Goal: Task Accomplishment & Management: Use online tool/utility

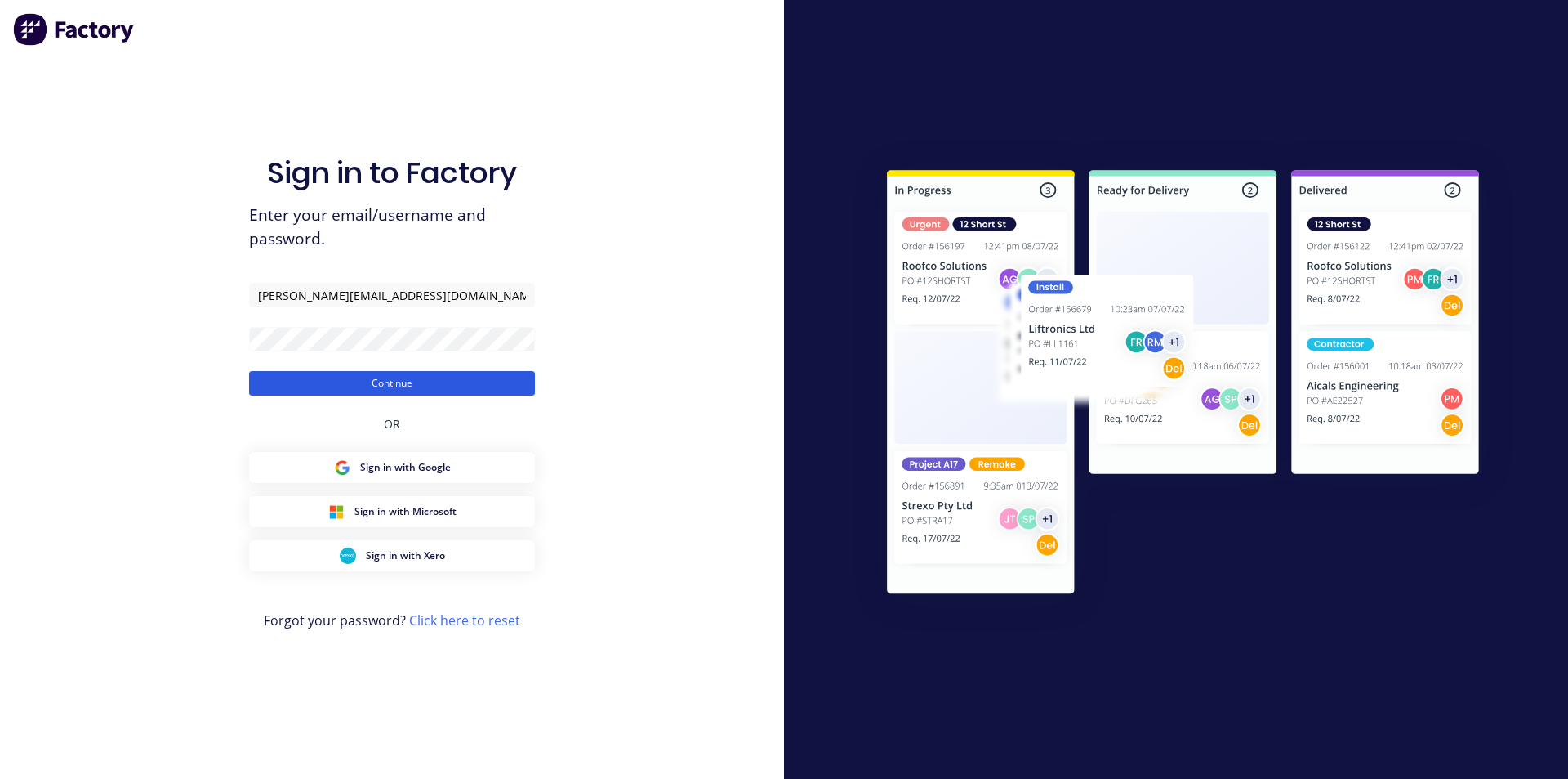
click at [430, 378] on button "Continue" at bounding box center [392, 383] width 286 height 24
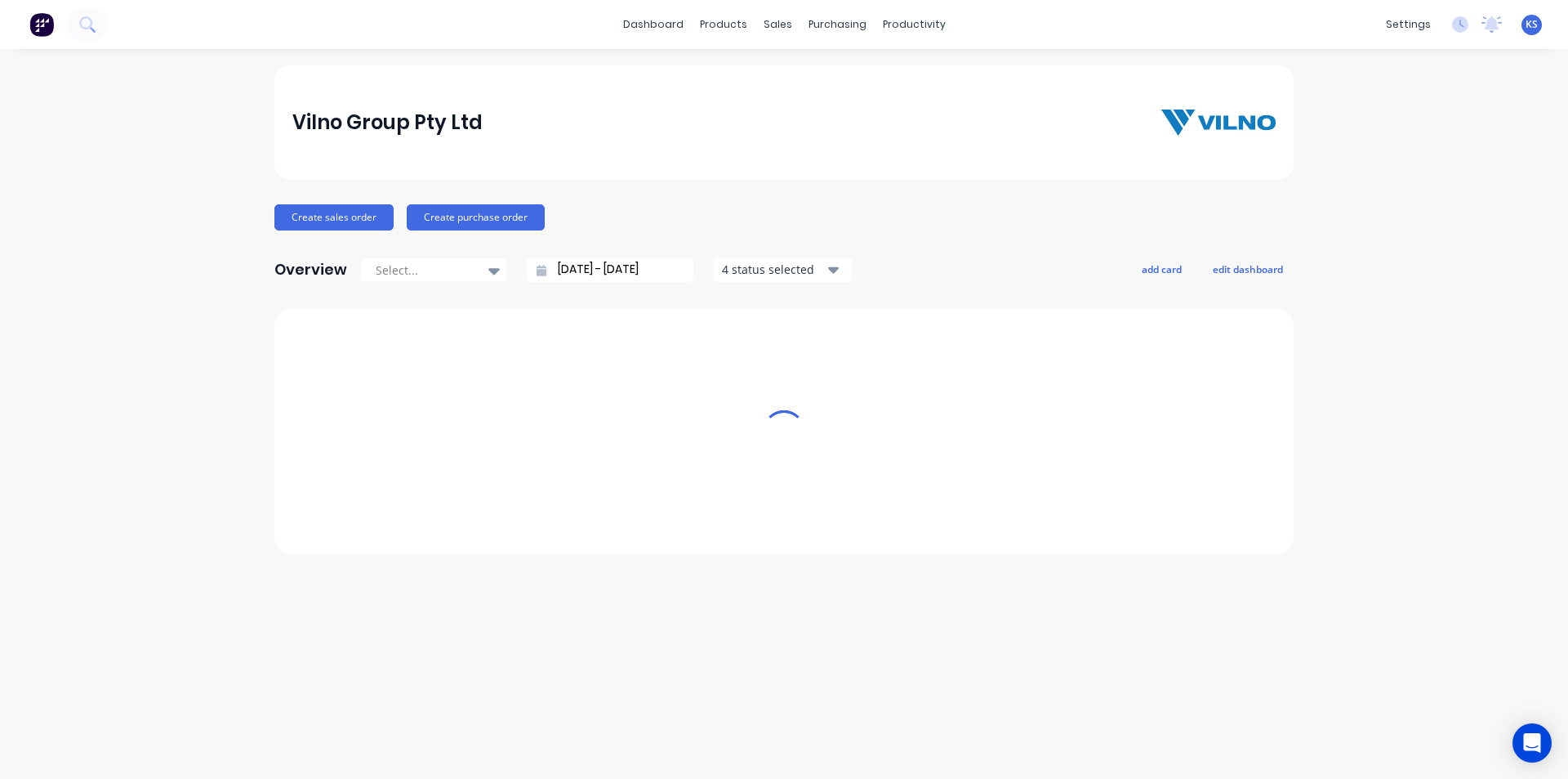
click at [564, 91] on div "Vilno Group Pty Ltd" at bounding box center [784, 123] width 1020 height 114
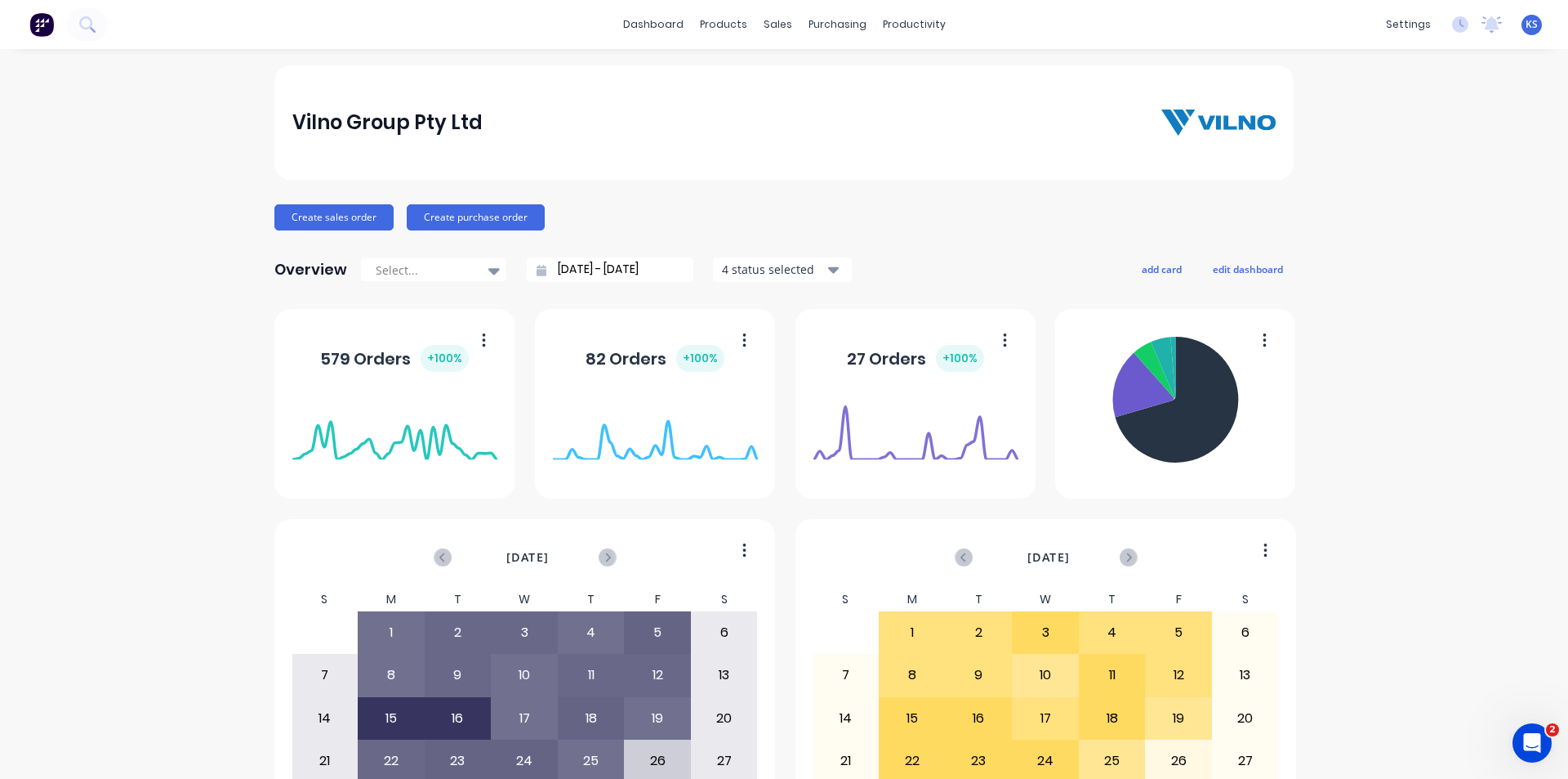
click at [616, 134] on div "Vilno Group Pty Ltd" at bounding box center [784, 122] width 984 height 33
click at [921, 77] on div "Vilno Group Pty Ltd" at bounding box center [784, 123] width 1020 height 114
click at [941, 106] on div "Vilno Group Pty Ltd" at bounding box center [784, 122] width 984 height 33
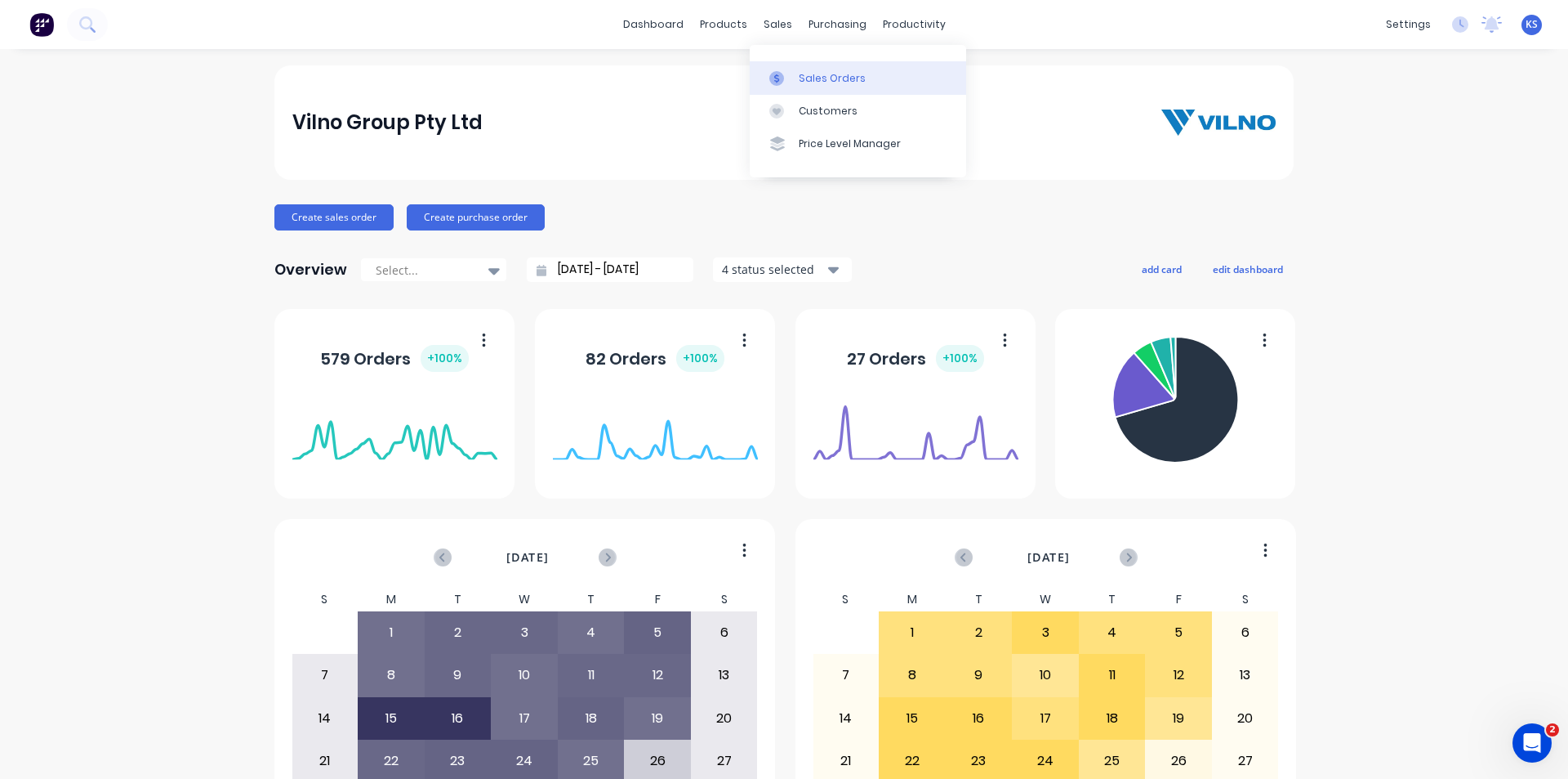
click at [863, 83] on link "Sales Orders" at bounding box center [858, 77] width 217 height 33
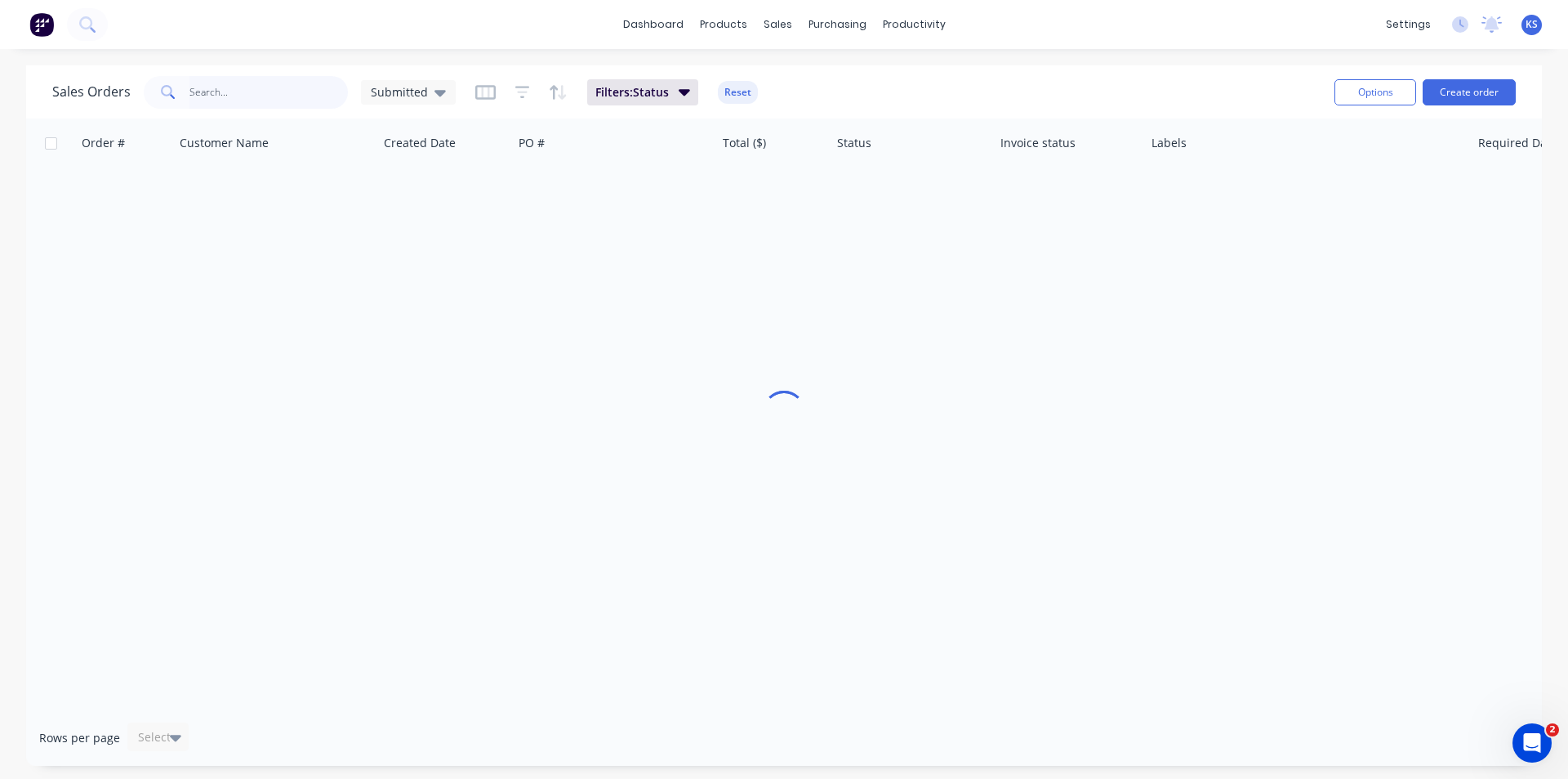
click at [265, 85] on input "text" at bounding box center [270, 92] width 160 height 33
type input "41900"
click at [726, 99] on button "Reset" at bounding box center [738, 92] width 40 height 23
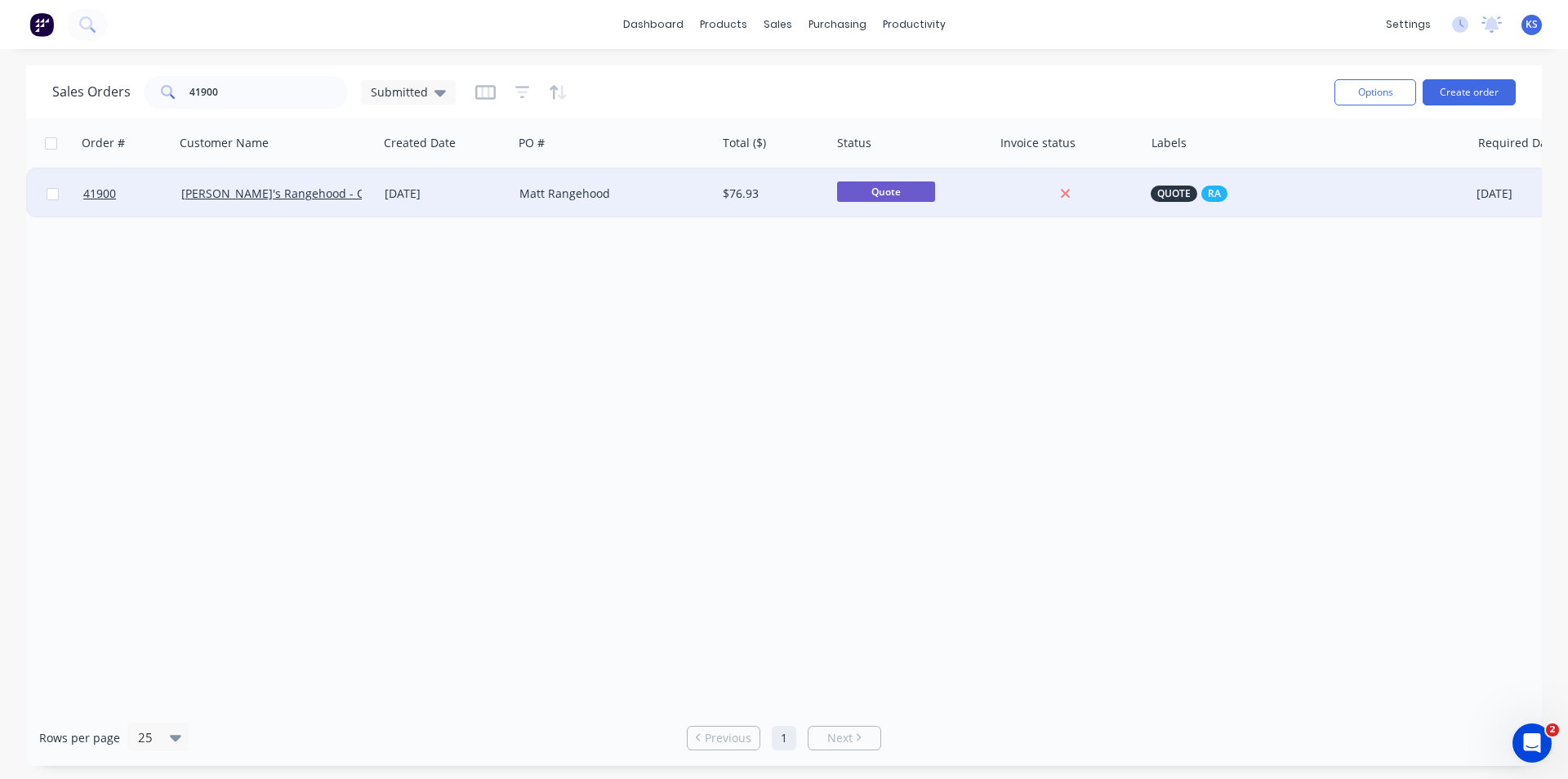
click at [567, 192] on div "Matt Rangehood" at bounding box center [611, 193] width 181 height 16
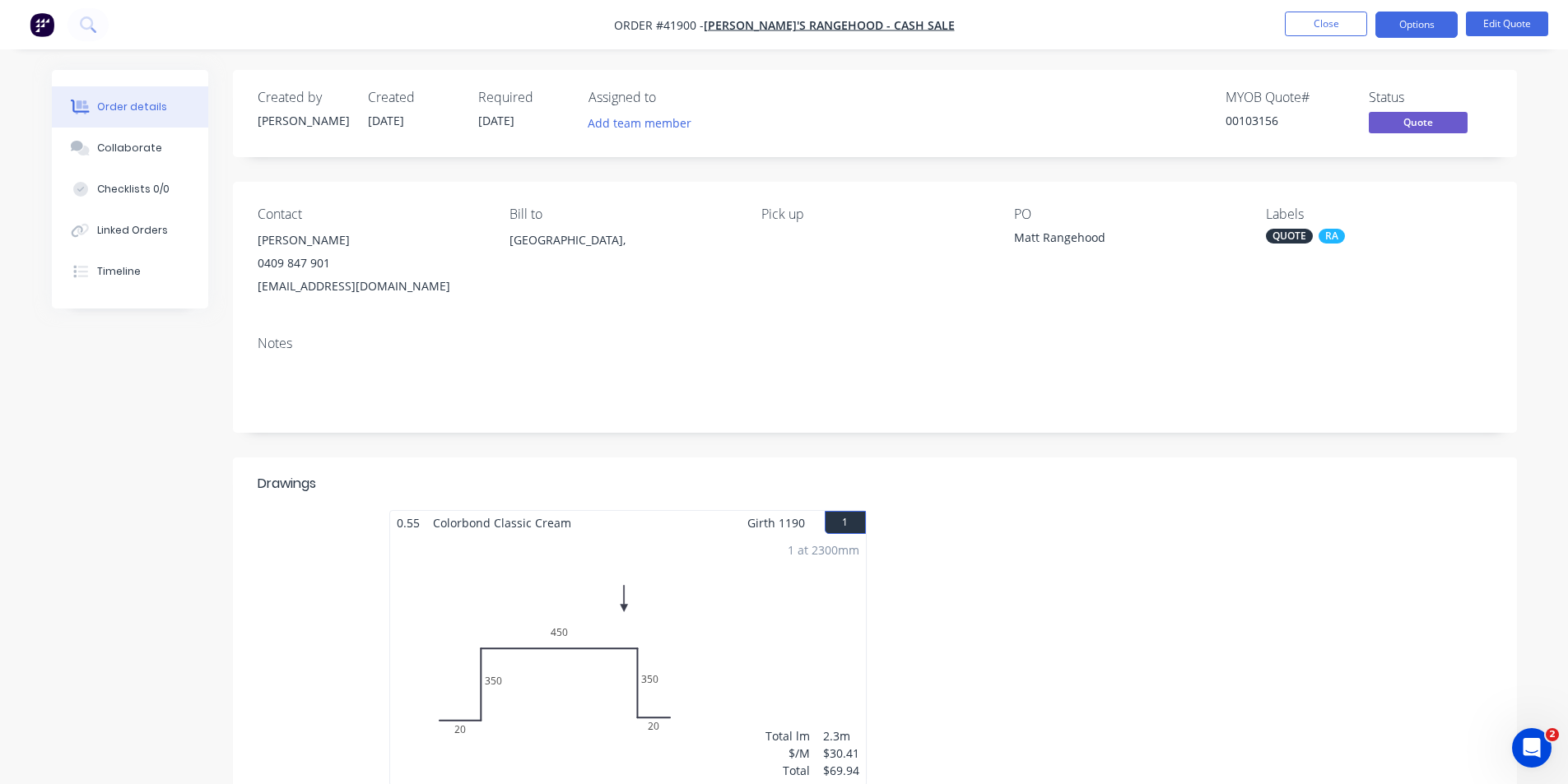
scroll to position [312, 0]
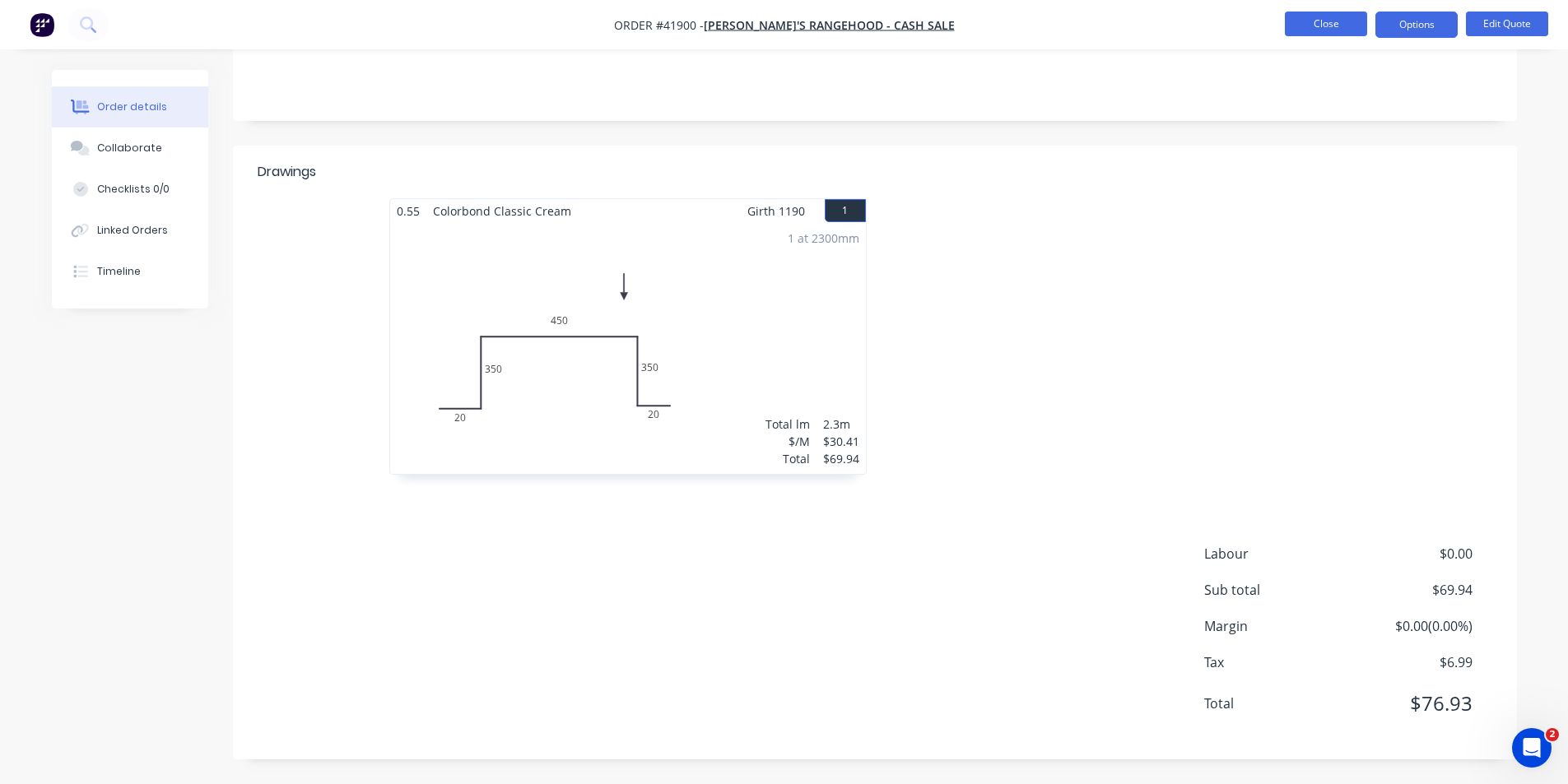
click at [1333, 31] on button "Close" at bounding box center [1325, 24] width 82 height 25
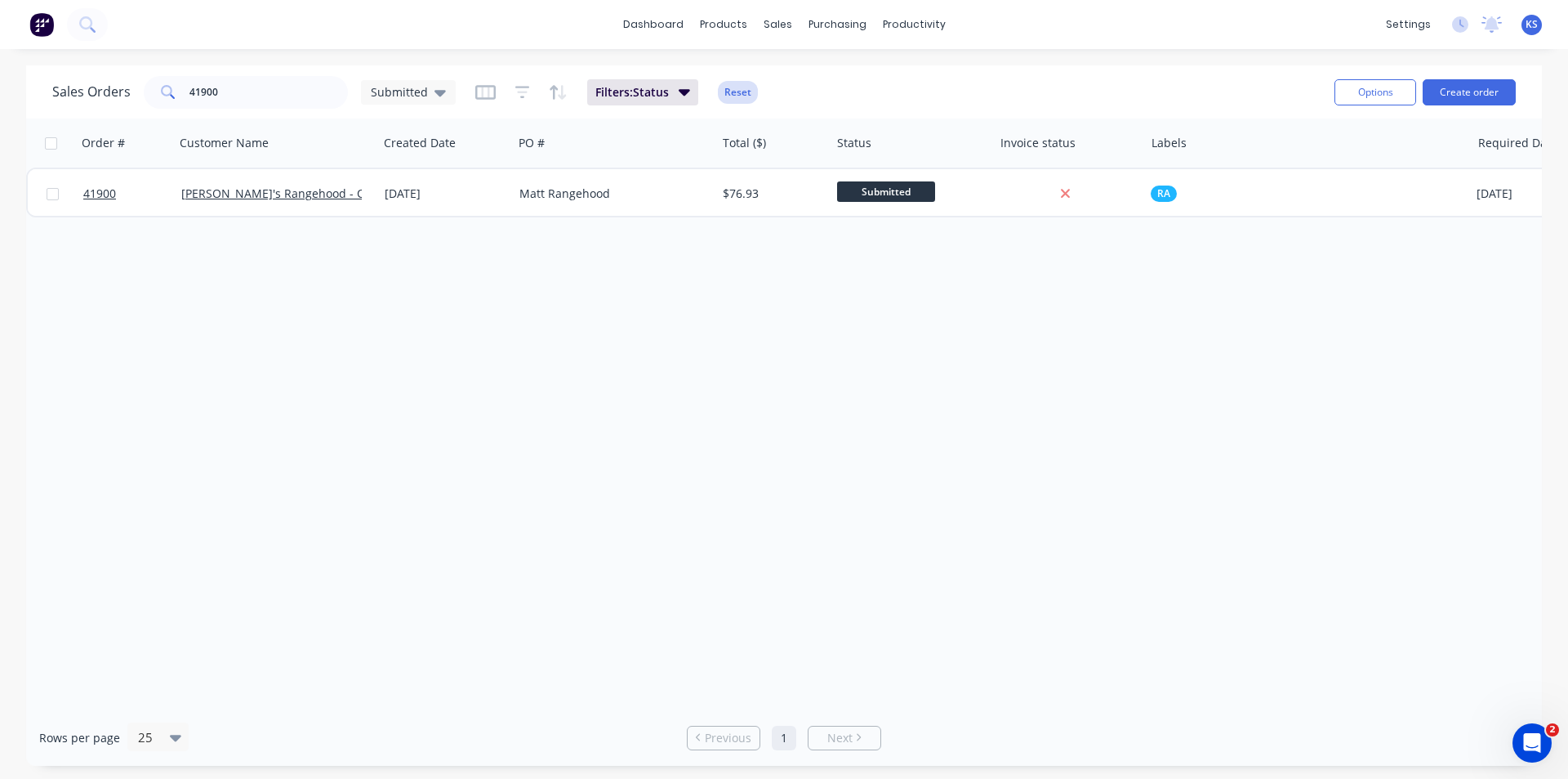
click at [738, 93] on button "Reset" at bounding box center [738, 92] width 40 height 23
click at [823, 76] on div "Sales Orders 41900 Submitted" at bounding box center [686, 92] width 1269 height 40
click at [842, 74] on div "Sales Orders" at bounding box center [838, 79] width 67 height 15
drag, startPoint x: 260, startPoint y: 92, endPoint x: 239, endPoint y: 91, distance: 21.0
click at [239, 91] on input "41900" at bounding box center [270, 92] width 160 height 33
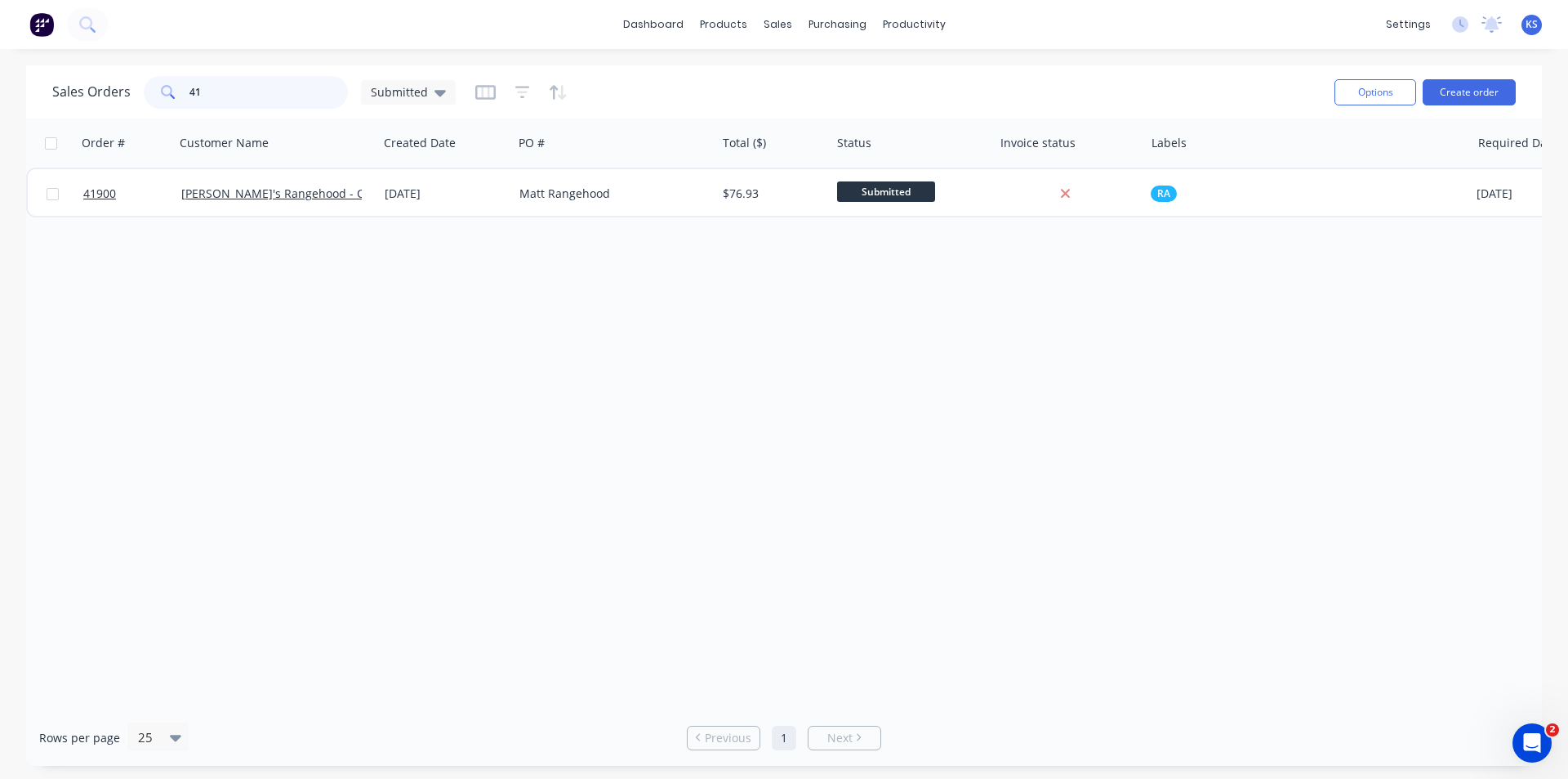
type input "4"
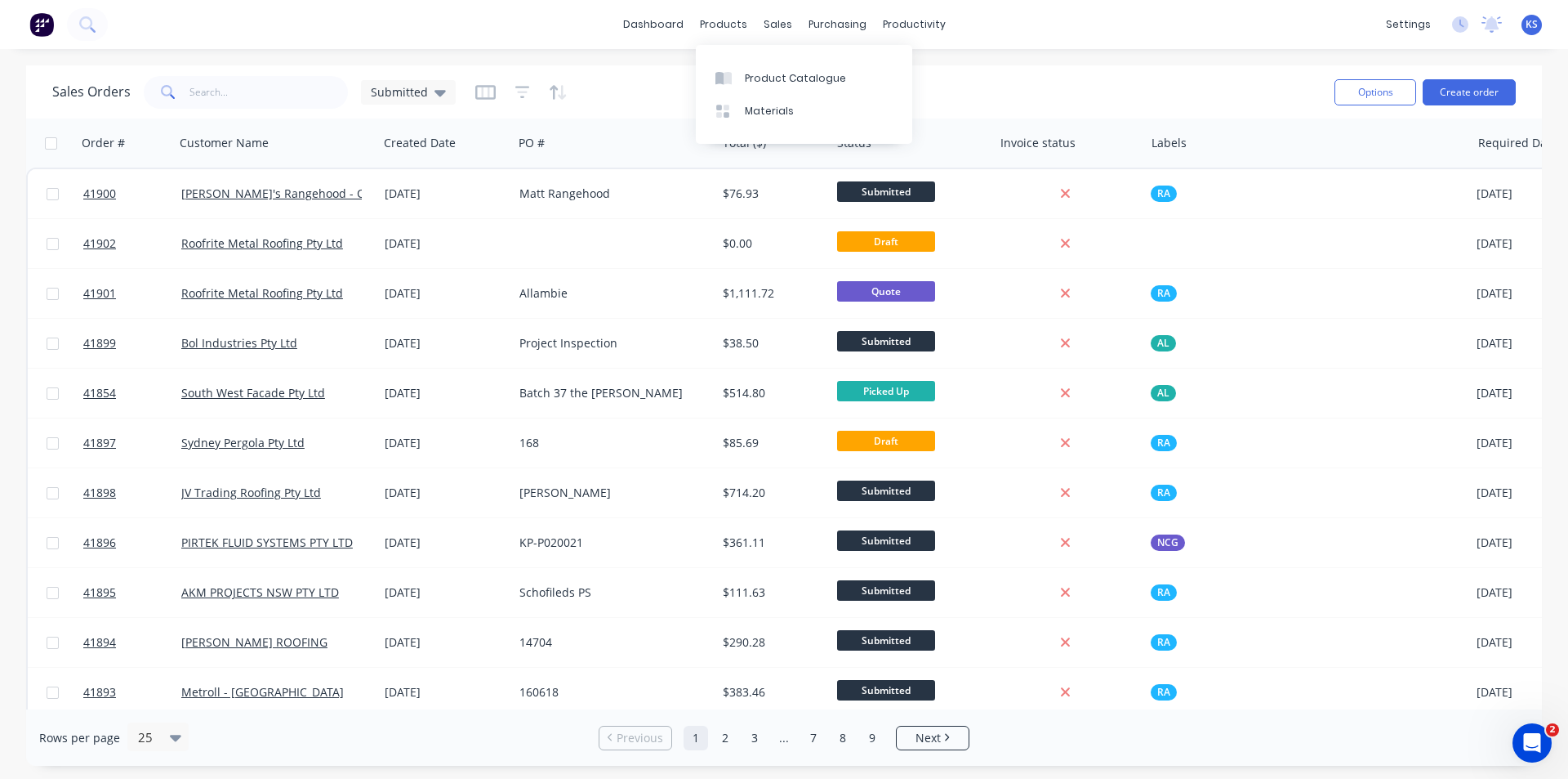
click at [584, 82] on div "Sales Orders Submitted" at bounding box center [686, 92] width 1269 height 40
click at [439, 99] on icon at bounding box center [440, 92] width 12 height 18
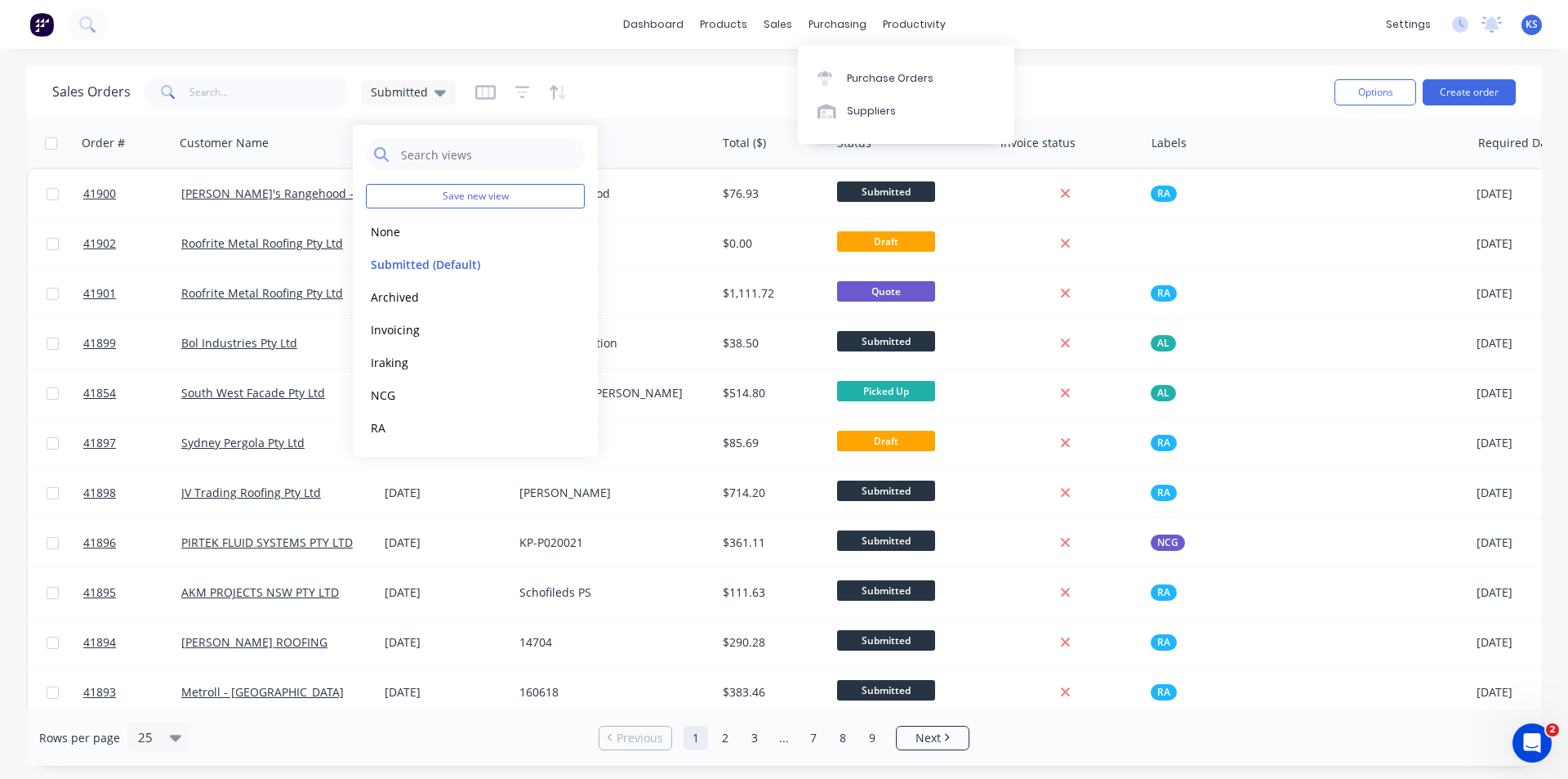
click at [678, 77] on div "Sales Orders Submitted" at bounding box center [686, 92] width 1269 height 40
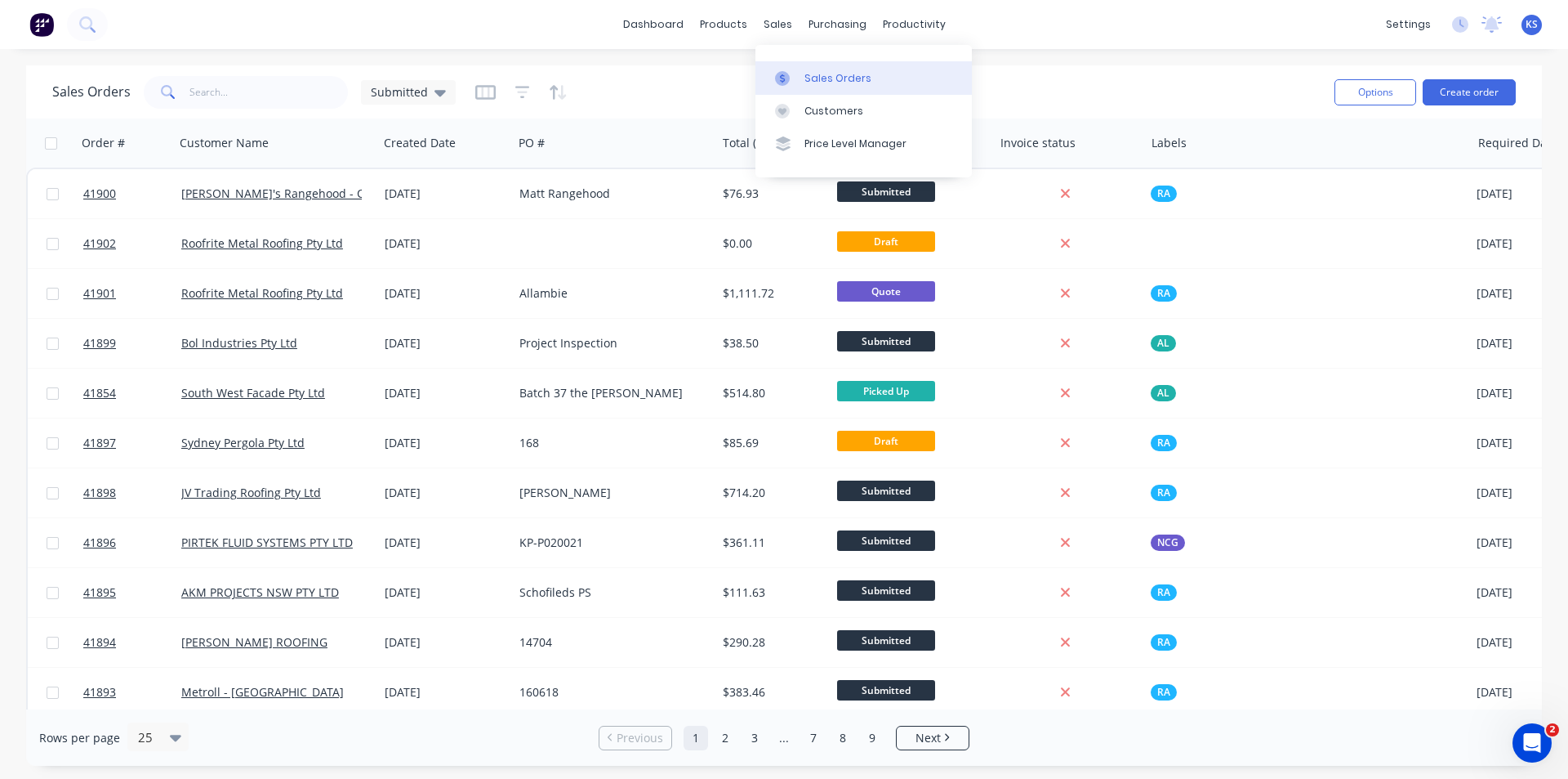
click at [855, 74] on div "Sales Orders" at bounding box center [838, 79] width 67 height 15
click at [652, 78] on div "Sales Orders Submitted" at bounding box center [686, 92] width 1269 height 40
click at [1463, 94] on button "Create order" at bounding box center [1469, 92] width 93 height 26
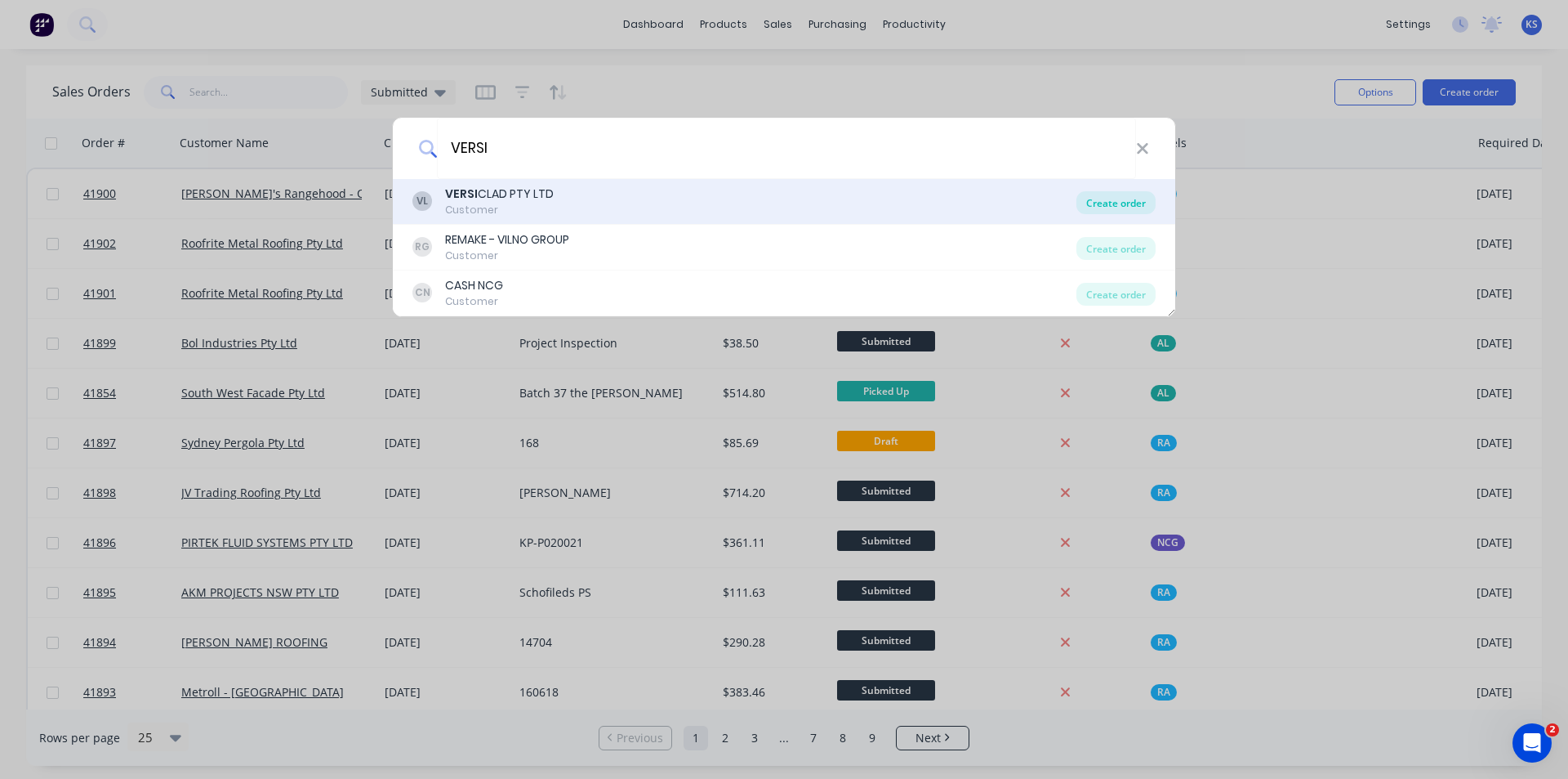
type input "VERSI"
click at [1099, 203] on div "Create order" at bounding box center [1116, 203] width 79 height 23
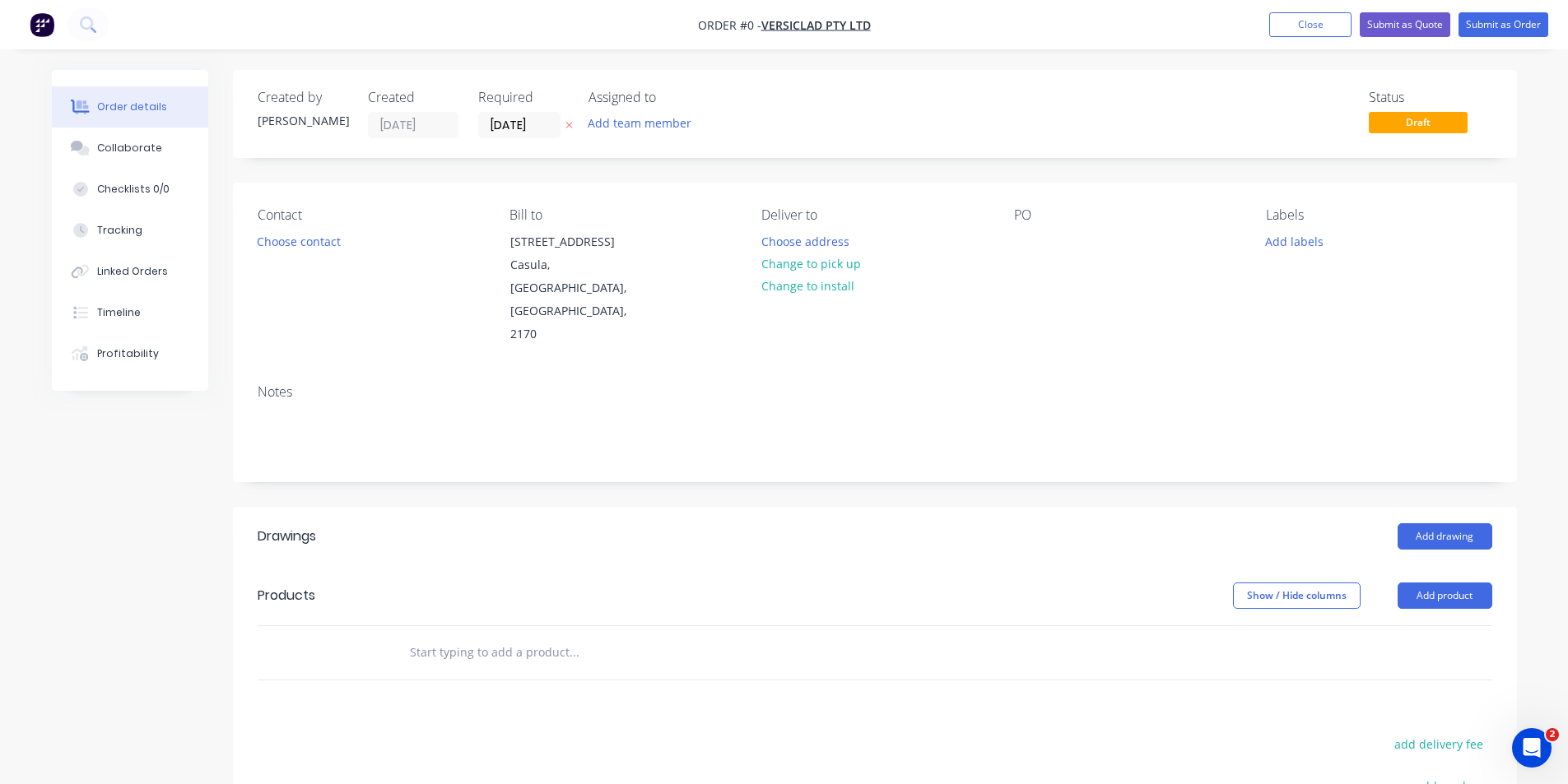
click at [712, 524] on div "Add drawing" at bounding box center [1005, 536] width 972 height 26
click at [504, 118] on input "[DATE]" at bounding box center [519, 124] width 80 height 25
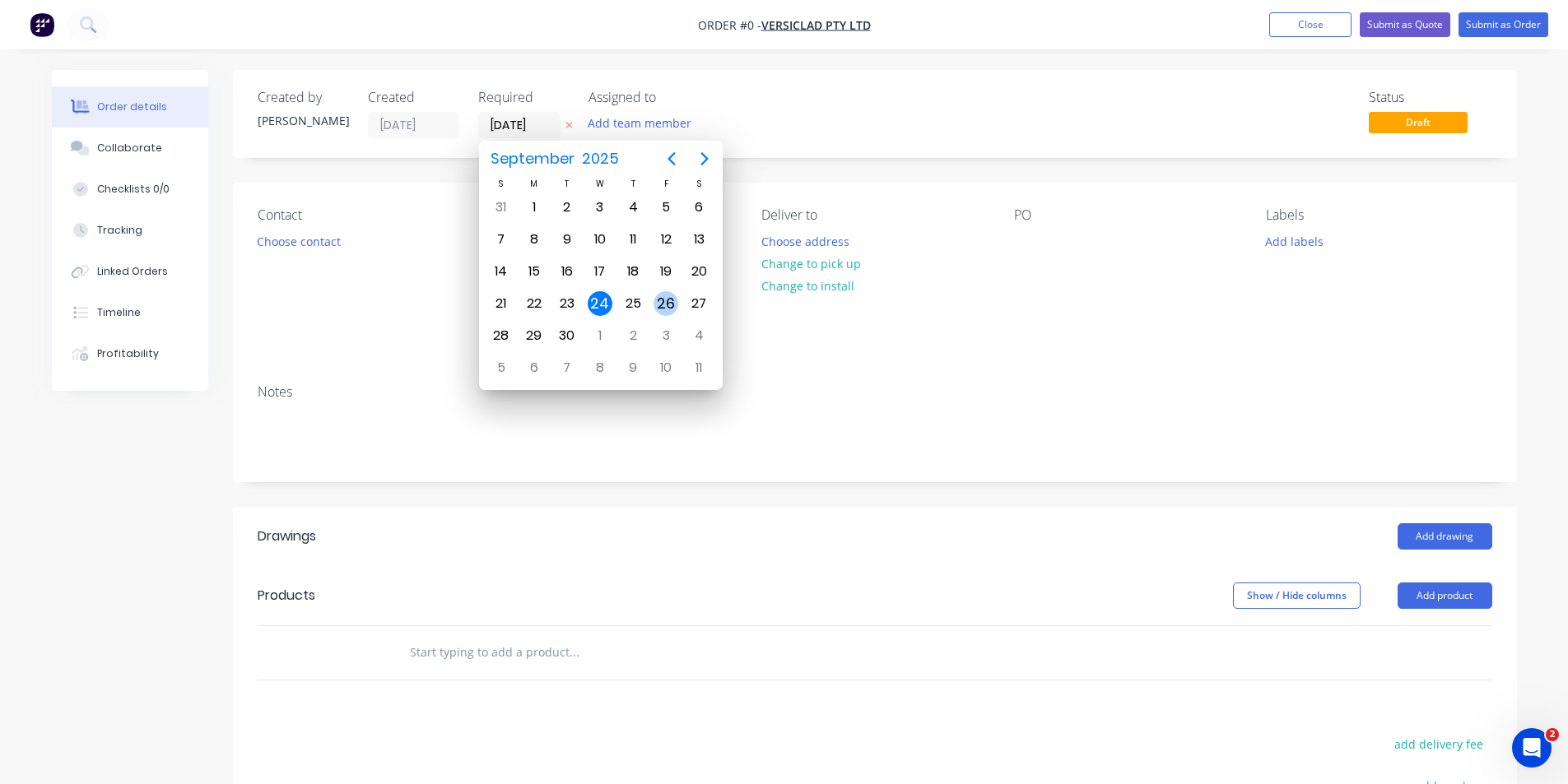
click at [670, 304] on div "26" at bounding box center [665, 303] width 25 height 25
type input "[DATE]"
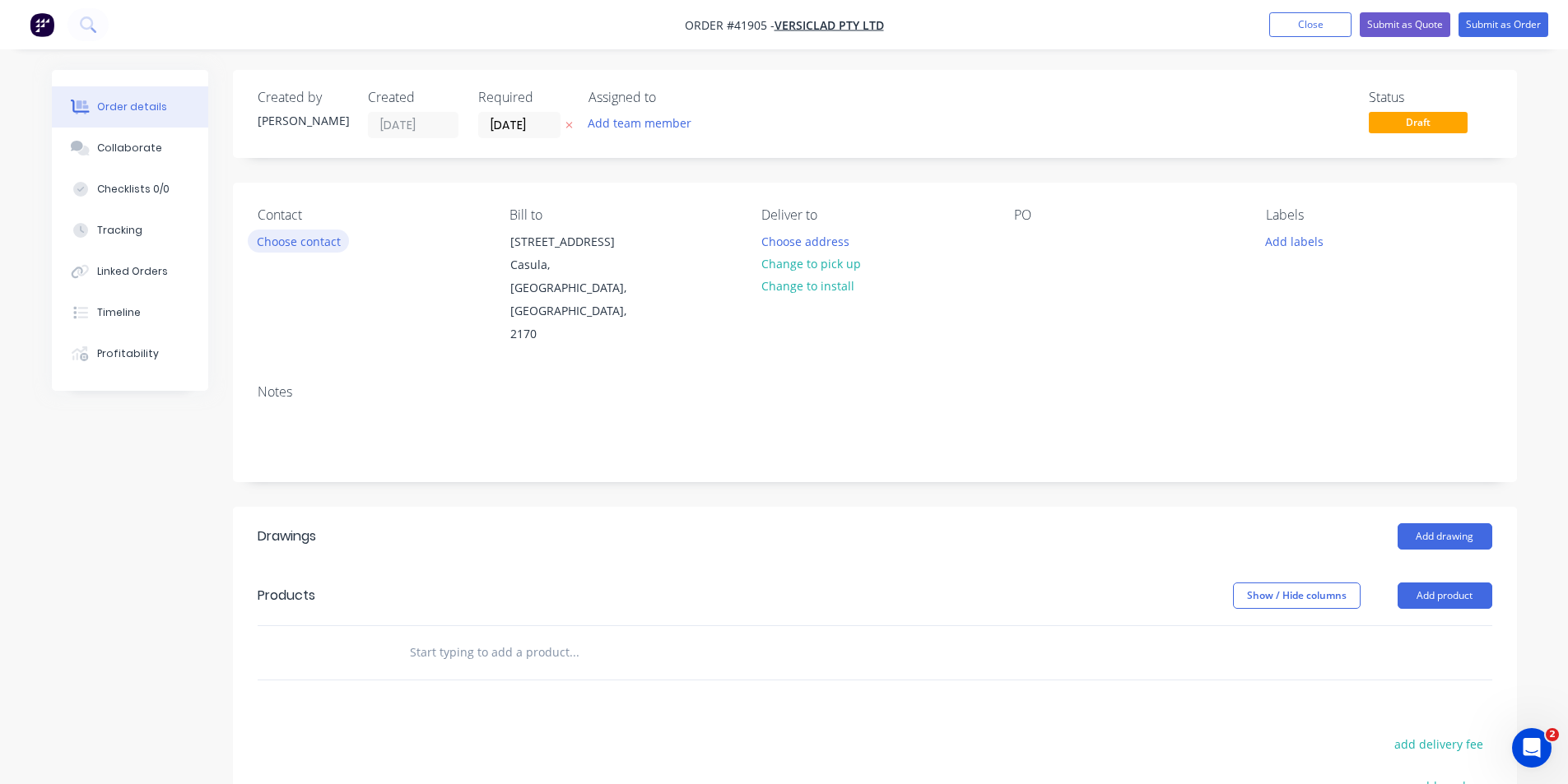
click at [292, 245] on button "Choose contact" at bounding box center [299, 240] width 102 height 22
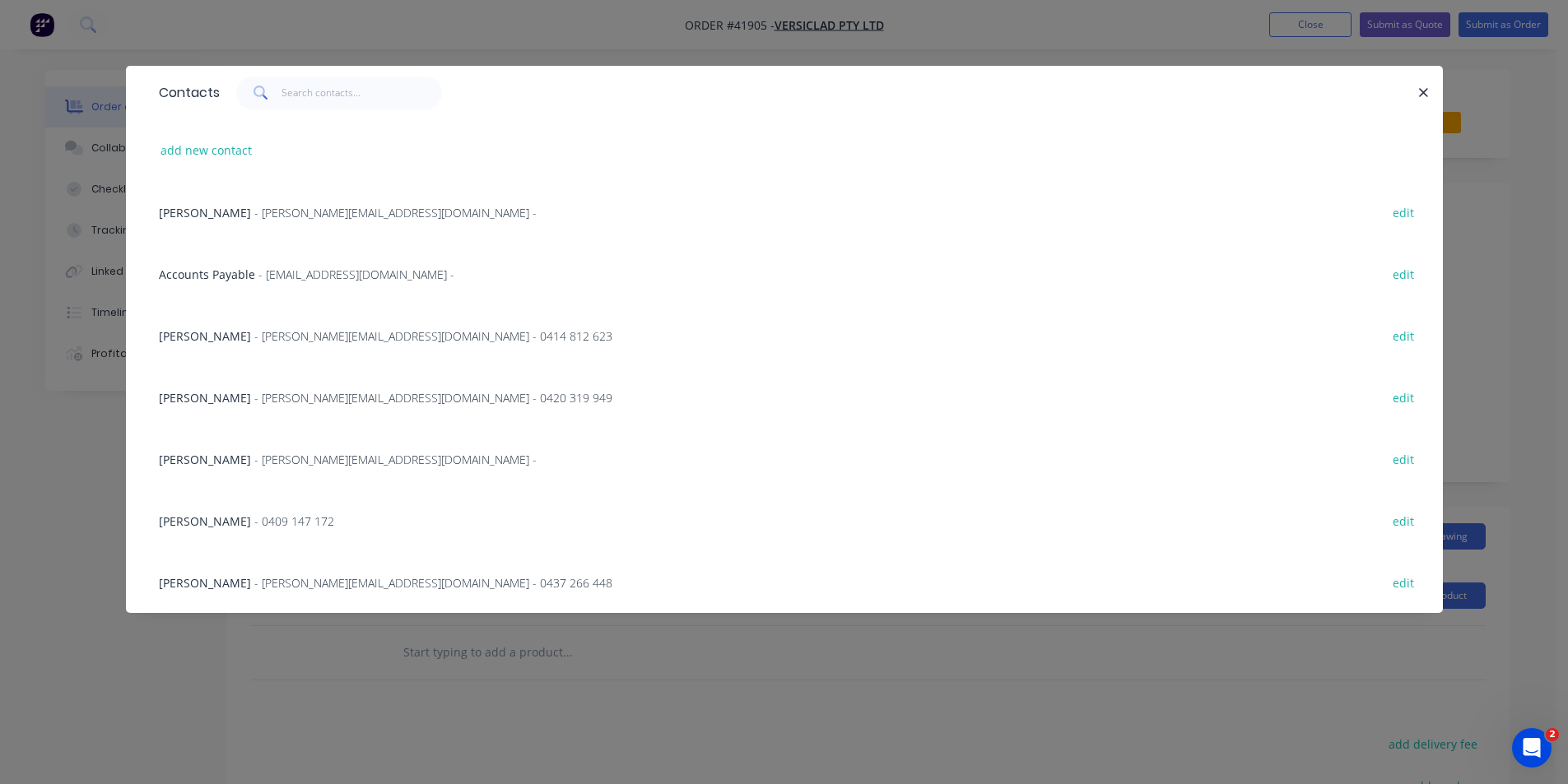
click at [255, 211] on span "- michele@versiclad.com.au -" at bounding box center [396, 212] width 283 height 15
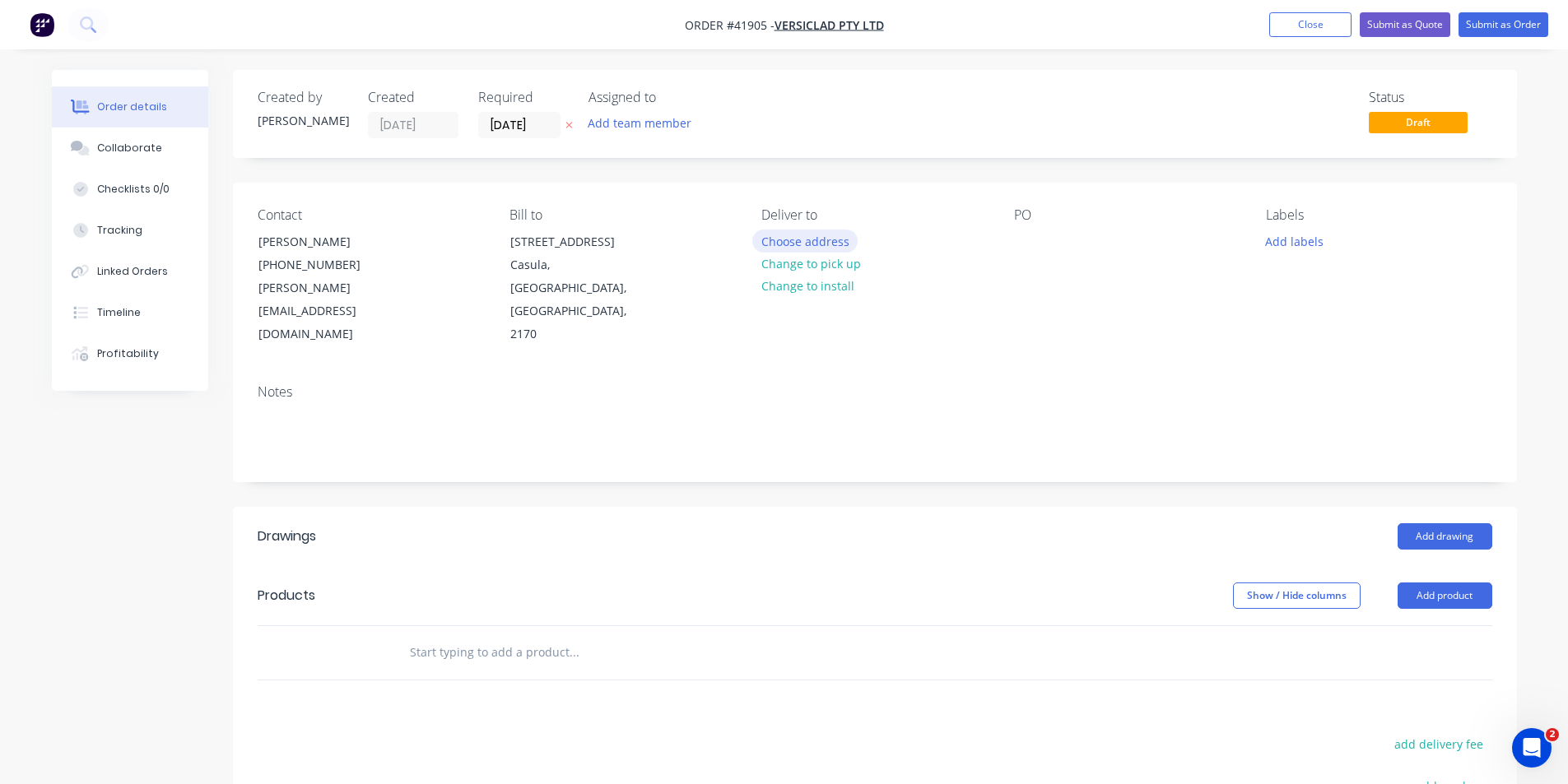
click at [817, 245] on button "Choose address" at bounding box center [805, 240] width 105 height 22
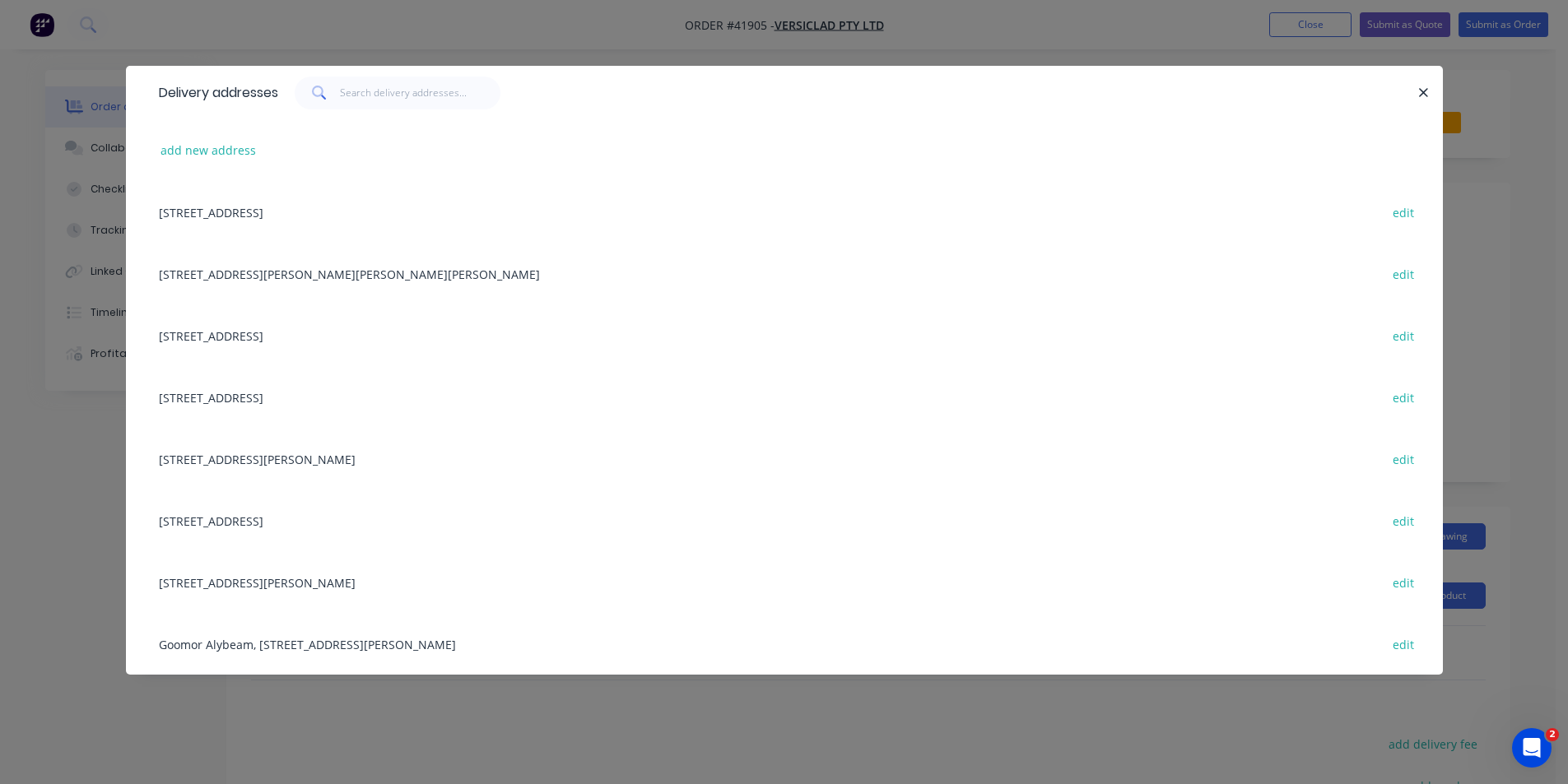
click at [344, 215] on div "3 Berriwerri Place, Casula, New South Wales, Australia, 2170 edit" at bounding box center [784, 211] width 1268 height 62
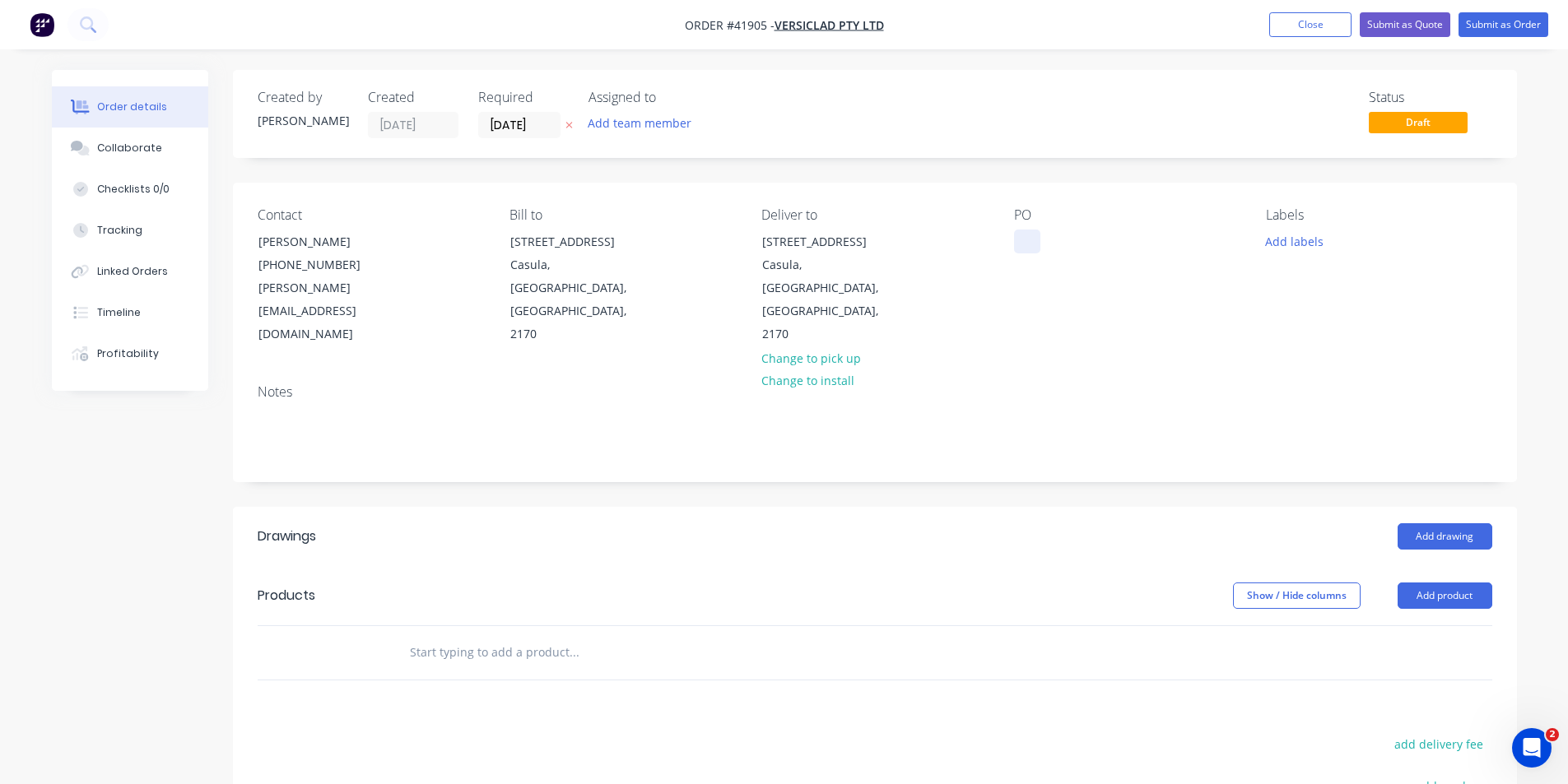
click at [1021, 245] on div at bounding box center [1026, 241] width 26 height 24
click at [1300, 240] on button "Add labels" at bounding box center [1294, 240] width 75 height 22
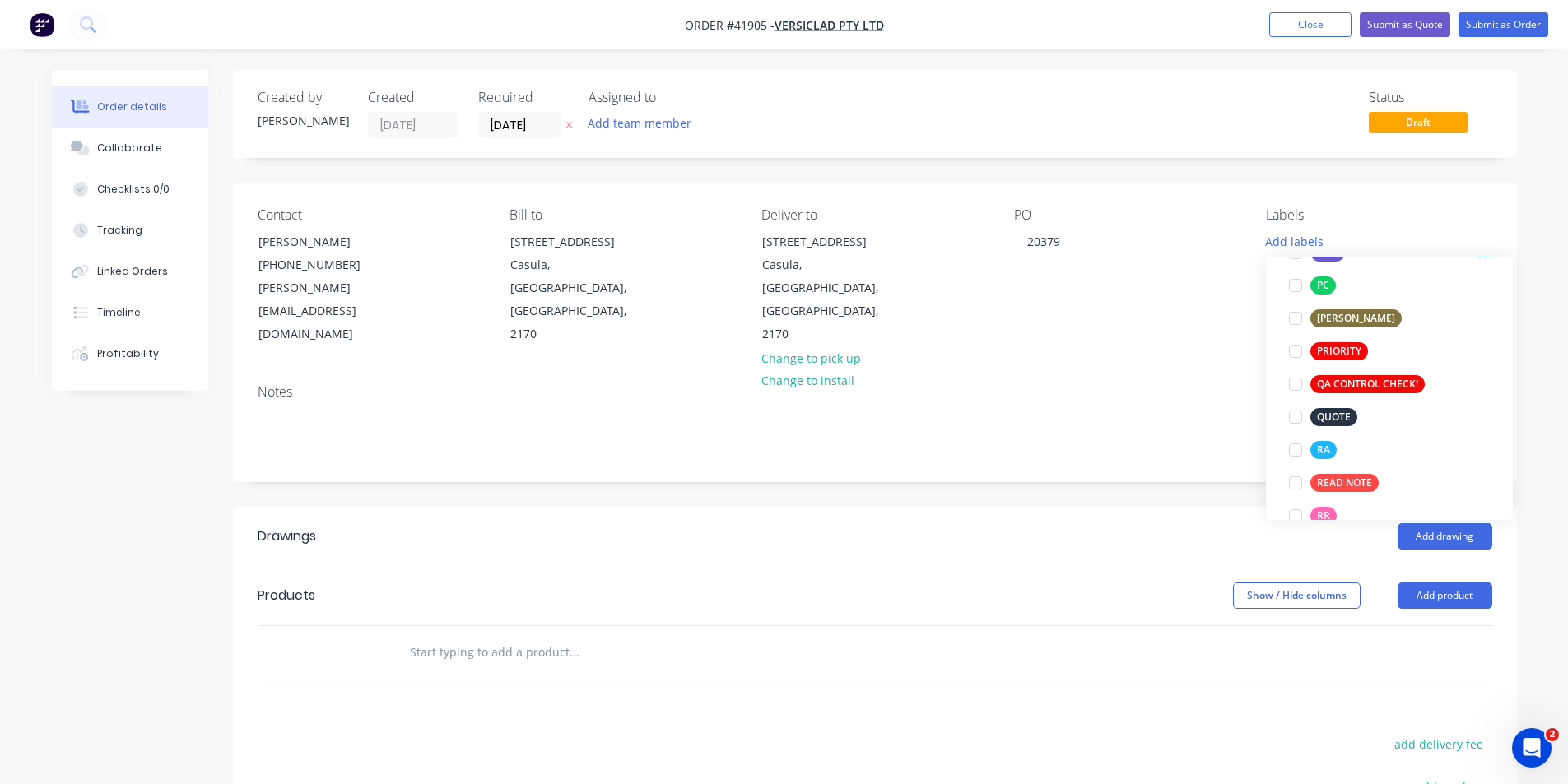
scroll to position [411, 0]
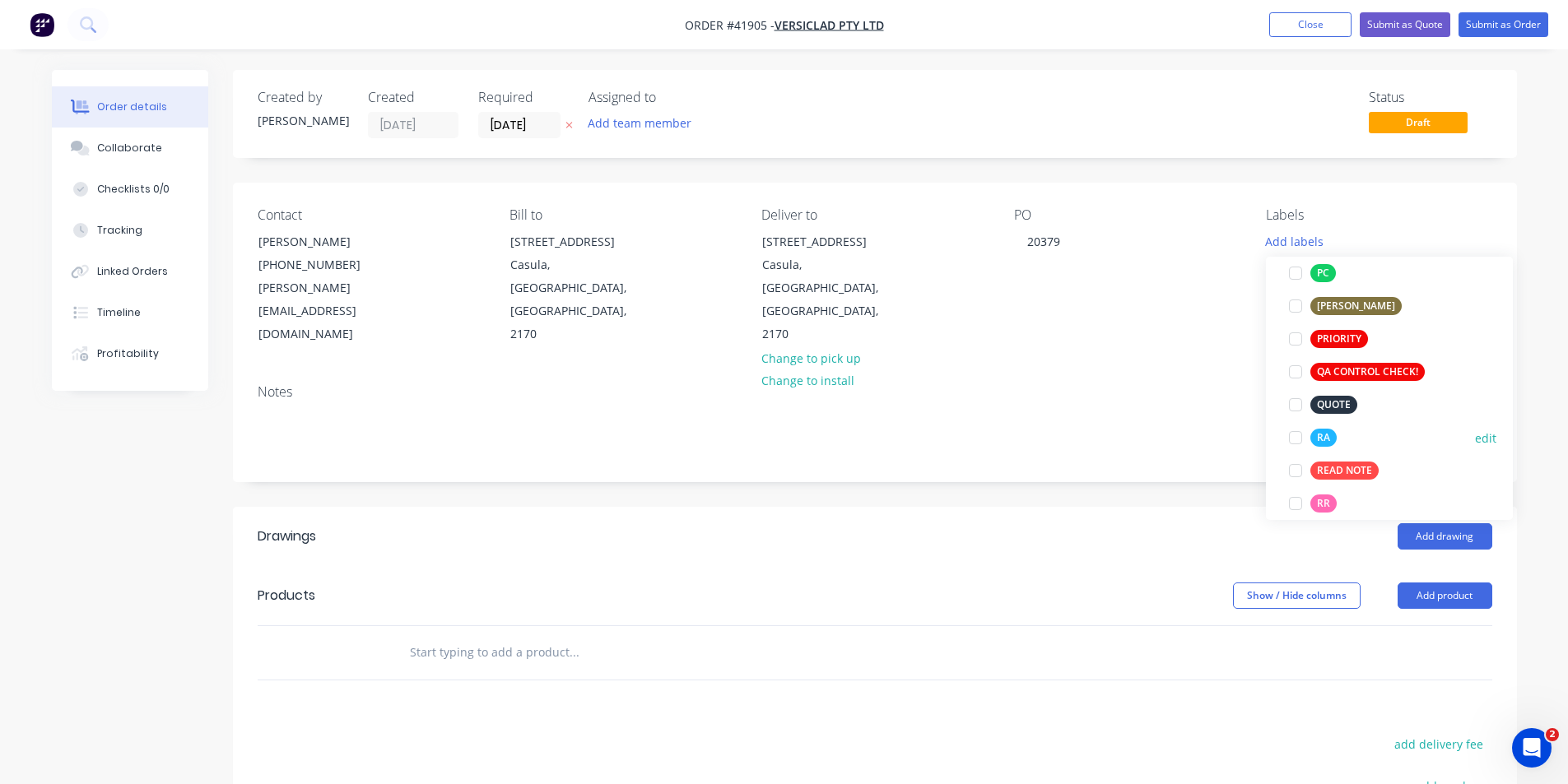
click at [1296, 437] on div at bounding box center [1295, 437] width 33 height 33
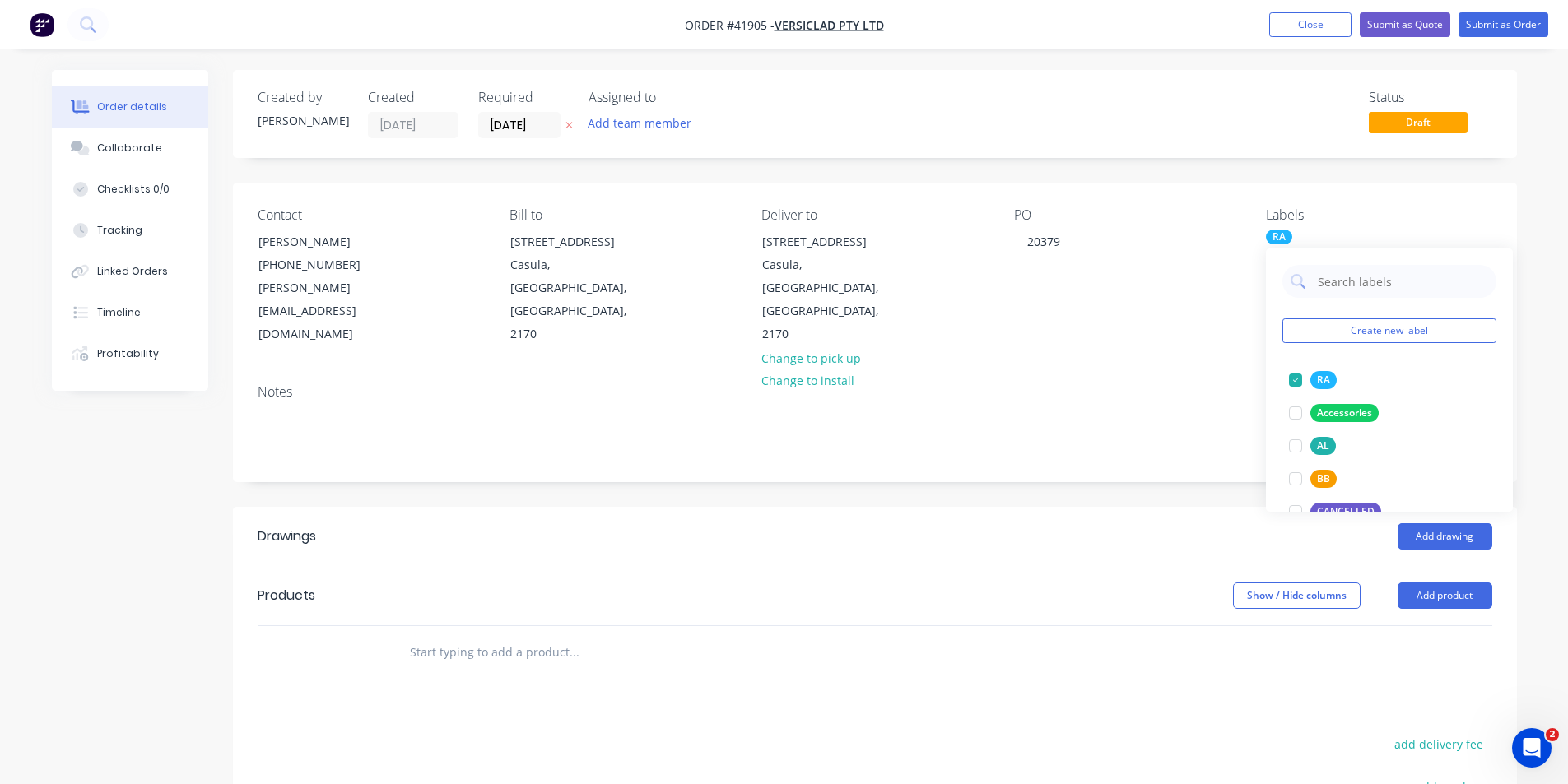
click at [1158, 524] on div "Add drawing" at bounding box center [1005, 536] width 972 height 26
click at [1444, 524] on button "Add drawing" at bounding box center [1444, 536] width 95 height 26
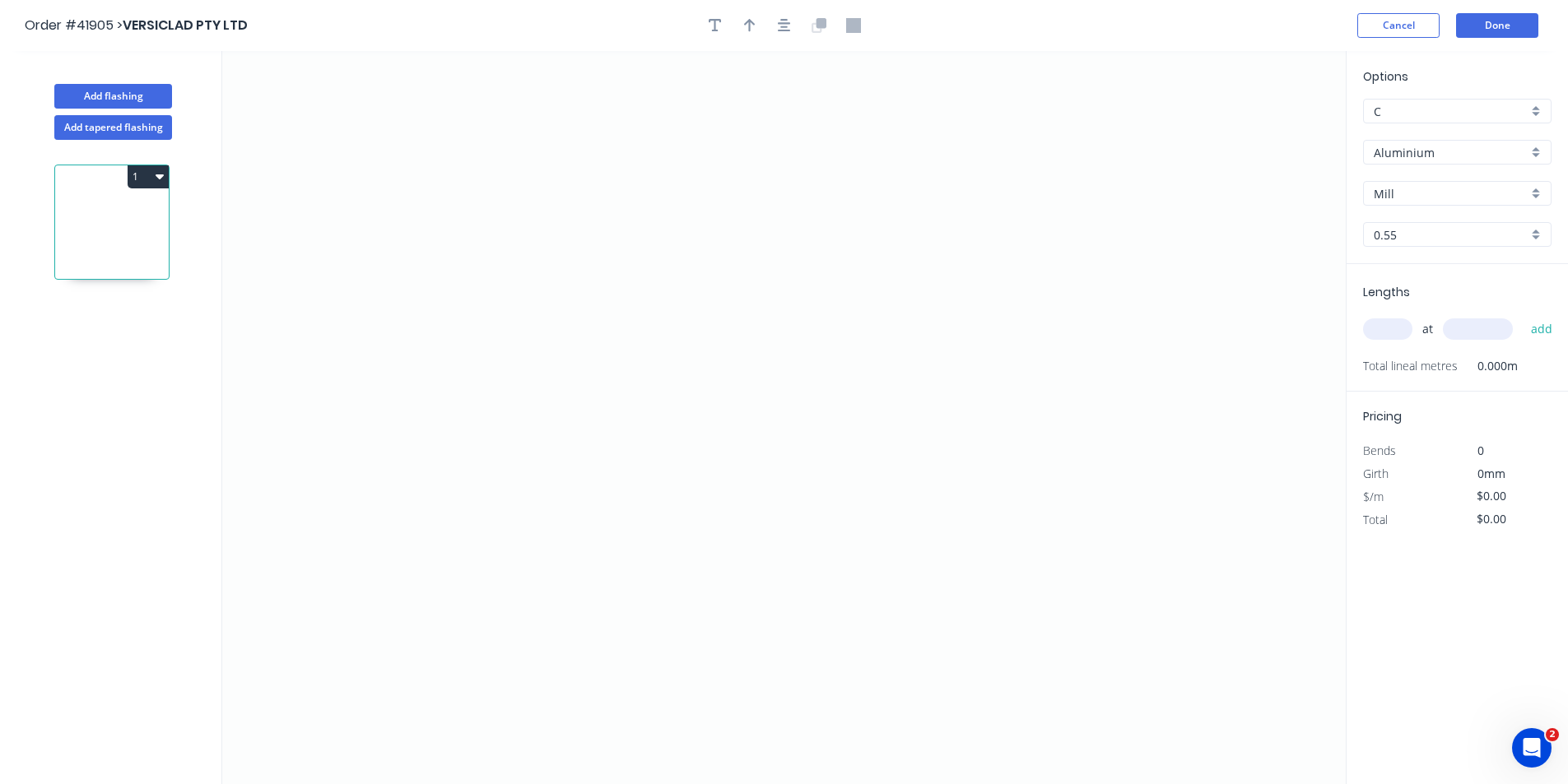
click at [1437, 146] on input "Aluminium" at bounding box center [1450, 152] width 154 height 17
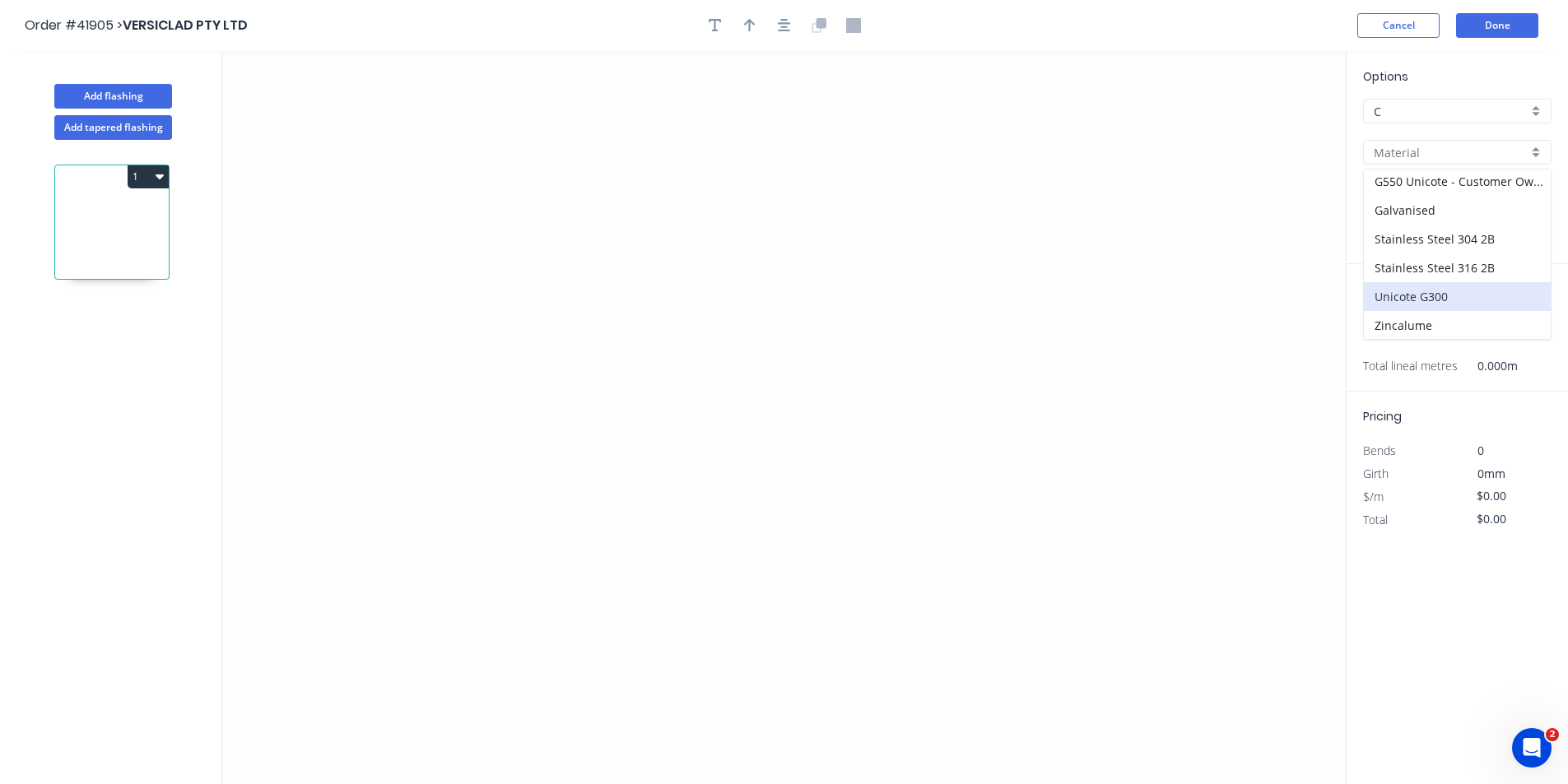
scroll to position [205, 0]
click at [1450, 297] on div "Unicote G300" at bounding box center [1456, 296] width 187 height 29
type input "Unicote G300"
type input "Pearl White"
type input "1.0"
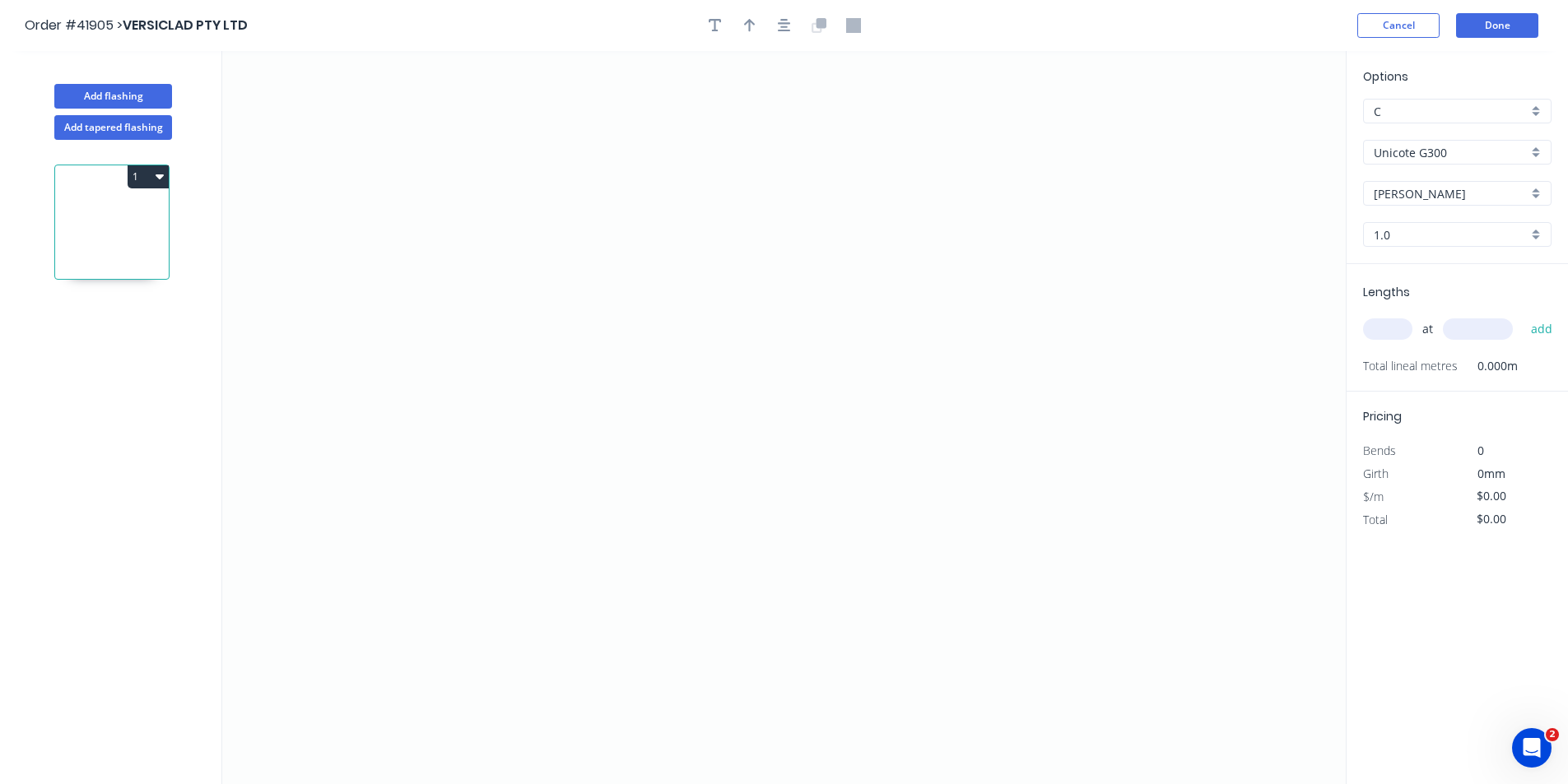
click at [1426, 238] on input "1.0" at bounding box center [1450, 234] width 154 height 17
click at [1429, 287] on div "1.2" at bounding box center [1456, 295] width 187 height 29
type input "1.2"
click at [1406, 319] on input "text" at bounding box center [1387, 328] width 49 height 21
type input "1"
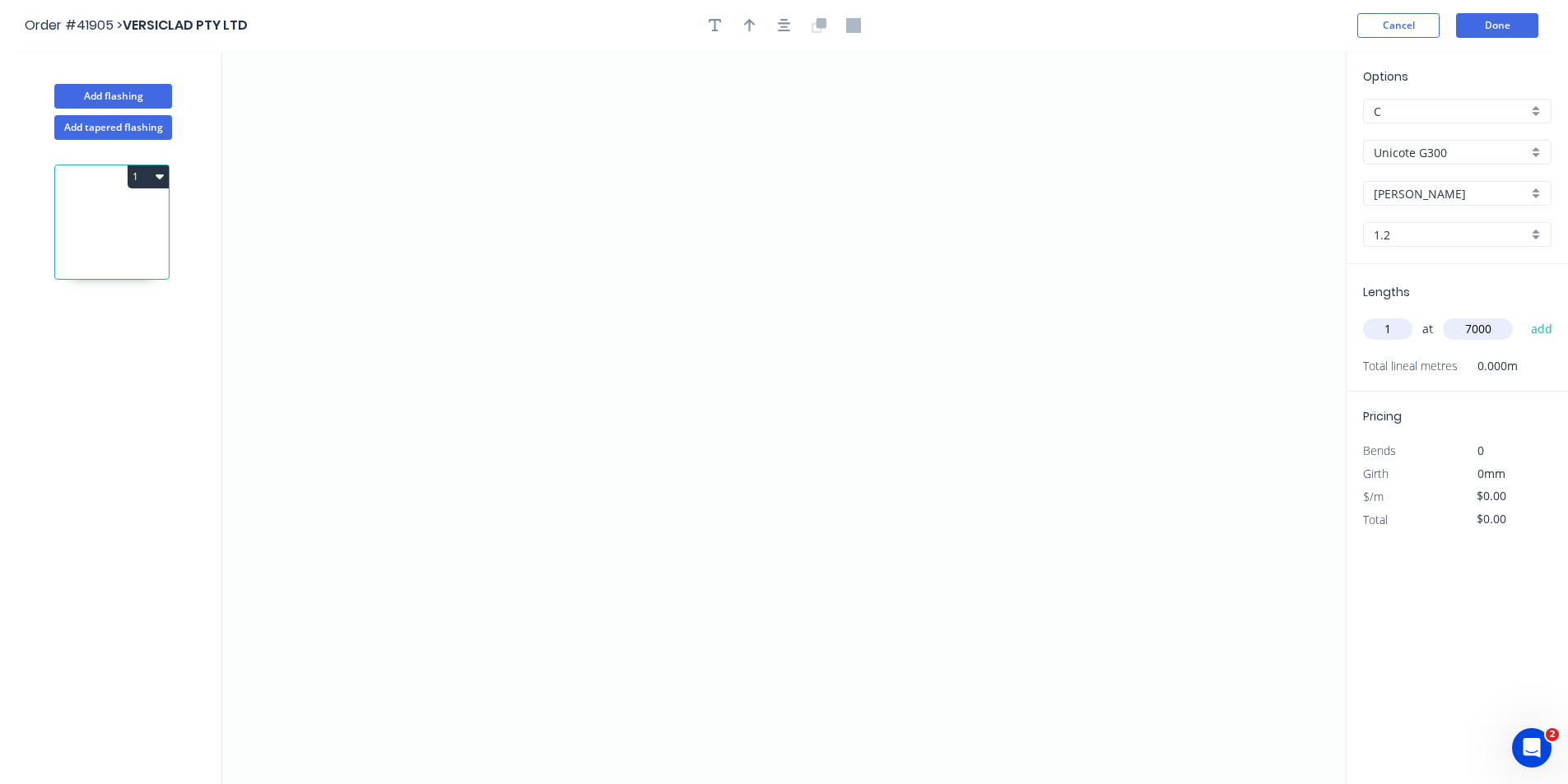
type input "7000"
click at [1522, 315] on button "add" at bounding box center [1542, 328] width 39 height 28
drag, startPoint x: 1032, startPoint y: 238, endPoint x: 721, endPoint y: 298, distance: 316.7
click at [1032, 238] on icon "0" at bounding box center [784, 417] width 1123 height 732
click at [511, 247] on icon "0" at bounding box center [784, 417] width 1123 height 732
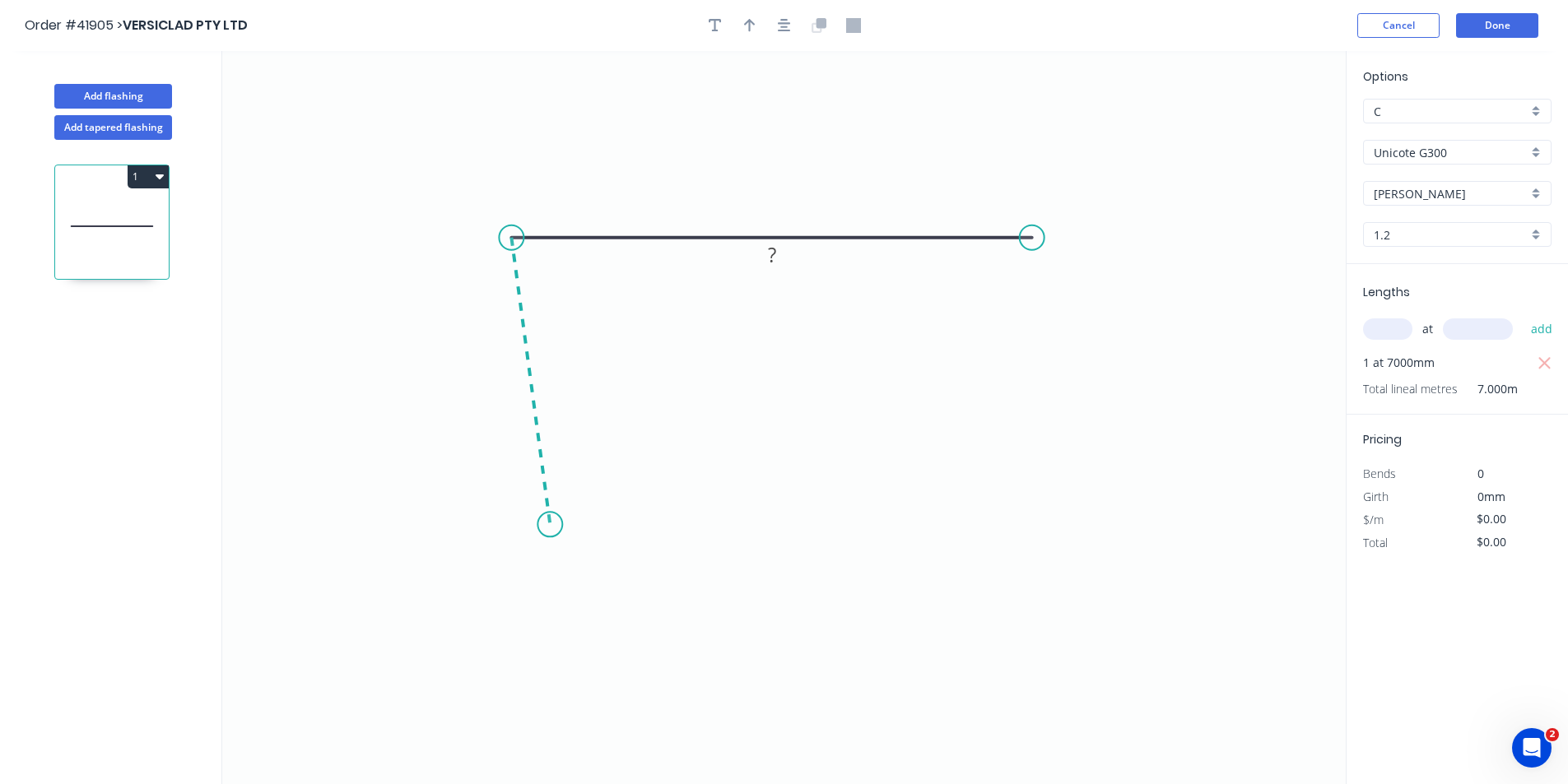
click at [550, 524] on icon "0 ?" at bounding box center [784, 417] width 1123 height 732
click at [711, 527] on icon "0 ? ? ? º" at bounding box center [784, 417] width 1123 height 732
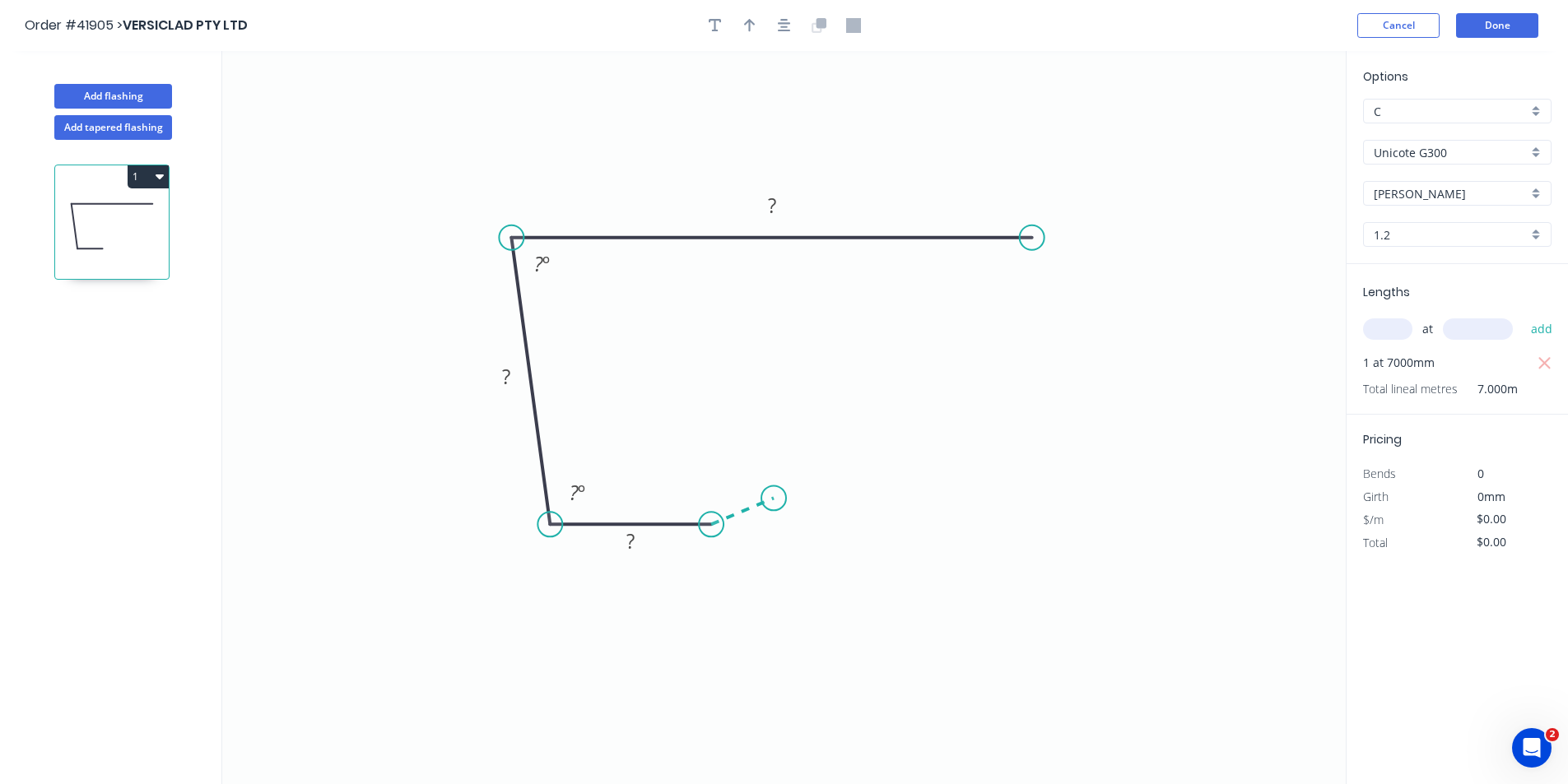
click at [773, 498] on icon at bounding box center [742, 510] width 63 height 26
click at [773, 498] on circle at bounding box center [773, 497] width 25 height 25
click at [783, 23] on icon "button" at bounding box center [784, 25] width 14 height 14
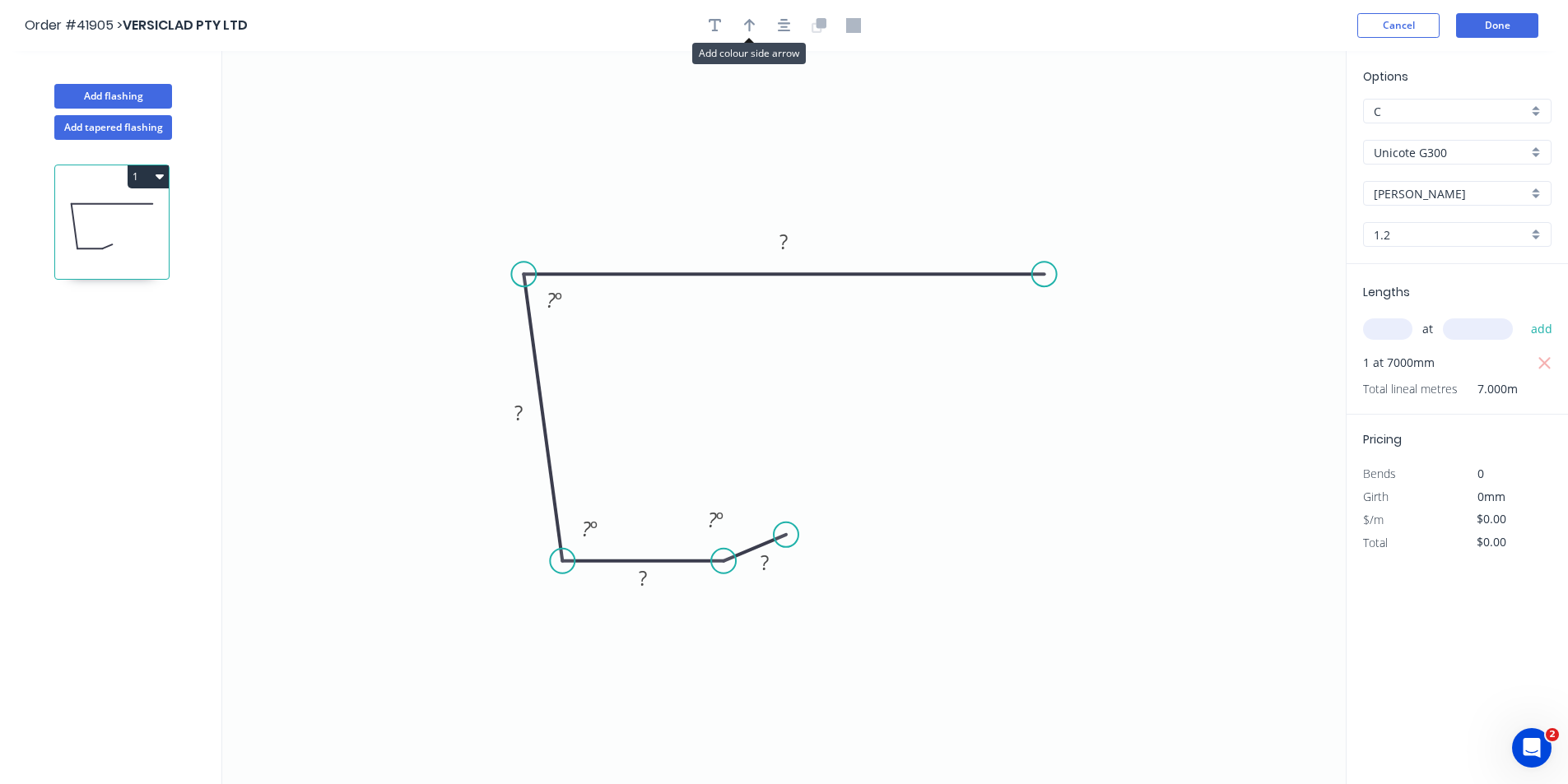
drag, startPoint x: 744, startPoint y: 30, endPoint x: 833, endPoint y: 28, distance: 89.0
click at [744, 29] on icon "button" at bounding box center [750, 25] width 12 height 15
drag, startPoint x: 1265, startPoint y: 131, endPoint x: 630, endPoint y: 151, distance: 635.3
click at [629, 131] on icon at bounding box center [629, 112] width 15 height 52
click at [766, 562] on tspan "?" at bounding box center [765, 562] width 8 height 27
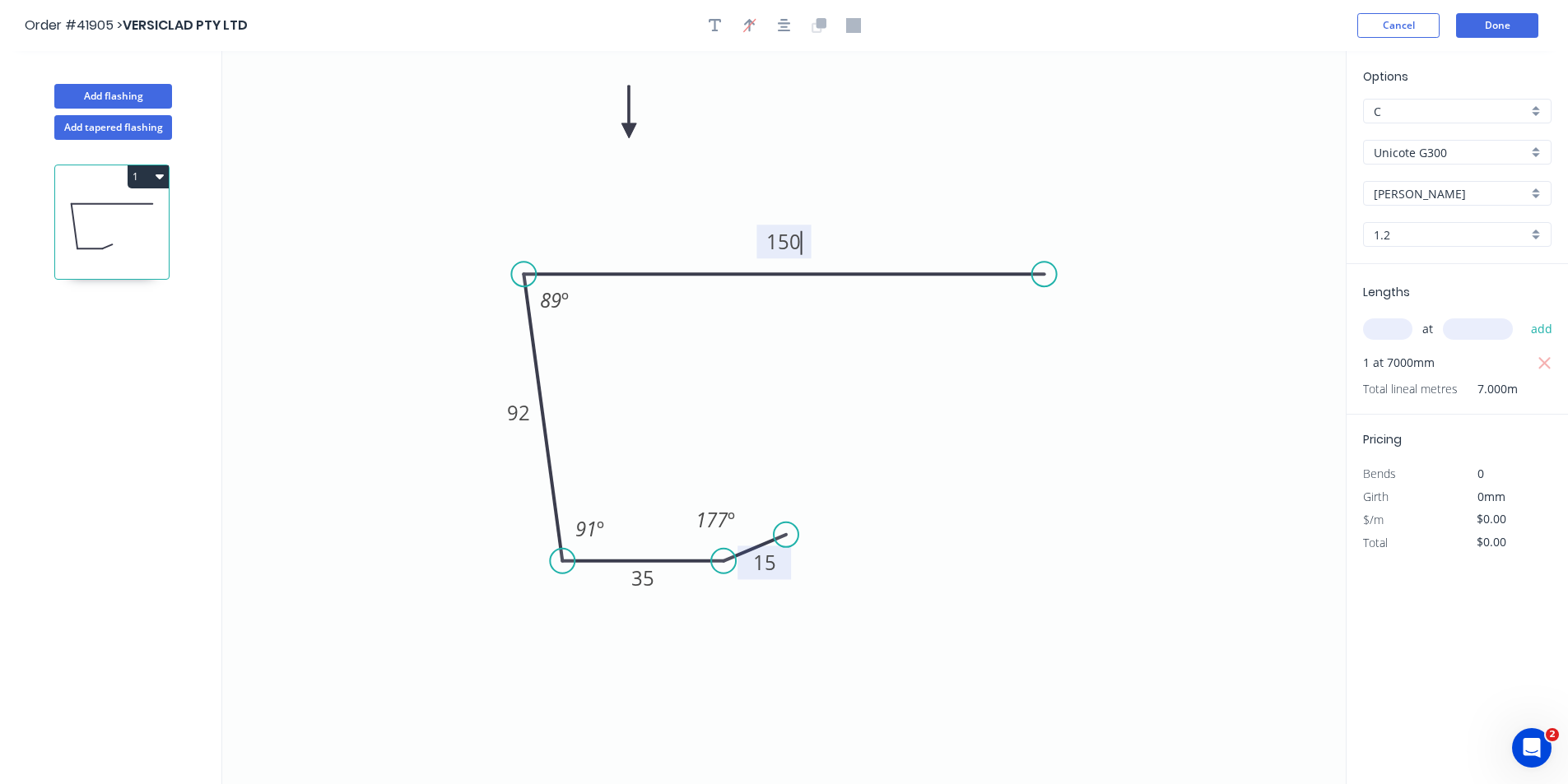
type input "$12.54"
type input "$87.78"
click at [716, 25] on icon "button" at bounding box center [715, 25] width 14 height 15
click at [316, 103] on textarea at bounding box center [328, 116] width 134 height 61
type textarea "BCS50 / 1D - PORT"
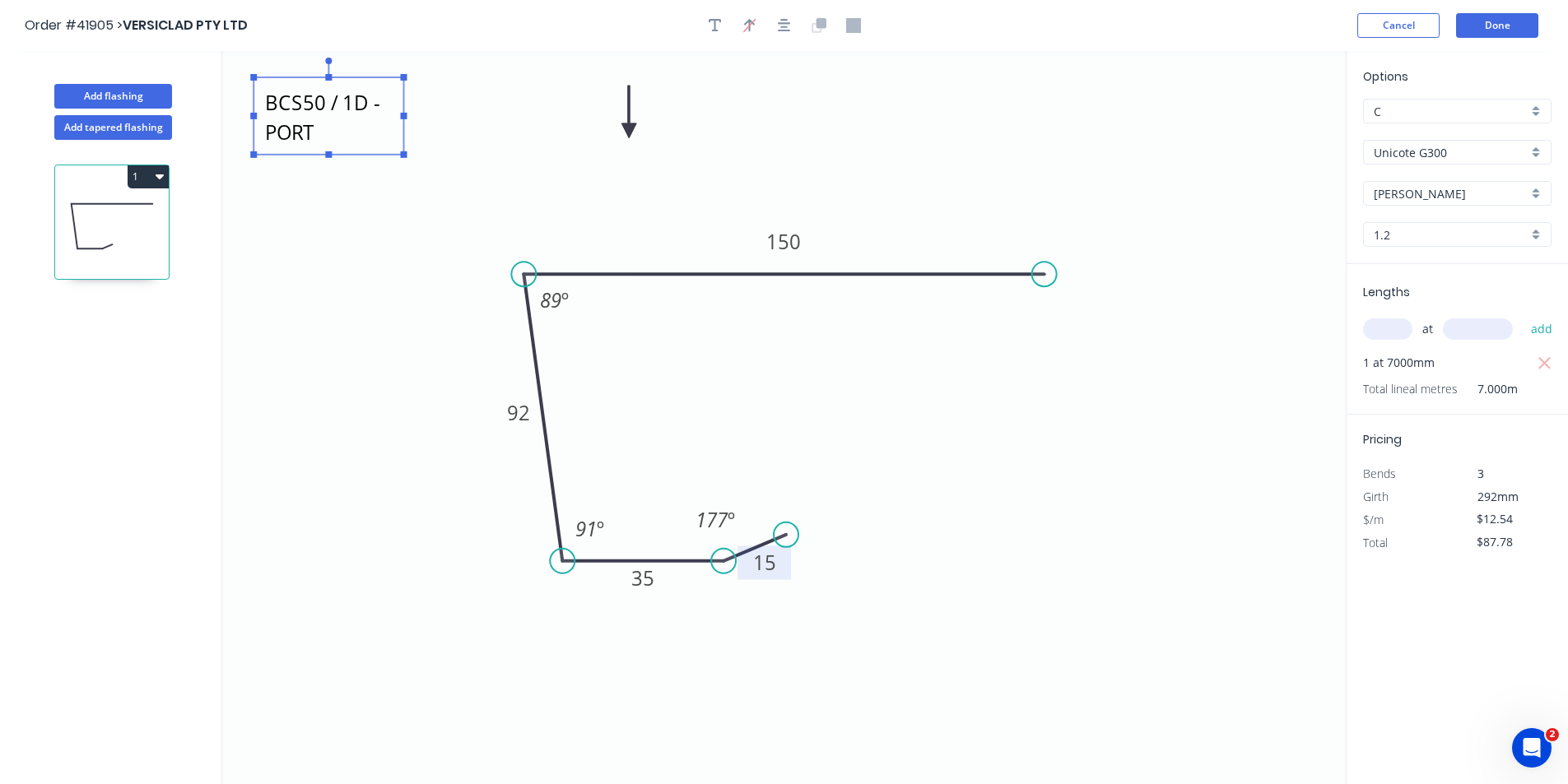
click at [160, 180] on icon "button" at bounding box center [160, 176] width 8 height 14
click at [160, 178] on icon "button" at bounding box center [160, 177] width 8 height 5
click at [140, 224] on div "Duplicate" at bounding box center [91, 217] width 127 height 24
type input "$0.00"
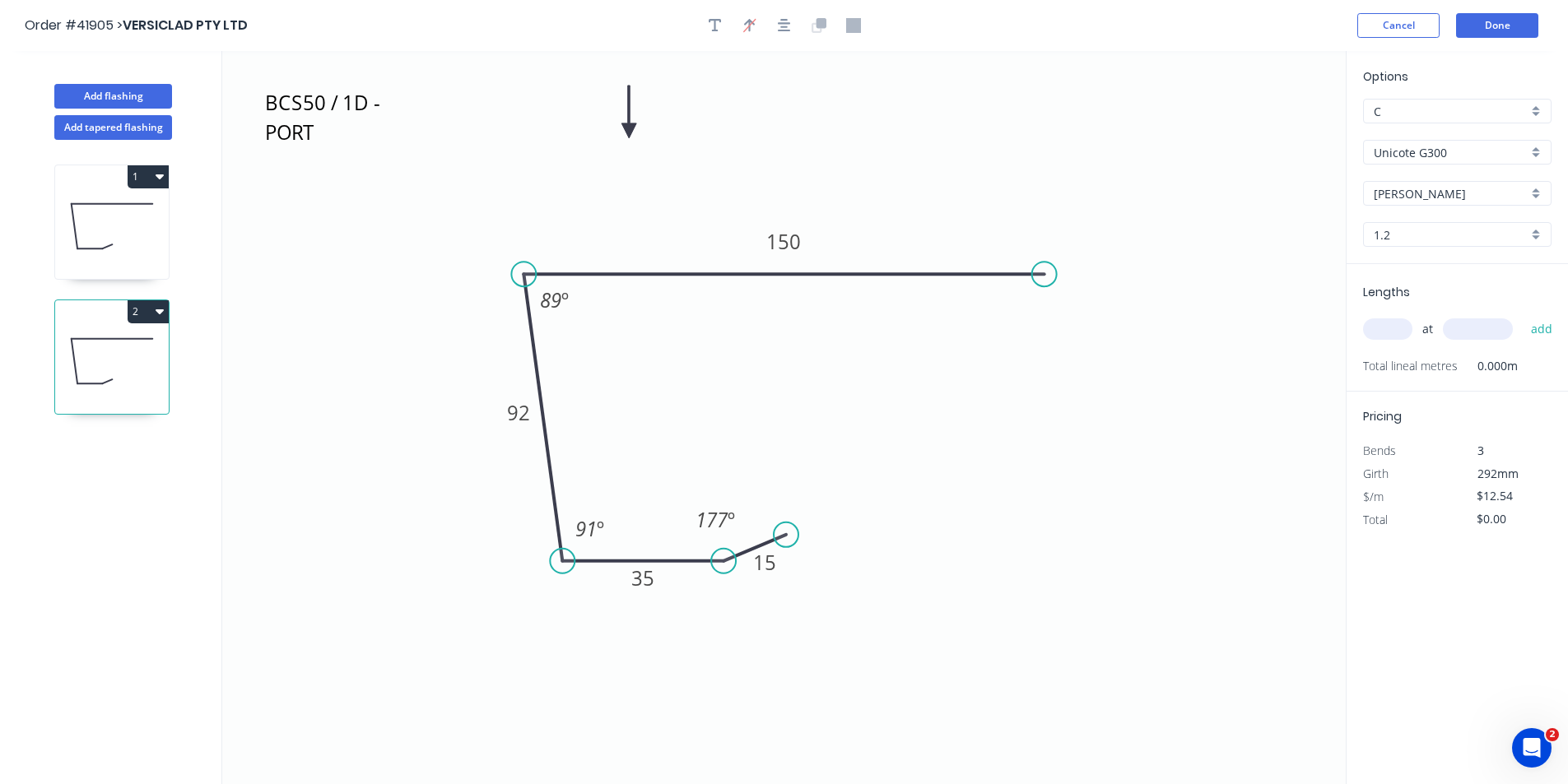
click at [1390, 326] on input "text" at bounding box center [1387, 328] width 49 height 21
type input "1"
type input "4500"
click at [1522, 315] on button "add" at bounding box center [1542, 328] width 39 height 28
type input "$56.43"
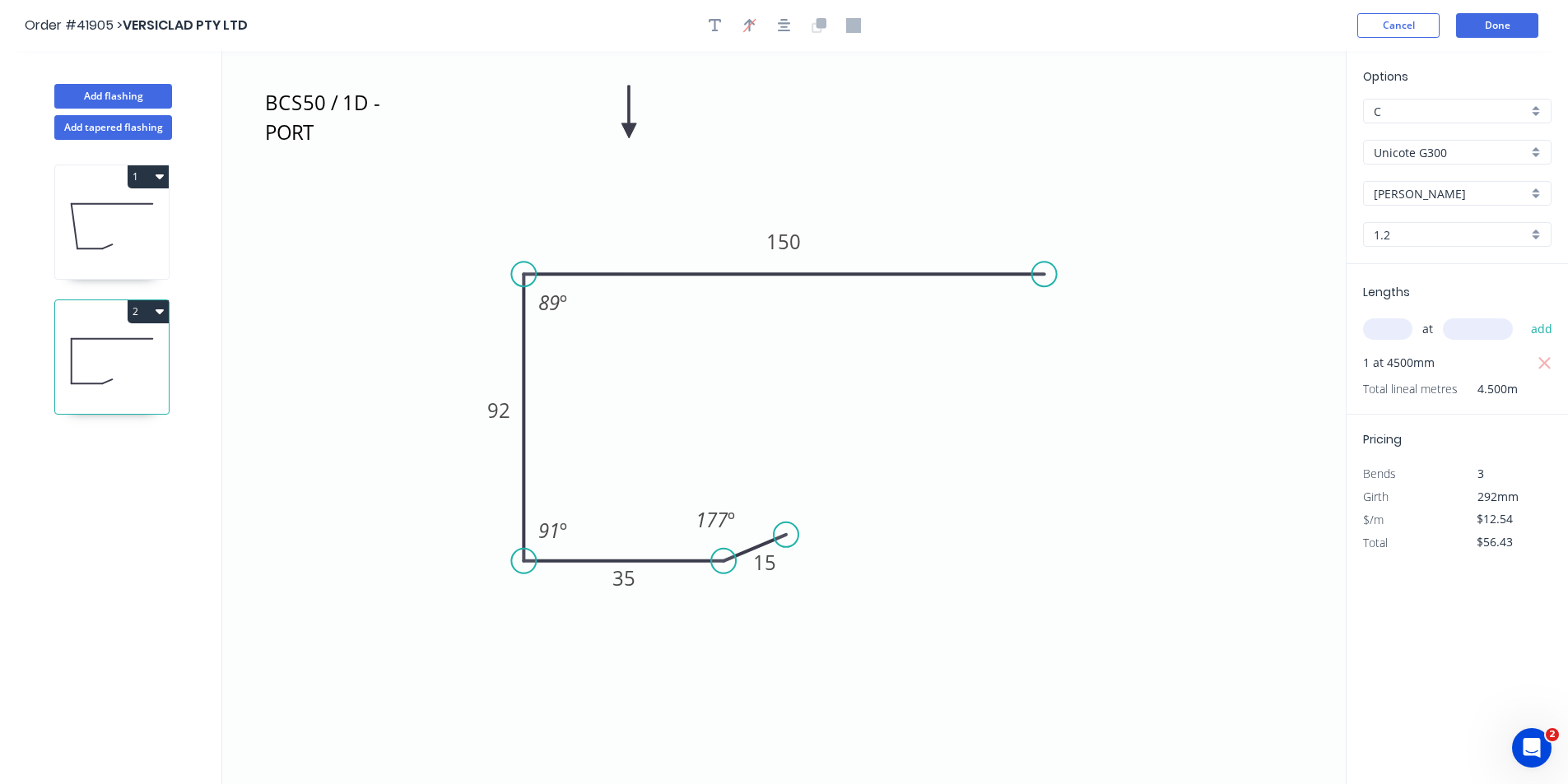
drag, startPoint x: 567, startPoint y: 561, endPoint x: 527, endPoint y: 560, distance: 40.0
click at [527, 560] on circle at bounding box center [523, 561] width 25 height 25
click at [622, 589] on div "Hide angle" at bounding box center [630, 585] width 165 height 34
click at [613, 363] on div "Hide angle" at bounding box center [646, 353] width 165 height 34
click at [331, 107] on textarea "BCS50 / 1D - PORT" at bounding box center [328, 116] width 134 height 61
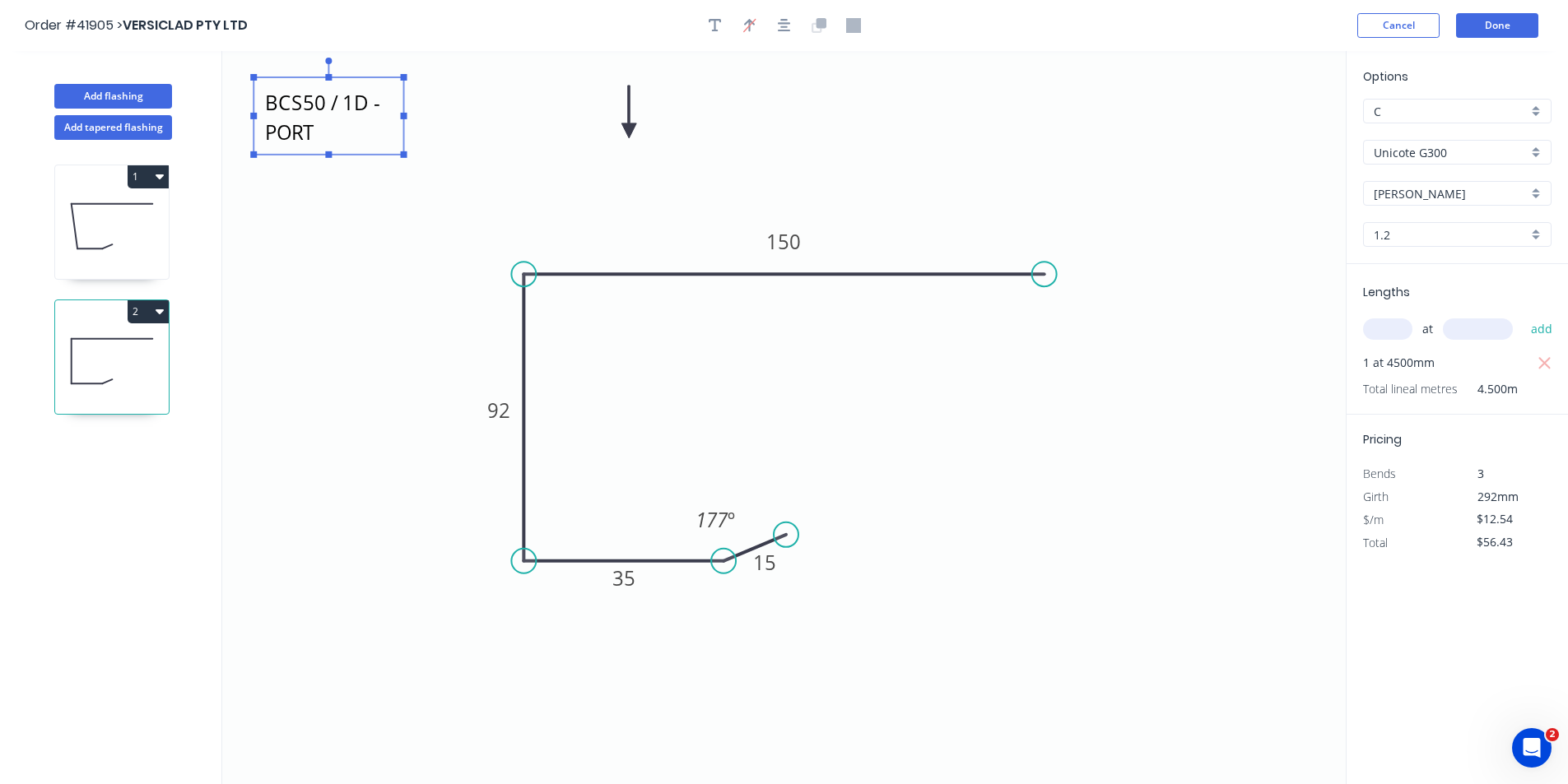
click at [348, 99] on textarea "BCS50 / 1D - PORT" at bounding box center [328, 116] width 134 height 61
click at [316, 131] on textarea "BCS50 / 0D - PORT" at bounding box center [328, 116] width 134 height 61
type textarea "BCS50 / 0D - BUNNINGS"
click at [161, 313] on icon "button" at bounding box center [160, 312] width 8 height 5
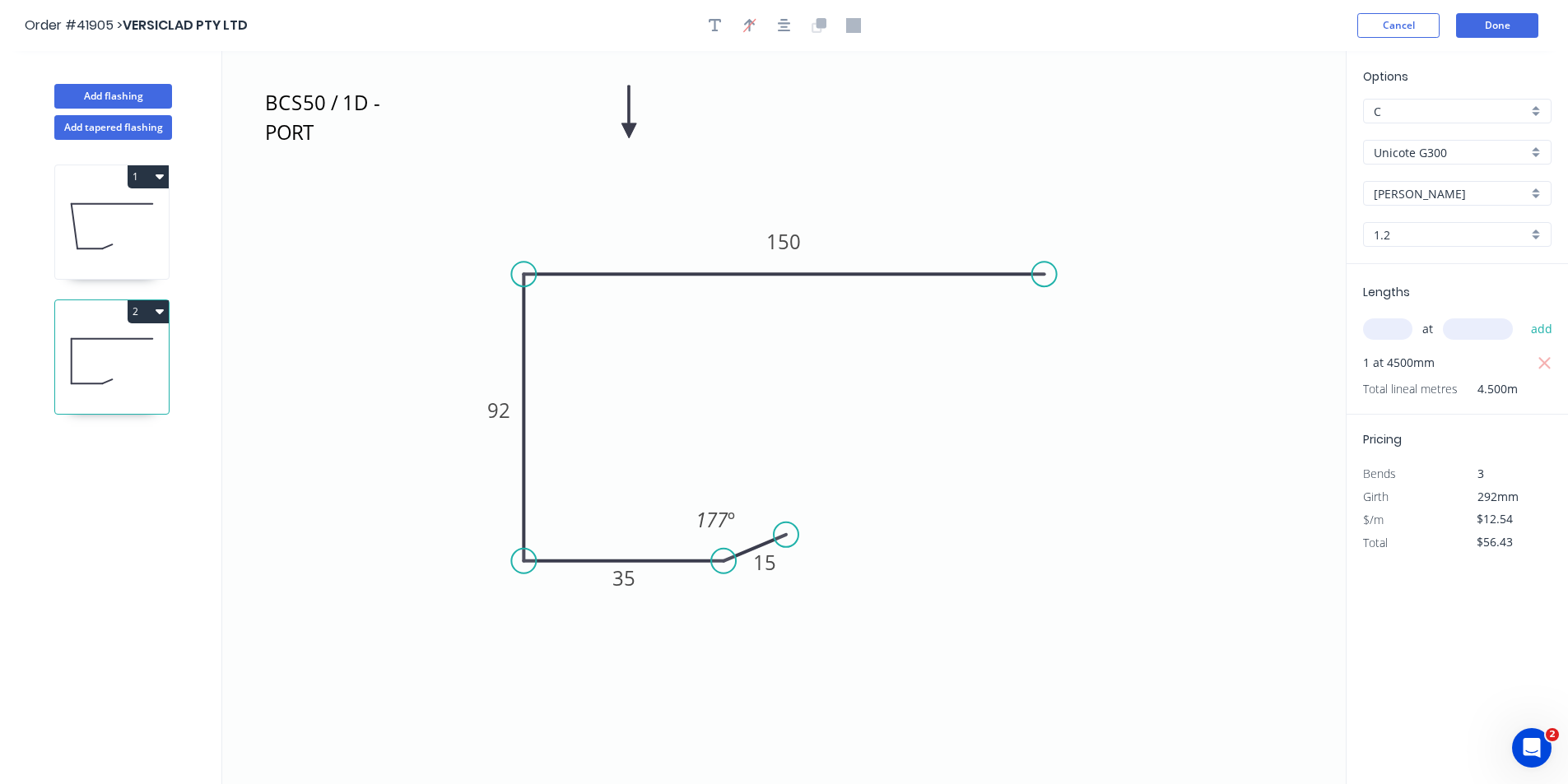
click at [161, 302] on button "2" at bounding box center [148, 311] width 41 height 23
click at [130, 352] on div "Duplicate" at bounding box center [91, 353] width 127 height 24
type input "$0.00"
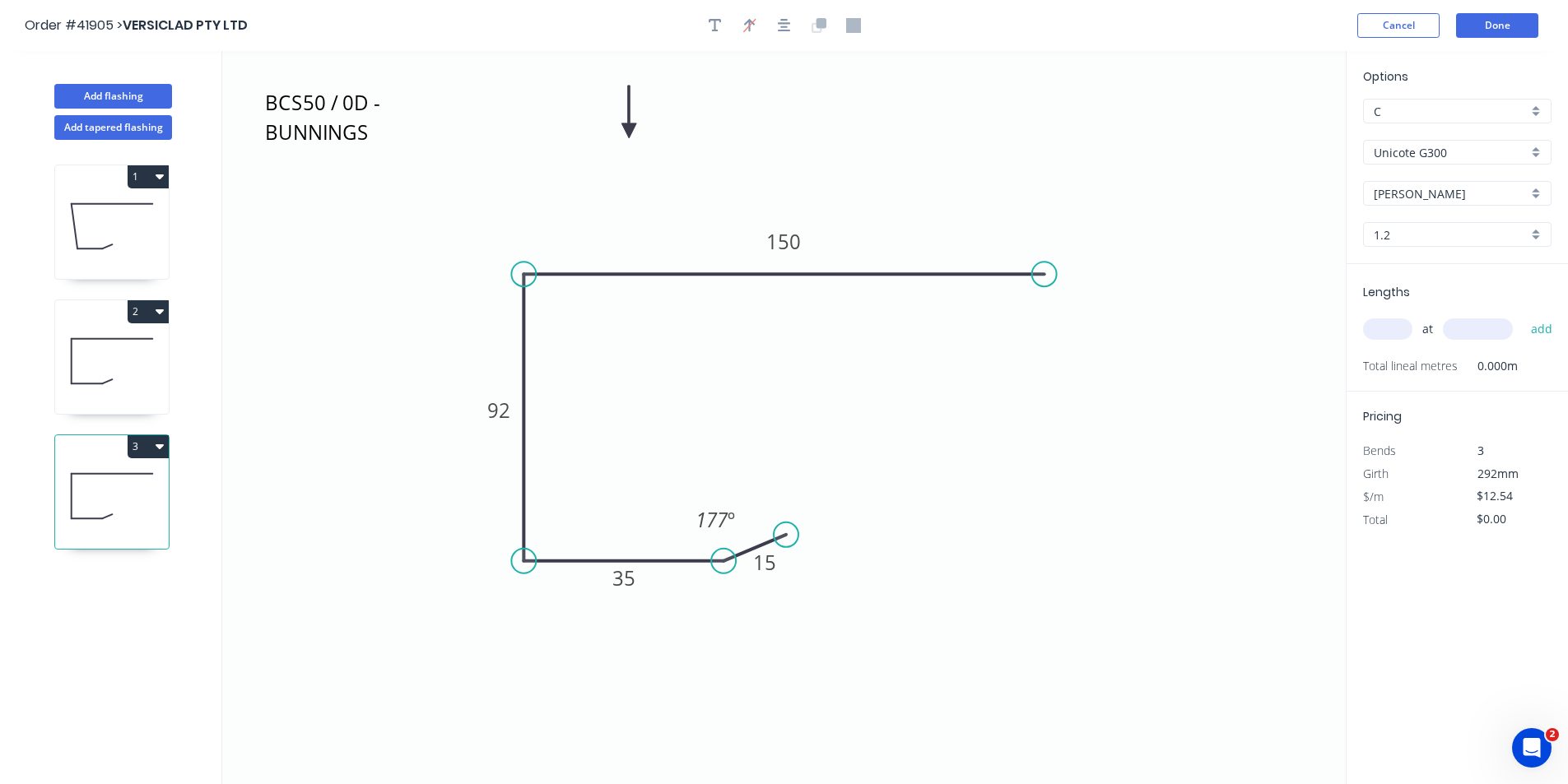
click at [1397, 321] on input "text" at bounding box center [1387, 328] width 49 height 21
type input "1"
type input "6000"
click at [1522, 315] on button "add" at bounding box center [1542, 328] width 39 height 28
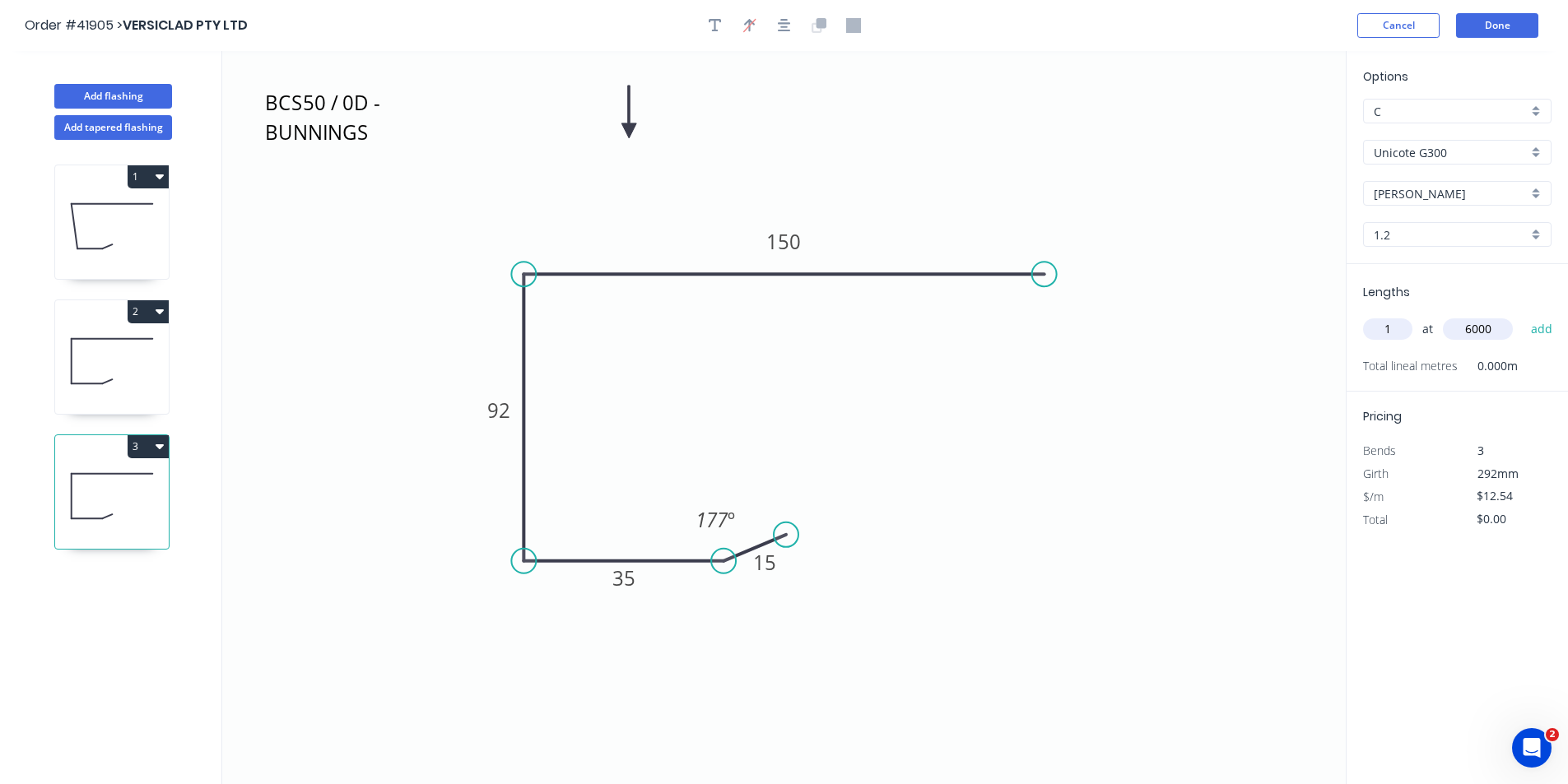
type input "$75.24"
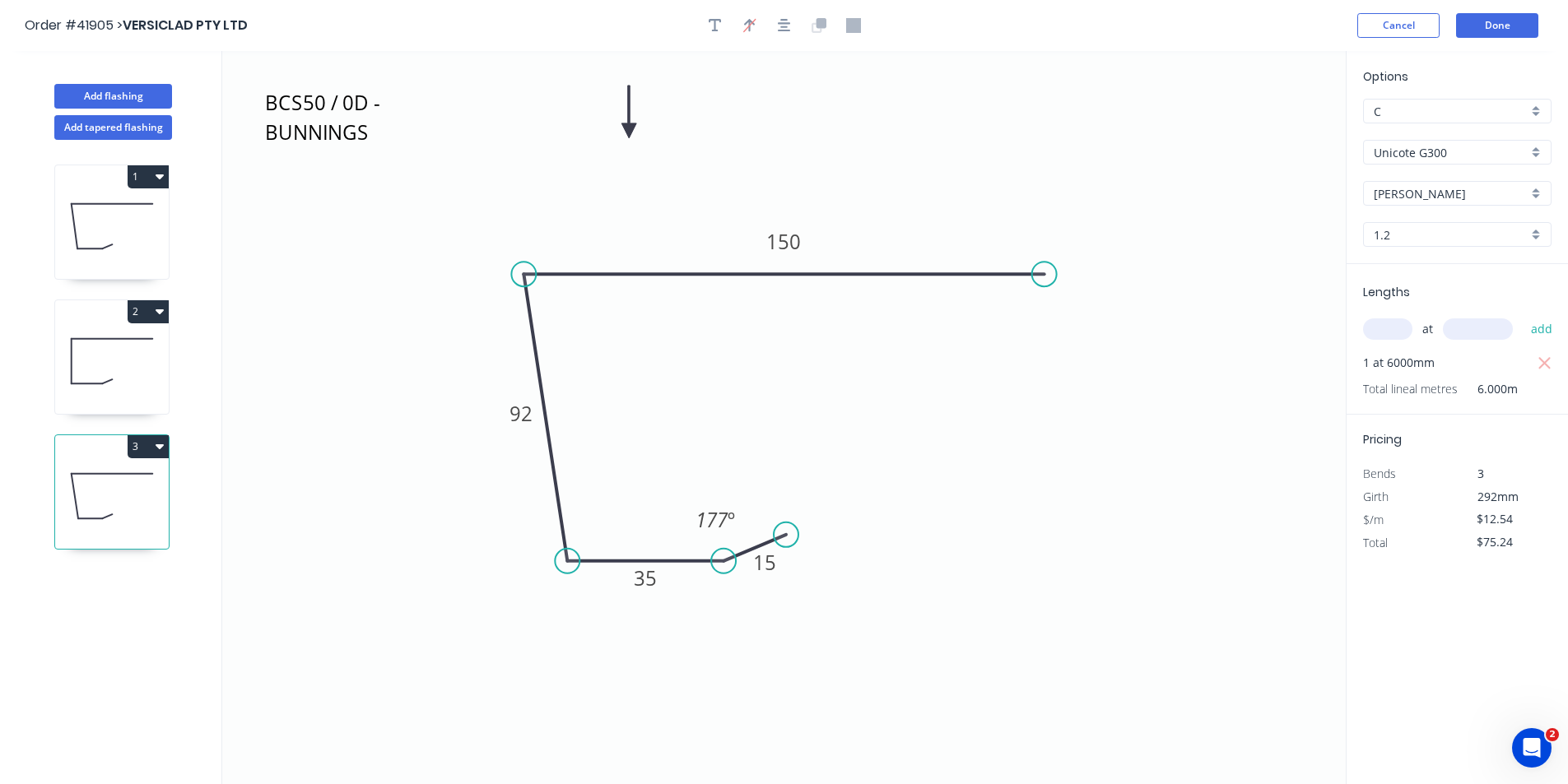
drag, startPoint x: 520, startPoint y: 557, endPoint x: 567, endPoint y: 552, distance: 47.3
click at [567, 552] on circle at bounding box center [566, 561] width 25 height 25
click at [620, 600] on div "Show angle" at bounding box center [651, 606] width 165 height 34
click at [564, 324] on div "Show angle" at bounding box center [610, 329] width 165 height 34
click at [593, 534] on tspan "91" at bounding box center [590, 529] width 21 height 27
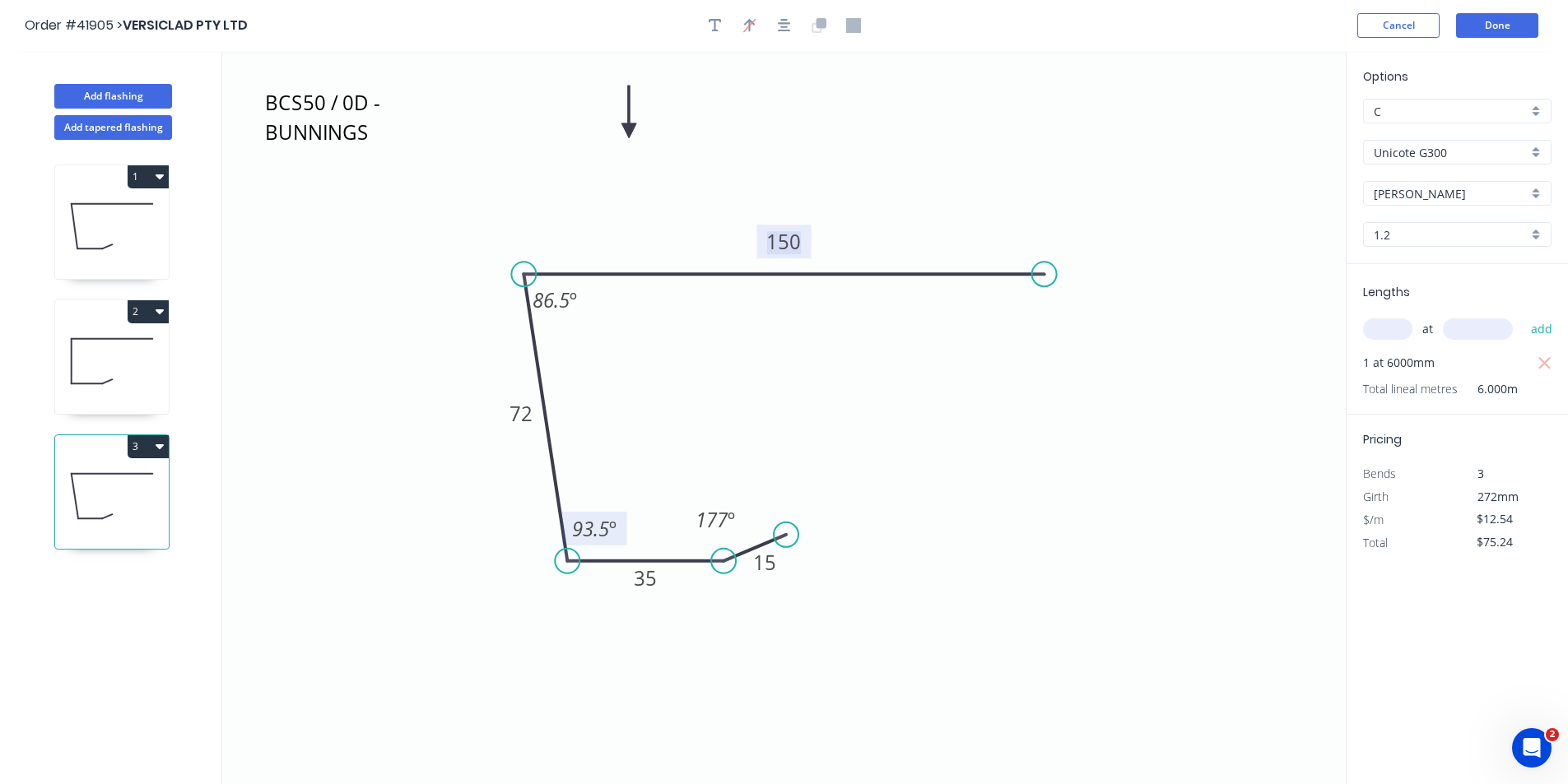
click at [332, 162] on icon "BCS50 / 0D - BUNNINGS 15 35 72 150 86.5 º 93.5 º 177 º" at bounding box center [784, 417] width 1123 height 732
click at [328, 105] on textarea "BCS50 / 0D - BUNNINGS" at bounding box center [328, 116] width 134 height 61
drag, startPoint x: 404, startPoint y: 156, endPoint x: 446, endPoint y: 197, distance: 58.7
click at [437, 187] on rect at bounding box center [435, 184] width 7 height 7
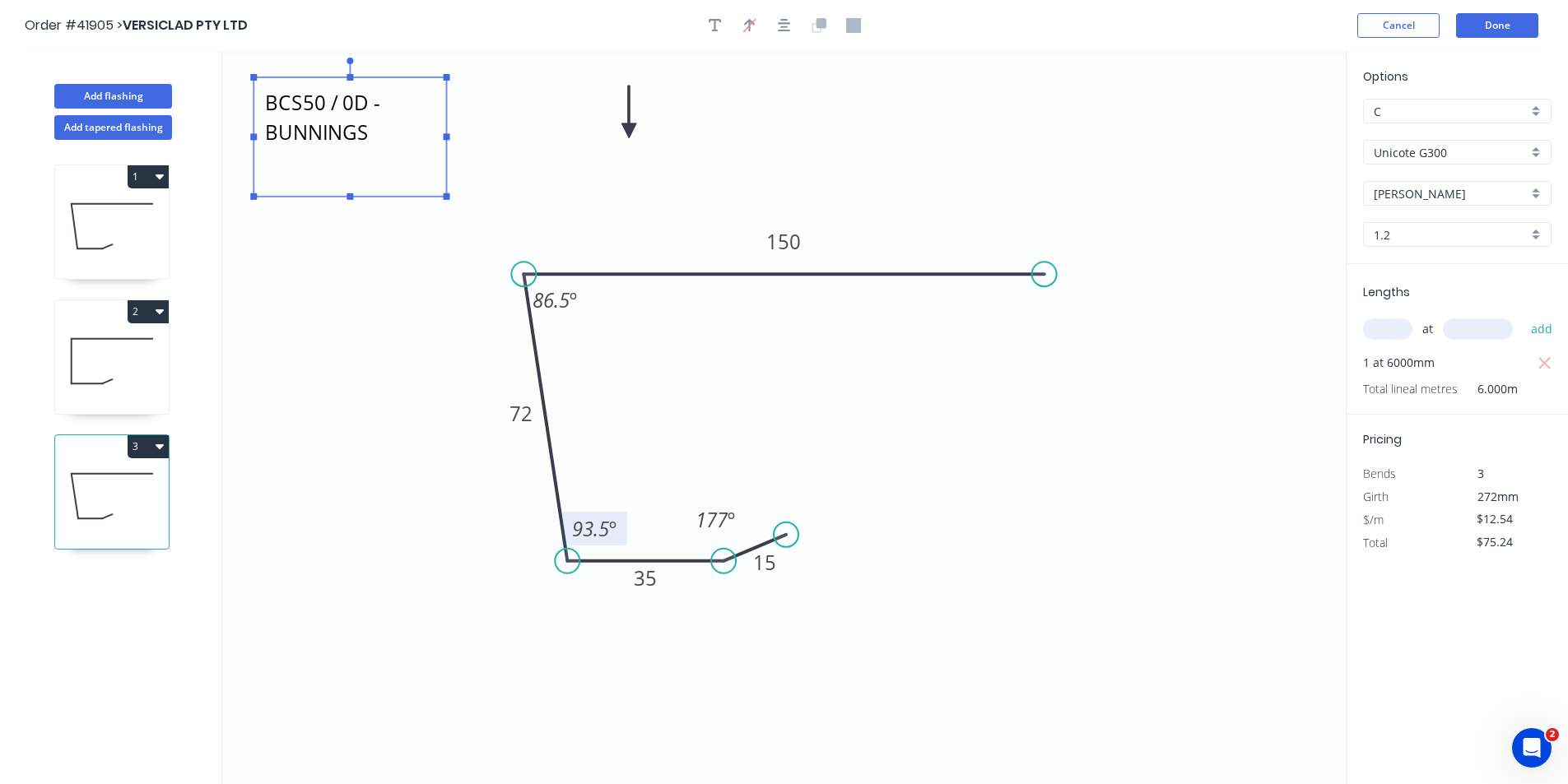
scroll to position [0, 0]
type textarea "BCCS50 / 3.5D - BUNNINGS"
click at [159, 445] on icon "button" at bounding box center [160, 447] width 8 height 5
click at [117, 482] on div "Duplicate" at bounding box center [91, 487] width 127 height 24
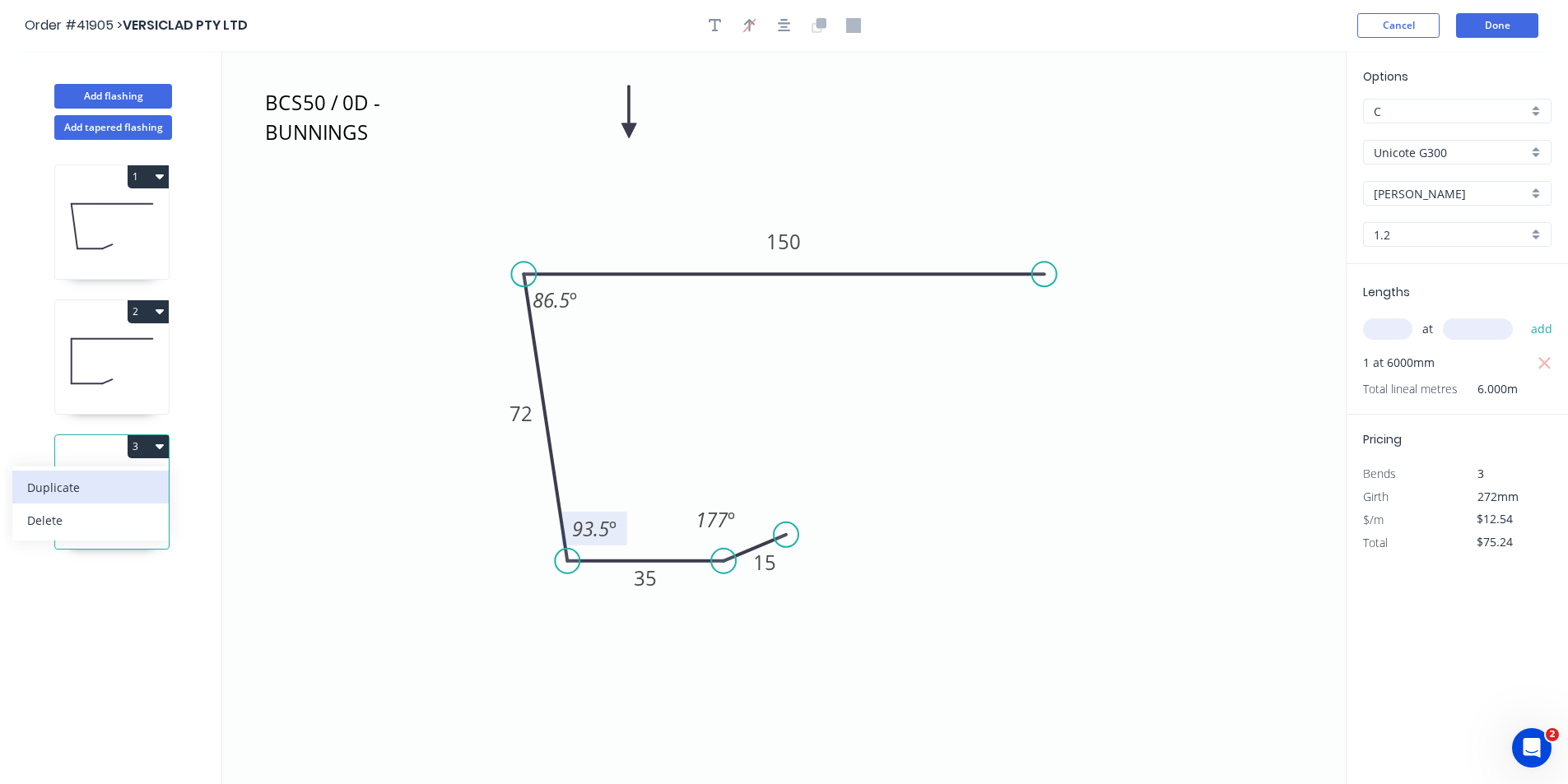
type input "$0.00"
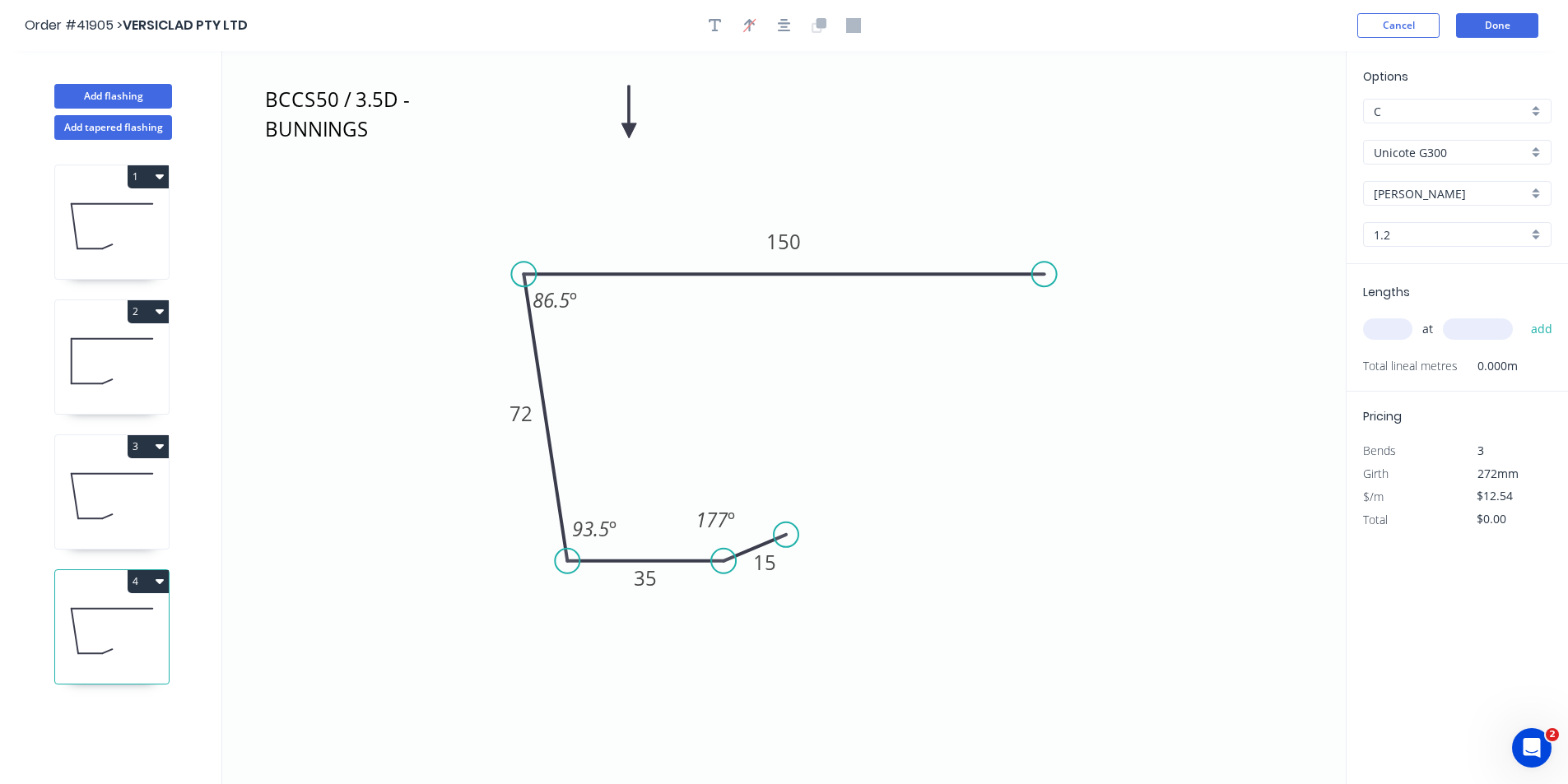
click at [1373, 327] on input "text" at bounding box center [1387, 328] width 49 height 21
type input "1"
type input "7100"
click at [1522, 315] on button "add" at bounding box center [1542, 328] width 39 height 28
type input "$89.03"
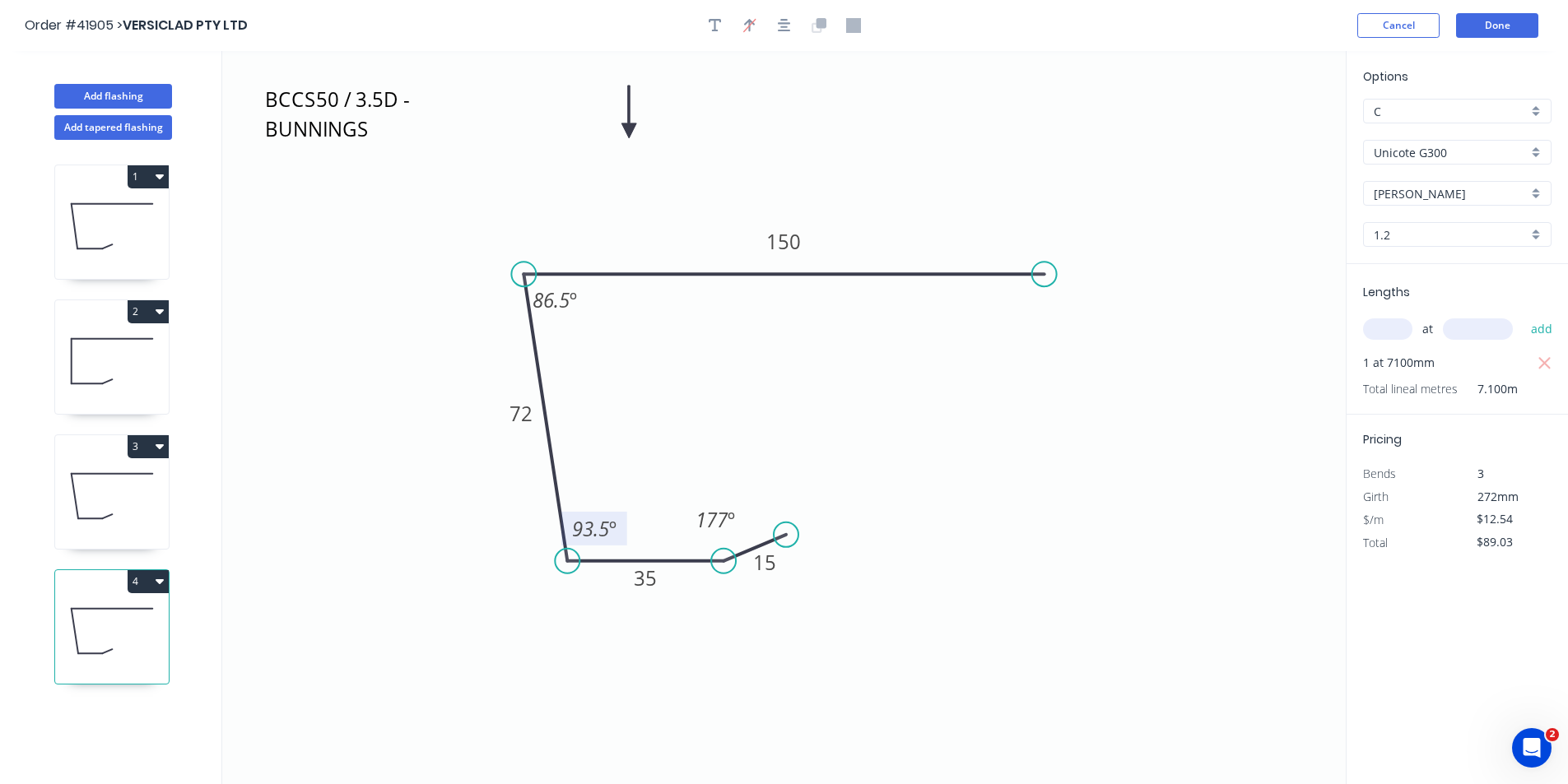
click at [613, 524] on tspan "º" at bounding box center [613, 529] width 8 height 27
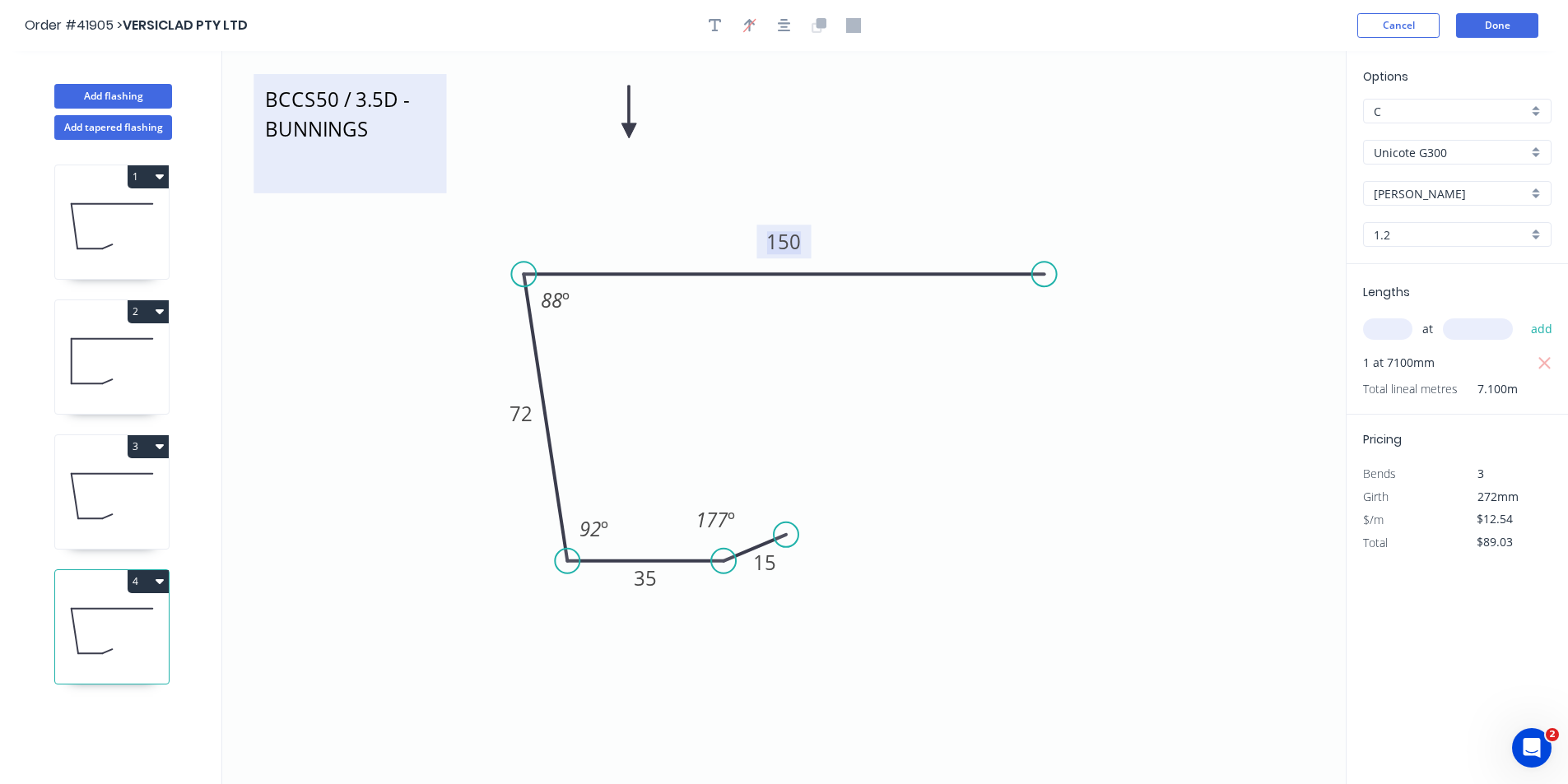
click at [388, 145] on textarea "BCCS50 / 3.5D - BUNNINGS" at bounding box center [349, 134] width 176 height 103
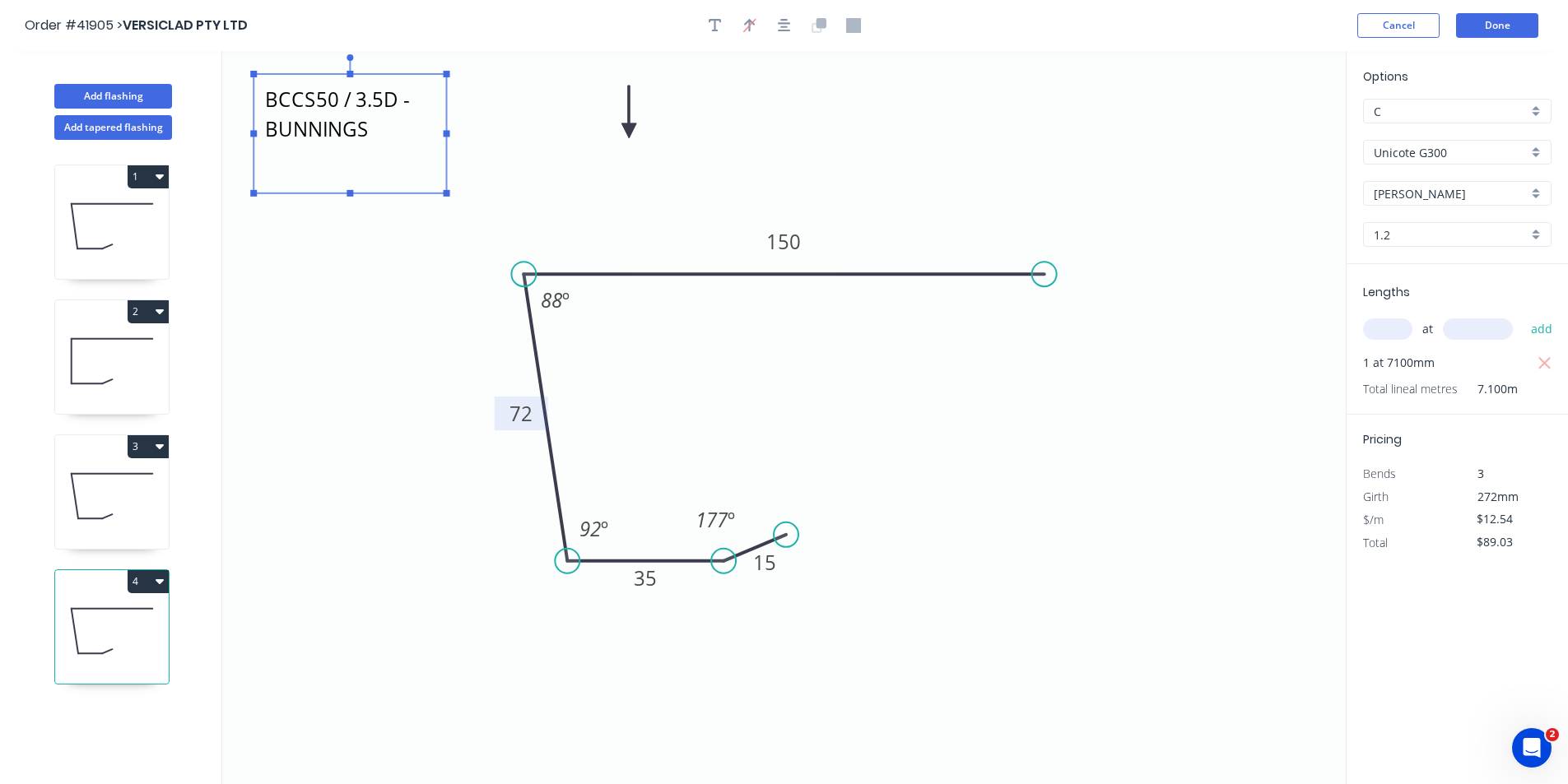
type textarea "BCS75 / 2D - CORRECT"
click at [515, 413] on tspan "72" at bounding box center [520, 414] width 23 height 27
type input "$15.93"
type input "$113.10"
click at [121, 510] on icon at bounding box center [112, 496] width 113 height 105
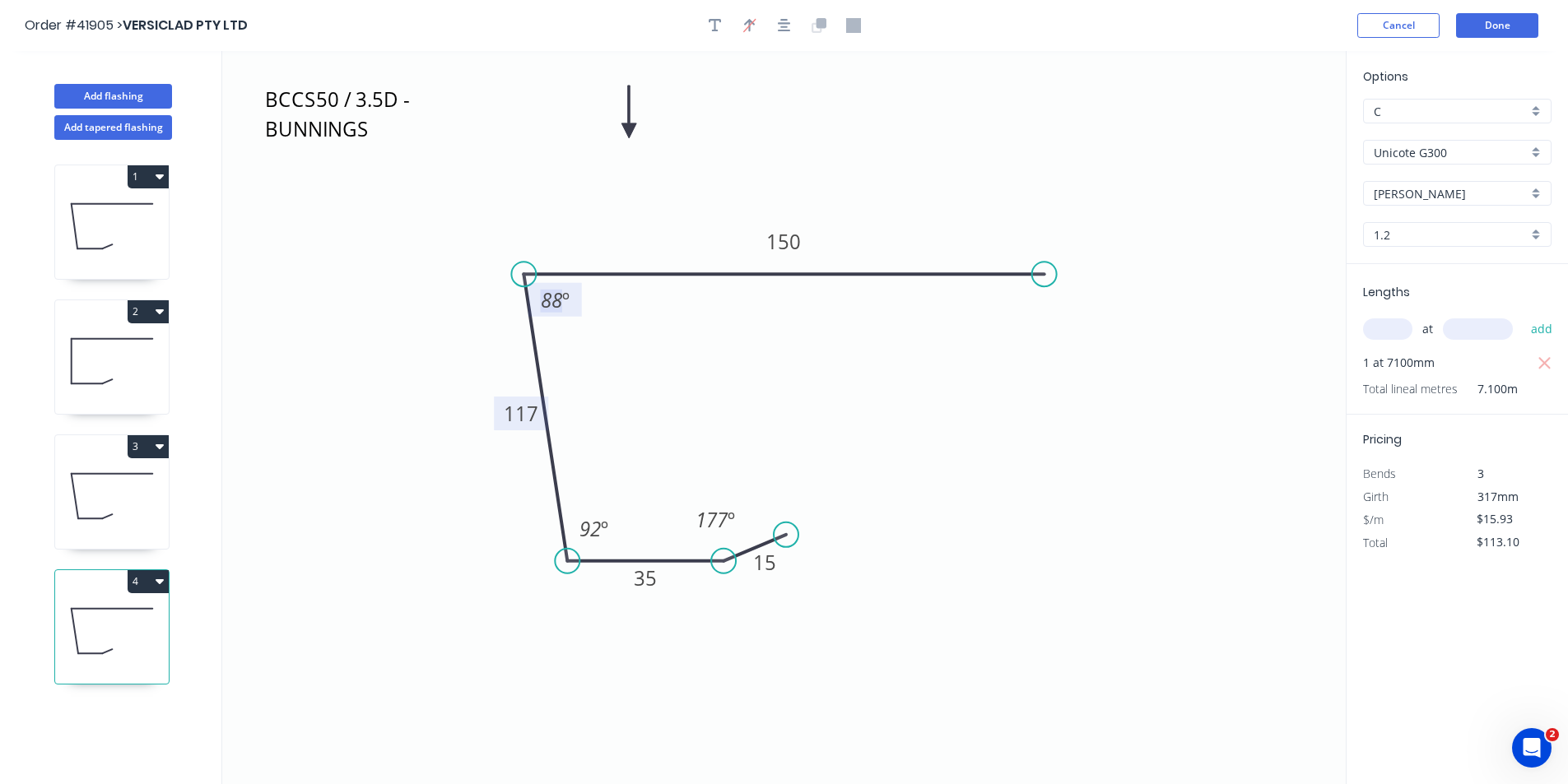
type input "$12.54"
type input "$75.24"
click at [126, 648] on icon at bounding box center [112, 631] width 113 height 105
type input "$15.93"
type input "$113.10"
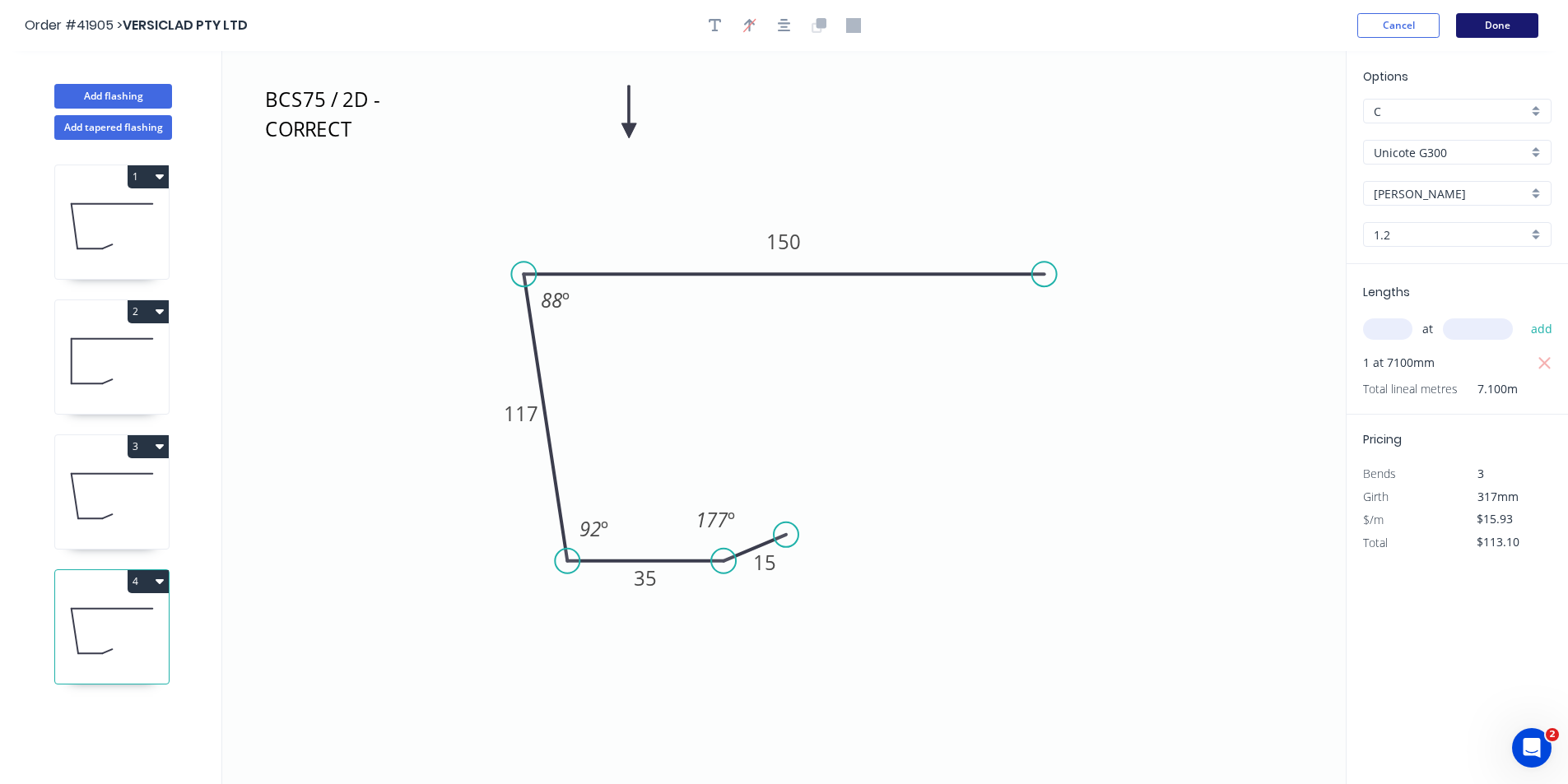
click at [1494, 27] on button "Done" at bounding box center [1496, 25] width 82 height 25
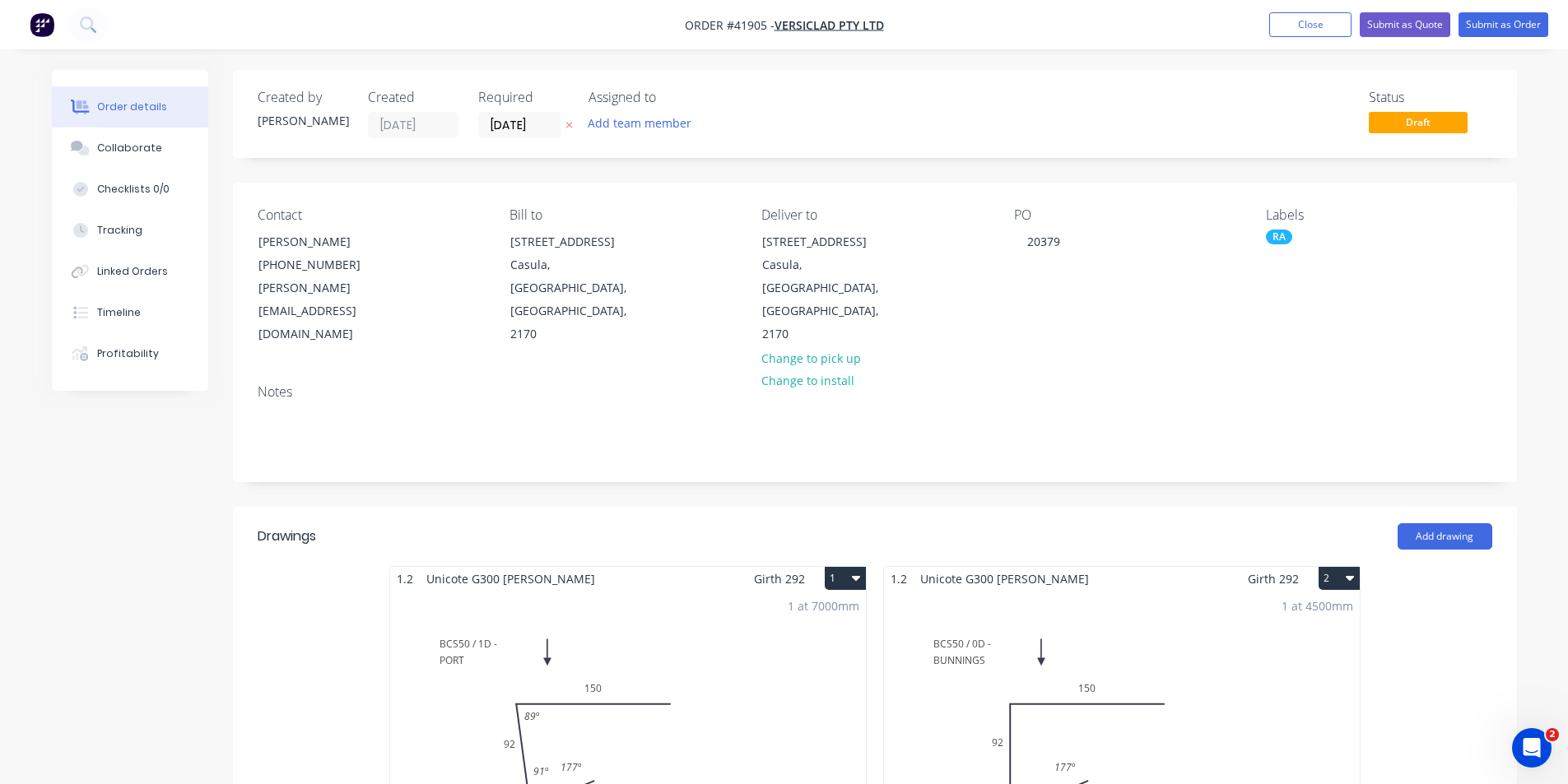
click at [1287, 232] on div "RA" at bounding box center [1279, 237] width 26 height 15
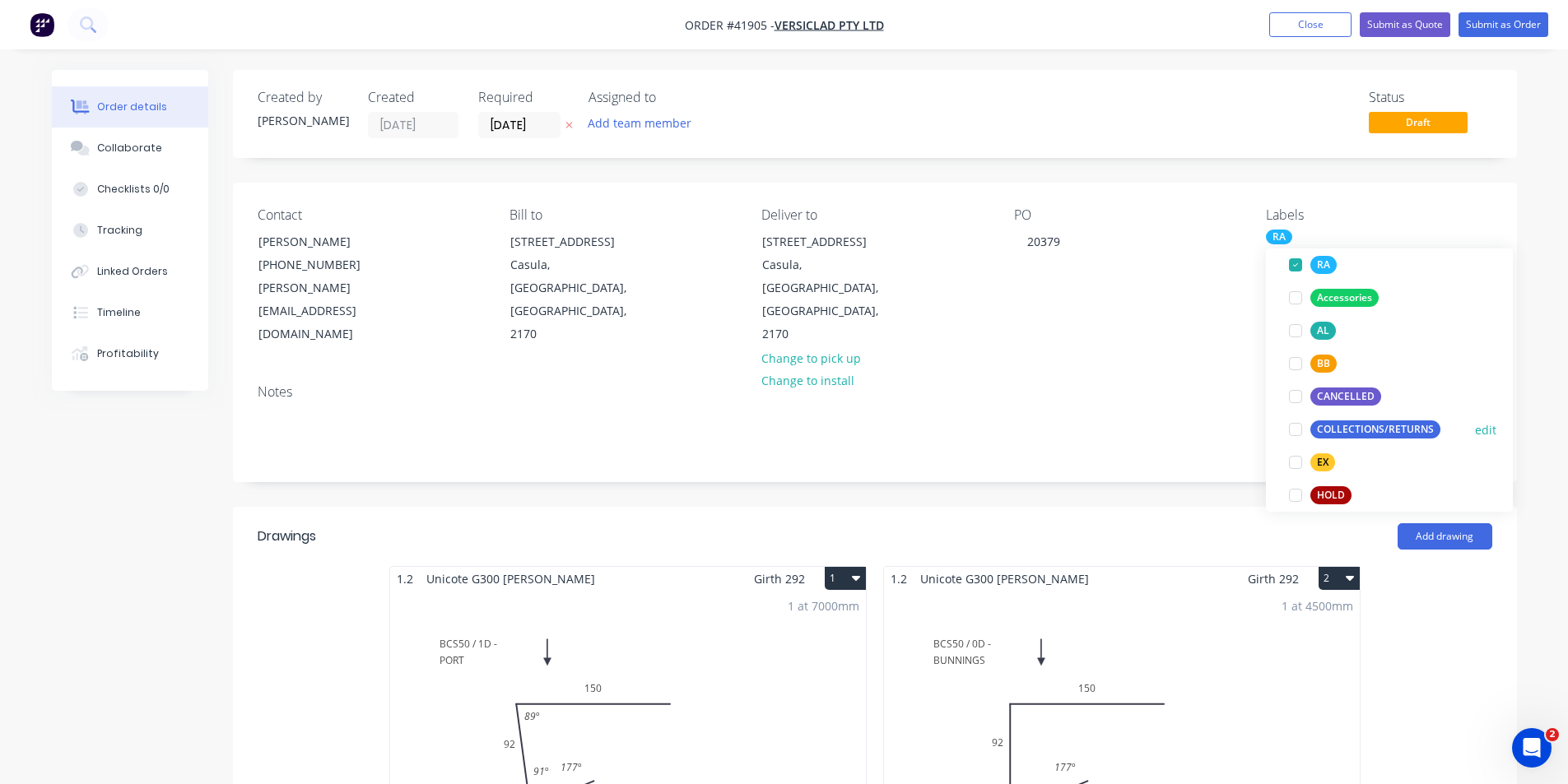
scroll to position [329, 0]
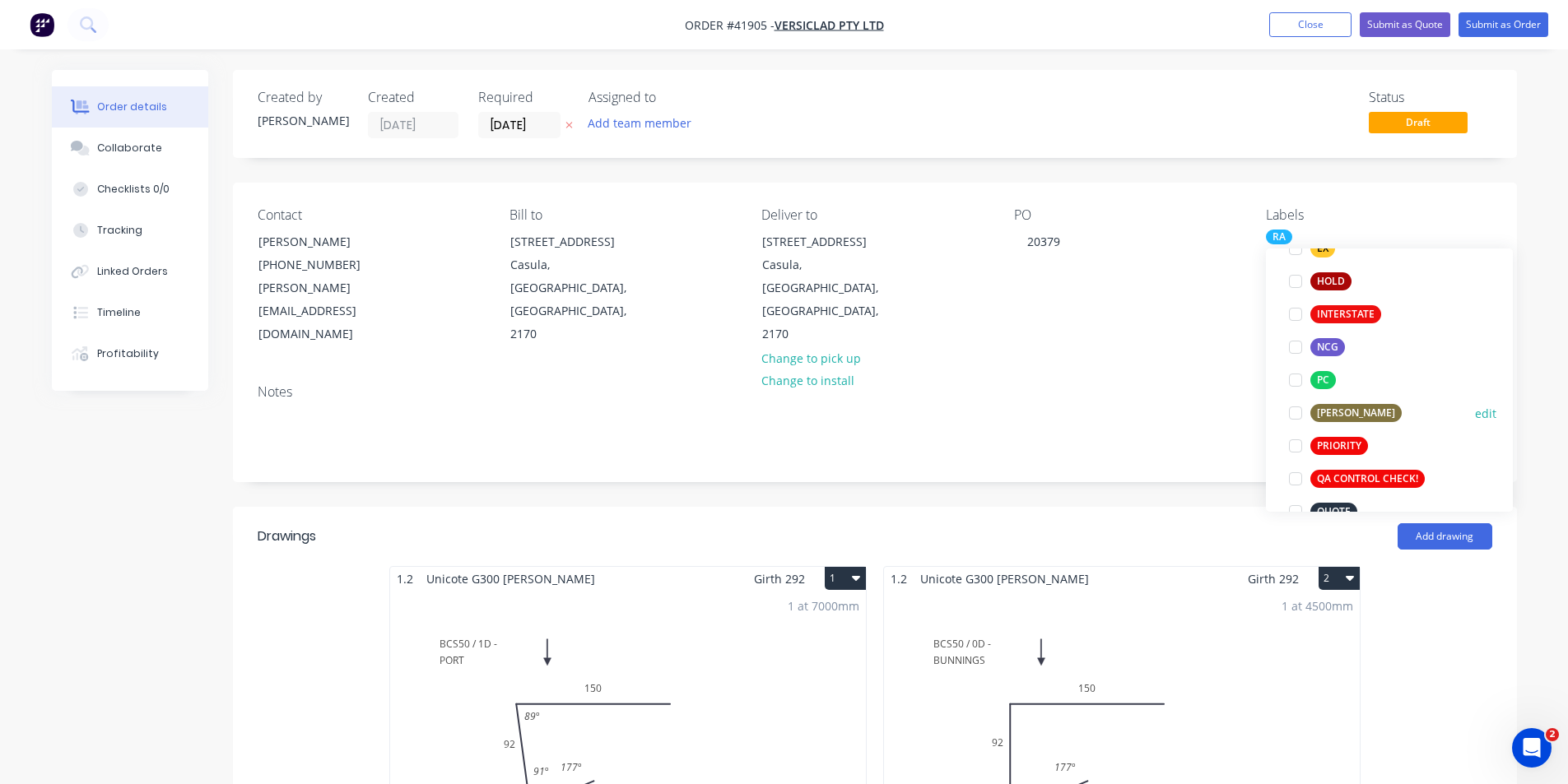
click at [1296, 414] on div at bounding box center [1295, 413] width 33 height 33
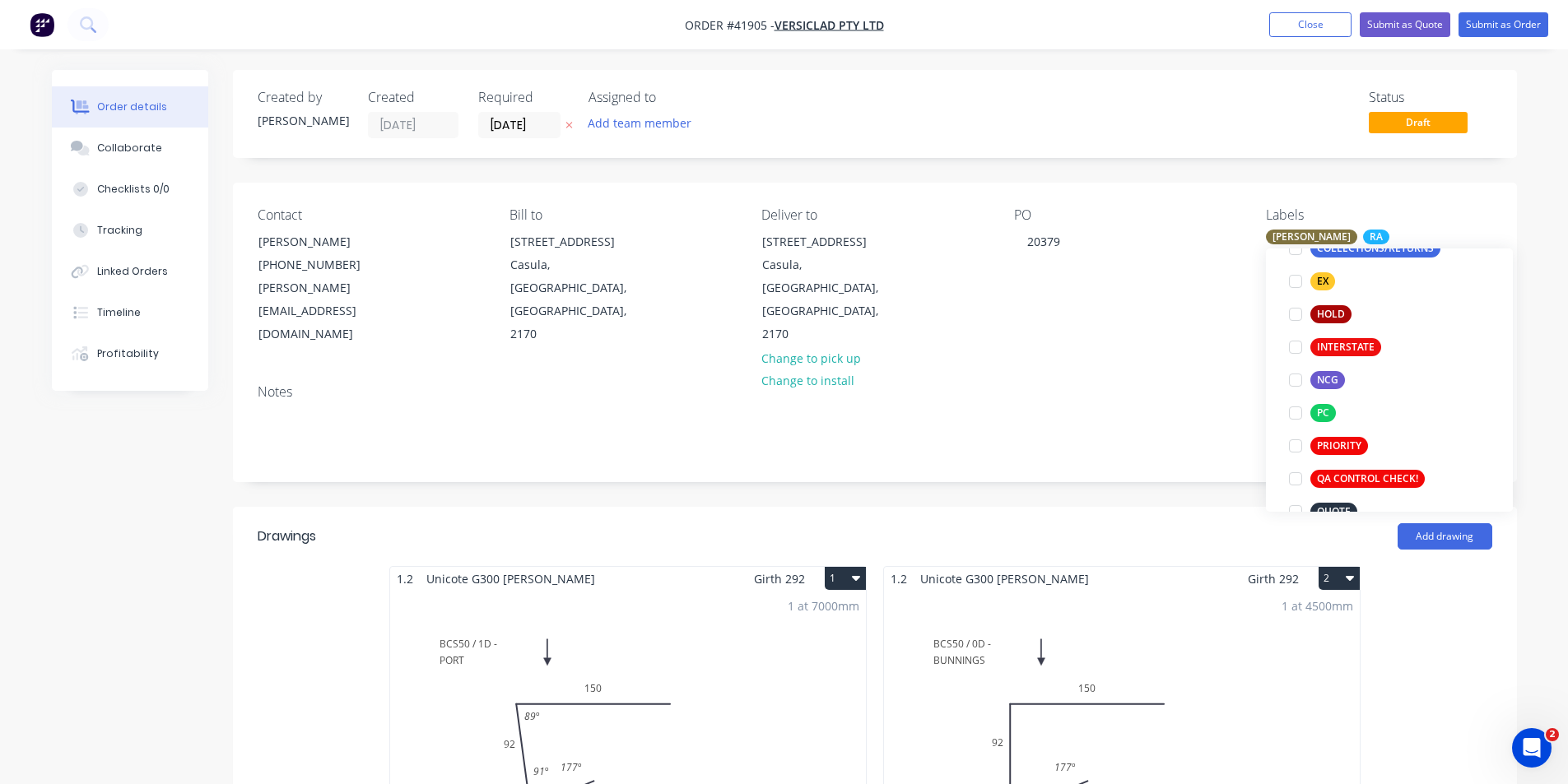
scroll to position [0, 0]
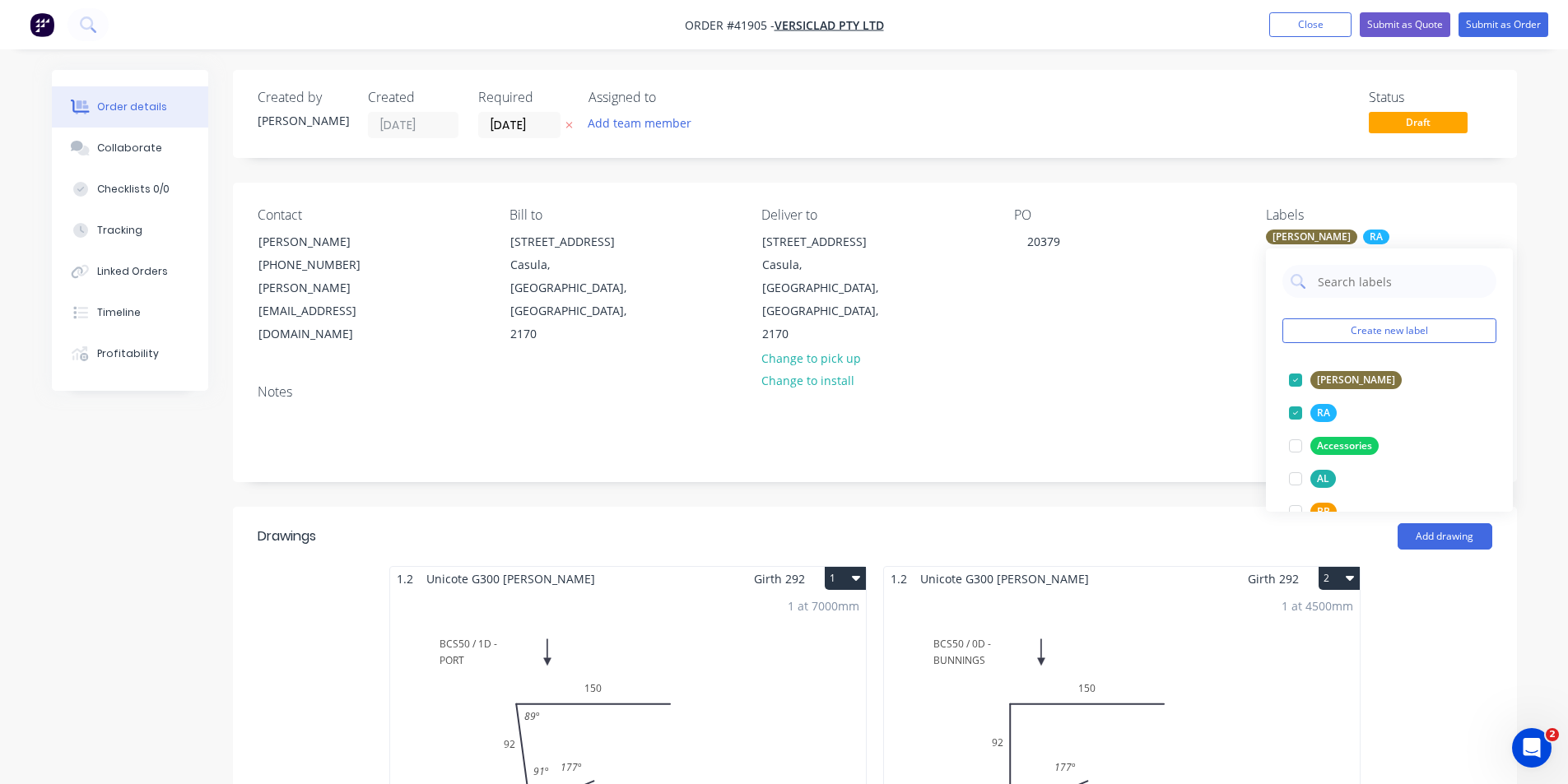
click at [1182, 415] on div "Notes" at bounding box center [874, 426] width 1284 height 110
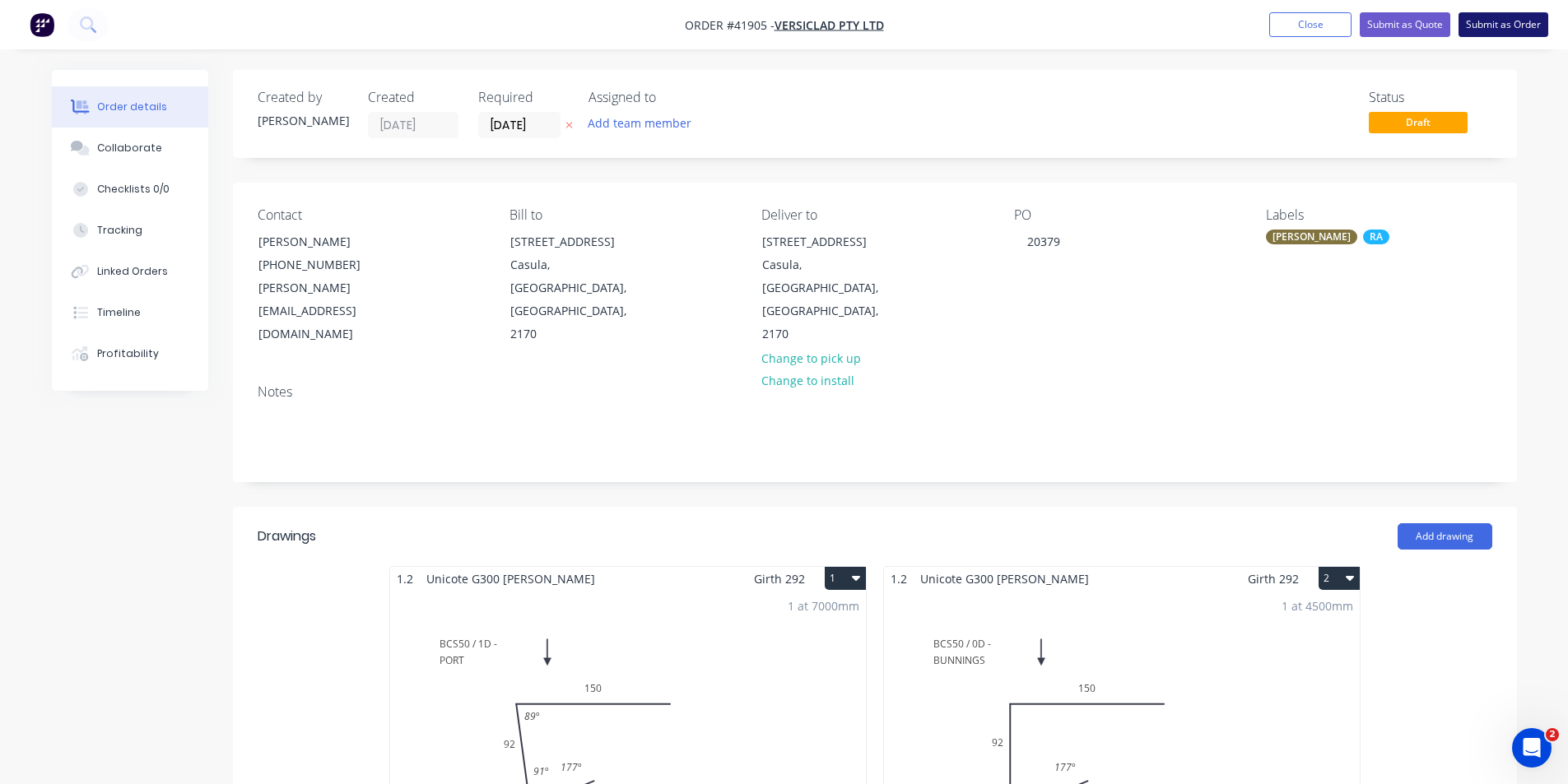
click at [1502, 23] on button "Submit as Order" at bounding box center [1503, 25] width 90 height 25
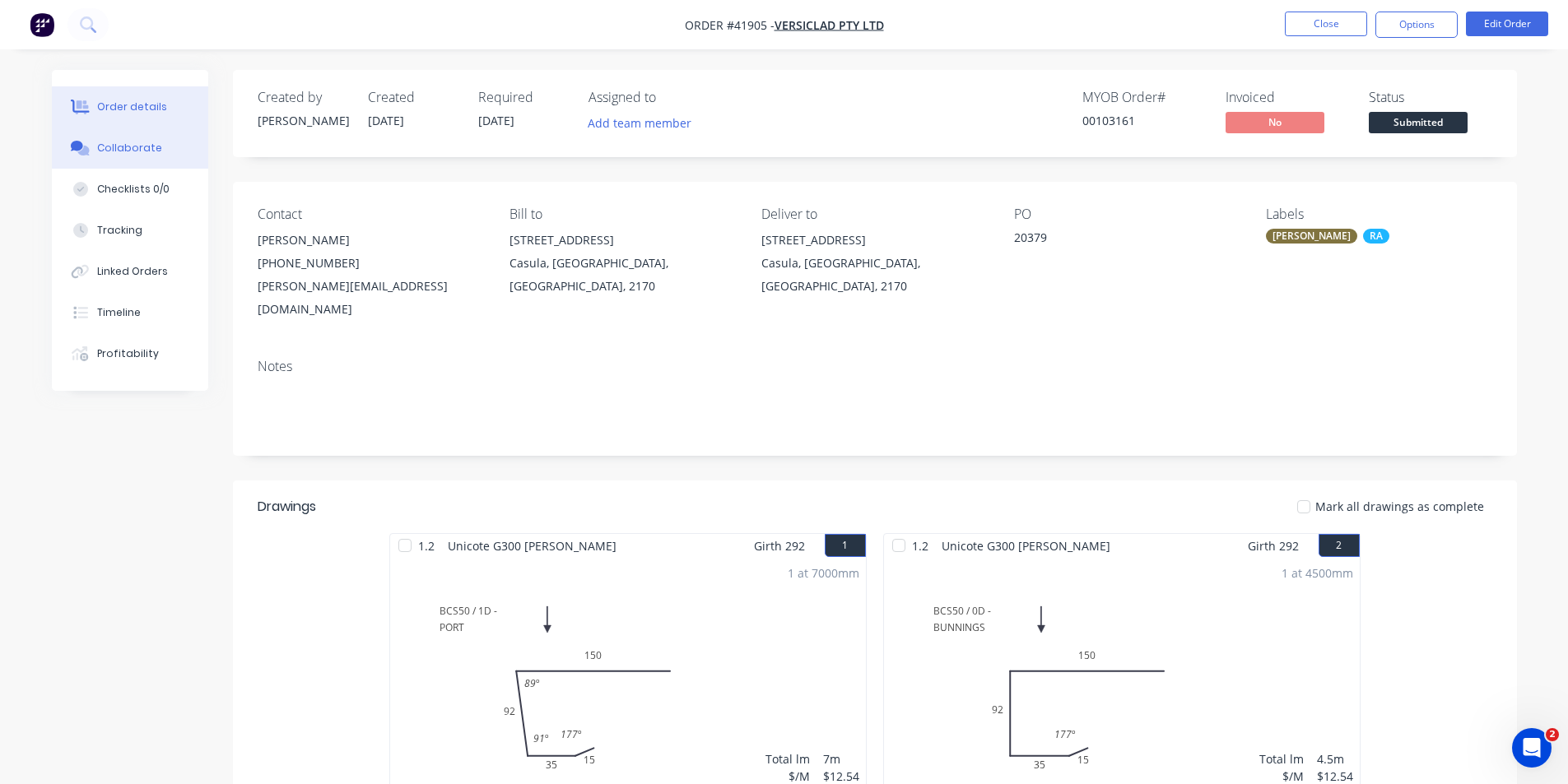
click at [151, 156] on button "Collaborate" at bounding box center [129, 148] width 157 height 41
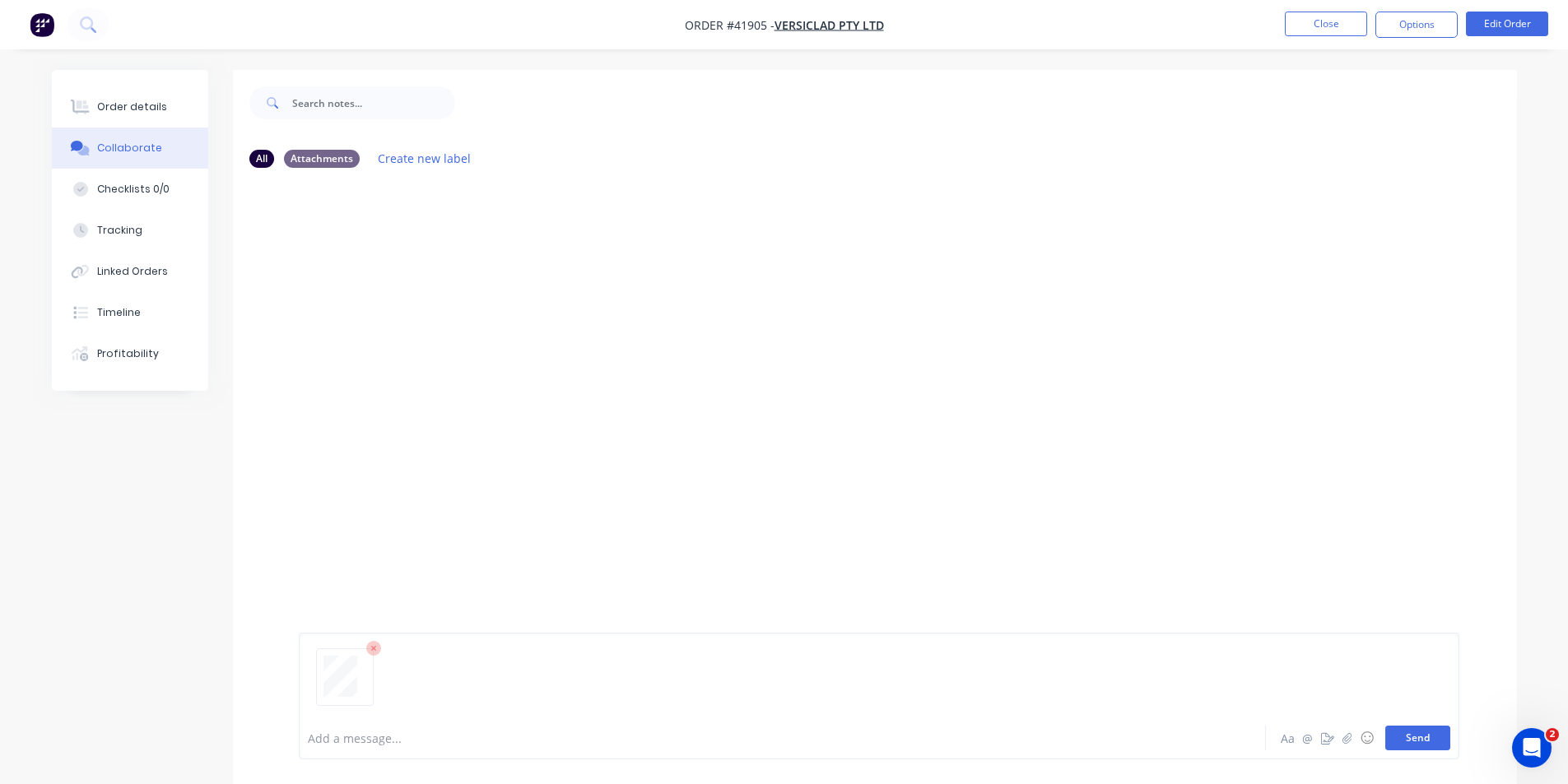
click at [1397, 736] on button "Send" at bounding box center [1417, 737] width 65 height 25
click at [135, 109] on div "Order details" at bounding box center [132, 107] width 70 height 15
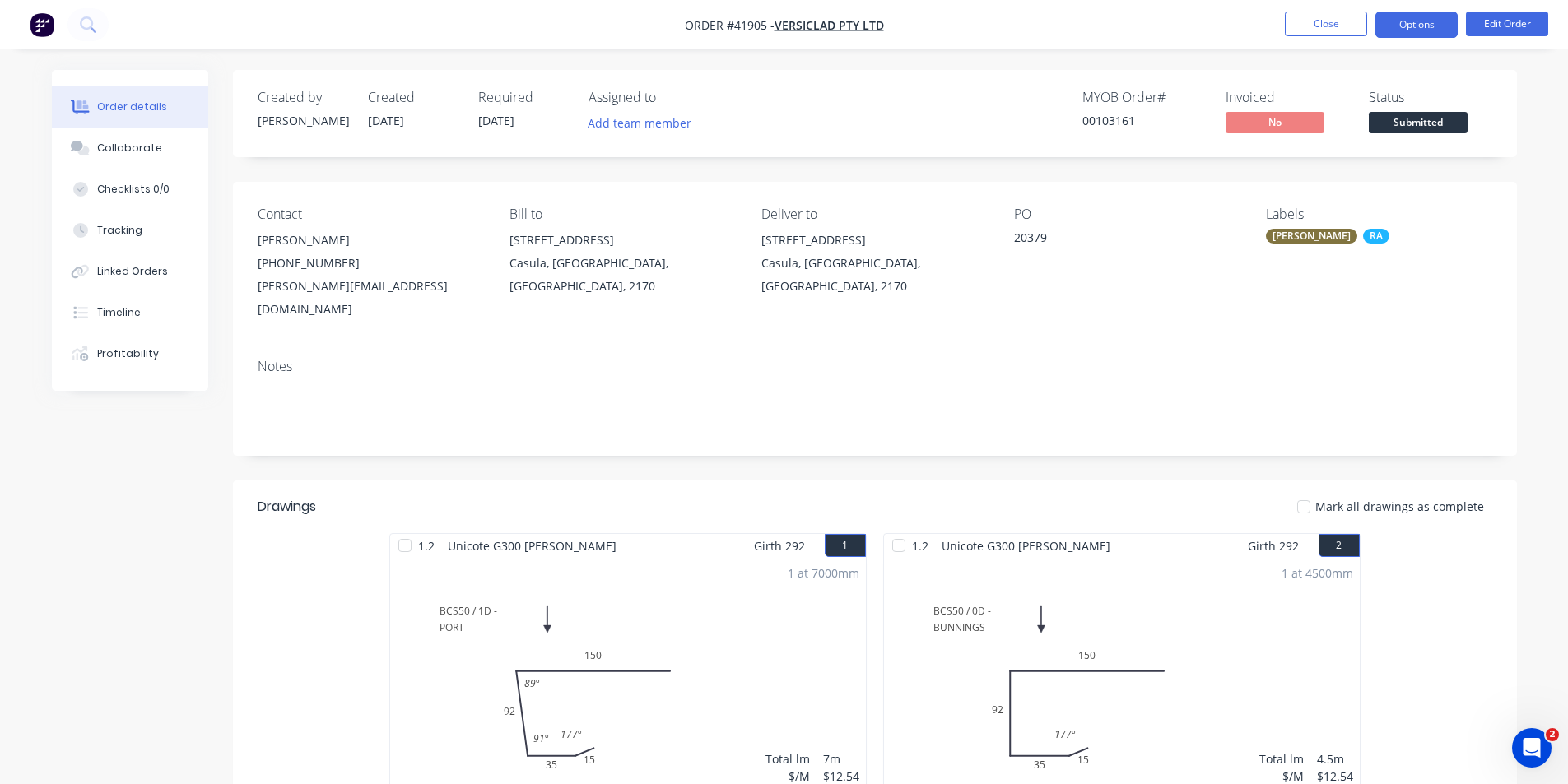
click at [1412, 32] on button "Options" at bounding box center [1416, 25] width 82 height 26
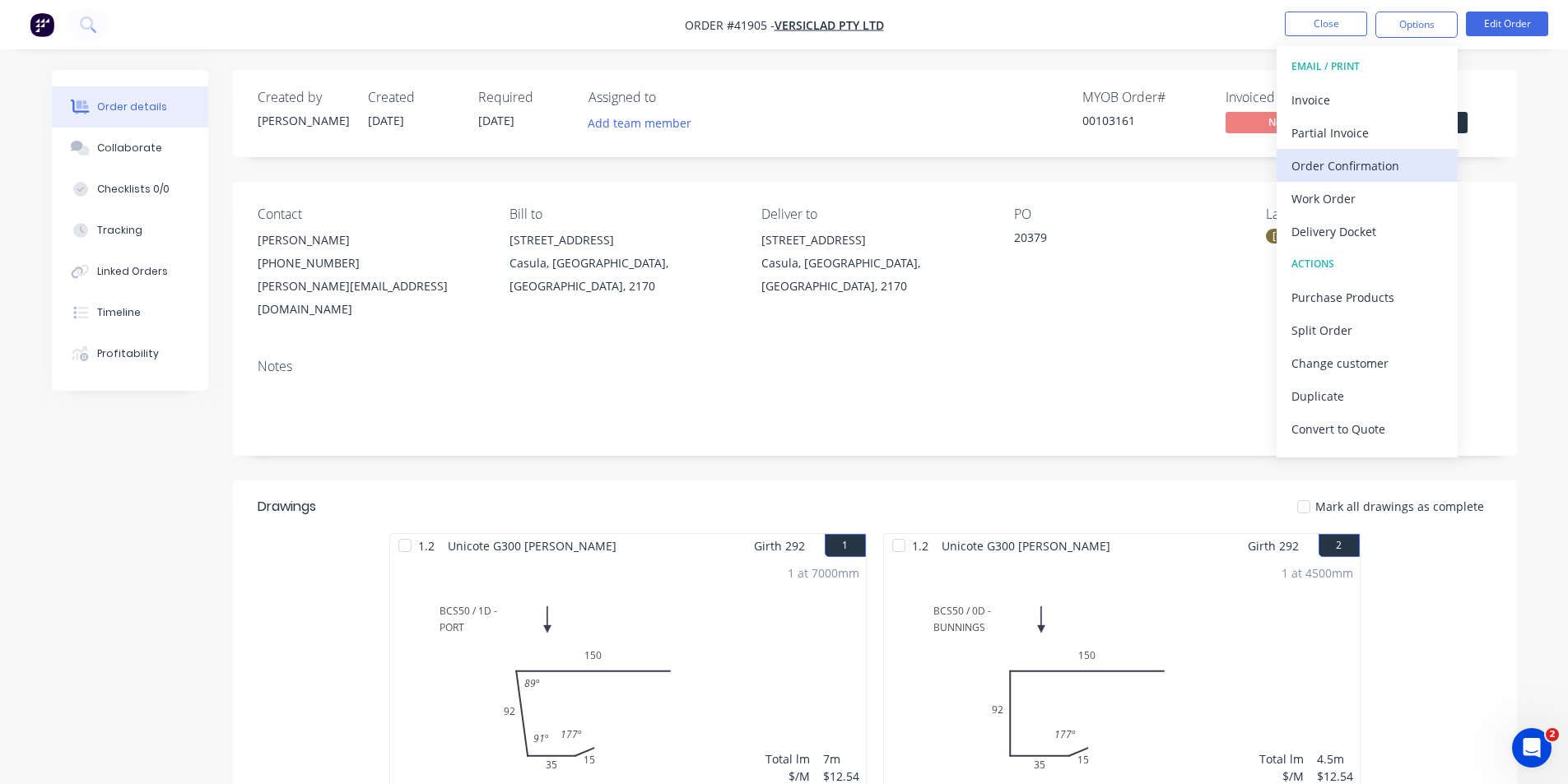
click at [1371, 179] on button "Order Confirmation" at bounding box center [1367, 165] width 181 height 33
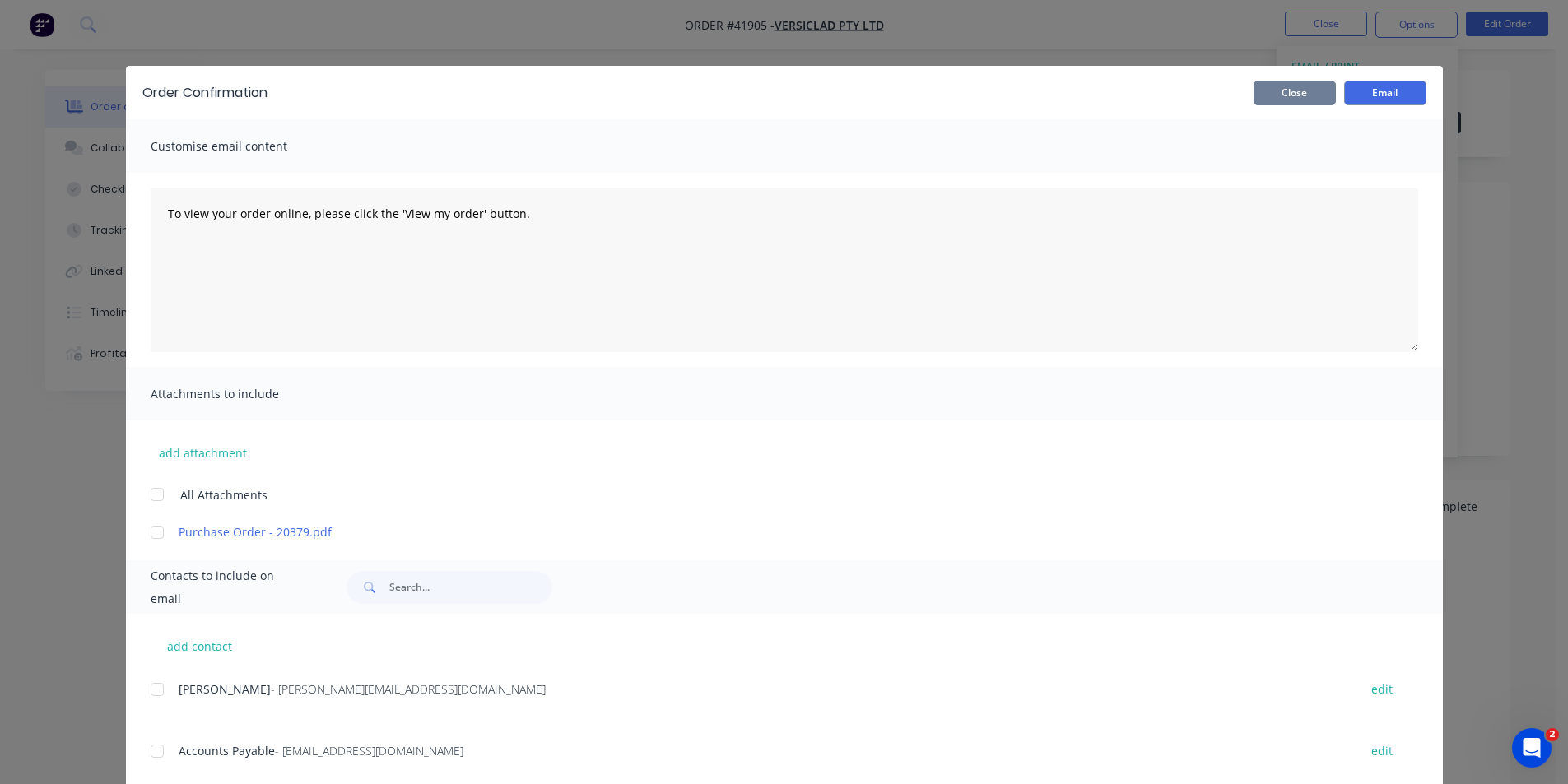
click at [1311, 96] on button "Close" at bounding box center [1294, 92] width 82 height 25
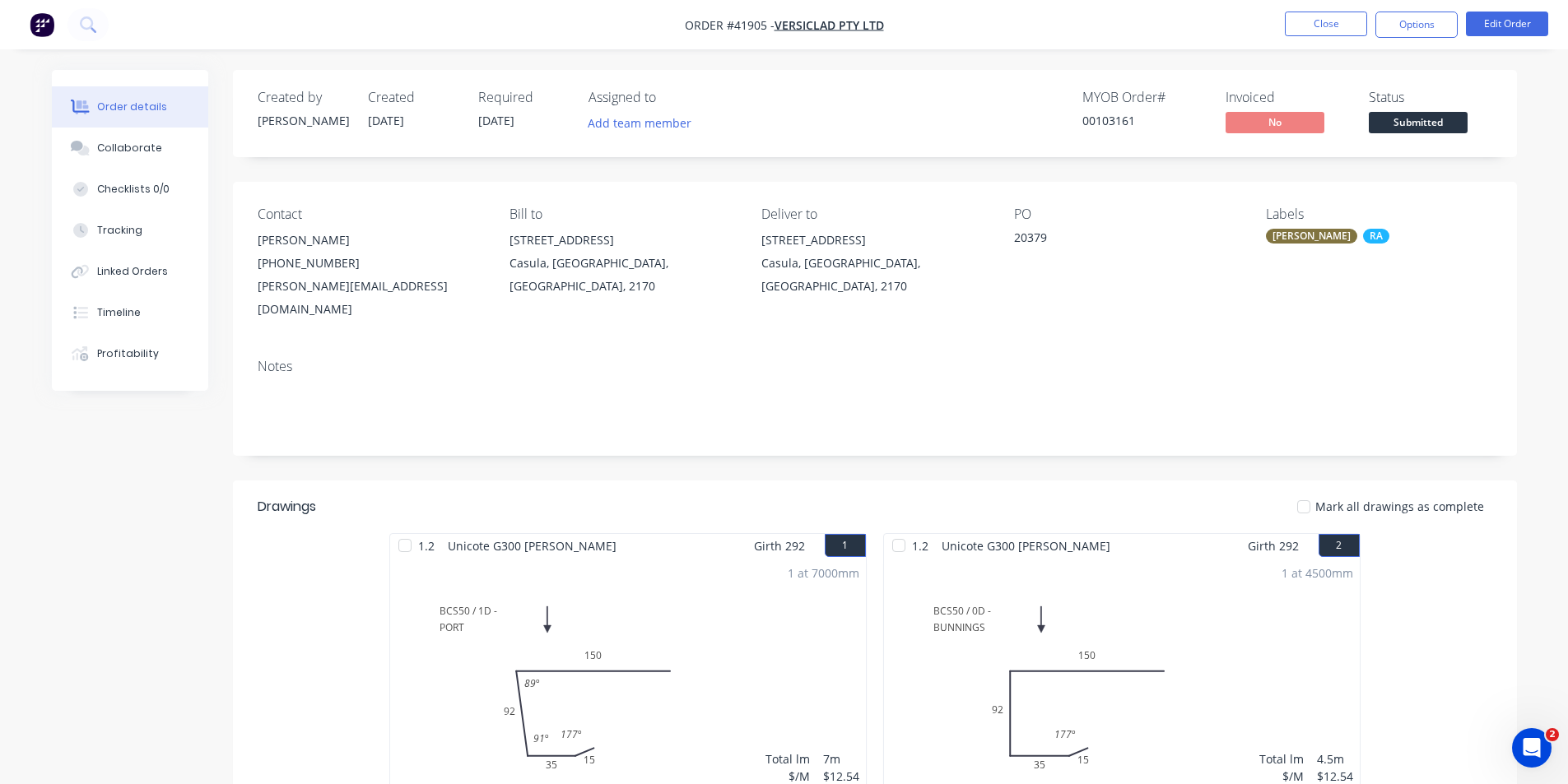
click at [1433, 27] on button "Options" at bounding box center [1416, 25] width 82 height 26
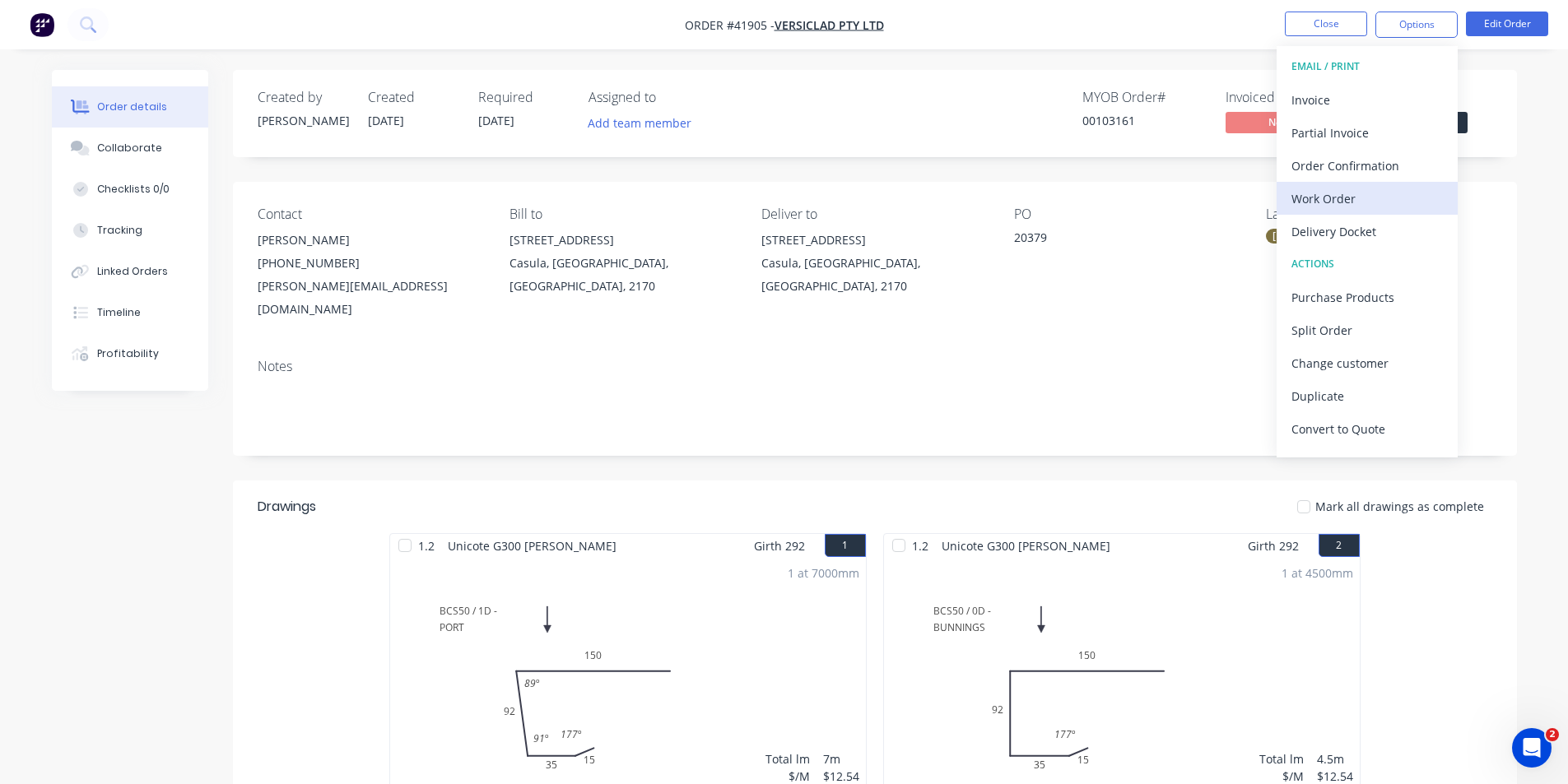
click at [1398, 200] on div "Work Order" at bounding box center [1367, 199] width 151 height 24
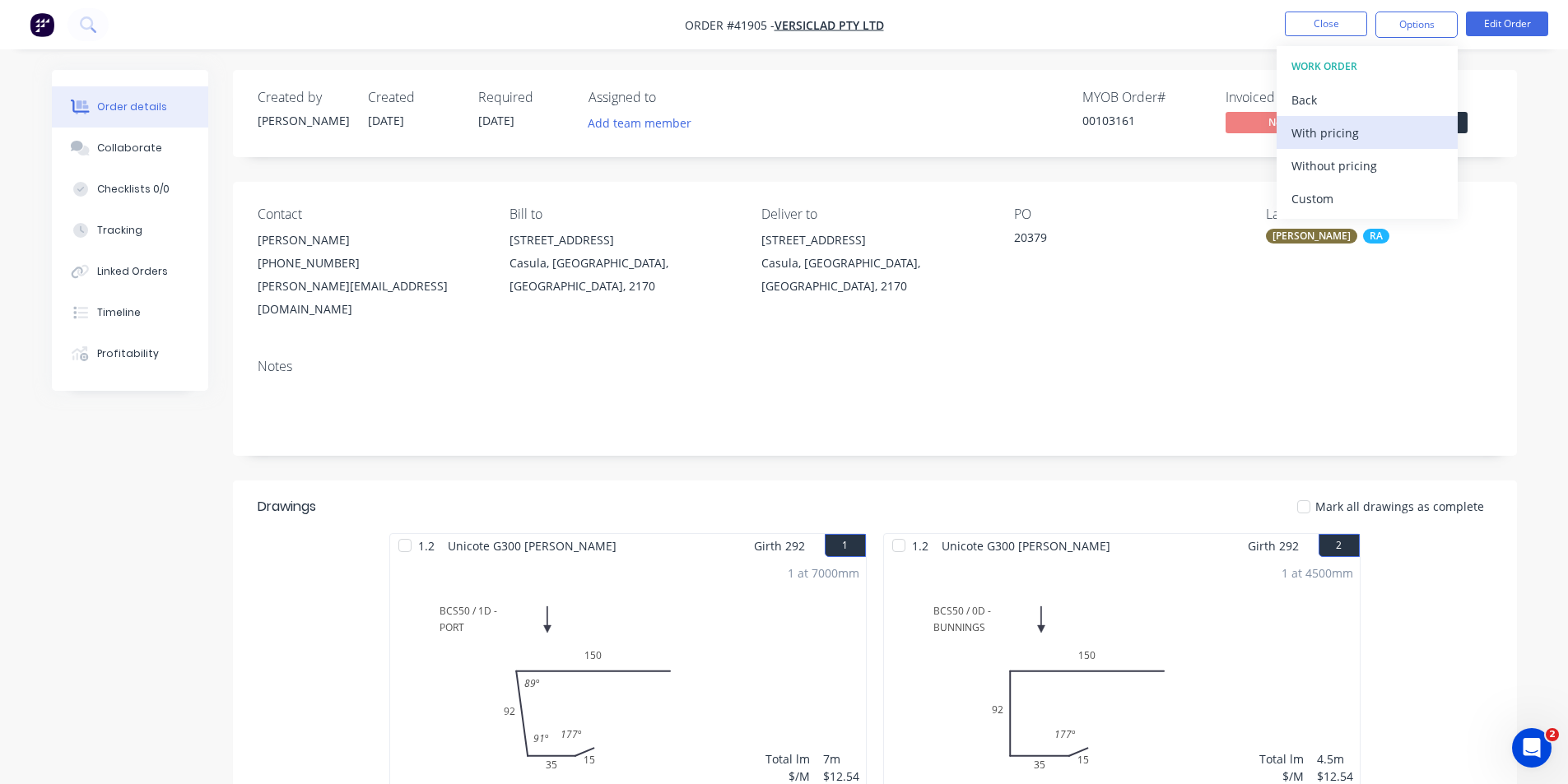
click at [1373, 137] on div "With pricing" at bounding box center [1367, 133] width 151 height 24
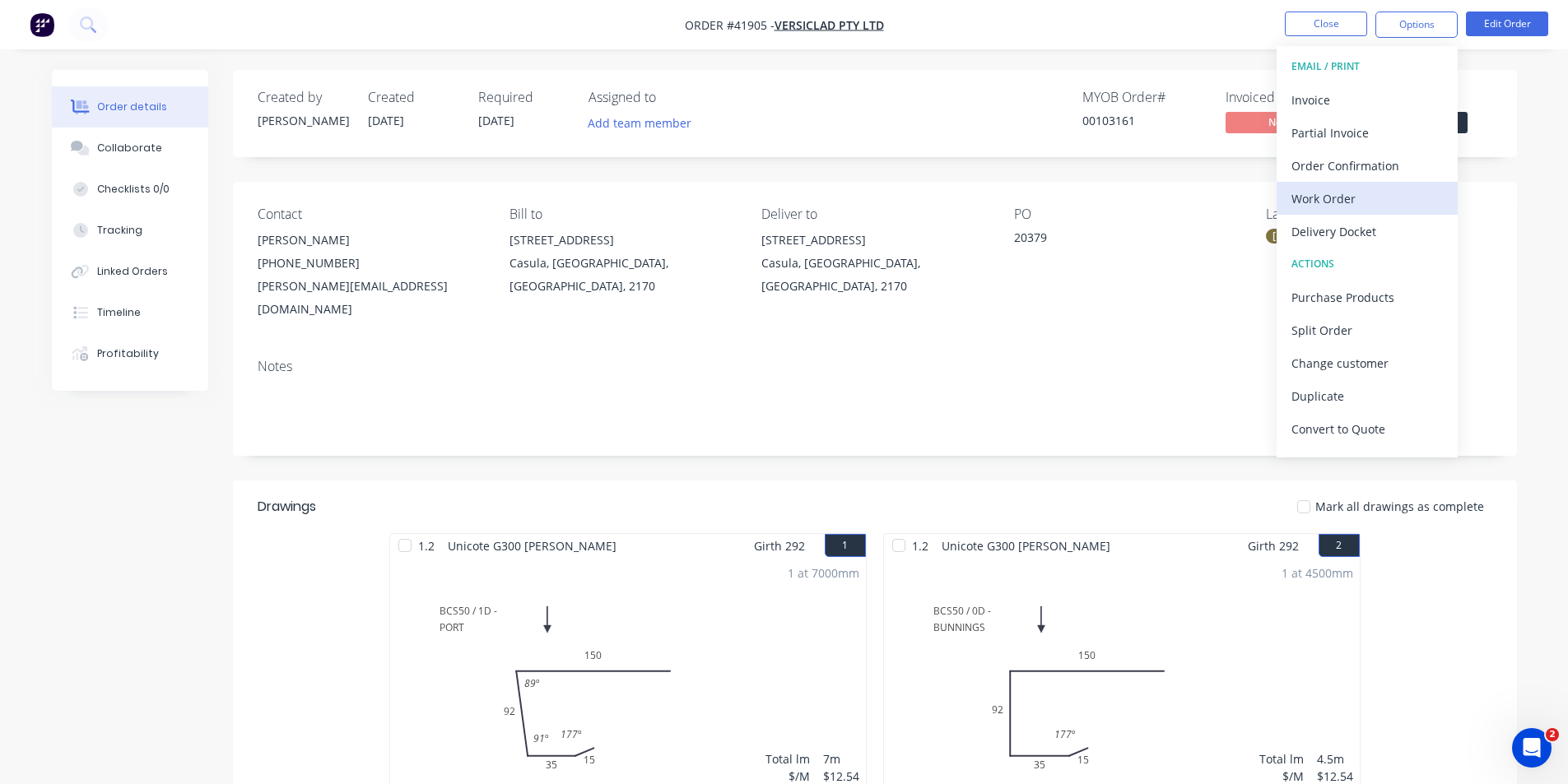
click at [1349, 195] on div "Work Order" at bounding box center [1367, 199] width 151 height 24
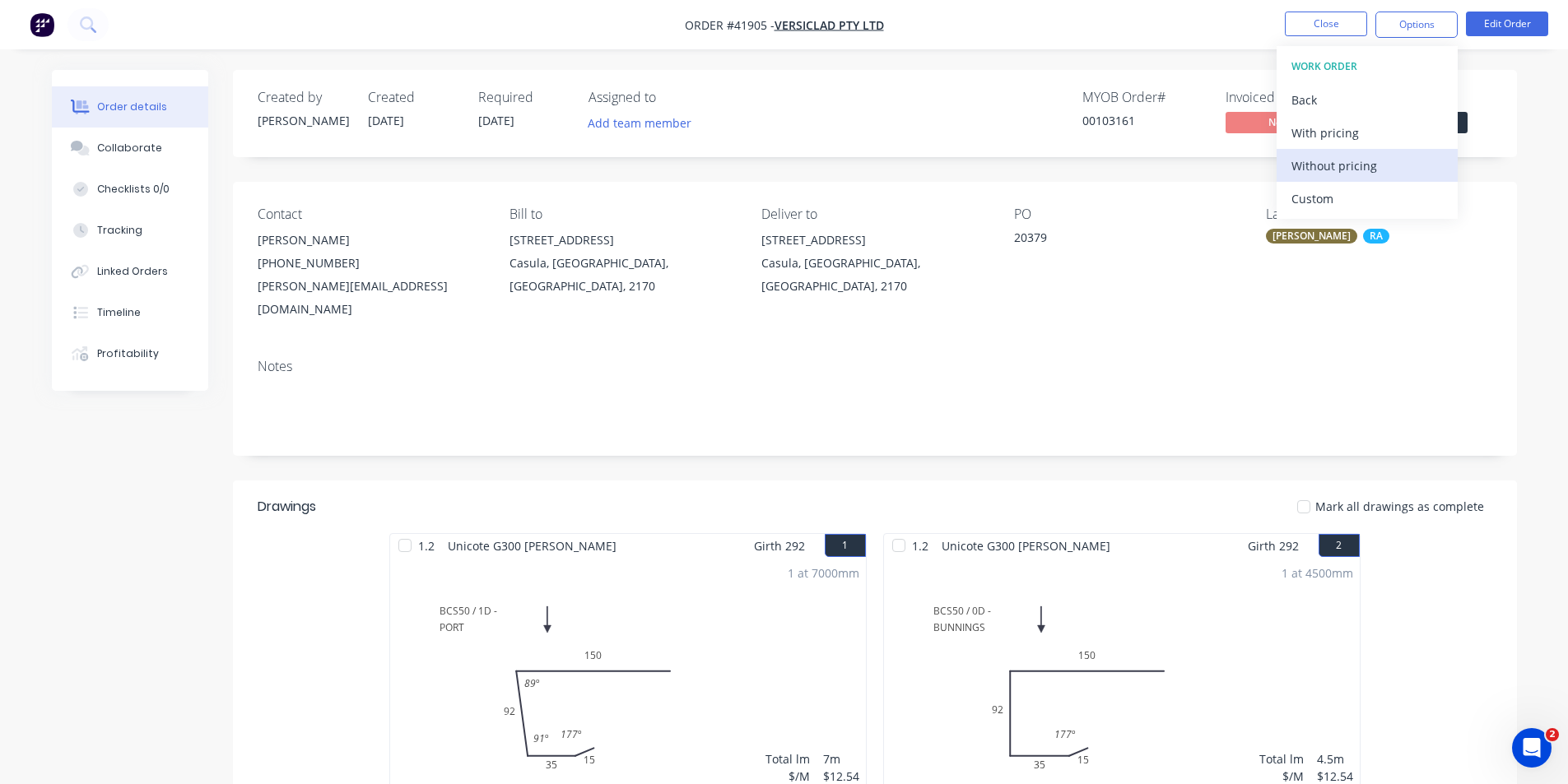
click at [1349, 168] on div "Without pricing" at bounding box center [1367, 166] width 151 height 24
click at [1378, 156] on div "Order Confirmation" at bounding box center [1367, 166] width 151 height 24
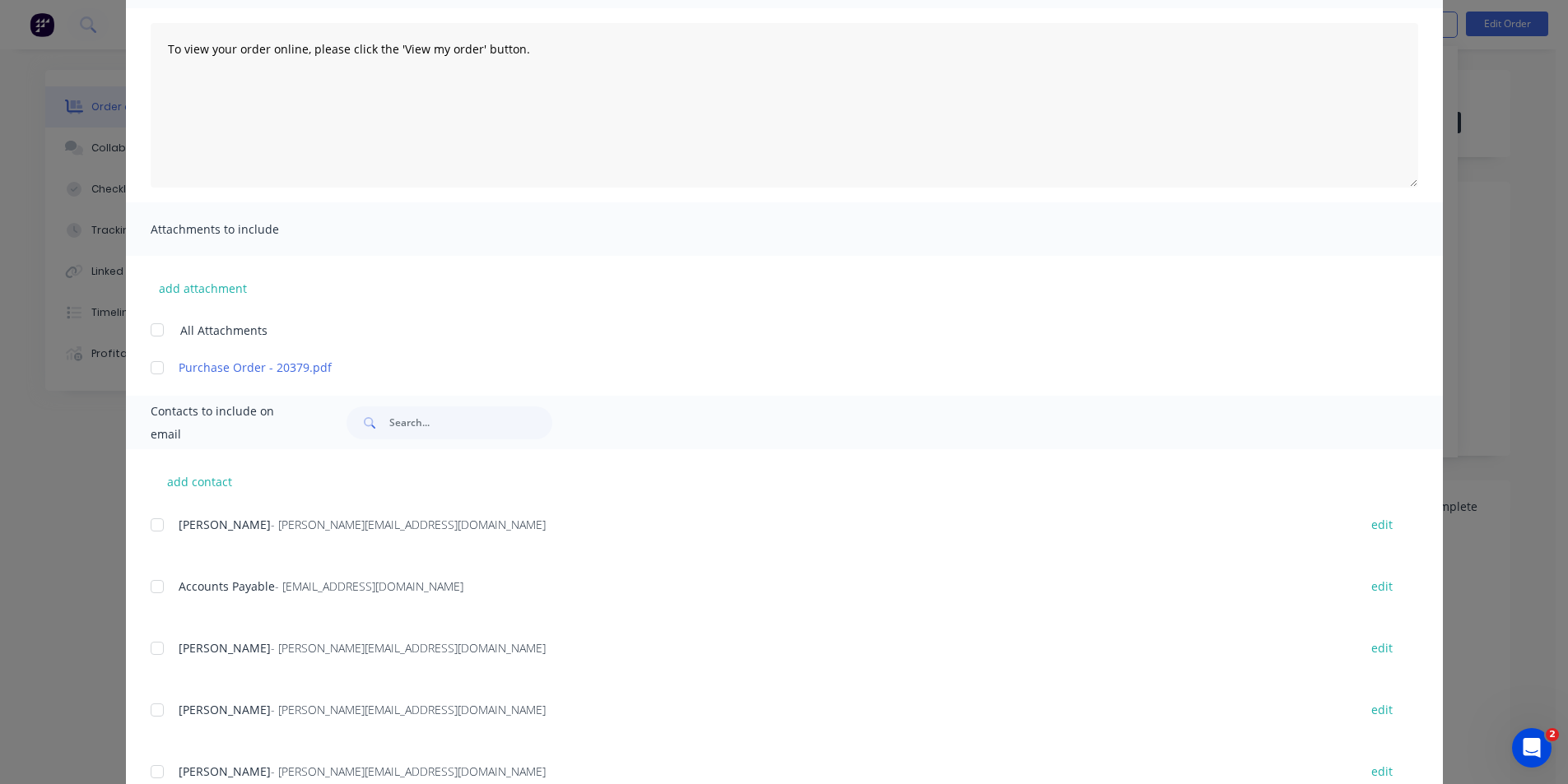
click at [151, 524] on div at bounding box center [157, 524] width 33 height 33
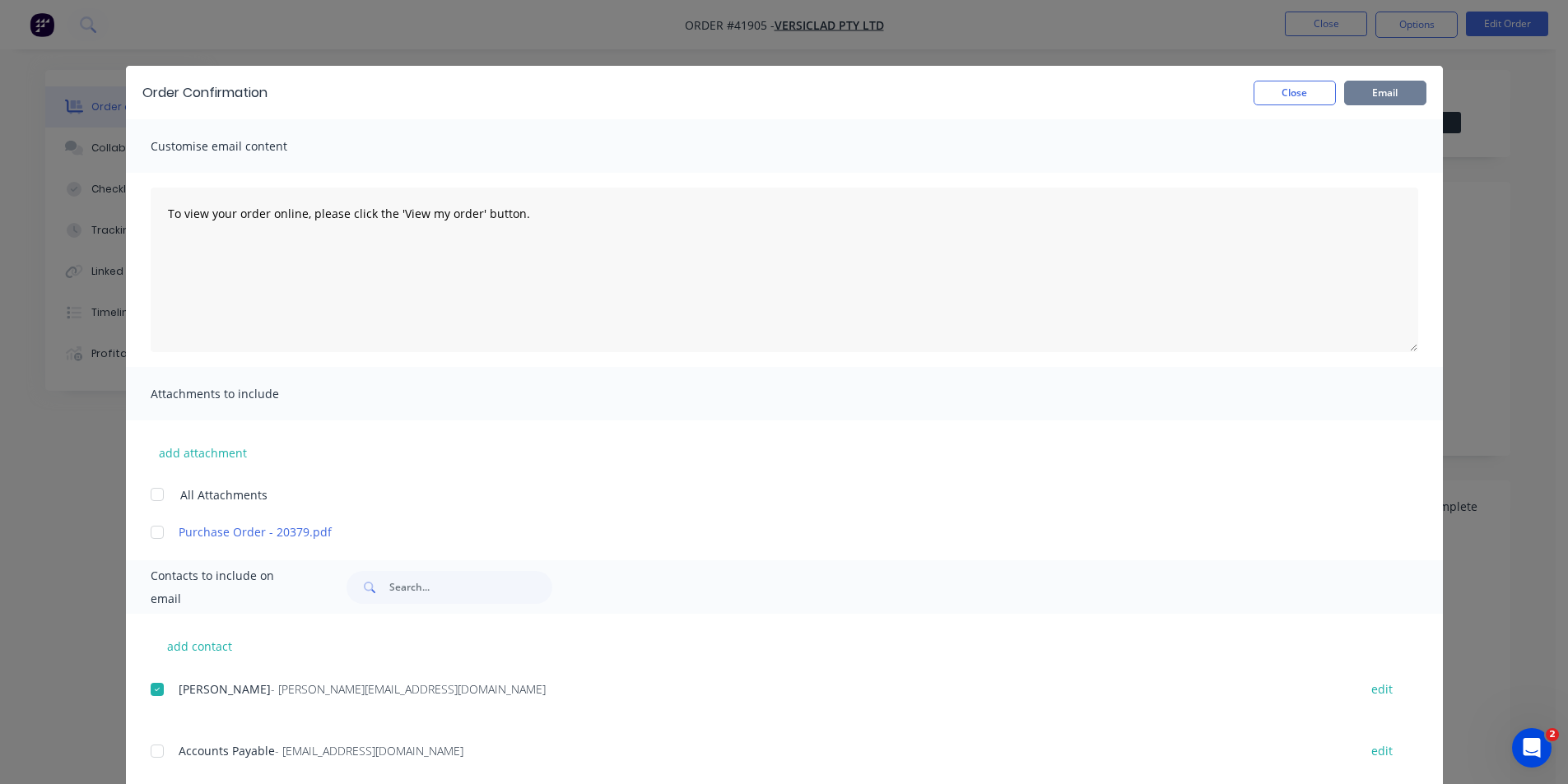
click at [1362, 99] on button "Email" at bounding box center [1384, 92] width 82 height 25
click at [1301, 80] on button "Close" at bounding box center [1294, 92] width 82 height 25
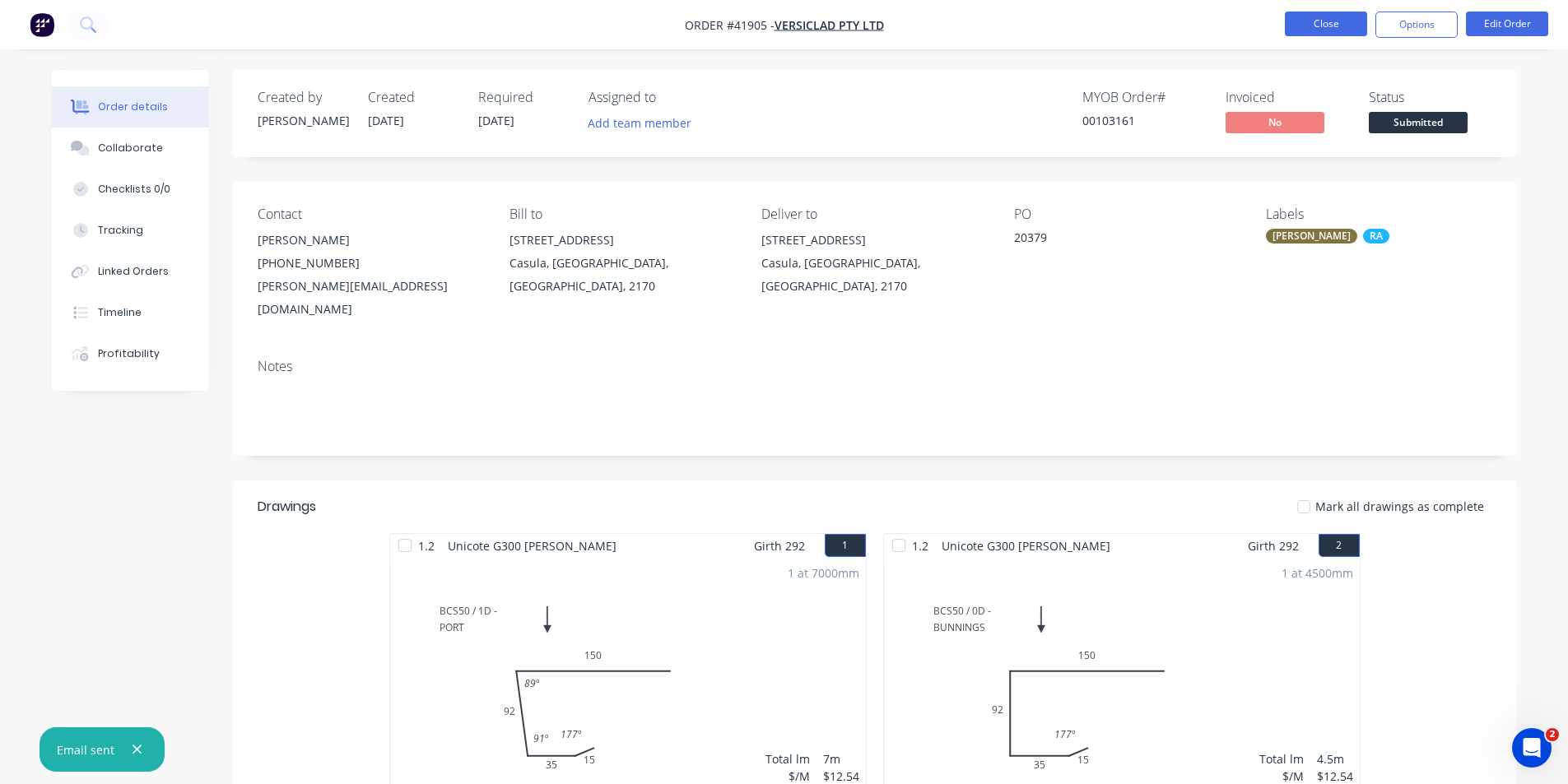
click at [1345, 23] on button "Close" at bounding box center [1325, 24] width 82 height 25
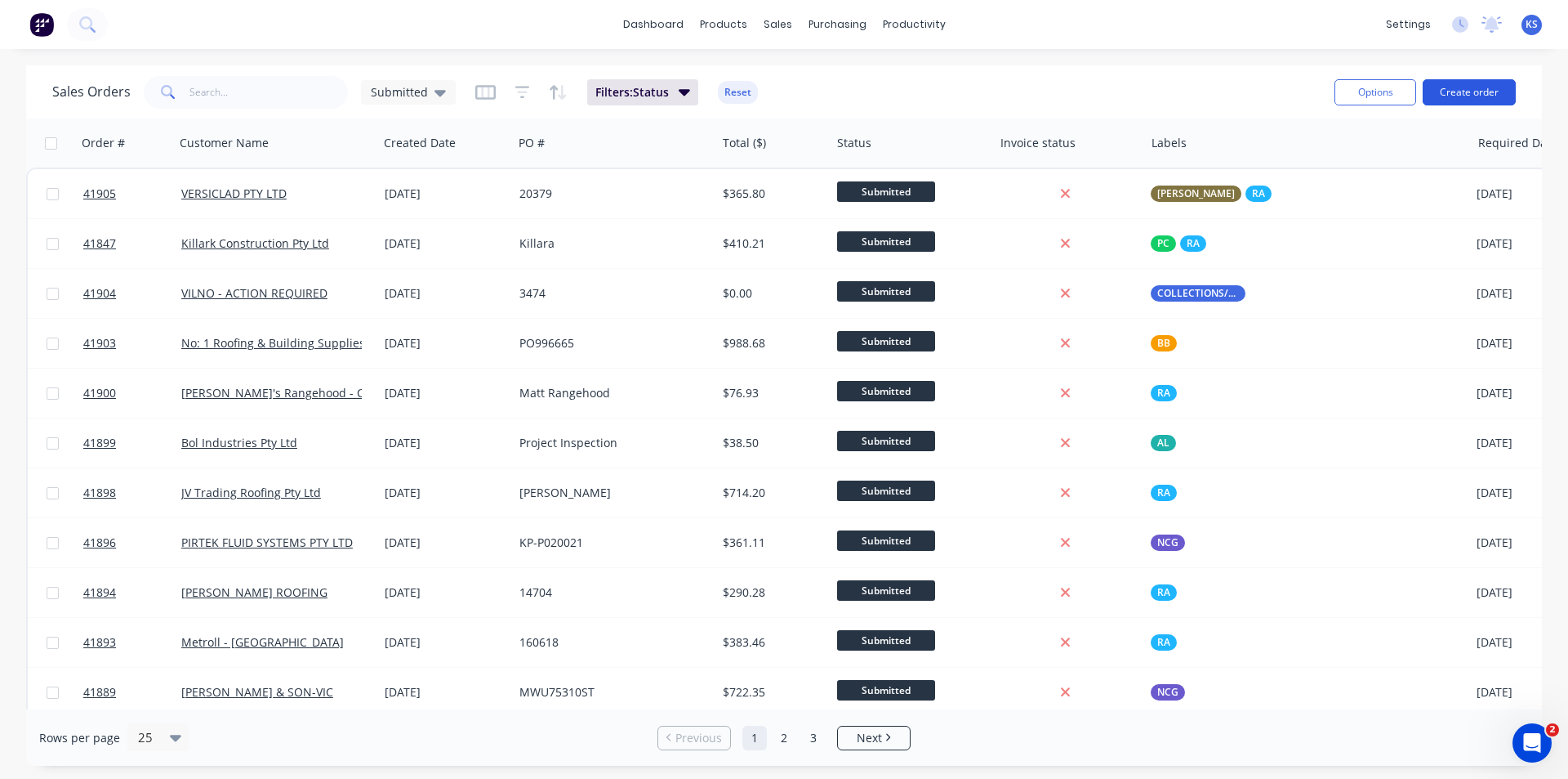
click at [1466, 91] on button "Create order" at bounding box center [1469, 92] width 93 height 26
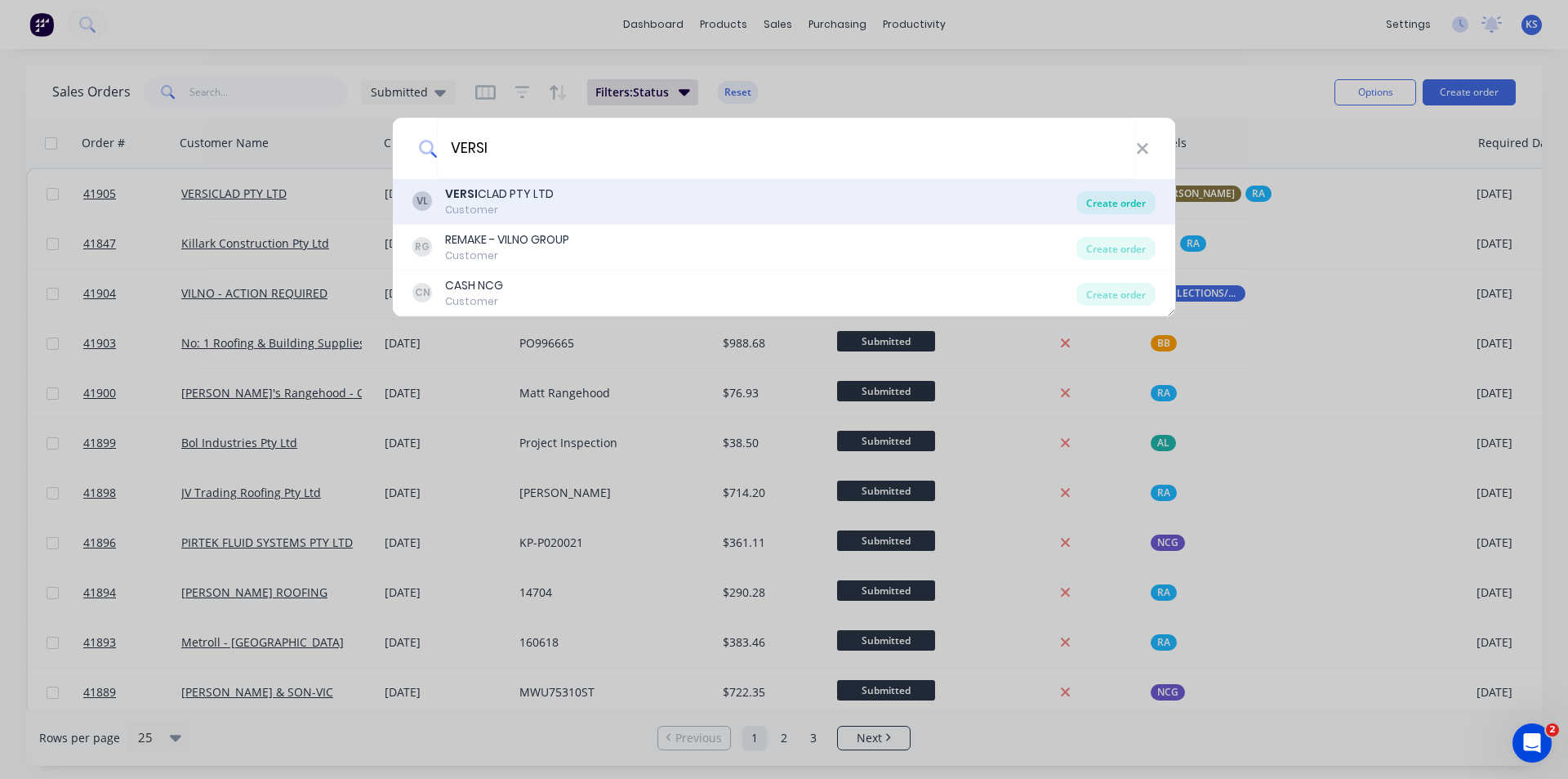
type input "VERSI"
click at [1115, 196] on div "Create order" at bounding box center [1116, 203] width 79 height 23
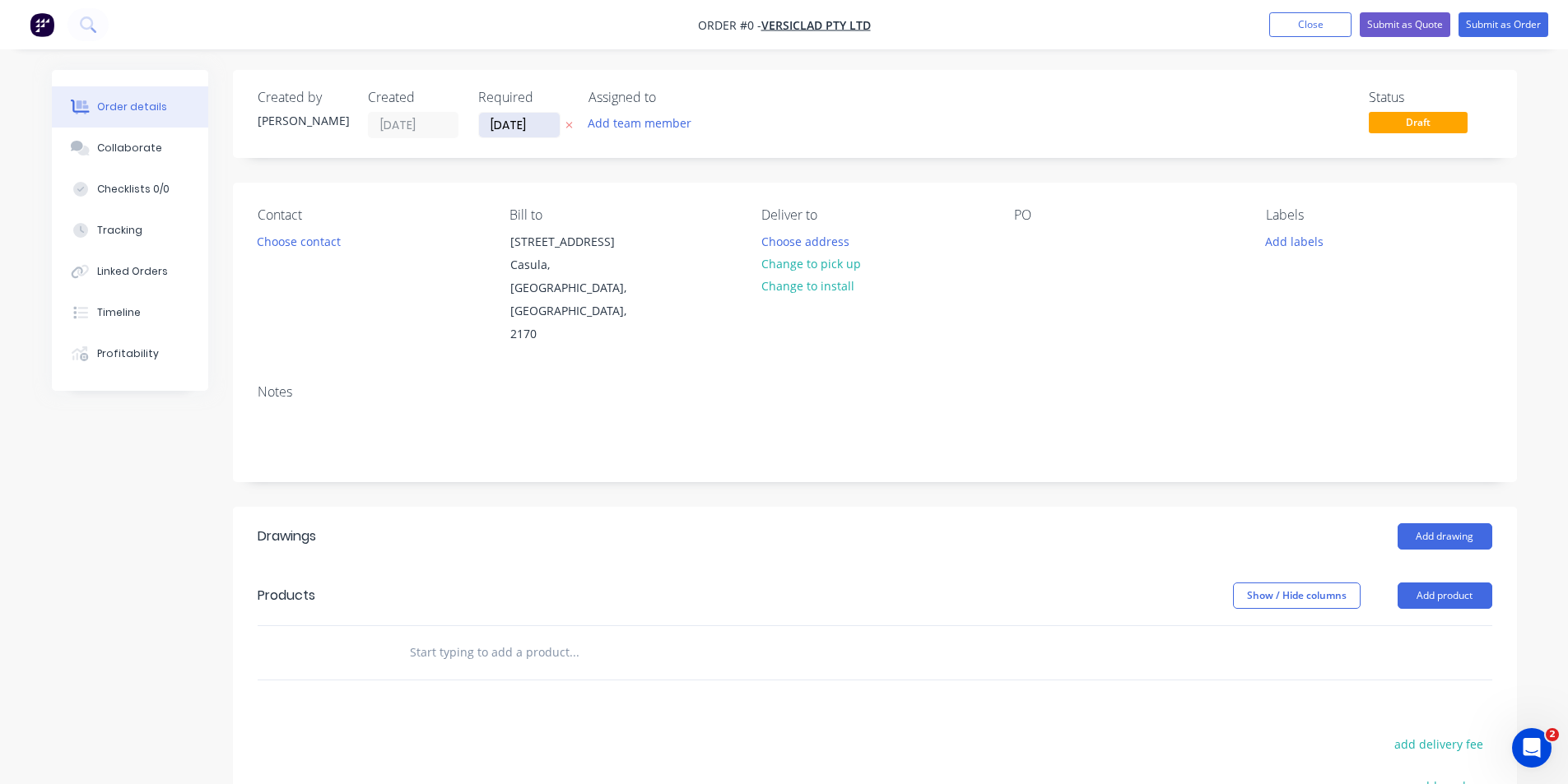
click at [521, 117] on input "[DATE]" at bounding box center [519, 124] width 80 height 25
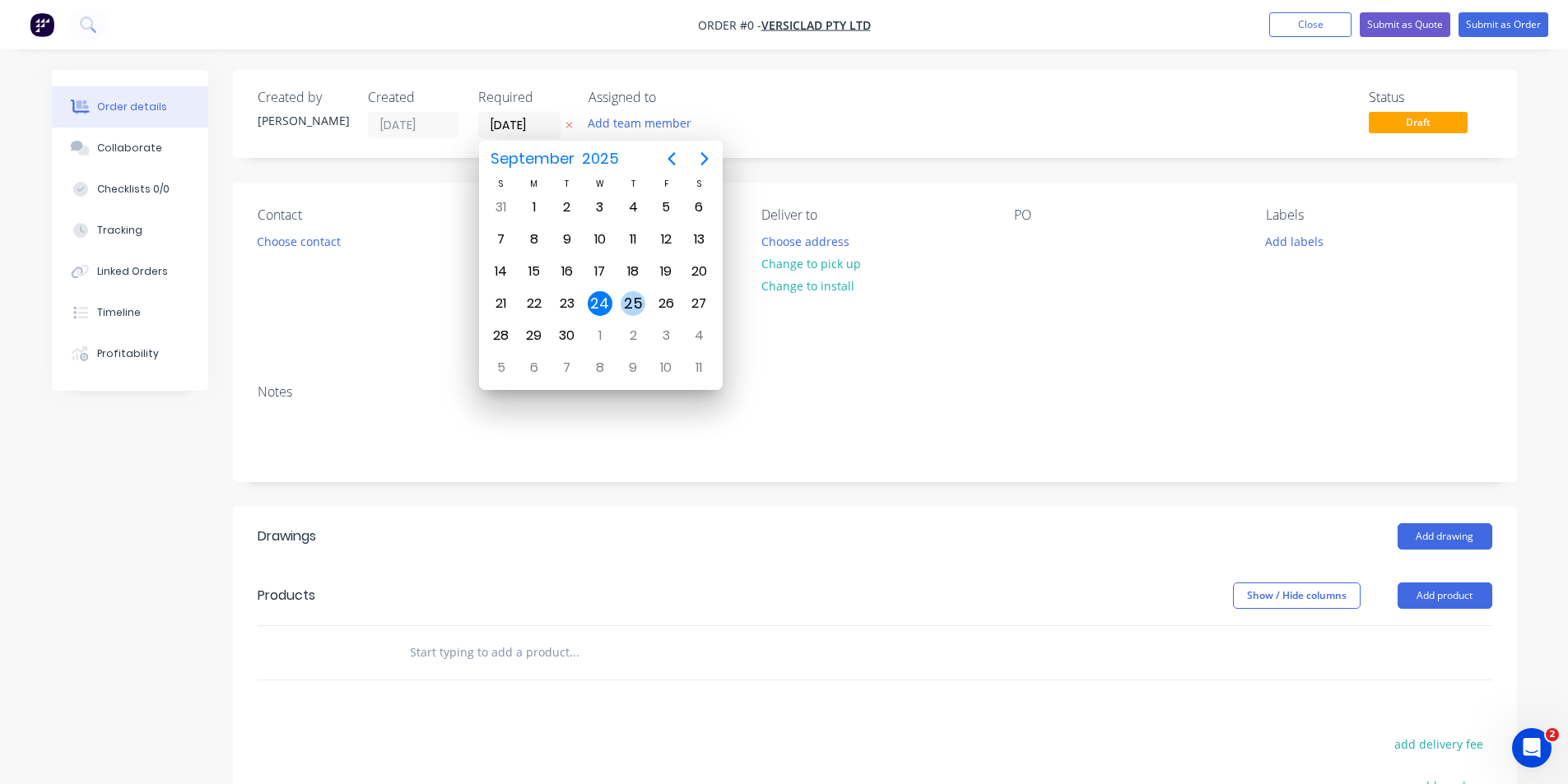
click at [629, 309] on div "25" at bounding box center [632, 303] width 25 height 25
type input "[DATE]"
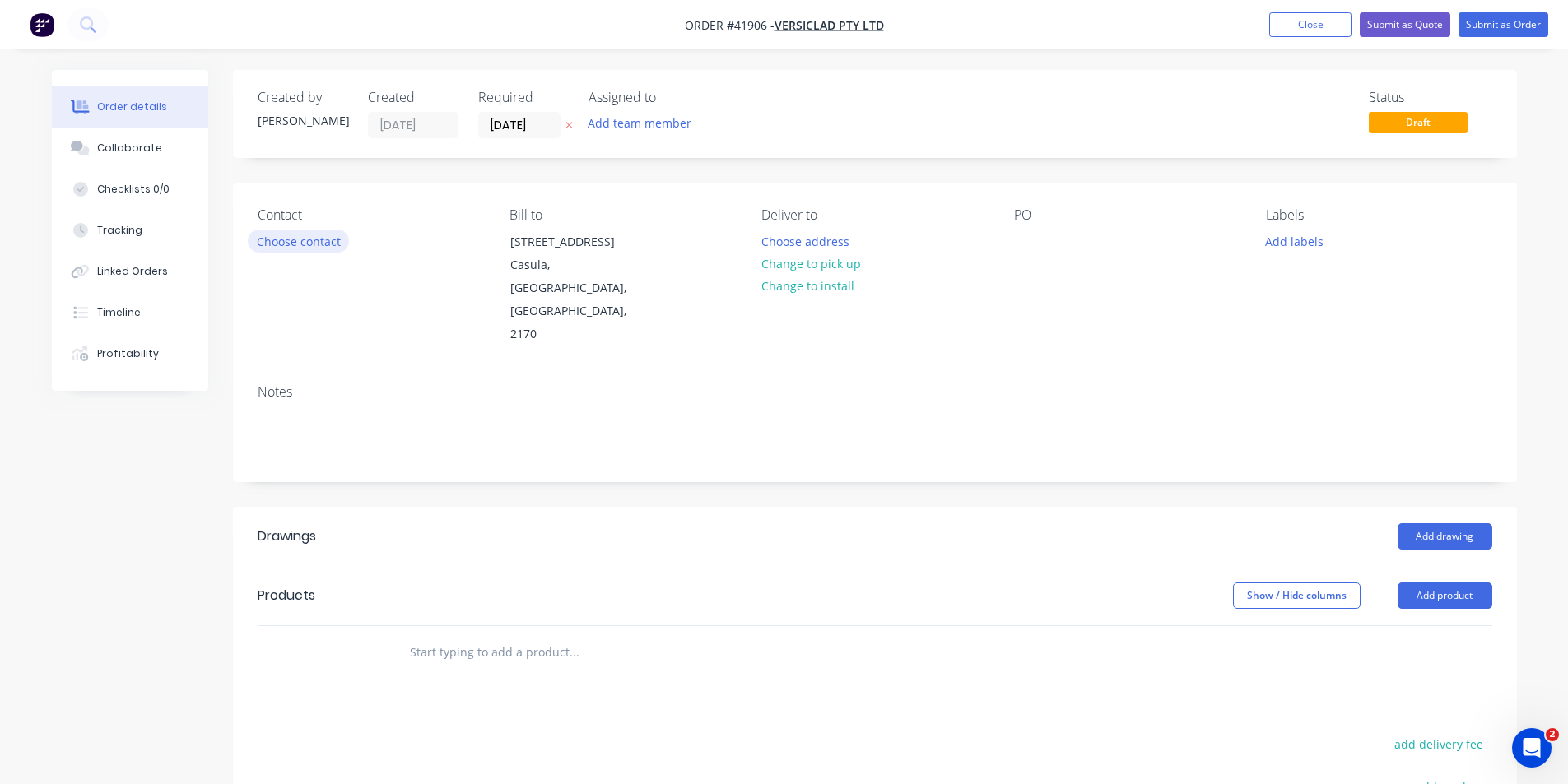
click at [314, 244] on button "Choose contact" at bounding box center [299, 240] width 102 height 22
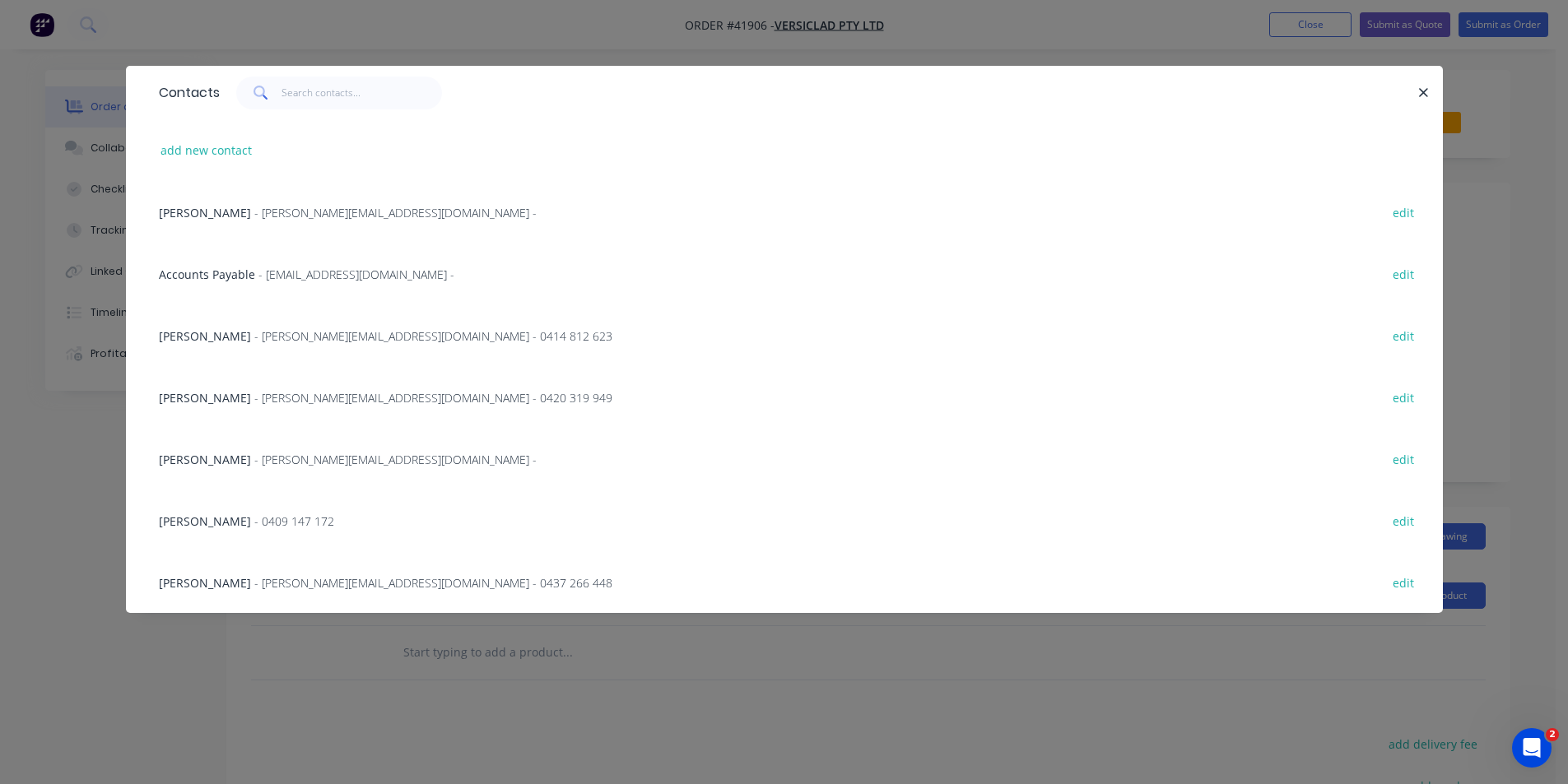
click at [265, 216] on span "- michele@versiclad.com.au -" at bounding box center [396, 212] width 283 height 15
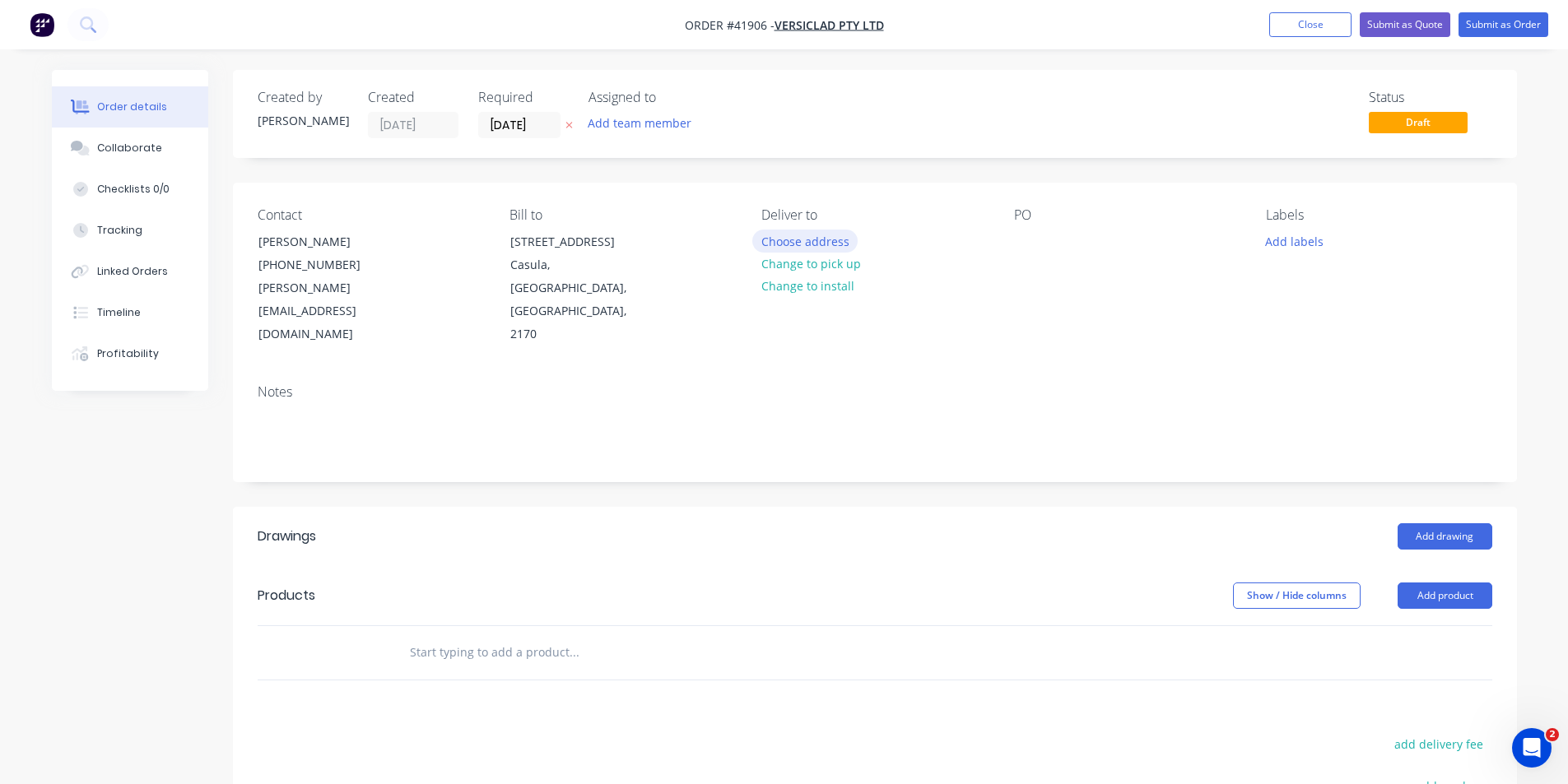
click at [784, 245] on button "Choose address" at bounding box center [805, 240] width 105 height 22
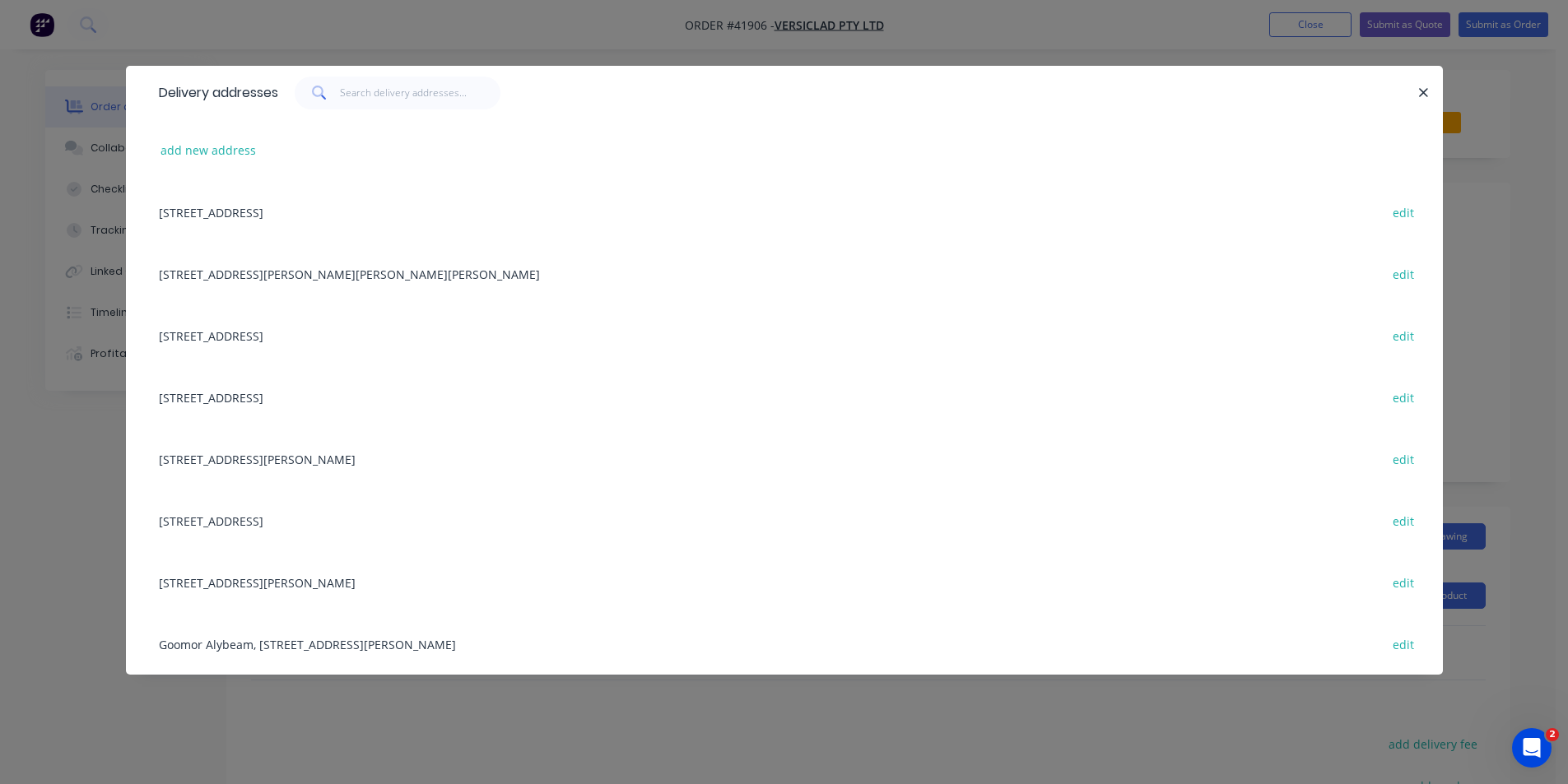
click at [267, 217] on div "3 Berriwerri Place, Casula, New South Wales, Australia, 2170 edit" at bounding box center [784, 211] width 1268 height 62
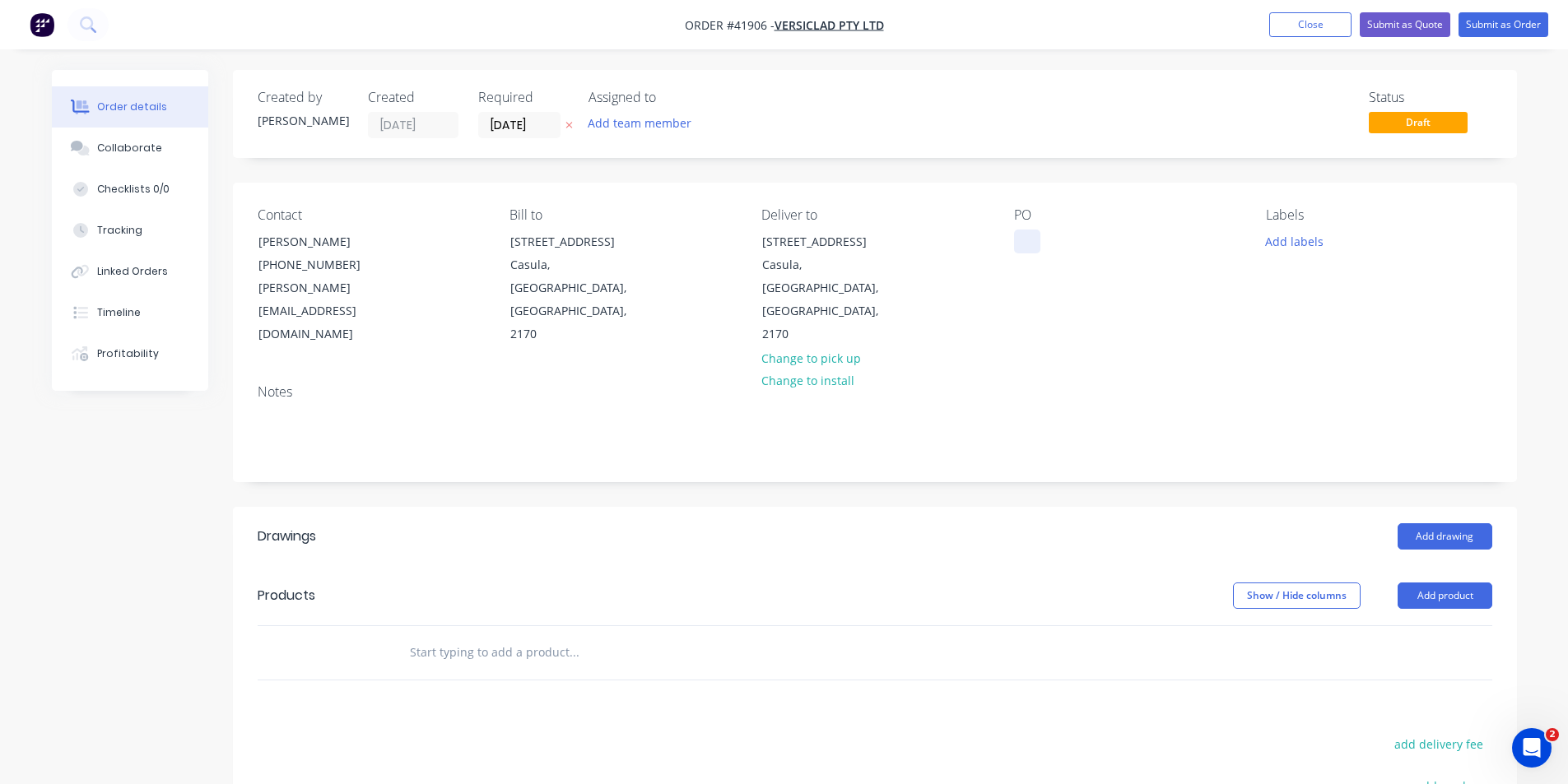
click at [1026, 238] on div at bounding box center [1026, 241] width 26 height 24
click at [1305, 252] on button "Add labels" at bounding box center [1294, 240] width 75 height 22
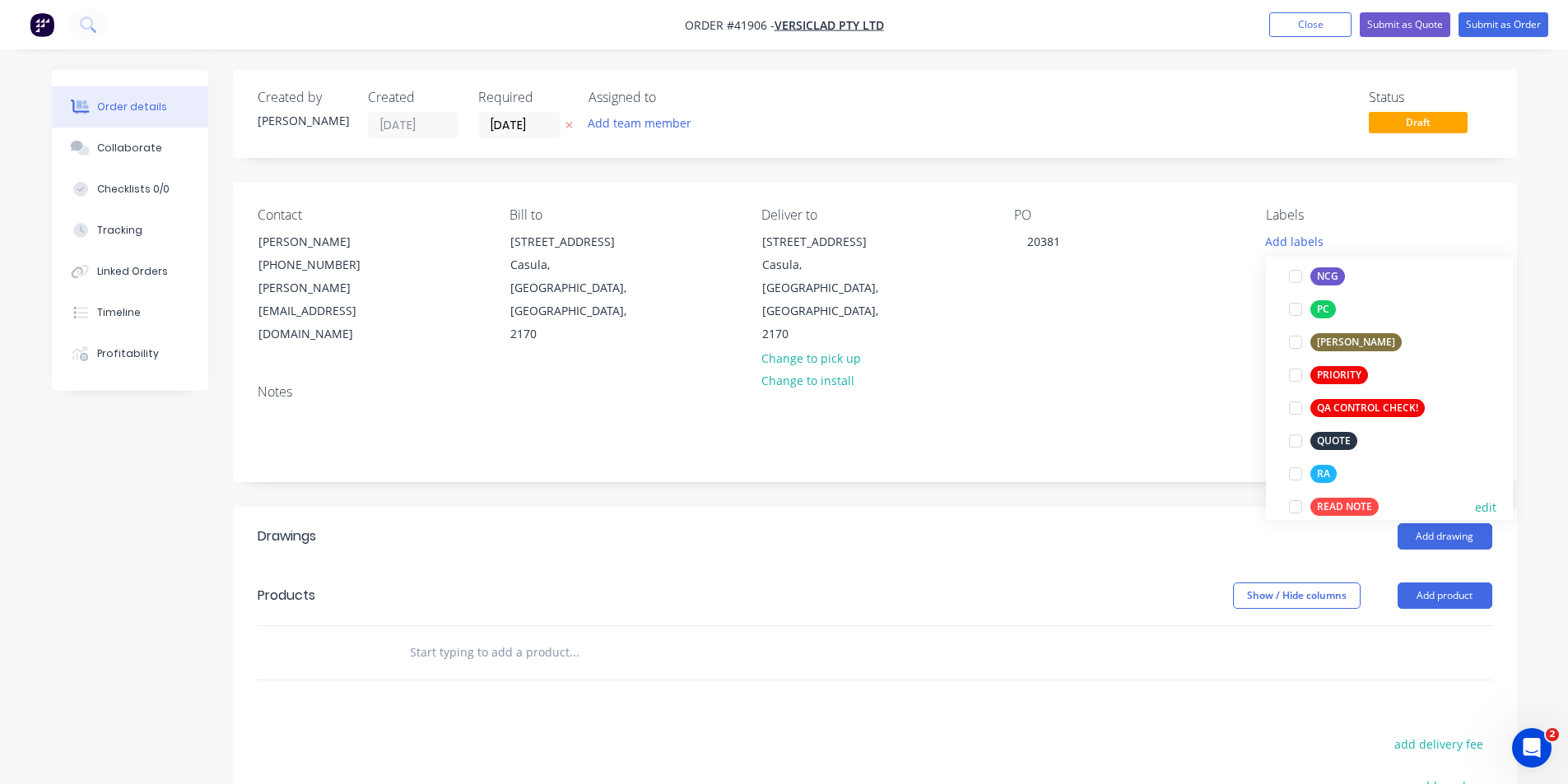
scroll to position [411, 0]
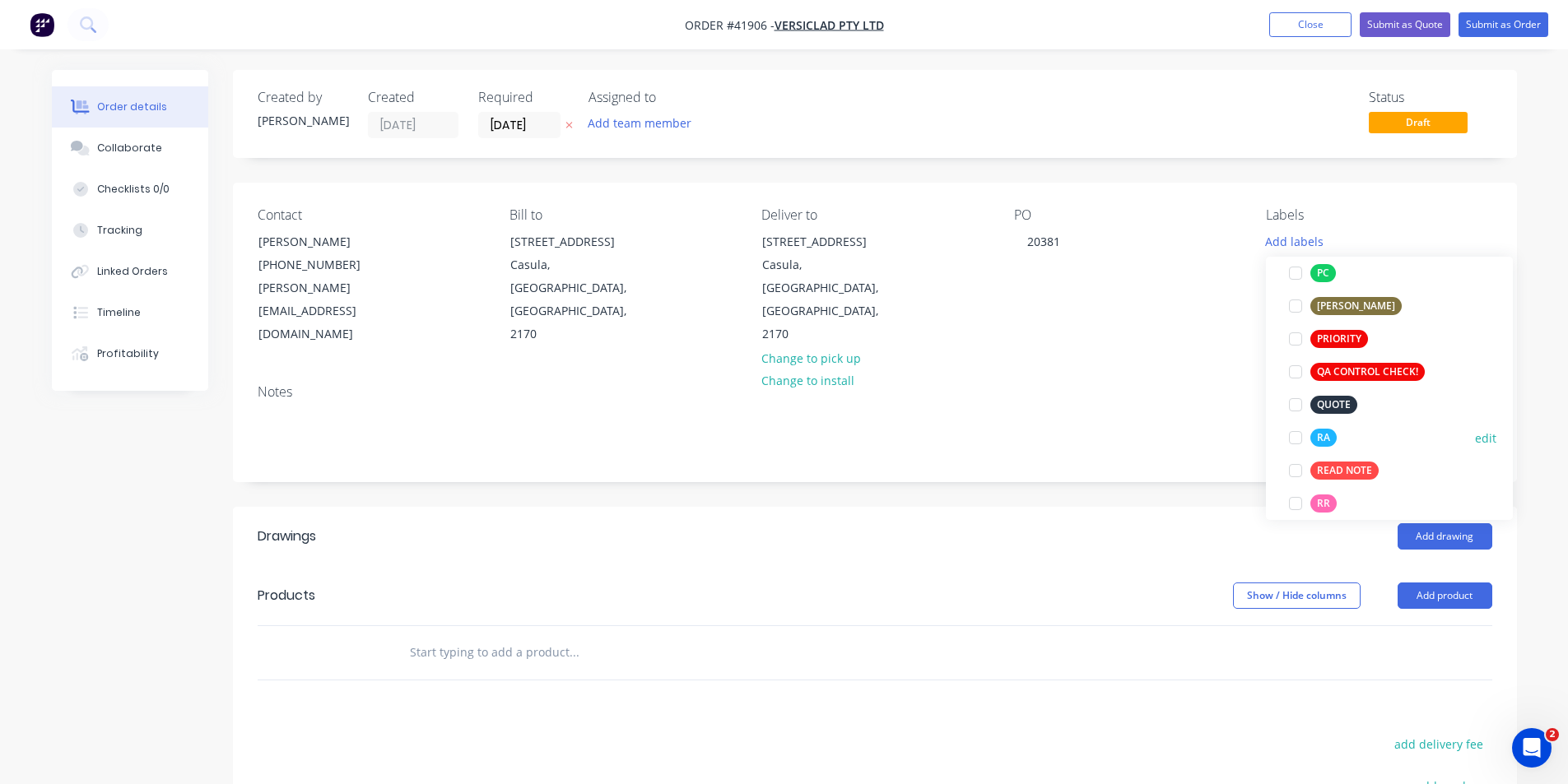
click at [1298, 443] on div at bounding box center [1295, 437] width 33 height 33
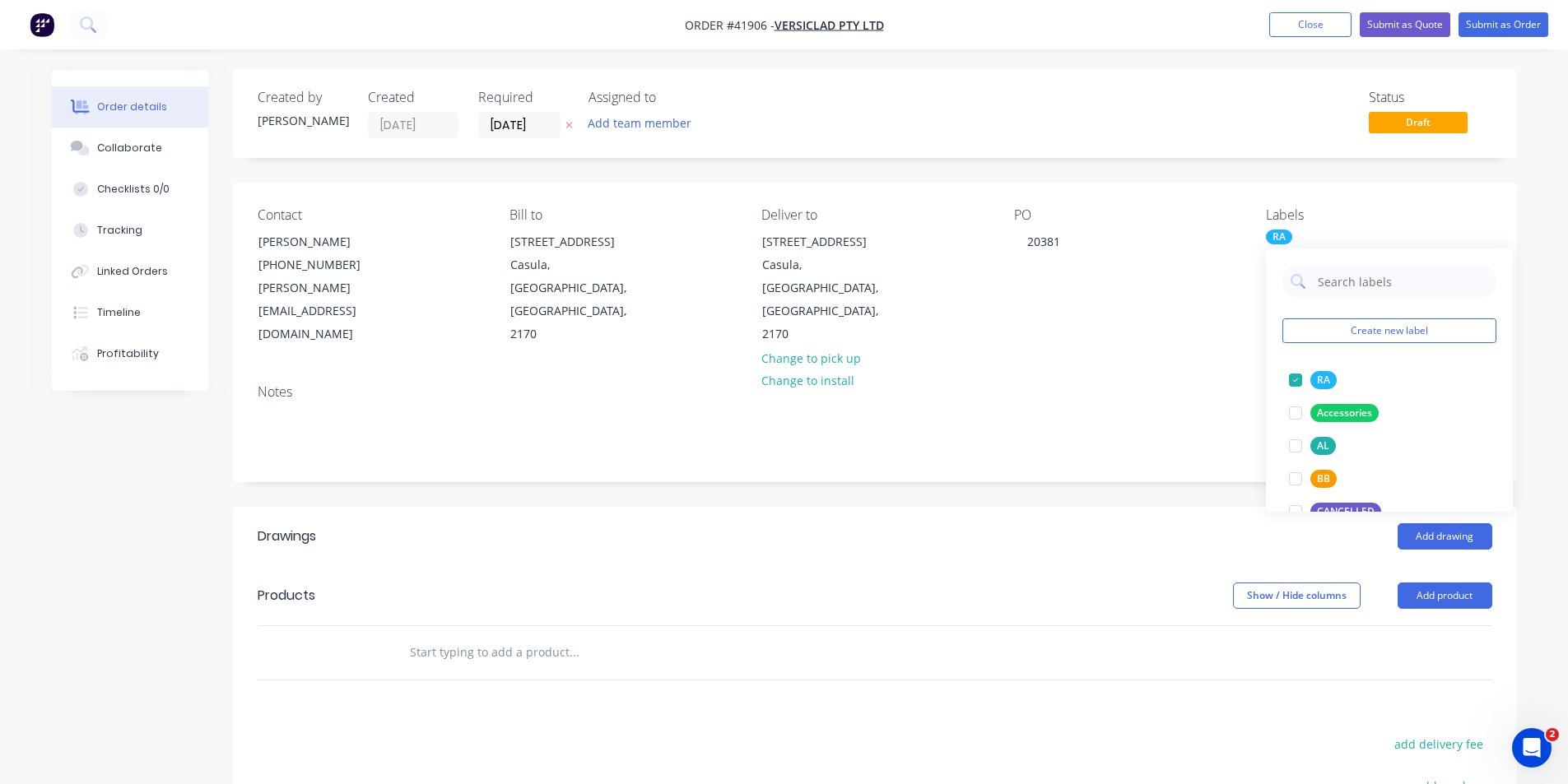
click at [1198, 453] on div "Created by Kendall Created 24/09/25 Required 25/09/25 Assigned to Add team memb…" at bounding box center [874, 573] width 1284 height 1005
click at [1445, 524] on button "Add drawing" at bounding box center [1444, 536] width 95 height 26
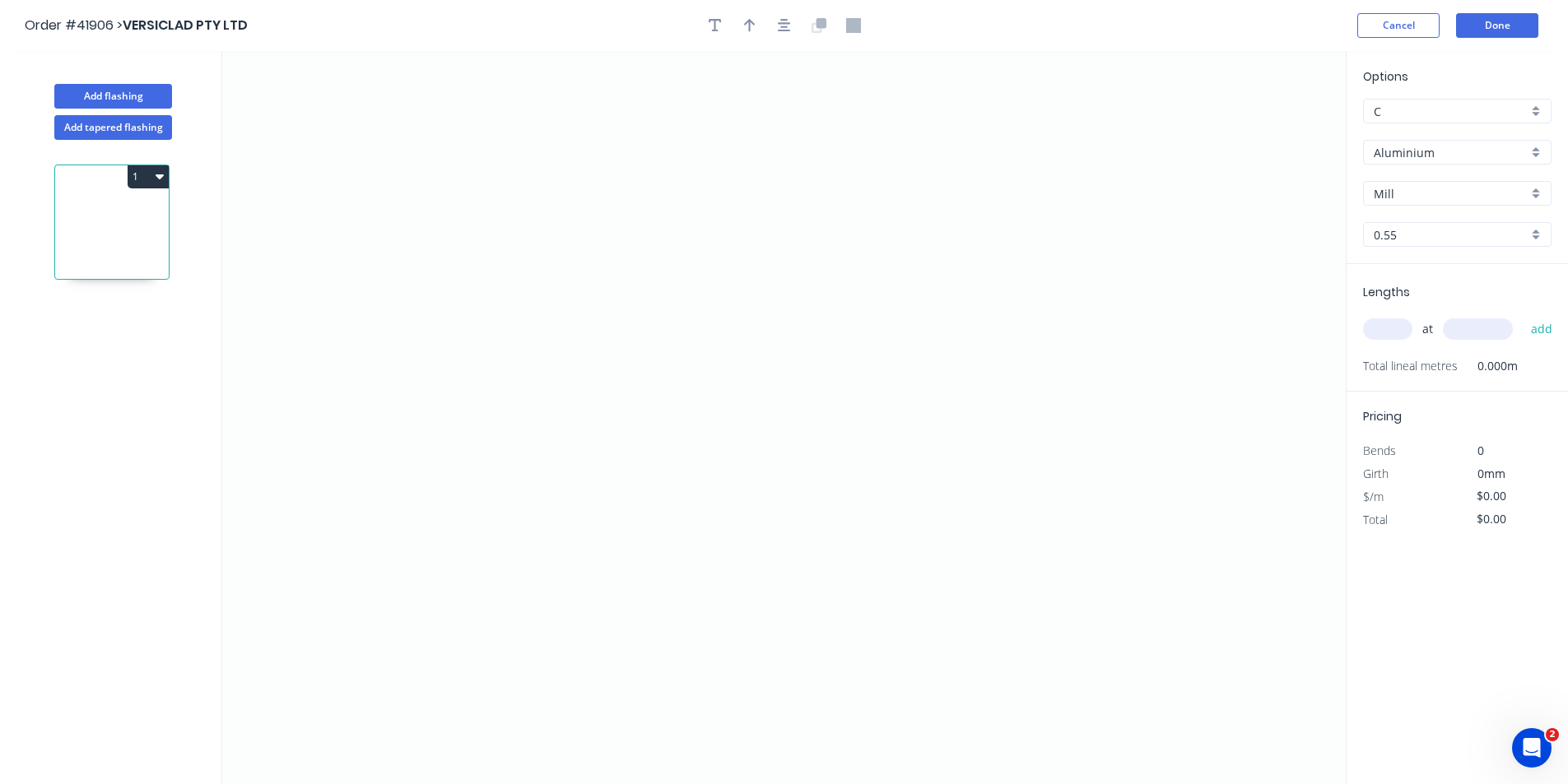
click at [1435, 151] on input "Aluminium" at bounding box center [1450, 152] width 154 height 17
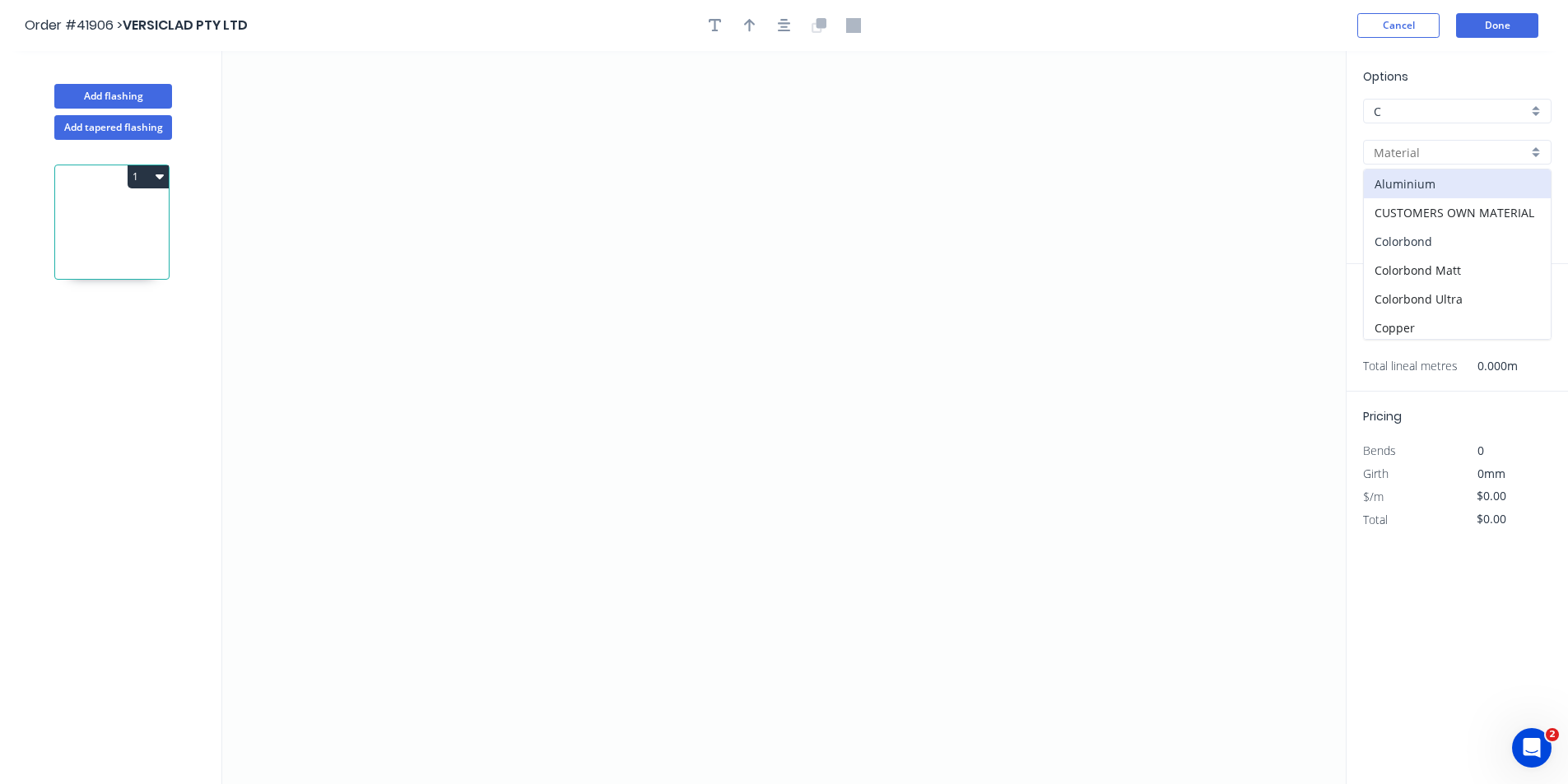
click at [1456, 244] on div "Colorbond" at bounding box center [1456, 241] width 187 height 29
type input "Colorbond"
type input "Basalt"
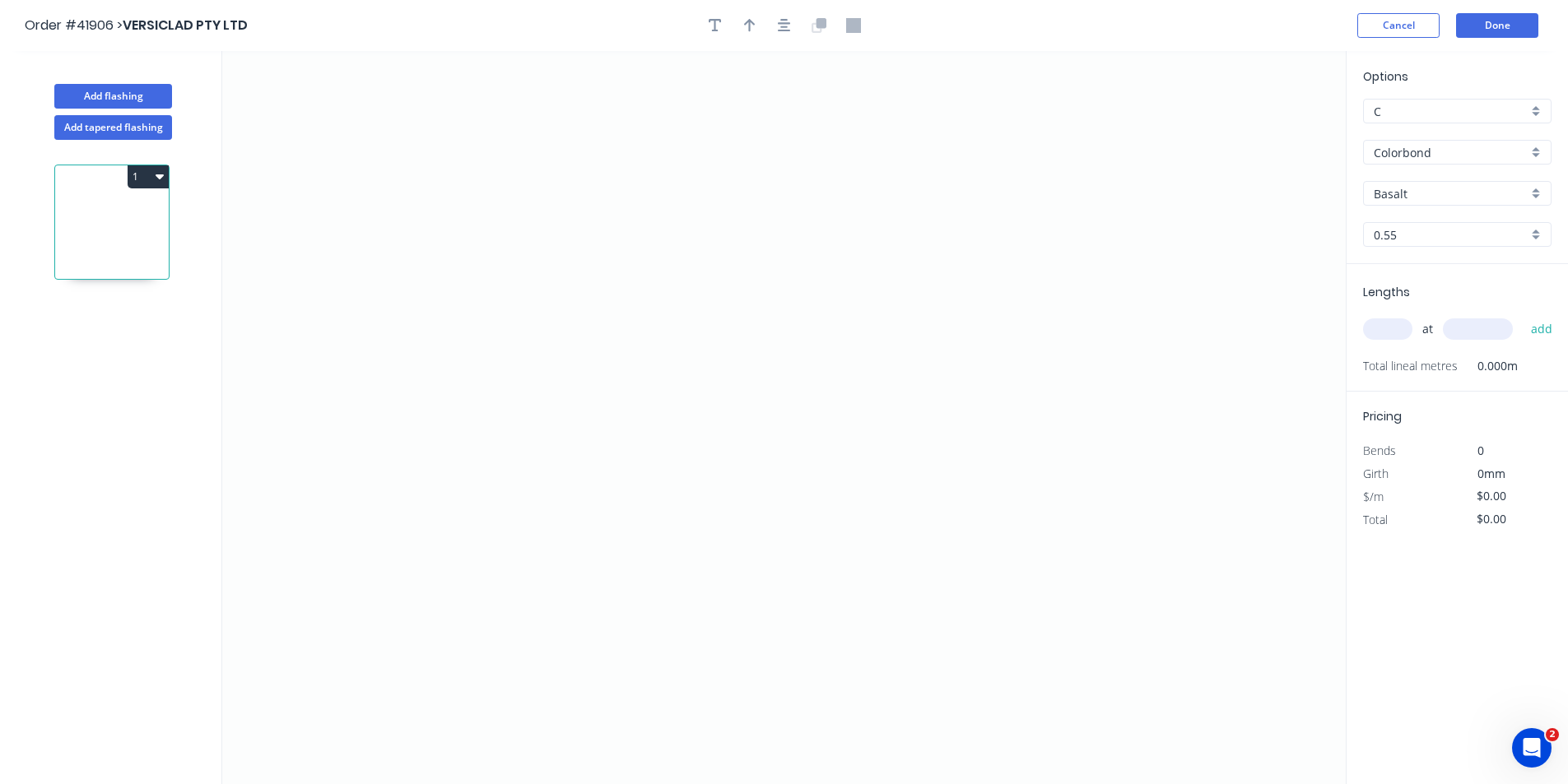
click at [1435, 185] on input "Basalt" at bounding box center [1450, 194] width 154 height 17
click at [1433, 331] on div "Surfmist" at bounding box center [1456, 332] width 187 height 29
type input "Surfmist"
click at [1389, 315] on div "at add" at bounding box center [1458, 328] width 192 height 28
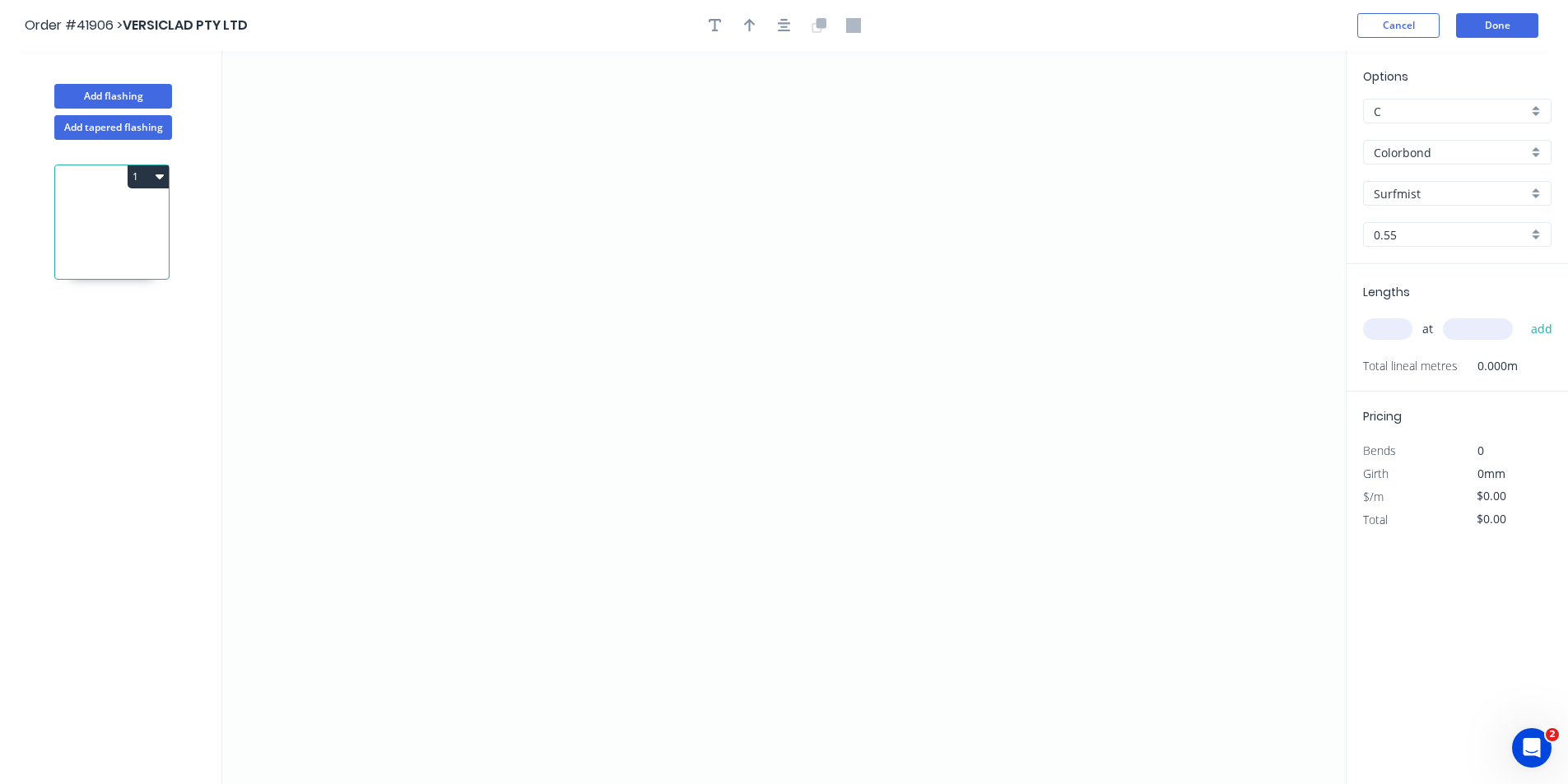
click at [1389, 328] on input "text" at bounding box center [1387, 328] width 49 height 21
type input "2"
type input "4800"
click at [1522, 315] on button "add" at bounding box center [1542, 328] width 39 height 28
click at [1014, 255] on icon "0" at bounding box center [784, 417] width 1123 height 732
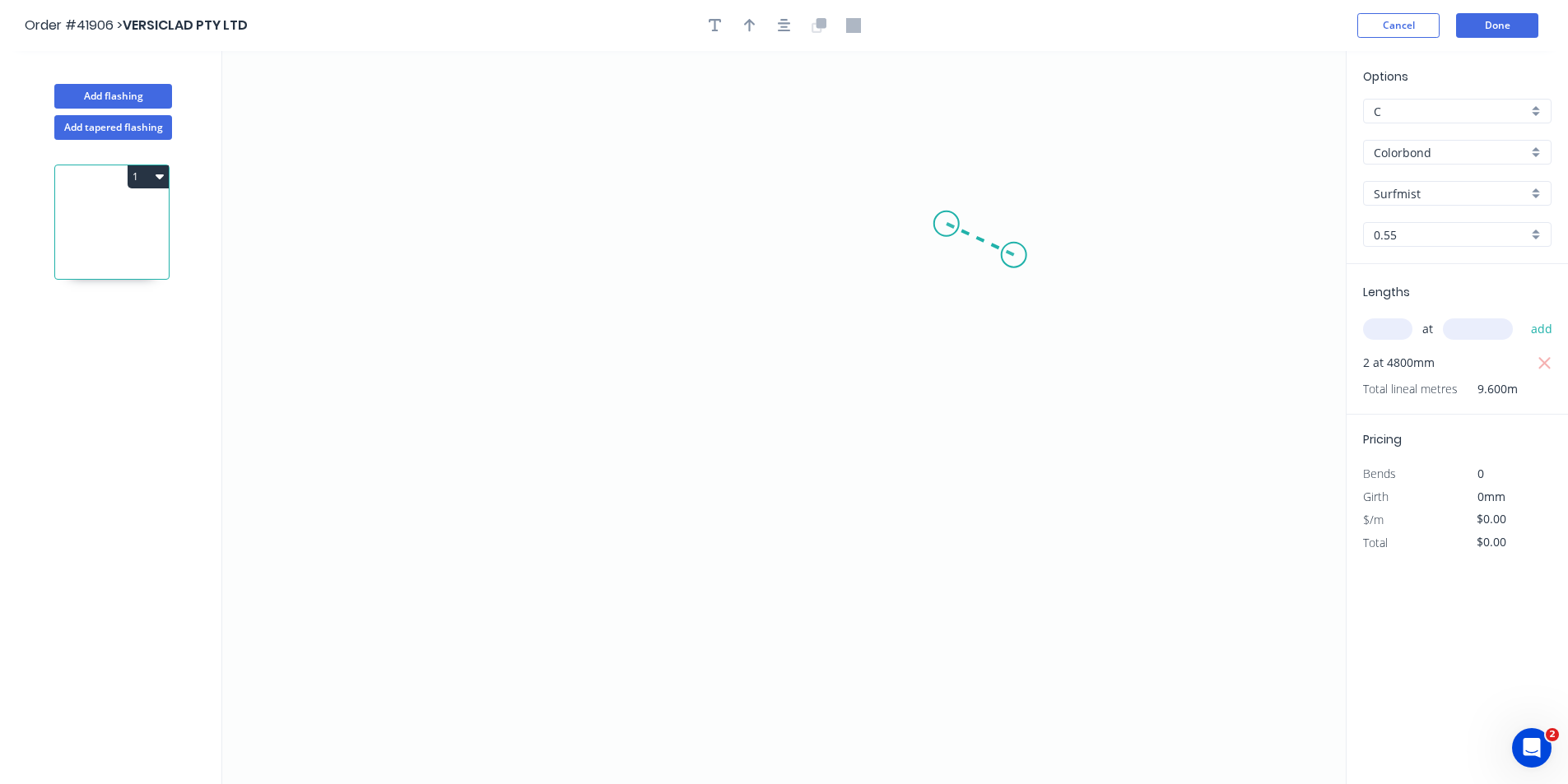
click at [946, 224] on icon "0" at bounding box center [784, 417] width 1123 height 732
click at [410, 215] on icon "0 ?" at bounding box center [784, 417] width 1123 height 732
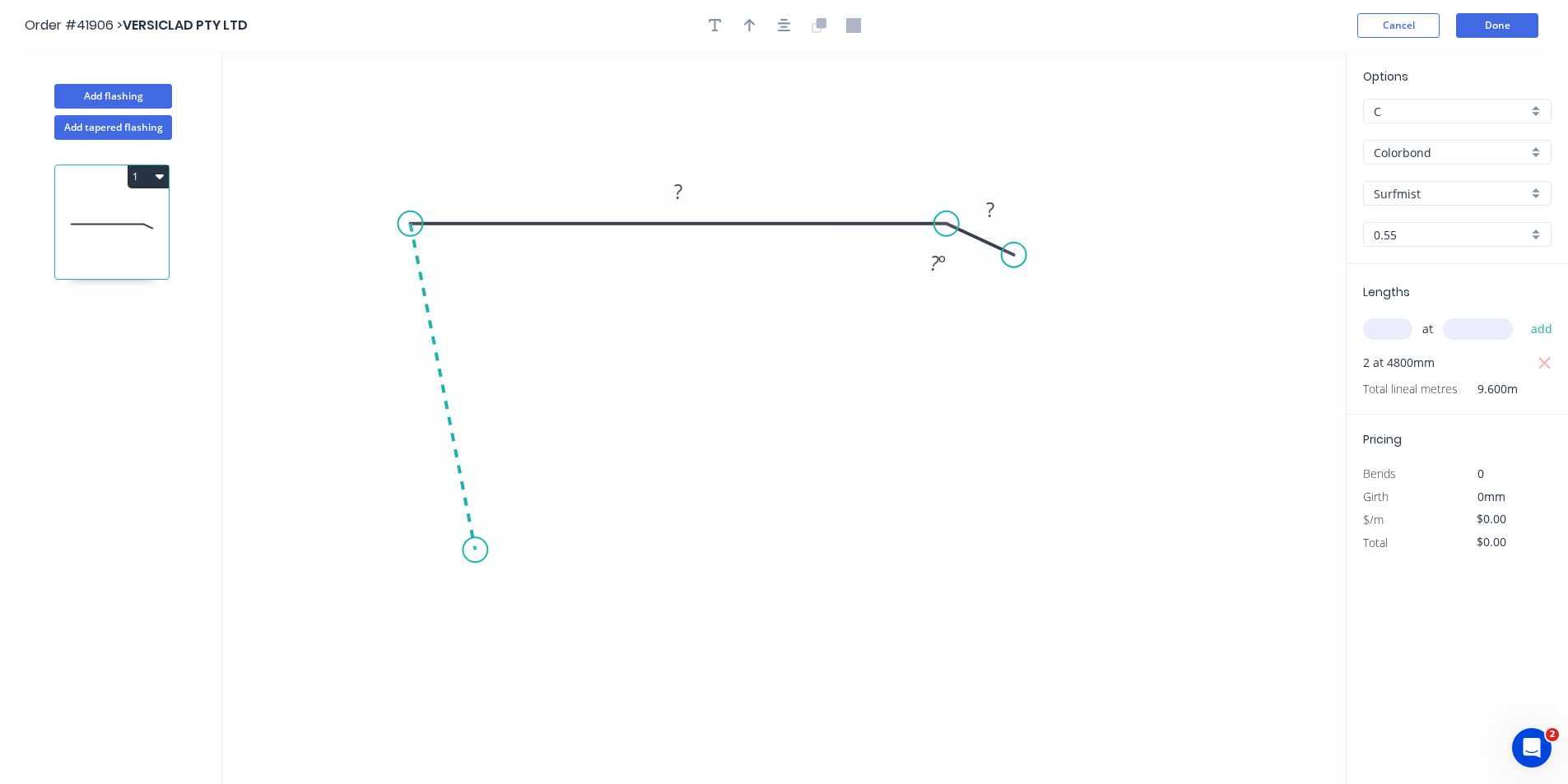
click at [475, 551] on icon "0 ? ? ? º" at bounding box center [784, 417] width 1123 height 732
click at [662, 552] on icon "0 ? ? ? ? º ? º" at bounding box center [784, 417] width 1123 height 732
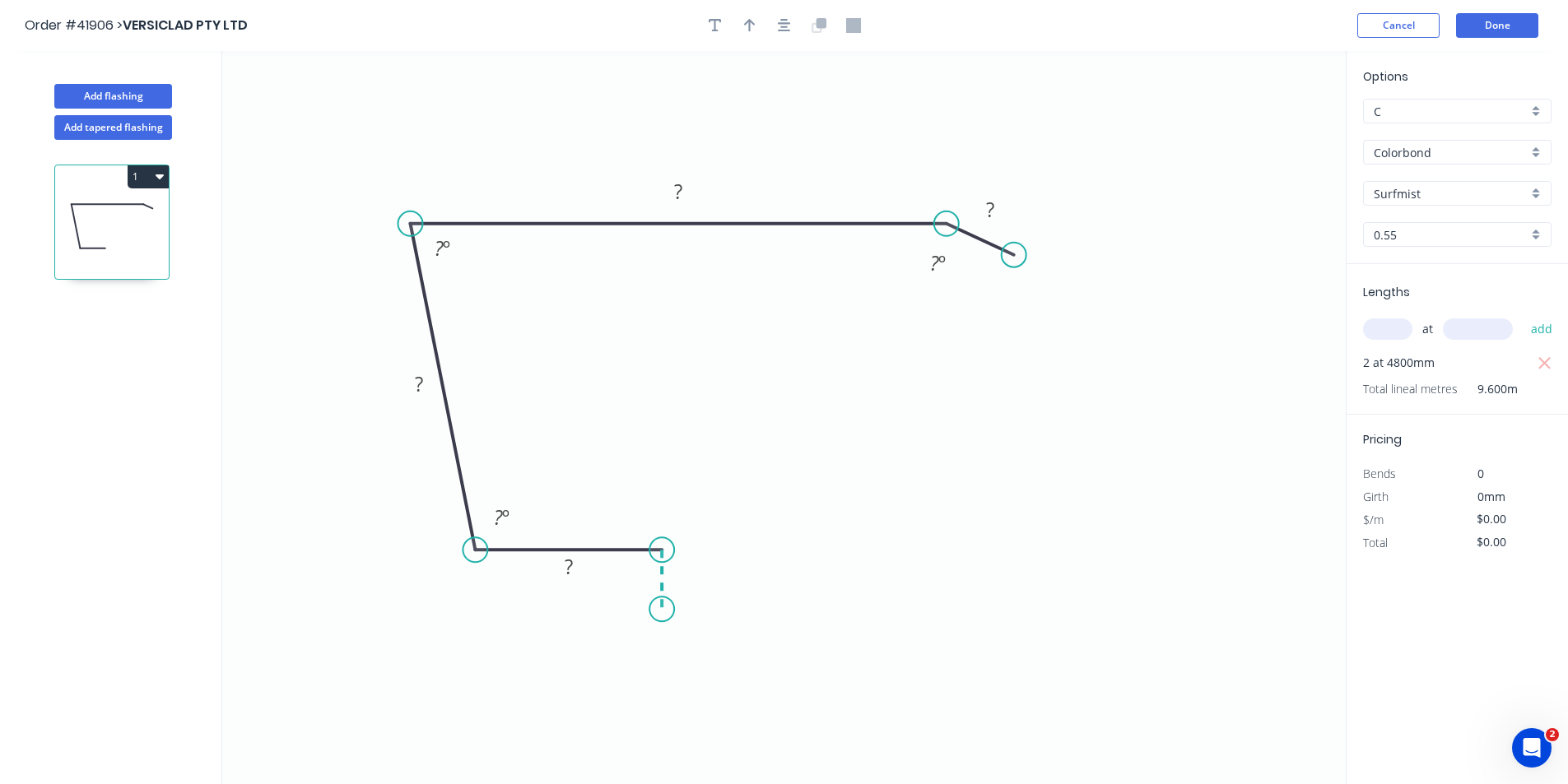
click at [659, 610] on icon "0 ? ? ? ? ? º ? º ? º" at bounding box center [784, 417] width 1123 height 732
click at [681, 608] on icon at bounding box center [671, 608] width 19 height 2
click at [685, 609] on circle at bounding box center [681, 606] width 25 height 25
click at [685, 611] on circle at bounding box center [685, 608] width 25 height 25
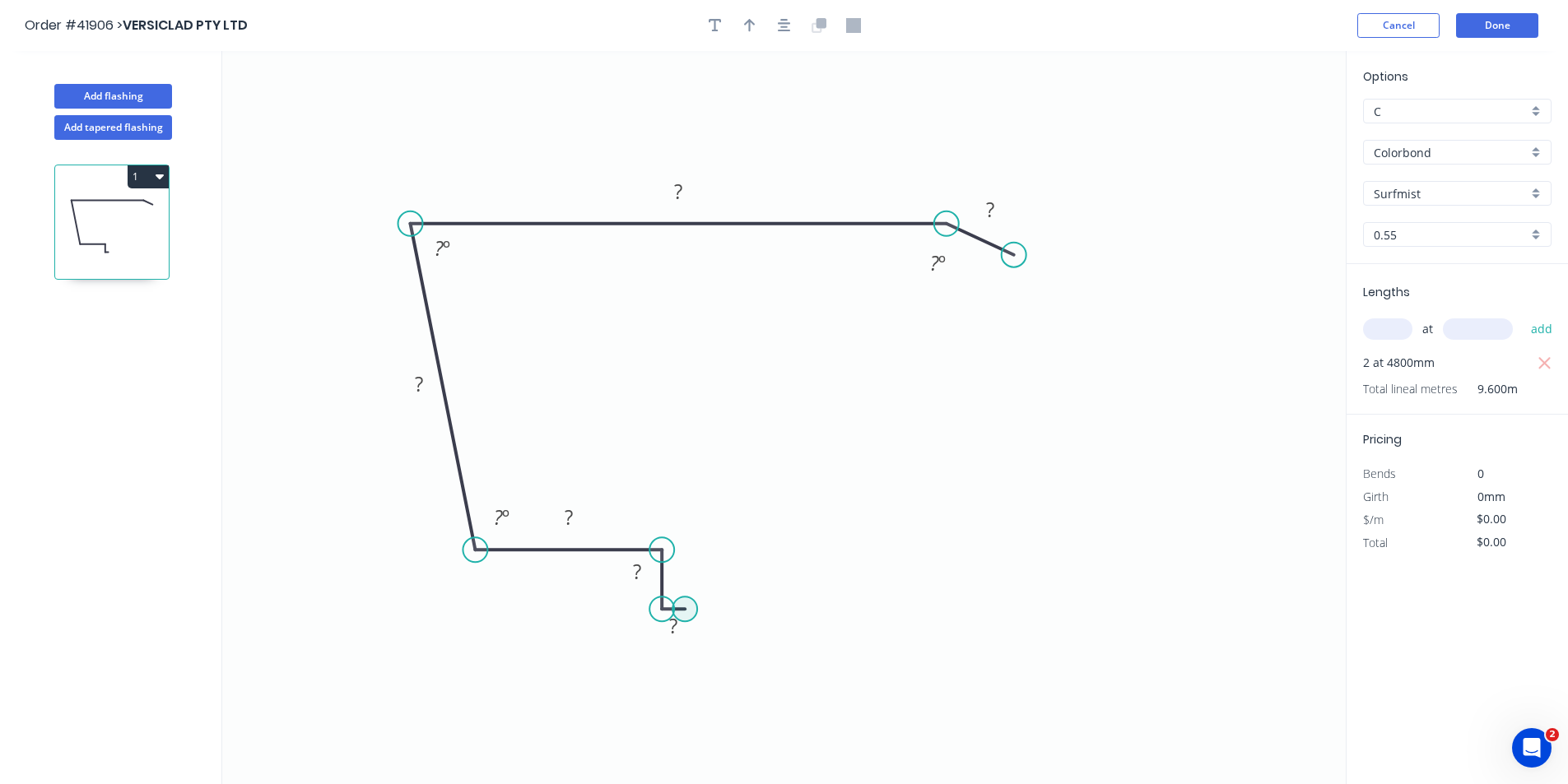
click at [685, 611] on circle at bounding box center [685, 608] width 25 height 25
click at [680, 519] on icon "0 ? ? ? ? ? ? ? º ? º ? º" at bounding box center [784, 417] width 1123 height 732
click at [619, 516] on icon "0 ? ? ? ? ? ? ? ? º ? º ? º" at bounding box center [784, 417] width 1123 height 732
click at [619, 515] on circle at bounding box center [619, 518] width 25 height 25
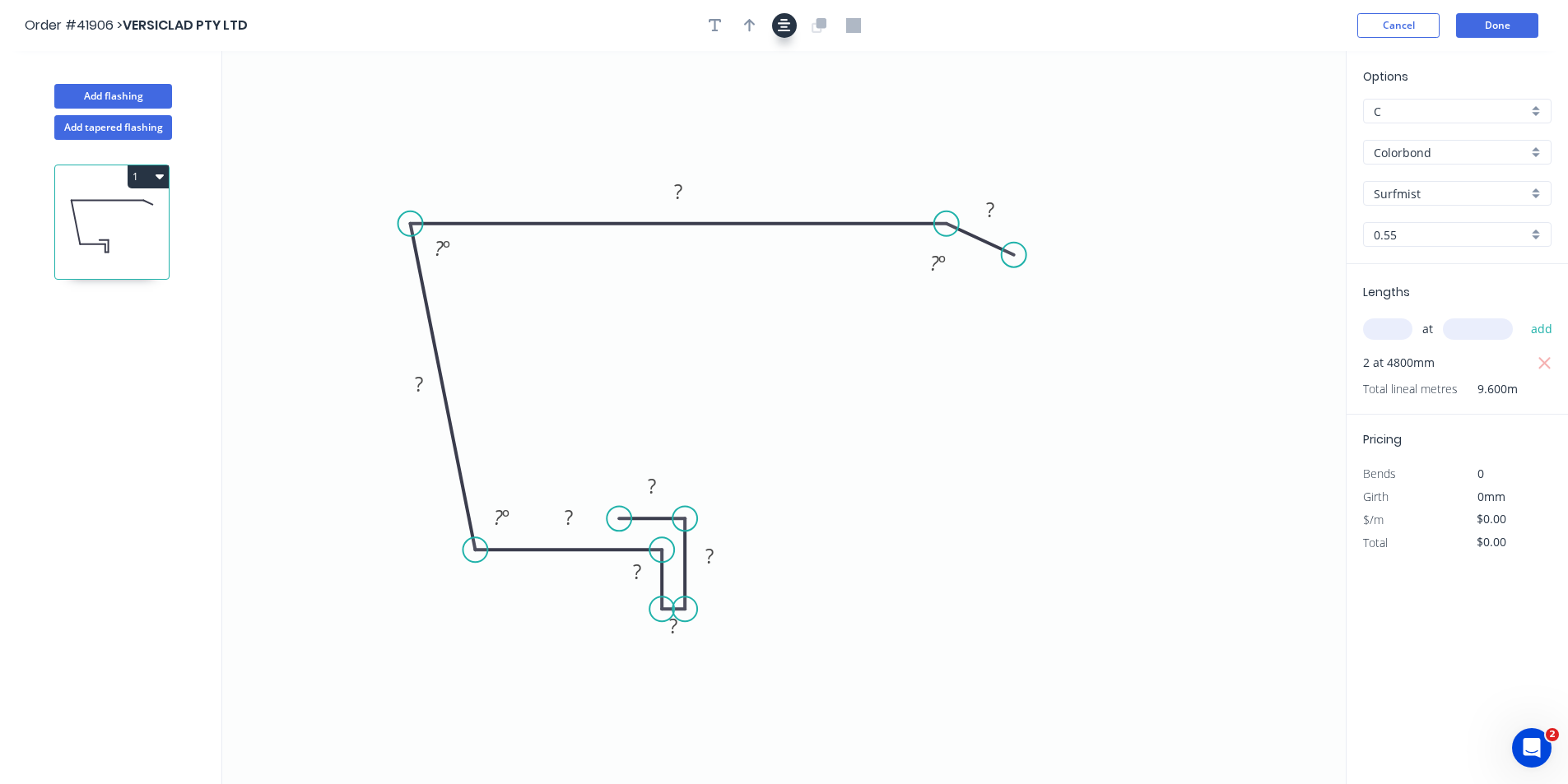
click at [776, 16] on button "button" at bounding box center [784, 25] width 25 height 25
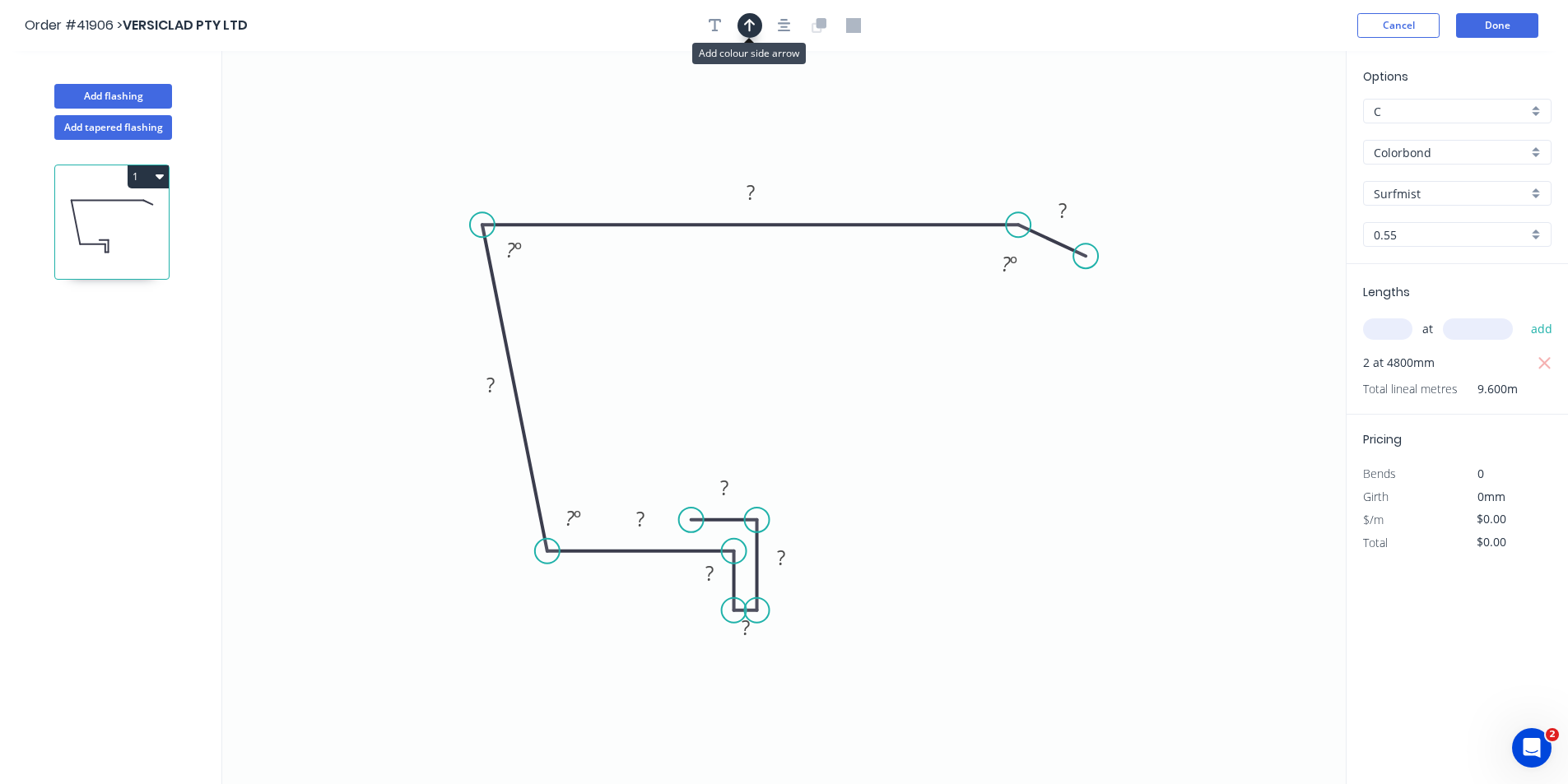
click at [751, 23] on icon "button" at bounding box center [750, 25] width 12 height 14
drag, startPoint x: 1266, startPoint y: 132, endPoint x: 614, endPoint y: 148, distance: 652.2
click at [668, 149] on icon at bounding box center [675, 137] width 15 height 52
click at [734, 481] on rect at bounding box center [723, 488] width 33 height 23
type input "$12.58"
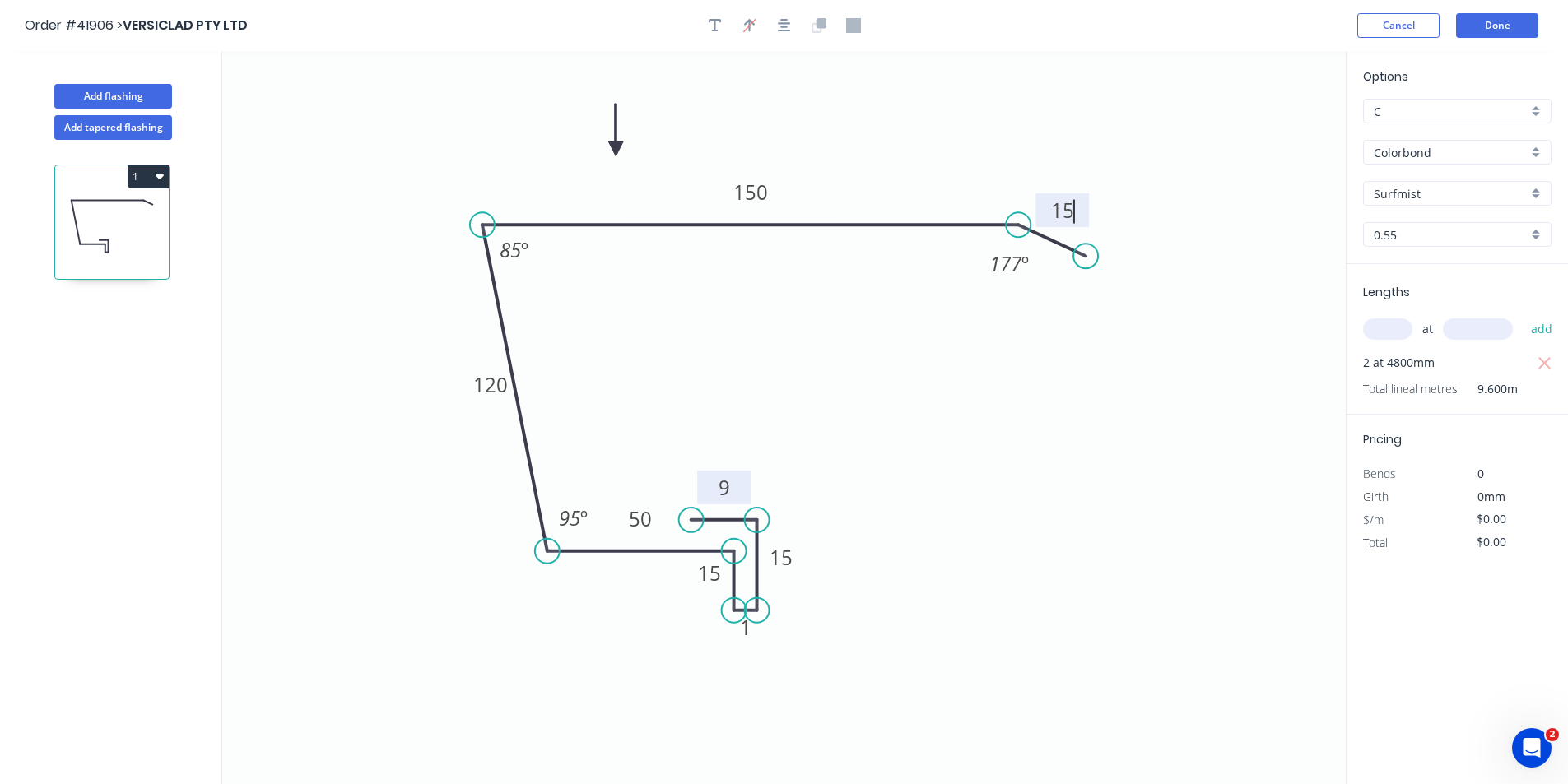
type input "$120.77"
click at [709, 10] on header "Order #41906 > VERSICLAD PTY LTD Cancel Done" at bounding box center [784, 25] width 1568 height 51
click at [708, 23] on icon "button" at bounding box center [715, 25] width 14 height 15
click at [346, 99] on textarea at bounding box center [328, 116] width 134 height 61
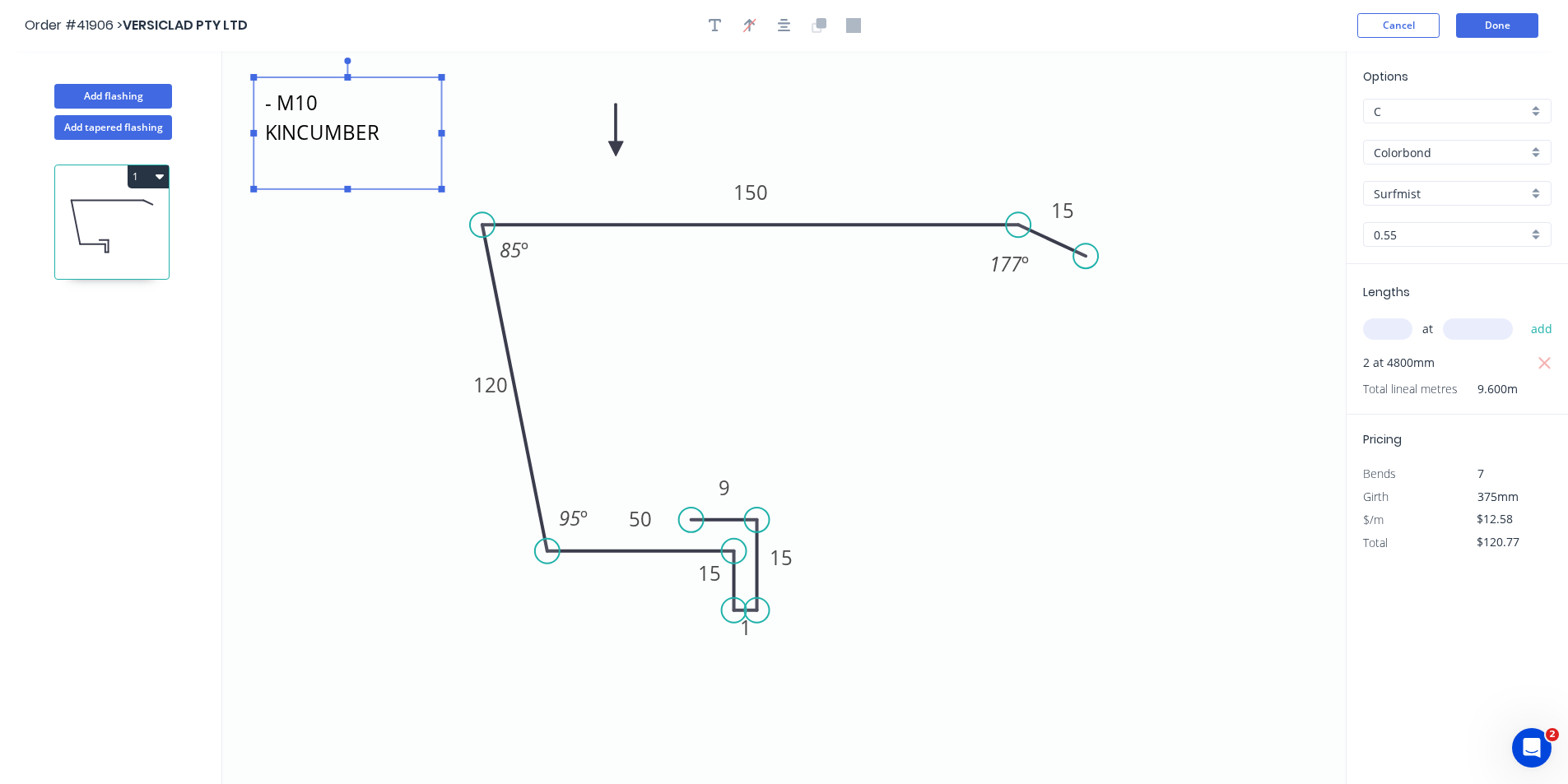
drag, startPoint x: 404, startPoint y: 155, endPoint x: 443, endPoint y: 189, distance: 51.7
click at [443, 189] on rect at bounding box center [442, 189] width 7 height 7
type textarea "ECCS100 / 5D - M10 KINCUMBER"
click at [112, 92] on button "Add flashing" at bounding box center [113, 96] width 118 height 25
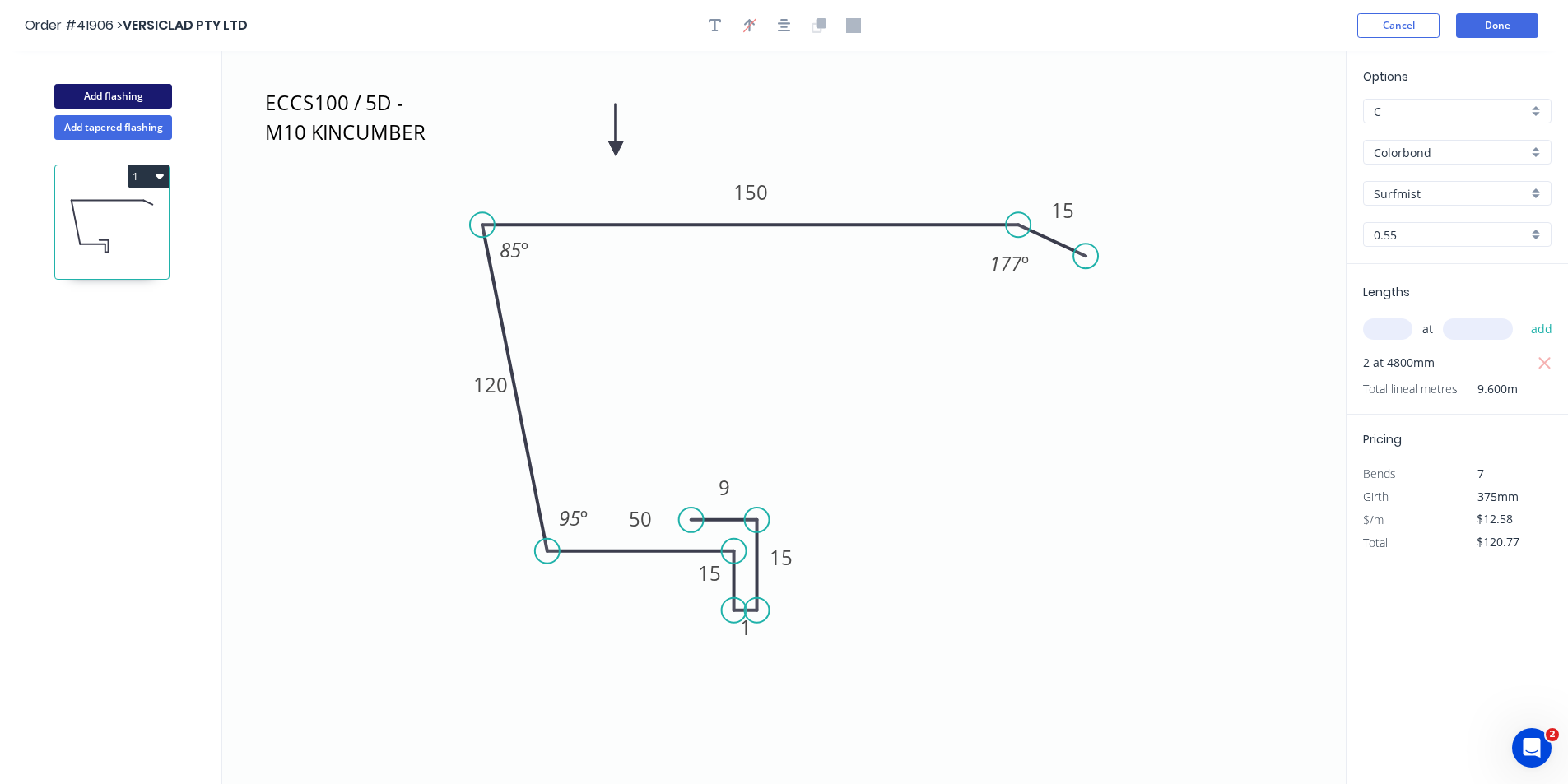
click at [117, 92] on button "Add flashing" at bounding box center [113, 96] width 118 height 25
type input "$0.00"
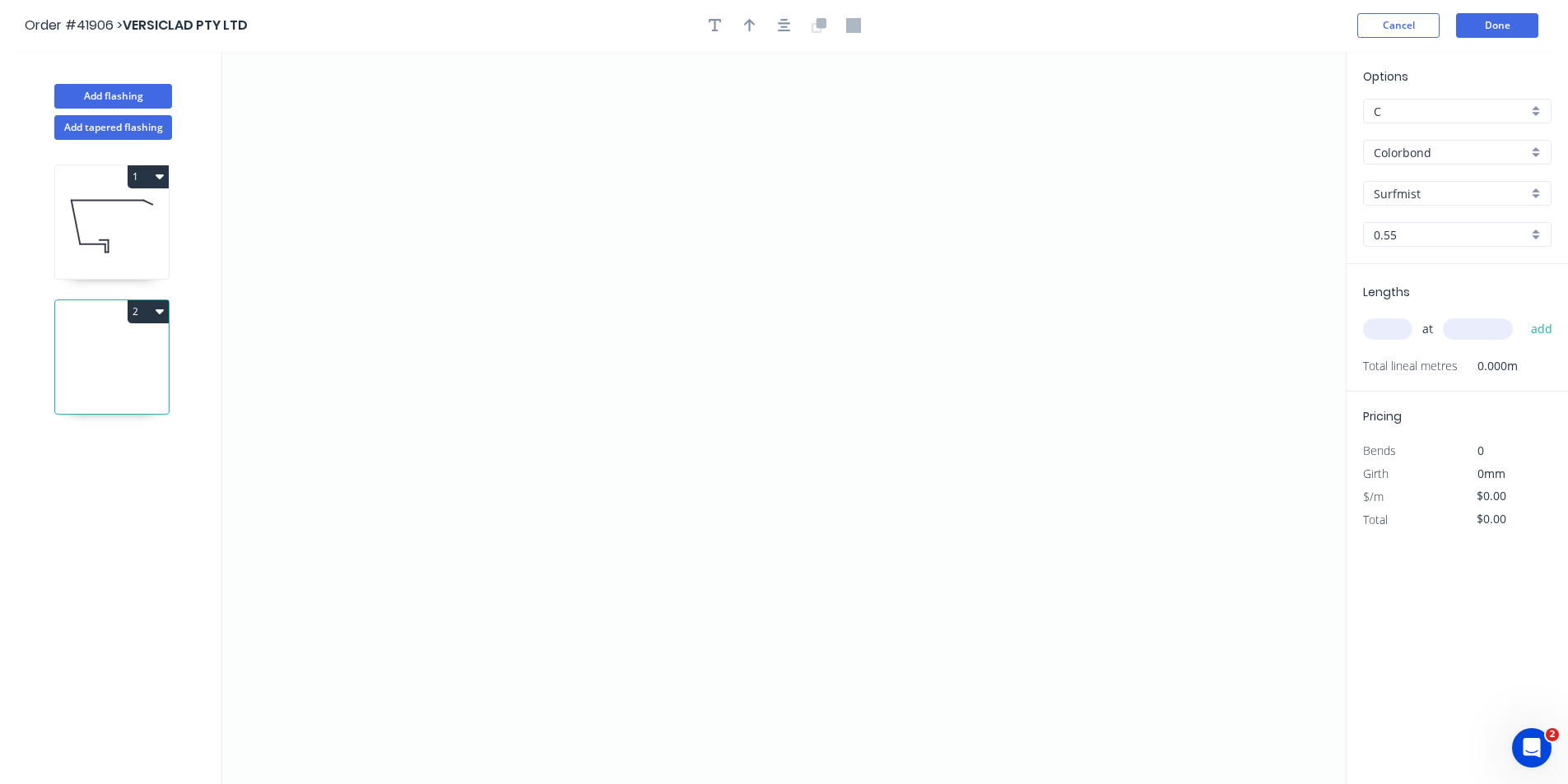
click at [1392, 324] on input "text" at bounding box center [1387, 328] width 49 height 21
type input "2"
type input "5500"
click at [1522, 315] on button "add" at bounding box center [1542, 328] width 39 height 28
click at [1035, 278] on icon "0" at bounding box center [784, 417] width 1123 height 732
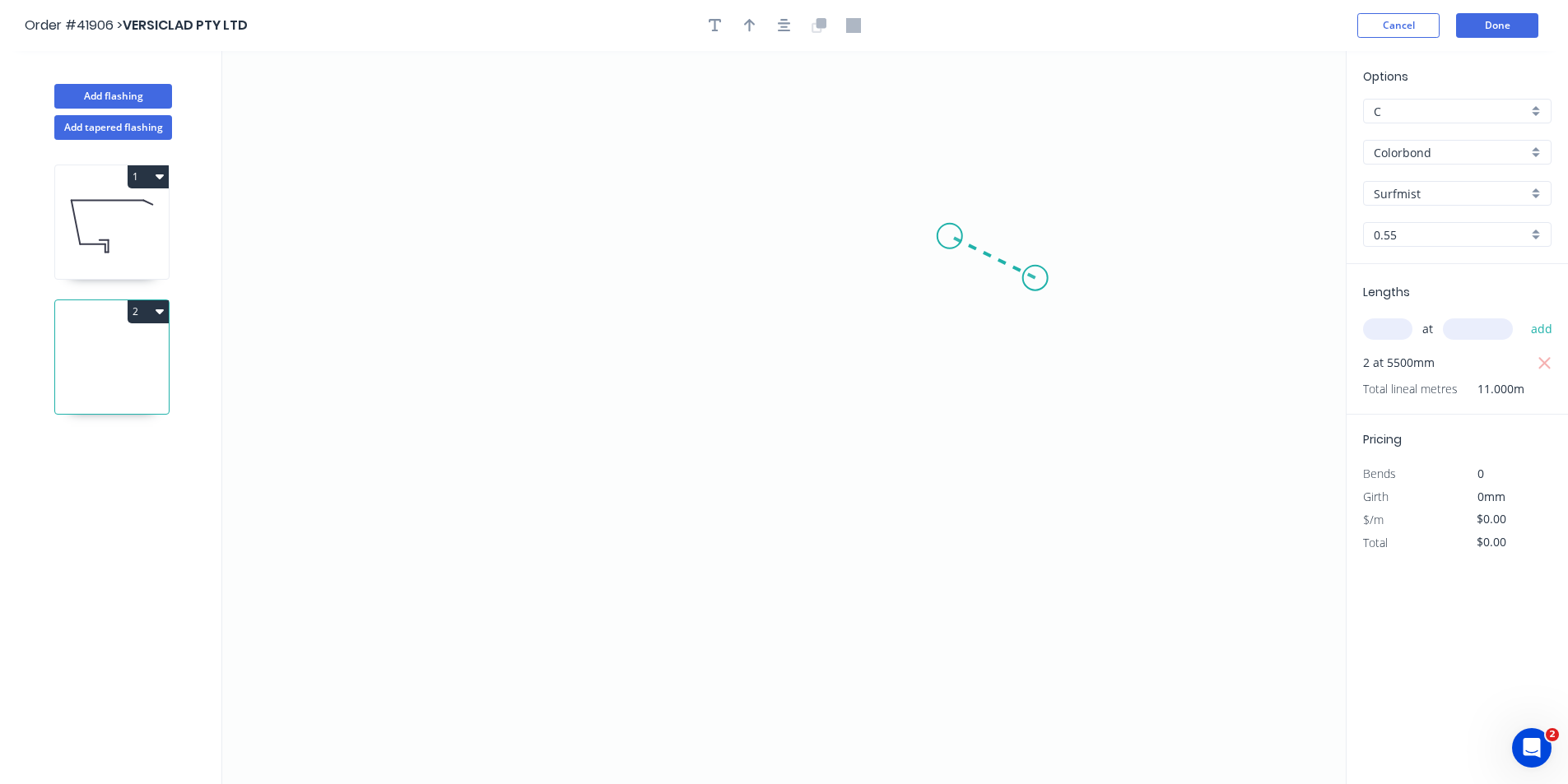
click at [949, 236] on icon "0" at bounding box center [784, 417] width 1123 height 732
click at [408, 250] on icon "0 ?" at bounding box center [784, 417] width 1123 height 732
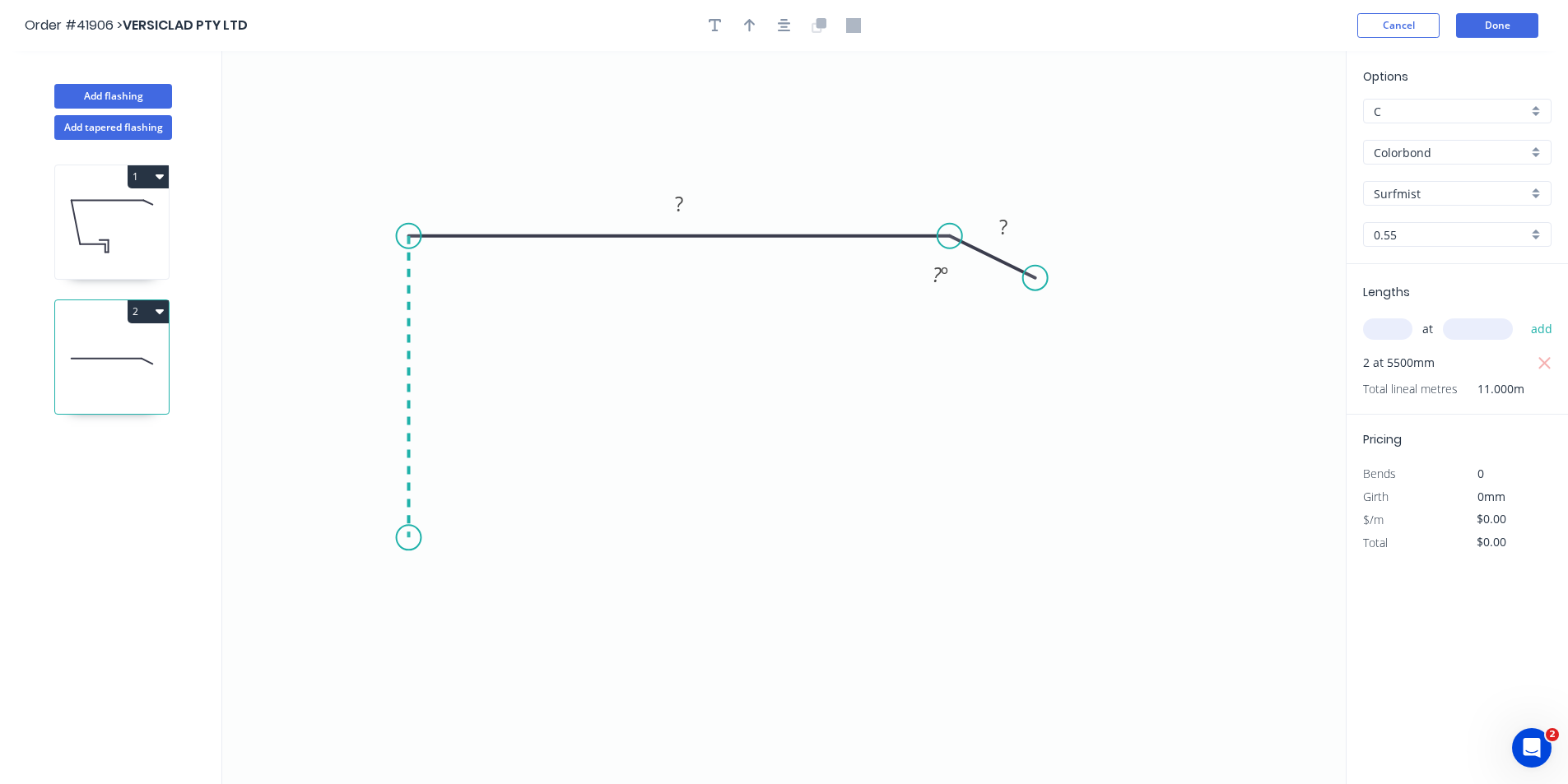
click at [403, 538] on icon "0 ? ? ? º" at bounding box center [784, 417] width 1123 height 732
click at [564, 537] on icon at bounding box center [487, 537] width 157 height 0
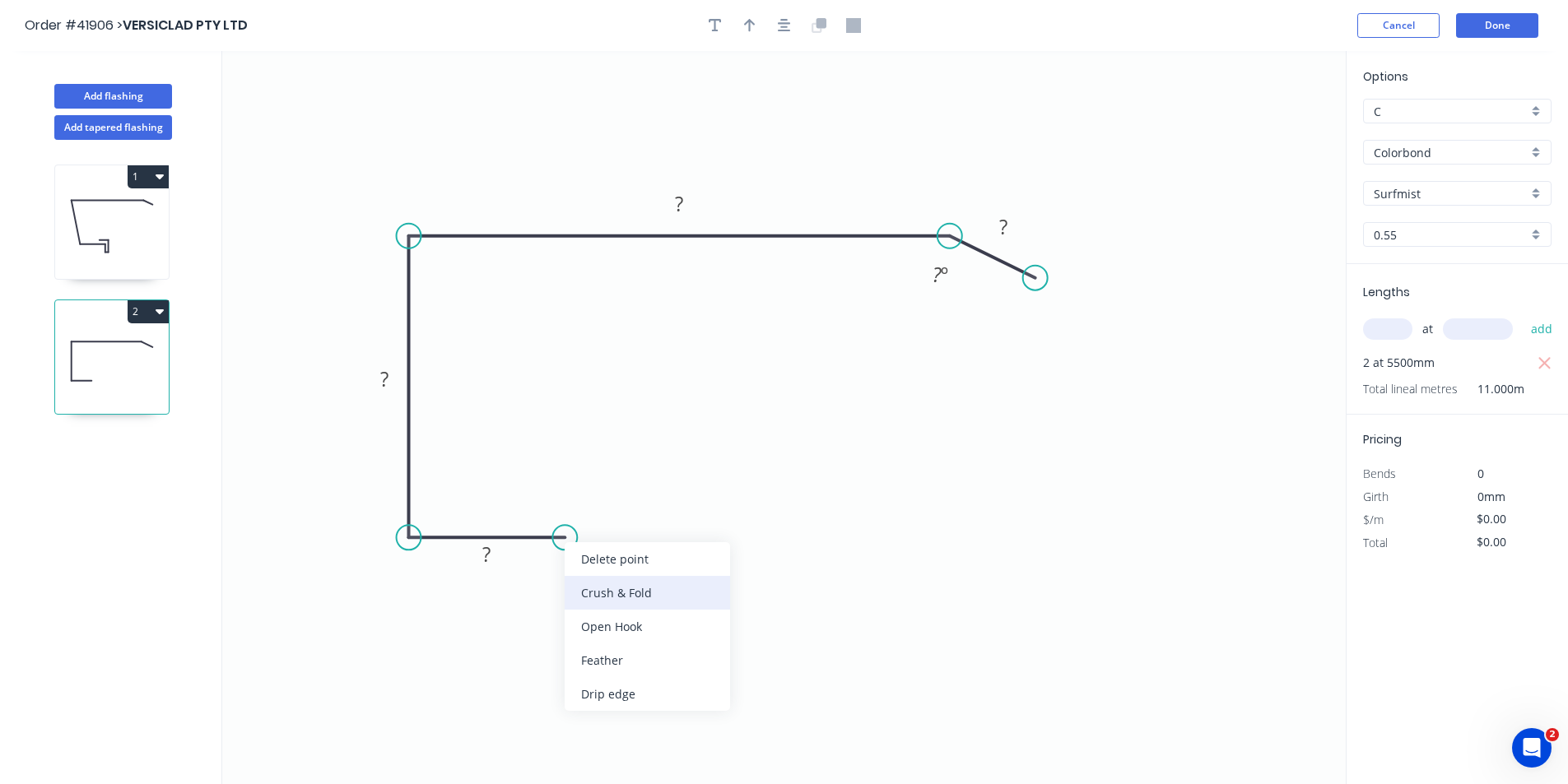
click at [634, 597] on div "Crush & Fold" at bounding box center [646, 593] width 165 height 34
click at [785, 13] on header "Order #41906 > VERSICLAD PTY LTD Cancel Done" at bounding box center [784, 25] width 1568 height 51
click at [788, 26] on icon "button" at bounding box center [784, 25] width 14 height 15
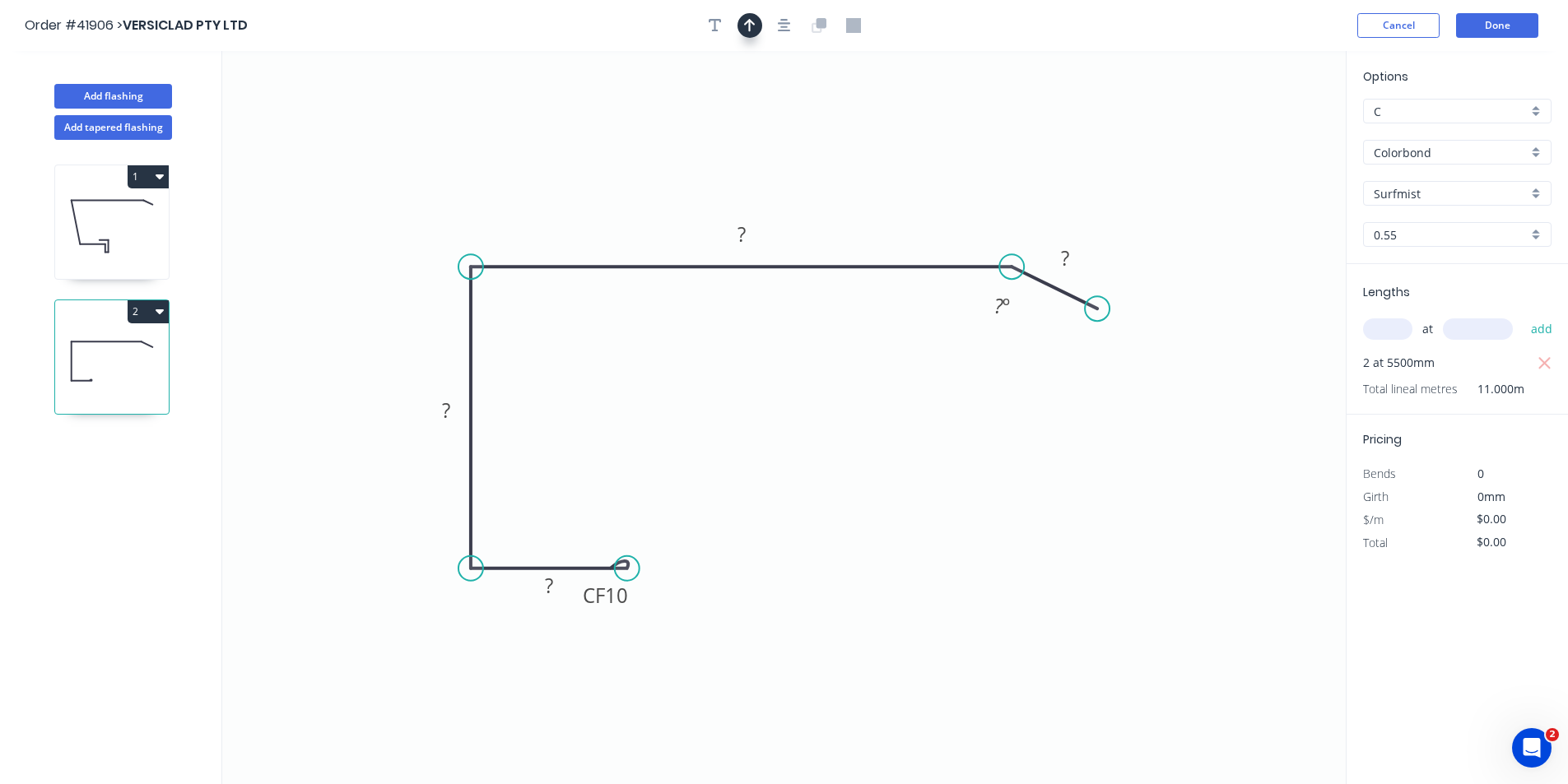
click at [749, 22] on icon "button" at bounding box center [750, 25] width 12 height 14
drag, startPoint x: 1264, startPoint y: 126, endPoint x: 618, endPoint y: 183, distance: 648.5
click at [657, 183] on icon at bounding box center [664, 161] width 15 height 52
click at [622, 600] on tspan "10" at bounding box center [616, 595] width 23 height 27
type input "$12.05"
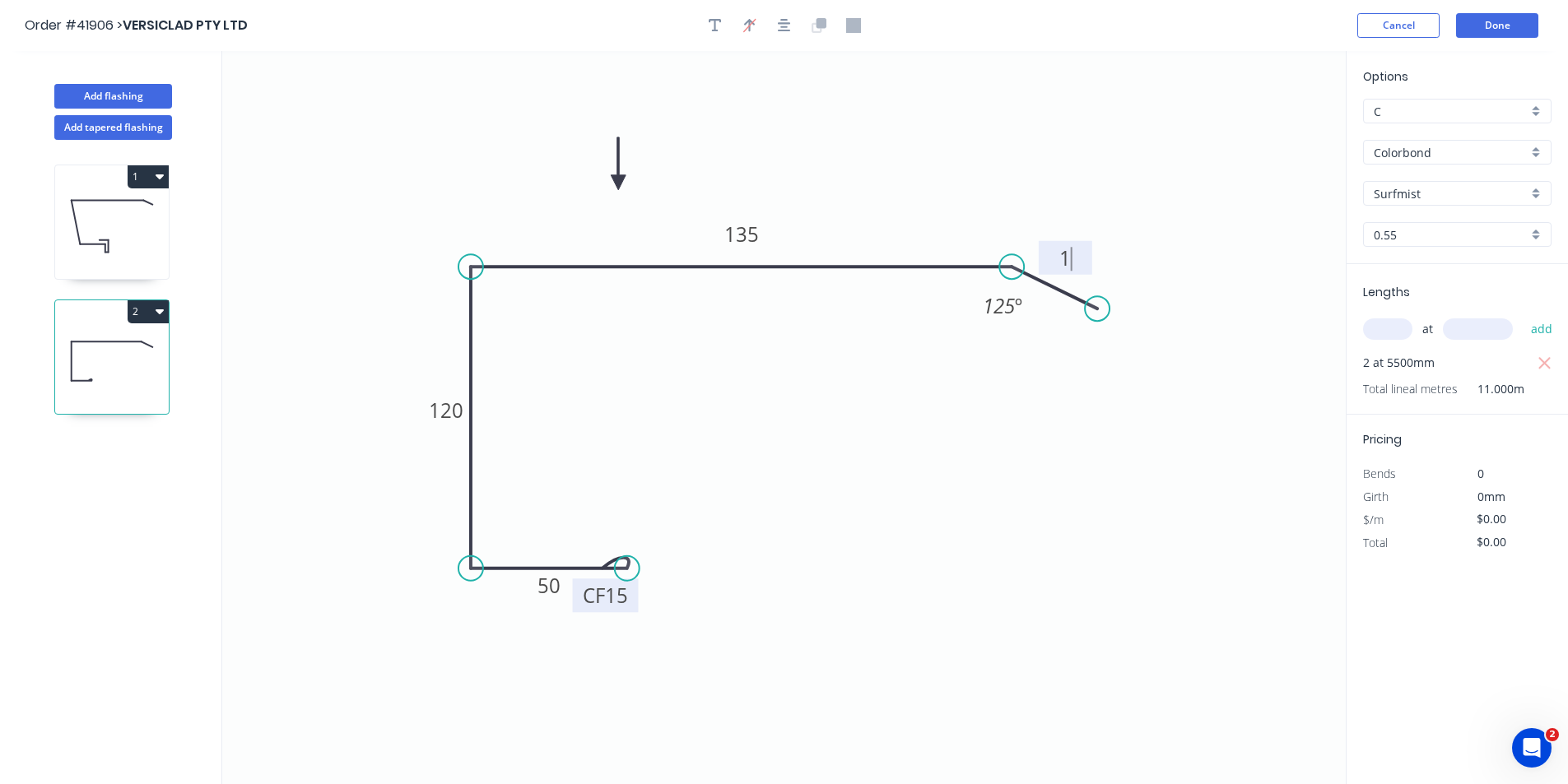
type input "$132.55"
click at [712, 24] on icon "button" at bounding box center [715, 25] width 14 height 15
click at [345, 102] on textarea at bounding box center [328, 116] width 134 height 61
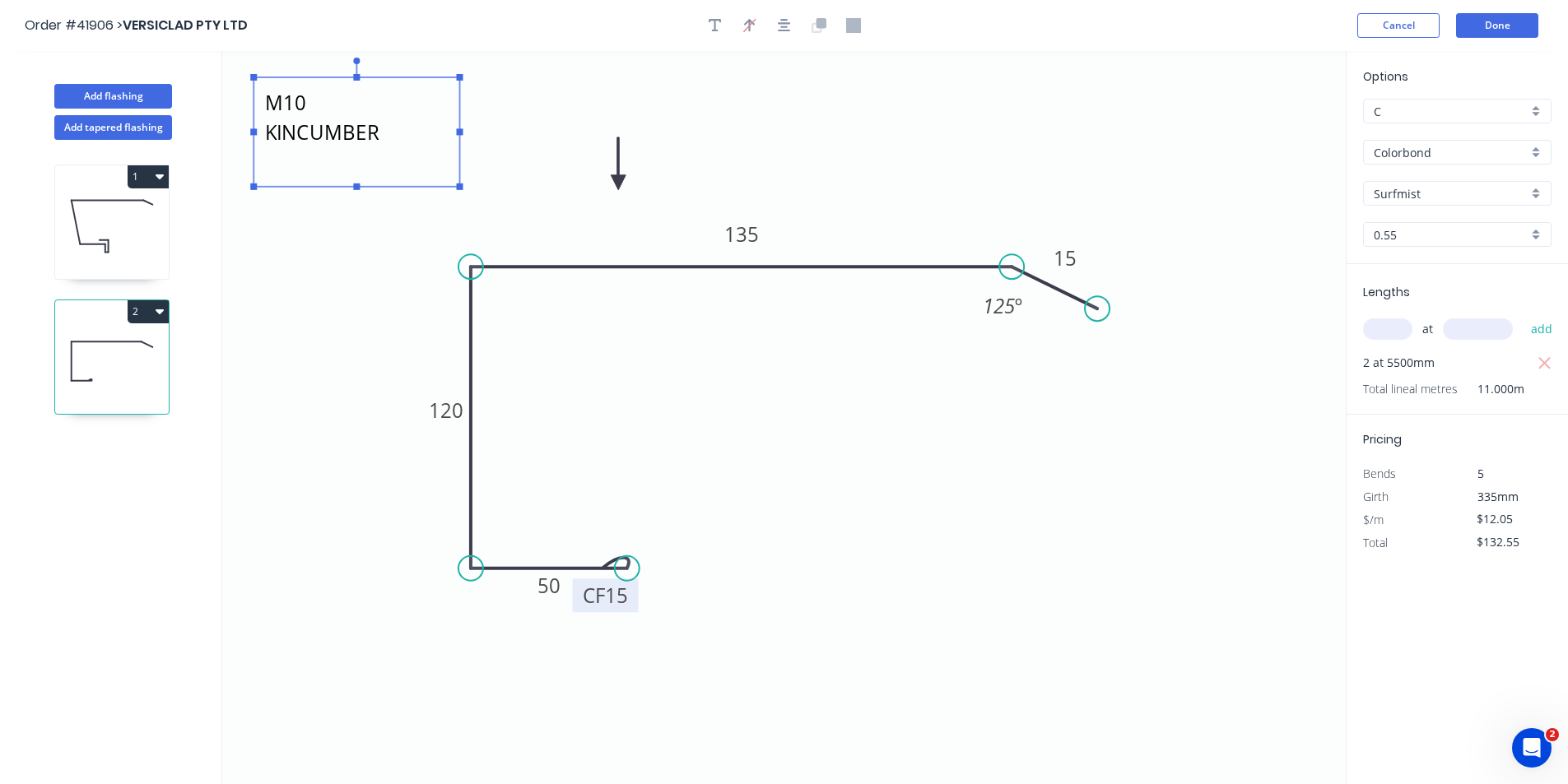
drag, startPoint x: 404, startPoint y: 154, endPoint x: 474, endPoint y: 192, distance: 79.6
click at [464, 190] on rect at bounding box center [460, 187] width 7 height 7
type textarea "BGCS100 - M10 KINCUMBER"
click at [1489, 22] on button "Done" at bounding box center [1496, 25] width 82 height 25
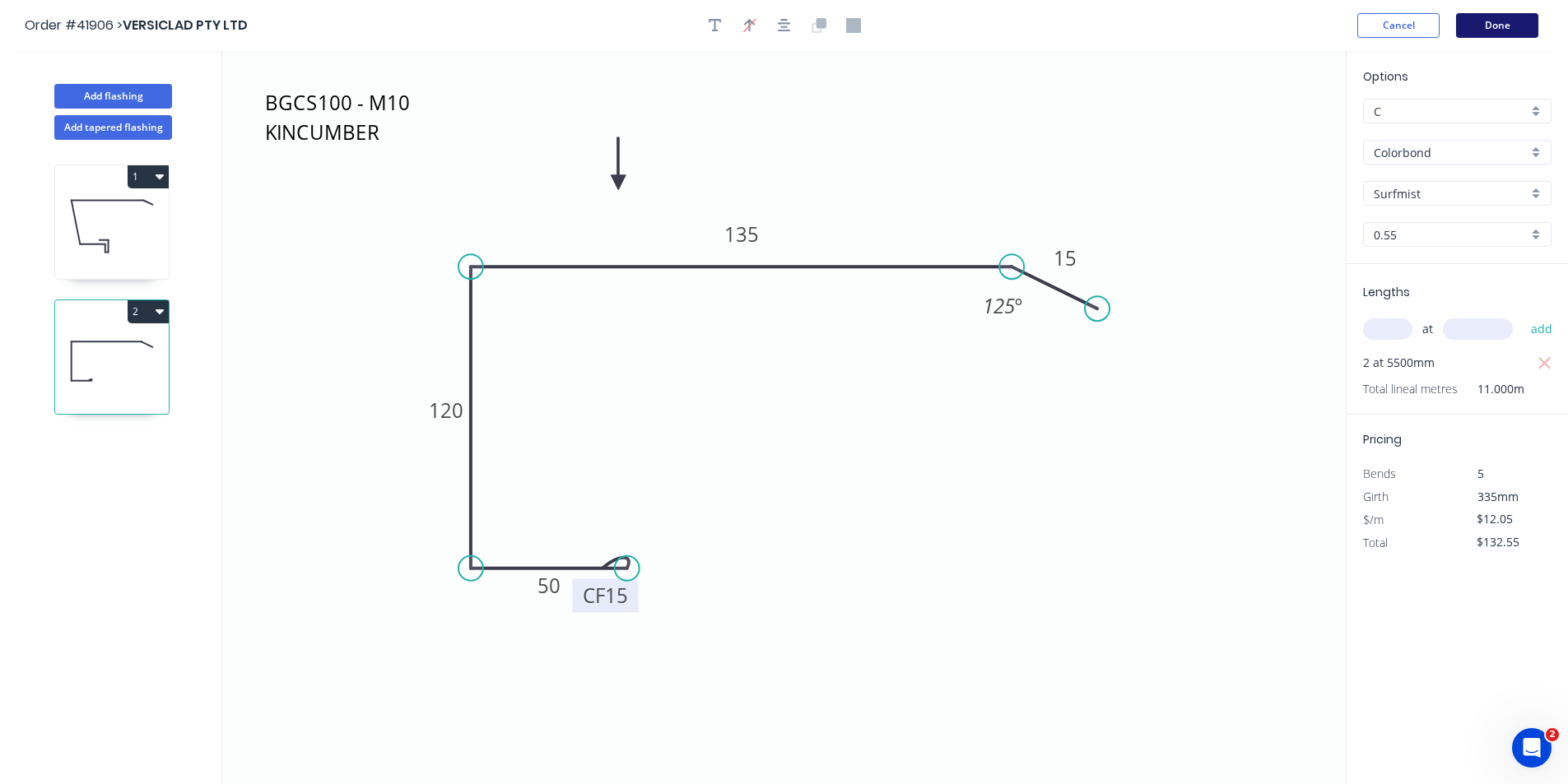
click at [1489, 22] on button "Done" at bounding box center [1496, 25] width 82 height 25
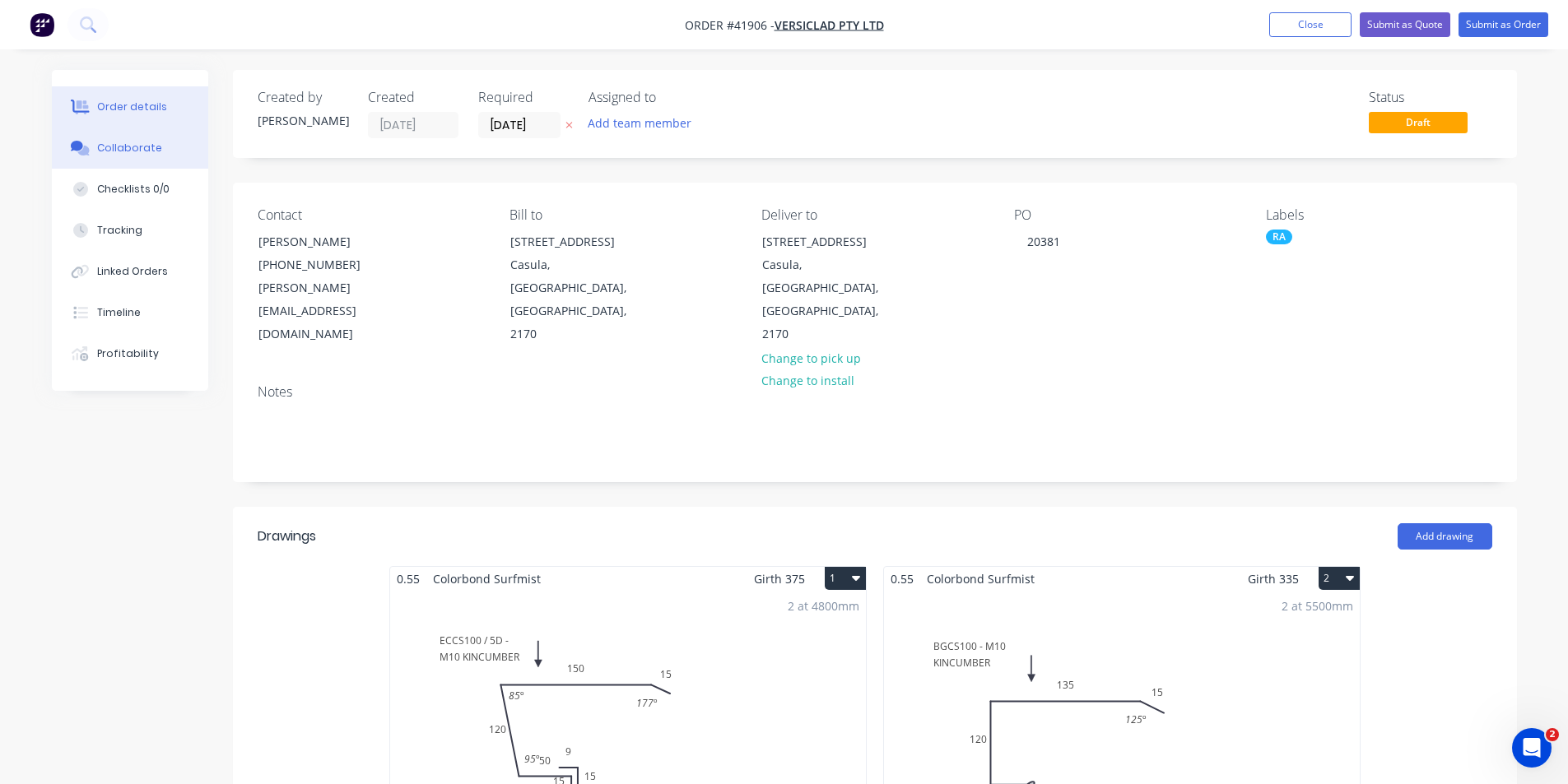
click at [156, 149] on div "Collaborate" at bounding box center [129, 148] width 65 height 15
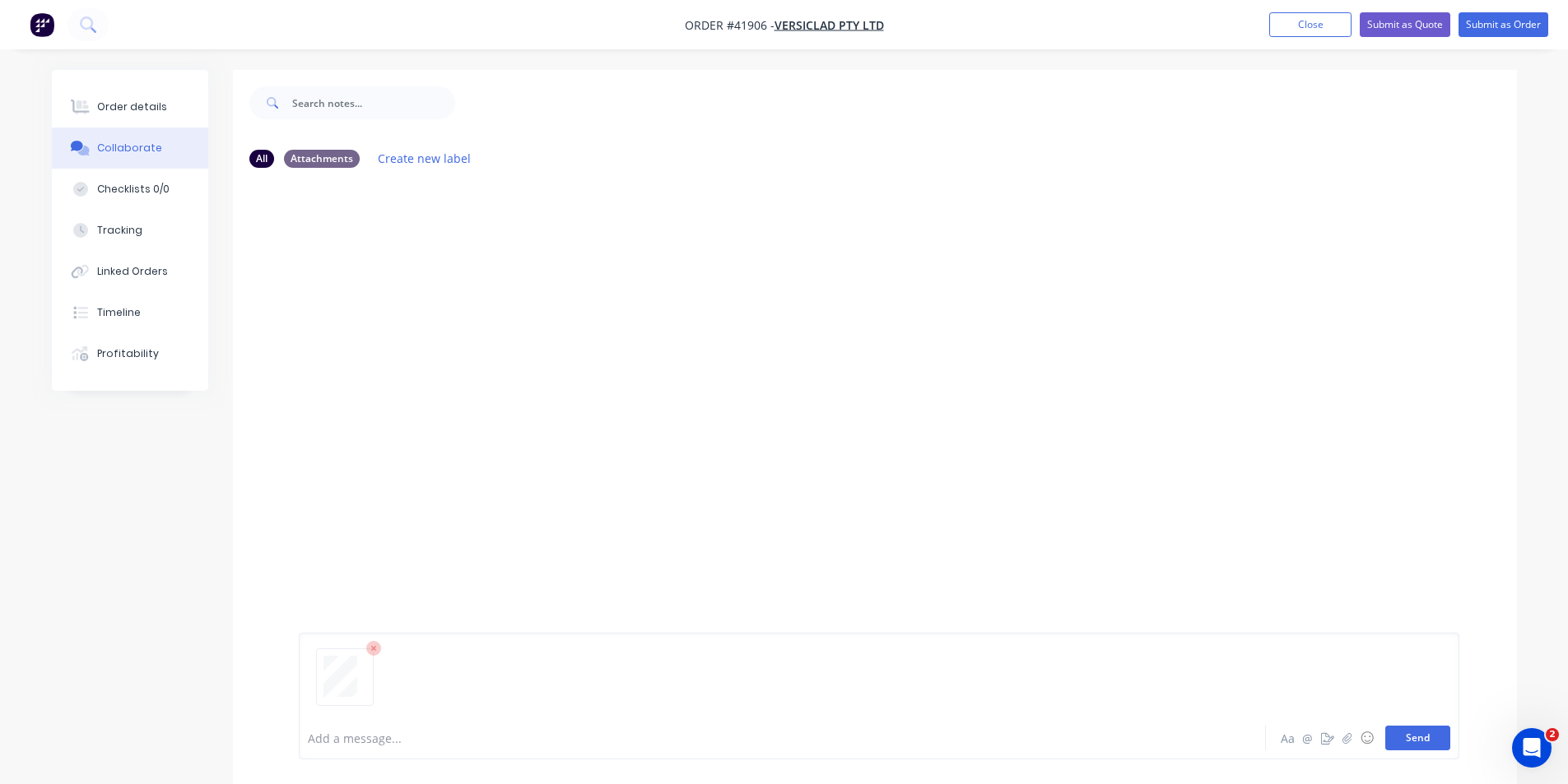
click at [1426, 737] on button "Send" at bounding box center [1417, 737] width 65 height 25
click at [136, 100] on div "Order details" at bounding box center [132, 107] width 70 height 15
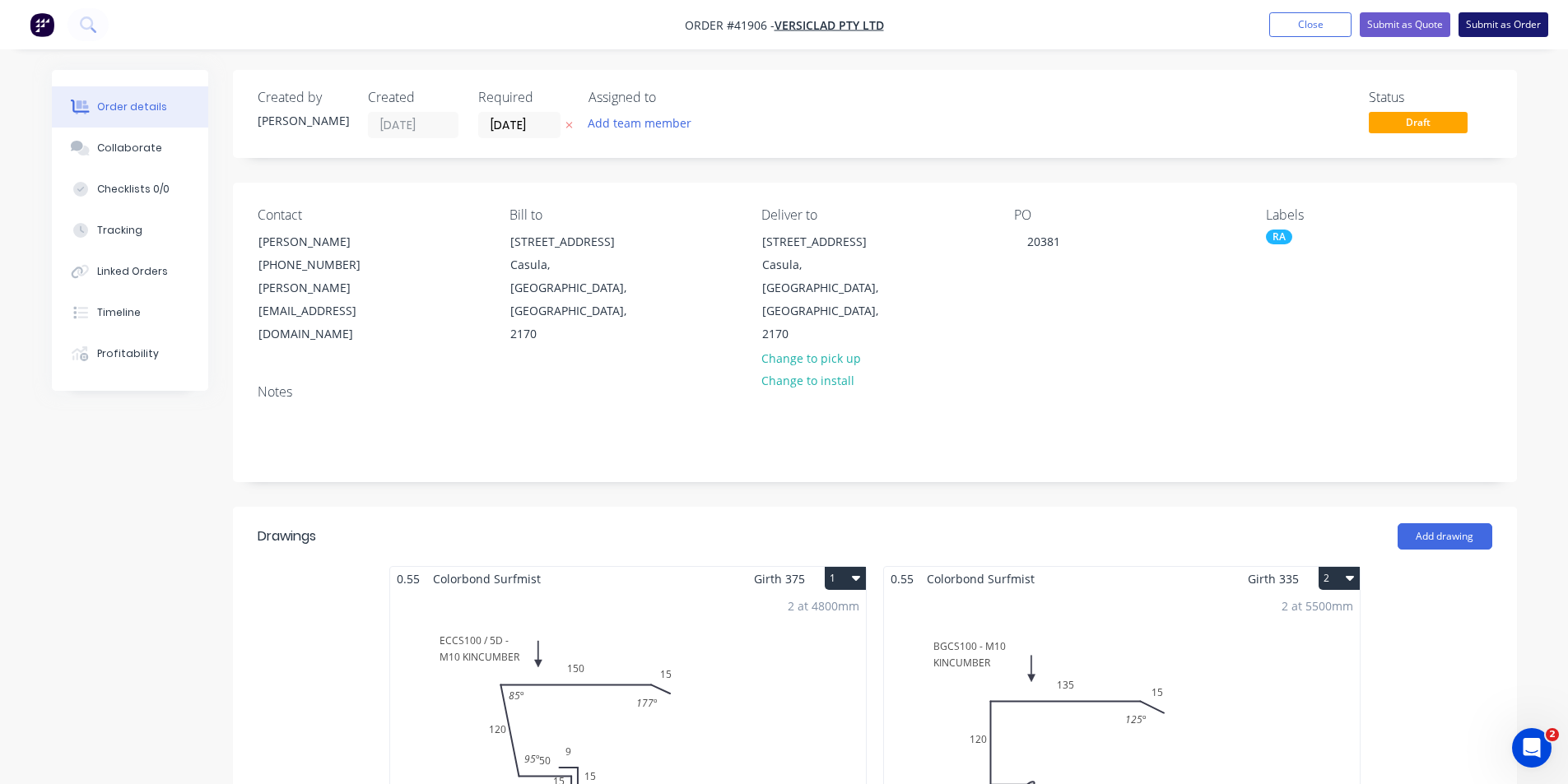
click at [1498, 20] on button "Submit as Order" at bounding box center [1503, 25] width 90 height 25
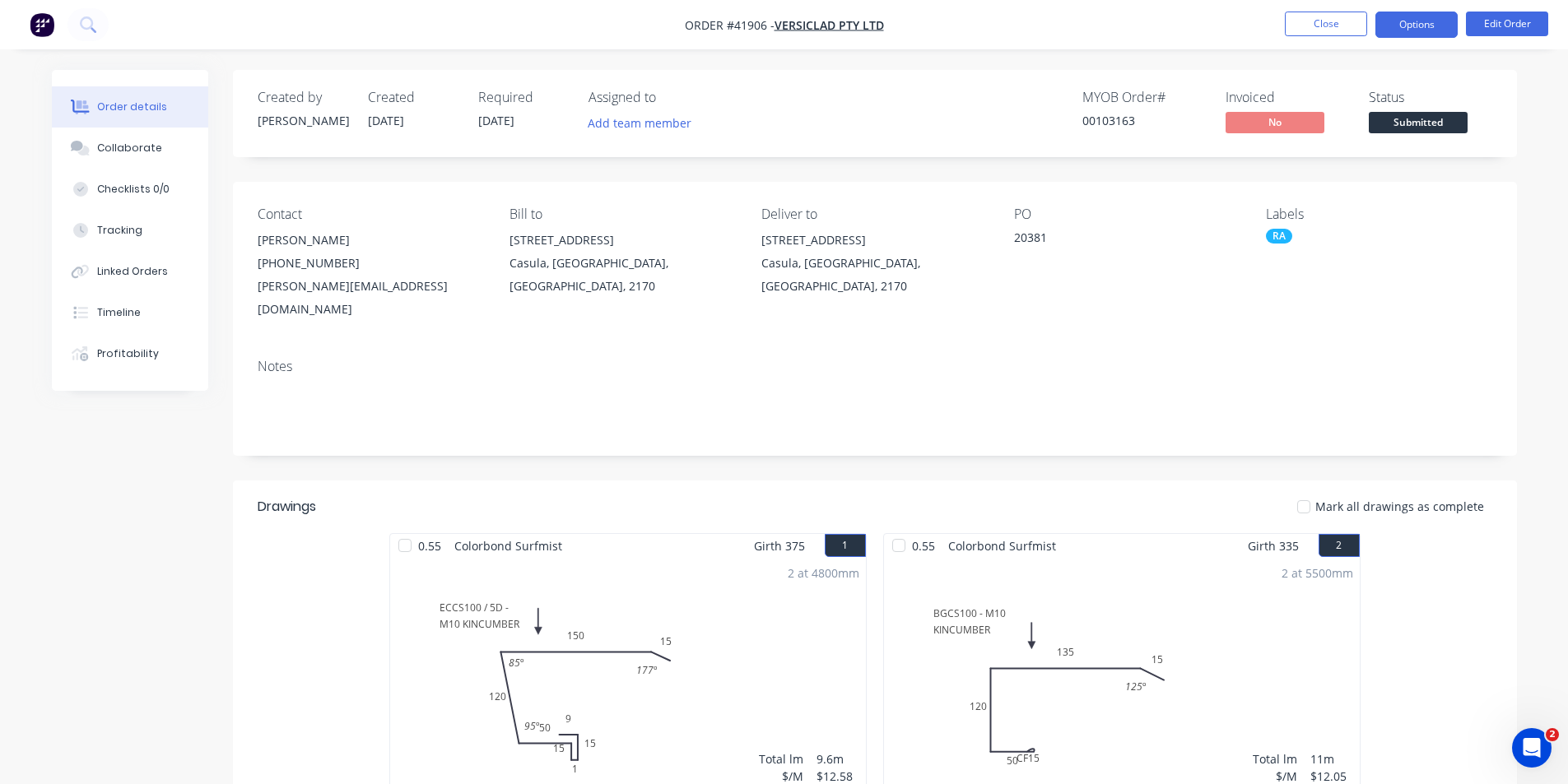
click at [1389, 32] on button "Options" at bounding box center [1416, 25] width 82 height 26
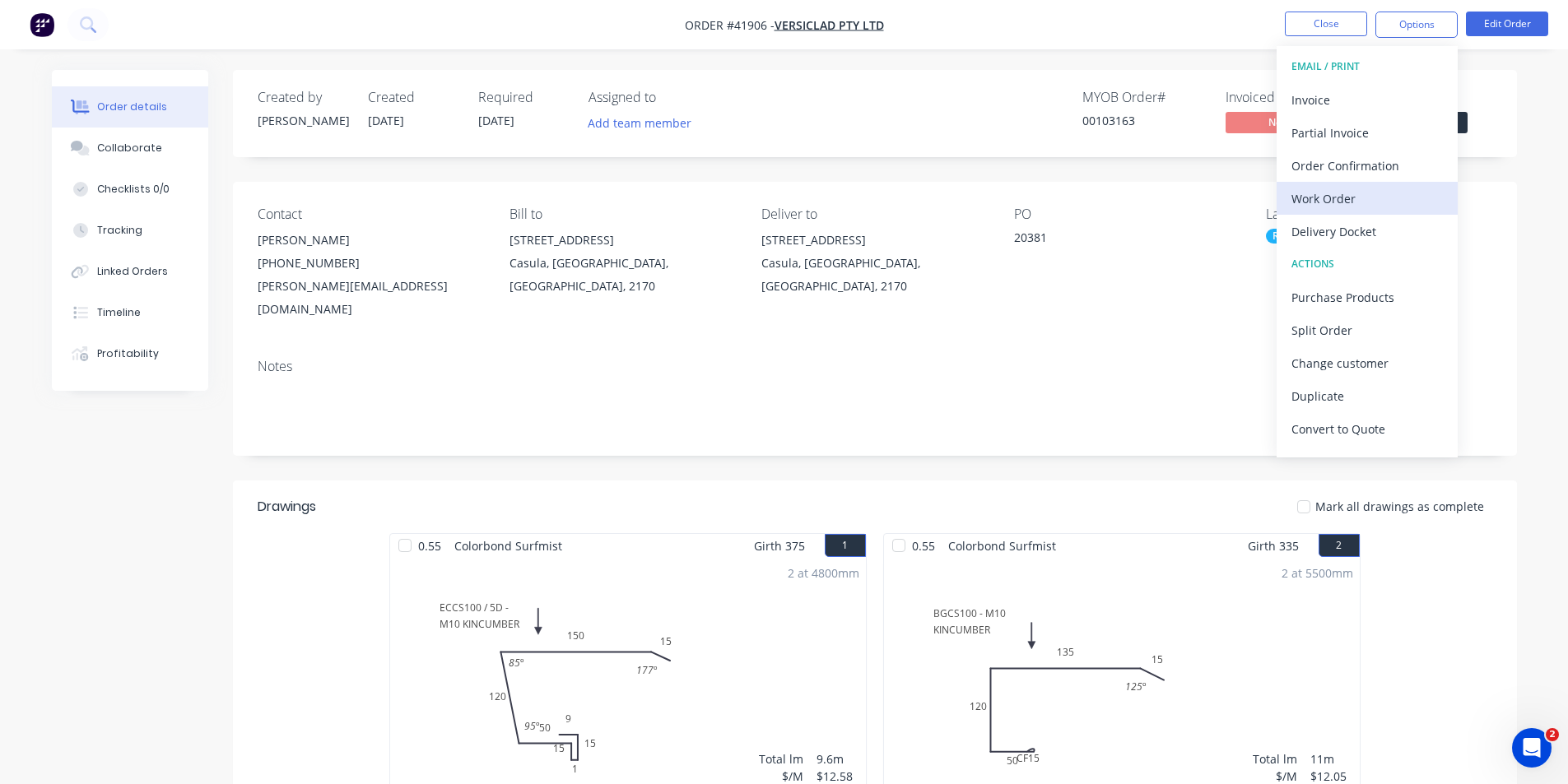
click at [1344, 190] on div "Work Order" at bounding box center [1367, 199] width 151 height 24
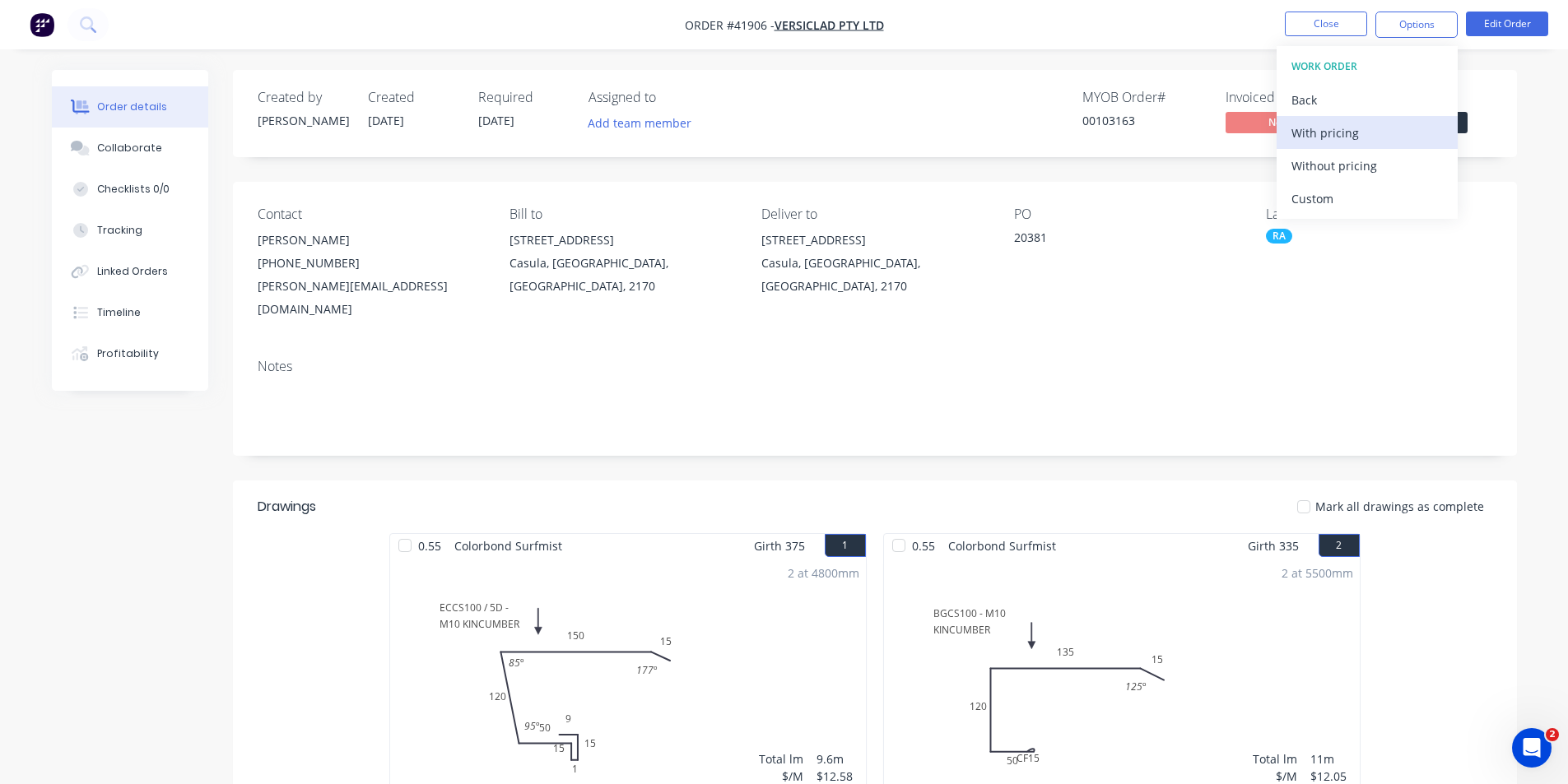
click at [1342, 130] on div "With pricing" at bounding box center [1367, 133] width 151 height 24
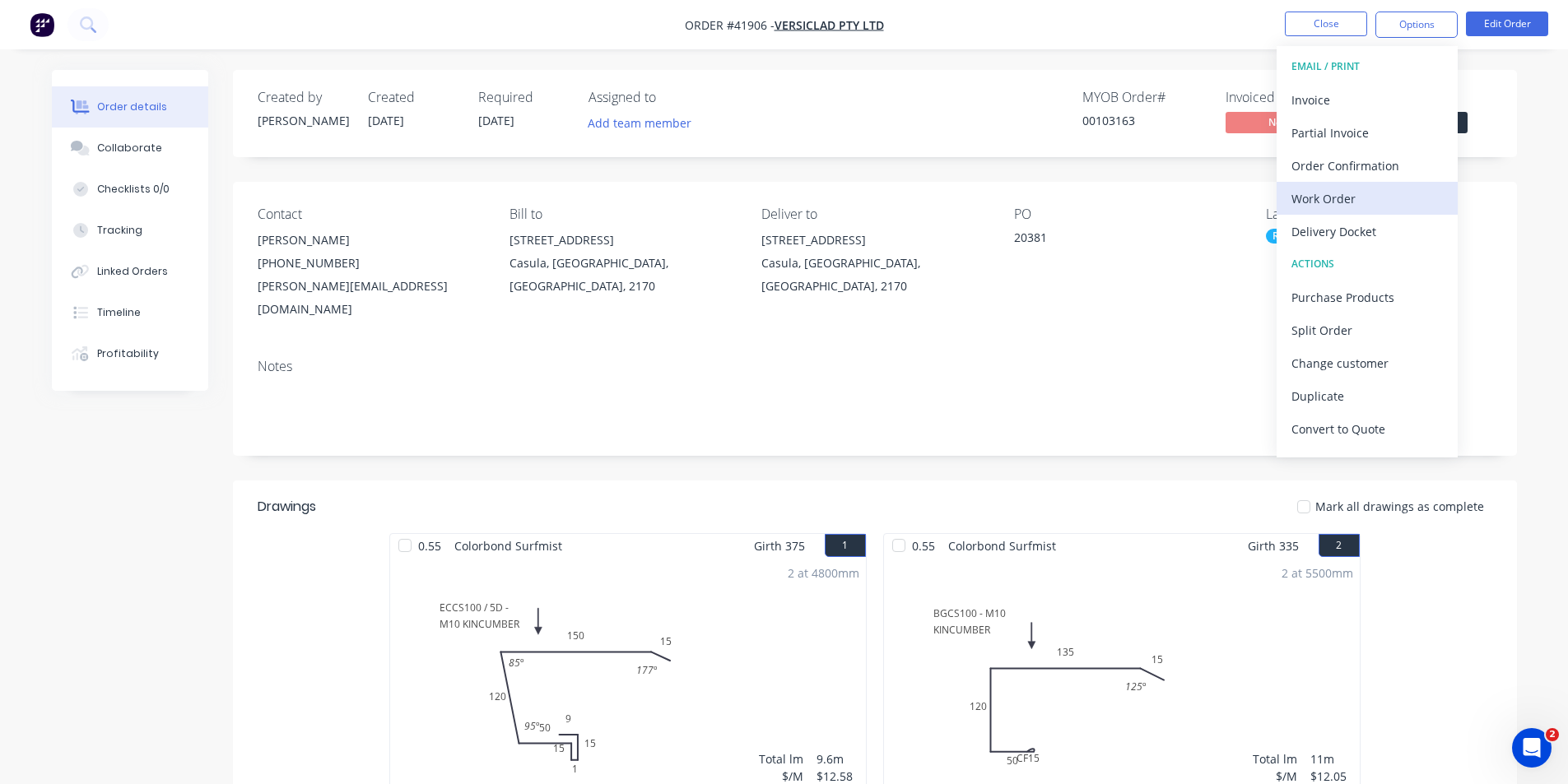
click at [1320, 188] on div "Work Order" at bounding box center [1367, 199] width 151 height 24
click at [1320, 165] on div "Without pricing" at bounding box center [1367, 166] width 151 height 24
click at [865, 92] on div "MYOB Order # 00103163 Invoiced No Status Submitted" at bounding box center [1122, 113] width 739 height 47
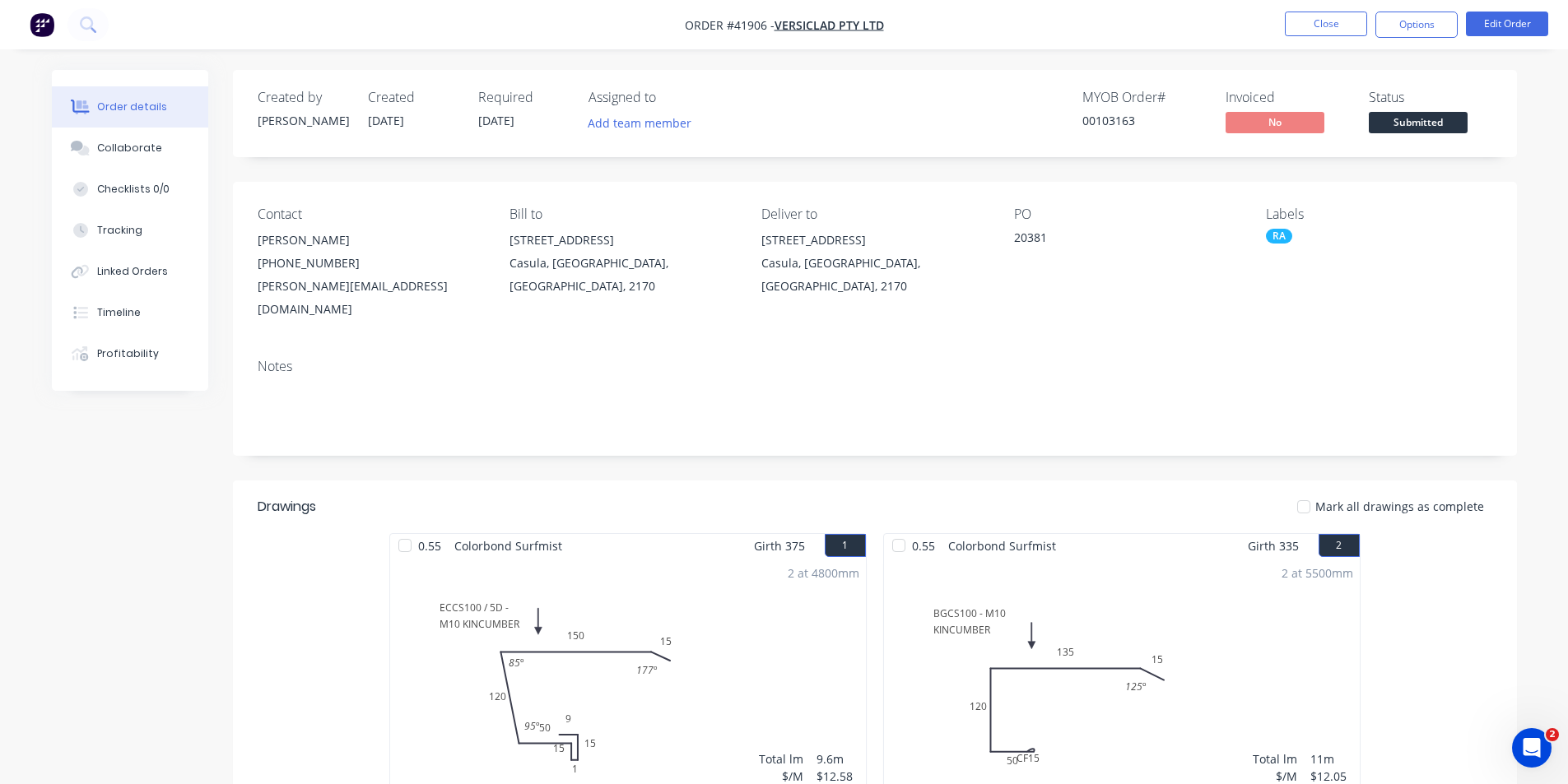
click at [941, 86] on div "Created by Kendall Created 24/09/25 Required 25/09/25 Assigned to Add team memb…" at bounding box center [874, 113] width 1284 height 87
click at [838, 128] on div "MYOB Order # 00103163 Invoiced No Status Submitted" at bounding box center [1122, 113] width 739 height 47
click at [880, 115] on div "MYOB Order # 00103163 Invoiced No Status Submitted" at bounding box center [1122, 113] width 739 height 47
click at [985, 153] on div "Created by Kendall Created 24/09/25 Required 25/09/25 Assigned to Add team memb…" at bounding box center [874, 113] width 1284 height 87
click at [138, 158] on button "Collaborate" at bounding box center [129, 148] width 157 height 41
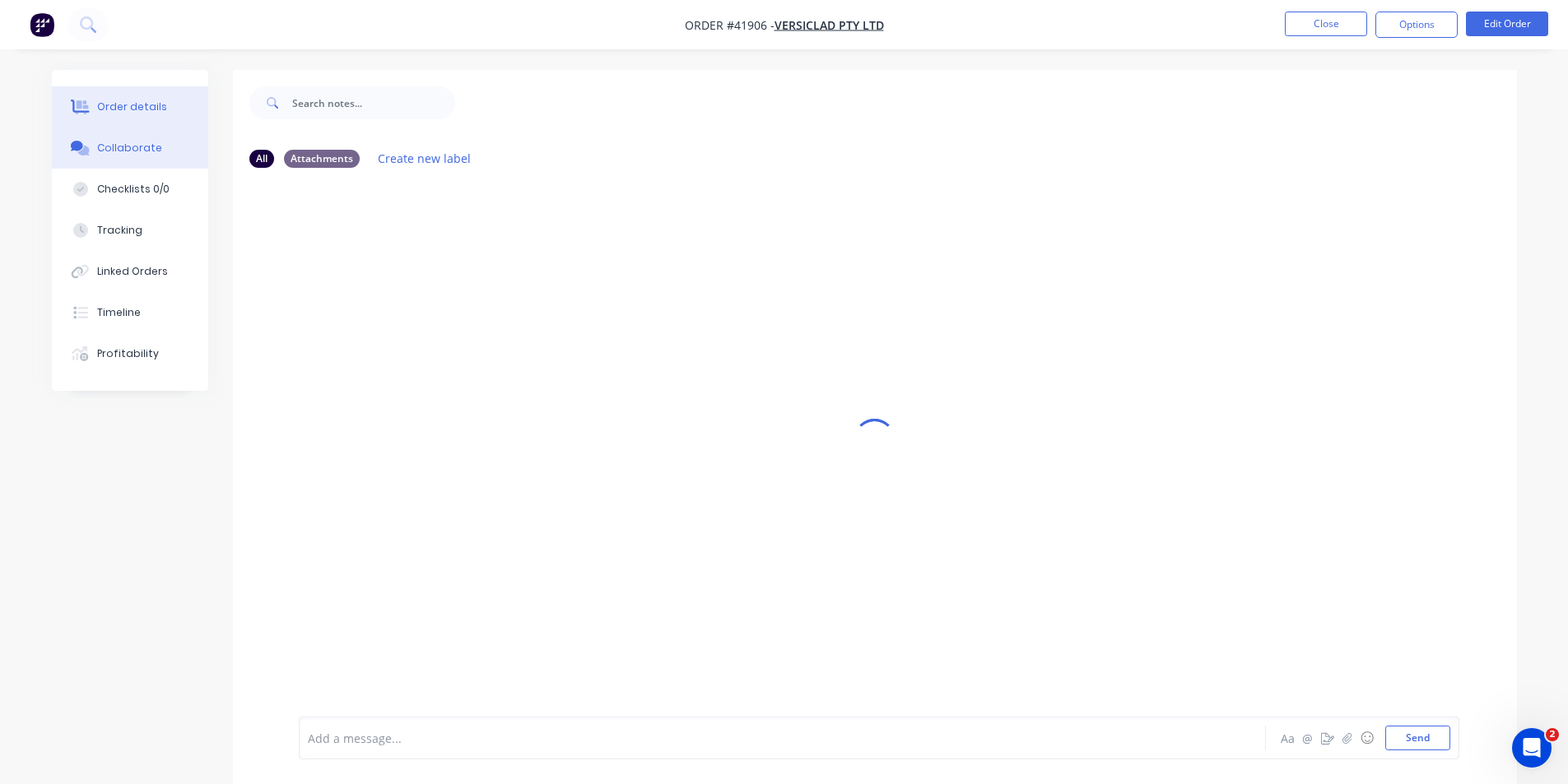
click at [179, 112] on button "Order details" at bounding box center [129, 107] width 157 height 41
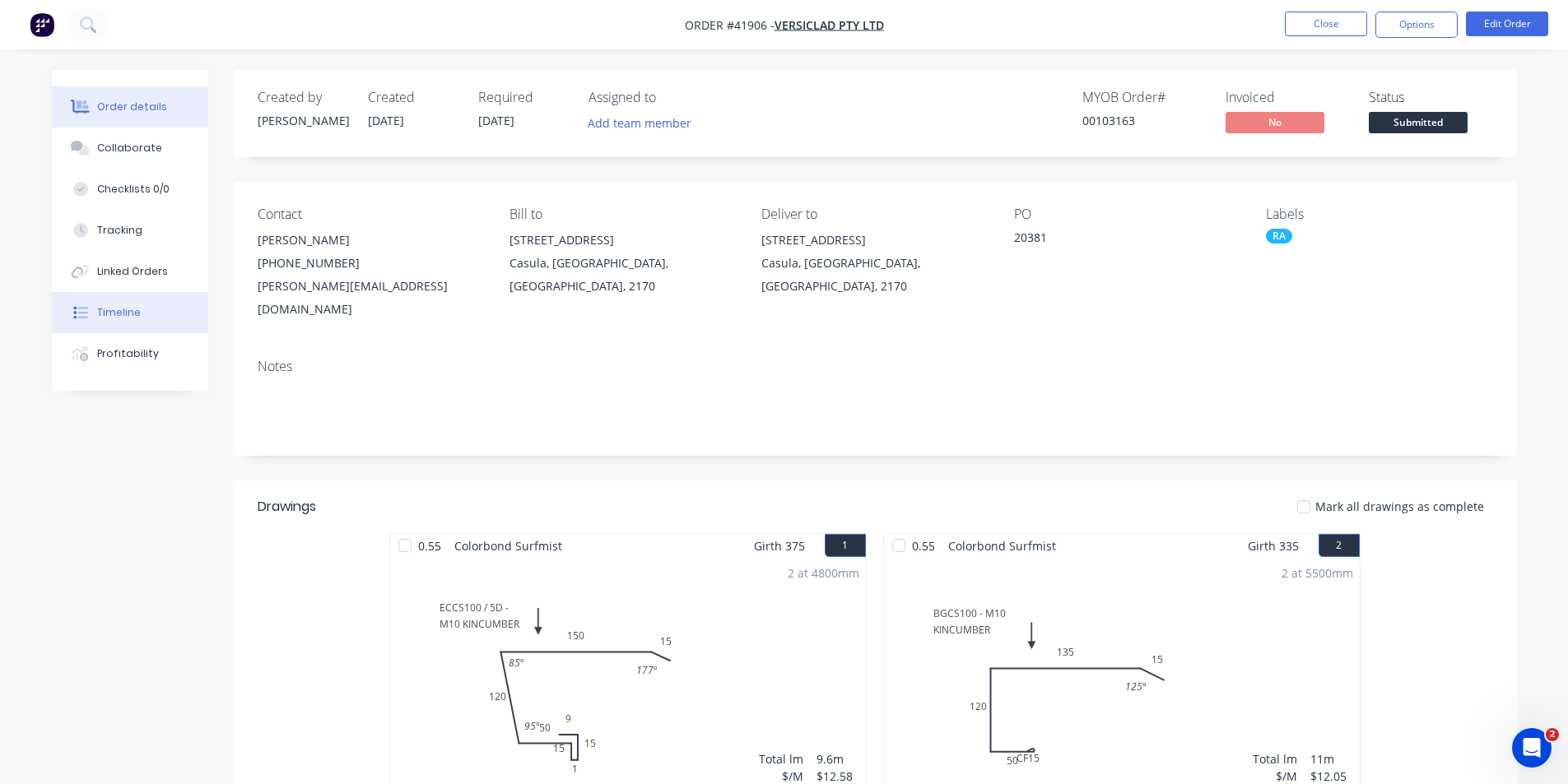
click at [122, 326] on button "Timeline" at bounding box center [129, 312] width 157 height 41
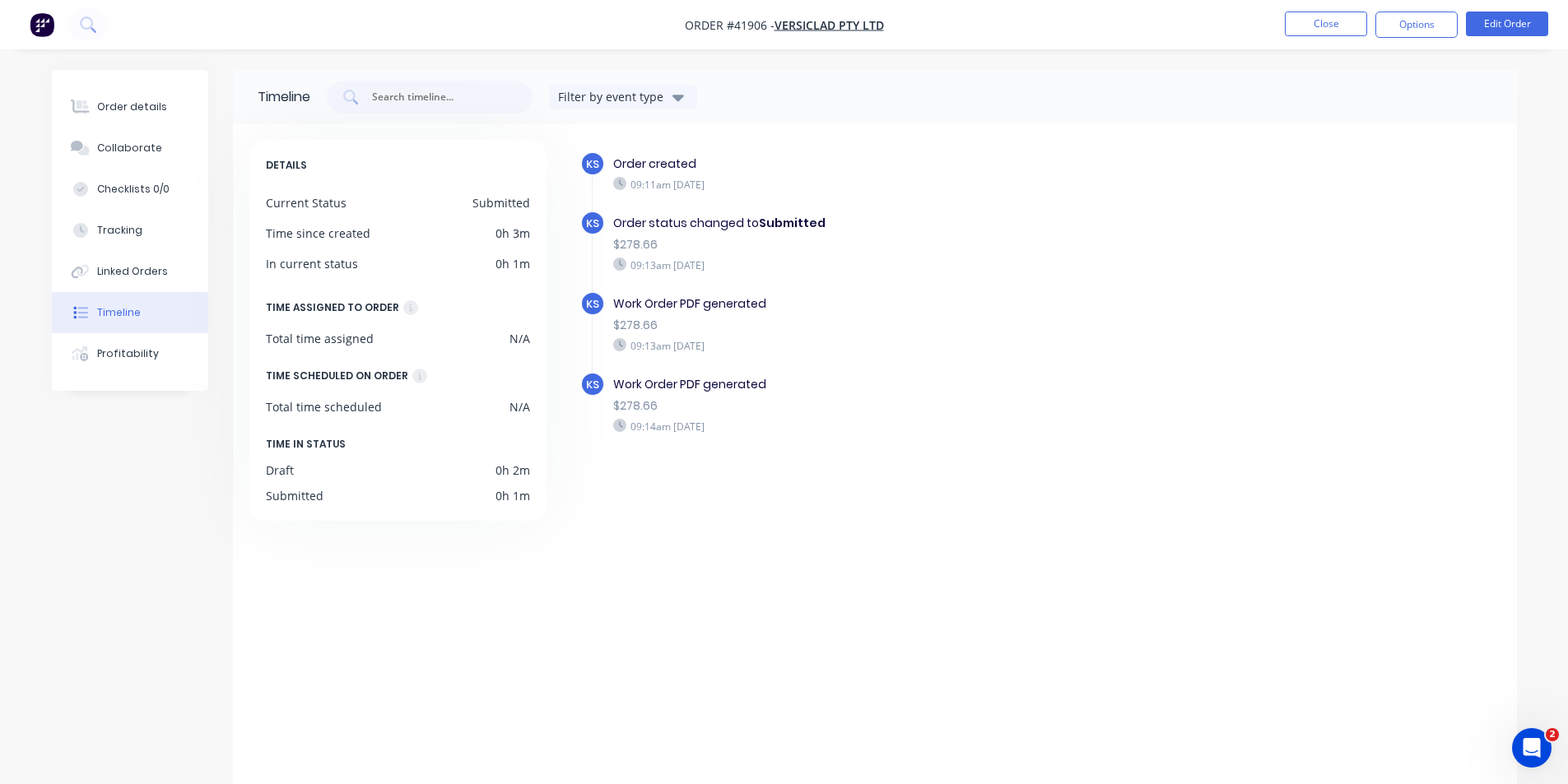
click at [140, 85] on div "Order details Collaborate Checklists 0/0 Tracking Linked Orders Timeline Profit…" at bounding box center [129, 230] width 157 height 321
click at [143, 115] on button "Order details" at bounding box center [129, 107] width 157 height 41
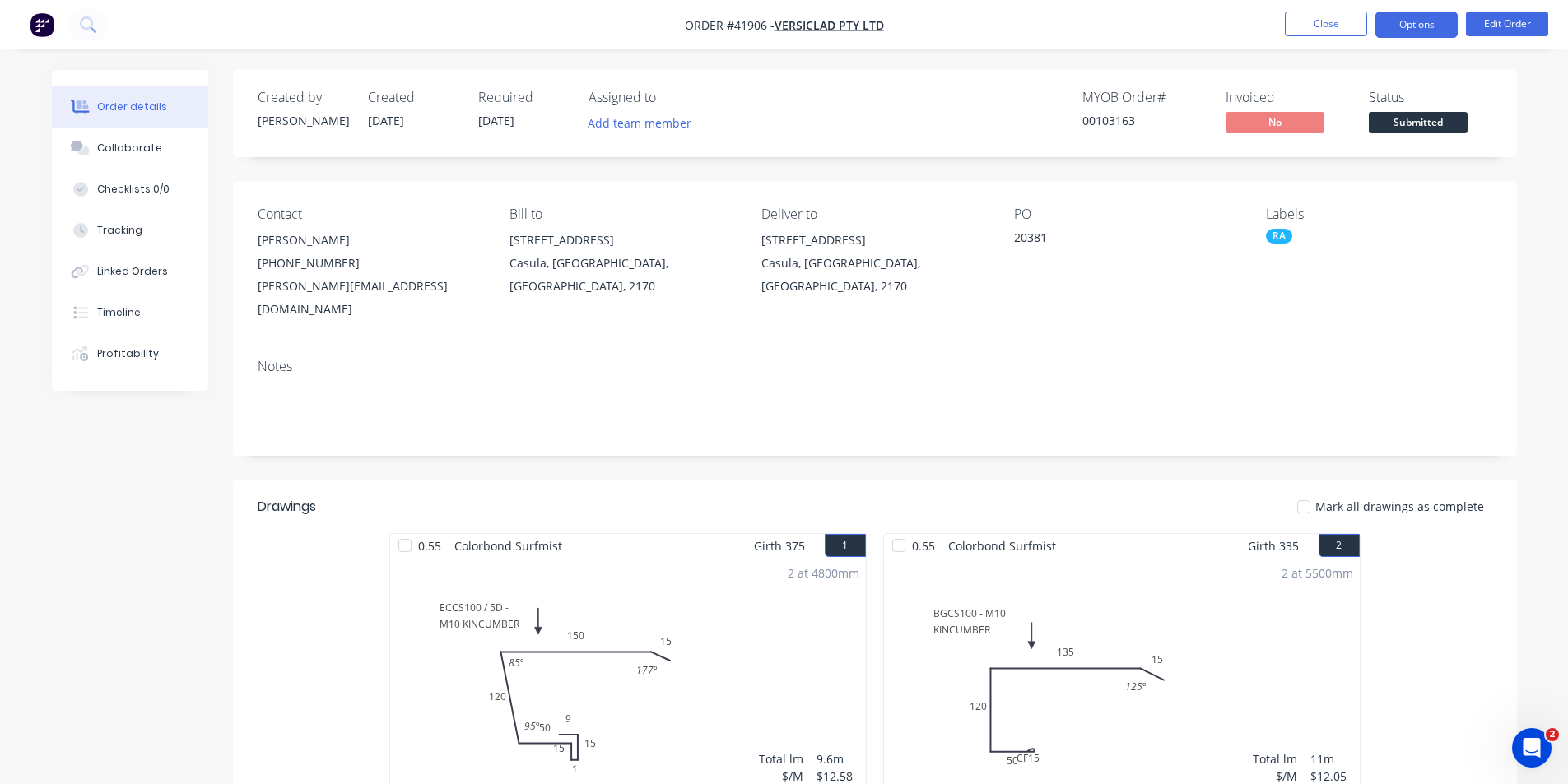
click at [1389, 23] on button "Options" at bounding box center [1416, 25] width 82 height 26
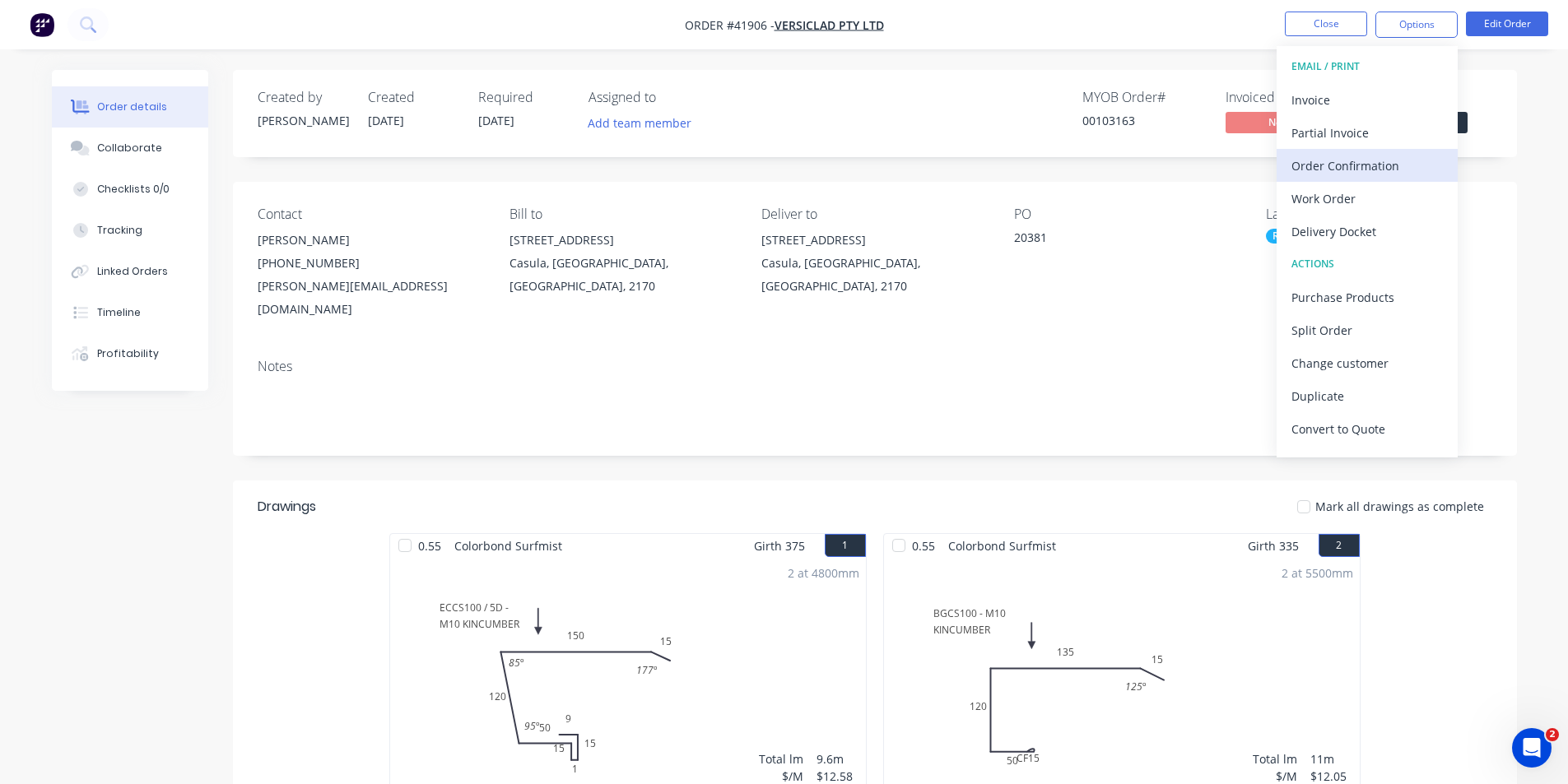
click at [1360, 157] on div "Order Confirmation" at bounding box center [1367, 166] width 151 height 24
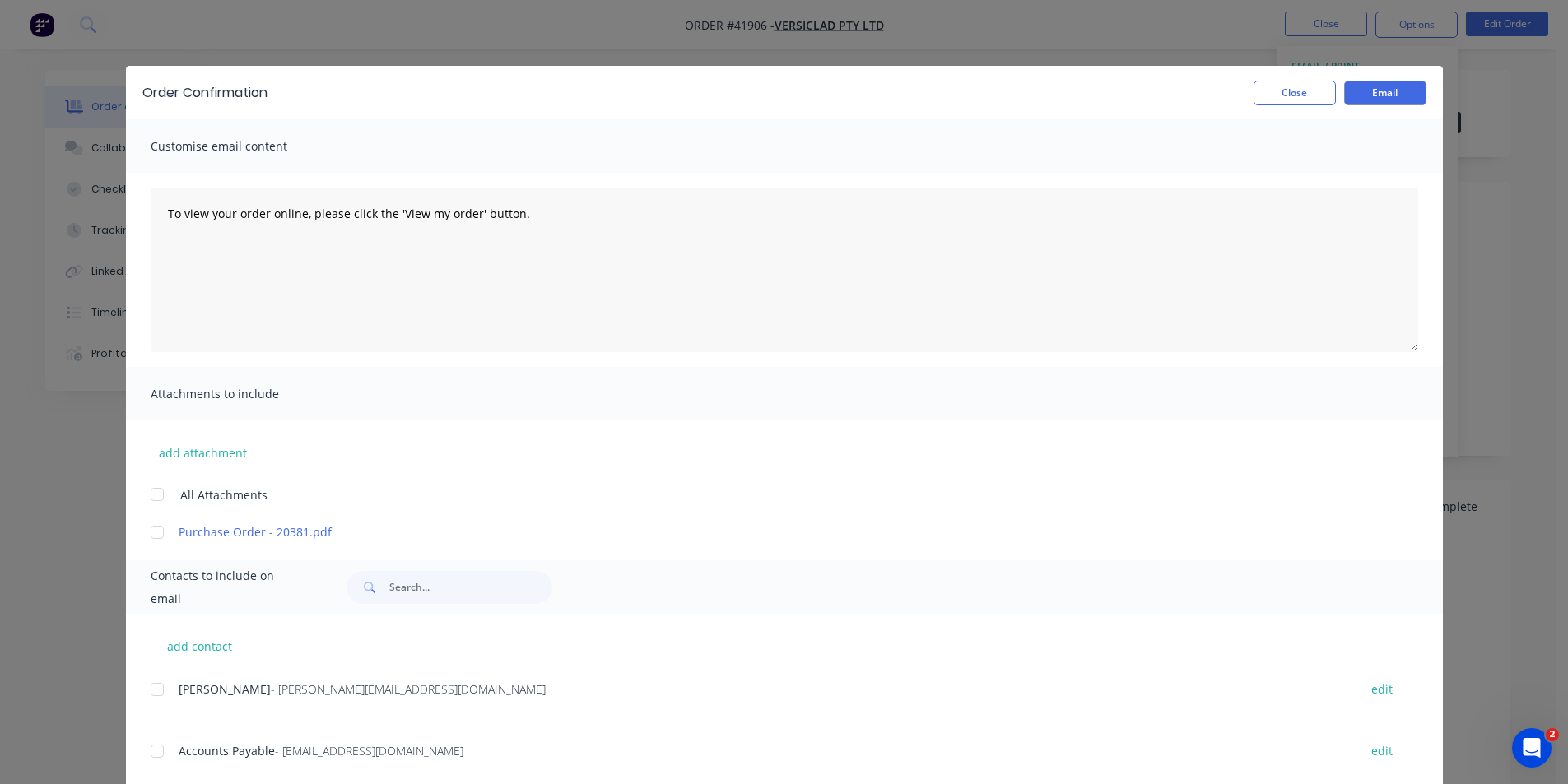
click at [148, 690] on div at bounding box center [157, 689] width 33 height 33
click at [1373, 97] on button "Email" at bounding box center [1384, 92] width 82 height 25
click at [1279, 105] on div "Order Confirmation Close Email" at bounding box center [784, 92] width 1317 height 53
click at [1285, 81] on button "Close" at bounding box center [1294, 92] width 82 height 25
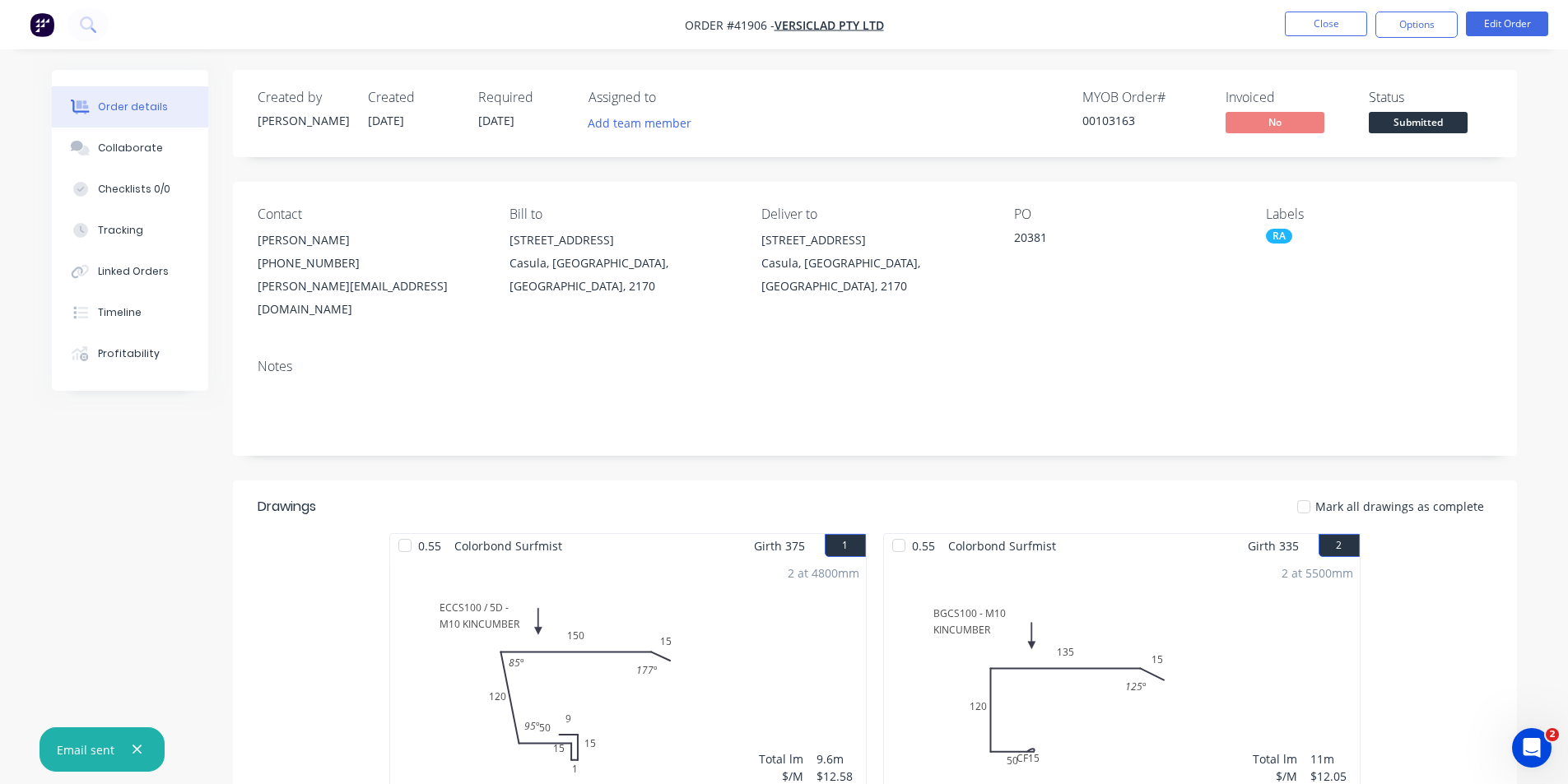
click at [1254, 41] on nav "Order #41906 - VERSICLAD PTY LTD Close Options Edit Order" at bounding box center [784, 25] width 1568 height 49
click at [1305, 15] on button "Close" at bounding box center [1325, 24] width 82 height 25
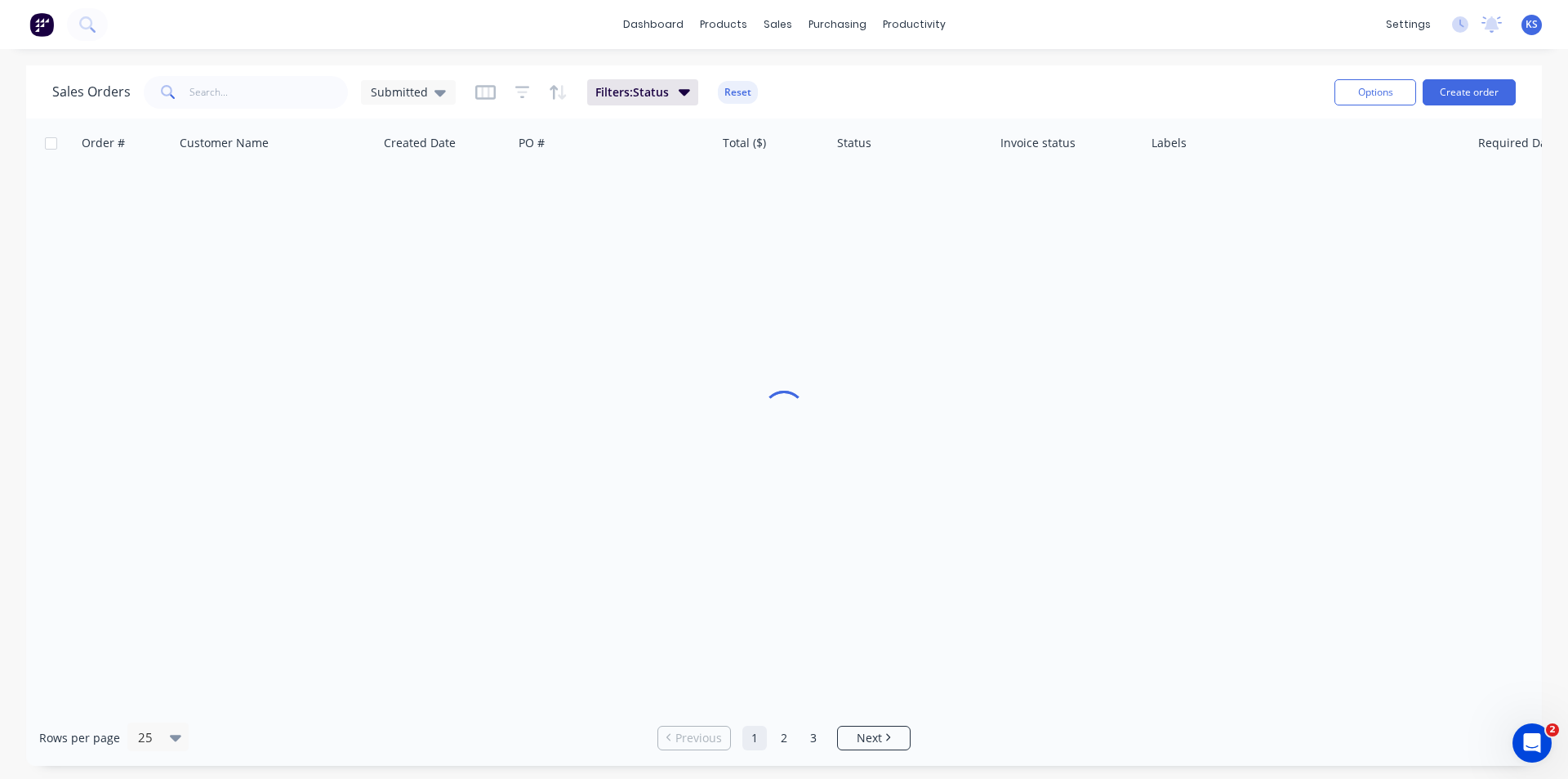
click at [1145, 30] on div "dashboard products sales purchasing productivity dashboard products Product Cat…" at bounding box center [784, 24] width 1568 height 49
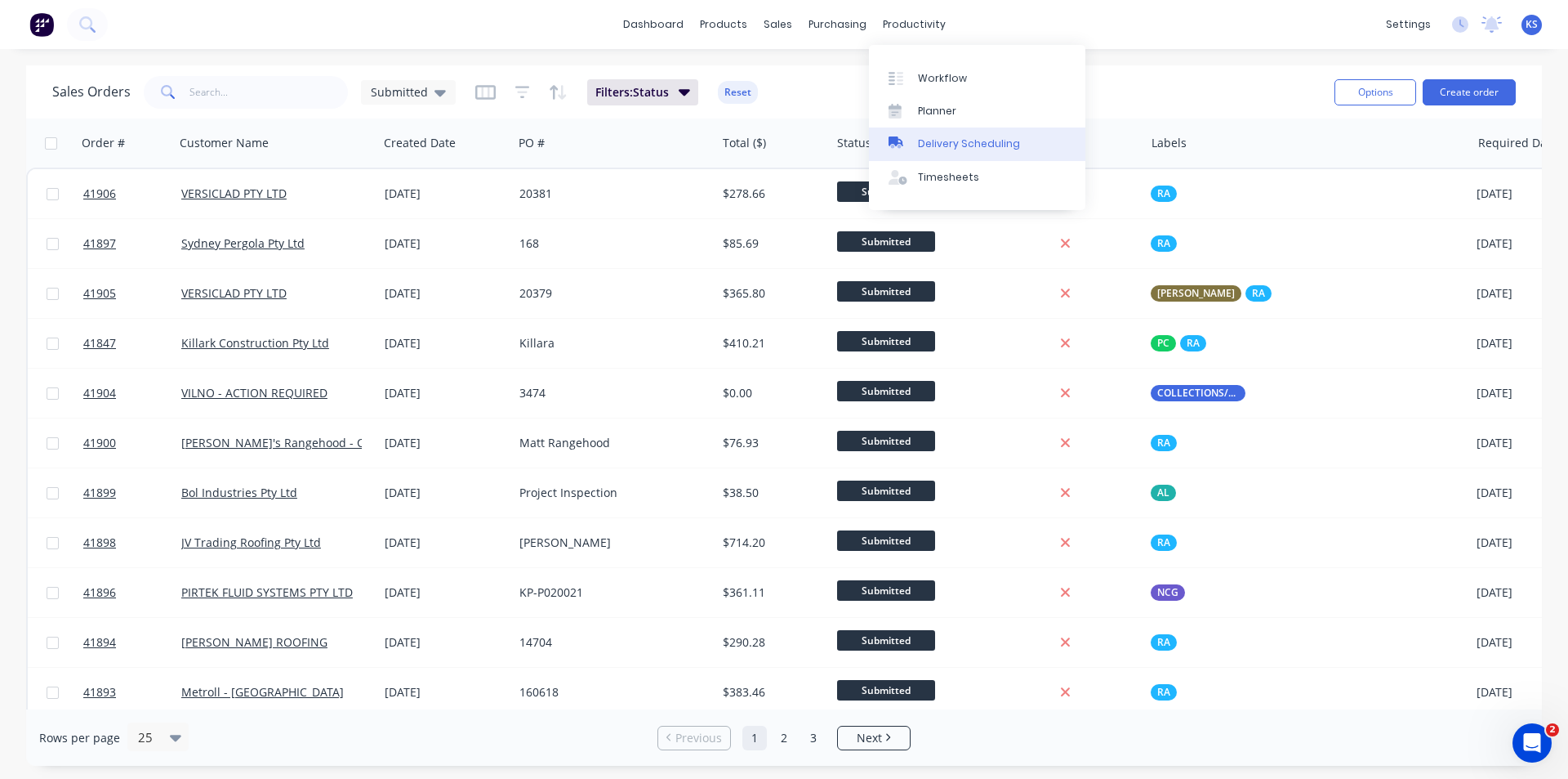
click at [960, 134] on link "Delivery Scheduling" at bounding box center [978, 144] width 217 height 33
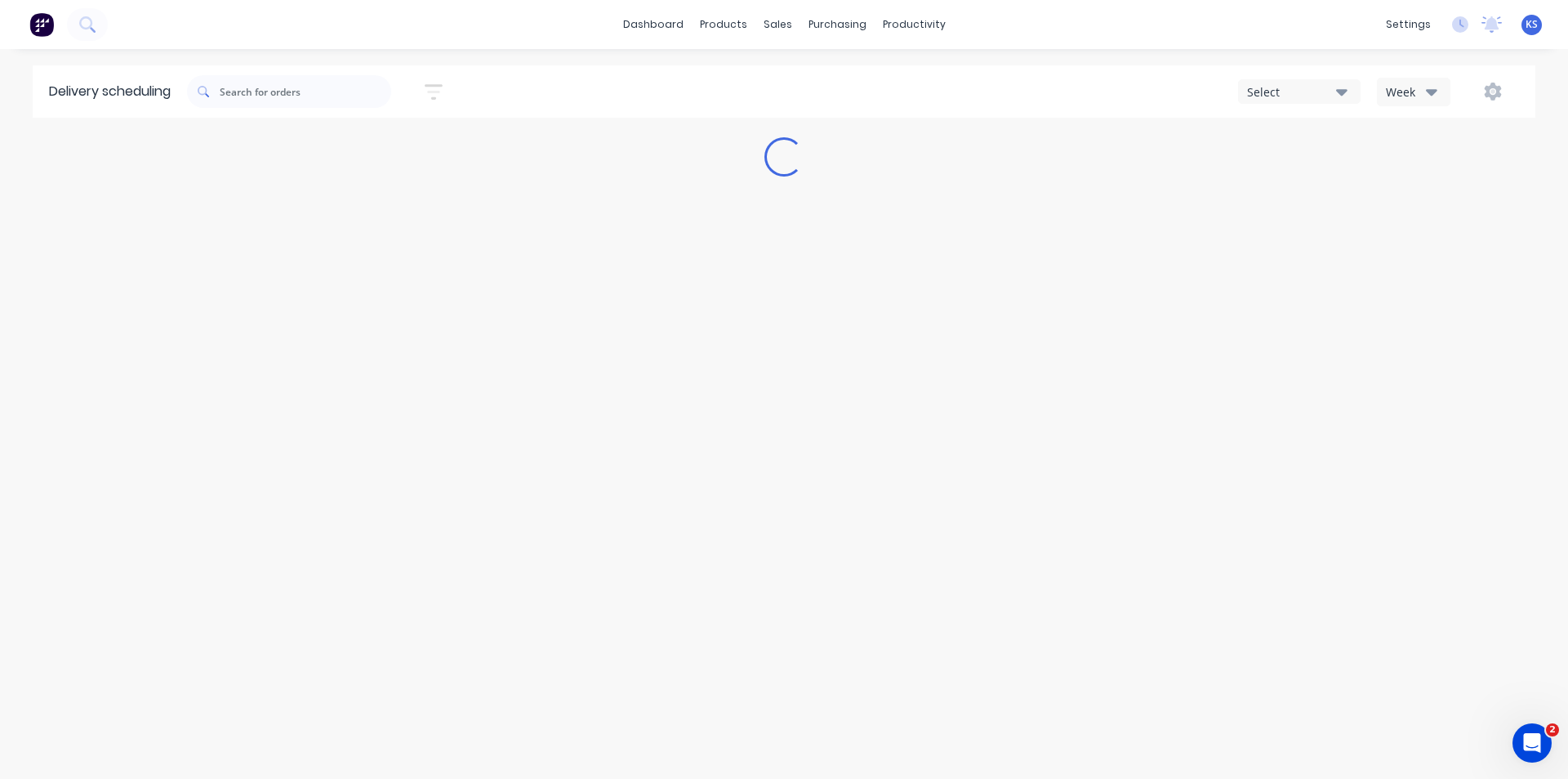
click at [944, 142] on div "Loading..." at bounding box center [784, 156] width 1568 height 39
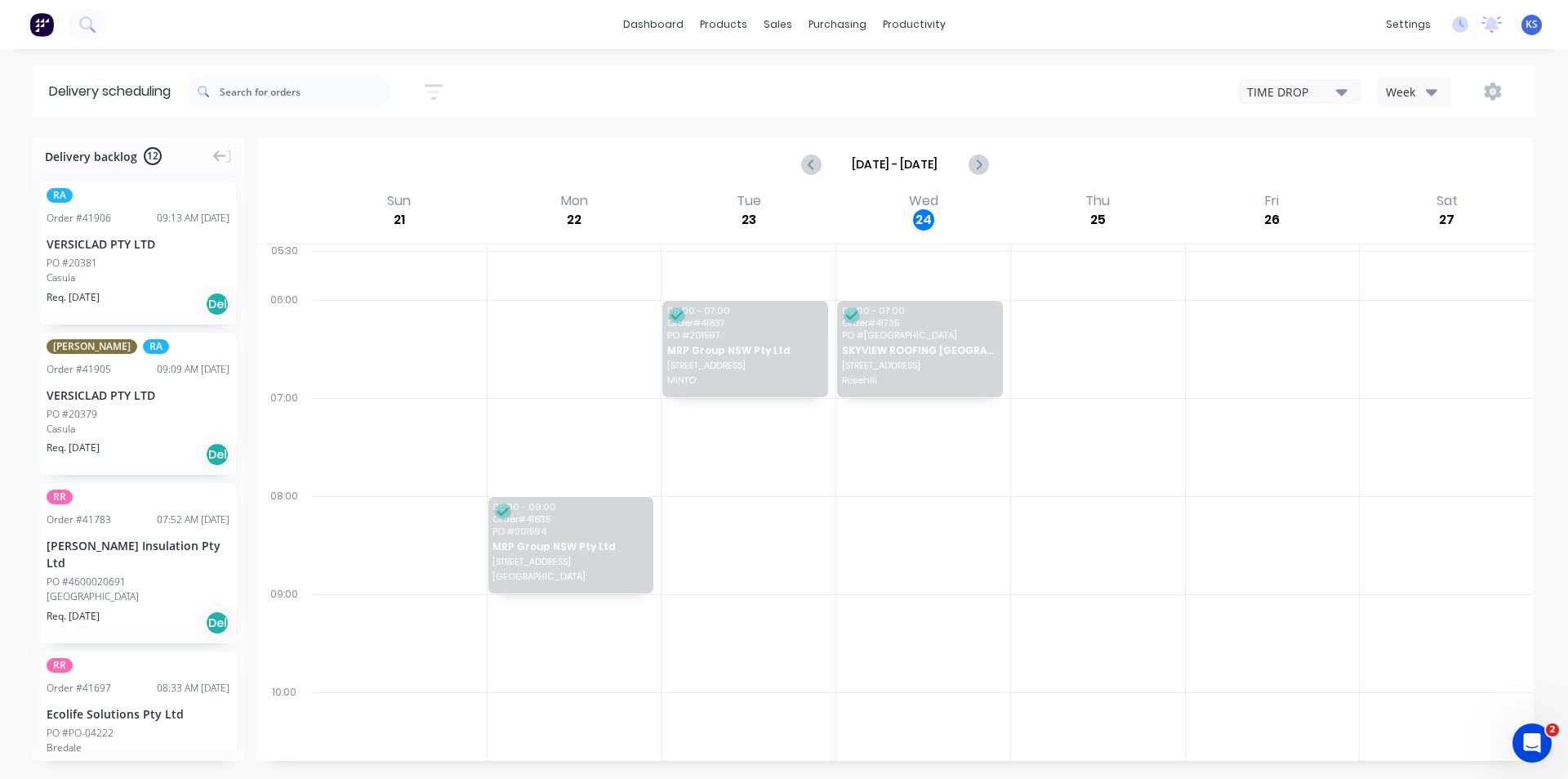
click at [1413, 83] on div "Week" at bounding box center [1409, 92] width 47 height 17
click at [1427, 171] on div "Vehicle" at bounding box center [1459, 167] width 162 height 33
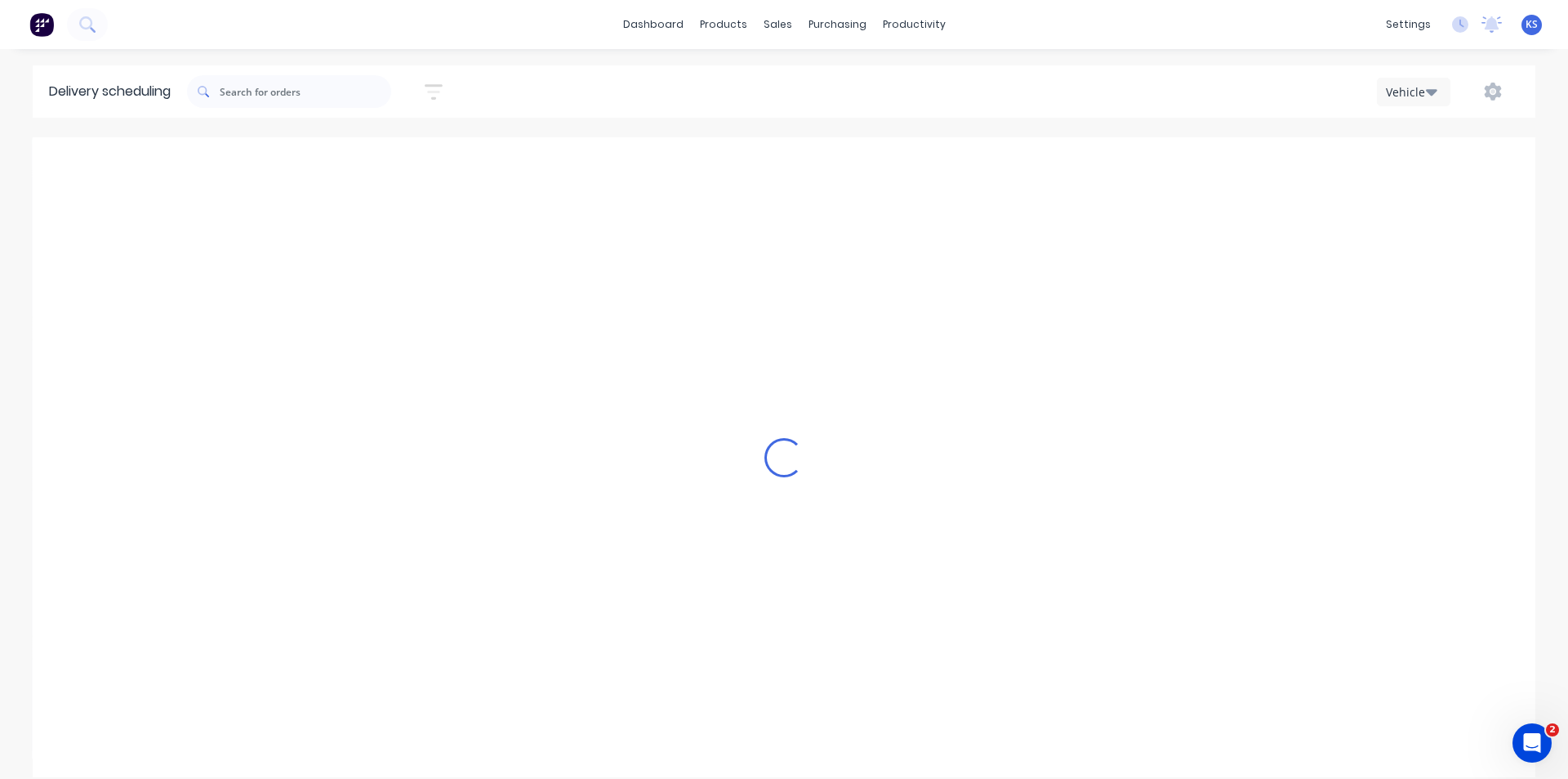
scroll to position [0, 1]
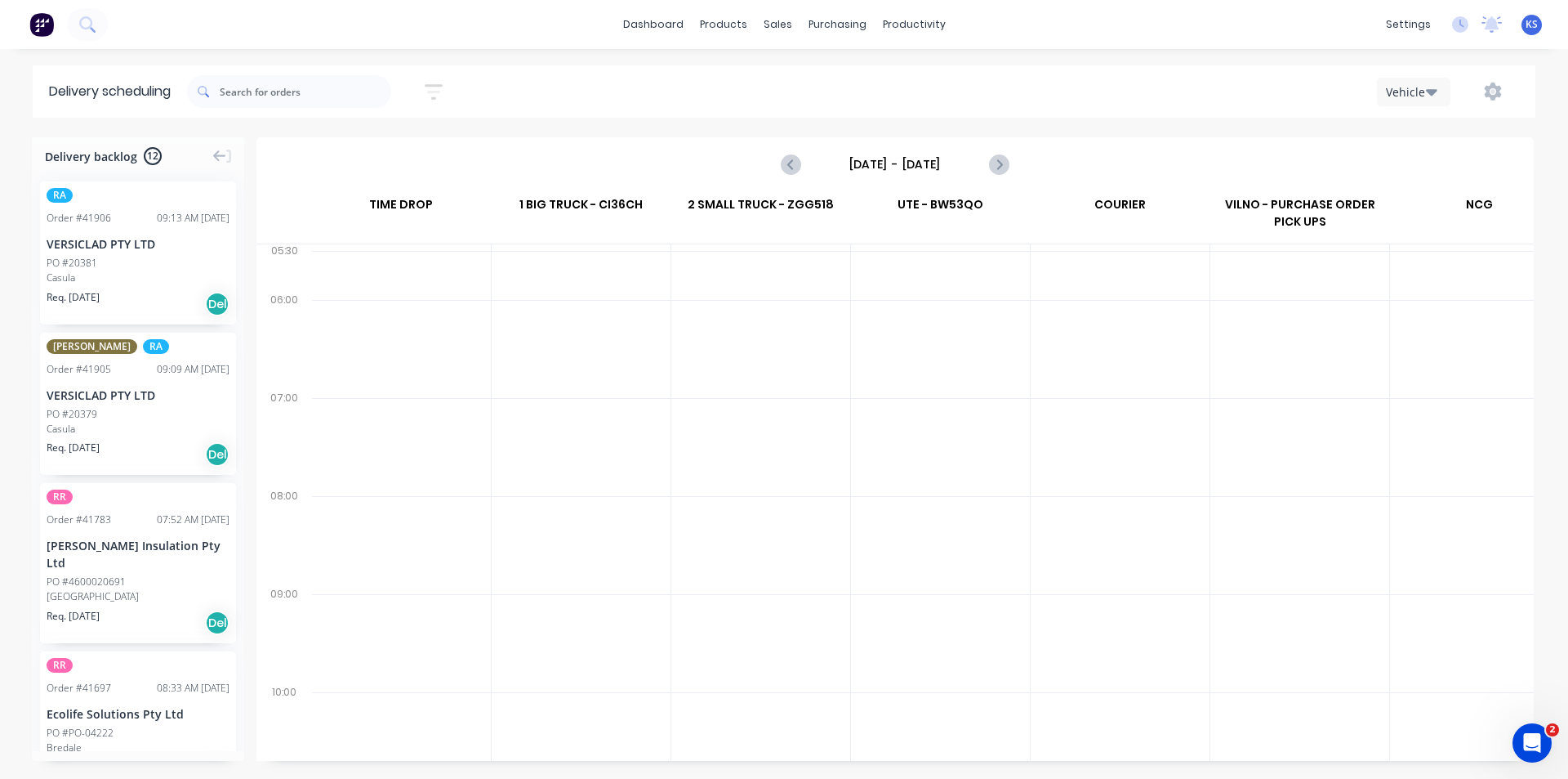
click at [911, 165] on input "Sunday - 21/09/25" at bounding box center [895, 164] width 162 height 24
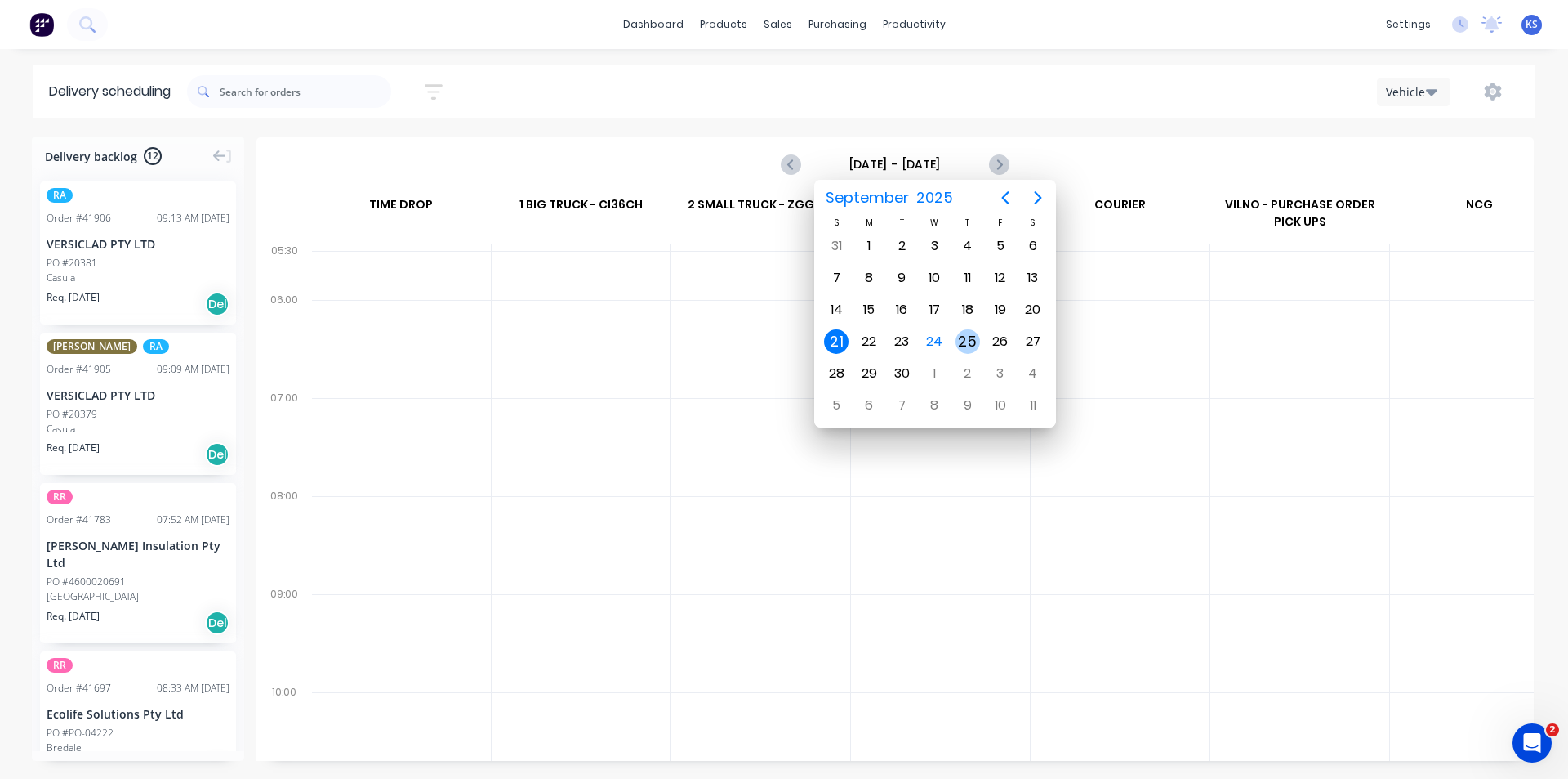
click at [978, 340] on div "25" at bounding box center [968, 341] width 24 height 24
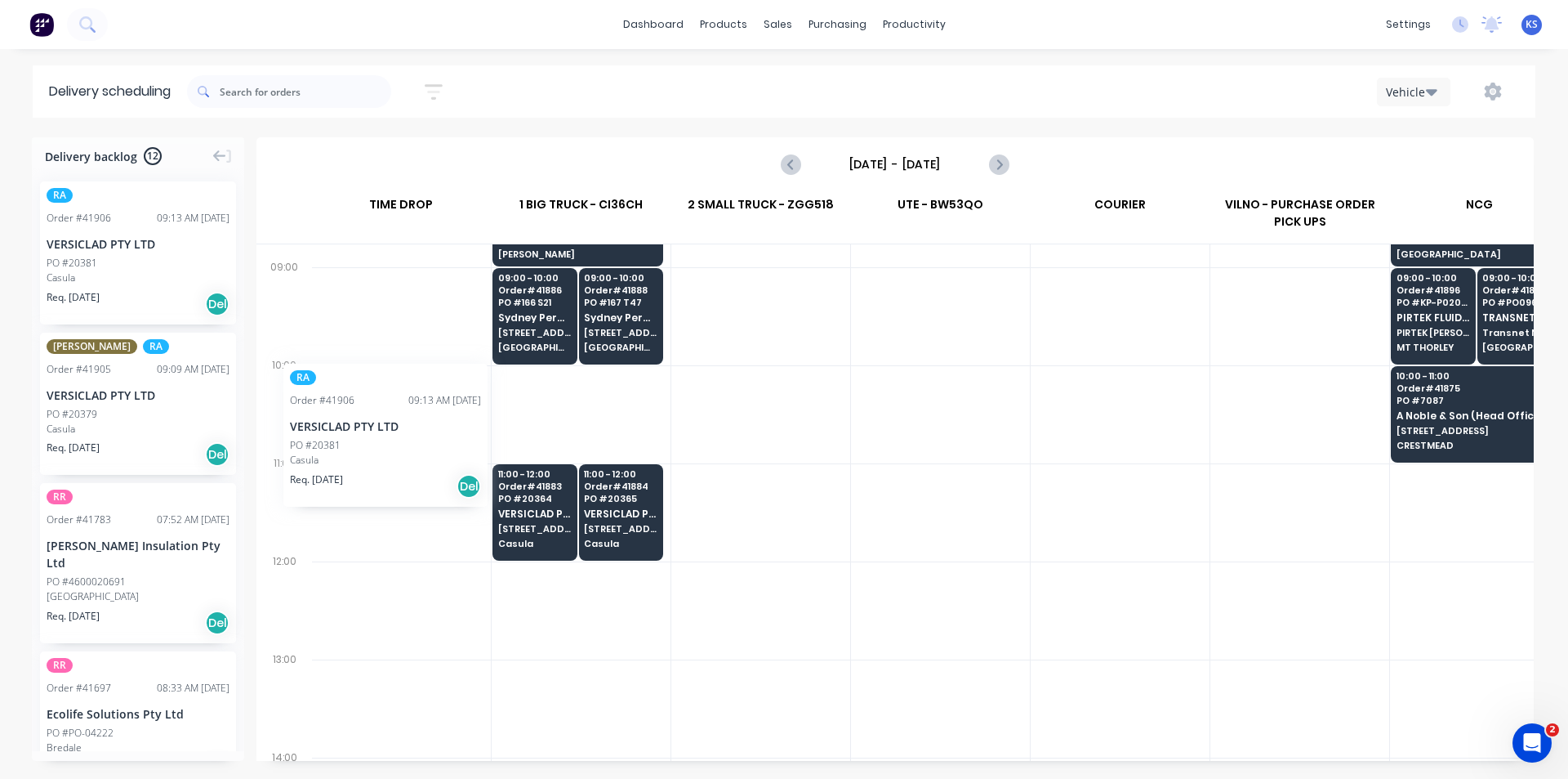
scroll to position [327, 0]
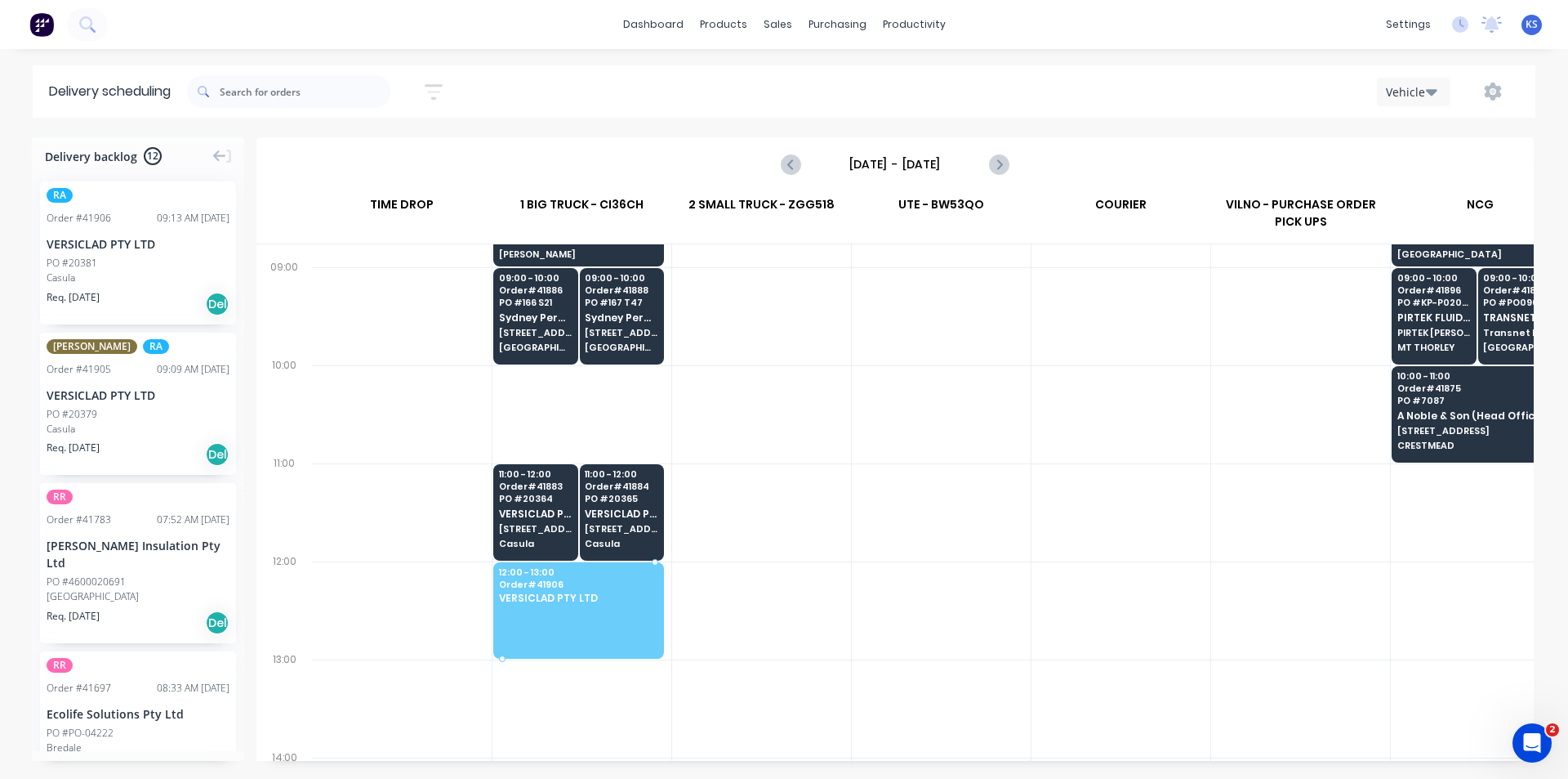
drag, startPoint x: 127, startPoint y: 275, endPoint x: 536, endPoint y: 543, distance: 489.0
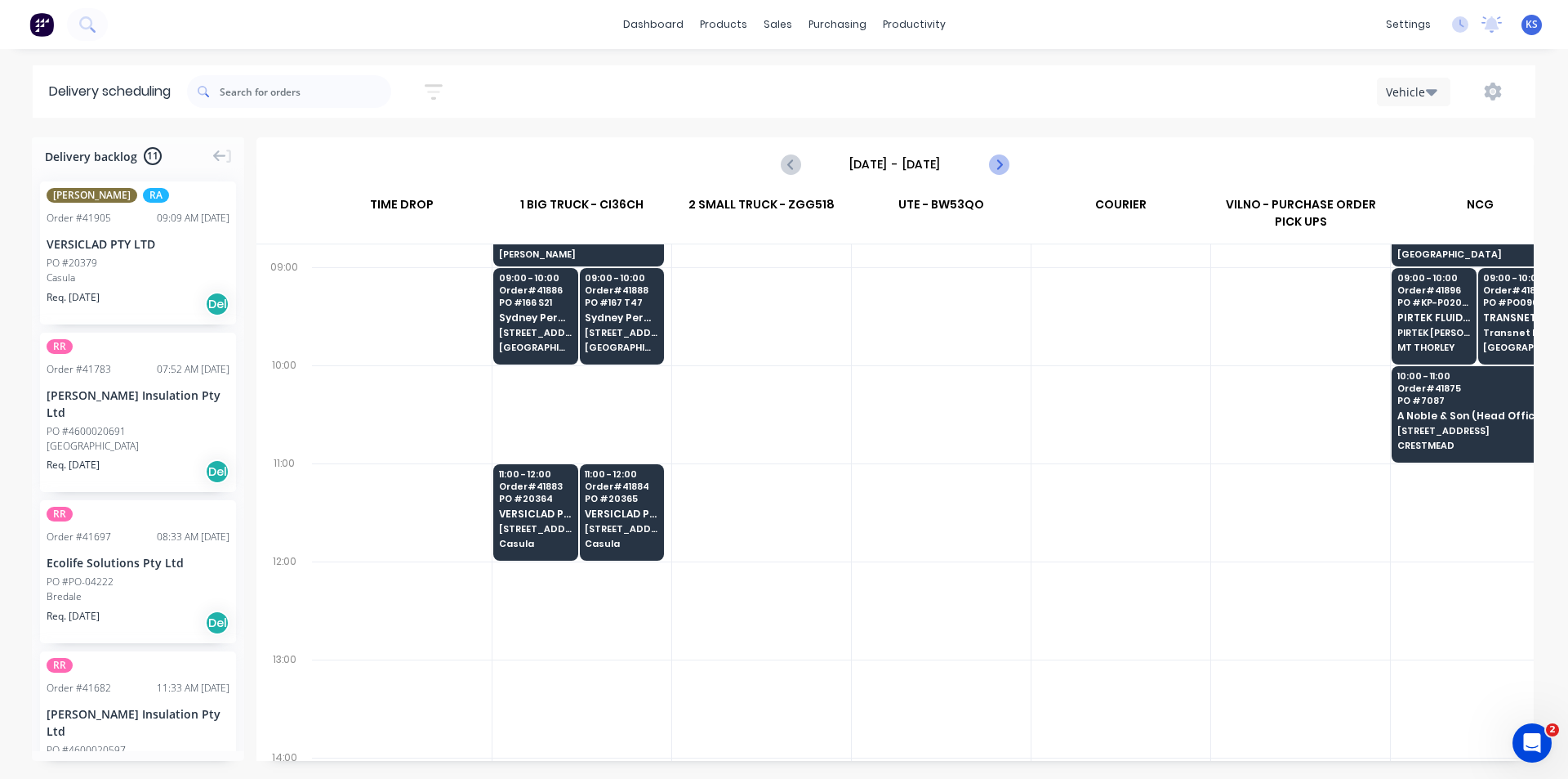
click at [1006, 165] on icon "Next page" at bounding box center [998, 164] width 19 height 19
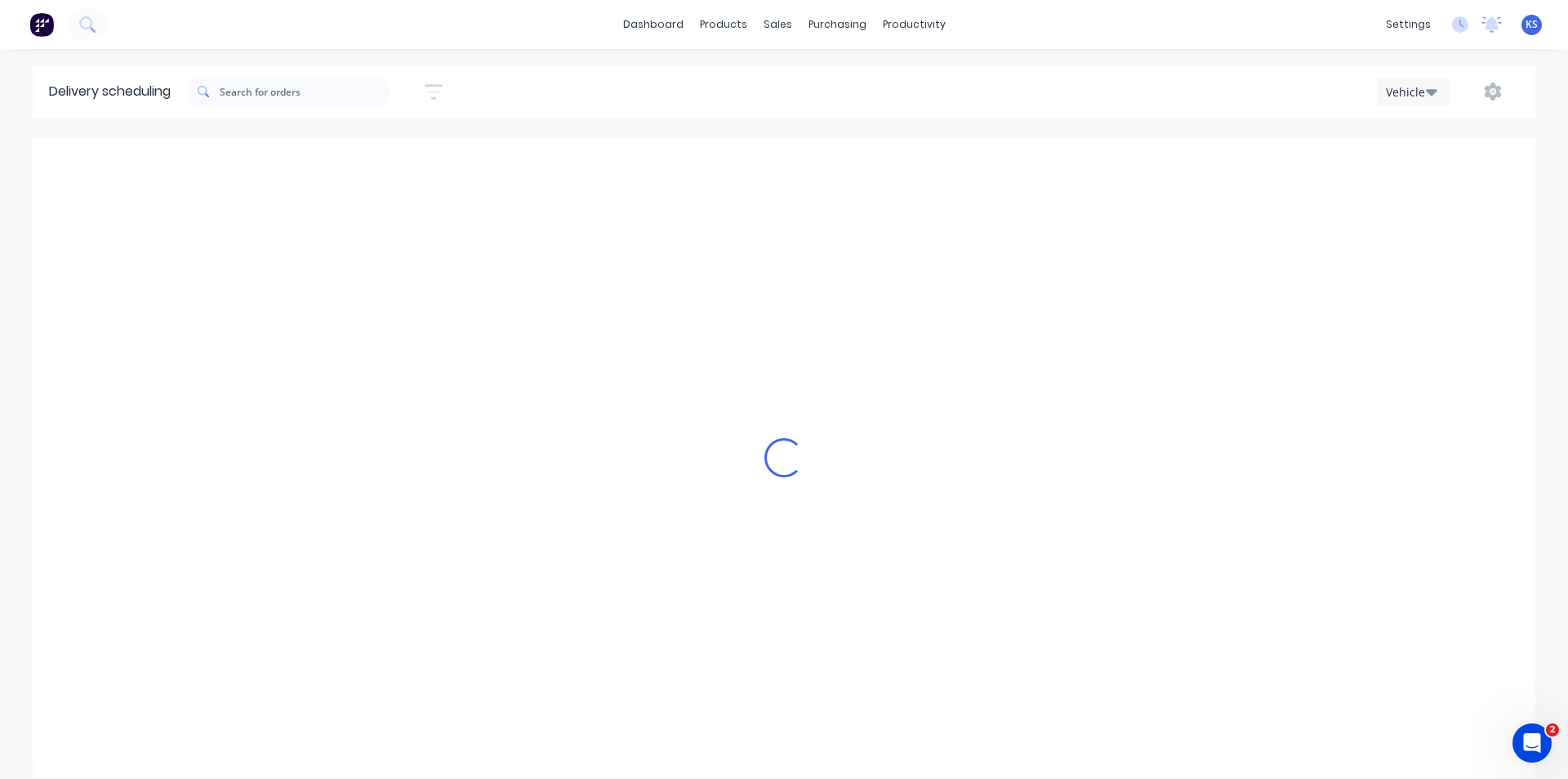
type input "Friday - 26/09/25"
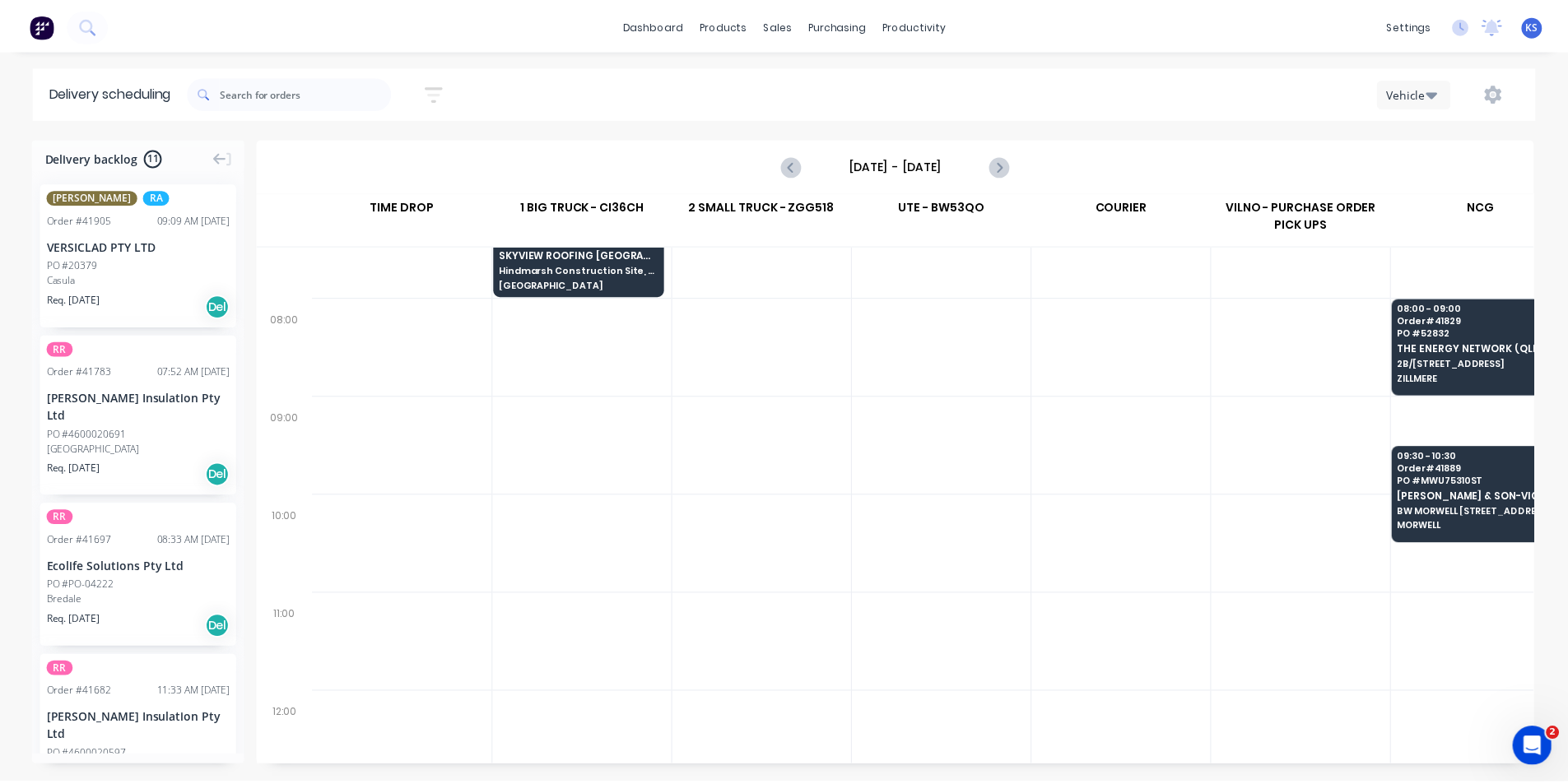
scroll to position [165, 0]
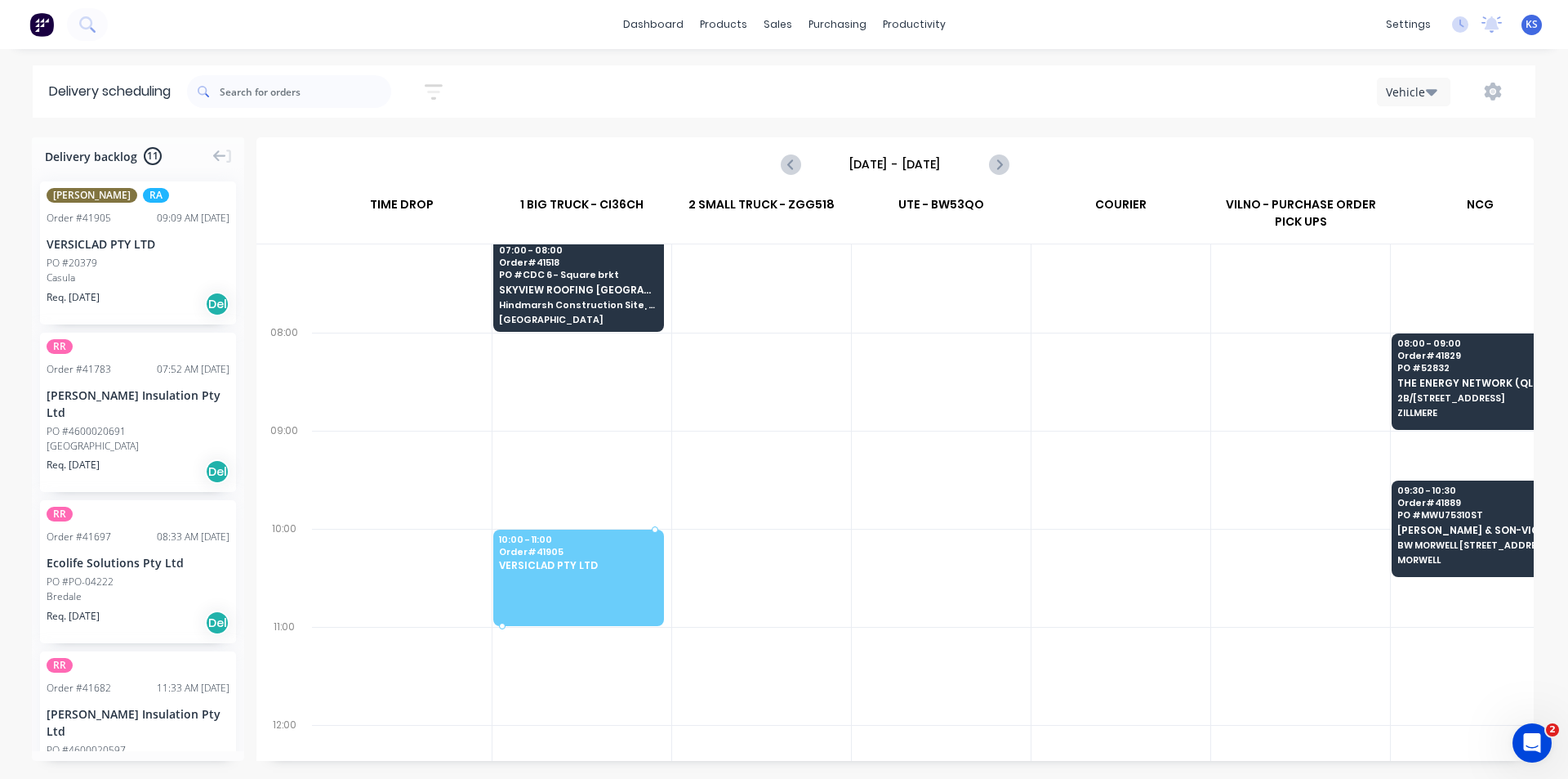
drag, startPoint x: 112, startPoint y: 250, endPoint x: 565, endPoint y: 575, distance: 557.5
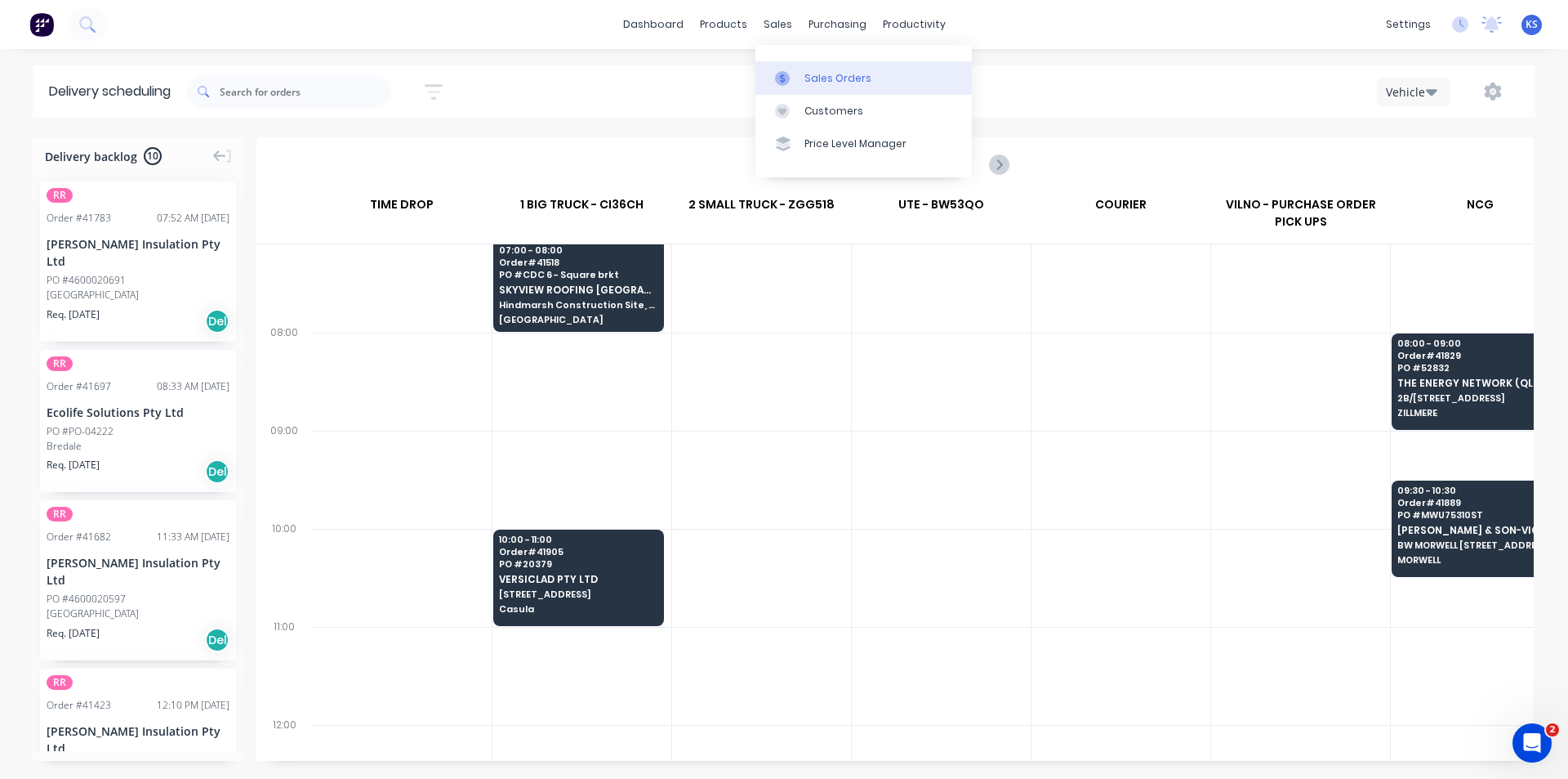
click at [836, 78] on div "Sales Orders" at bounding box center [838, 79] width 67 height 15
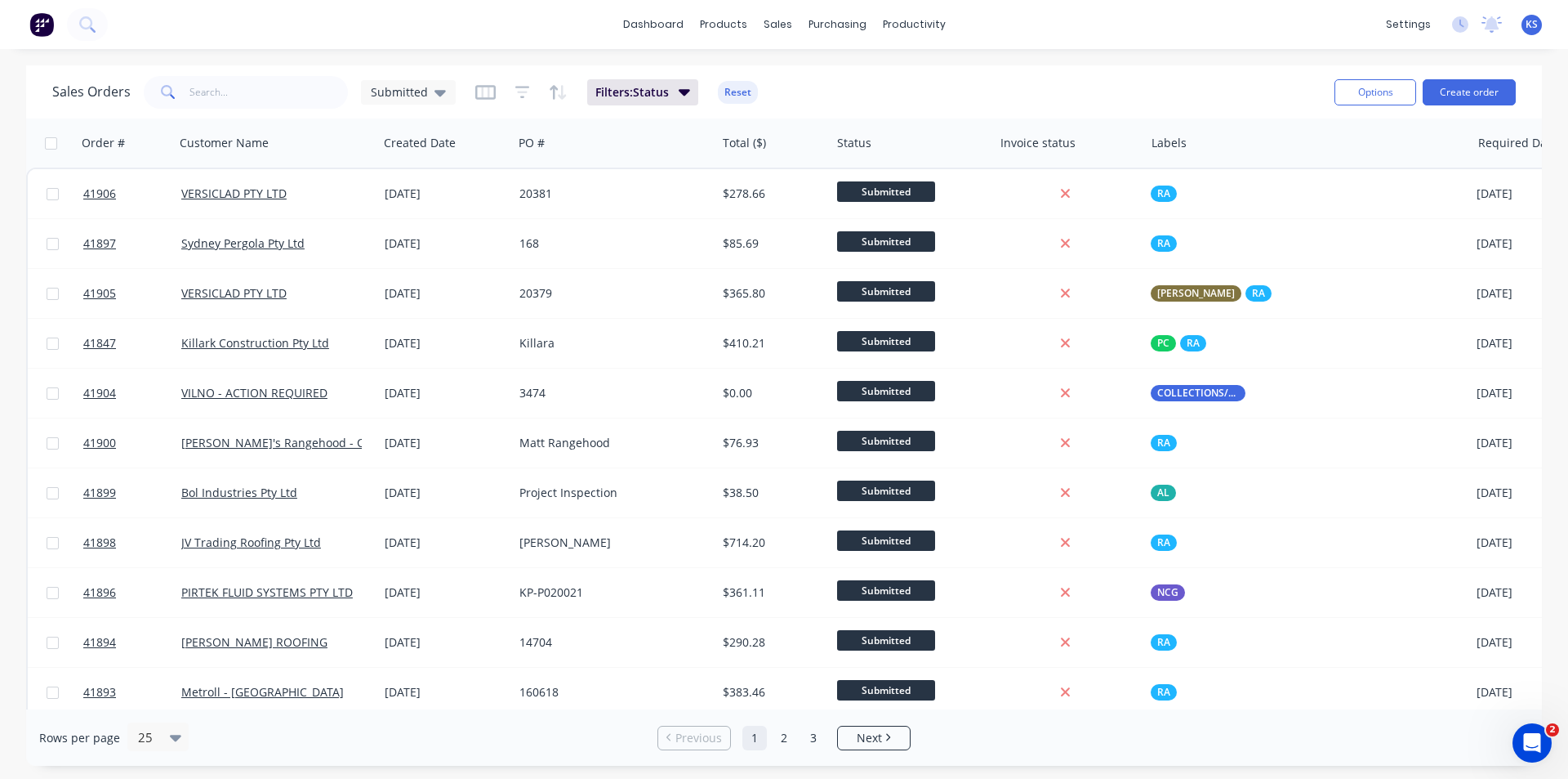
click at [1084, 88] on div "Sales Orders Submitted Filters: Status Reset" at bounding box center [686, 92] width 1269 height 40
click at [732, 88] on button "Reset" at bounding box center [738, 92] width 40 height 23
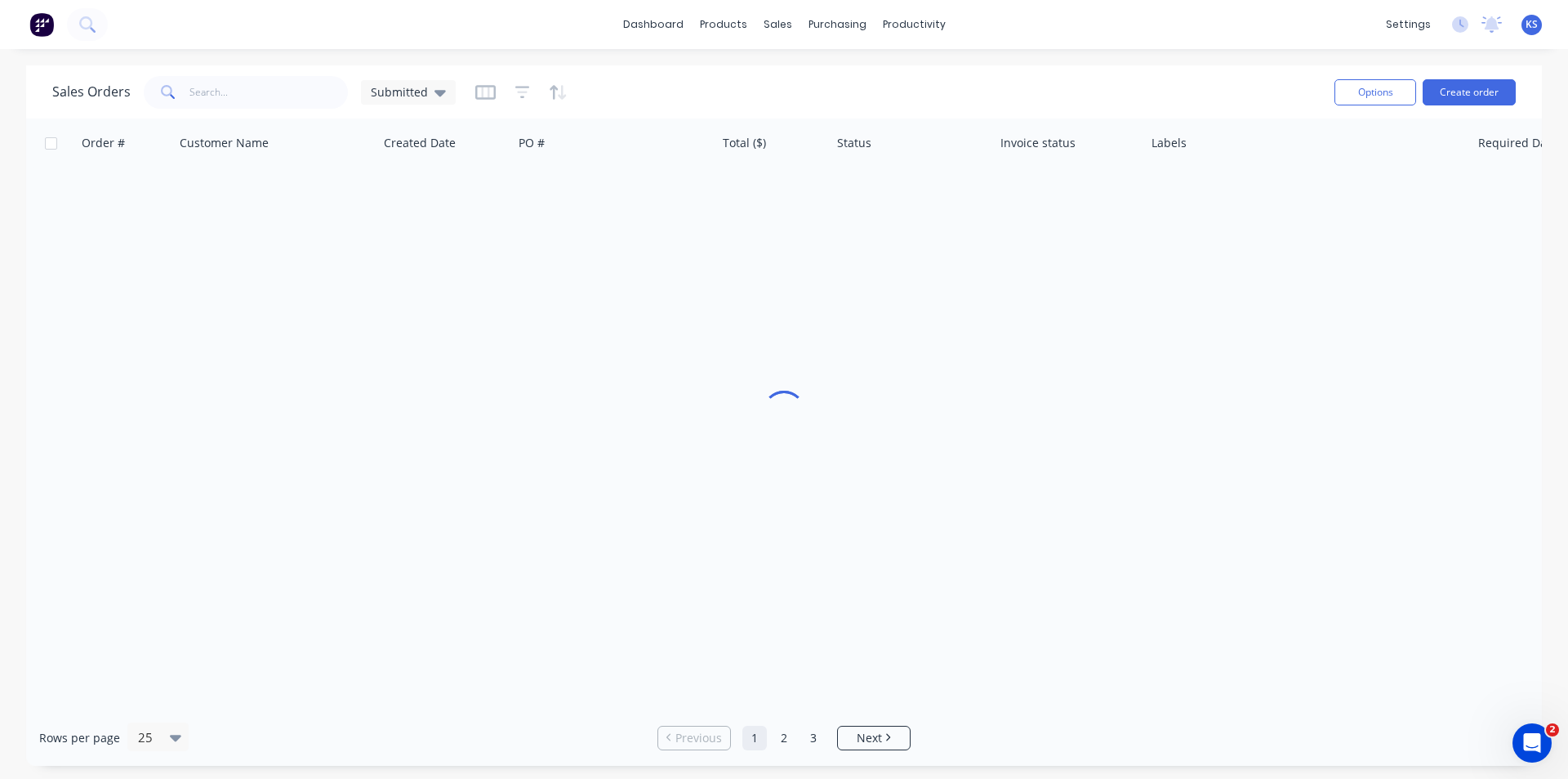
click at [979, 74] on div "Sales Orders Submitted" at bounding box center [686, 92] width 1269 height 40
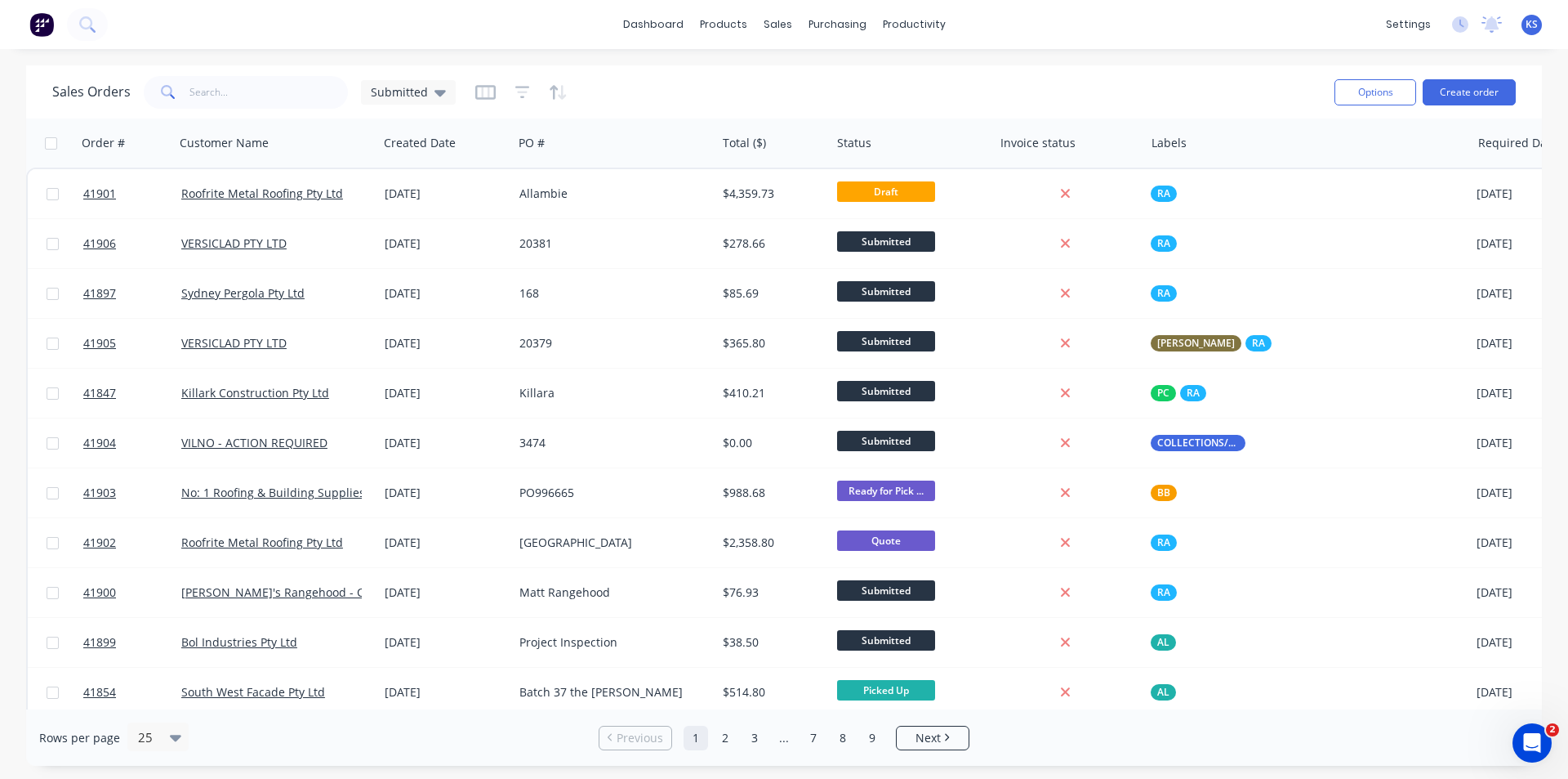
click at [823, 80] on div "Sales Orders Submitted" at bounding box center [686, 92] width 1269 height 40
click at [868, 77] on div "Sales Orders Submitted" at bounding box center [686, 92] width 1269 height 40
click at [1458, 99] on button "Create order" at bounding box center [1469, 92] width 93 height 26
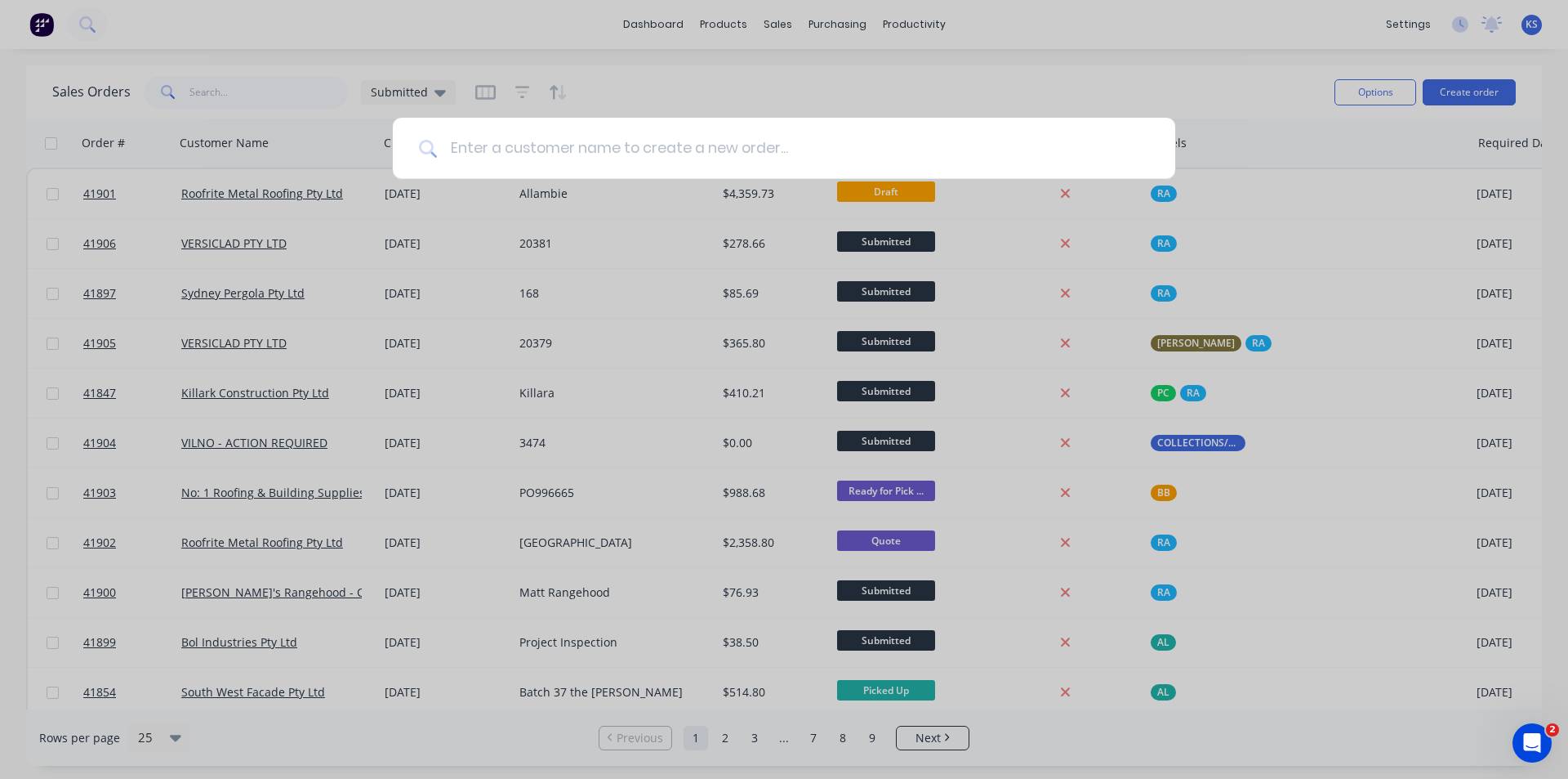
click at [585, 148] on input at bounding box center [793, 148] width 712 height 61
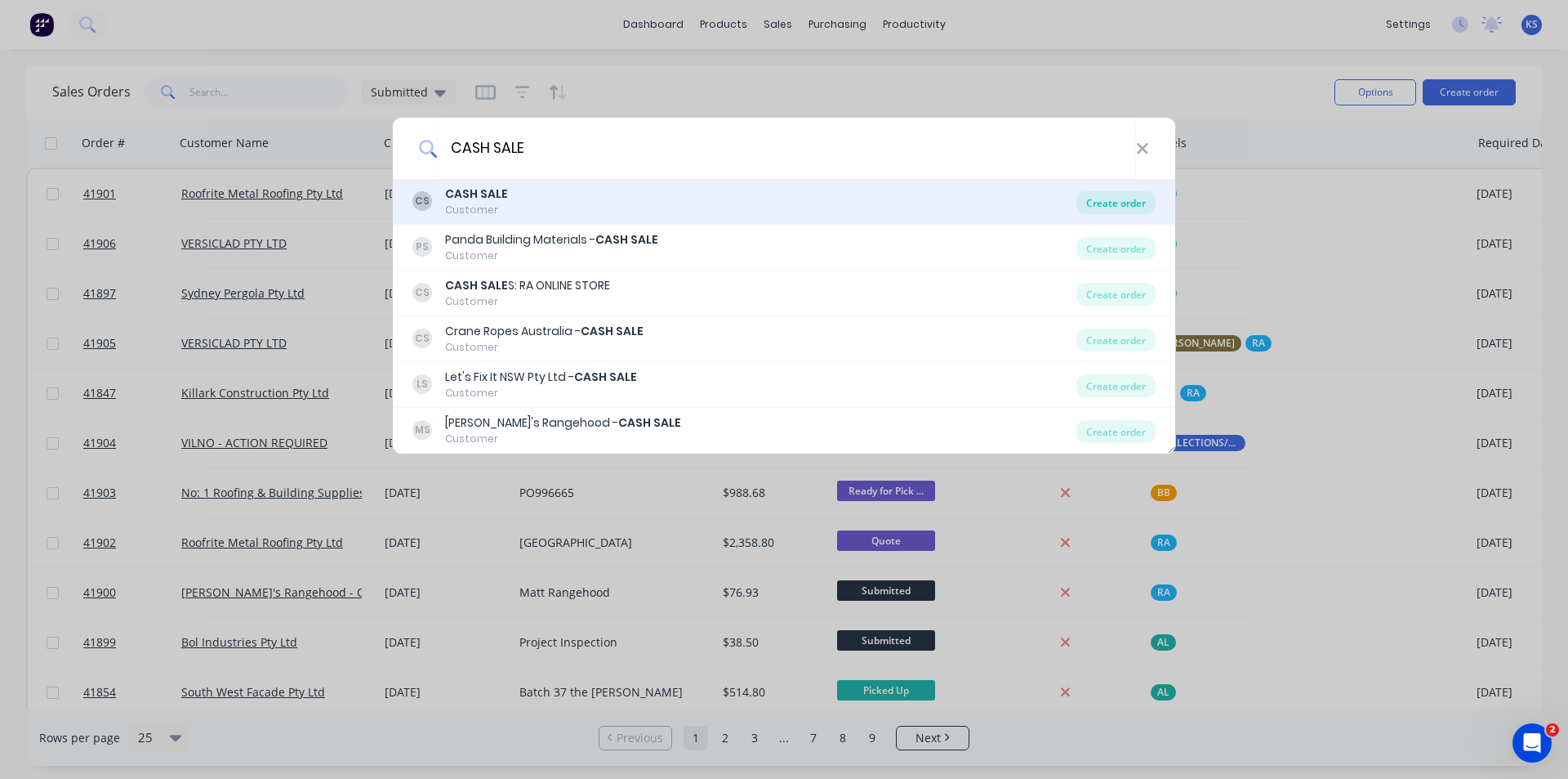
type input "CASH SALE"
click at [1105, 193] on div "Create order" at bounding box center [1116, 203] width 79 height 23
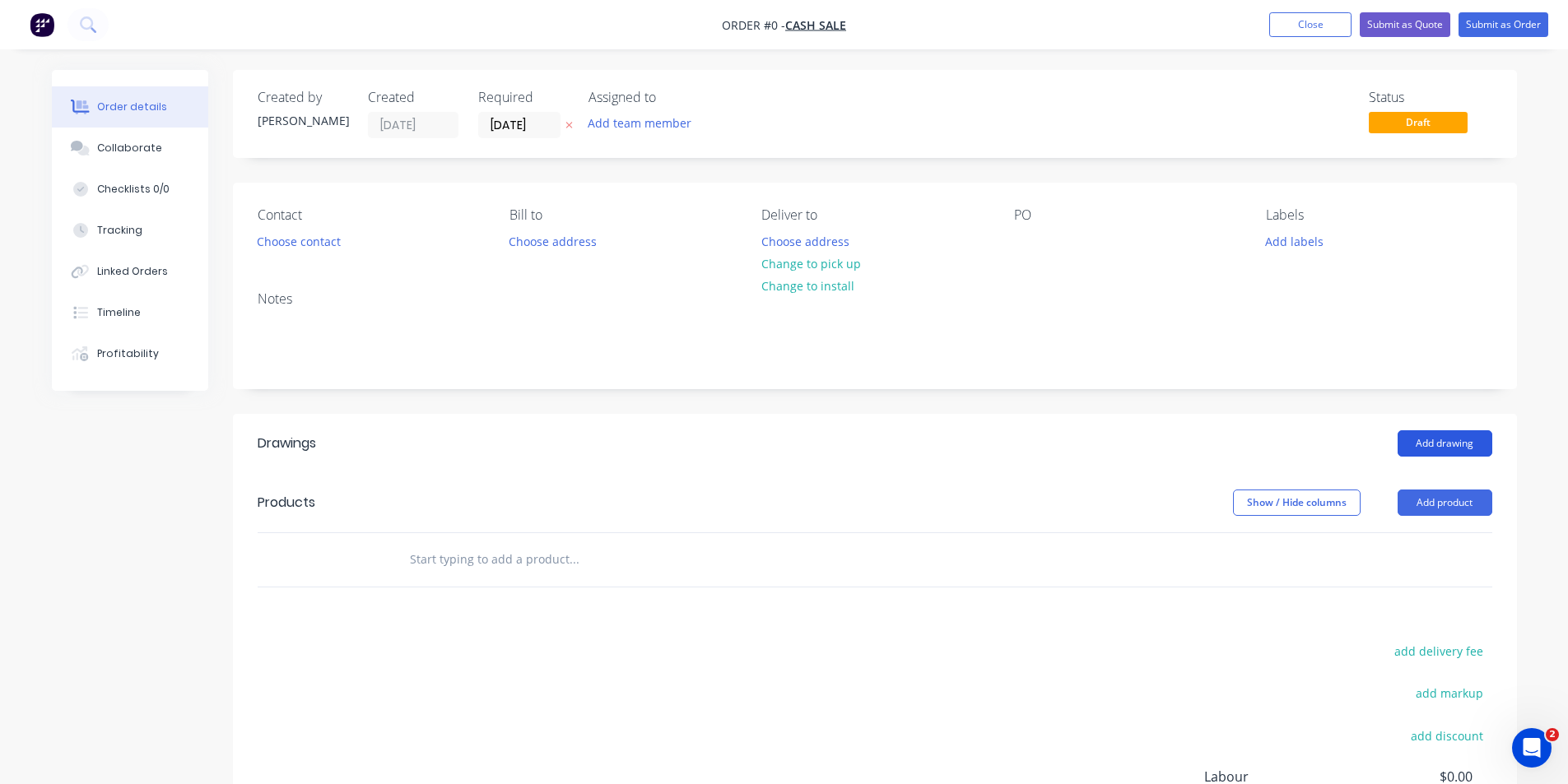
click at [1433, 440] on button "Add drawing" at bounding box center [1444, 443] width 95 height 26
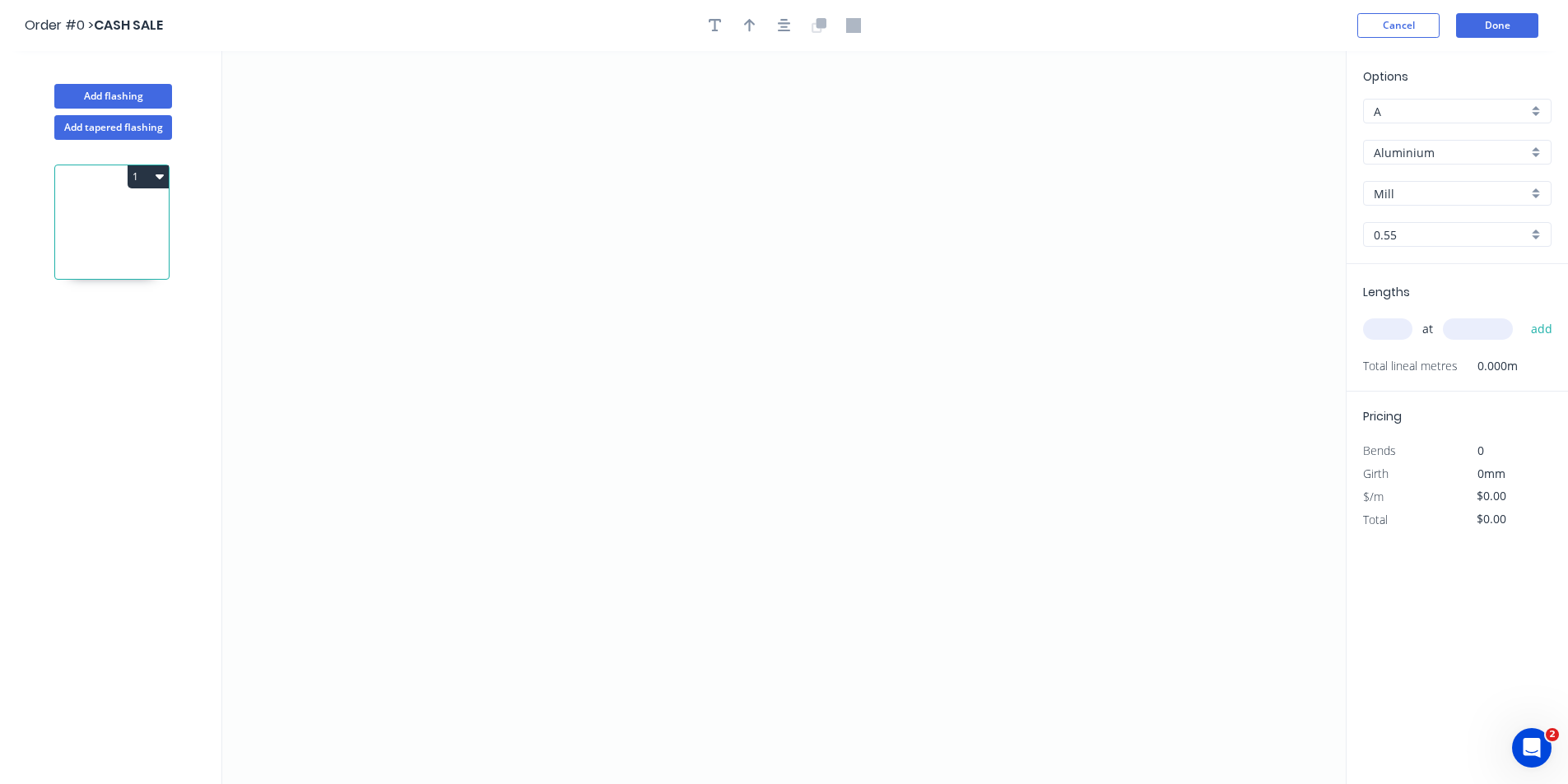
click at [1448, 113] on input "A" at bounding box center [1450, 112] width 154 height 17
click at [1425, 165] on div "B" at bounding box center [1456, 172] width 187 height 29
type input "B"
click at [1433, 149] on input "Aluminium" at bounding box center [1450, 152] width 154 height 17
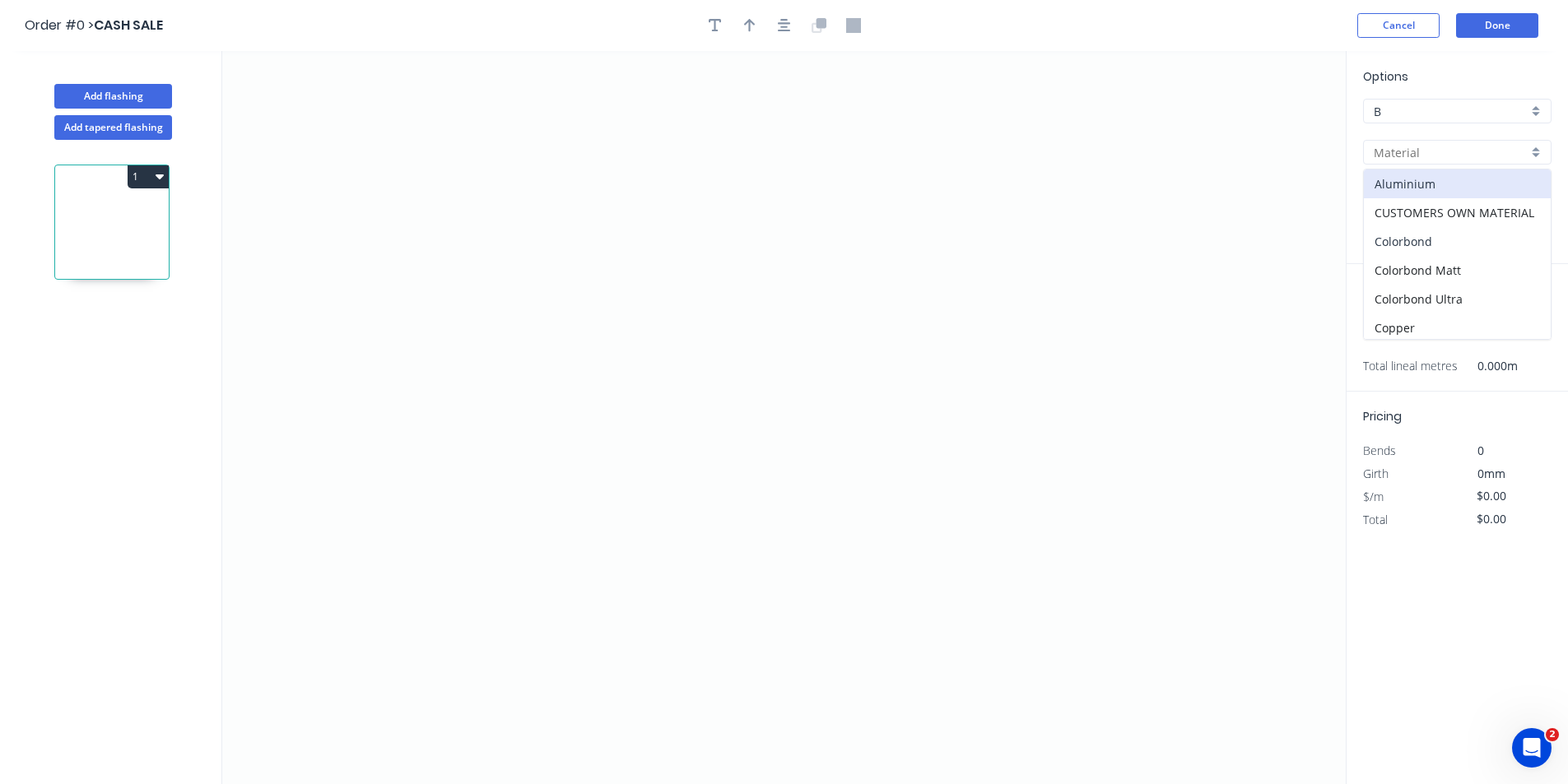
click at [1461, 248] on div "Colorbond" at bounding box center [1456, 241] width 187 height 29
type input "Colorbond"
type input "Basalt"
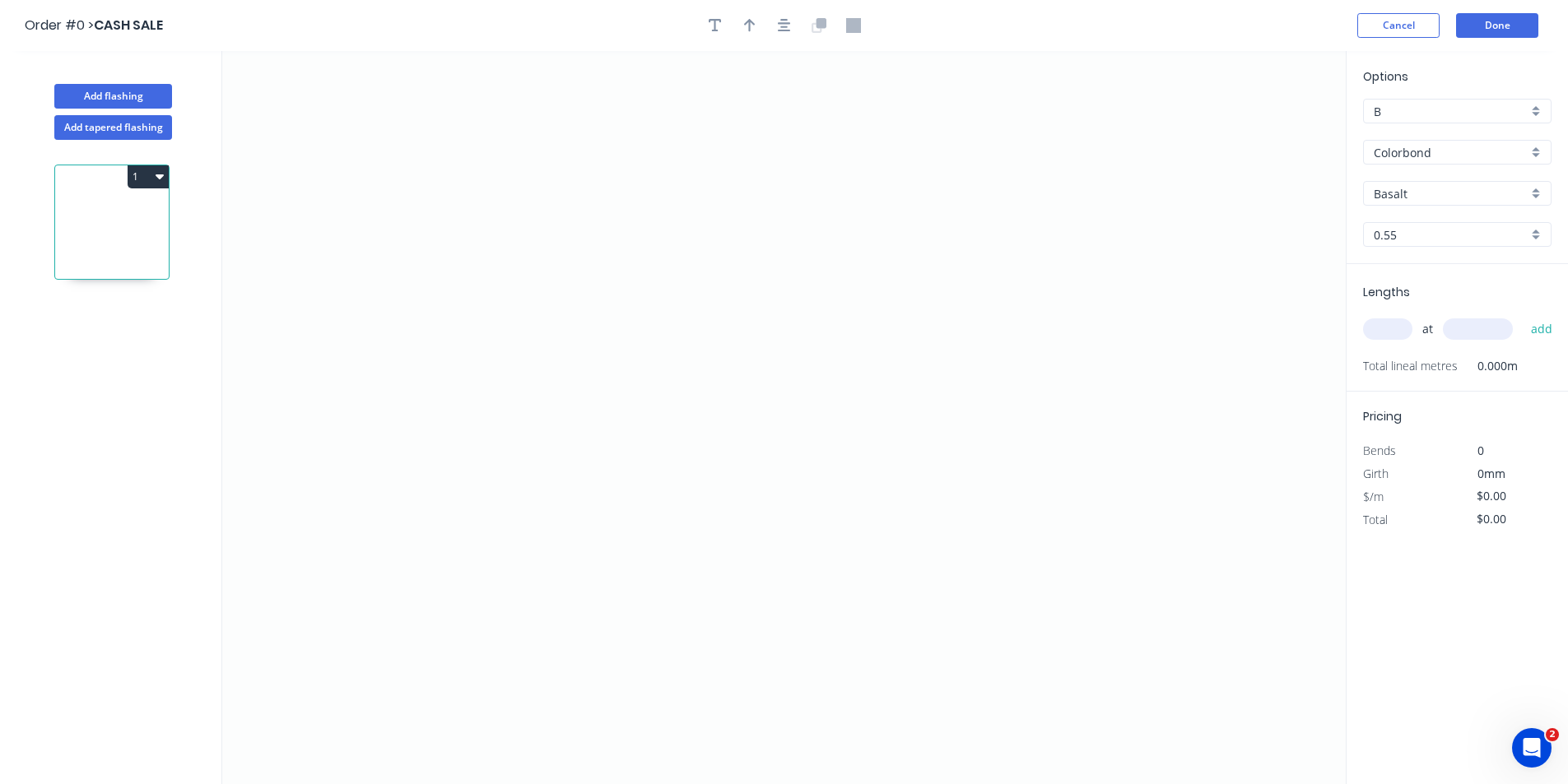
click at [1439, 201] on input "Basalt" at bounding box center [1450, 194] width 154 height 17
click at [1437, 273] on div "Shale Grey" at bounding box center [1456, 274] width 187 height 29
type input "Shale Grey"
click at [1389, 332] on input "text" at bounding box center [1387, 328] width 49 height 21
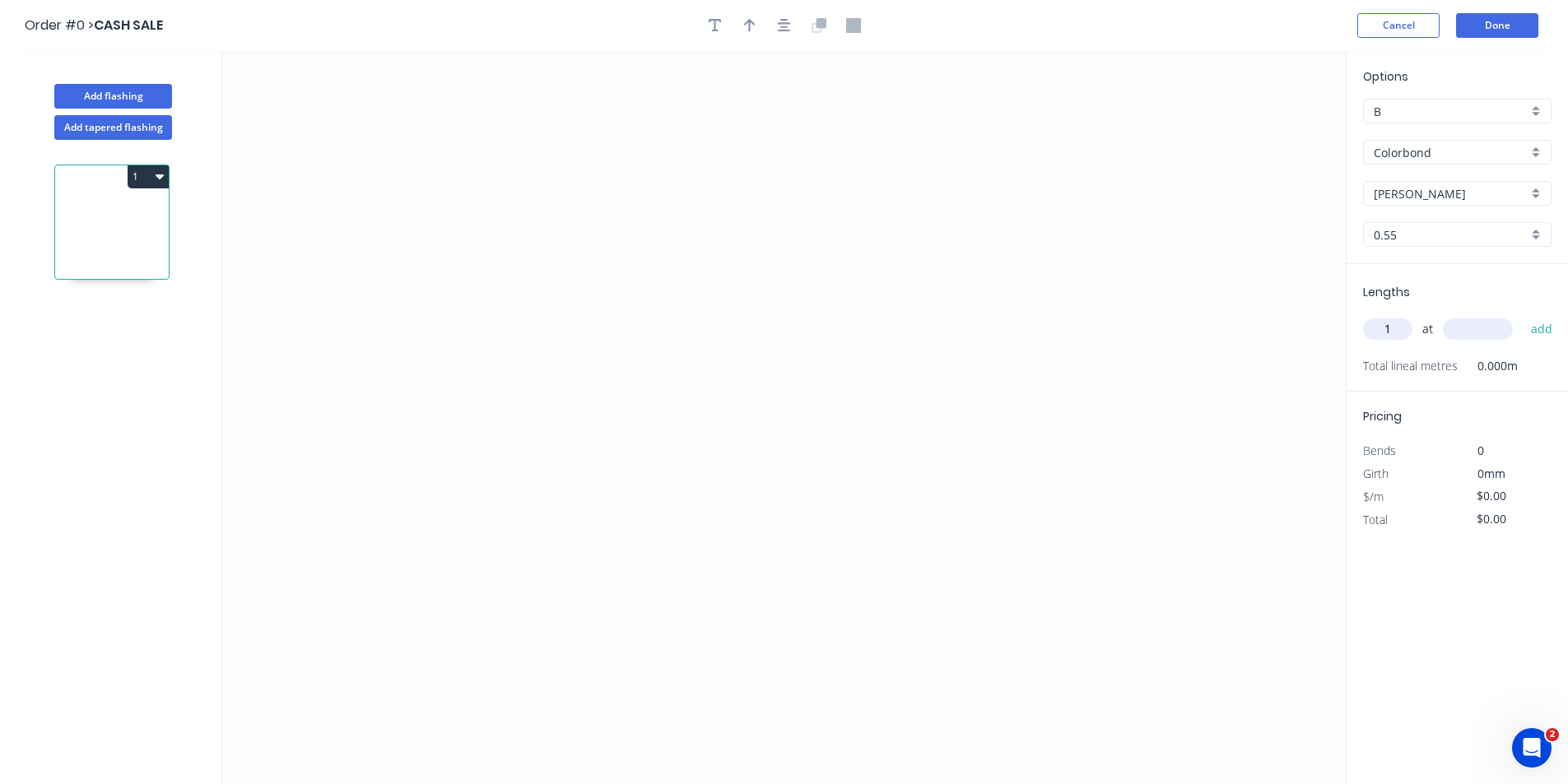
type input "1"
type input "4000"
click at [1522, 315] on button "add" at bounding box center [1542, 328] width 39 height 28
click at [583, 441] on icon "0" at bounding box center [784, 417] width 1123 height 732
click at [582, 376] on icon "0" at bounding box center [784, 417] width 1123 height 732
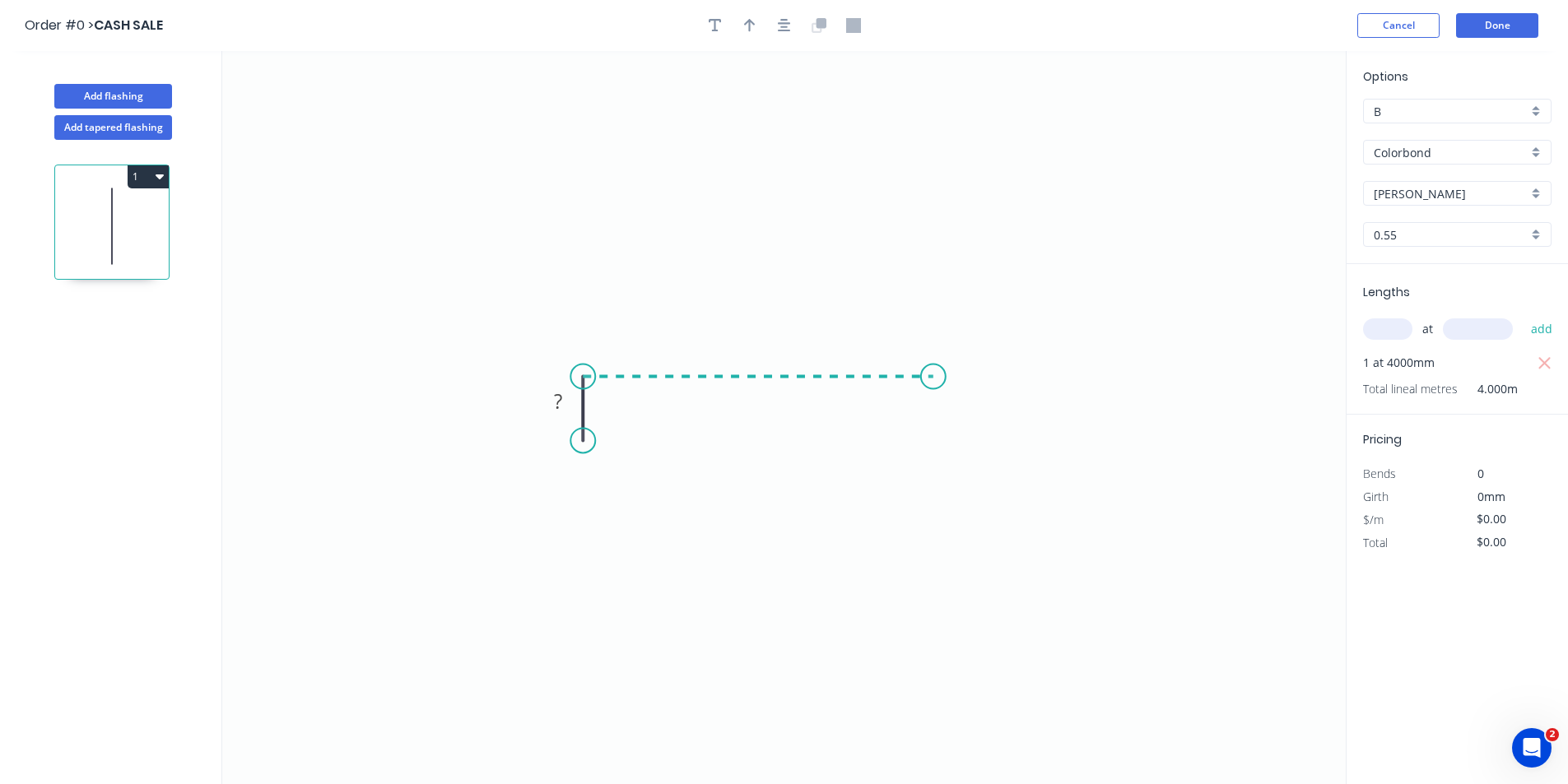
click at [933, 381] on icon "0 ?" at bounding box center [784, 417] width 1123 height 732
click at [936, 305] on icon "0 ? ?" at bounding box center [784, 417] width 1123 height 732
click at [936, 305] on circle at bounding box center [933, 304] width 25 height 25
click at [779, 25] on icon "button" at bounding box center [784, 25] width 14 height 15
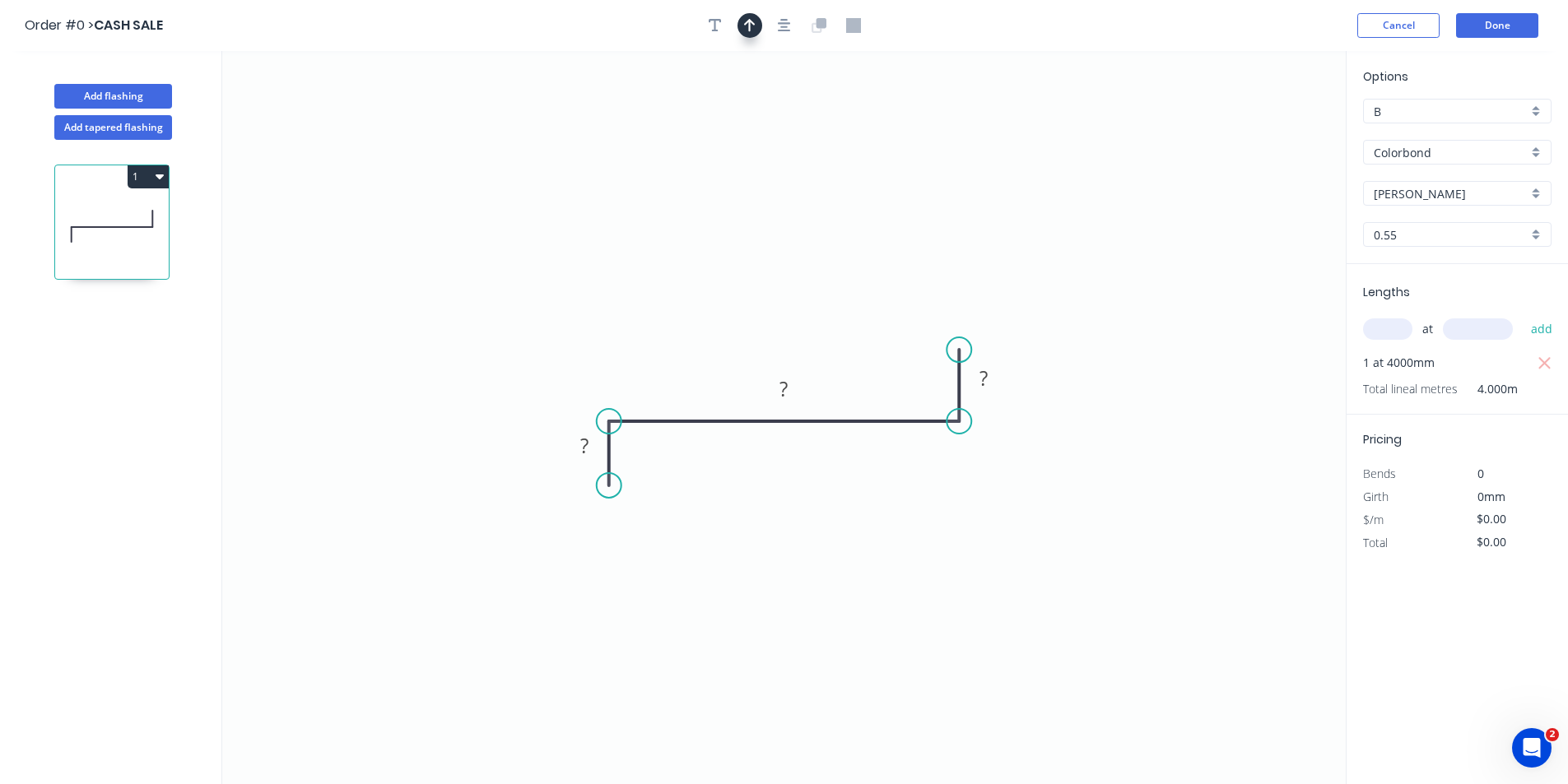
click at [752, 22] on icon "button" at bounding box center [750, 25] width 12 height 14
drag, startPoint x: 1260, startPoint y: 126, endPoint x: 787, endPoint y: 228, distance: 483.9
click at [857, 211] on icon at bounding box center [865, 184] width 15 height 52
click at [590, 456] on rect at bounding box center [584, 446] width 33 height 23
type input "$26.46"
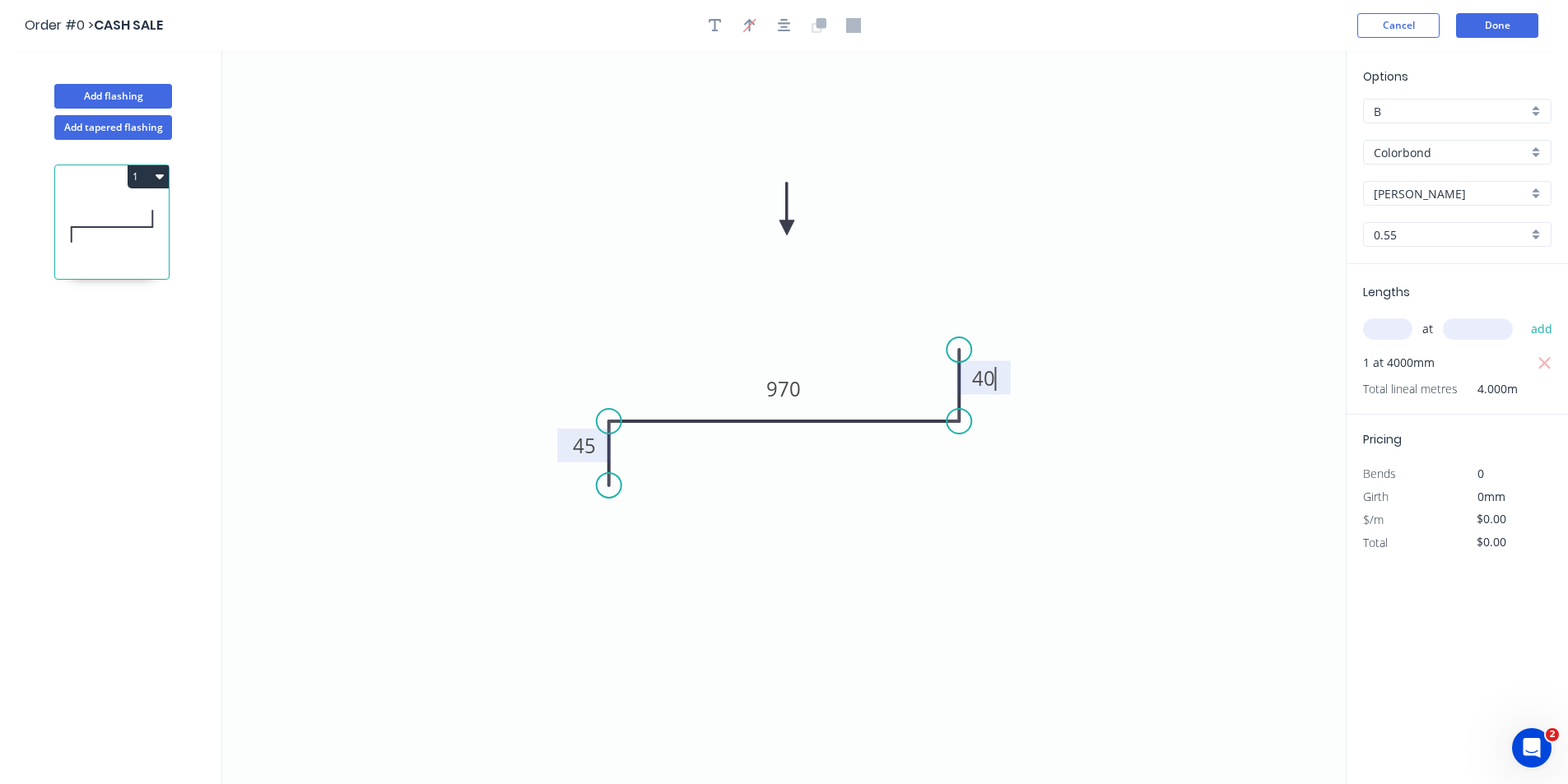
type input "$105.84"
click at [149, 92] on button "Add flashing" at bounding box center [113, 96] width 118 height 25
type input "A"
type input "$0.00"
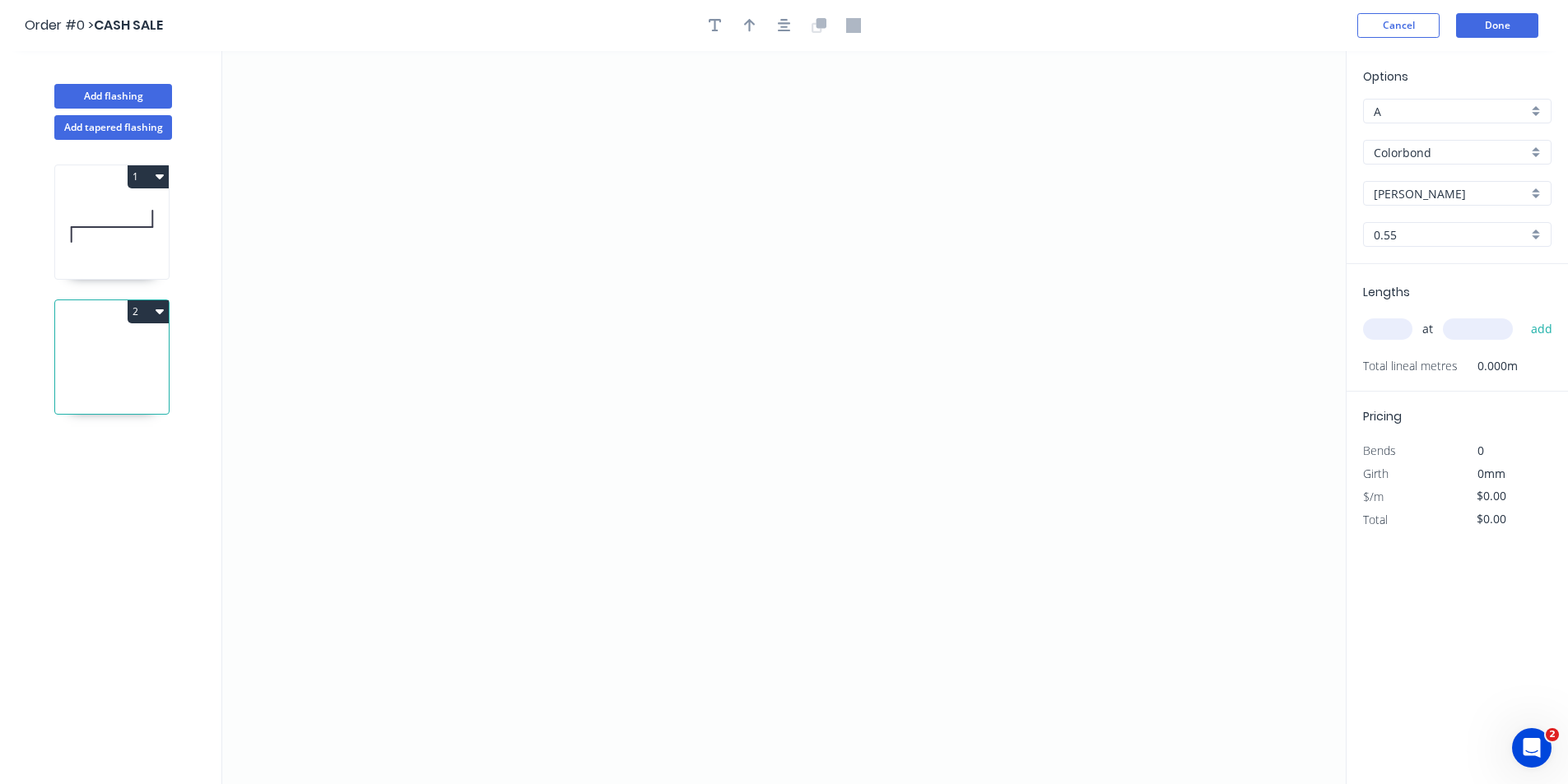
click at [1378, 330] on input "text" at bounding box center [1387, 328] width 49 height 21
type input "1"
type input "4000"
click at [1522, 315] on button "add" at bounding box center [1542, 328] width 39 height 28
click at [1429, 114] on input "A" at bounding box center [1450, 112] width 154 height 17
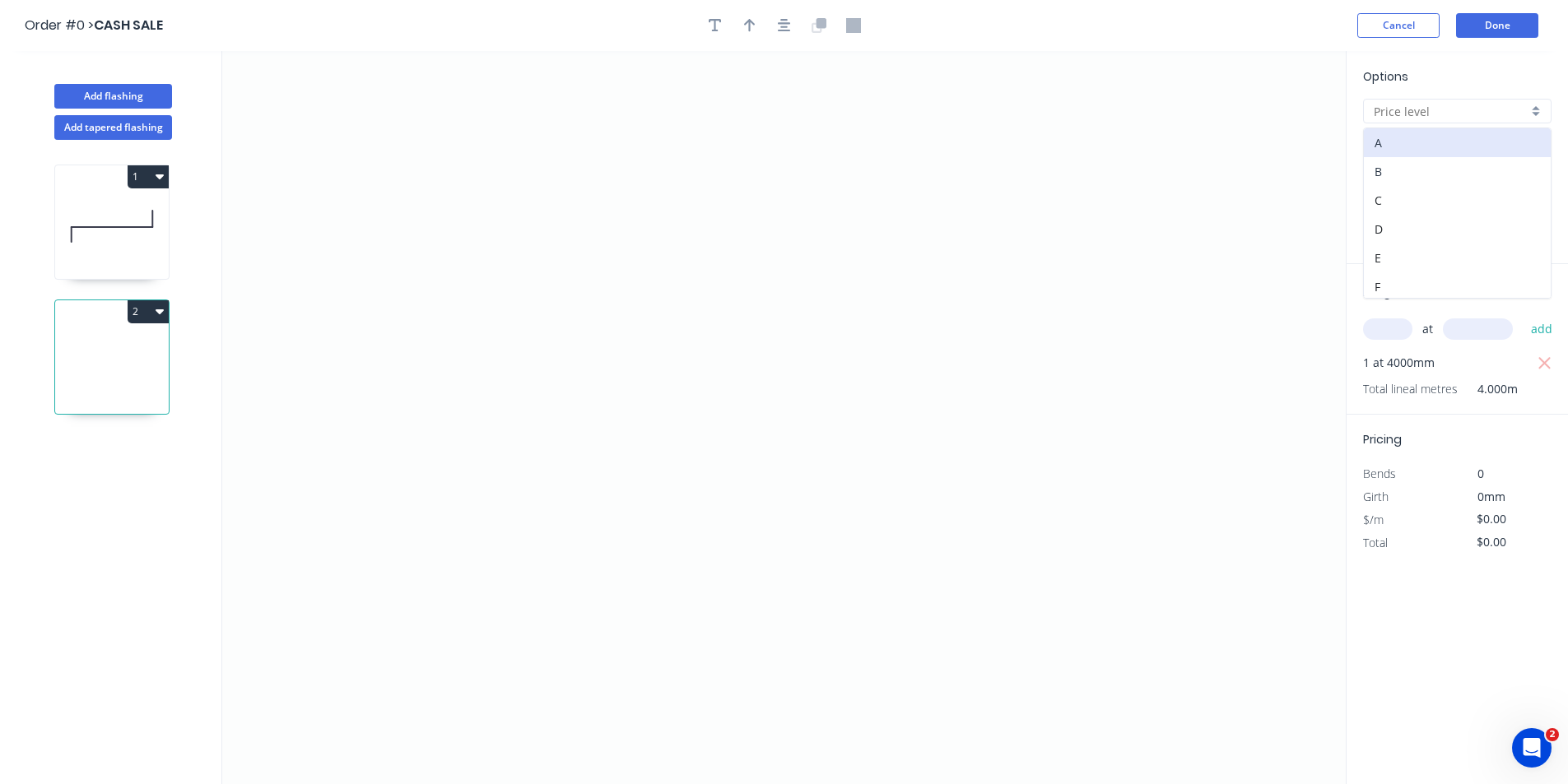
click at [1402, 172] on div "B" at bounding box center [1456, 172] width 187 height 29
type input "B"
click at [1067, 430] on icon "0" at bounding box center [784, 417] width 1123 height 732
click at [1067, 364] on icon at bounding box center [1067, 397] width 0 height 67
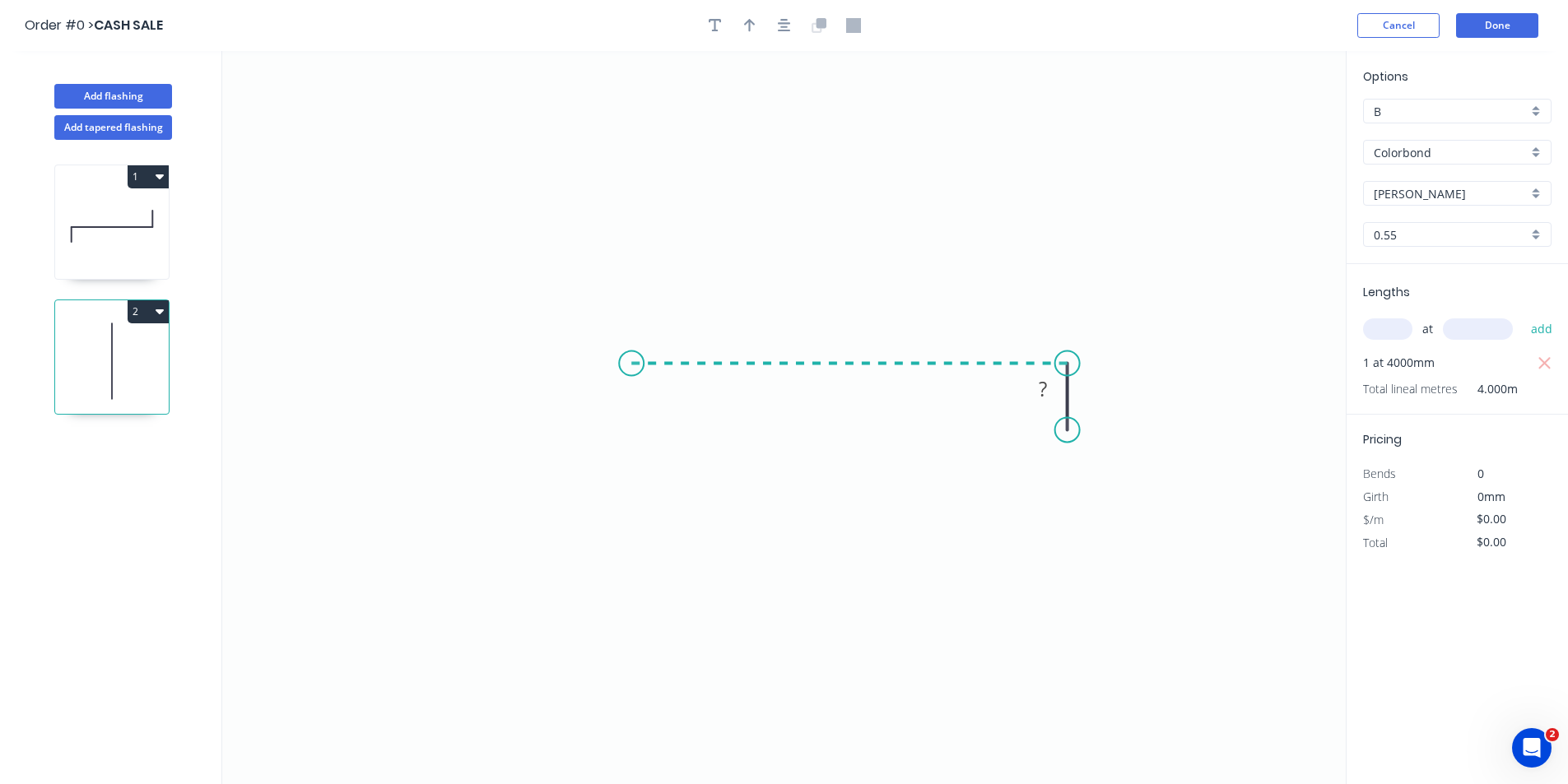
click at [631, 378] on icon "0 ?" at bounding box center [784, 417] width 1123 height 732
click at [631, 299] on icon "0 ? ?" at bounding box center [784, 417] width 1123 height 732
click at [720, 388] on div "Open Hook" at bounding box center [713, 388] width 165 height 34
drag, startPoint x: 697, startPoint y: 308, endPoint x: 558, endPoint y: 295, distance: 139.6
click at [558, 295] on rect at bounding box center [528, 300] width 74 height 34
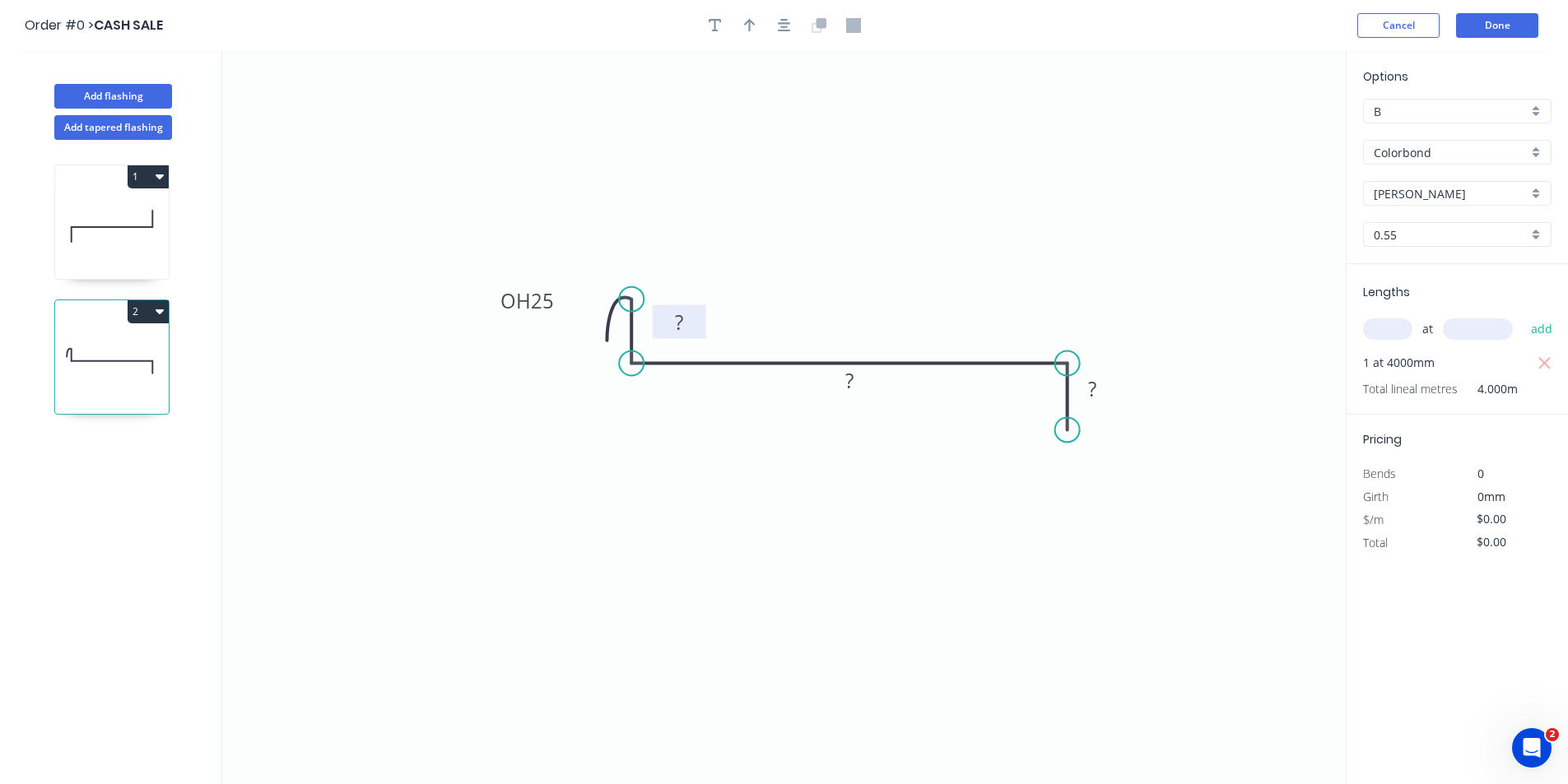
drag, startPoint x: 584, startPoint y: 331, endPoint x: 657, endPoint y: 329, distance: 73.0
click at [657, 329] on rect at bounding box center [679, 322] width 53 height 34
click at [784, 25] on icon "button" at bounding box center [784, 25] width 14 height 15
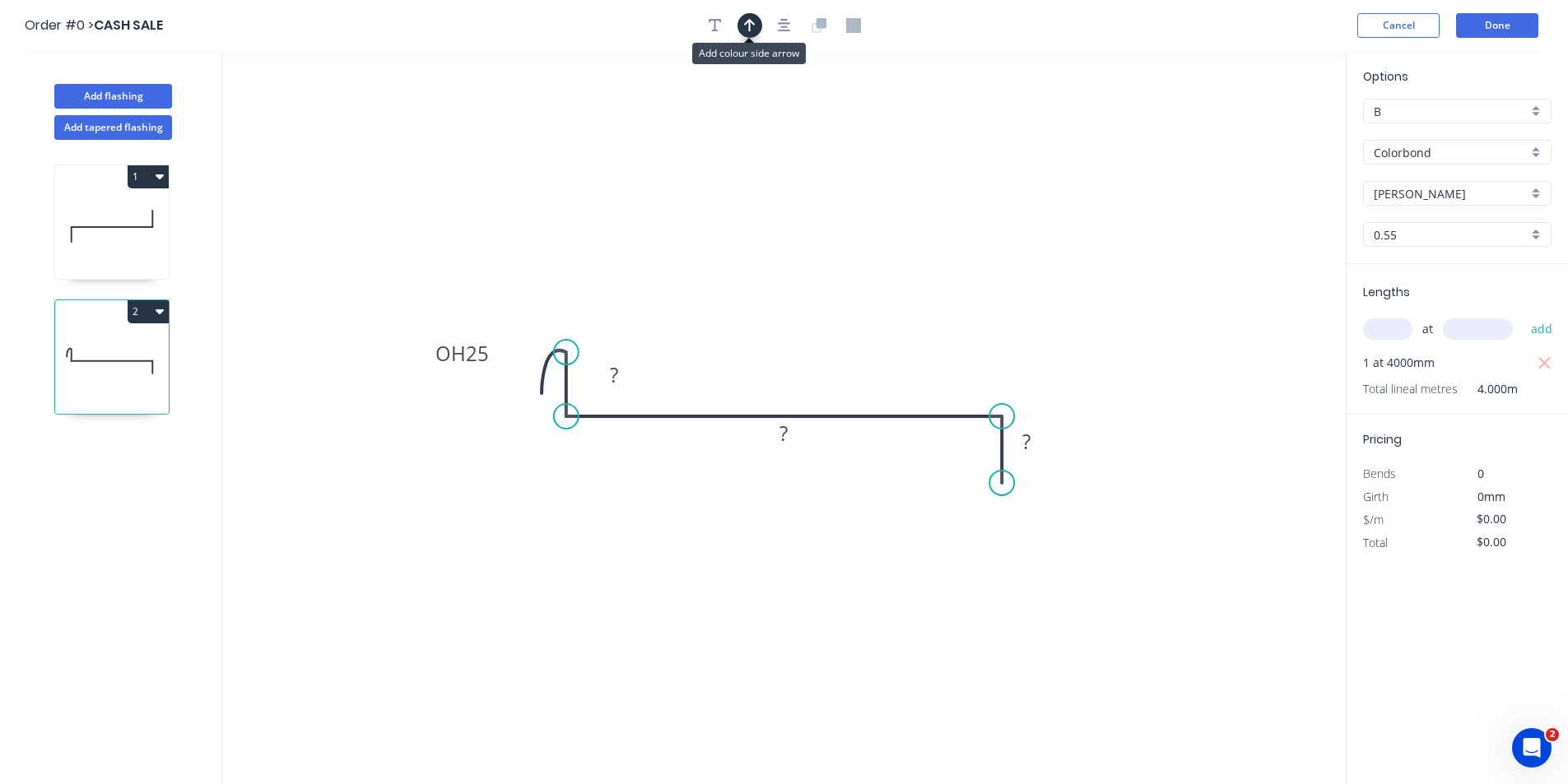
click at [748, 24] on icon "button" at bounding box center [750, 25] width 12 height 15
drag, startPoint x: 1265, startPoint y: 125, endPoint x: 851, endPoint y: 261, distance: 435.8
click at [851, 261] on icon "0 OH 25 ? ? ?" at bounding box center [784, 417] width 1123 height 732
drag, startPoint x: 1263, startPoint y: 131, endPoint x: 809, endPoint y: 291, distance: 481.4
click at [809, 291] on icon at bounding box center [811, 274] width 15 height 52
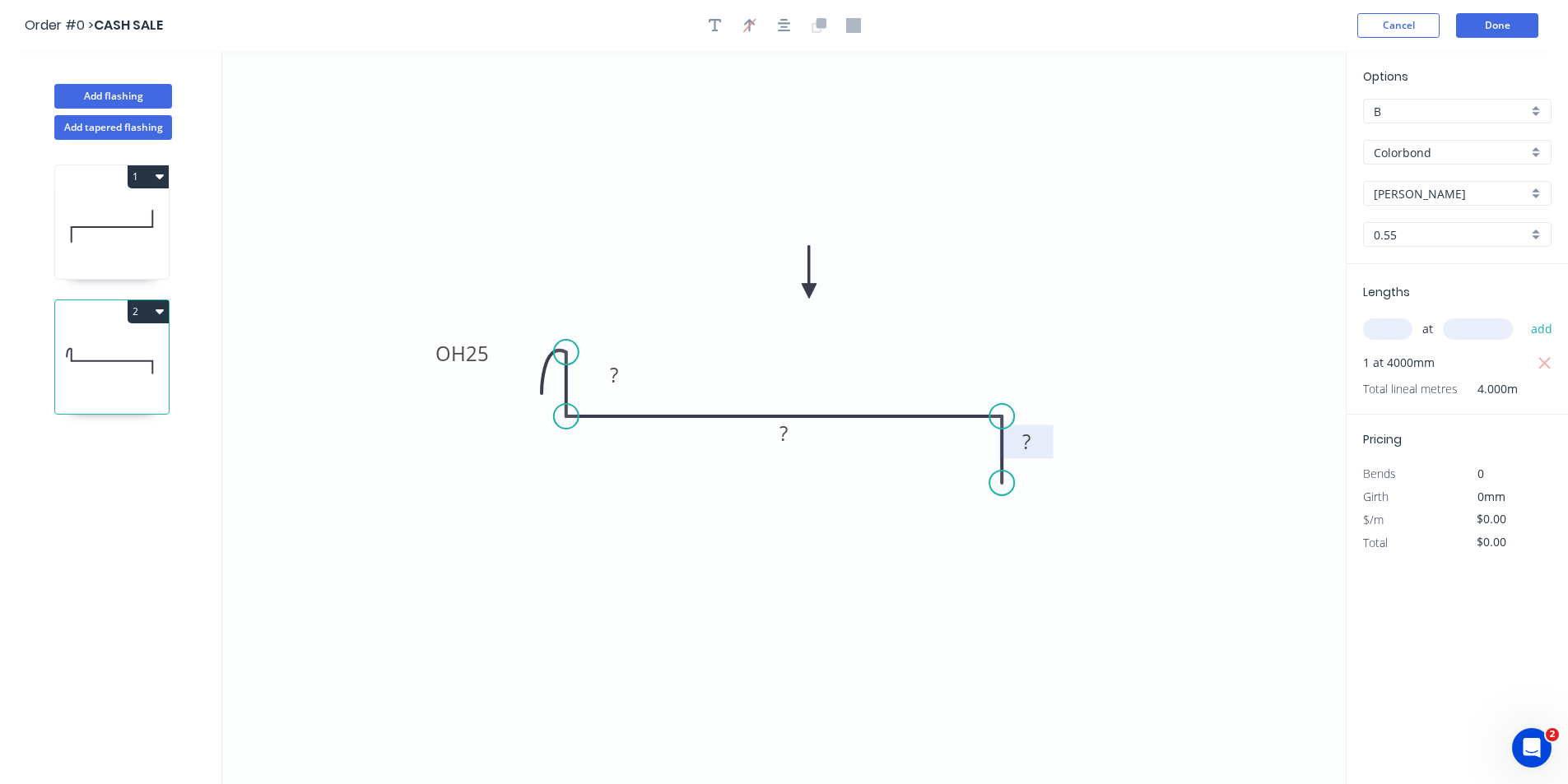
click at [1030, 439] on tspan "?" at bounding box center [1026, 441] width 8 height 27
type input "$28.91"
type input "$115.64"
click at [1513, 19] on button "Done" at bounding box center [1496, 25] width 82 height 25
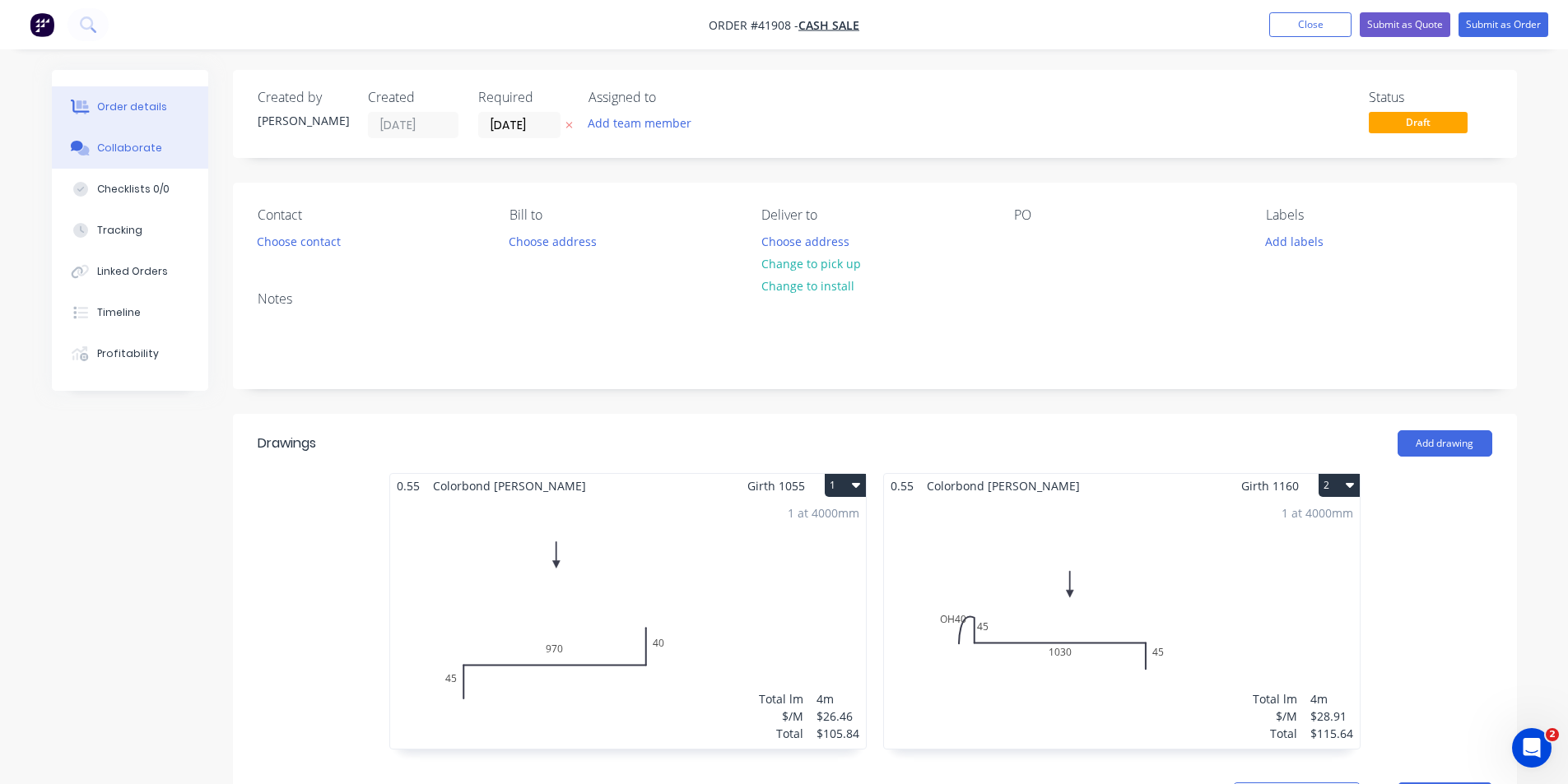
click at [162, 140] on button "Collaborate" at bounding box center [129, 148] width 157 height 41
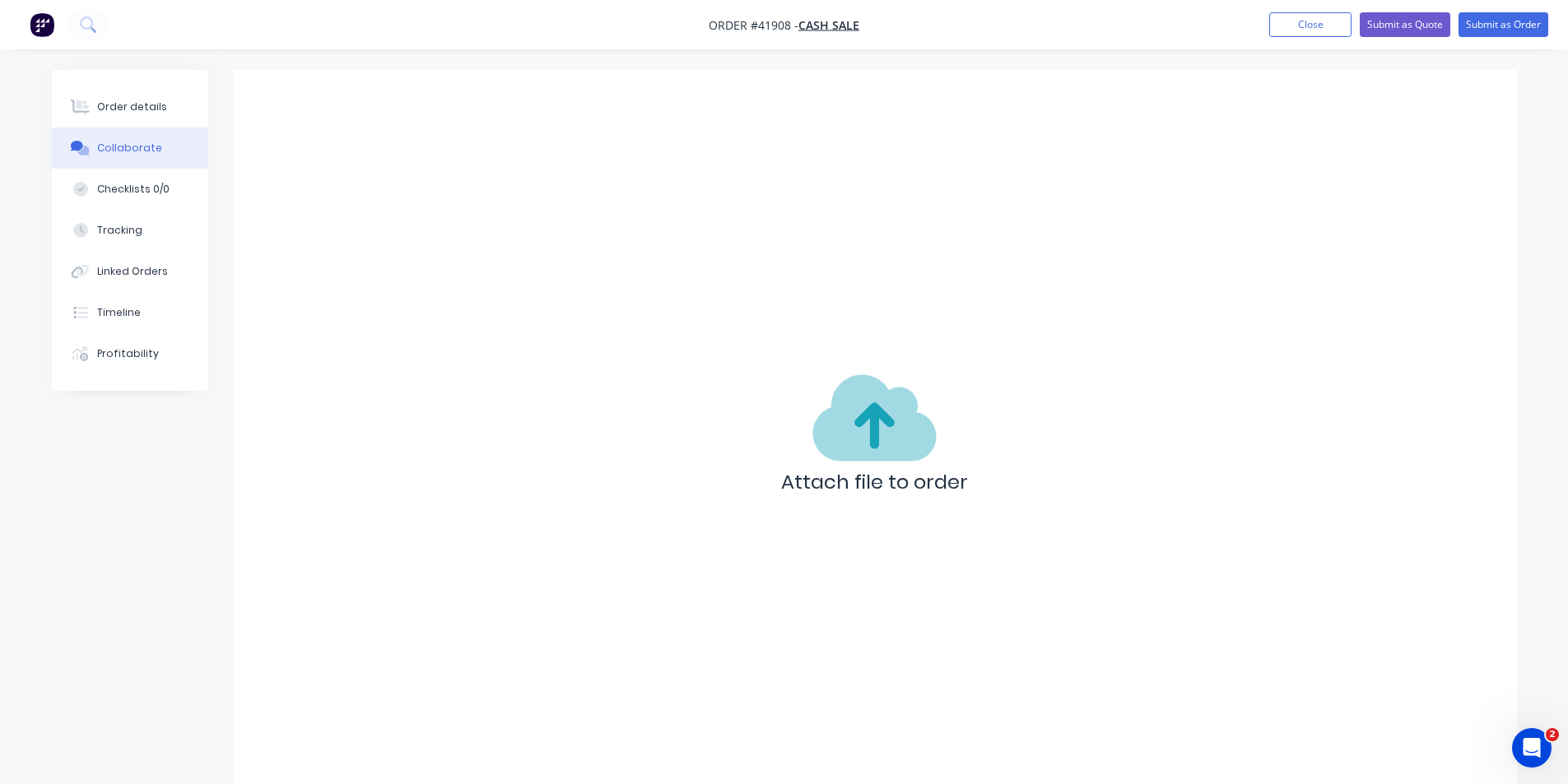
scroll to position [24, 0]
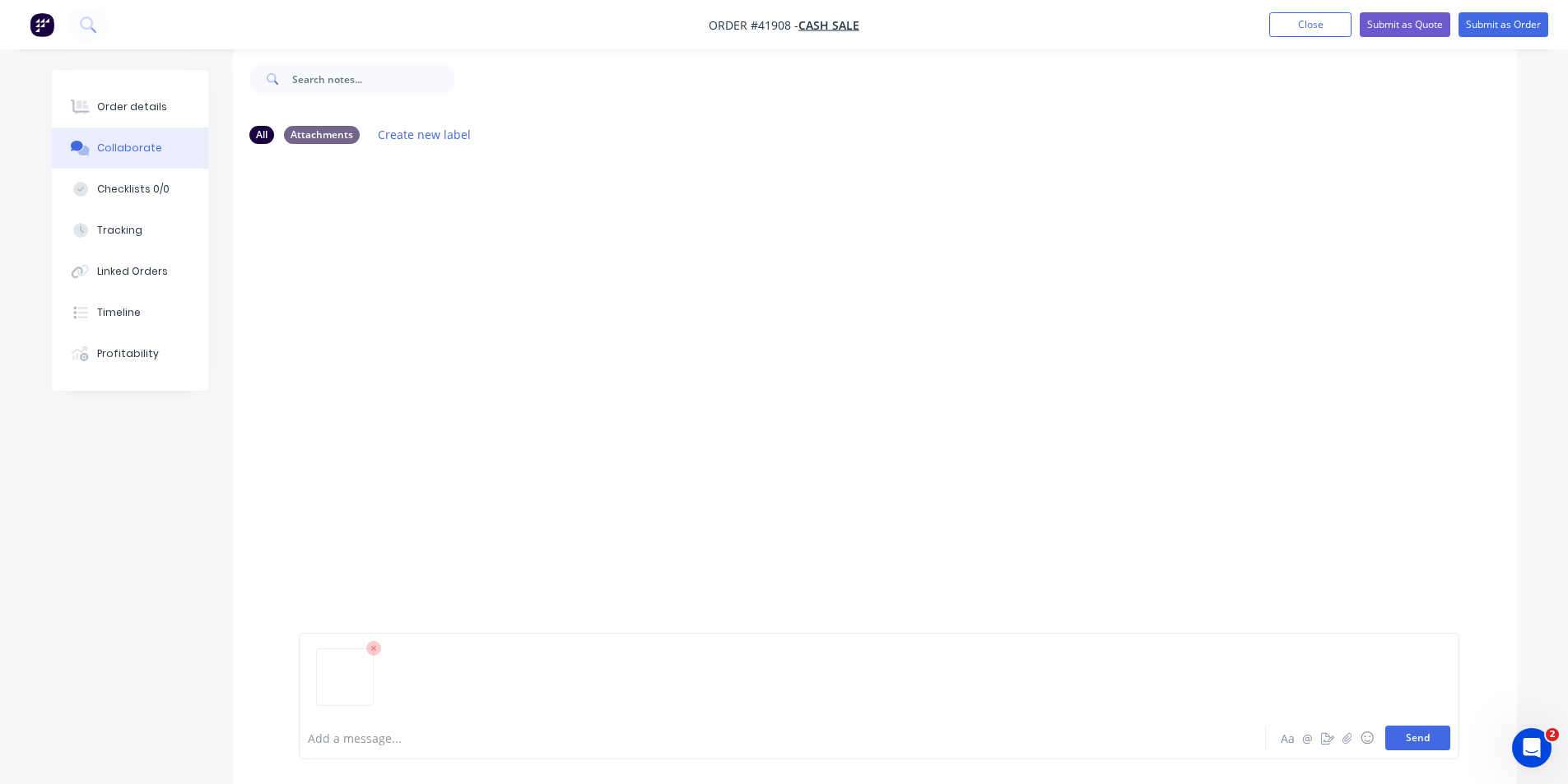
click at [1414, 736] on button "Send" at bounding box center [1417, 737] width 65 height 25
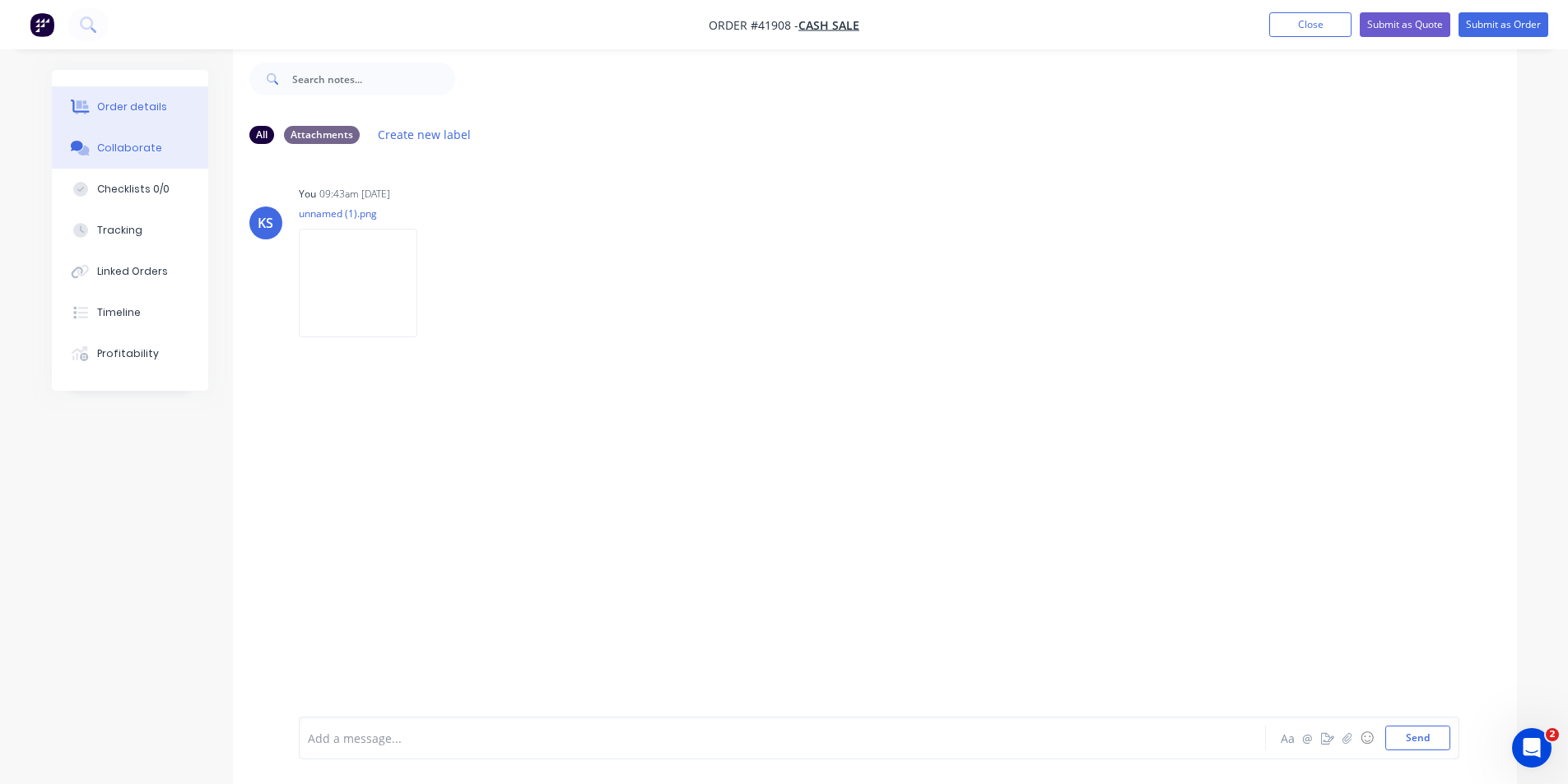
click at [159, 112] on div "Order details" at bounding box center [132, 107] width 70 height 15
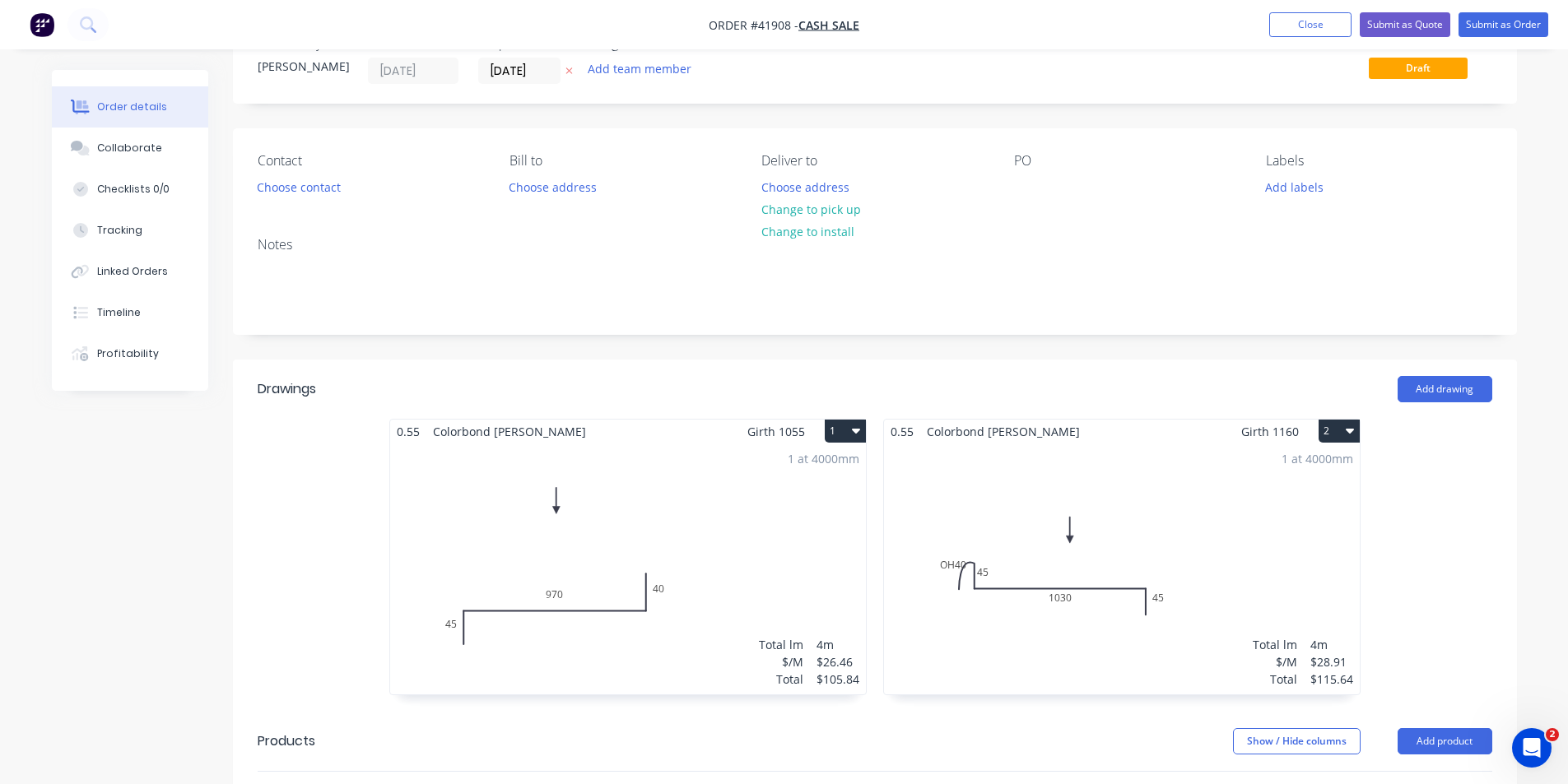
scroll to position [82, 0]
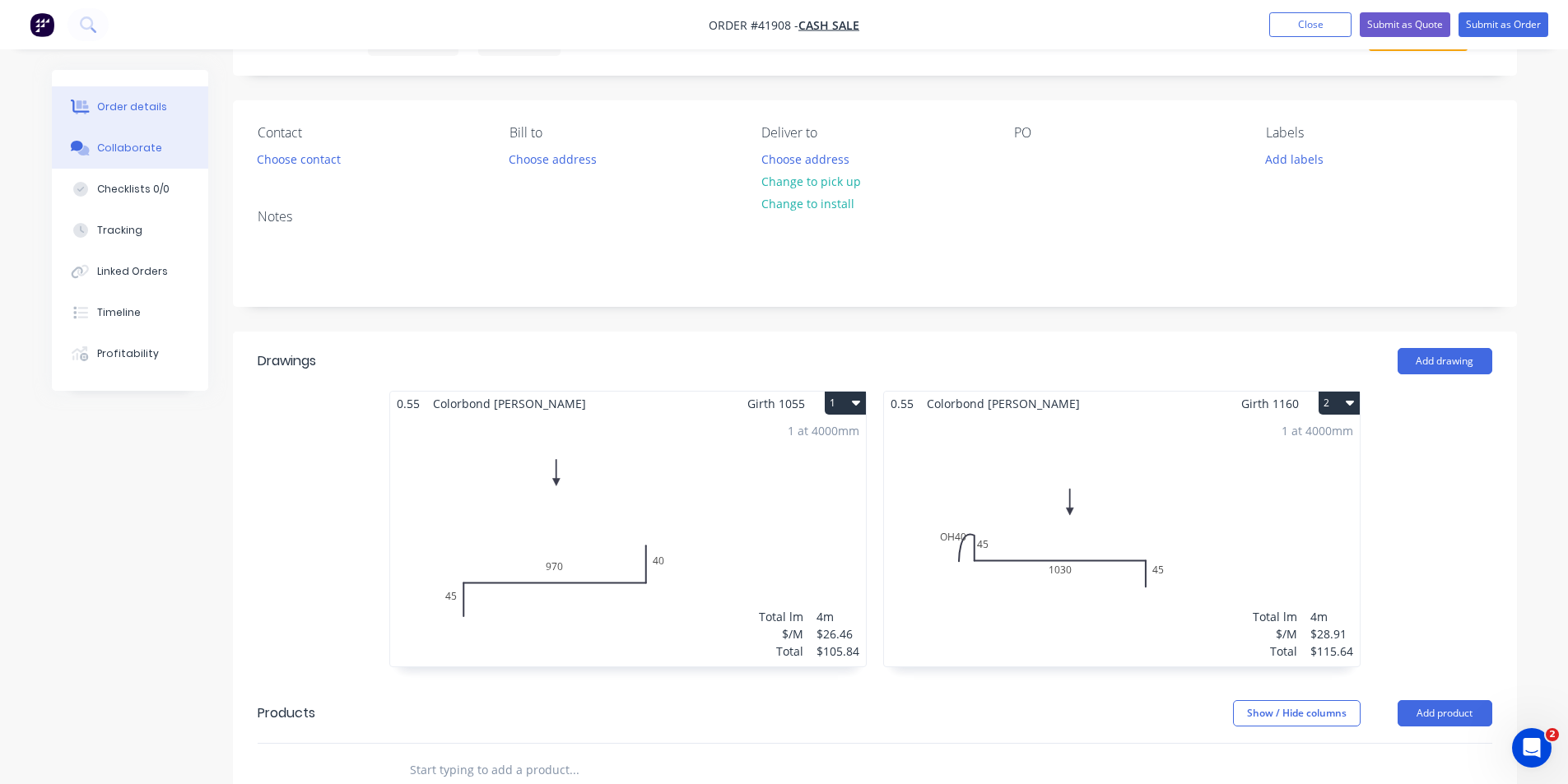
click at [155, 156] on button "Collaborate" at bounding box center [129, 148] width 157 height 41
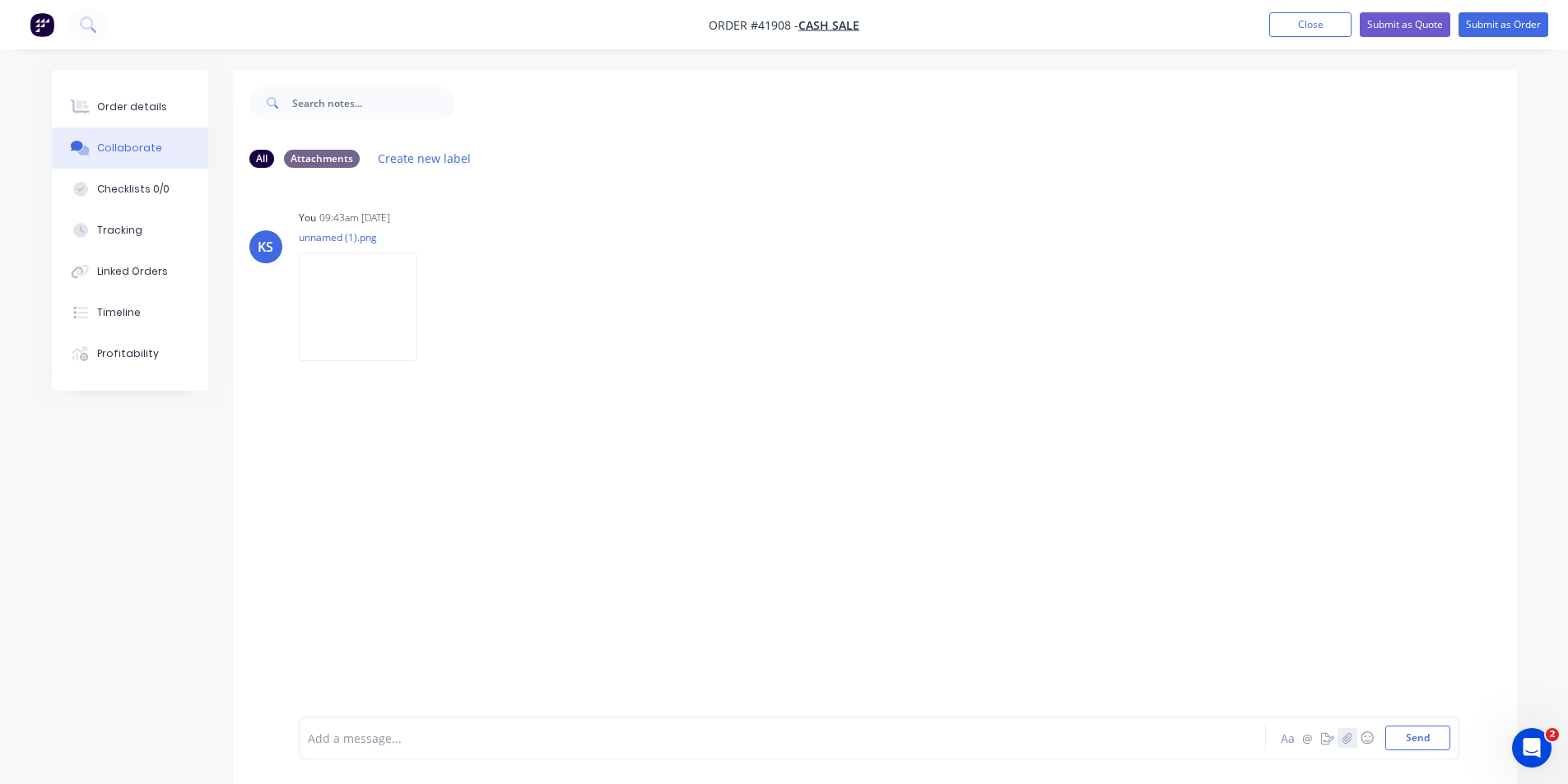
click at [1349, 738] on icon "button" at bounding box center [1346, 738] width 10 height 12
click at [1433, 747] on button "Send" at bounding box center [1417, 737] width 65 height 25
click at [162, 120] on button "Order details" at bounding box center [129, 107] width 157 height 41
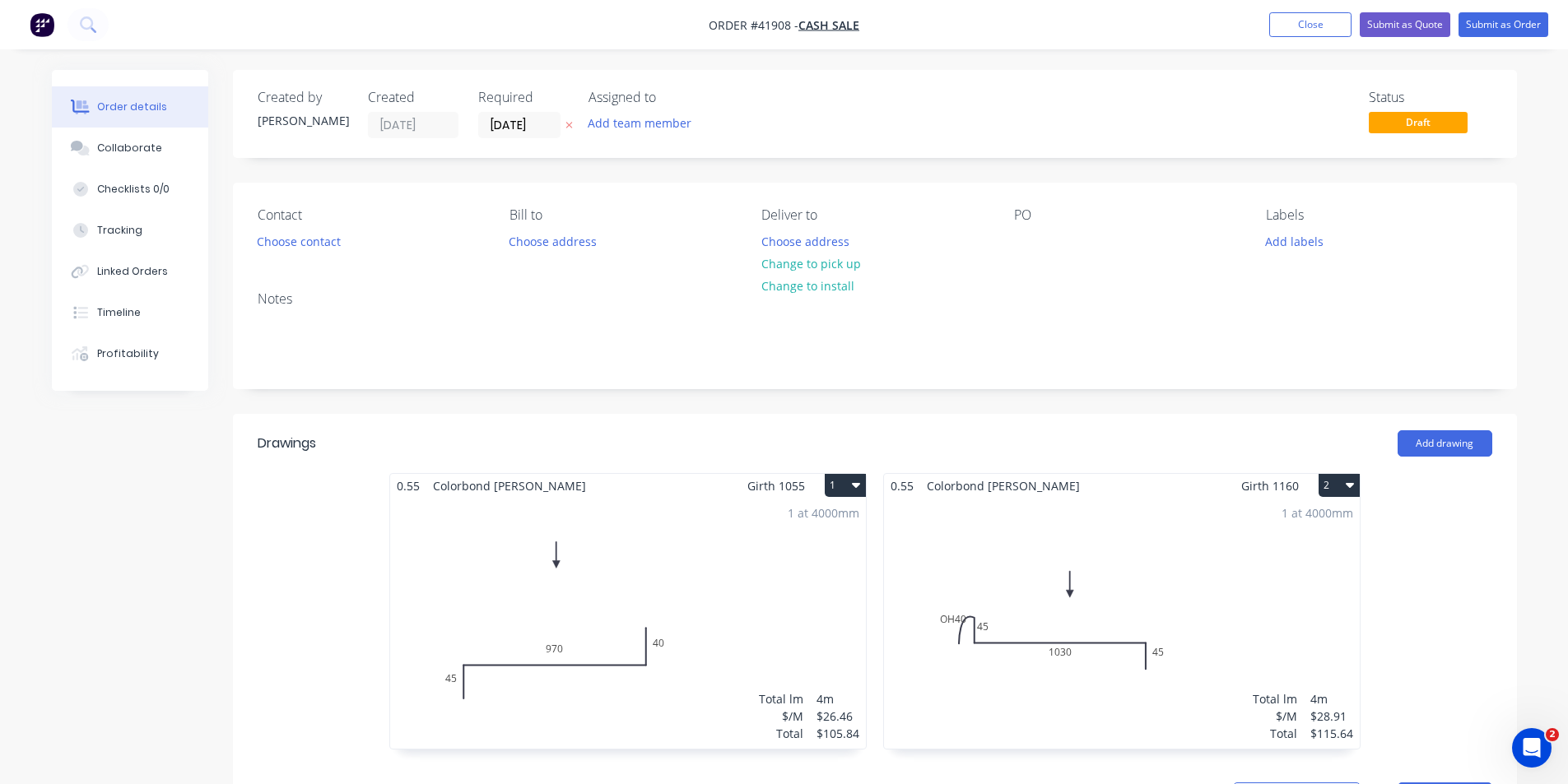
click at [1086, 141] on div "Created by Kendall Created 24/09/25 Required 24/09/25 Assigned to Add team memb…" at bounding box center [874, 114] width 1284 height 88
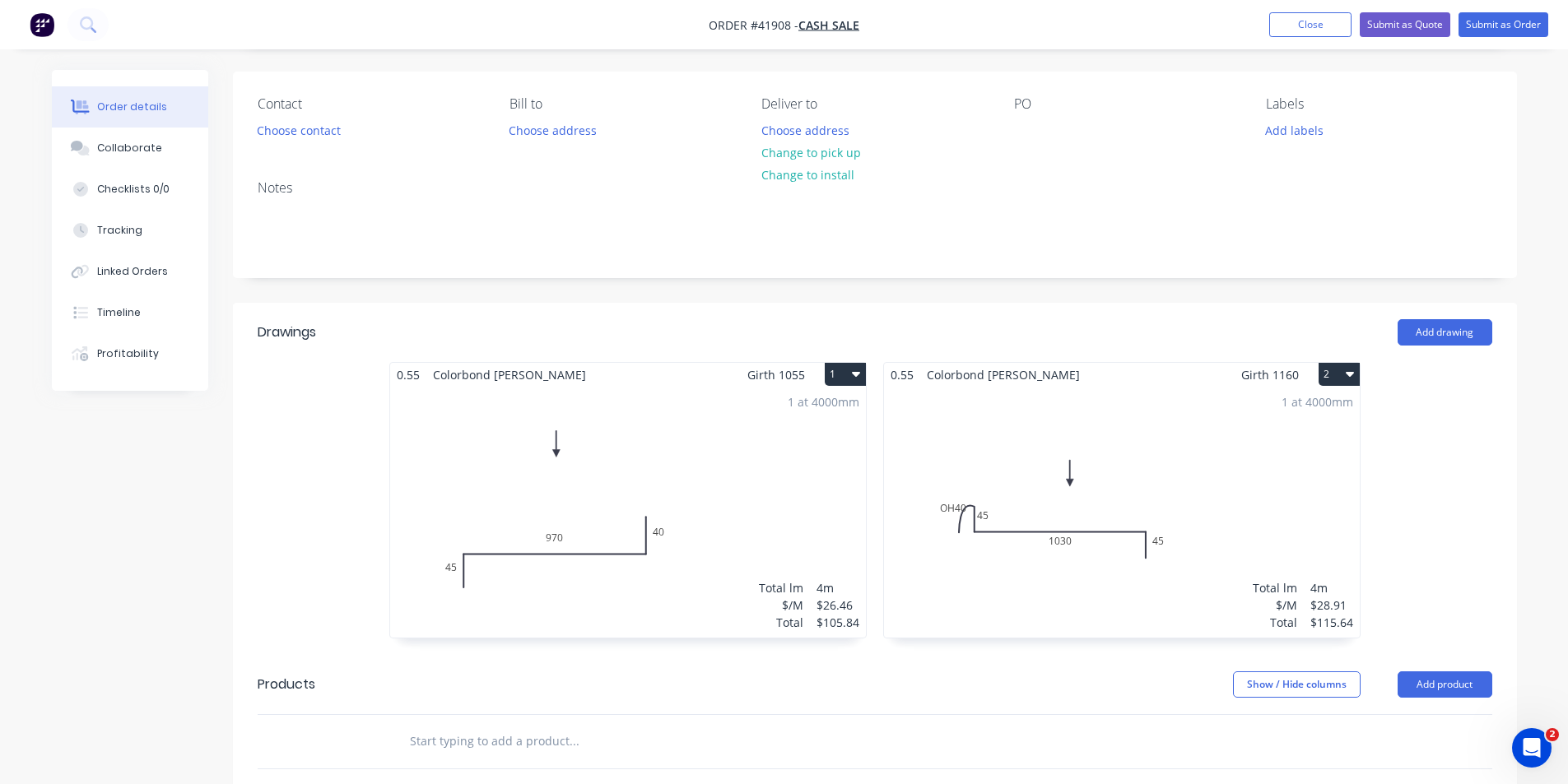
scroll to position [82, 0]
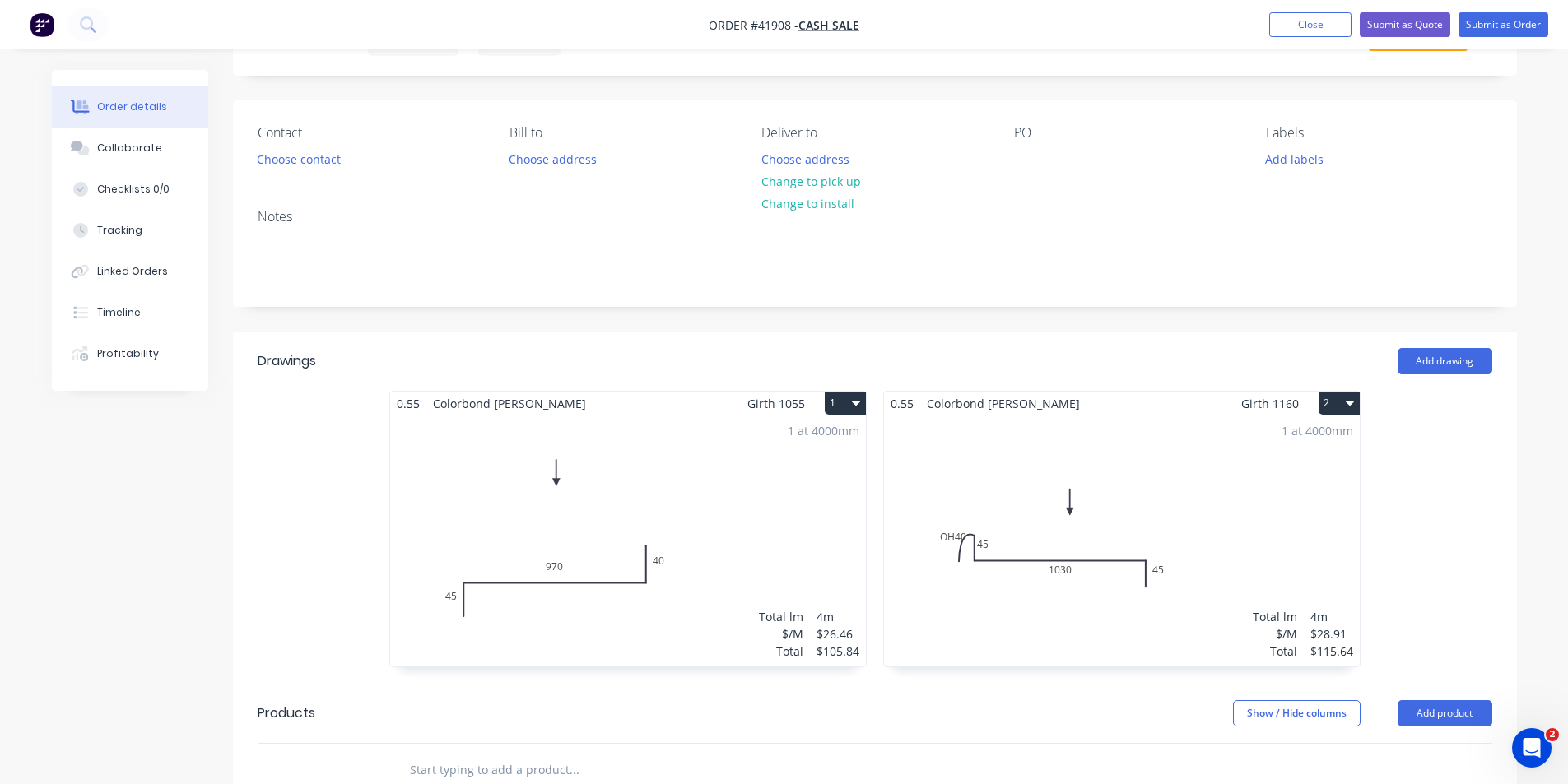
click at [937, 348] on div "Add drawing" at bounding box center [1005, 360] width 972 height 26
click at [1270, 27] on button "Close" at bounding box center [1310, 25] width 82 height 25
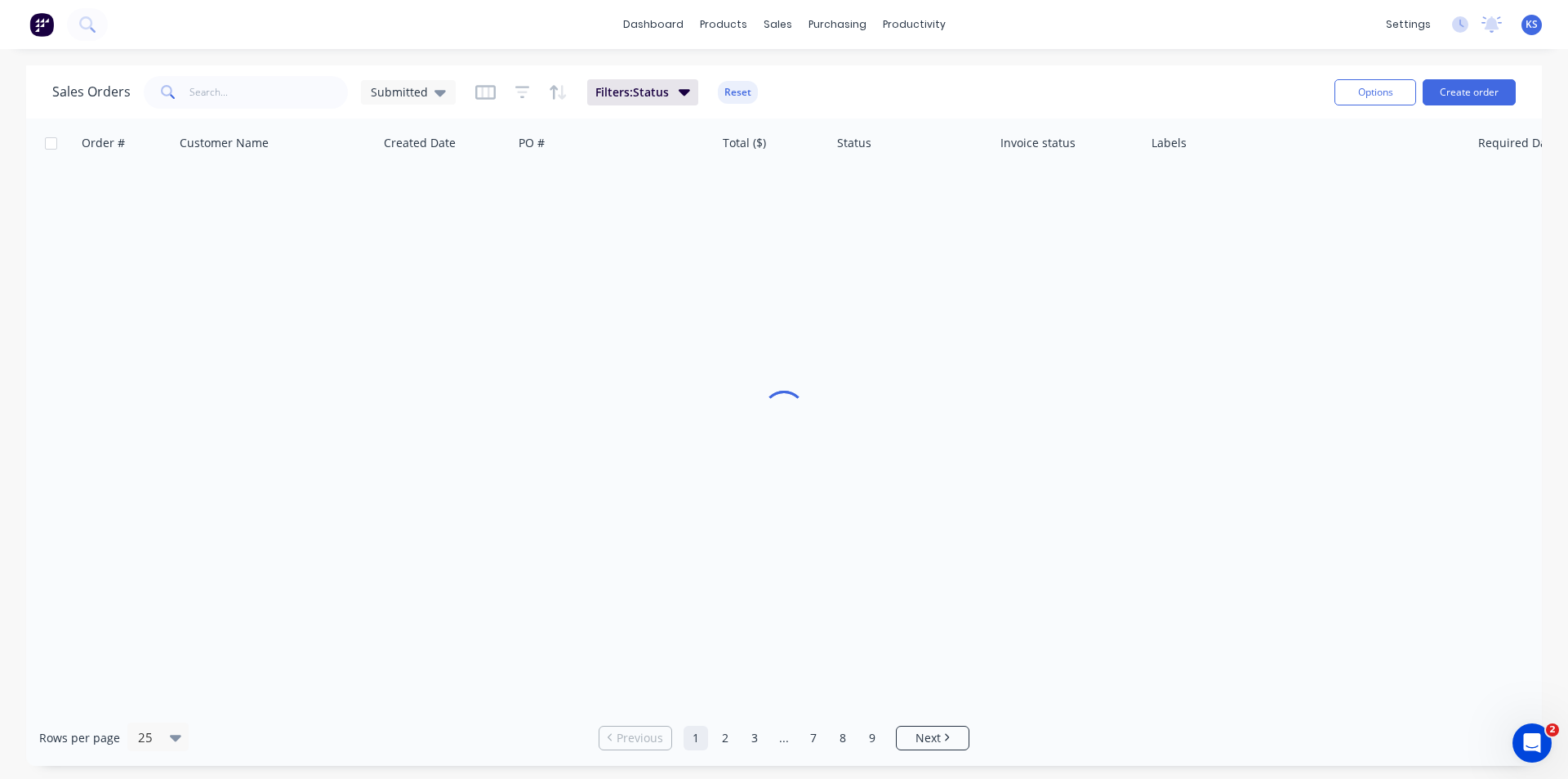
click at [1172, 76] on div "Sales Orders Submitted Filters: Status Reset" at bounding box center [686, 92] width 1269 height 40
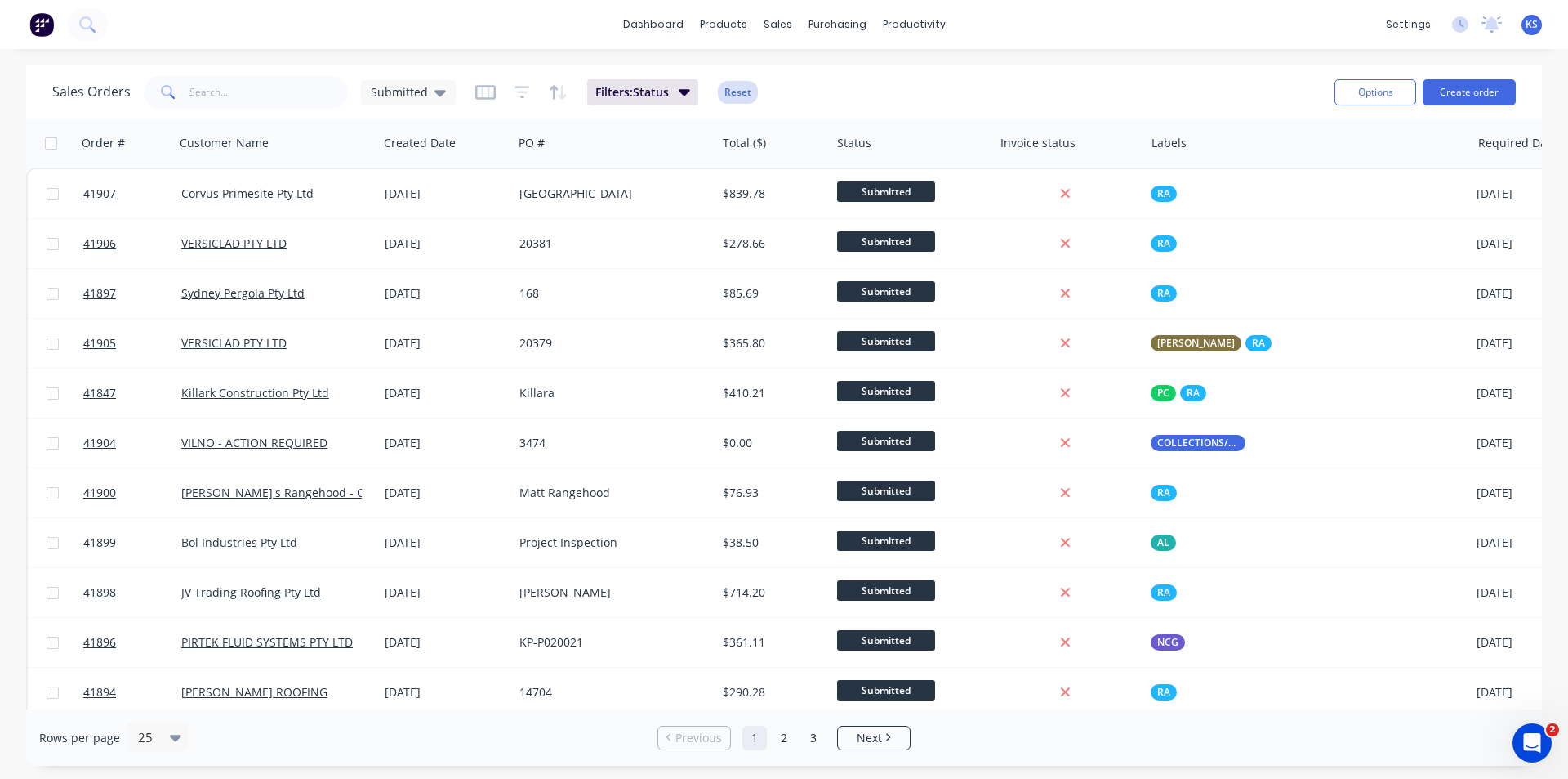
click at [725, 87] on button "Reset" at bounding box center [738, 92] width 40 height 23
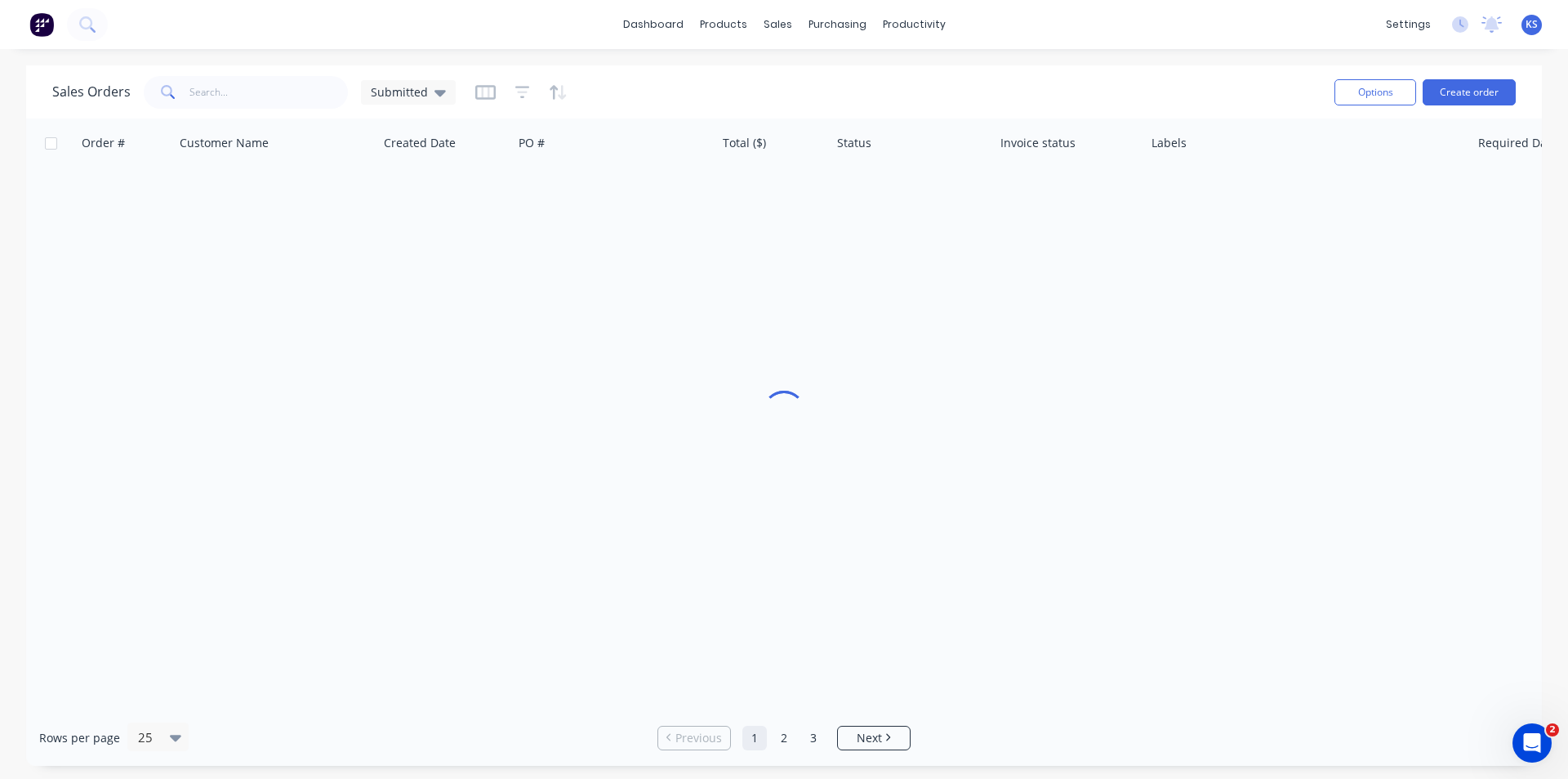
click at [969, 74] on div "Sales Orders Submitted" at bounding box center [686, 92] width 1269 height 40
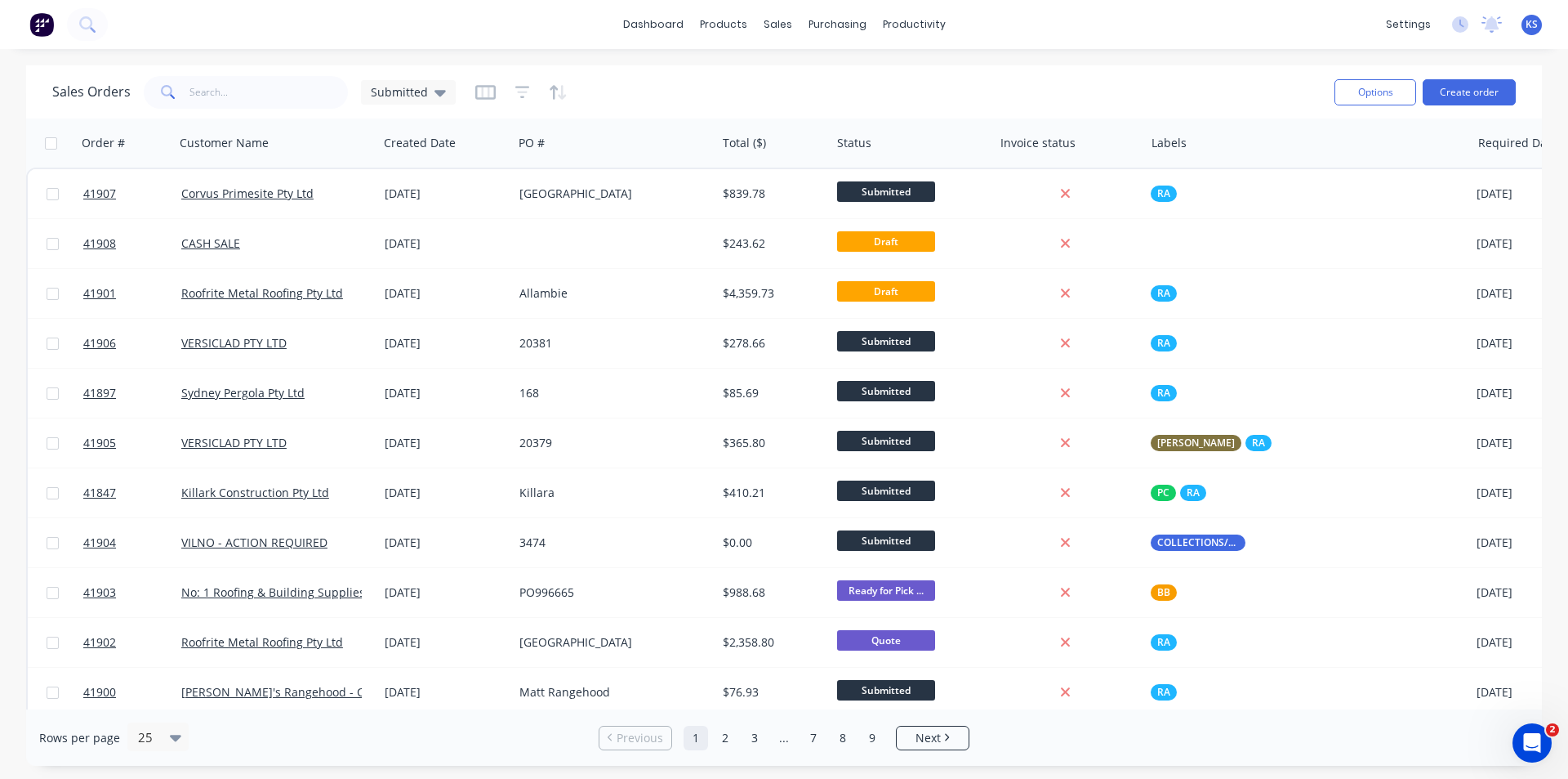
click at [781, 63] on div "dashboard products sales purchasing productivity dashboard products Product Cat…" at bounding box center [784, 389] width 1568 height 779
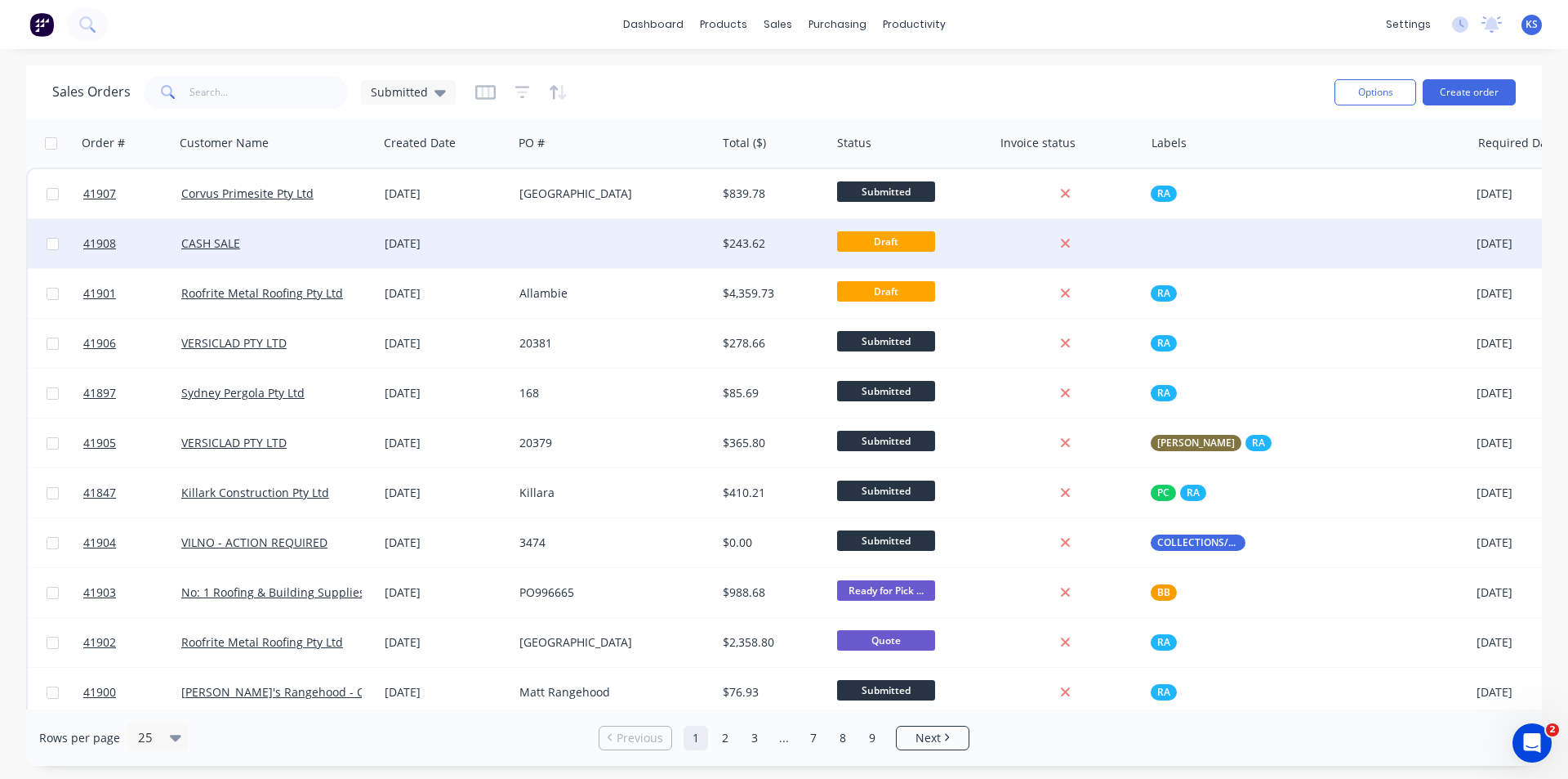
click at [549, 240] on div at bounding box center [615, 244] width 203 height 49
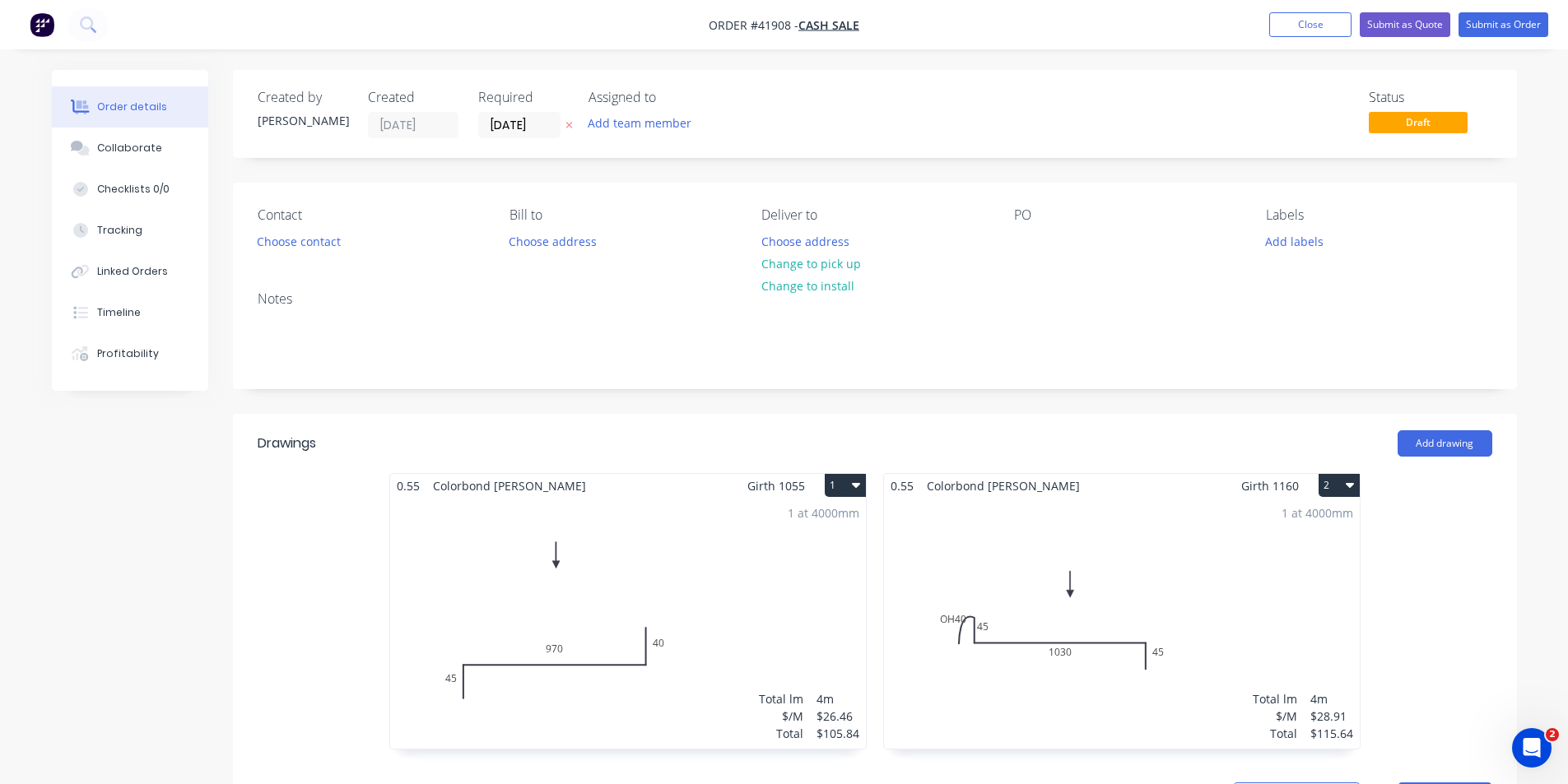
click at [861, 481] on button "1" at bounding box center [845, 485] width 41 height 23
click at [822, 588] on div "Delete" at bounding box center [788, 591] width 127 height 24
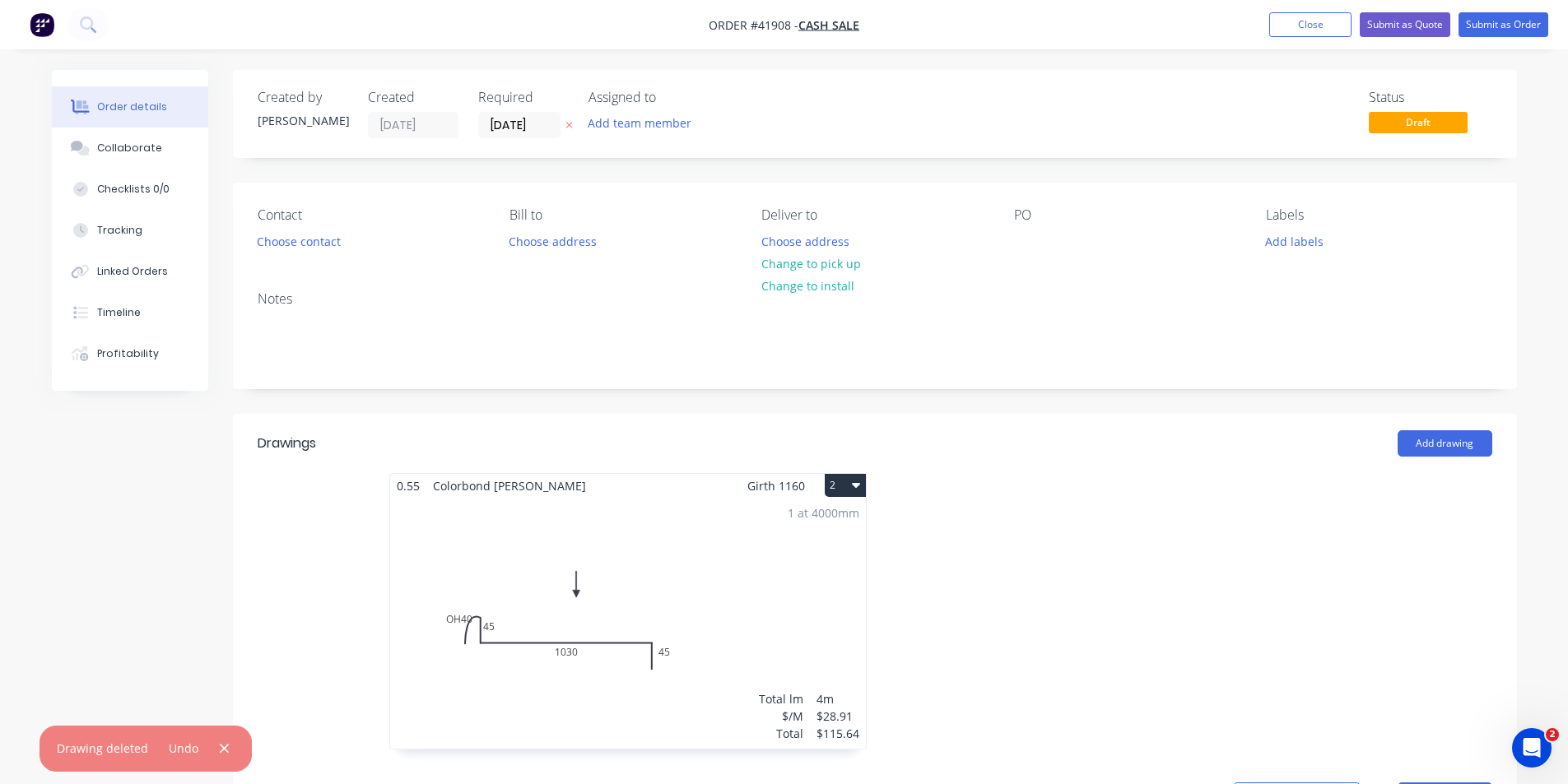
click at [850, 485] on button "2" at bounding box center [845, 485] width 41 height 23
drag, startPoint x: 823, startPoint y: 593, endPoint x: 1005, endPoint y: 411, distance: 257.4
click at [823, 593] on div "Delete" at bounding box center [788, 591] width 127 height 24
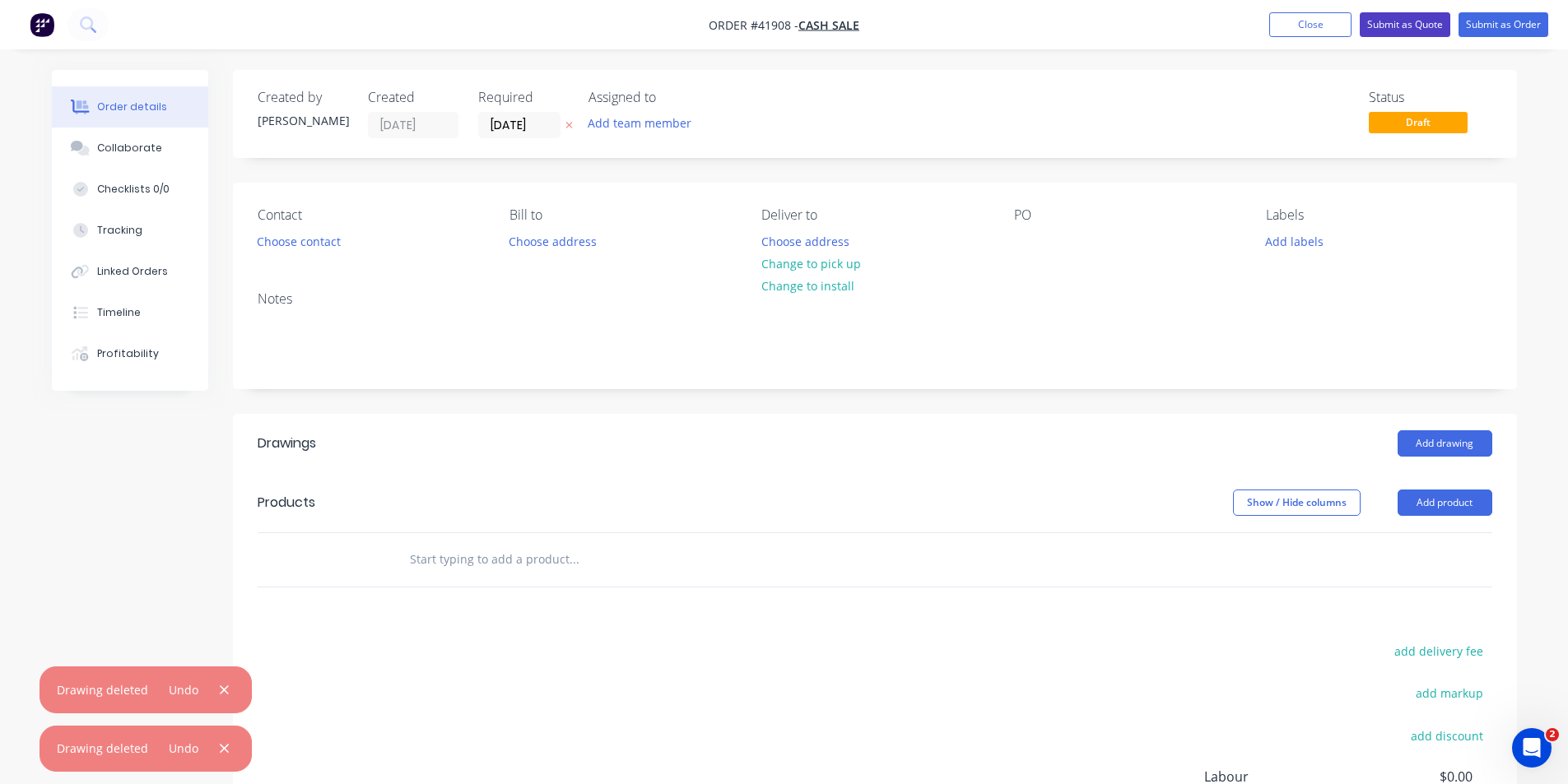
click at [1411, 24] on button "Submit as Quote" at bounding box center [1405, 25] width 91 height 25
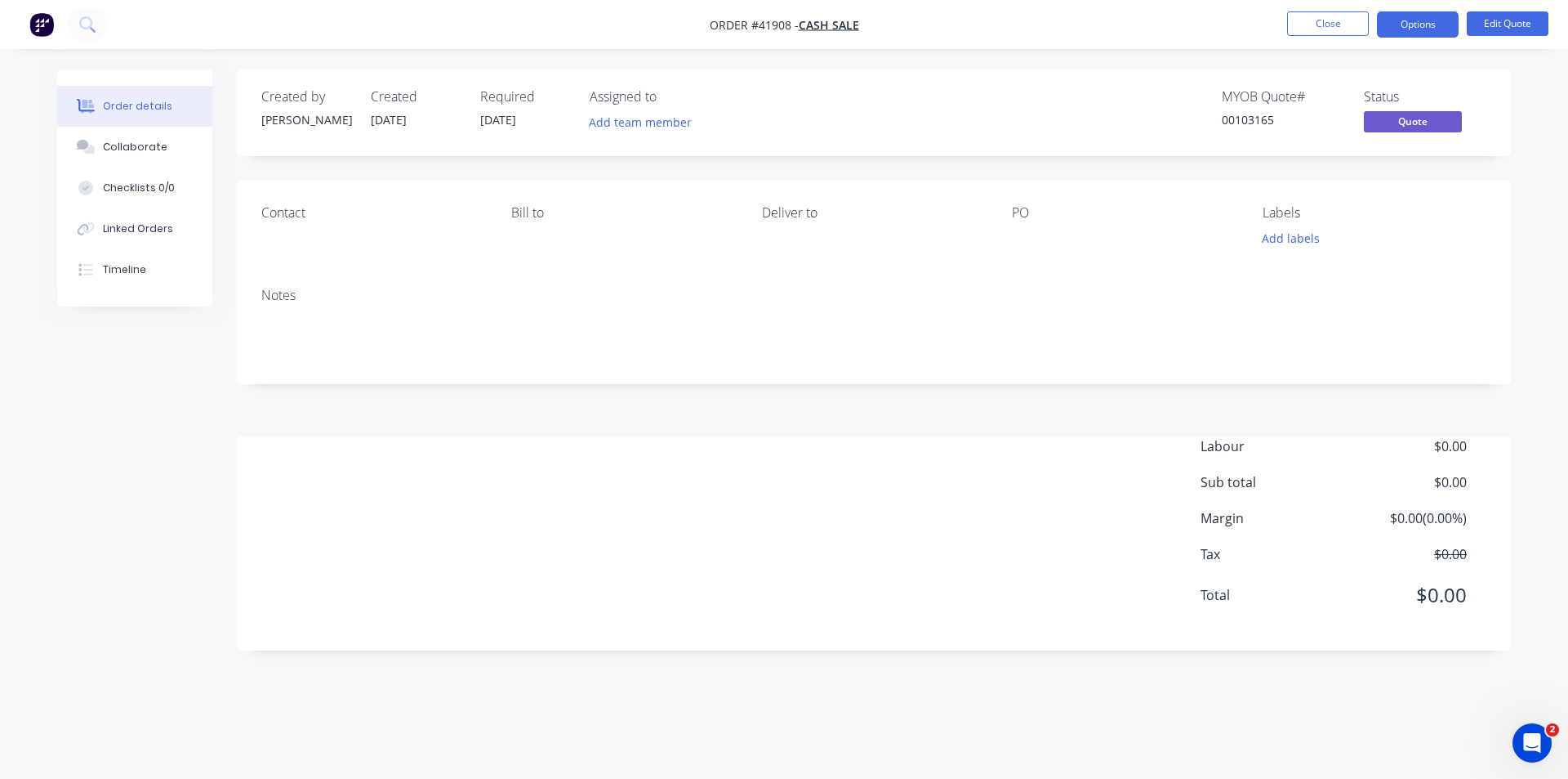
click at [1401, 24] on button "Options" at bounding box center [1418, 24] width 81 height 26
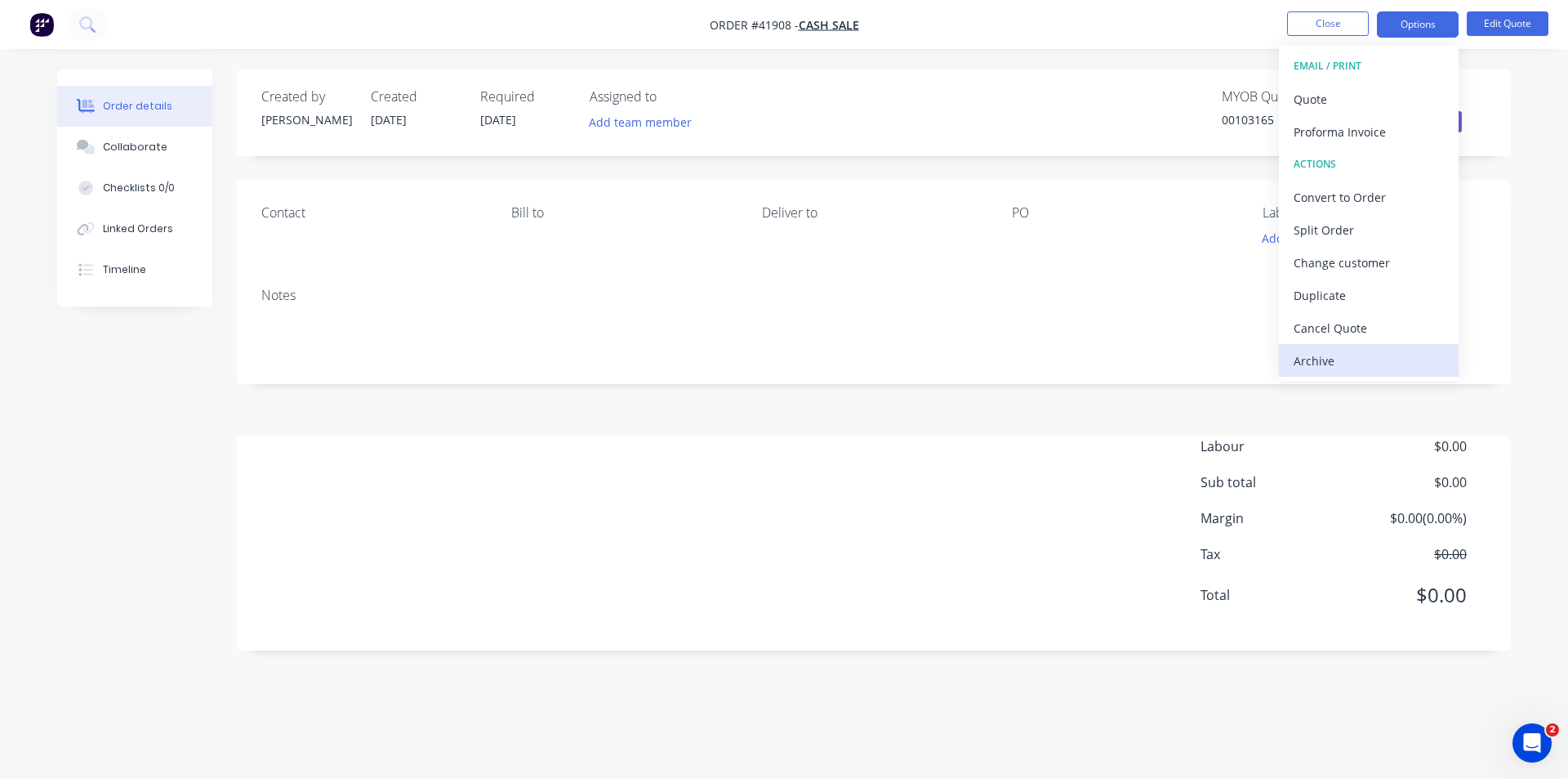
click at [1319, 358] on div "Archive" at bounding box center [1368, 361] width 150 height 24
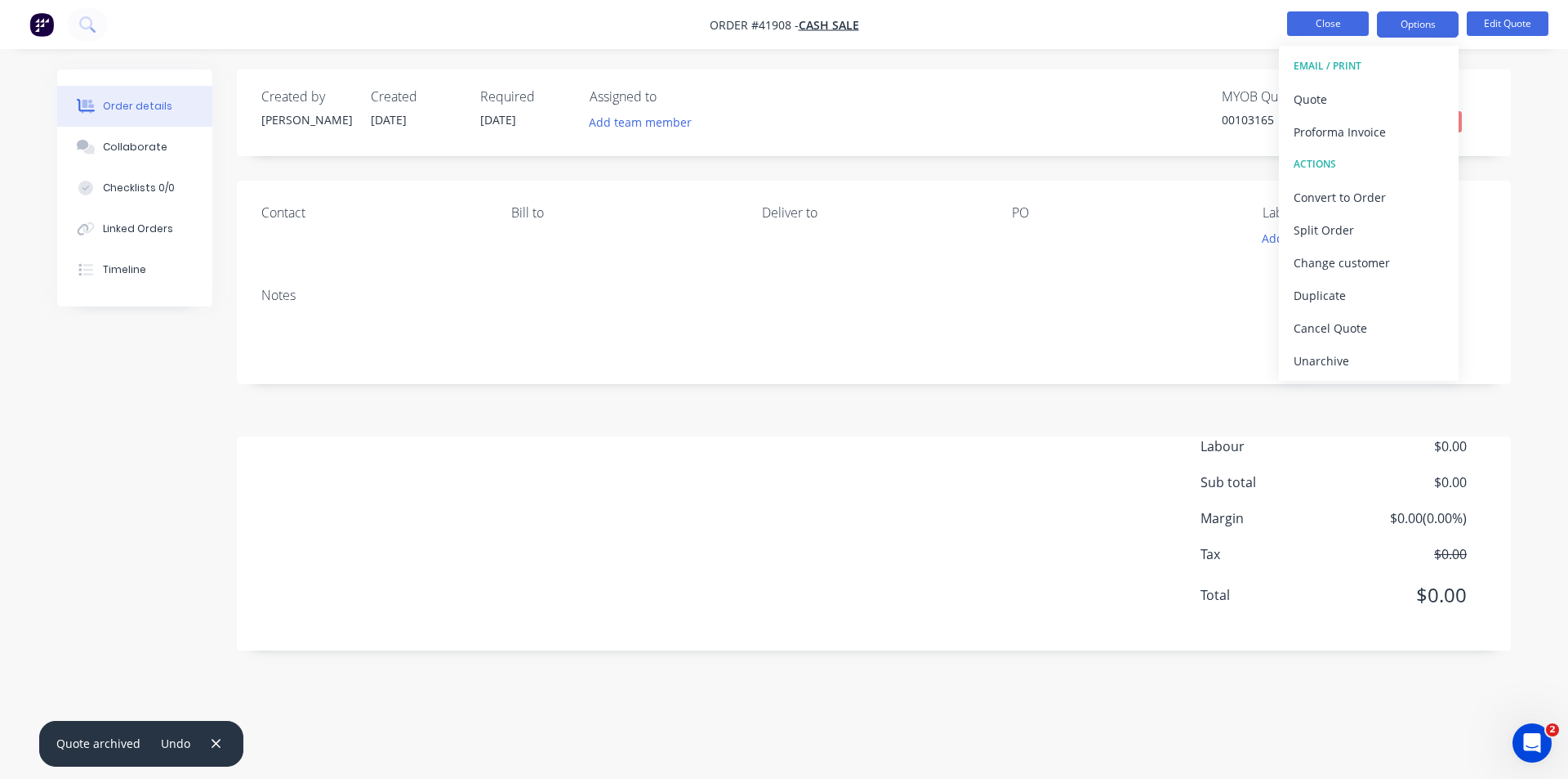
click at [1308, 20] on button "Close" at bounding box center [1328, 24] width 81 height 24
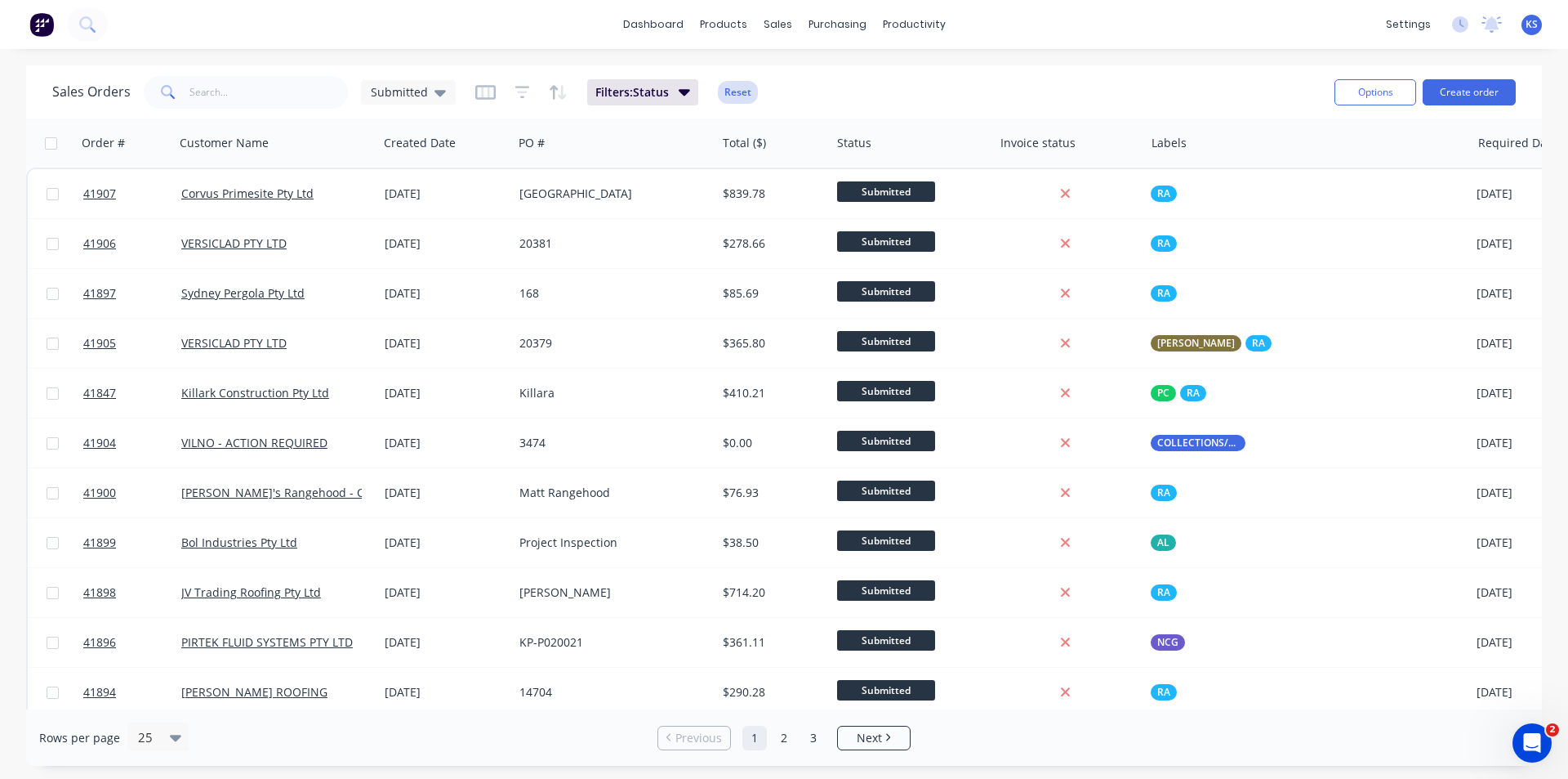
click at [740, 87] on button "Reset" at bounding box center [738, 92] width 40 height 23
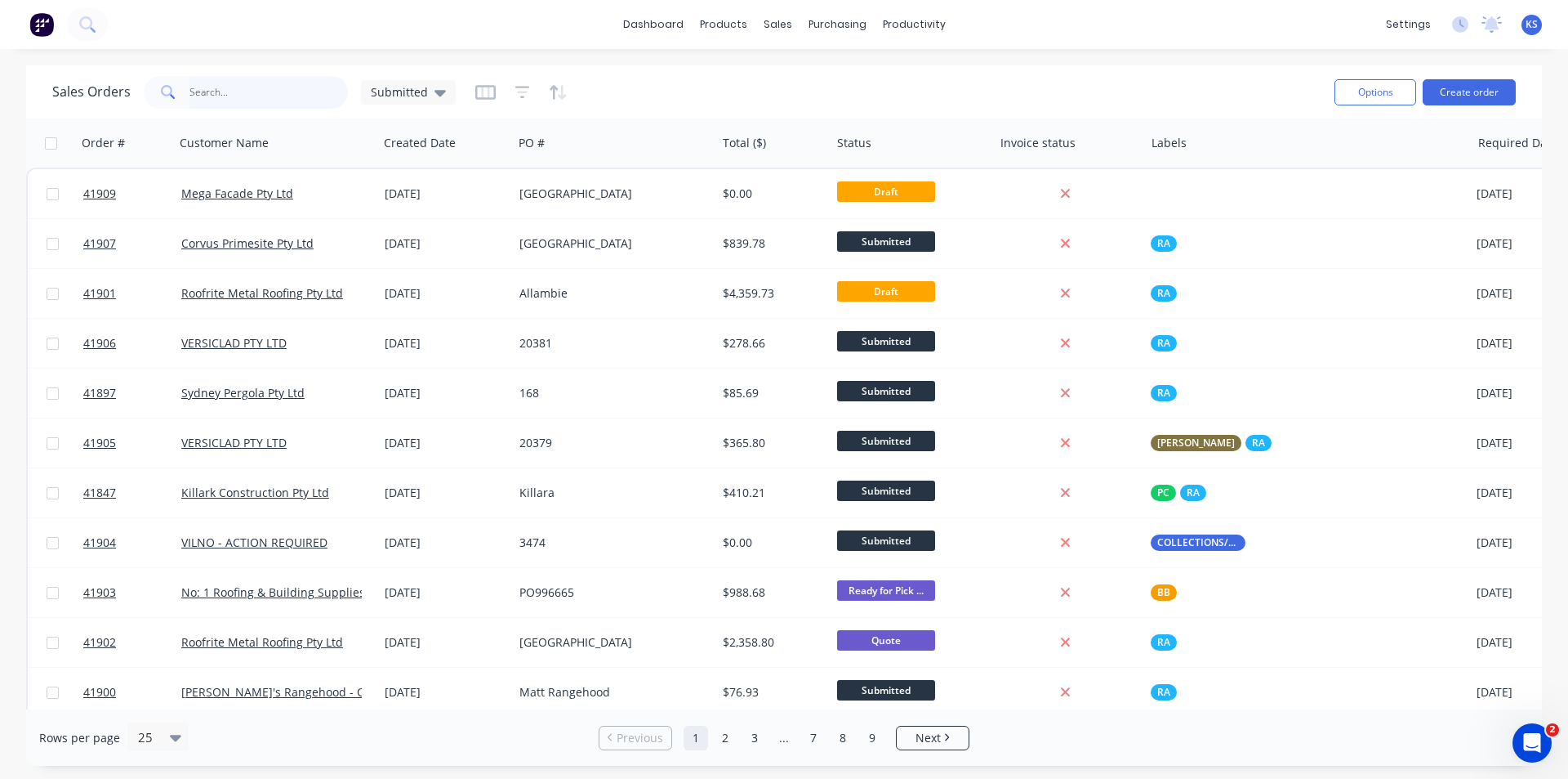
click at [265, 97] on input "text" at bounding box center [270, 92] width 160 height 33
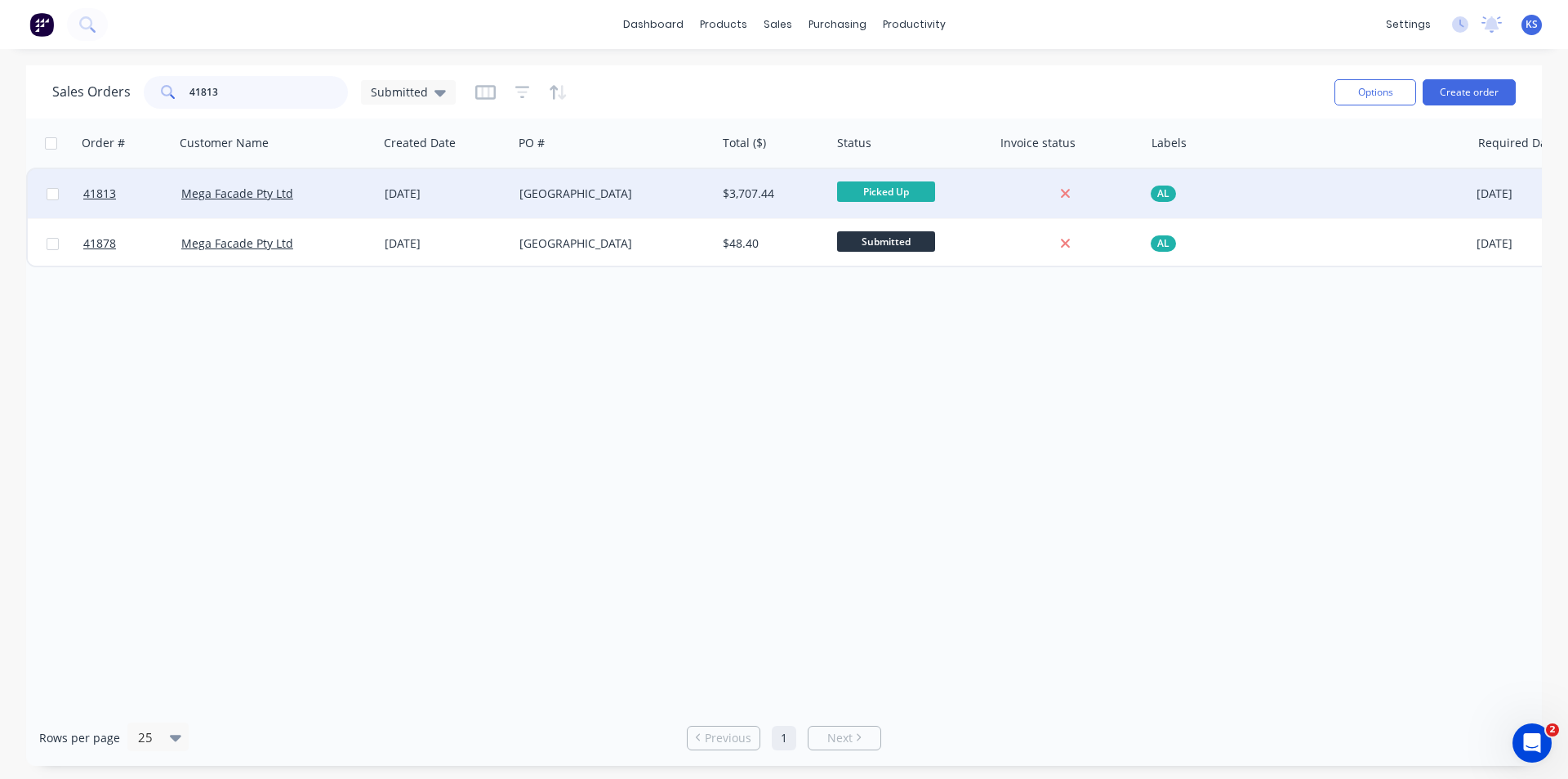
type input "41813"
click at [312, 192] on div "Mega Facade Pty Ltd" at bounding box center [272, 193] width 181 height 16
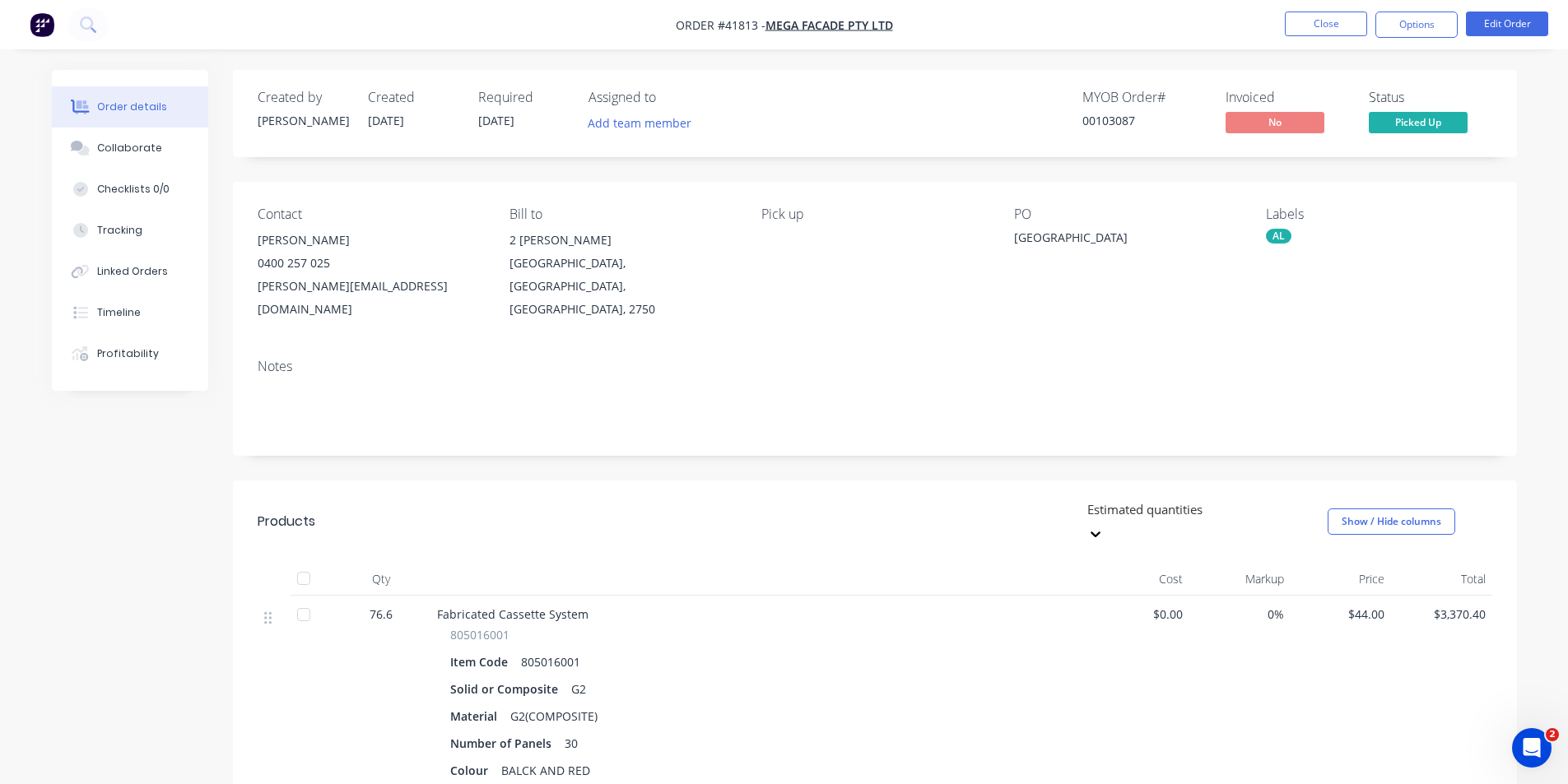
click at [794, 496] on div "Estimated quantities Show / Hide columns" at bounding box center [1005, 521] width 972 height 49
click at [130, 145] on div "Collaborate" at bounding box center [129, 148] width 65 height 15
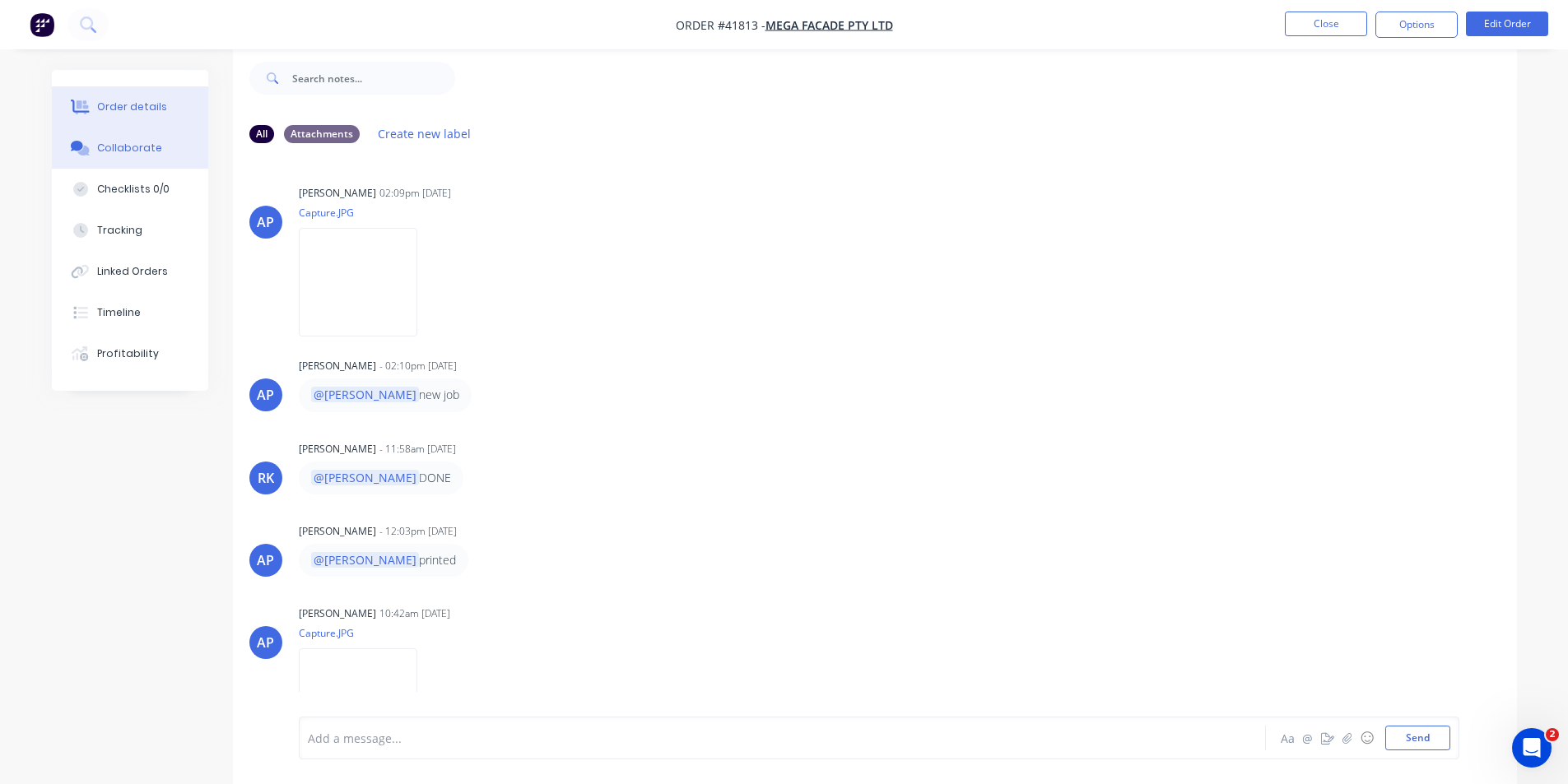
click at [133, 115] on button "Order details" at bounding box center [129, 107] width 157 height 41
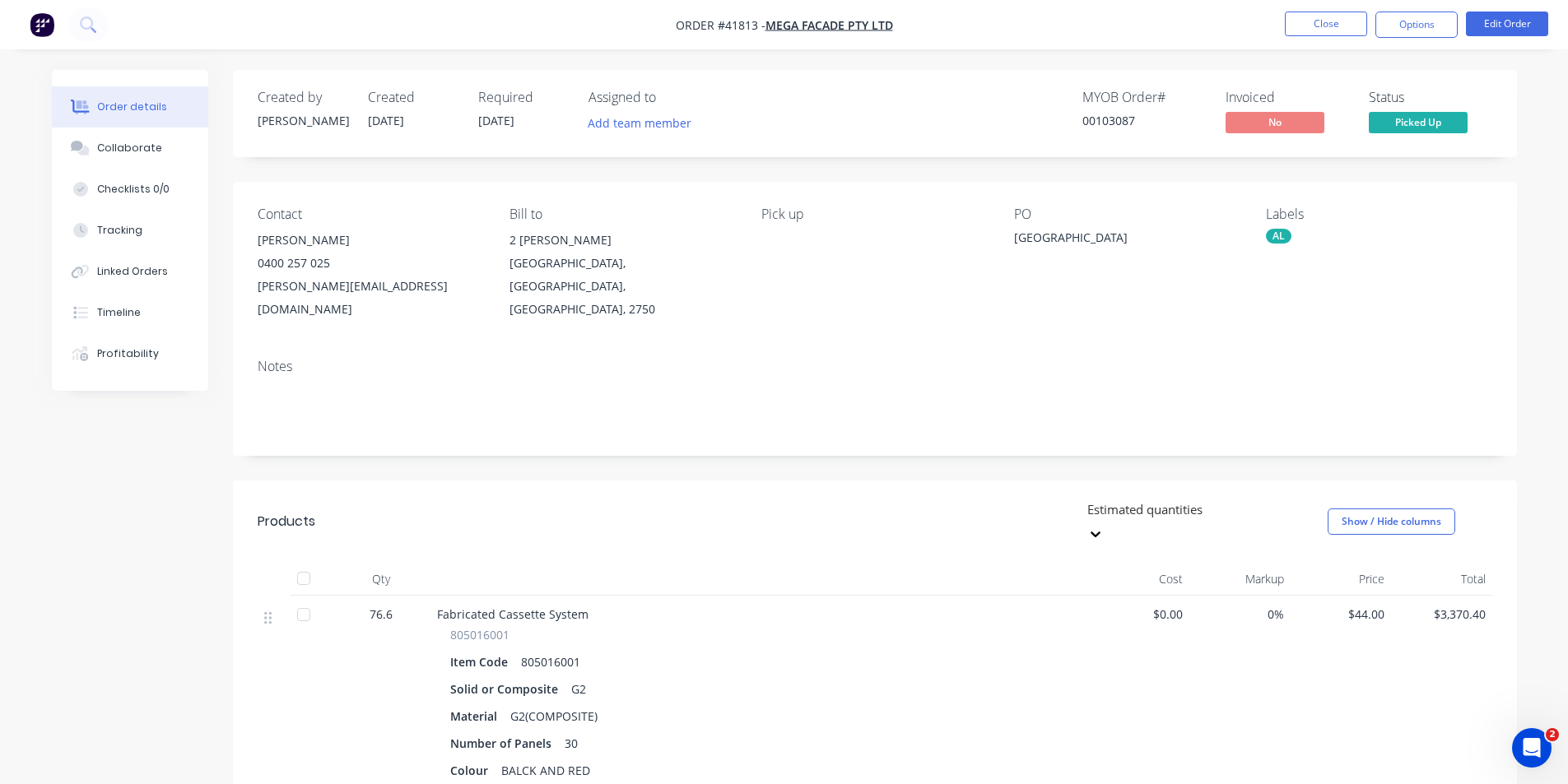
click at [1003, 29] on nav "Order #41813 - Mega Facade Pty Ltd Close Options Edit Order" at bounding box center [784, 25] width 1568 height 49
click at [863, 496] on div "Estimated quantities Show / Hide columns" at bounding box center [1005, 521] width 972 height 49
click at [1427, 20] on button "Options" at bounding box center [1416, 25] width 82 height 26
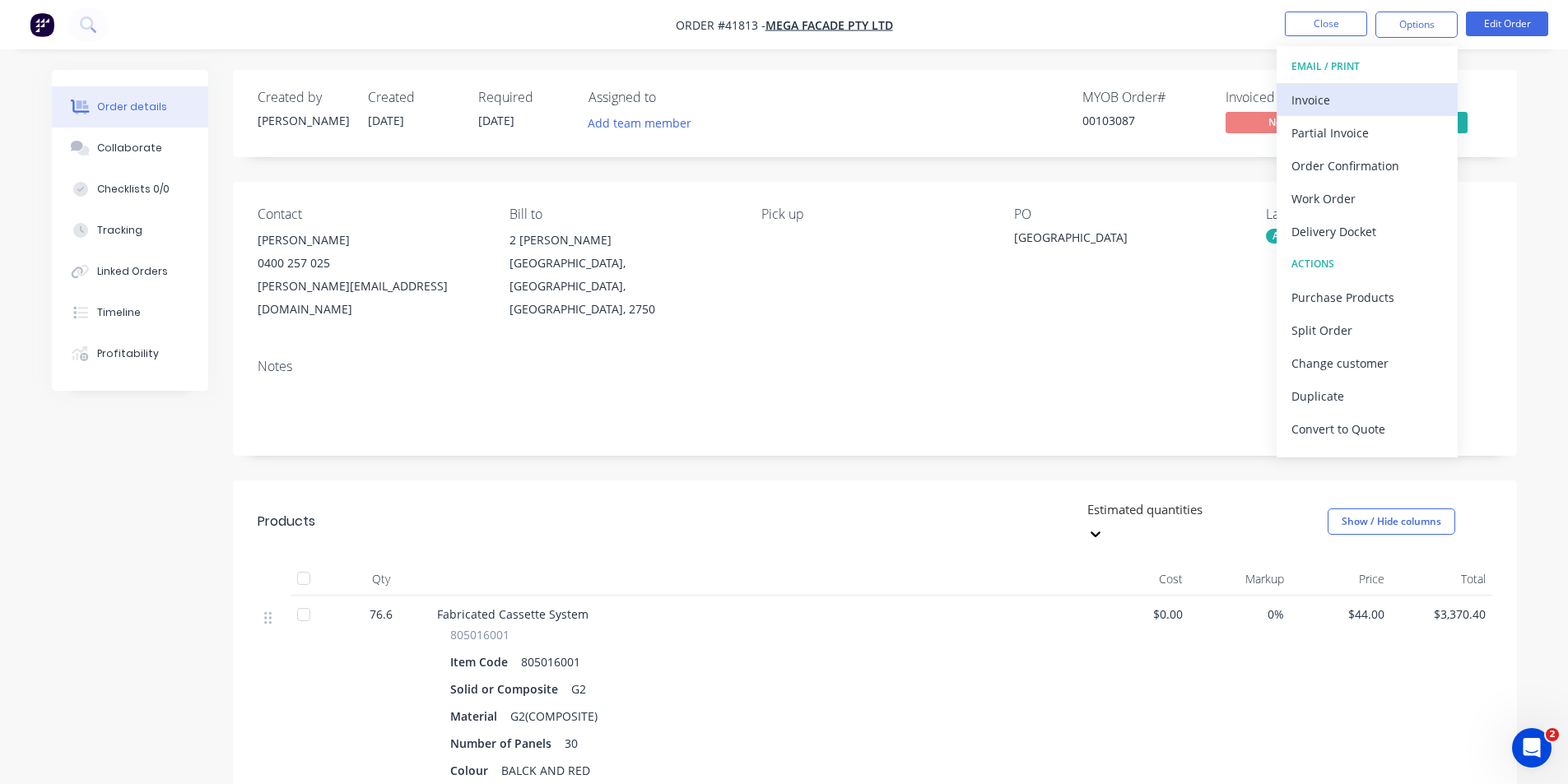
click at [1340, 98] on div "Invoice" at bounding box center [1367, 100] width 151 height 24
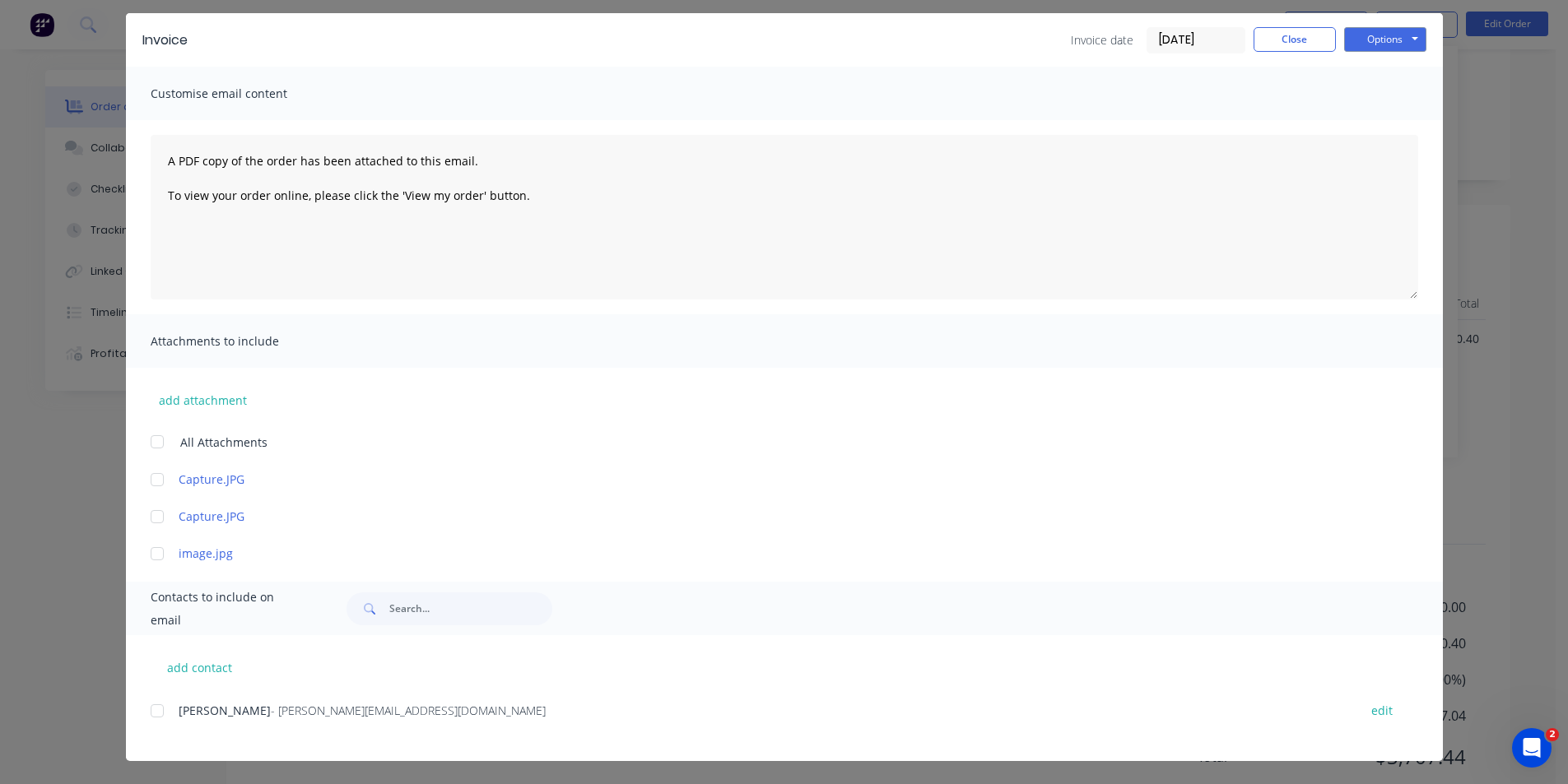
scroll to position [300, 0]
click at [151, 706] on div at bounding box center [157, 710] width 33 height 33
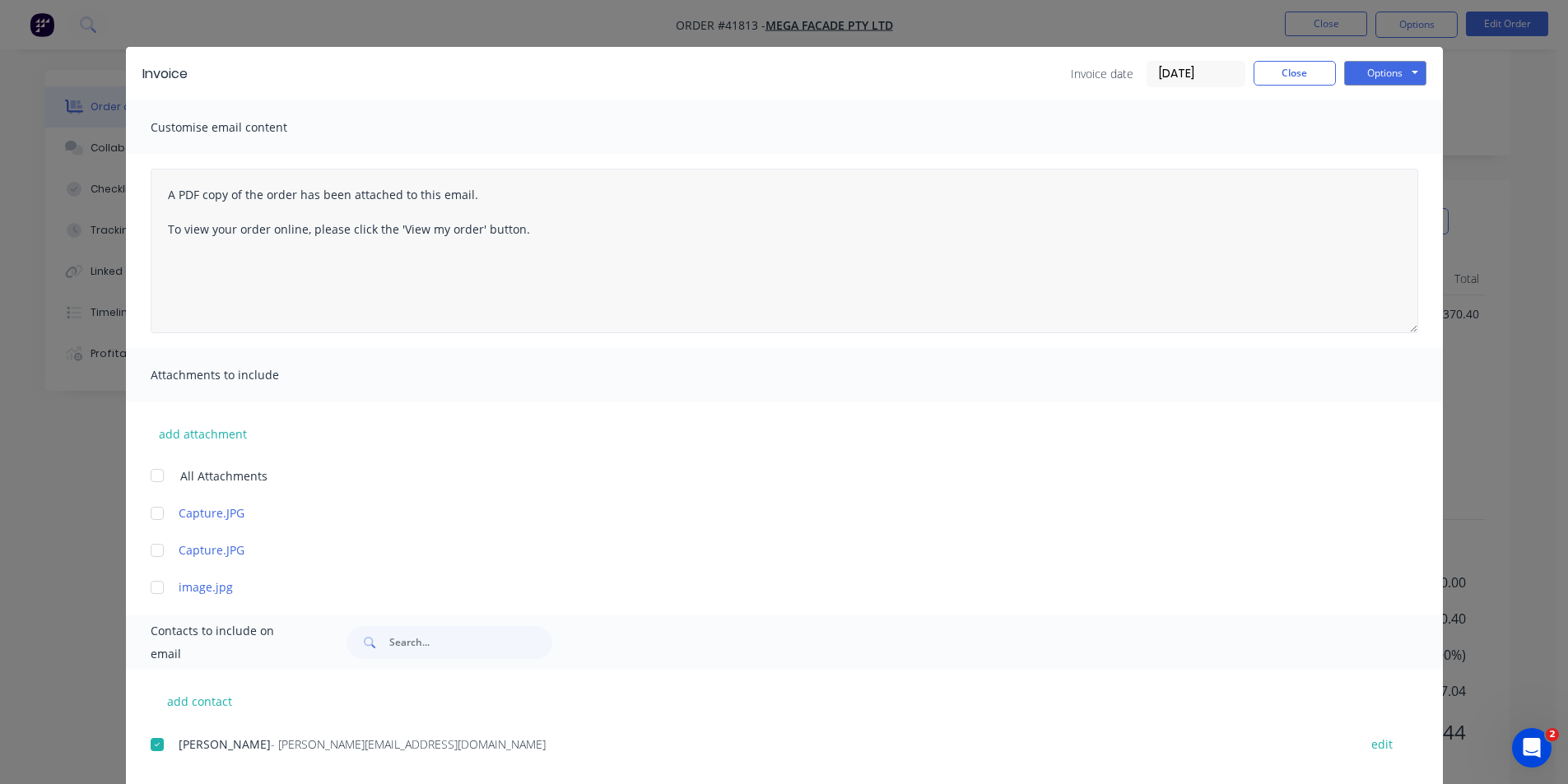
scroll to position [0, 0]
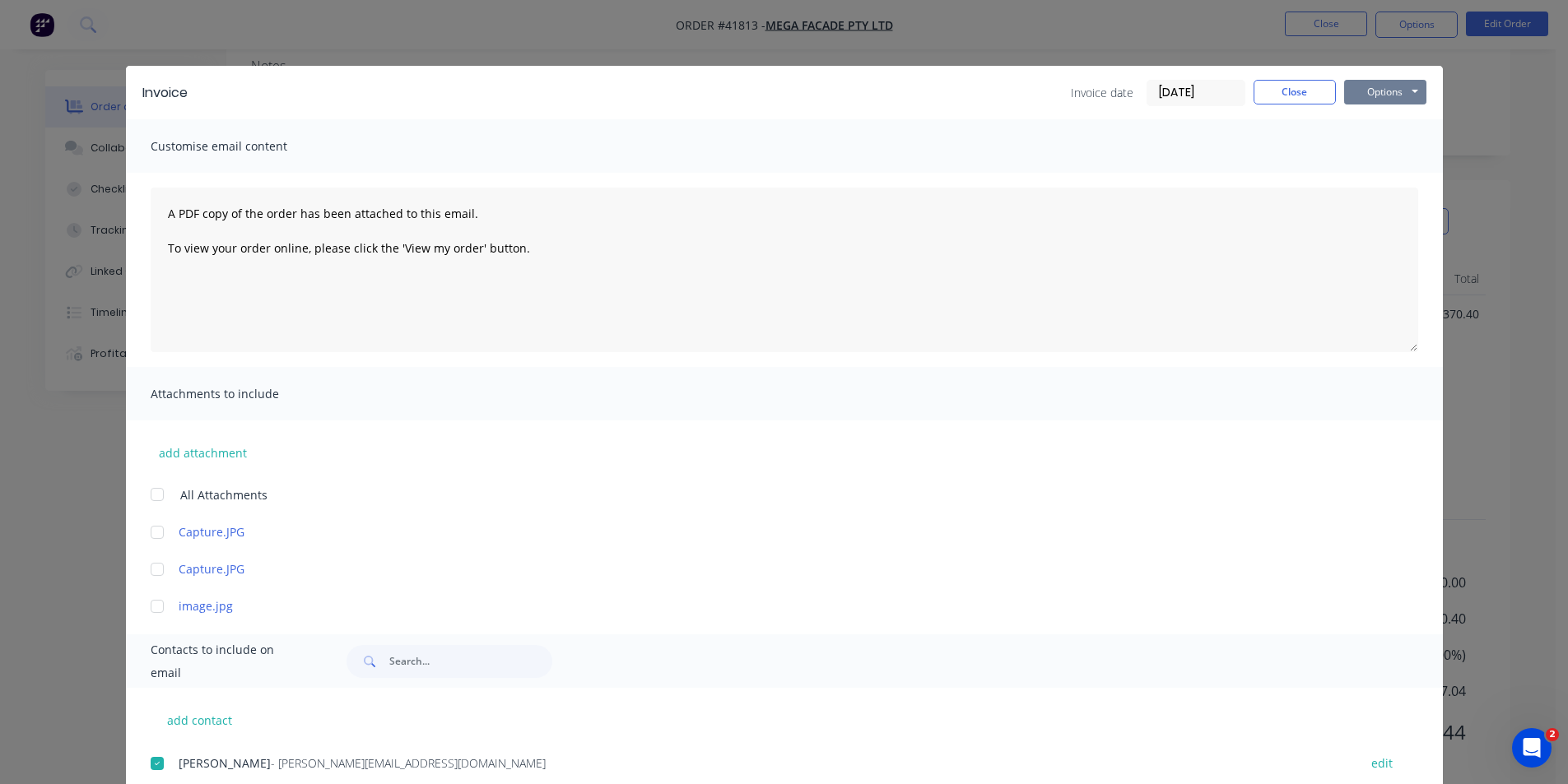
click at [1377, 92] on button "Options" at bounding box center [1384, 91] width 82 height 25
click at [1397, 169] on button "Email" at bounding box center [1396, 176] width 105 height 27
click at [1284, 79] on button "Close" at bounding box center [1294, 91] width 82 height 25
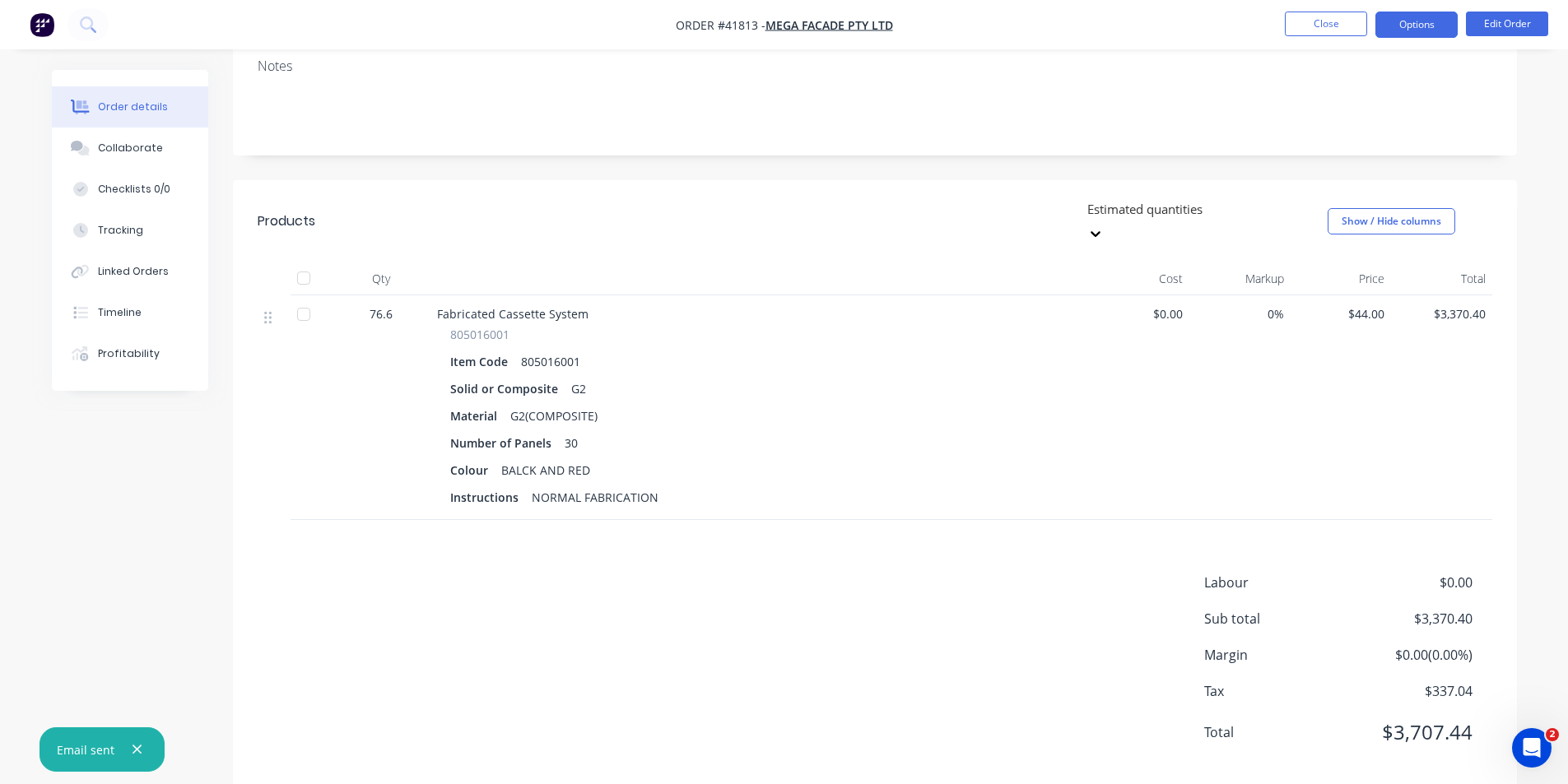
click at [1420, 25] on button "Options" at bounding box center [1416, 25] width 82 height 26
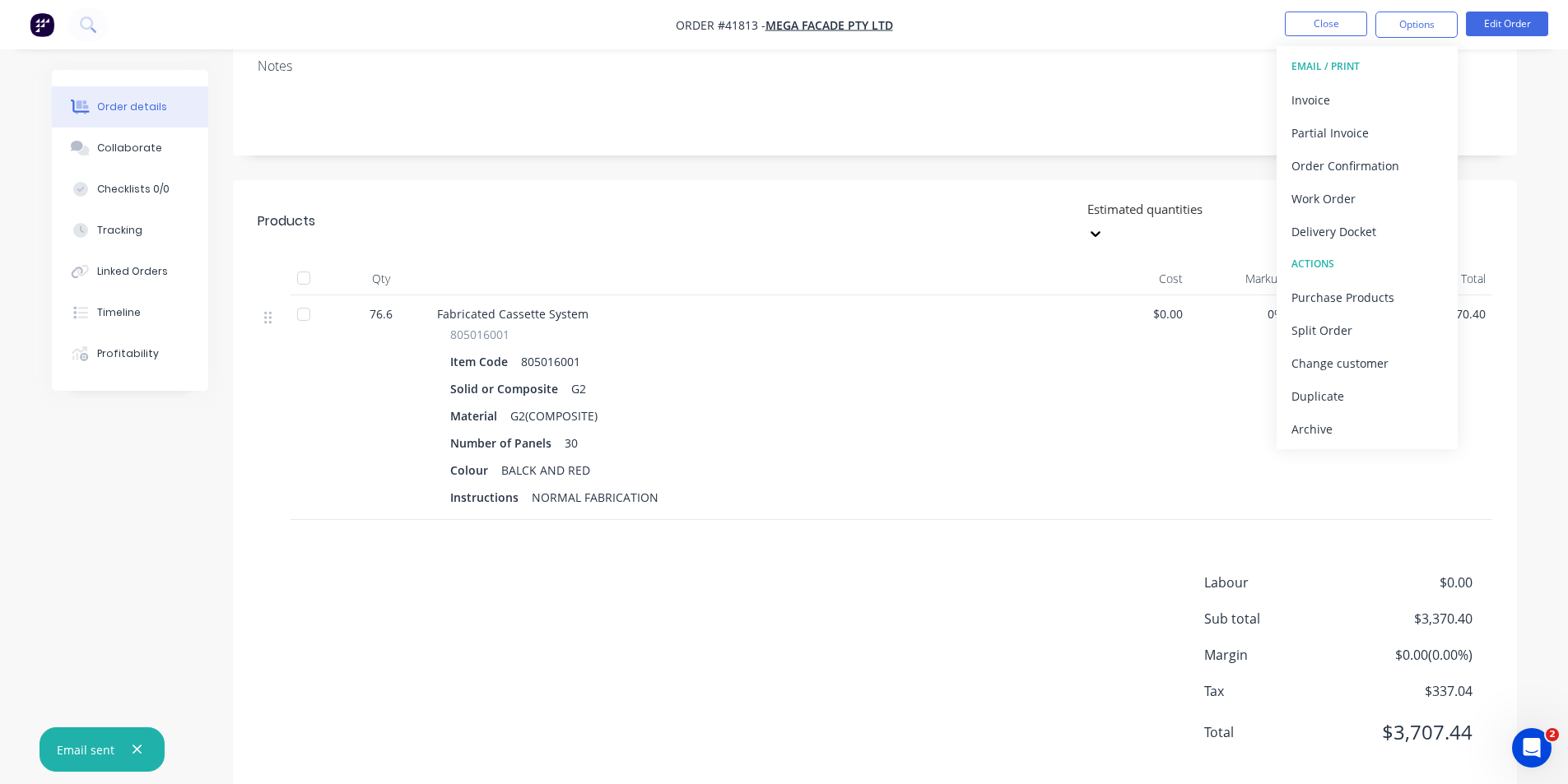
click at [858, 154] on div "Created by Angela Created 18/09/25 Required 22/09/25 Assigned to Add team membe…" at bounding box center [874, 279] width 1284 height 1018
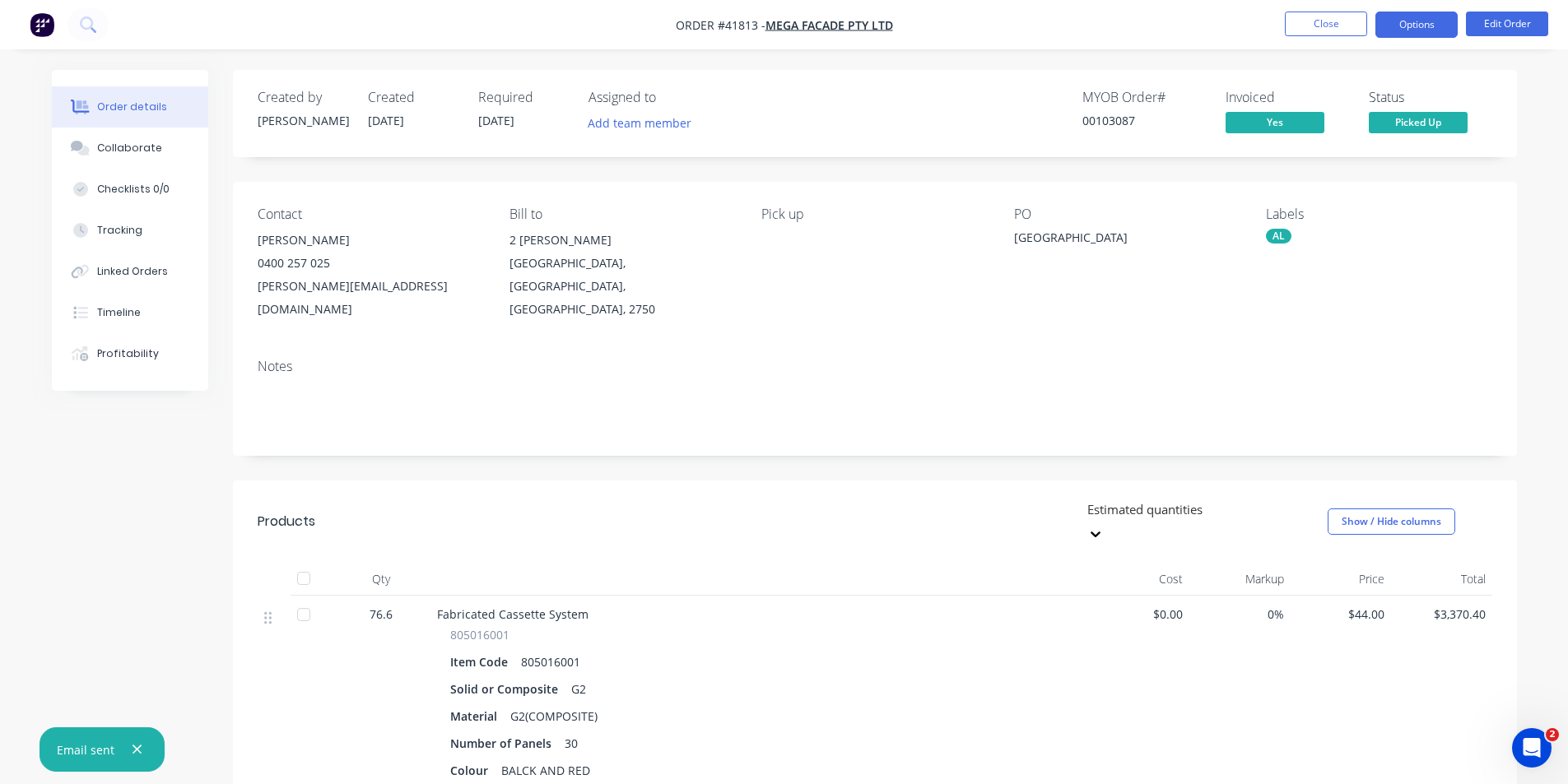
click at [1400, 19] on button "Options" at bounding box center [1416, 25] width 82 height 26
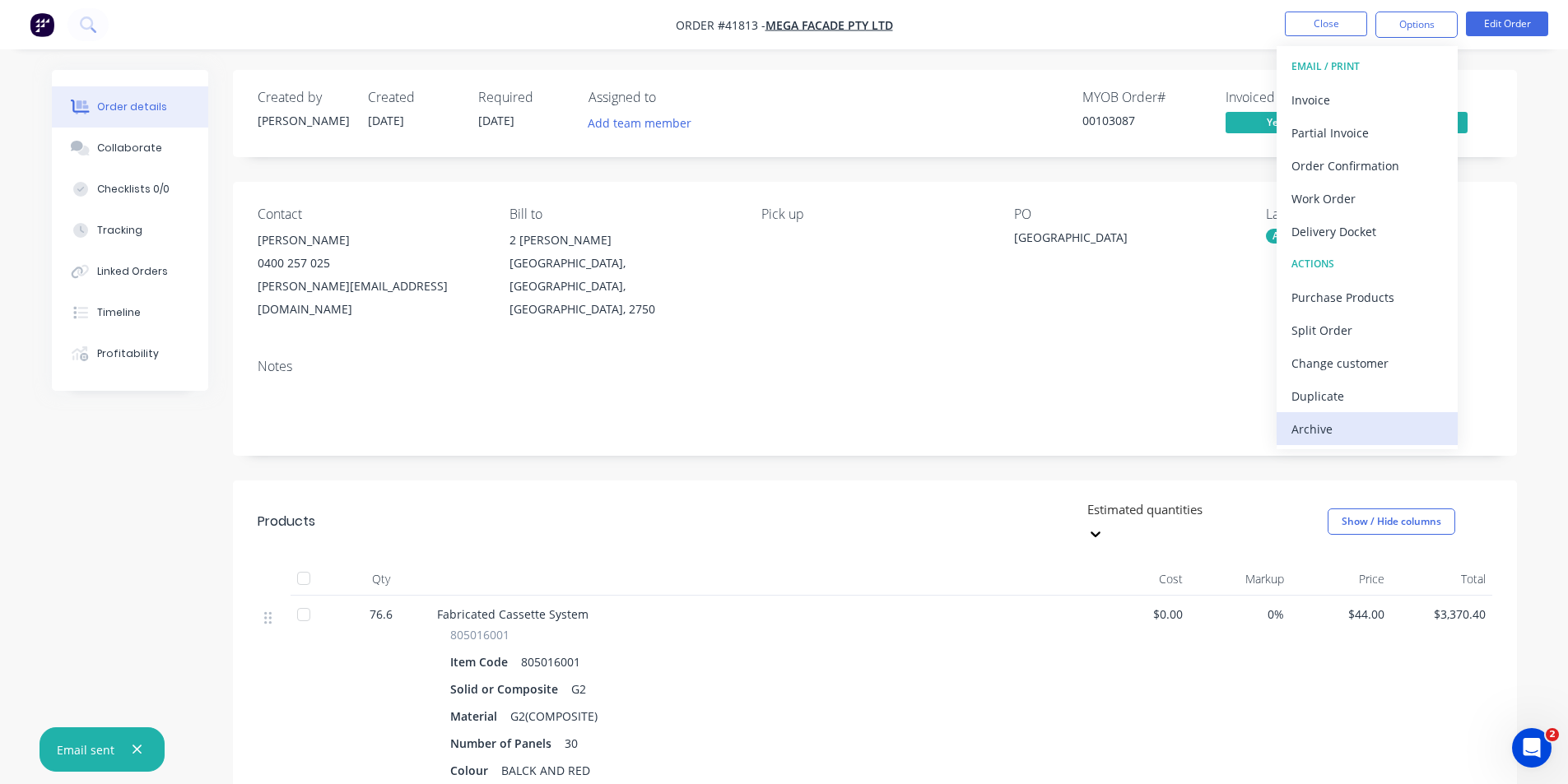
click at [1379, 425] on div "Archive" at bounding box center [1367, 429] width 151 height 24
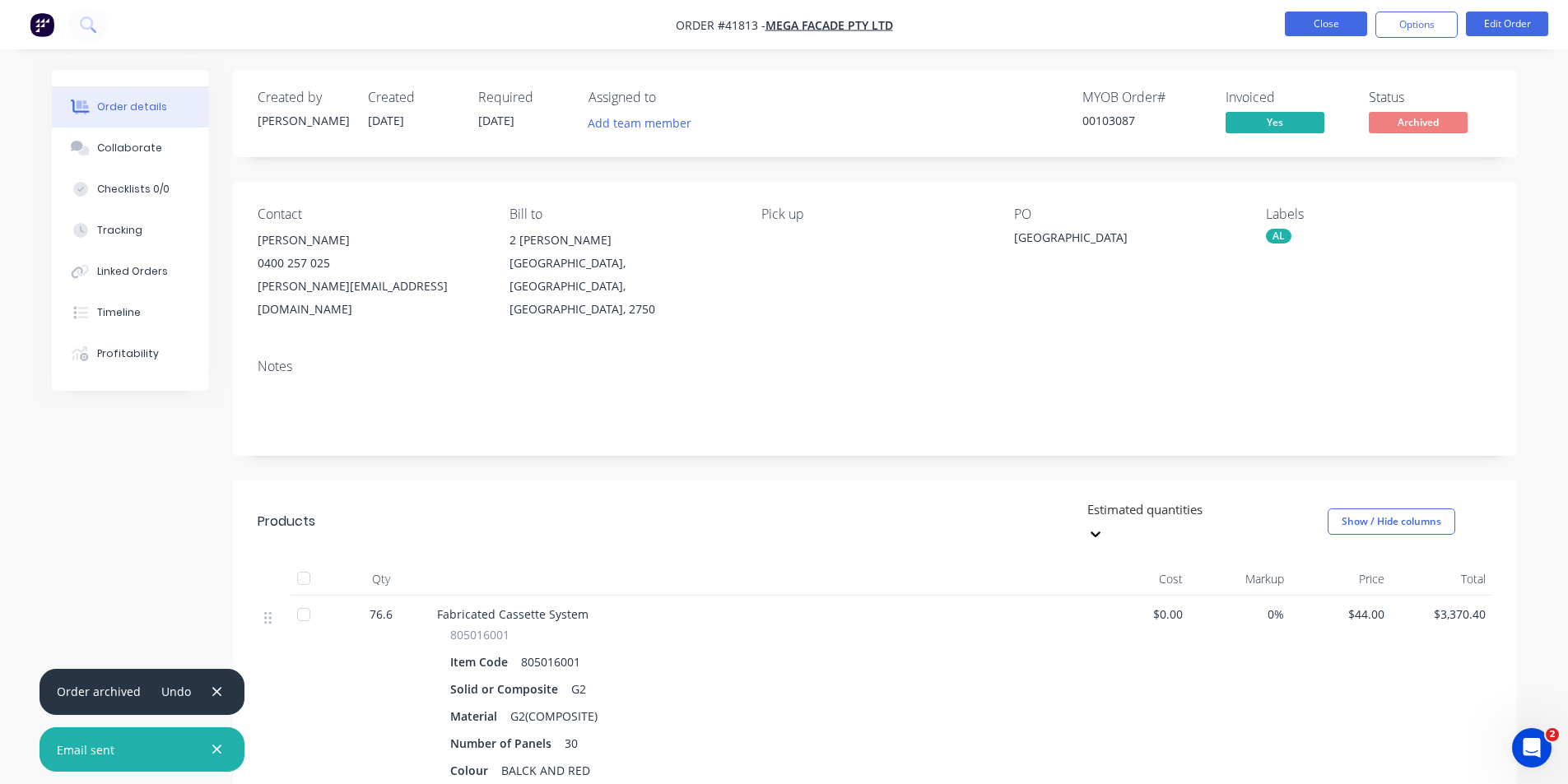
click at [1321, 25] on button "Close" at bounding box center [1325, 24] width 82 height 25
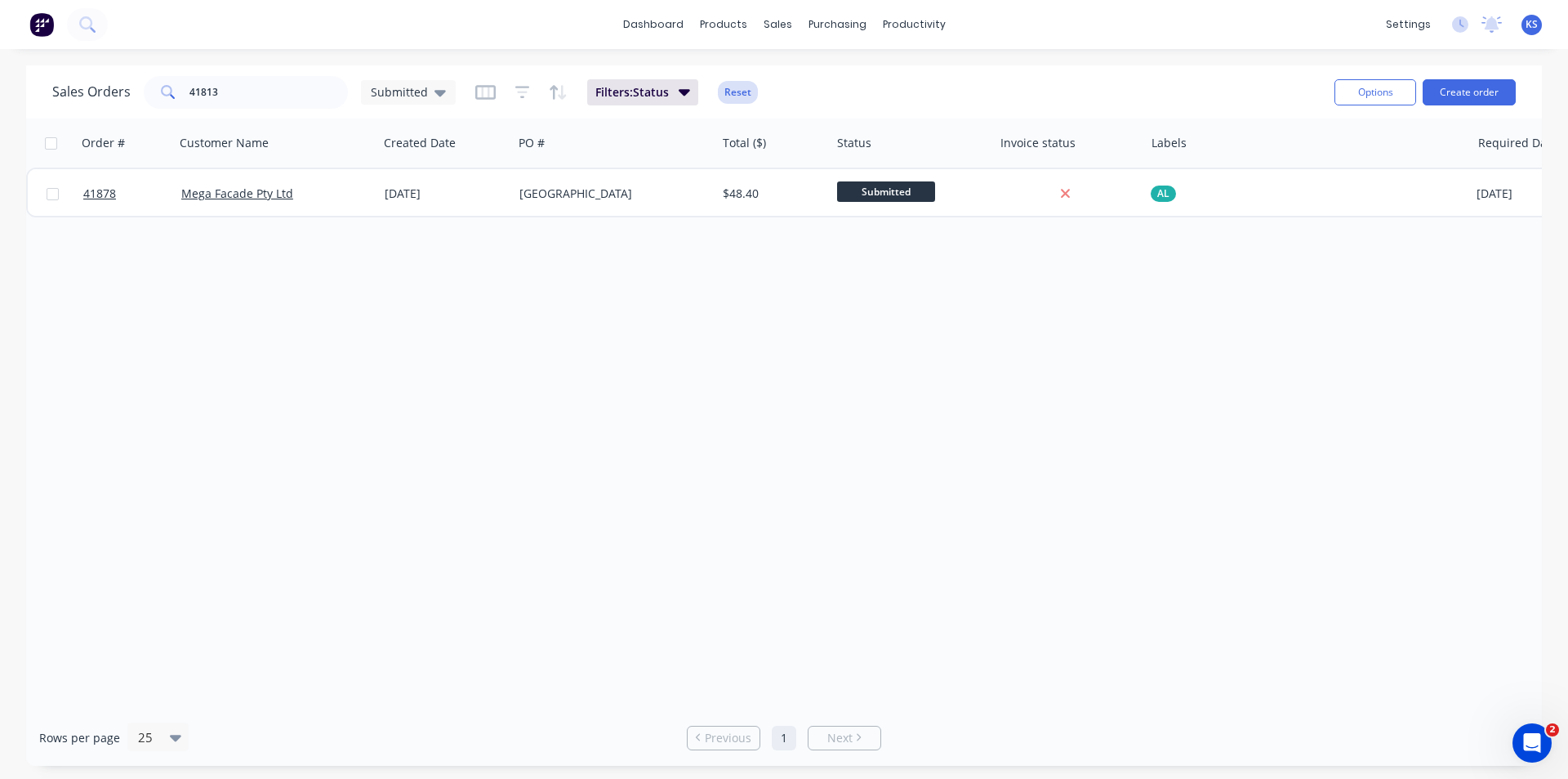
click at [737, 94] on button "Reset" at bounding box center [738, 92] width 40 height 23
drag, startPoint x: 206, startPoint y: 92, endPoint x: 124, endPoint y: 101, distance: 82.5
click at [124, 101] on div "Sales Orders 41813 Submitted" at bounding box center [254, 92] width 403 height 33
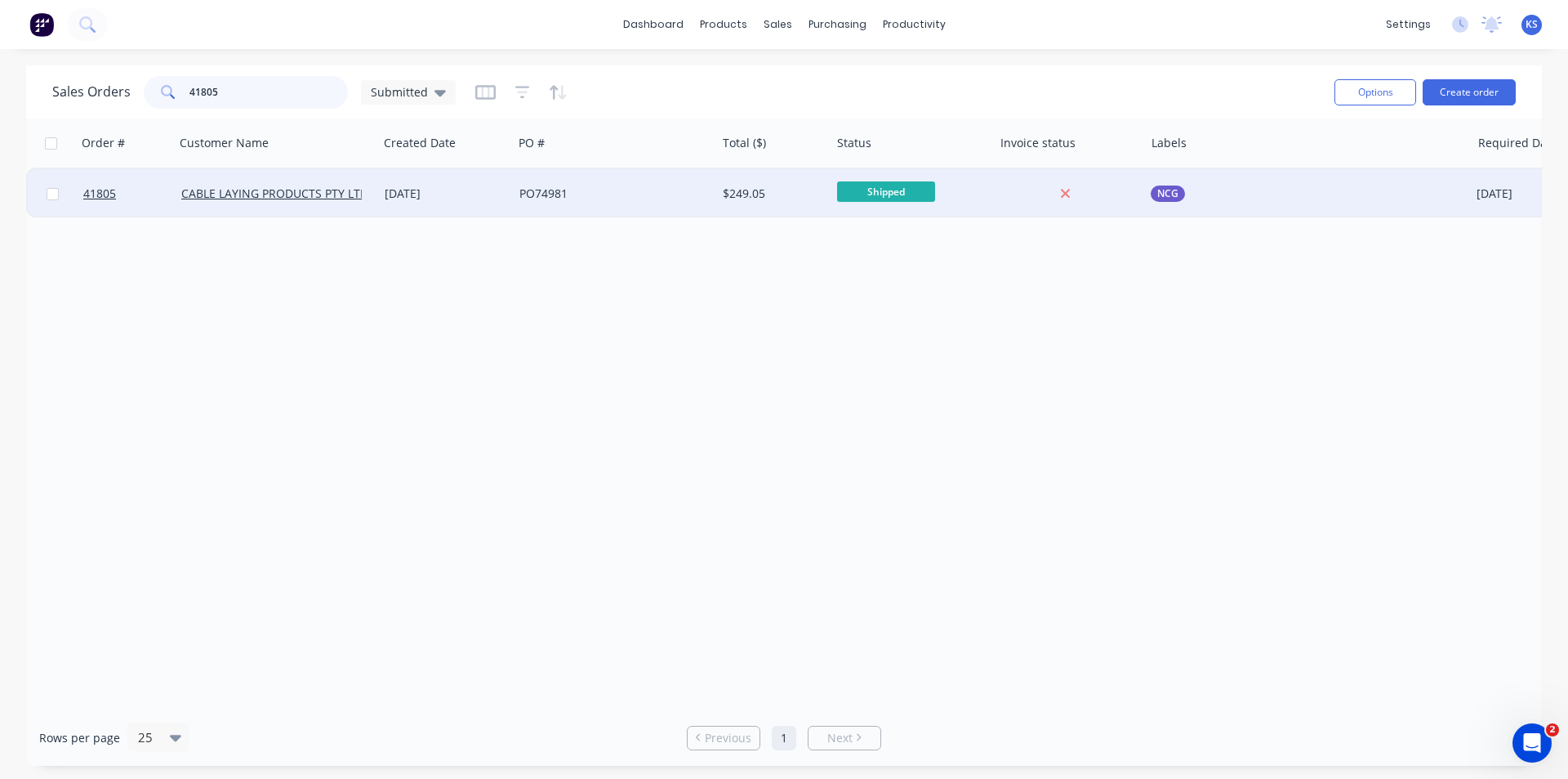
type input "41805"
click at [441, 187] on div "18 Sep 2025" at bounding box center [445, 193] width 122 height 16
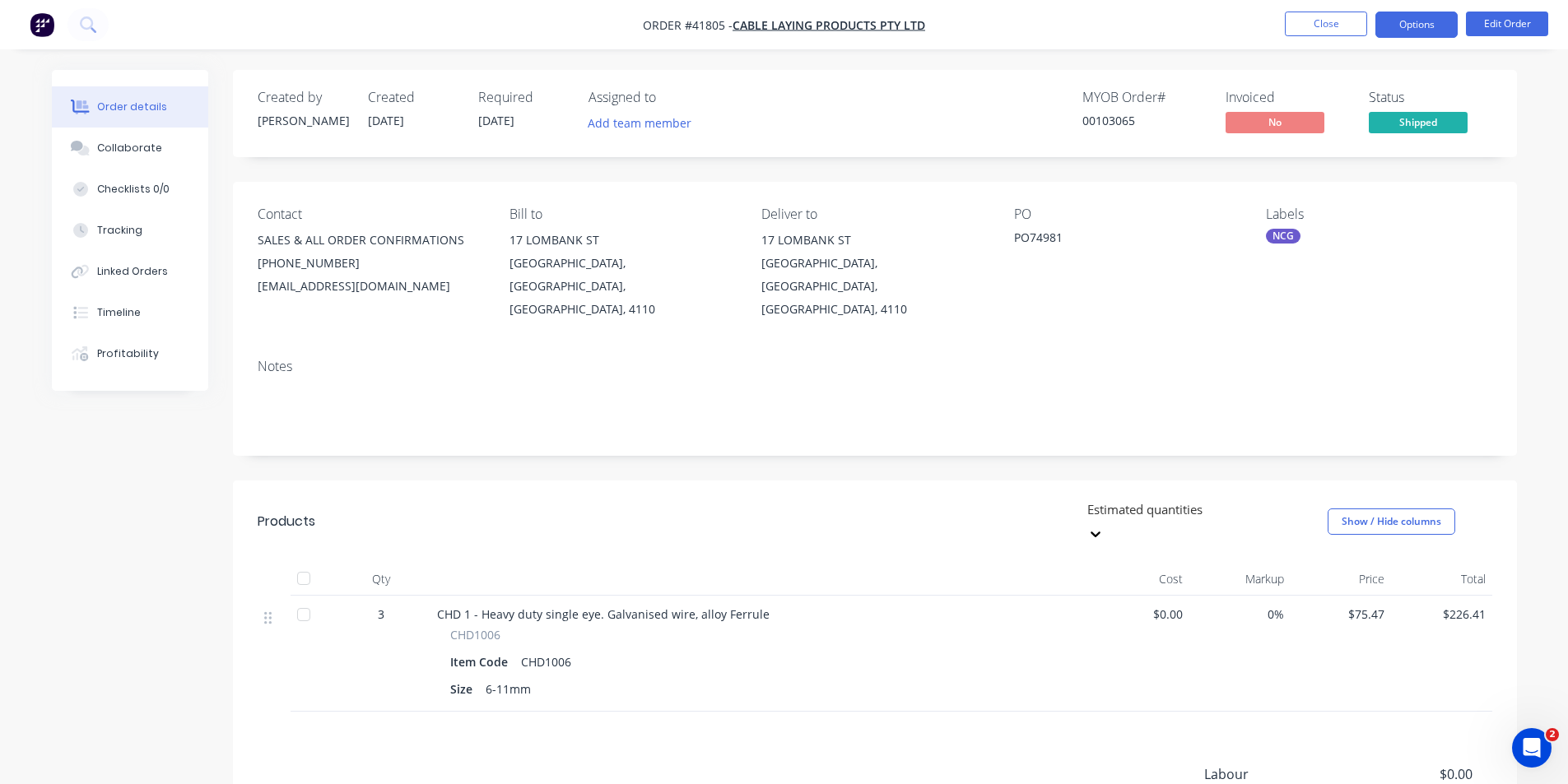
click at [1403, 27] on button "Options" at bounding box center [1416, 25] width 82 height 26
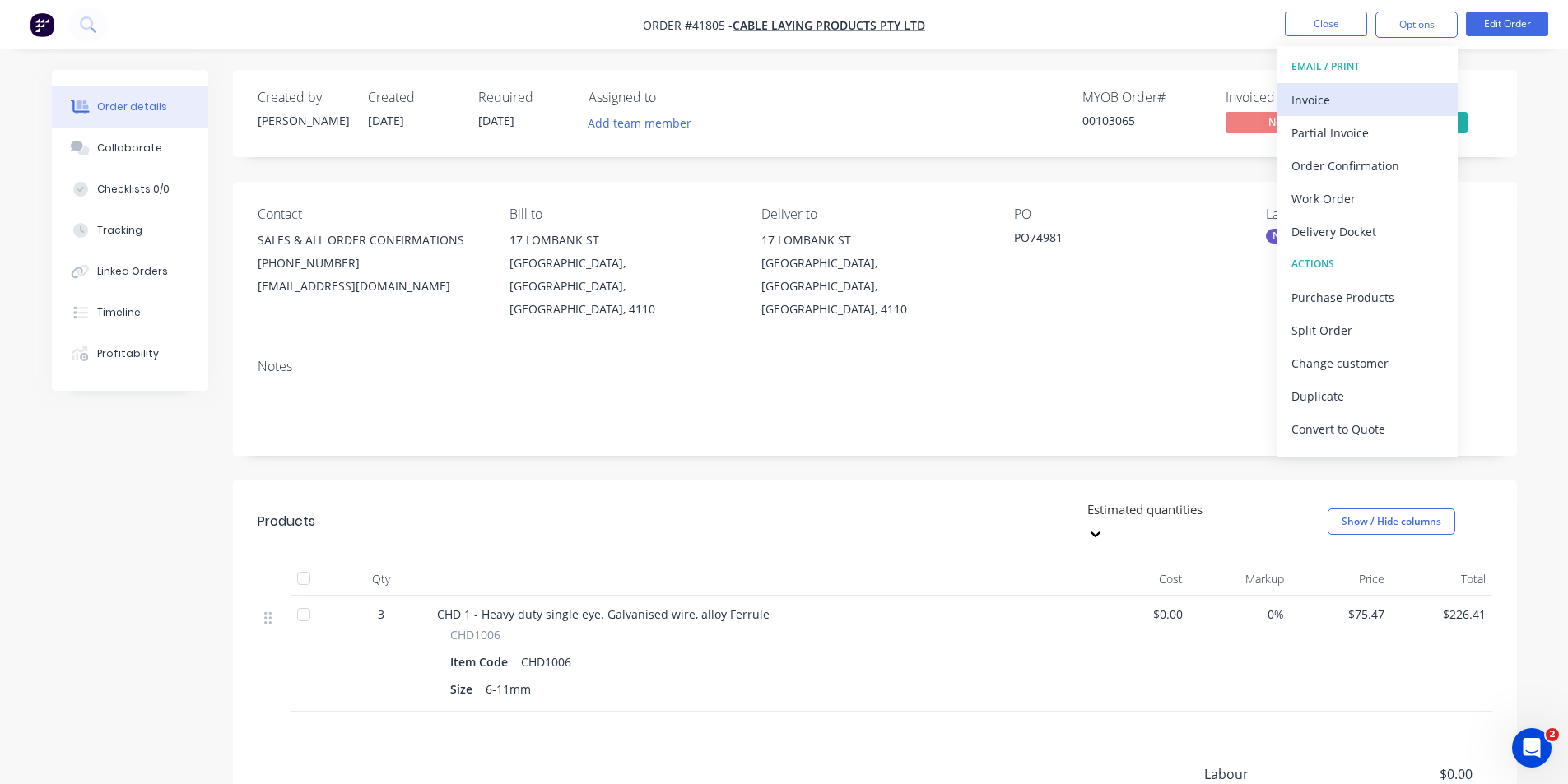
click at [1378, 96] on div "Invoice" at bounding box center [1367, 100] width 151 height 24
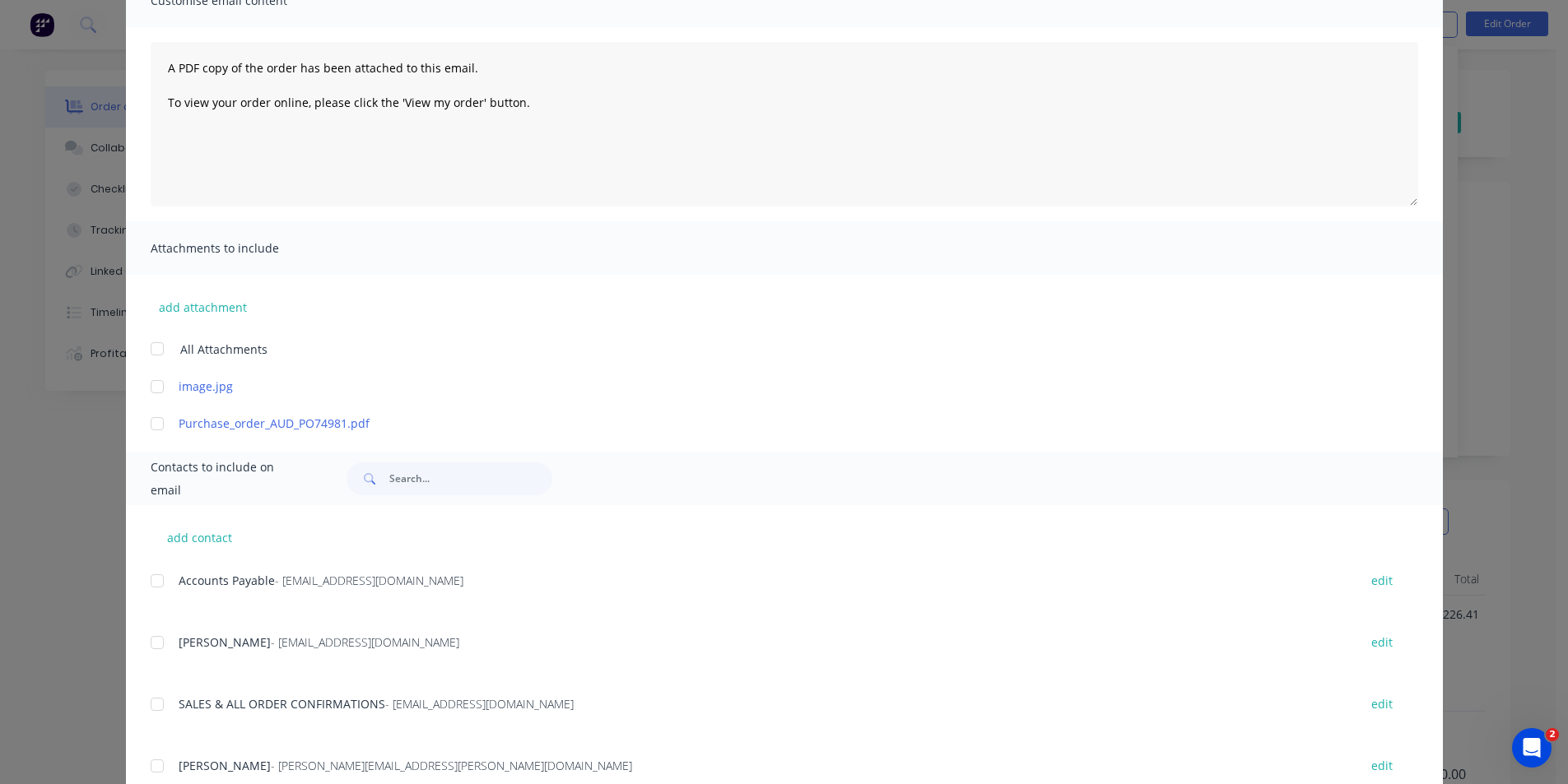
scroll to position [262, 0]
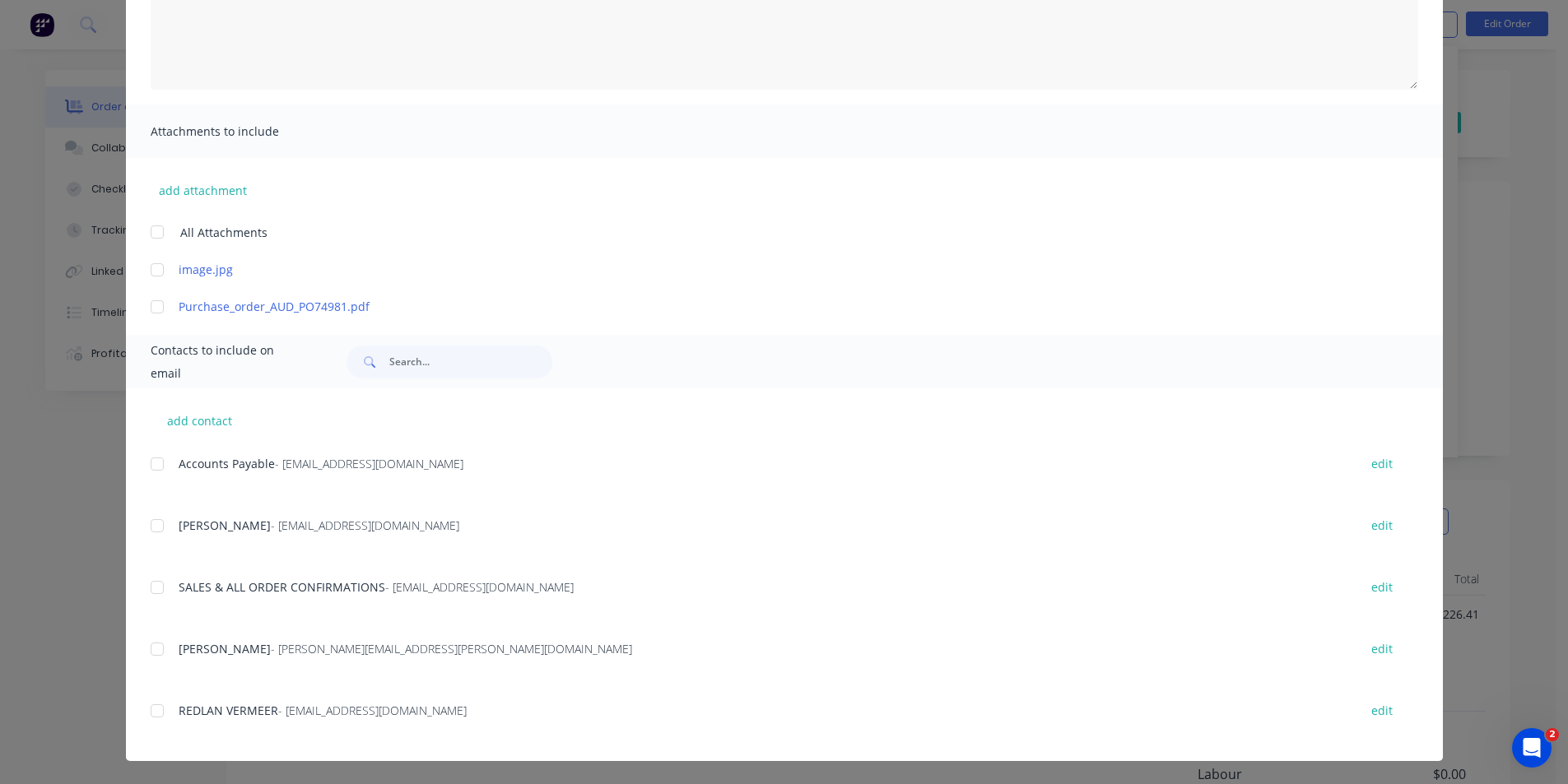
click at [151, 468] on div at bounding box center [157, 463] width 33 height 33
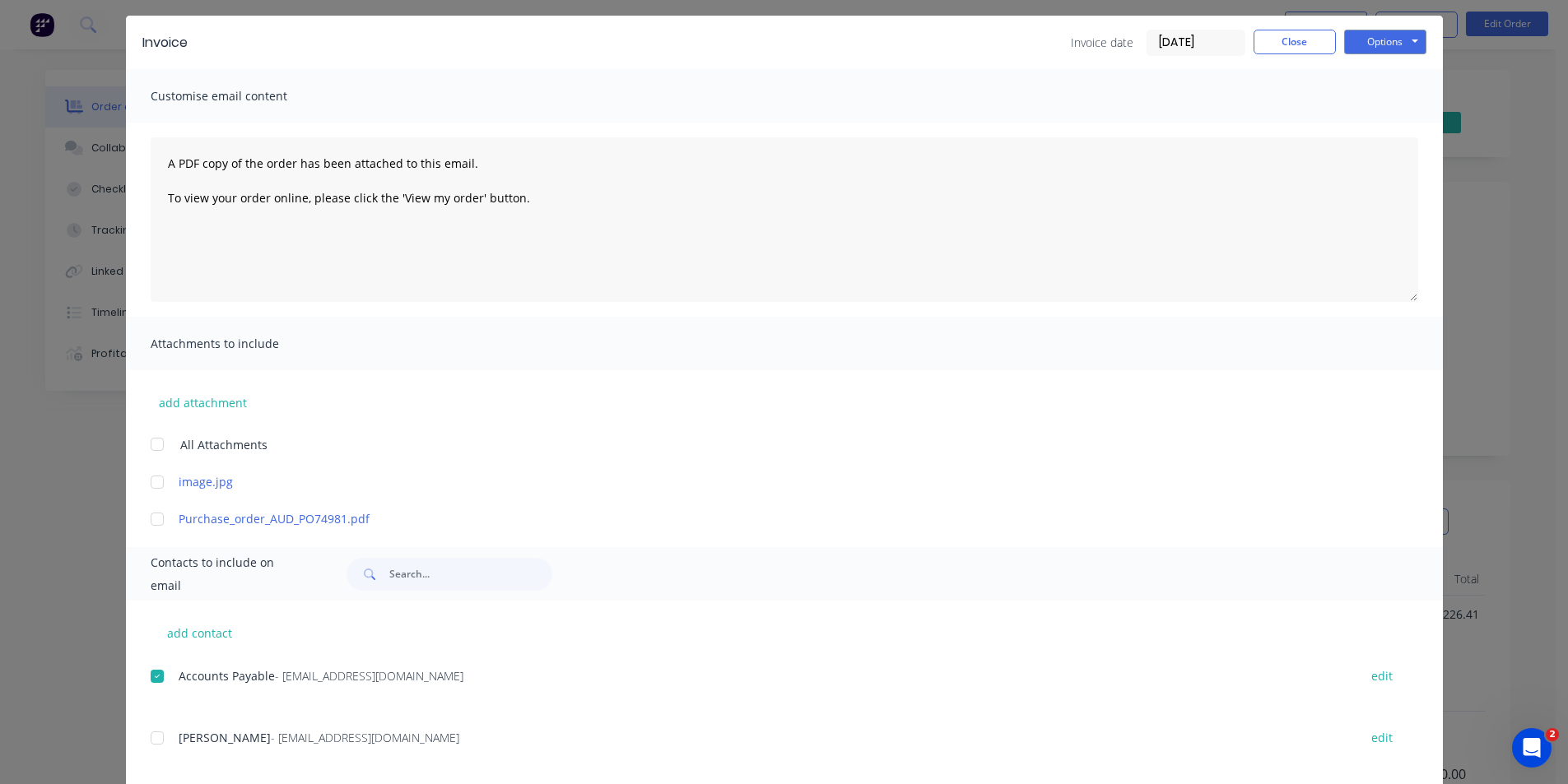
scroll to position [0, 0]
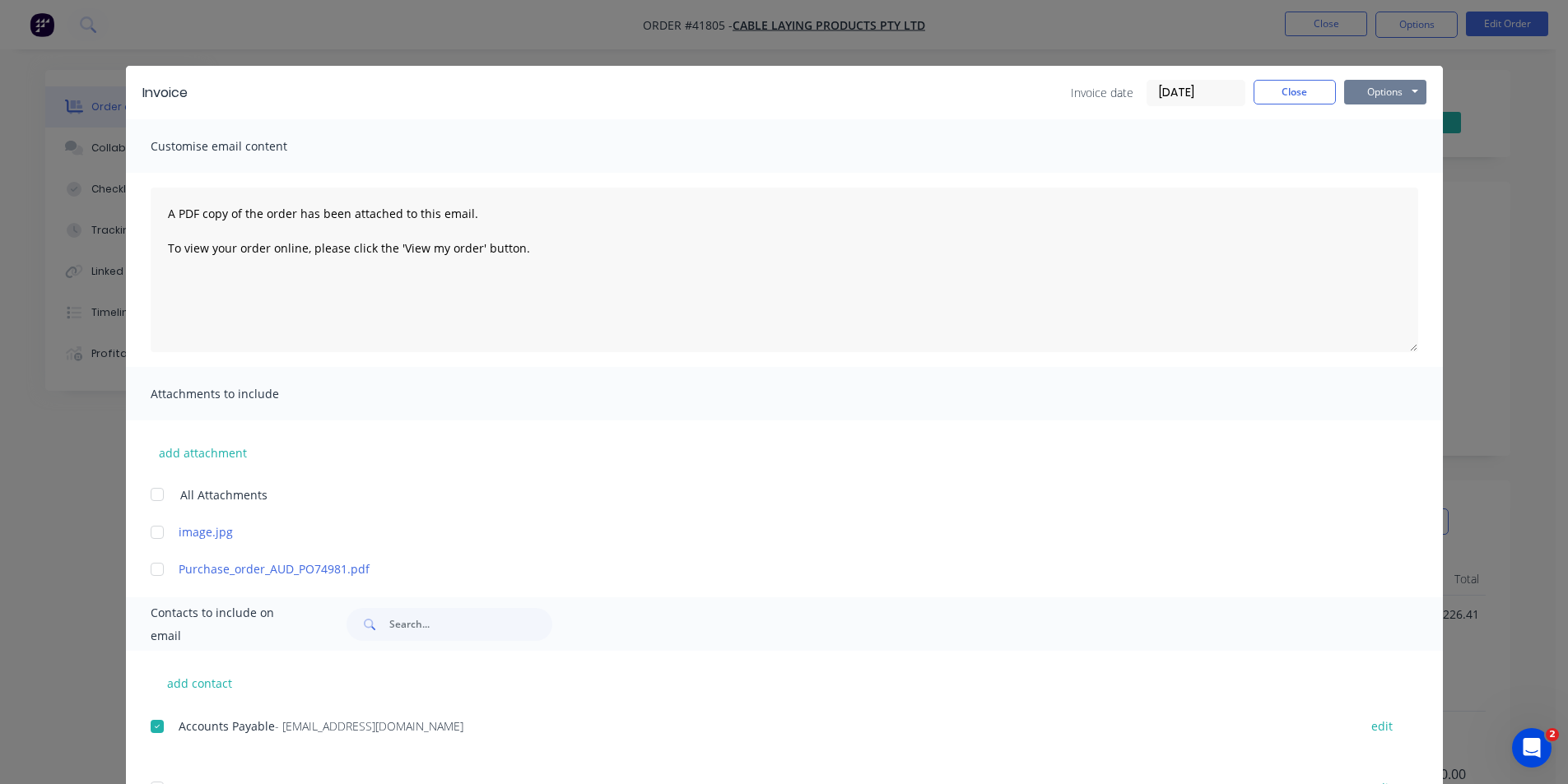
click at [1379, 99] on button "Options" at bounding box center [1384, 91] width 82 height 25
click at [1397, 176] on button "Email" at bounding box center [1396, 176] width 105 height 27
click at [1307, 101] on button "Close" at bounding box center [1294, 91] width 82 height 25
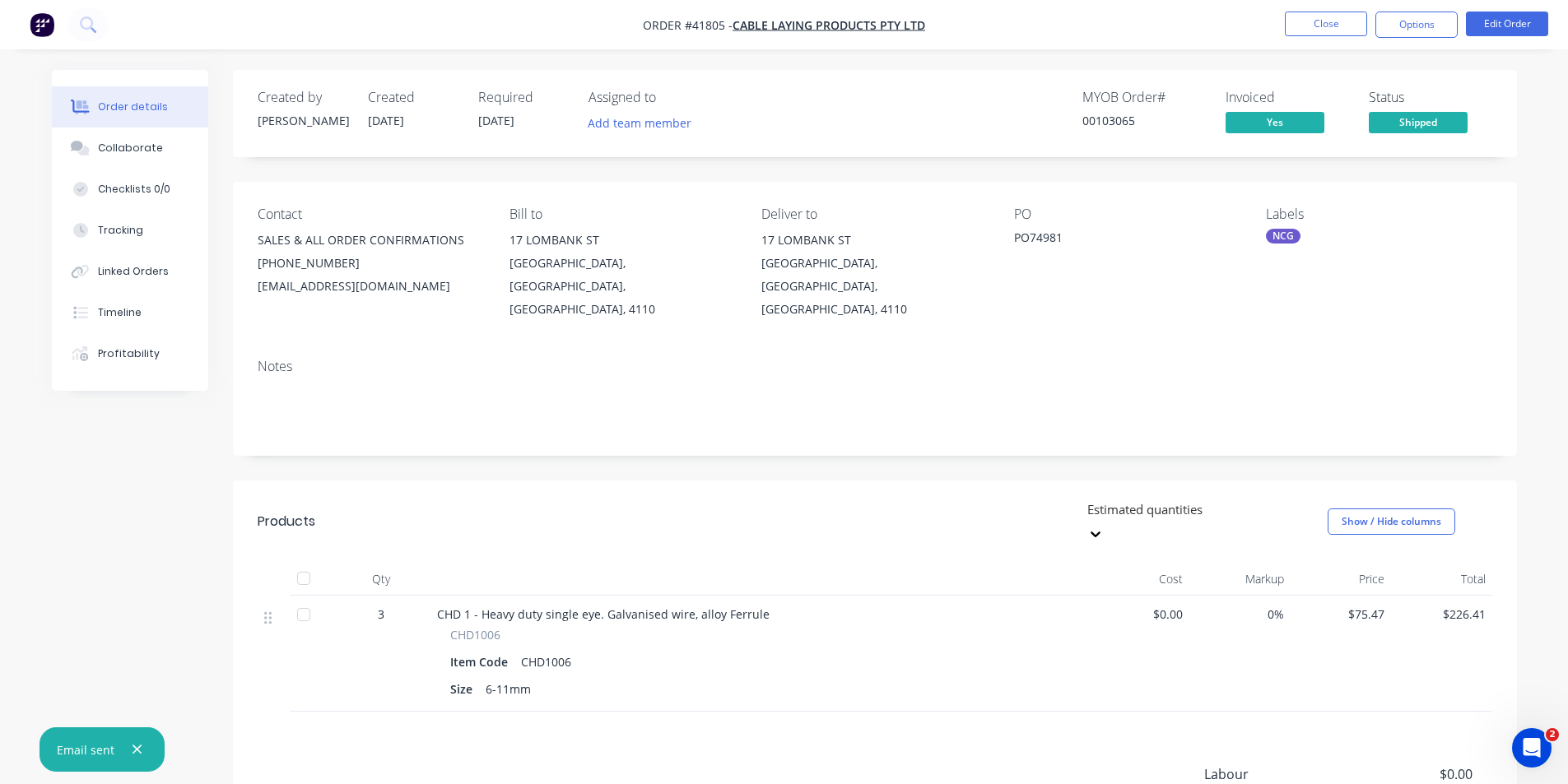
drag, startPoint x: 1423, startPoint y: 25, endPoint x: 1426, endPoint y: 43, distance: 18.2
click at [1423, 25] on button "Options" at bounding box center [1416, 25] width 82 height 26
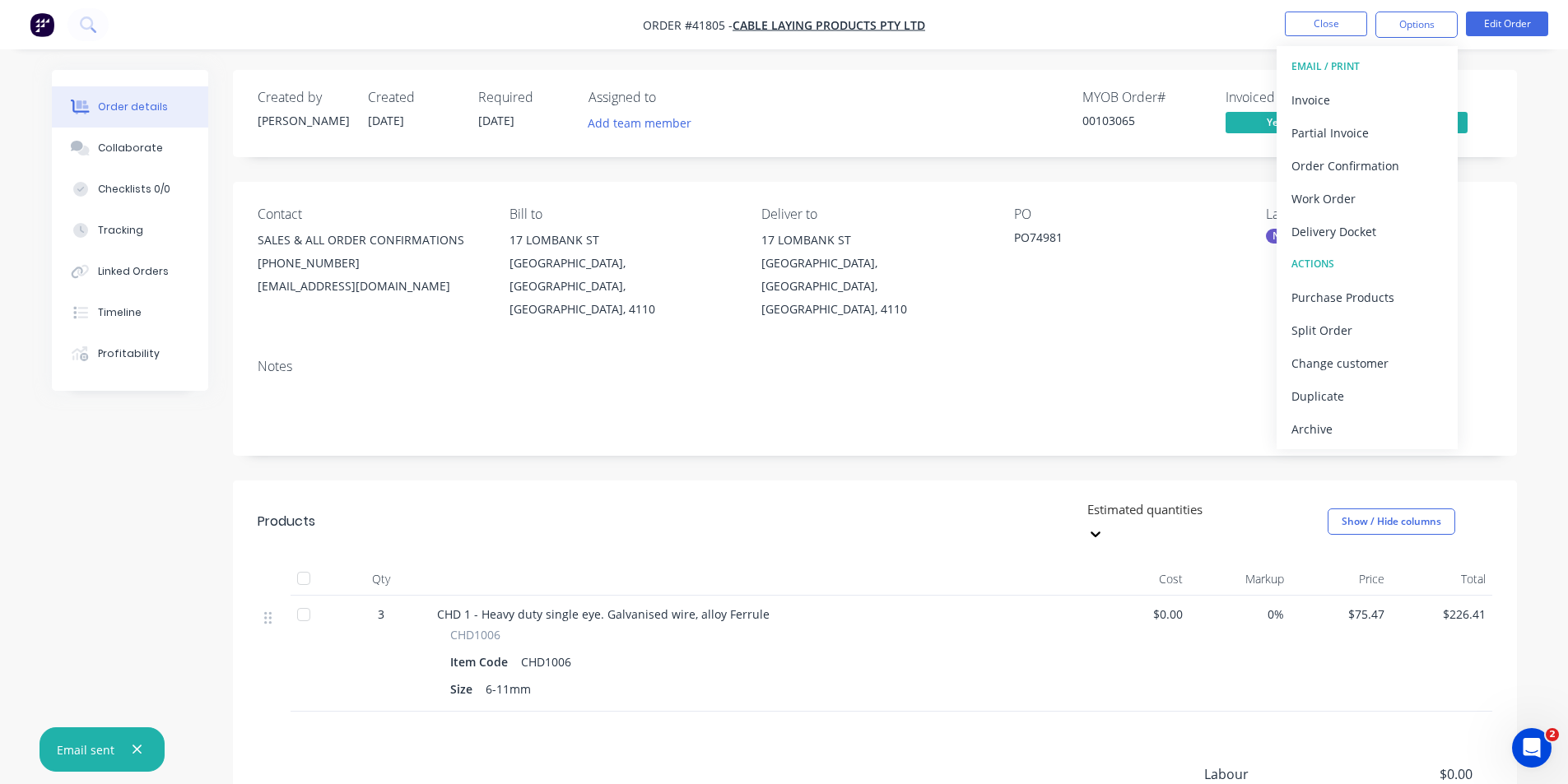
click at [1375, 427] on div "Archive" at bounding box center [1367, 429] width 151 height 24
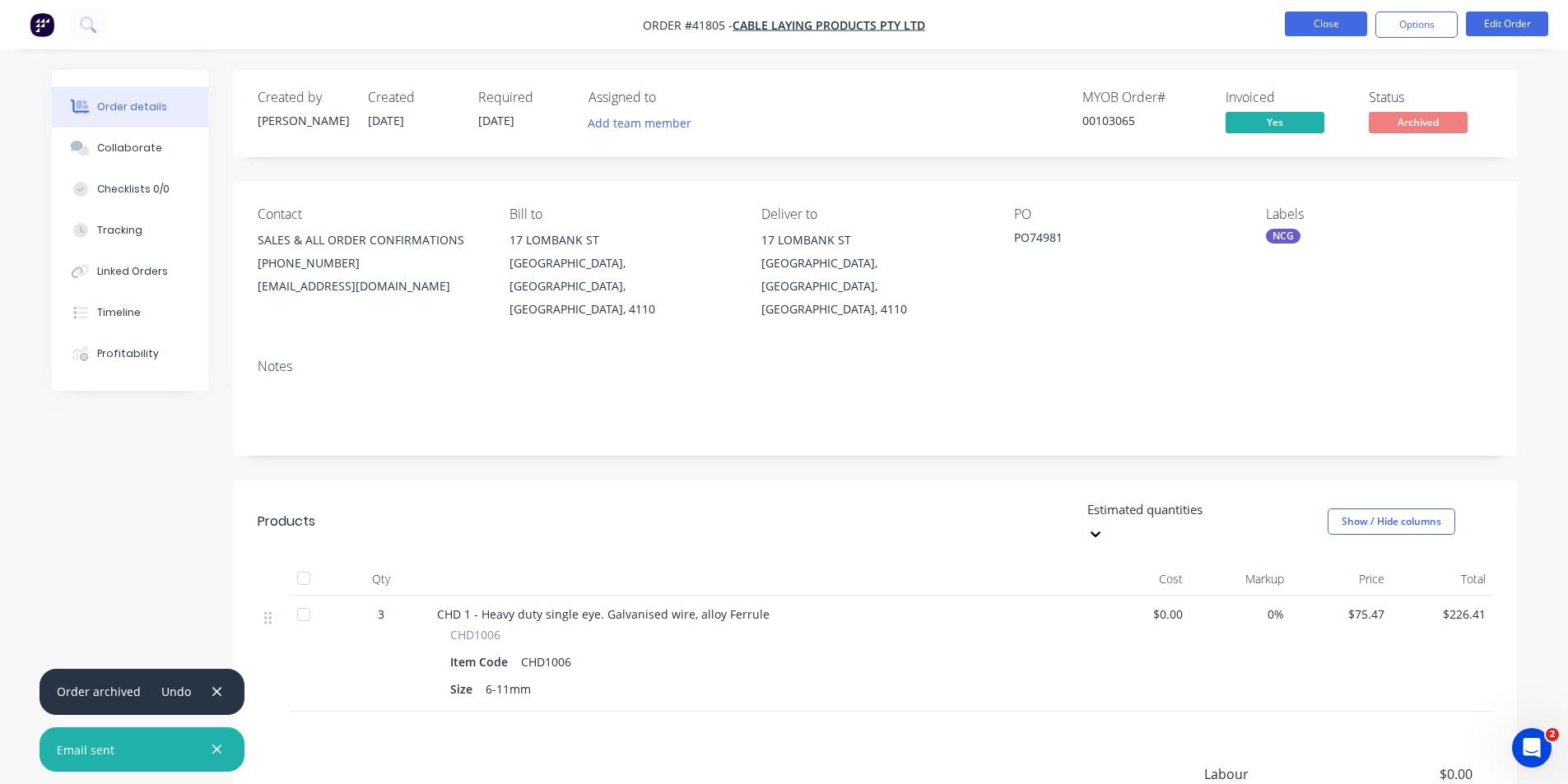
click at [1334, 27] on button "Close" at bounding box center [1325, 24] width 82 height 25
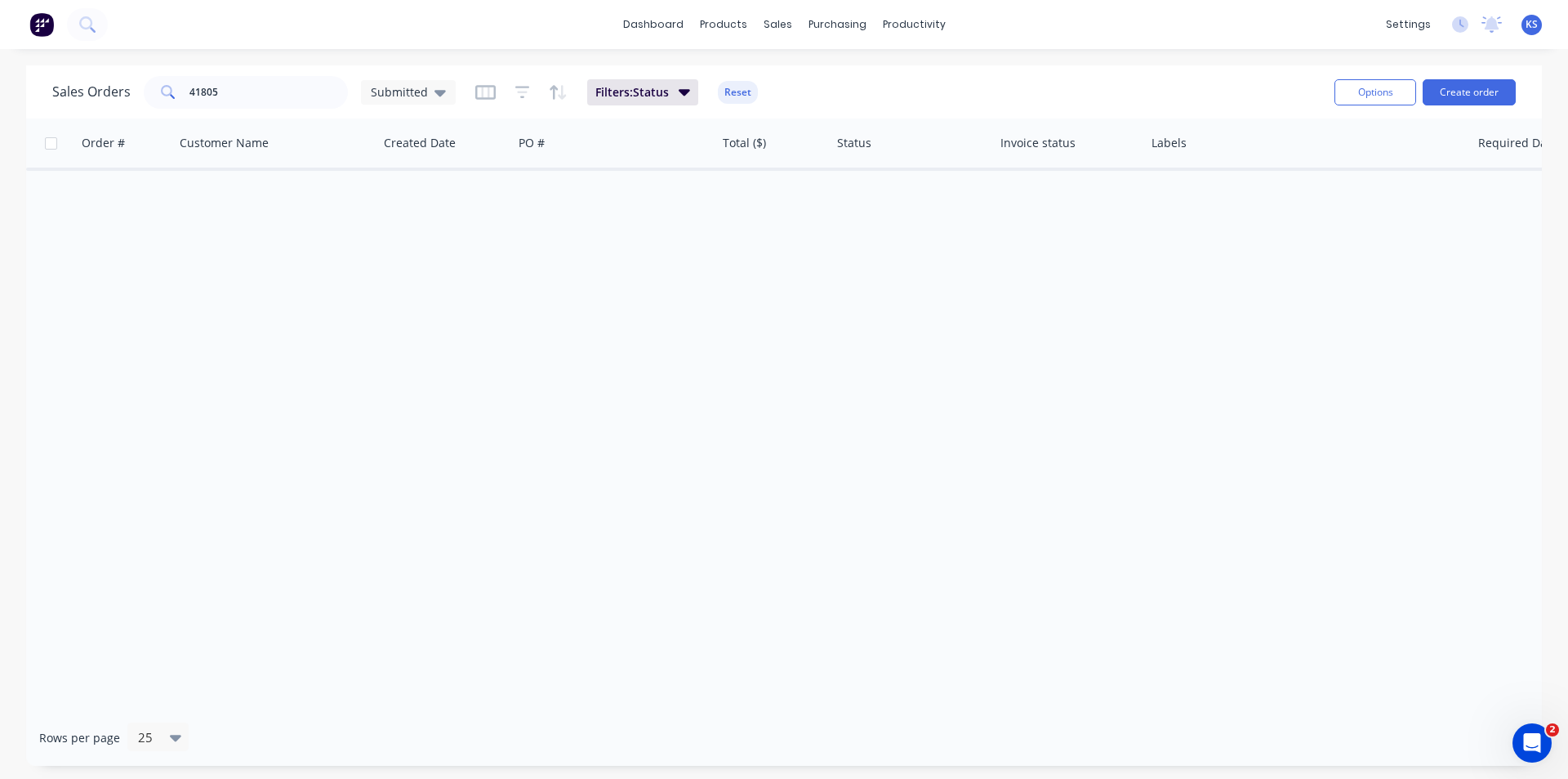
click at [739, 82] on button "Reset" at bounding box center [738, 92] width 40 height 23
drag, startPoint x: 272, startPoint y: 88, endPoint x: 149, endPoint y: 93, distance: 123.1
click at [149, 93] on div "41805" at bounding box center [245, 92] width 204 height 33
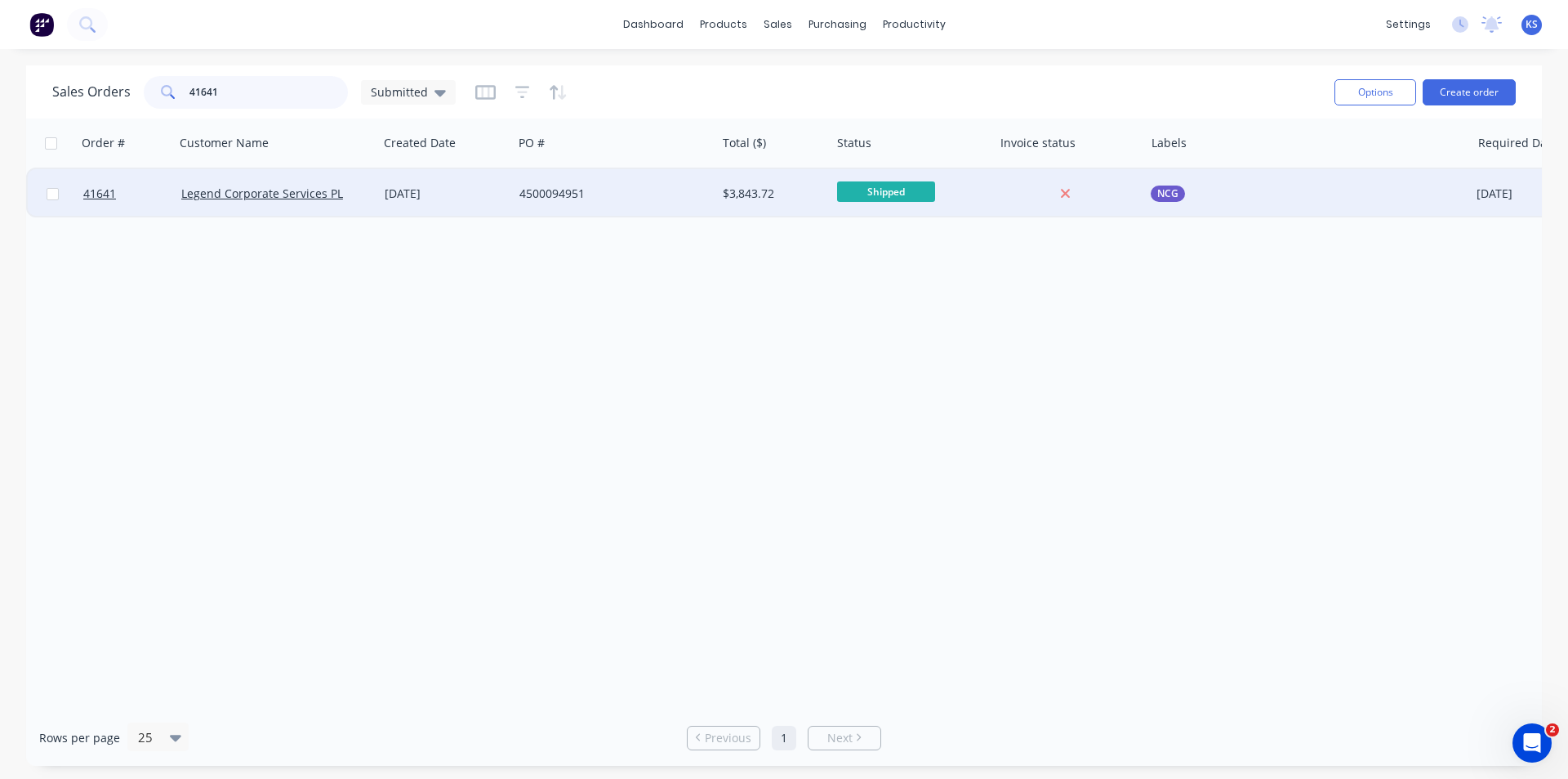
type input "41641"
click at [627, 184] on div "4500094951" at bounding box center [615, 193] width 203 height 49
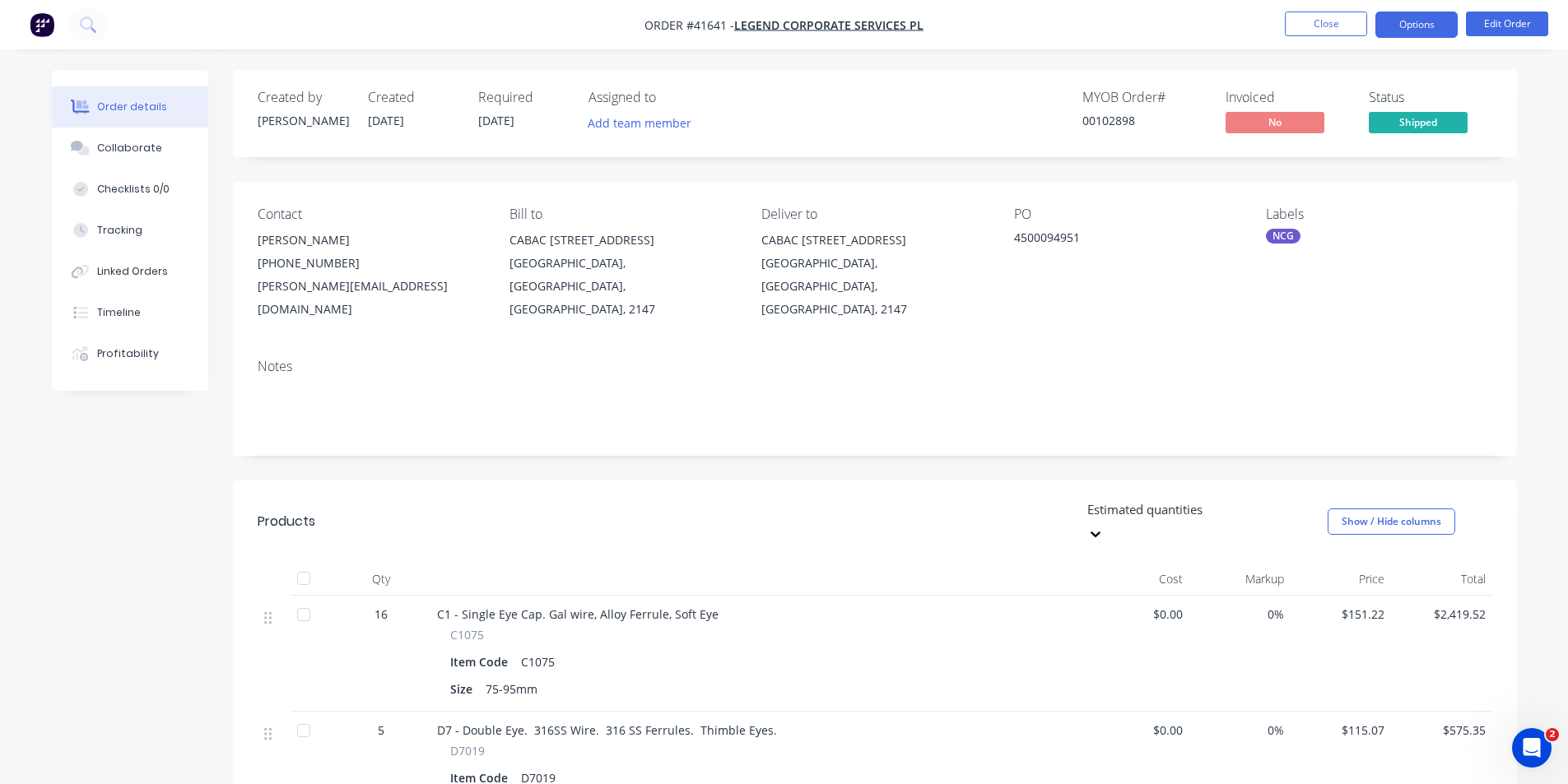
click at [1422, 23] on button "Options" at bounding box center [1416, 25] width 82 height 26
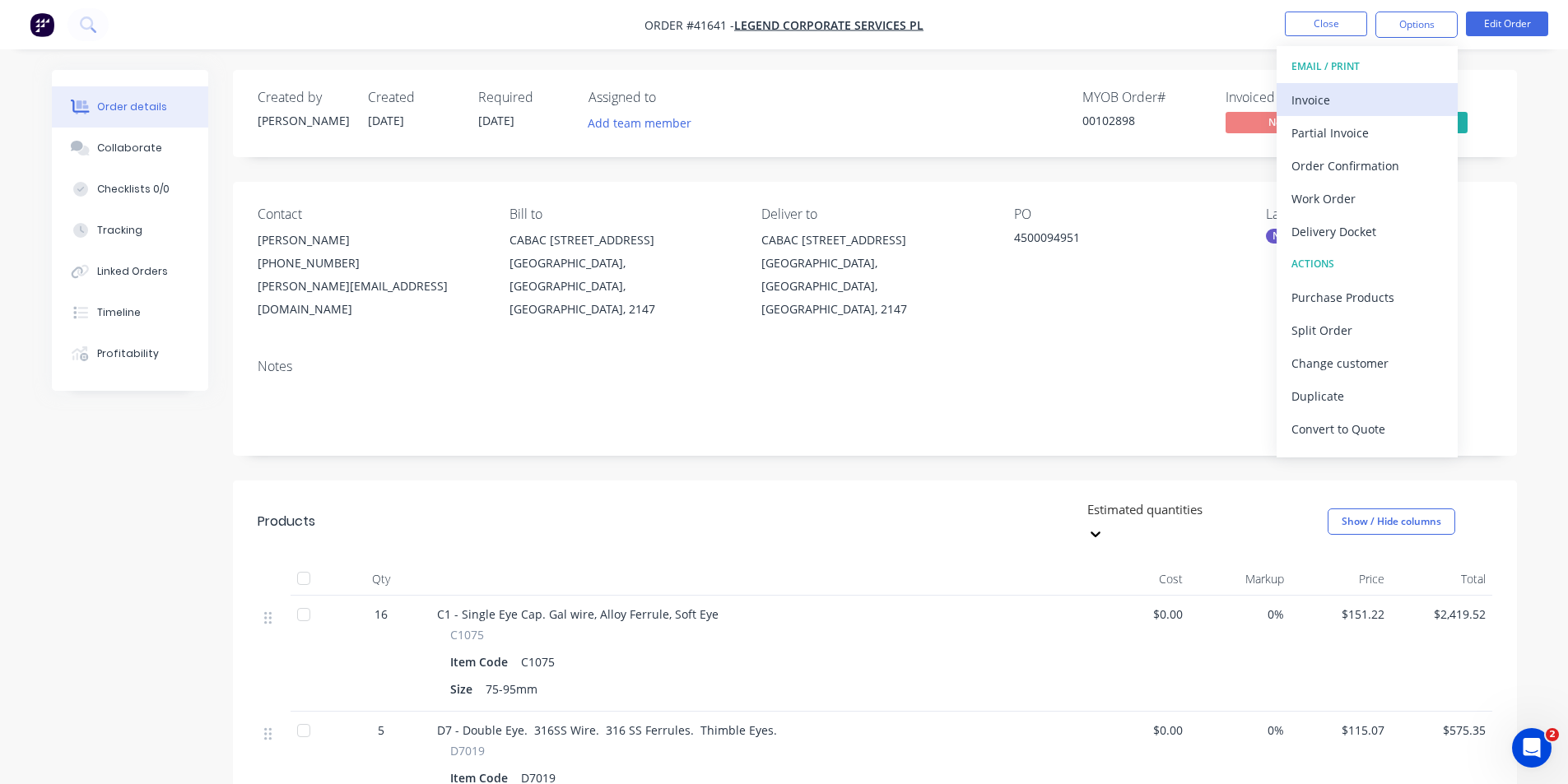
click at [1345, 90] on div "Invoice" at bounding box center [1367, 100] width 151 height 24
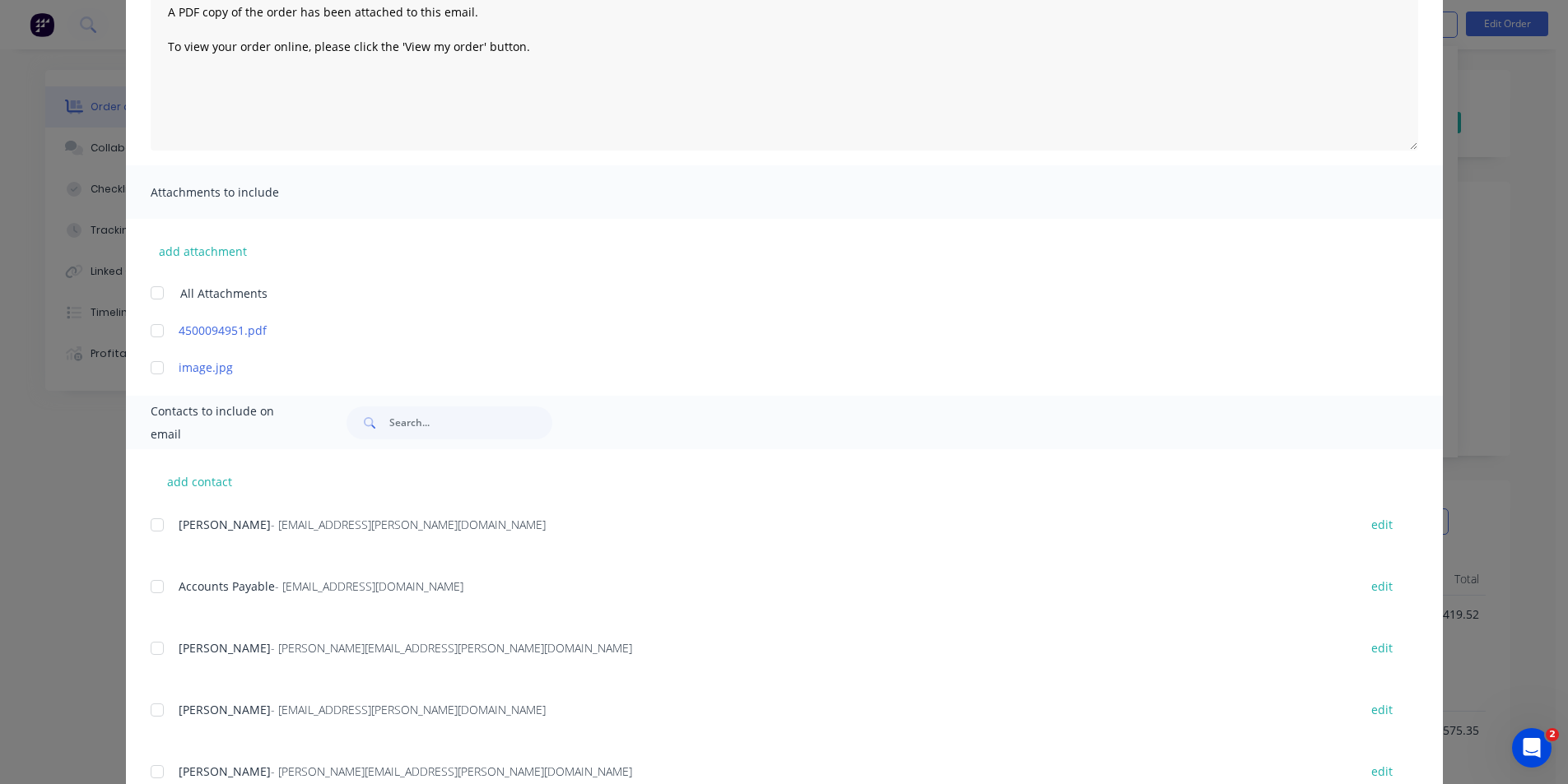
scroll to position [329, 0]
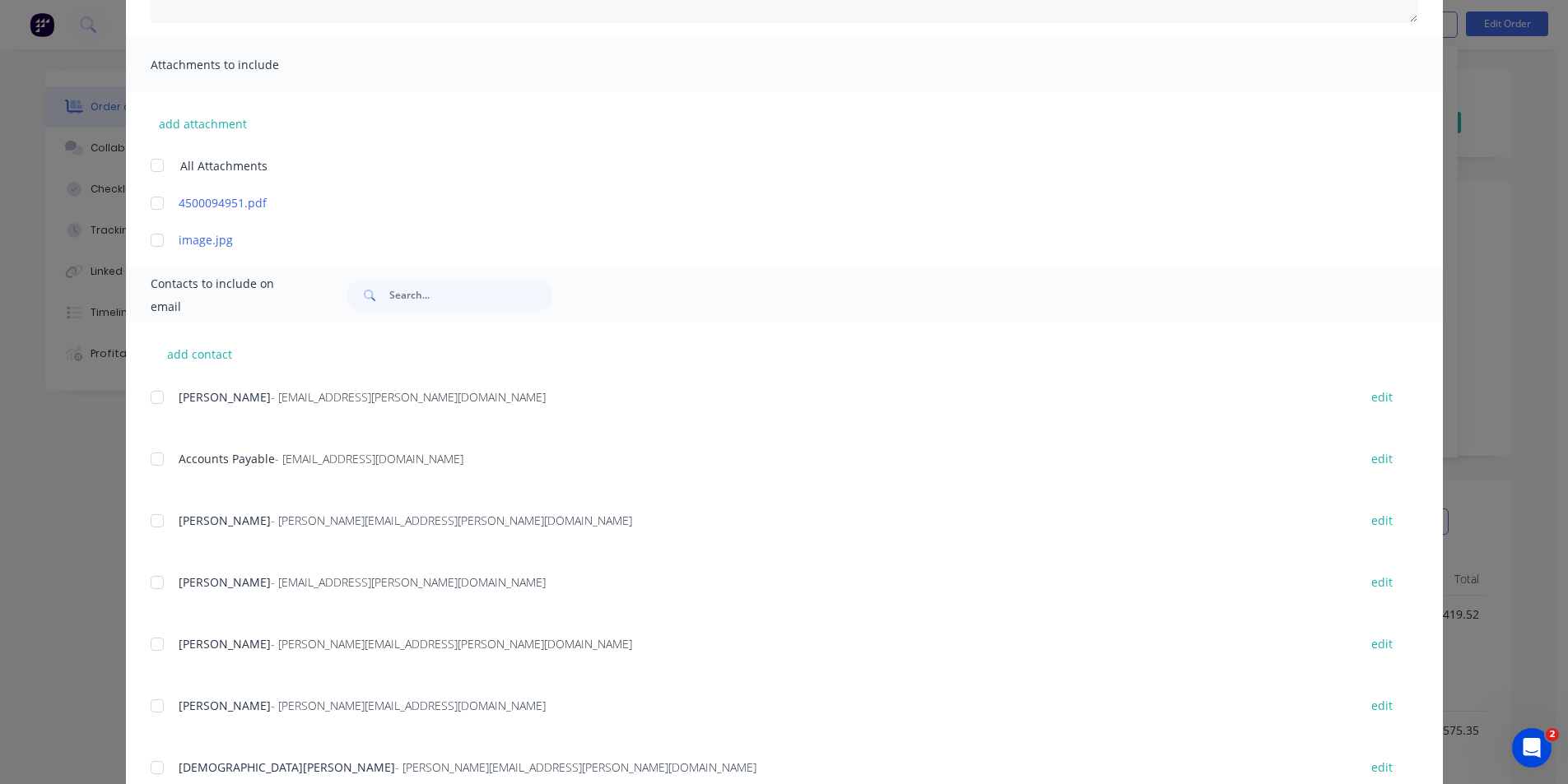
drag, startPoint x: 147, startPoint y: 460, endPoint x: 256, endPoint y: 506, distance: 118.3
click at [147, 459] on div at bounding box center [157, 458] width 33 height 33
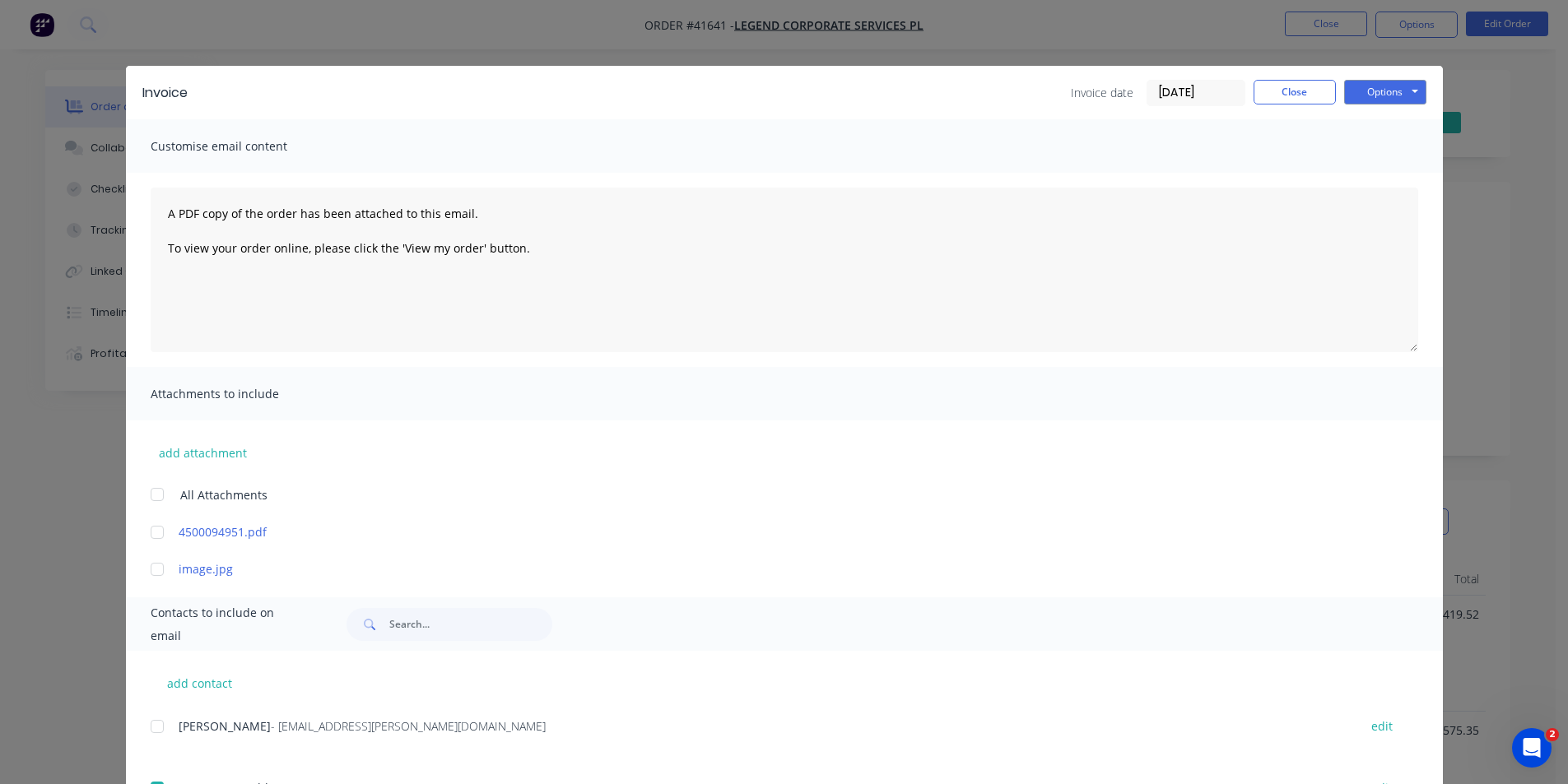
click at [1362, 109] on div "Invoice Invoice date 24/09/25 Close Options Preview Print Email" at bounding box center [784, 92] width 1317 height 53
click at [1365, 97] on button "Options" at bounding box center [1384, 91] width 82 height 25
click at [1387, 167] on button "Email" at bounding box center [1396, 176] width 105 height 27
click at [1301, 96] on button "Close" at bounding box center [1294, 91] width 82 height 25
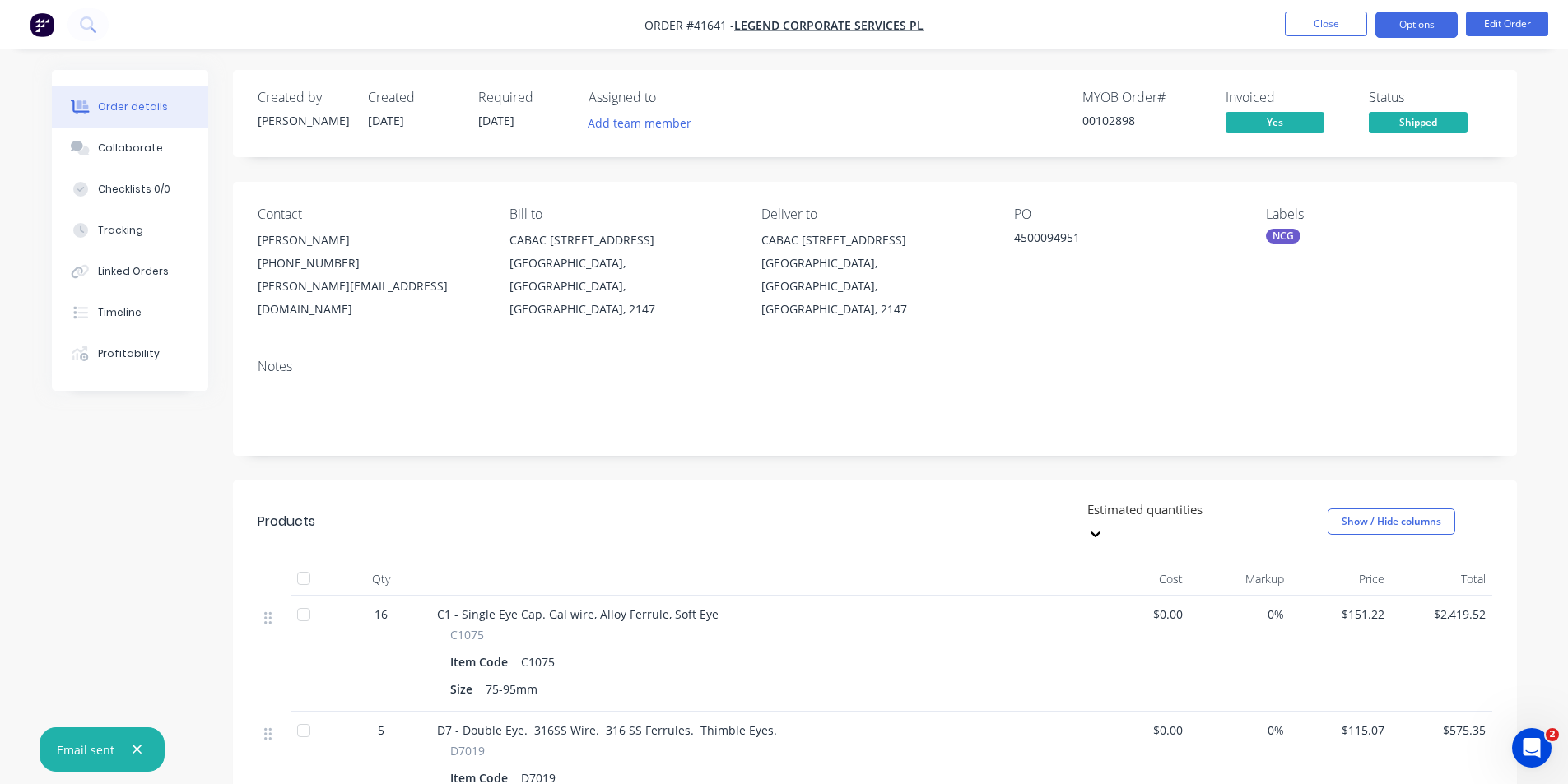
click at [1405, 13] on button "Options" at bounding box center [1416, 25] width 82 height 26
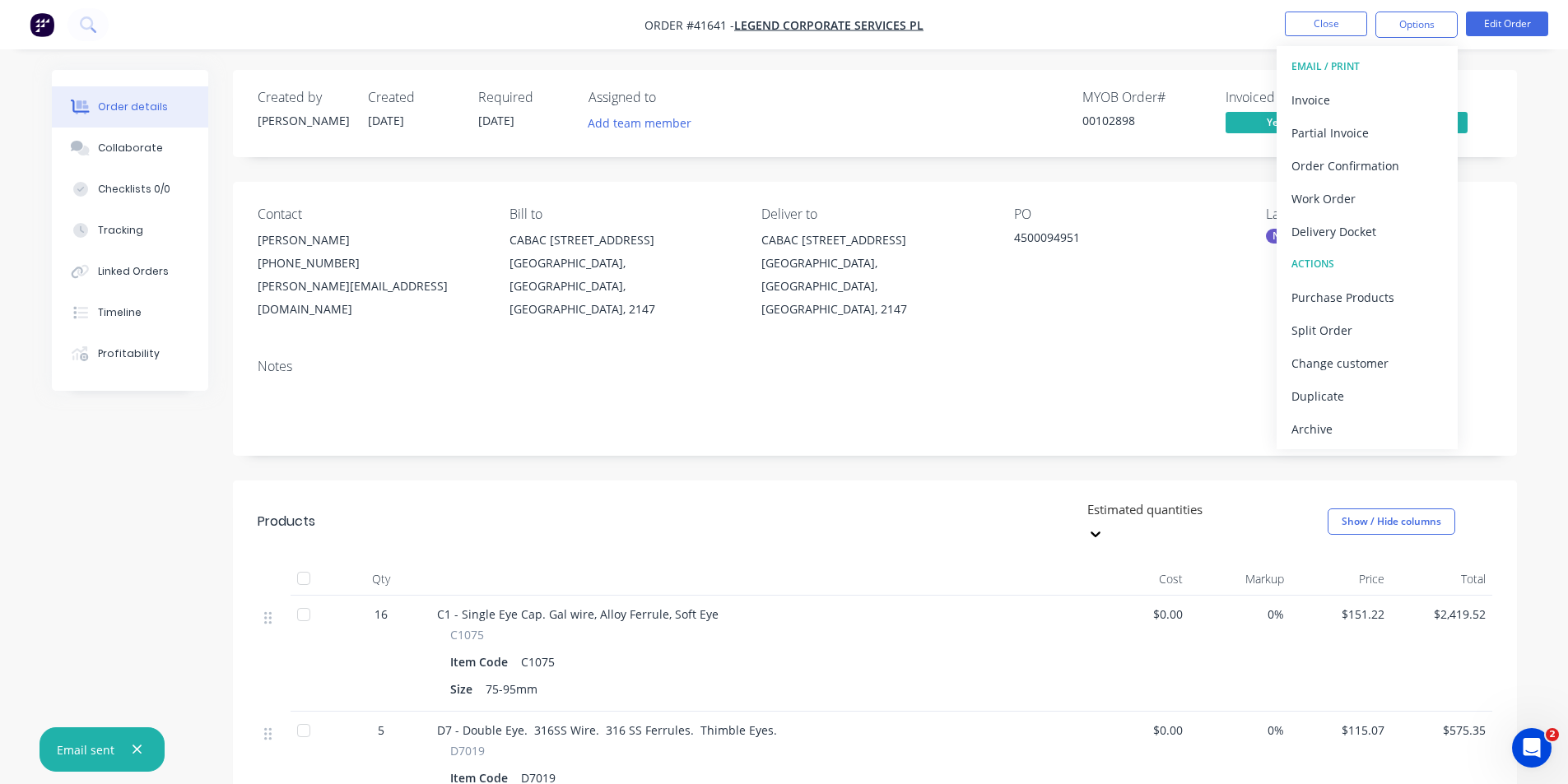
click at [1336, 426] on div "Archive" at bounding box center [1367, 429] width 151 height 24
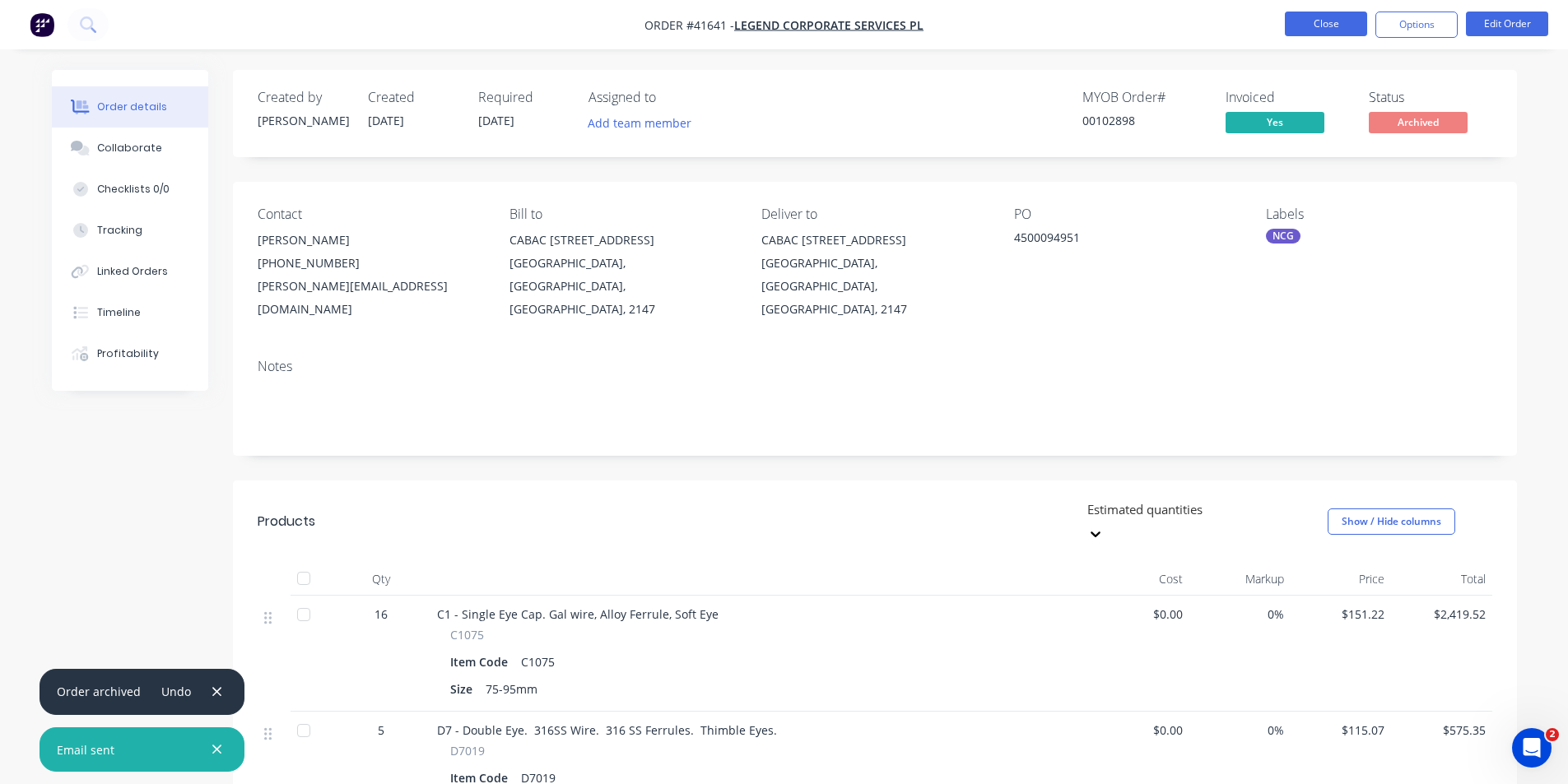
click at [1335, 26] on button "Close" at bounding box center [1325, 24] width 82 height 25
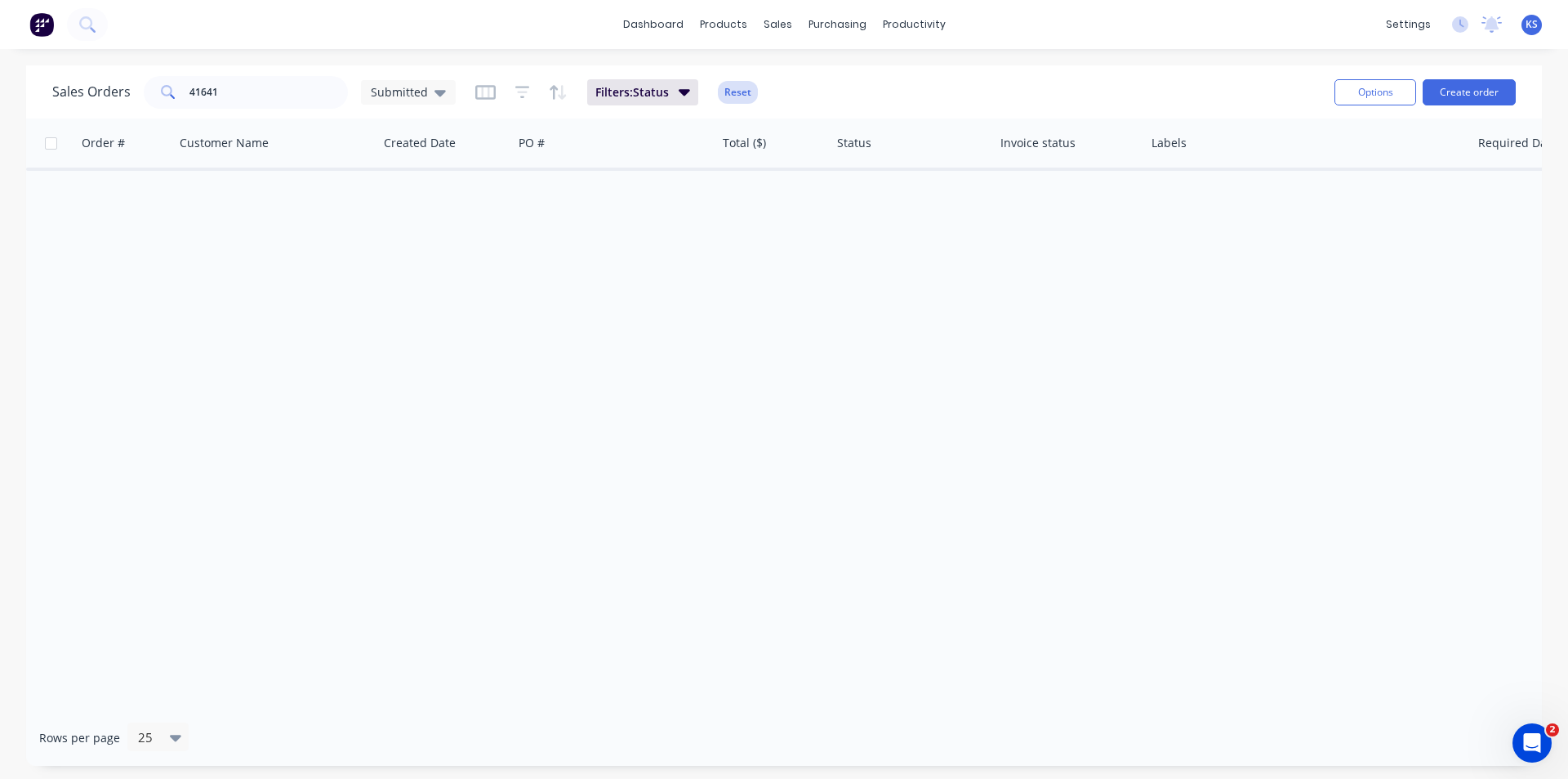
click at [739, 85] on button "Reset" at bounding box center [738, 92] width 40 height 23
drag, startPoint x: 252, startPoint y: 100, endPoint x: 141, endPoint y: 96, distance: 111.1
click at [165, 95] on div "41641" at bounding box center [245, 92] width 204 height 33
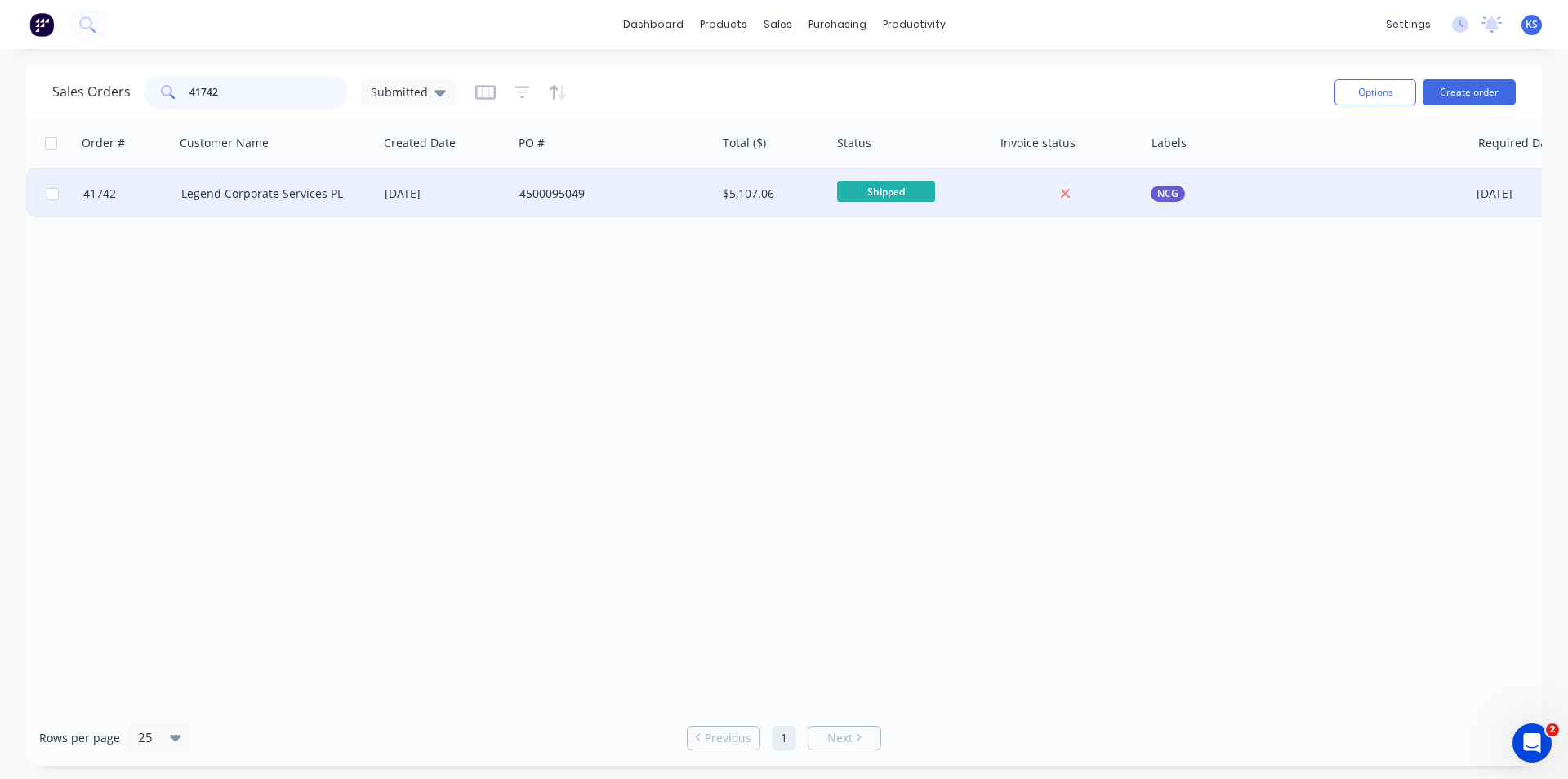
type input "41742"
click at [483, 190] on div "16 Sep 2025" at bounding box center [445, 193] width 122 height 16
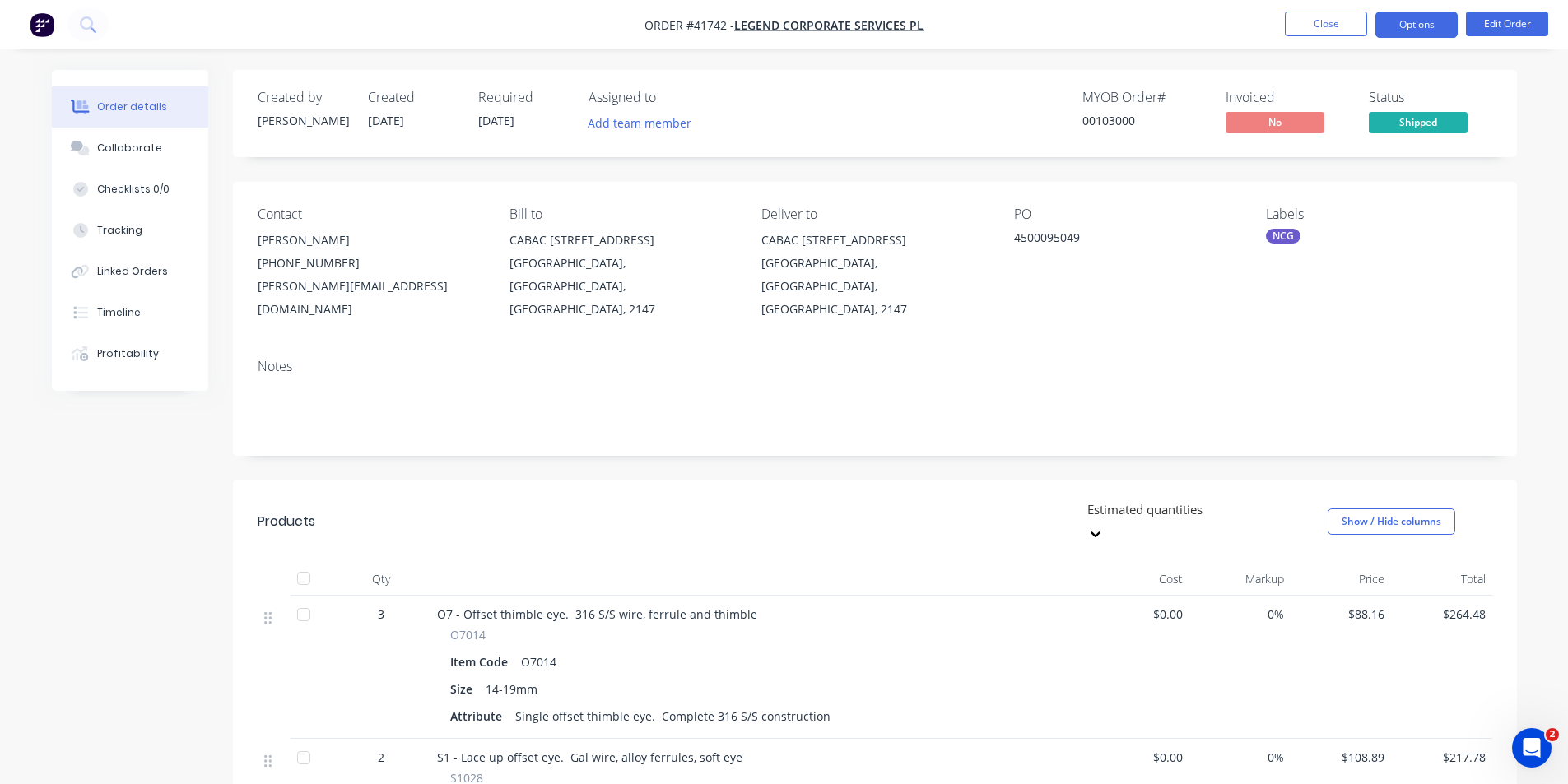
click at [1425, 26] on button "Options" at bounding box center [1416, 25] width 82 height 26
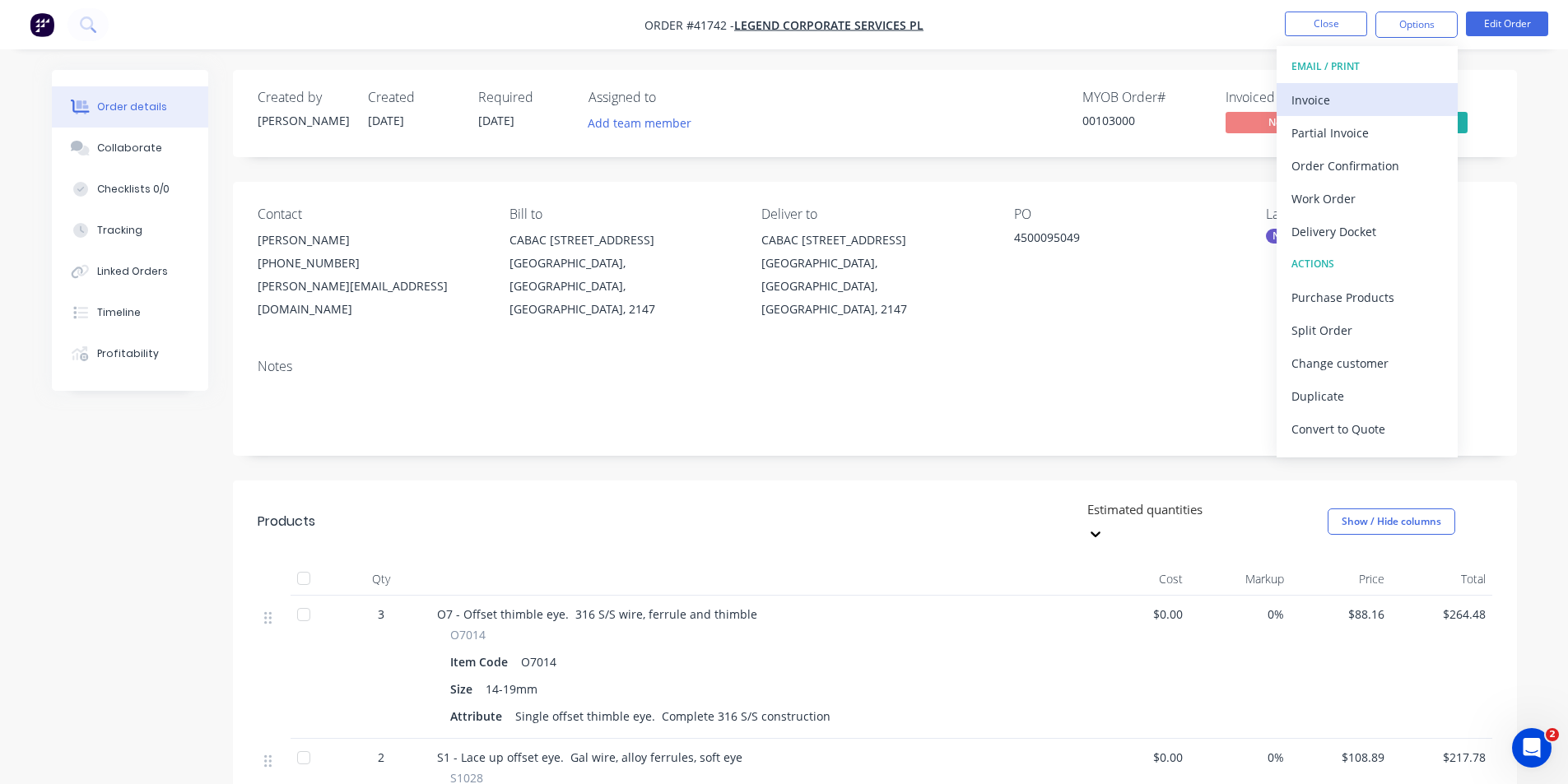
click at [1321, 108] on div "Invoice" at bounding box center [1367, 100] width 151 height 24
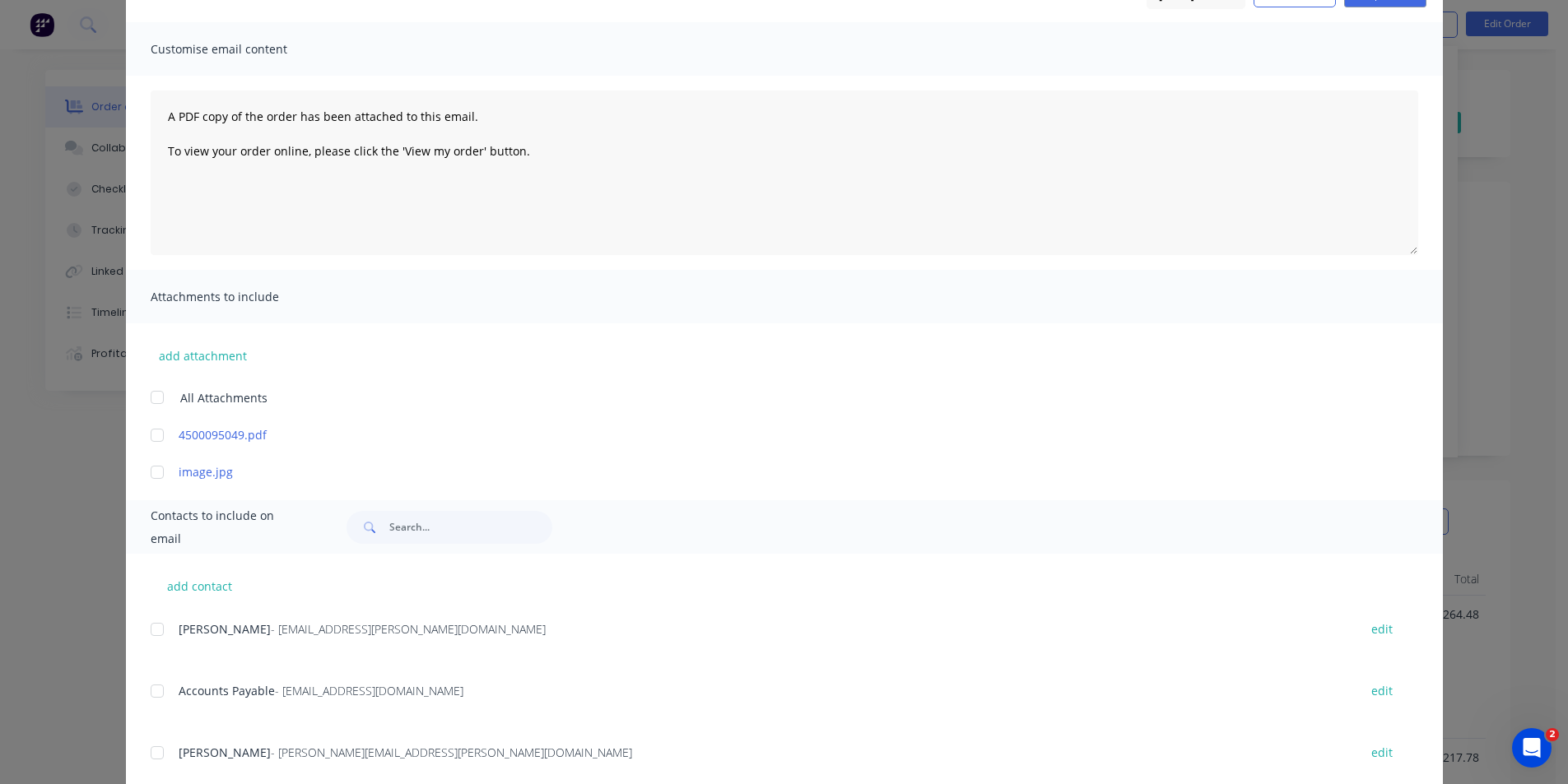
scroll to position [247, 0]
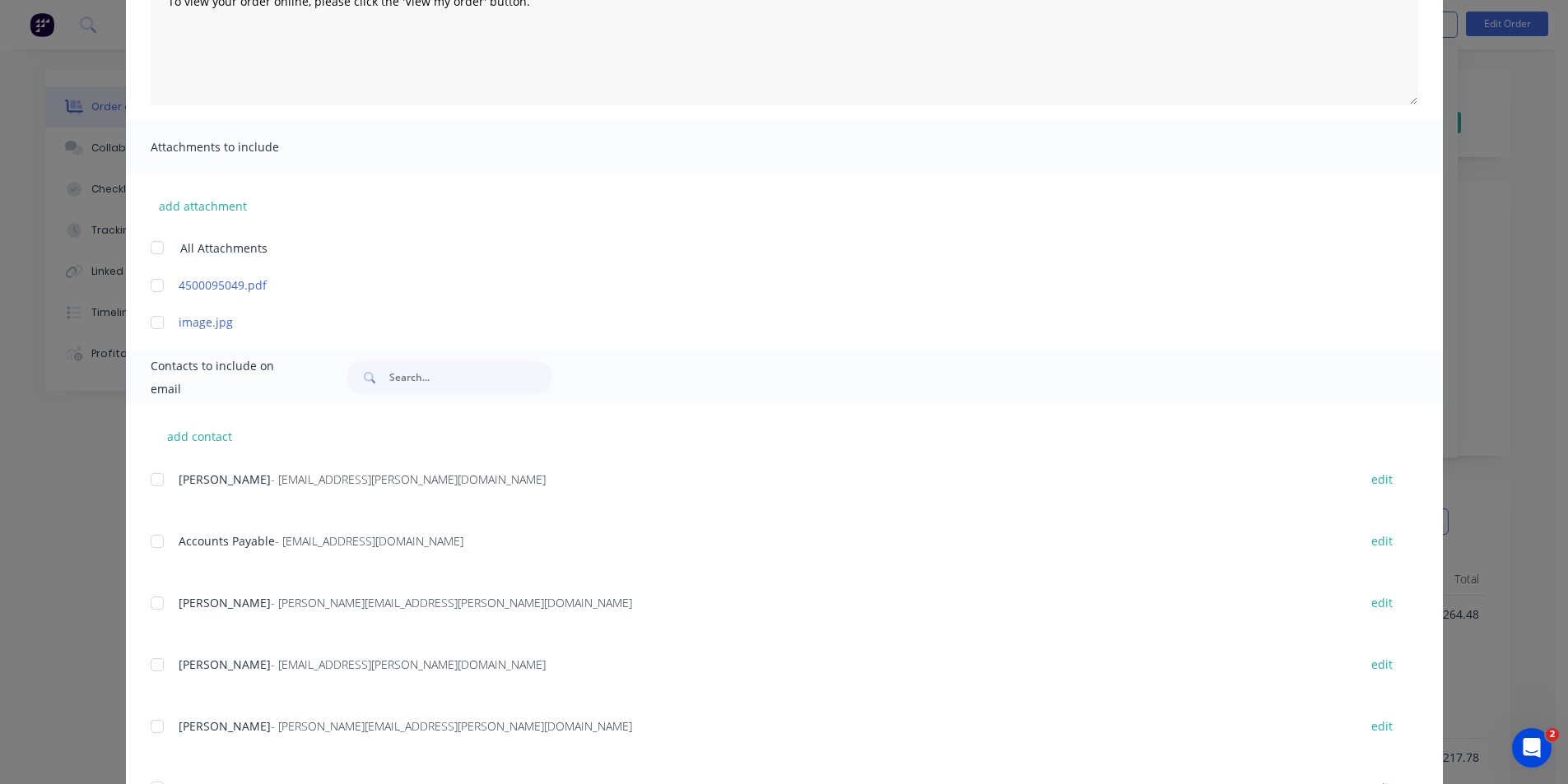
click at [157, 541] on div at bounding box center [157, 540] width 33 height 33
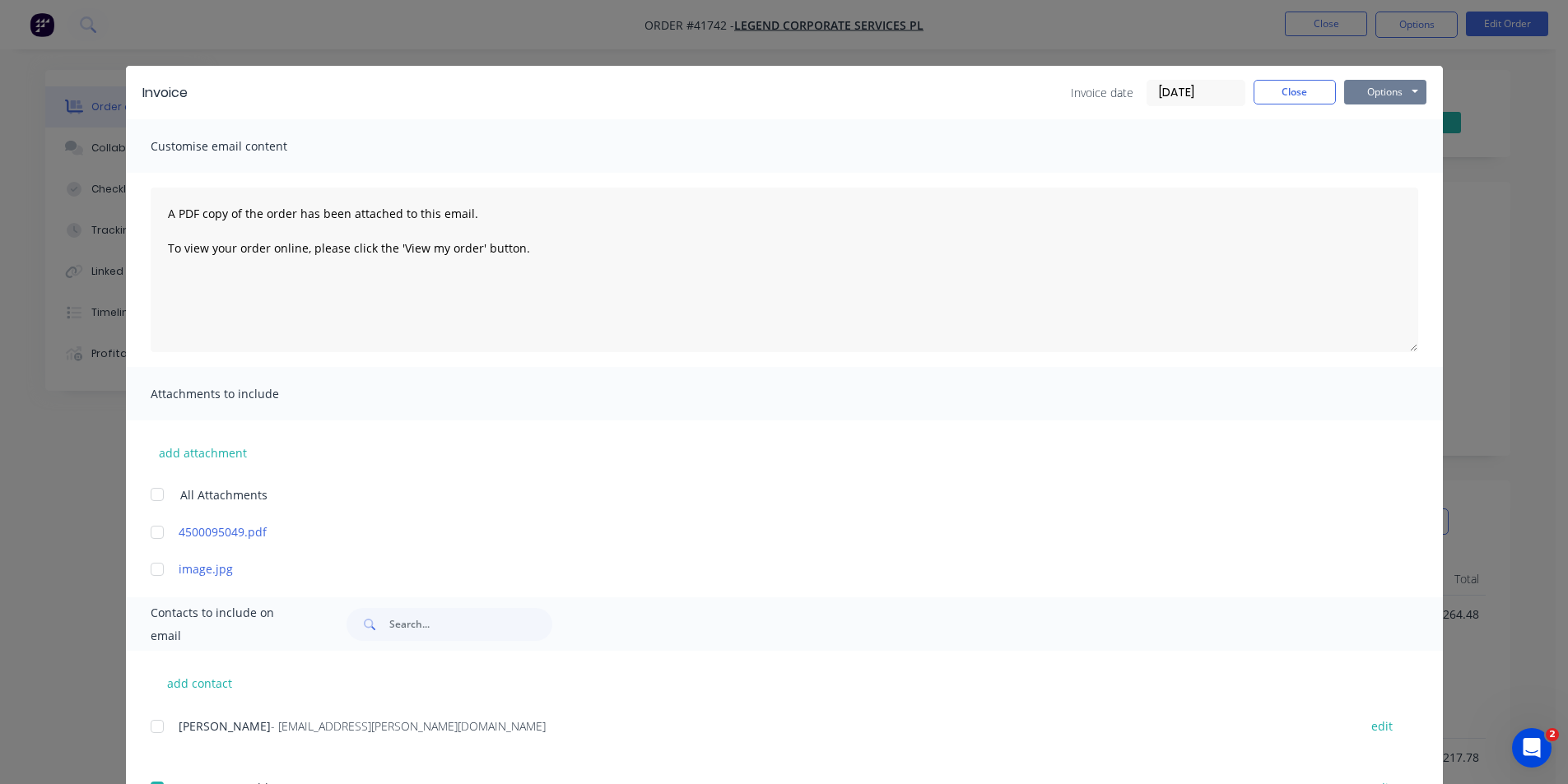
click at [1408, 99] on button "Options" at bounding box center [1384, 91] width 82 height 25
click at [1409, 177] on button "Email" at bounding box center [1396, 176] width 105 height 27
click at [1302, 85] on button "Close" at bounding box center [1294, 91] width 82 height 25
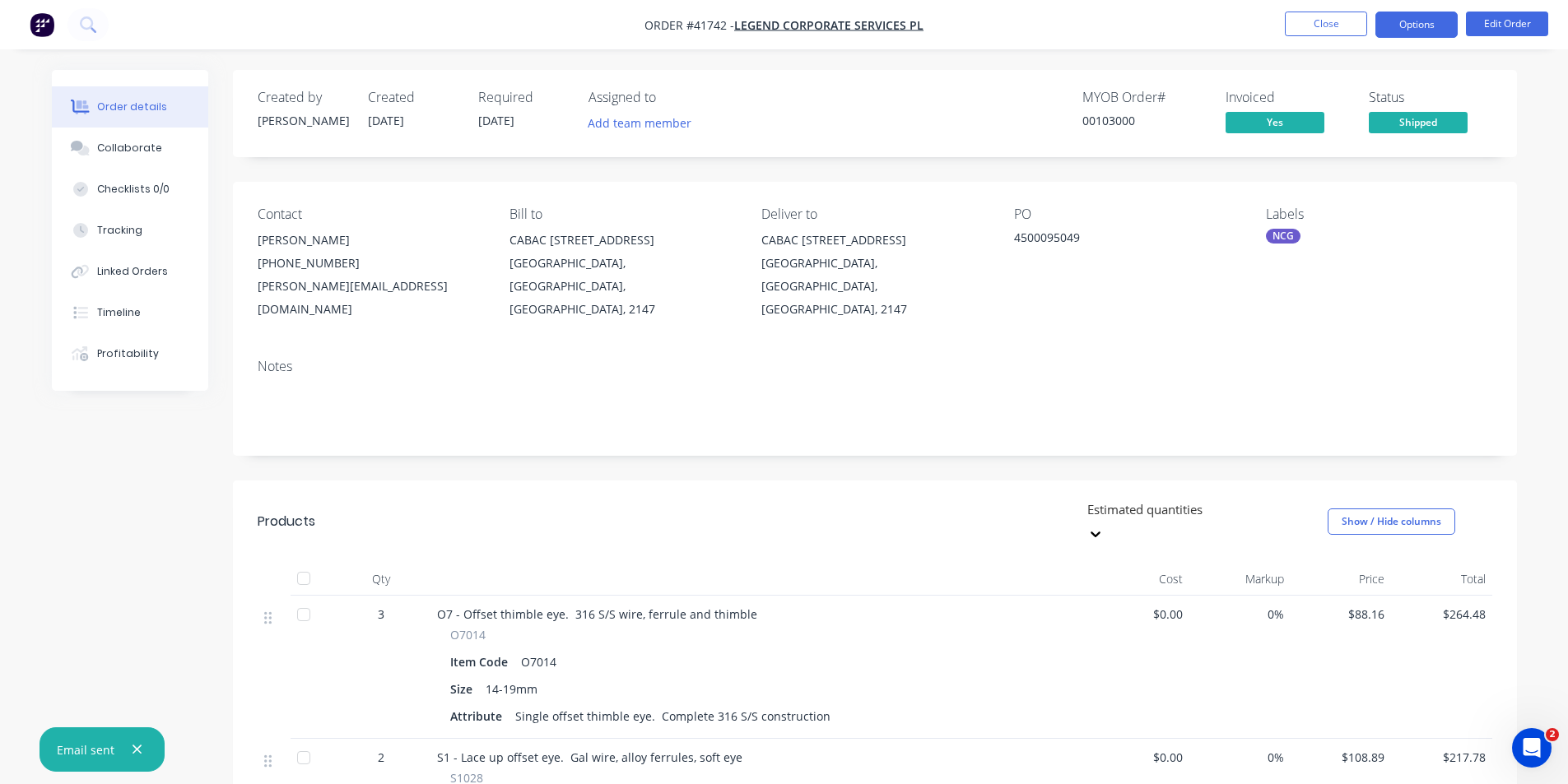
click at [1412, 15] on button "Options" at bounding box center [1416, 25] width 82 height 26
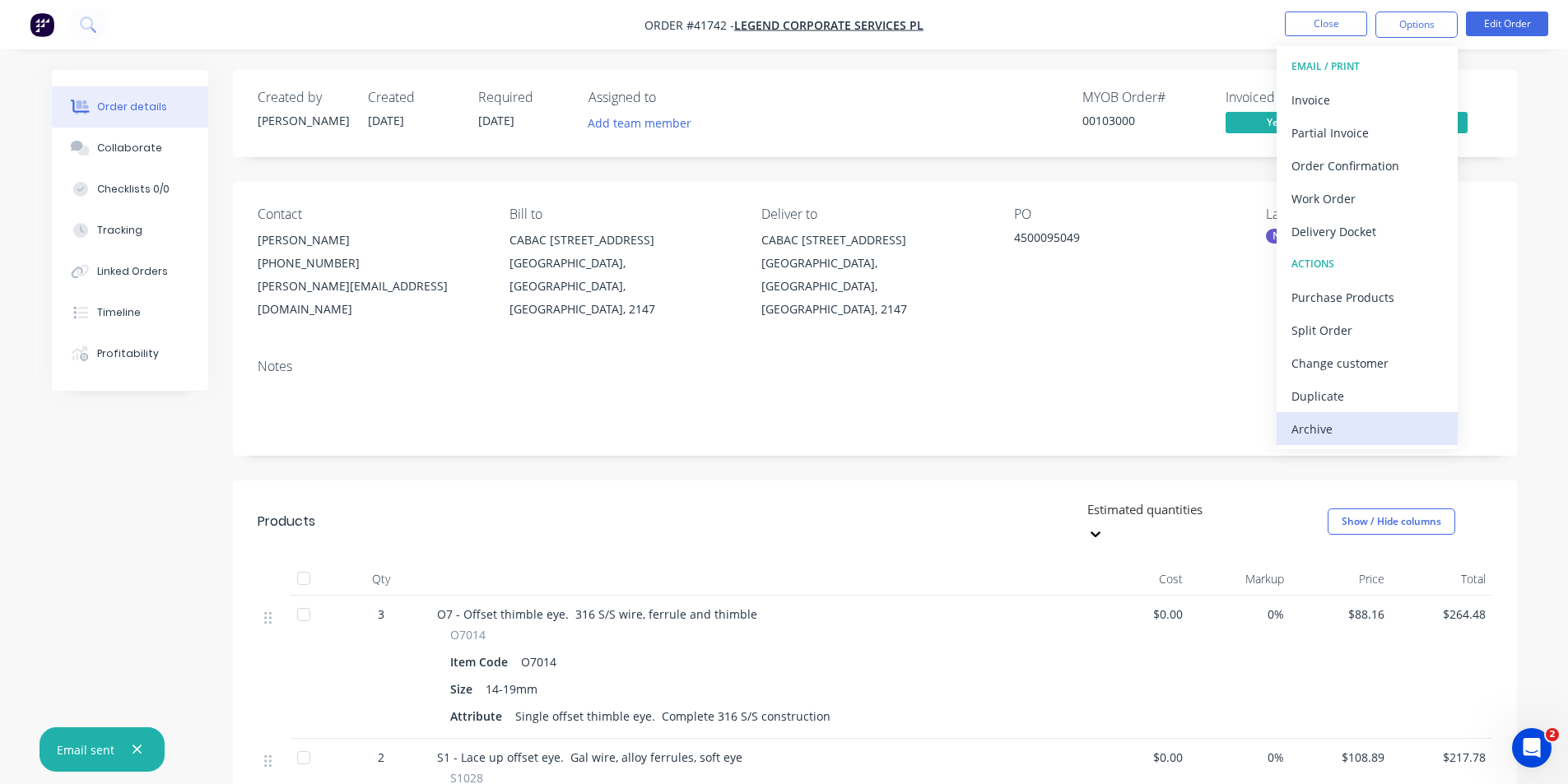
click at [1405, 439] on div "Archive" at bounding box center [1367, 429] width 151 height 24
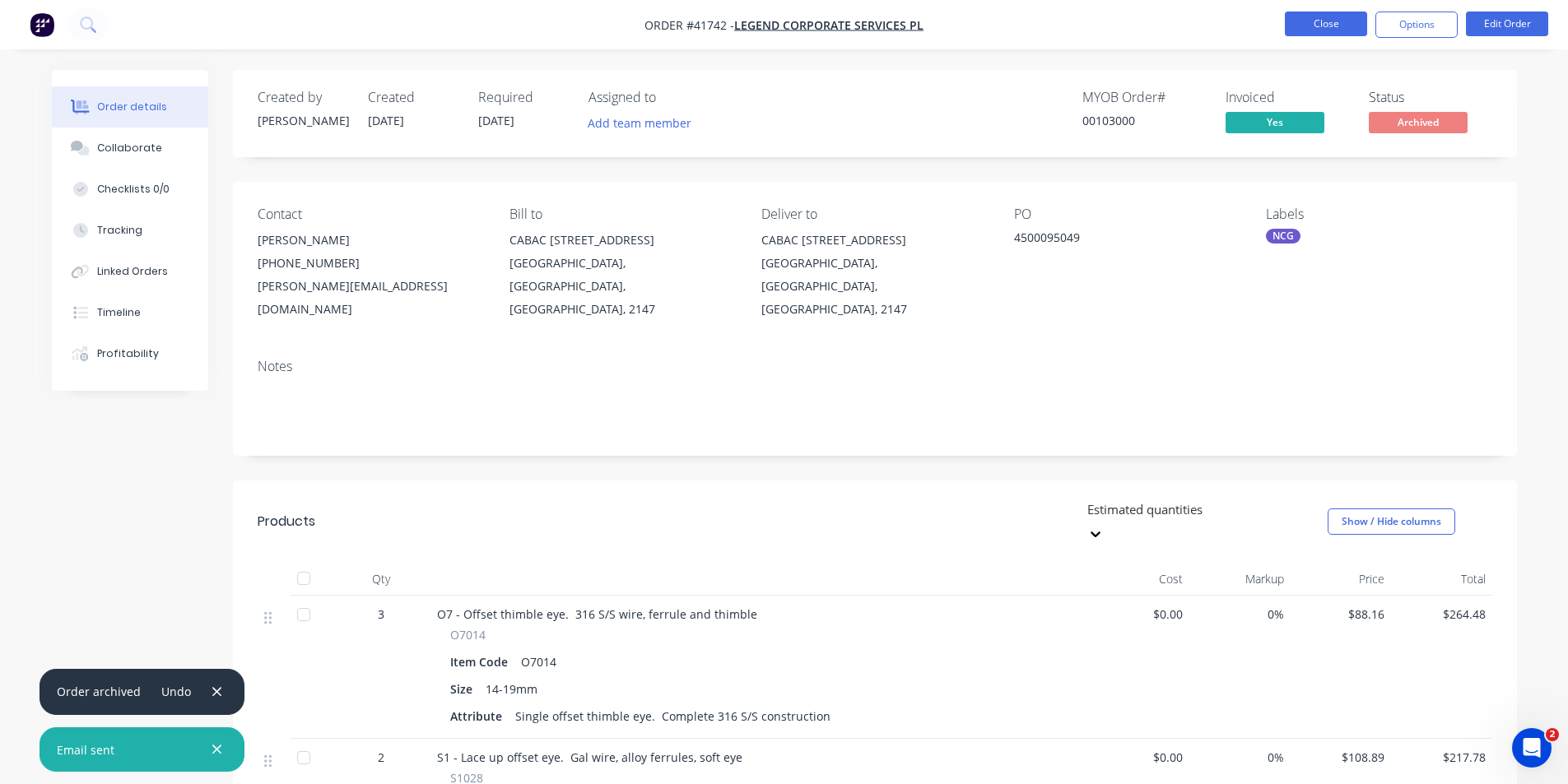
click at [1307, 24] on button "Close" at bounding box center [1325, 24] width 82 height 25
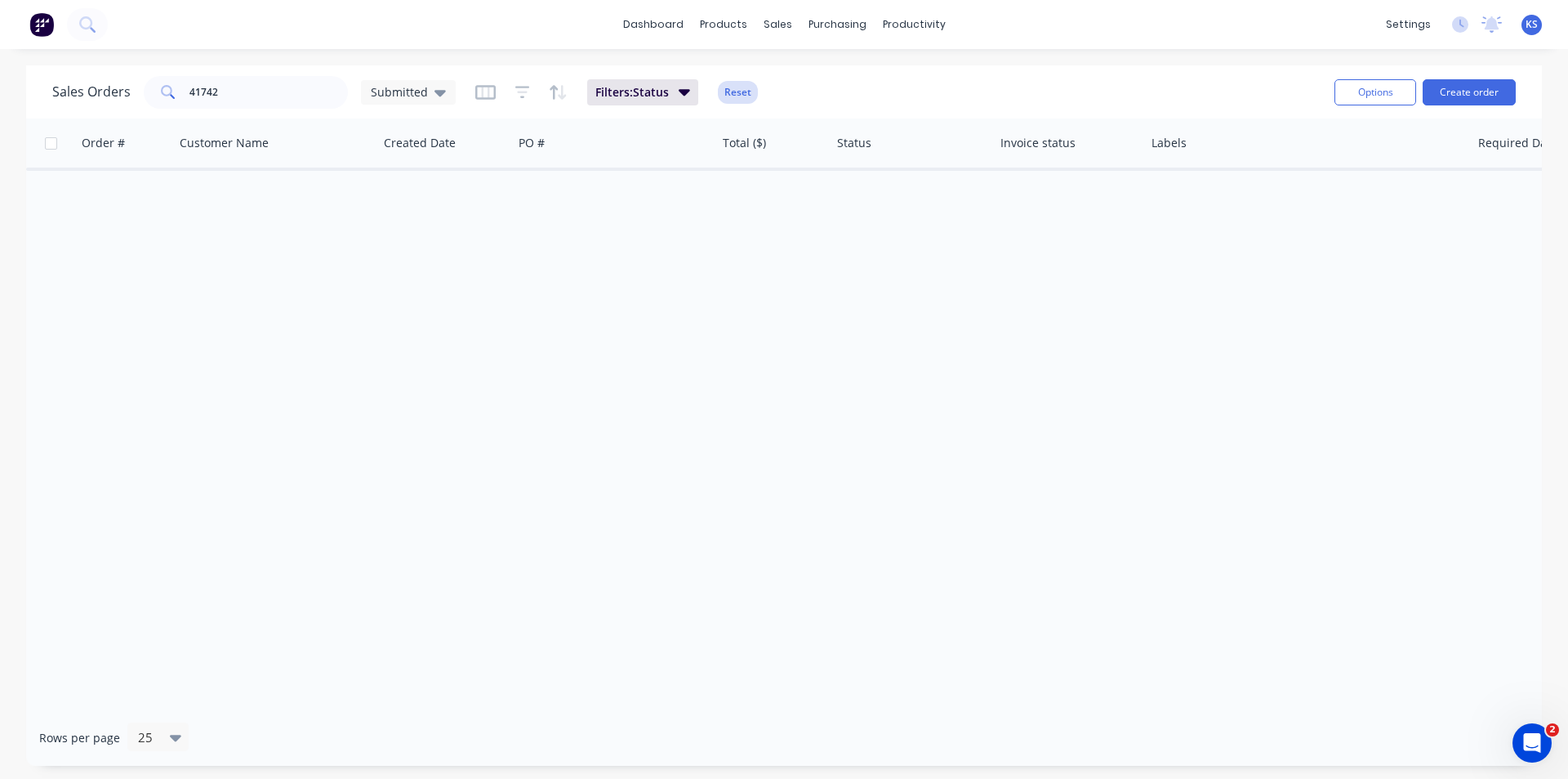
click at [737, 94] on button "Reset" at bounding box center [738, 92] width 40 height 23
drag, startPoint x: 227, startPoint y: 93, endPoint x: 135, endPoint y: 94, distance: 92.0
click at [139, 94] on div "Sales Orders 41742 Submitted" at bounding box center [254, 92] width 403 height 33
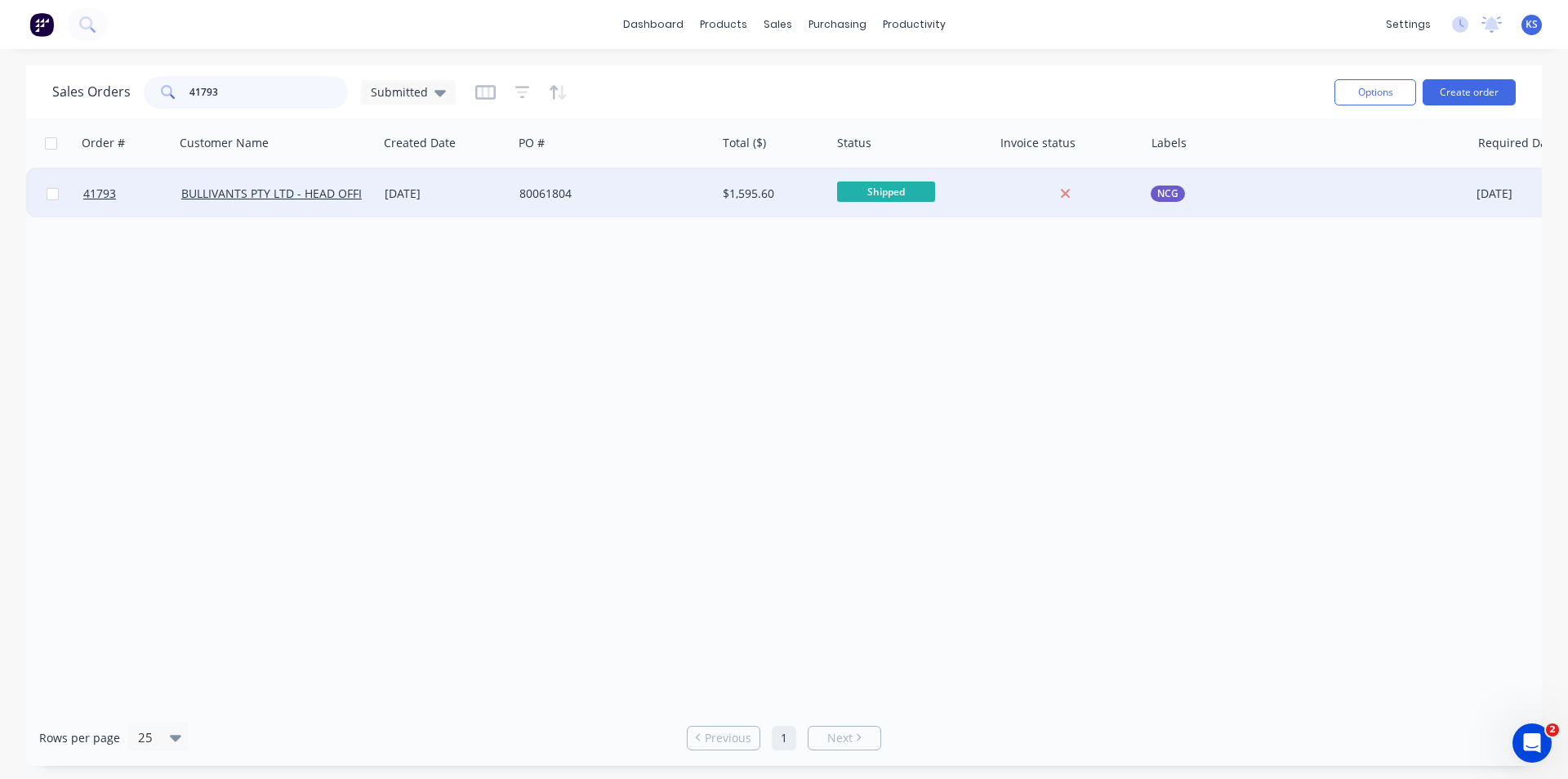
type input "41793"
click at [558, 187] on div "80061804" at bounding box center [611, 193] width 181 height 16
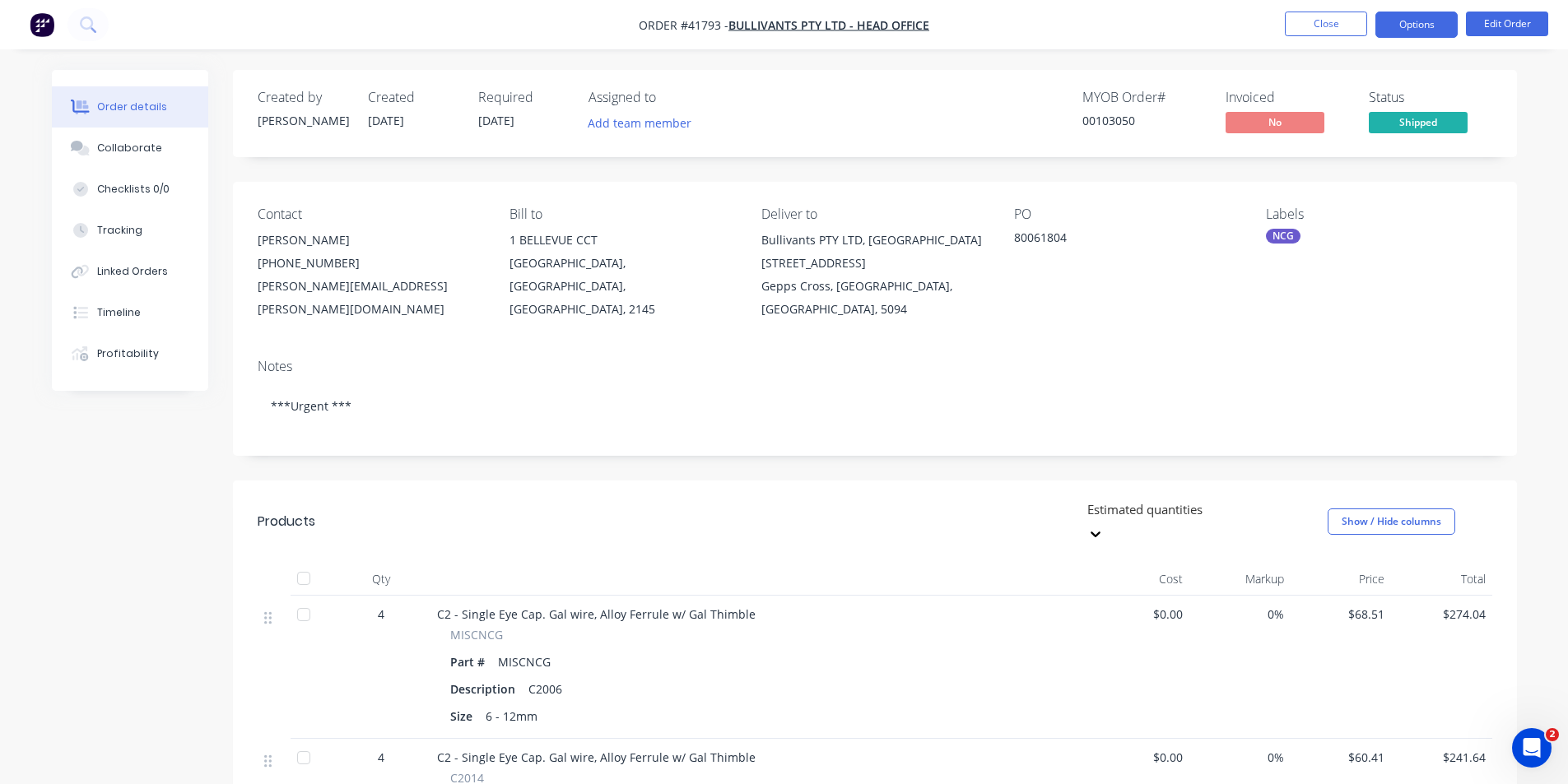
click at [1417, 30] on button "Options" at bounding box center [1416, 25] width 82 height 26
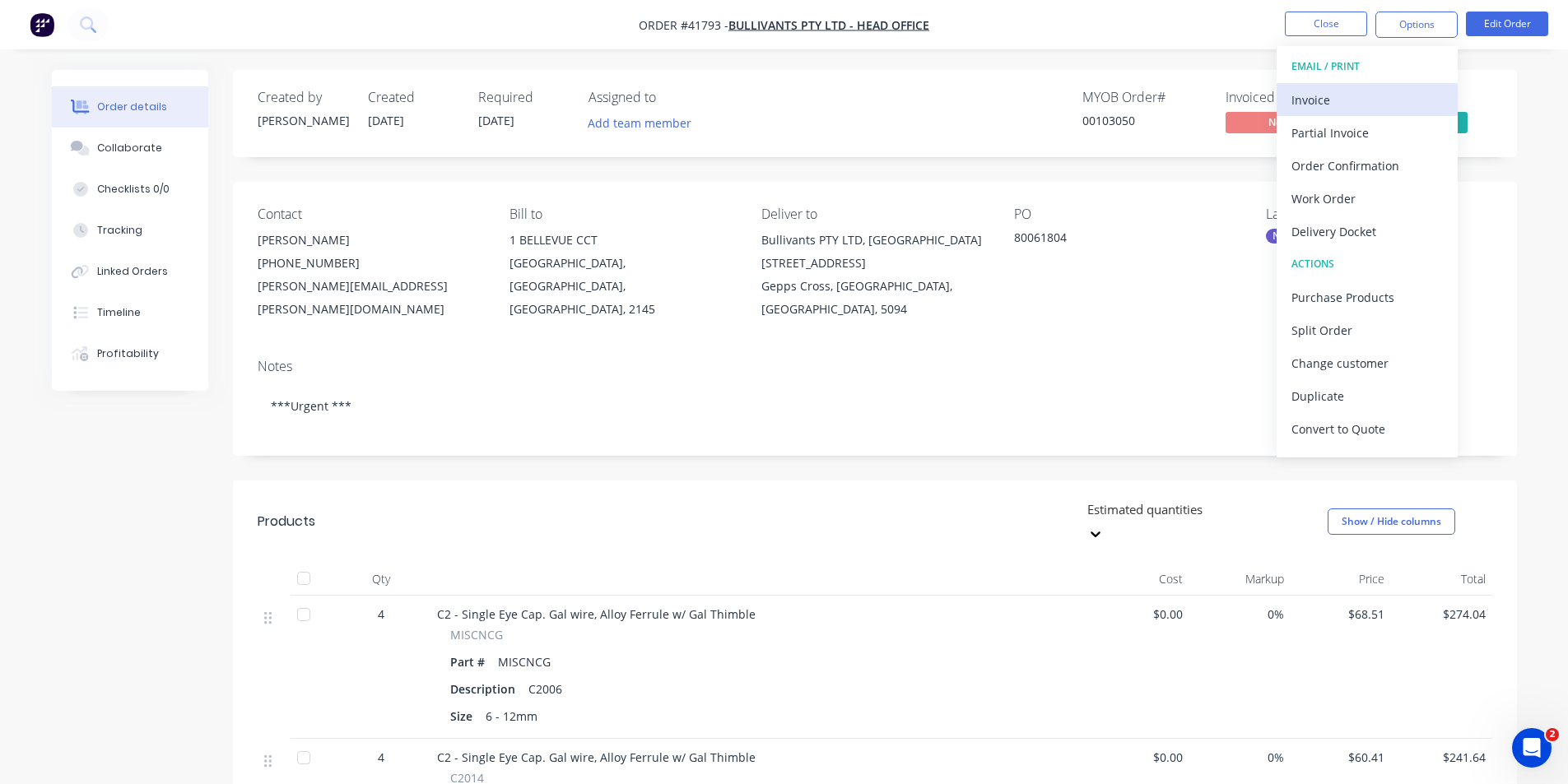
click at [1367, 91] on div "Invoice" at bounding box center [1367, 100] width 151 height 24
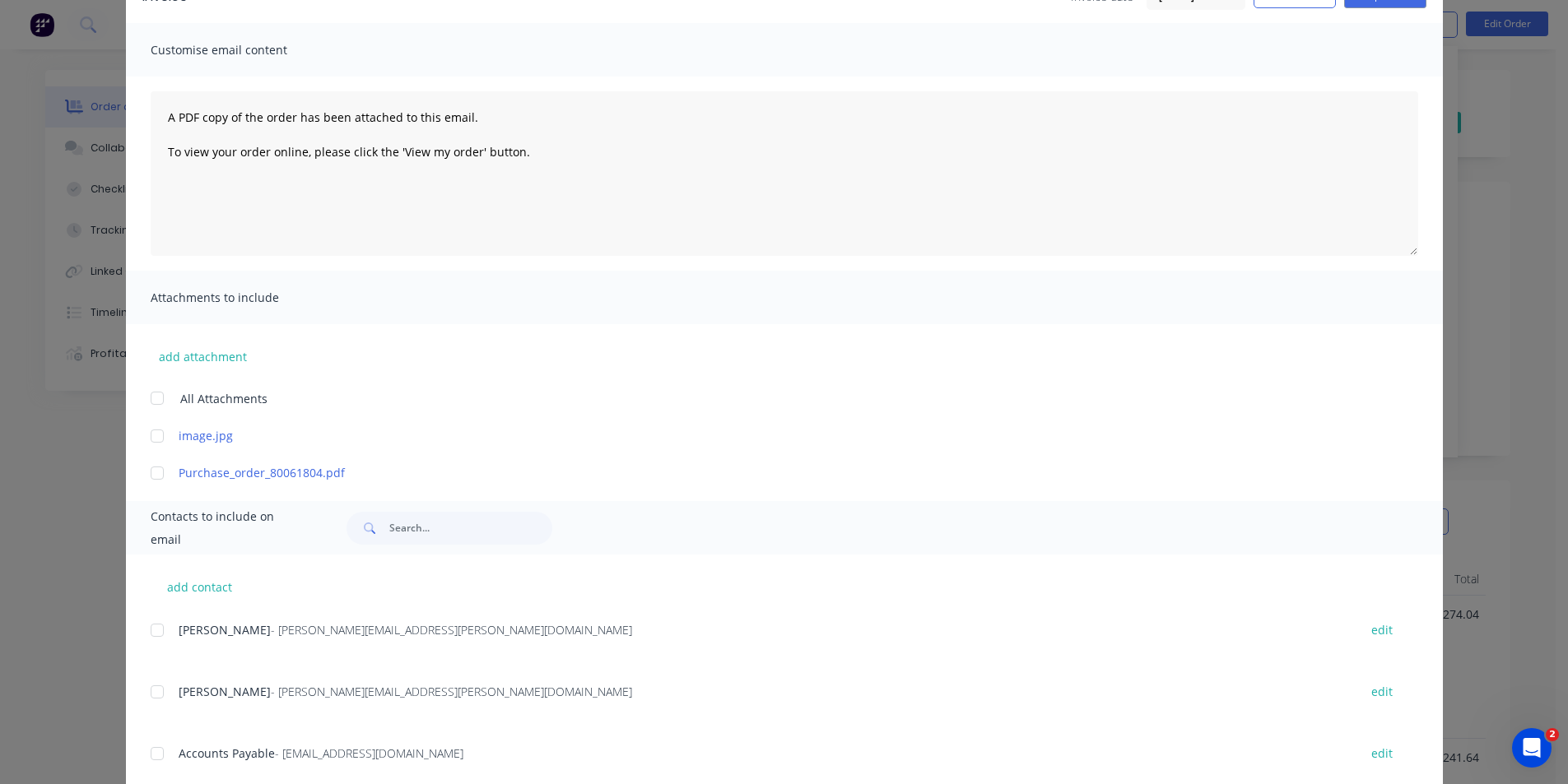
scroll to position [247, 0]
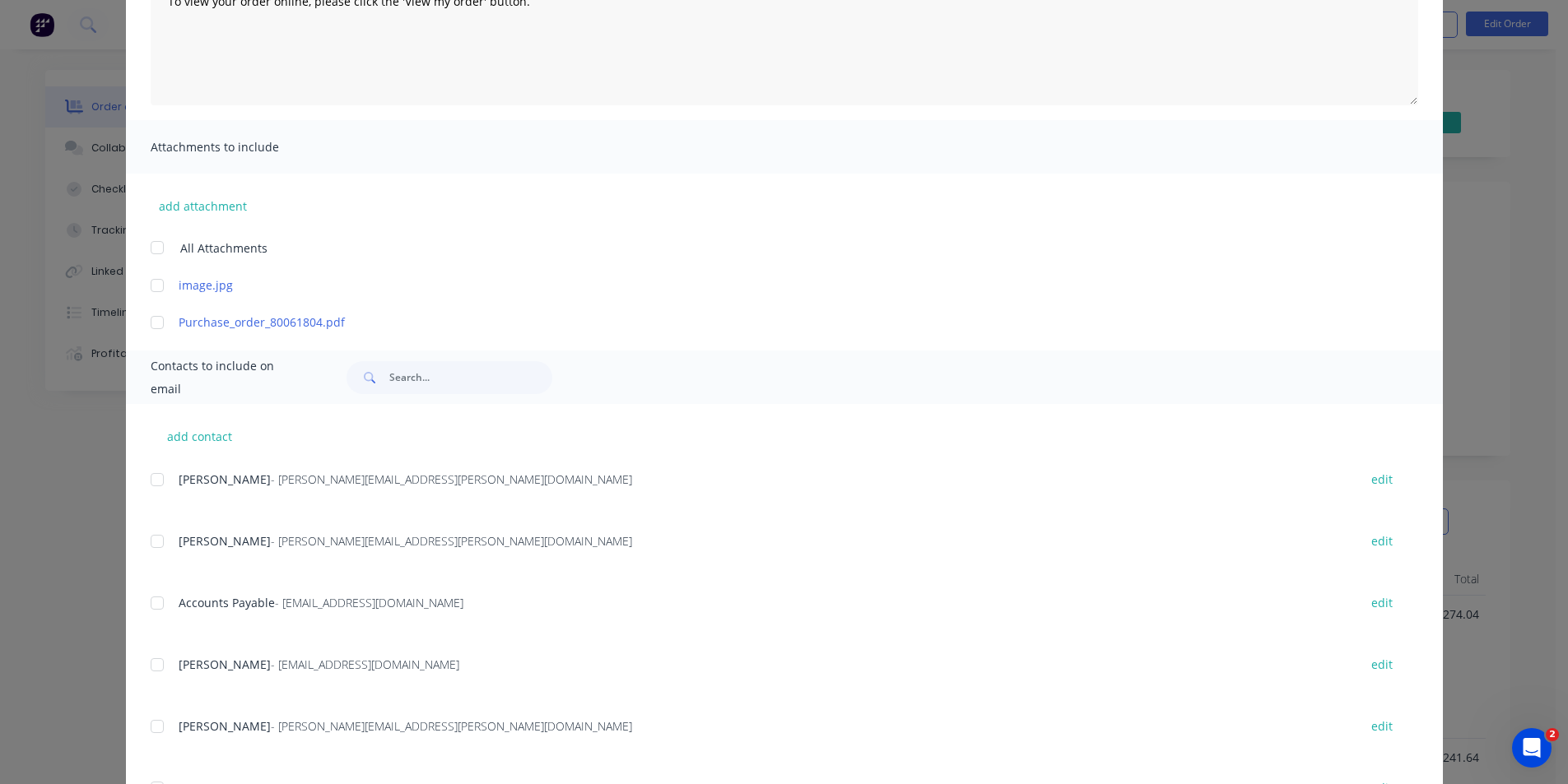
click at [157, 600] on div at bounding box center [157, 602] width 33 height 33
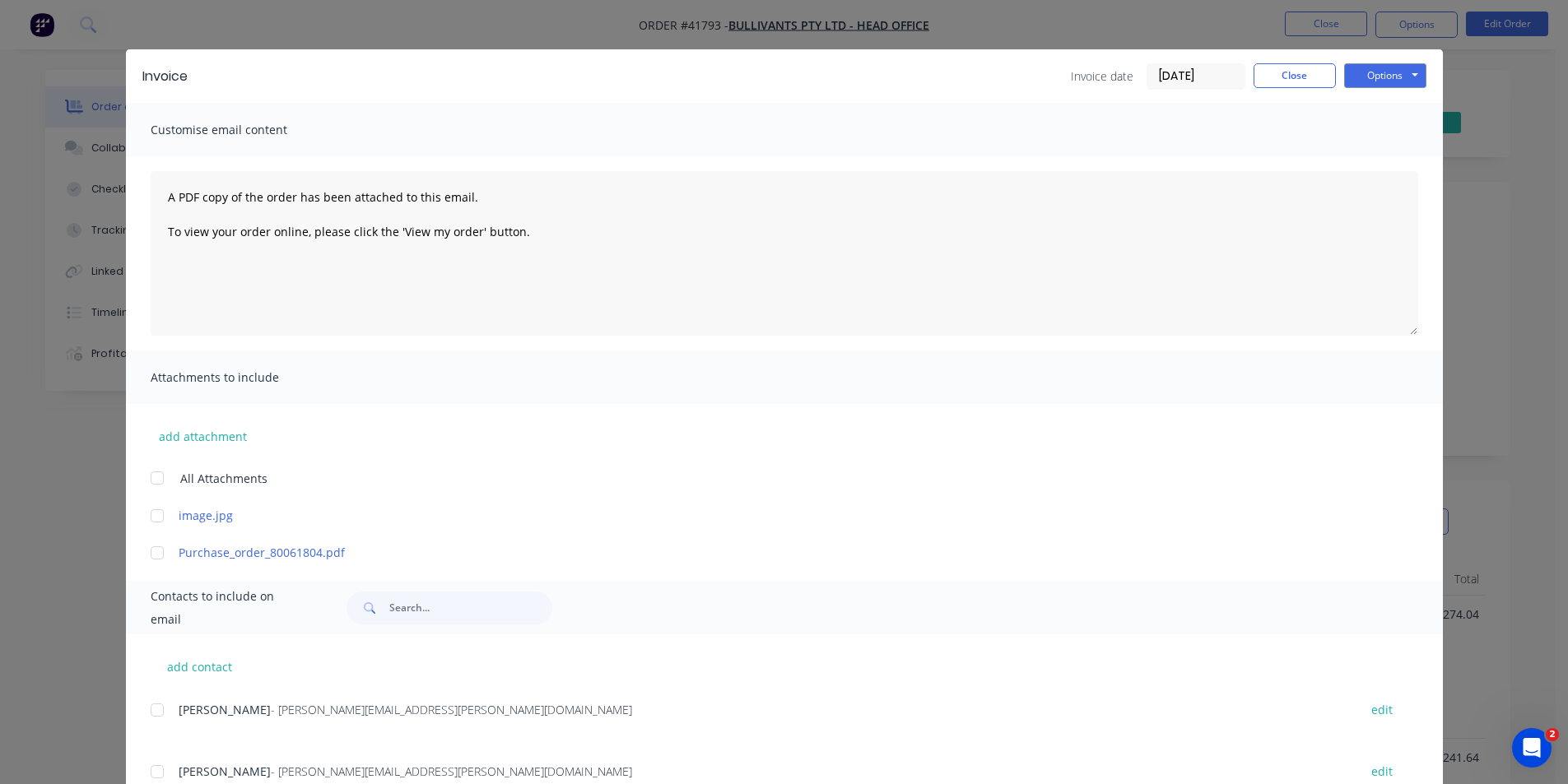
scroll to position [0, 0]
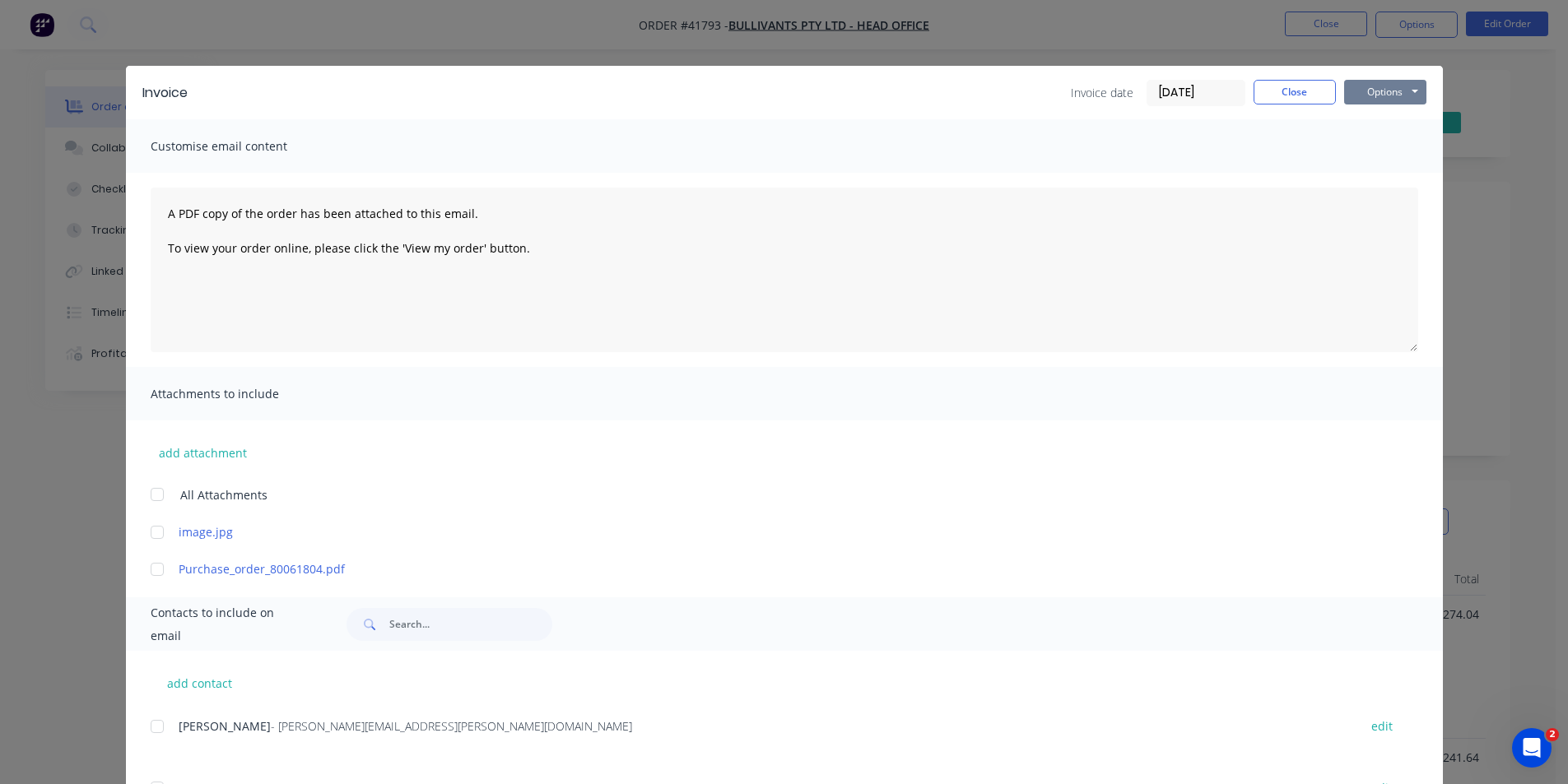
click at [1376, 101] on button "Options" at bounding box center [1384, 91] width 82 height 25
click at [1413, 184] on button "Email" at bounding box center [1396, 176] width 105 height 27
click at [1302, 92] on button "Close" at bounding box center [1294, 91] width 82 height 25
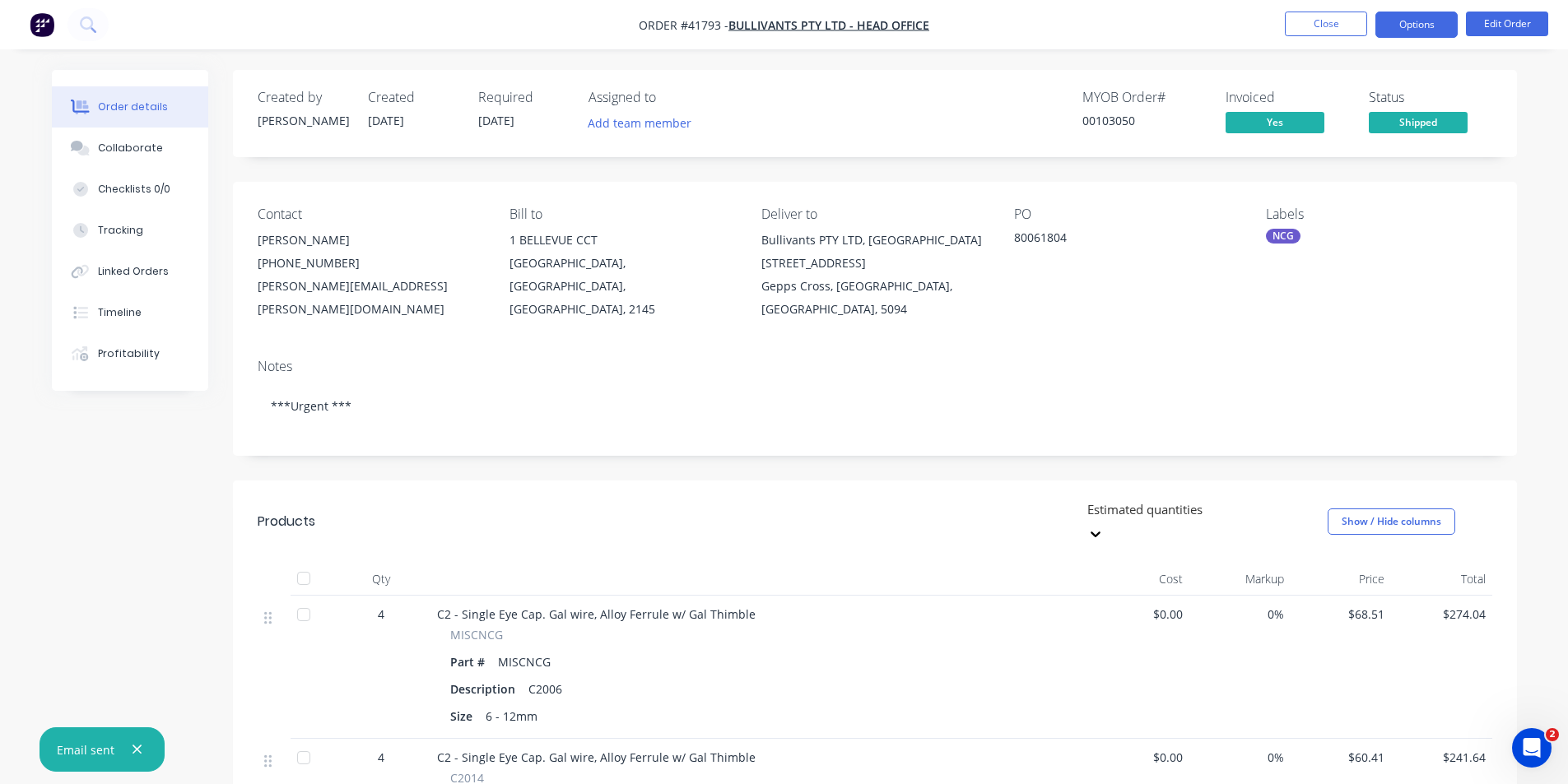
click at [1408, 34] on button "Options" at bounding box center [1416, 25] width 82 height 26
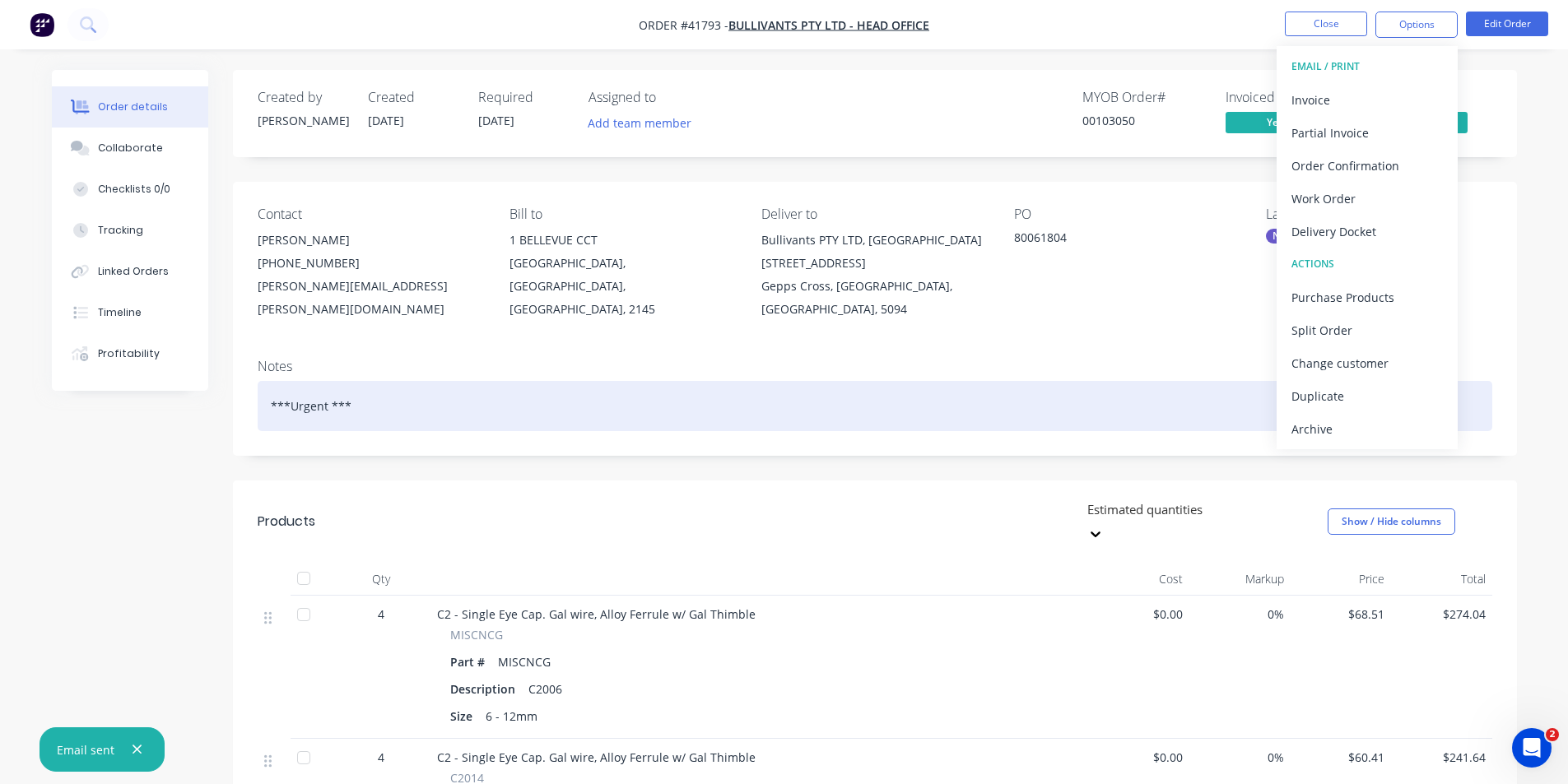
click at [1343, 417] on div "Archive" at bounding box center [1367, 429] width 151 height 24
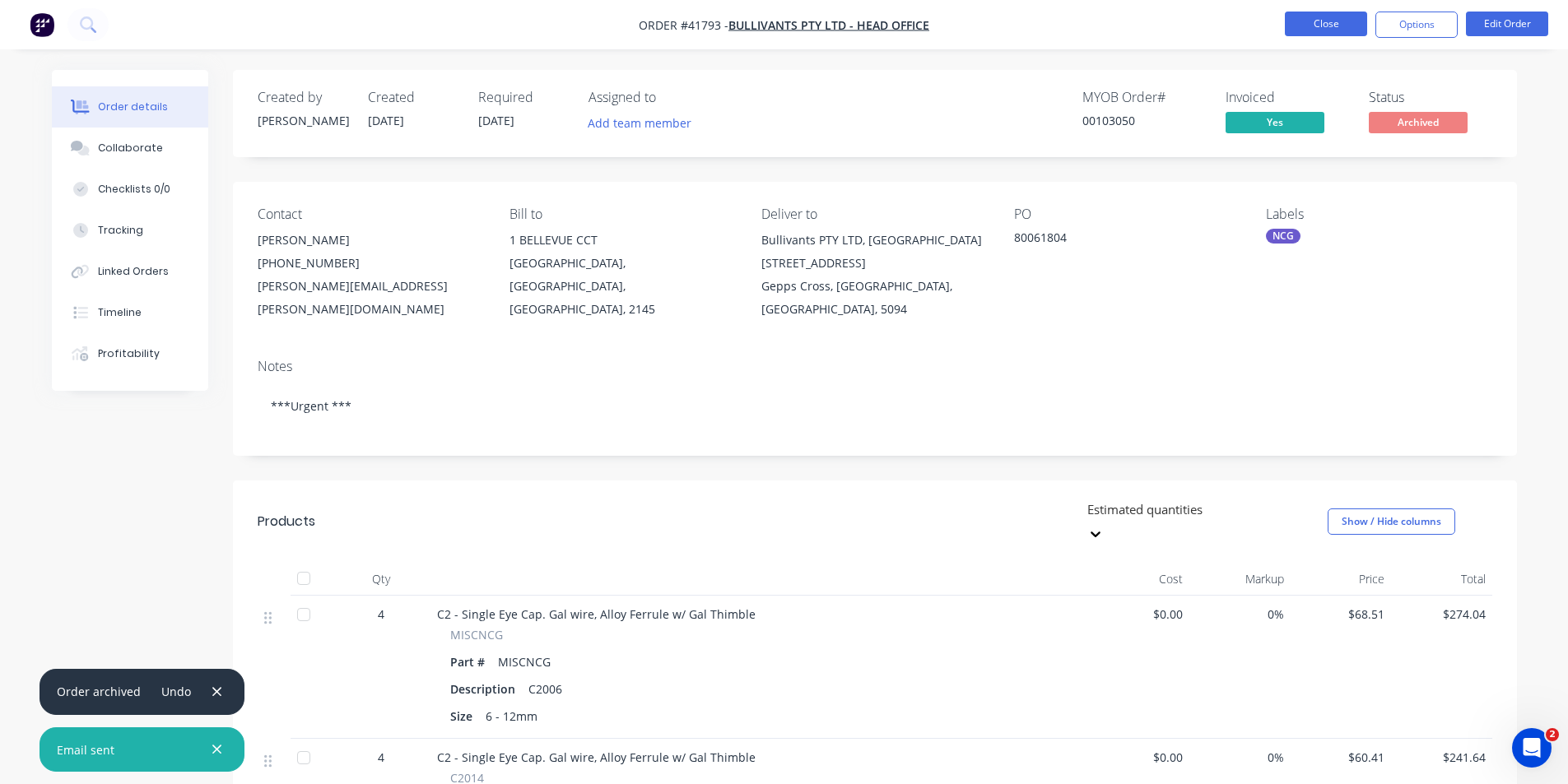
click at [1323, 22] on button "Close" at bounding box center [1325, 24] width 82 height 25
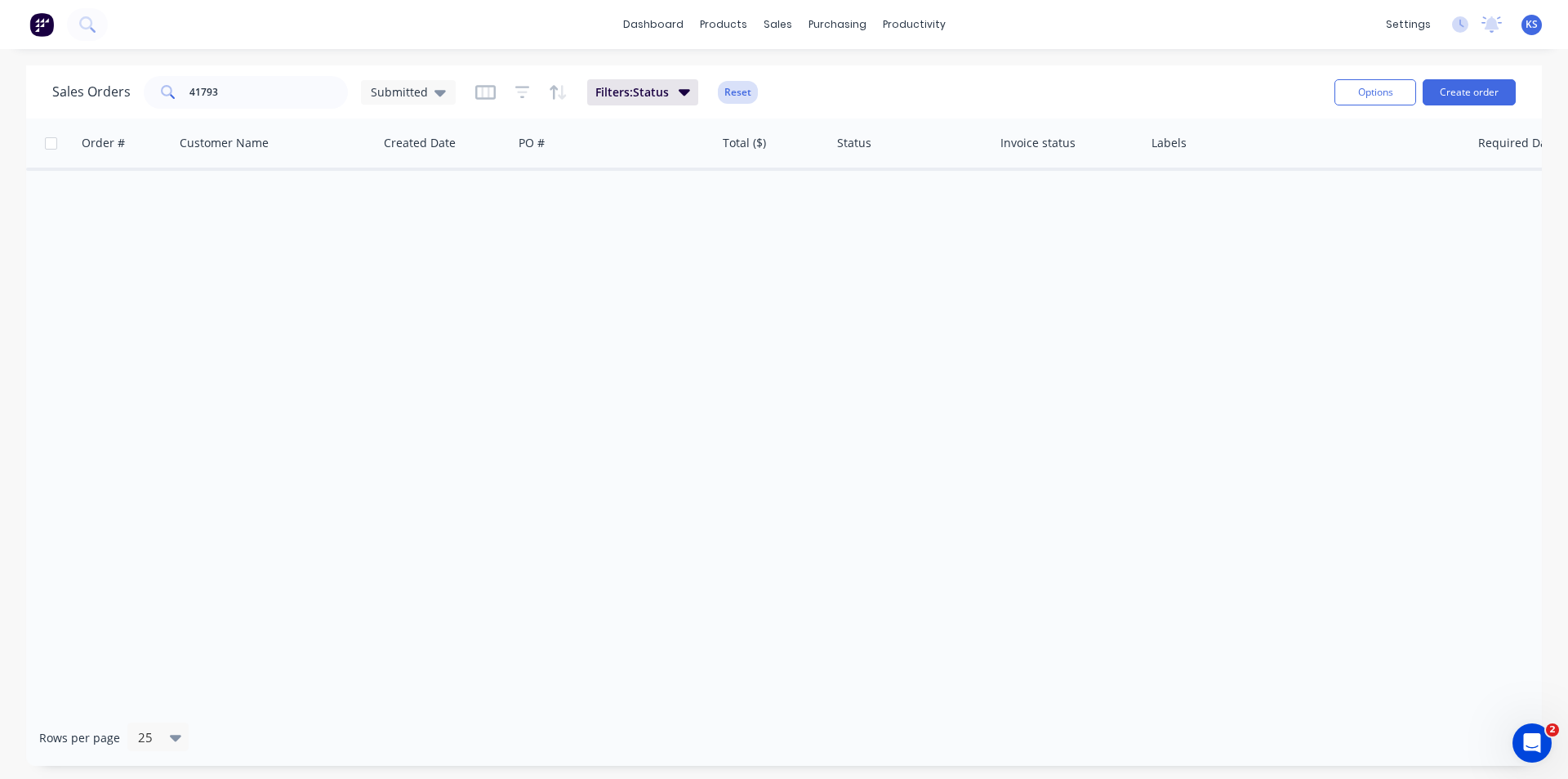
click at [740, 87] on button "Reset" at bounding box center [738, 92] width 40 height 23
drag, startPoint x: 257, startPoint y: 95, endPoint x: 184, endPoint y: 89, distance: 73.2
click at [184, 89] on div "41793" at bounding box center [245, 92] width 204 height 33
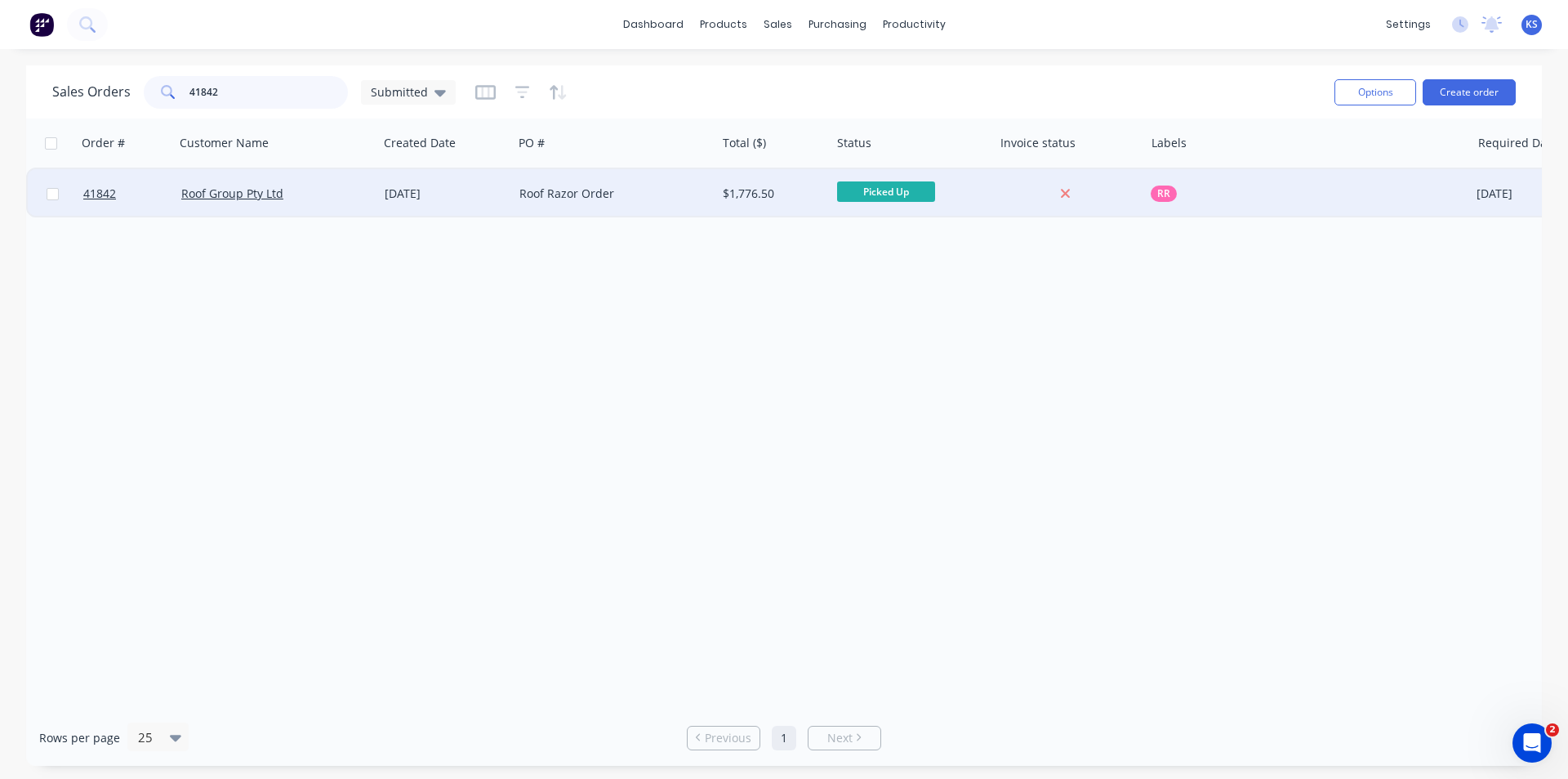
type input "41842"
click at [488, 193] on div "22 Sep 2025" at bounding box center [445, 193] width 122 height 16
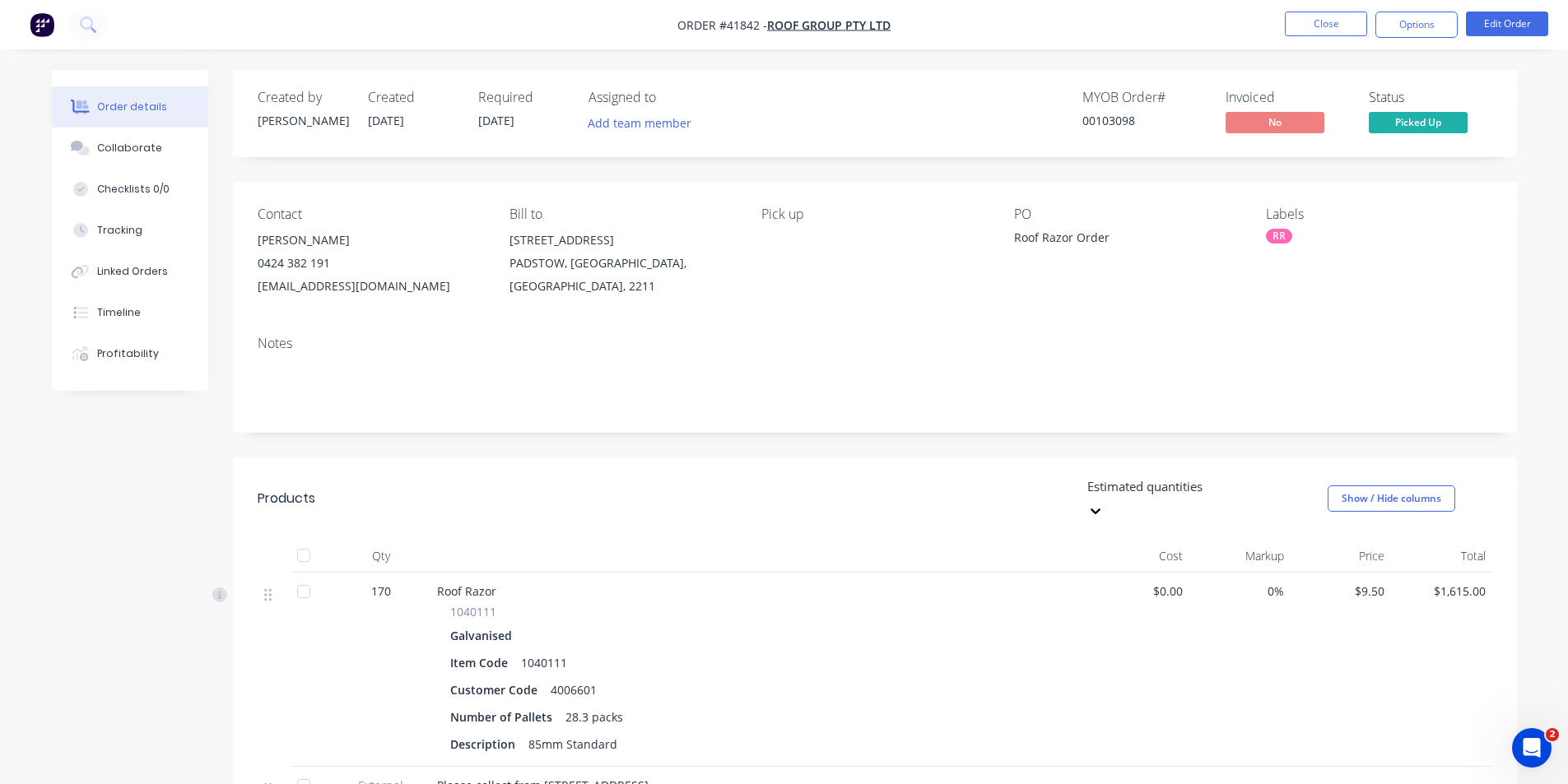
click at [1412, 11] on nav "Order #41842 - Roof Group Pty Ltd Close Options Edit Order" at bounding box center [784, 25] width 1568 height 49
click at [1408, 28] on button "Options" at bounding box center [1416, 25] width 82 height 26
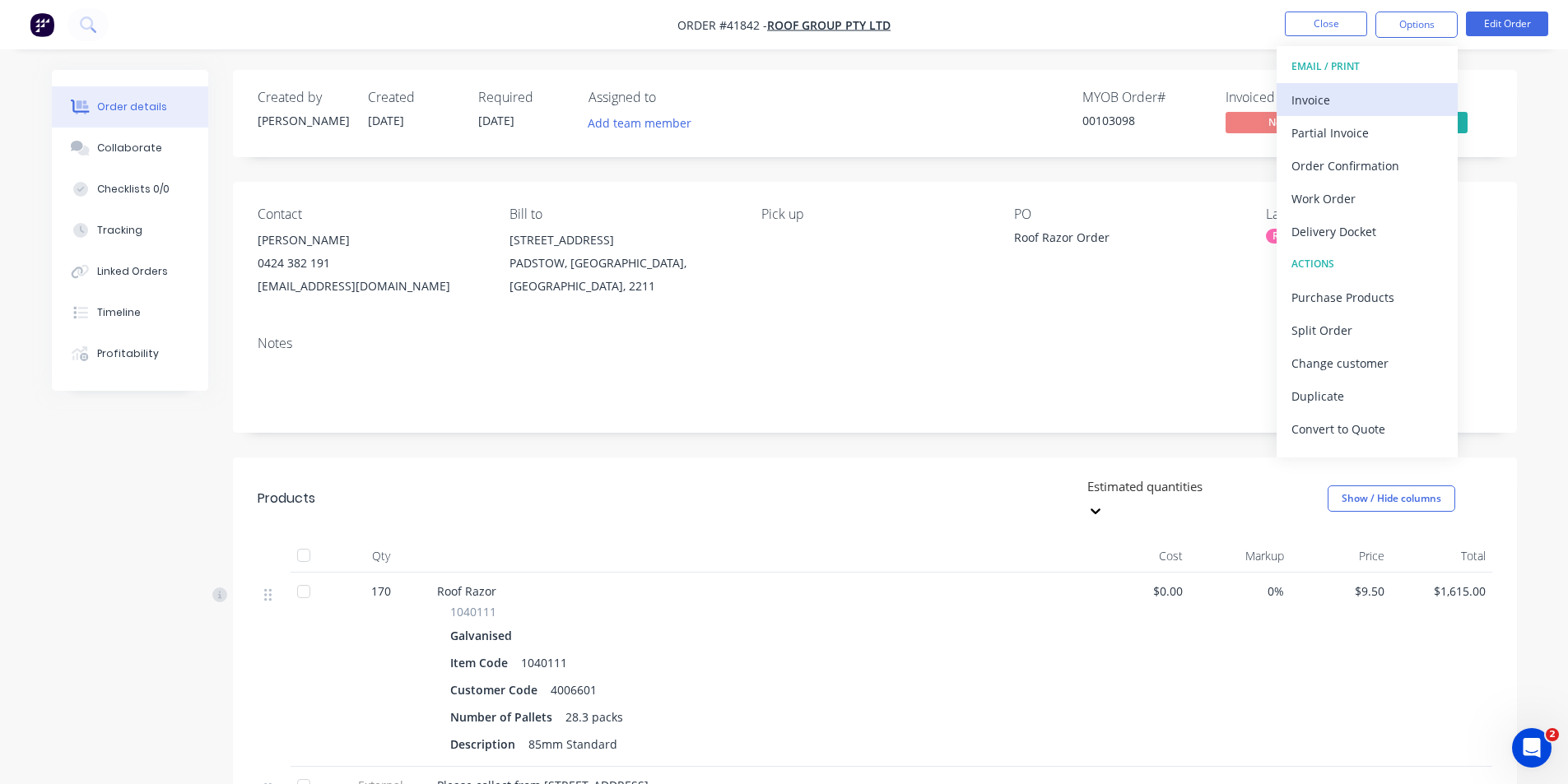
click at [1352, 97] on div "Invoice" at bounding box center [1367, 100] width 151 height 24
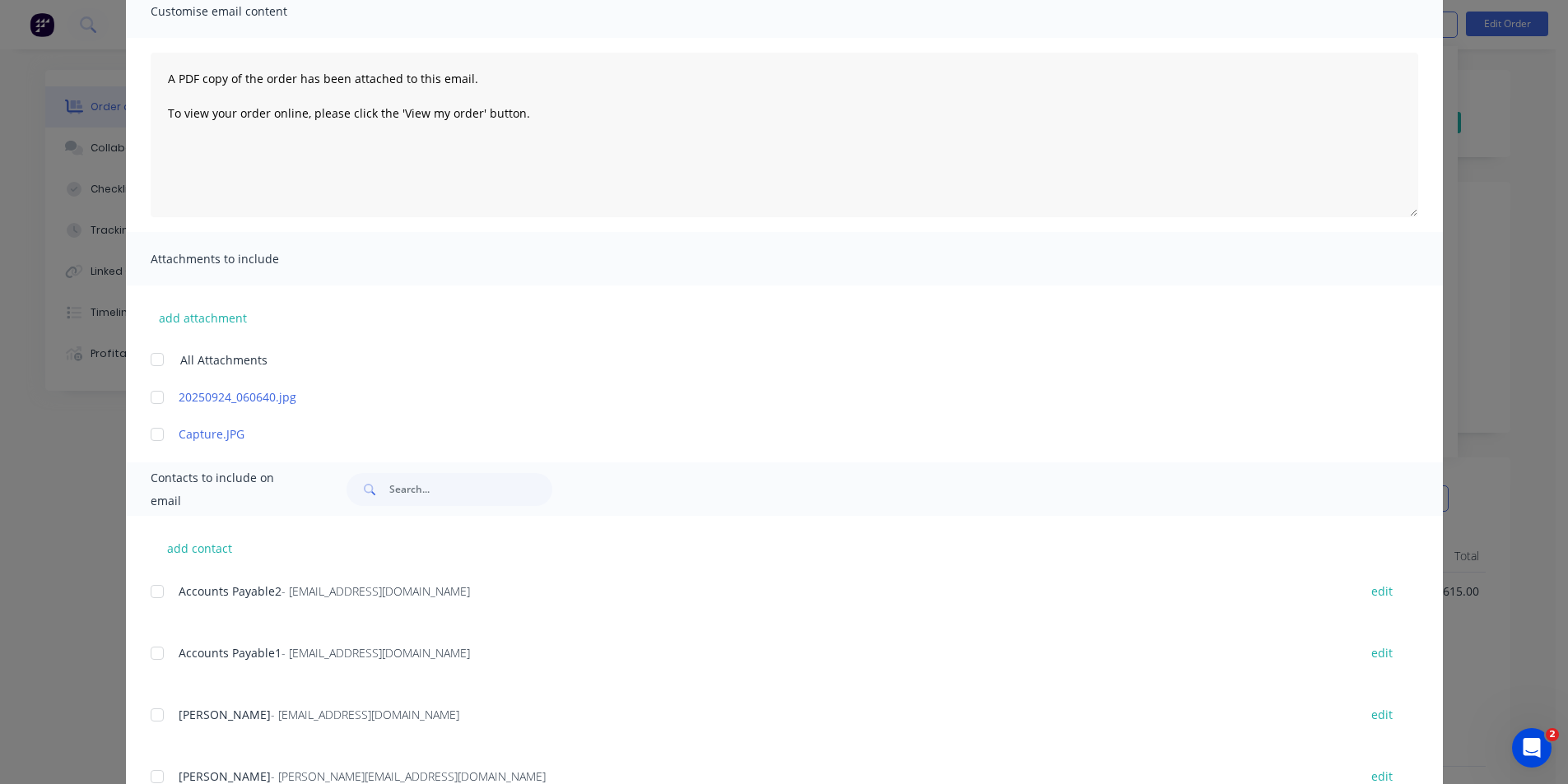
scroll to position [200, 0]
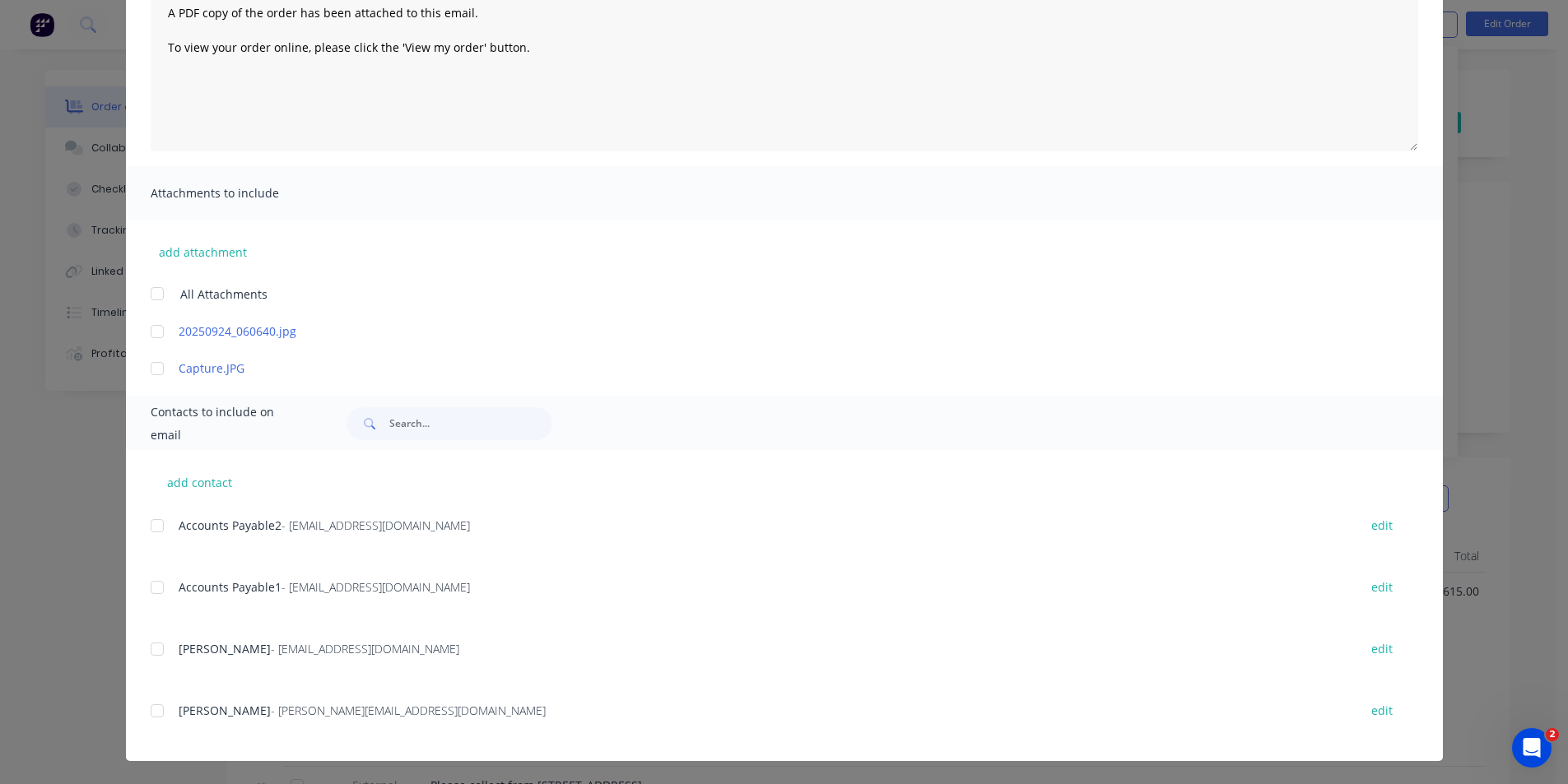
click at [160, 517] on div at bounding box center [157, 525] width 33 height 33
click at [153, 586] on div at bounding box center [157, 587] width 33 height 33
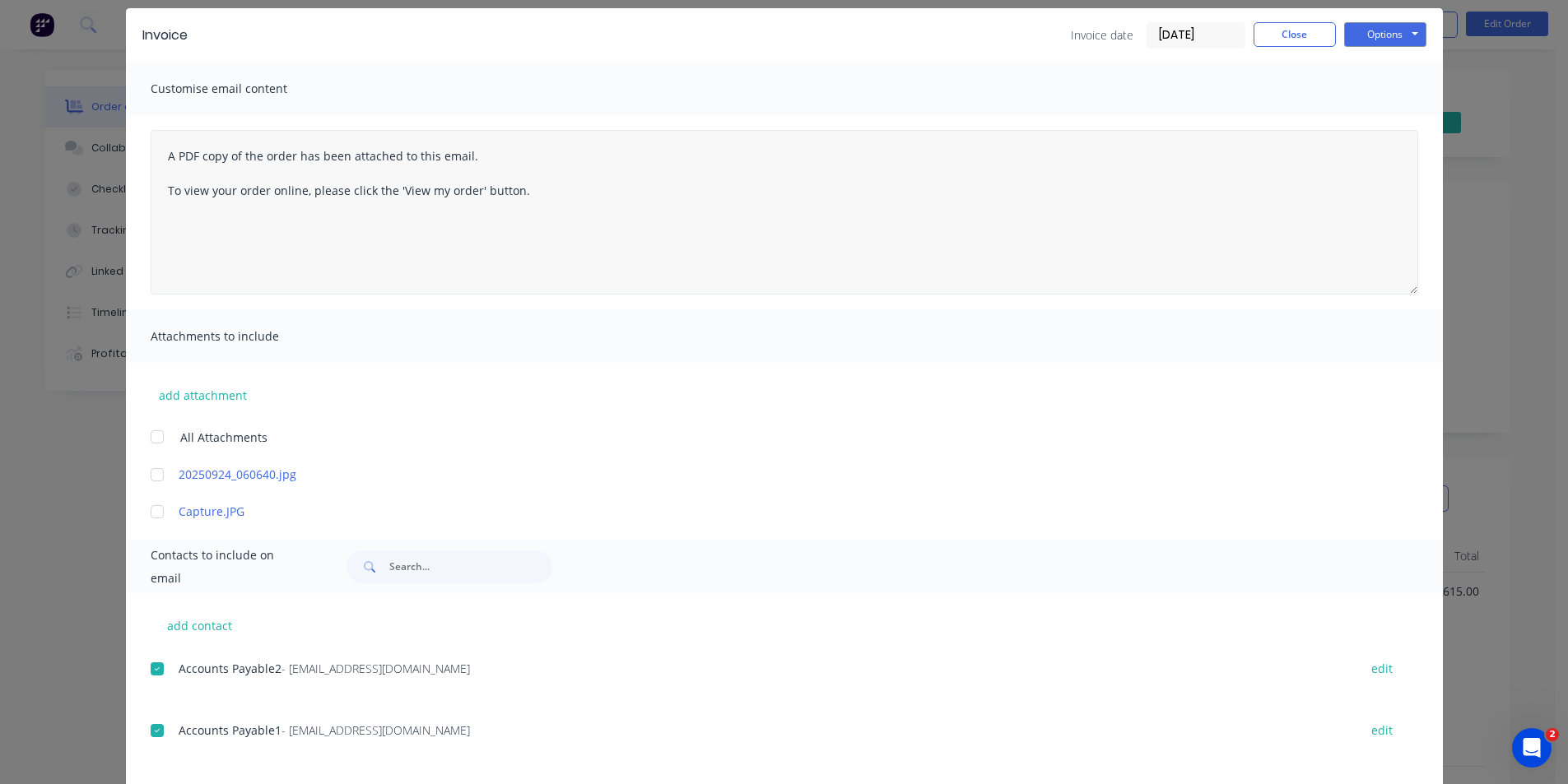
scroll to position [0, 0]
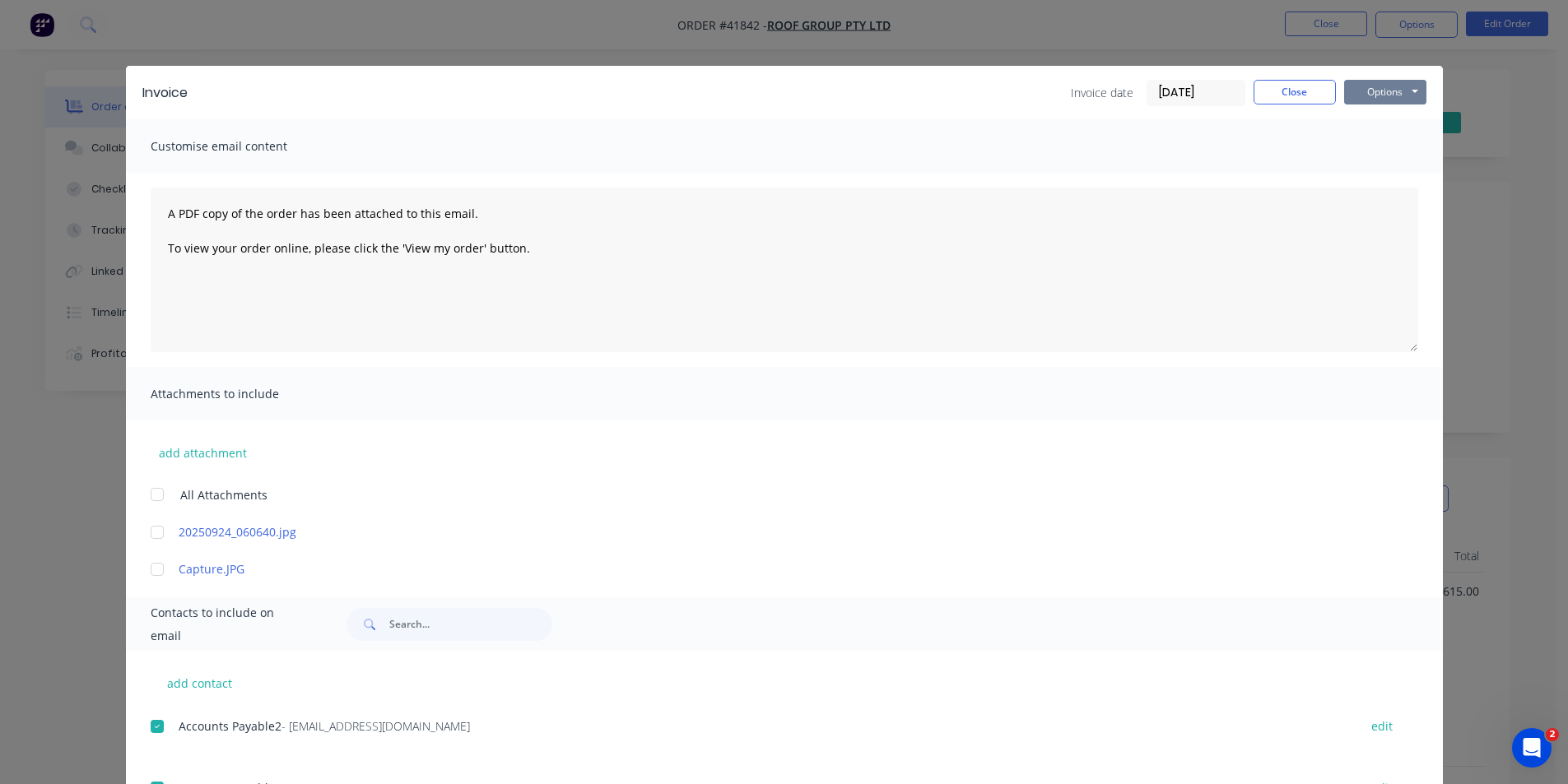
click at [1368, 101] on button "Options" at bounding box center [1384, 91] width 82 height 25
click at [1411, 174] on button "Email" at bounding box center [1396, 176] width 105 height 27
click at [1271, 103] on button "Close" at bounding box center [1294, 91] width 82 height 25
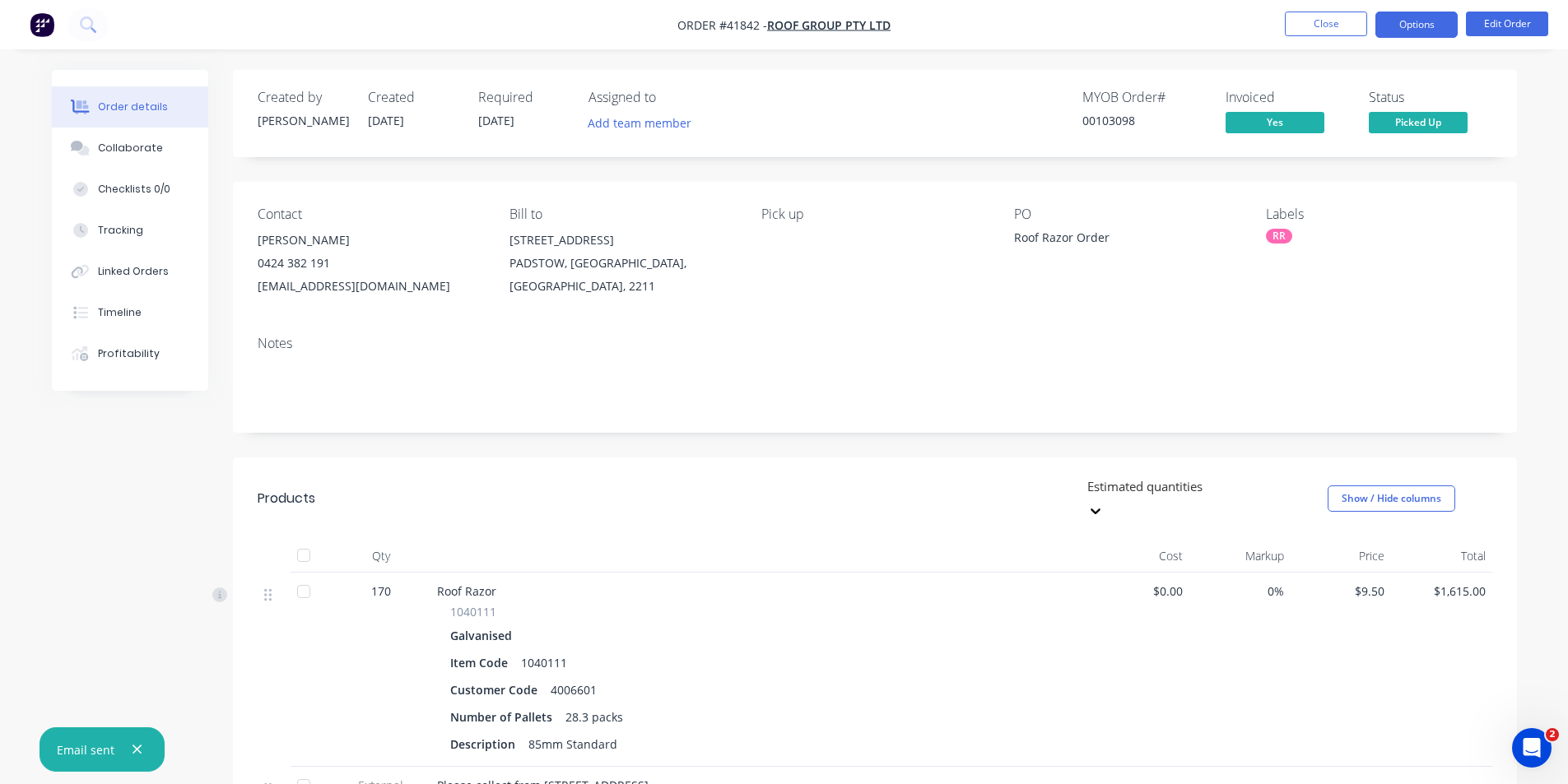
click at [1440, 19] on button "Options" at bounding box center [1416, 25] width 82 height 26
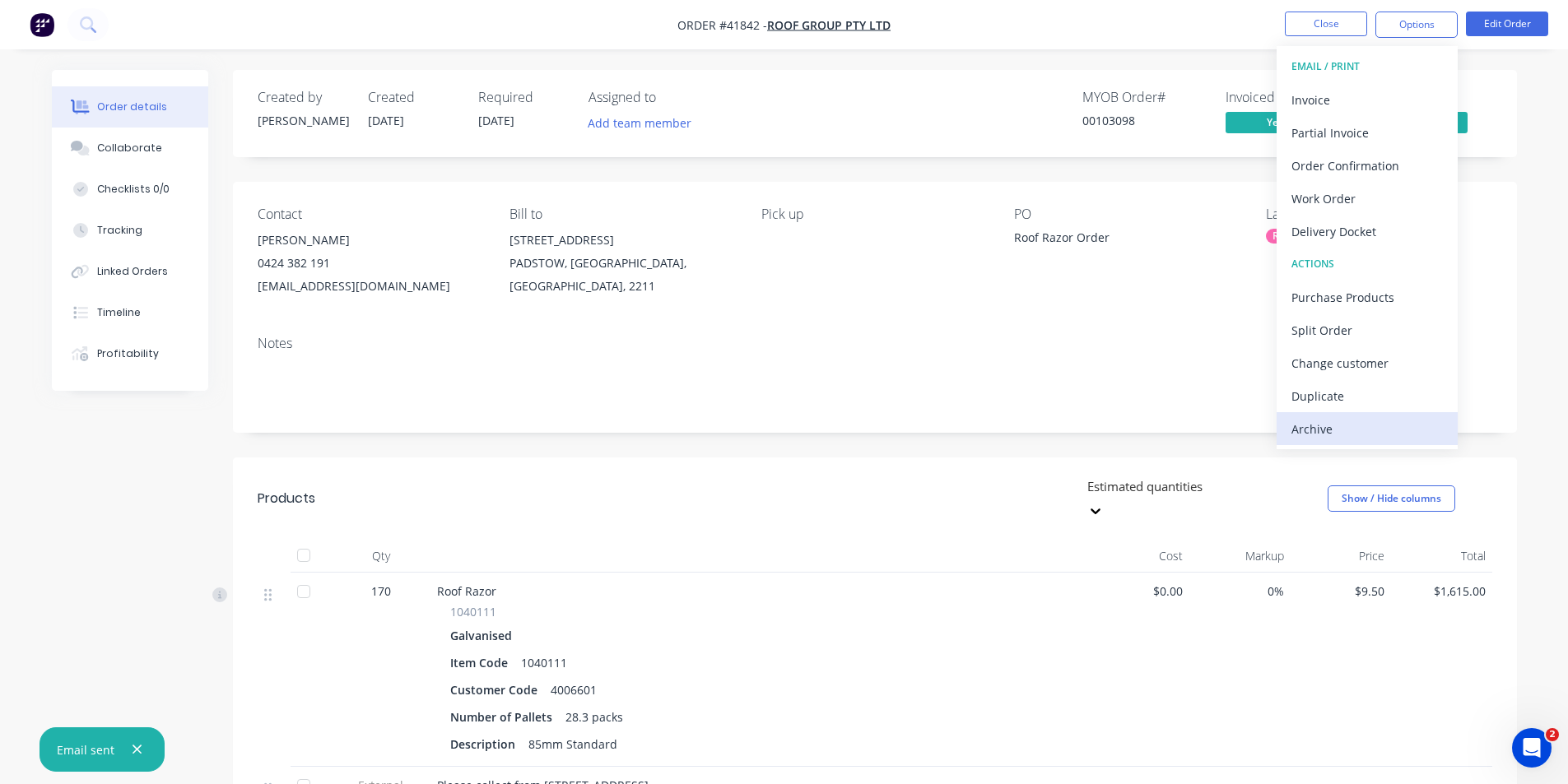
click at [1379, 419] on div "Archive" at bounding box center [1367, 429] width 151 height 24
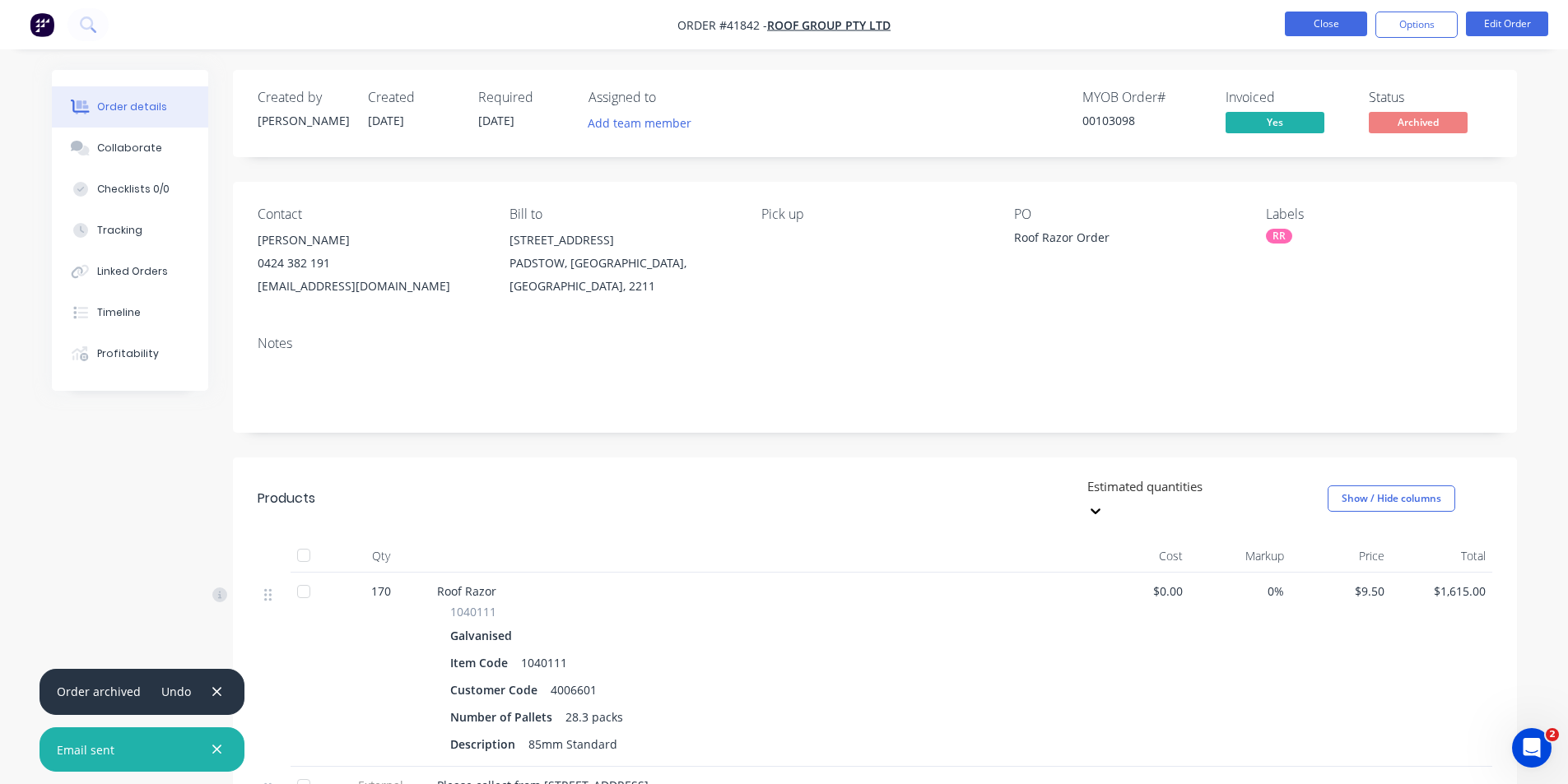
click at [1322, 19] on button "Close" at bounding box center [1325, 24] width 82 height 25
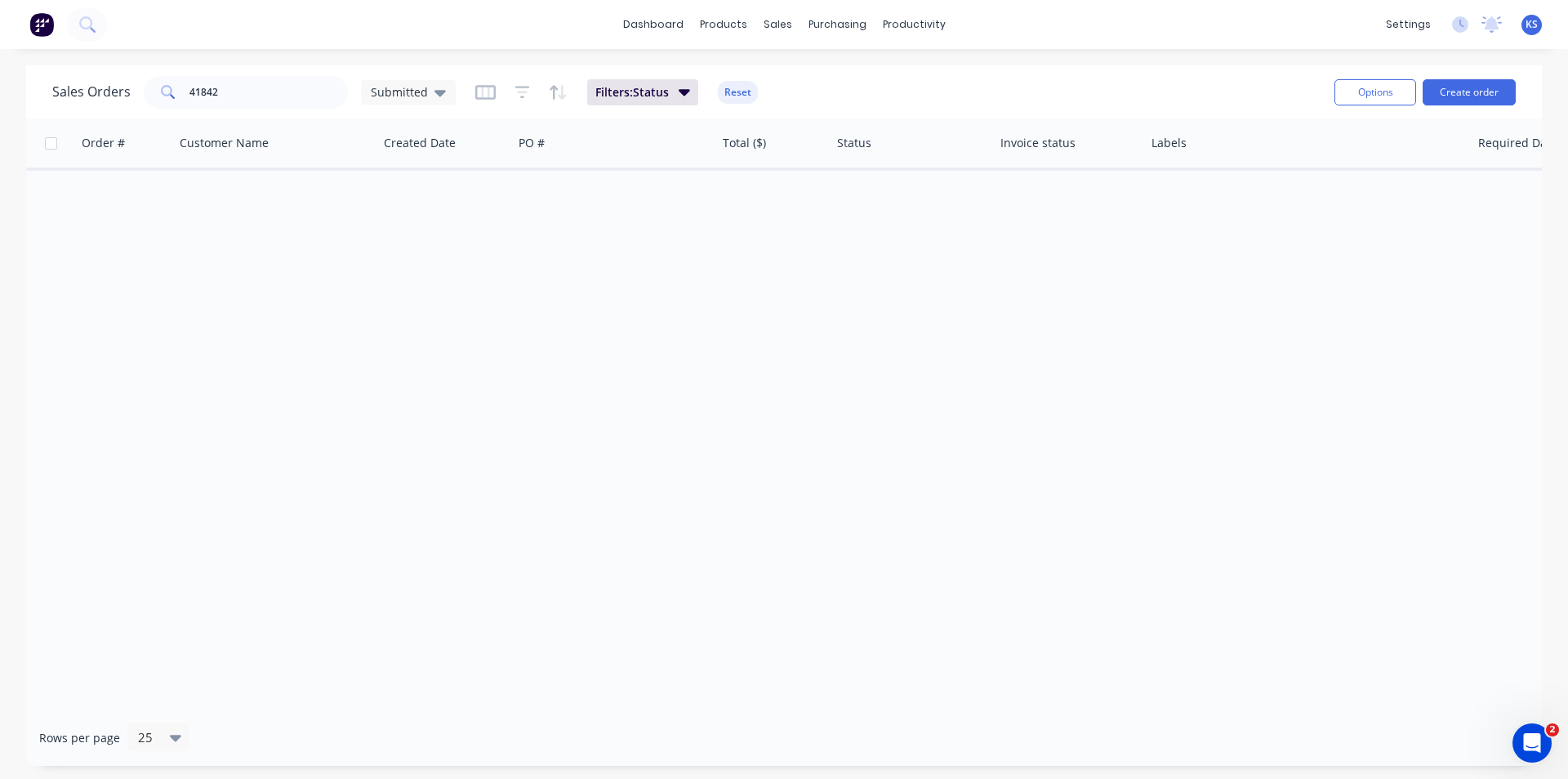
drag, startPoint x: 736, startPoint y: 92, endPoint x: 727, endPoint y: 95, distance: 9.5
click at [737, 92] on button "Reset" at bounding box center [738, 92] width 40 height 23
drag, startPoint x: 165, startPoint y: 91, endPoint x: 56, endPoint y: 92, distance: 109.0
click at [56, 92] on div "Sales Orders 41842 Submitted" at bounding box center [254, 92] width 403 height 33
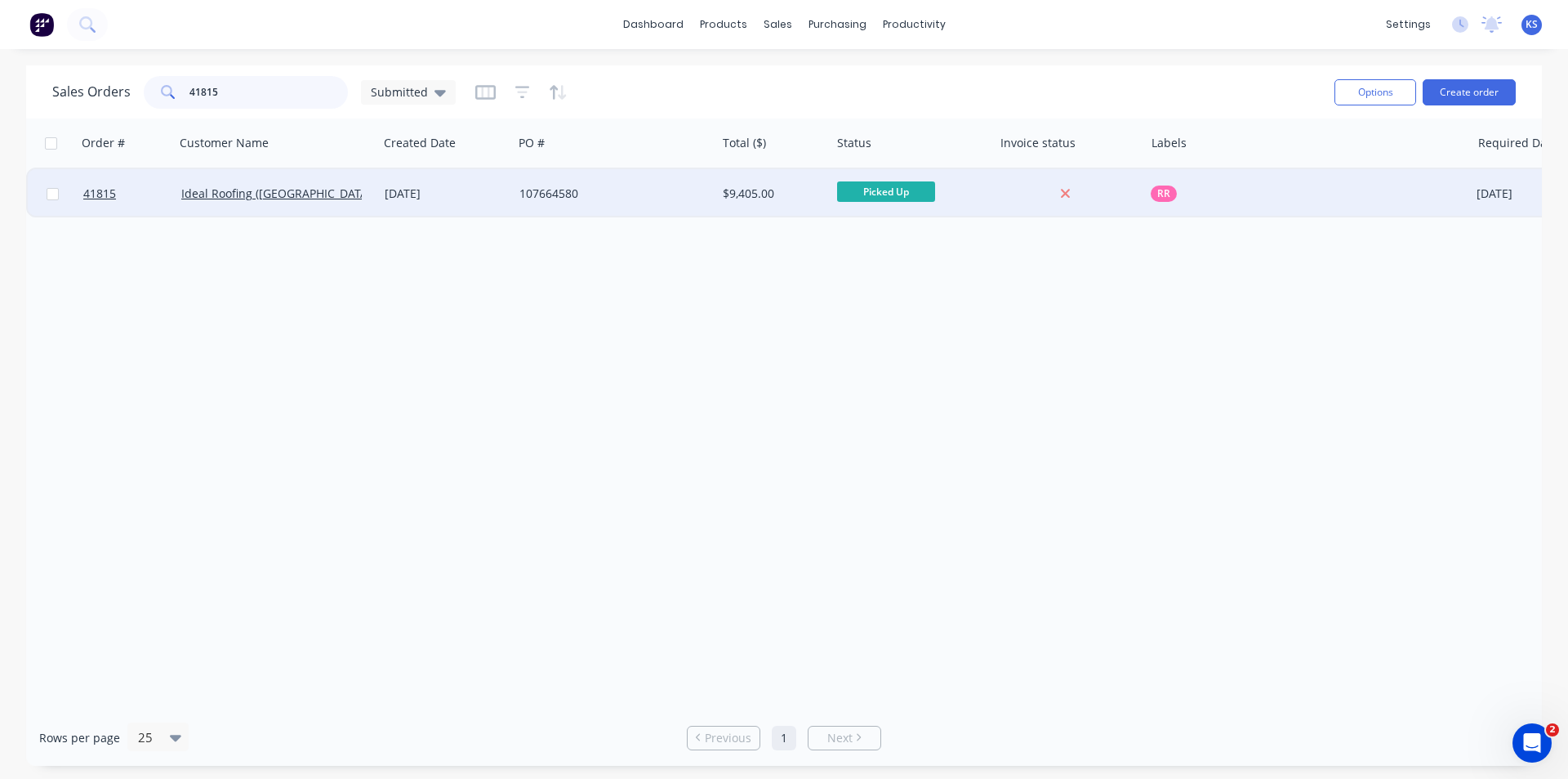
type input "41815"
click at [452, 189] on div "18 Sep 2025" at bounding box center [445, 193] width 122 height 16
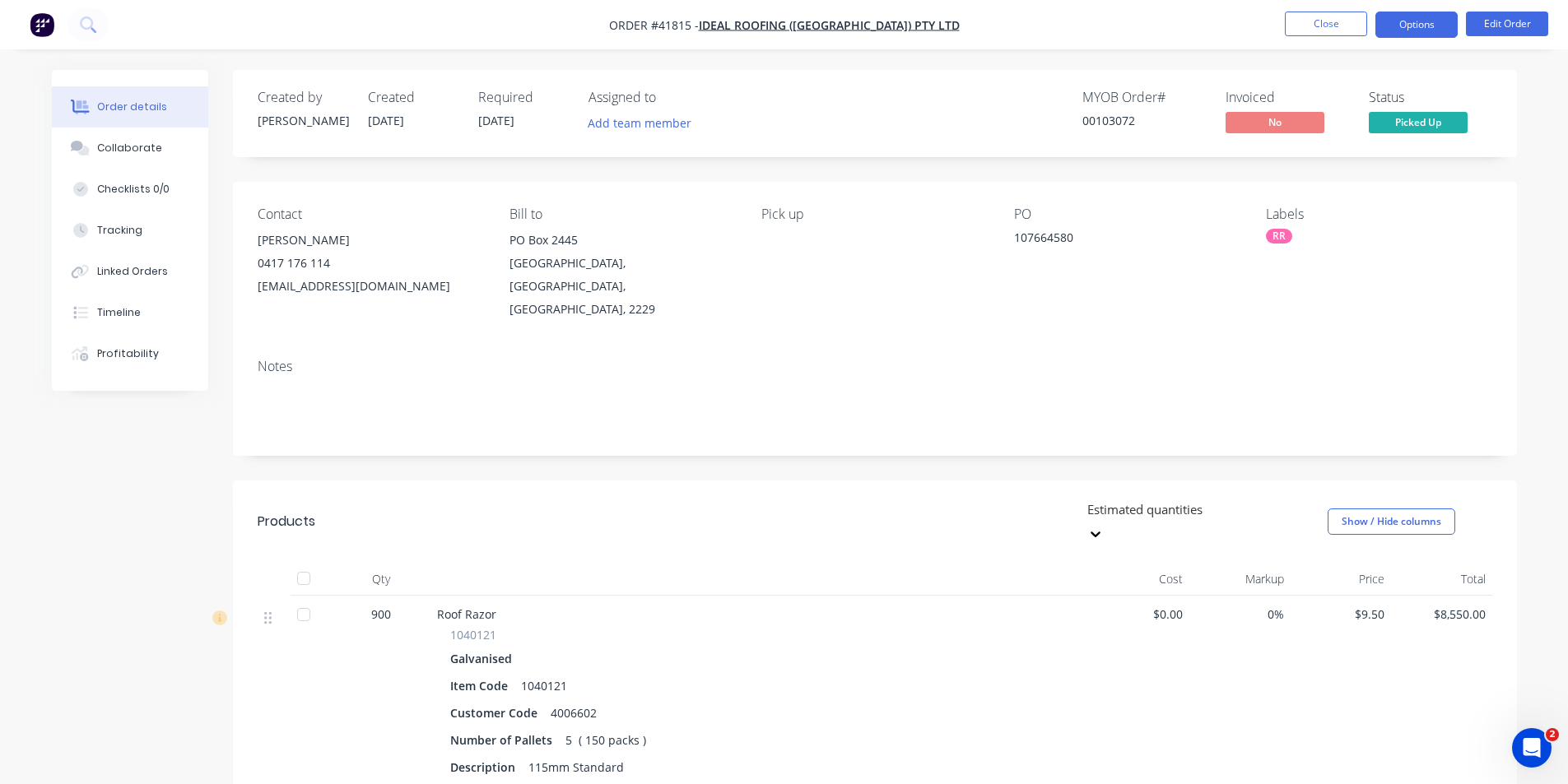
click at [1411, 12] on button "Options" at bounding box center [1416, 25] width 82 height 26
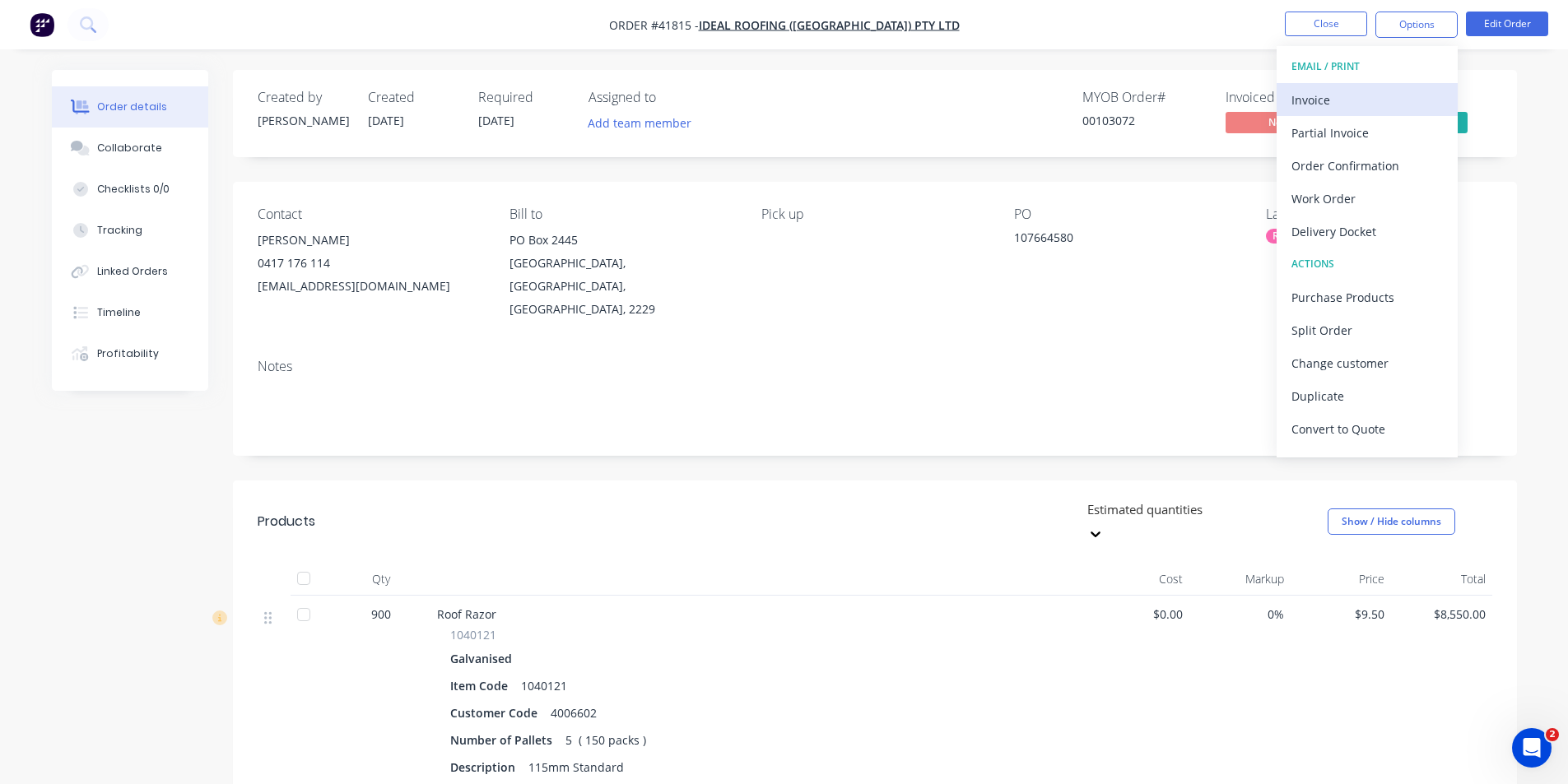
click at [1384, 101] on div "Invoice" at bounding box center [1367, 100] width 151 height 24
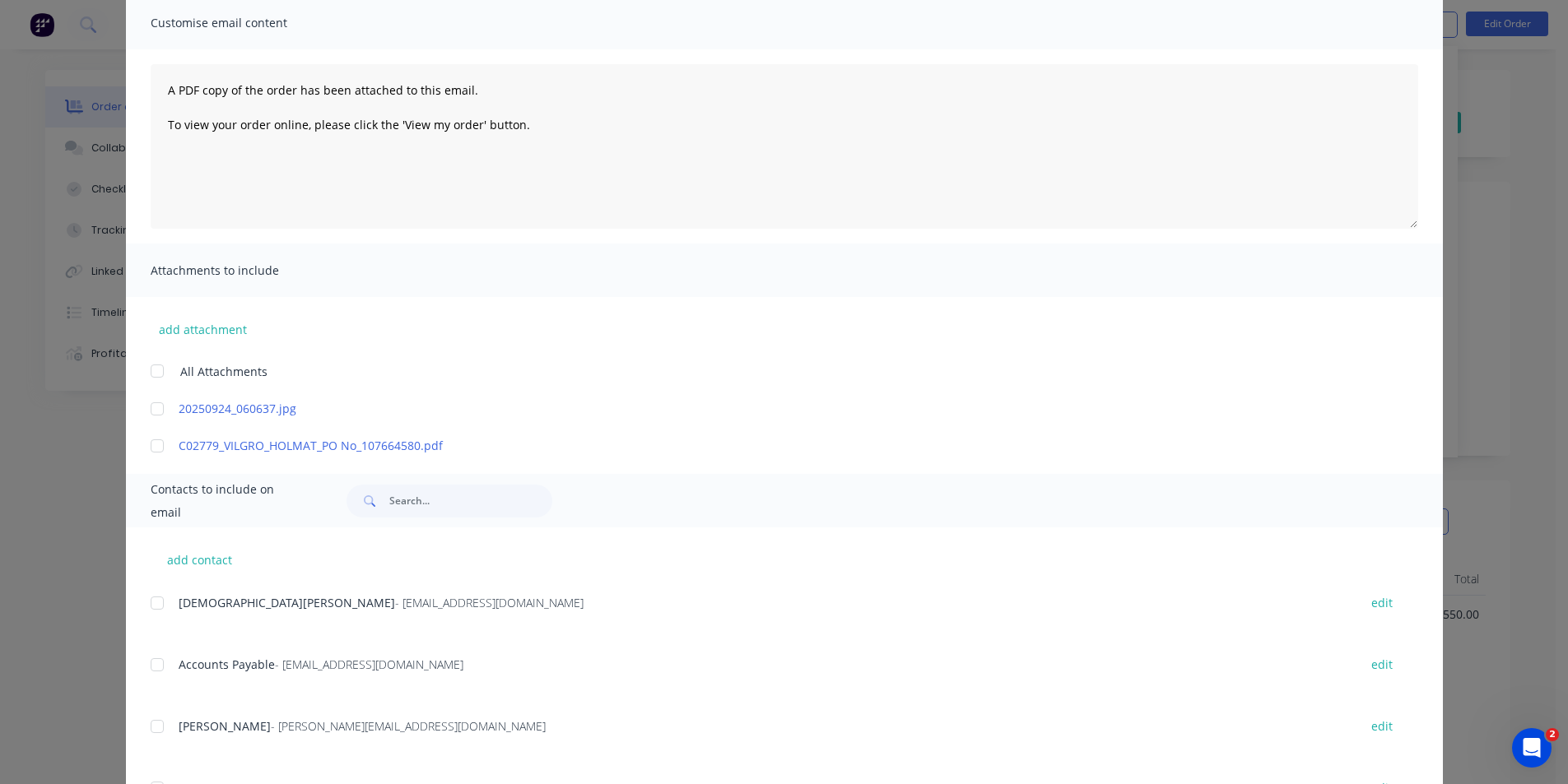
scroll to position [165, 0]
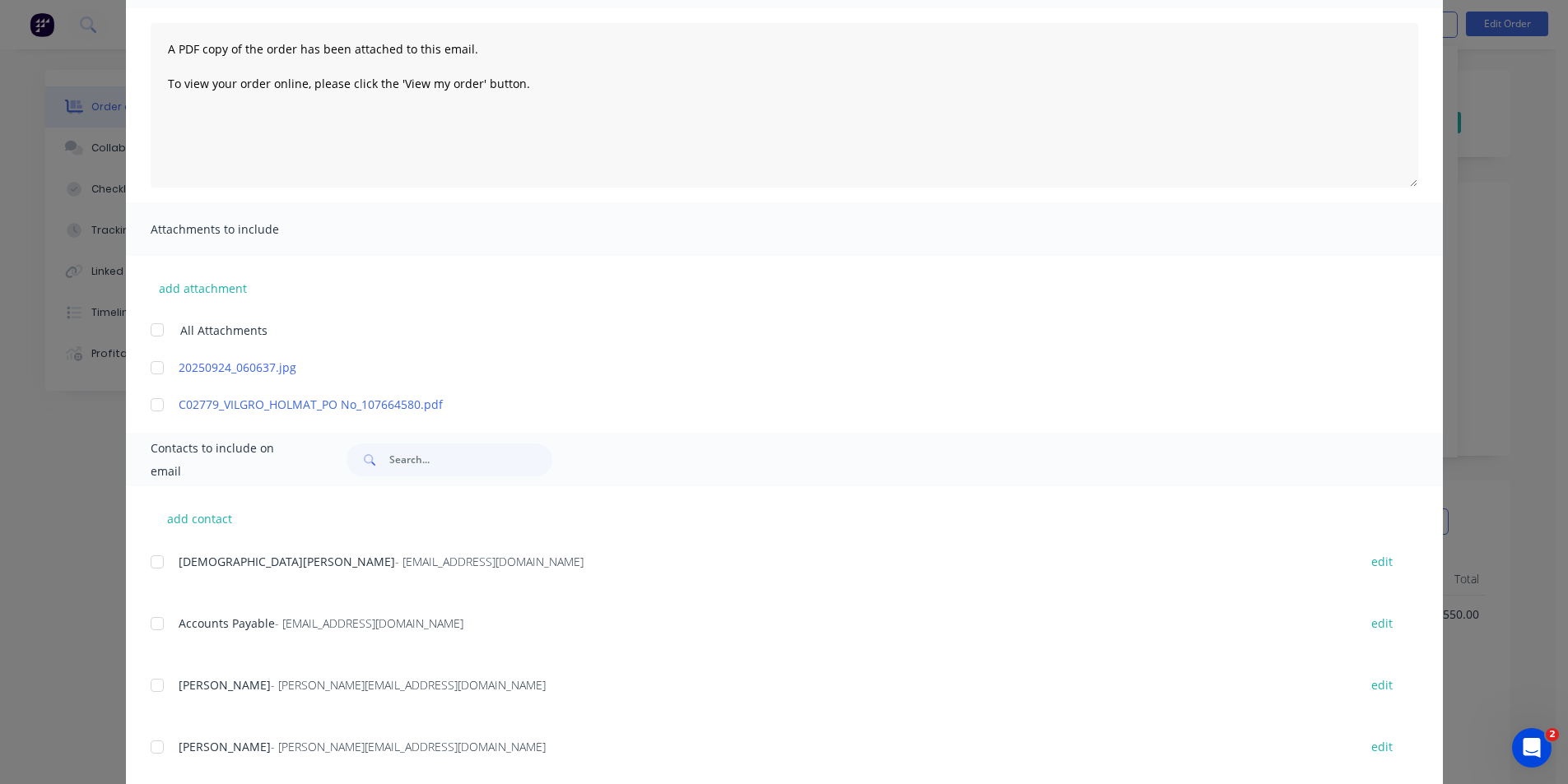
click at [151, 620] on div at bounding box center [157, 623] width 33 height 33
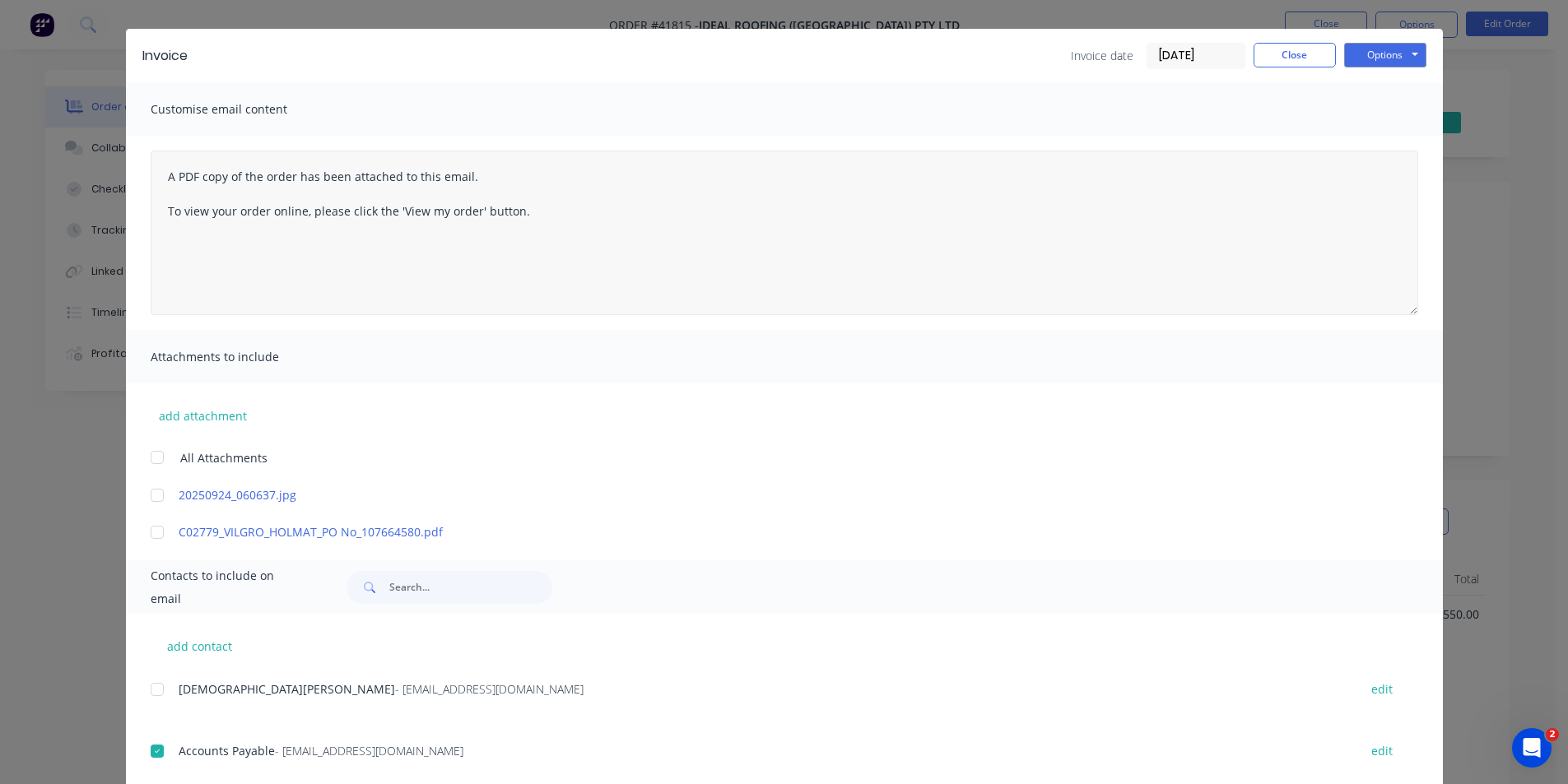
scroll to position [0, 0]
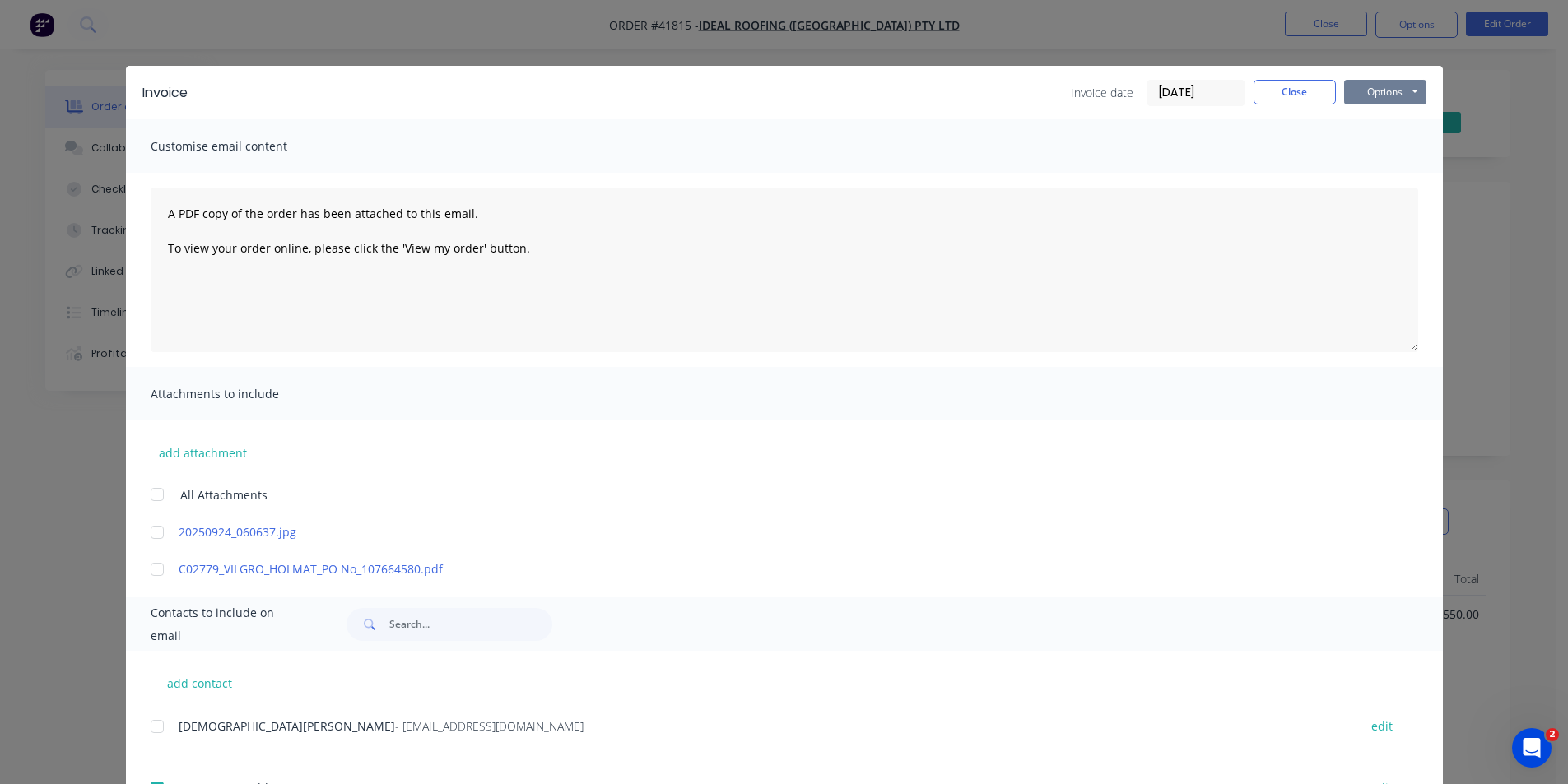
click at [1372, 85] on button "Options" at bounding box center [1384, 91] width 82 height 25
click at [1406, 171] on button "Email" at bounding box center [1396, 176] width 105 height 27
click at [1277, 96] on button "Close" at bounding box center [1294, 91] width 82 height 25
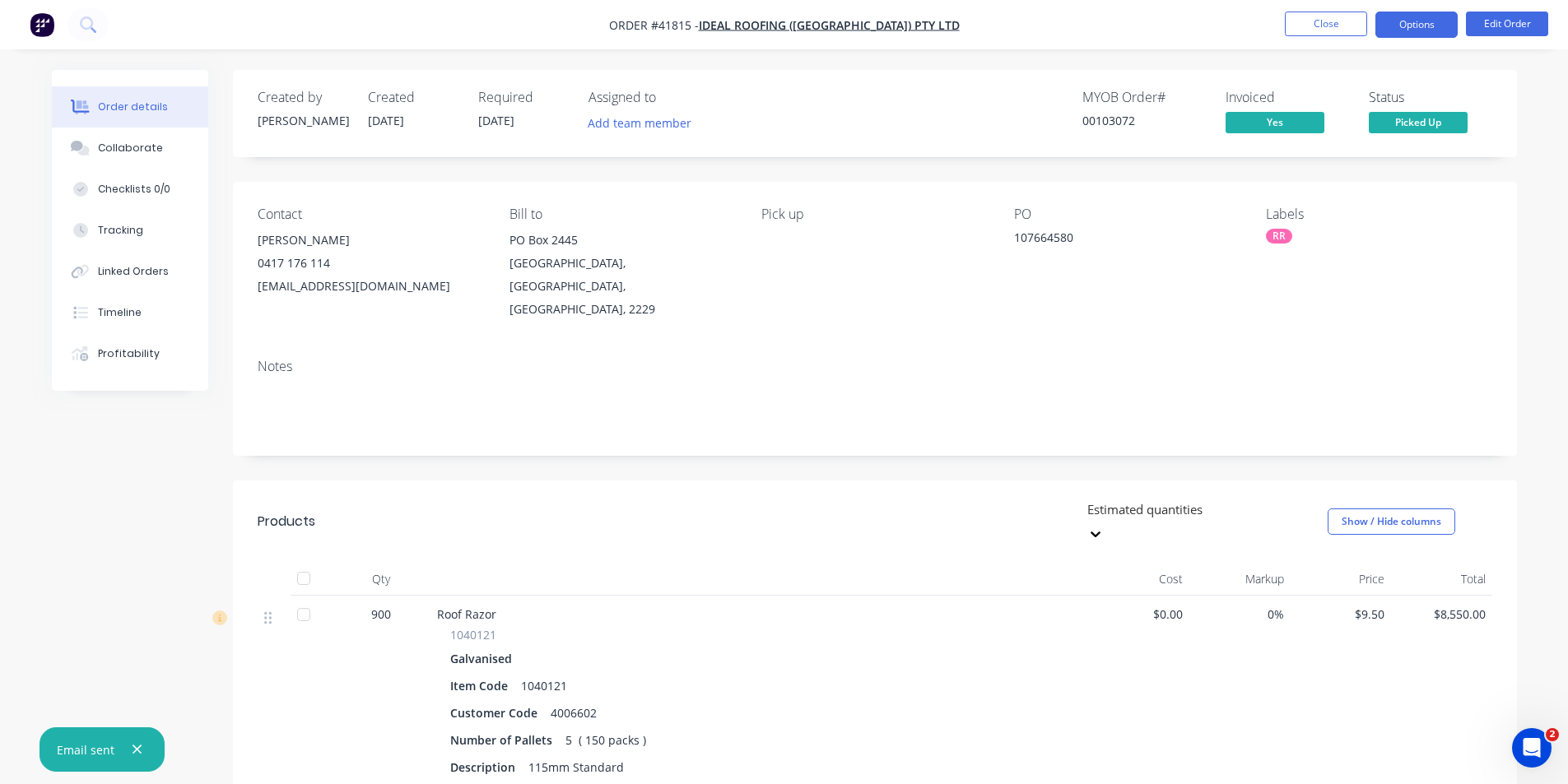
click at [1432, 16] on button "Options" at bounding box center [1416, 25] width 82 height 26
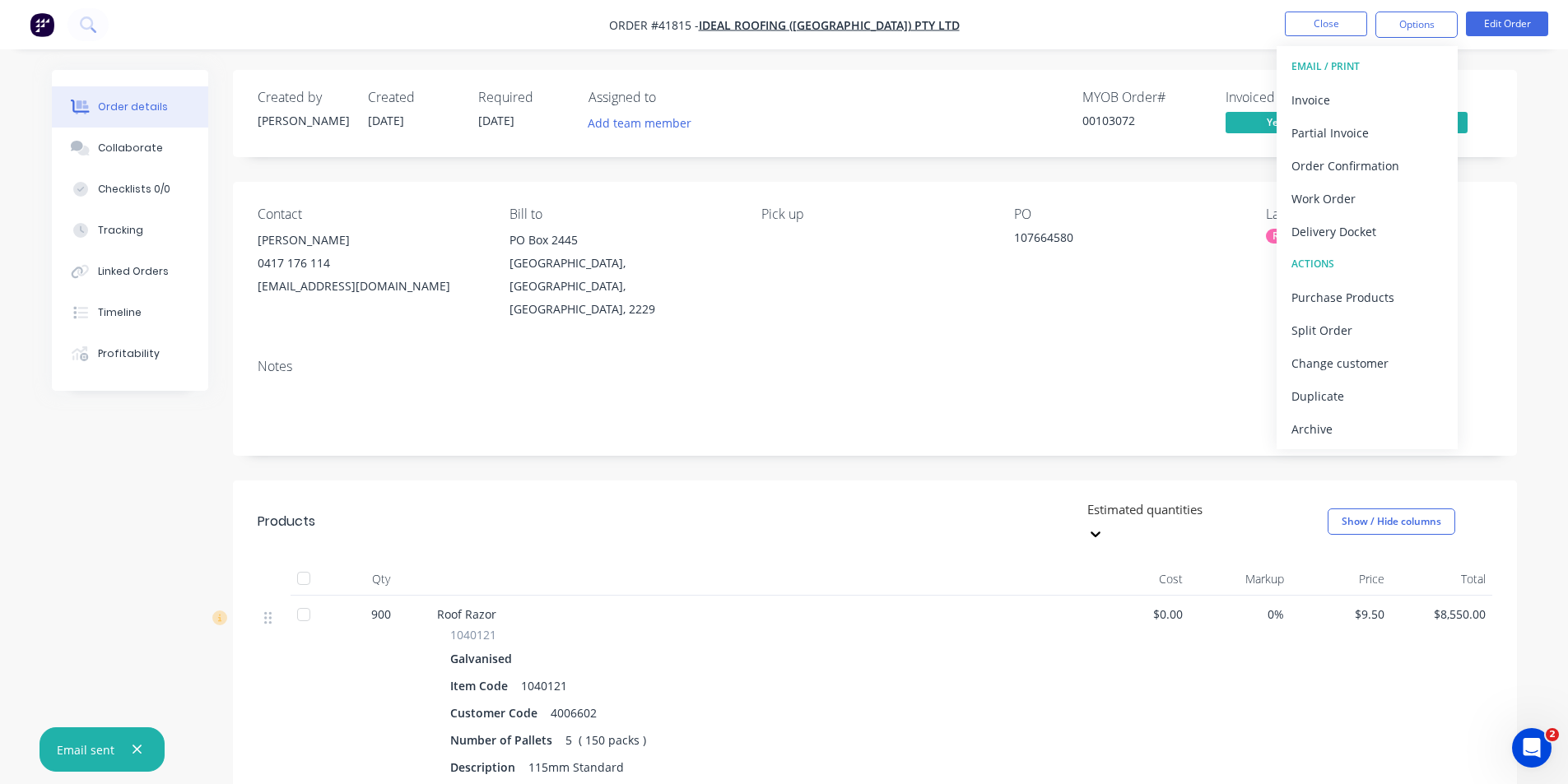
click at [1349, 425] on div "Archive" at bounding box center [1367, 429] width 151 height 24
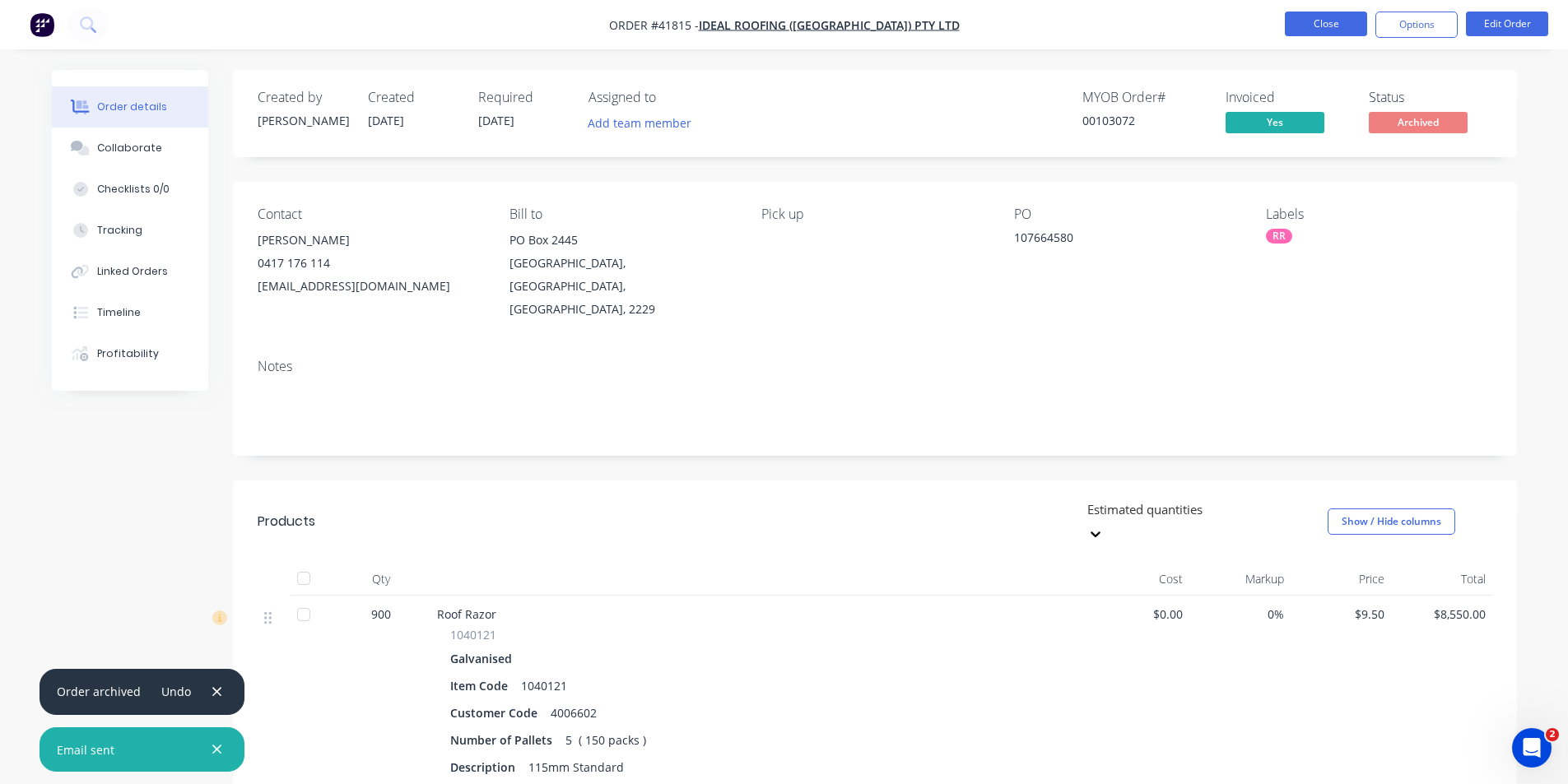
click at [1327, 22] on button "Close" at bounding box center [1325, 24] width 82 height 25
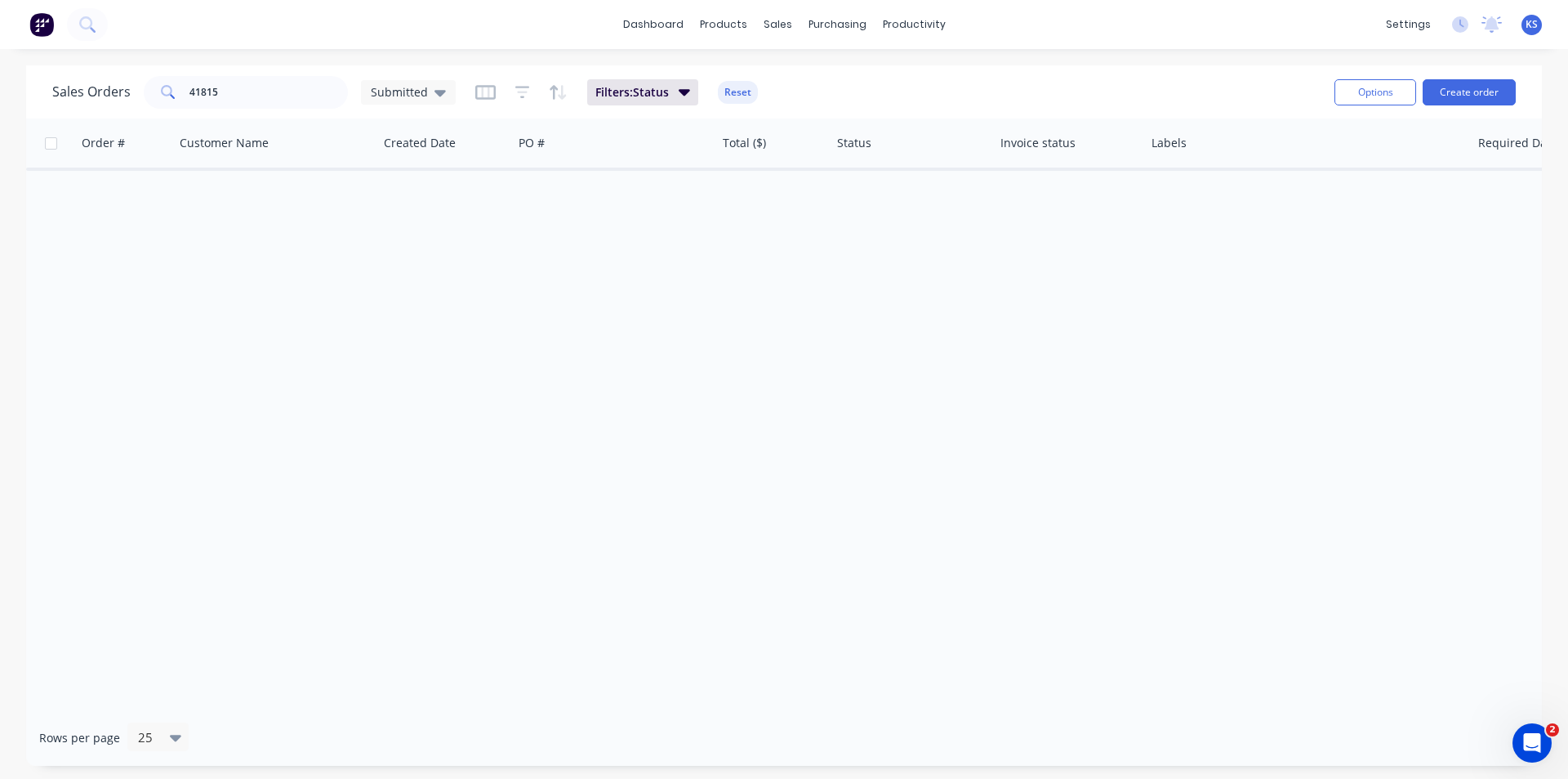
click at [743, 97] on button "Reset" at bounding box center [738, 92] width 40 height 23
drag, startPoint x: 180, startPoint y: 95, endPoint x: 123, endPoint y: 97, distance: 57.0
click at [123, 97] on div "Sales Orders 41815 Submitted" at bounding box center [254, 92] width 403 height 33
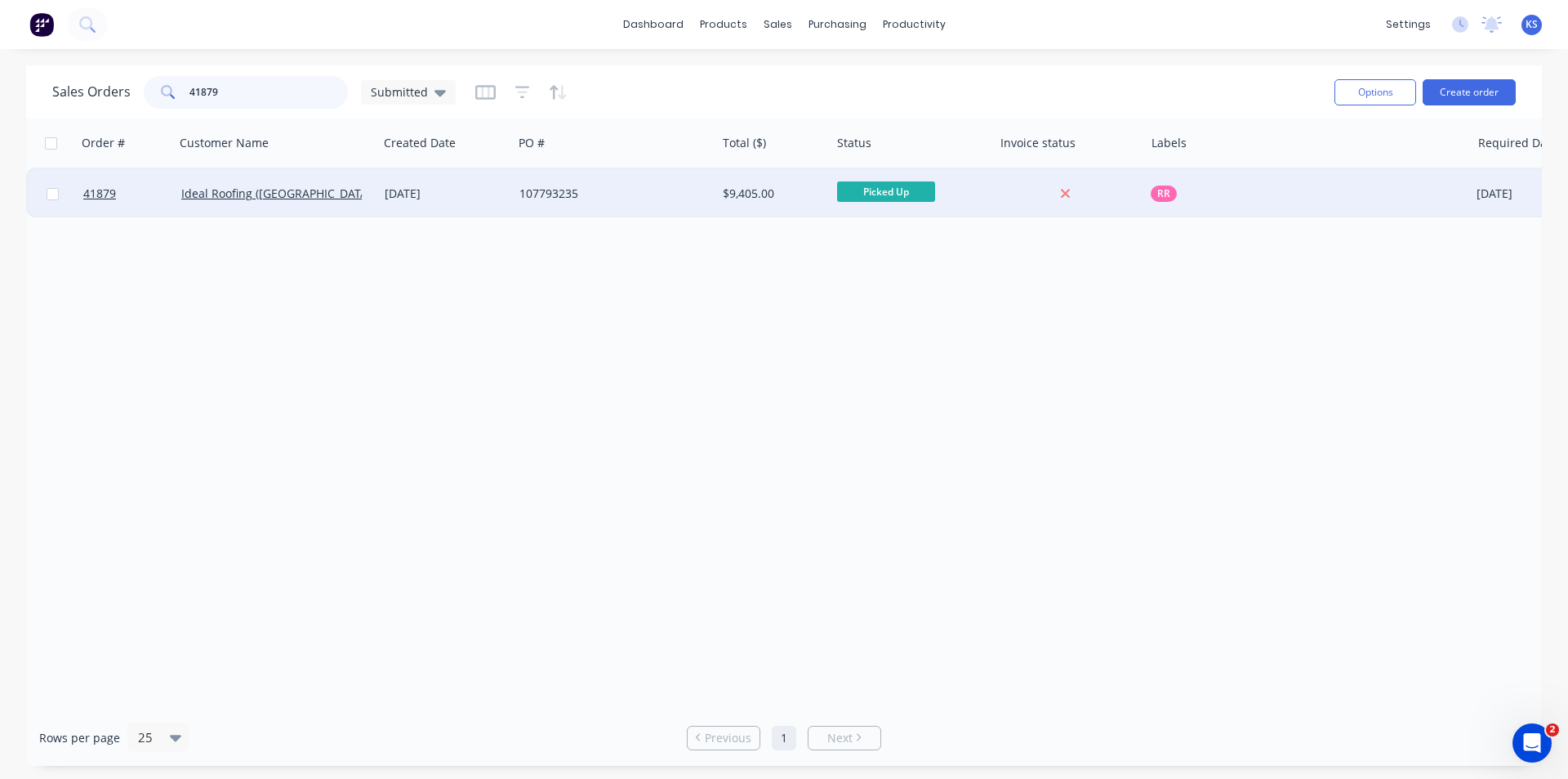
type input "41879"
click at [450, 191] on div "23 Sep 2025" at bounding box center [445, 193] width 122 height 16
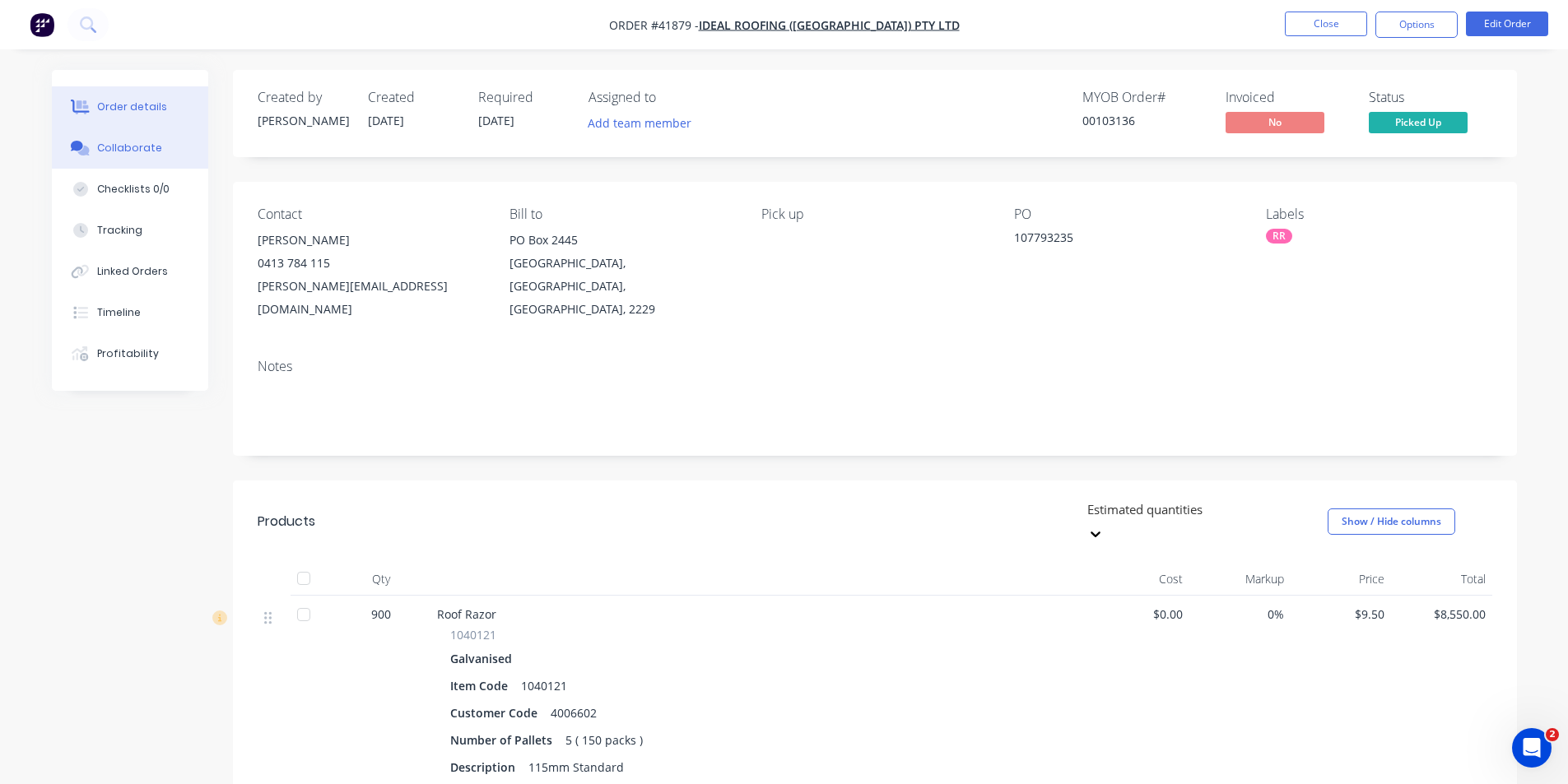
click at [113, 145] on div "Collaborate" at bounding box center [129, 148] width 65 height 15
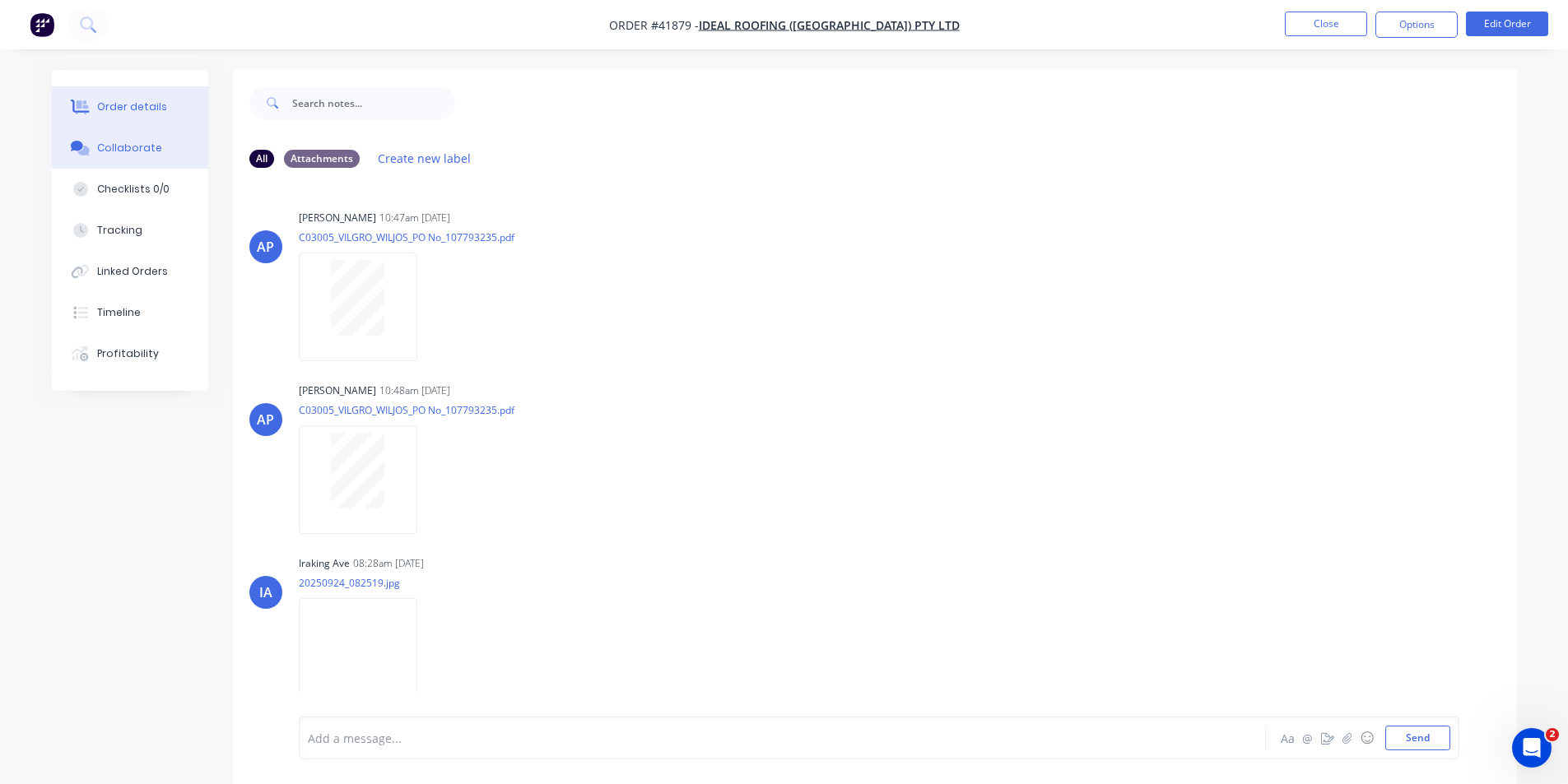
click at [107, 109] on div "Order details" at bounding box center [132, 107] width 70 height 15
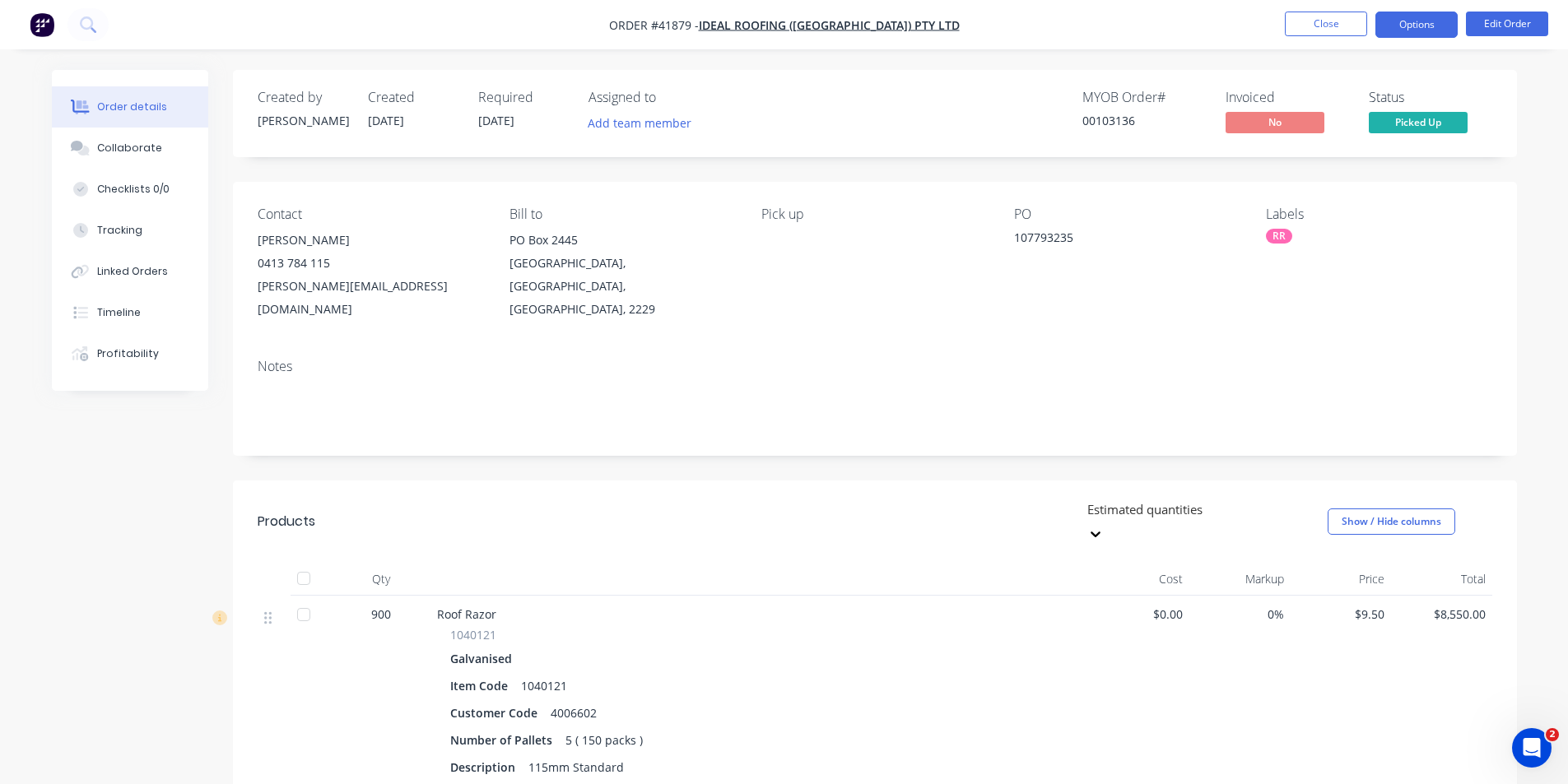
click at [1433, 22] on button "Options" at bounding box center [1416, 25] width 82 height 26
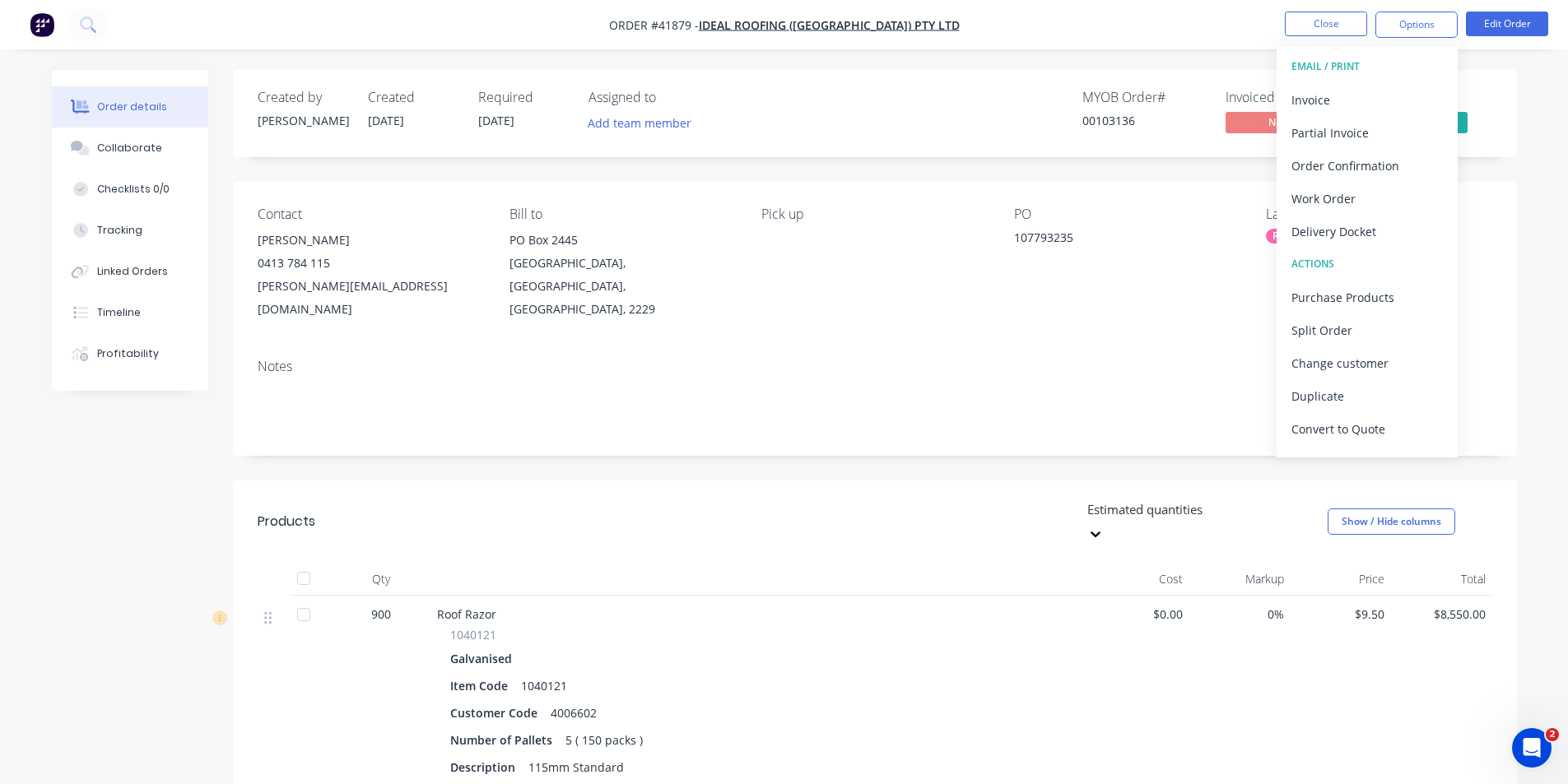
click at [1376, 79] on button "EMAIL / PRINT" at bounding box center [1367, 66] width 181 height 33
click at [1361, 118] on button "Partial Invoice" at bounding box center [1367, 132] width 181 height 33
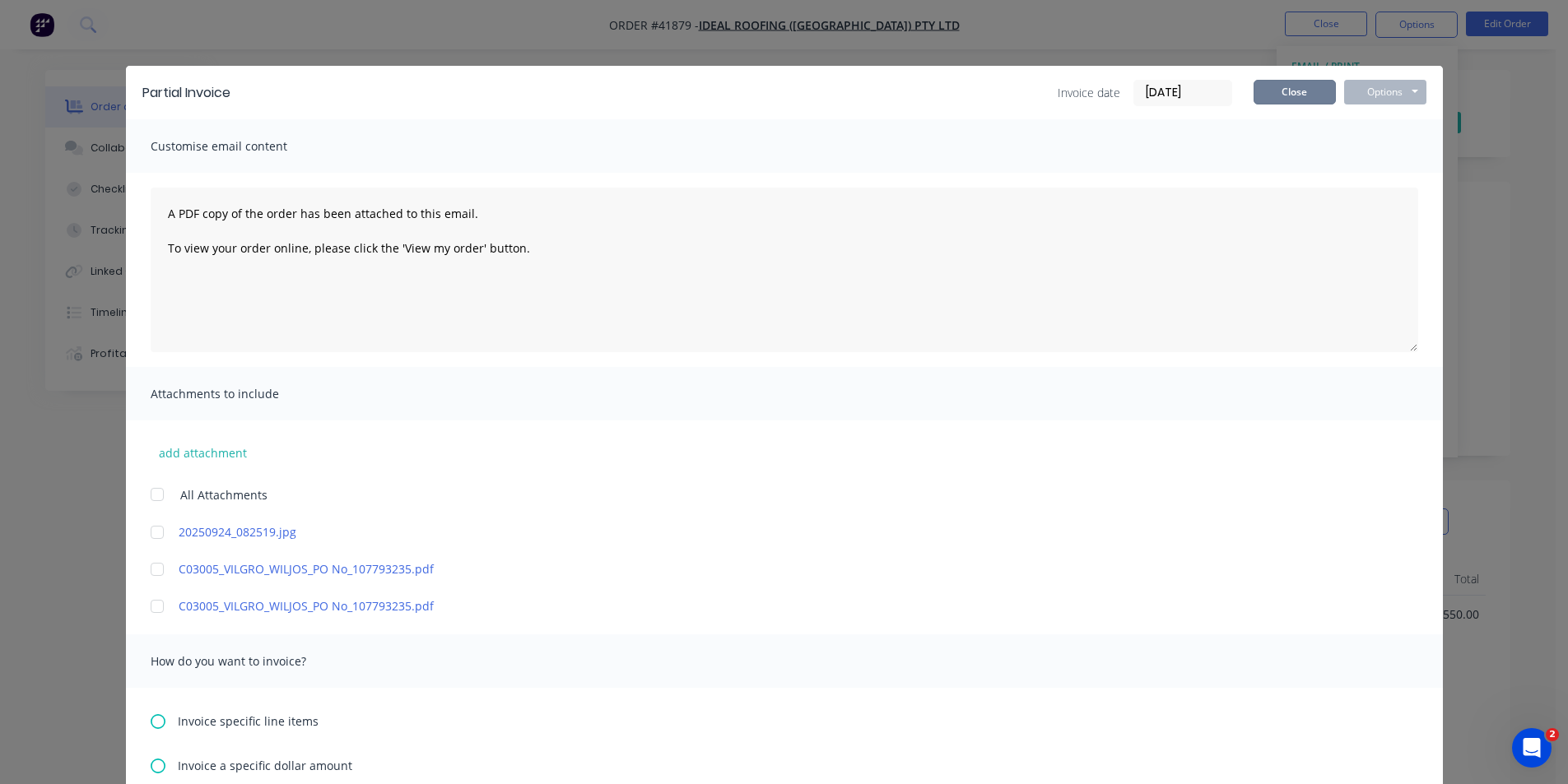
click at [1310, 85] on button "Close" at bounding box center [1294, 91] width 82 height 25
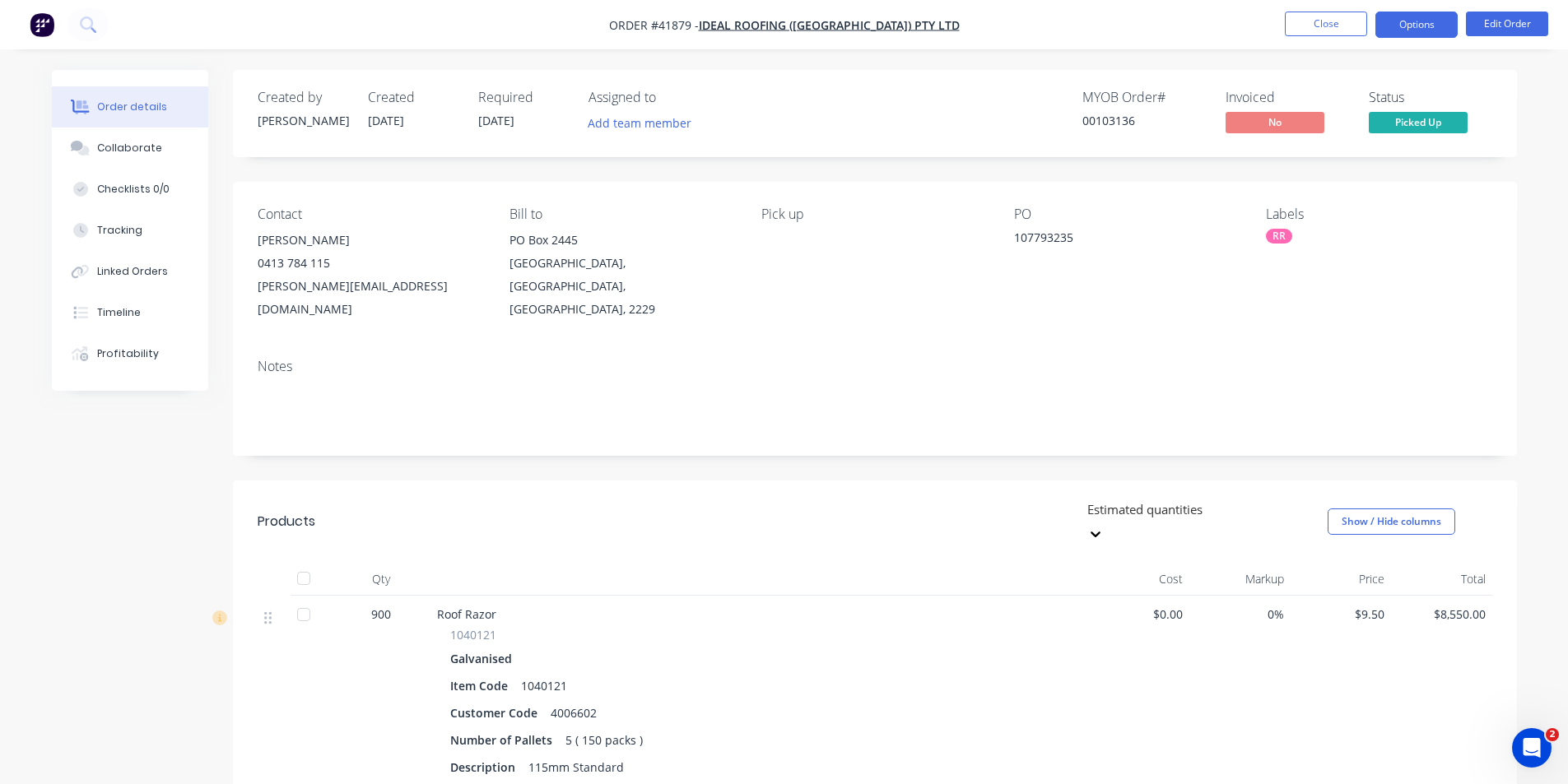
click at [1406, 22] on button "Options" at bounding box center [1416, 25] width 82 height 26
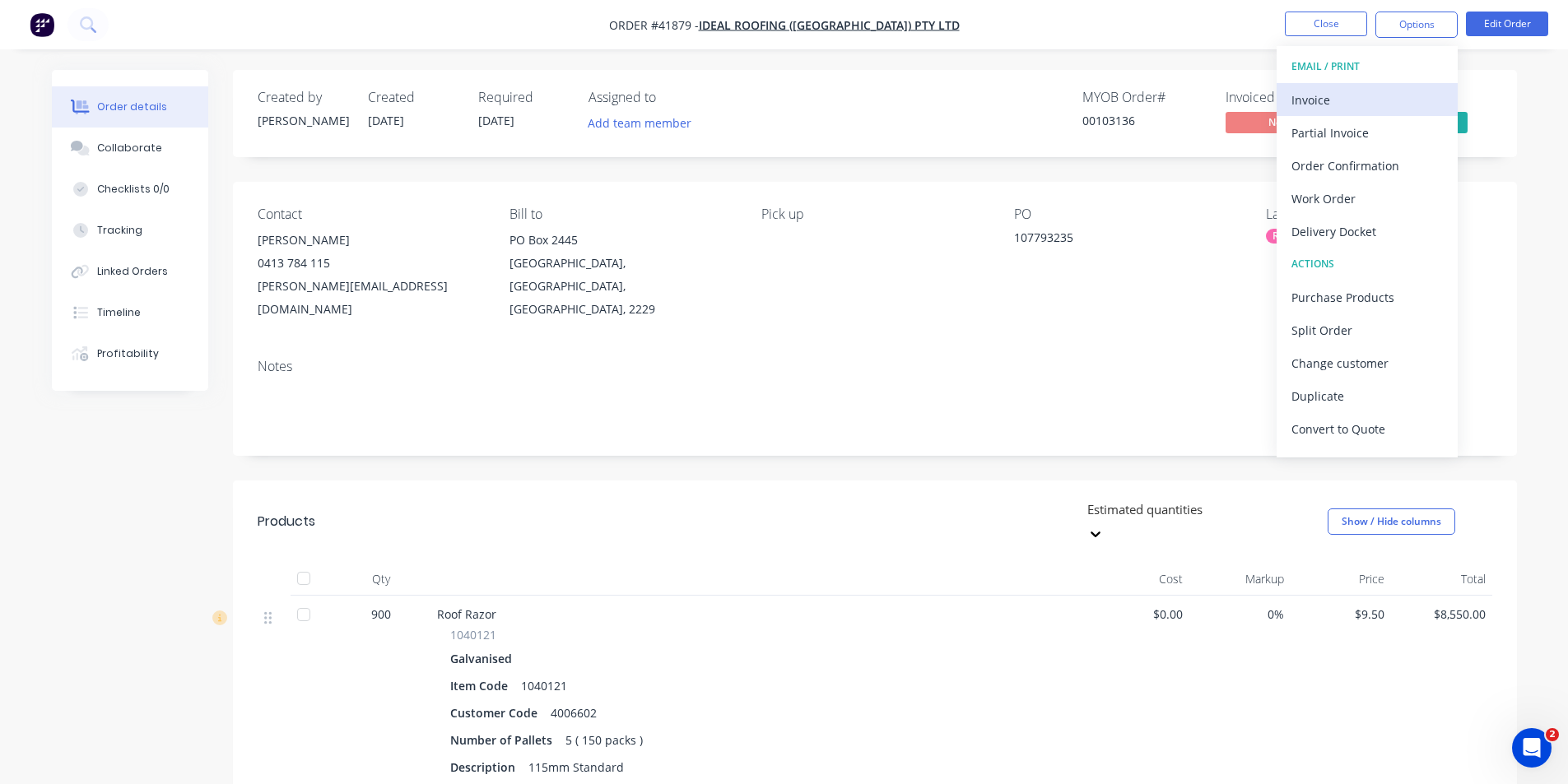
click at [1378, 96] on div "Invoice" at bounding box center [1367, 100] width 151 height 24
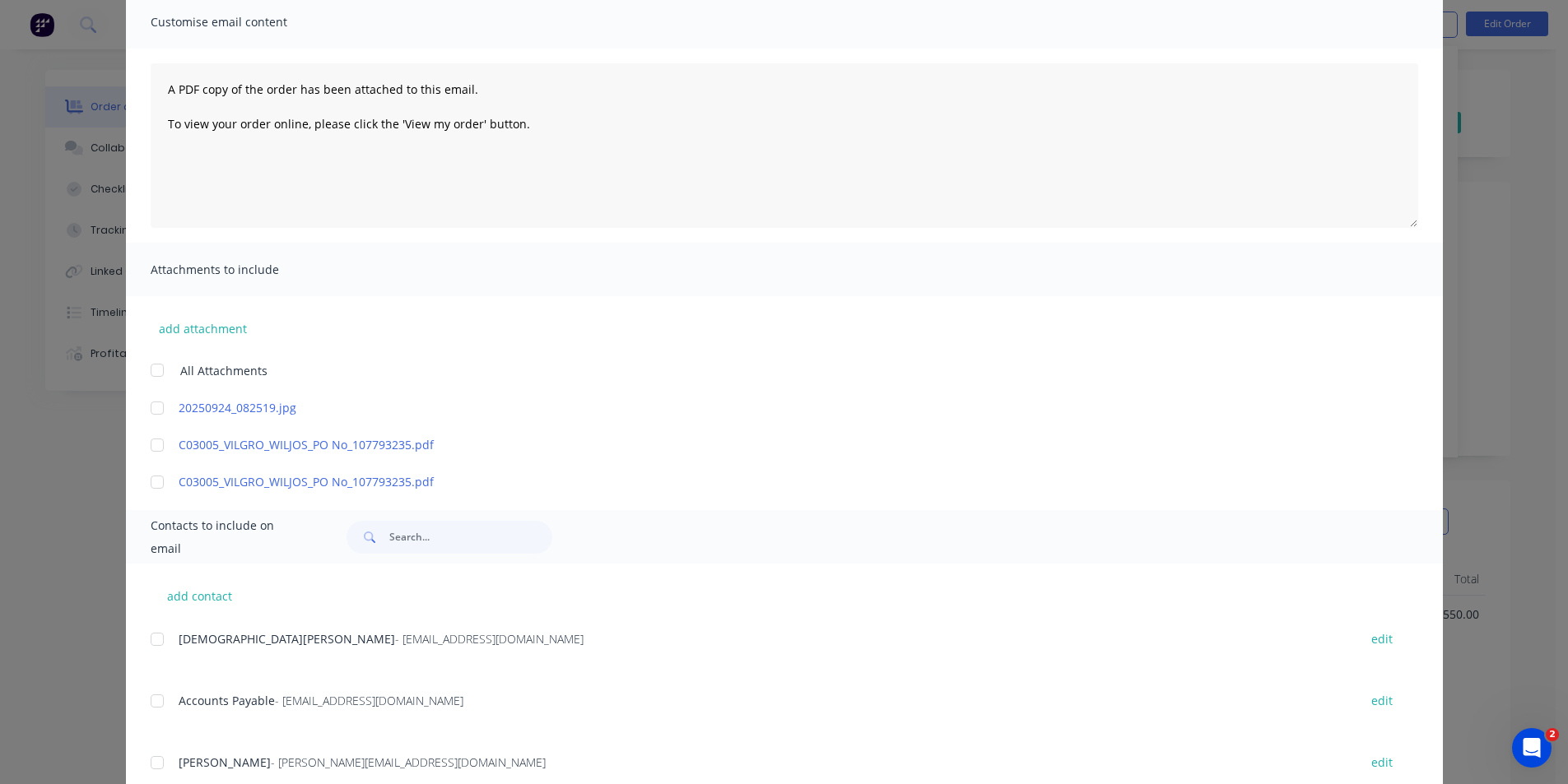
scroll to position [247, 0]
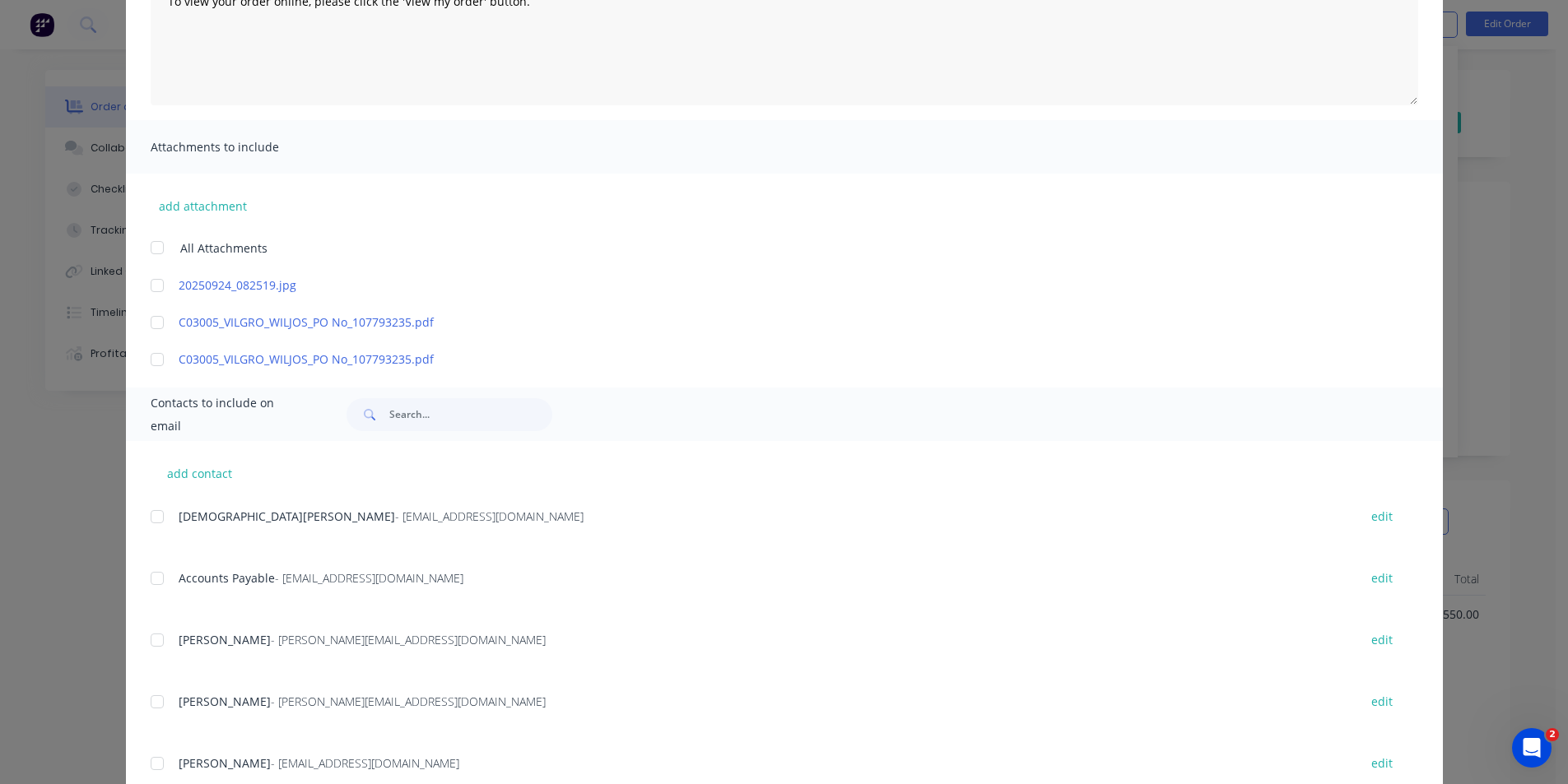
click at [146, 573] on div at bounding box center [157, 578] width 33 height 33
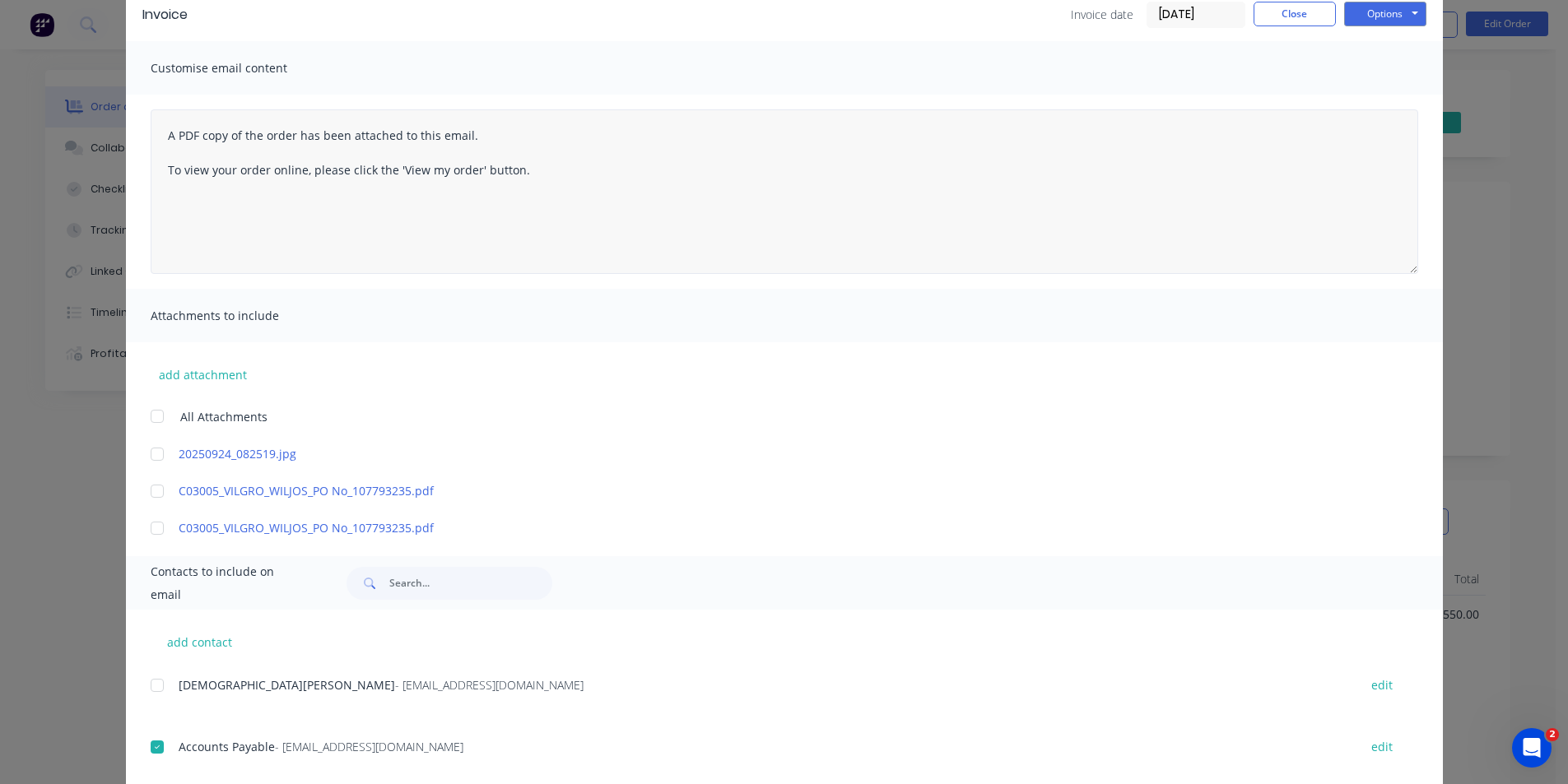
scroll to position [0, 0]
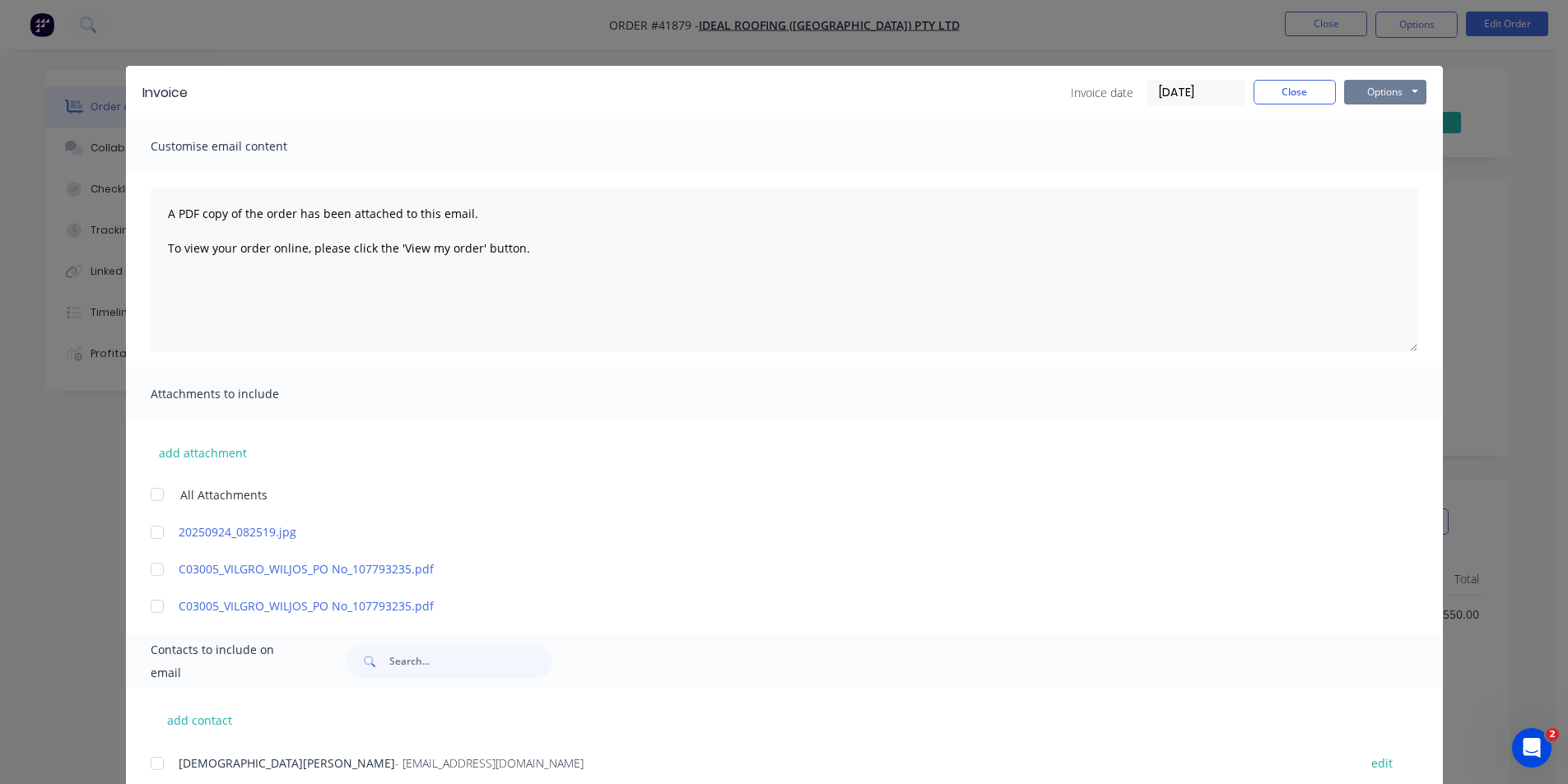
click at [1359, 99] on button "Options" at bounding box center [1384, 91] width 82 height 25
click at [1389, 165] on button "Email" at bounding box center [1396, 176] width 105 height 27
click at [1282, 86] on button "Close" at bounding box center [1294, 91] width 82 height 25
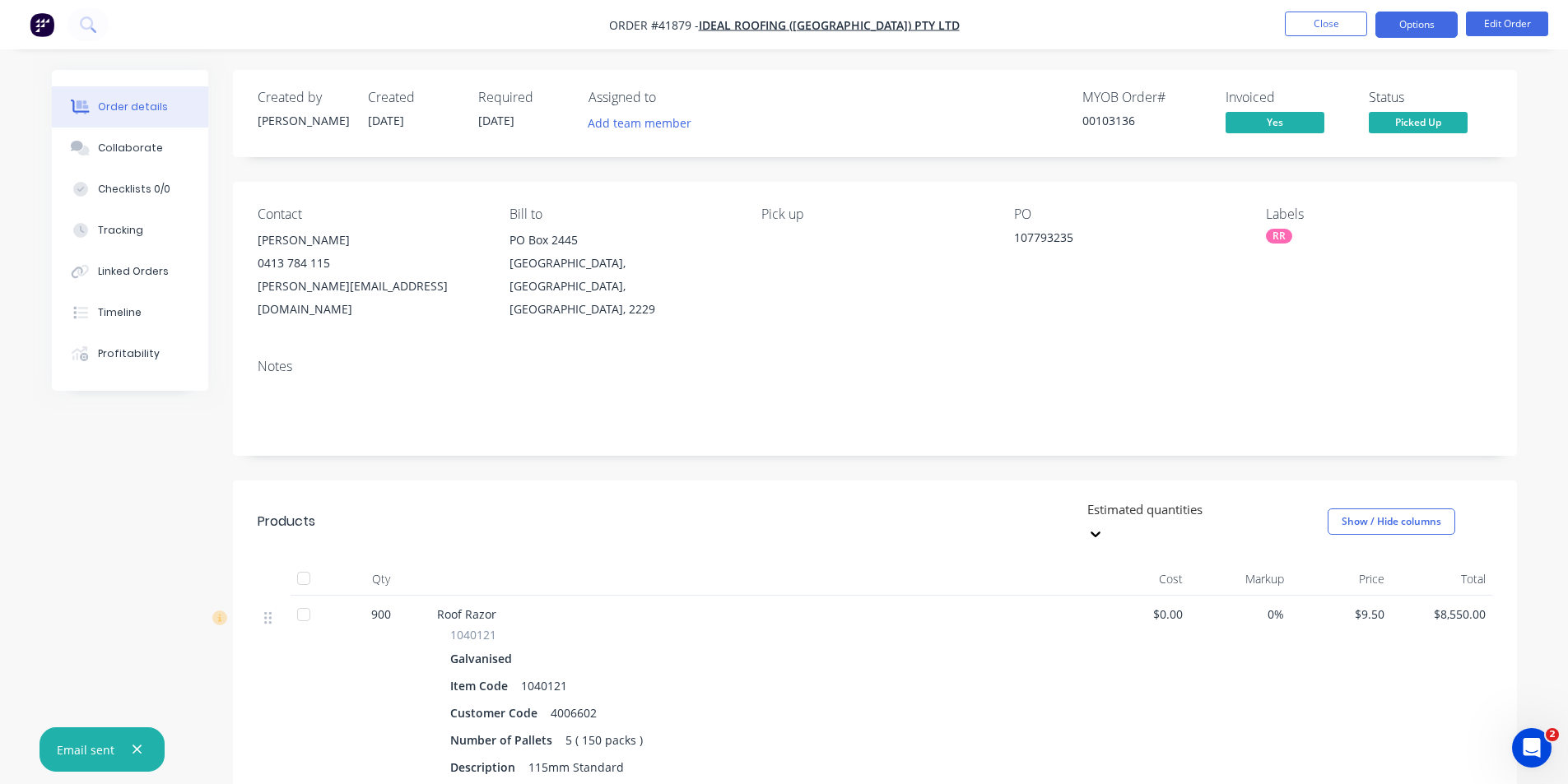
click at [1409, 19] on button "Options" at bounding box center [1416, 25] width 82 height 26
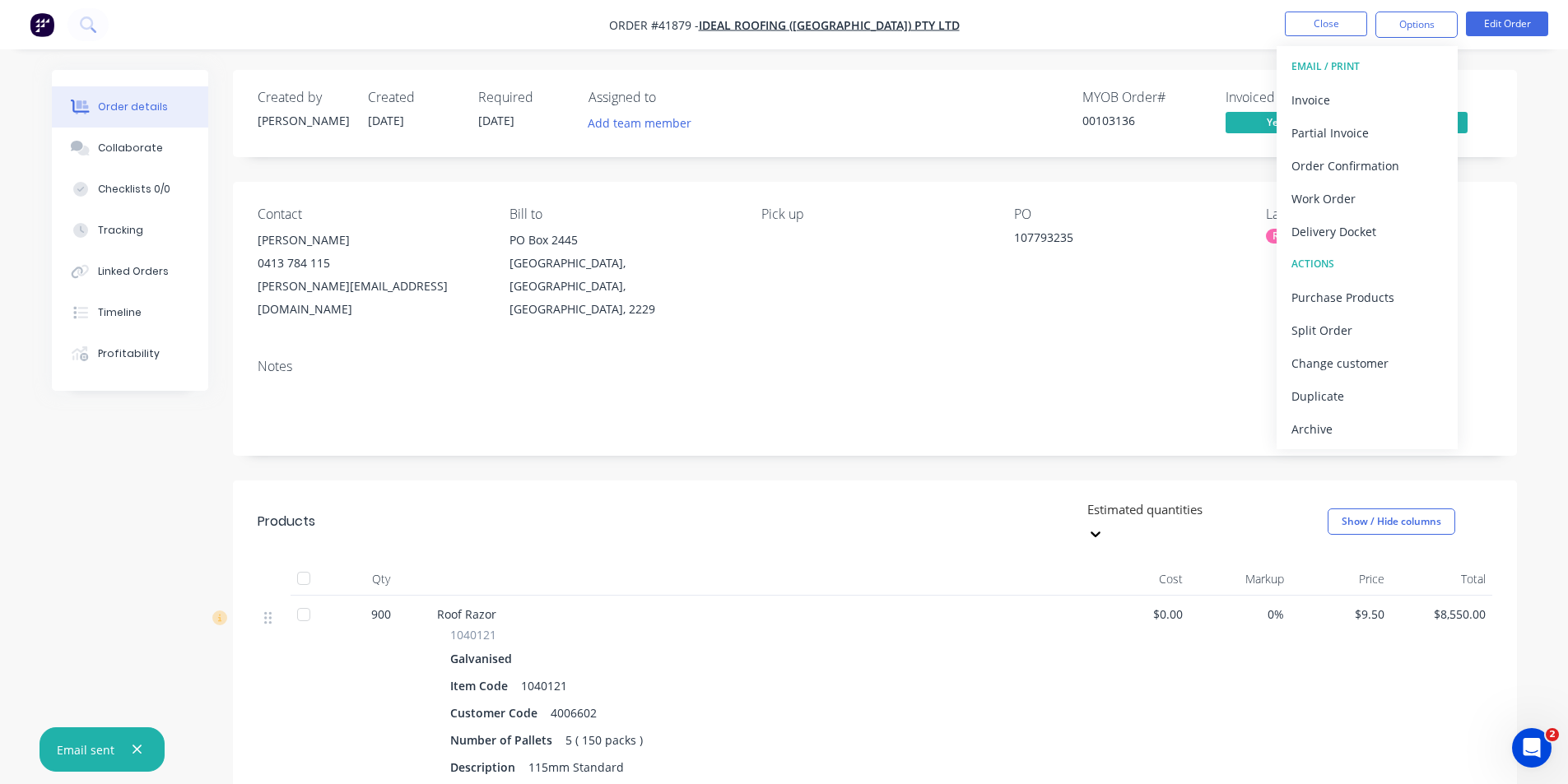
click at [1340, 422] on div "Archive" at bounding box center [1367, 429] width 151 height 24
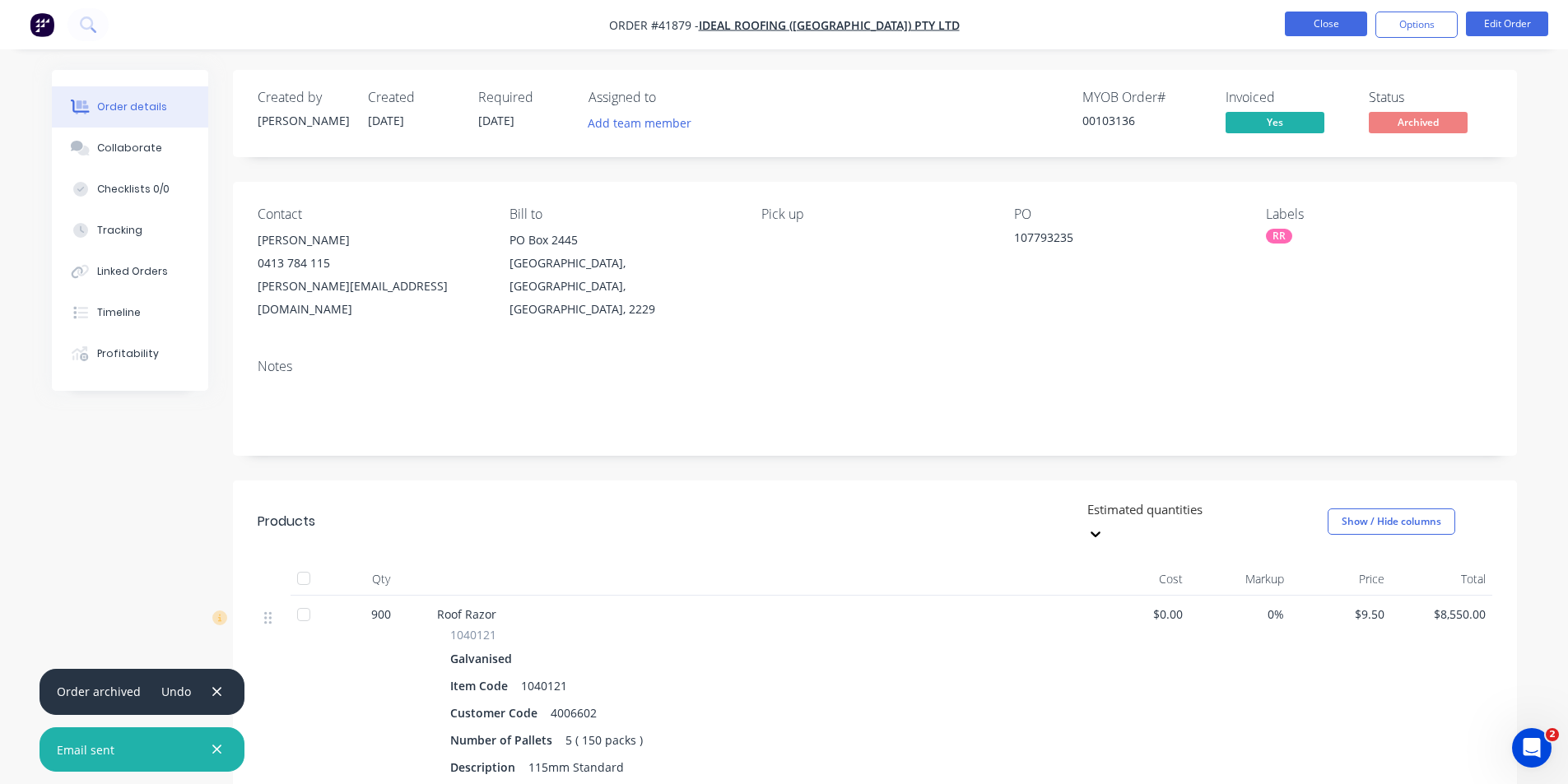
click at [1326, 26] on button "Close" at bounding box center [1325, 24] width 82 height 25
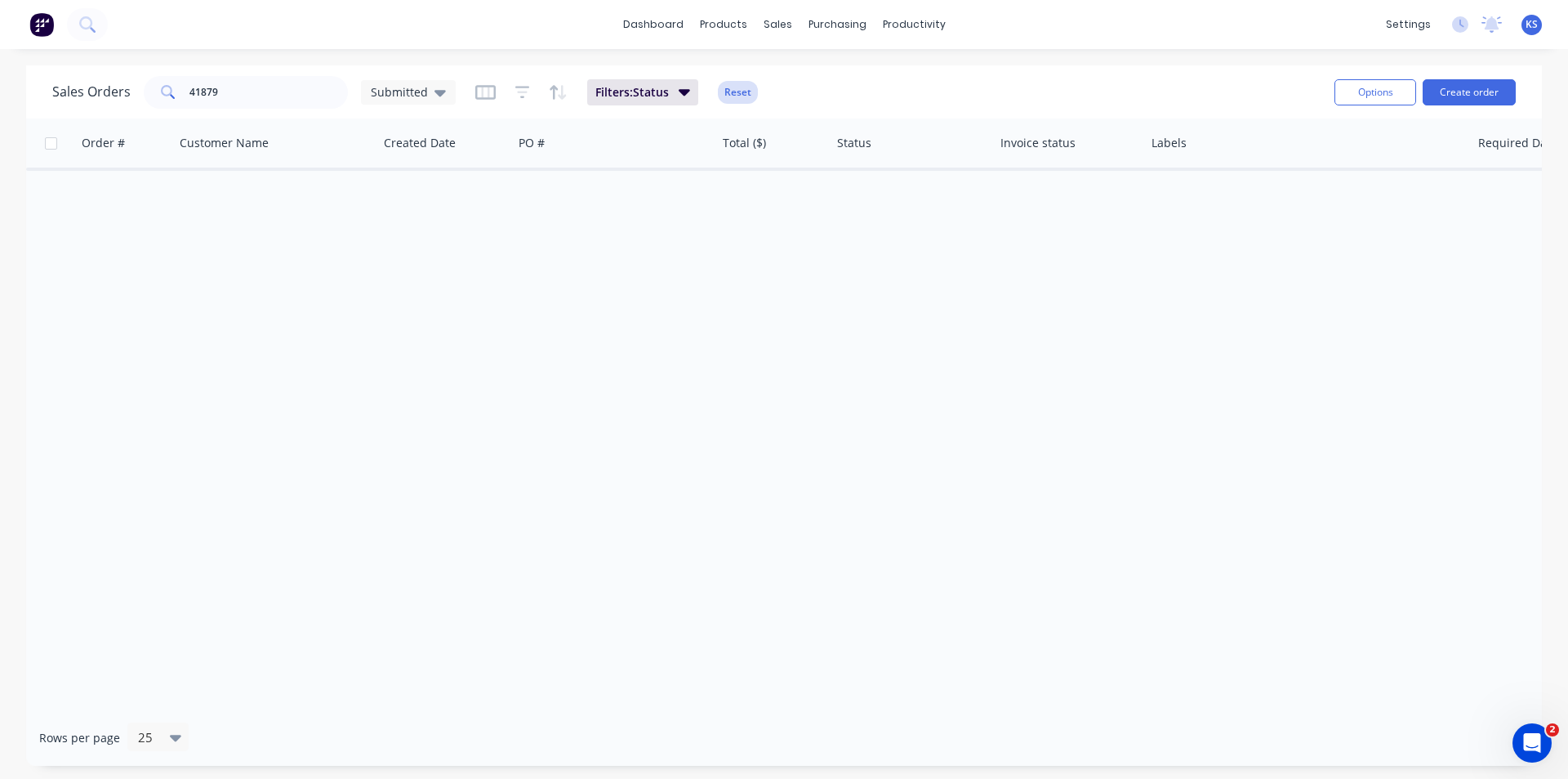
click at [738, 96] on button "Reset" at bounding box center [738, 92] width 40 height 23
drag, startPoint x: 228, startPoint y: 90, endPoint x: 128, endPoint y: 90, distance: 100.0
click at [128, 90] on div "Sales Orders 41879 Submitted" at bounding box center [254, 92] width 403 height 33
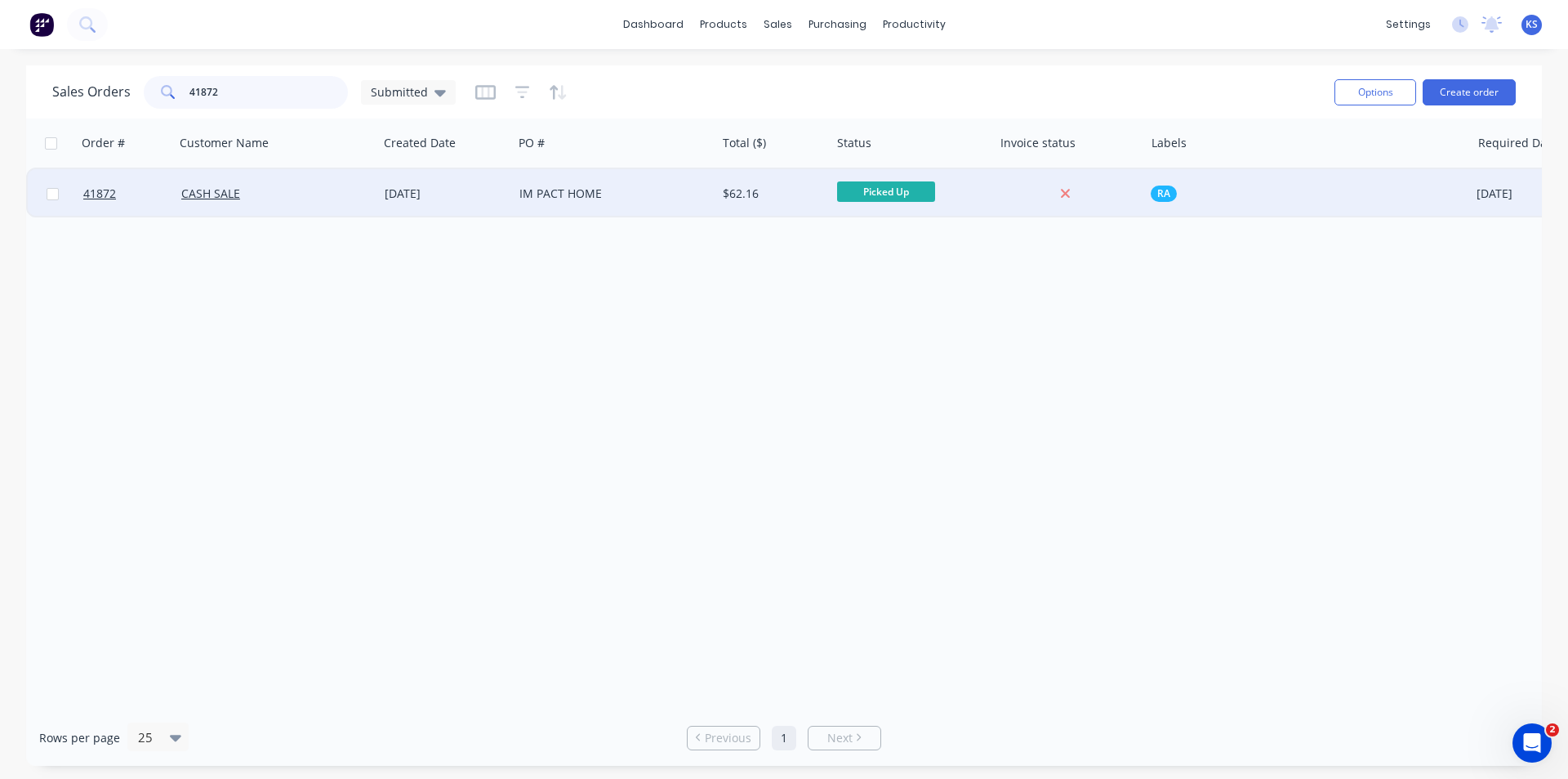
type input "41872"
click at [635, 181] on div "IM PACT HOME" at bounding box center [615, 193] width 203 height 49
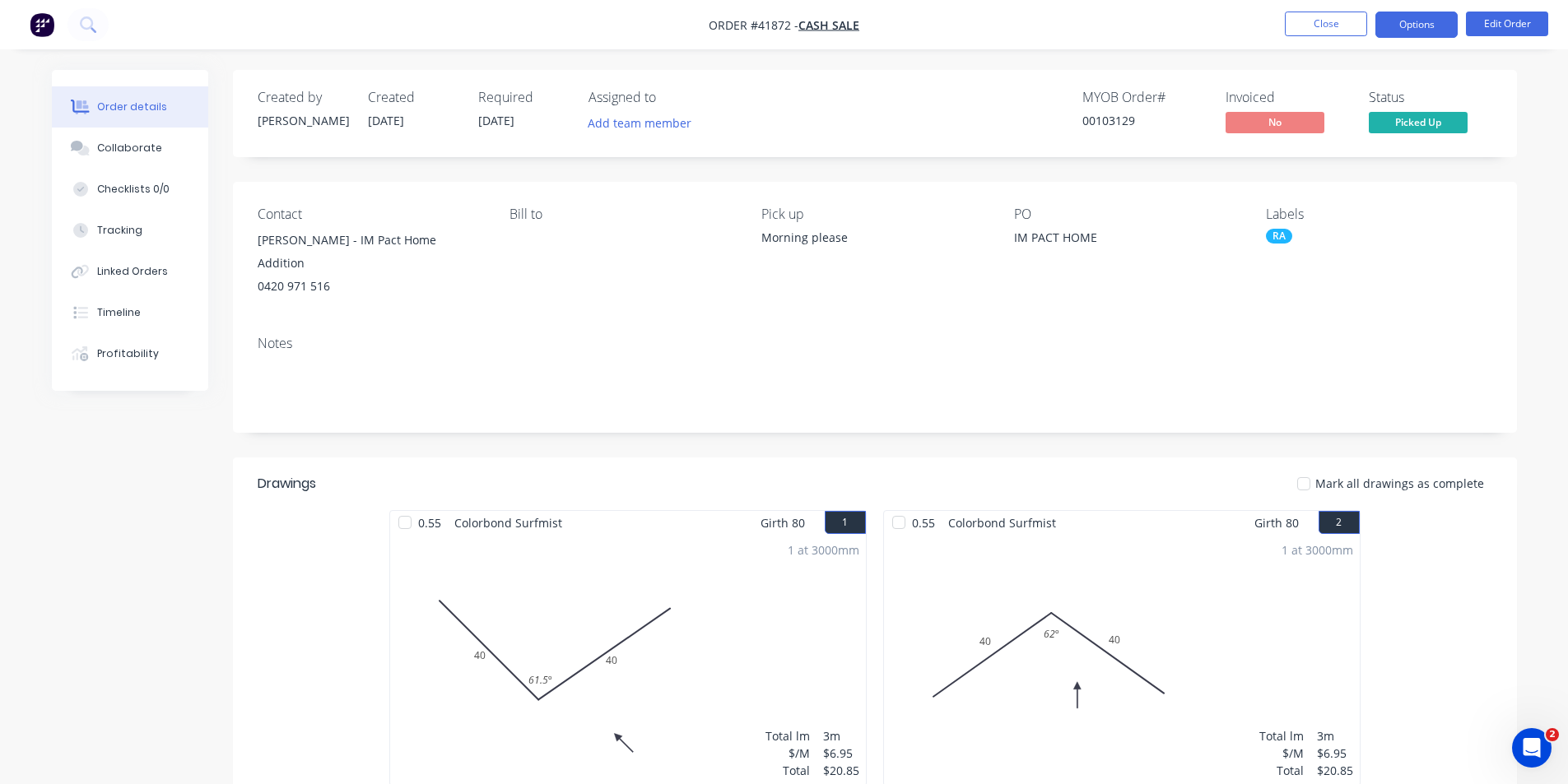
click at [1428, 21] on button "Options" at bounding box center [1416, 25] width 82 height 26
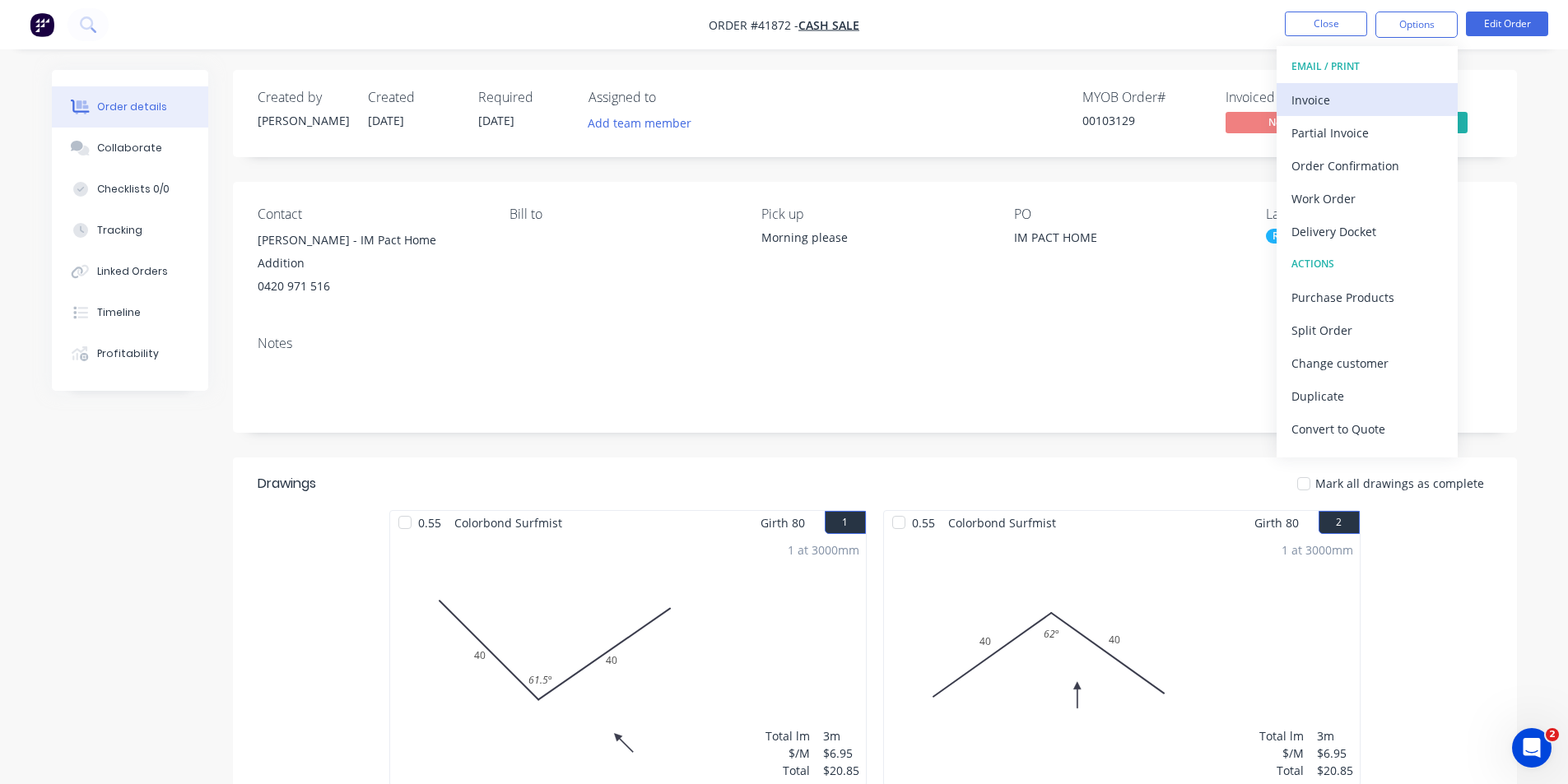
click at [1388, 89] on div "Invoice" at bounding box center [1367, 100] width 151 height 24
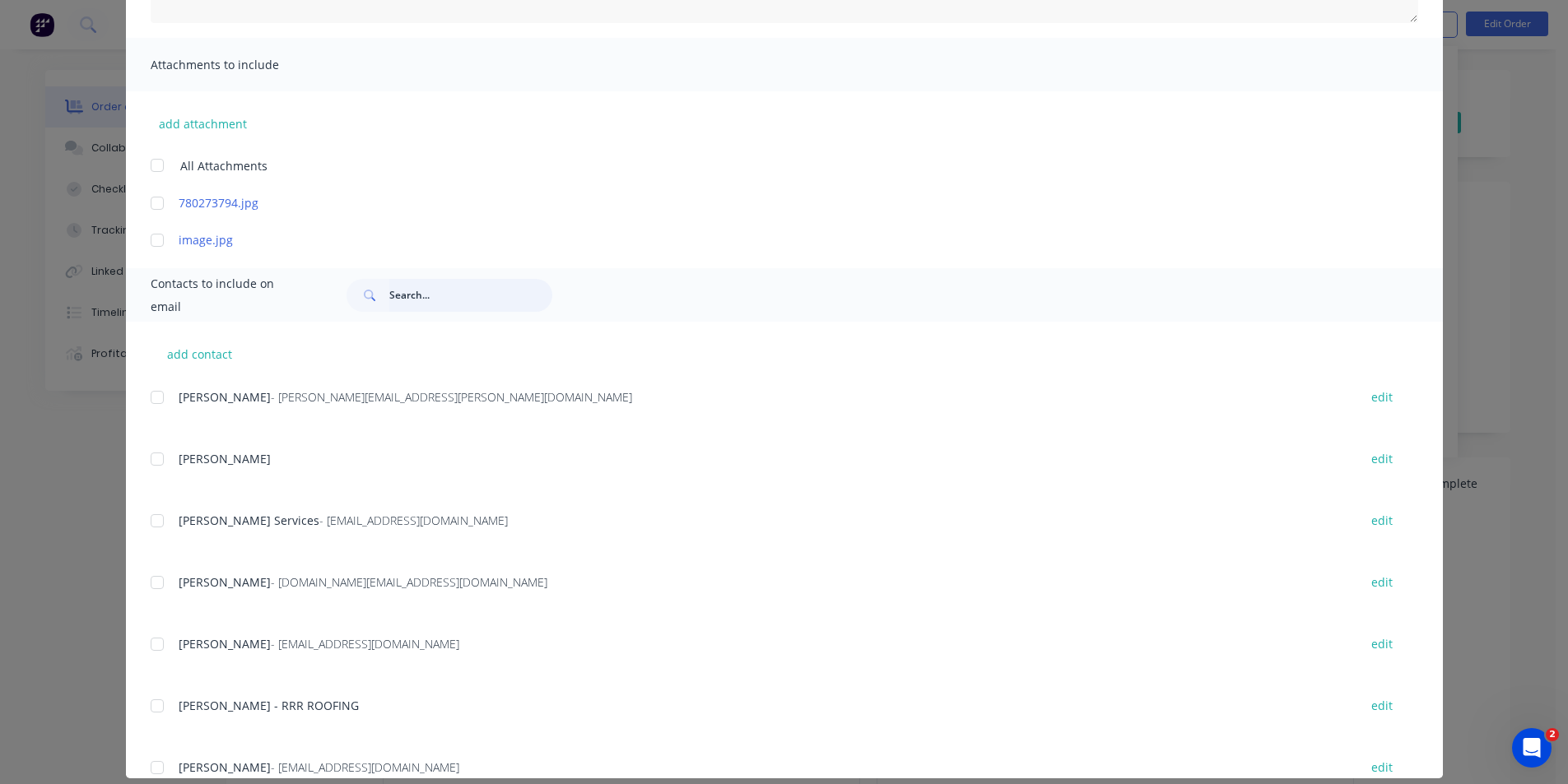
click at [460, 293] on input "text" at bounding box center [470, 295] width 163 height 33
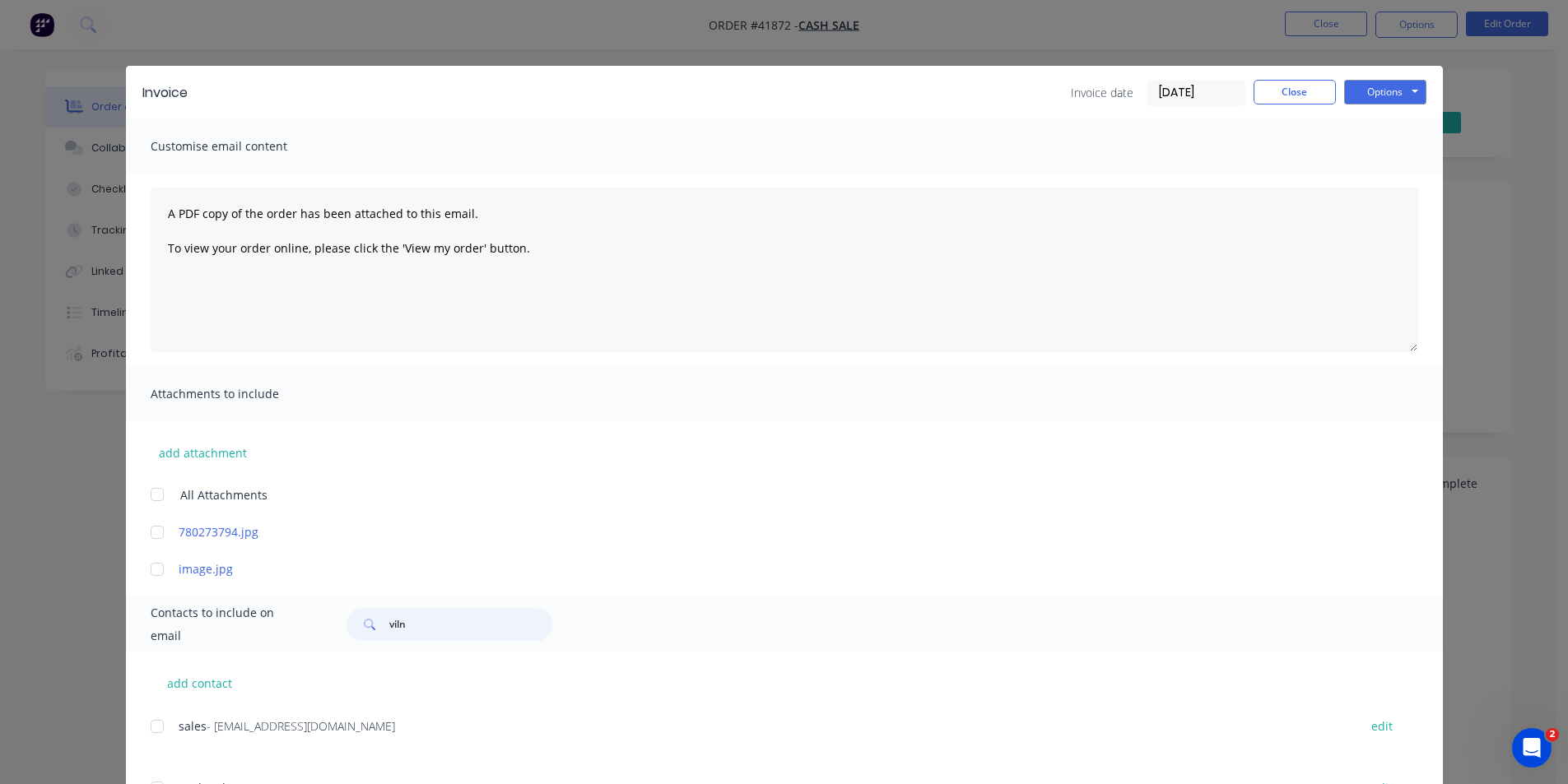
click at [156, 725] on div at bounding box center [157, 726] width 33 height 33
type input "viln"
click at [1384, 88] on button "Options" at bounding box center [1384, 91] width 82 height 25
click at [1395, 176] on button "Email" at bounding box center [1396, 176] width 105 height 27
click at [1301, 91] on button "Close" at bounding box center [1294, 91] width 82 height 25
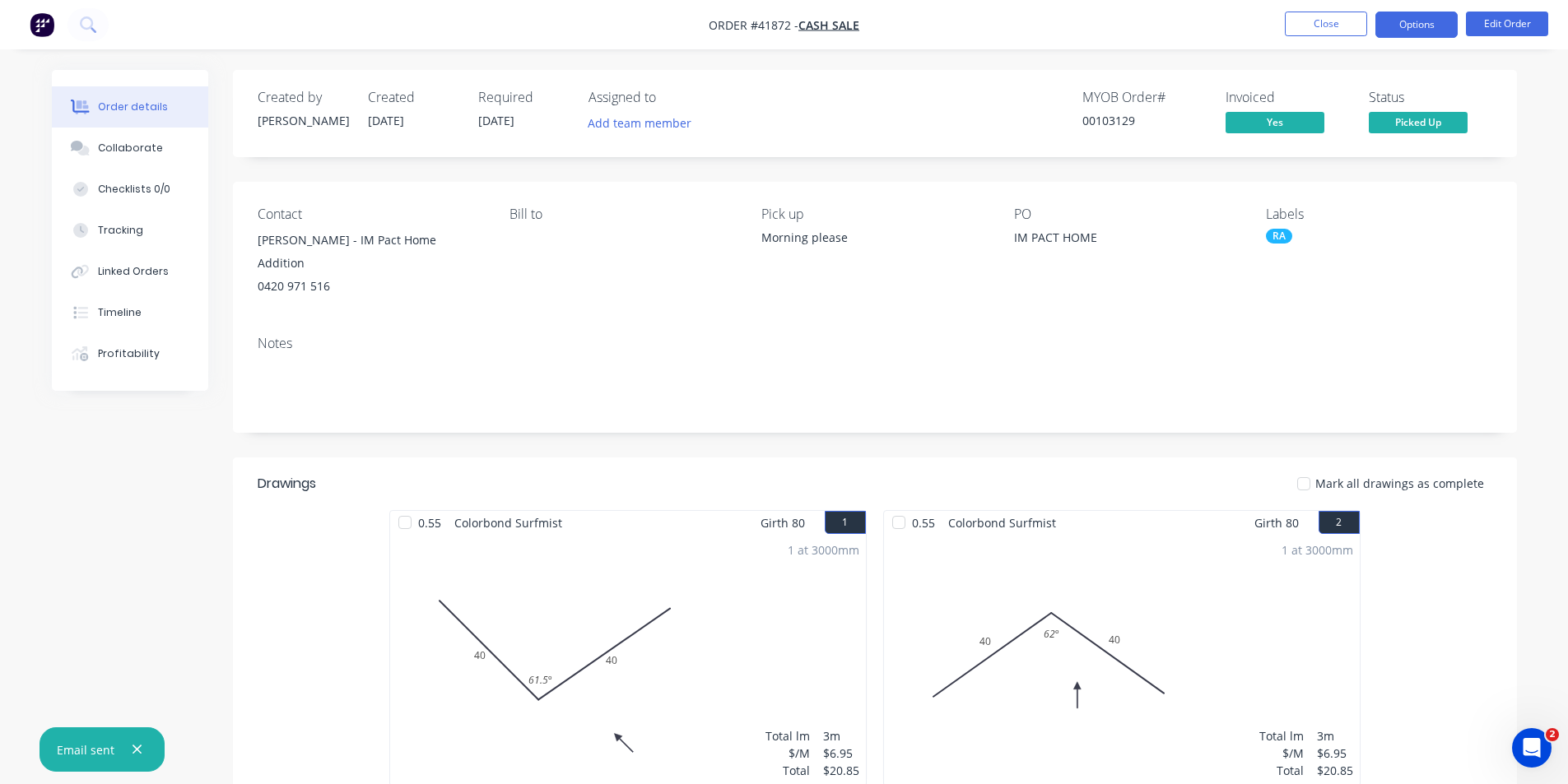
click at [1394, 26] on button "Options" at bounding box center [1416, 25] width 82 height 26
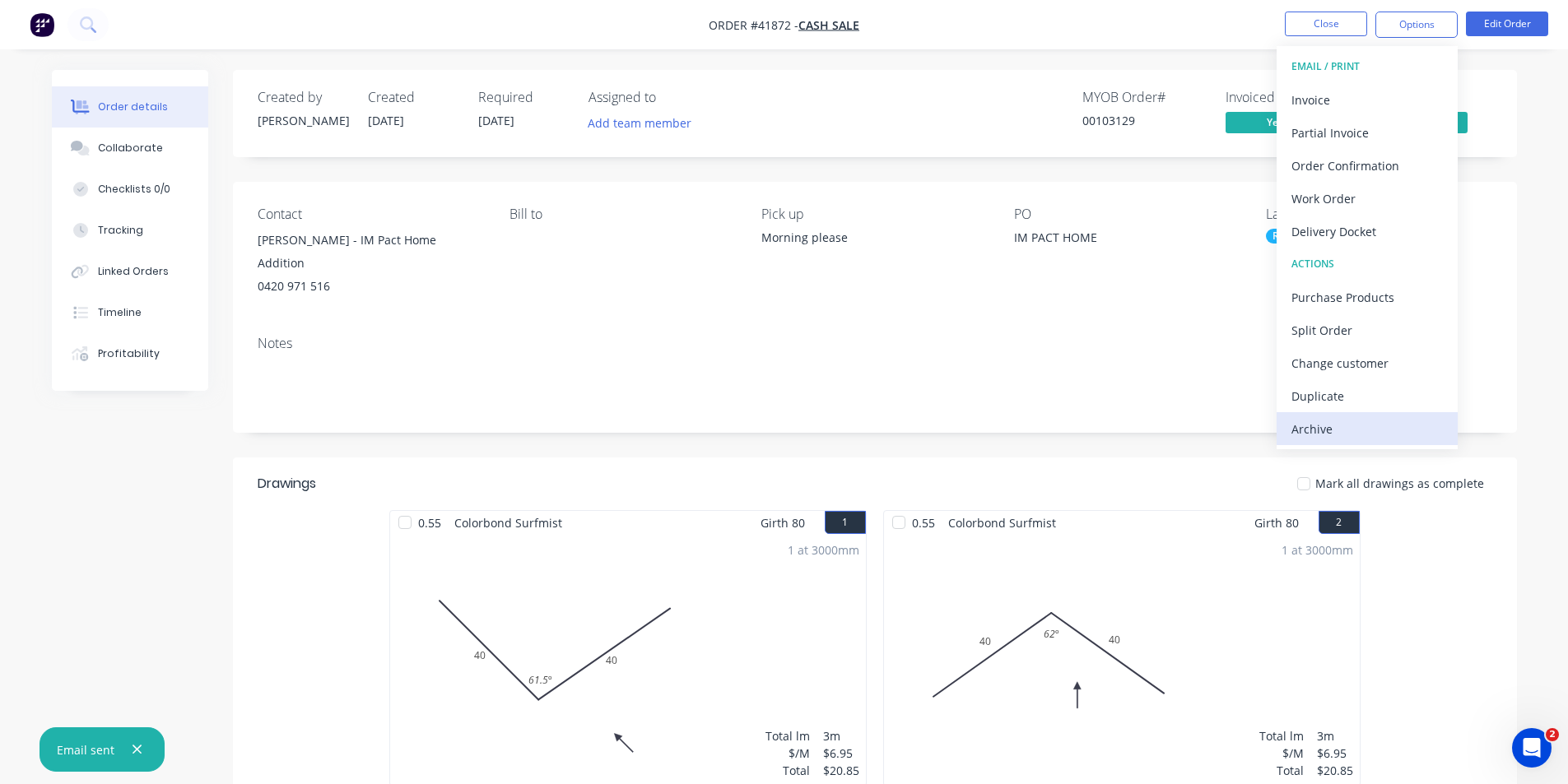
click at [1384, 420] on div "Archive" at bounding box center [1367, 429] width 151 height 24
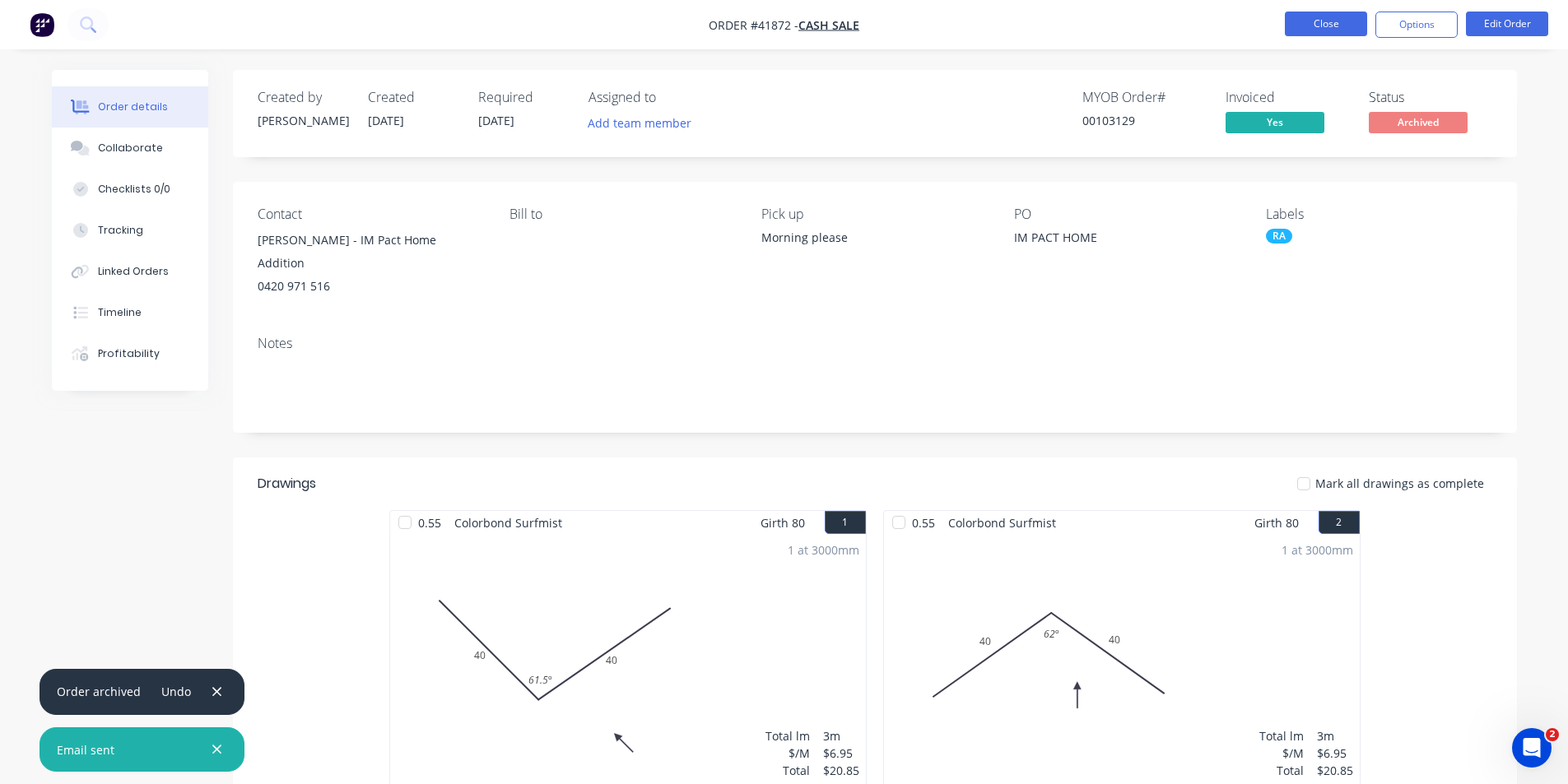
click at [1305, 23] on button "Close" at bounding box center [1325, 24] width 82 height 25
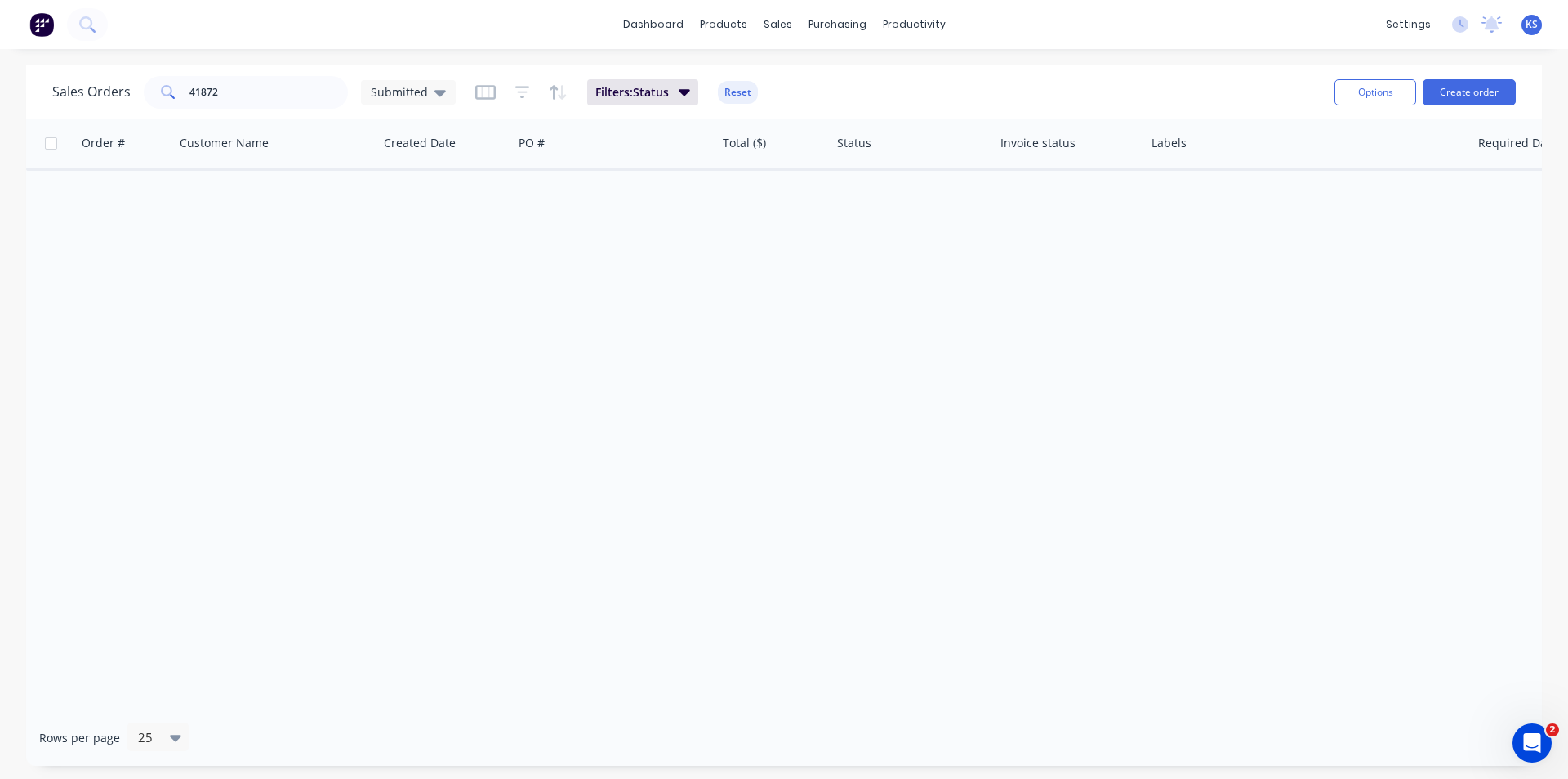
drag, startPoint x: 742, startPoint y: 92, endPoint x: 692, endPoint y: 94, distance: 50.0
click at [742, 92] on button "Reset" at bounding box center [738, 92] width 40 height 23
drag, startPoint x: 265, startPoint y: 98, endPoint x: 116, endPoint y: 80, distance: 150.1
click at [116, 80] on div "Sales Orders 41872 Submitted" at bounding box center [254, 92] width 403 height 33
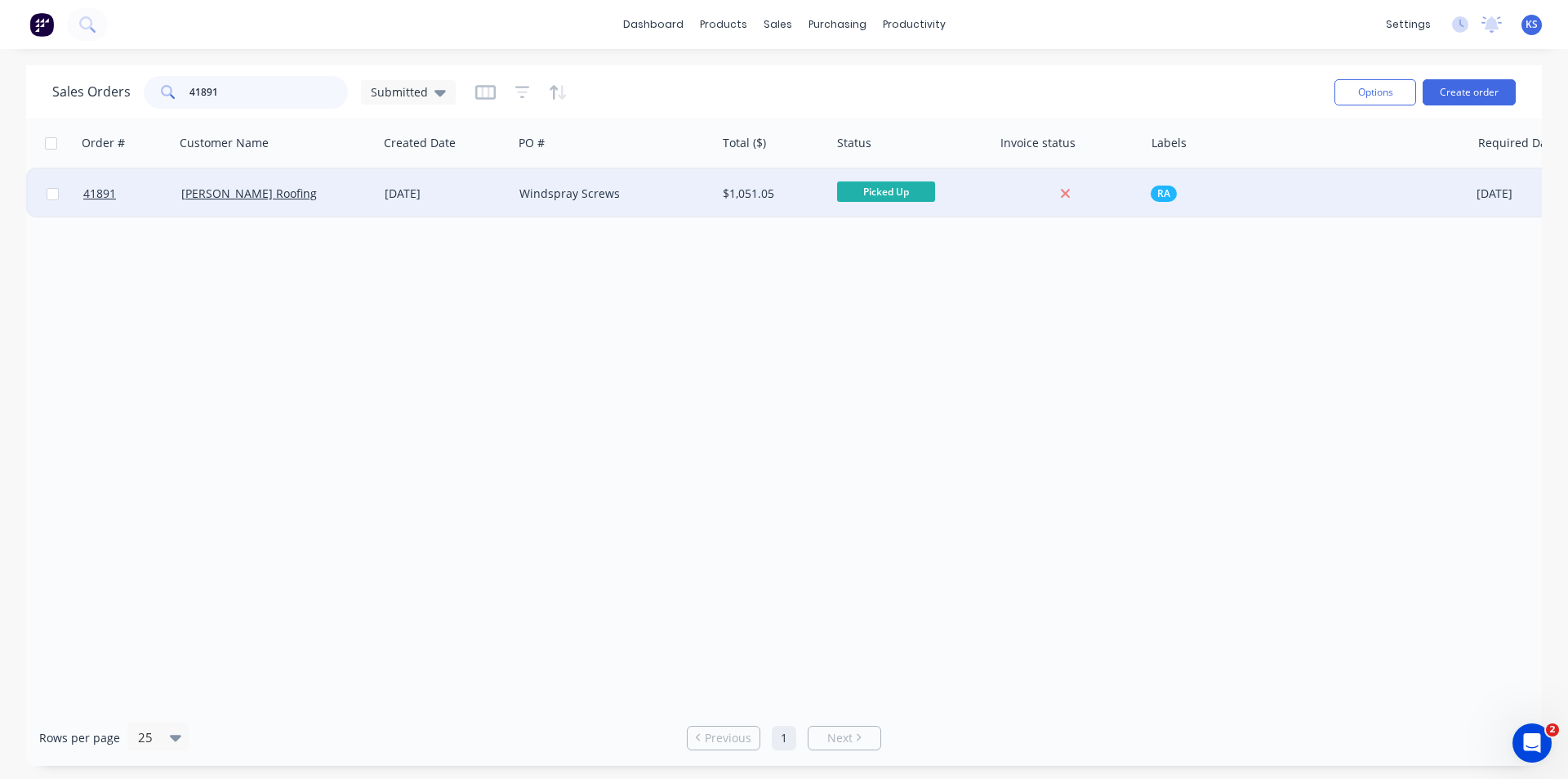
type input "41891"
click at [396, 193] on div "23 Sep 2025" at bounding box center [445, 193] width 122 height 16
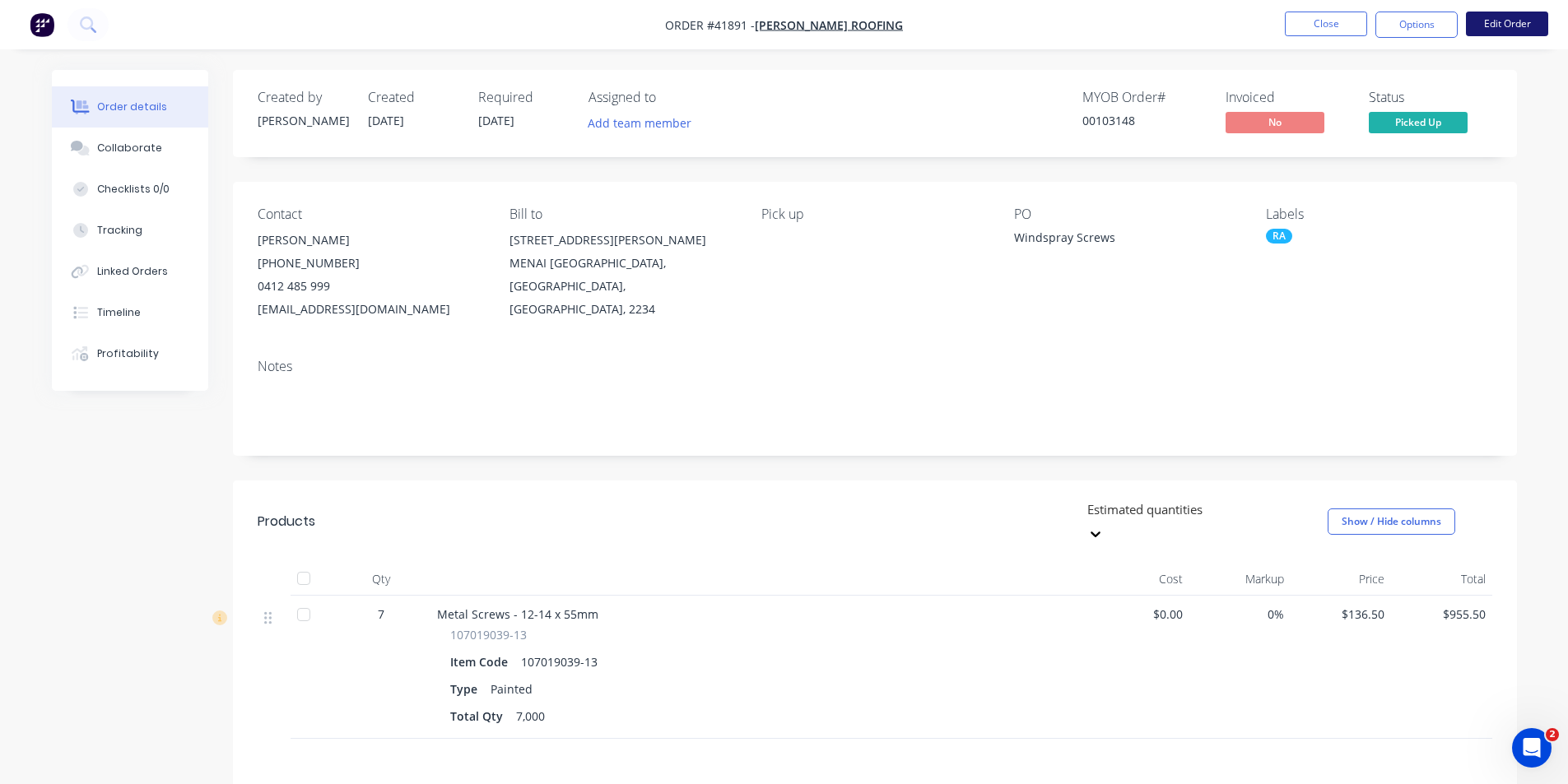
click at [1527, 29] on button "Edit Order" at bounding box center [1506, 24] width 82 height 25
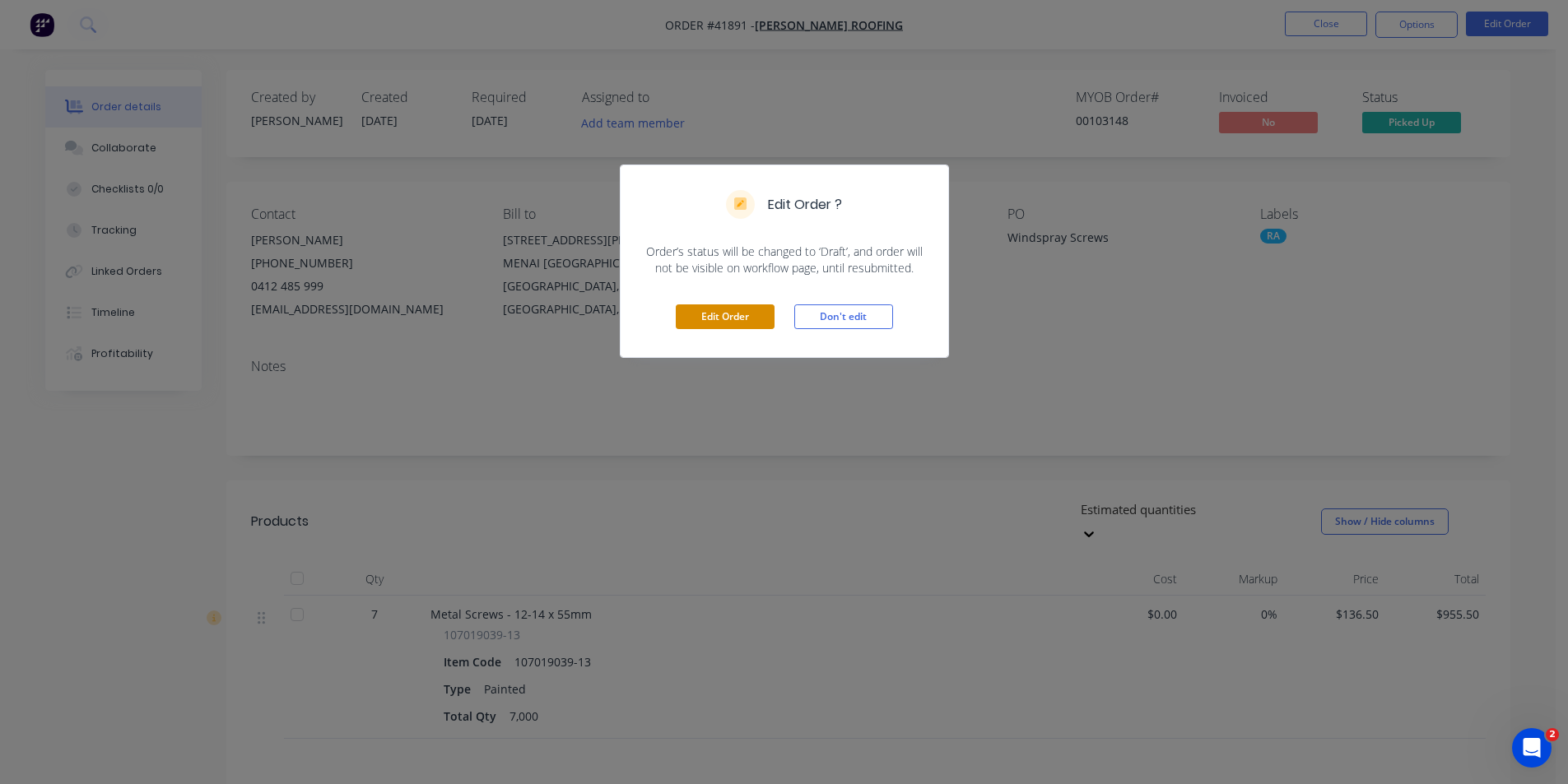
click at [694, 314] on button "Edit Order" at bounding box center [724, 316] width 99 height 25
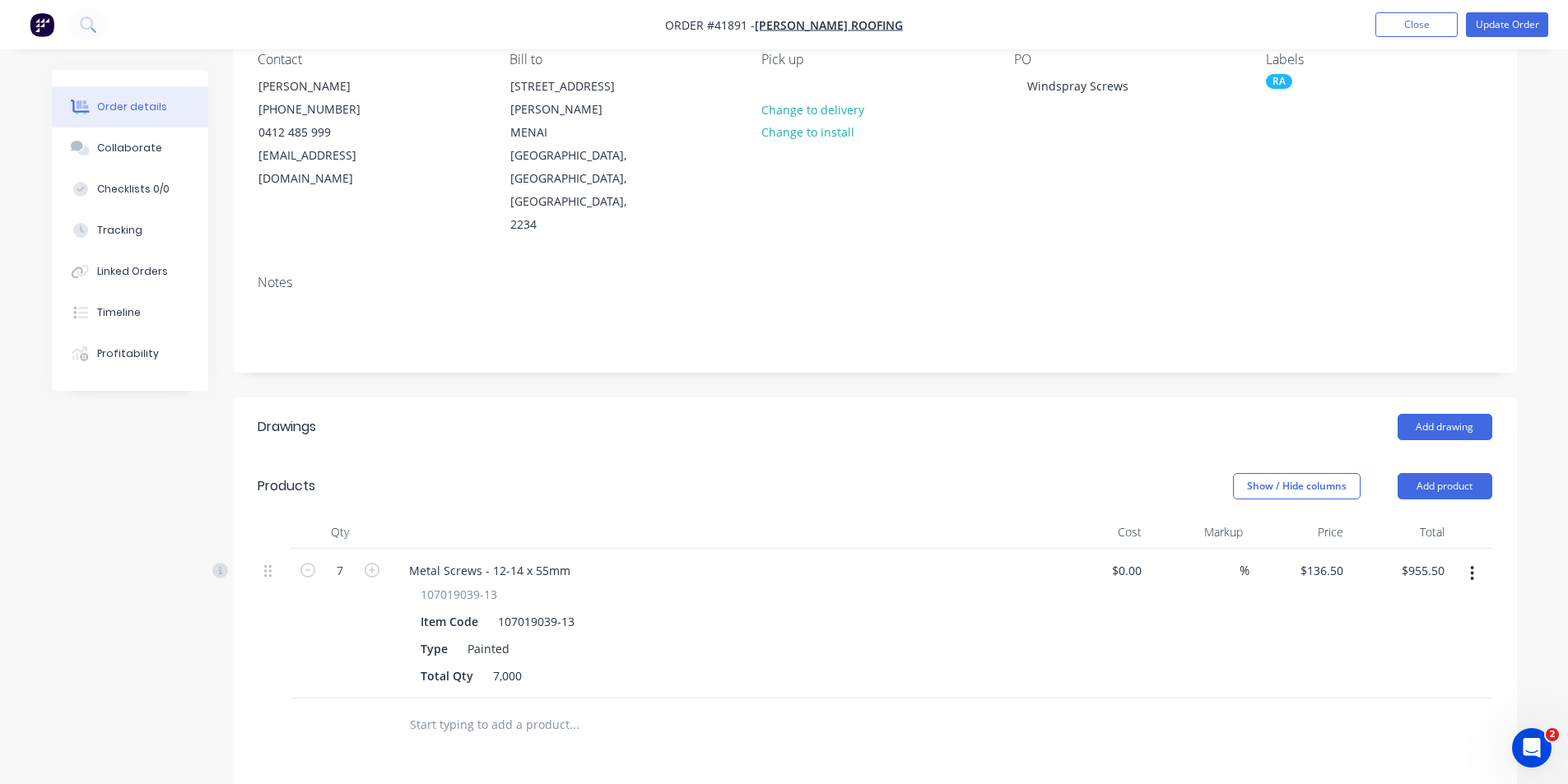
scroll to position [165, 0]
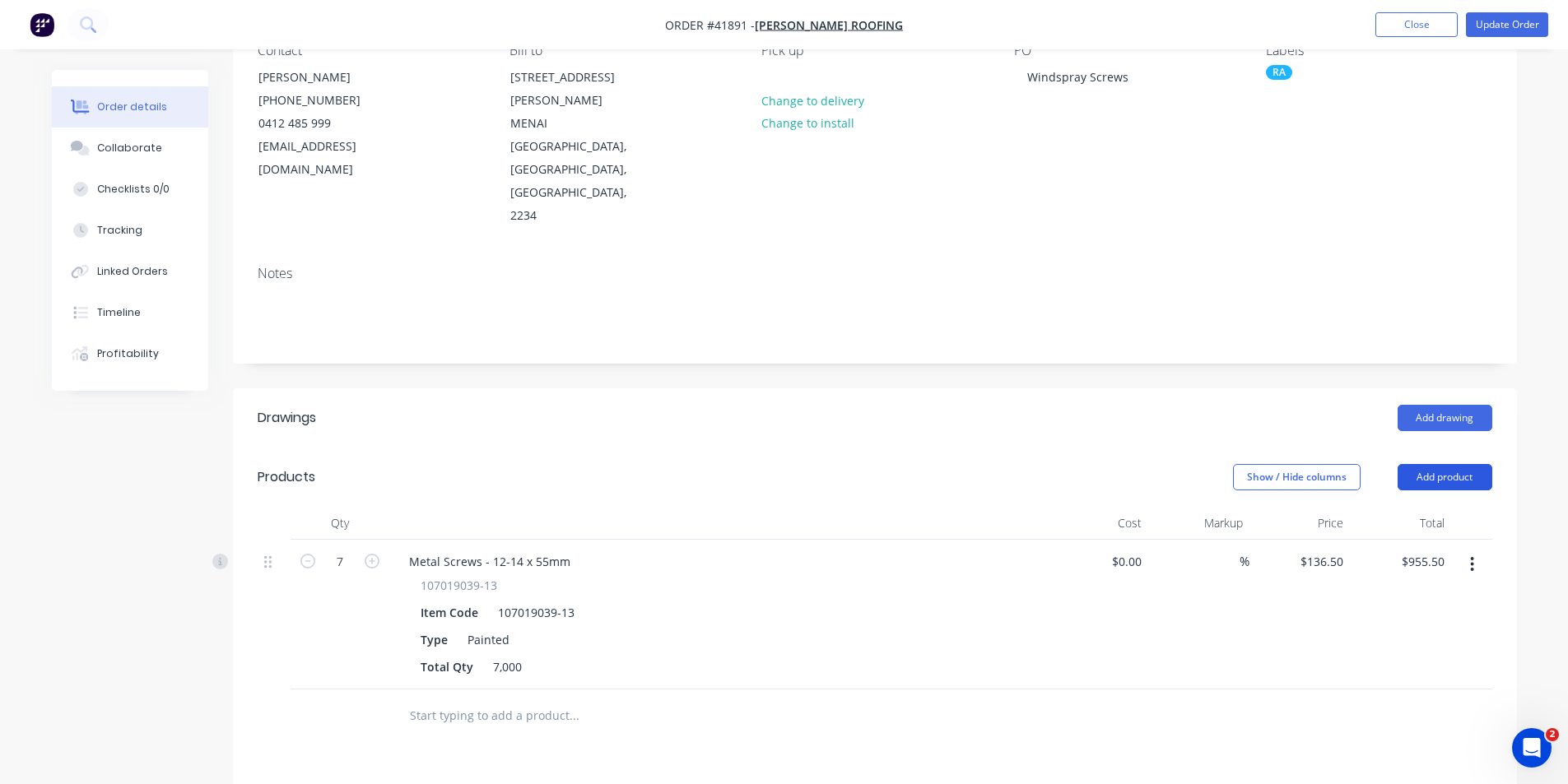
click at [1444, 463] on button "Add product" at bounding box center [1444, 476] width 95 height 26
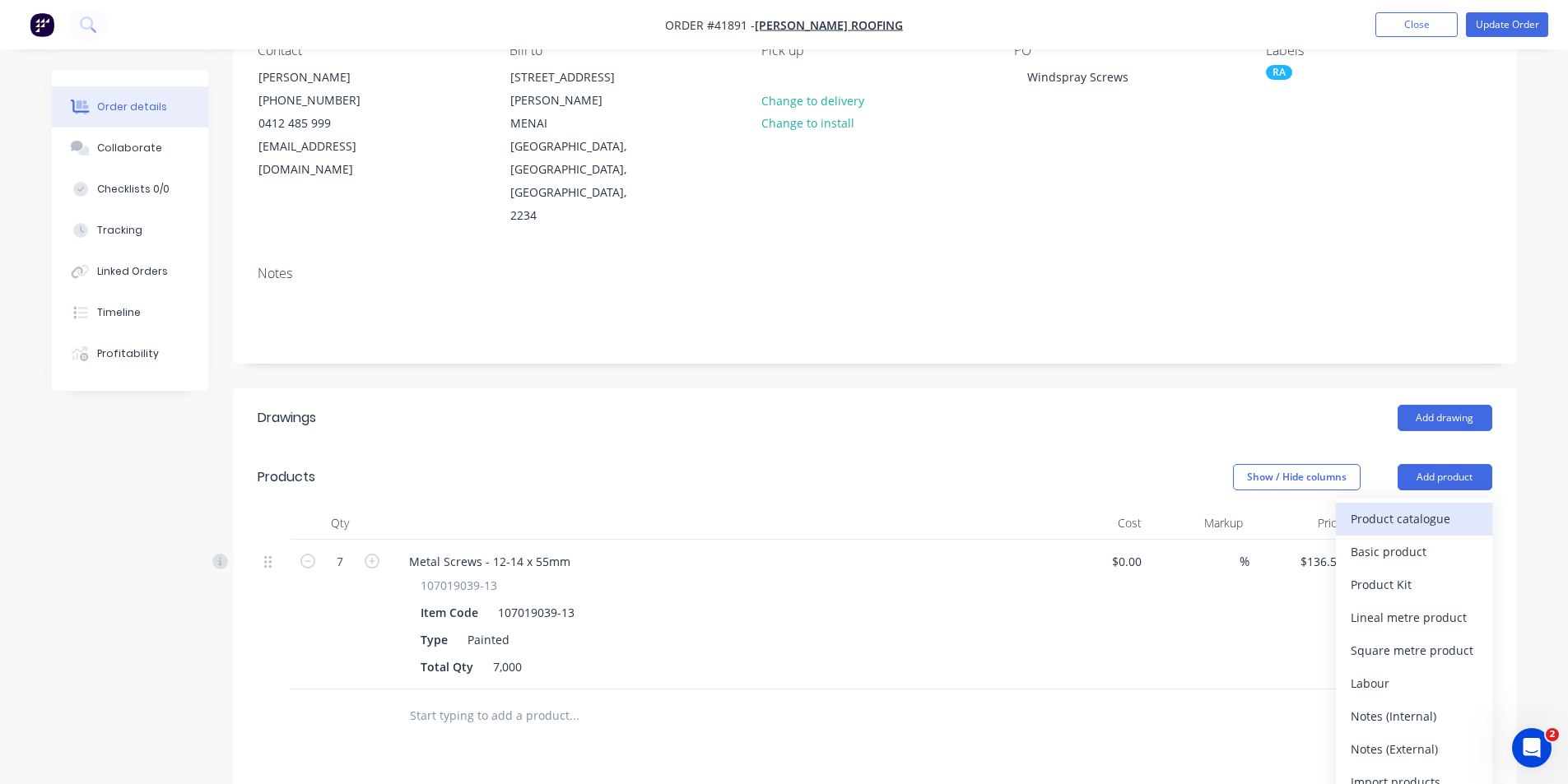
click at [1434, 502] on button "Product catalogue" at bounding box center [1413, 518] width 157 height 33
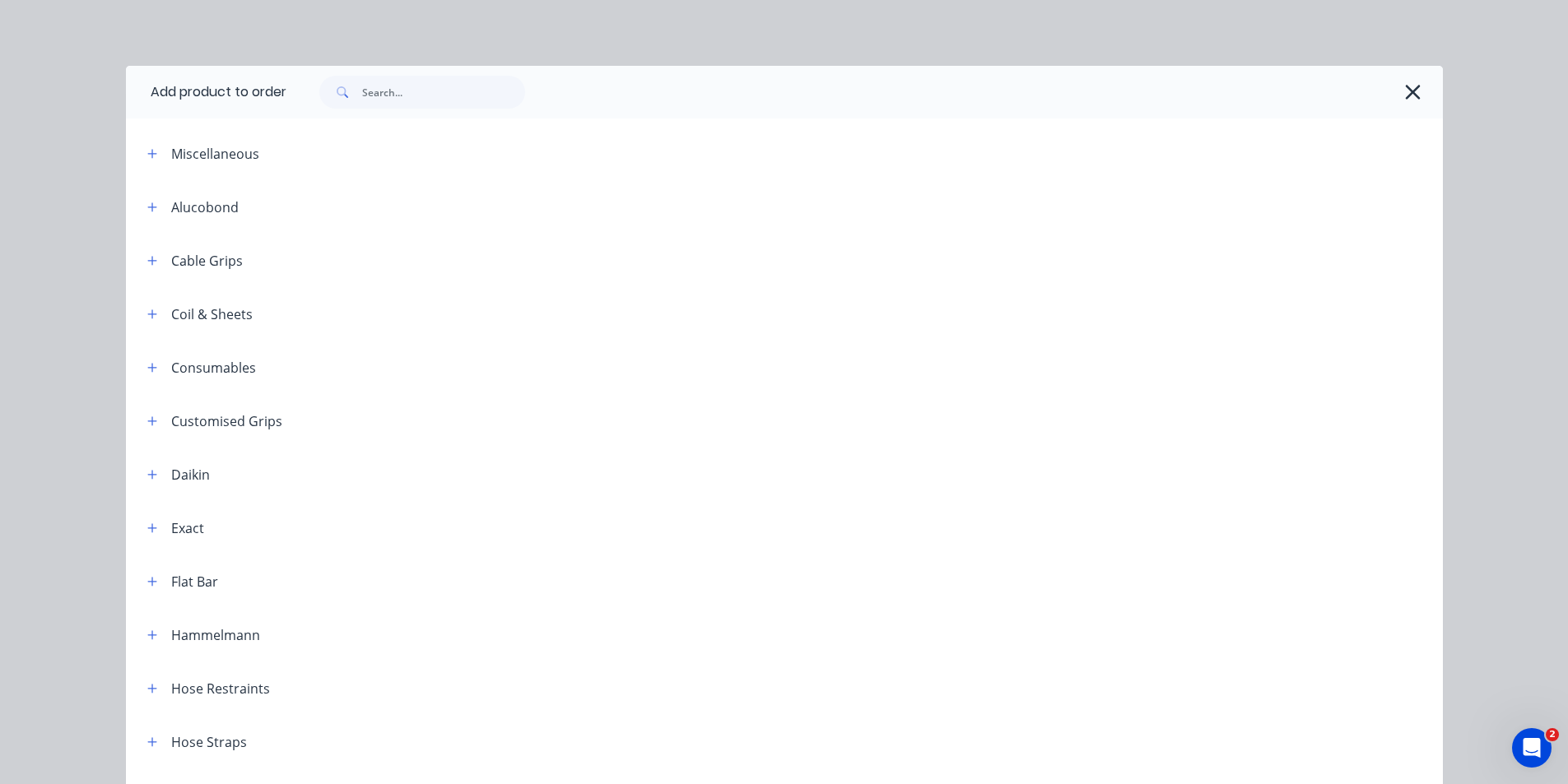
click at [399, 72] on div at bounding box center [864, 92] width 1156 height 52
click at [389, 95] on input "text" at bounding box center [443, 91] width 163 height 33
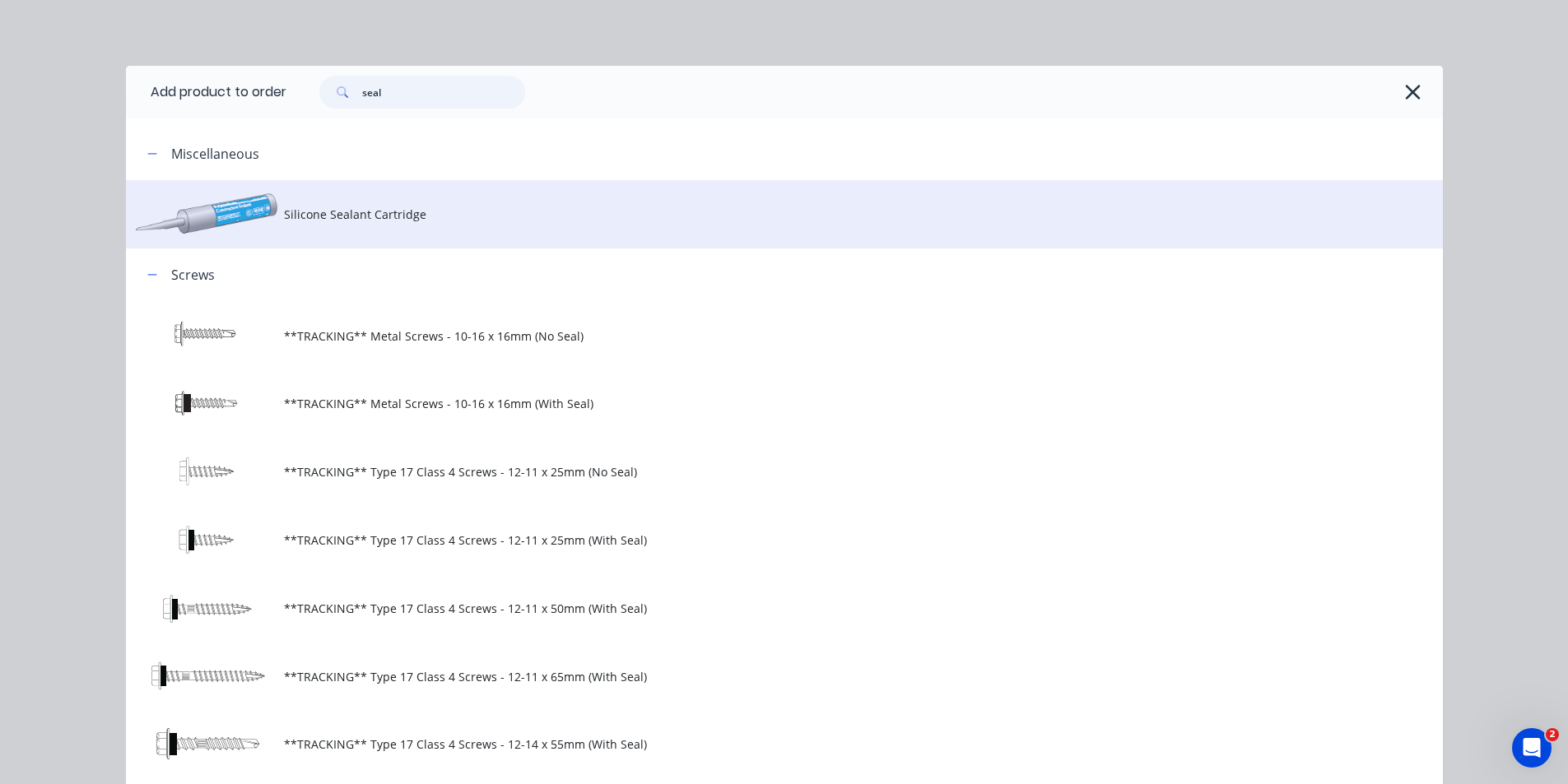
type input "seal"
click at [383, 225] on td "Silicone Sealant Cartridge" at bounding box center [863, 214] width 1158 height 69
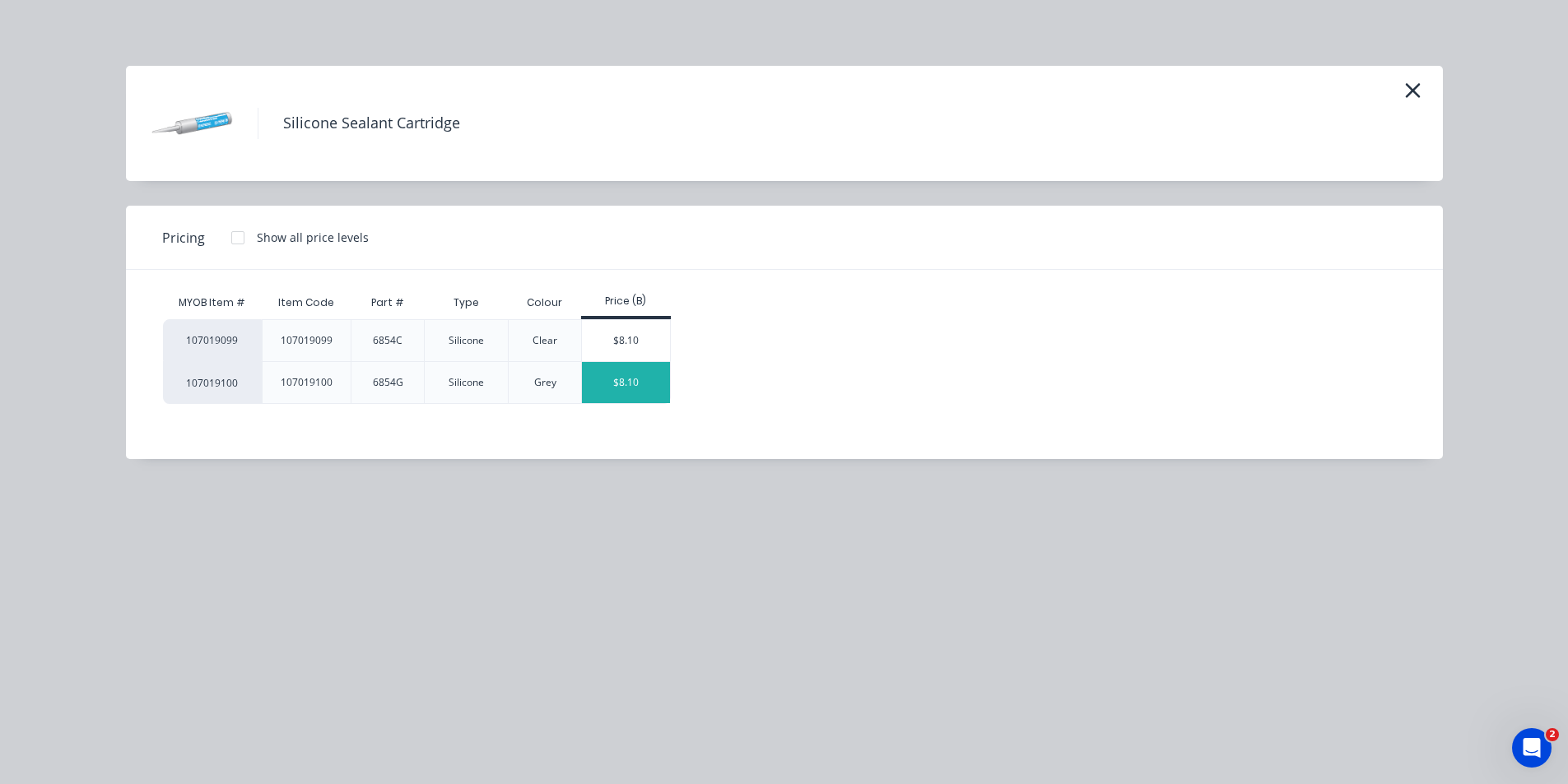
click at [633, 386] on div "$8.10" at bounding box center [626, 382] width 88 height 41
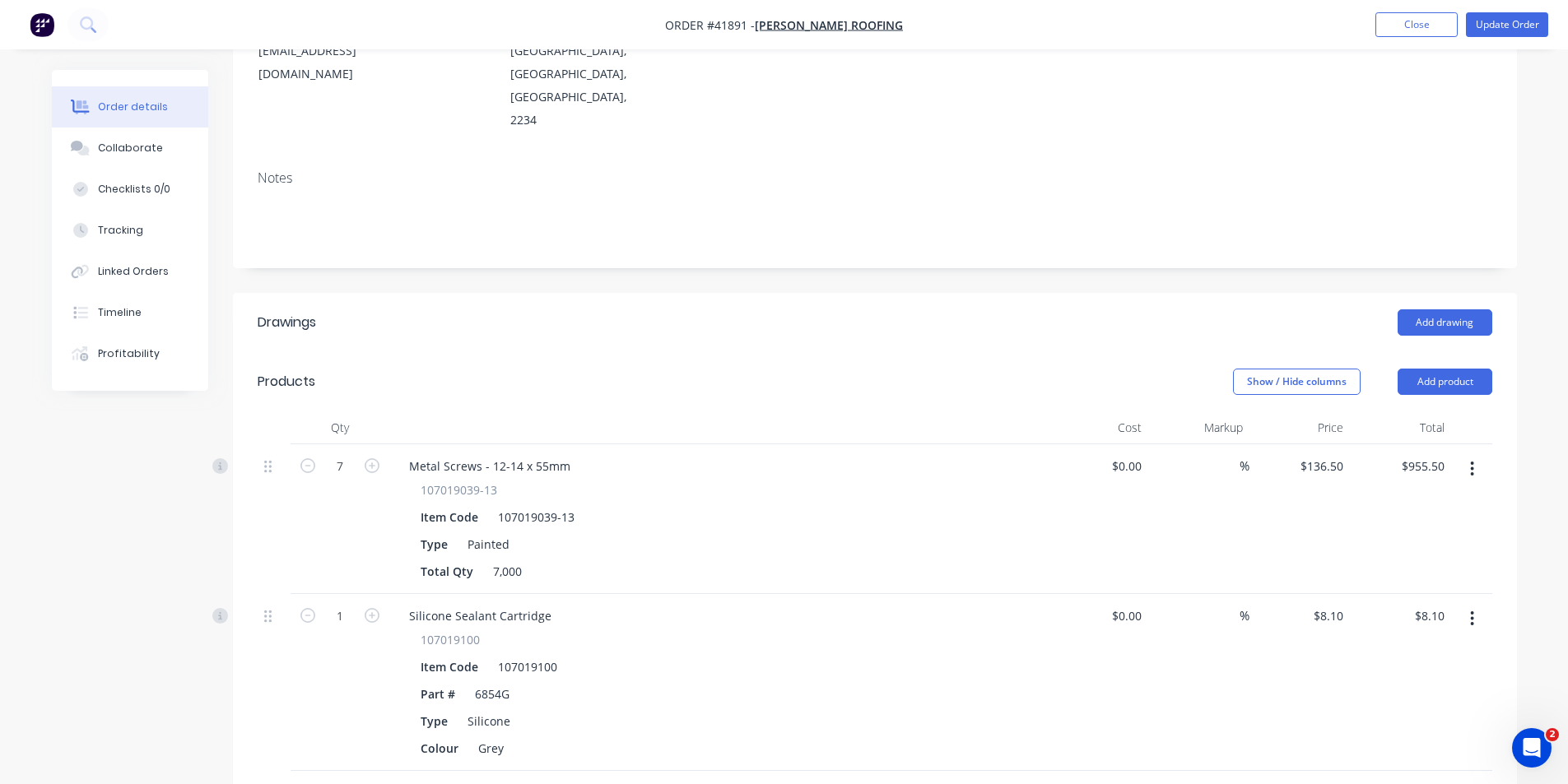
scroll to position [411, 0]
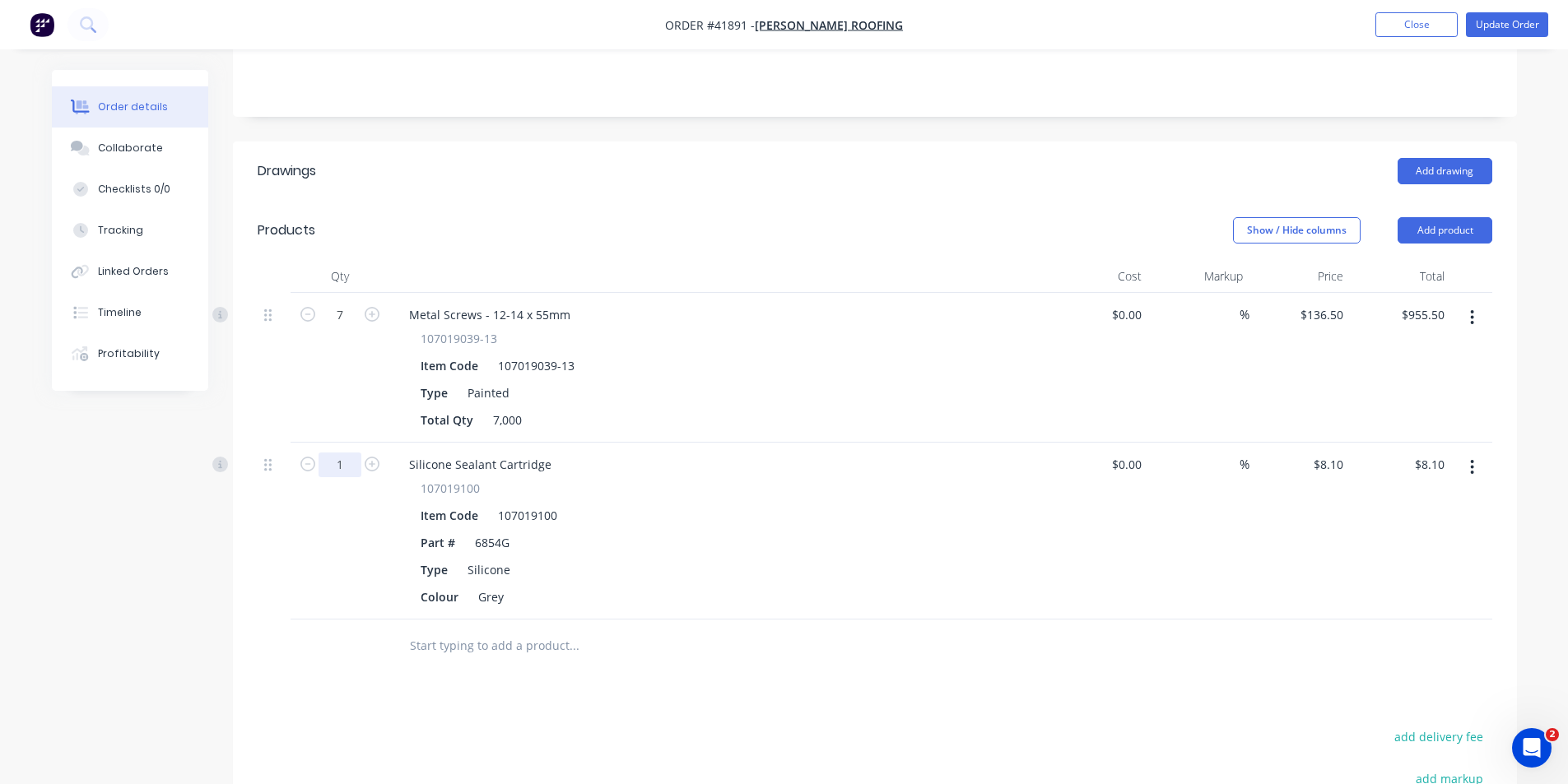
click at [344, 452] on input "1" at bounding box center [339, 464] width 43 height 25
type input "24"
type input "$194.40"
click at [552, 452] on div "Silicone Sealant Cartridge" at bounding box center [480, 464] width 168 height 24
click at [1079, 651] on div "Drawings Add drawing Products Show / Hide columns Add product Qty Cost Markup P…" at bounding box center [874, 604] width 1284 height 926
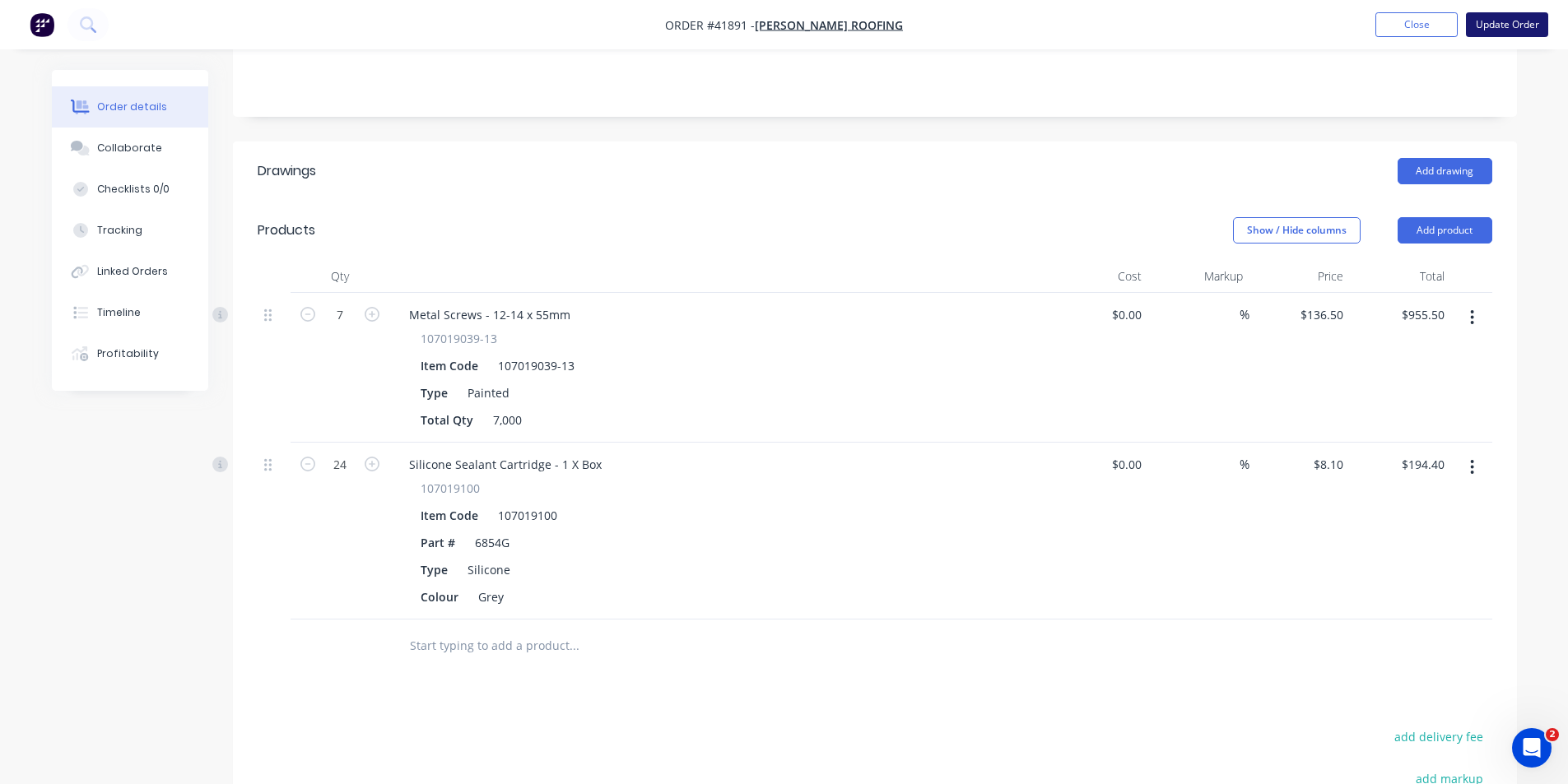
click at [1509, 28] on button "Update Order" at bounding box center [1506, 25] width 82 height 25
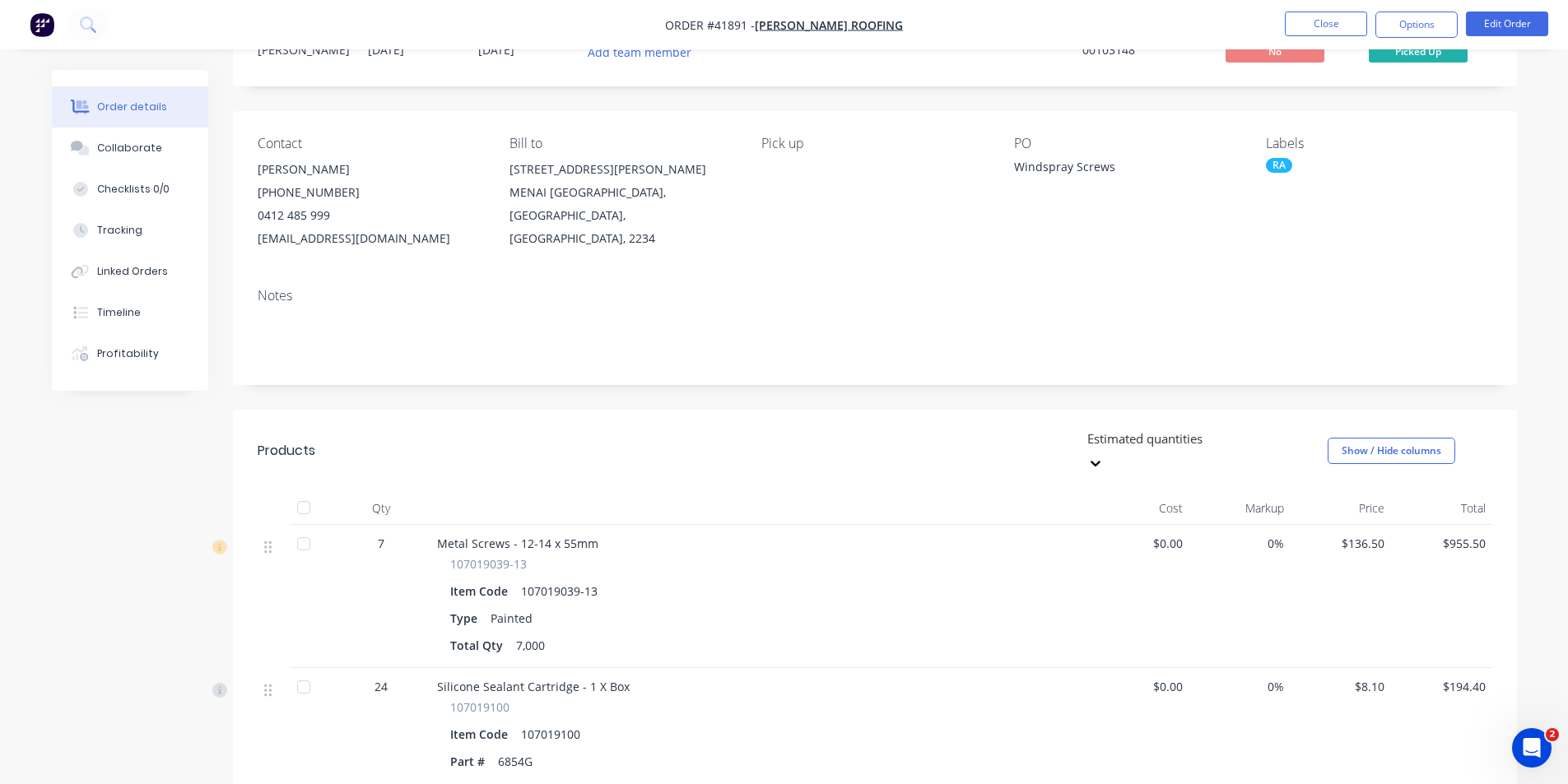
scroll to position [0, 0]
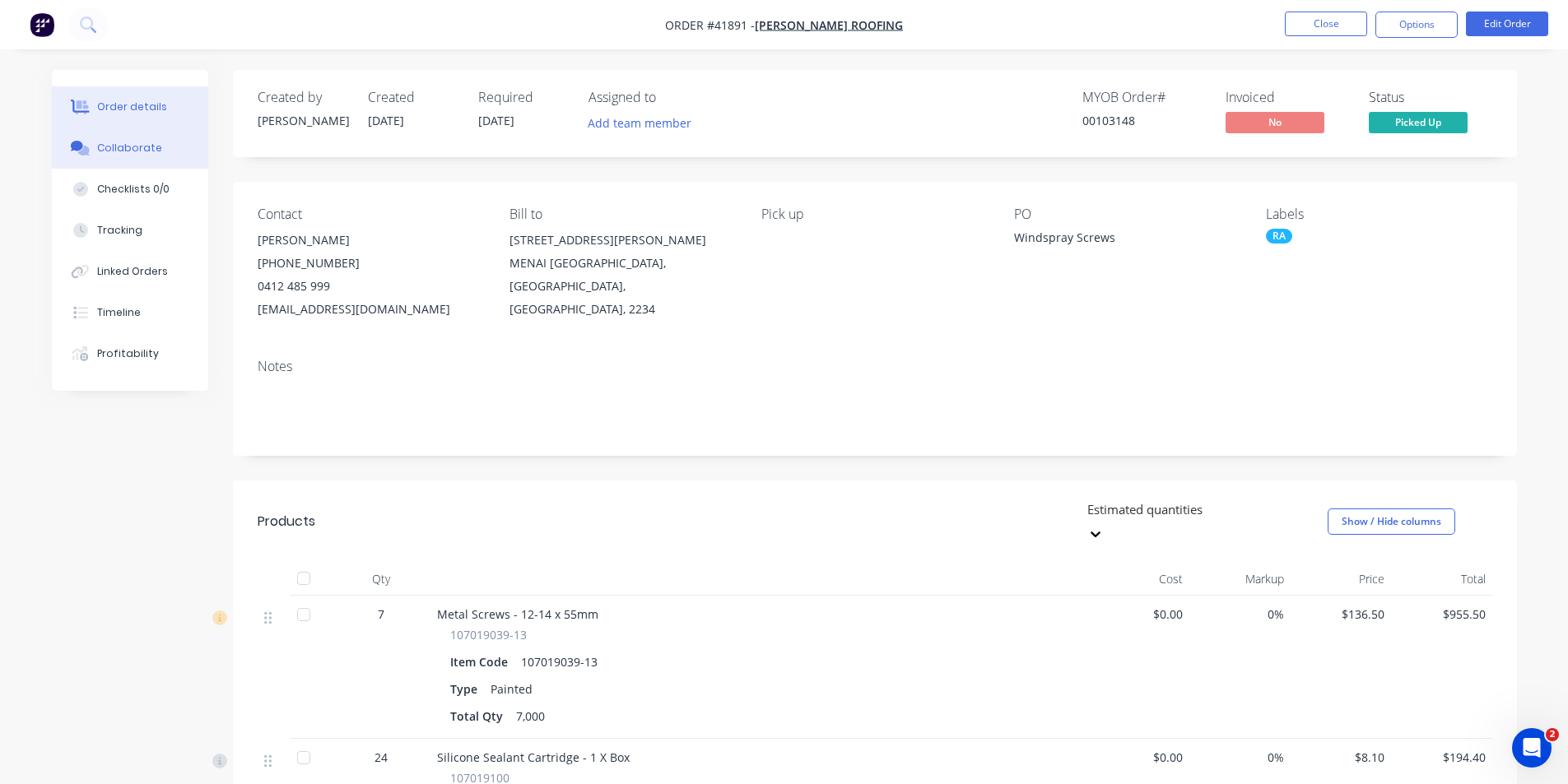
click at [144, 159] on button "Collaborate" at bounding box center [129, 148] width 157 height 41
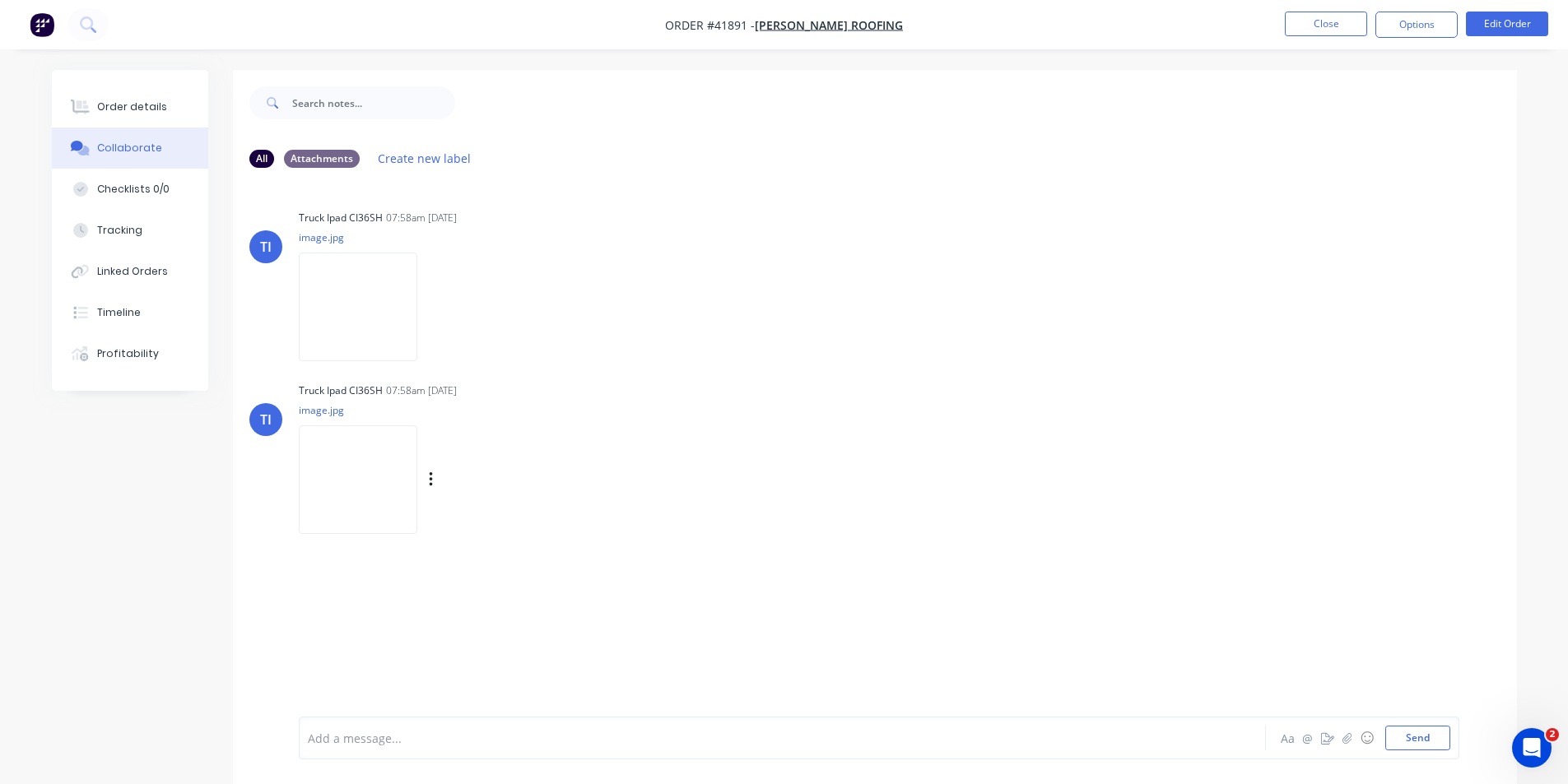
click at [381, 447] on img at bounding box center [358, 479] width 118 height 107
click at [148, 115] on button "Order details" at bounding box center [129, 107] width 157 height 41
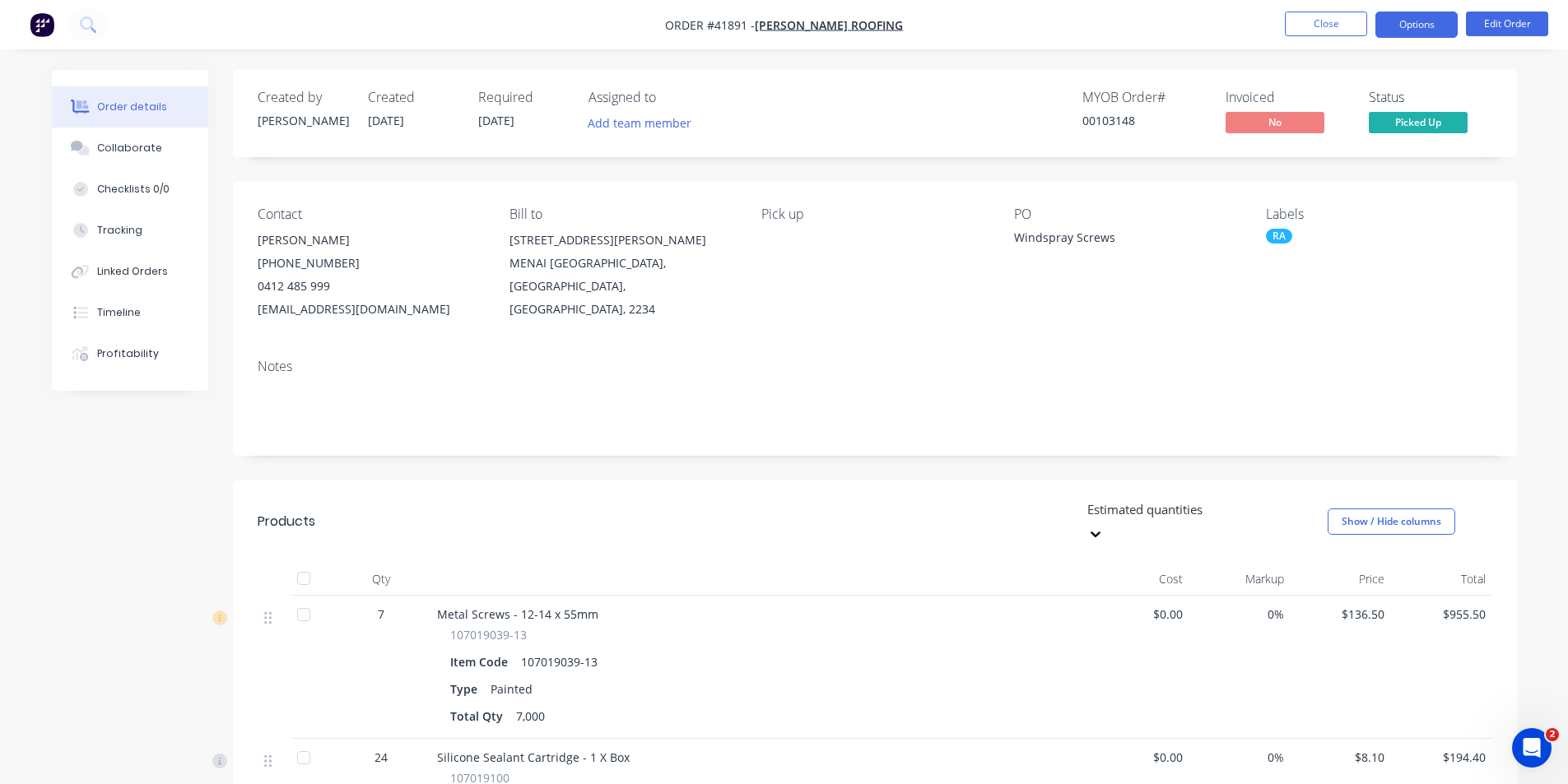
click at [1372, 25] on ul "Close Options Edit Order" at bounding box center [1417, 25] width 303 height 26
click at [1383, 24] on button "Options" at bounding box center [1416, 25] width 82 height 26
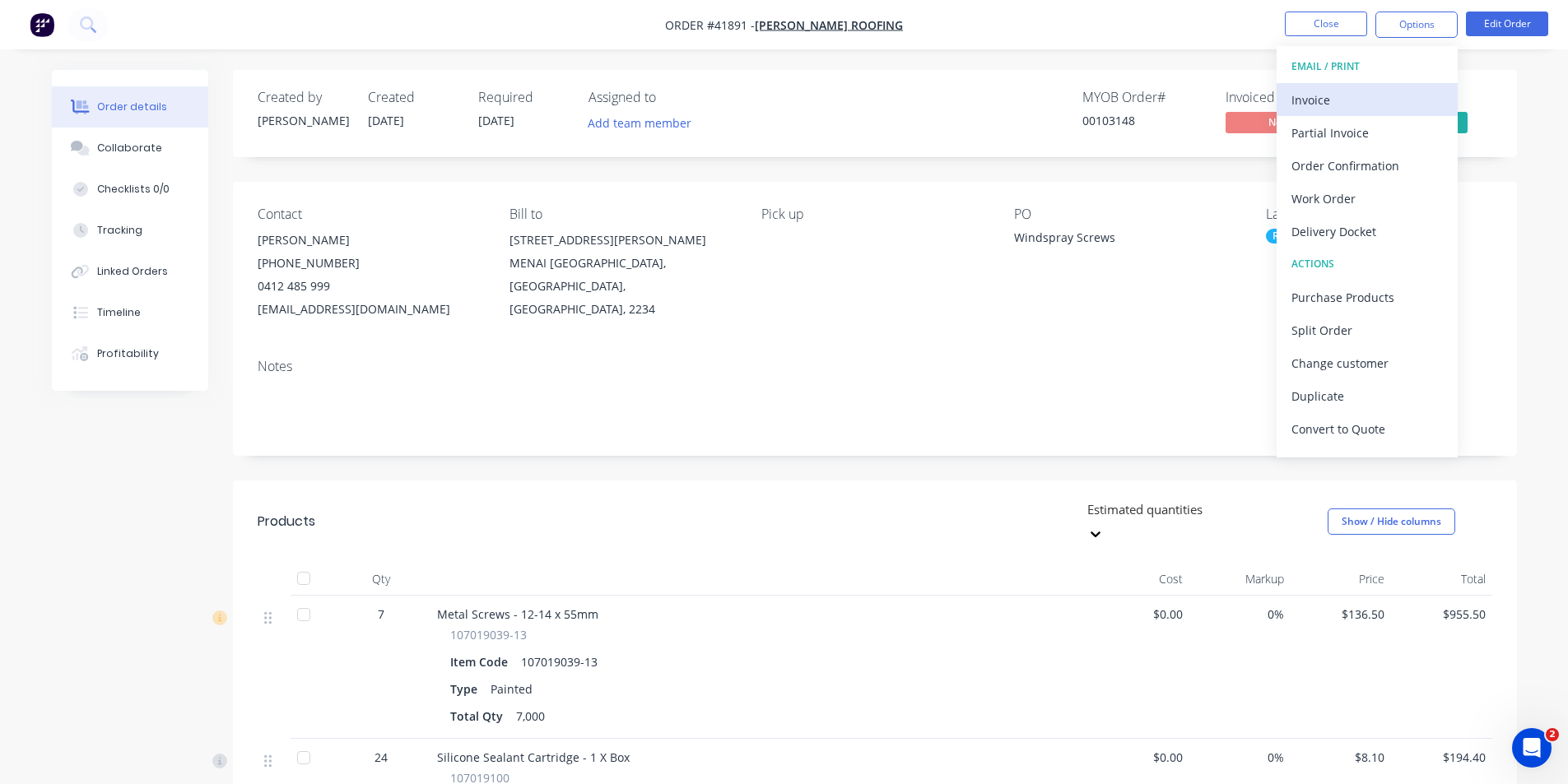
click at [1349, 86] on button "Invoice" at bounding box center [1367, 99] width 181 height 33
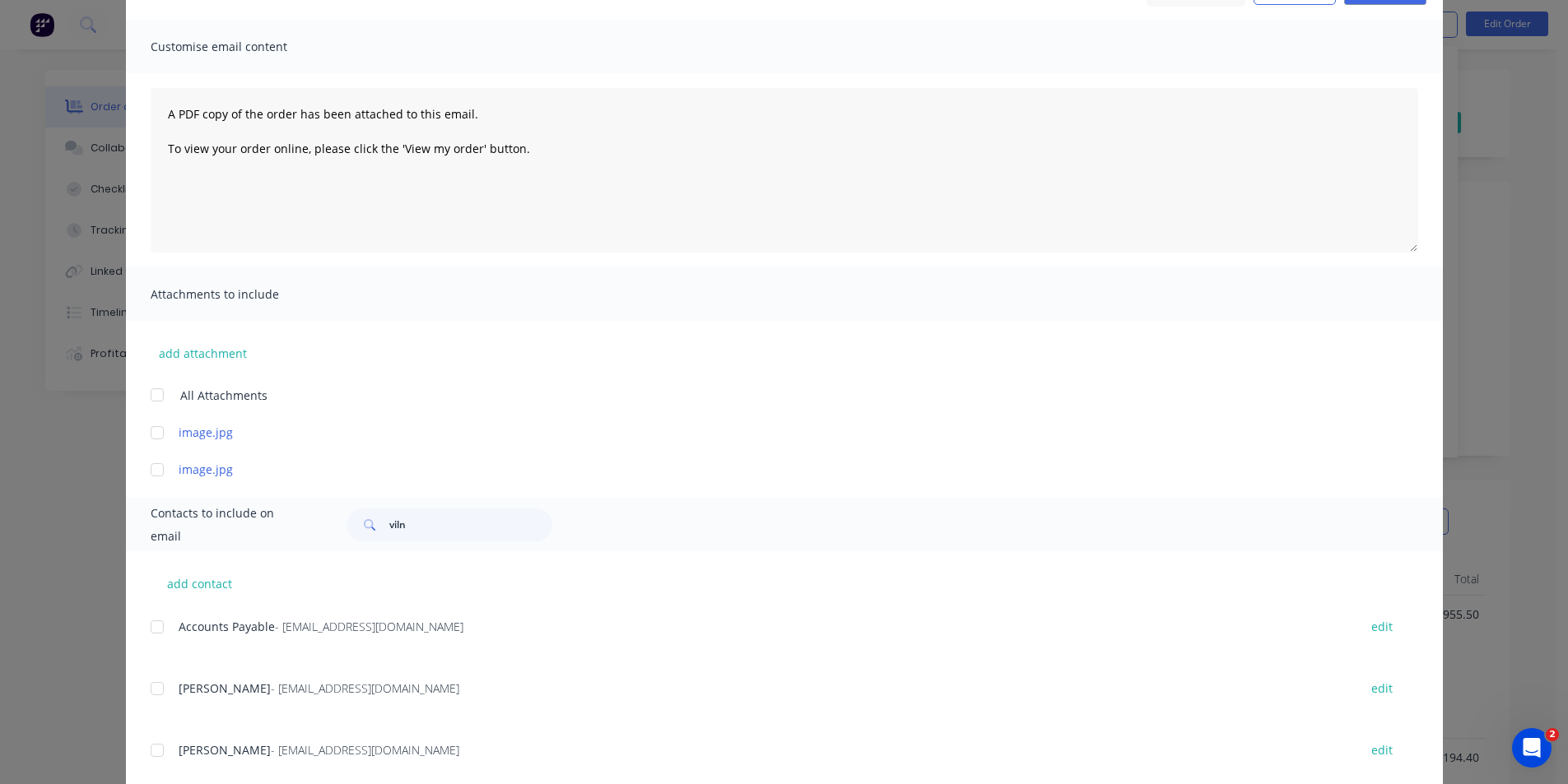
scroll to position [139, 0]
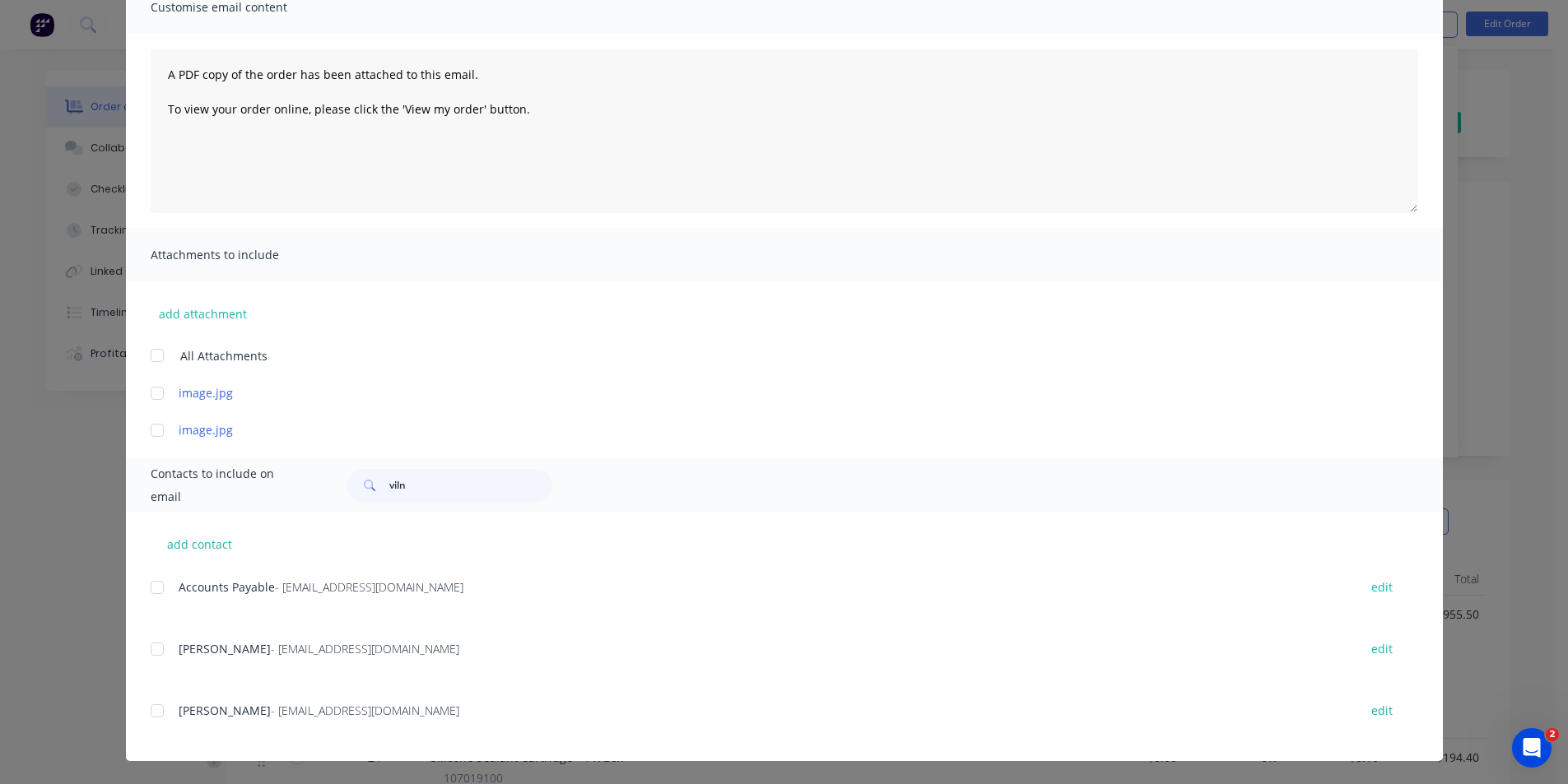
click at [147, 589] on div at bounding box center [157, 587] width 33 height 33
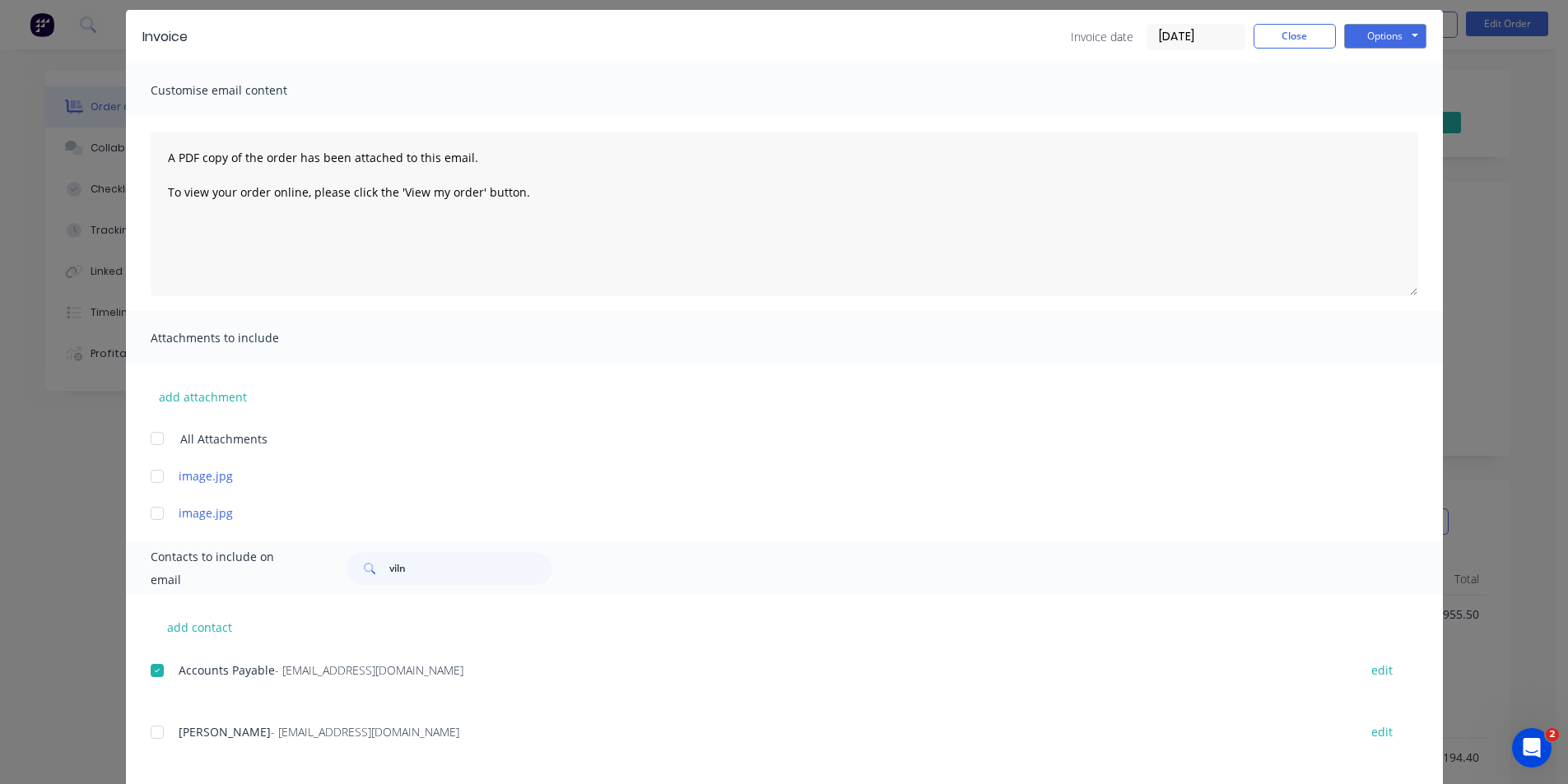
scroll to position [0, 0]
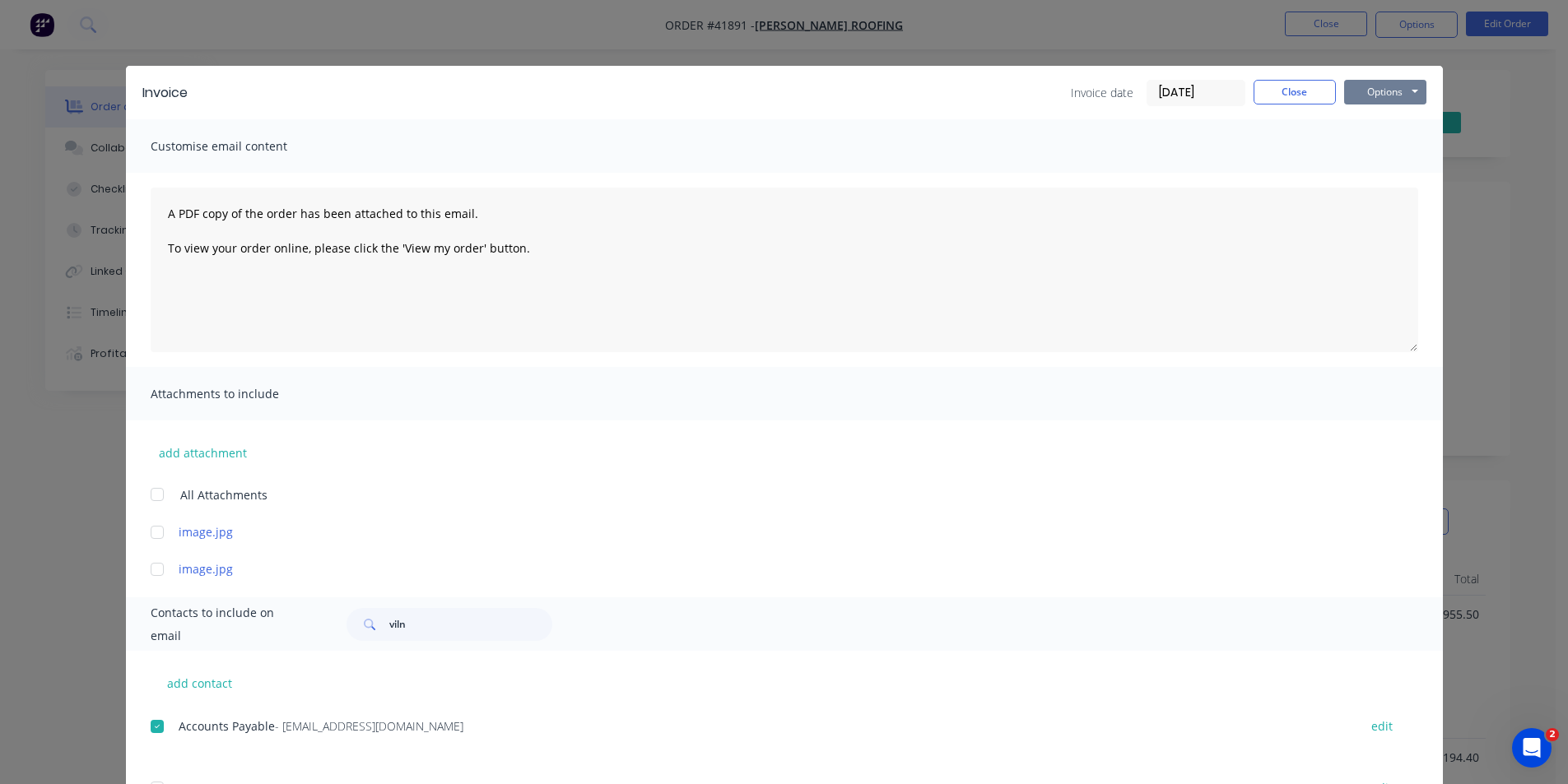
click at [1387, 91] on button "Options" at bounding box center [1384, 91] width 82 height 25
click at [1389, 182] on button "Email" at bounding box center [1396, 176] width 105 height 27
click at [1266, 85] on button "Close" at bounding box center [1294, 91] width 82 height 25
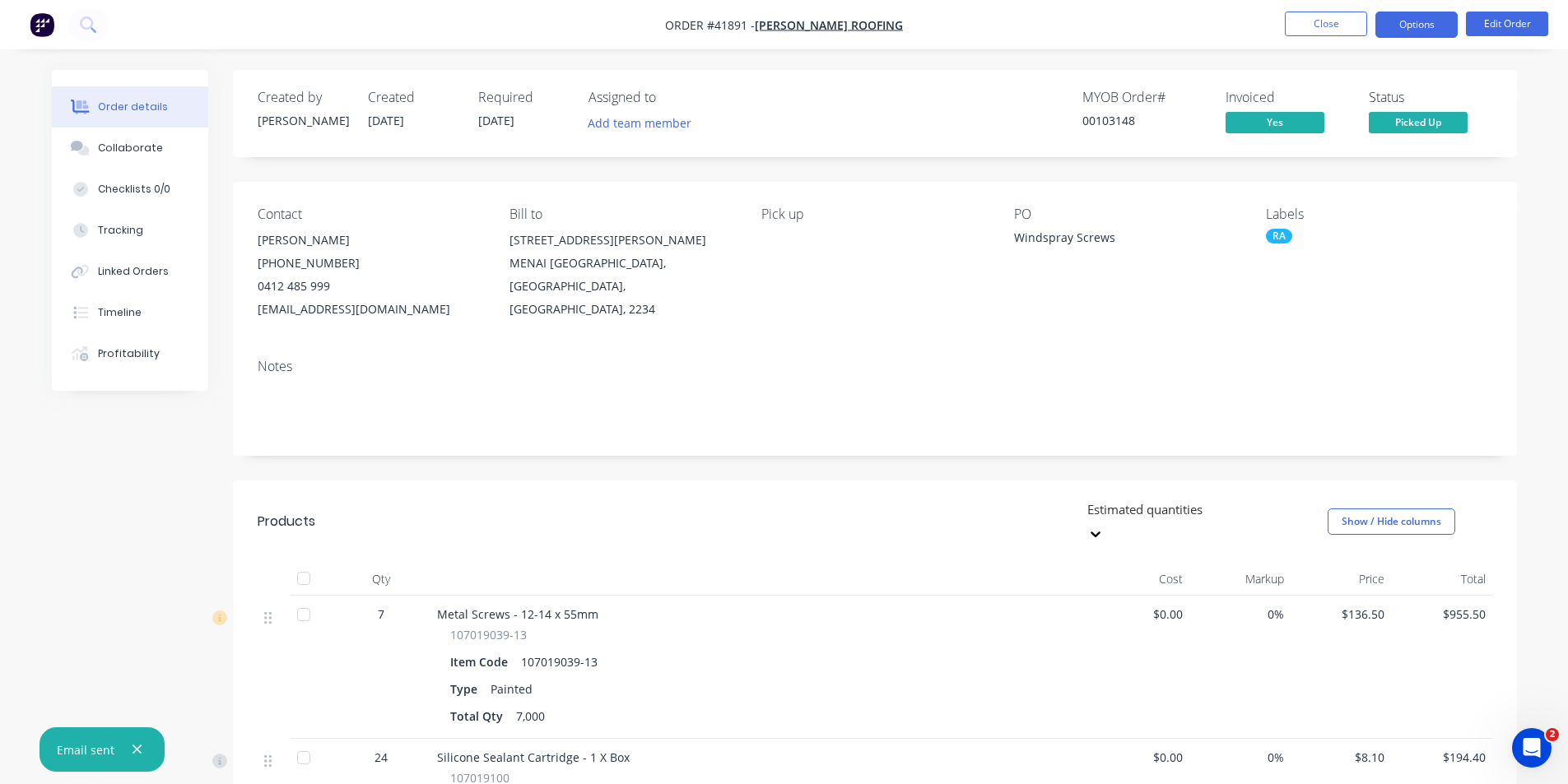
click at [1427, 25] on button "Options" at bounding box center [1416, 25] width 82 height 26
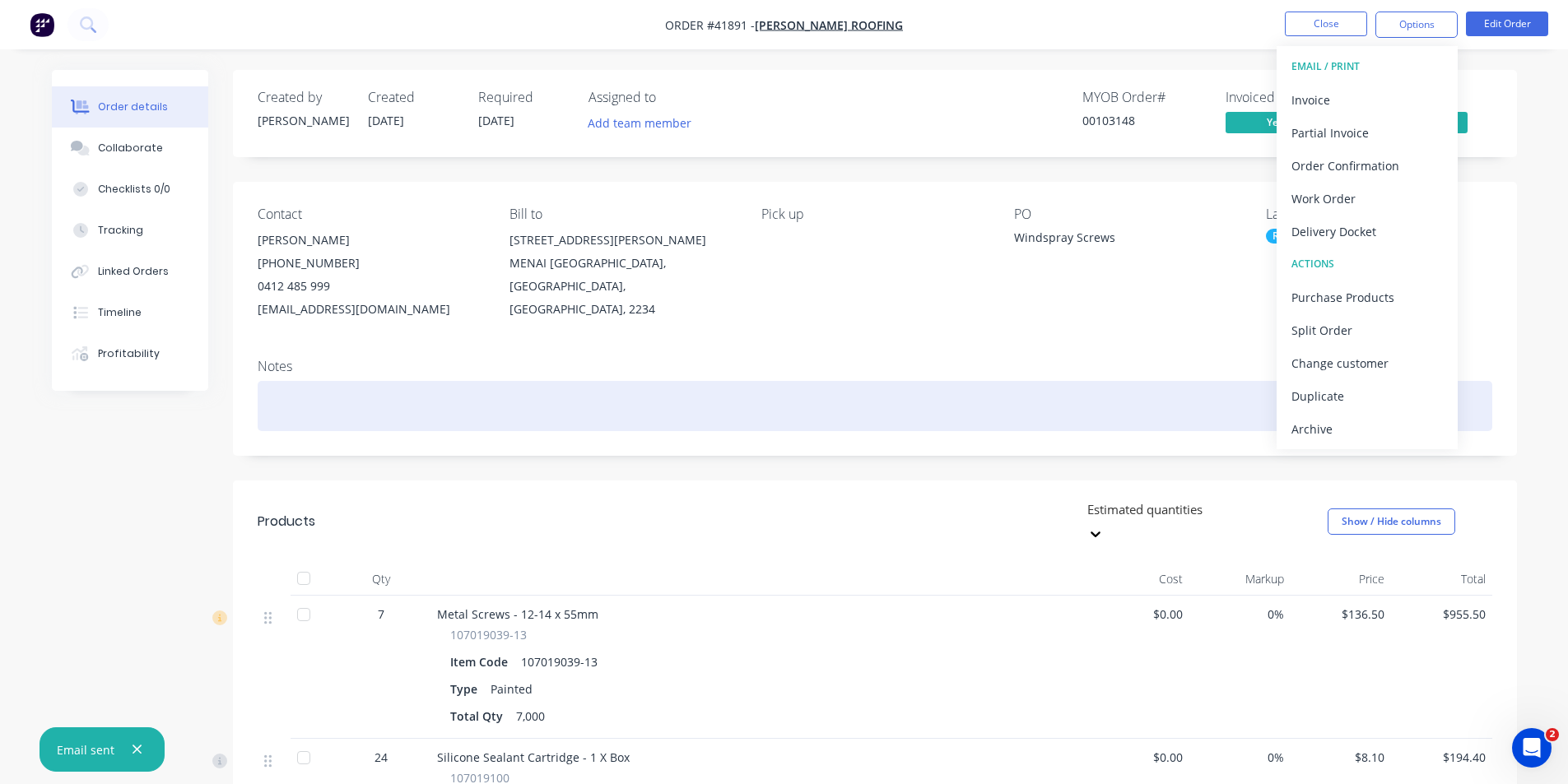
click at [1356, 429] on div "Archive" at bounding box center [1367, 429] width 151 height 24
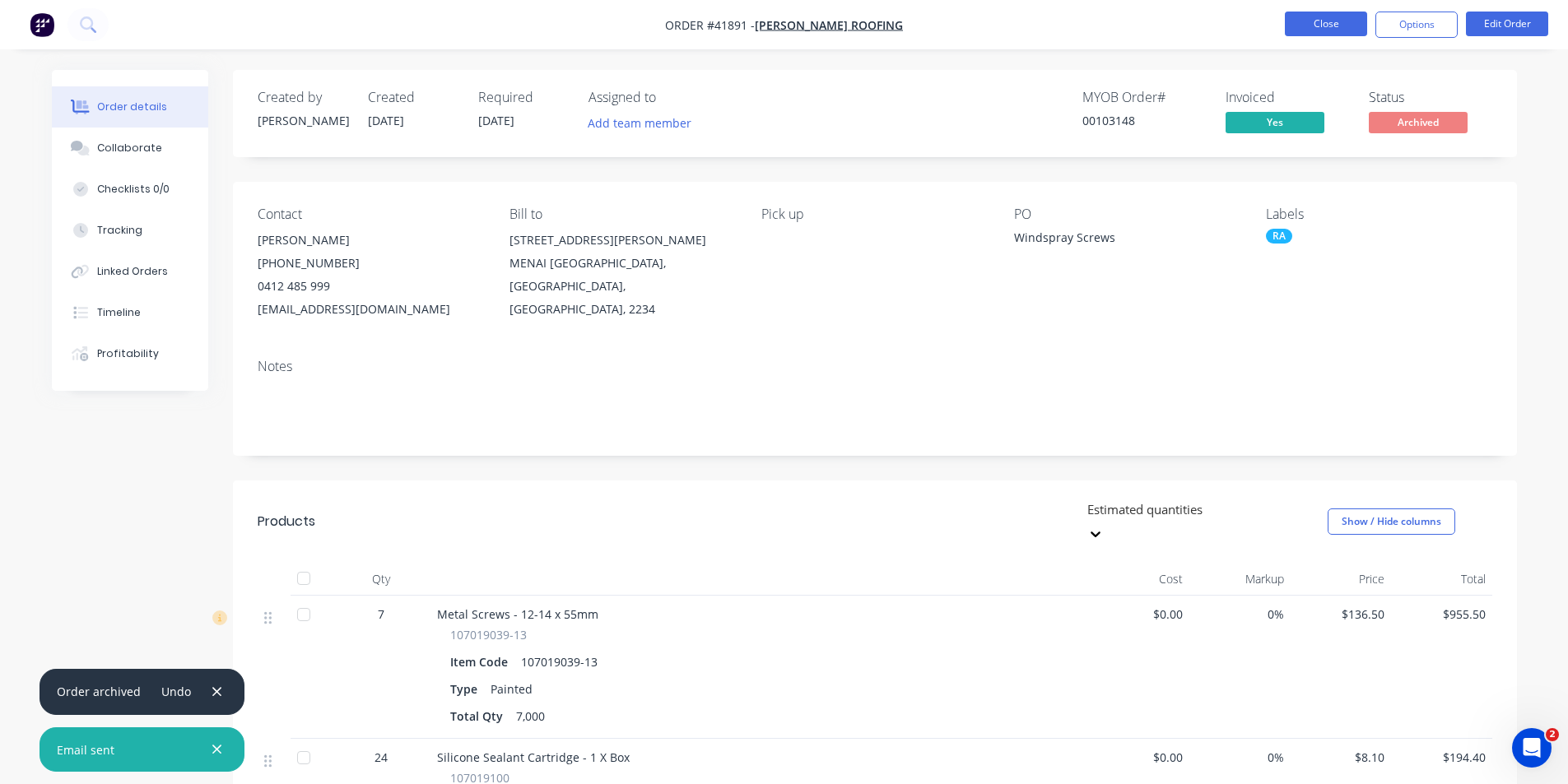
click at [1324, 25] on button "Close" at bounding box center [1325, 24] width 82 height 25
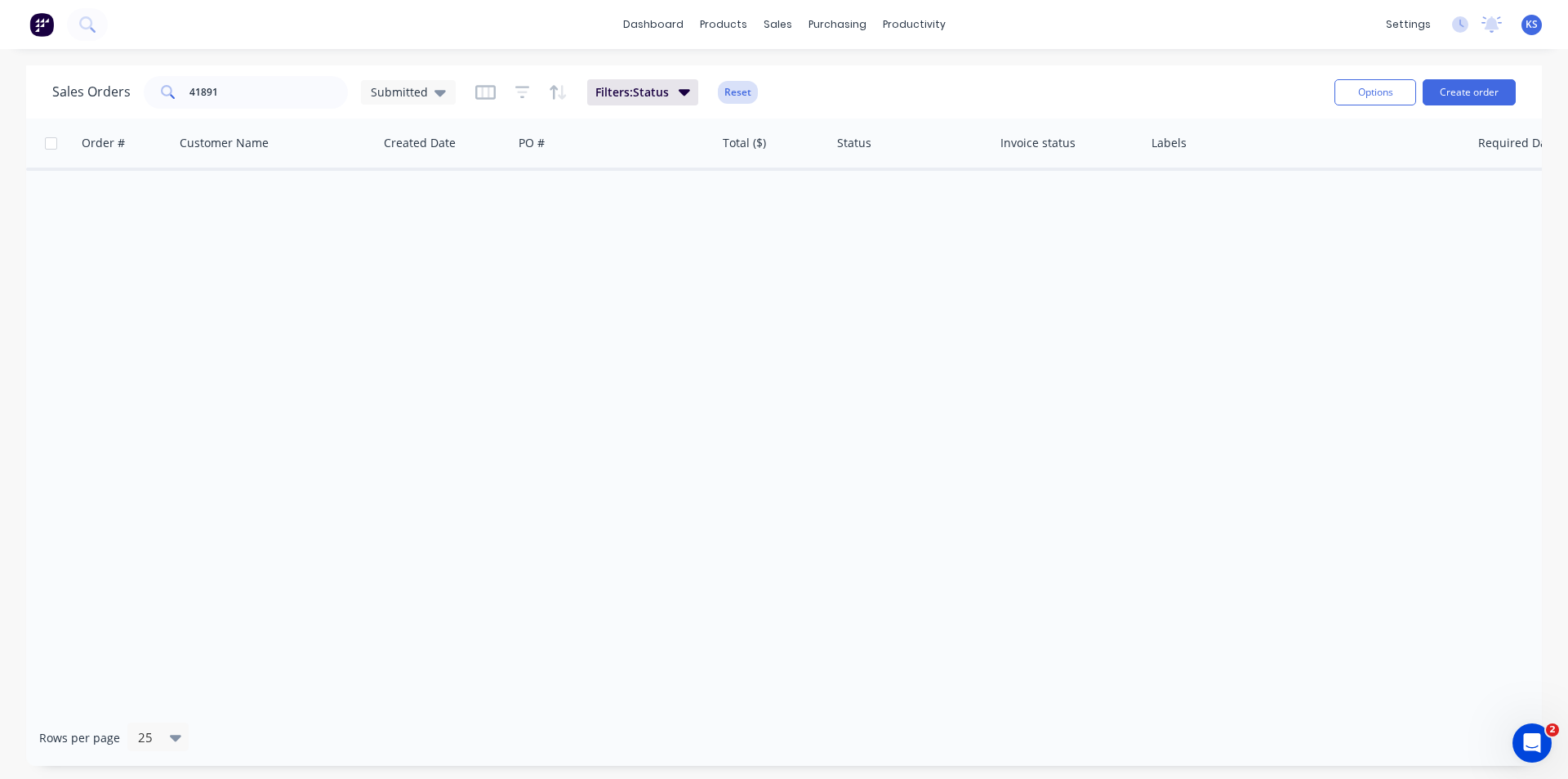
click at [728, 94] on button "Reset" at bounding box center [738, 92] width 40 height 23
drag, startPoint x: 239, startPoint y: 82, endPoint x: 148, endPoint y: 87, distance: 91.1
click at [148, 87] on div "41891" at bounding box center [245, 92] width 204 height 33
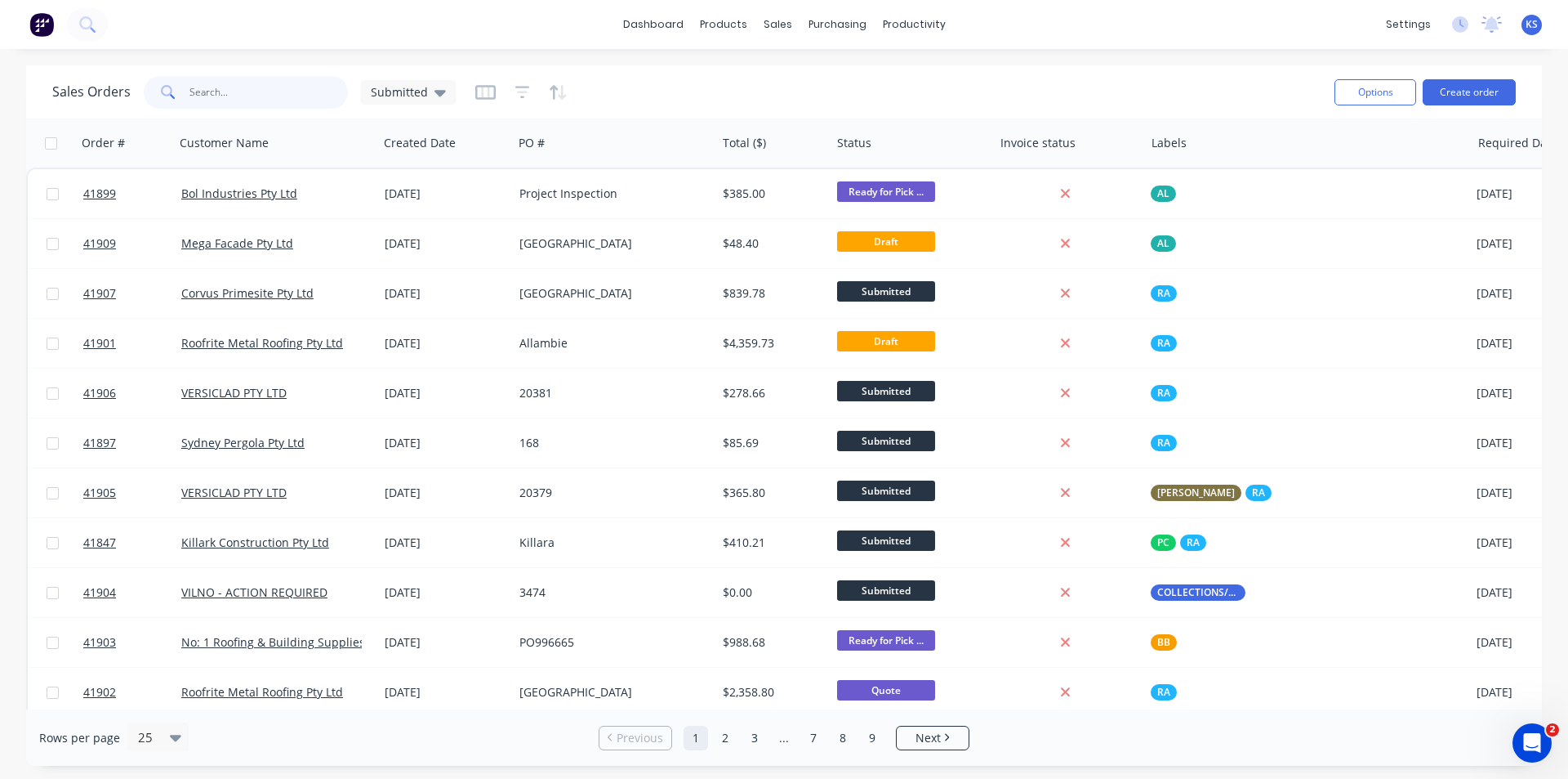
click at [214, 84] on input "text" at bounding box center [270, 92] width 160 height 33
click at [214, 83] on input "text" at bounding box center [270, 92] width 160 height 33
click at [1171, 80] on div "Sales Orders Submitted" at bounding box center [686, 92] width 1269 height 40
click at [272, 93] on input "text" at bounding box center [270, 92] width 160 height 33
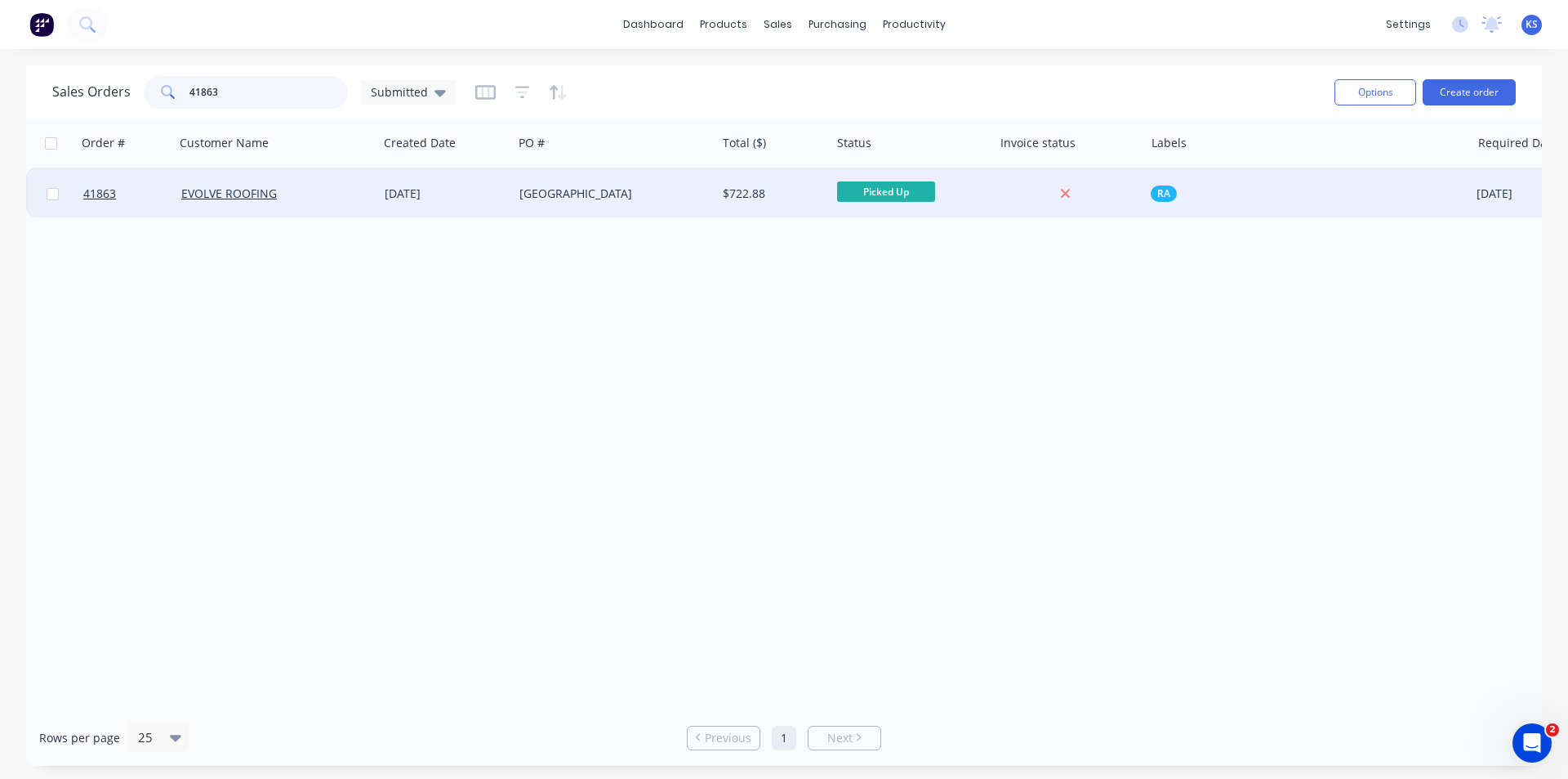
type input "41863"
click at [370, 192] on div "EVOLVE ROOFING" at bounding box center [276, 193] width 191 height 16
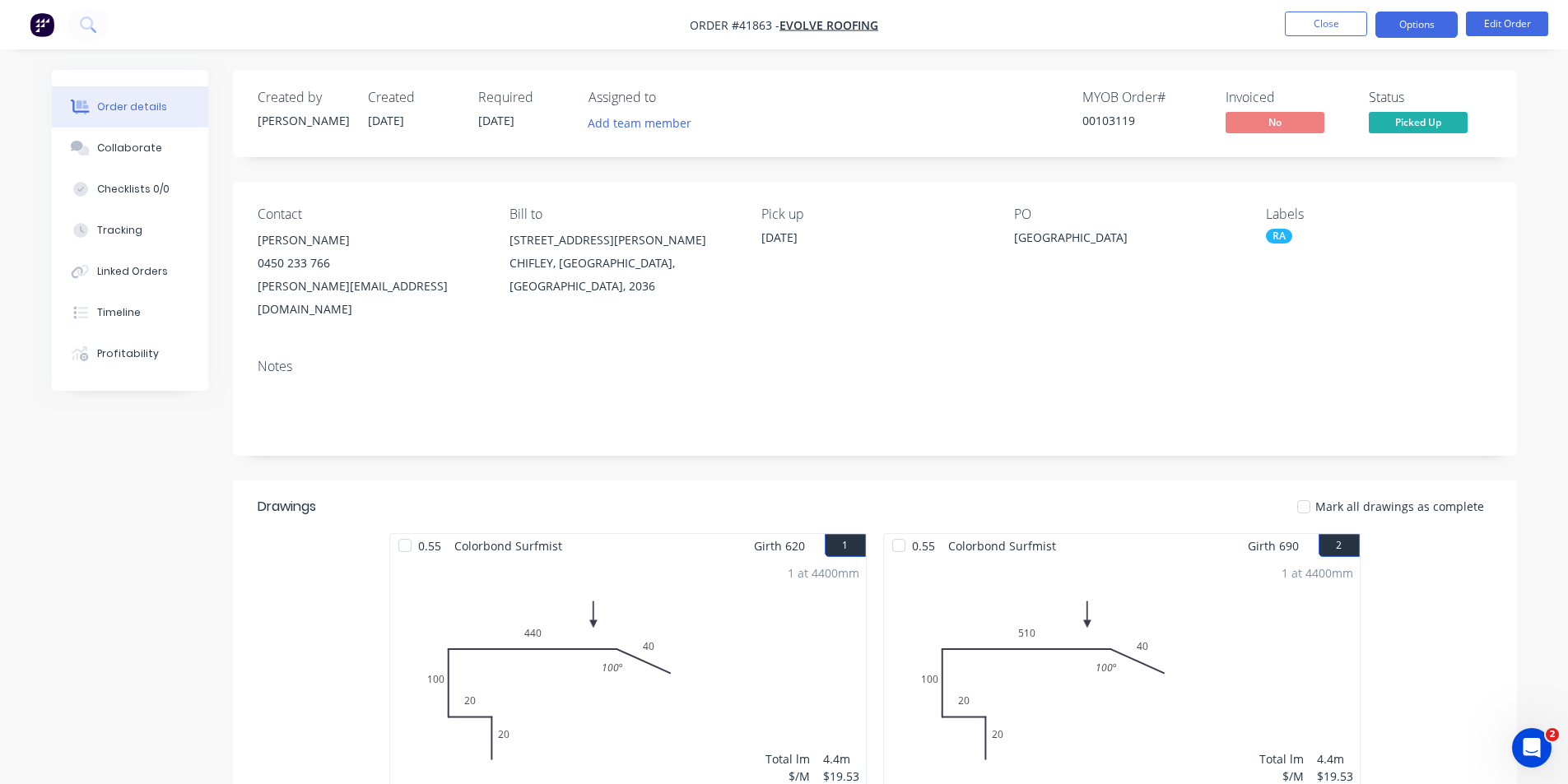
click at [1405, 34] on button "Options" at bounding box center [1416, 25] width 82 height 26
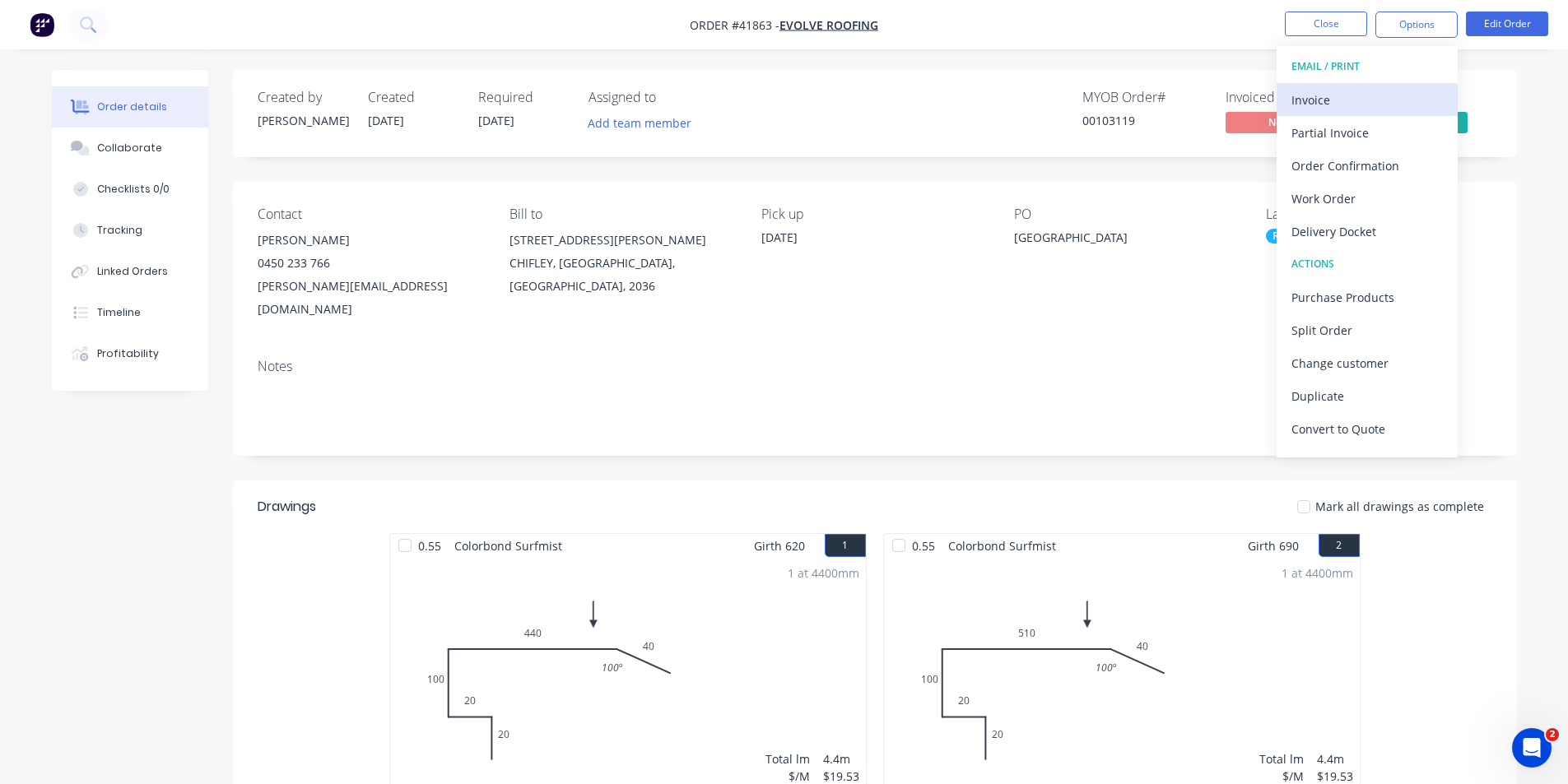
click at [1307, 111] on div "Invoice" at bounding box center [1367, 100] width 151 height 24
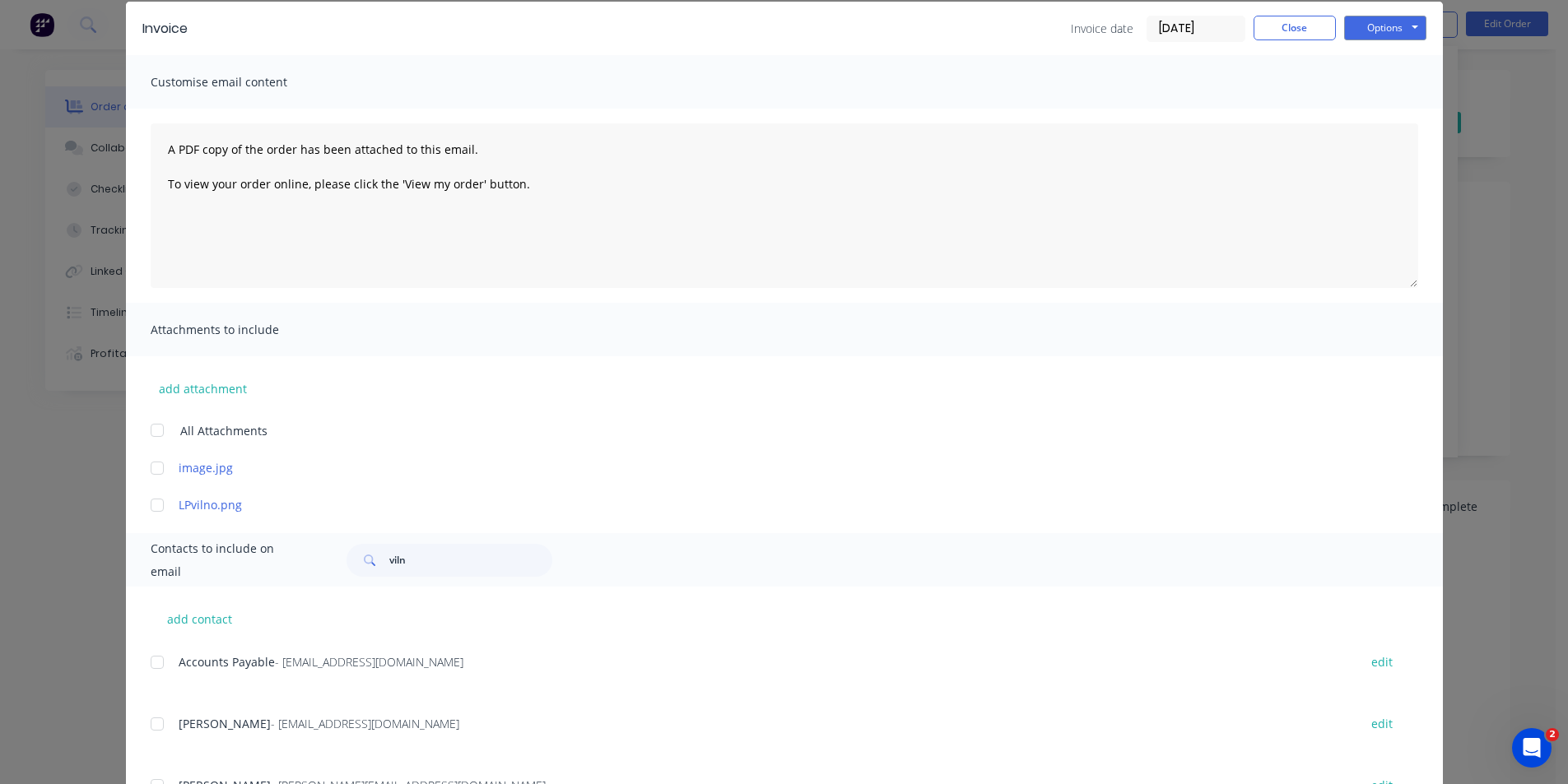
scroll to position [139, 0]
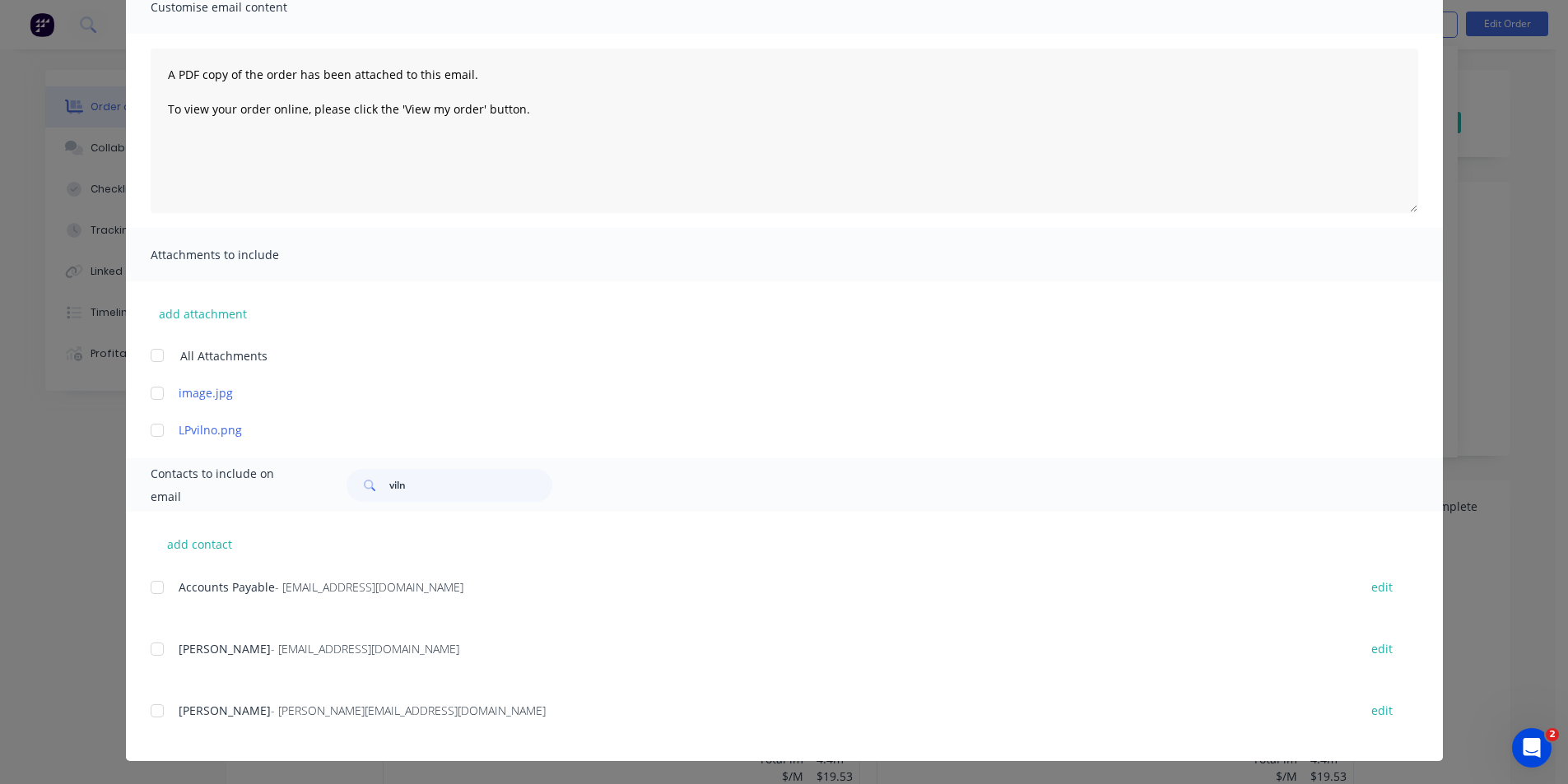
click at [152, 587] on div at bounding box center [157, 587] width 33 height 33
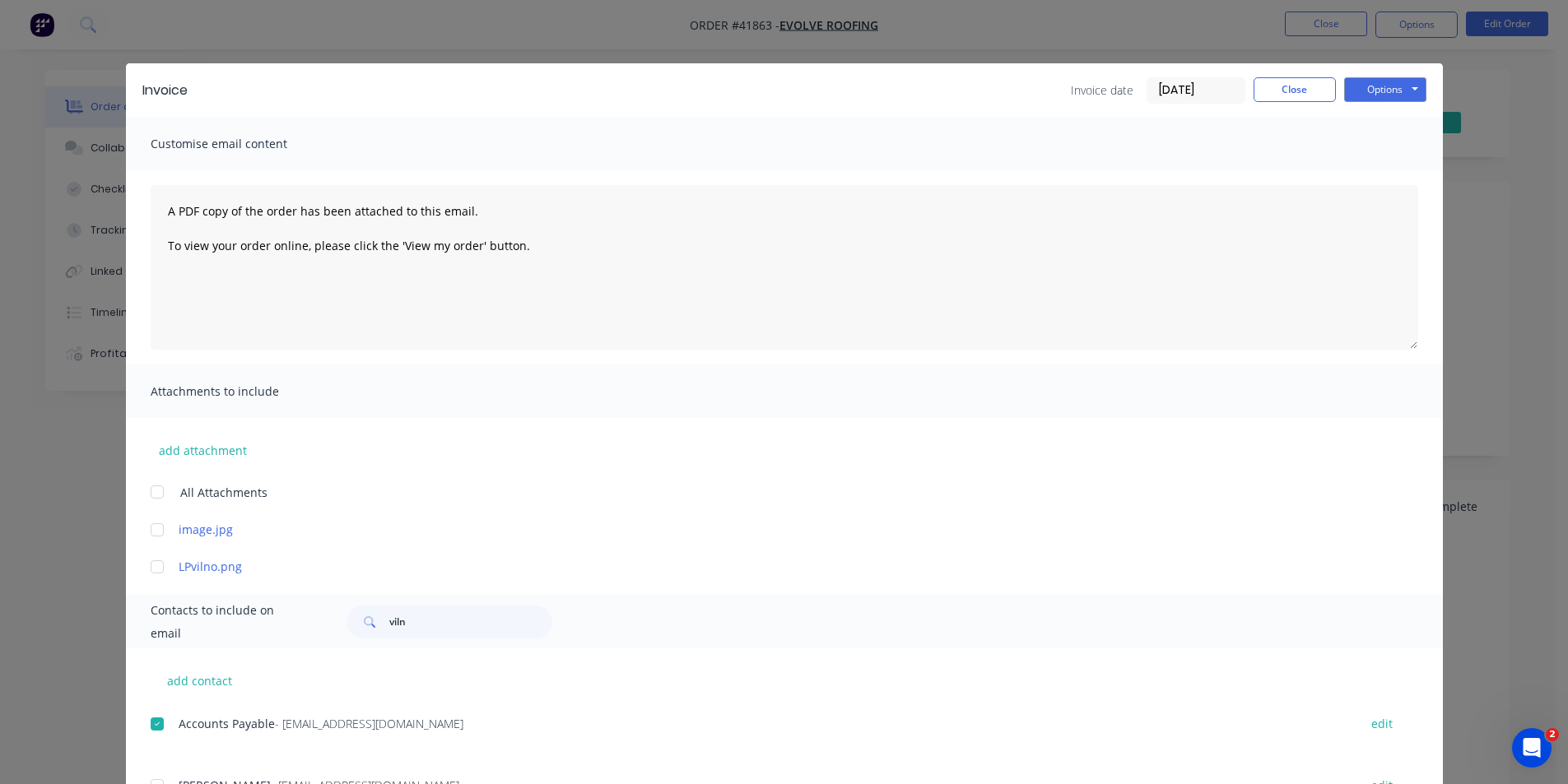
scroll to position [0, 0]
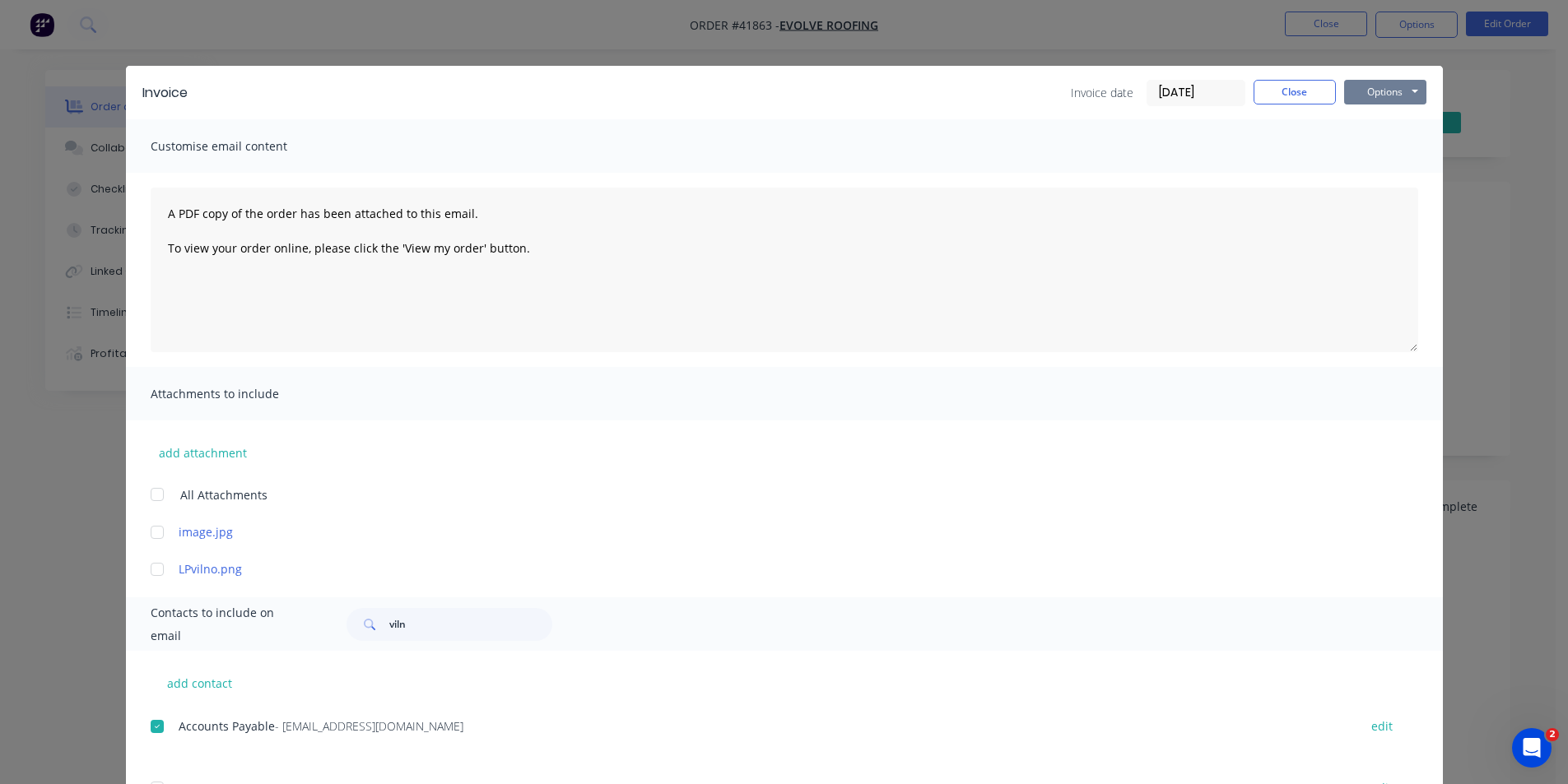
click at [1384, 99] on button "Options" at bounding box center [1384, 91] width 82 height 25
click at [1411, 170] on button "Email" at bounding box center [1396, 176] width 105 height 27
click at [1280, 94] on button "Close" at bounding box center [1294, 91] width 82 height 25
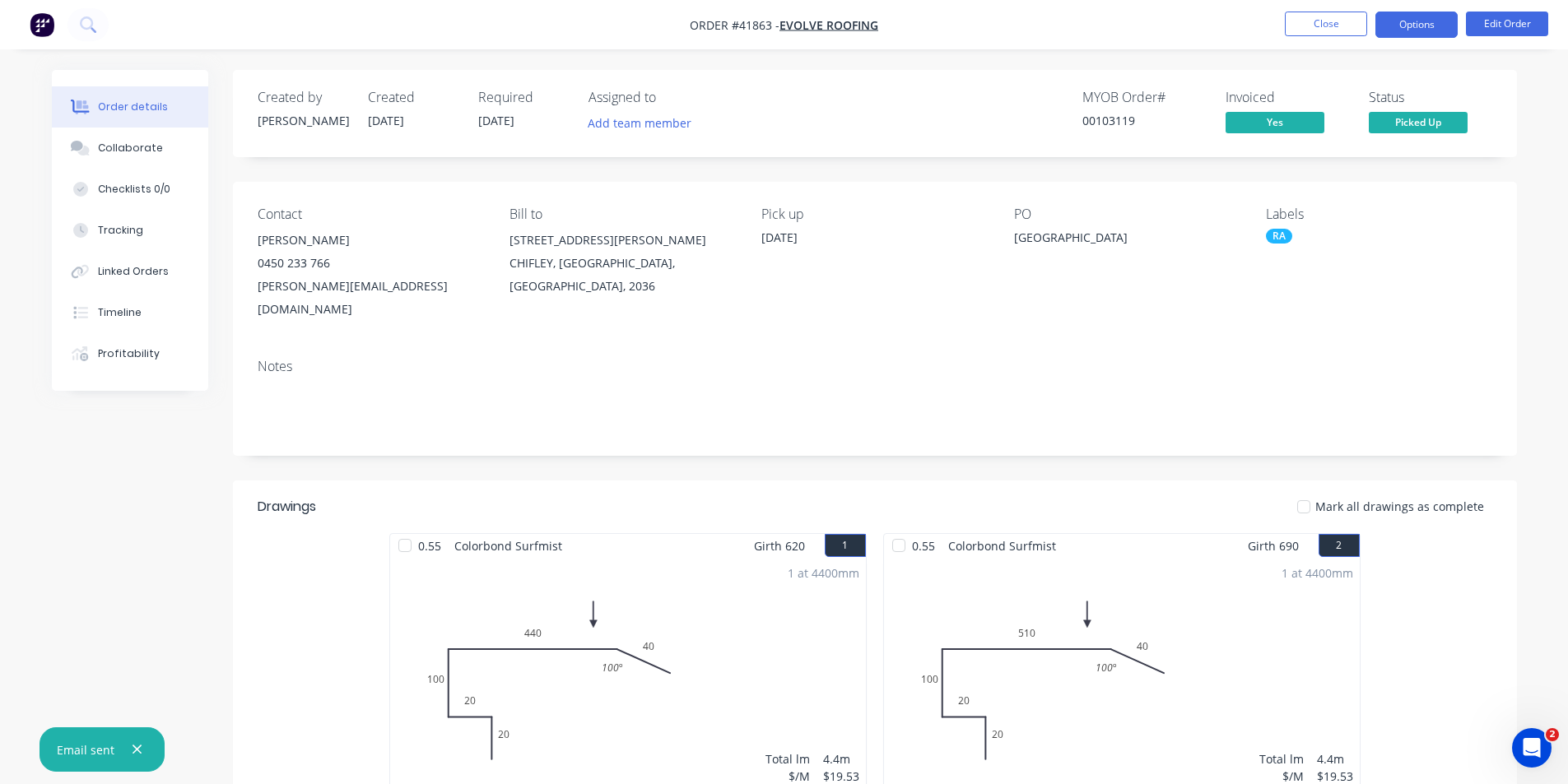
click at [1414, 27] on button "Options" at bounding box center [1416, 25] width 82 height 26
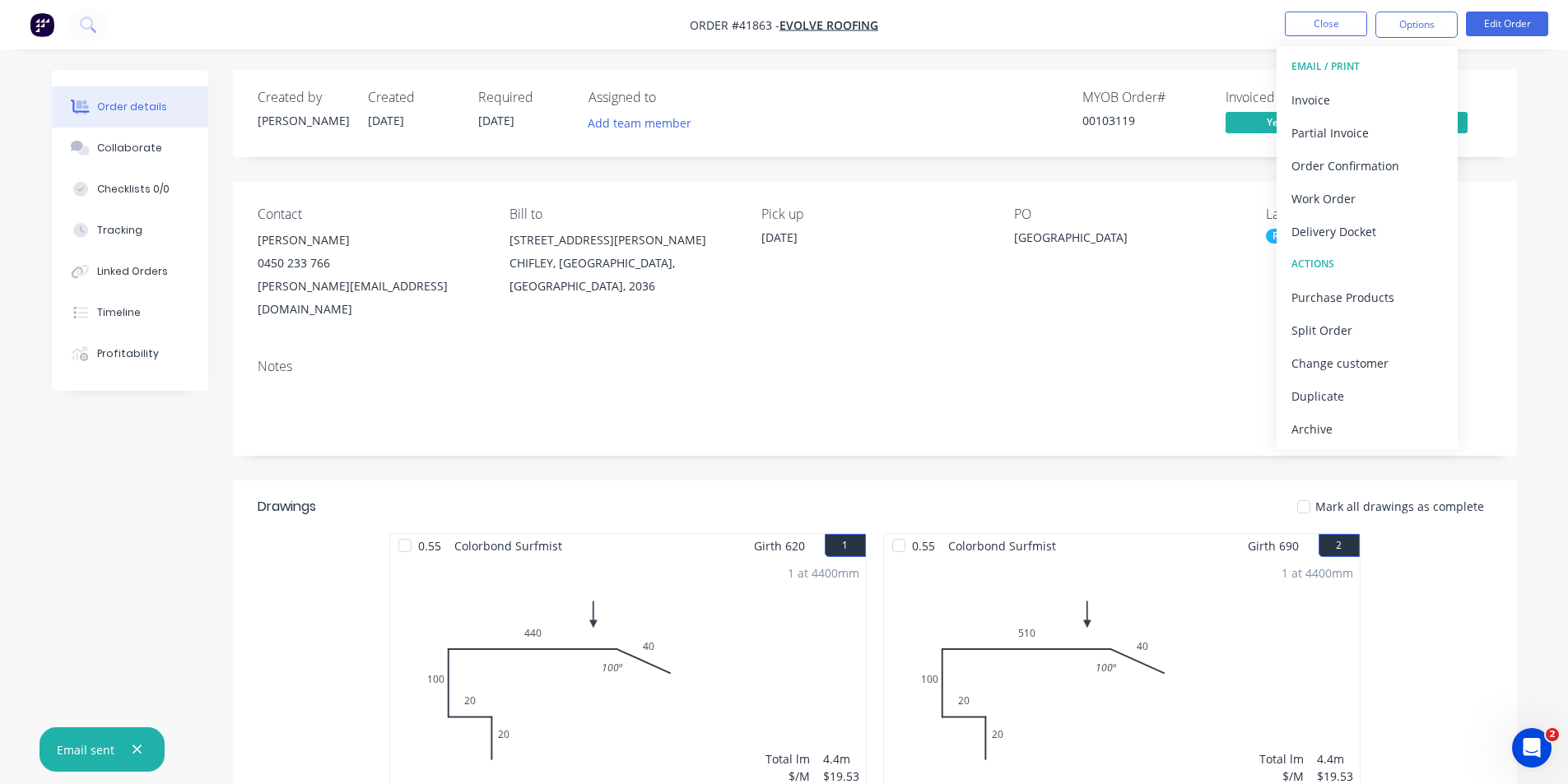
click at [1333, 430] on div "Archive" at bounding box center [1367, 429] width 151 height 24
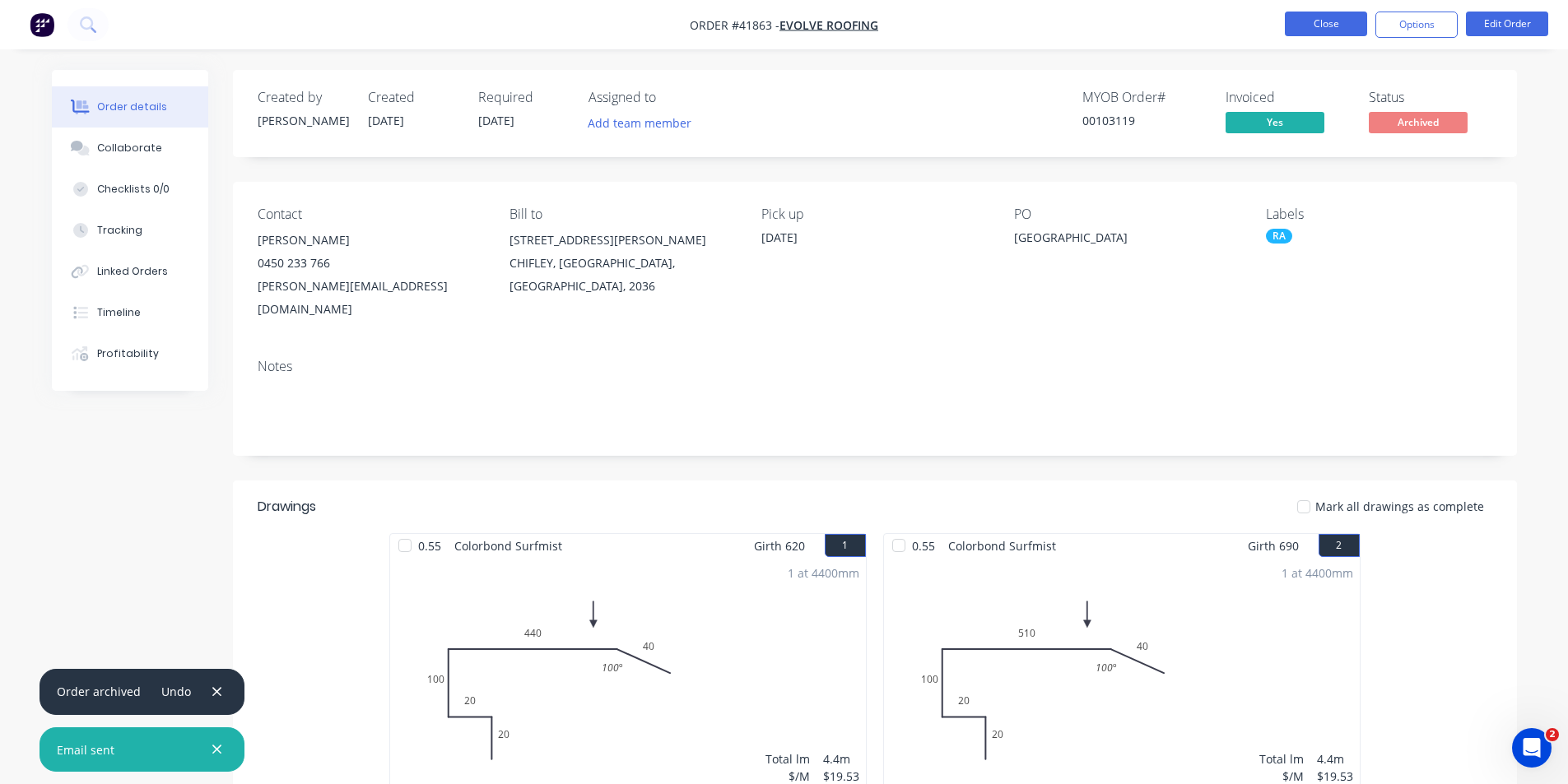
click at [1320, 19] on button "Close" at bounding box center [1325, 24] width 82 height 25
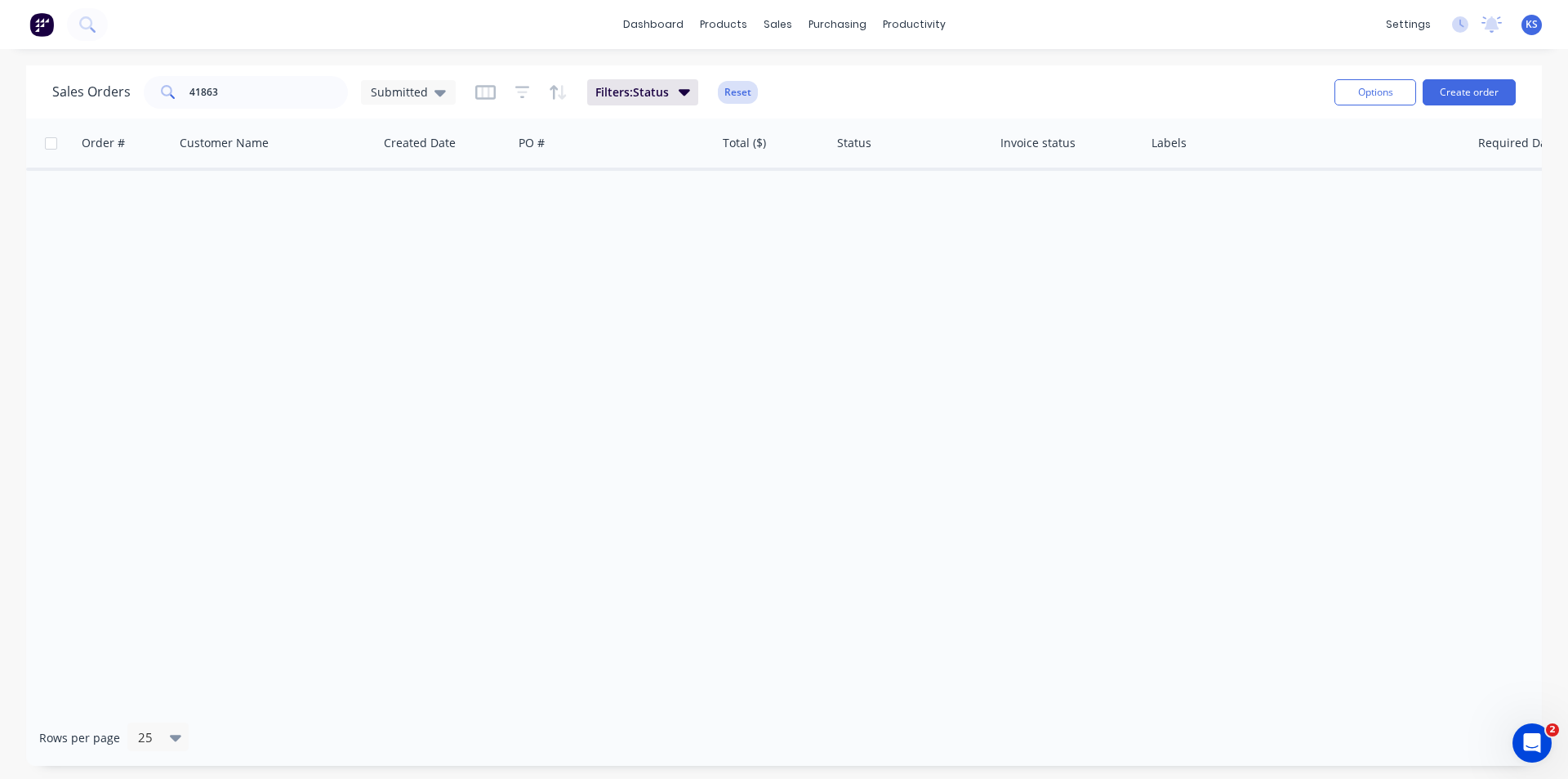
click at [735, 89] on button "Reset" at bounding box center [738, 92] width 40 height 23
drag, startPoint x: 278, startPoint y: 93, endPoint x: 183, endPoint y: 92, distance: 95.0
click at [183, 92] on div "41863" at bounding box center [245, 92] width 204 height 33
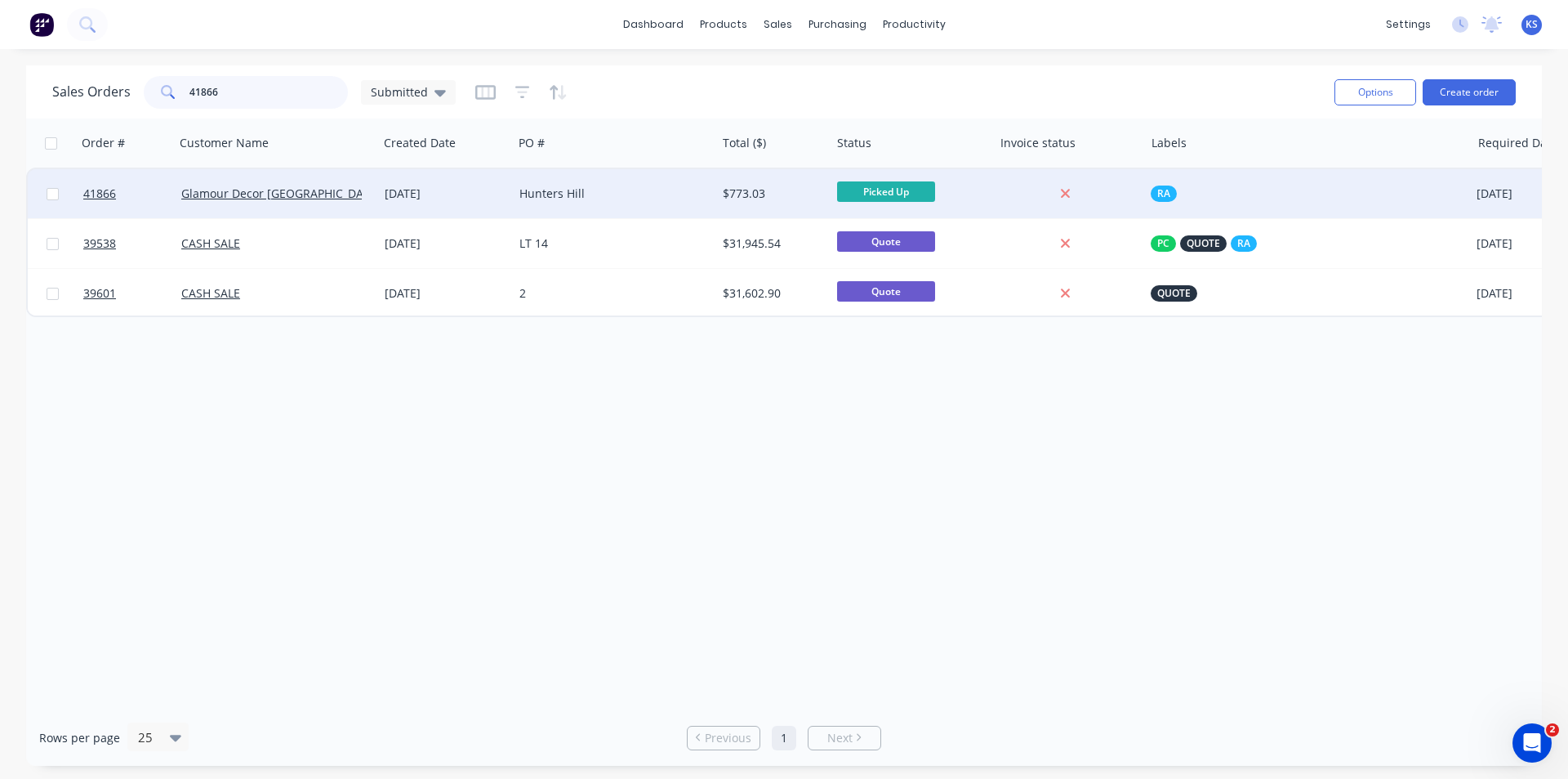
type input "41866"
click at [594, 196] on div "Hunters Hill" at bounding box center [611, 193] width 181 height 16
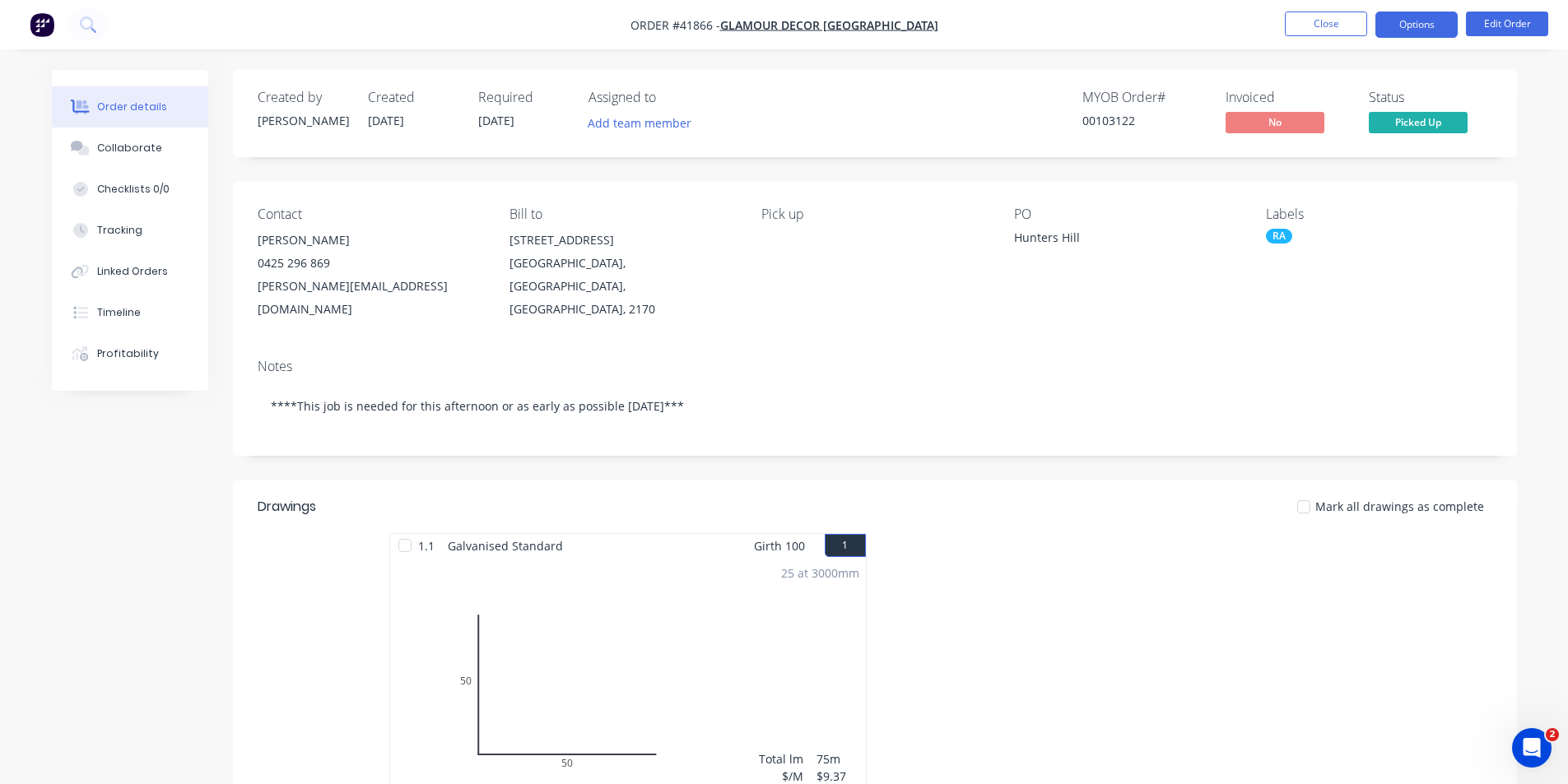
click at [1406, 21] on button "Options" at bounding box center [1416, 25] width 82 height 26
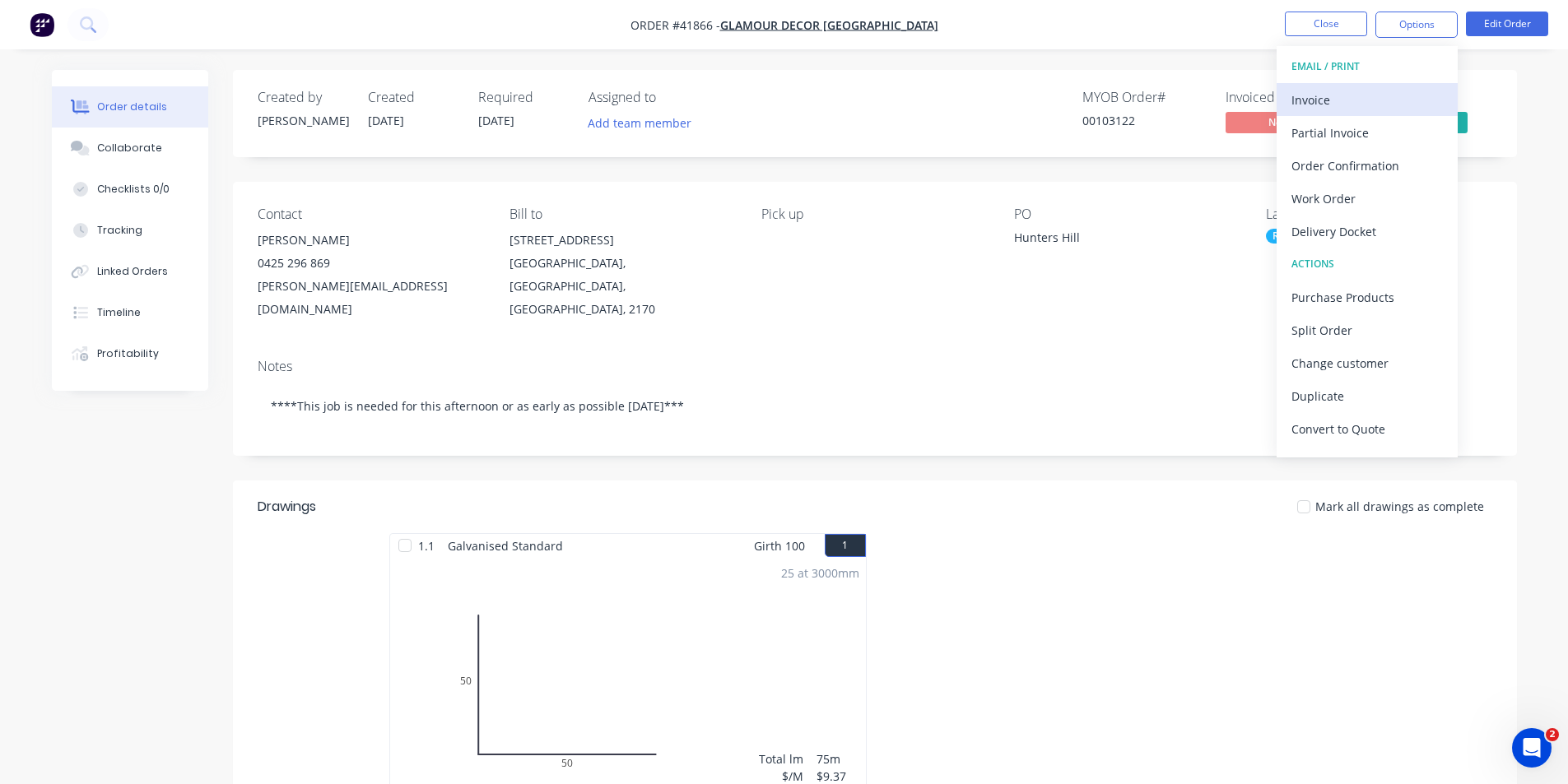
click at [1323, 99] on div "Invoice" at bounding box center [1367, 100] width 151 height 24
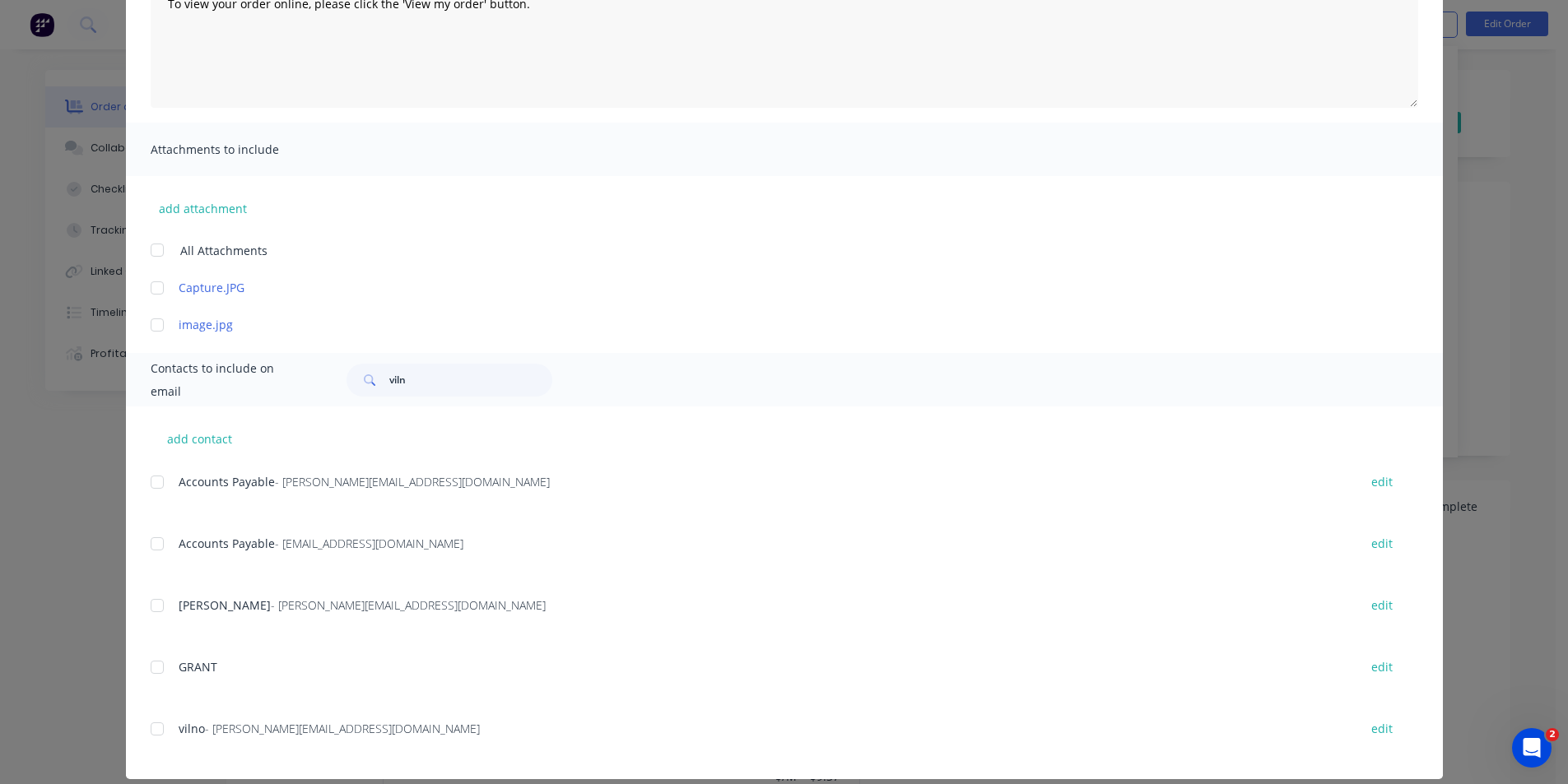
scroll to position [262, 0]
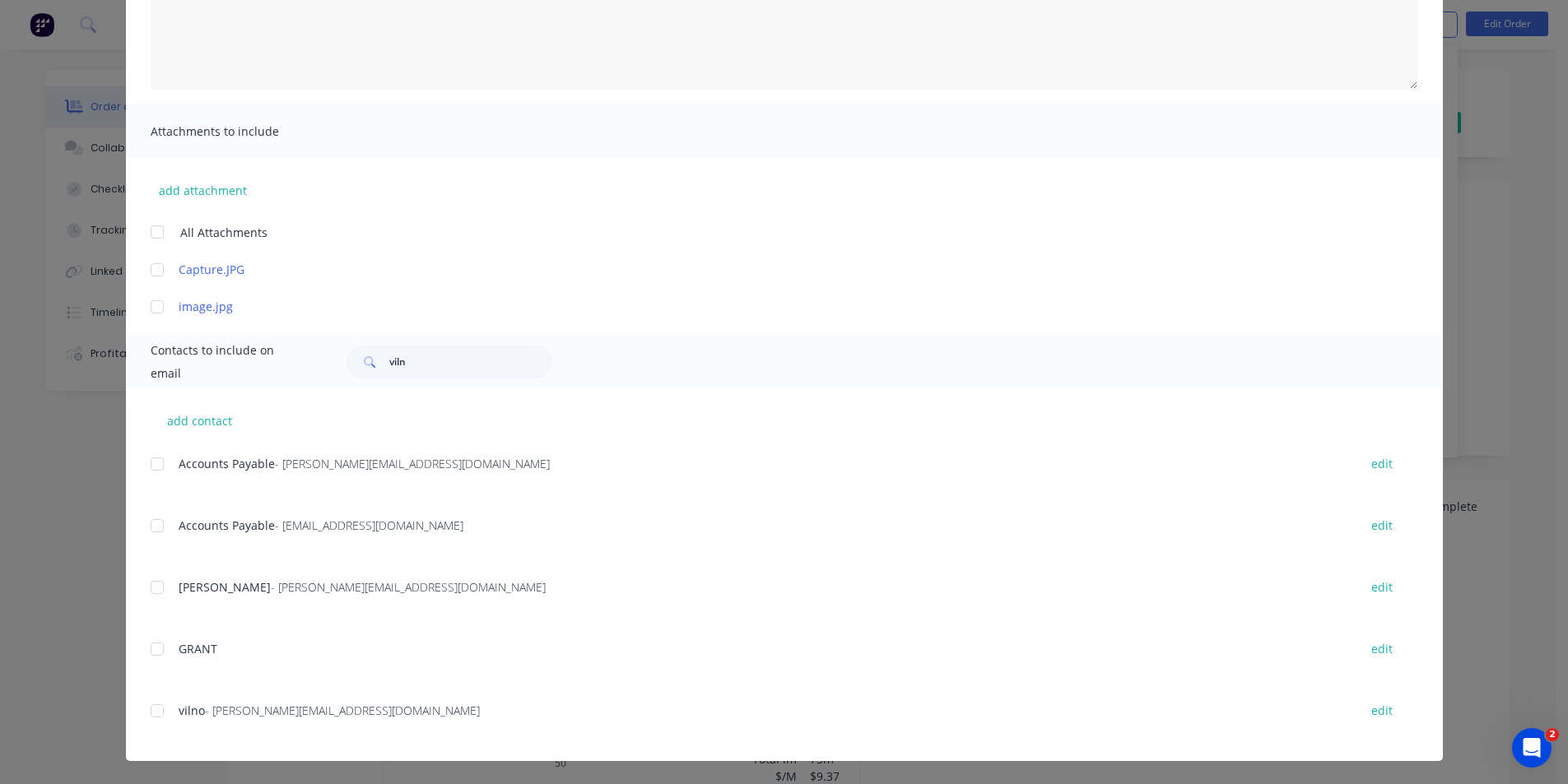
click at [149, 460] on div at bounding box center [157, 463] width 33 height 33
click at [157, 530] on div at bounding box center [157, 525] width 33 height 33
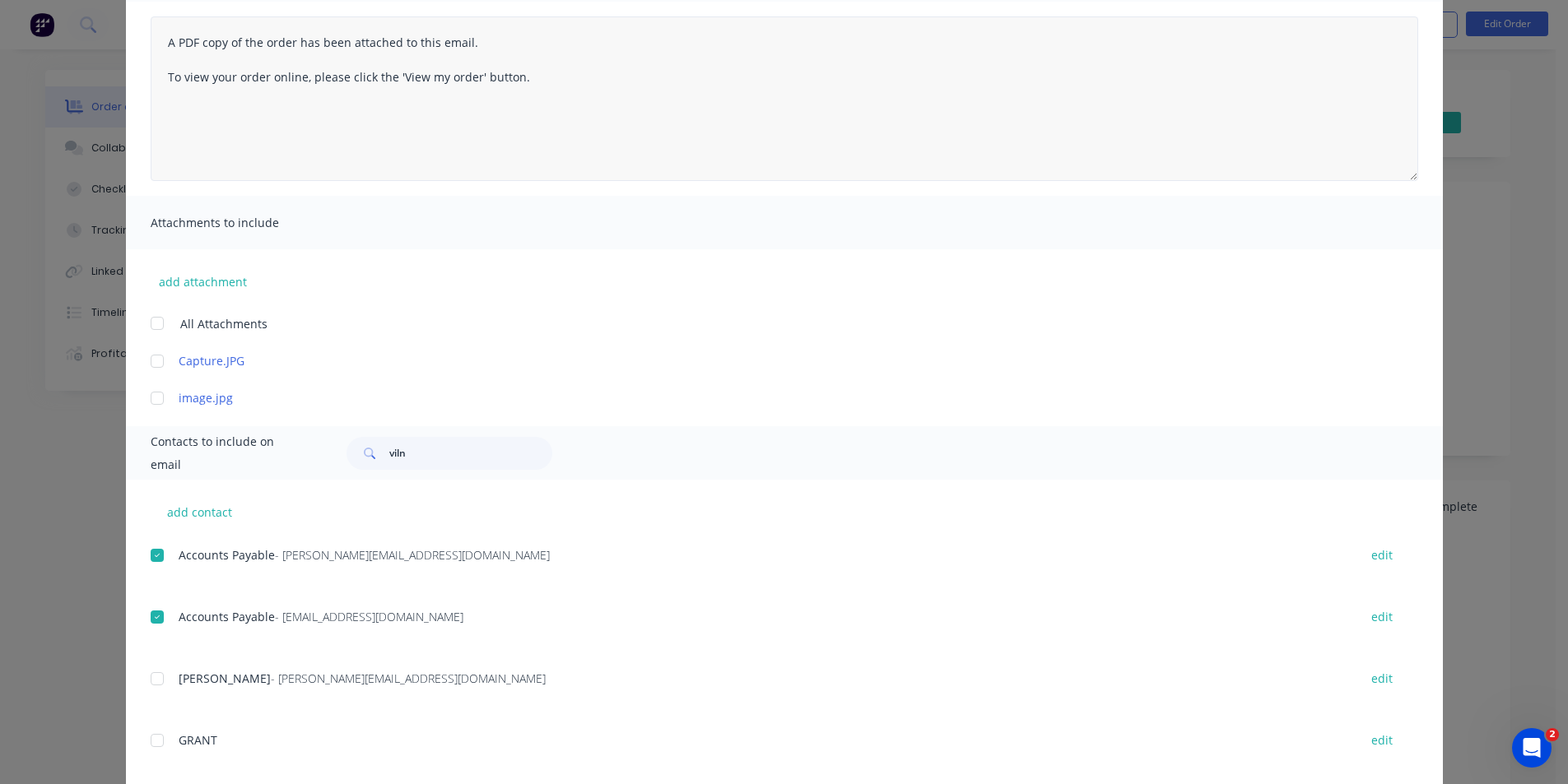
scroll to position [0, 0]
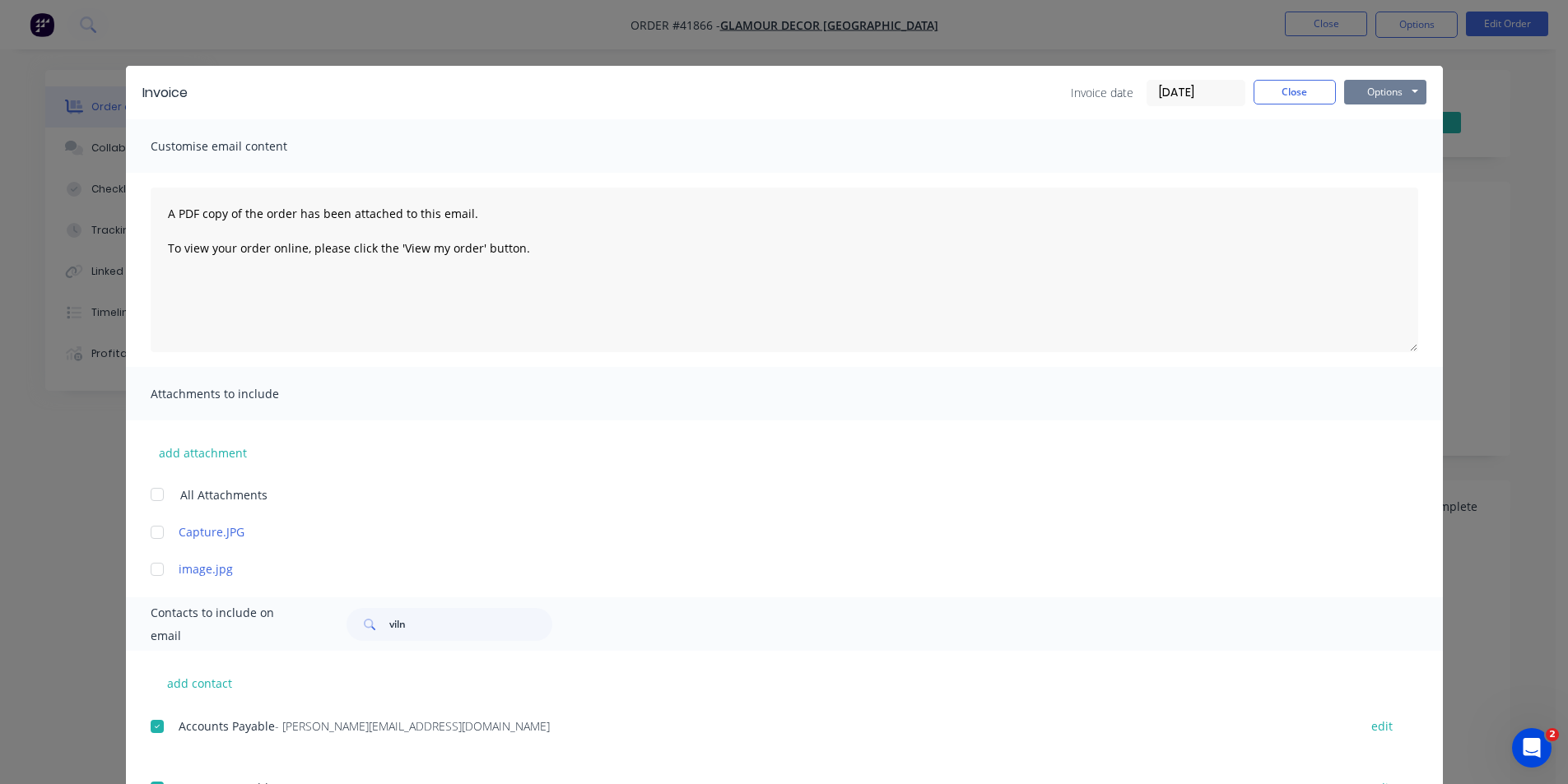
click at [1357, 90] on button "Options" at bounding box center [1384, 91] width 82 height 25
click at [1389, 167] on button "Email" at bounding box center [1396, 176] width 105 height 27
click at [1314, 90] on button "Close" at bounding box center [1294, 91] width 82 height 25
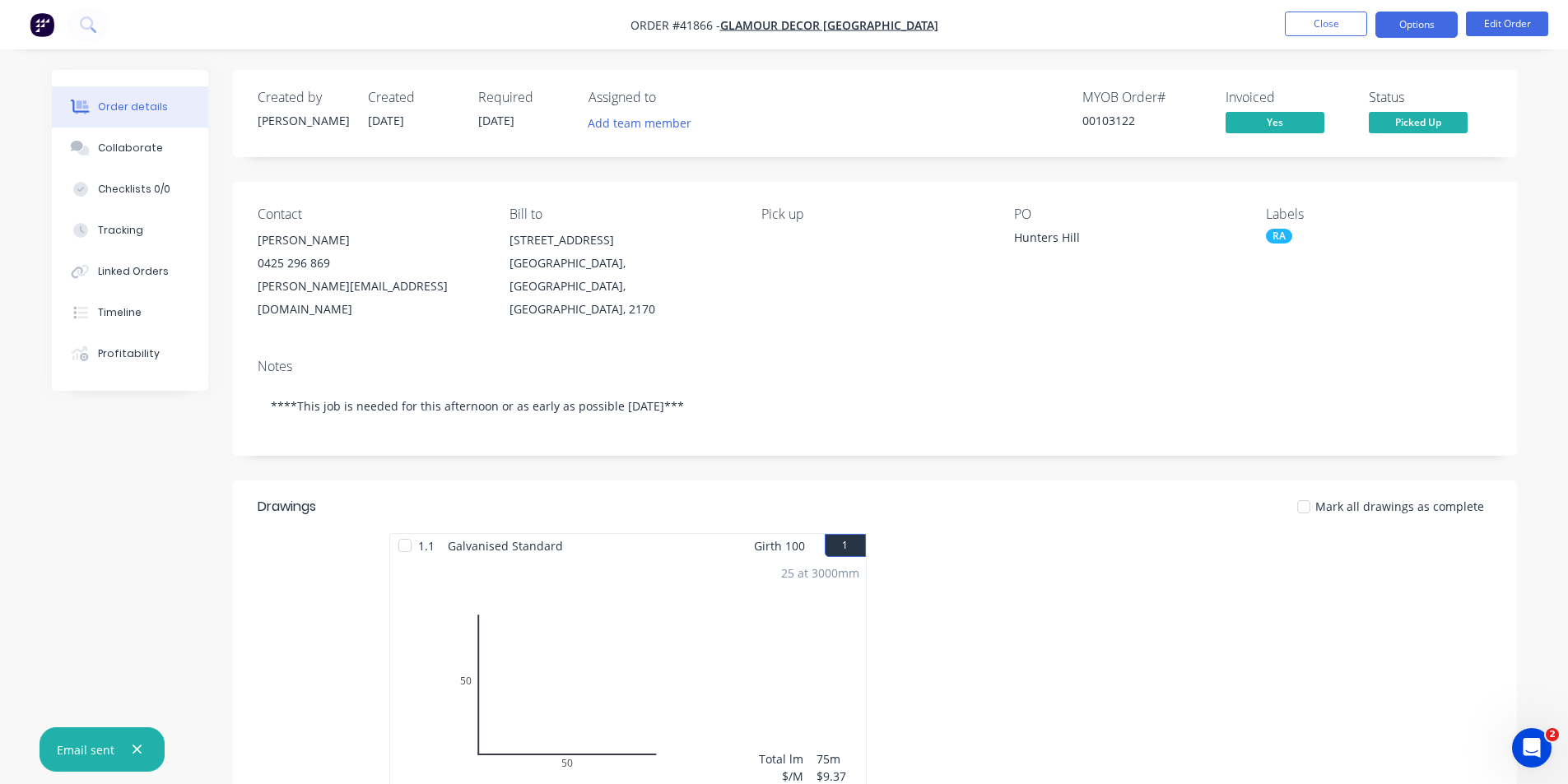
click at [1426, 26] on button "Options" at bounding box center [1416, 25] width 82 height 26
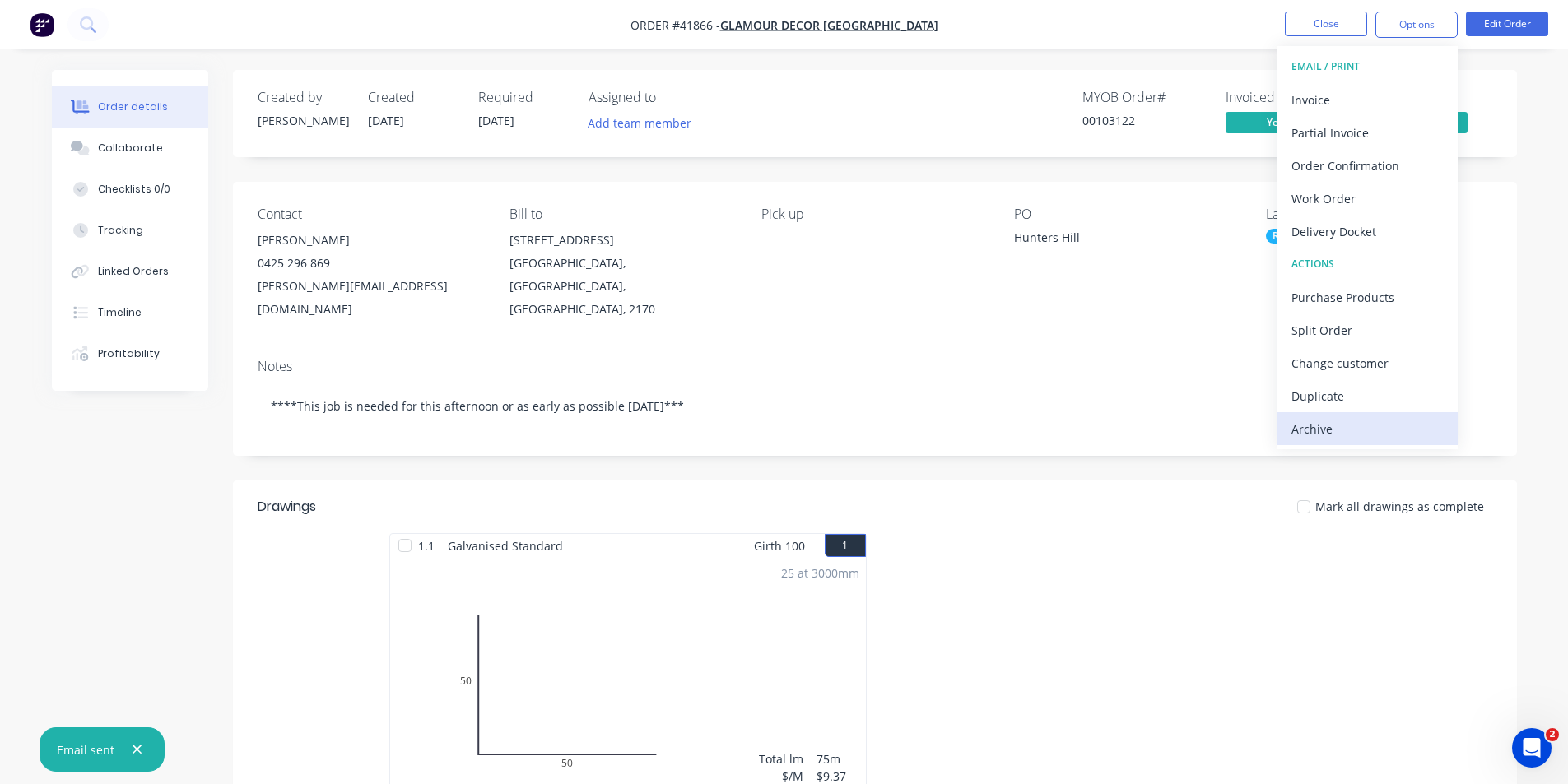
click at [1331, 433] on div "Archive" at bounding box center [1367, 429] width 151 height 24
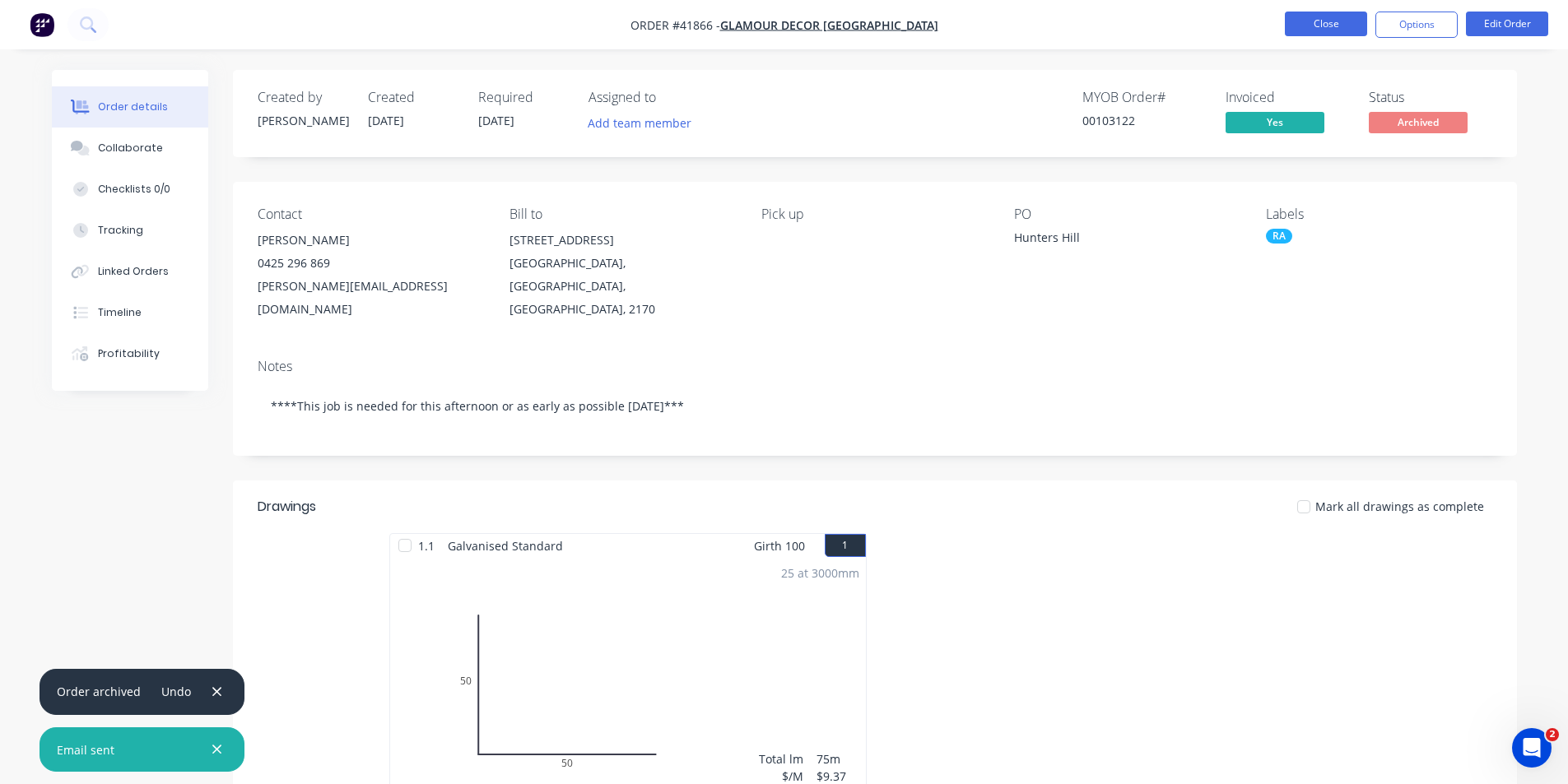
click at [1345, 12] on button "Close" at bounding box center [1325, 24] width 82 height 25
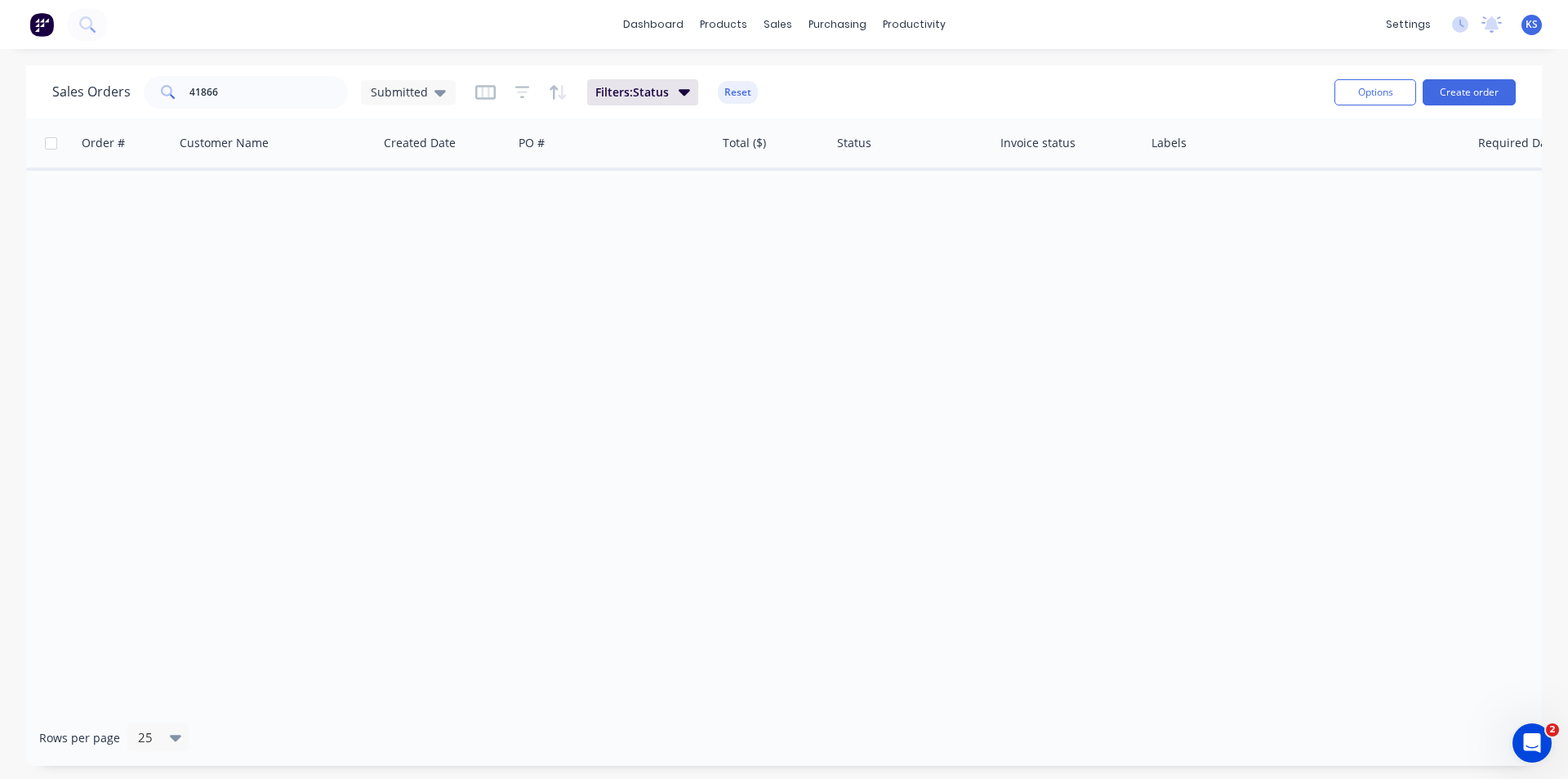
click at [745, 97] on button "Reset" at bounding box center [738, 92] width 40 height 23
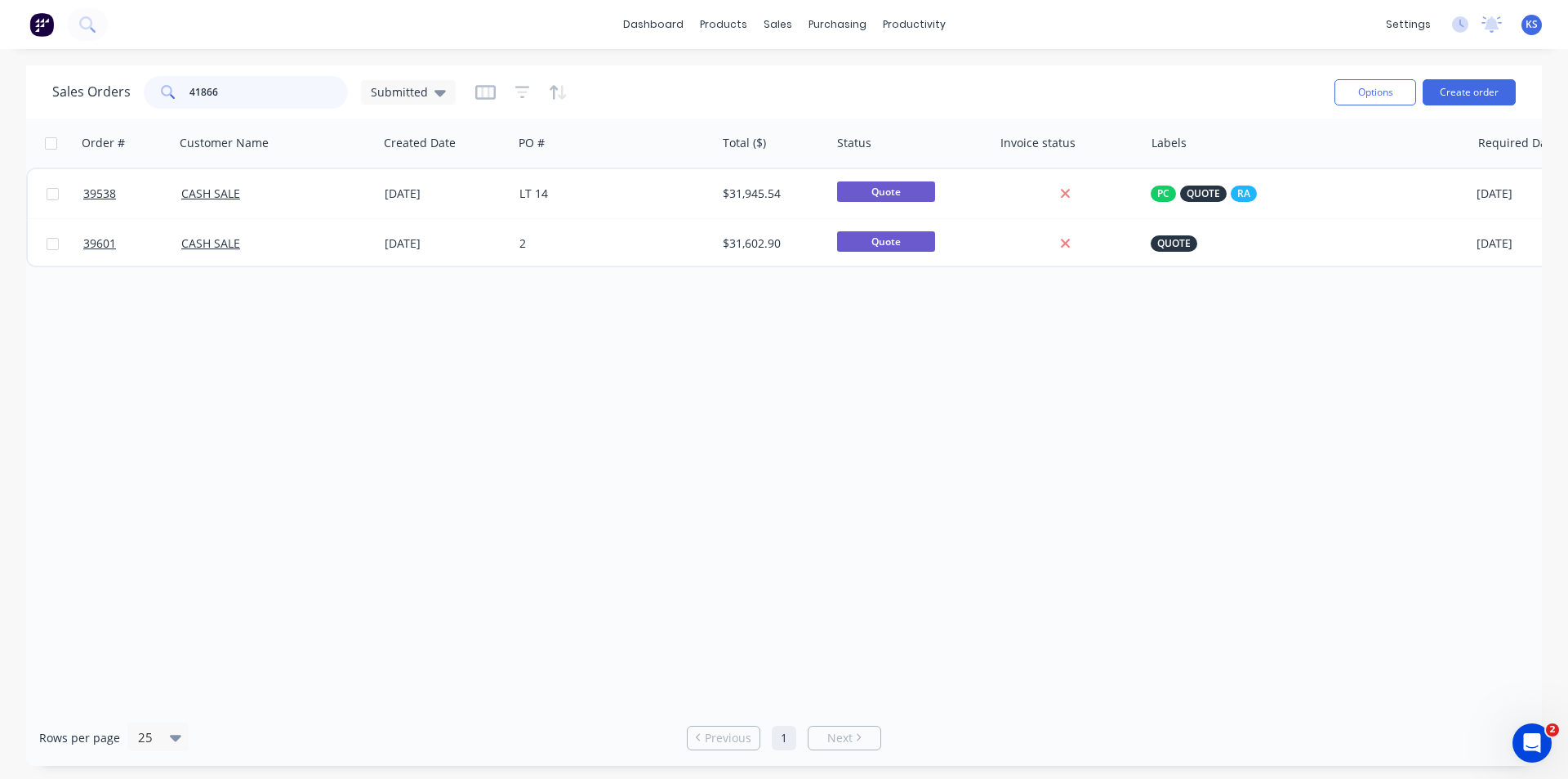
drag, startPoint x: 261, startPoint y: 95, endPoint x: 66, endPoint y: 92, distance: 195.0
click at [66, 92] on div "Sales Orders 41866 Submitted" at bounding box center [254, 92] width 403 height 33
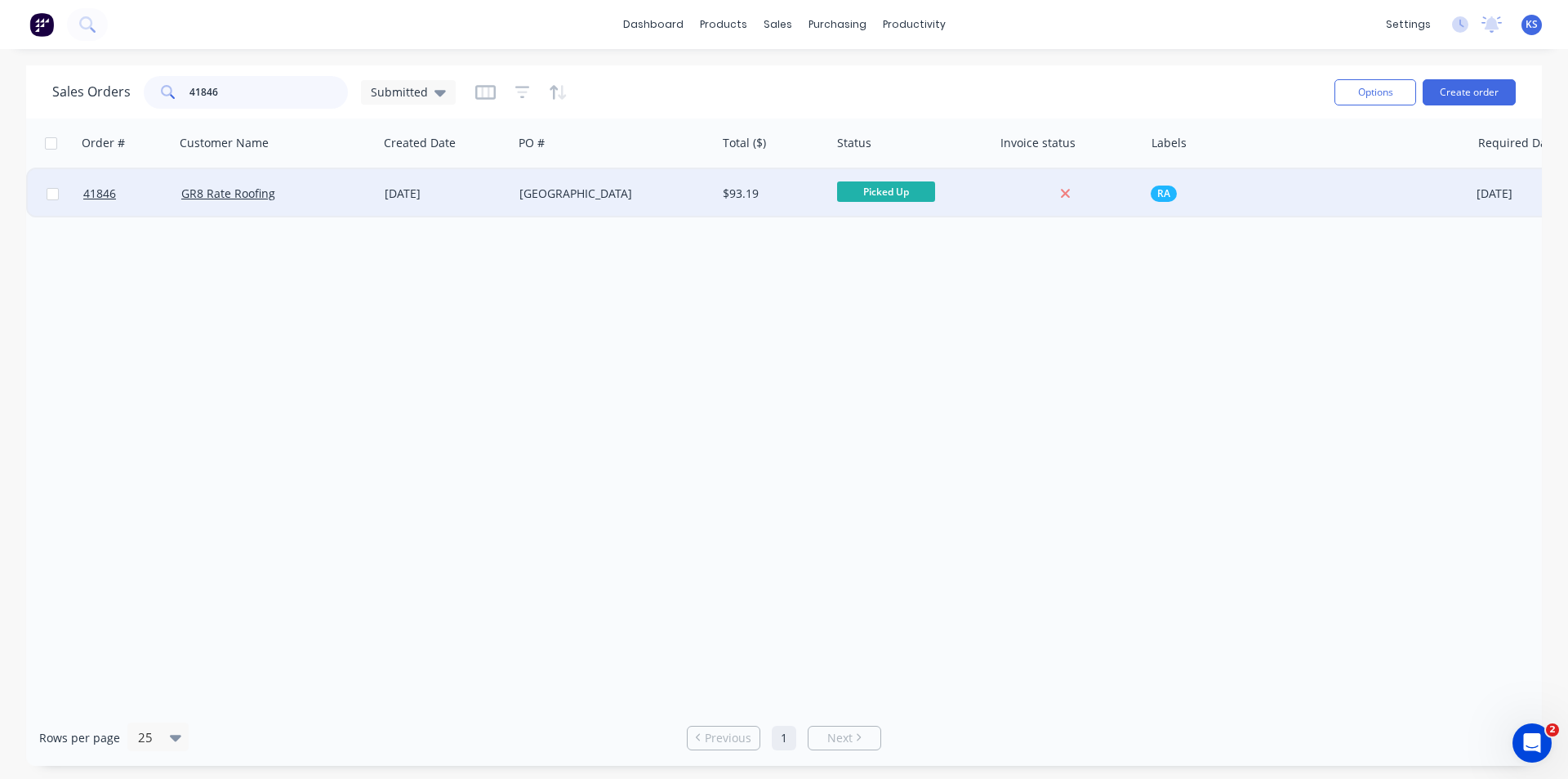
type input "41846"
click at [355, 197] on div "GR8 Rate Roofing" at bounding box center [272, 193] width 181 height 16
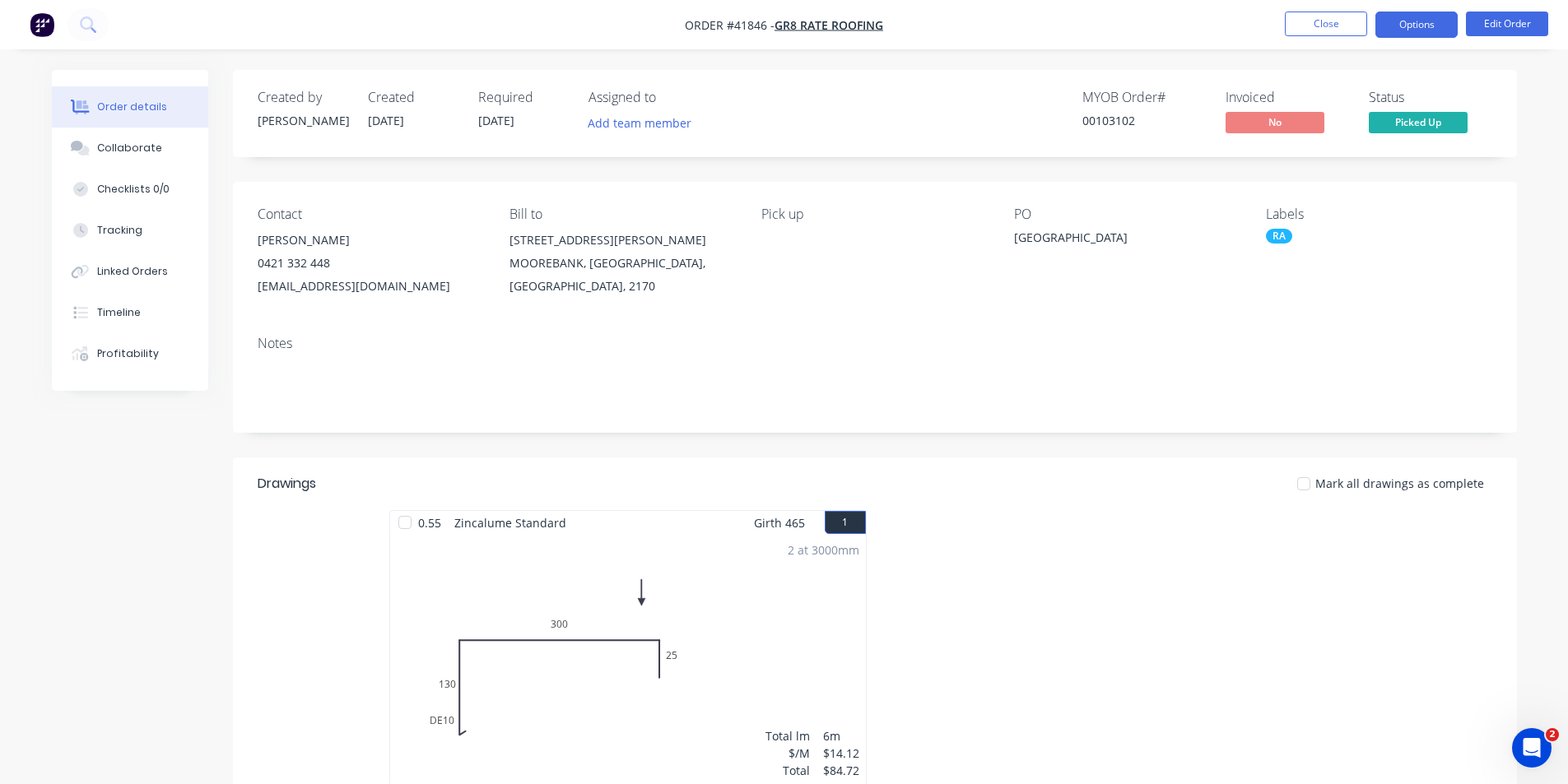
click at [1398, 19] on button "Options" at bounding box center [1416, 25] width 82 height 26
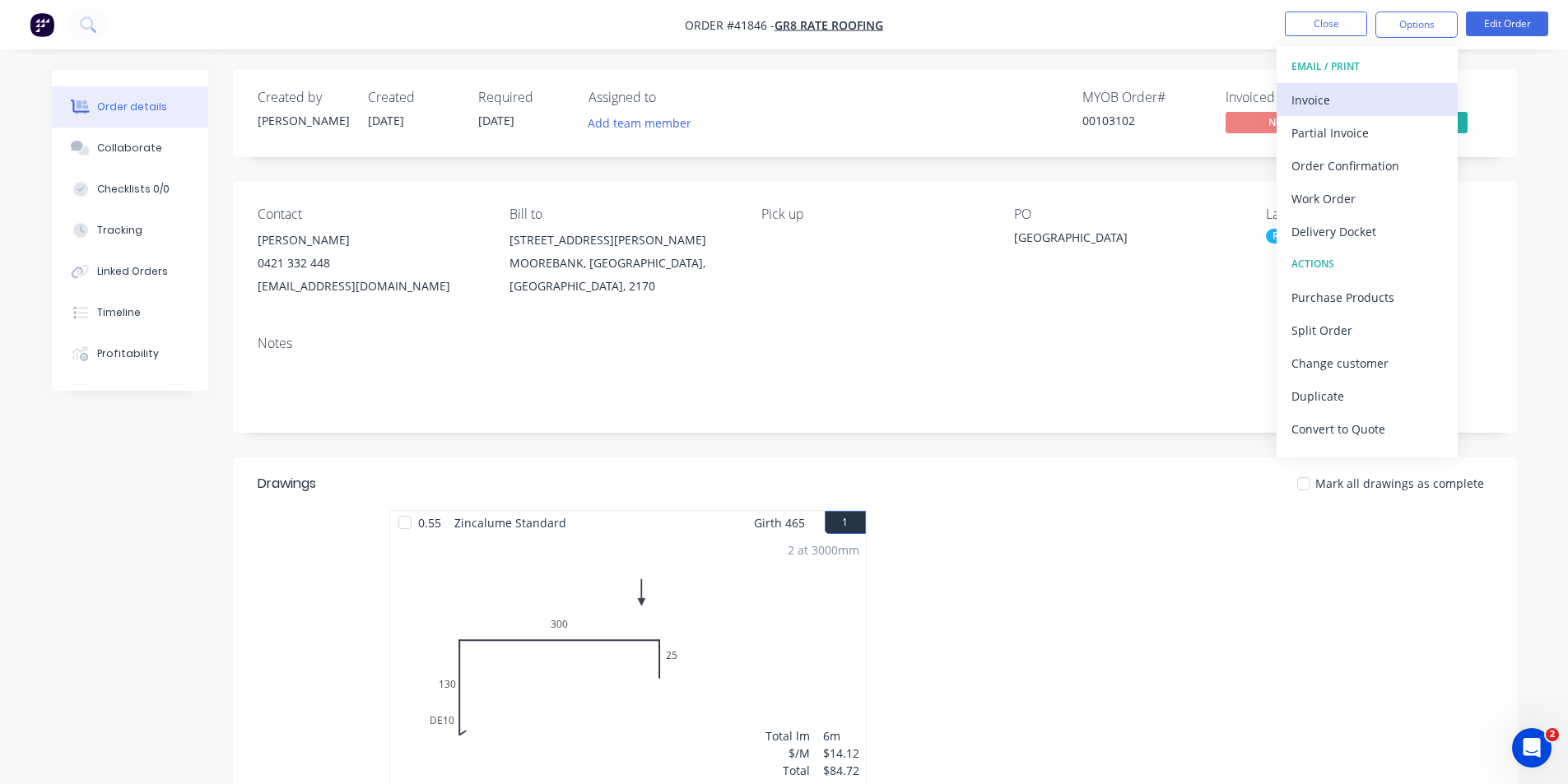
click at [1362, 97] on div "Invoice" at bounding box center [1367, 100] width 151 height 24
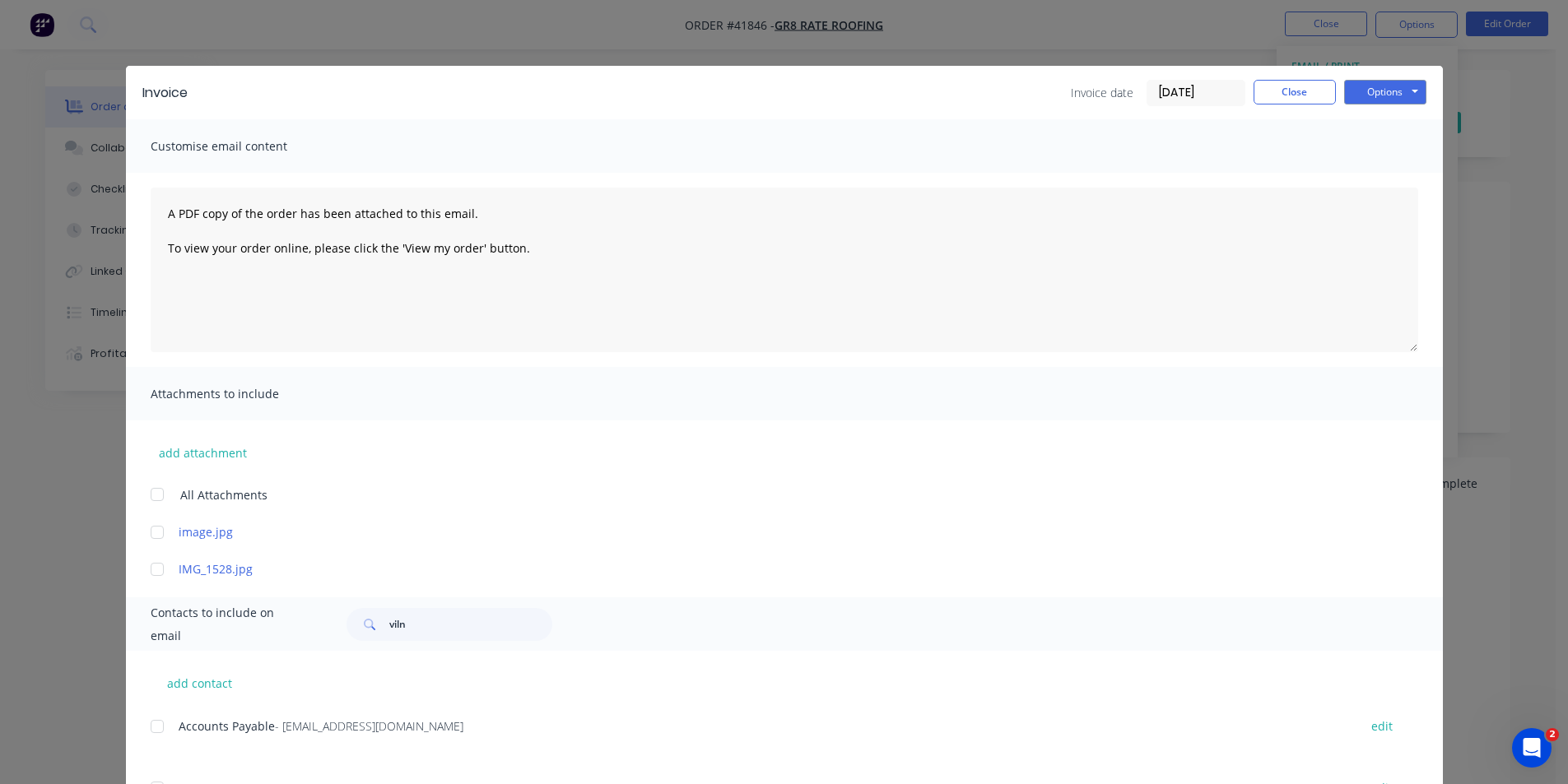
scroll to position [77, 0]
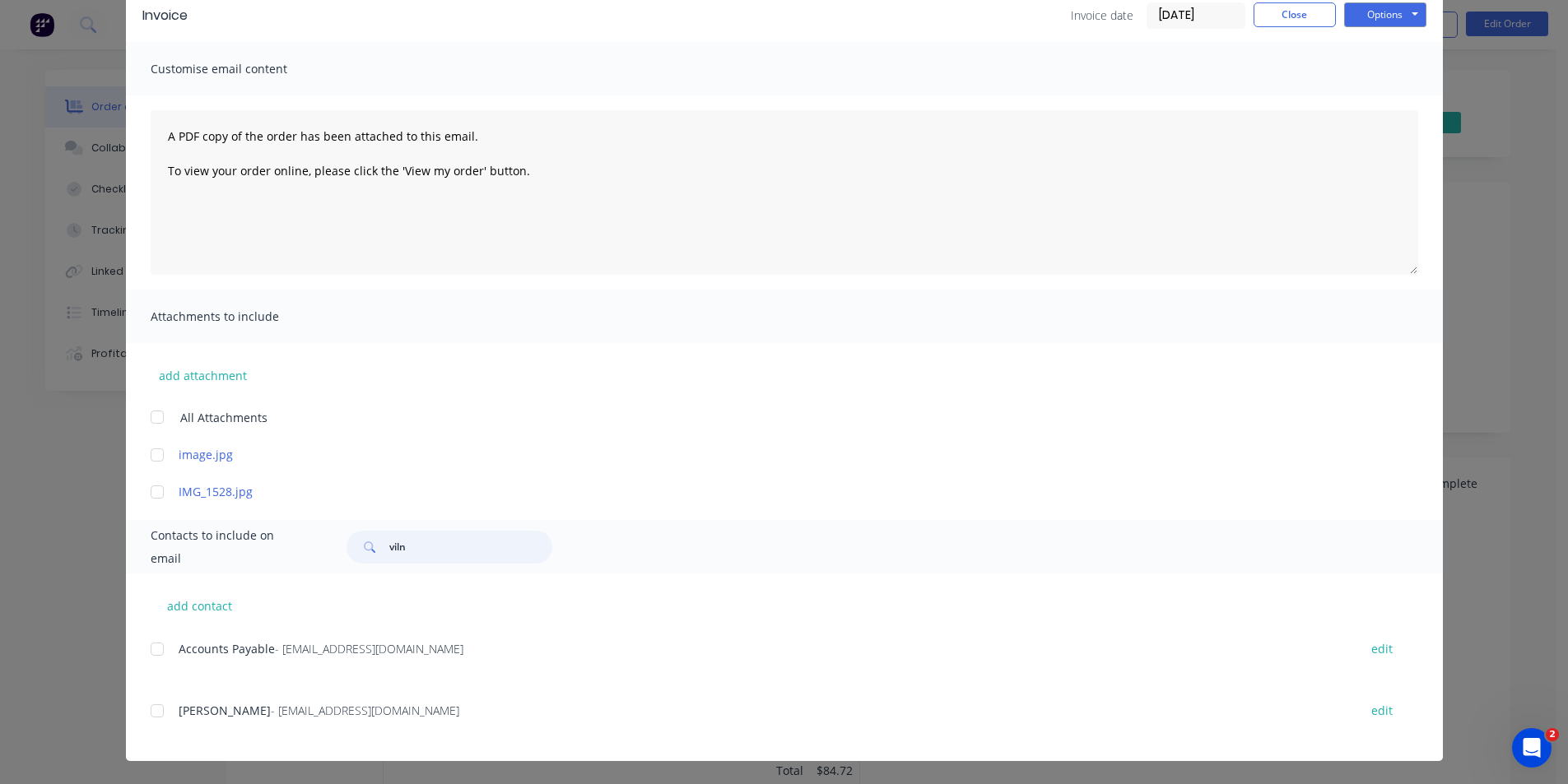
drag, startPoint x: 429, startPoint y: 541, endPoint x: 371, endPoint y: 546, distance: 58.2
click at [371, 546] on div "viln" at bounding box center [448, 546] width 206 height 33
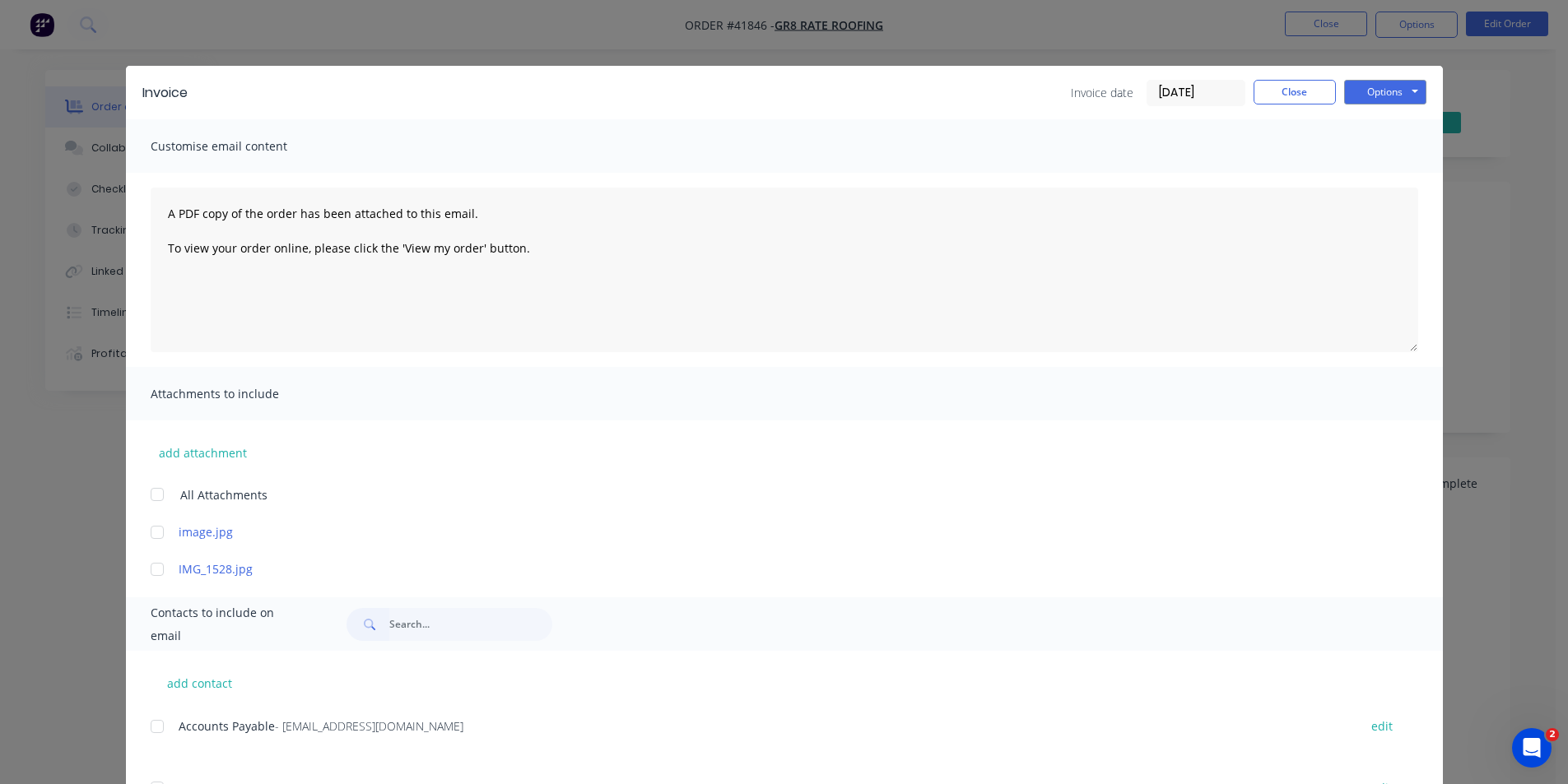
click at [146, 649] on div "Contacts to include on email" at bounding box center [784, 623] width 1317 height 53
click at [152, 721] on div at bounding box center [157, 726] width 33 height 33
click at [1273, 95] on button "Close" at bounding box center [1294, 91] width 82 height 25
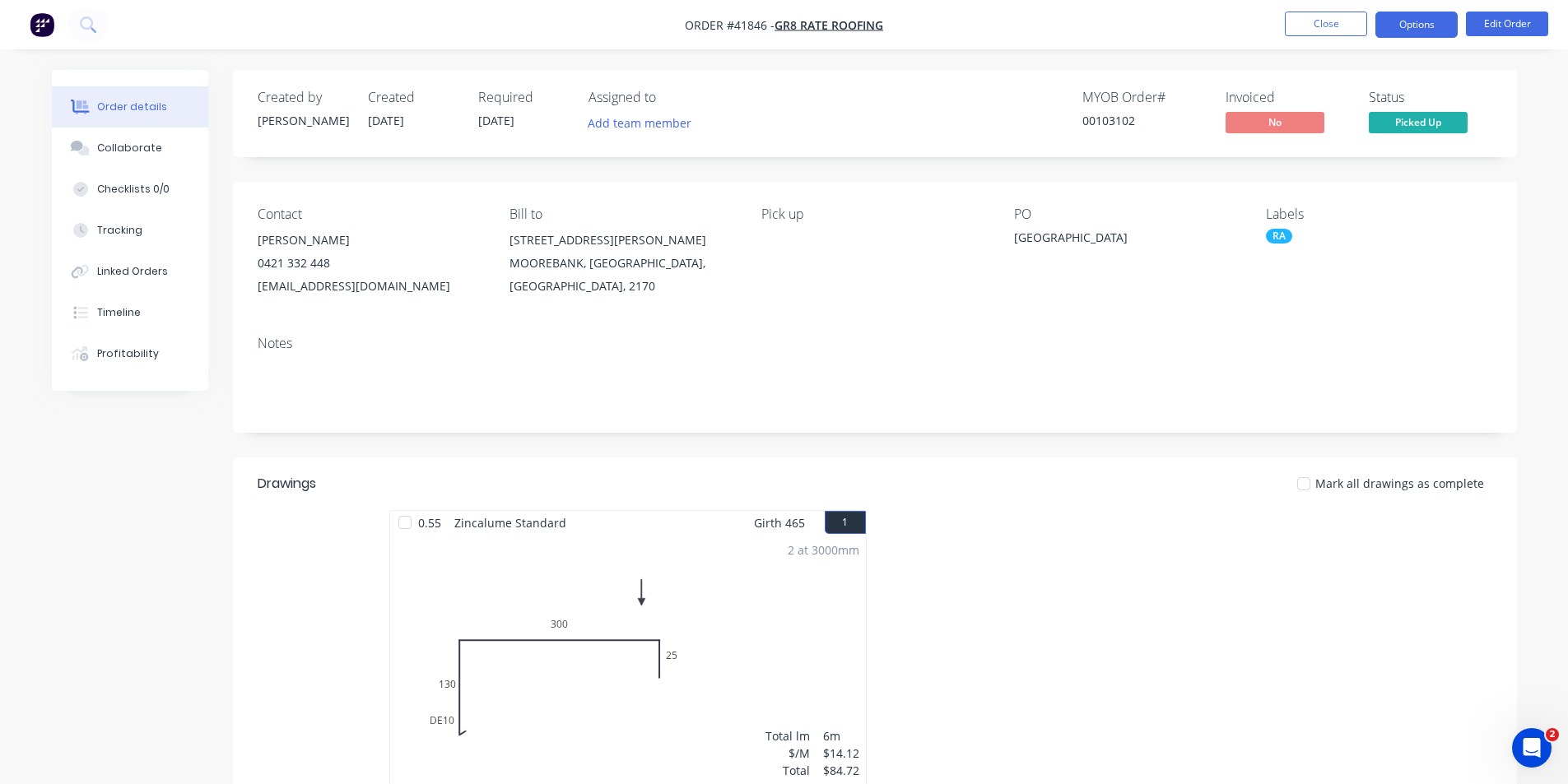
click at [1393, 13] on button "Options" at bounding box center [1416, 25] width 82 height 26
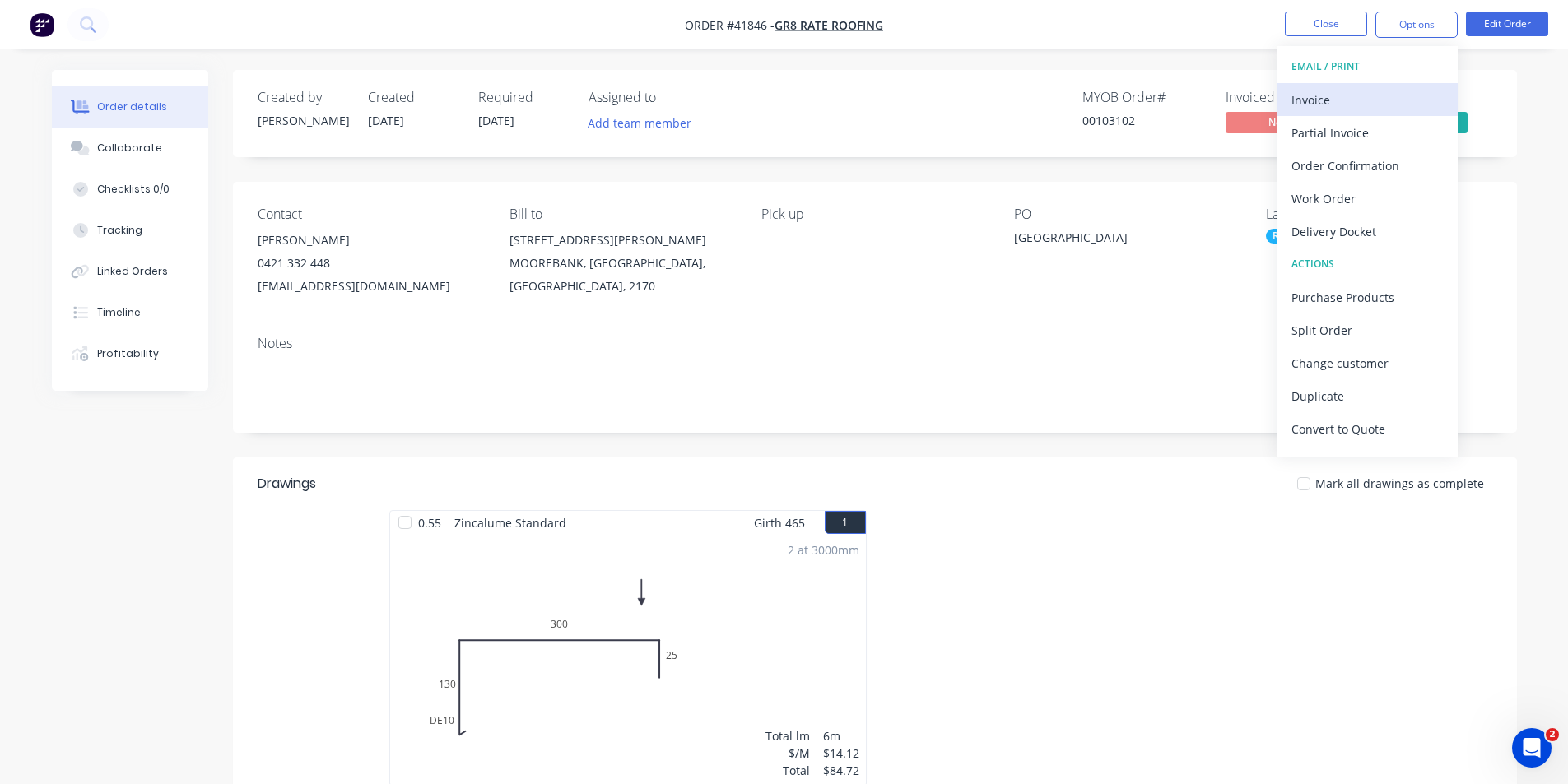
click at [1407, 106] on div "Invoice" at bounding box center [1367, 100] width 151 height 24
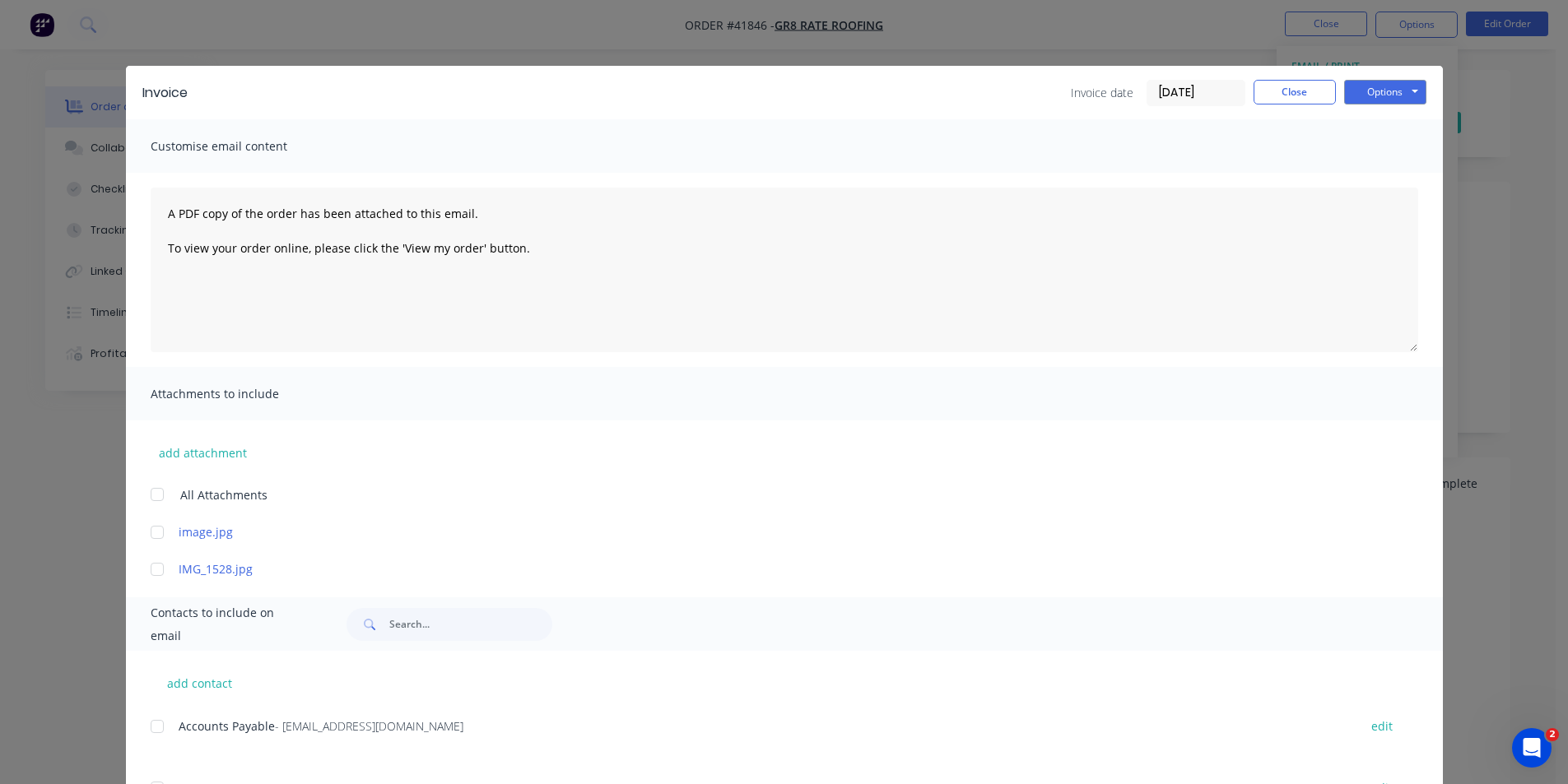
scroll to position [77, 0]
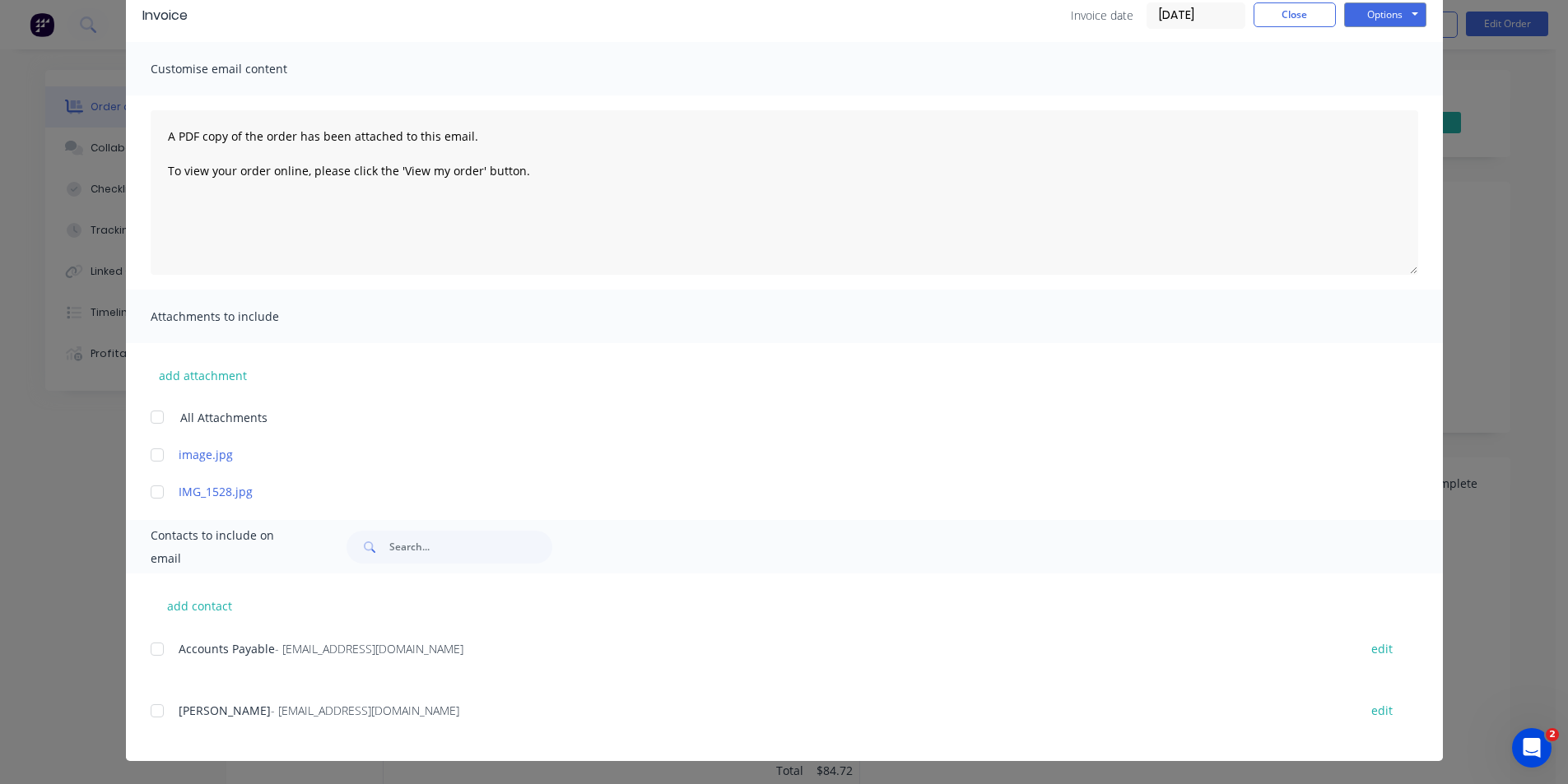
click at [148, 644] on div at bounding box center [157, 649] width 33 height 33
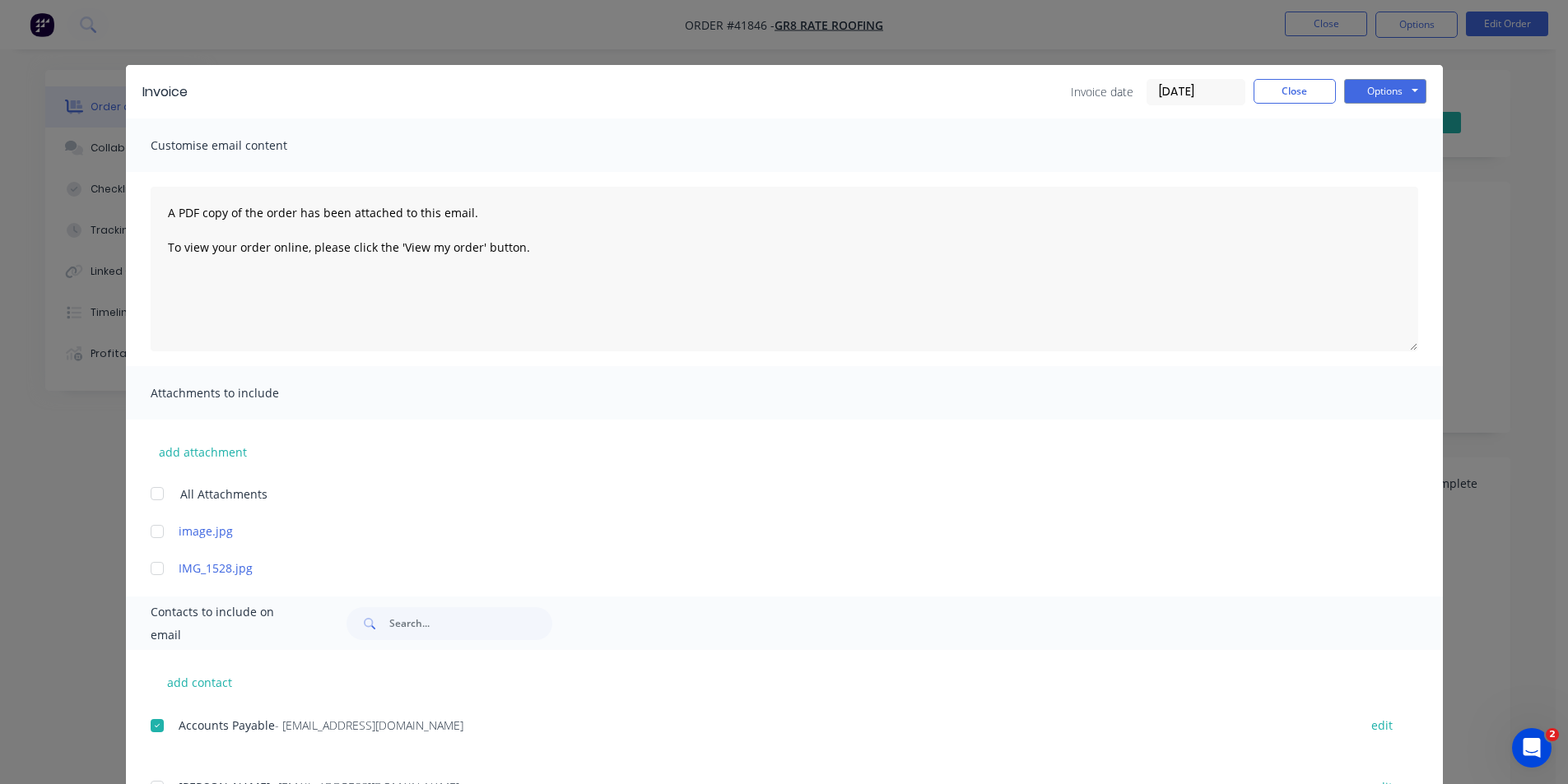
scroll to position [0, 0]
click at [1369, 99] on button "Options" at bounding box center [1384, 91] width 82 height 25
click at [1416, 177] on button "Email" at bounding box center [1396, 176] width 105 height 27
click at [1300, 91] on button "Close" at bounding box center [1294, 91] width 82 height 25
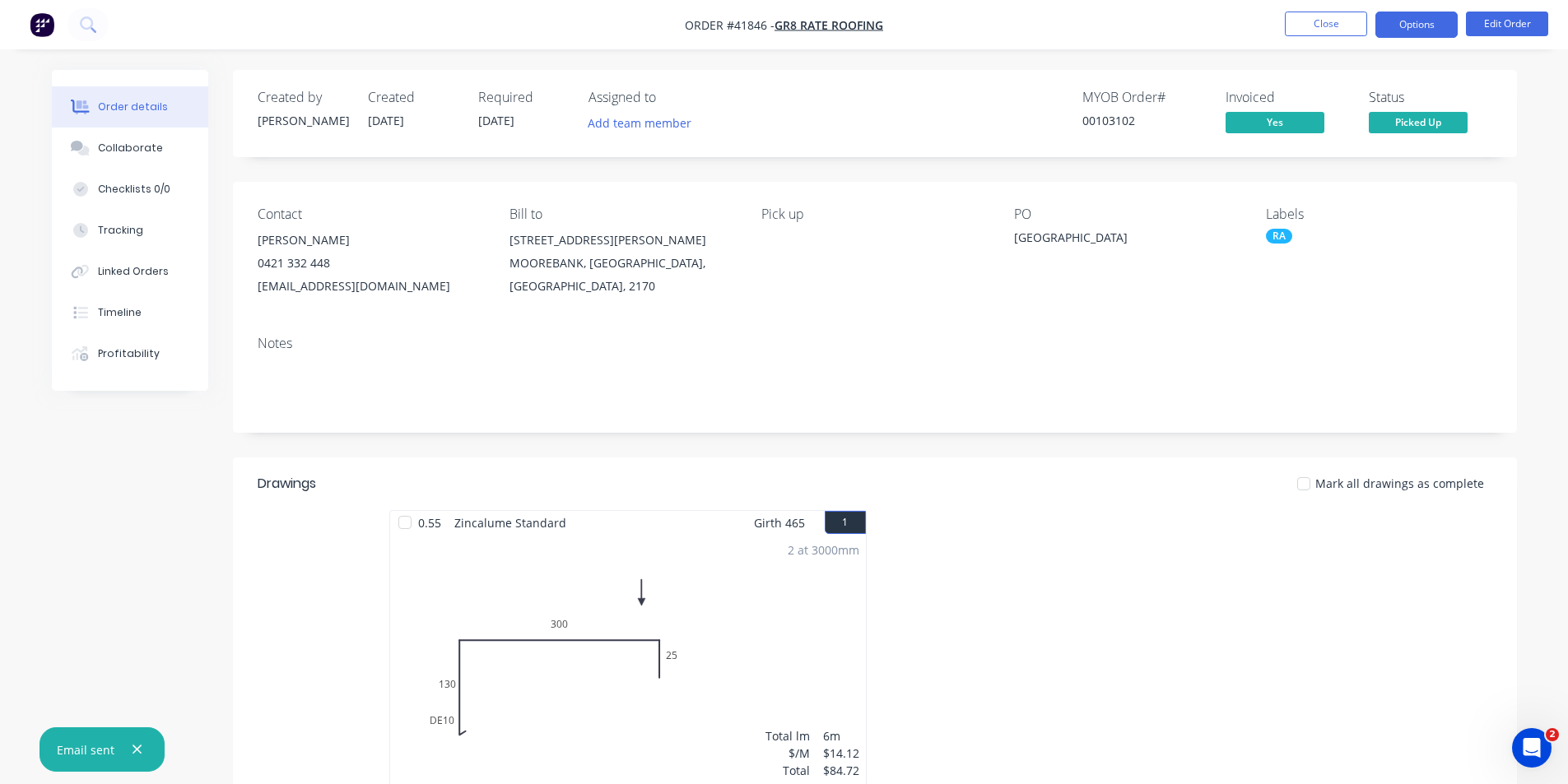
click at [1433, 14] on button "Options" at bounding box center [1416, 25] width 82 height 26
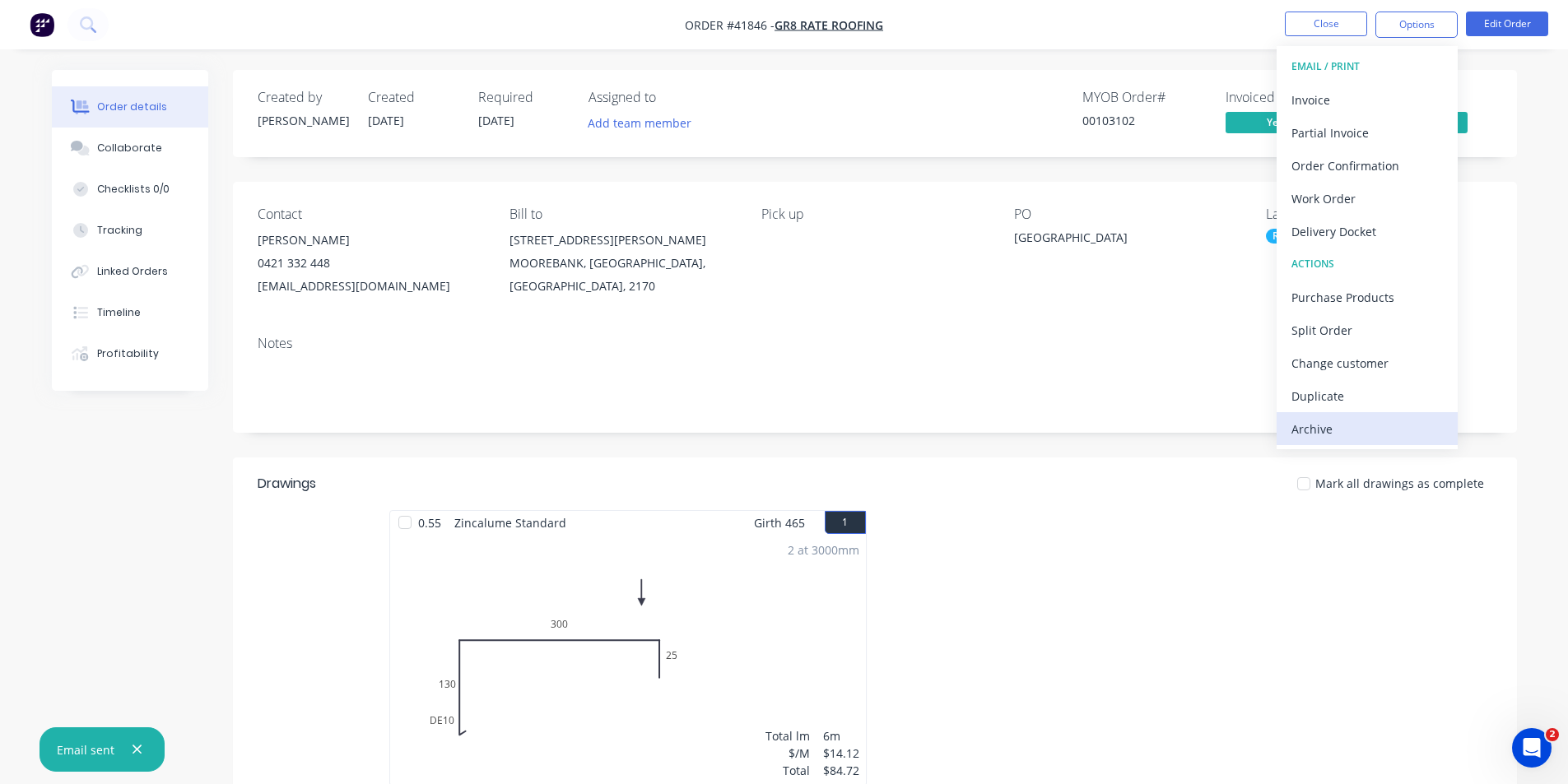
click at [1355, 427] on div "Archive" at bounding box center [1367, 429] width 151 height 24
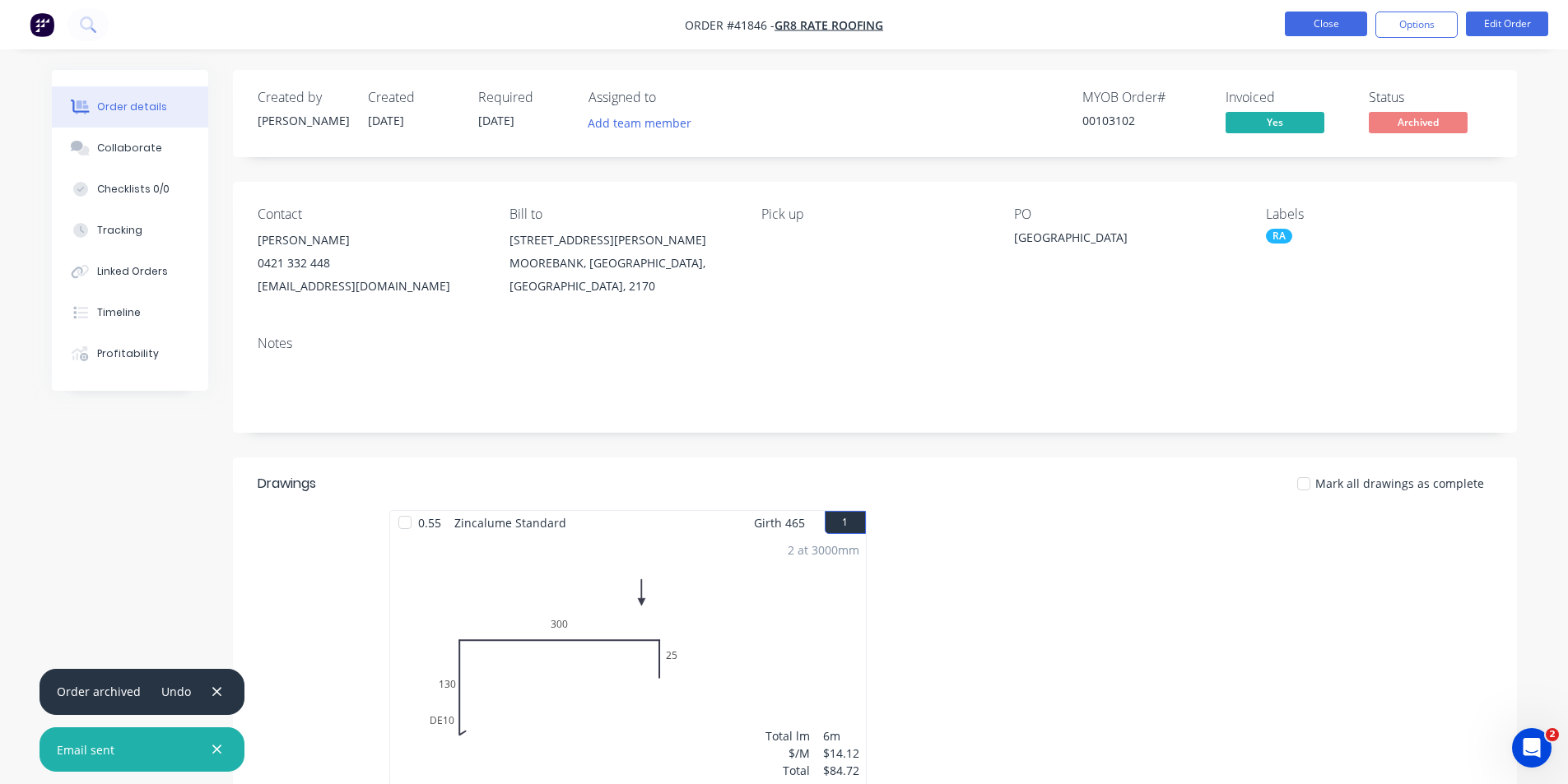
click at [1334, 28] on button "Close" at bounding box center [1325, 24] width 82 height 25
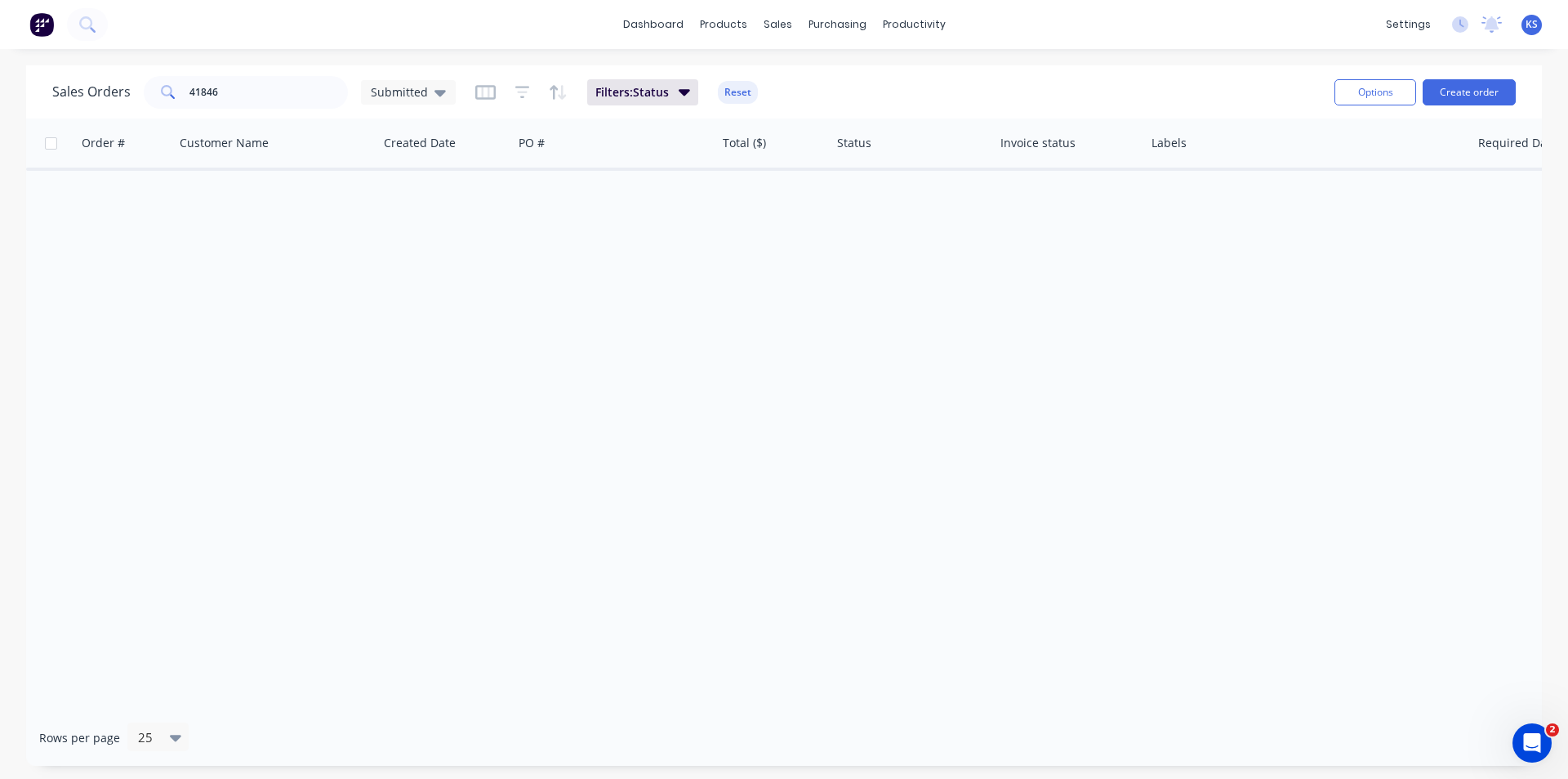
drag, startPoint x: 745, startPoint y: 94, endPoint x: 636, endPoint y: 109, distance: 110.0
click at [745, 93] on button "Reset" at bounding box center [738, 92] width 40 height 23
drag, startPoint x: 248, startPoint y: 97, endPoint x: 153, endPoint y: 96, distance: 95.0
click at [153, 96] on div "41846" at bounding box center [245, 92] width 204 height 33
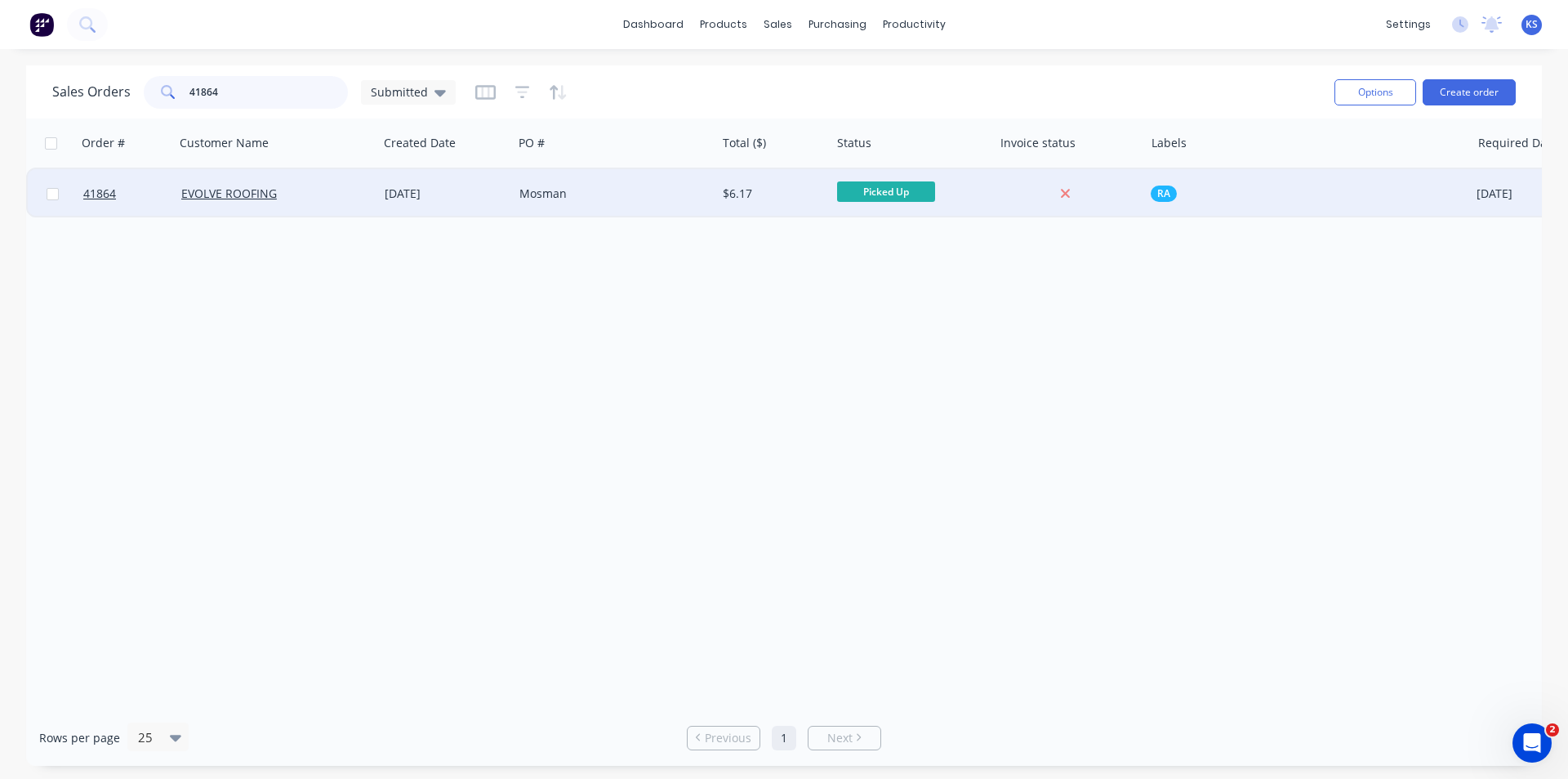
type input "41864"
click at [501, 196] on div "23 Sep 2025" at bounding box center [445, 193] width 122 height 16
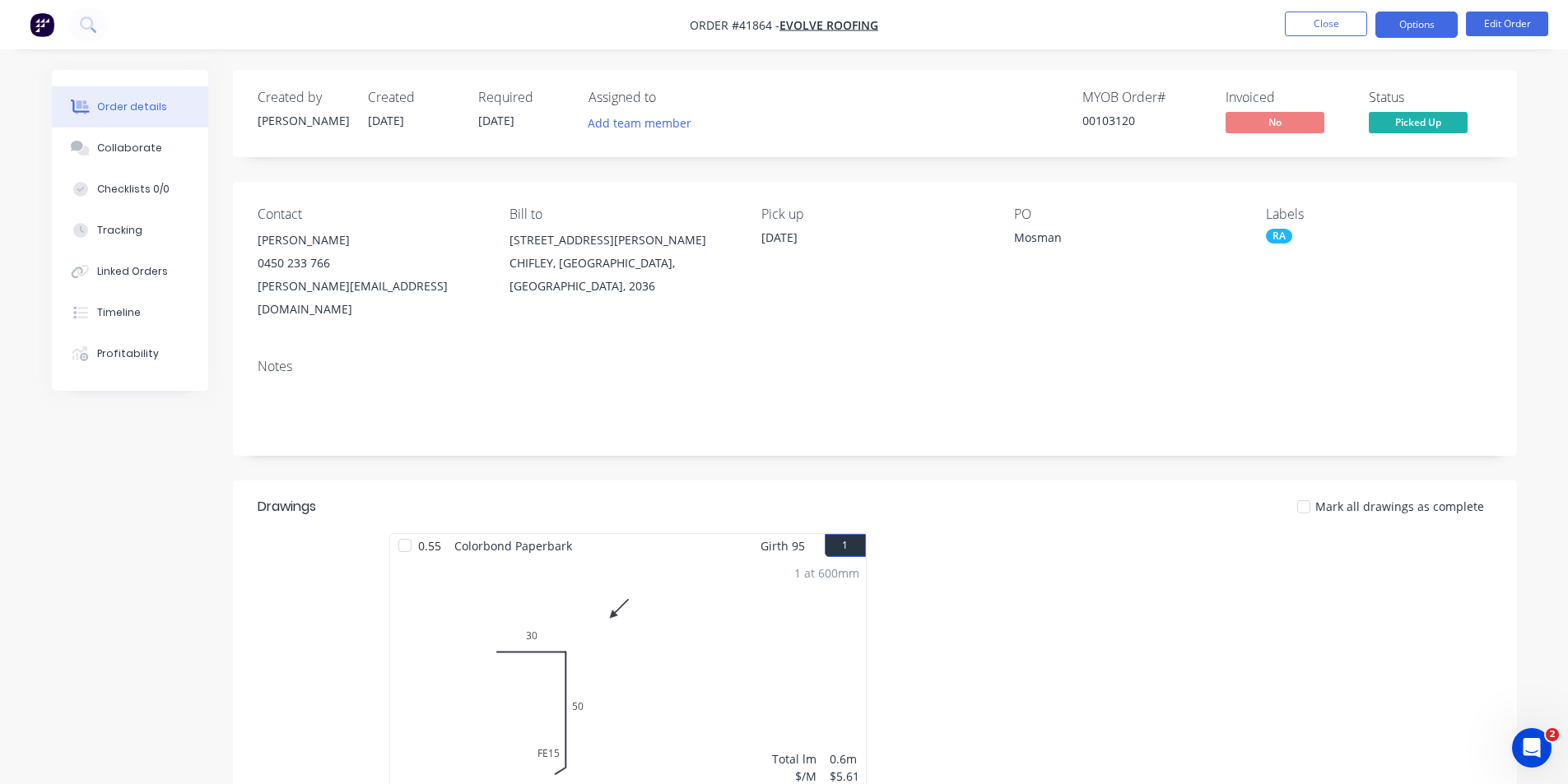
click at [1402, 27] on button "Options" at bounding box center [1416, 25] width 82 height 26
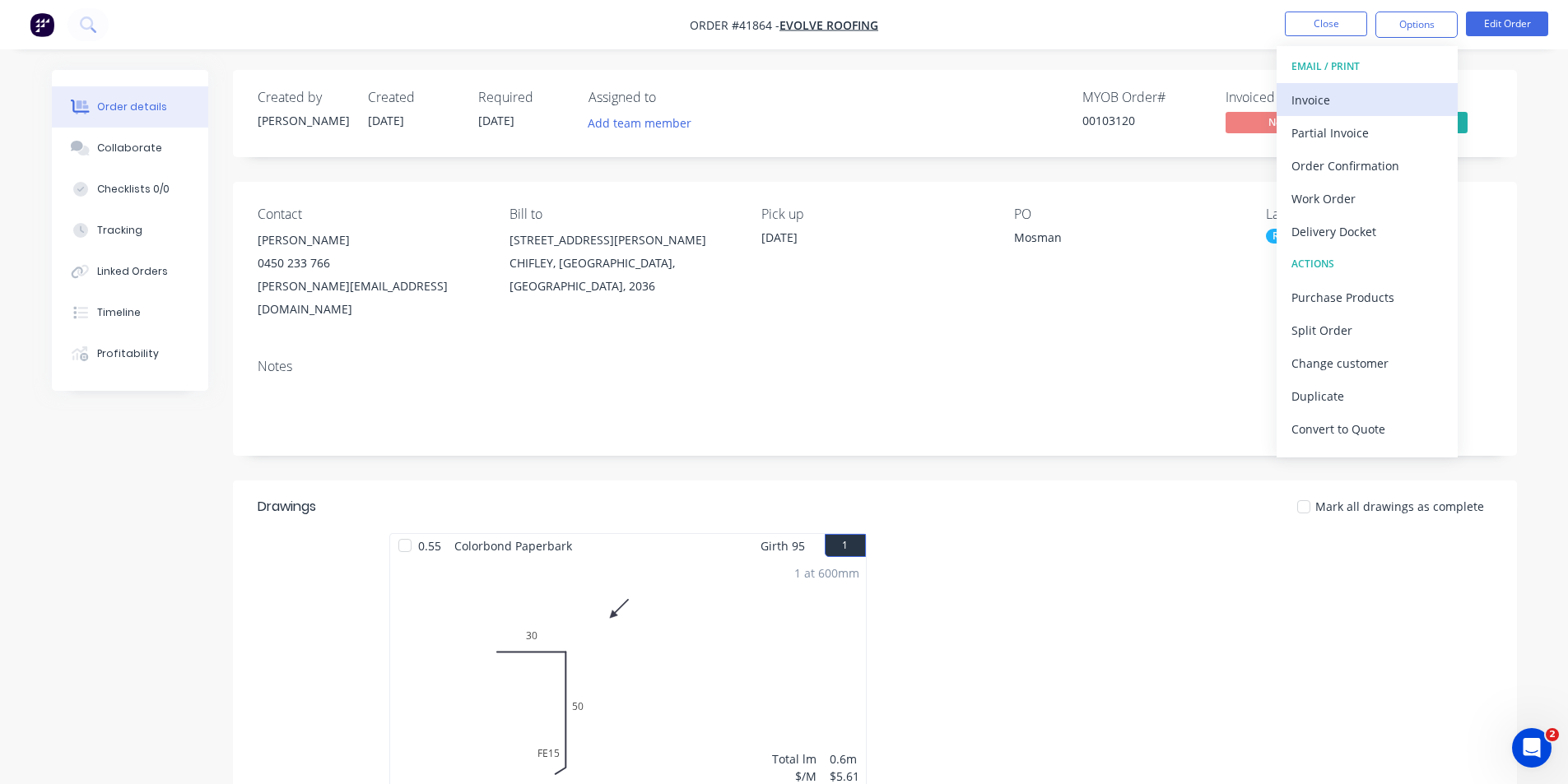
click at [1388, 108] on div "Invoice" at bounding box center [1367, 100] width 151 height 24
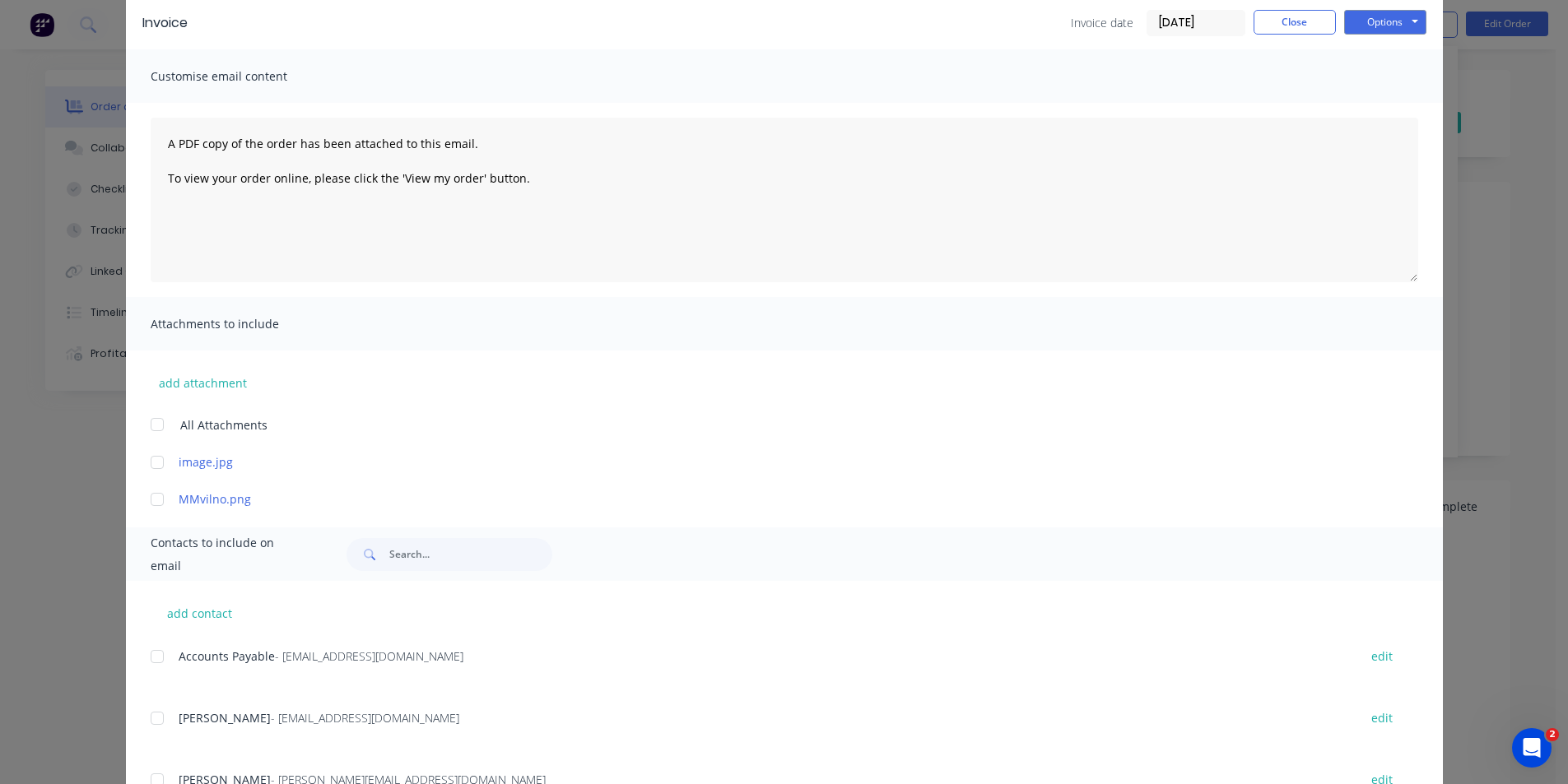
scroll to position [139, 0]
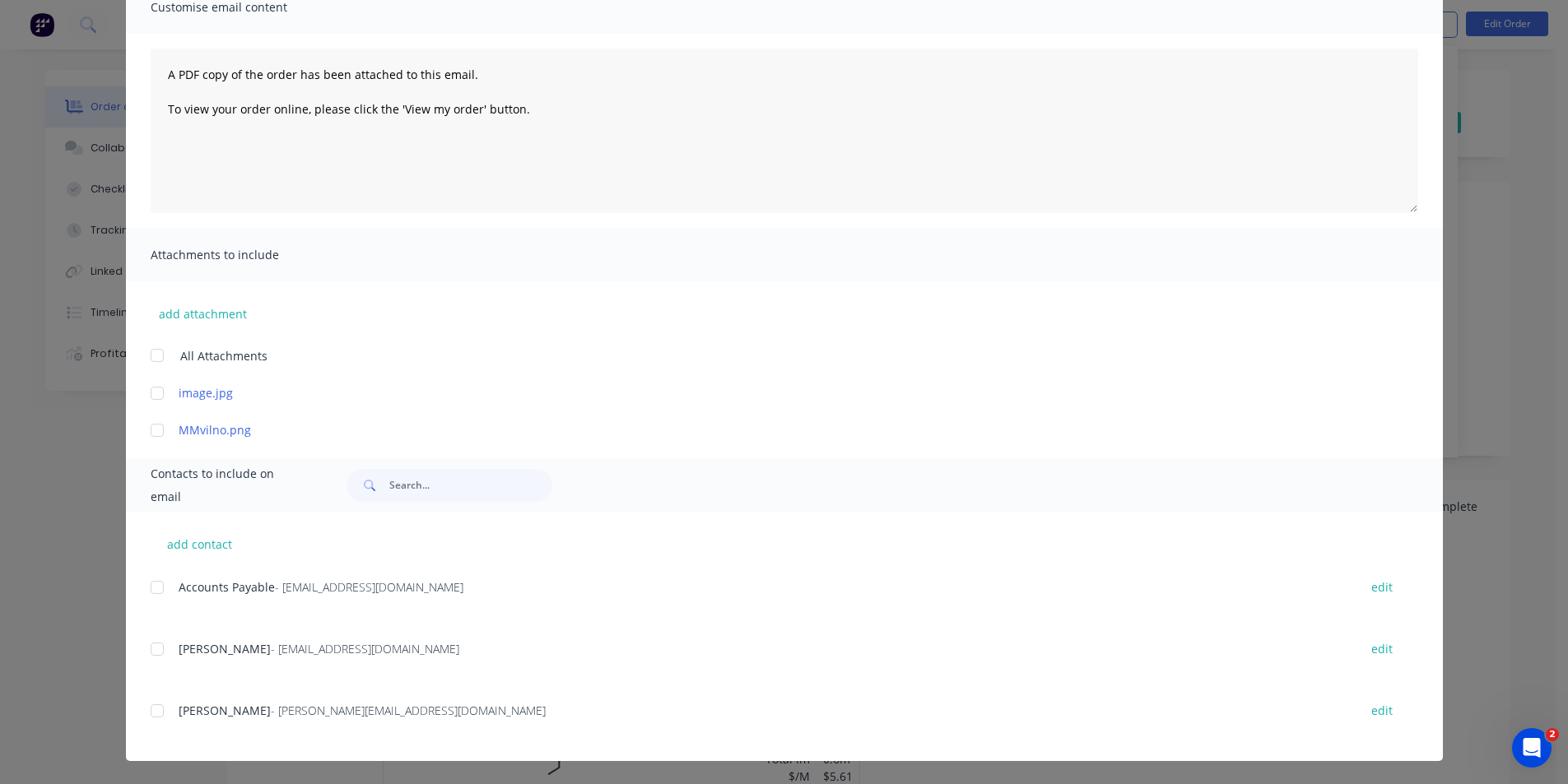
click at [150, 584] on div at bounding box center [157, 587] width 33 height 33
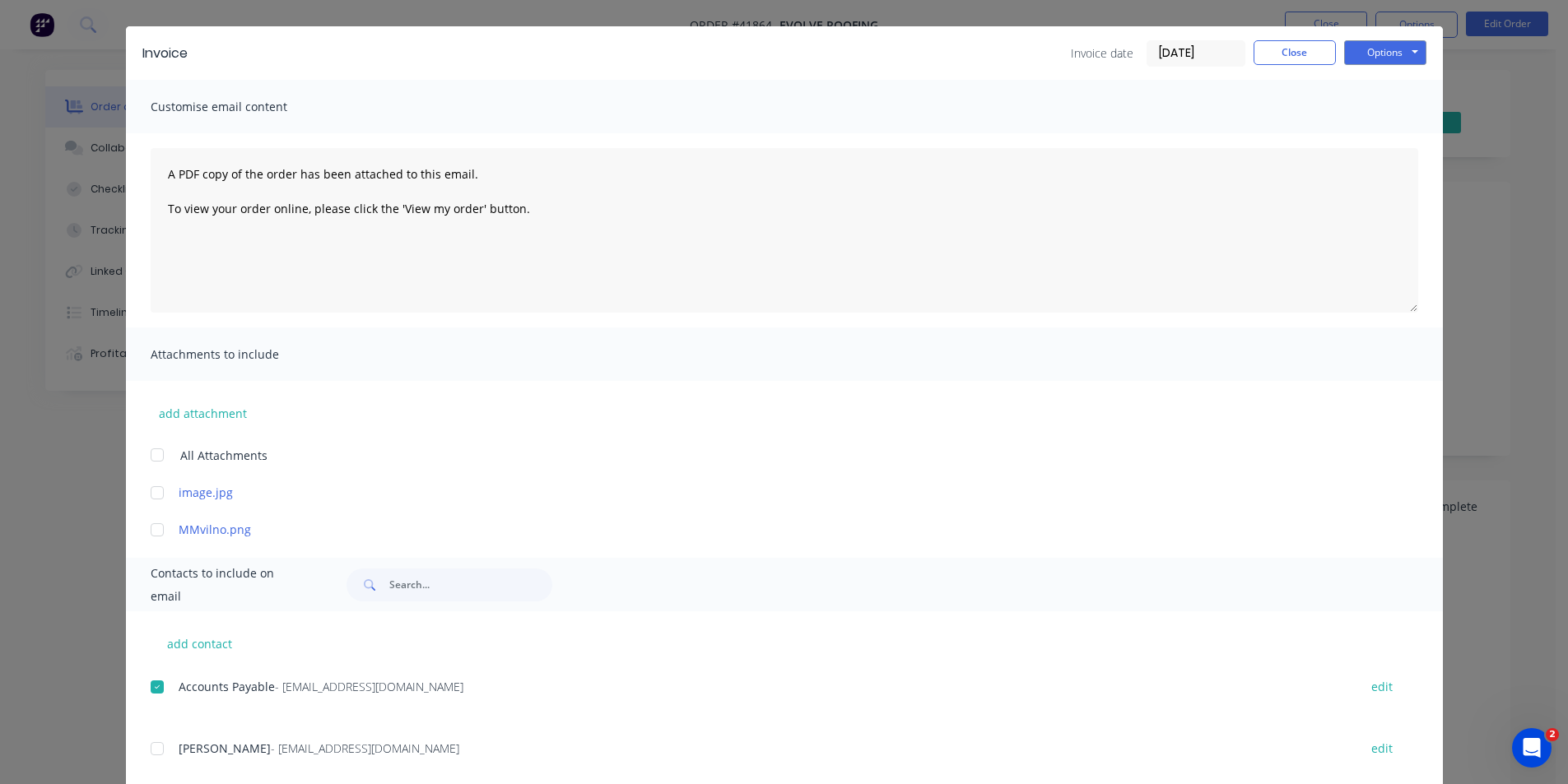
scroll to position [0, 0]
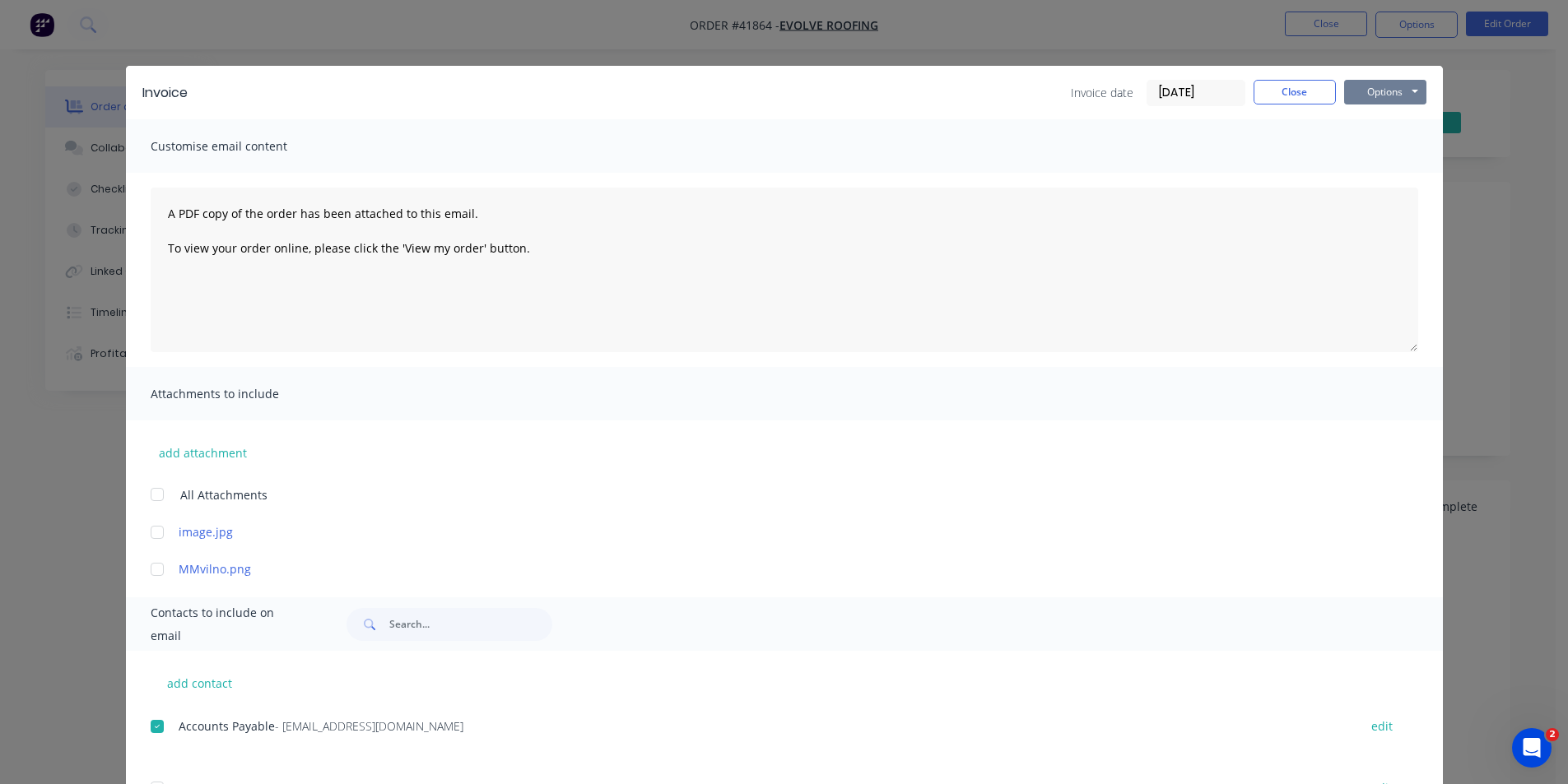
click at [1375, 85] on button "Options" at bounding box center [1384, 91] width 82 height 25
click at [1410, 172] on button "Email" at bounding box center [1396, 176] width 105 height 27
click at [1310, 85] on button "Close" at bounding box center [1294, 91] width 82 height 25
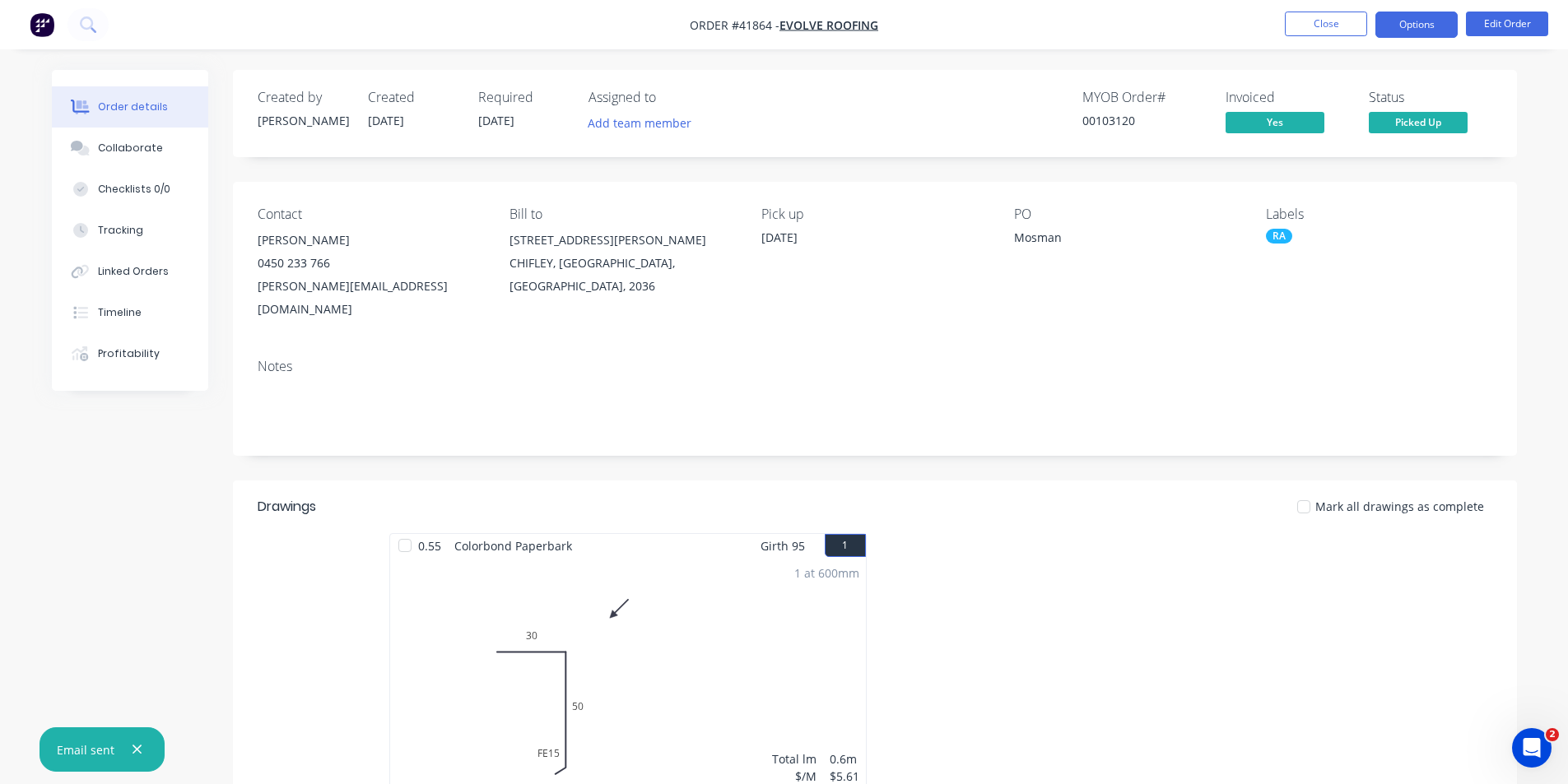
click at [1409, 19] on button "Options" at bounding box center [1416, 25] width 82 height 26
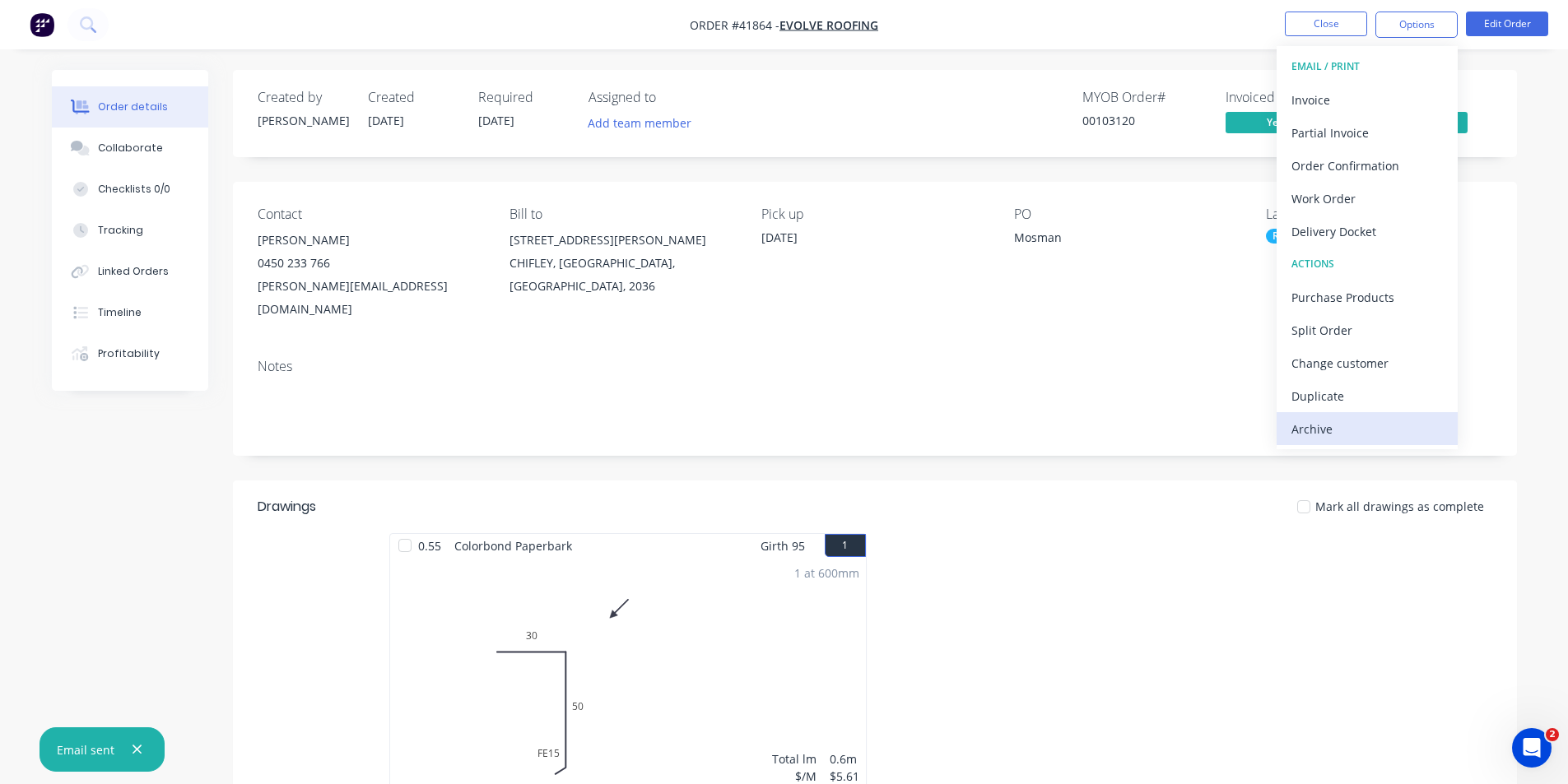
click at [1329, 428] on div "Archive" at bounding box center [1367, 429] width 151 height 24
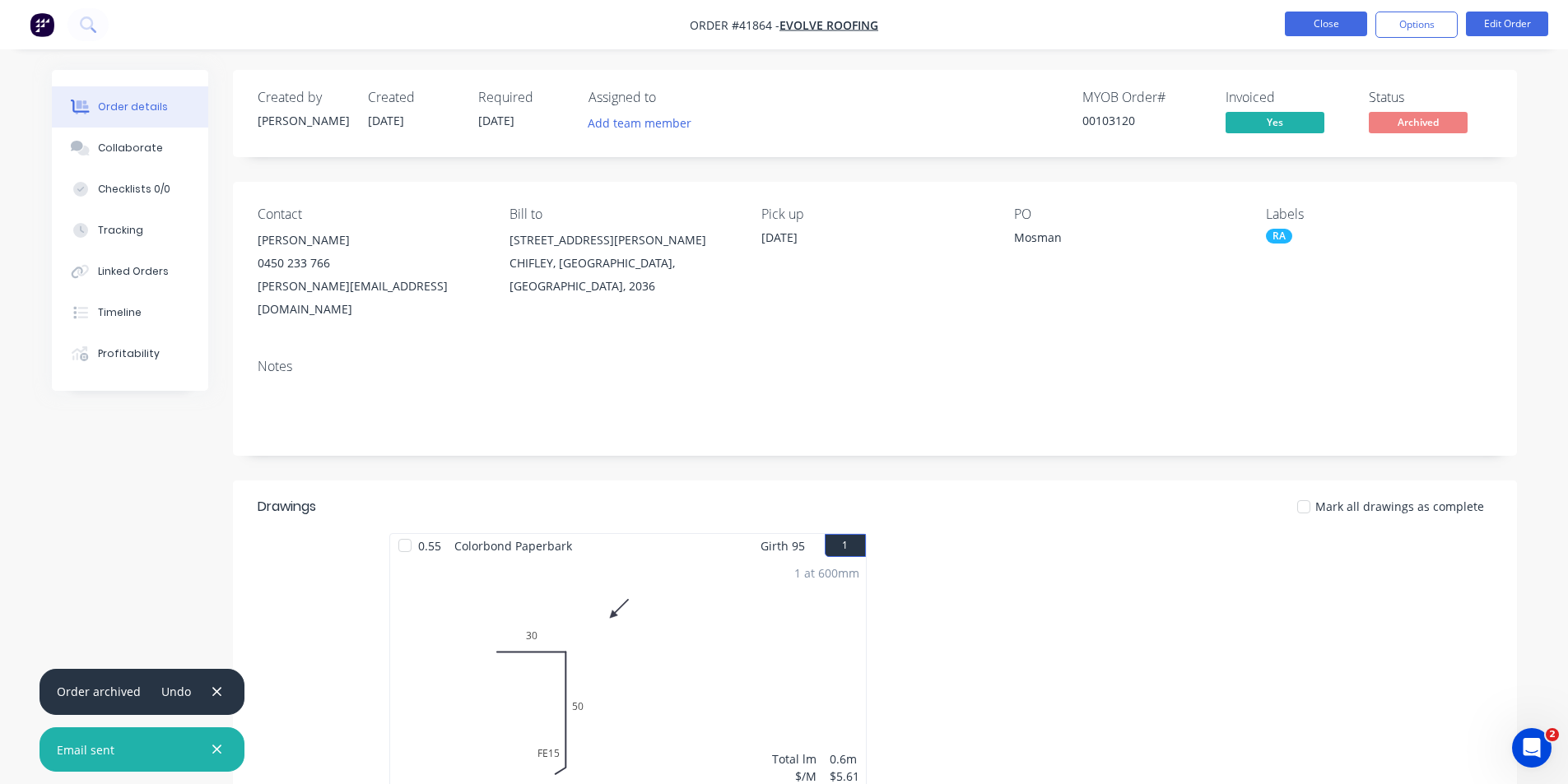
click at [1308, 29] on button "Close" at bounding box center [1325, 24] width 82 height 25
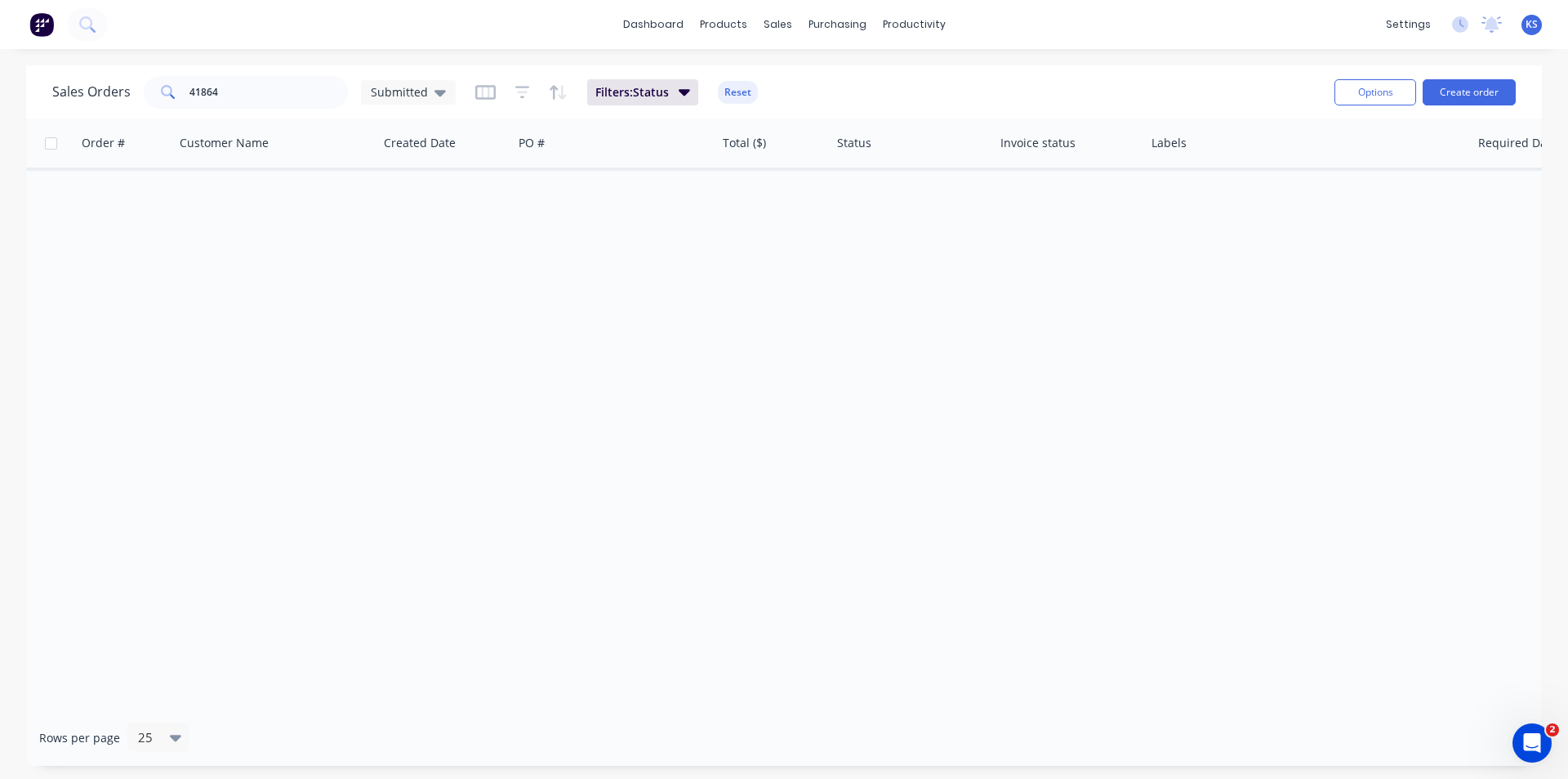
click at [743, 93] on button "Reset" at bounding box center [738, 92] width 40 height 23
drag, startPoint x: 244, startPoint y: 83, endPoint x: 85, endPoint y: 91, distance: 159.2
click at [85, 91] on div "Sales Orders 41864 Submitted" at bounding box center [254, 92] width 403 height 33
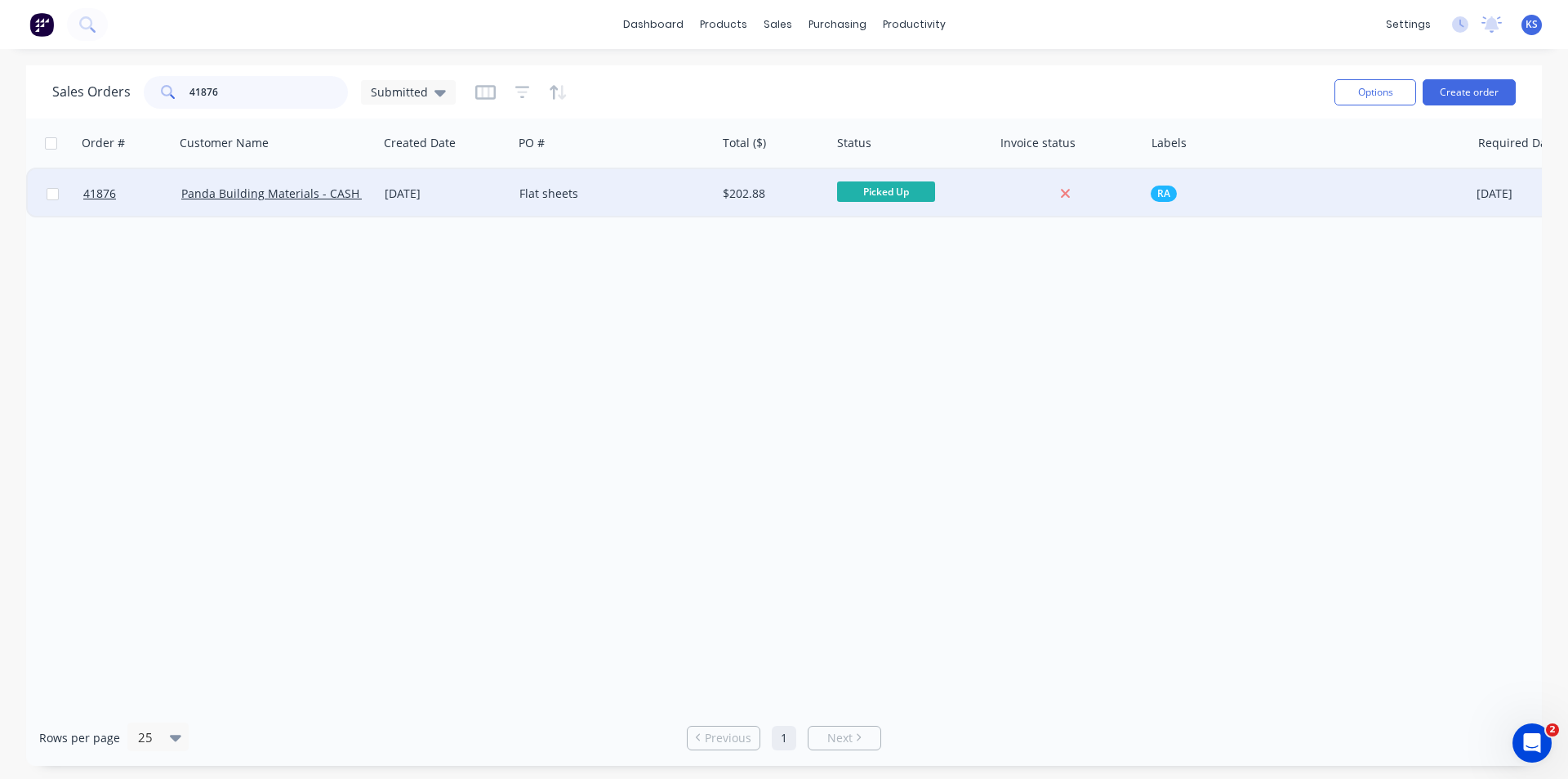
type input "41876"
click at [617, 205] on div "Flat sheets" at bounding box center [615, 193] width 203 height 49
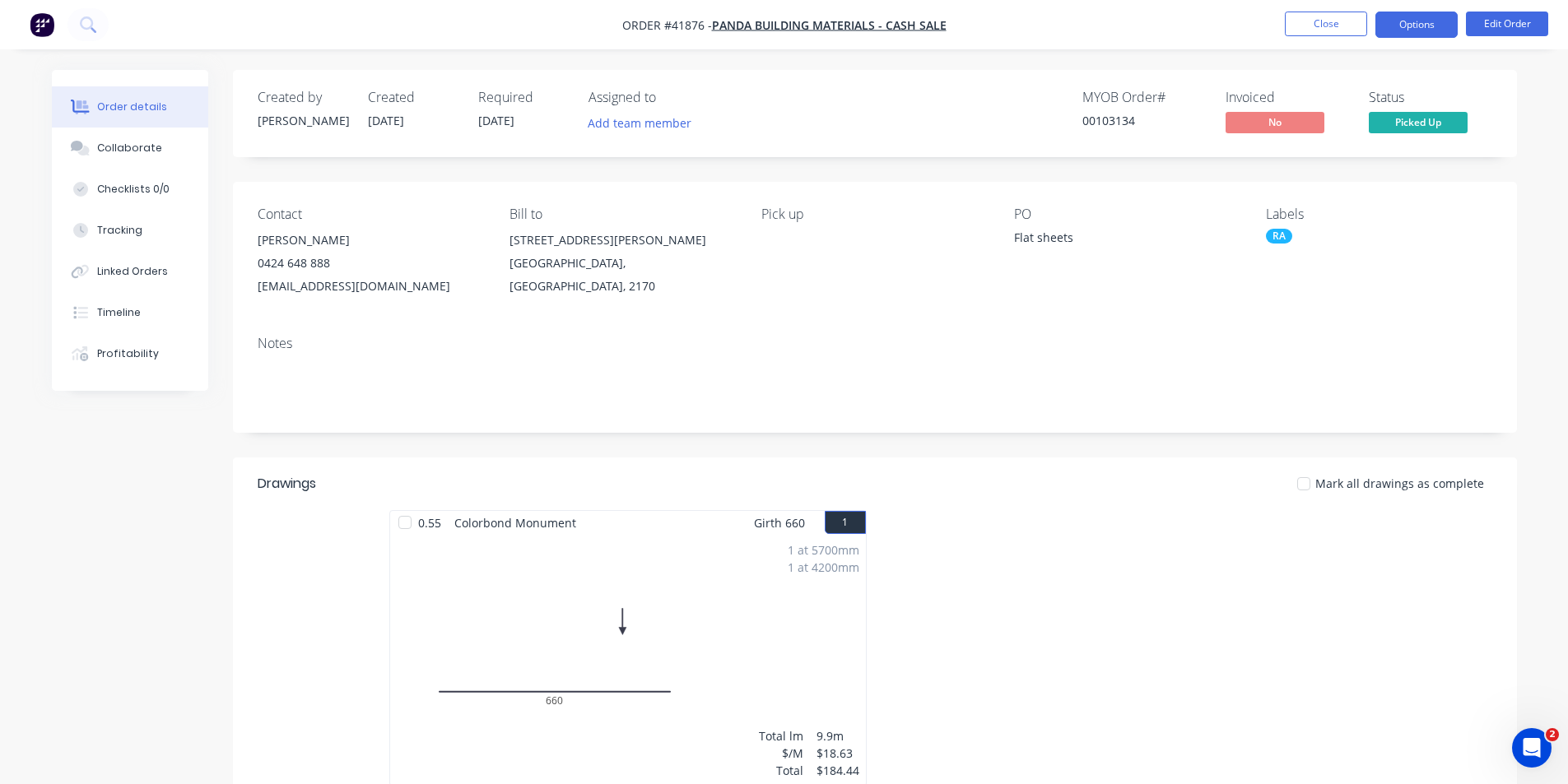
click at [1414, 21] on button "Options" at bounding box center [1416, 25] width 82 height 26
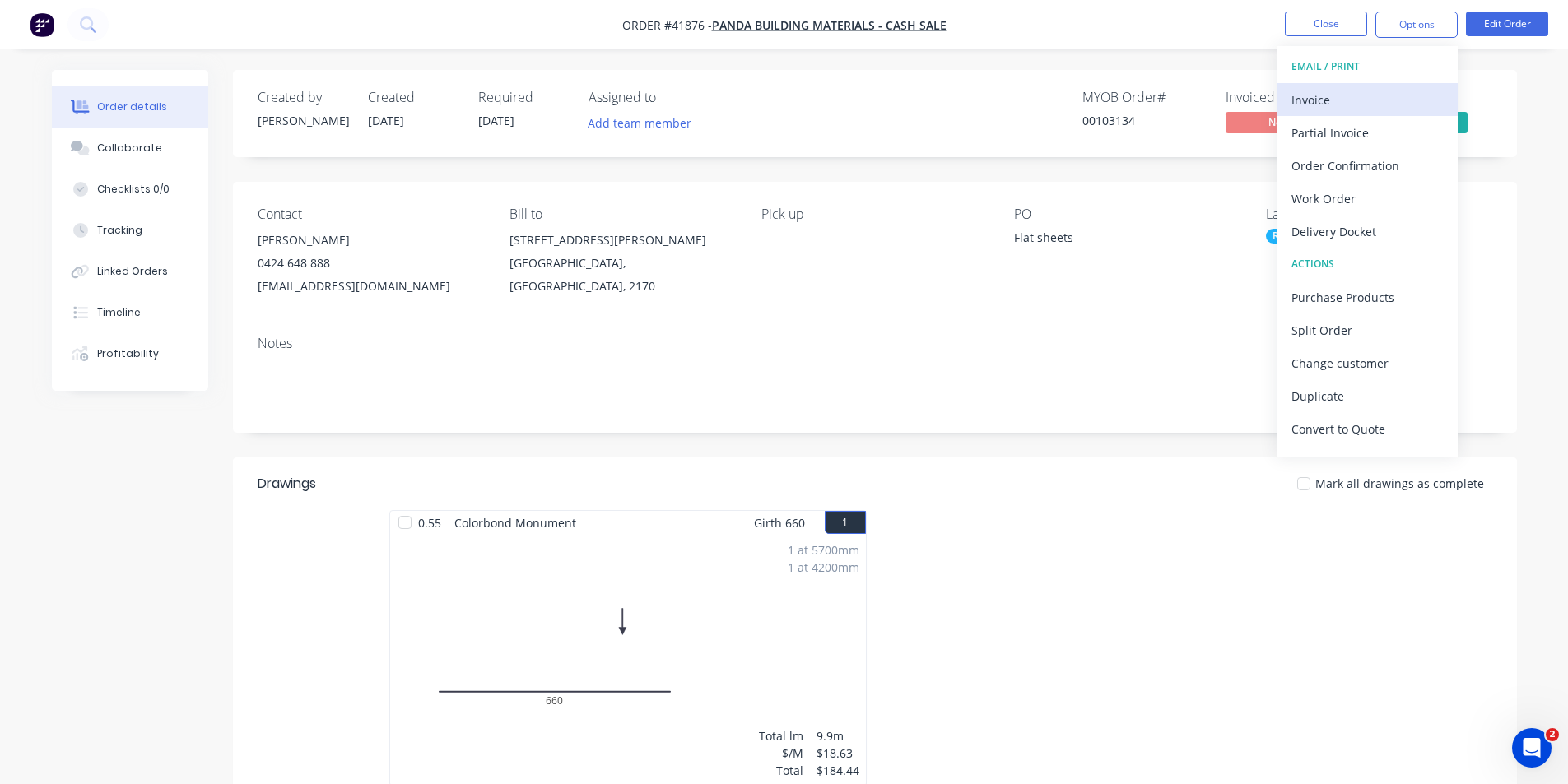
click at [1362, 94] on div "Invoice" at bounding box center [1367, 100] width 151 height 24
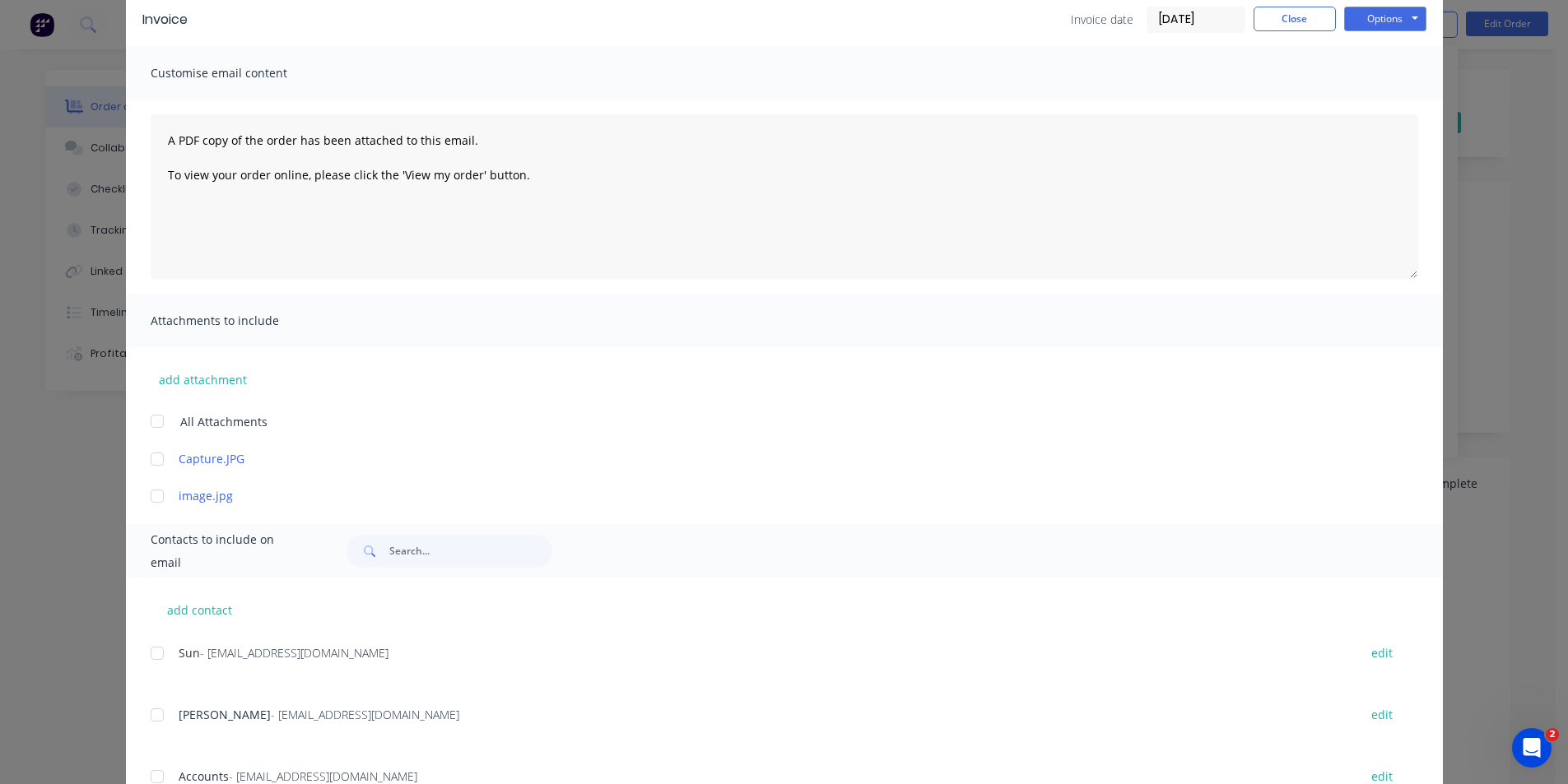
scroll to position [139, 0]
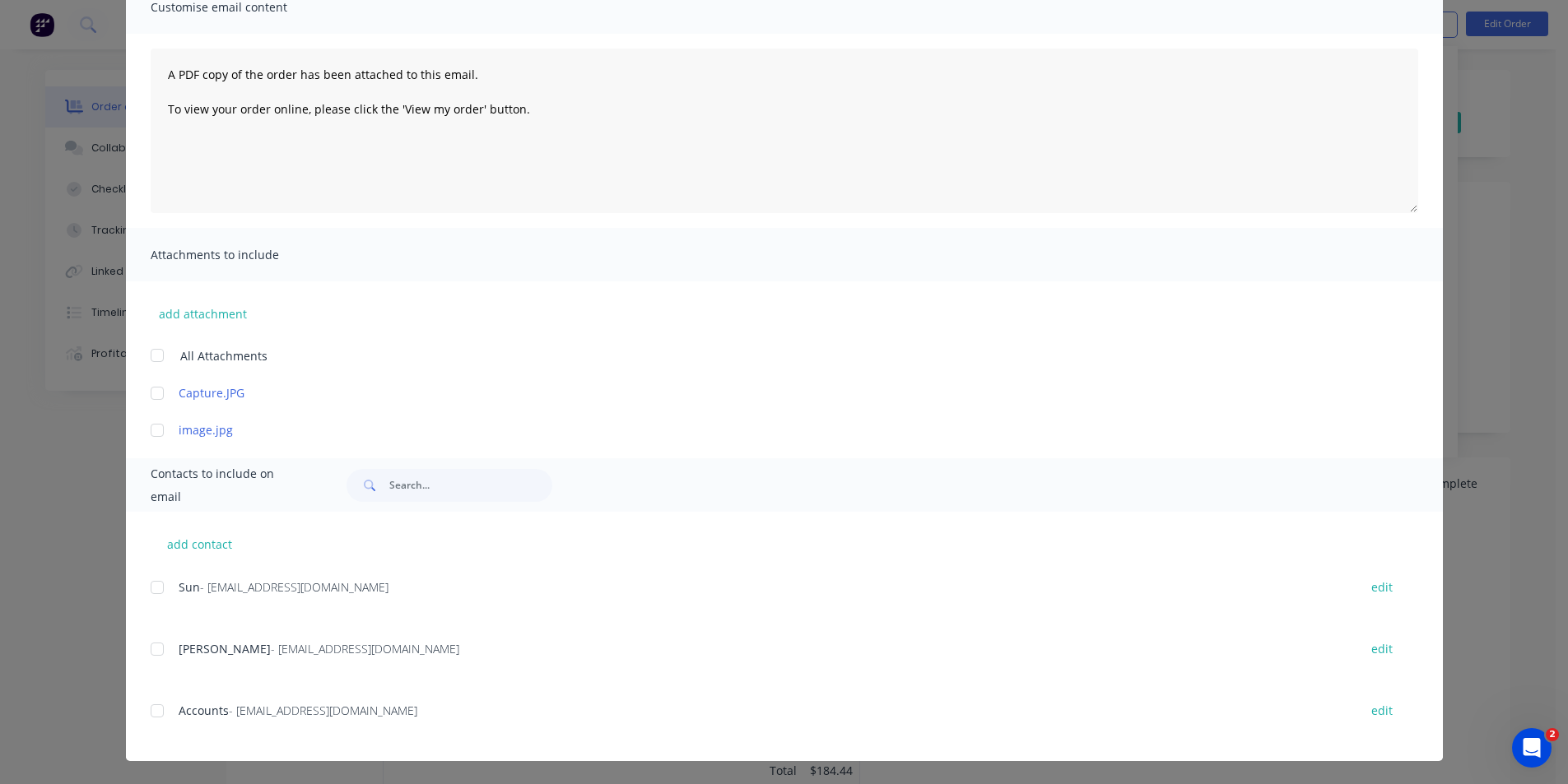
click at [152, 722] on div at bounding box center [157, 710] width 33 height 33
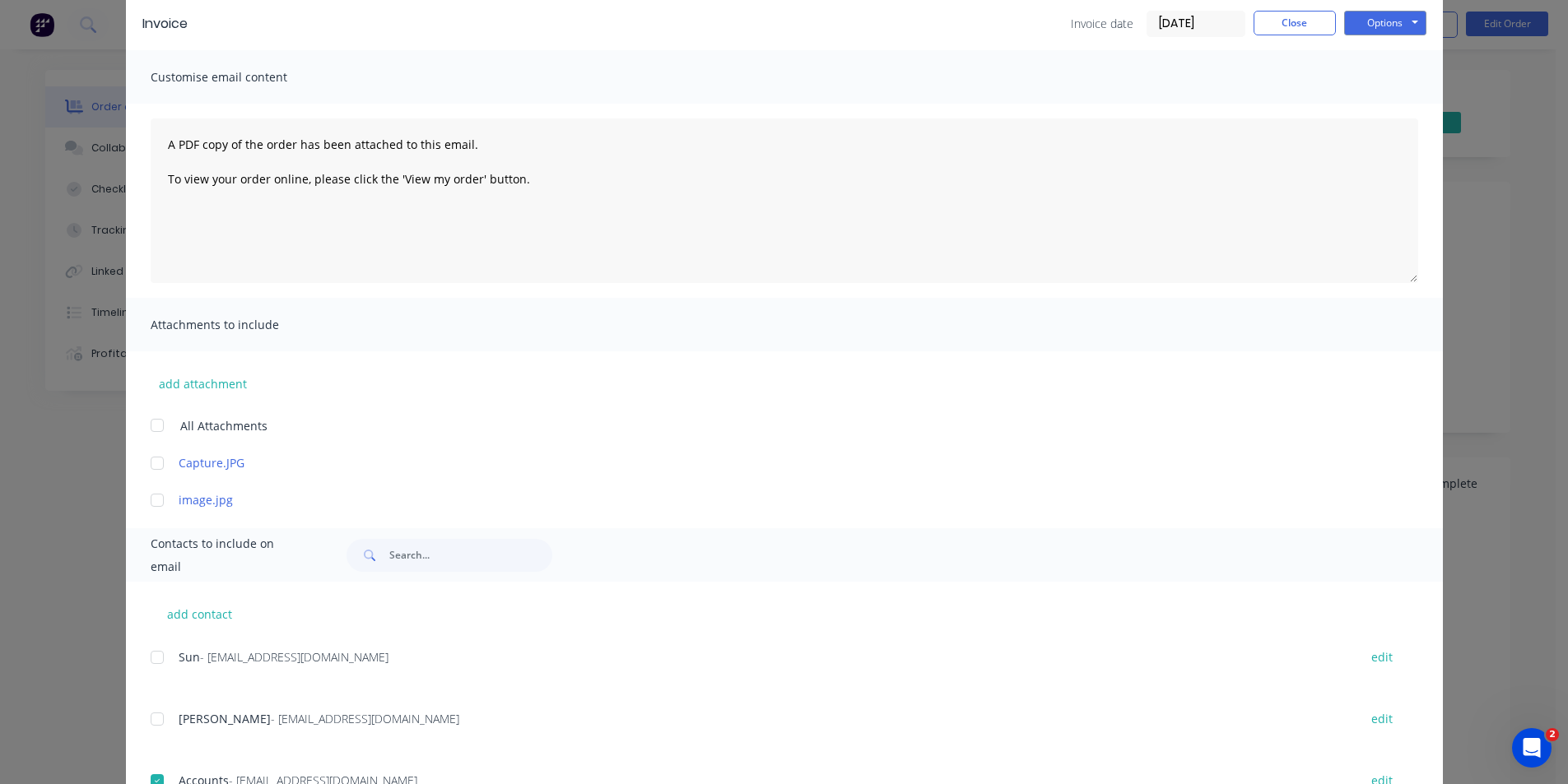
scroll to position [0, 0]
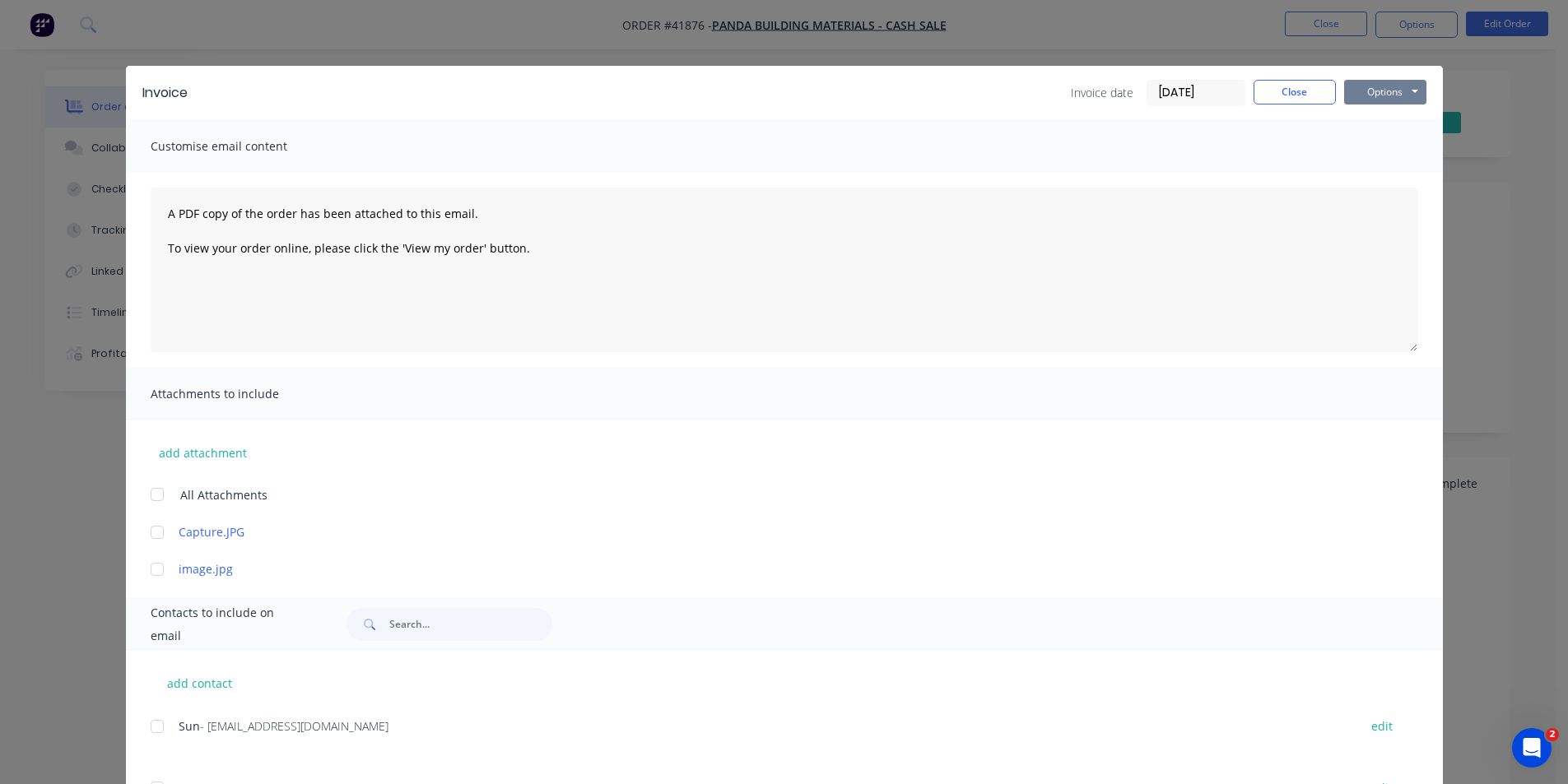
click at [1368, 90] on button "Options" at bounding box center [1384, 91] width 82 height 25
click at [1372, 182] on button "Email" at bounding box center [1396, 176] width 105 height 27
click at [1294, 97] on button "Close" at bounding box center [1294, 91] width 82 height 25
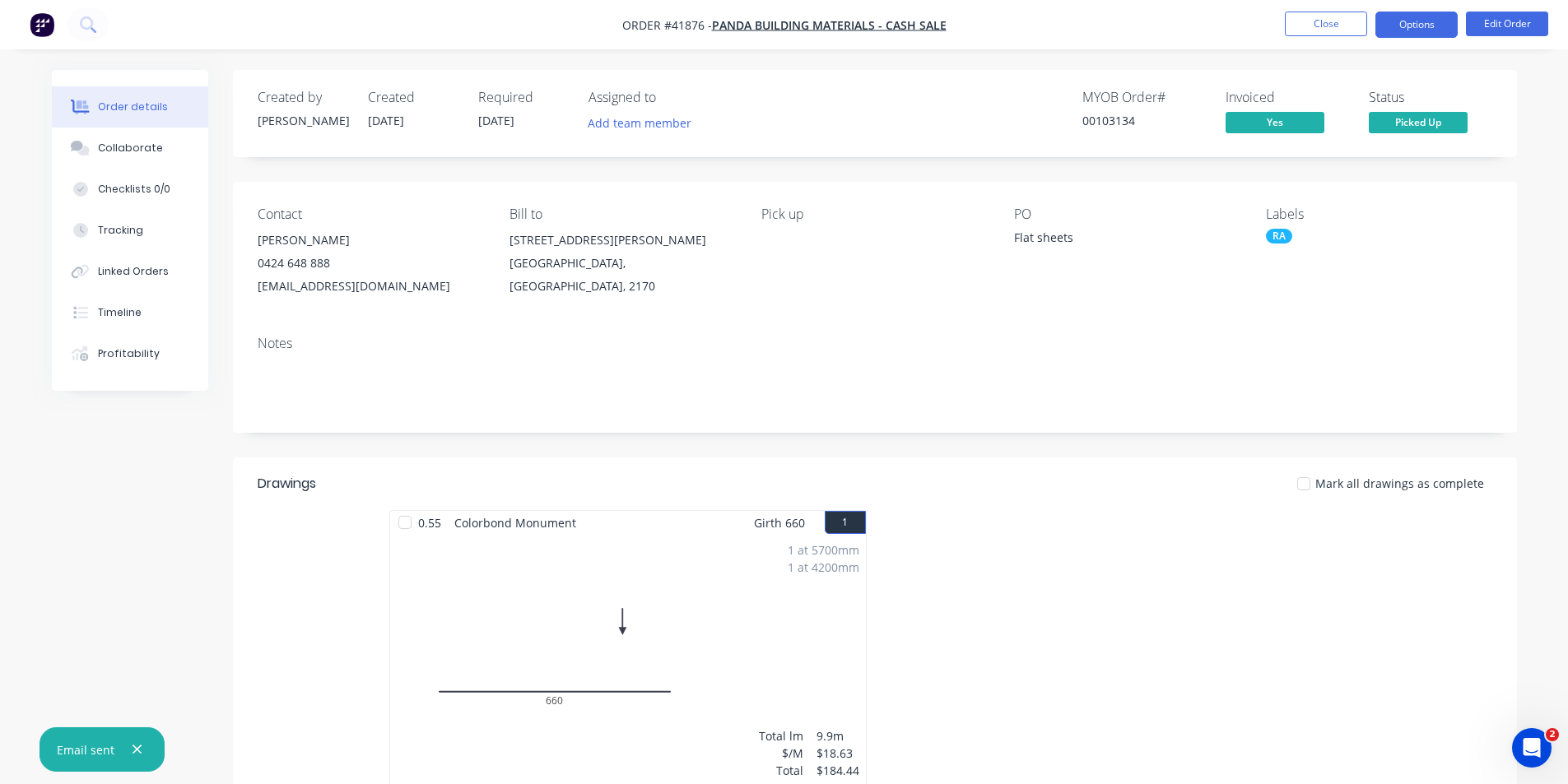
click at [1411, 22] on button "Options" at bounding box center [1416, 25] width 82 height 26
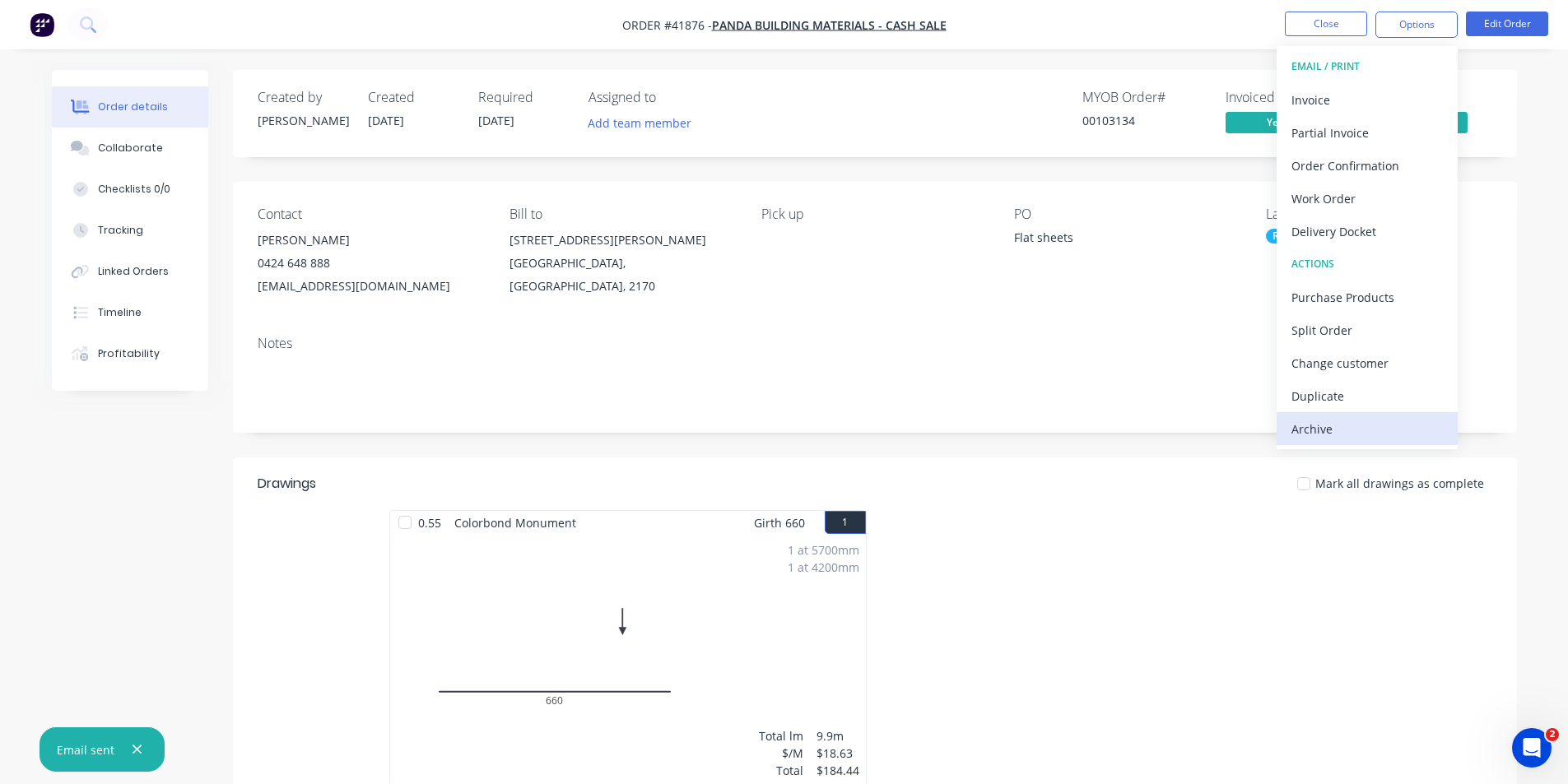
click at [1340, 425] on div "Archive" at bounding box center [1367, 429] width 151 height 24
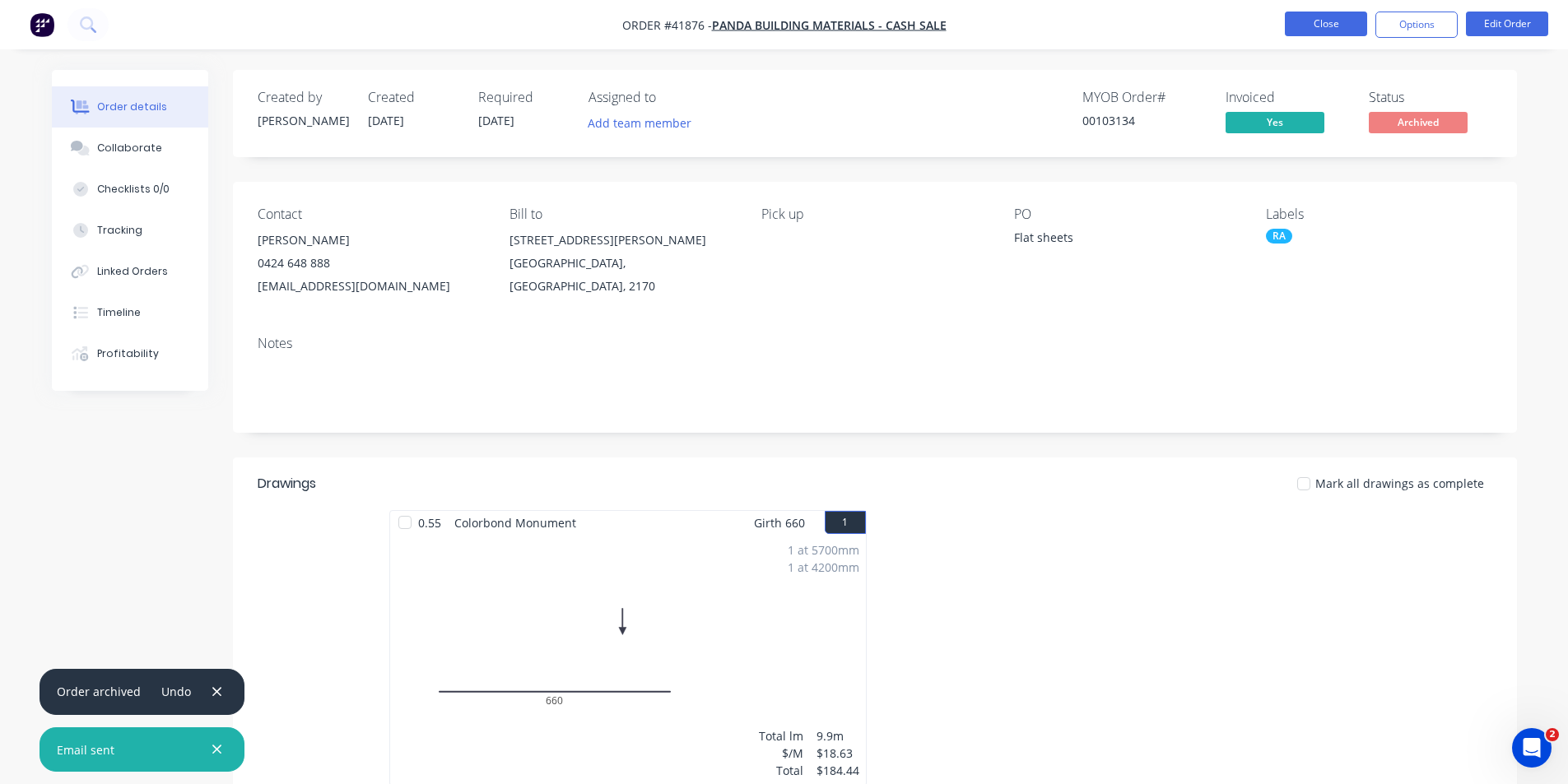
click at [1308, 26] on button "Close" at bounding box center [1325, 24] width 82 height 25
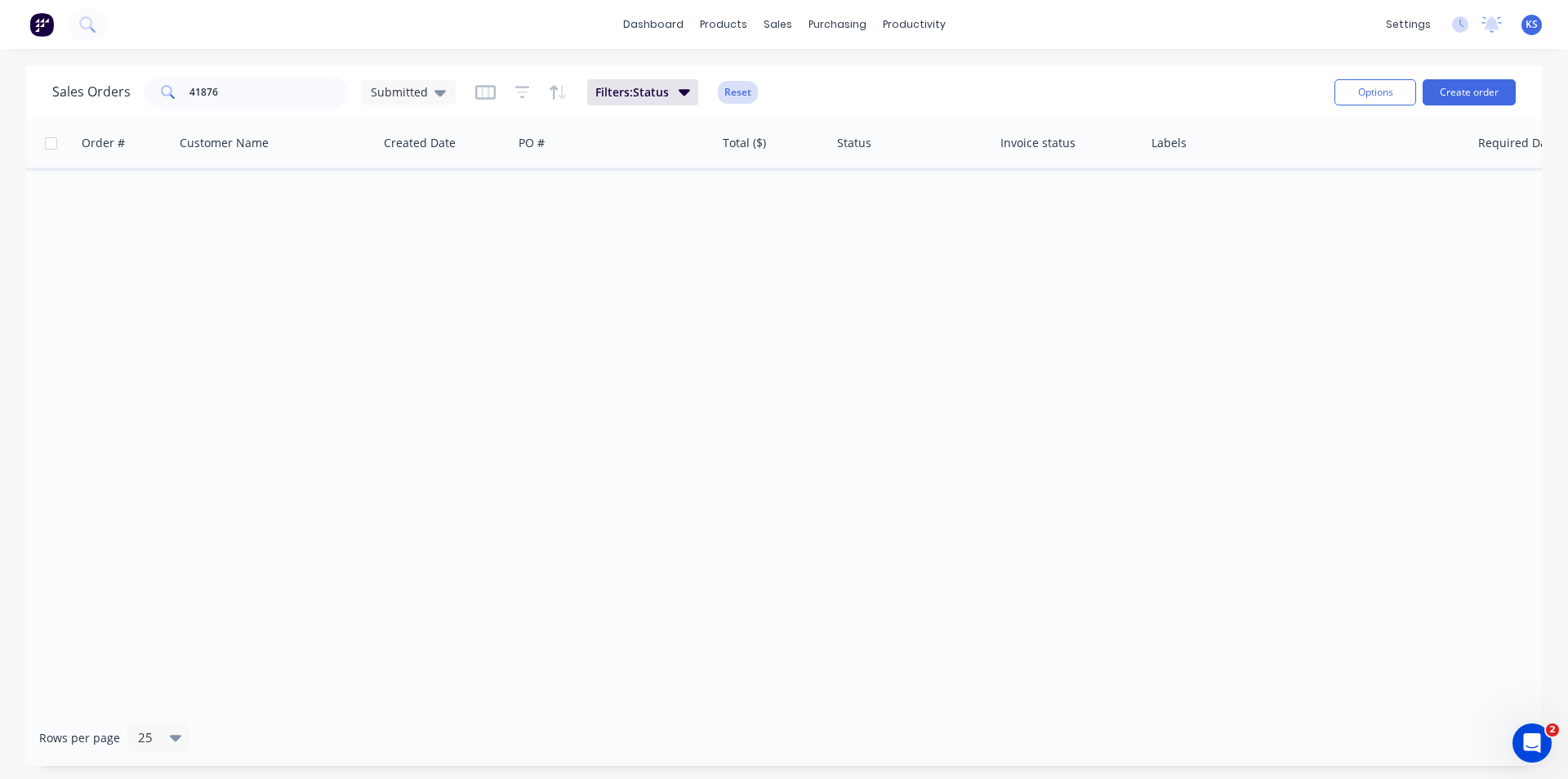
click at [745, 92] on button "Reset" at bounding box center [738, 92] width 40 height 23
drag, startPoint x: 224, startPoint y: 91, endPoint x: 80, endPoint y: 82, distance: 144.3
click at [80, 82] on div "Sales Orders 41876 Submitted" at bounding box center [254, 92] width 403 height 33
type input "41823"
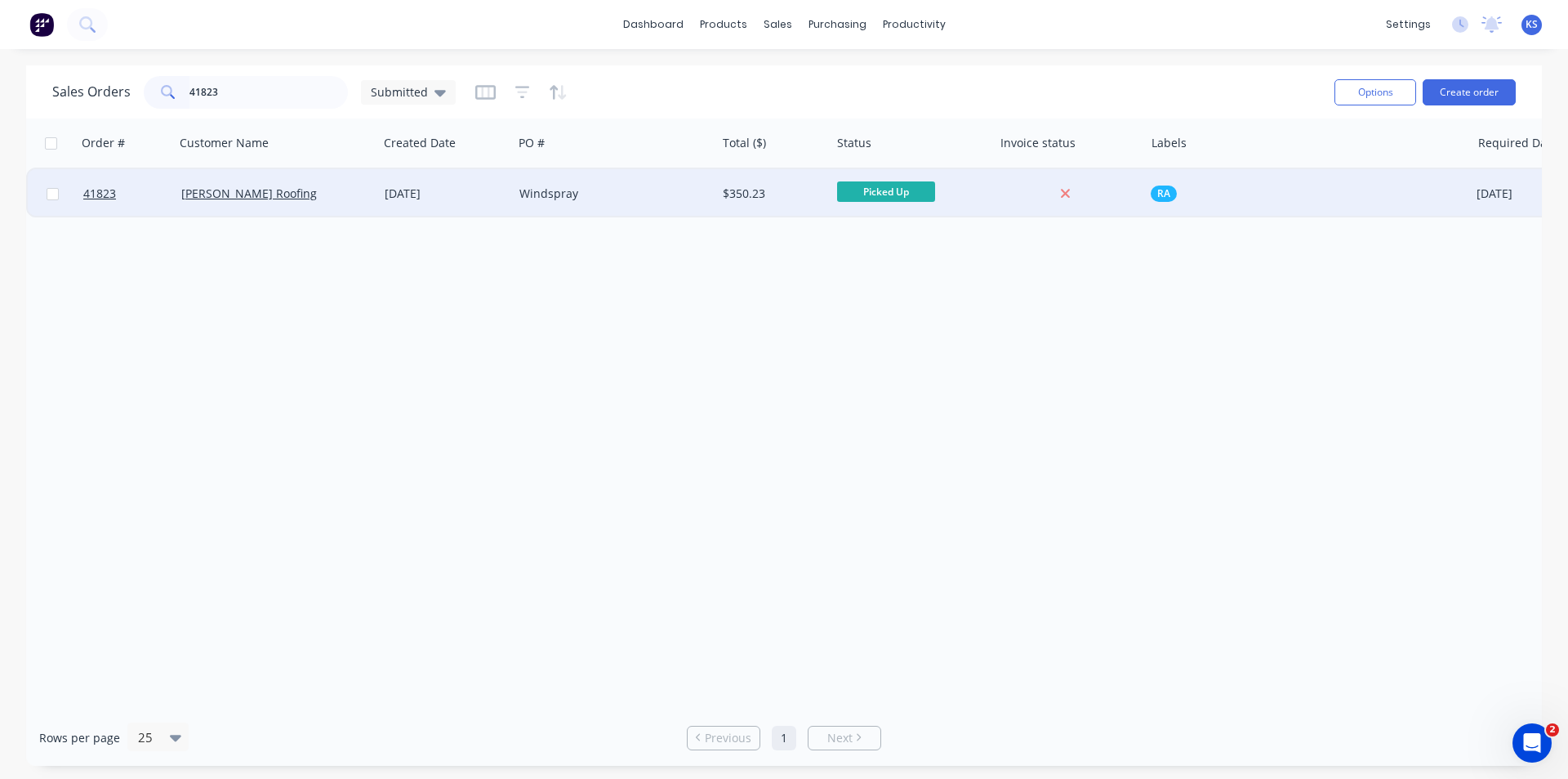
click at [479, 184] on div "19 Sep 2025" at bounding box center [445, 193] width 134 height 49
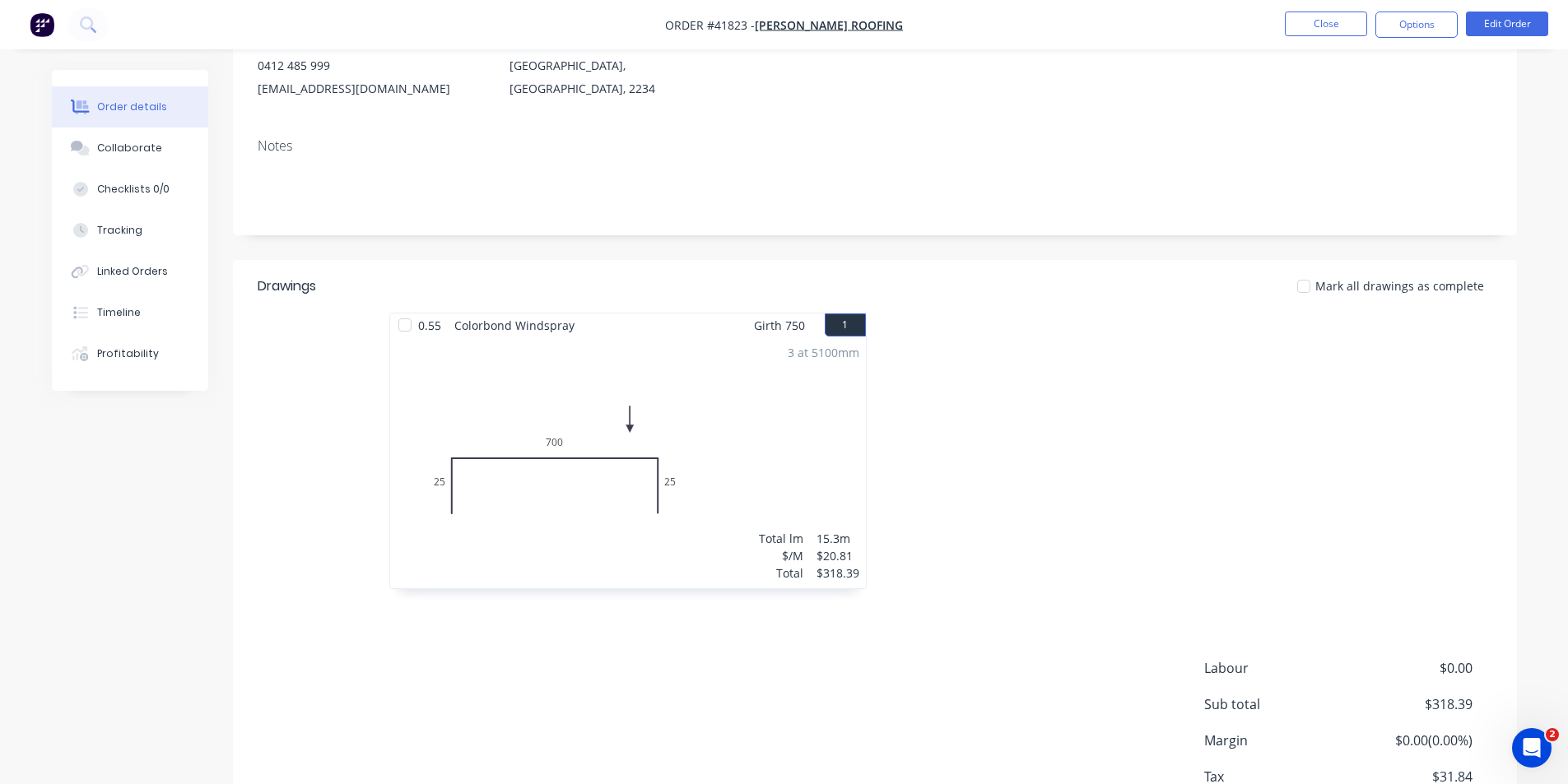
scroll to position [82, 0]
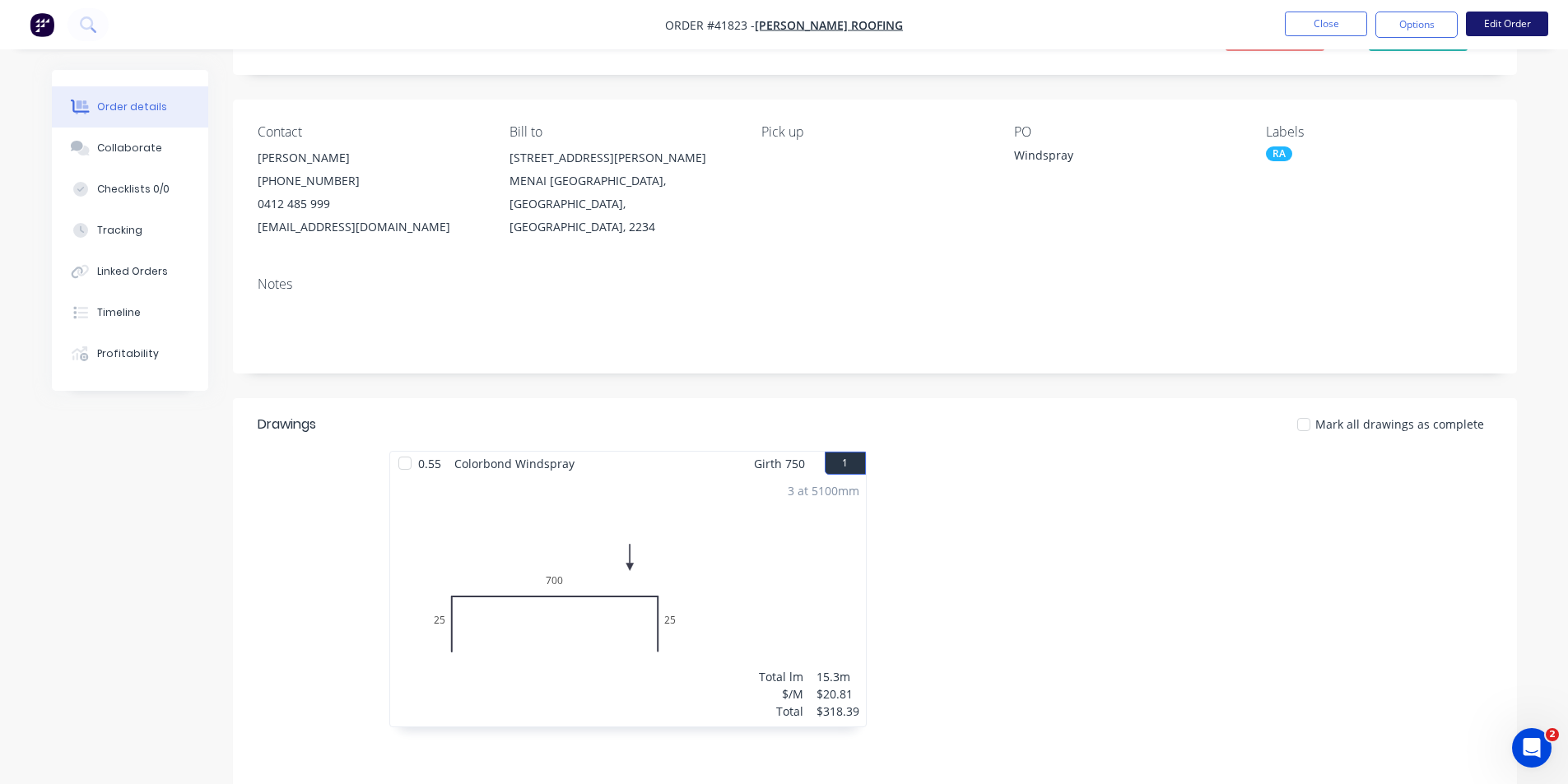
click at [1494, 25] on button "Edit Order" at bounding box center [1506, 24] width 82 height 25
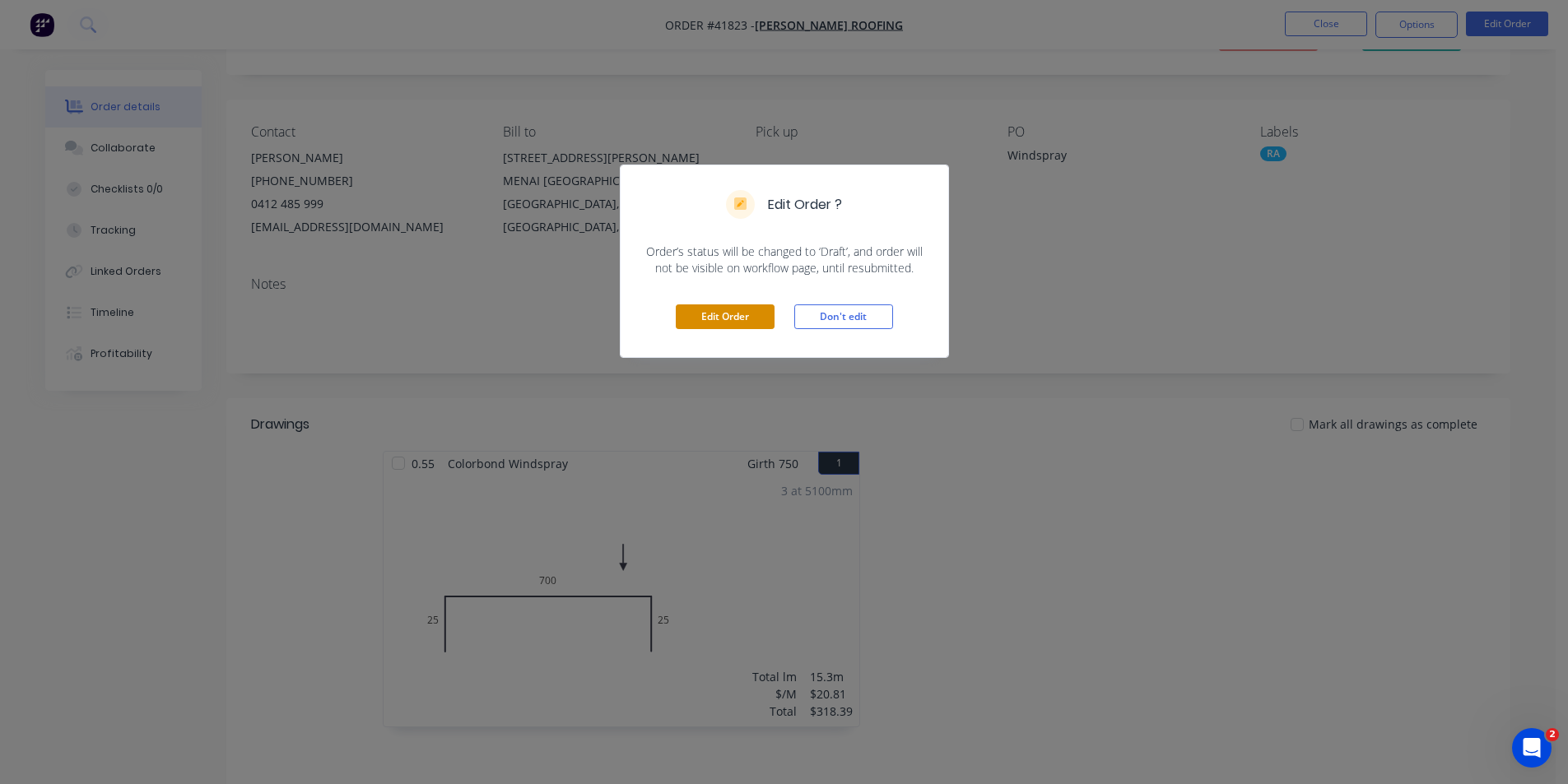
click at [734, 313] on button "Edit Order" at bounding box center [724, 316] width 99 height 25
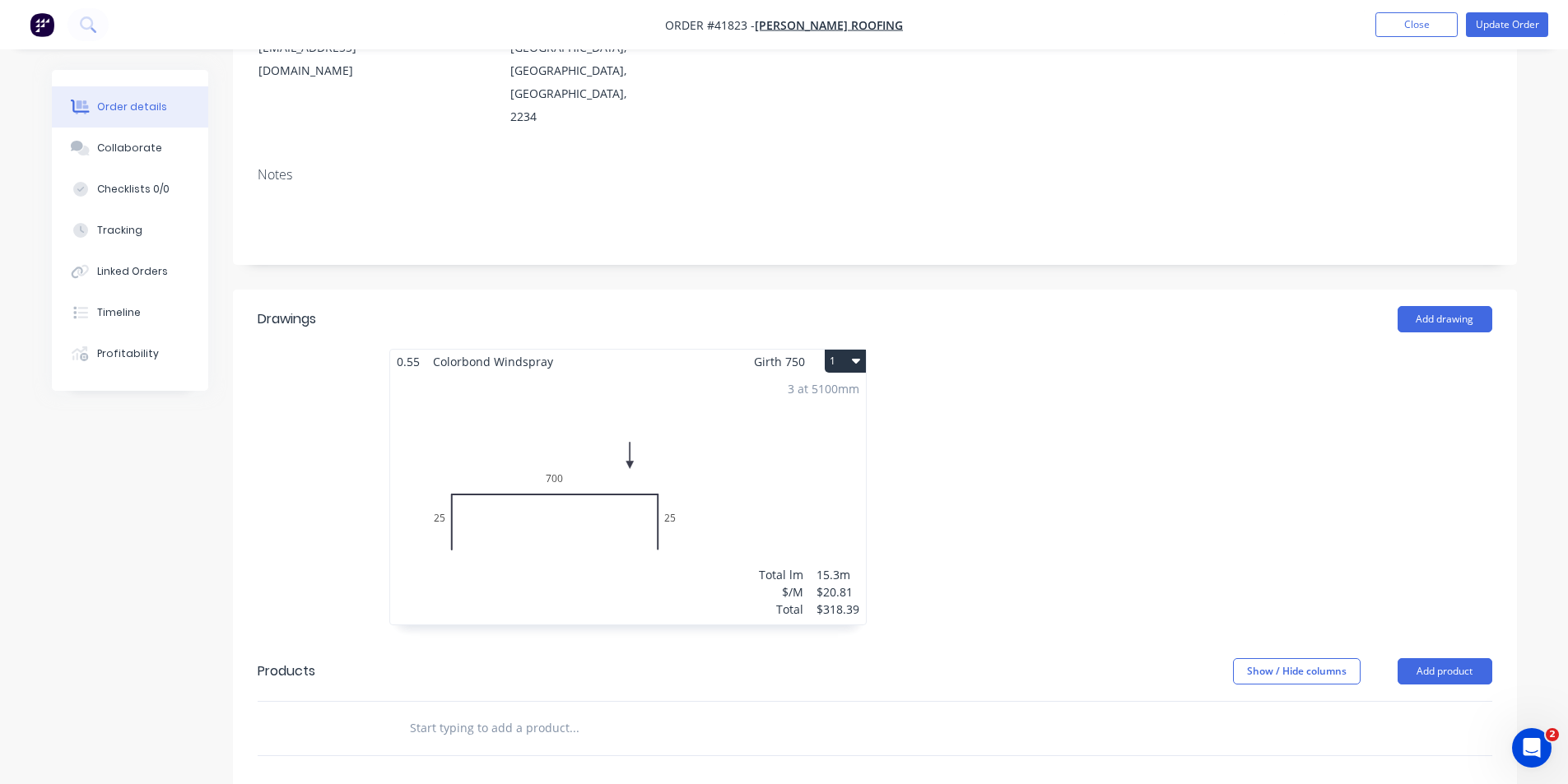
scroll to position [329, 0]
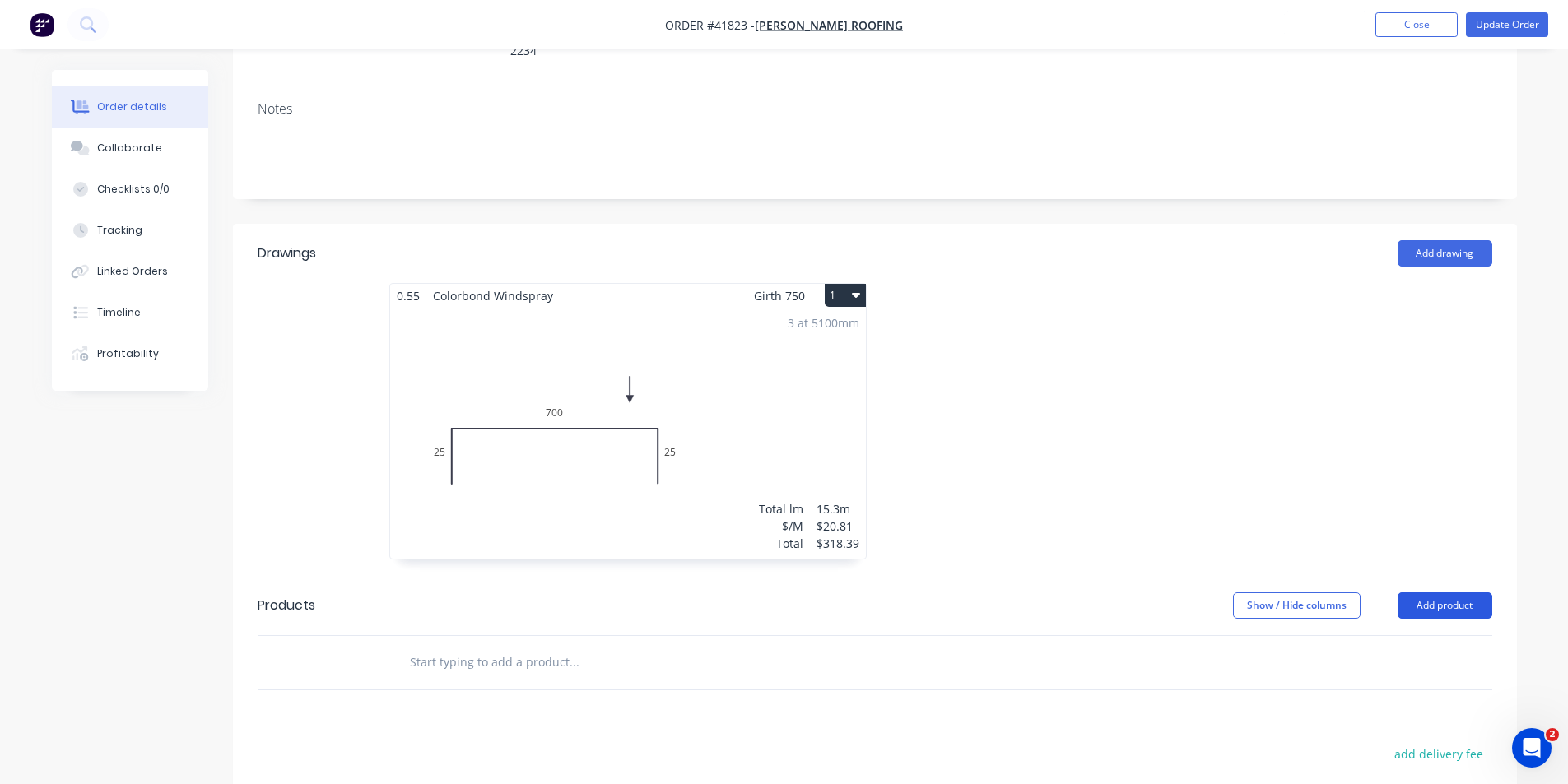
click at [1459, 592] on button "Add product" at bounding box center [1444, 605] width 95 height 26
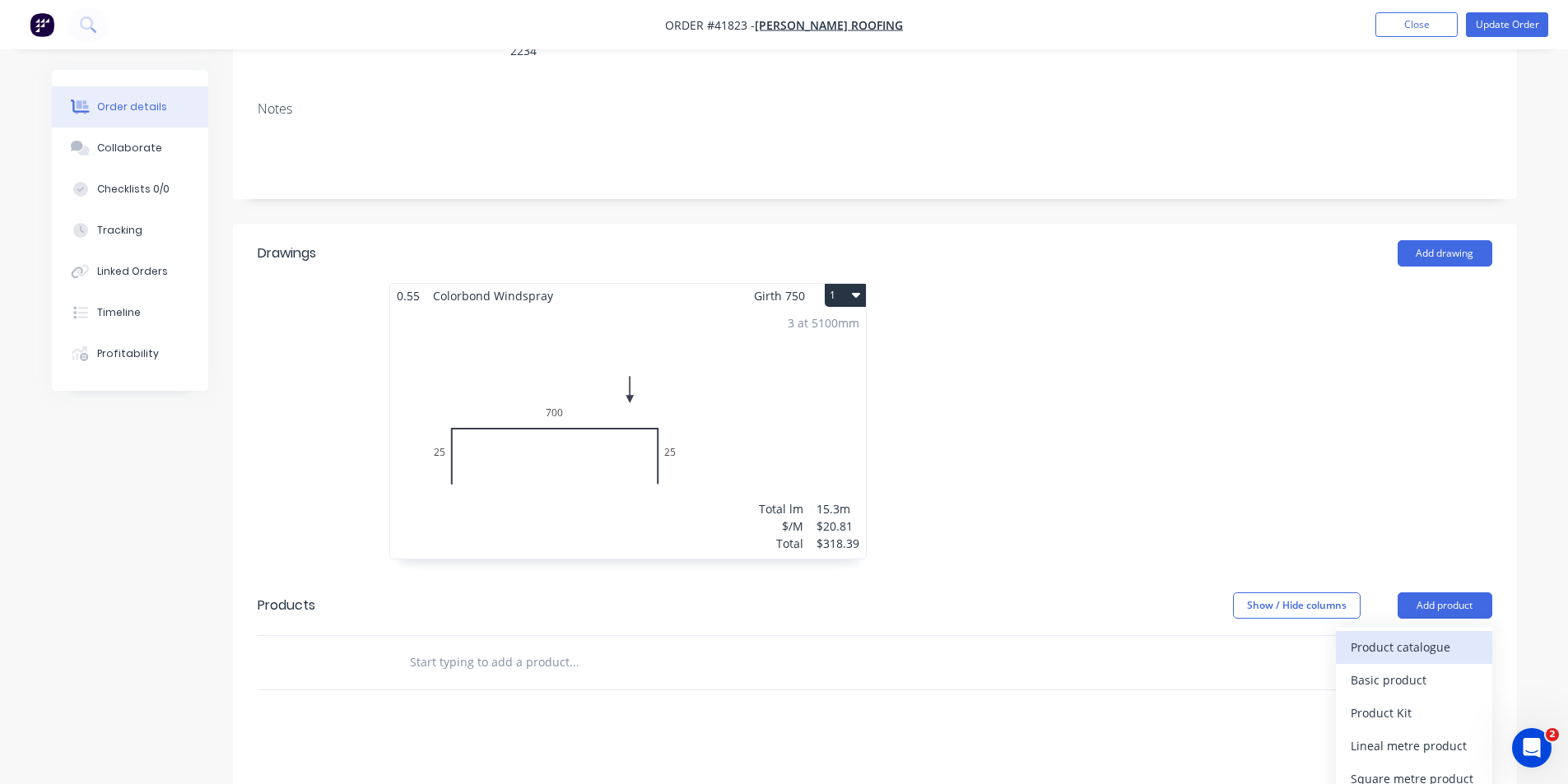
click at [1418, 635] on div "Product catalogue" at bounding box center [1414, 647] width 127 height 24
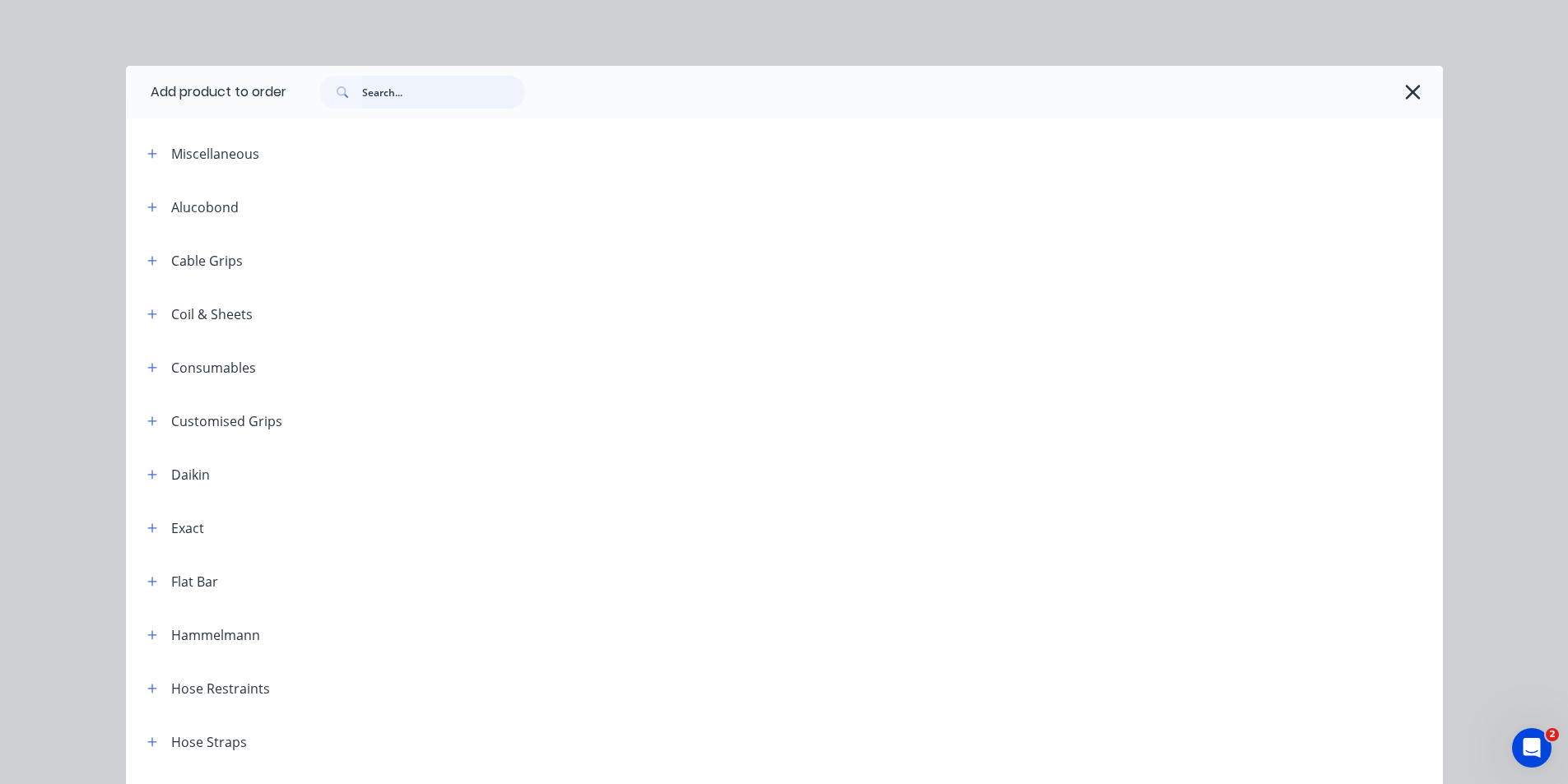
click at [373, 95] on input "text" at bounding box center [443, 91] width 163 height 33
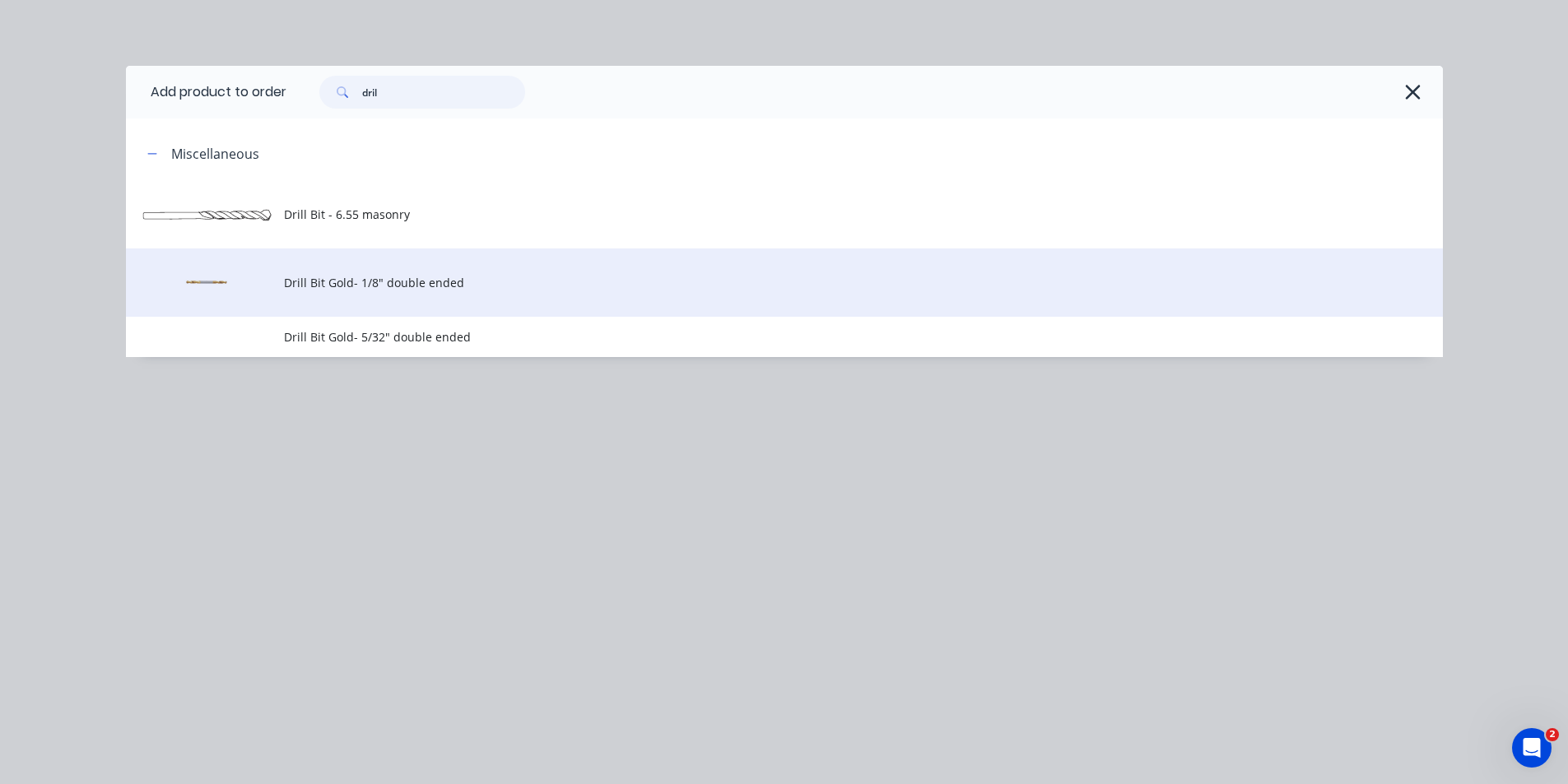
type input "dril"
click at [495, 293] on td "Drill Bit Gold- 1/8" double ended" at bounding box center [863, 282] width 1158 height 69
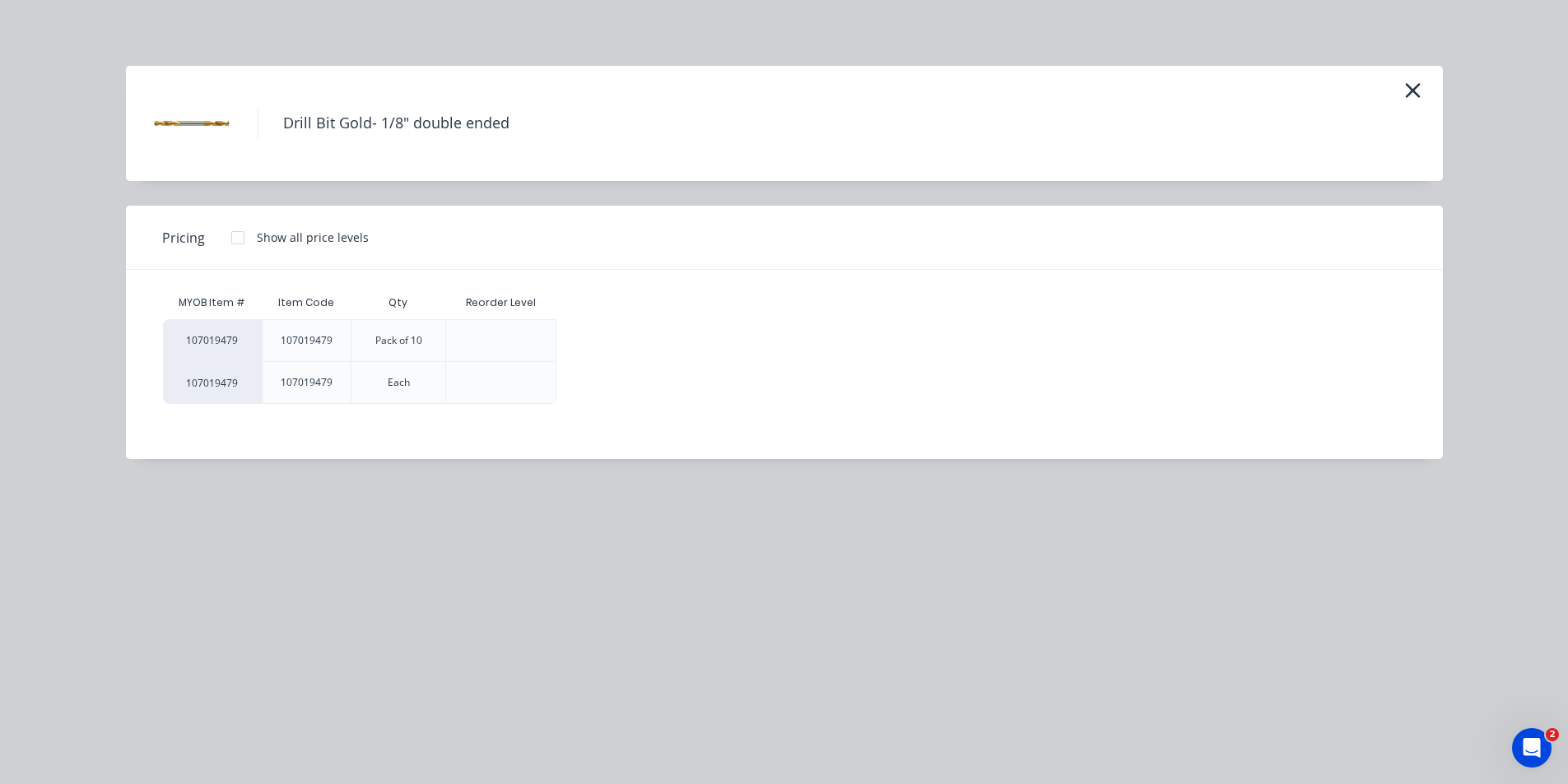
click at [235, 236] on div at bounding box center [238, 238] width 33 height 33
click at [588, 347] on div "$31.91" at bounding box center [601, 340] width 88 height 41
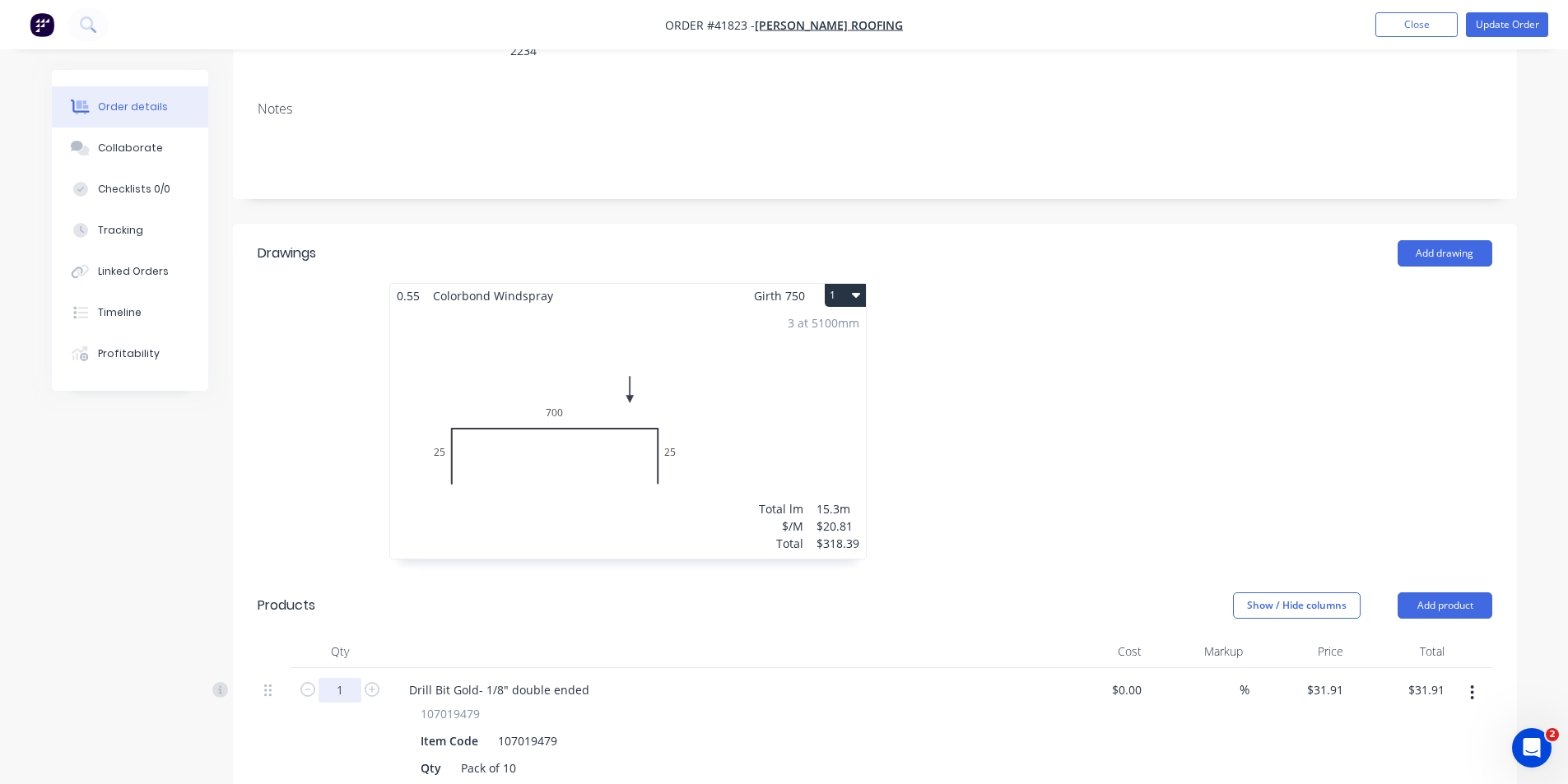
click at [338, 677] on input "1" at bounding box center [339, 689] width 43 height 25
type input "5"
type input "$159.55"
click at [1503, 24] on button "Update Order" at bounding box center [1506, 25] width 82 height 25
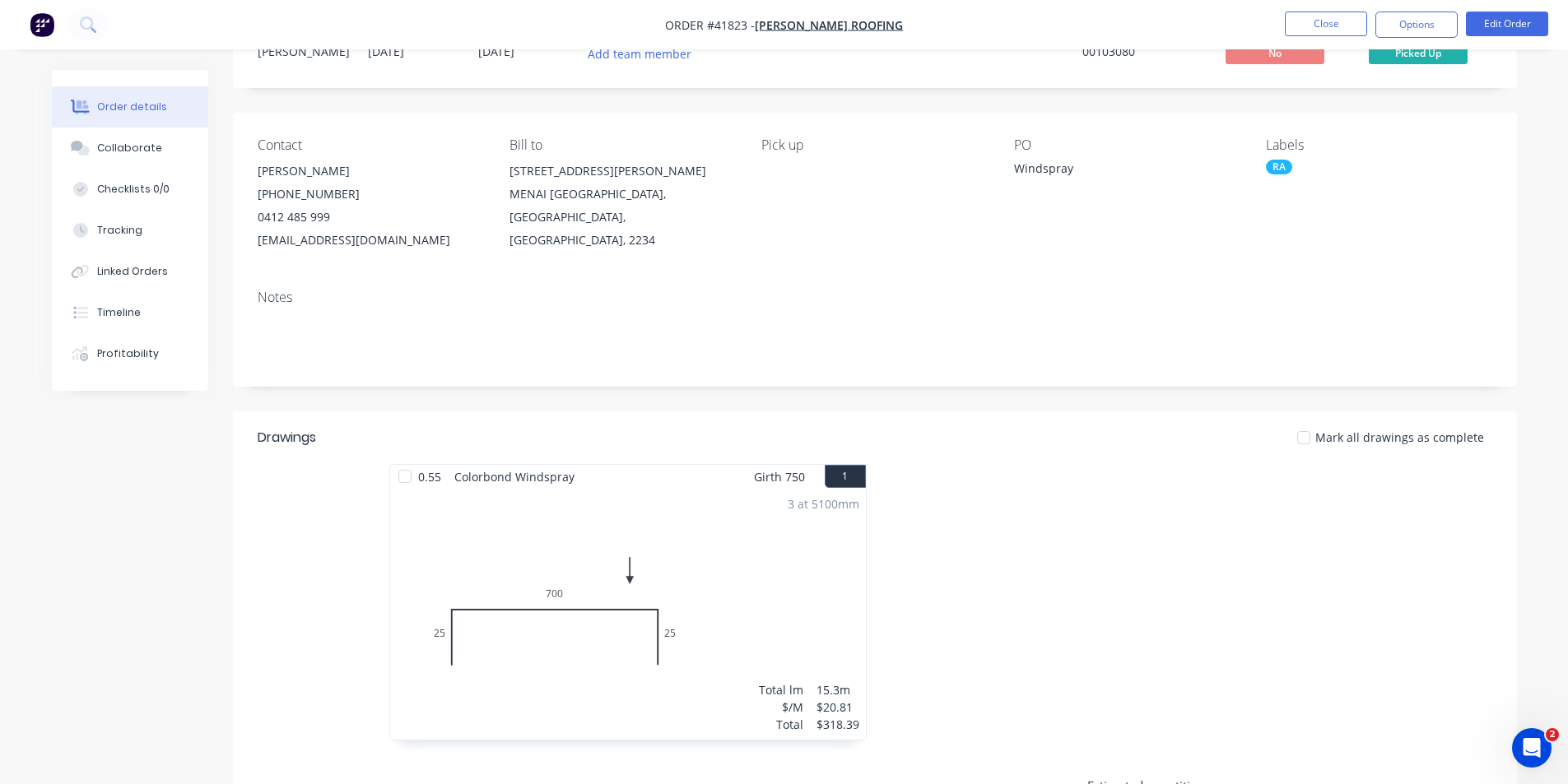
scroll to position [0, 0]
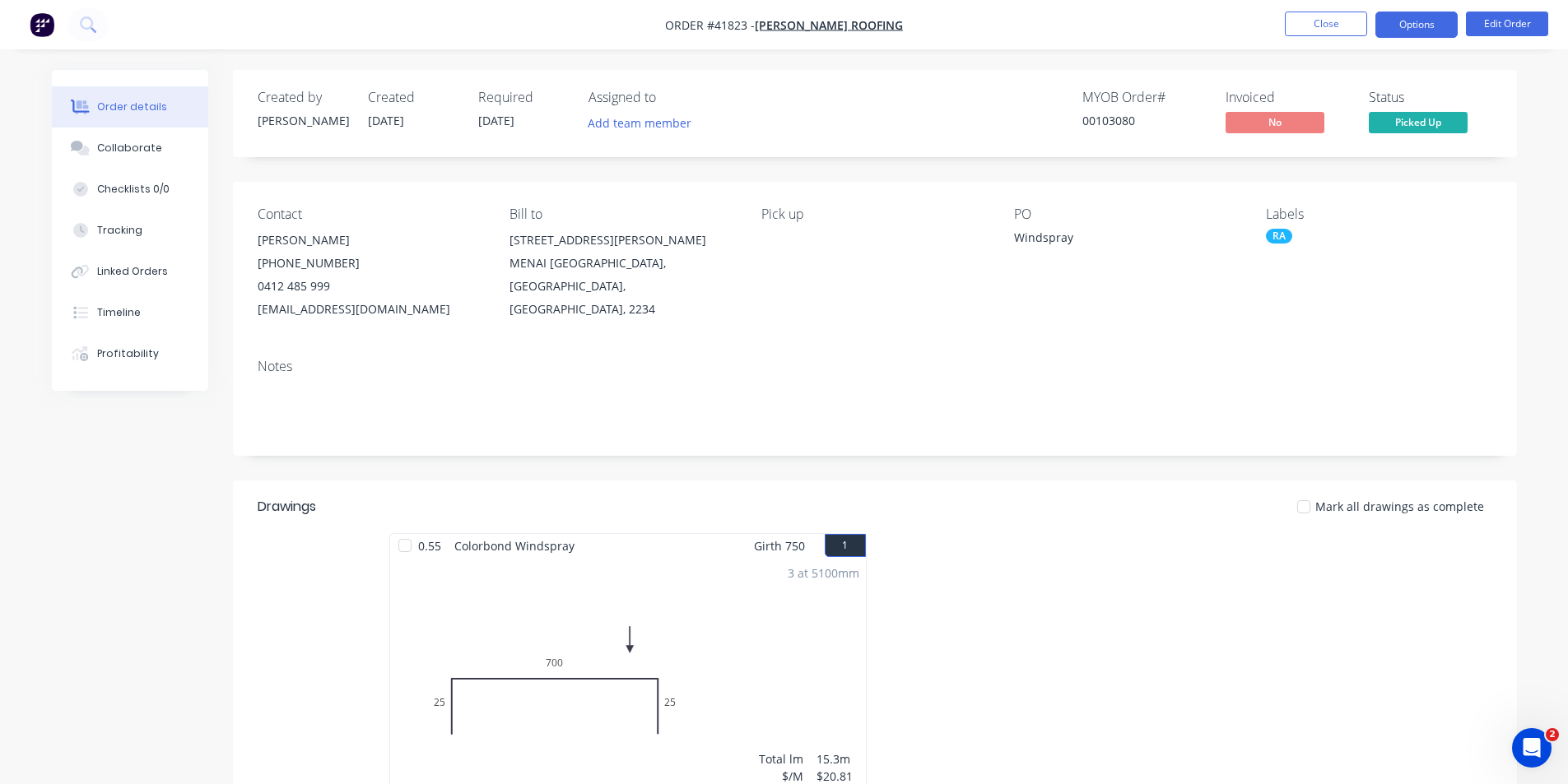
click at [1397, 26] on button "Options" at bounding box center [1416, 25] width 82 height 26
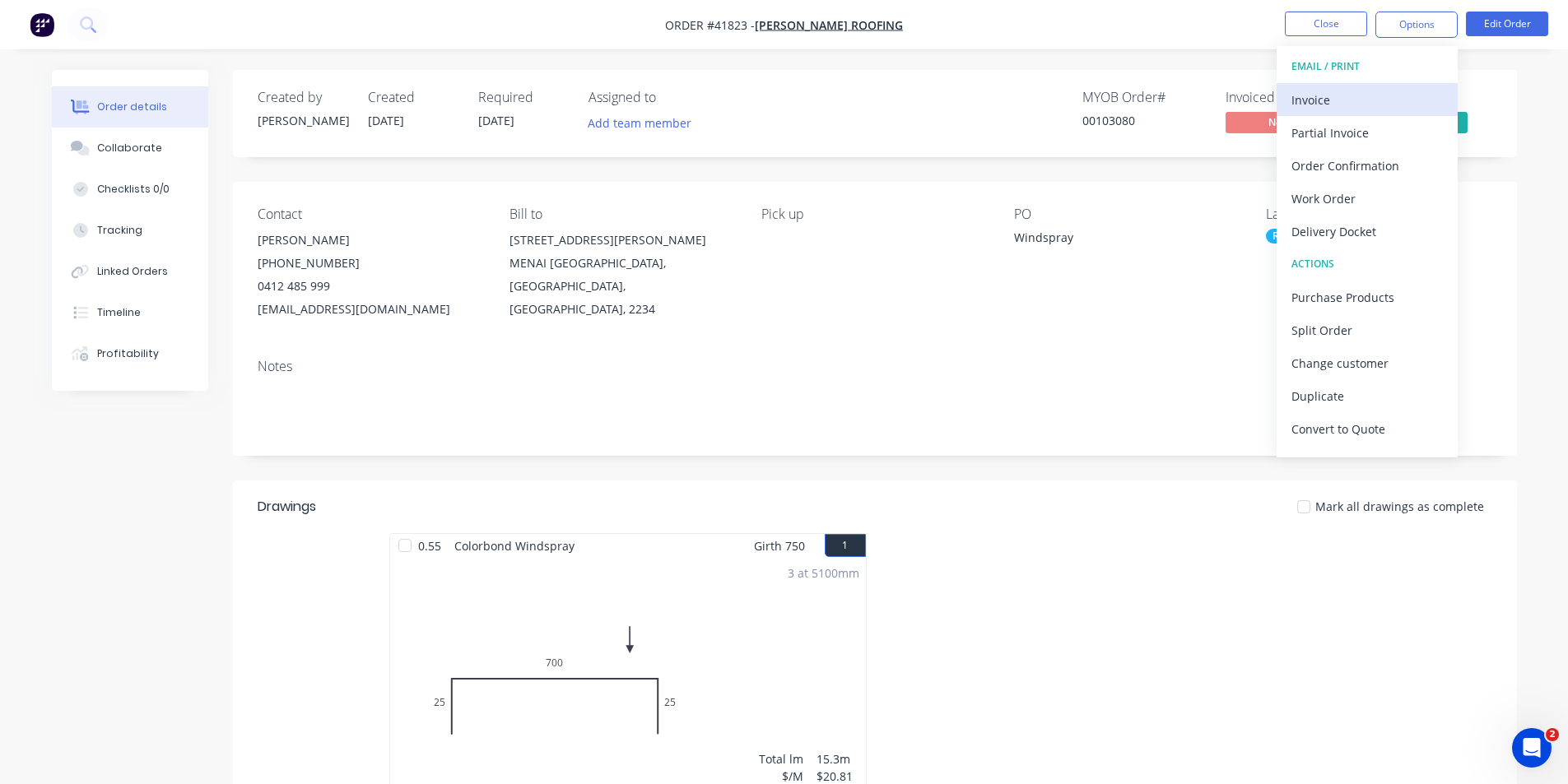
click at [1355, 107] on div "Invoice" at bounding box center [1367, 100] width 151 height 24
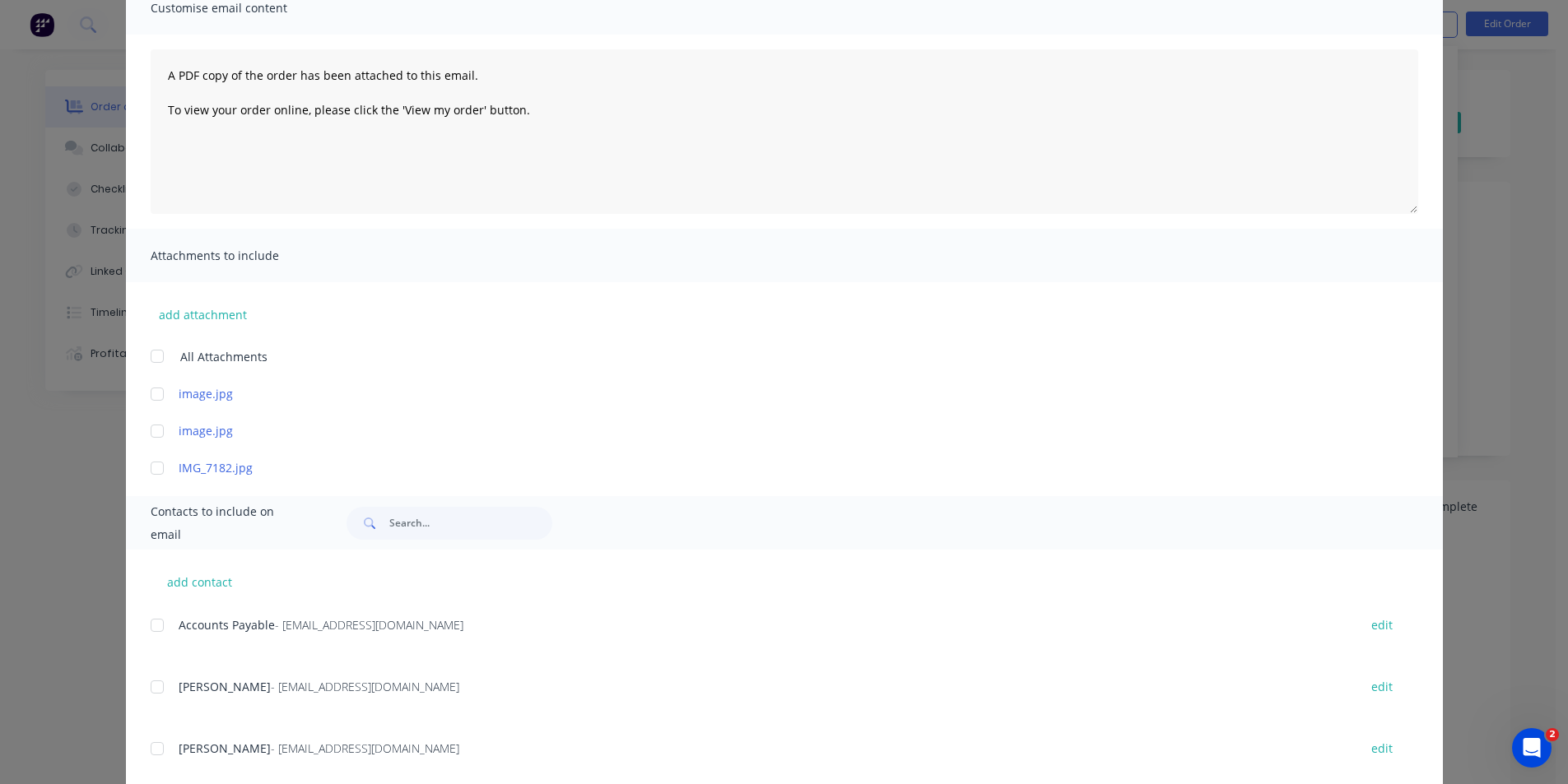
scroll to position [176, 0]
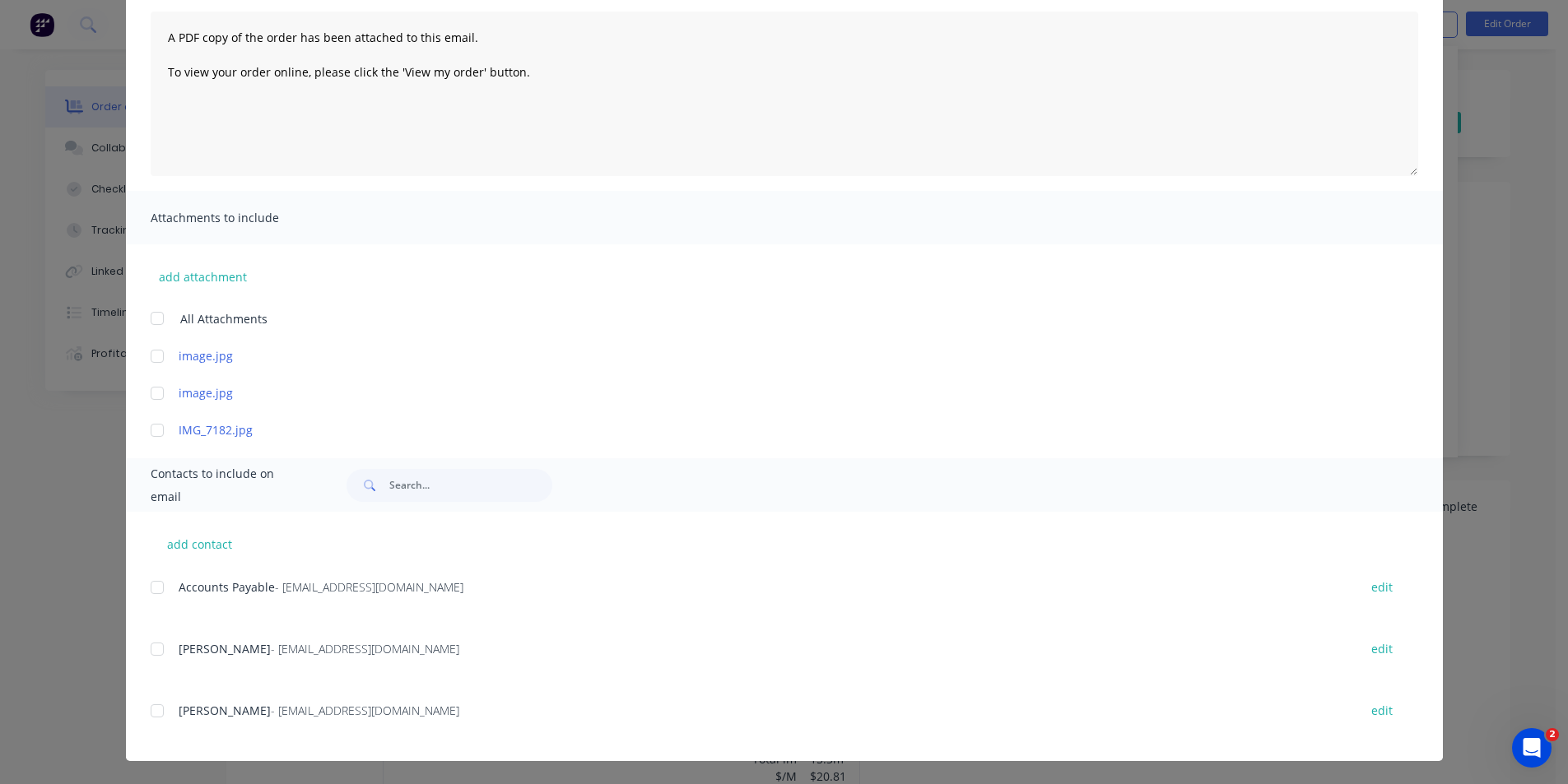
click at [151, 586] on div at bounding box center [157, 587] width 33 height 33
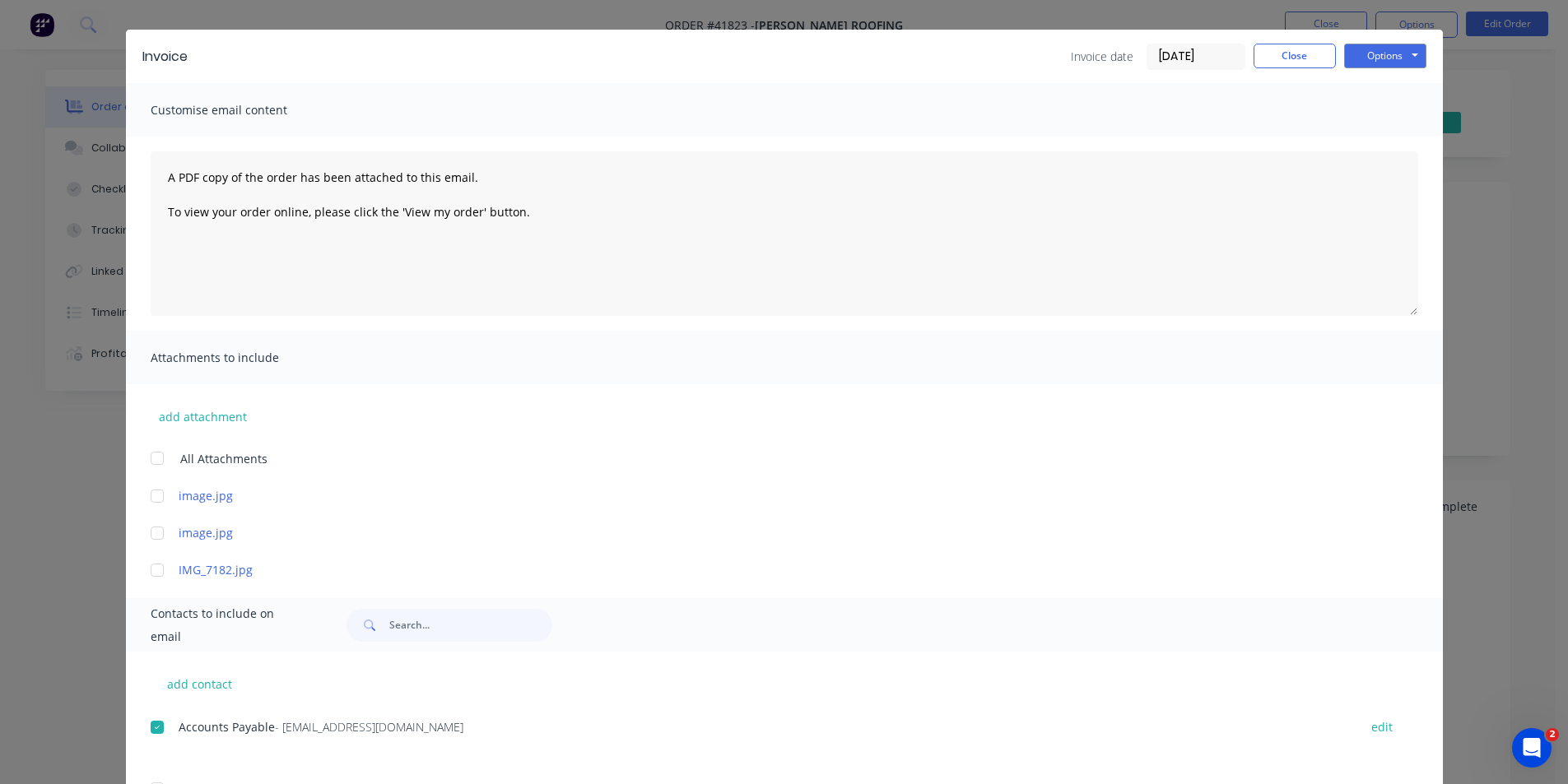
scroll to position [0, 0]
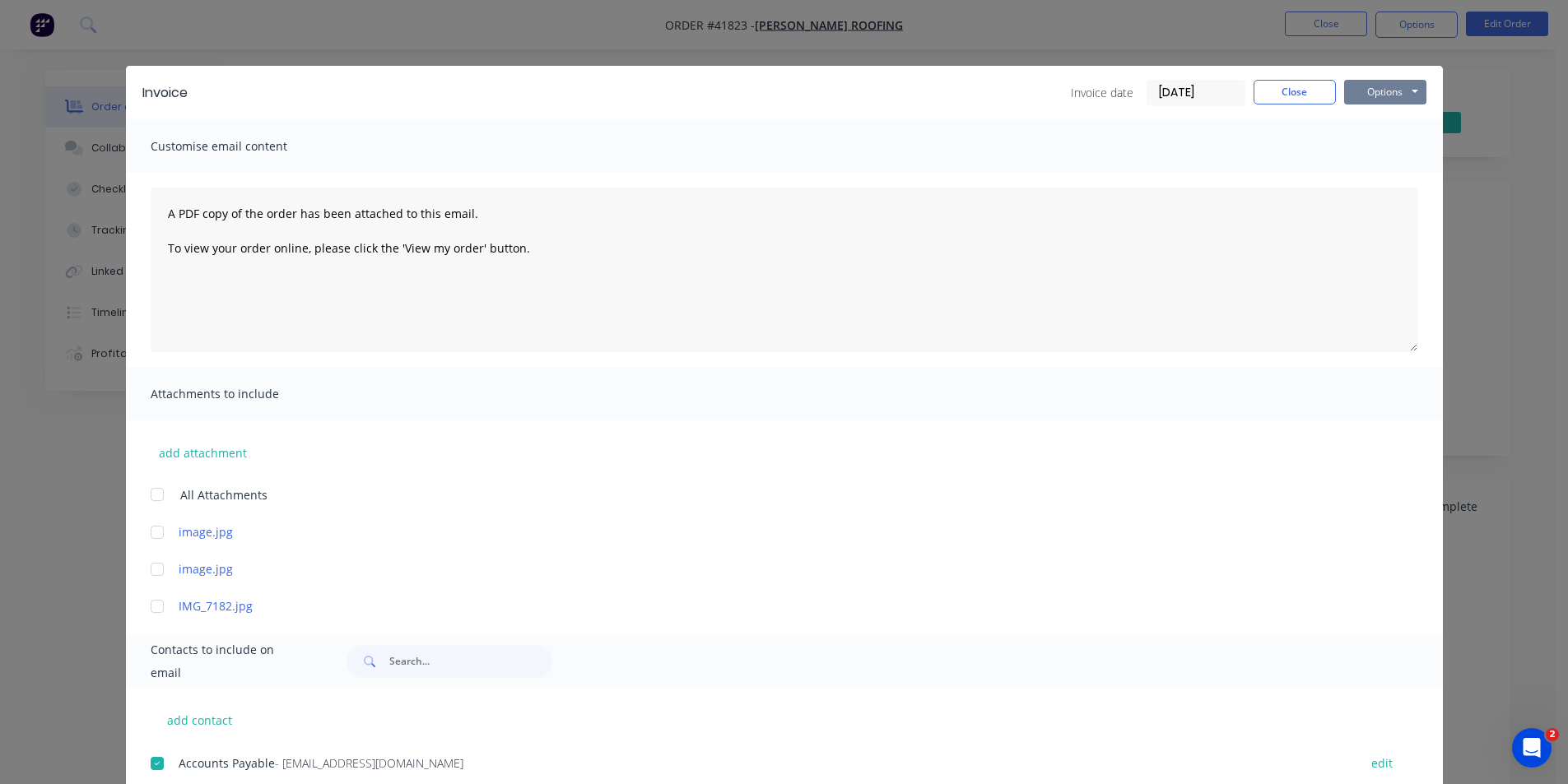
click at [1390, 88] on button "Options" at bounding box center [1384, 91] width 82 height 25
click at [1382, 167] on button "Email" at bounding box center [1396, 176] width 105 height 27
click at [1300, 89] on button "Close" at bounding box center [1294, 91] width 82 height 25
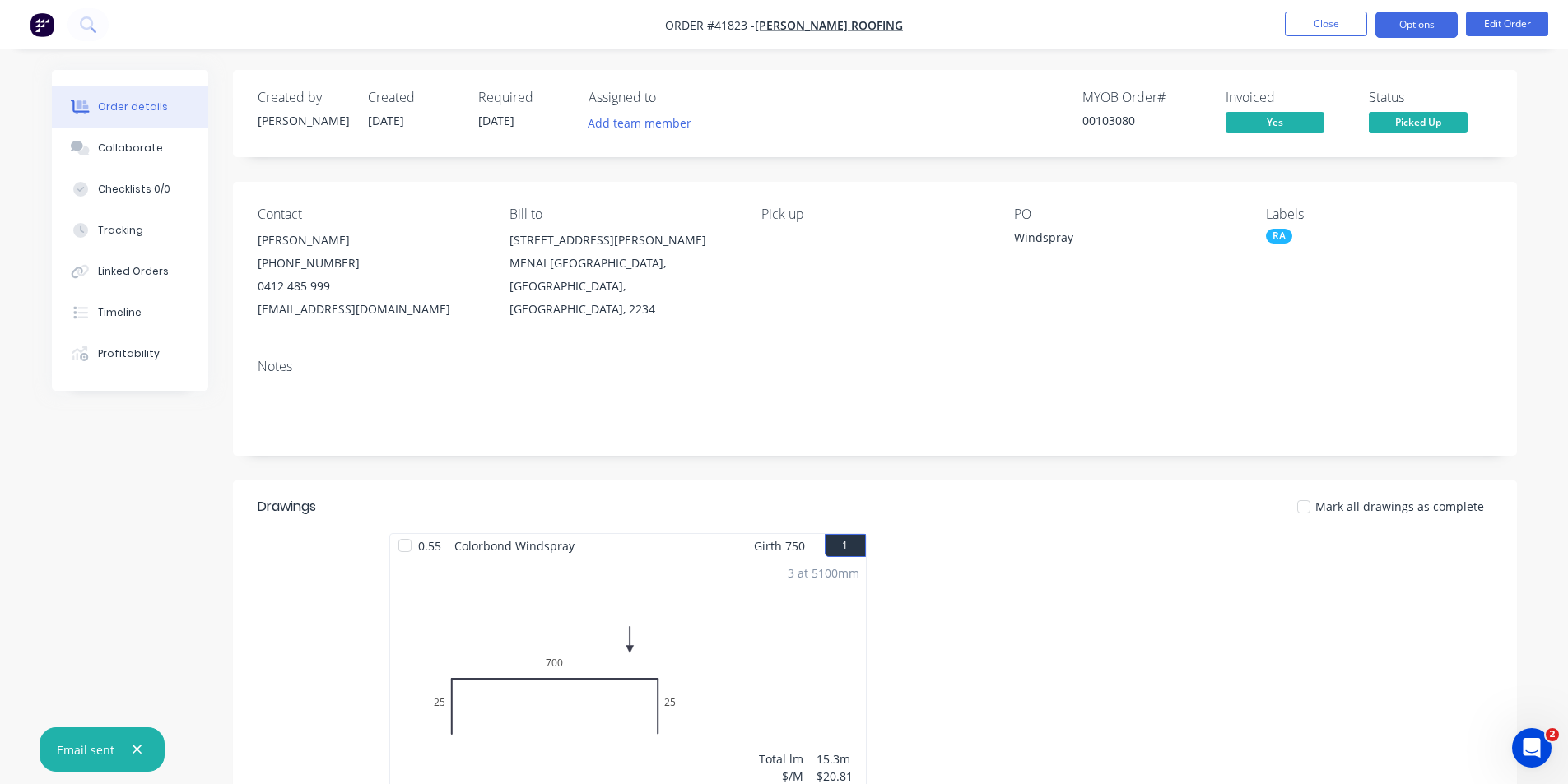
click at [1427, 28] on button "Options" at bounding box center [1416, 25] width 82 height 26
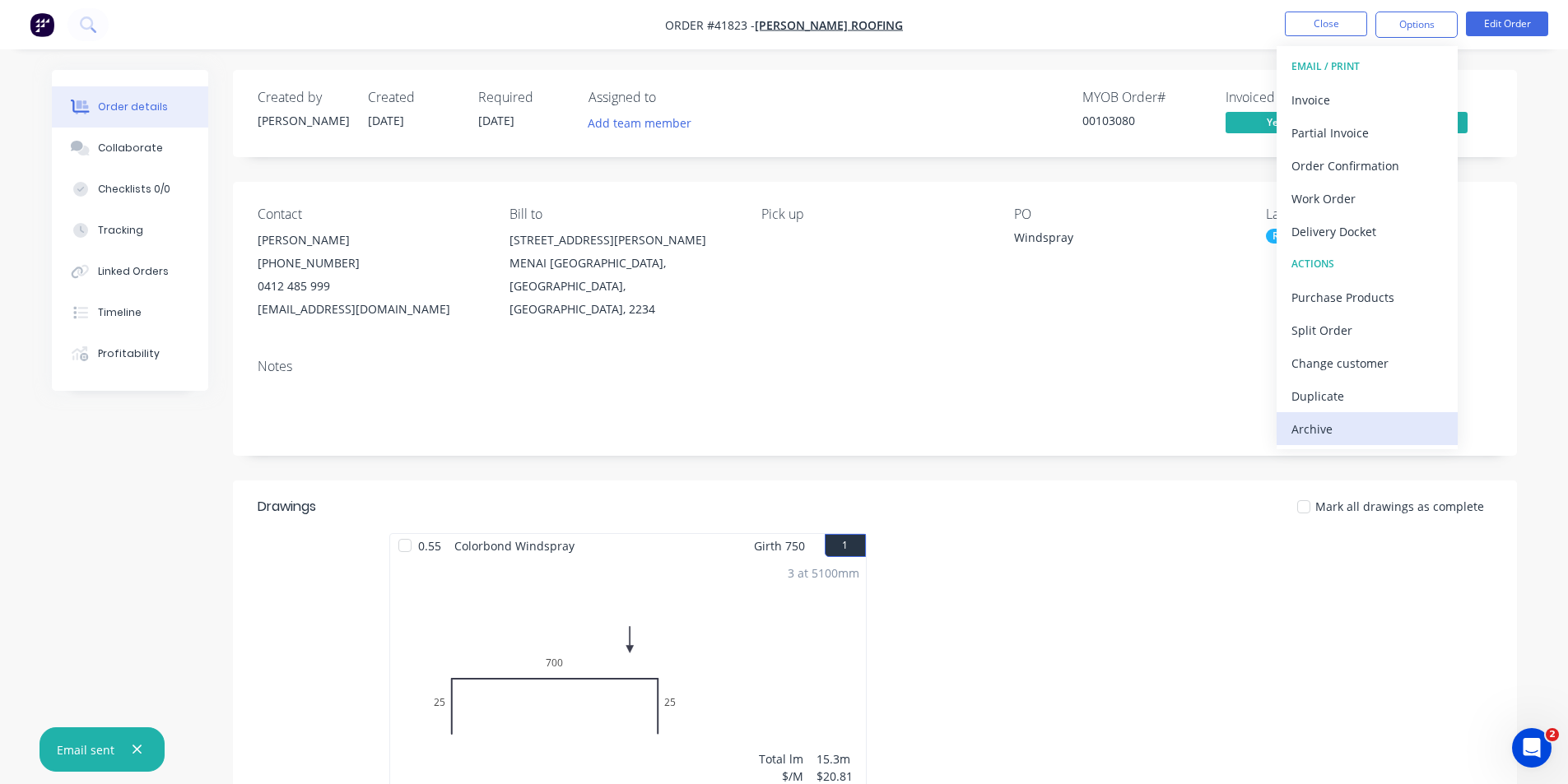
click at [1367, 439] on div "Archive" at bounding box center [1367, 429] width 151 height 24
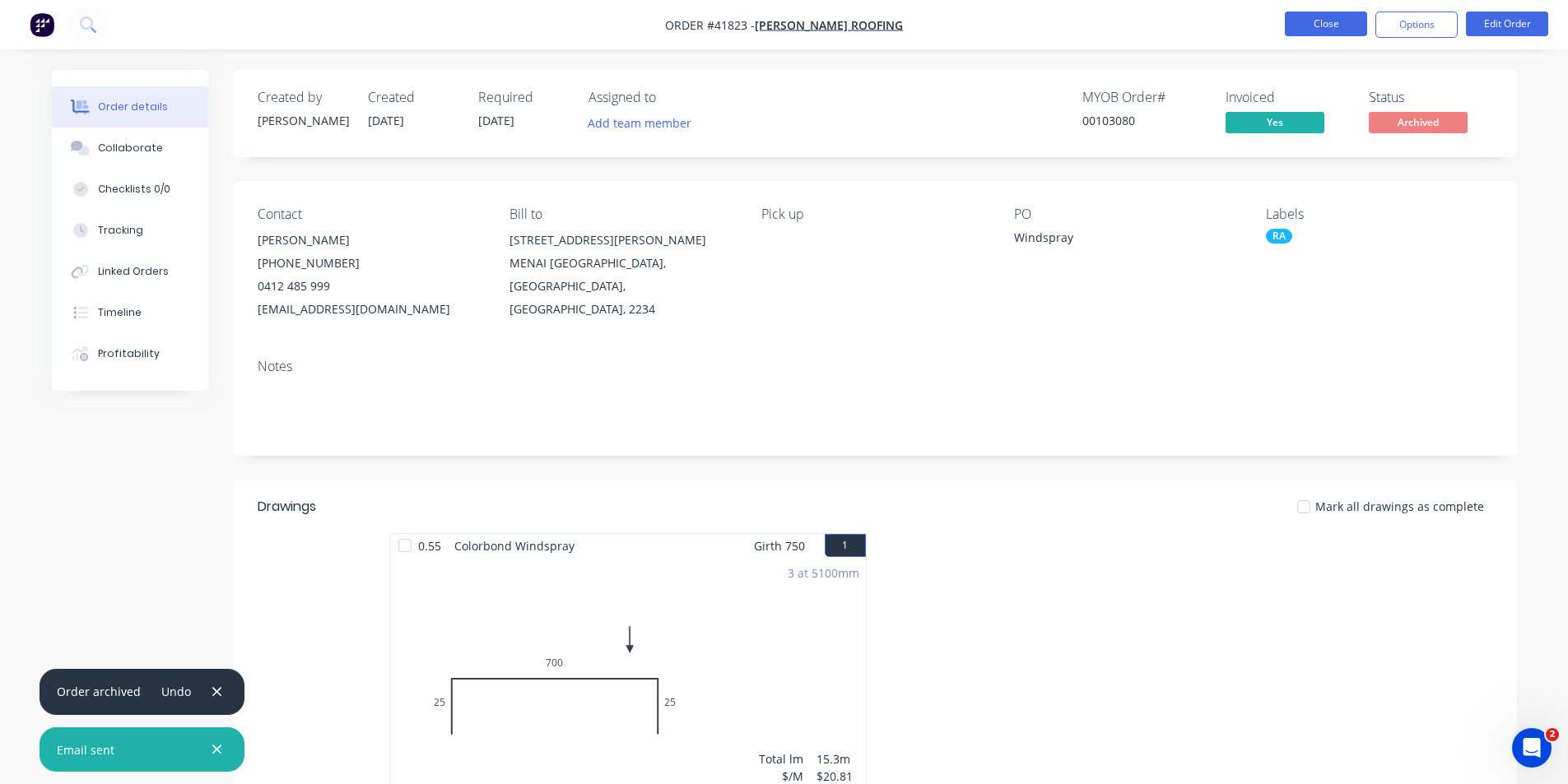
click at [1295, 19] on button "Close" at bounding box center [1325, 24] width 82 height 25
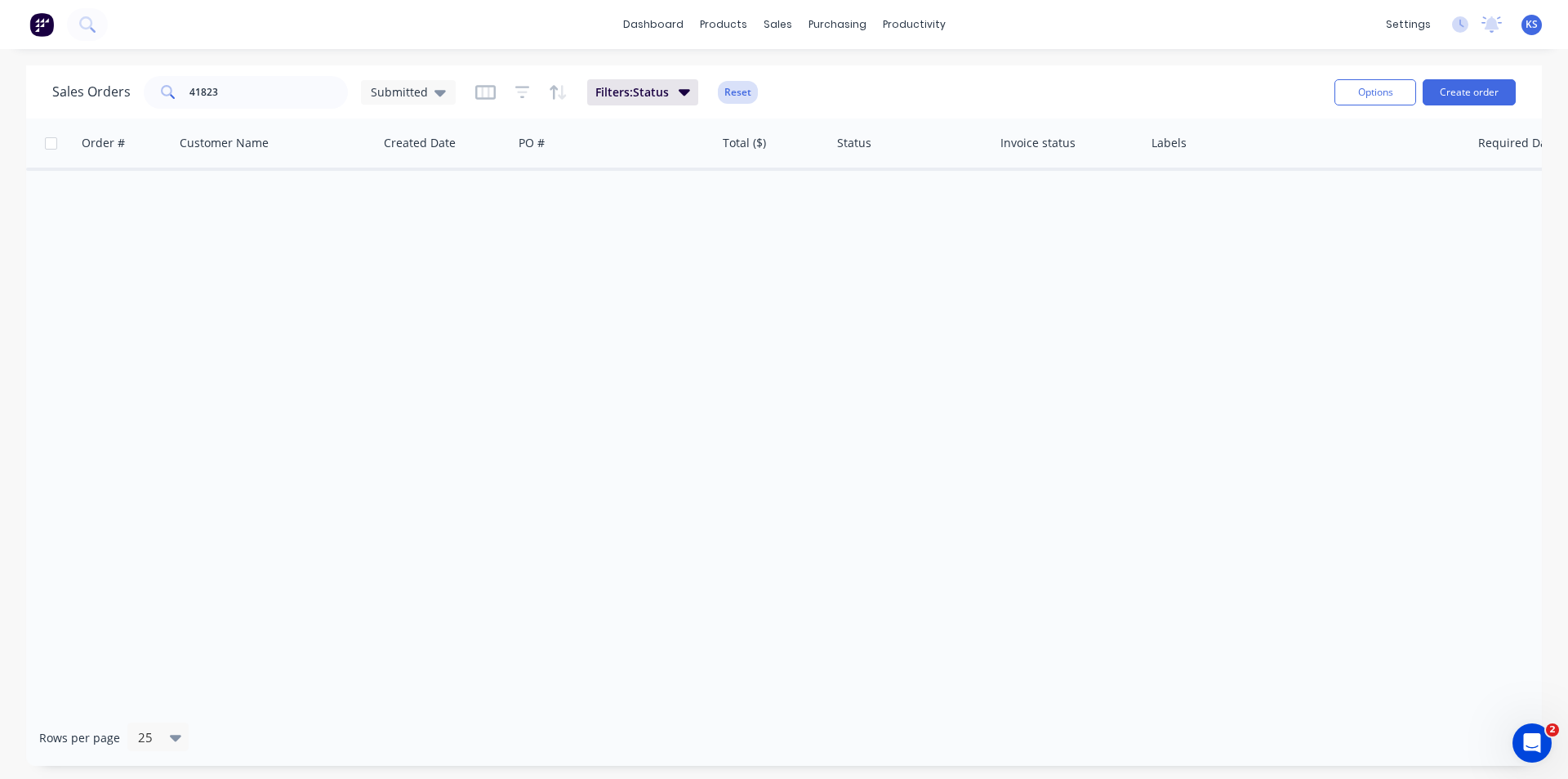
click at [733, 92] on button "Reset" at bounding box center [738, 92] width 40 height 23
drag, startPoint x: 243, startPoint y: 96, endPoint x: 107, endPoint y: 90, distance: 136.1
click at [144, 97] on div "41823" at bounding box center [245, 92] width 204 height 33
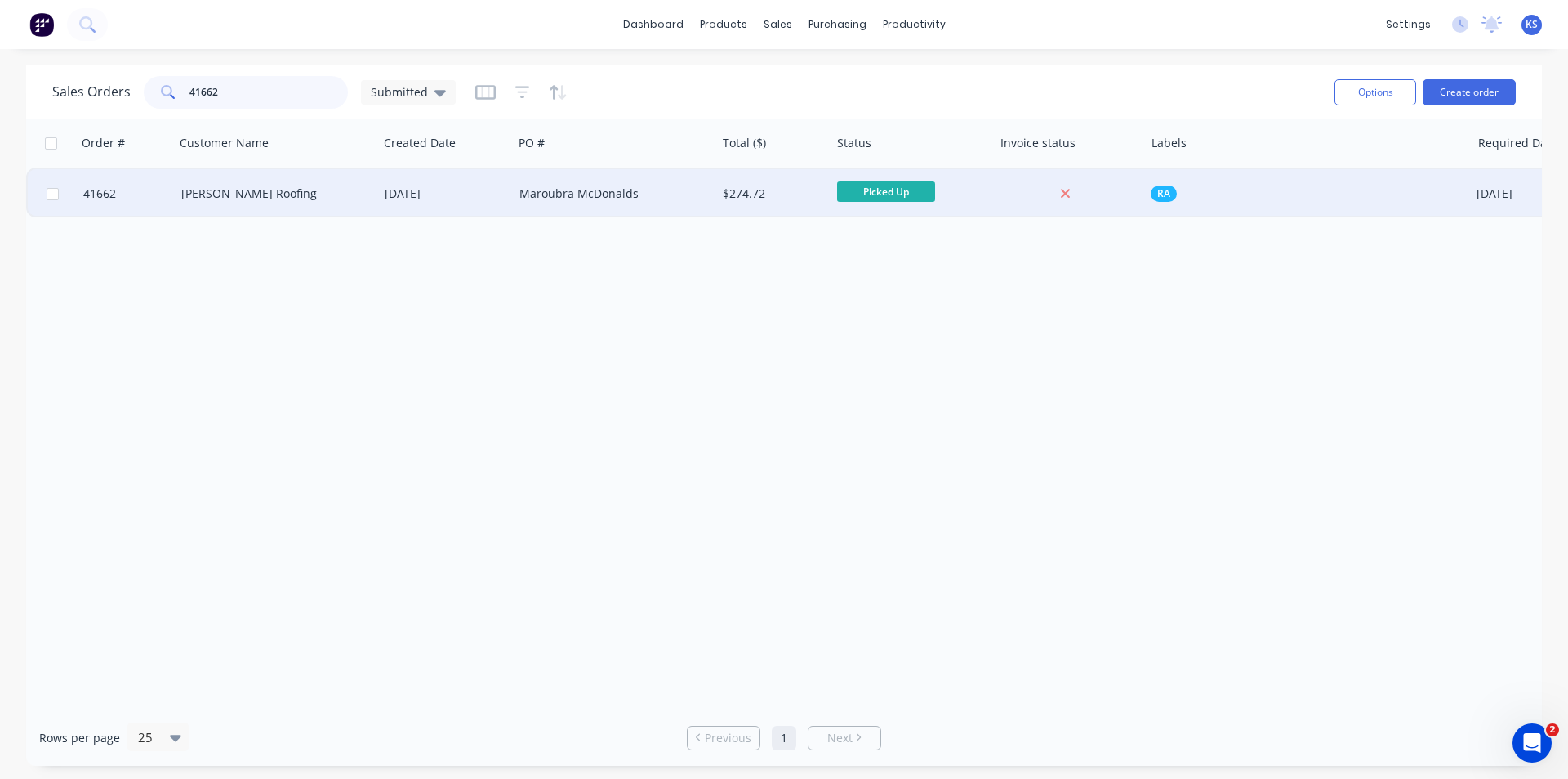
type input "41662"
click at [660, 197] on div "Maroubra McDonalds" at bounding box center [611, 193] width 181 height 16
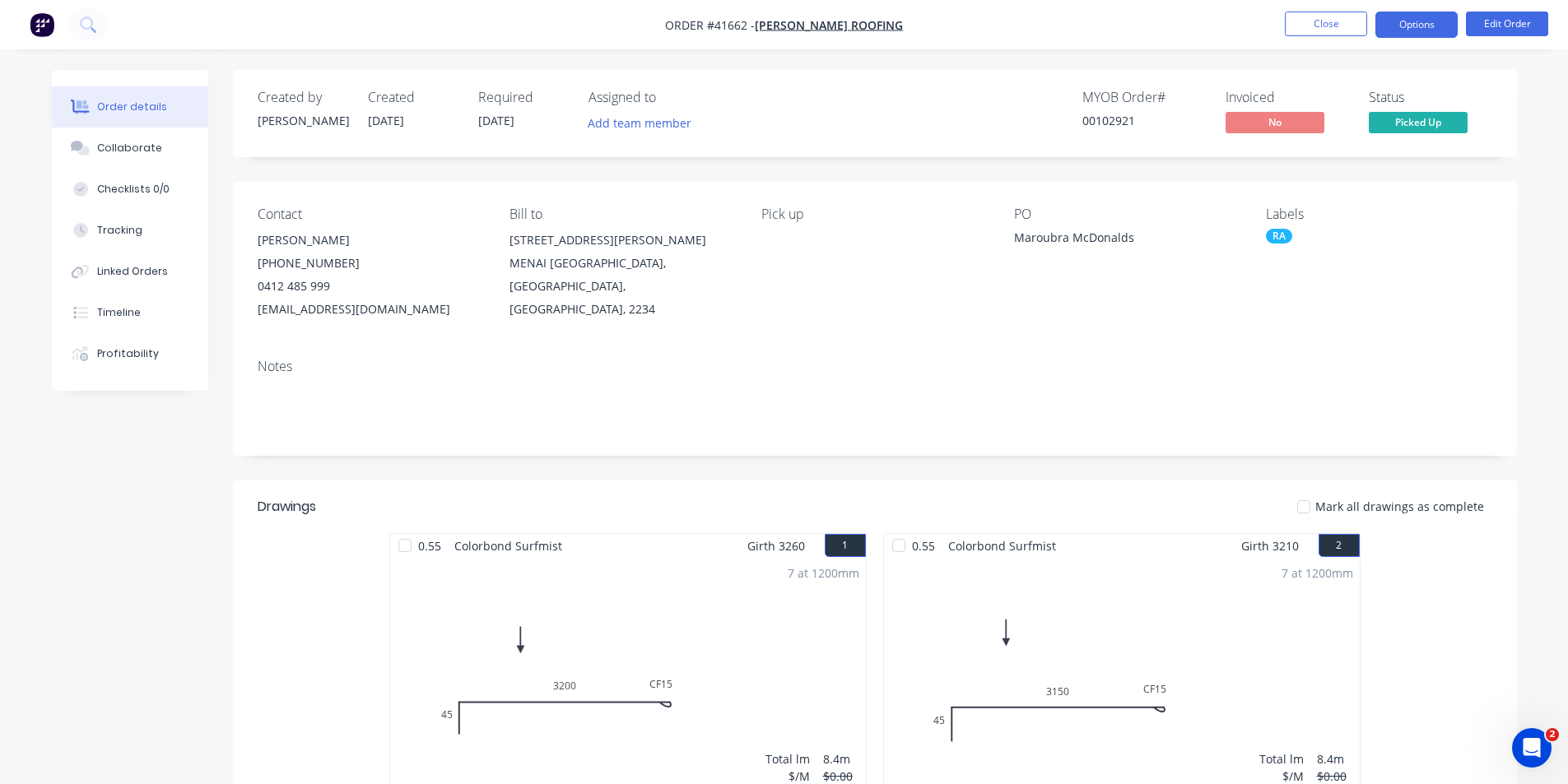
click at [1427, 28] on button "Options" at bounding box center [1416, 25] width 82 height 26
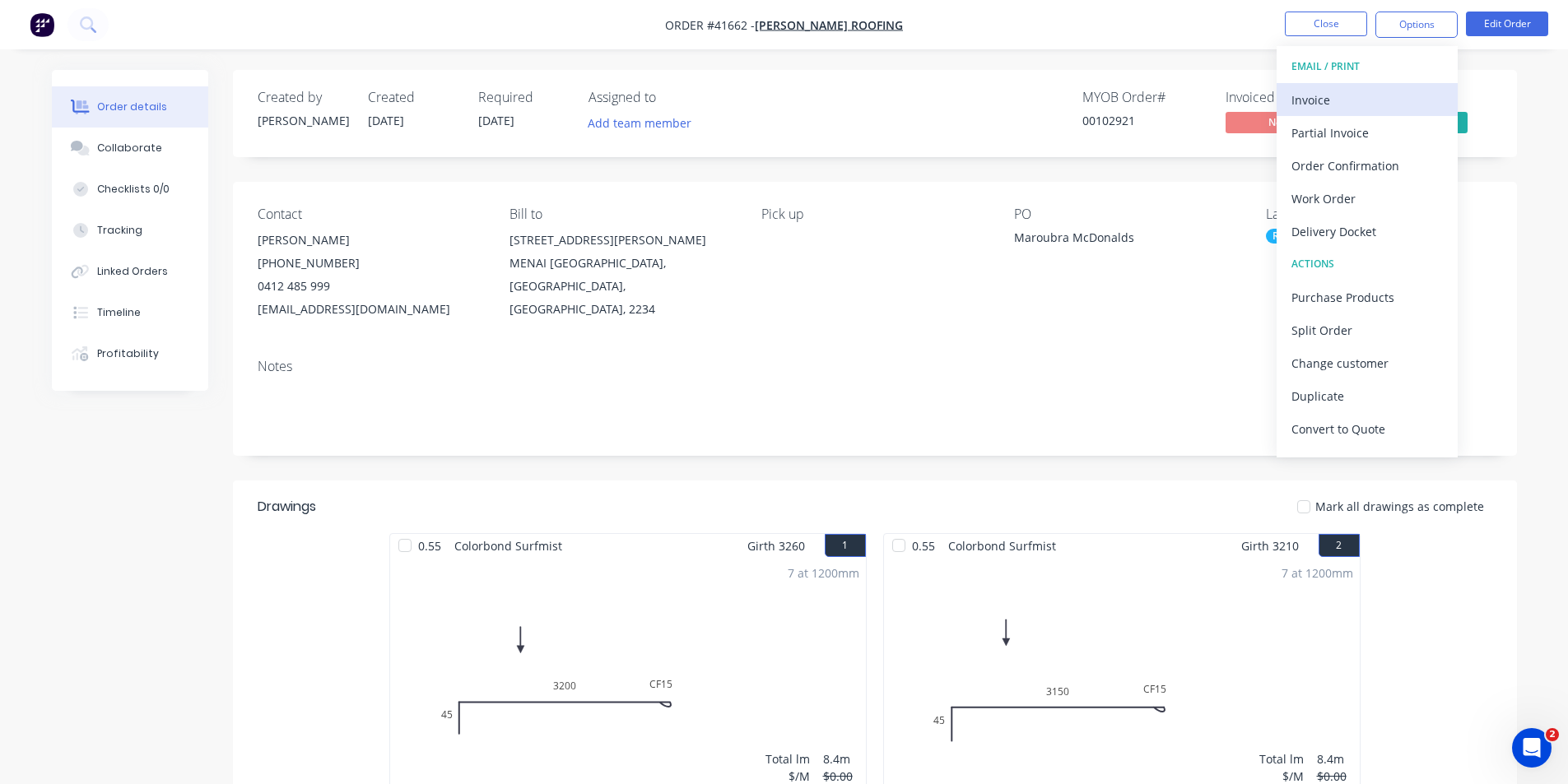
click at [1356, 105] on div "Invoice" at bounding box center [1367, 100] width 151 height 24
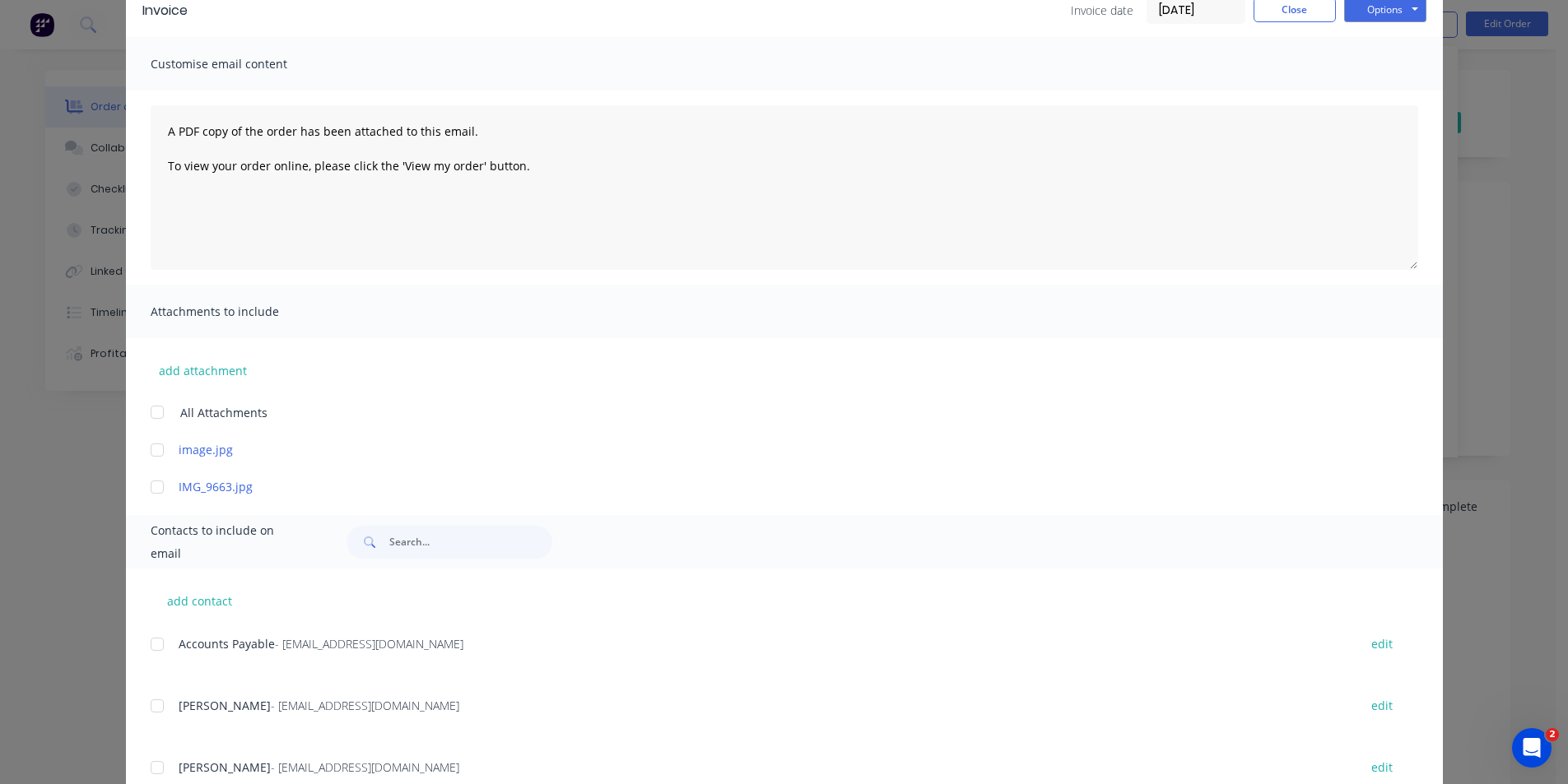
scroll to position [139, 0]
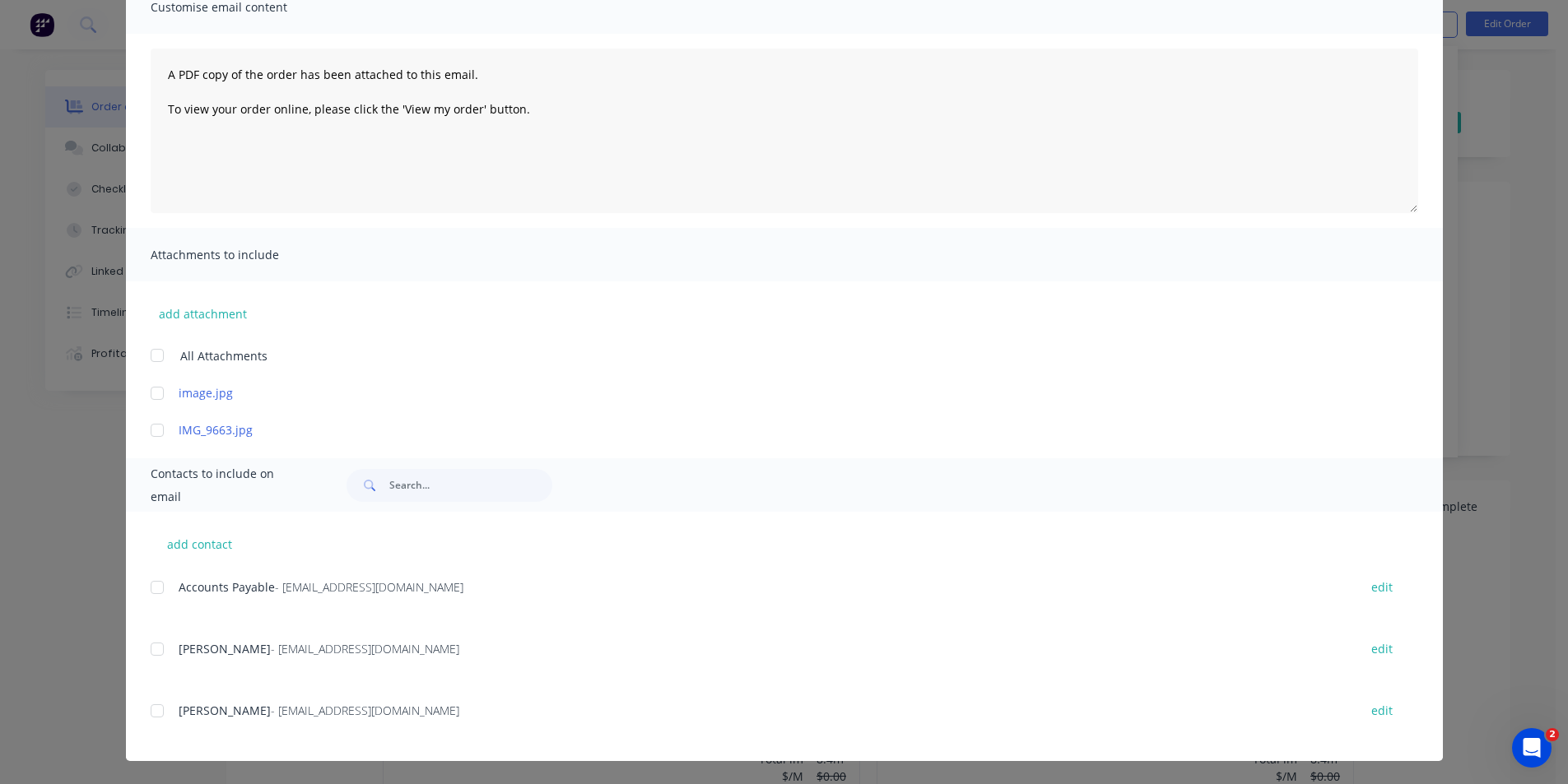
drag, startPoint x: 154, startPoint y: 589, endPoint x: 247, endPoint y: 576, distance: 93.9
click at [154, 589] on div at bounding box center [157, 587] width 33 height 33
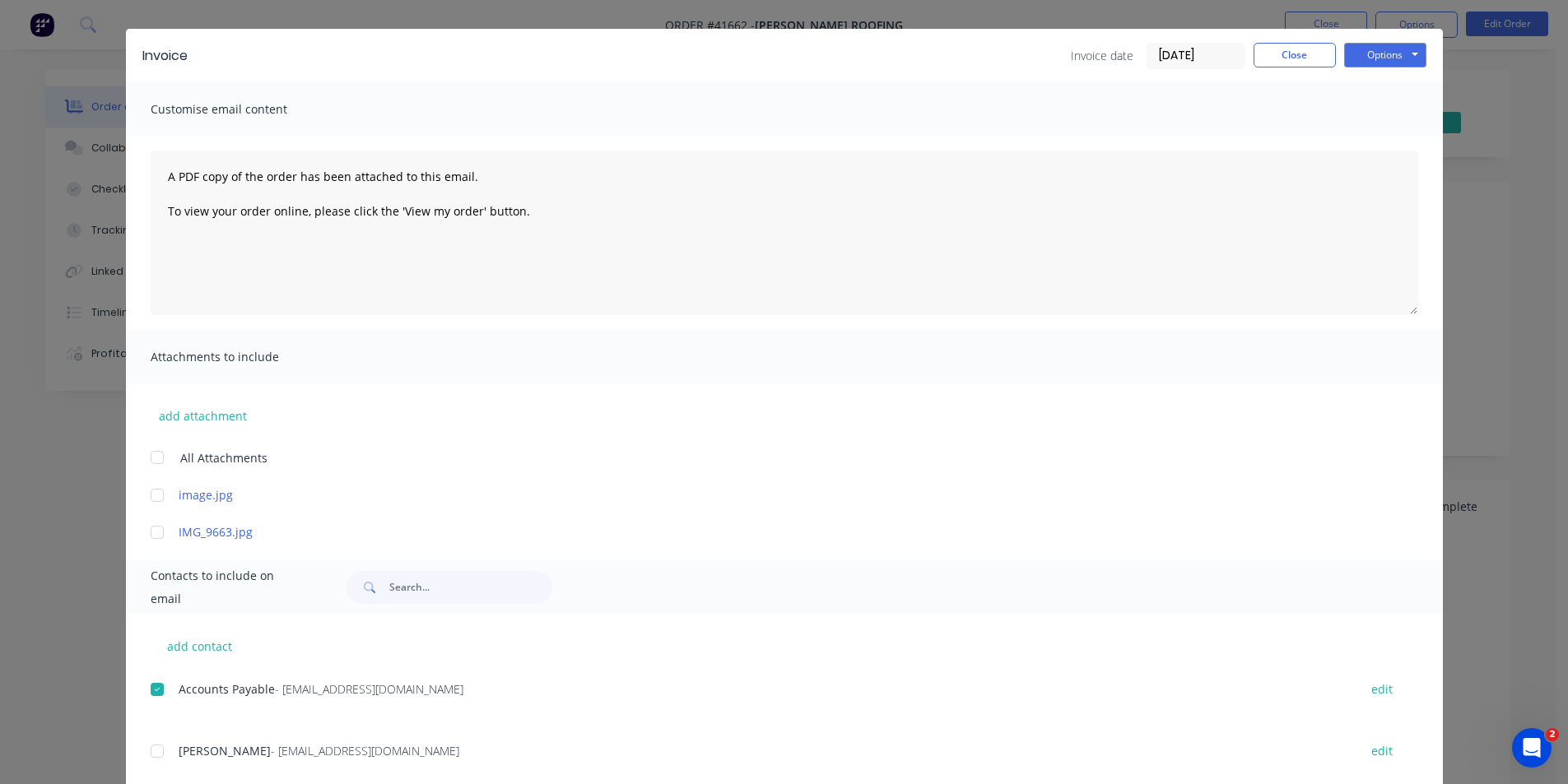
scroll to position [0, 0]
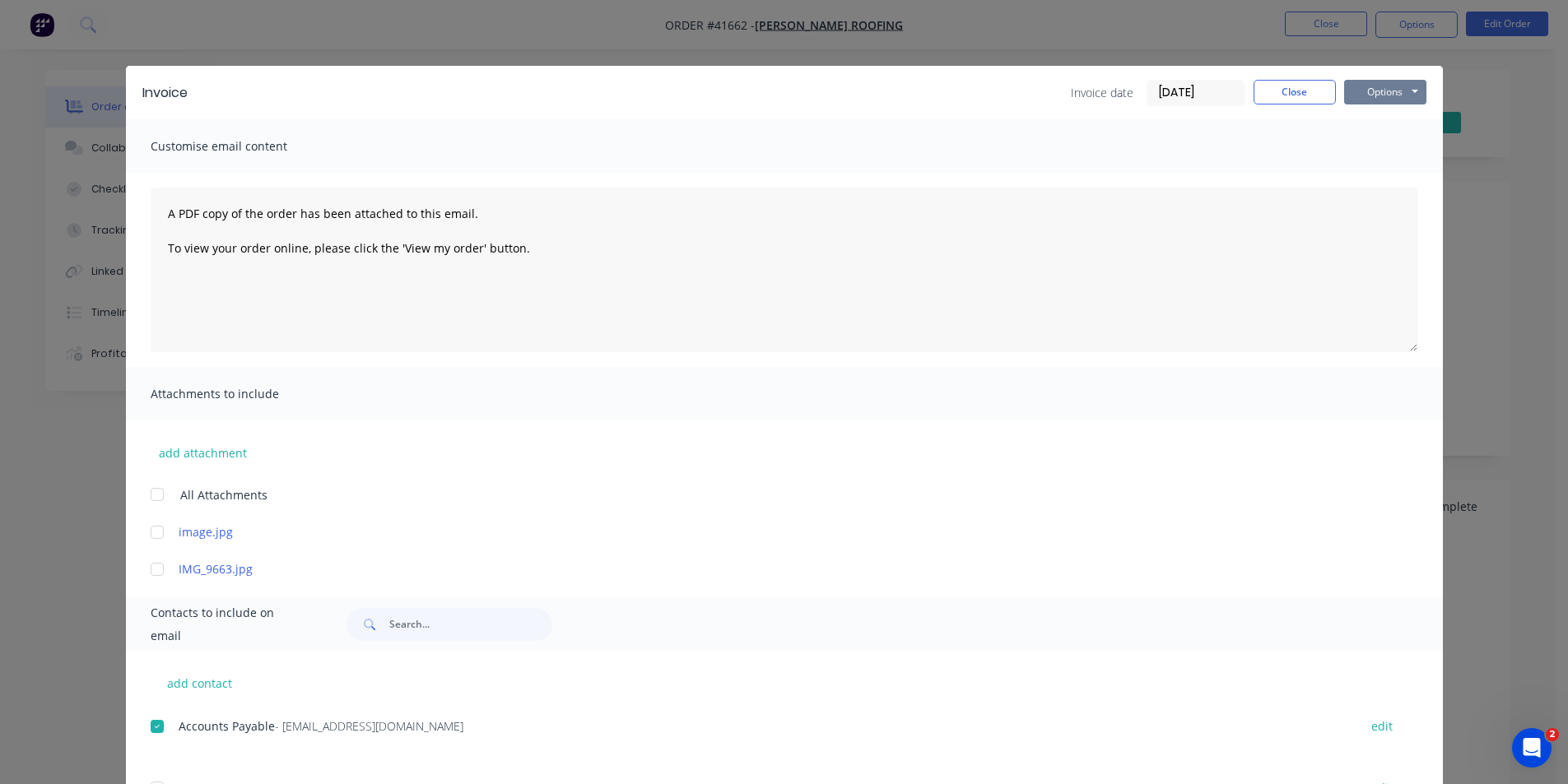
click at [1393, 93] on button "Options" at bounding box center [1384, 91] width 82 height 25
click at [1417, 184] on button "Email" at bounding box center [1396, 176] width 105 height 27
click at [1273, 87] on button "Close" at bounding box center [1294, 91] width 82 height 25
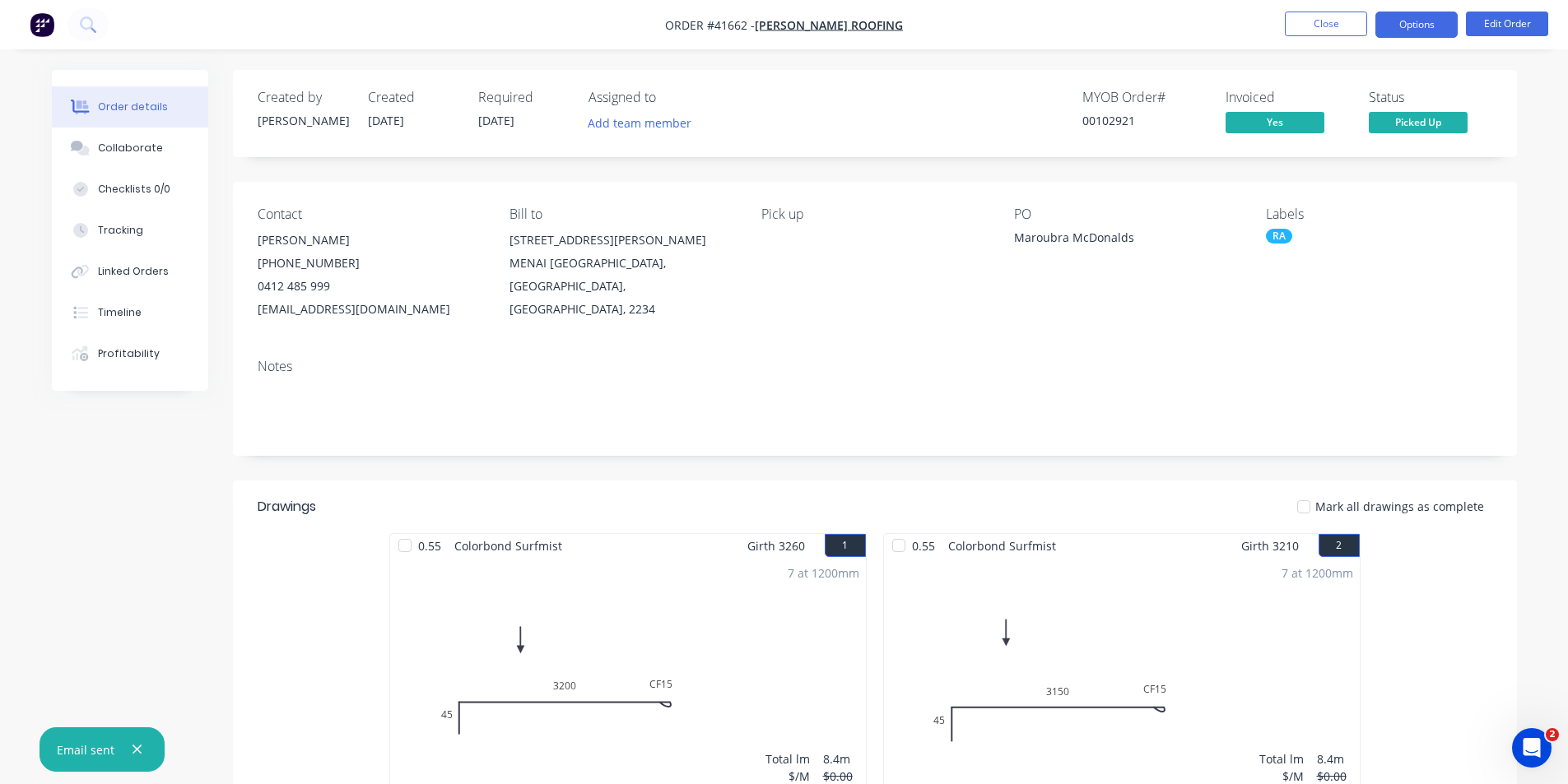
click at [1387, 15] on button "Options" at bounding box center [1416, 25] width 82 height 26
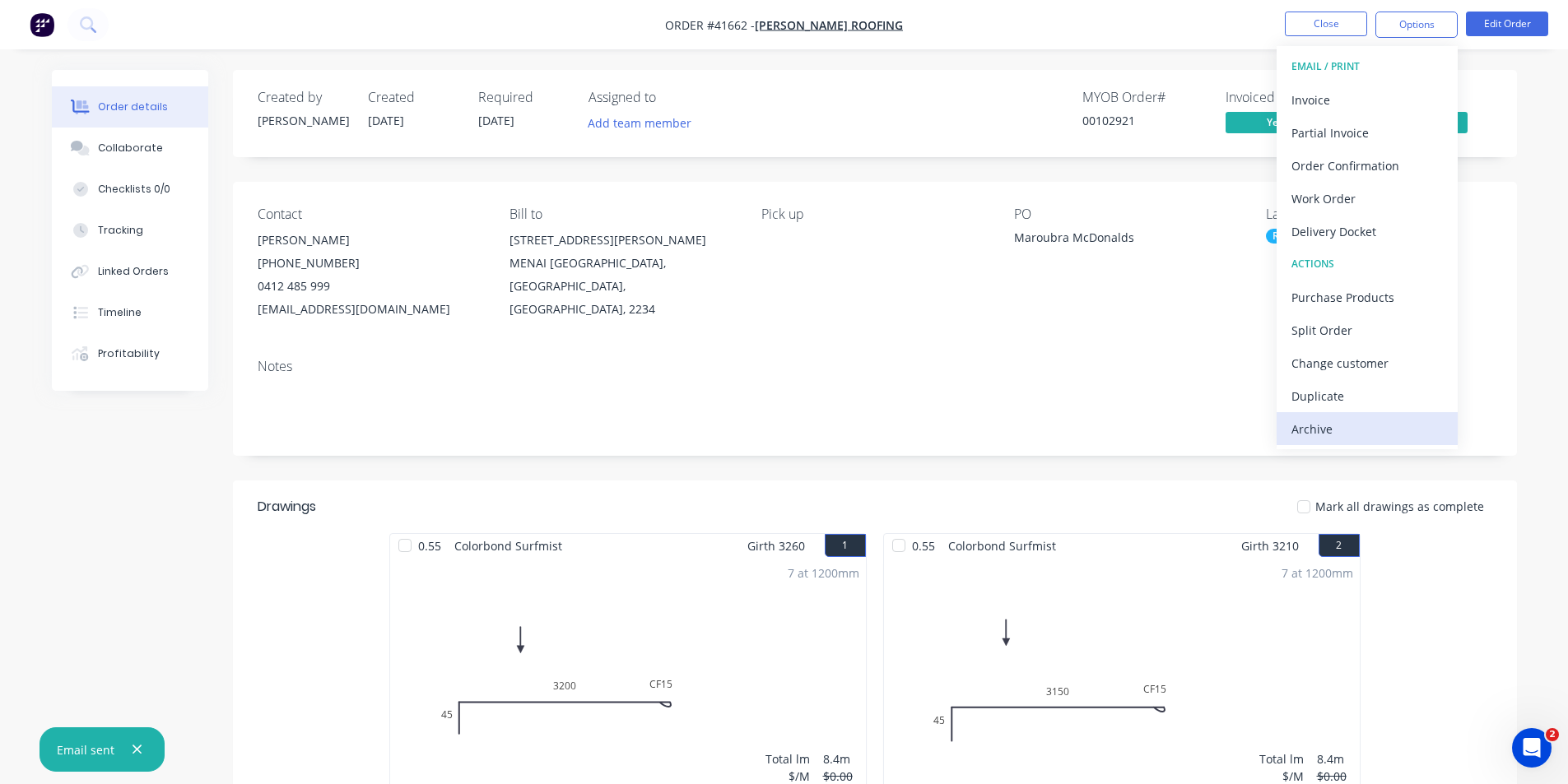
click at [1342, 442] on button "Archive" at bounding box center [1367, 428] width 181 height 33
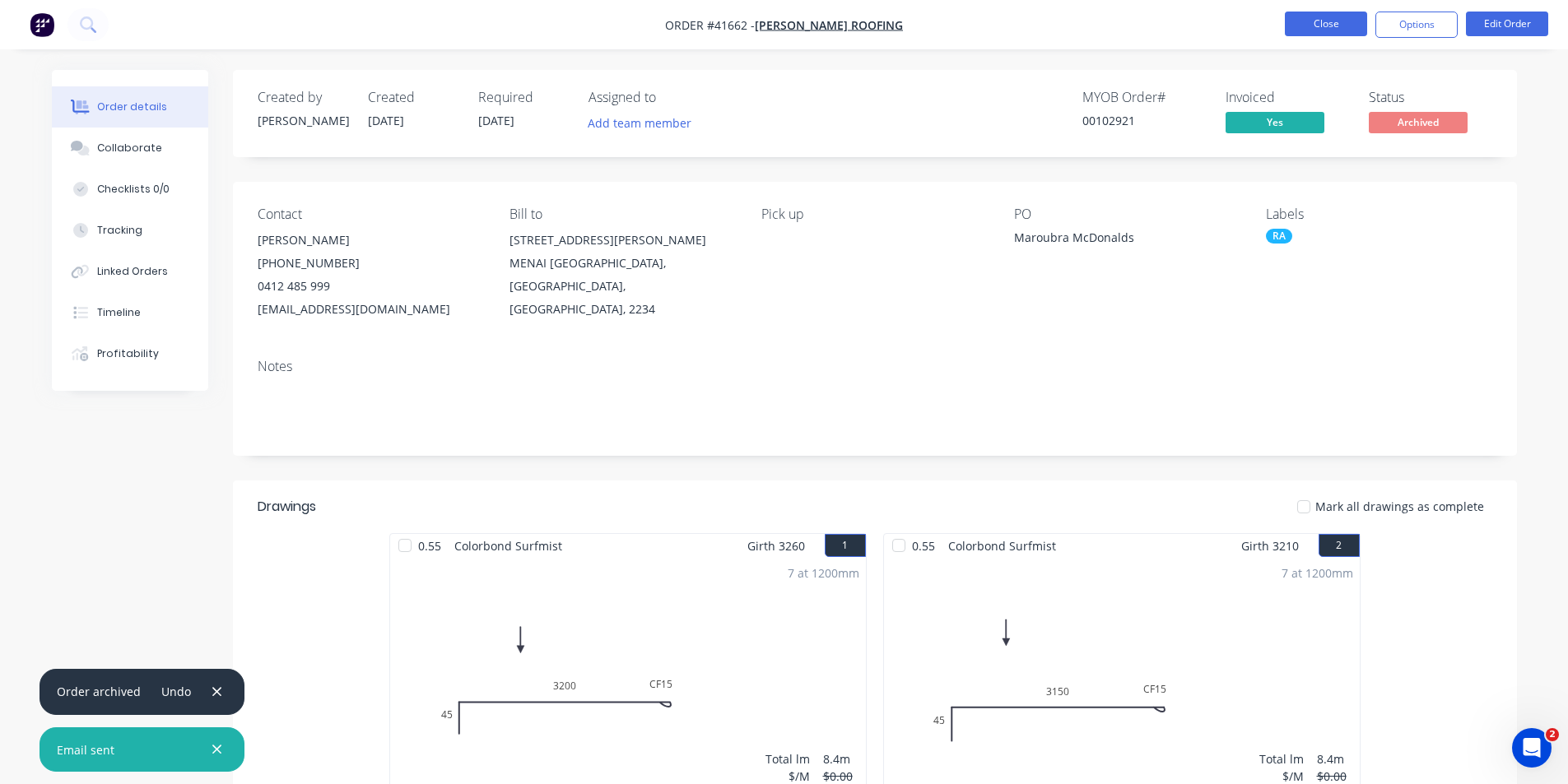
click at [1327, 19] on button "Close" at bounding box center [1325, 24] width 82 height 25
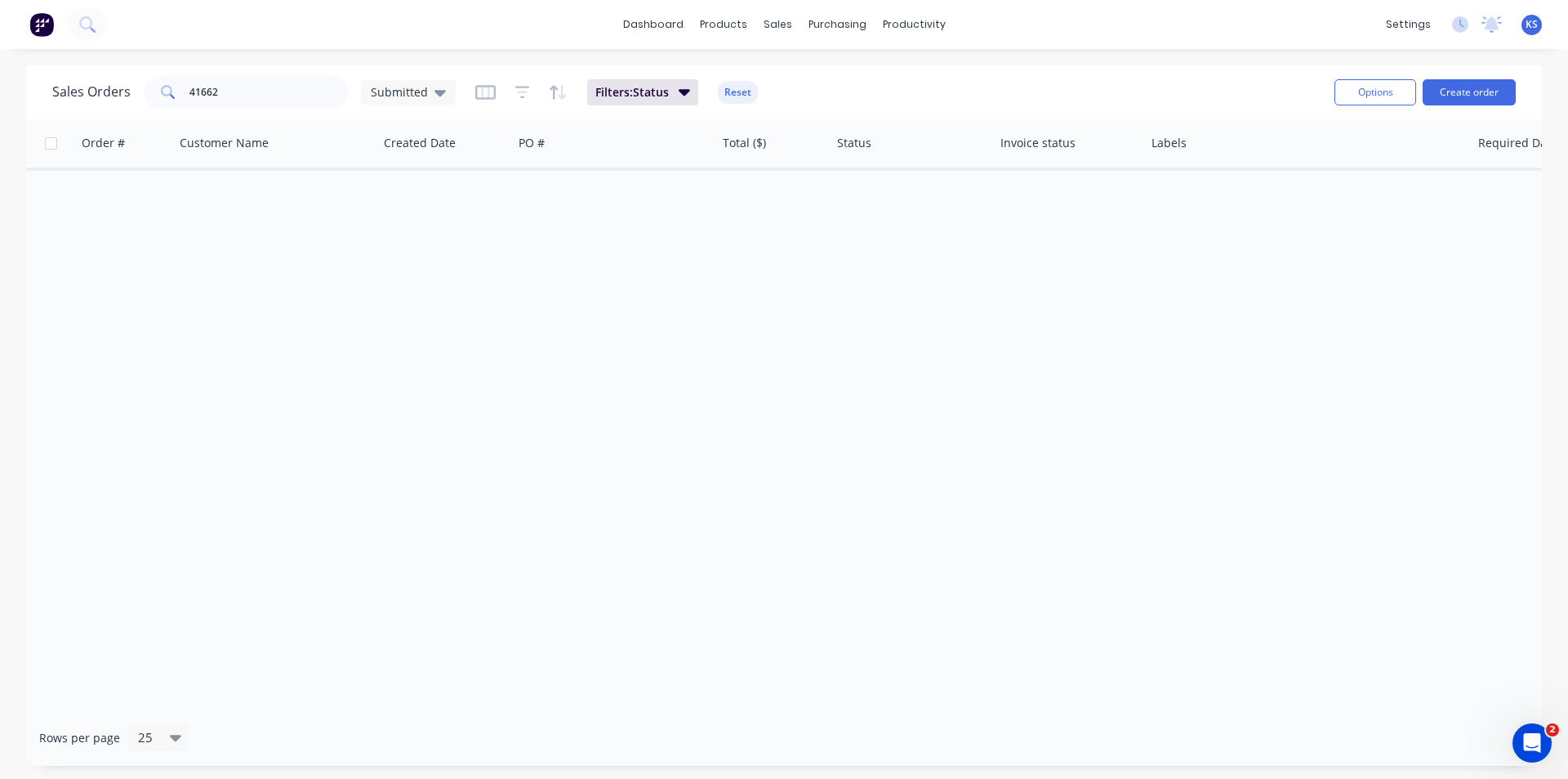
click at [730, 93] on button "Reset" at bounding box center [738, 92] width 40 height 23
drag, startPoint x: 244, startPoint y: 88, endPoint x: 98, endPoint y: 89, distance: 146.0
click at [99, 89] on div "Sales Orders 41662 Submitted" at bounding box center [254, 92] width 403 height 33
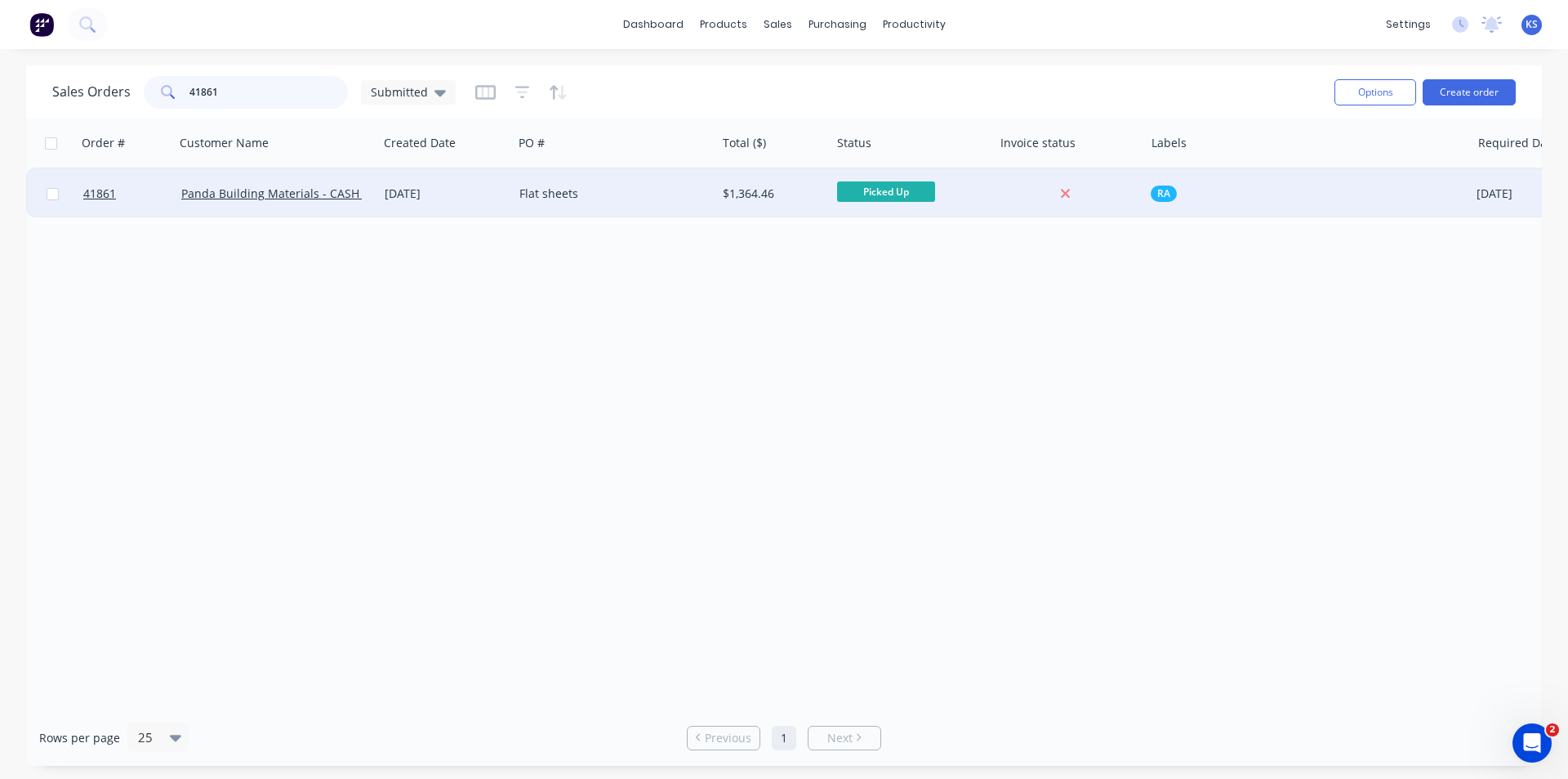
type input "41861"
click at [548, 204] on div "Flat sheets" at bounding box center [615, 193] width 203 height 49
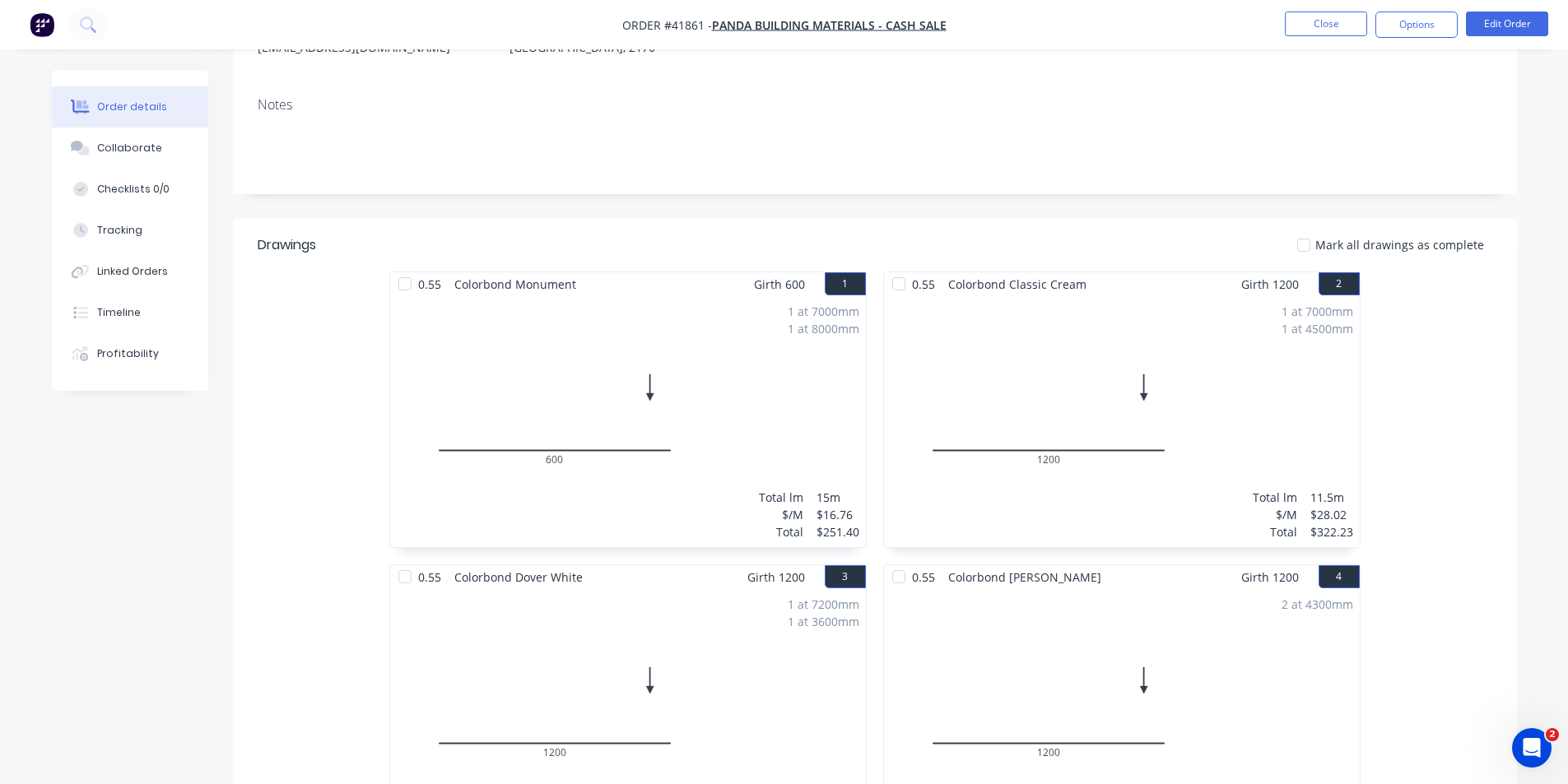
scroll to position [74, 0]
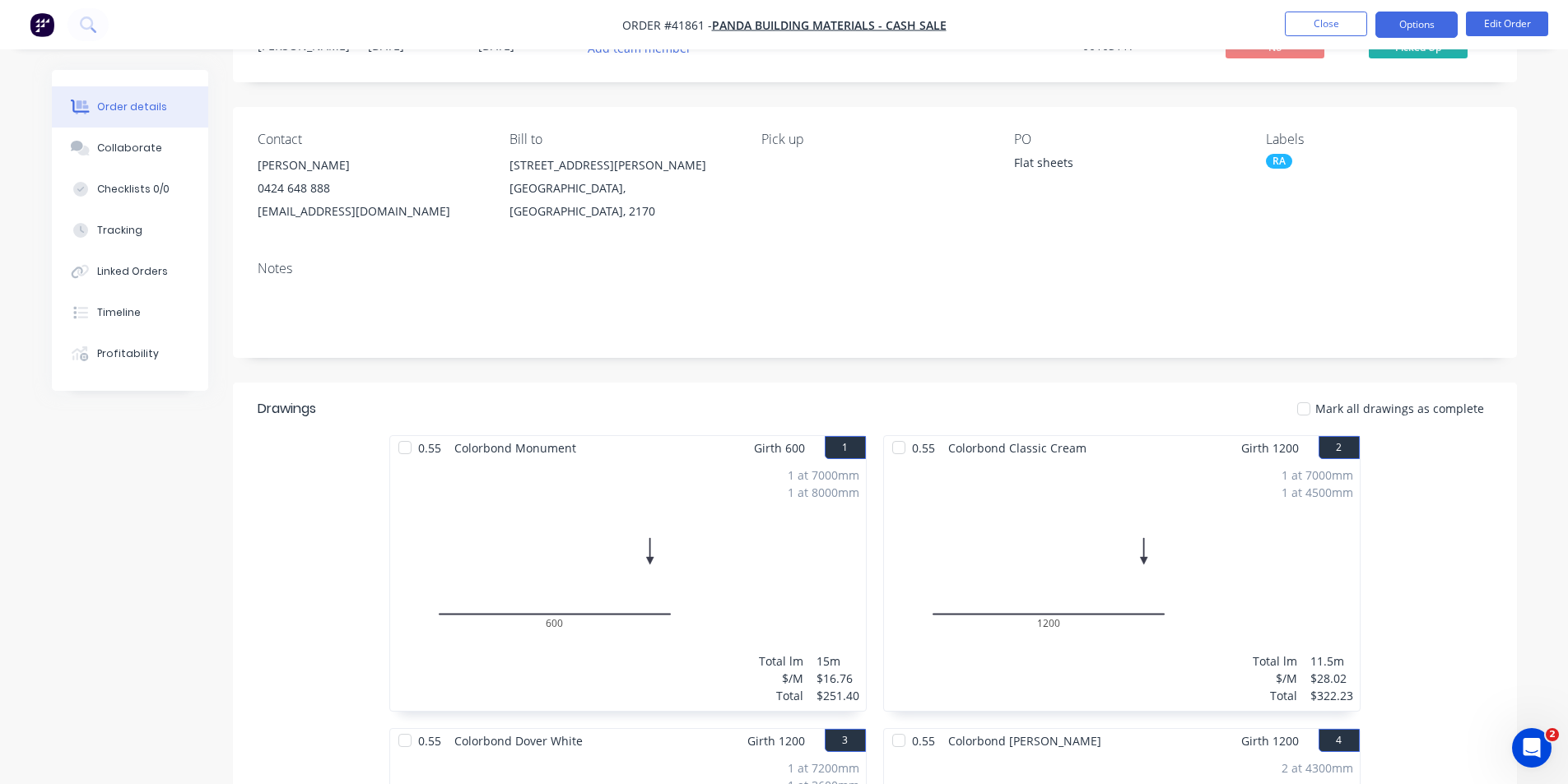
click at [1415, 19] on button "Options" at bounding box center [1416, 25] width 82 height 26
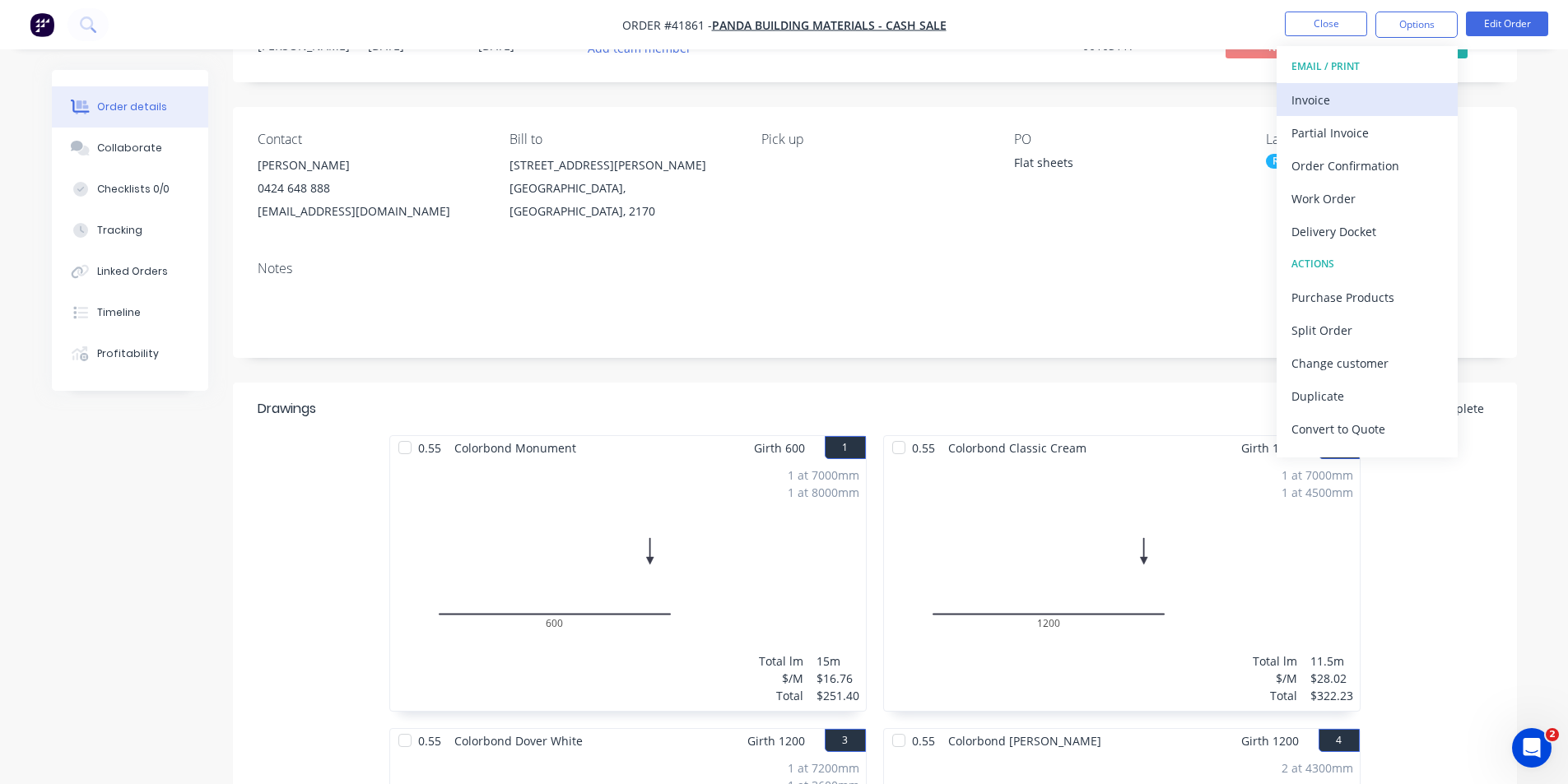
click at [1367, 100] on div "Invoice" at bounding box center [1367, 100] width 151 height 24
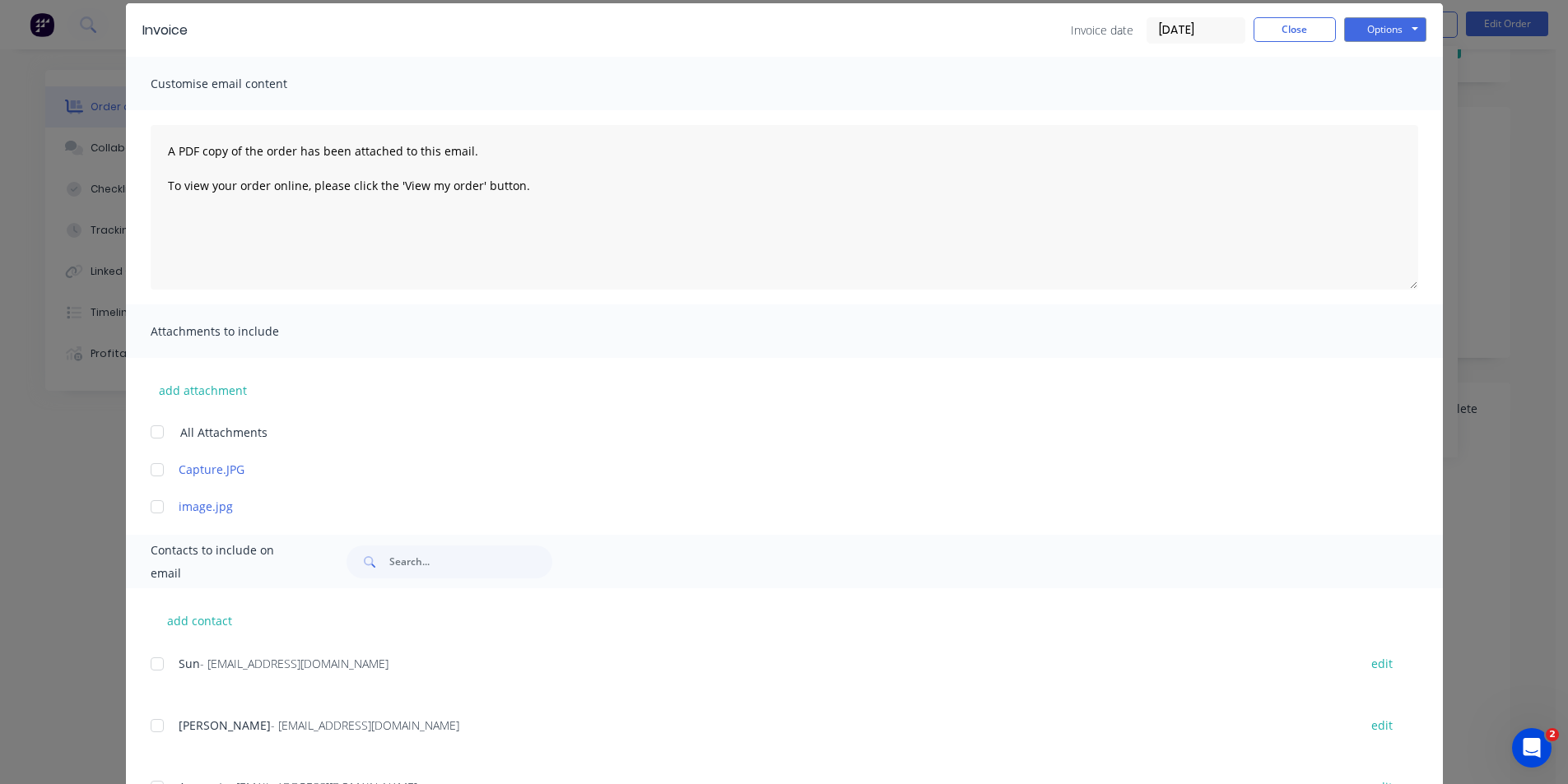
scroll to position [139, 0]
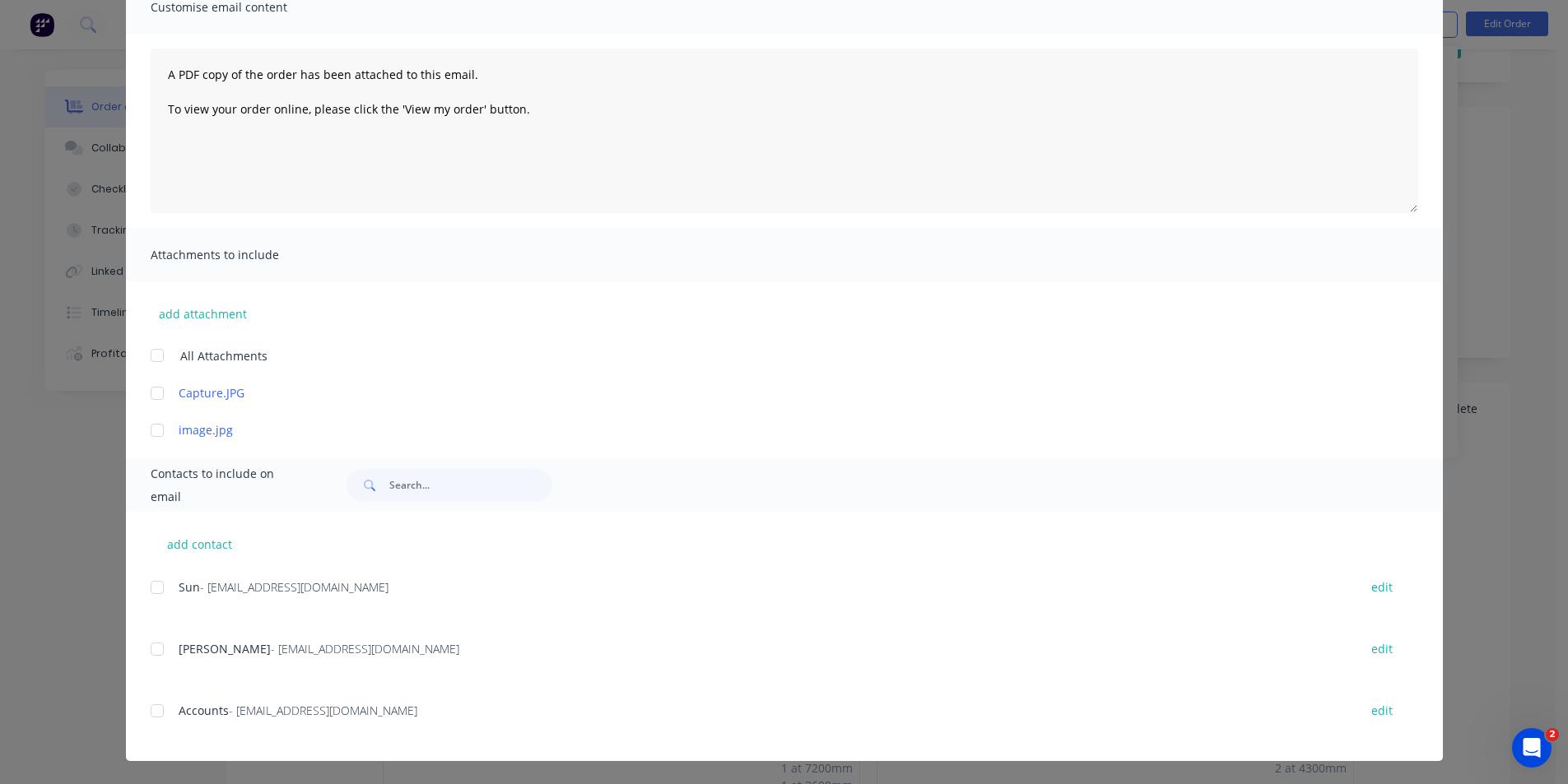
click at [151, 708] on div at bounding box center [157, 710] width 33 height 33
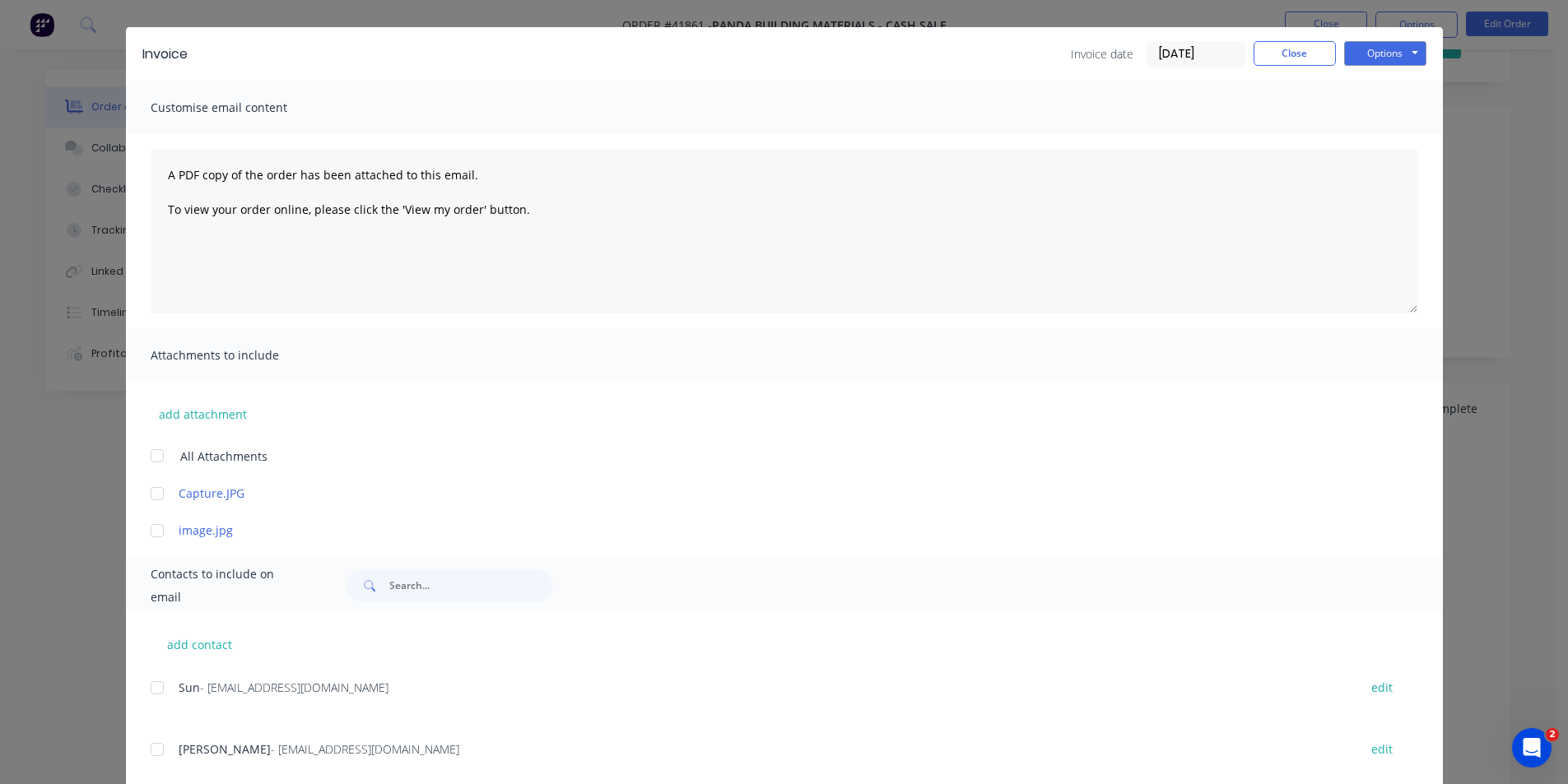
scroll to position [0, 0]
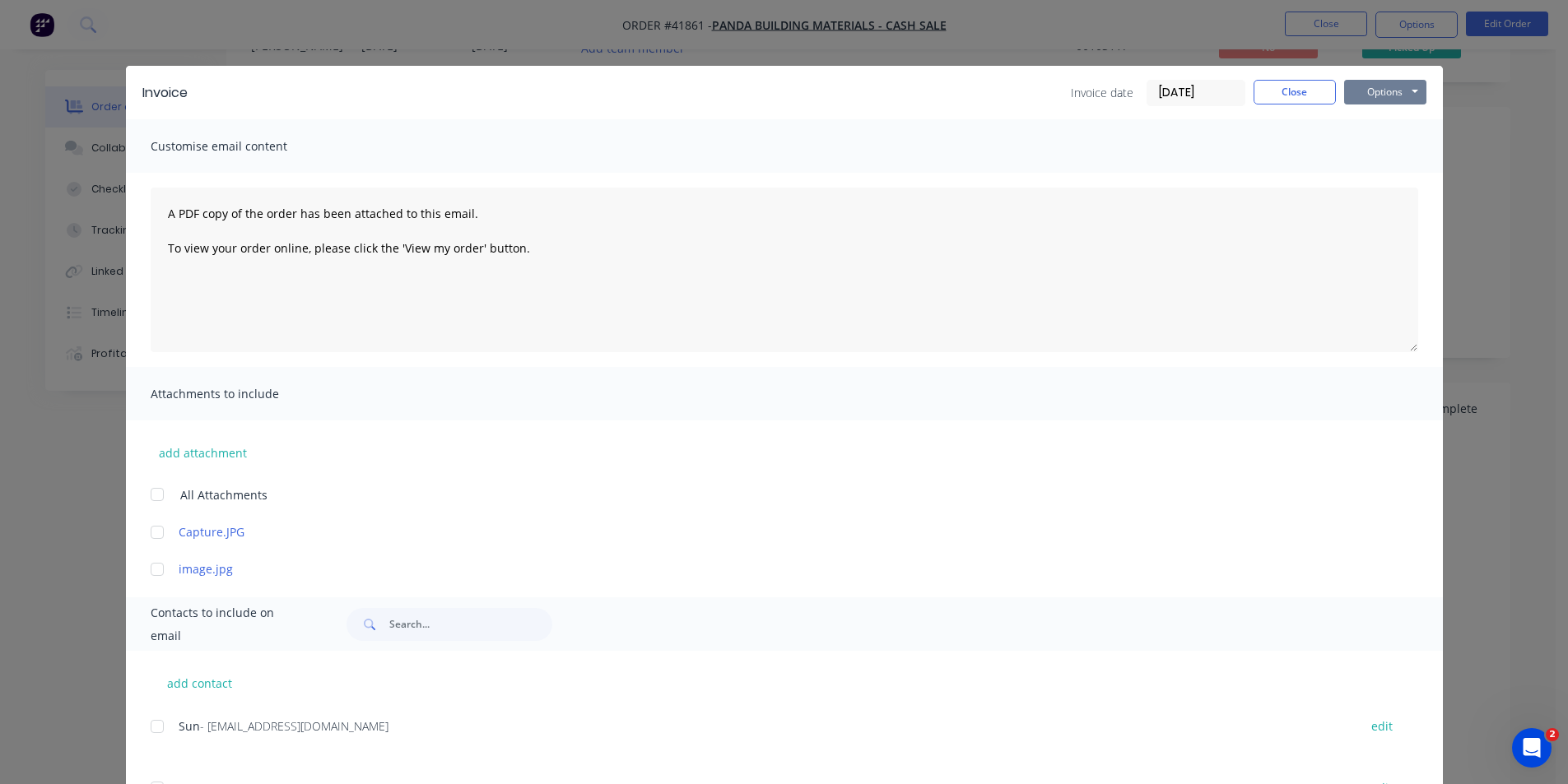
click at [1356, 92] on button "Options" at bounding box center [1384, 91] width 82 height 25
click at [1364, 174] on button "Email" at bounding box center [1396, 176] width 105 height 27
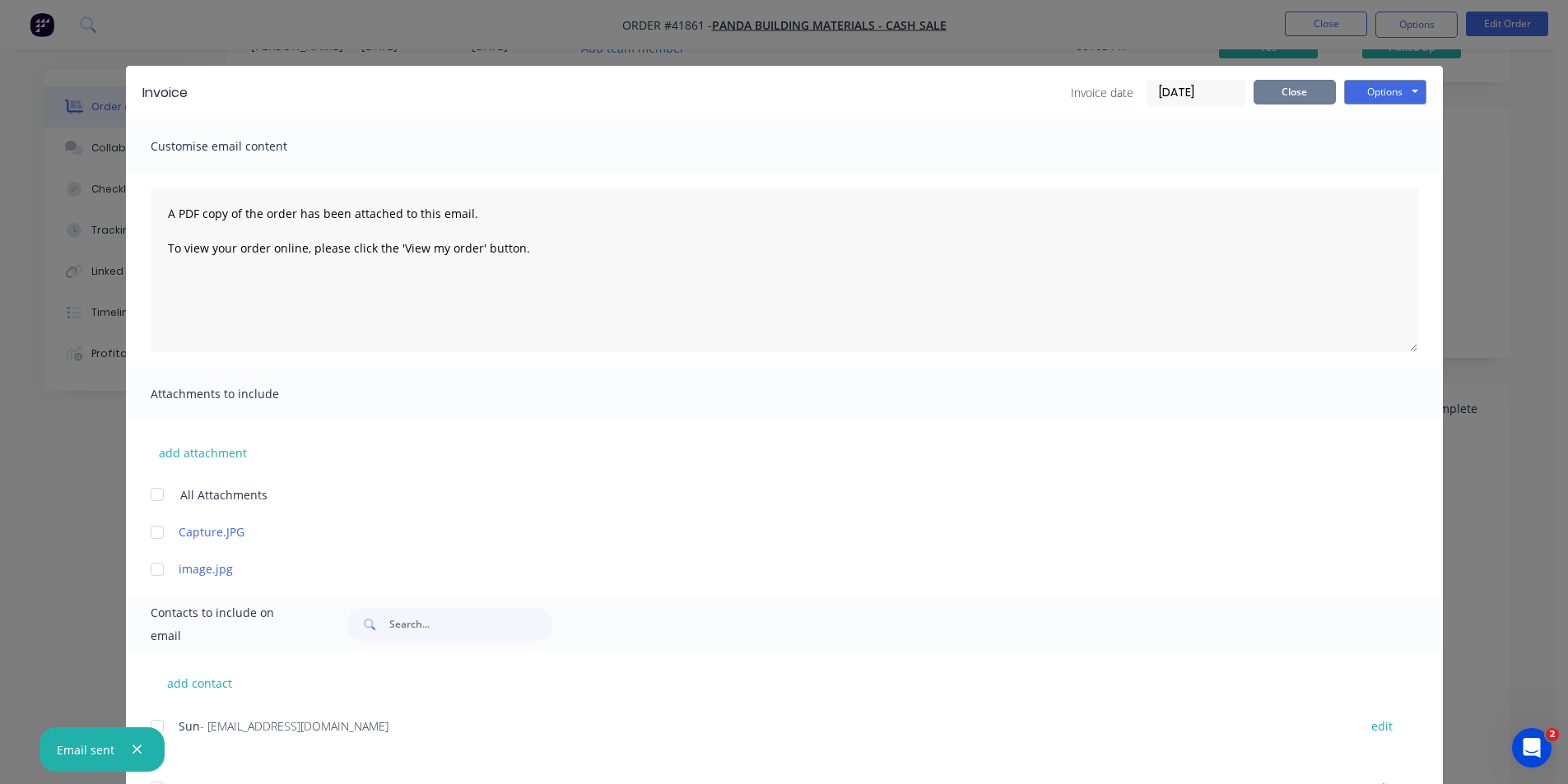
click at [1294, 89] on button "Close" at bounding box center [1294, 91] width 82 height 25
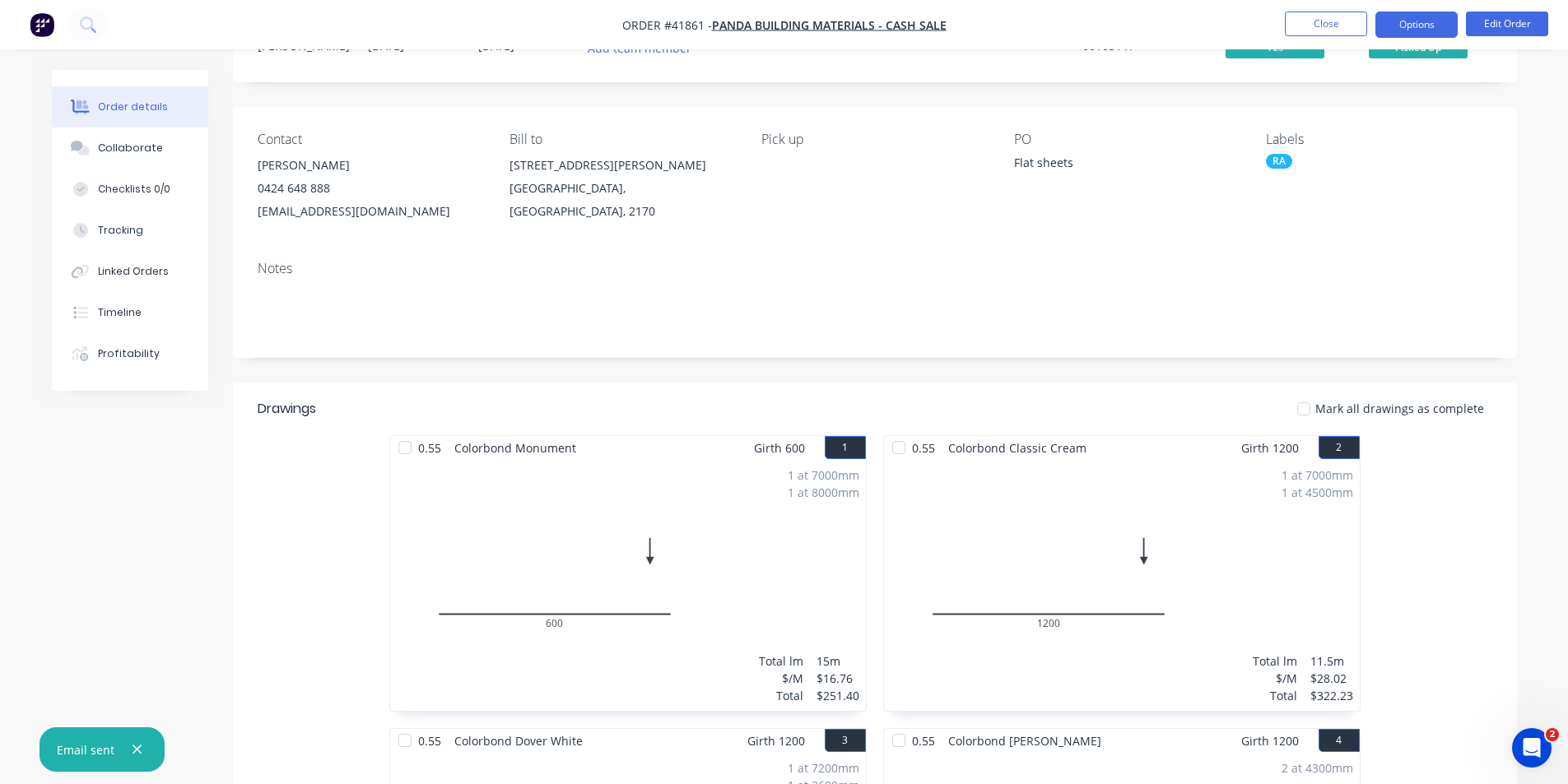
click at [1442, 22] on button "Options" at bounding box center [1416, 25] width 82 height 26
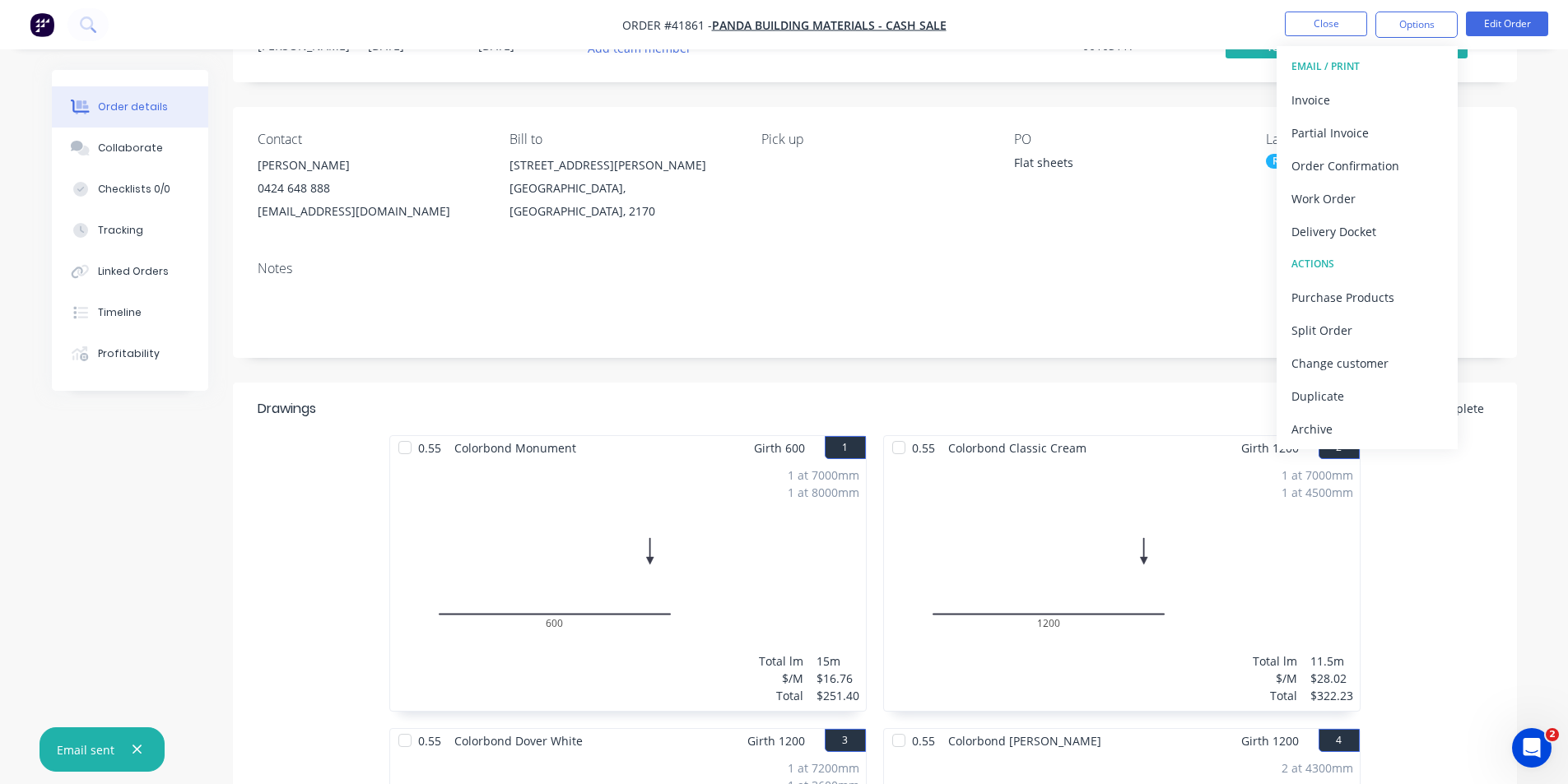
click at [1363, 425] on div "Archive" at bounding box center [1367, 429] width 151 height 24
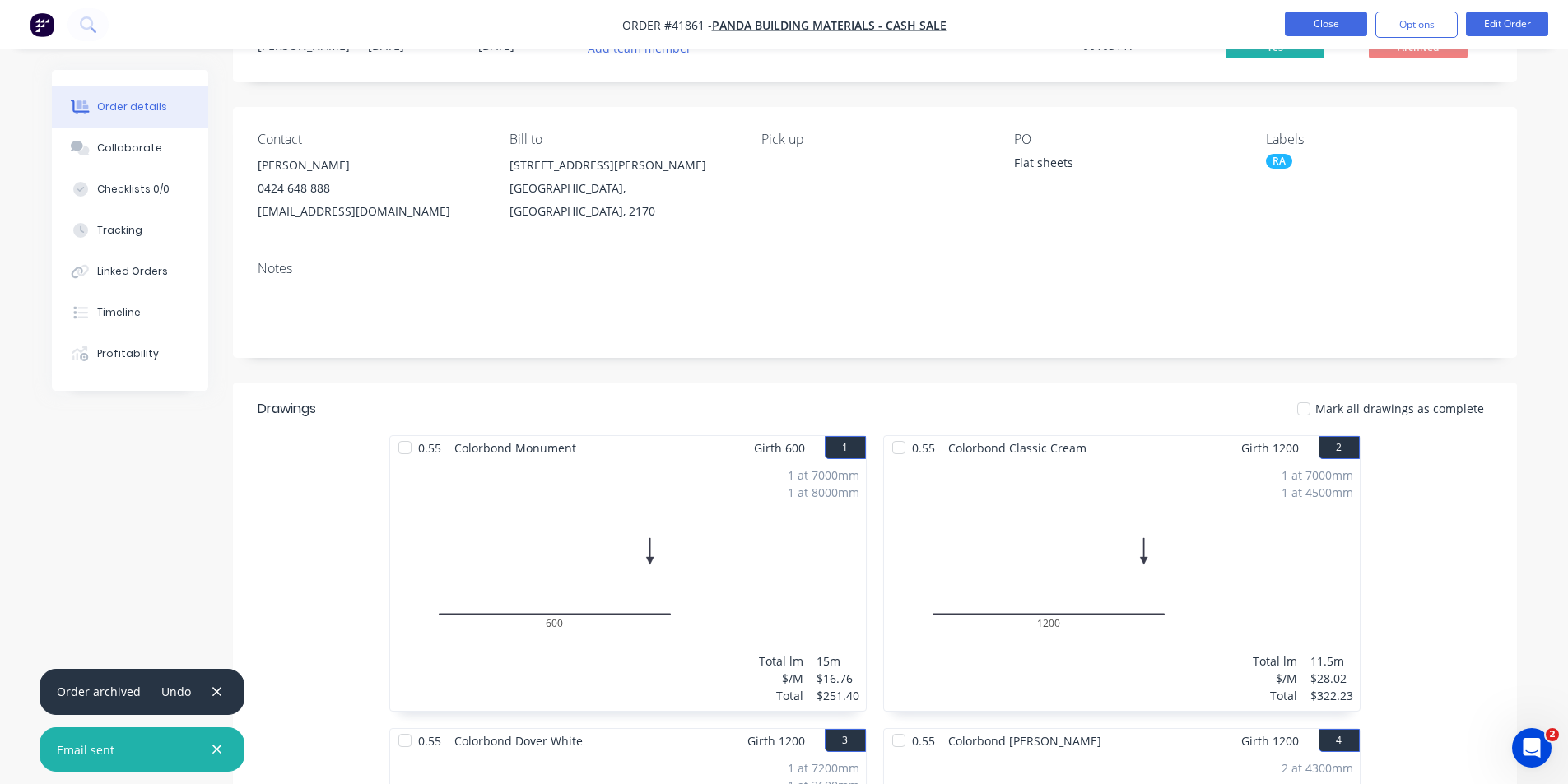
click at [1313, 15] on button "Close" at bounding box center [1325, 24] width 82 height 25
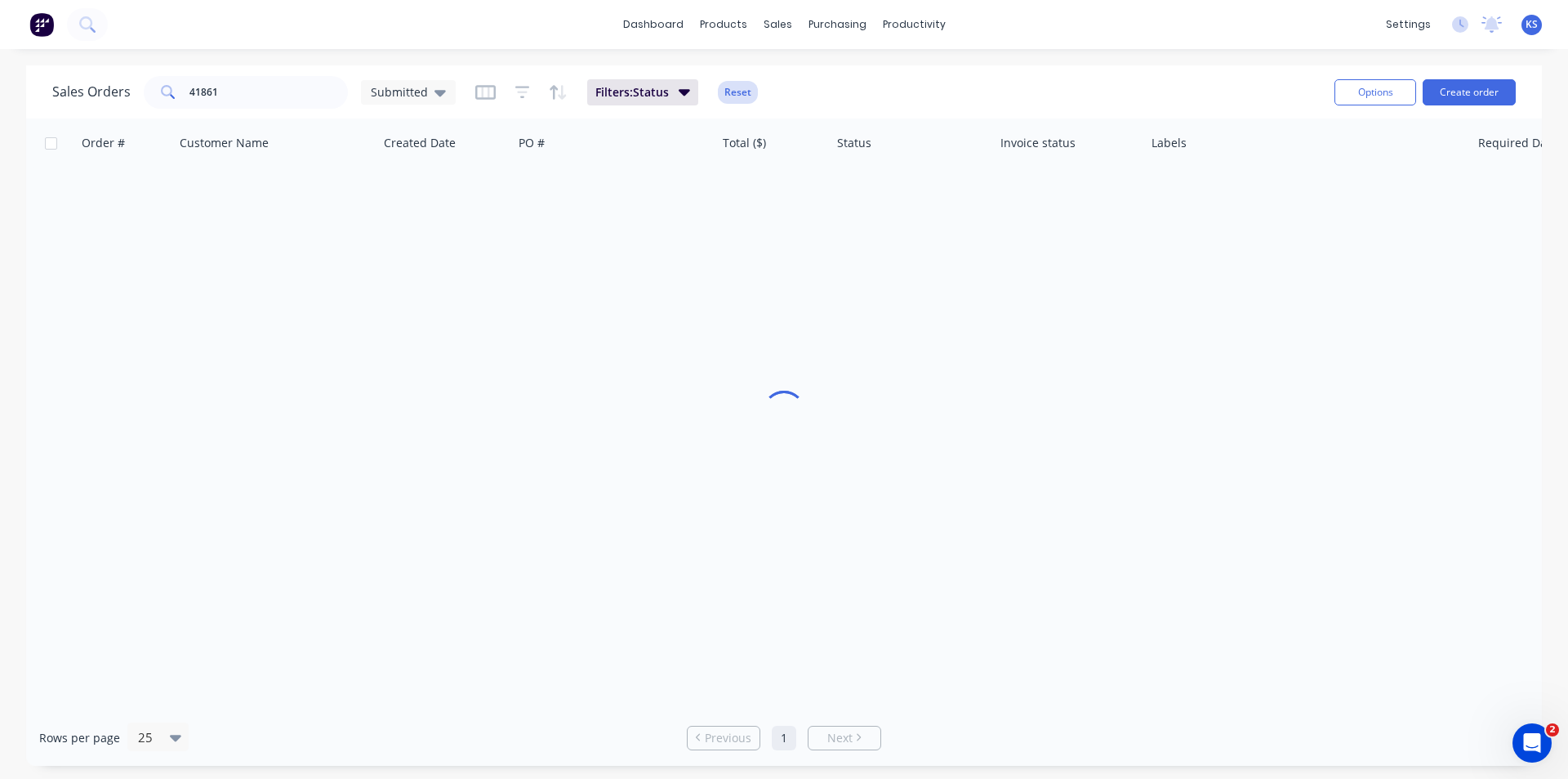
click at [745, 89] on button "Reset" at bounding box center [738, 92] width 40 height 23
drag, startPoint x: 203, startPoint y: 89, endPoint x: 106, endPoint y: 89, distance: 97.0
click at [106, 89] on div "Sales Orders 41861 Submitted" at bounding box center [254, 92] width 403 height 33
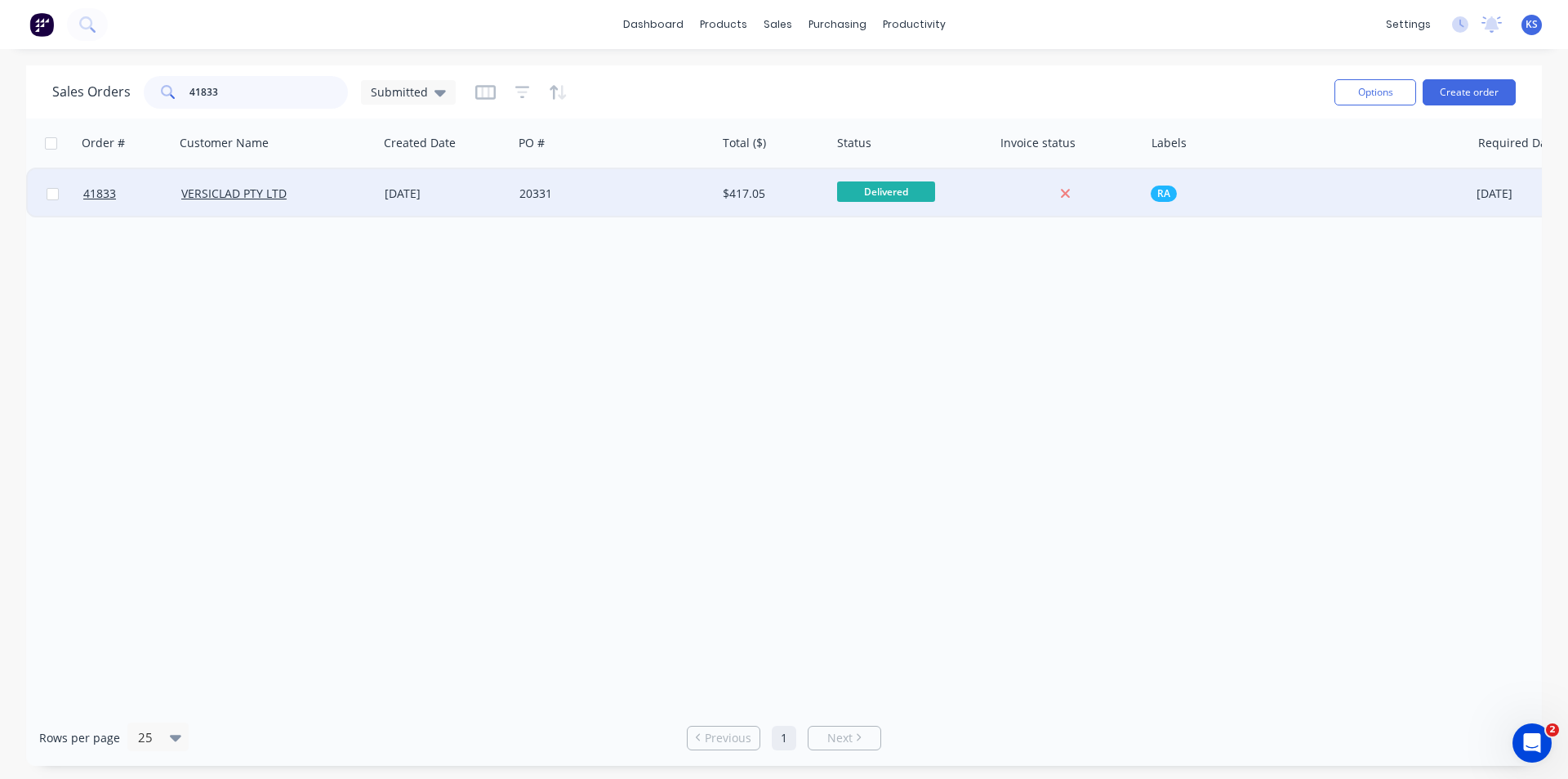
type input "41833"
click at [644, 206] on div "20331" at bounding box center [615, 193] width 203 height 49
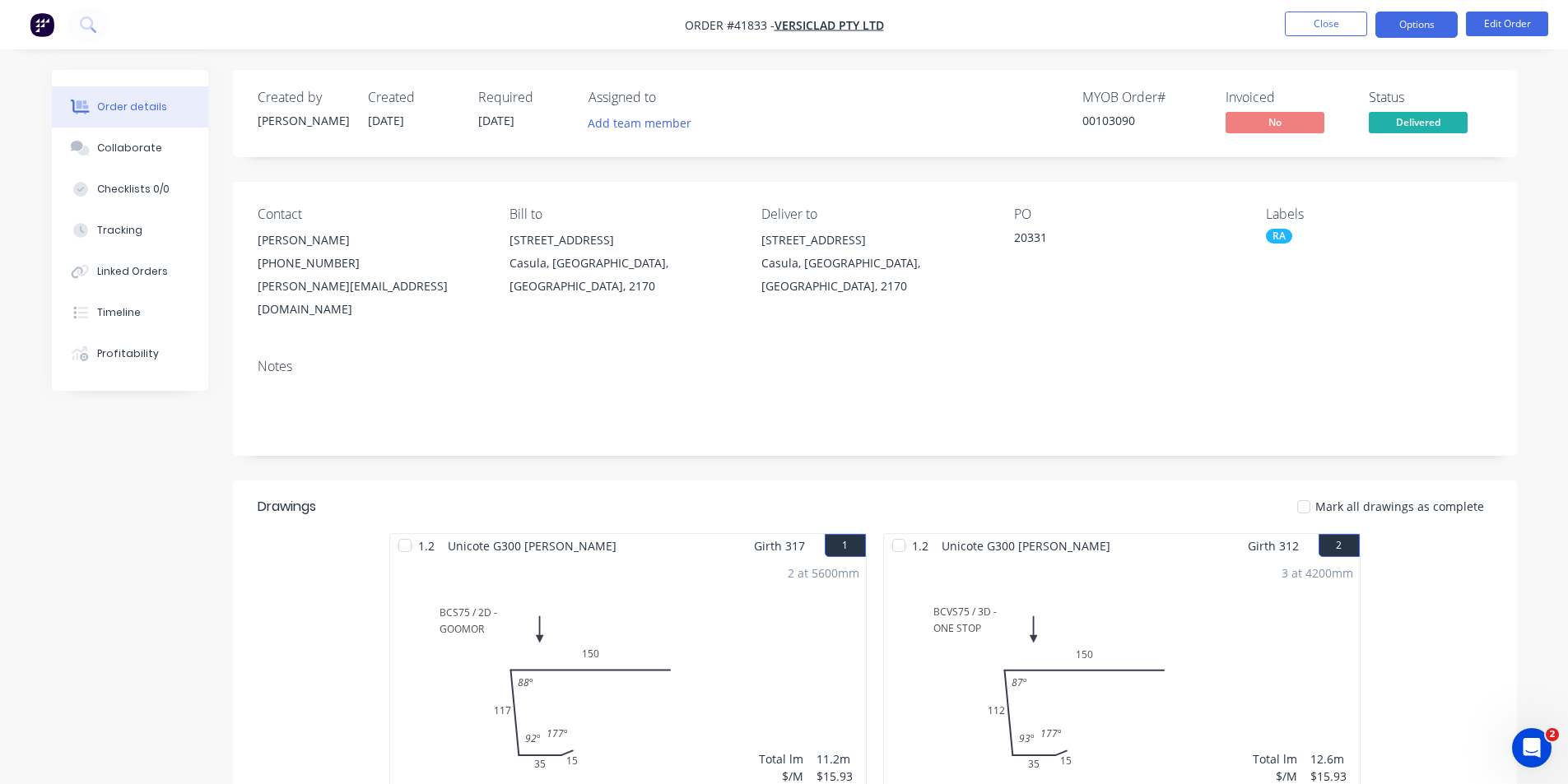
click at [1420, 18] on button "Options" at bounding box center [1416, 25] width 82 height 26
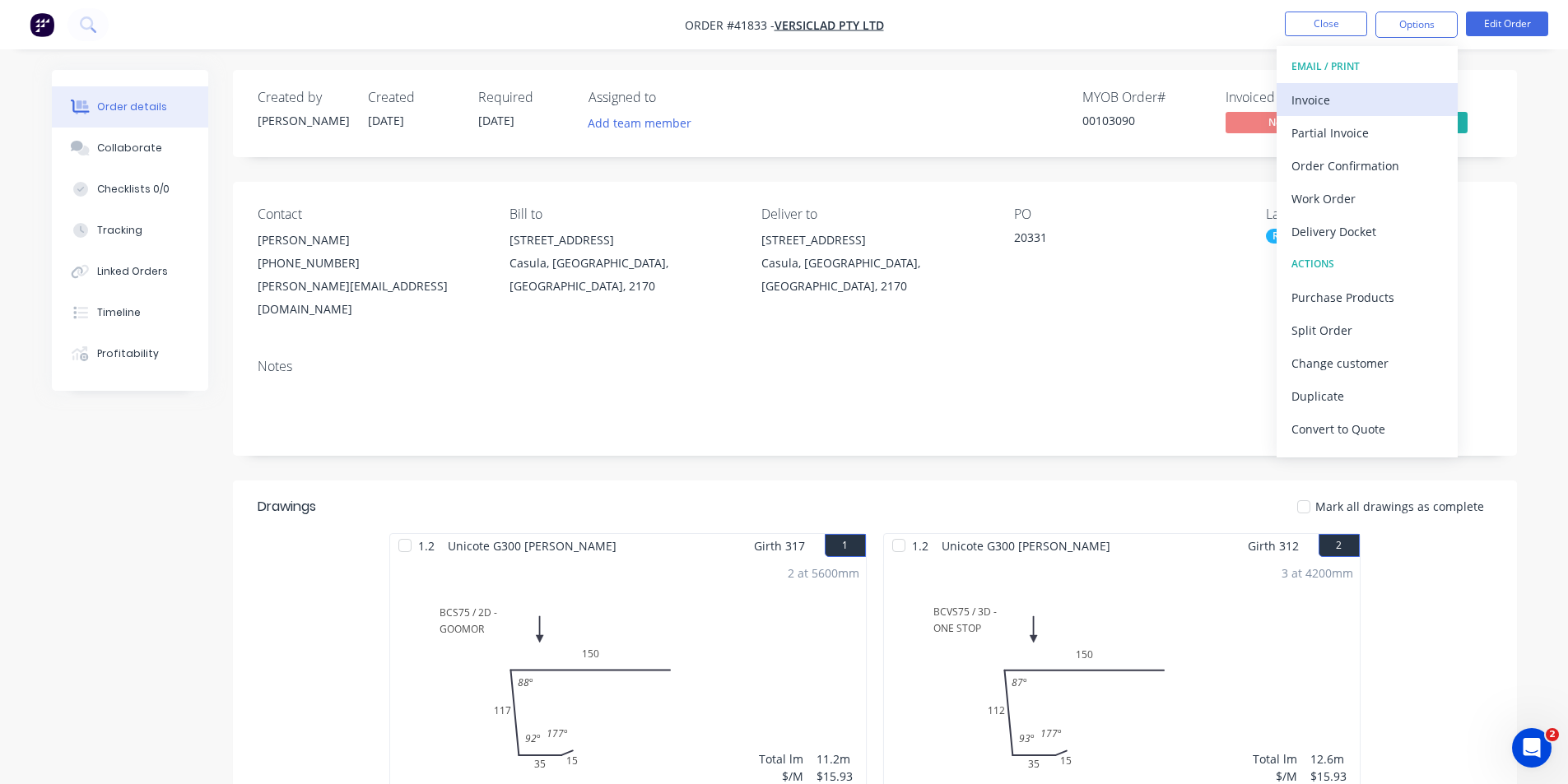
click at [1345, 101] on div "Invoice" at bounding box center [1367, 100] width 151 height 24
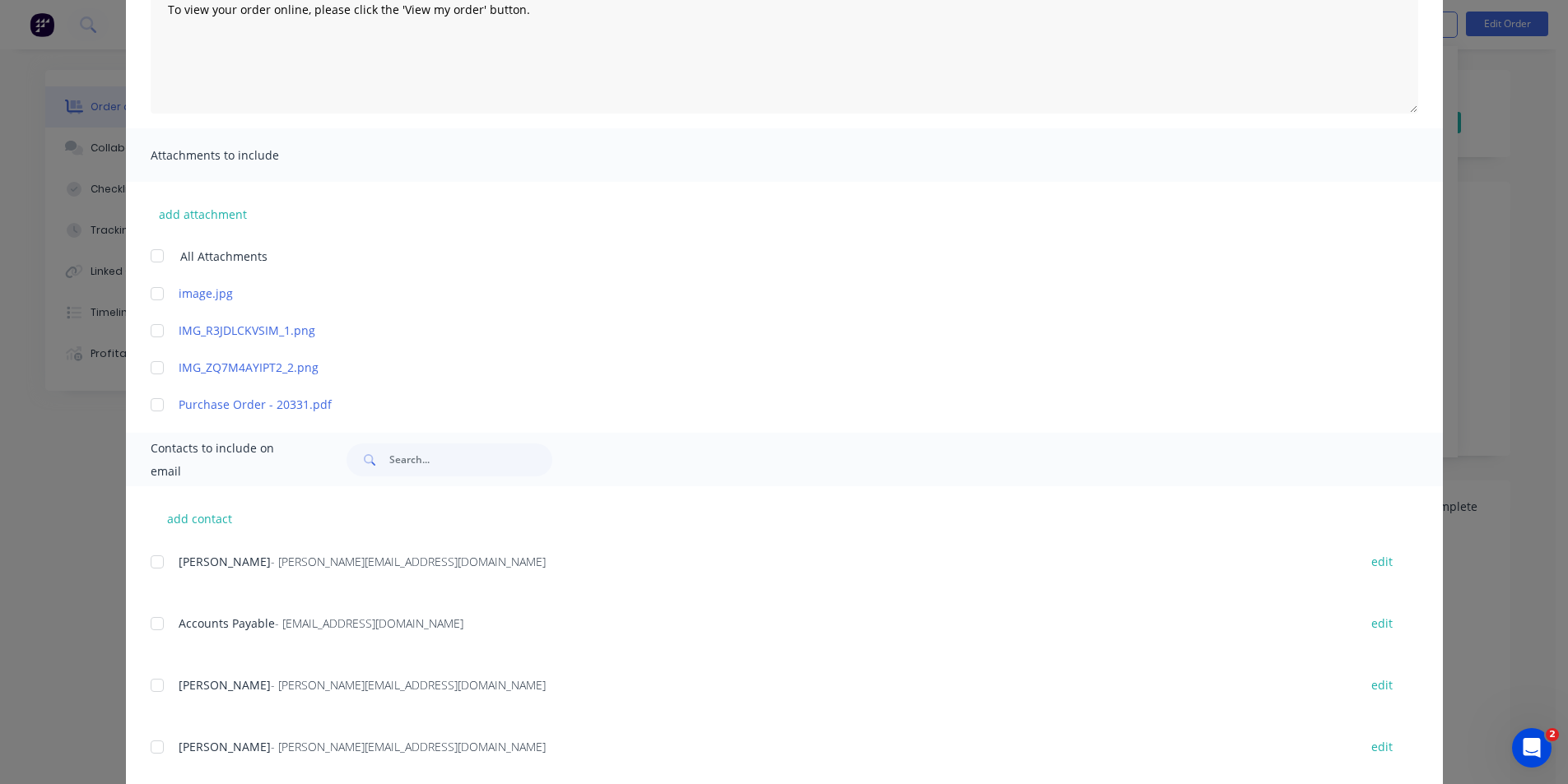
scroll to position [329, 0]
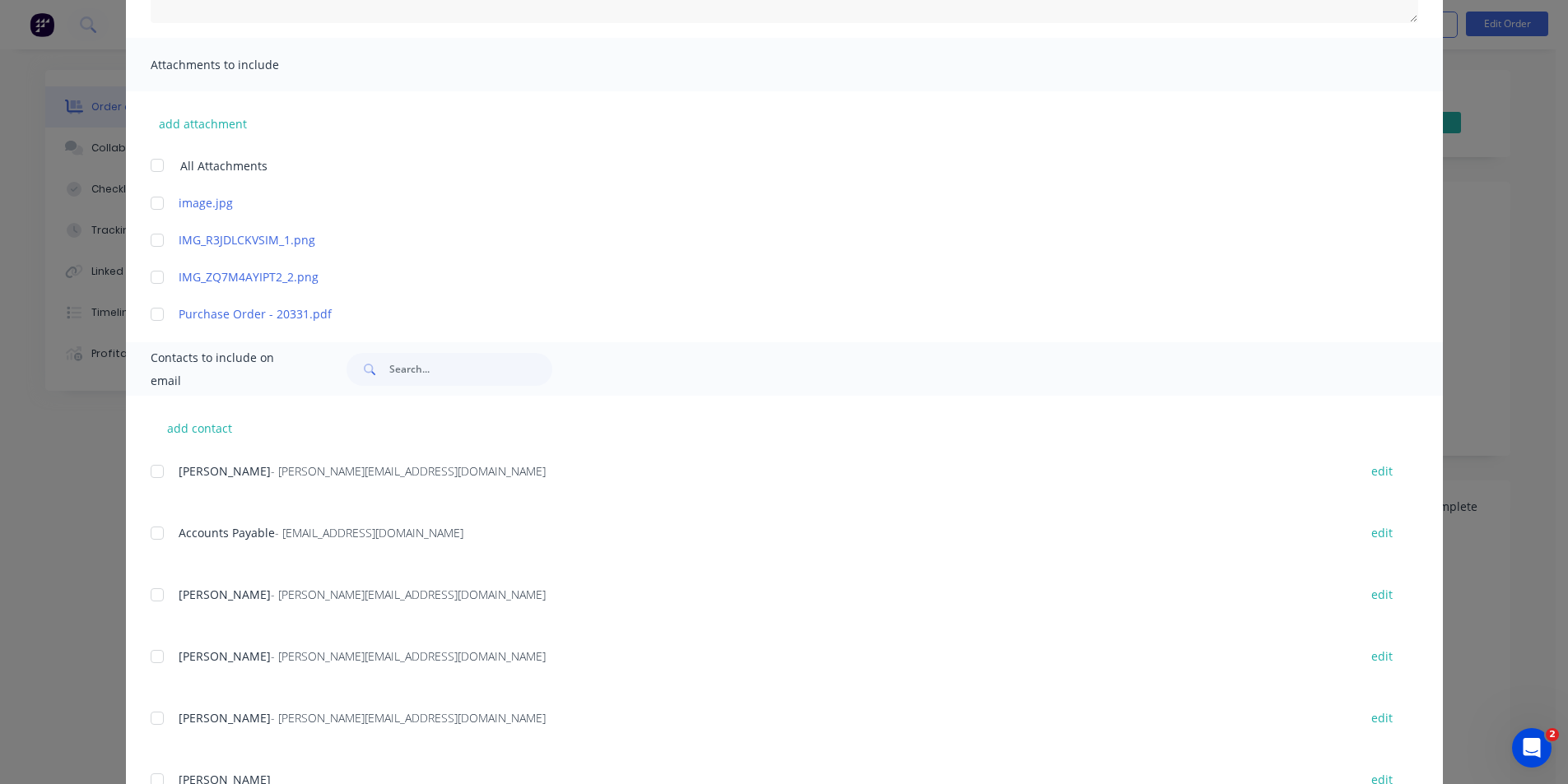
click at [142, 535] on div "add contact Michele Allen - michele@versiclad.com.au edit Accounts Payable - ac…" at bounding box center [784, 644] width 1317 height 496
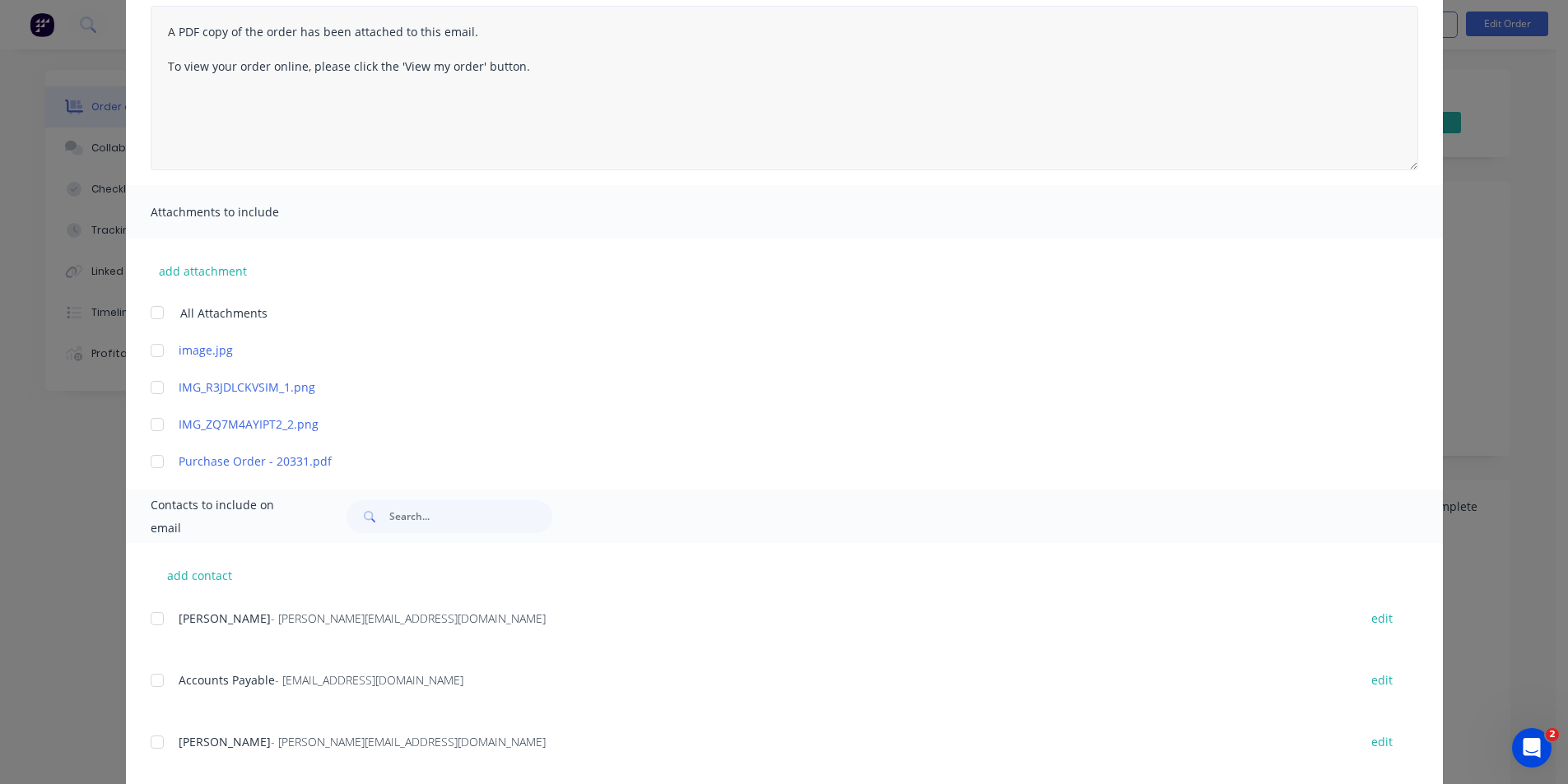
scroll to position [0, 0]
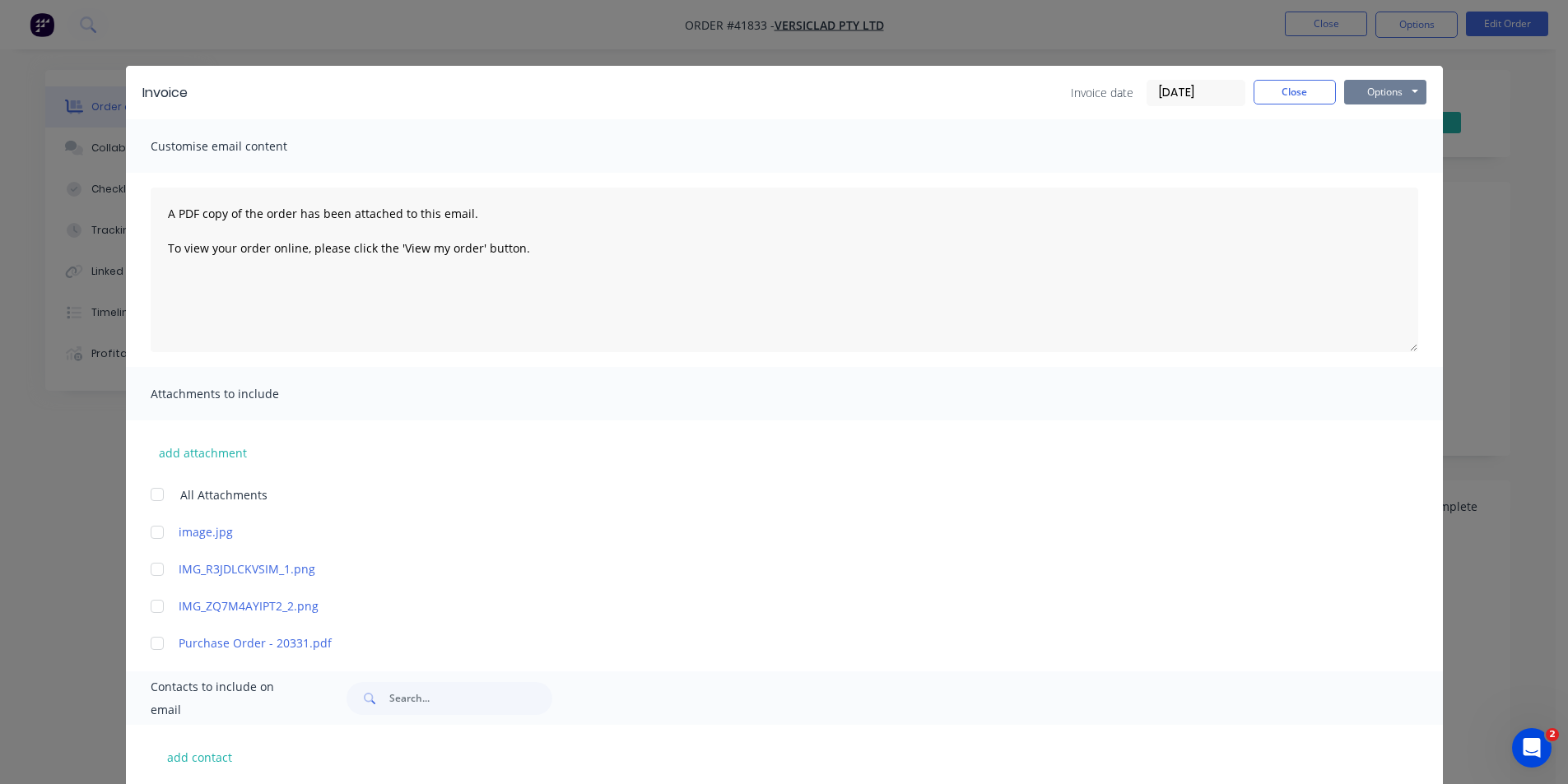
click at [1365, 90] on button "Options" at bounding box center [1384, 91] width 82 height 25
click at [1364, 175] on button "Email" at bounding box center [1396, 176] width 105 height 27
click at [1305, 88] on button "Close" at bounding box center [1294, 91] width 82 height 25
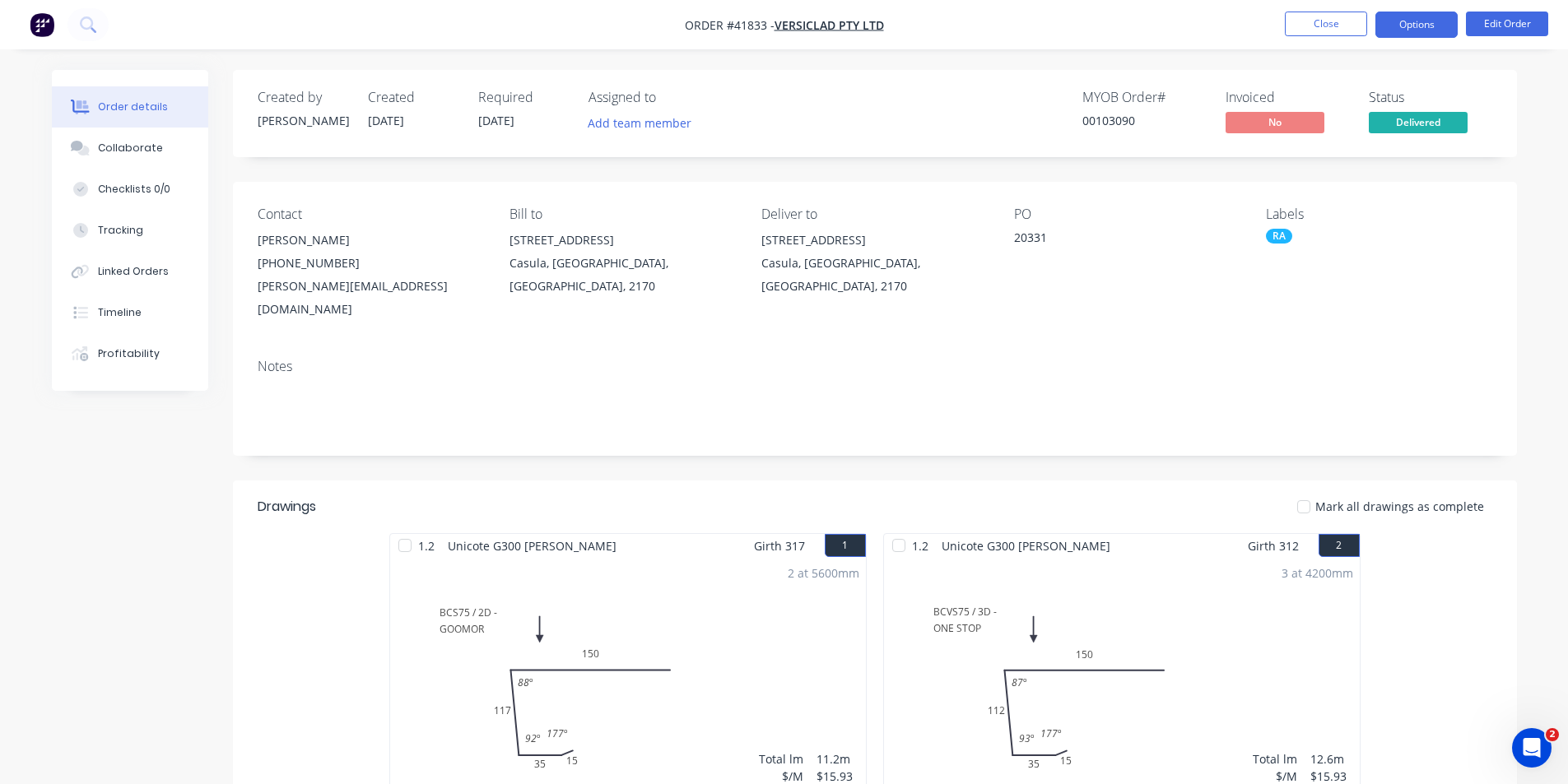
click at [1405, 25] on button "Options" at bounding box center [1416, 25] width 82 height 26
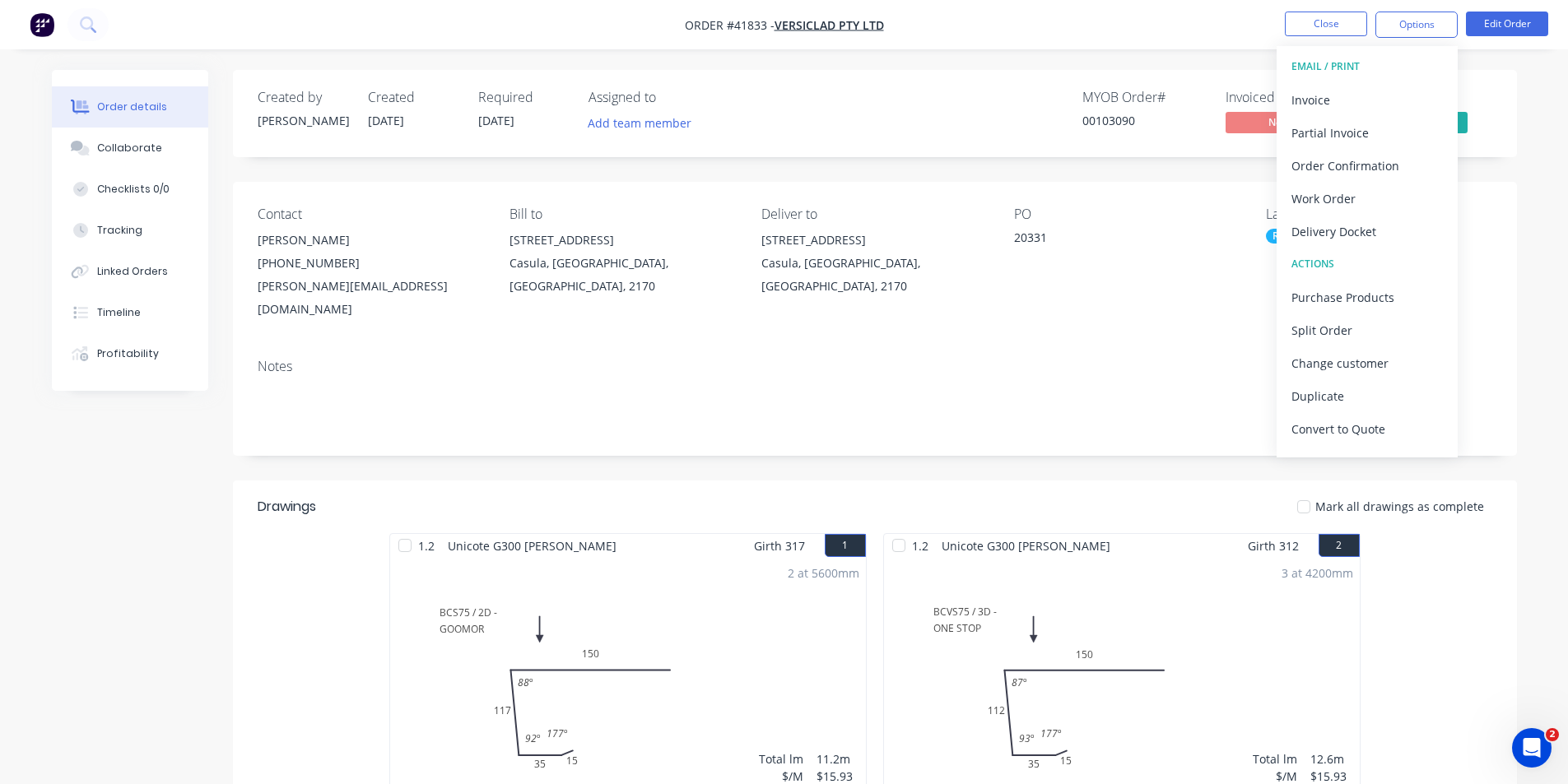
click at [1155, 61] on div "Order details Collaborate Checklists 0/0 Tracking Linked Orders Timeline Profit…" at bounding box center [784, 559] width 1568 height 1119
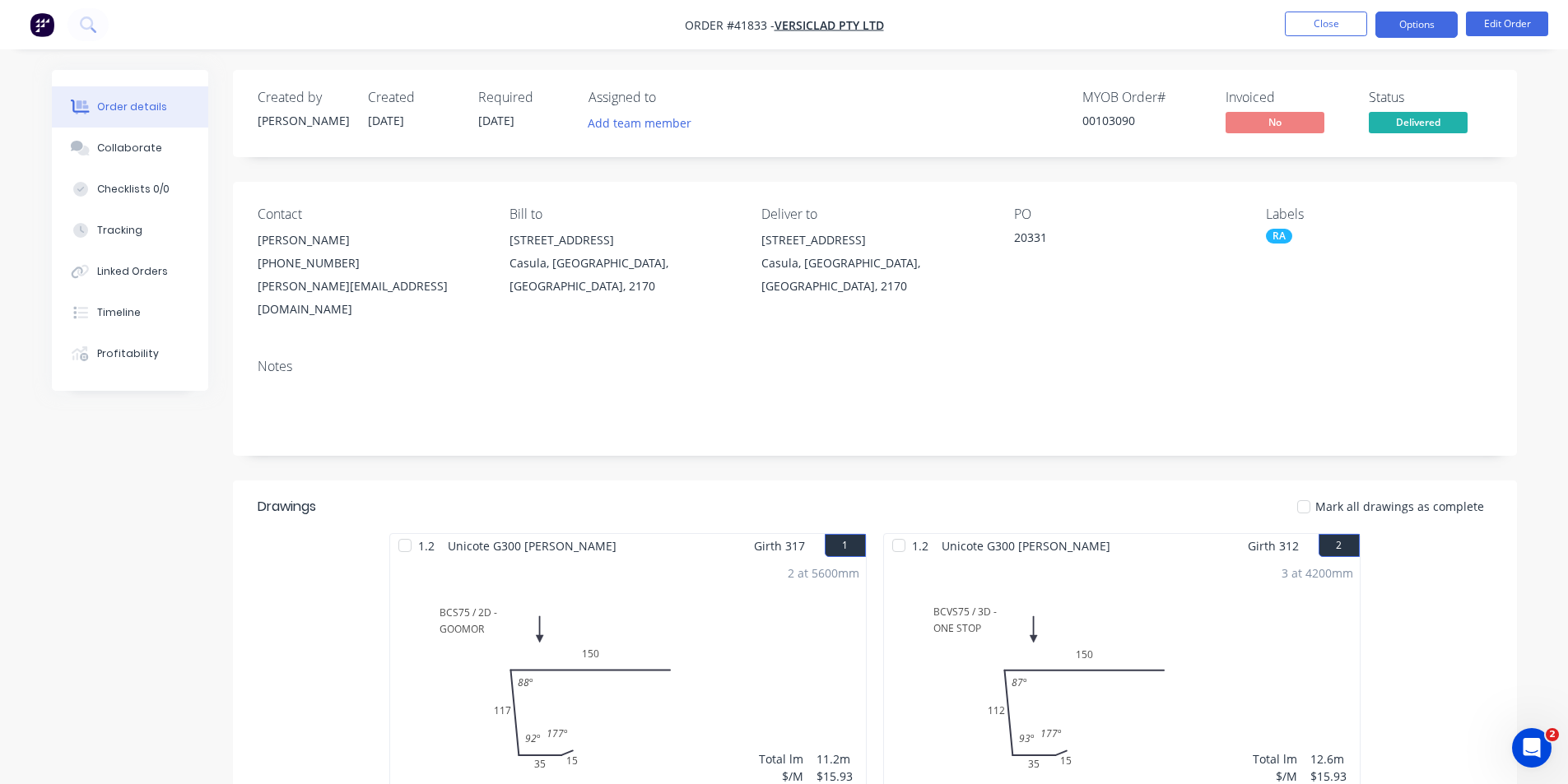
click at [1415, 29] on button "Options" at bounding box center [1416, 25] width 82 height 26
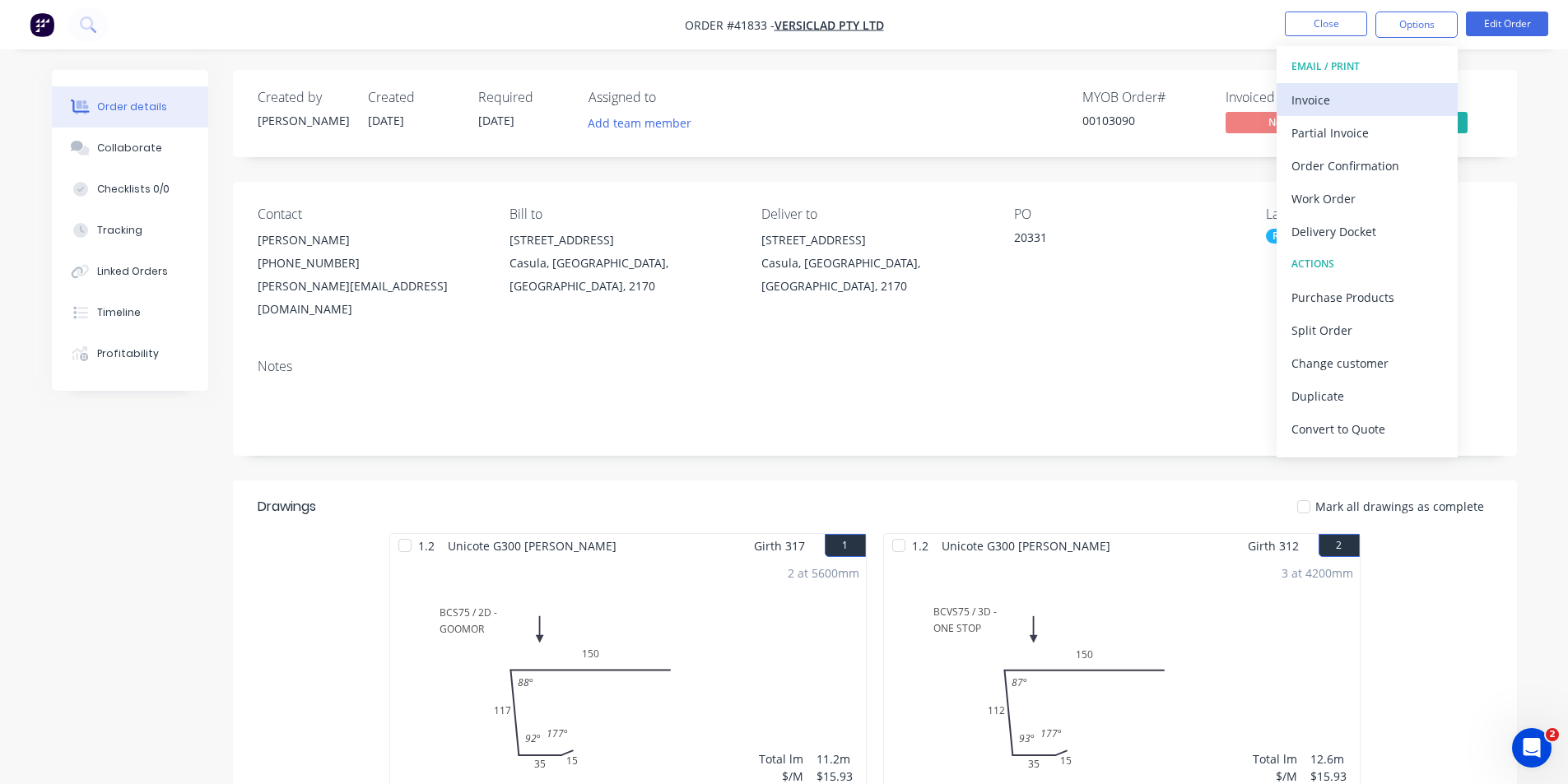
click at [1358, 106] on div "Invoice" at bounding box center [1367, 100] width 151 height 24
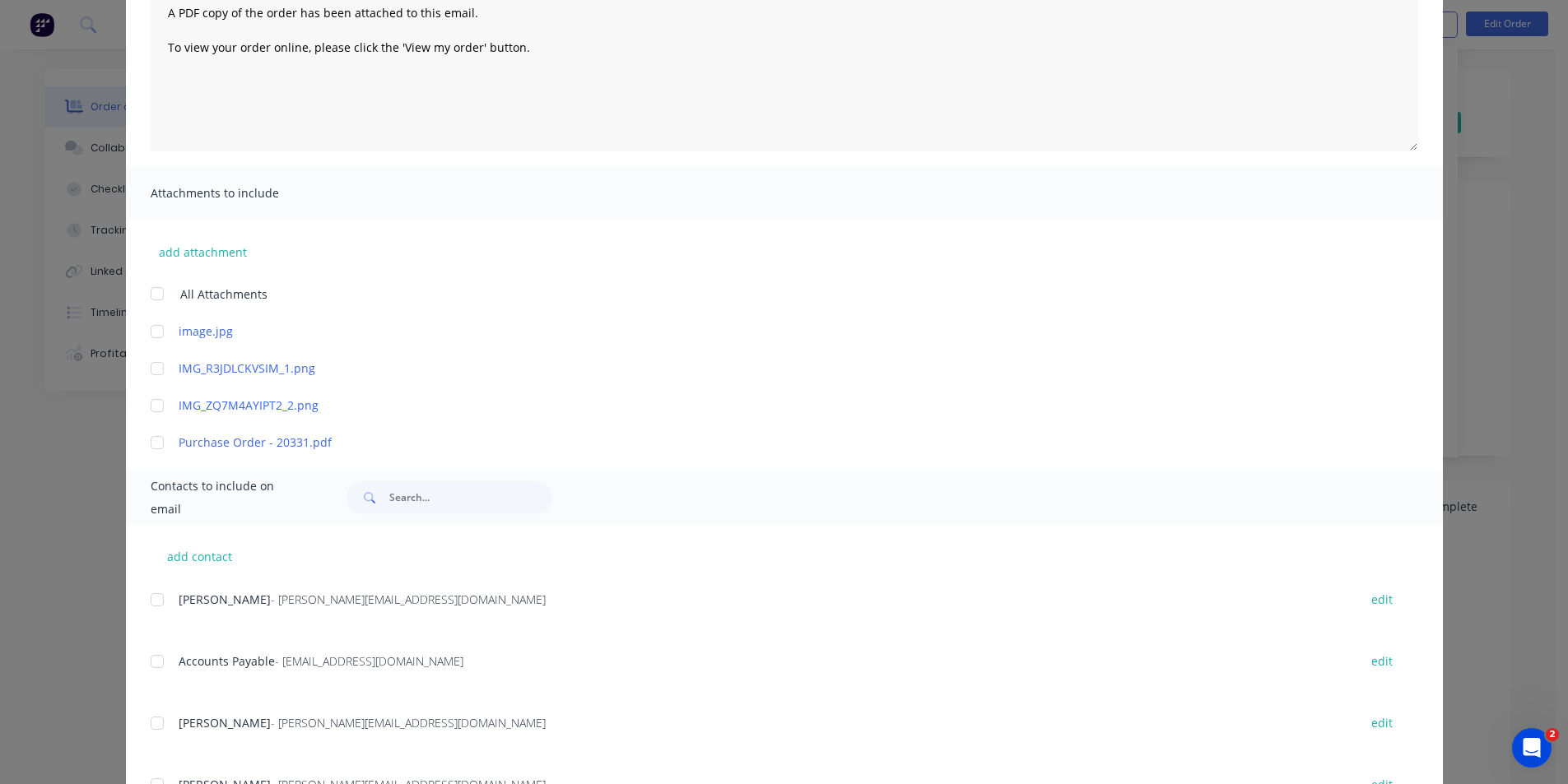
scroll to position [329, 0]
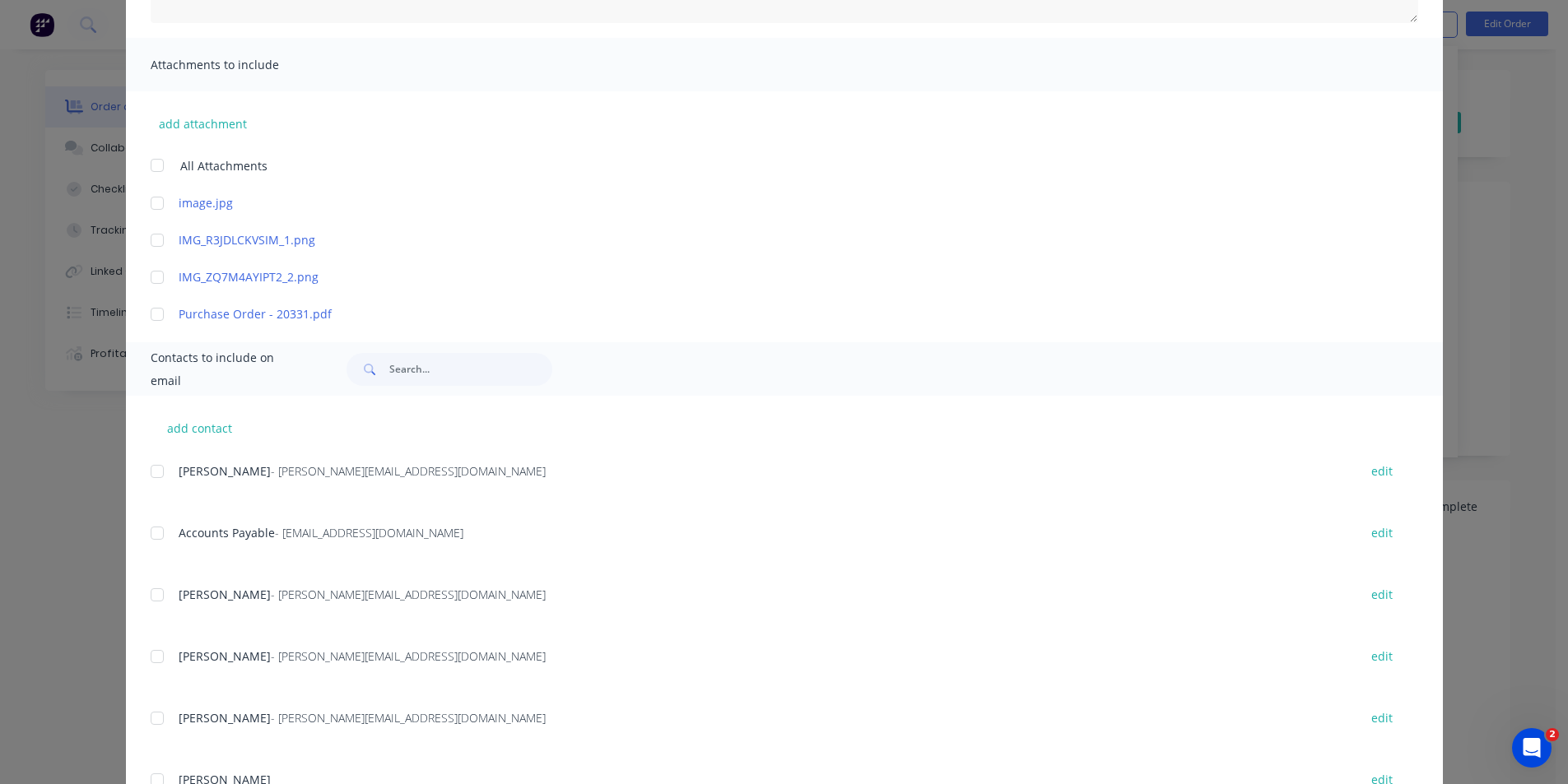
click at [154, 535] on div at bounding box center [157, 533] width 33 height 33
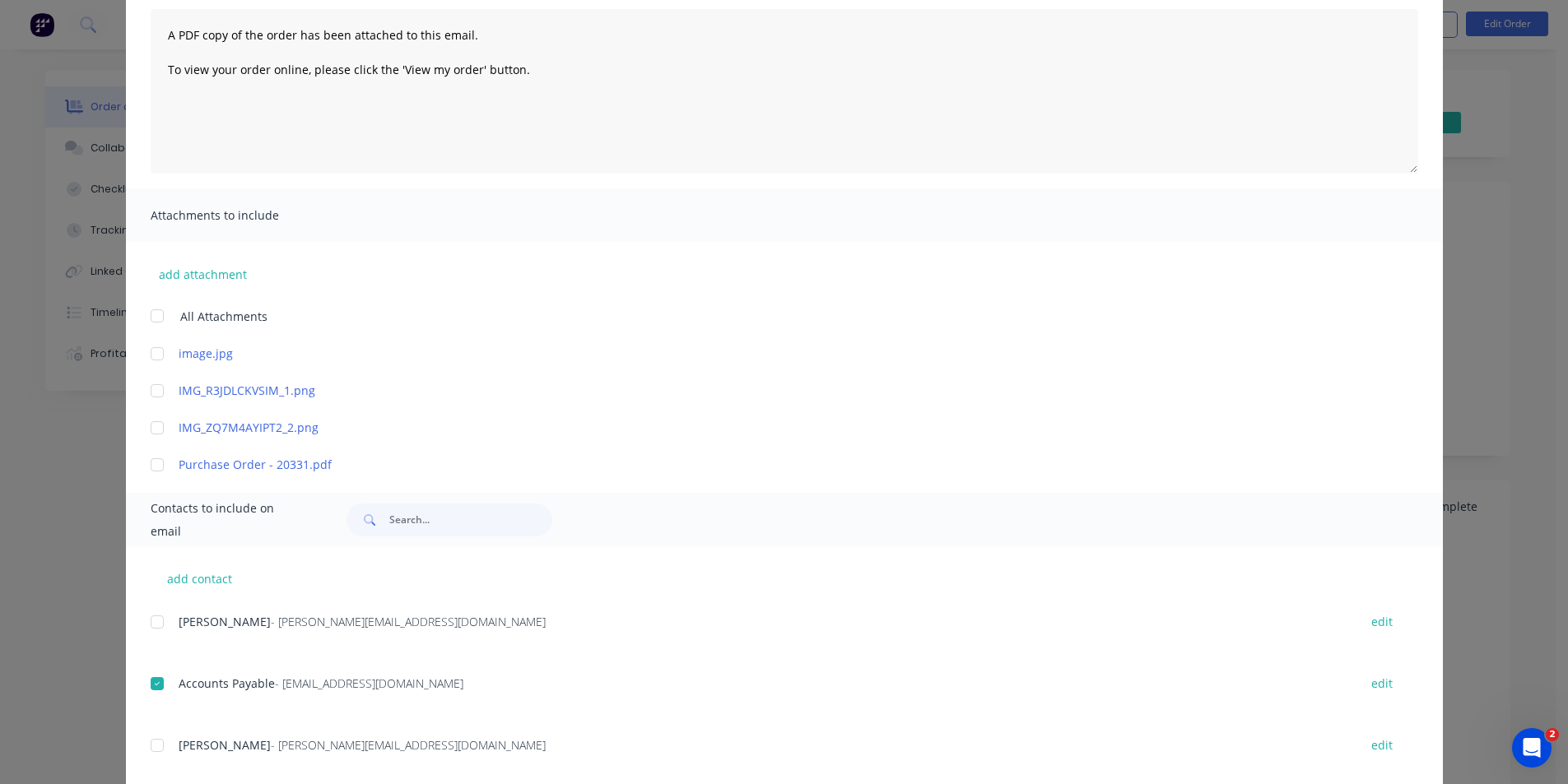
scroll to position [0, 0]
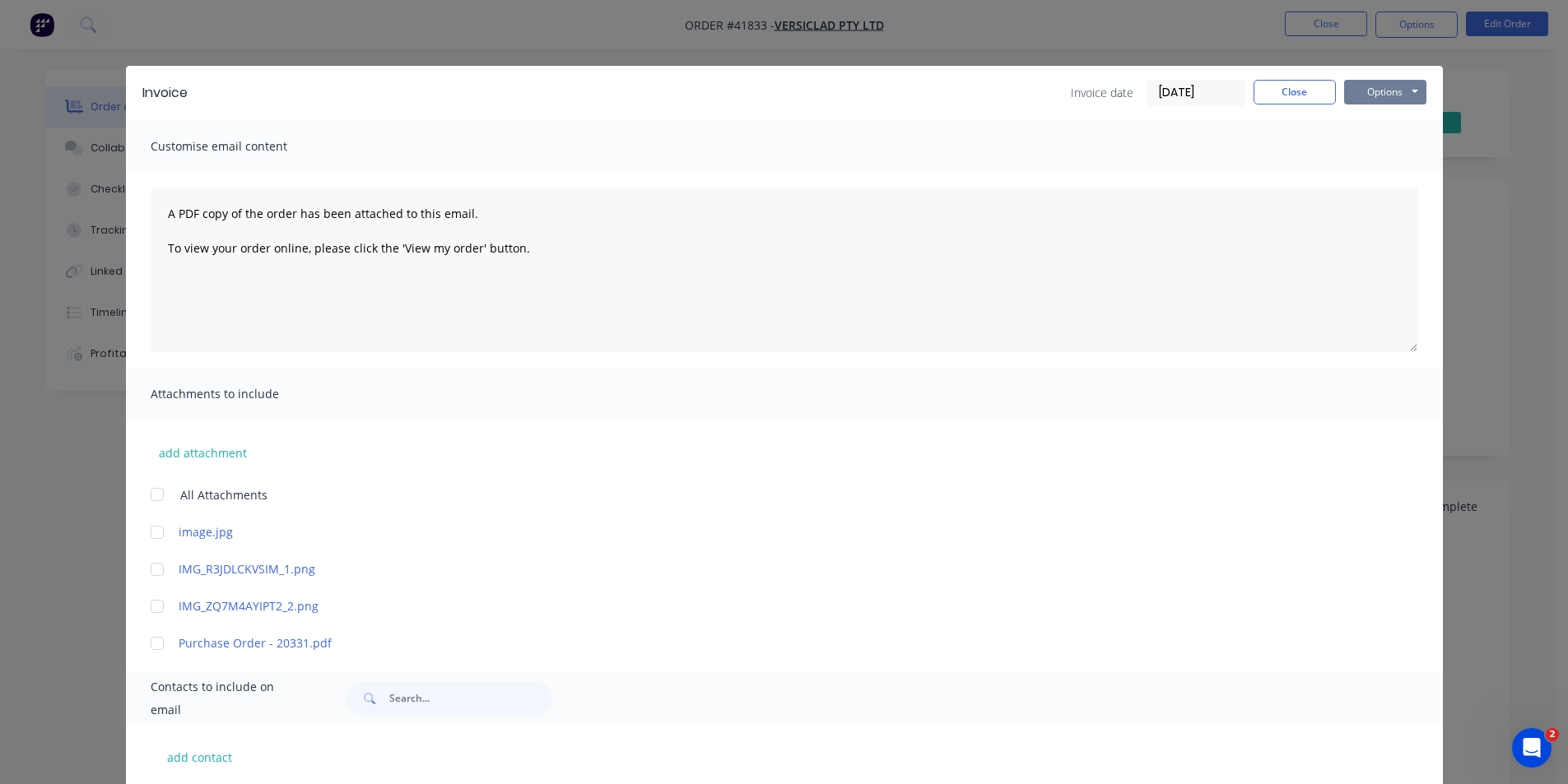
click at [1366, 96] on button "Options" at bounding box center [1384, 91] width 82 height 25
click at [1392, 170] on button "Email" at bounding box center [1396, 176] width 105 height 27
click at [1293, 95] on button "Close" at bounding box center [1294, 91] width 82 height 25
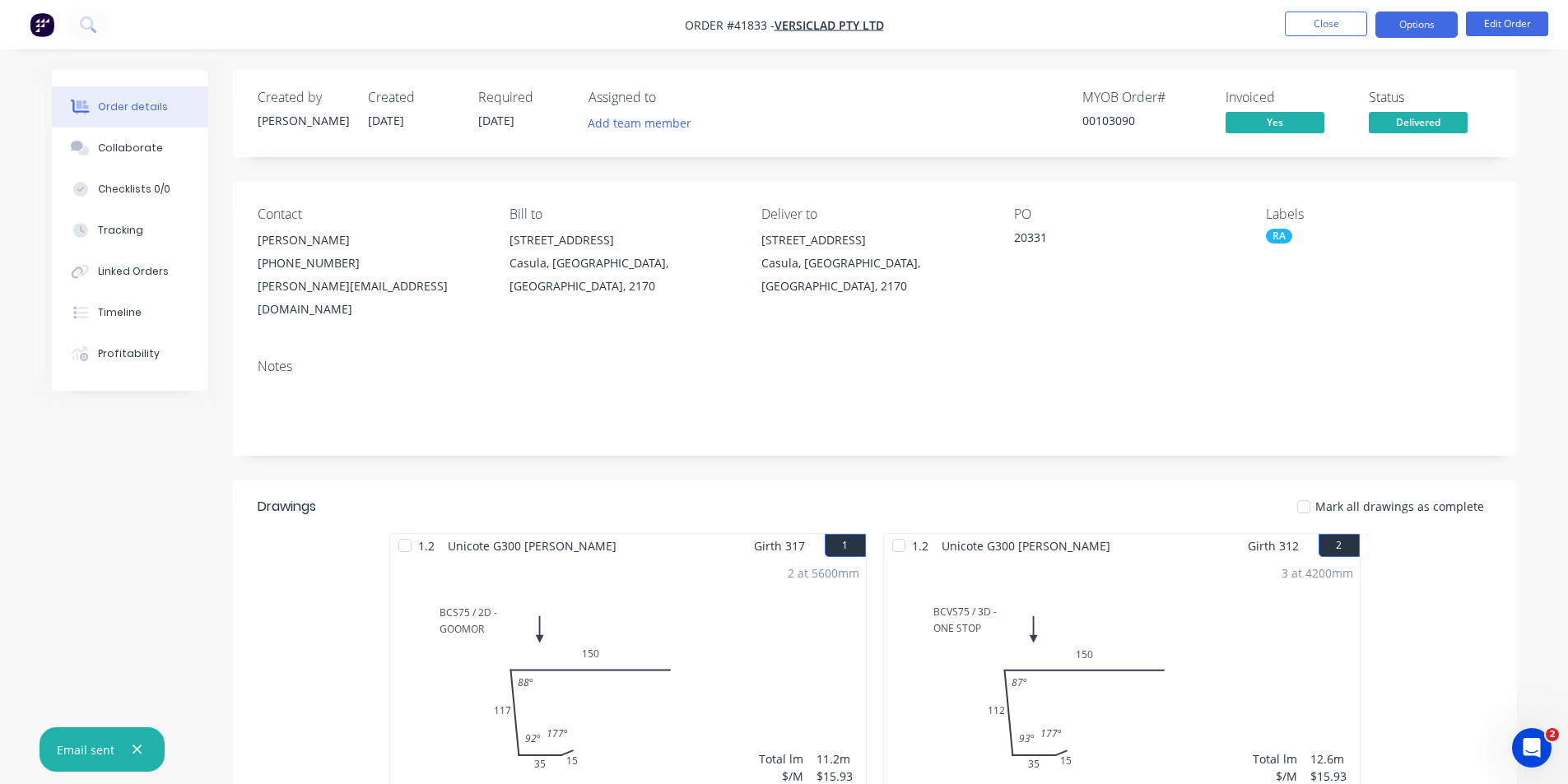
click at [1415, 32] on button "Options" at bounding box center [1416, 25] width 82 height 26
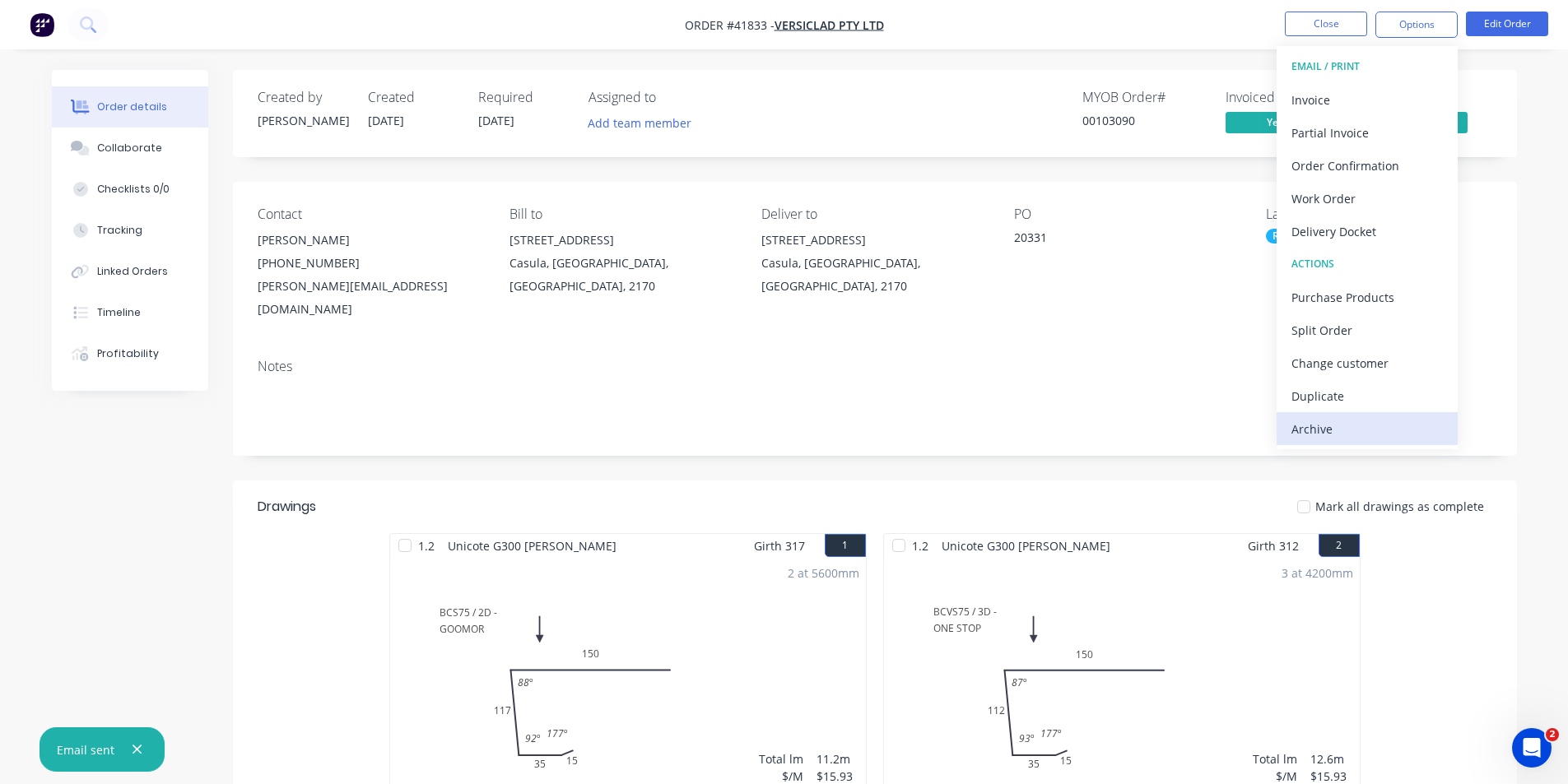
click at [1354, 425] on div "Archive" at bounding box center [1367, 429] width 151 height 24
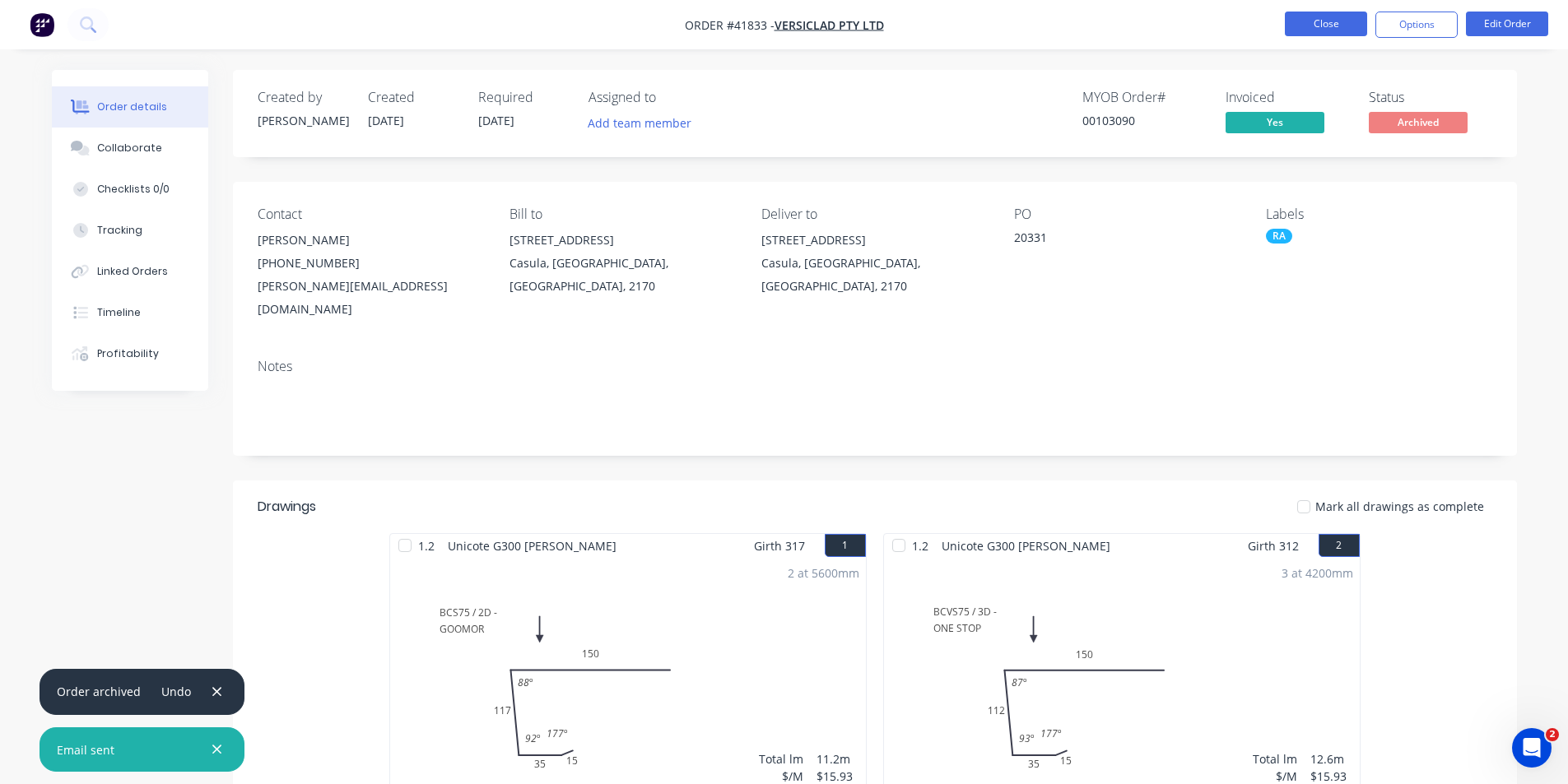
click at [1312, 29] on button "Close" at bounding box center [1325, 24] width 82 height 25
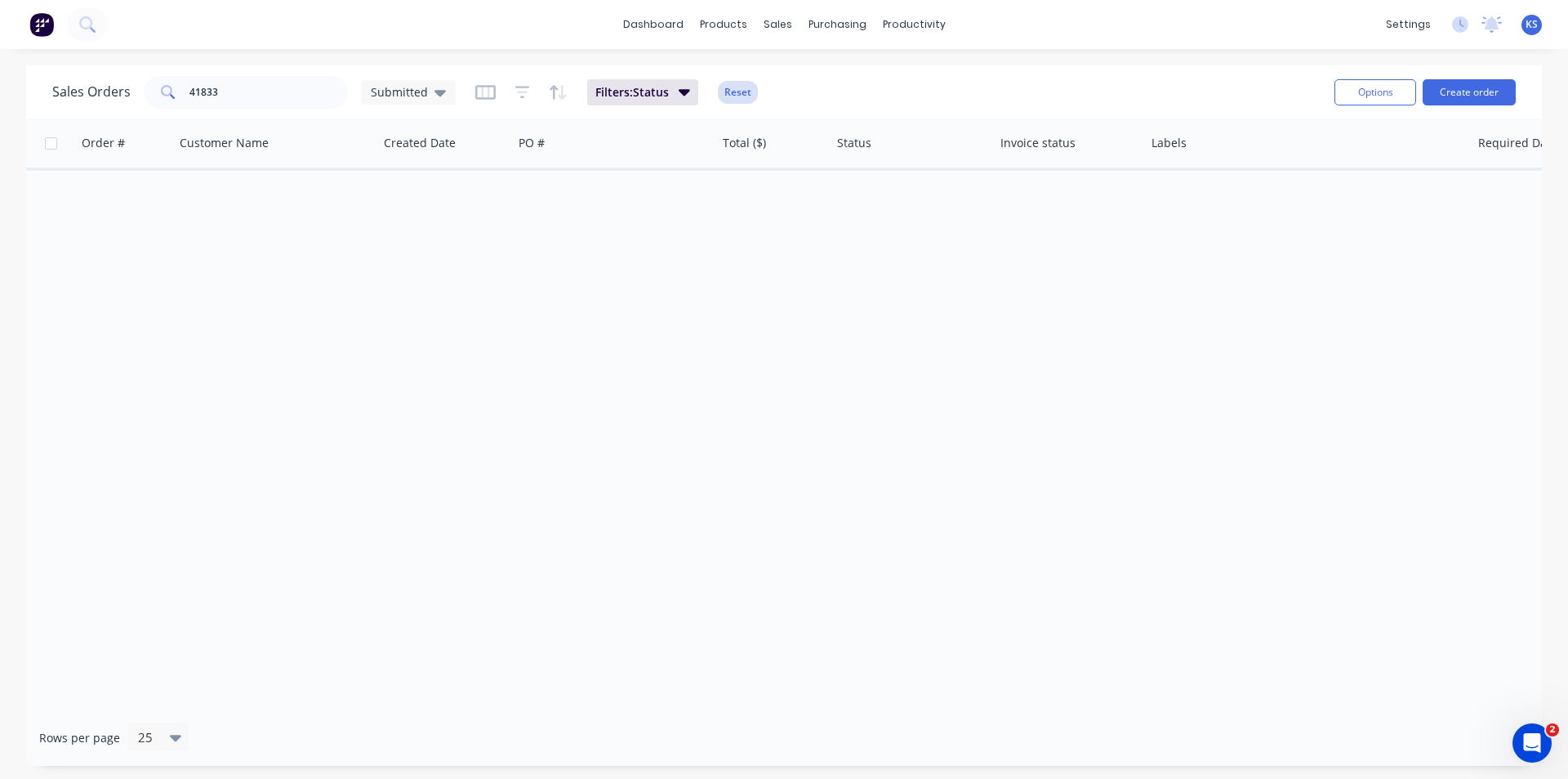
click at [734, 94] on button "Reset" at bounding box center [738, 92] width 40 height 23
drag, startPoint x: 246, startPoint y: 97, endPoint x: 127, endPoint y: 90, distance: 119.2
click at [127, 90] on div "Sales Orders 41833 Submitted" at bounding box center [254, 92] width 403 height 33
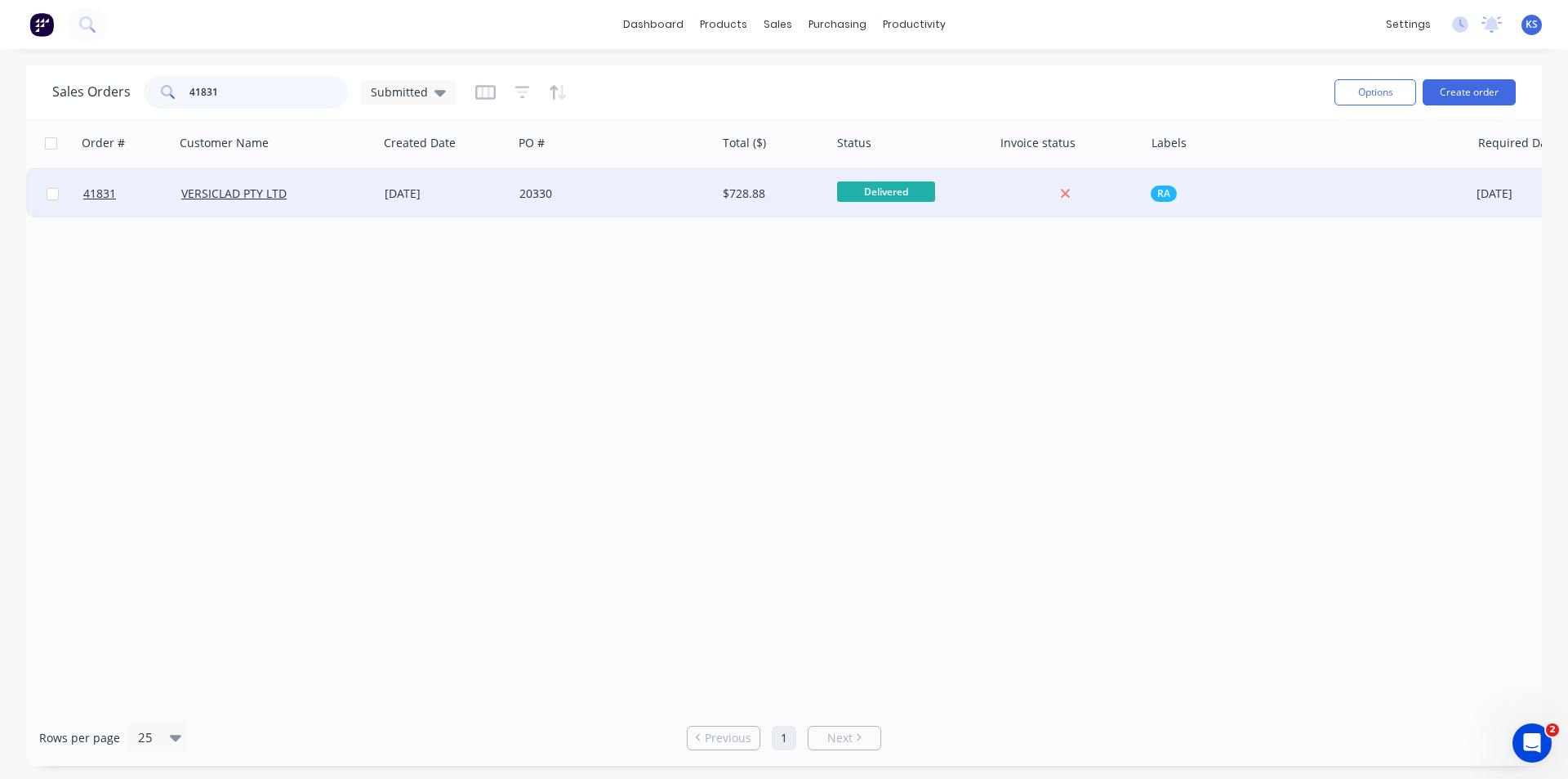
type input "41831"
click at [643, 192] on div "20330" at bounding box center [611, 193] width 181 height 16
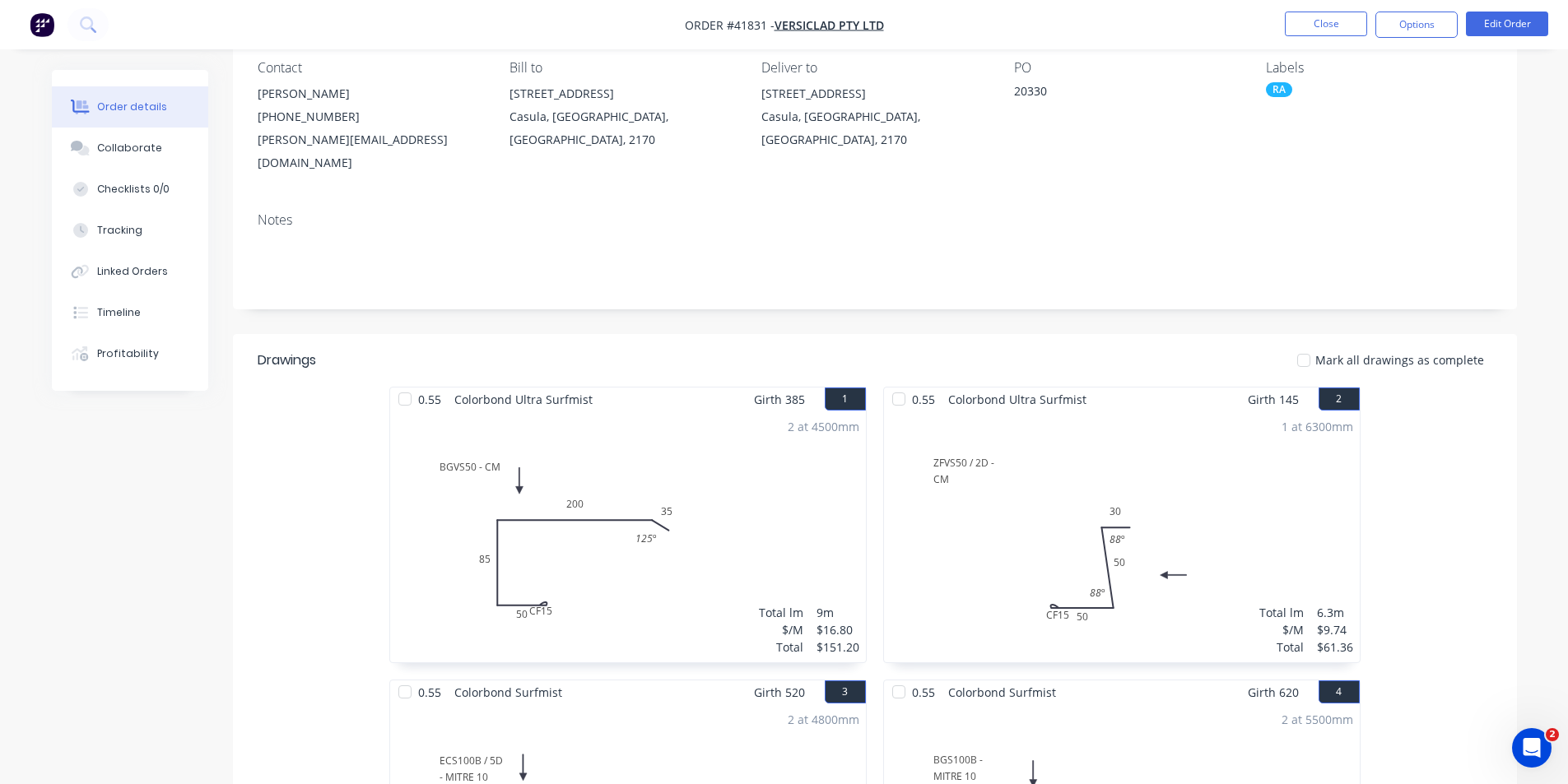
scroll to position [74, 0]
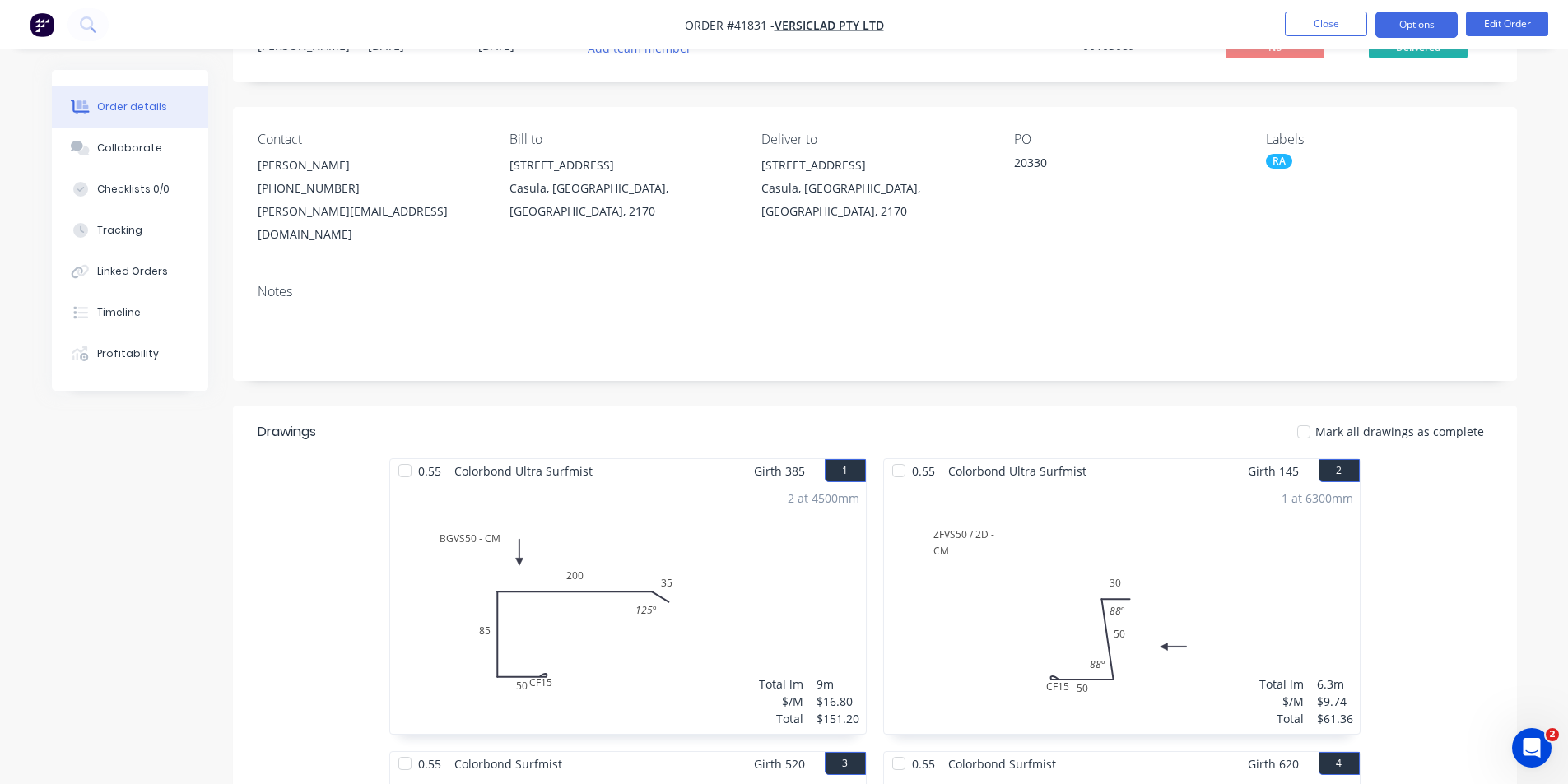
click at [1407, 19] on button "Options" at bounding box center [1416, 25] width 82 height 26
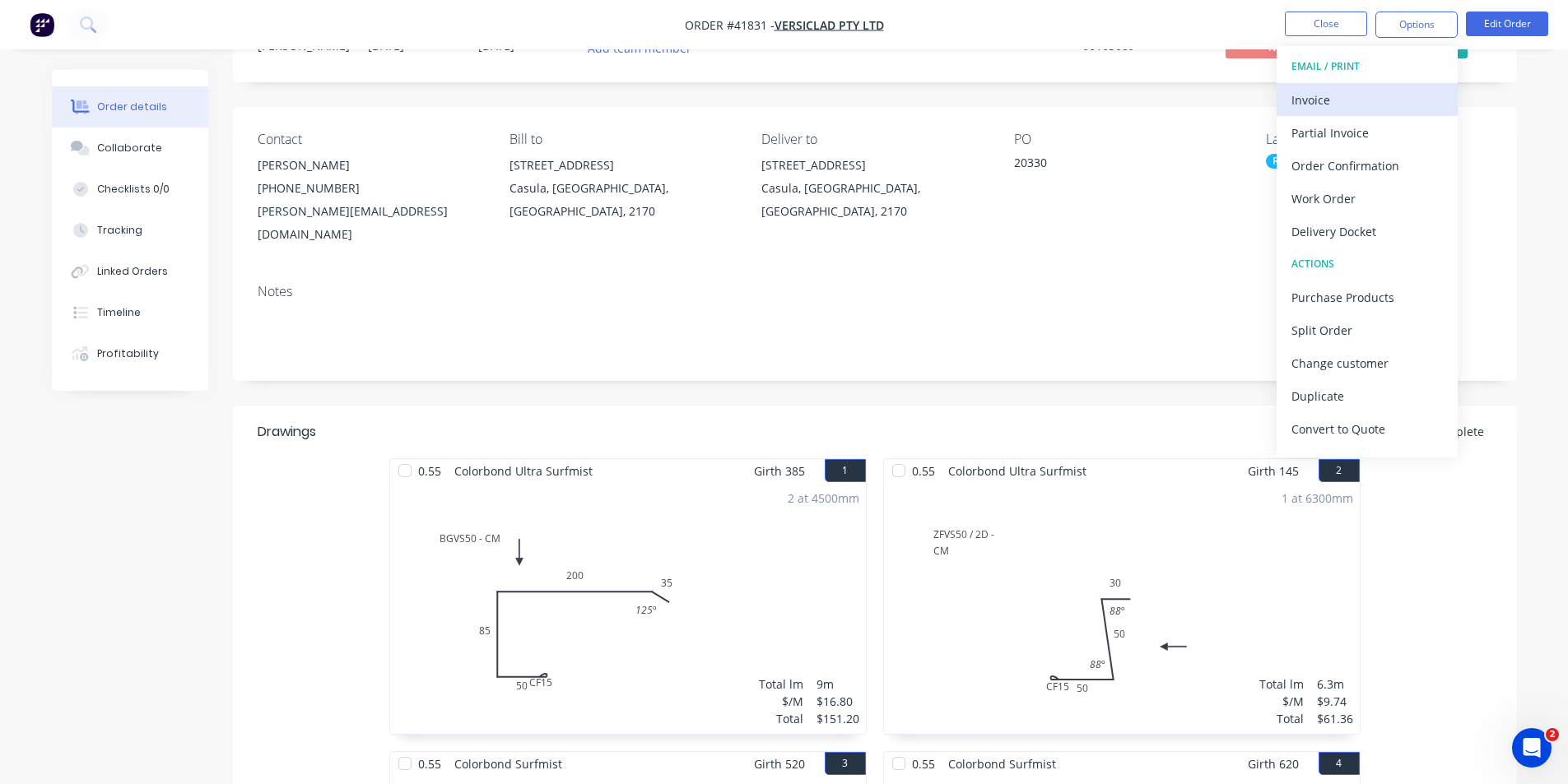
click at [1352, 97] on div "Invoice" at bounding box center [1367, 100] width 151 height 24
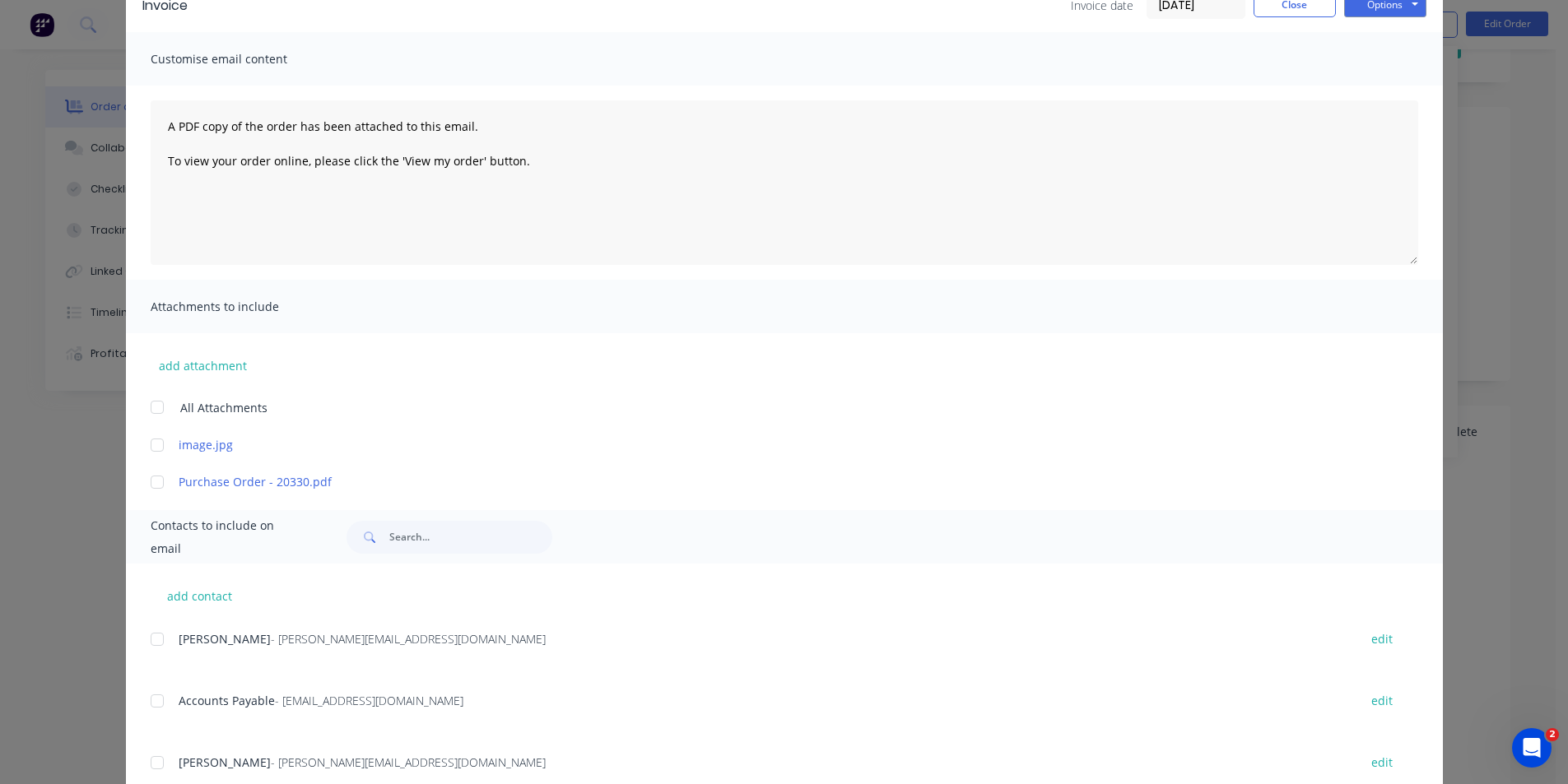
scroll to position [247, 0]
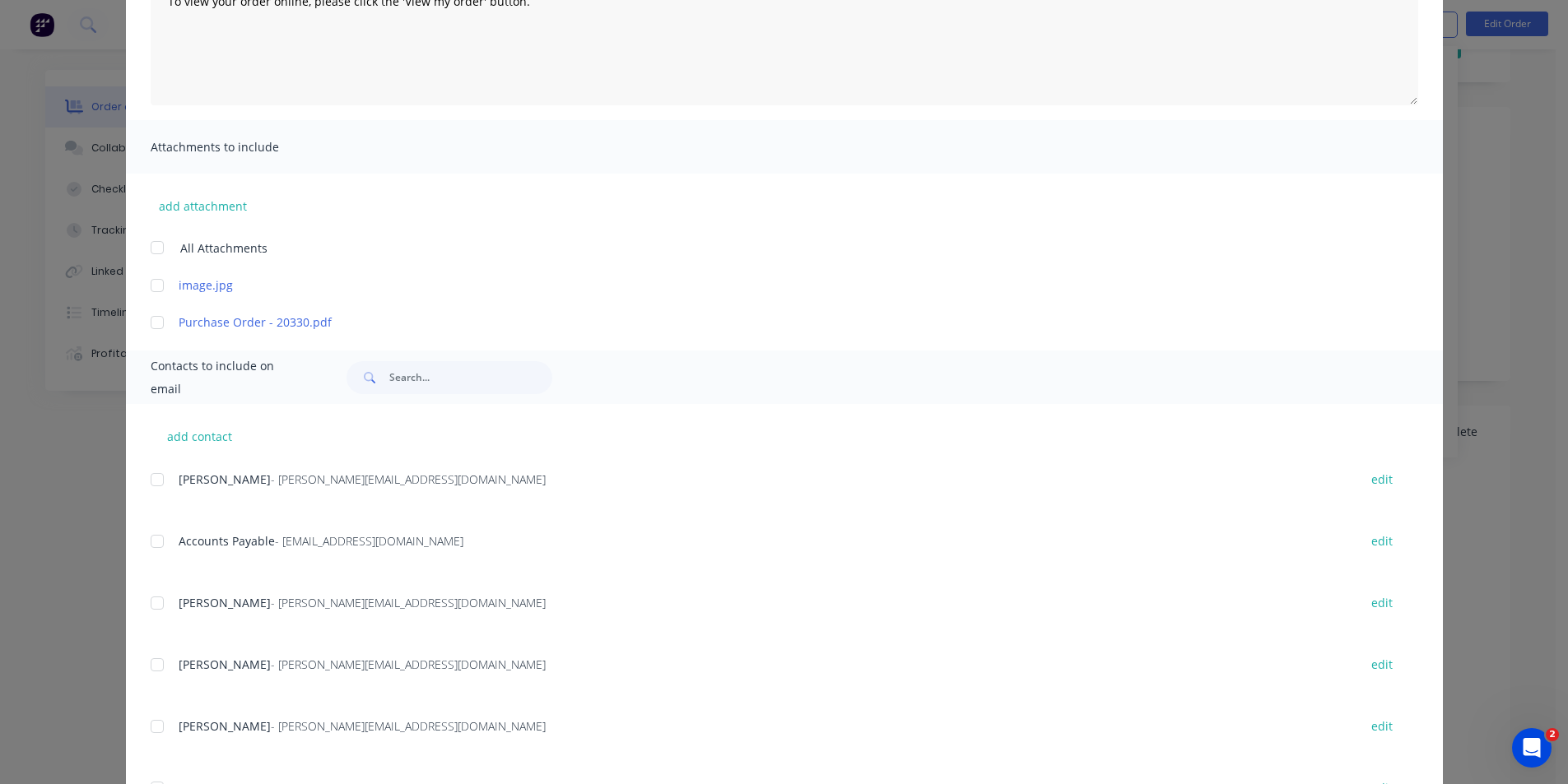
click at [151, 543] on div at bounding box center [157, 540] width 33 height 33
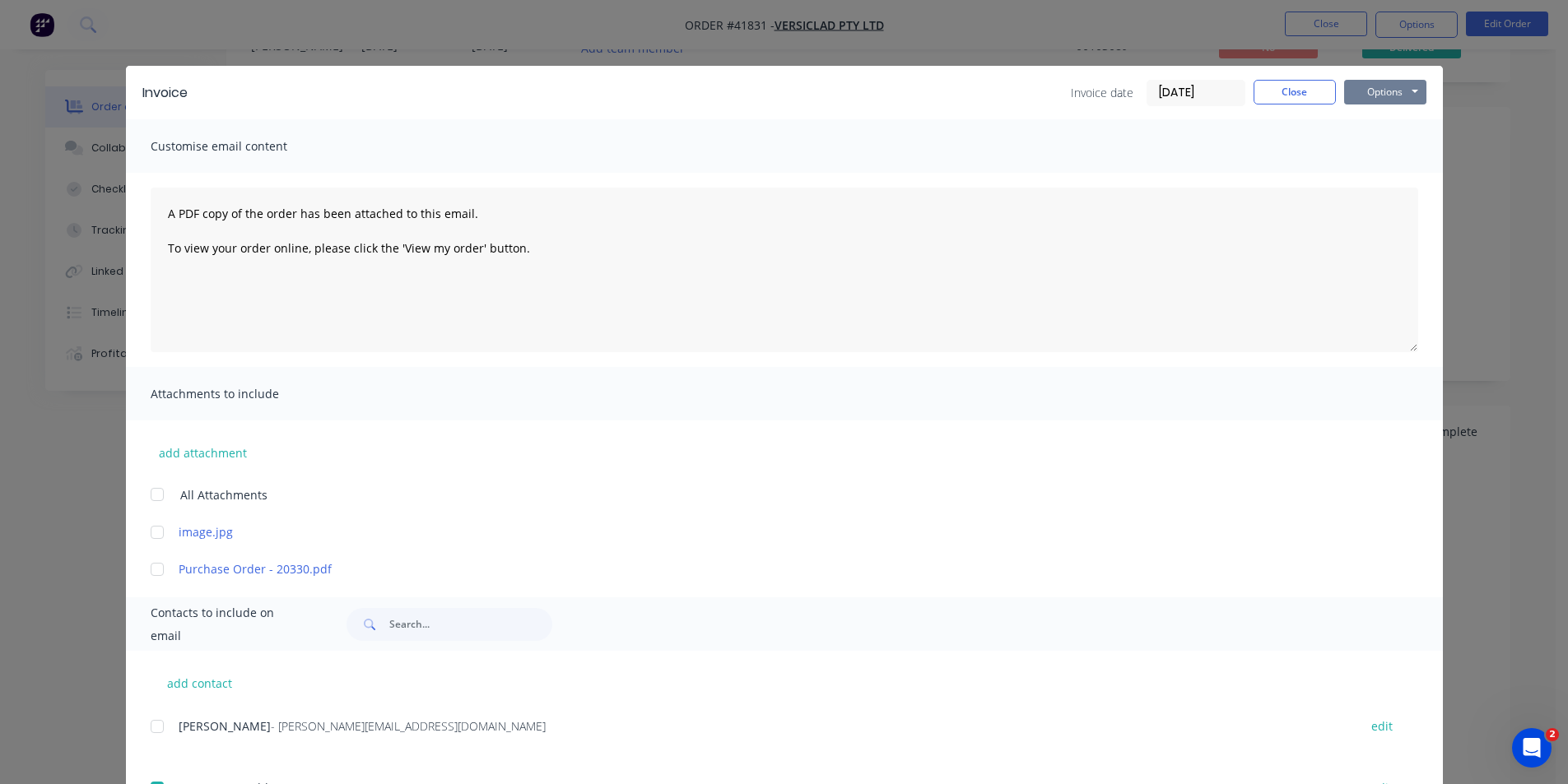
click at [1372, 93] on button "Options" at bounding box center [1384, 91] width 82 height 25
click at [1396, 173] on button "Email" at bounding box center [1396, 176] width 105 height 27
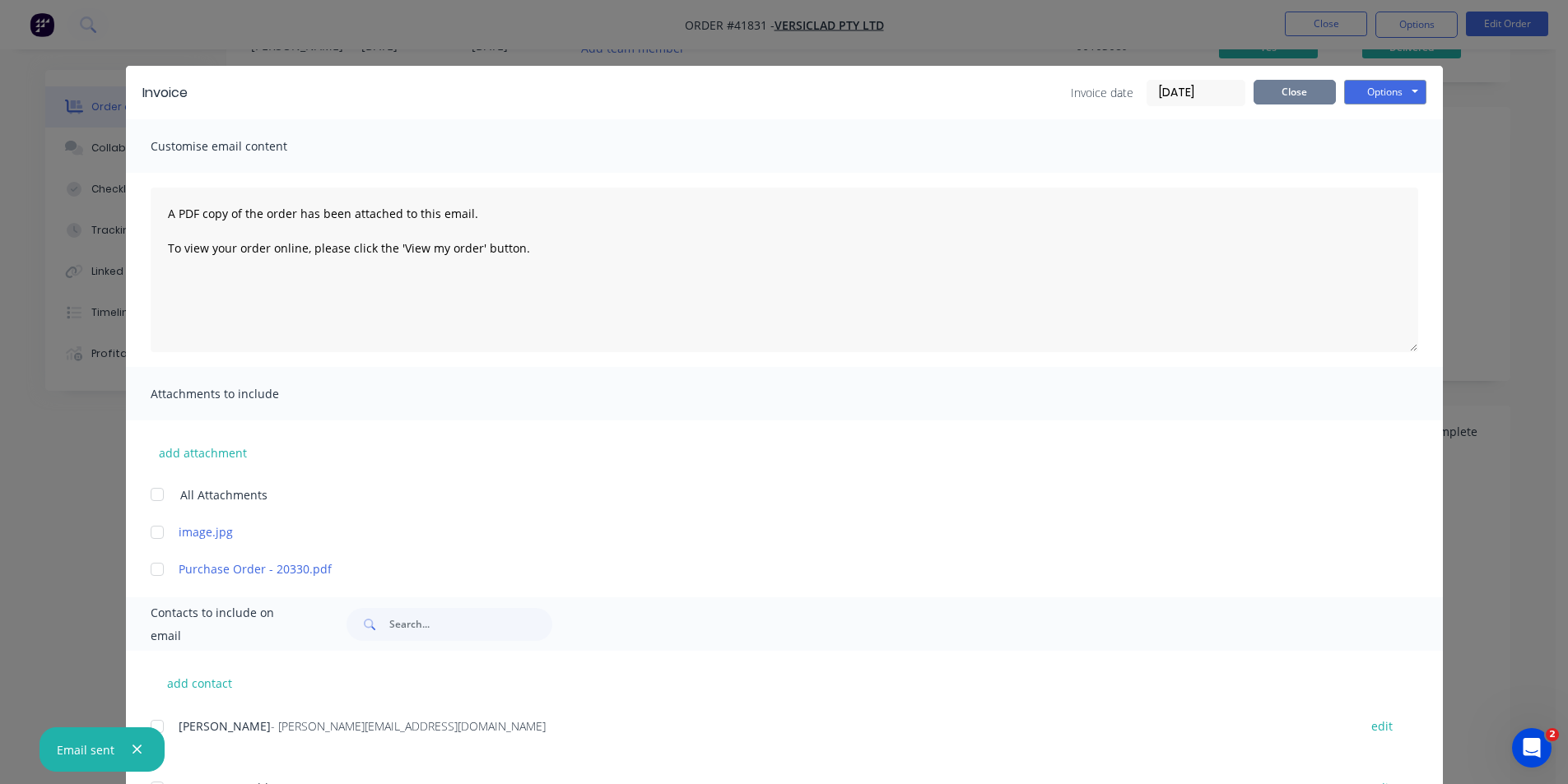
click at [1285, 79] on button "Close" at bounding box center [1294, 91] width 82 height 25
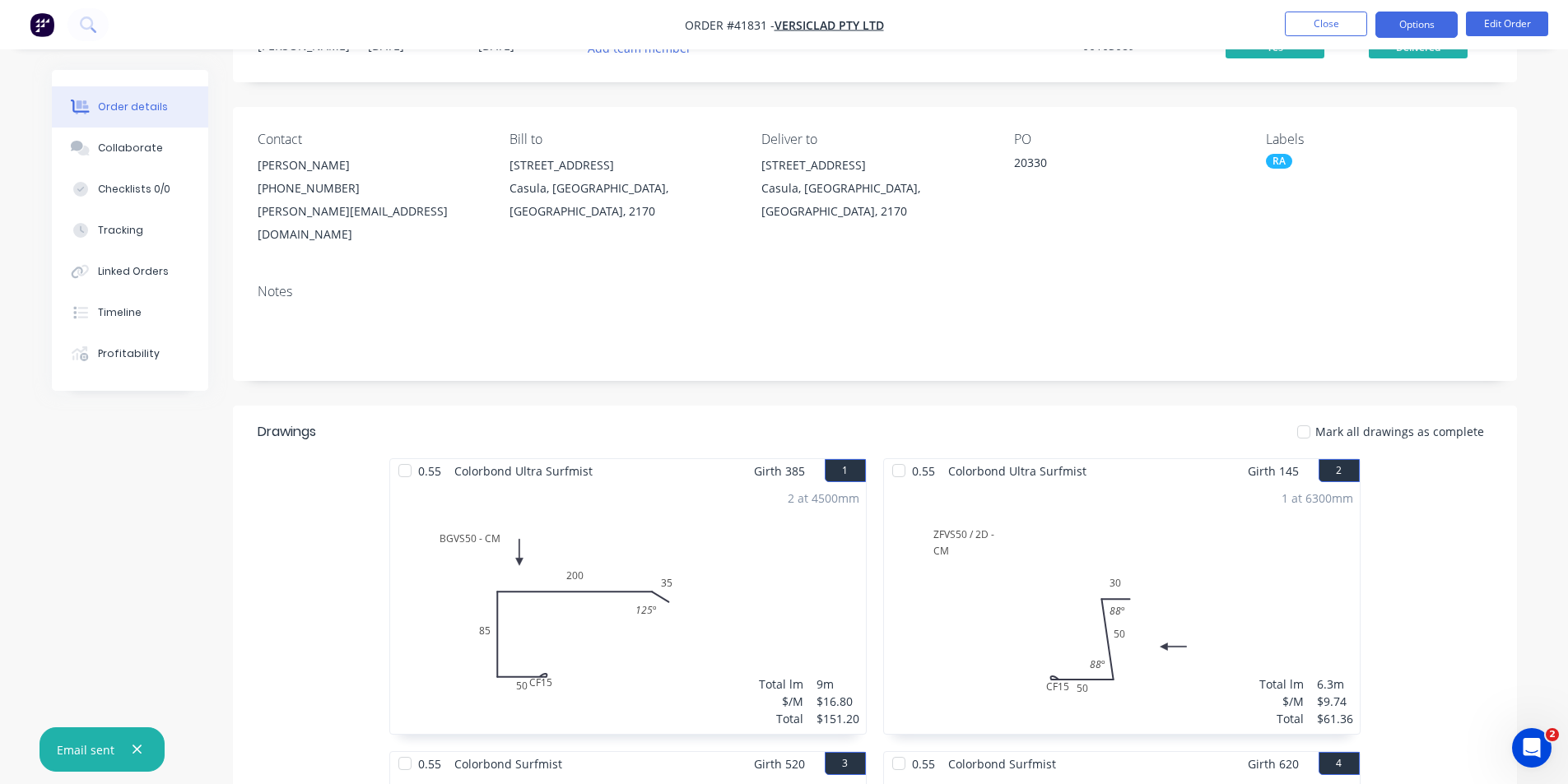
click at [1421, 18] on button "Options" at bounding box center [1416, 25] width 82 height 26
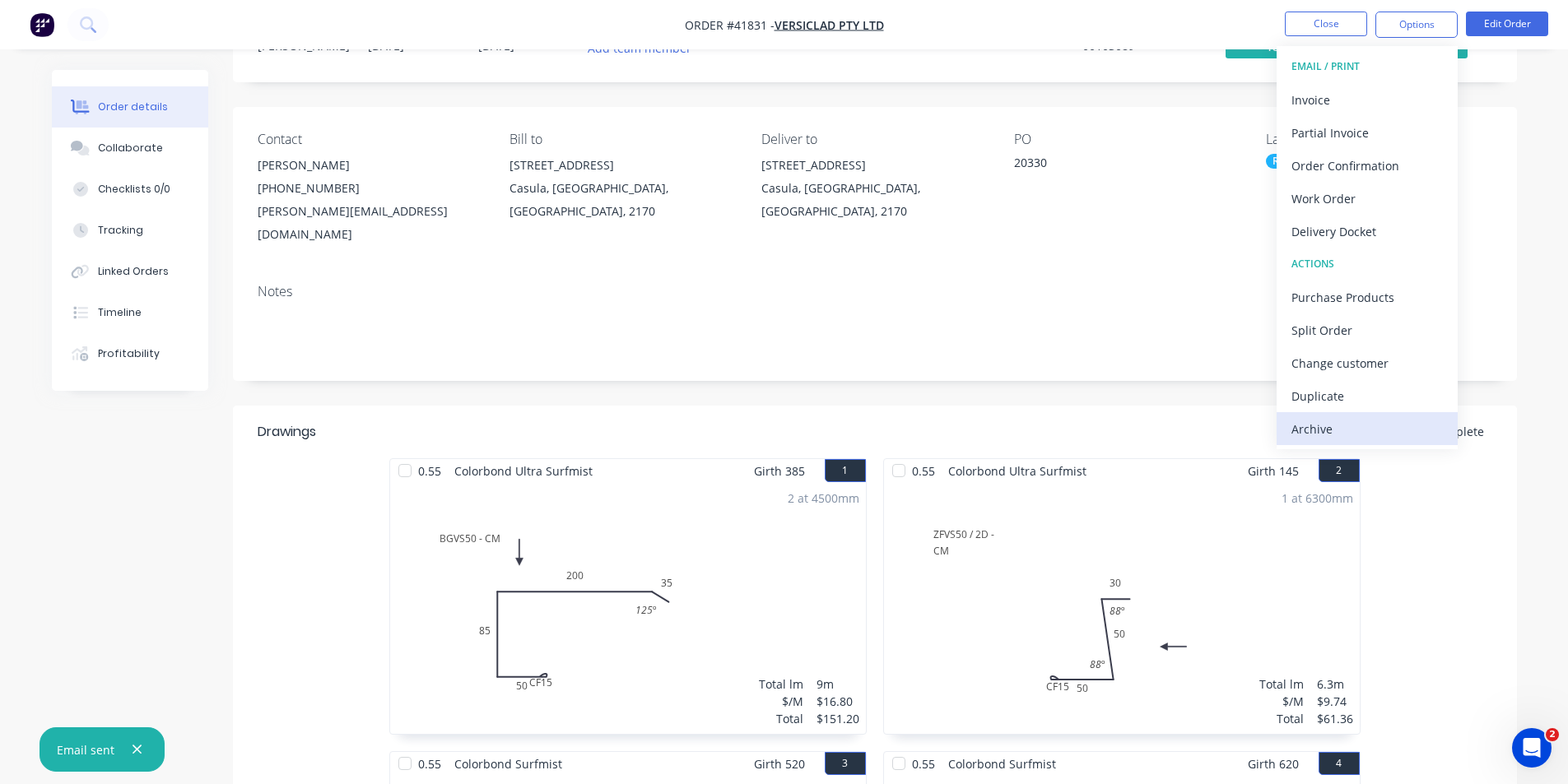
click at [1364, 436] on div "Archive" at bounding box center [1367, 429] width 151 height 24
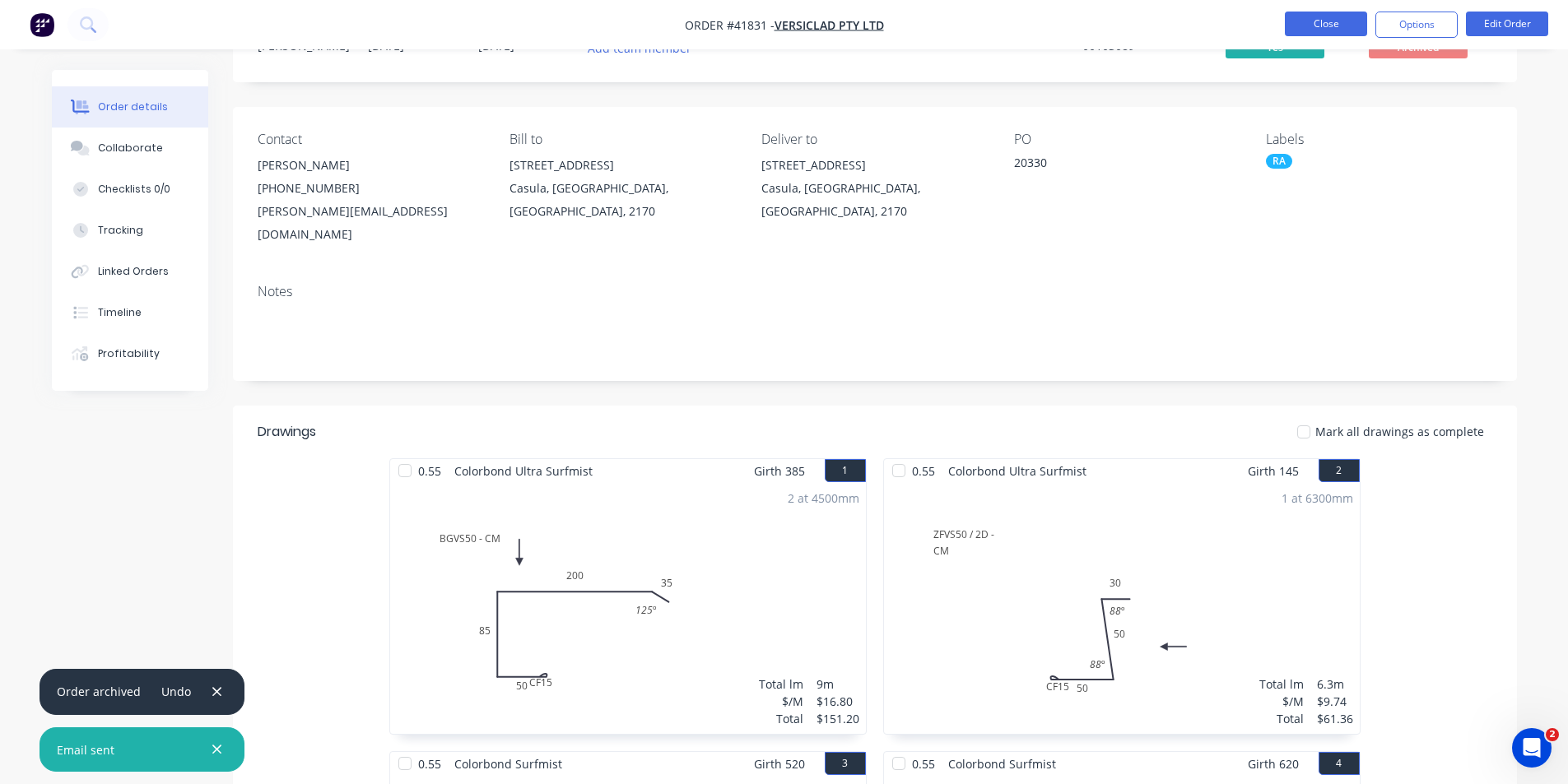
click at [1317, 27] on button "Close" at bounding box center [1325, 24] width 82 height 25
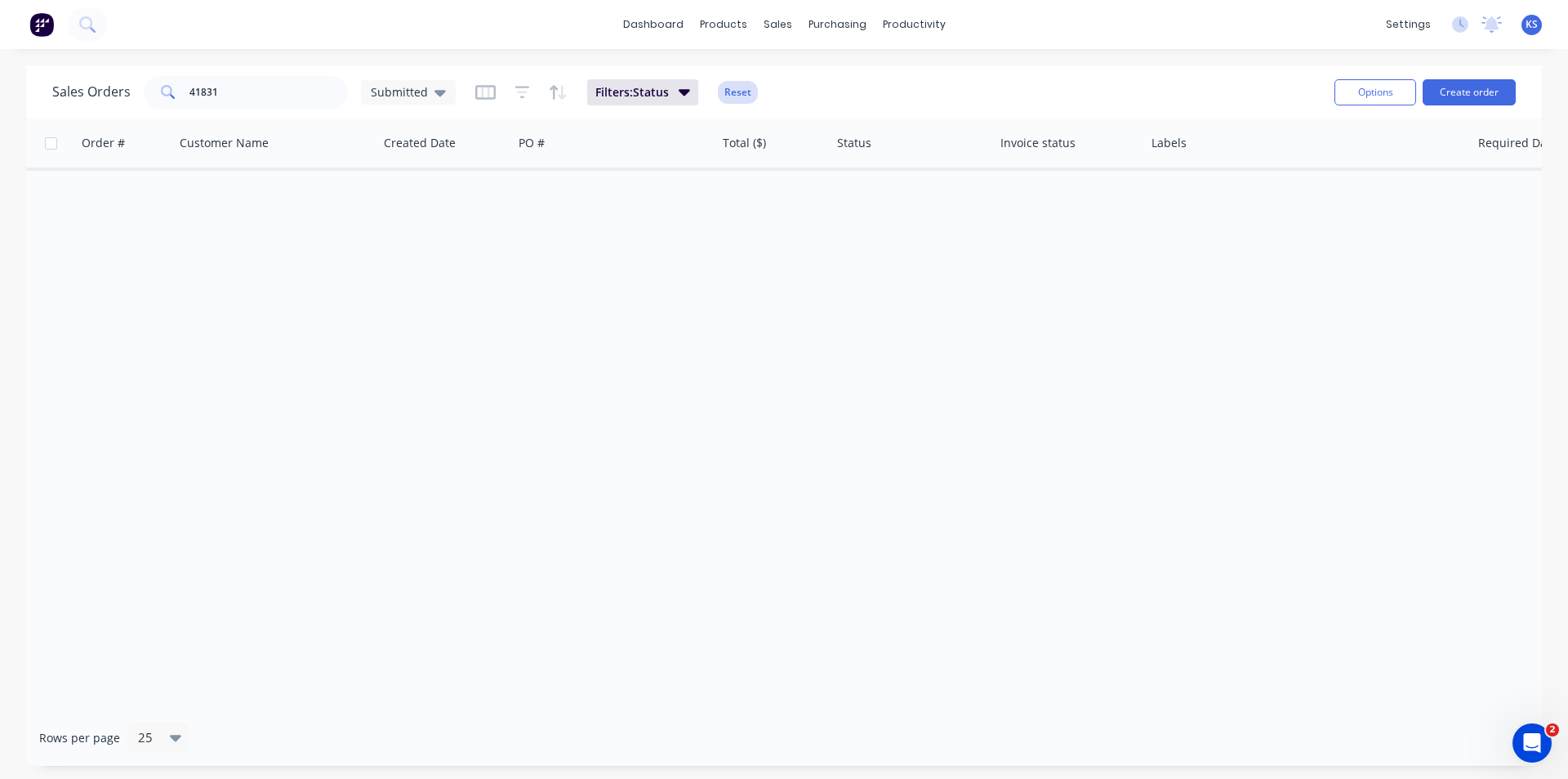
click at [742, 95] on button "Reset" at bounding box center [738, 92] width 40 height 23
drag, startPoint x: 176, startPoint y: 92, endPoint x: 83, endPoint y: 92, distance: 93.0
click at [83, 92] on div "Sales Orders 41831 Submitted" at bounding box center [254, 92] width 403 height 33
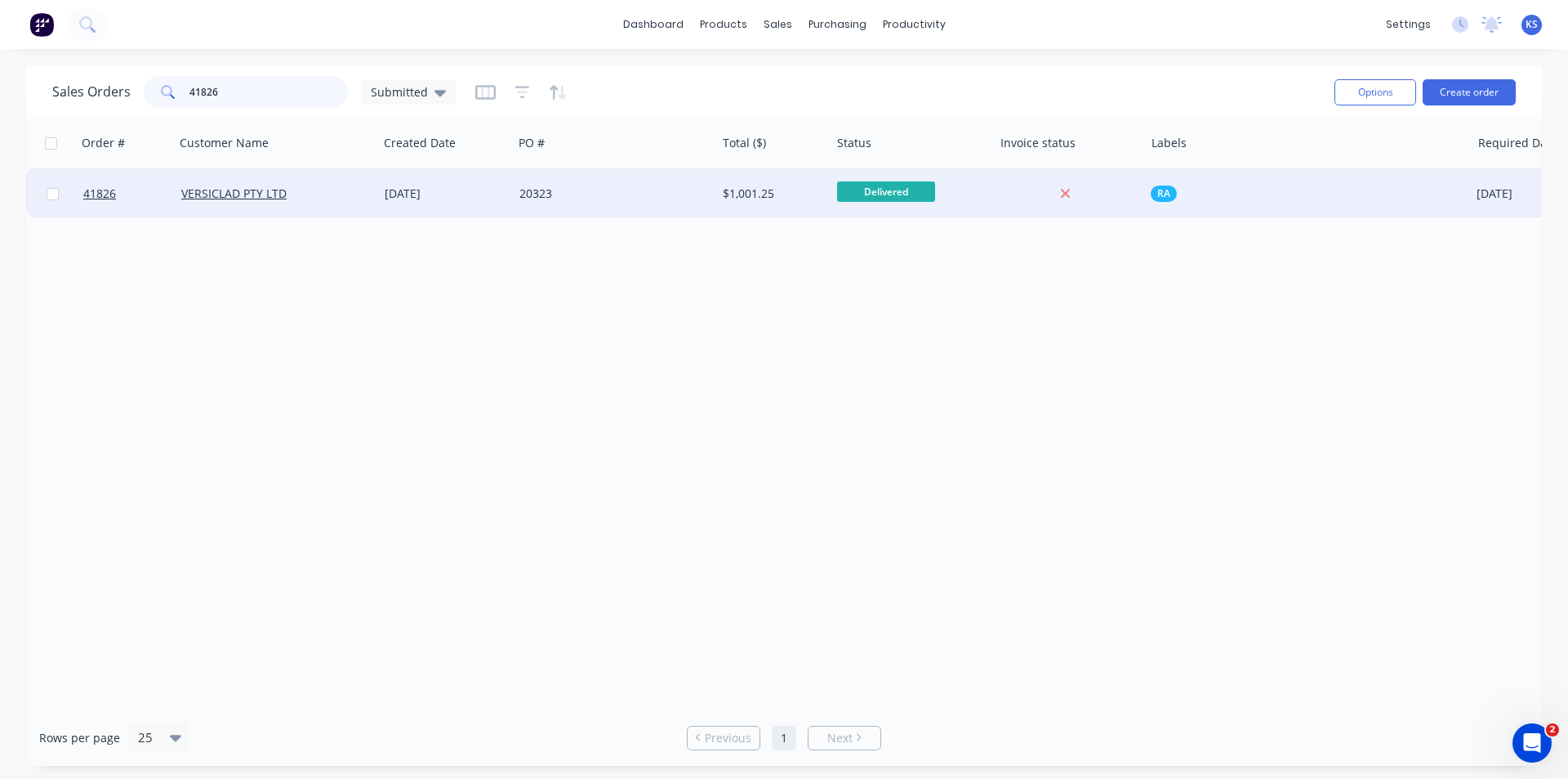
type input "41826"
click at [385, 209] on div "19 Sep 2025" at bounding box center [445, 193] width 134 height 49
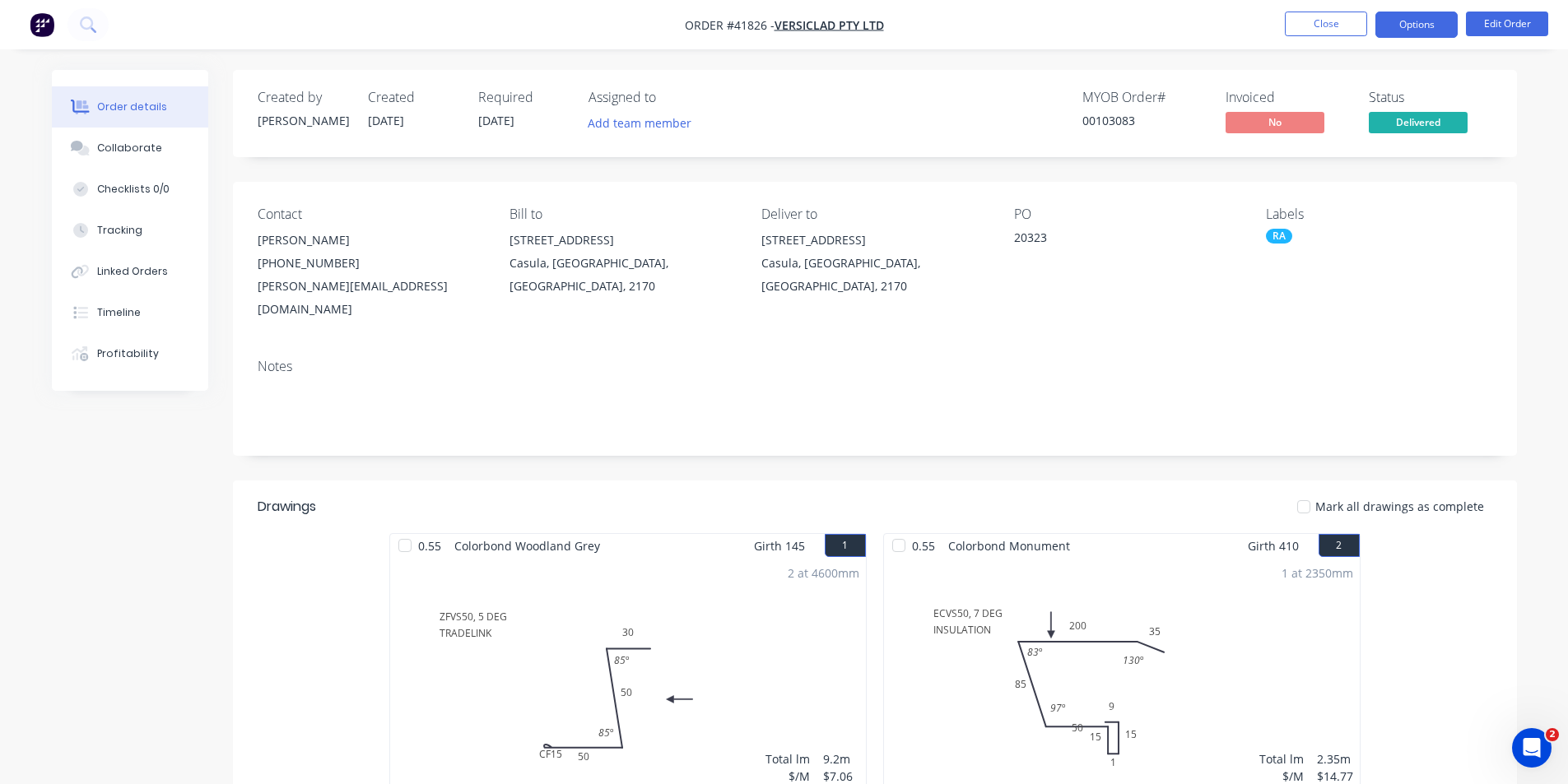
click at [1403, 19] on button "Options" at bounding box center [1416, 25] width 82 height 26
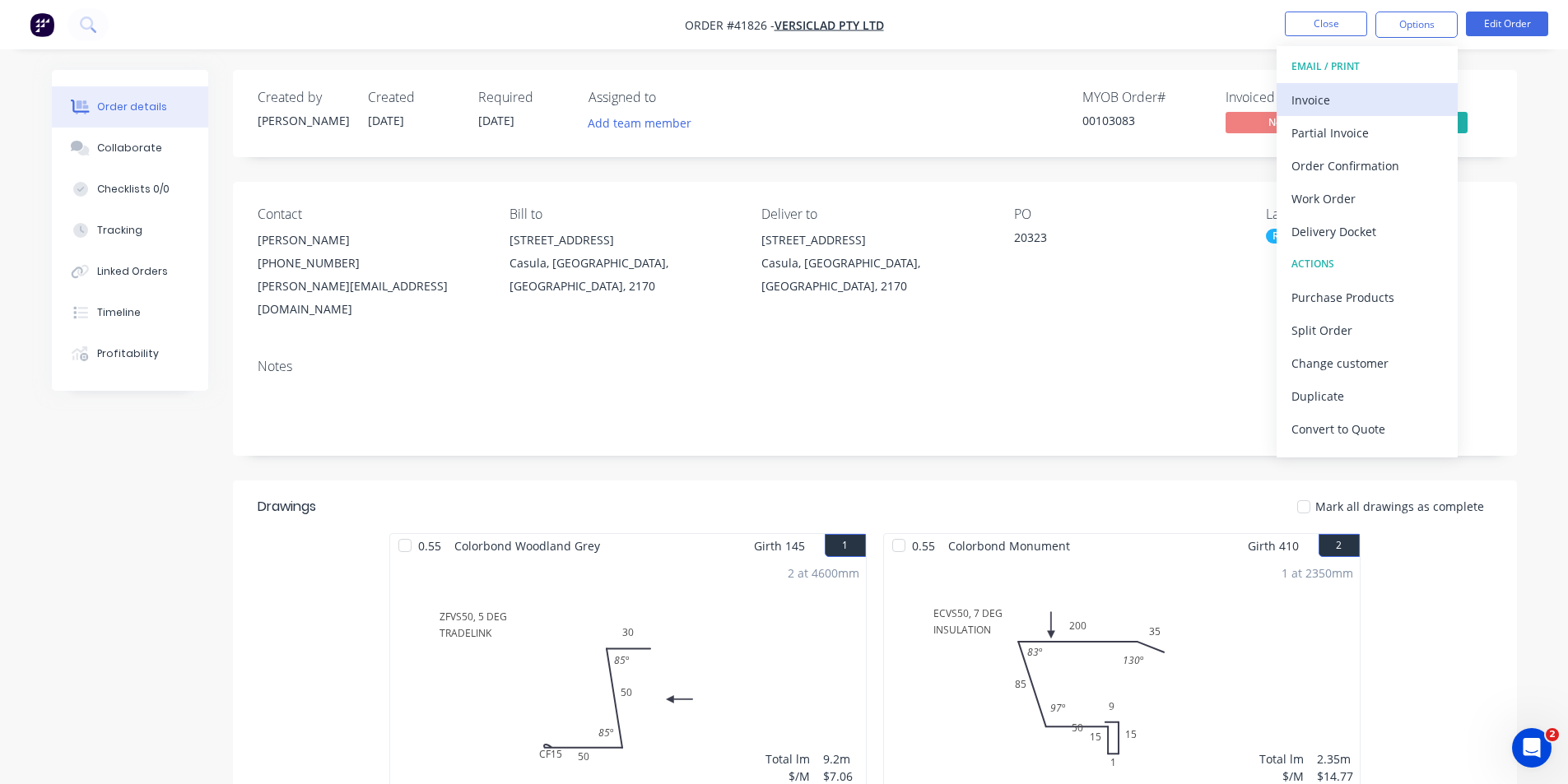
click at [1381, 89] on div "Invoice" at bounding box center [1367, 100] width 151 height 24
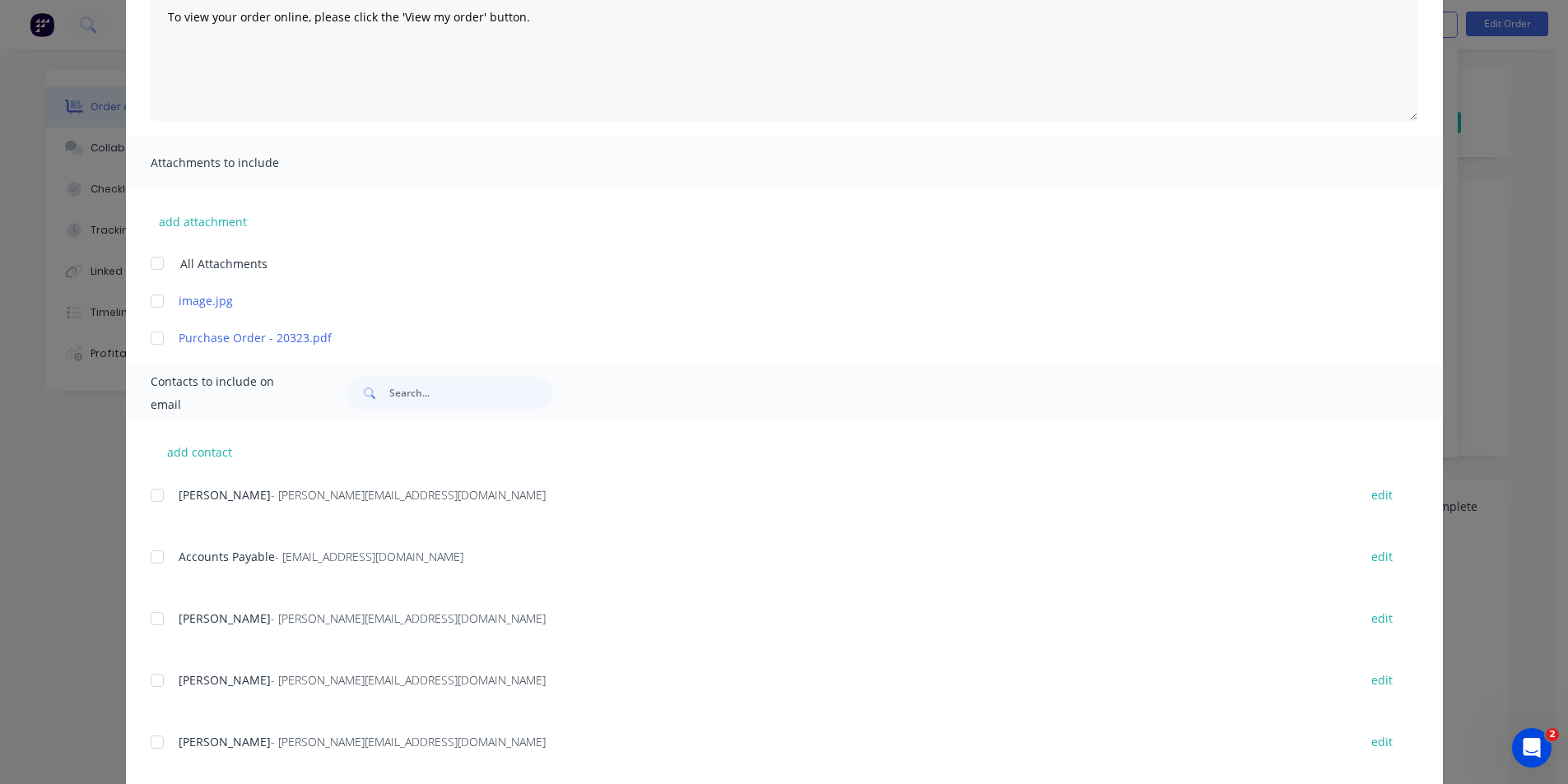
scroll to position [247, 0]
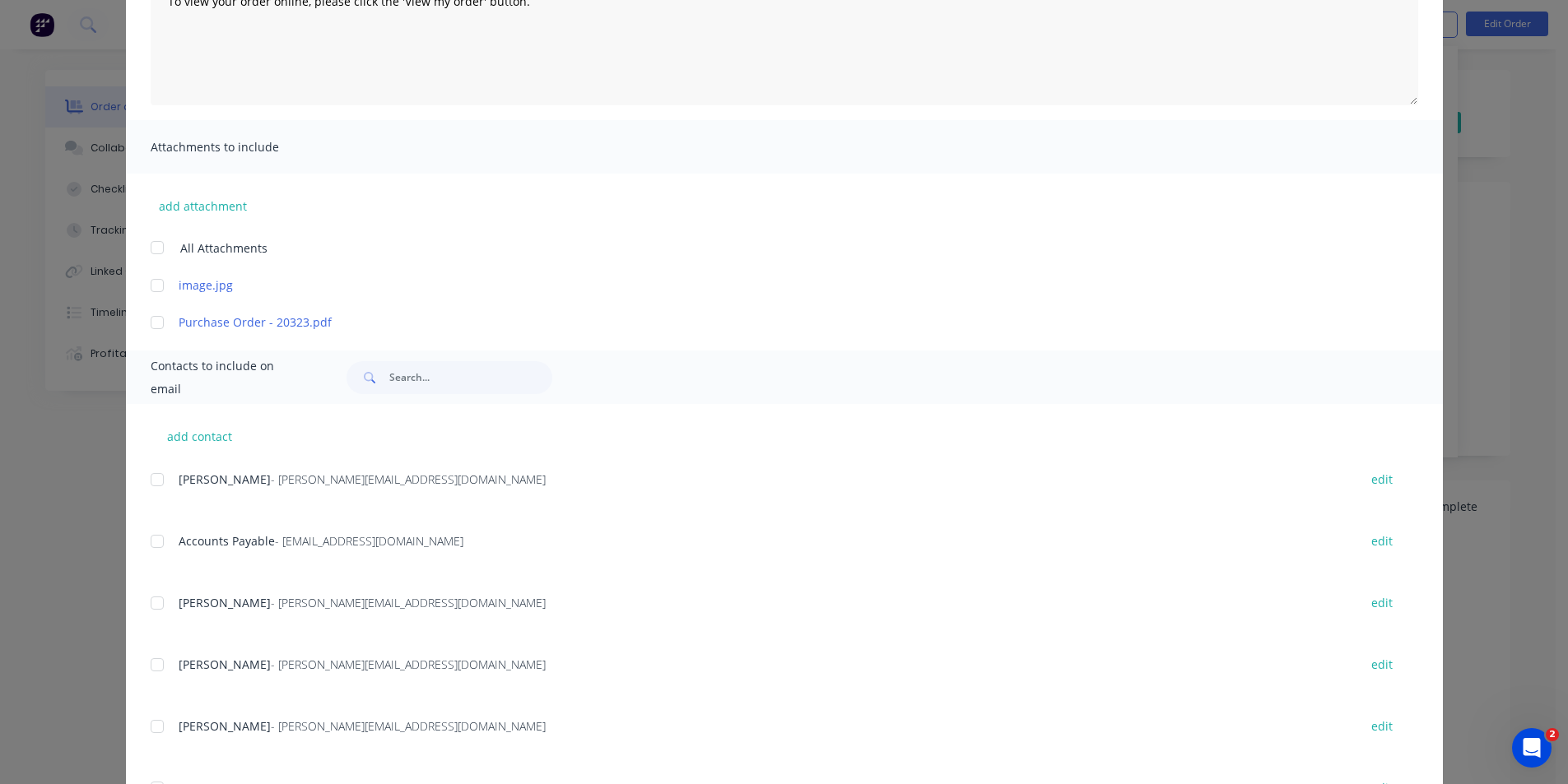
click at [146, 544] on div at bounding box center [157, 540] width 33 height 33
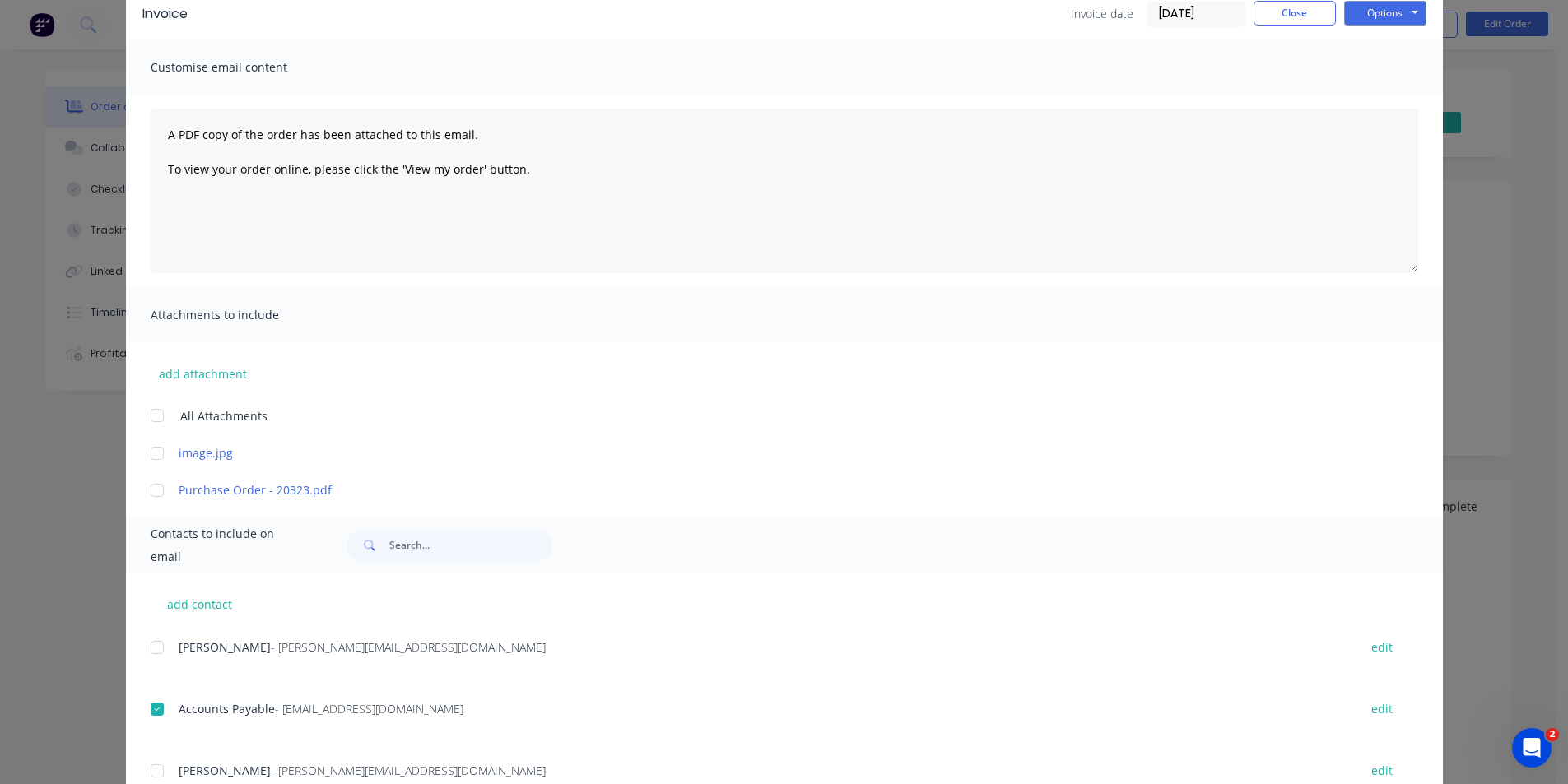
scroll to position [0, 0]
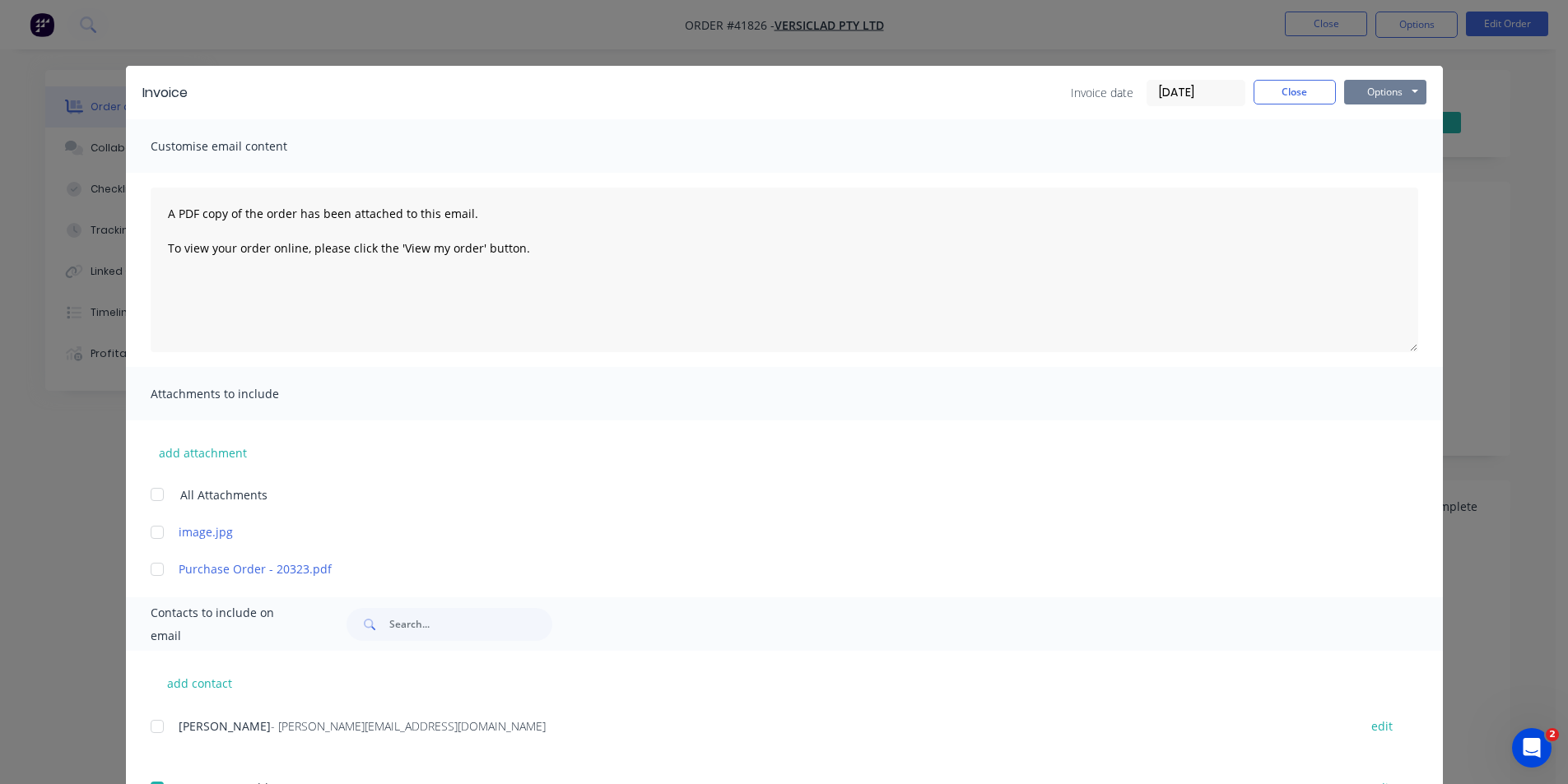
click at [1378, 90] on button "Options" at bounding box center [1384, 91] width 82 height 25
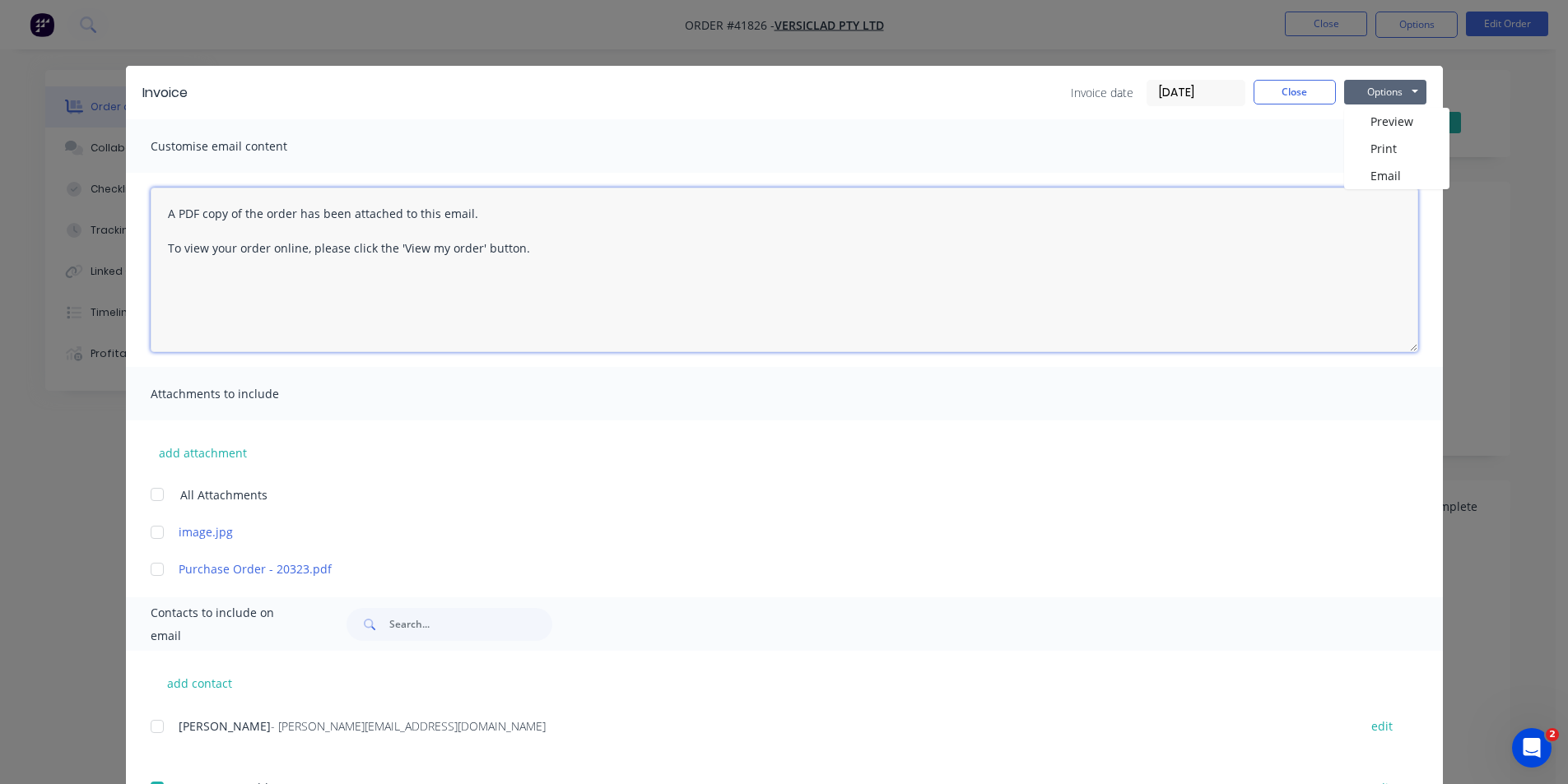
click at [1396, 190] on textarea "A PDF copy of the order has been attached to this email. To view your order onl…" at bounding box center [784, 270] width 1268 height 165
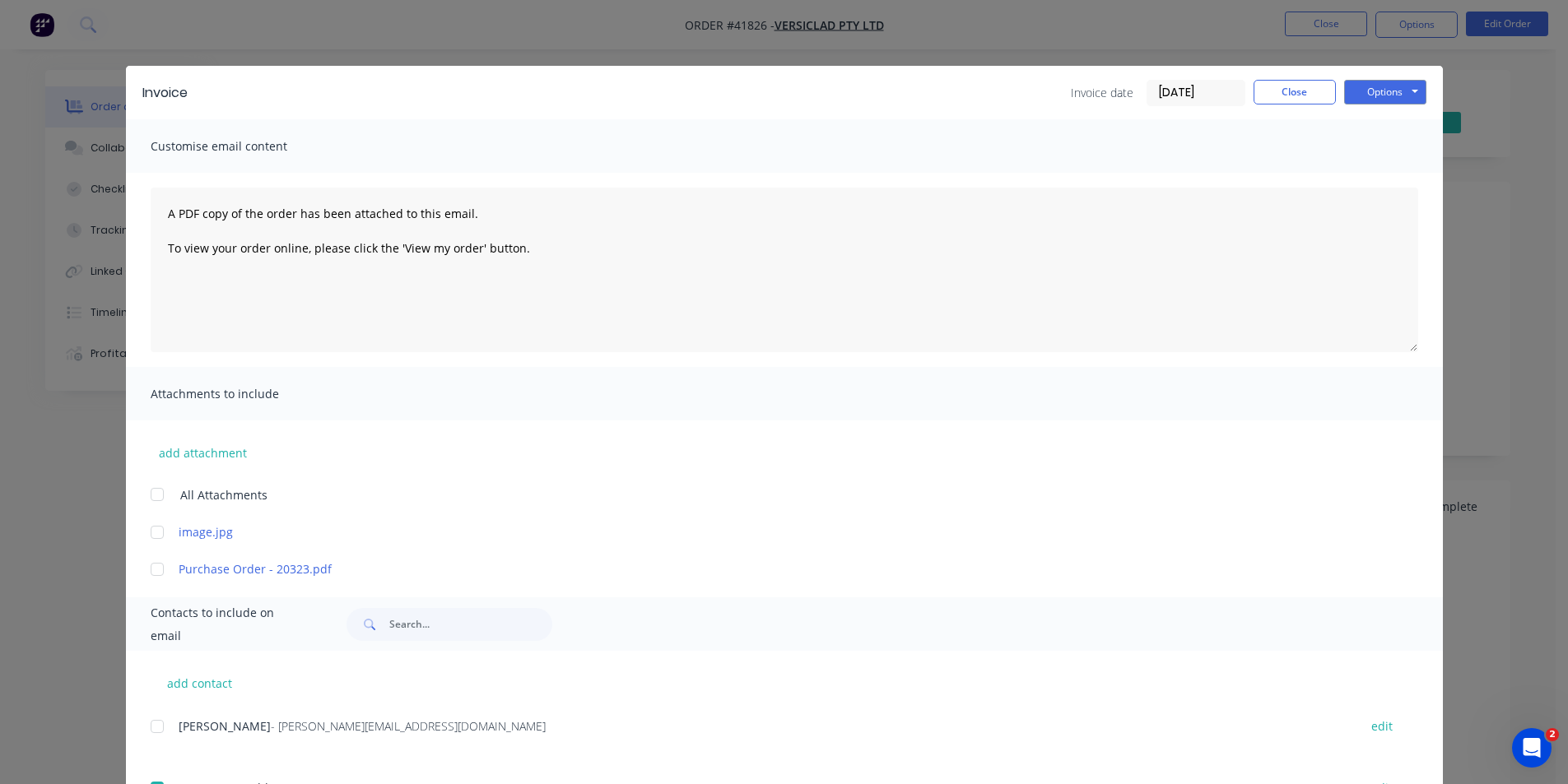
click at [1399, 184] on div "A PDF copy of the order has been attached to this email. To view your order onl…" at bounding box center [784, 270] width 1317 height 195
click at [1376, 99] on button "Options" at bounding box center [1384, 91] width 82 height 25
click at [1400, 178] on button "Email" at bounding box center [1396, 176] width 105 height 27
click at [1276, 79] on button "Close" at bounding box center [1294, 91] width 82 height 25
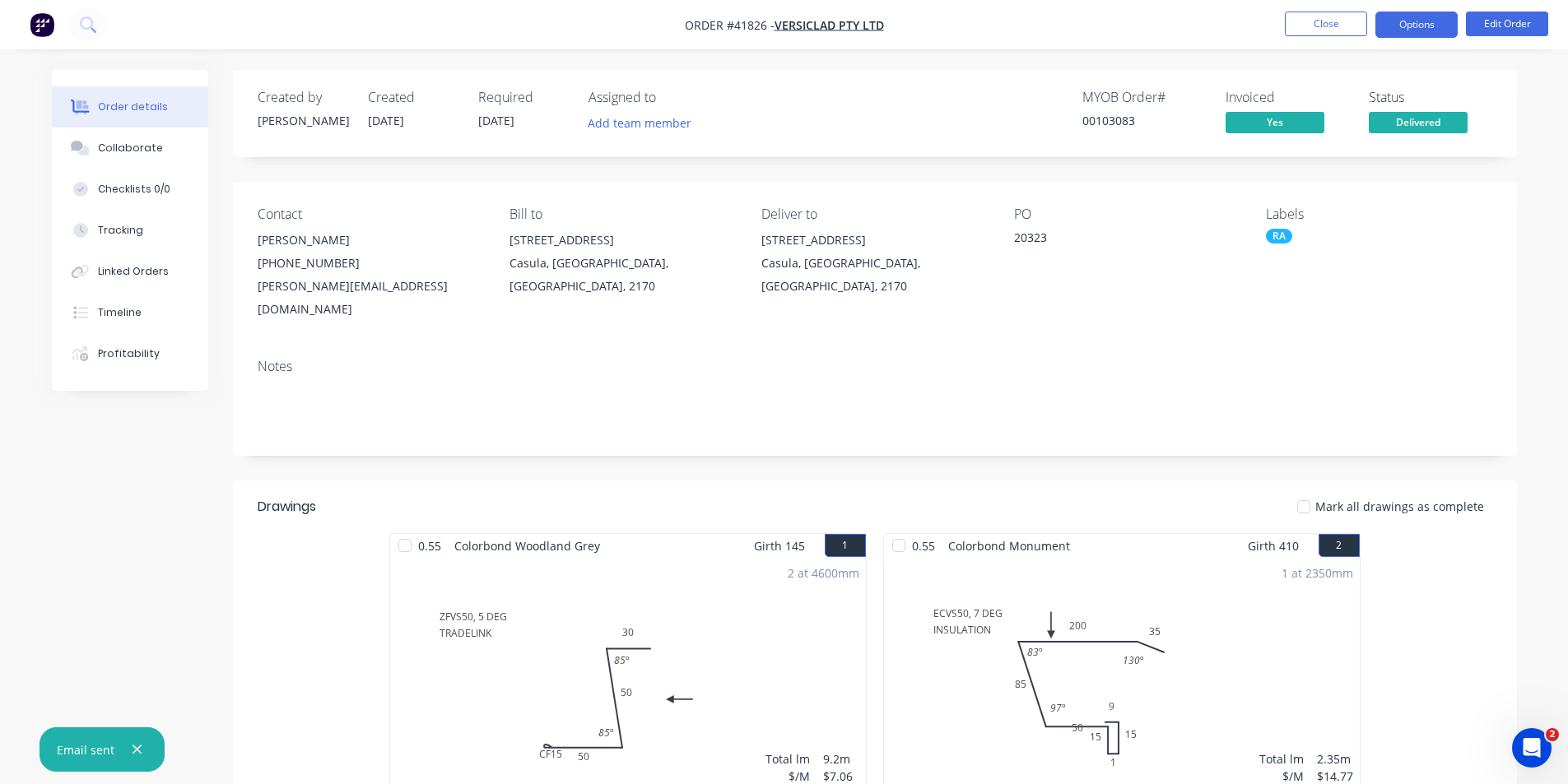
click at [1413, 17] on button "Options" at bounding box center [1416, 25] width 82 height 26
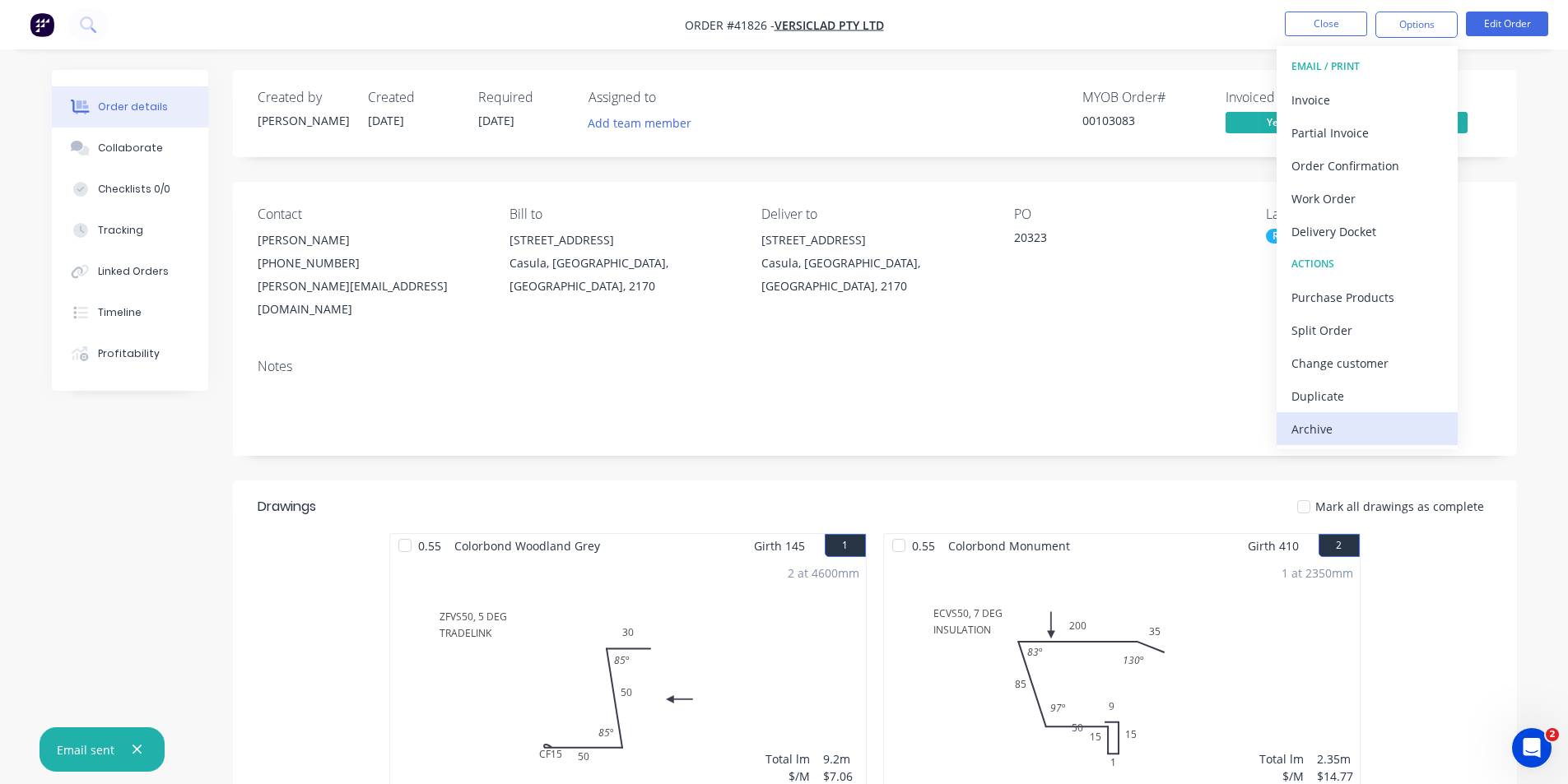
click at [1350, 438] on div "Archive" at bounding box center [1367, 429] width 151 height 24
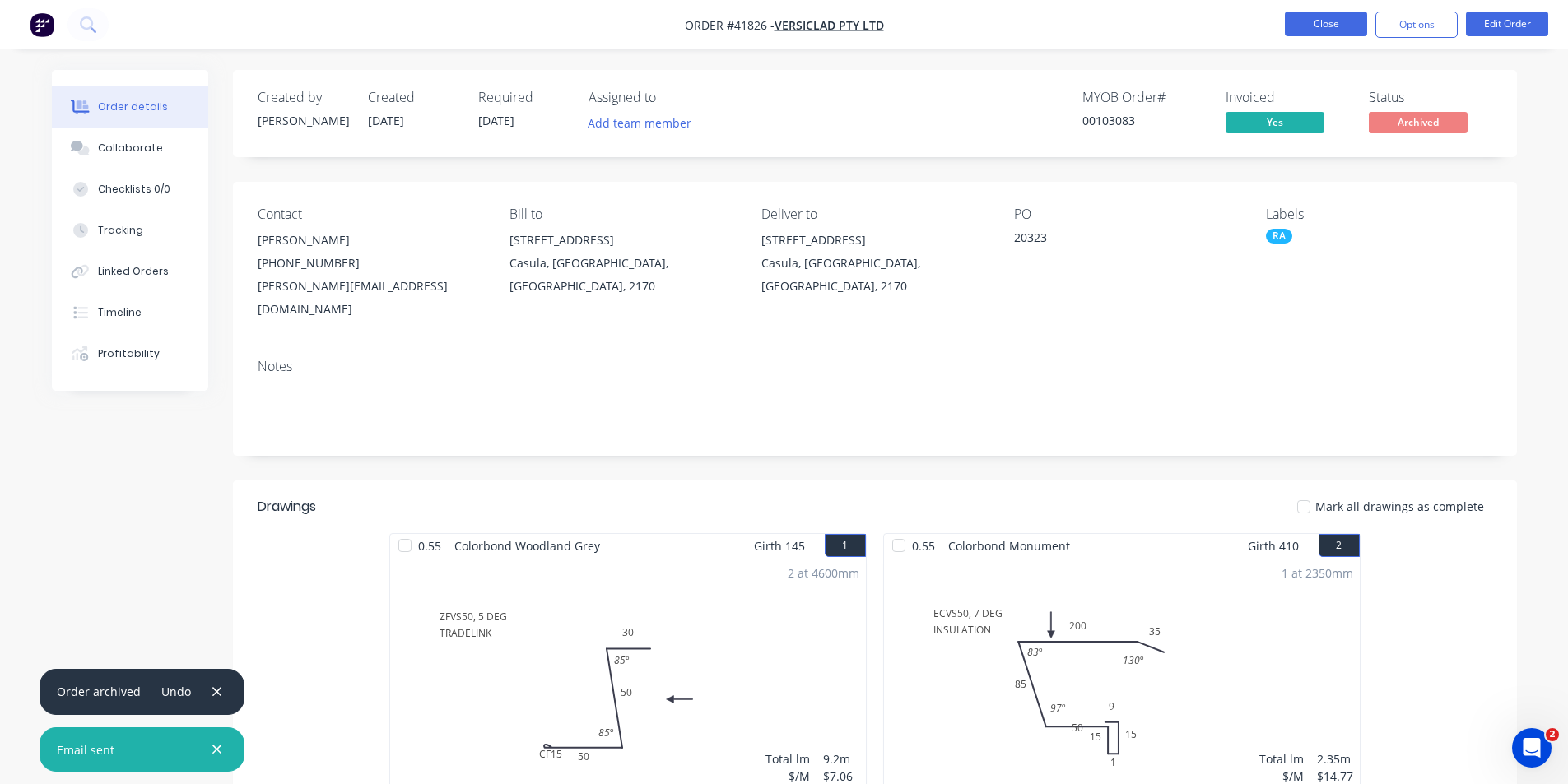
click at [1332, 29] on button "Close" at bounding box center [1325, 24] width 82 height 25
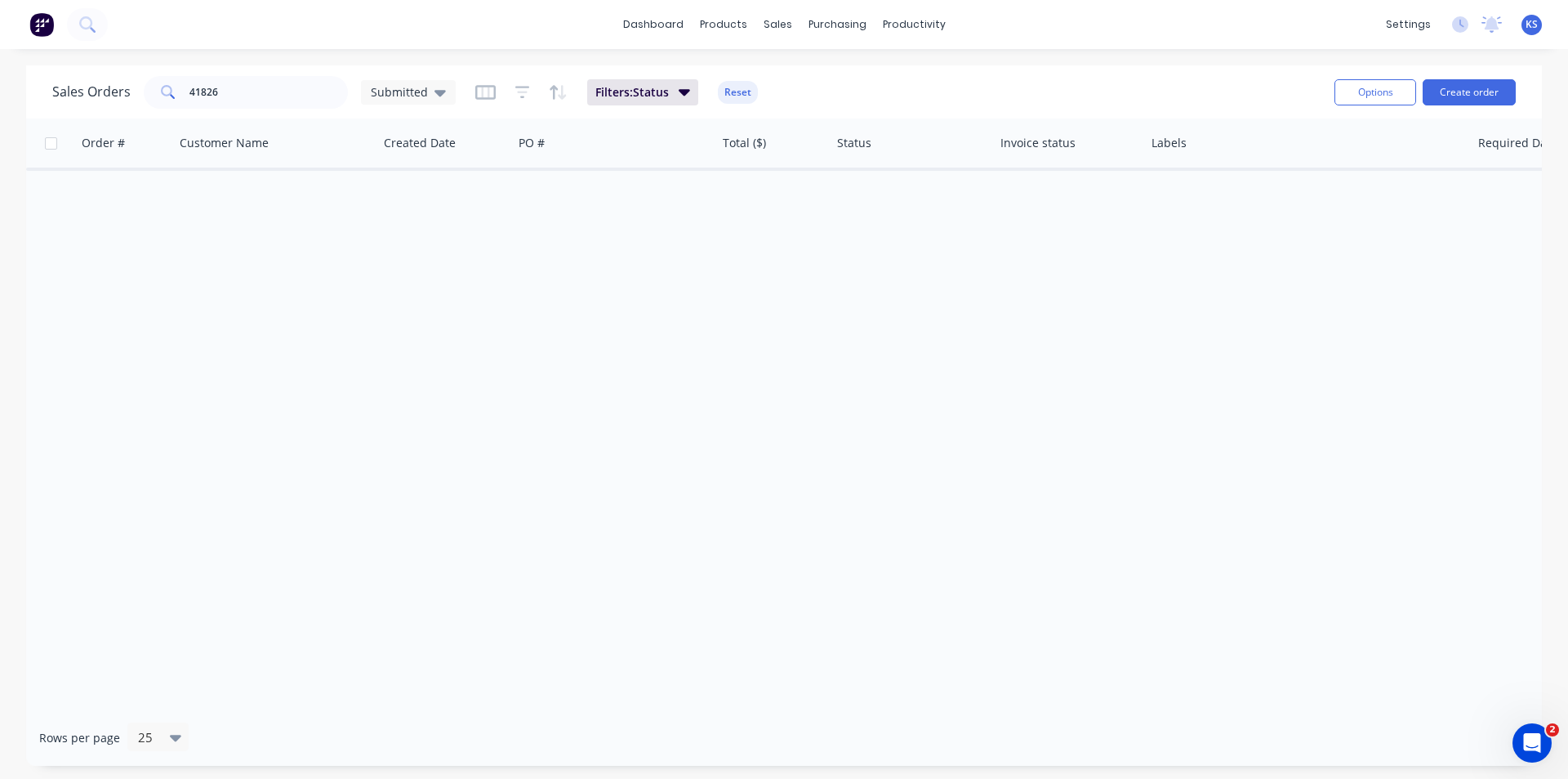
click at [737, 93] on button "Reset" at bounding box center [738, 92] width 40 height 23
drag, startPoint x: 241, startPoint y: 83, endPoint x: 180, endPoint y: 84, distance: 61.0
click at [180, 84] on div "41826" at bounding box center [245, 92] width 204 height 33
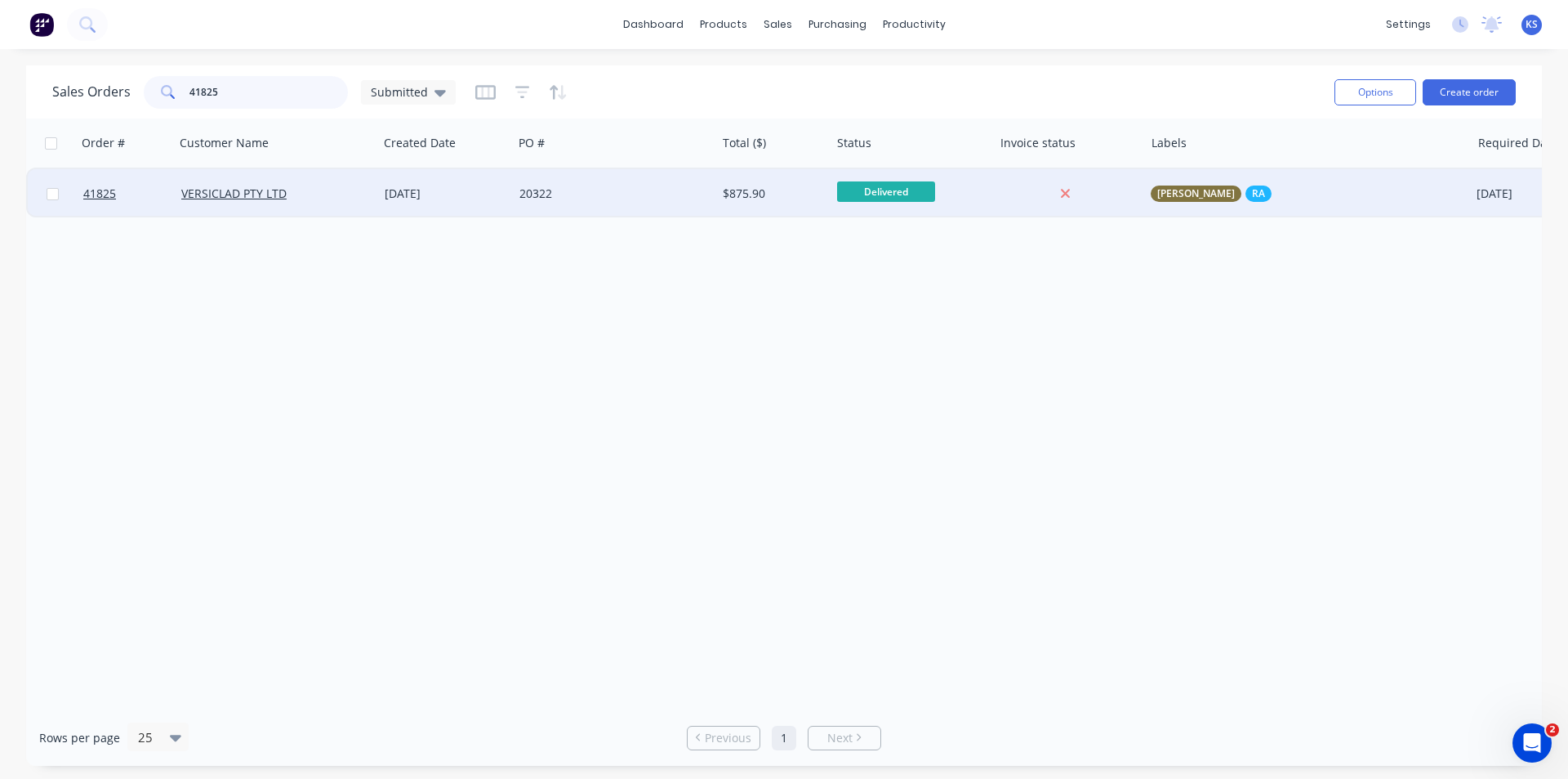
type input "41825"
click at [610, 198] on div "20322" at bounding box center [611, 193] width 181 height 16
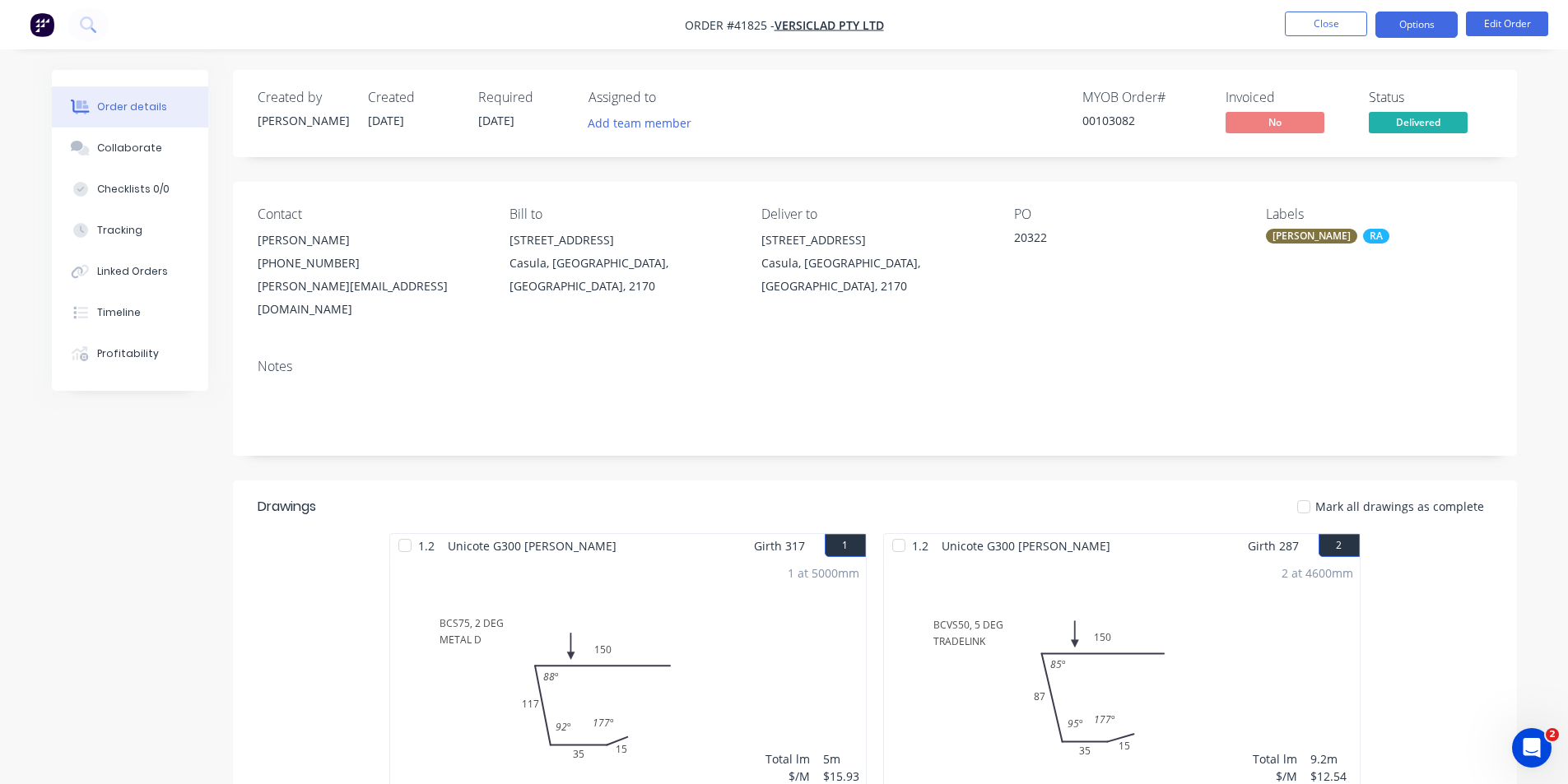
click at [1444, 23] on button "Options" at bounding box center [1416, 25] width 82 height 26
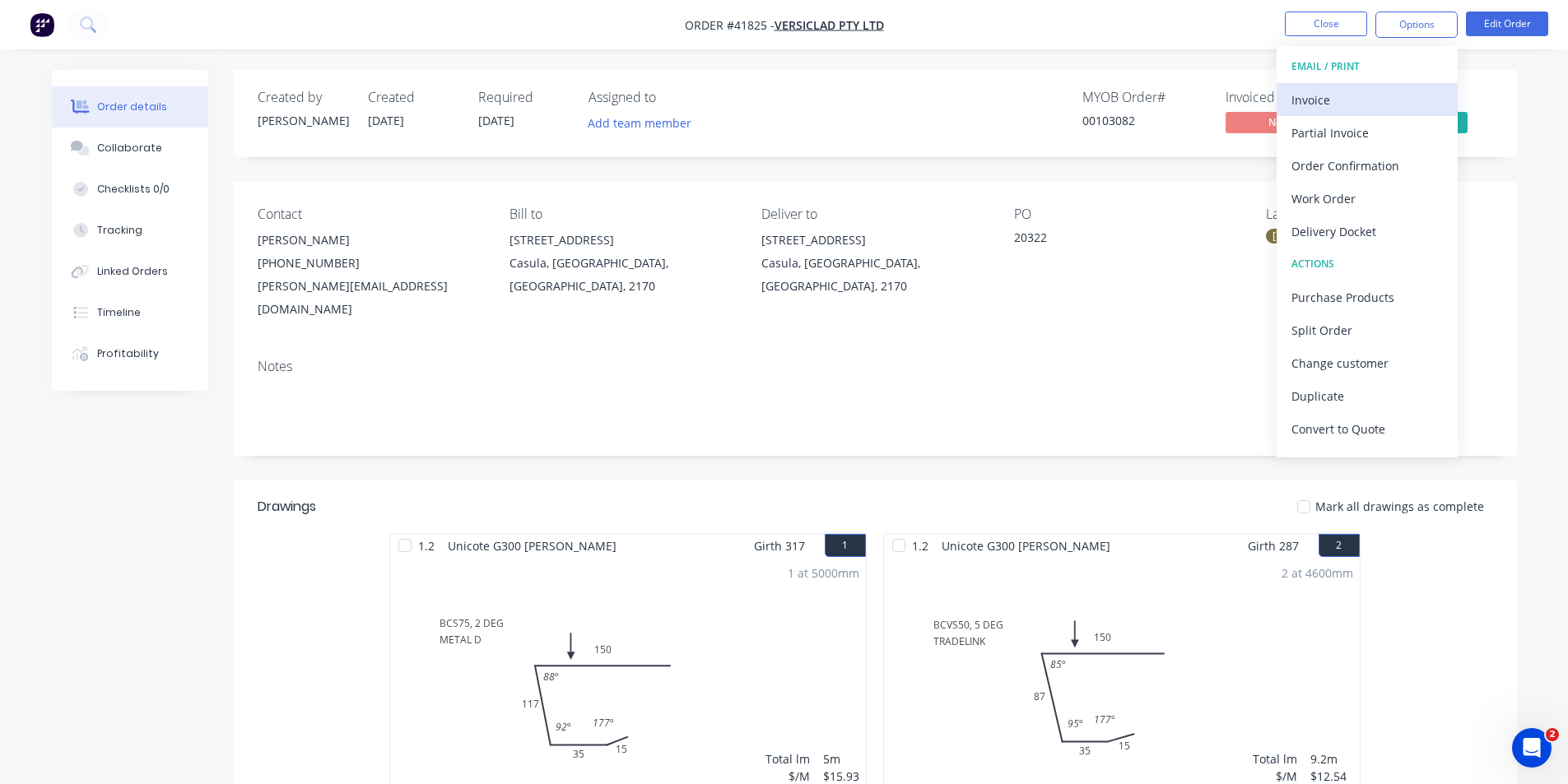
click at [1381, 94] on div "Invoice" at bounding box center [1367, 100] width 151 height 24
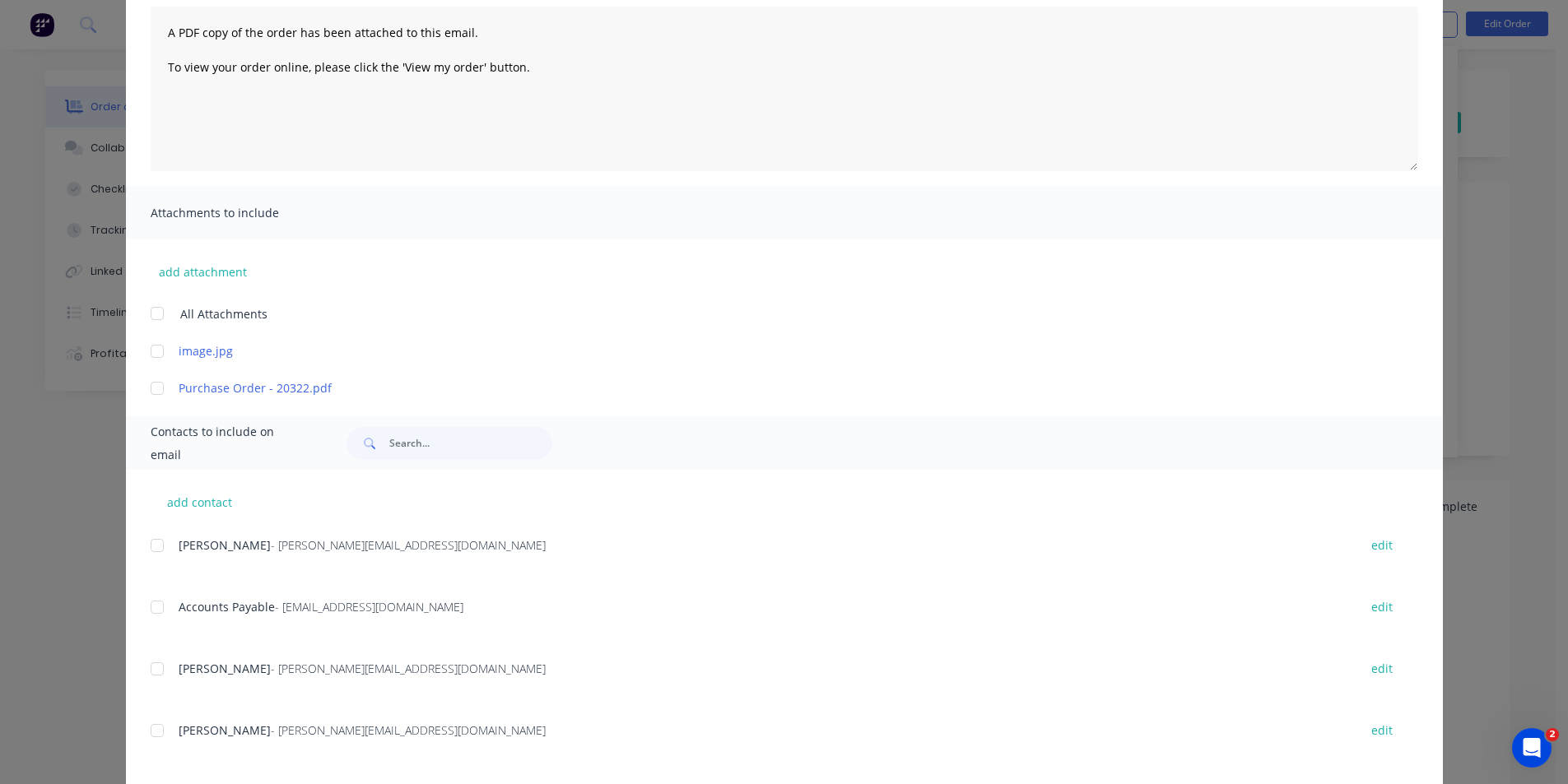
scroll to position [247, 0]
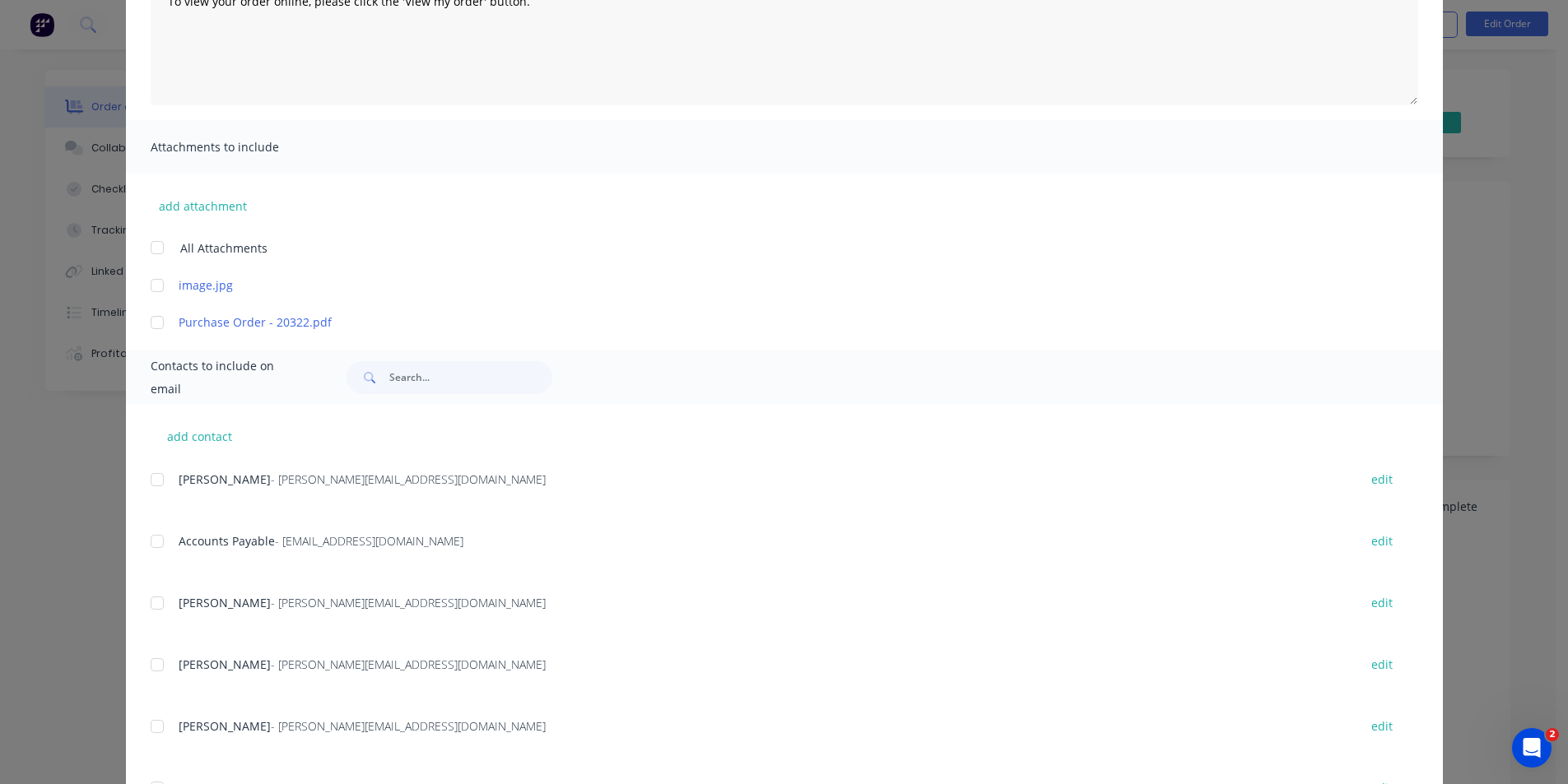
click at [148, 544] on div at bounding box center [157, 540] width 33 height 33
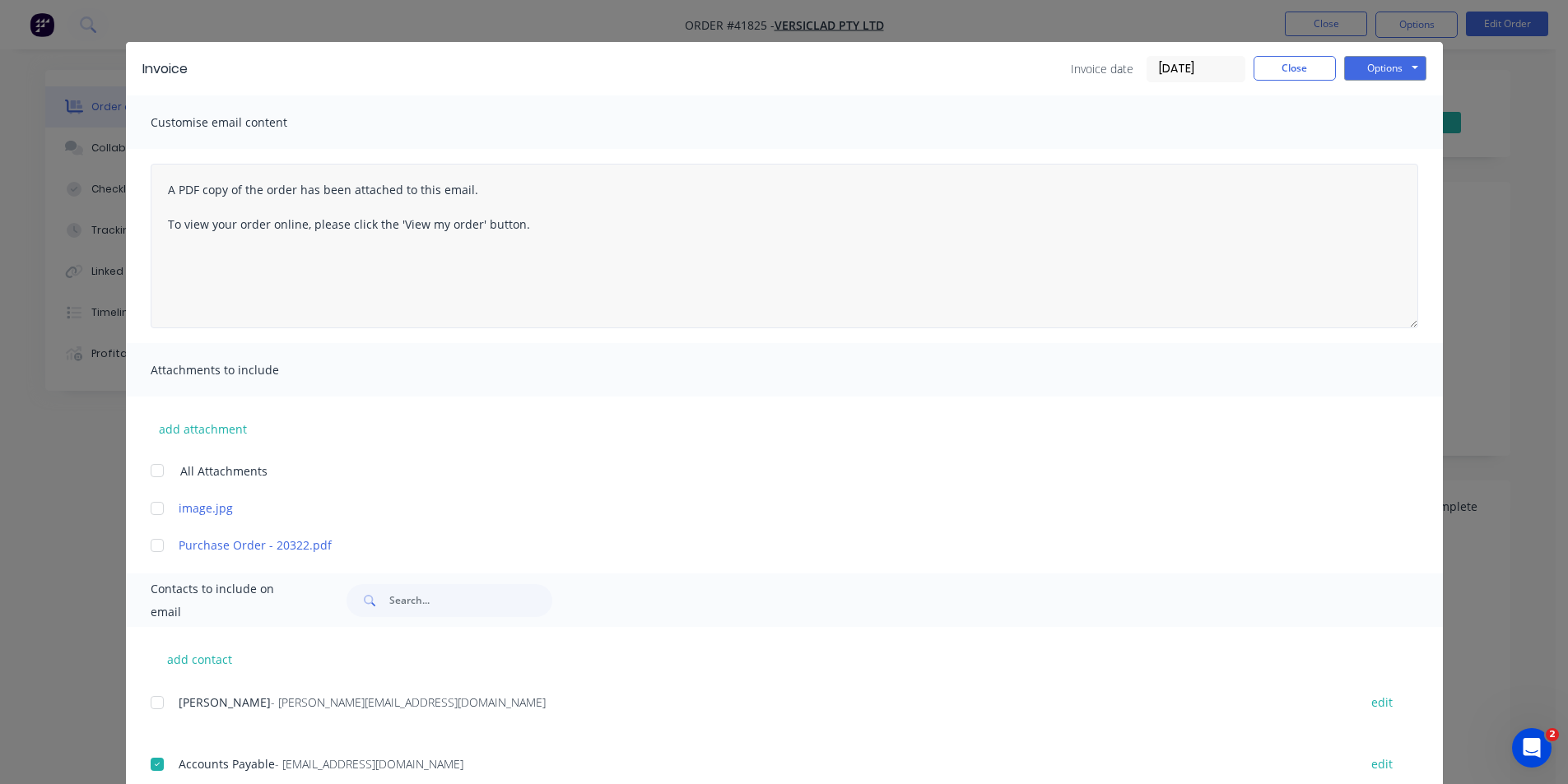
scroll to position [0, 0]
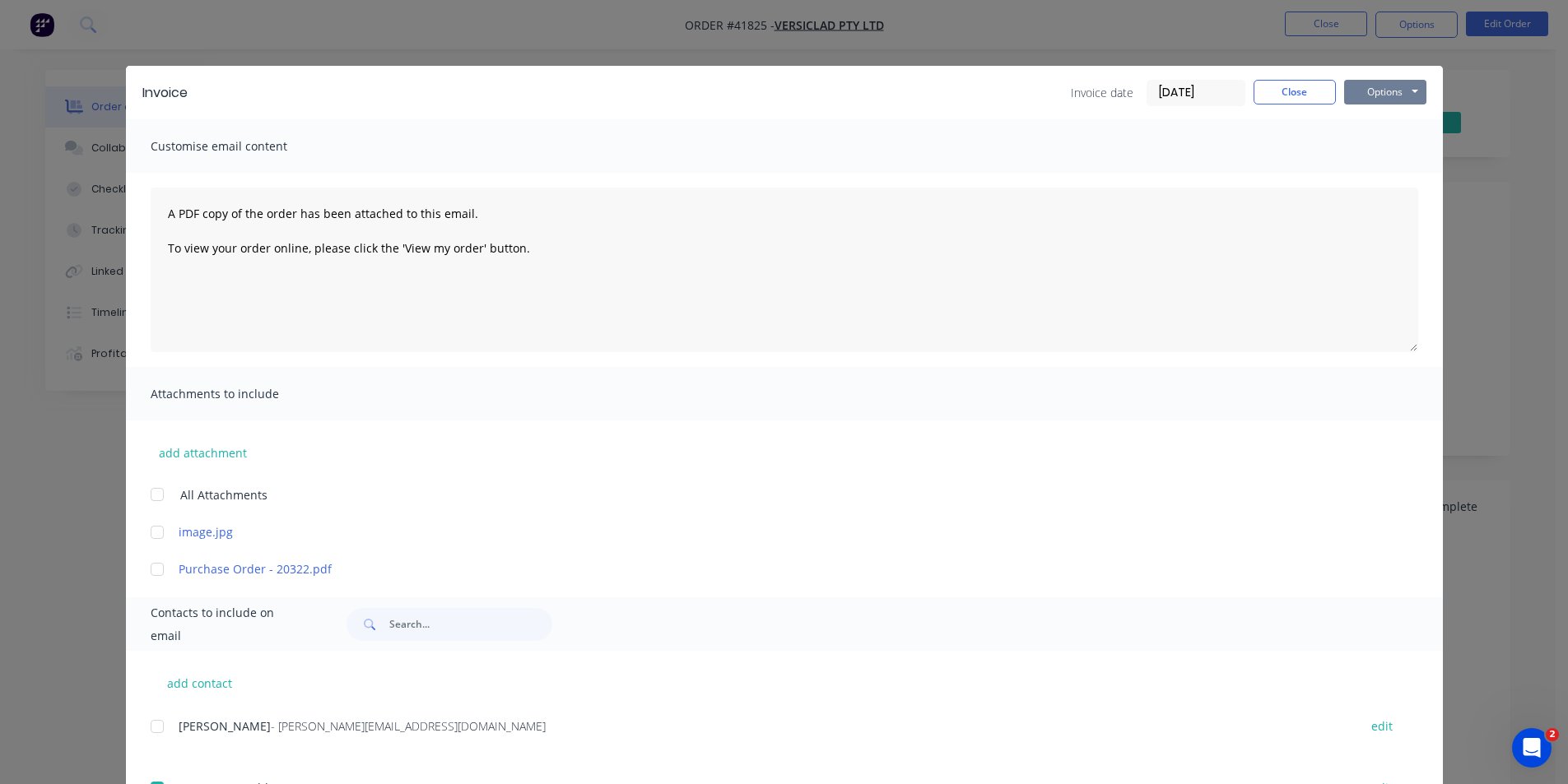
click at [1371, 84] on button "Options" at bounding box center [1384, 91] width 82 height 25
click at [1369, 170] on button "Email" at bounding box center [1396, 176] width 105 height 27
click at [1311, 78] on div "Invoice Invoice date 24/09/25 Close Options Preview Print Email" at bounding box center [784, 92] width 1317 height 53
click at [1279, 96] on button "Close" at bounding box center [1294, 91] width 82 height 25
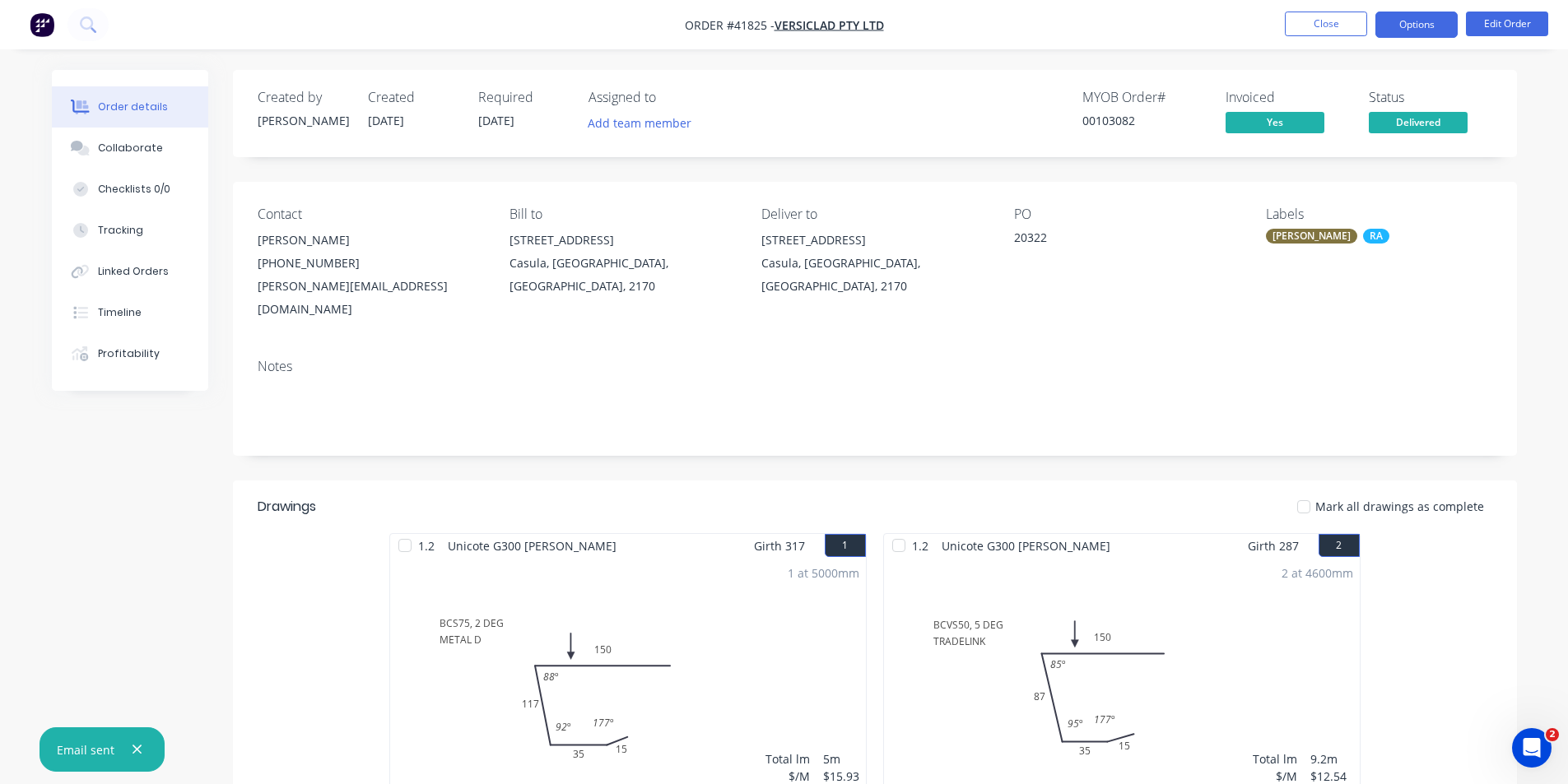
click at [1389, 19] on button "Options" at bounding box center [1416, 25] width 82 height 26
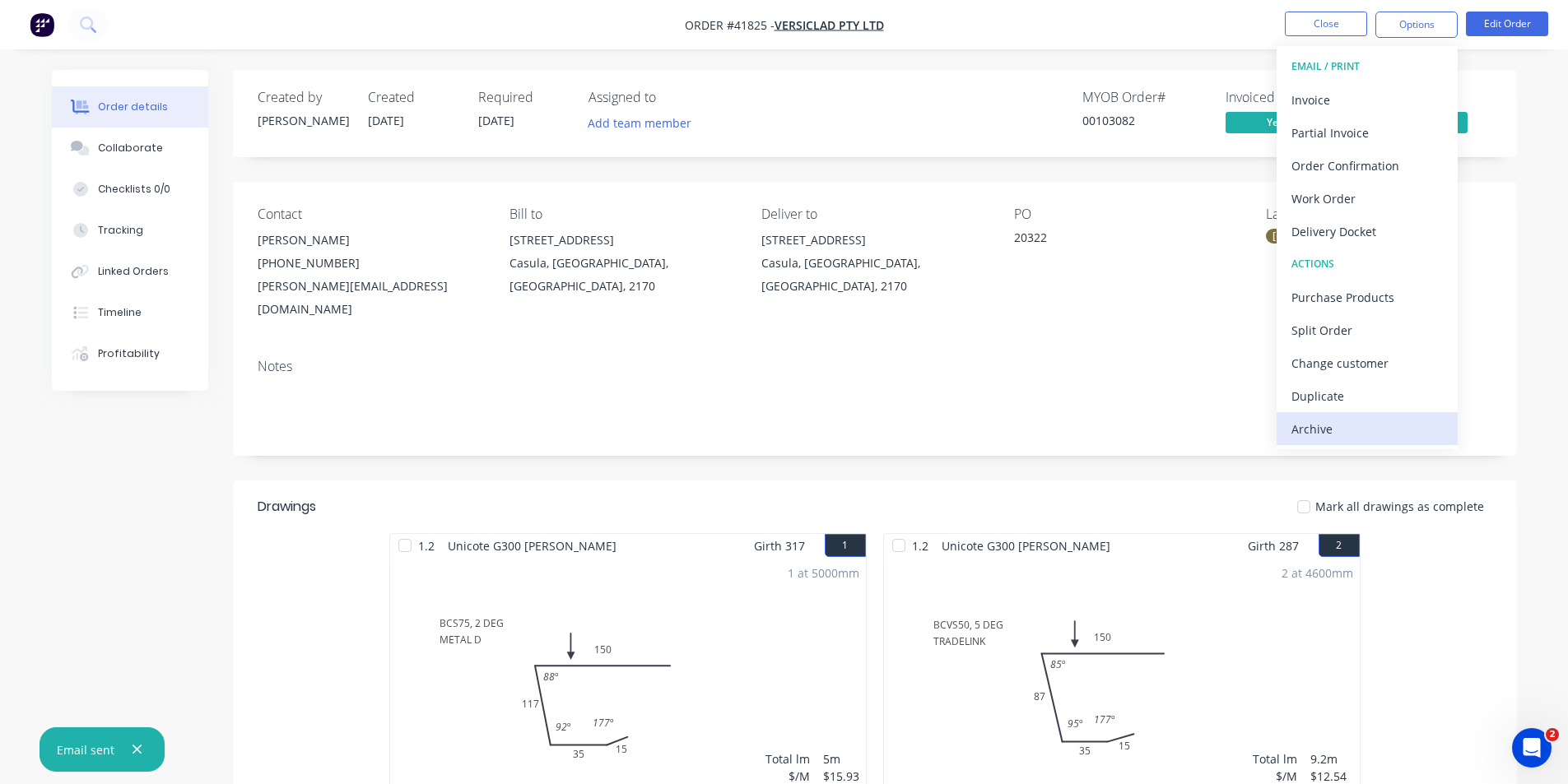
click at [1319, 430] on div "Archive" at bounding box center [1367, 429] width 151 height 24
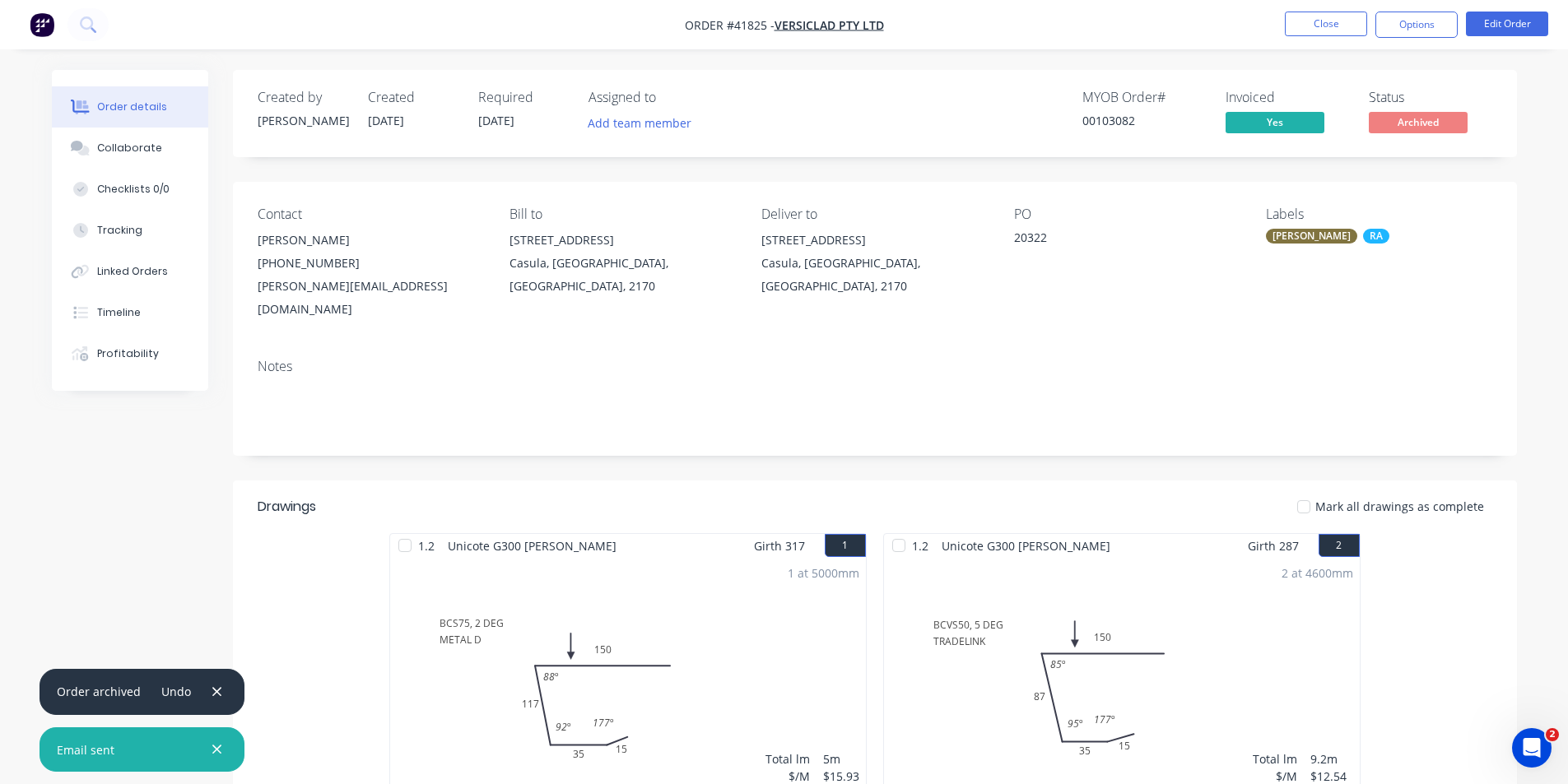
click at [1402, 28] on button "Options" at bounding box center [1416, 25] width 82 height 26
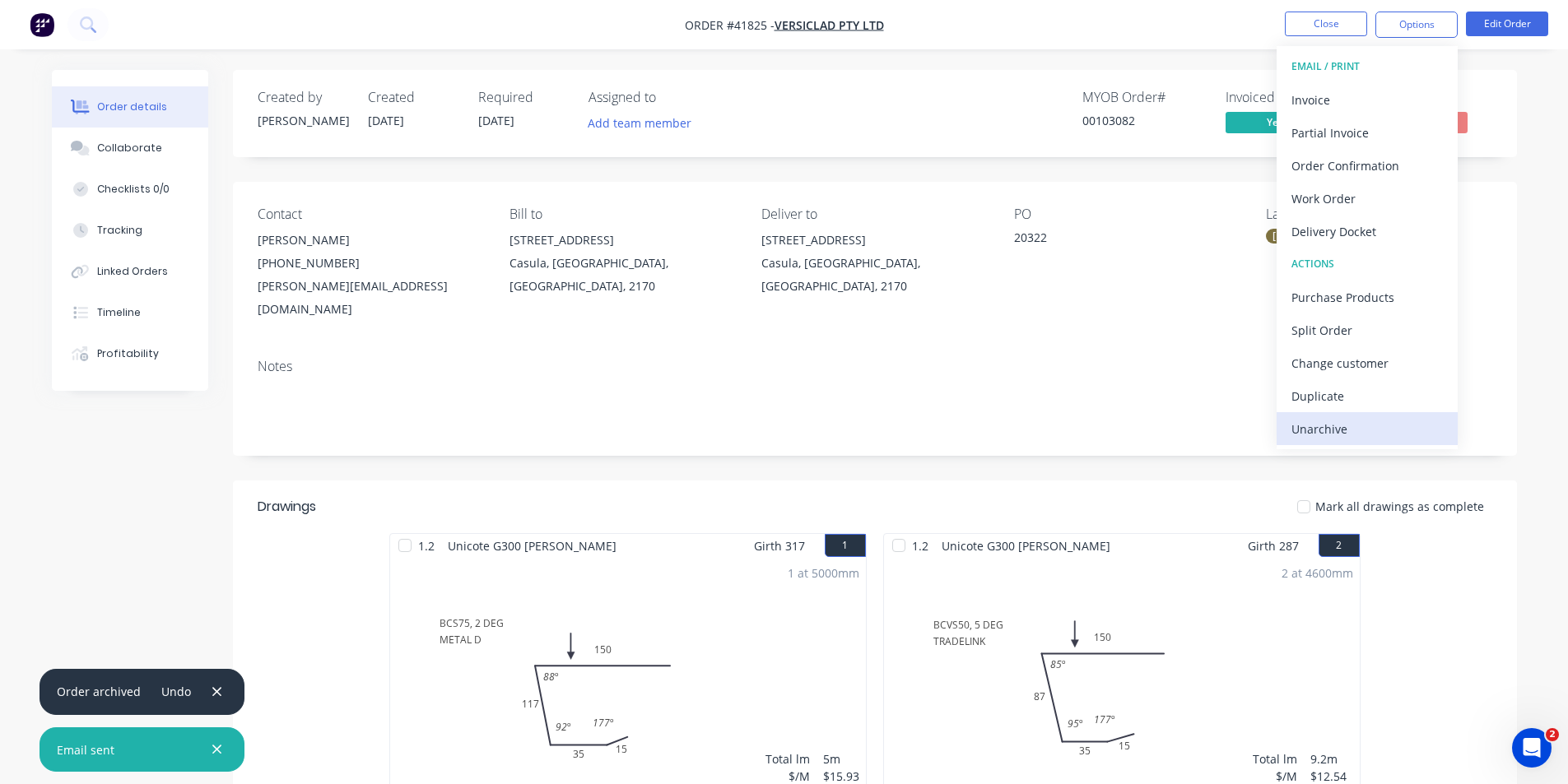
click at [1319, 427] on div "Unarchive" at bounding box center [1367, 429] width 151 height 24
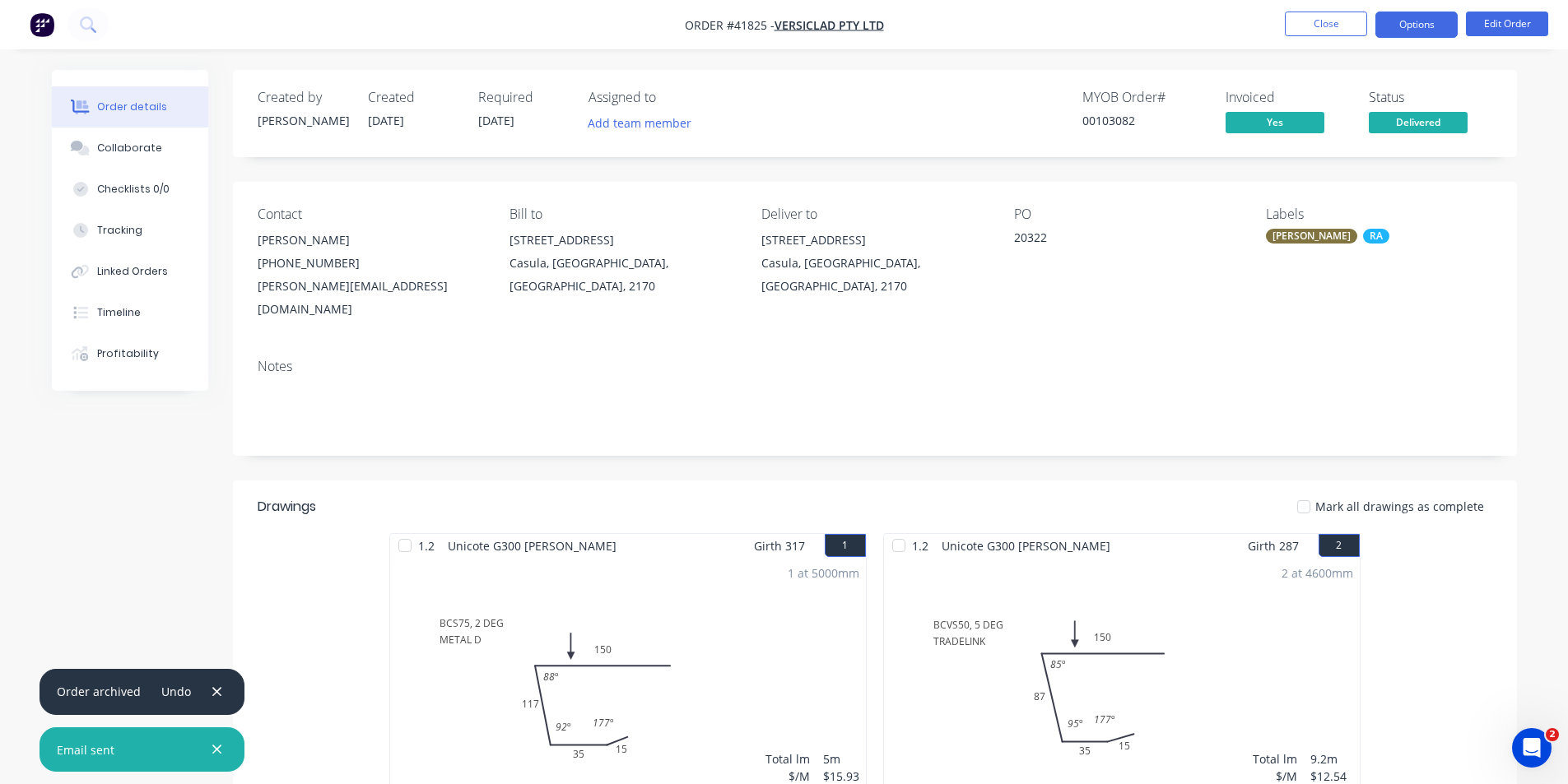
click at [1430, 22] on button "Options" at bounding box center [1416, 25] width 82 height 26
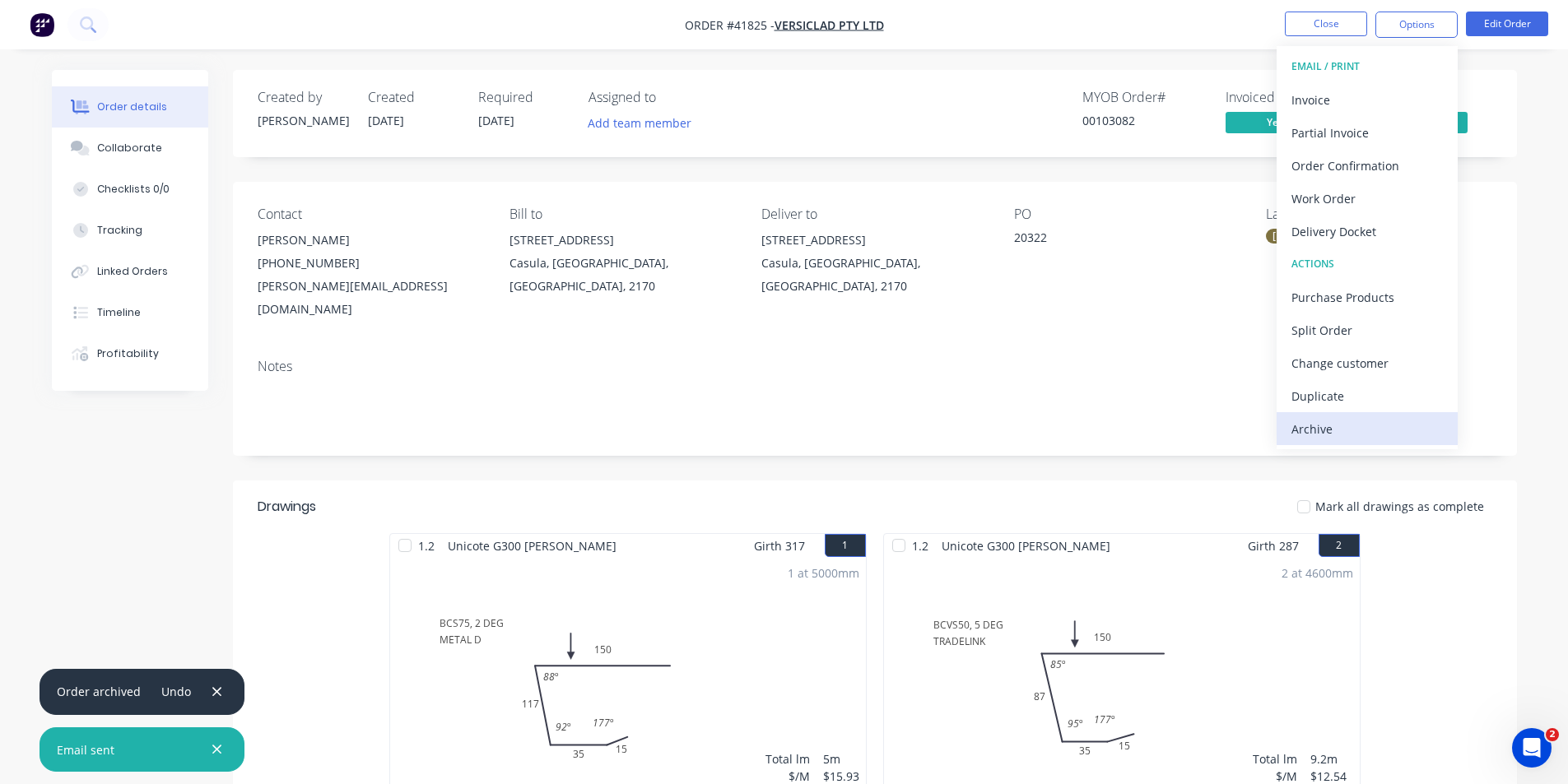
click at [1366, 441] on button "Archive" at bounding box center [1367, 428] width 181 height 33
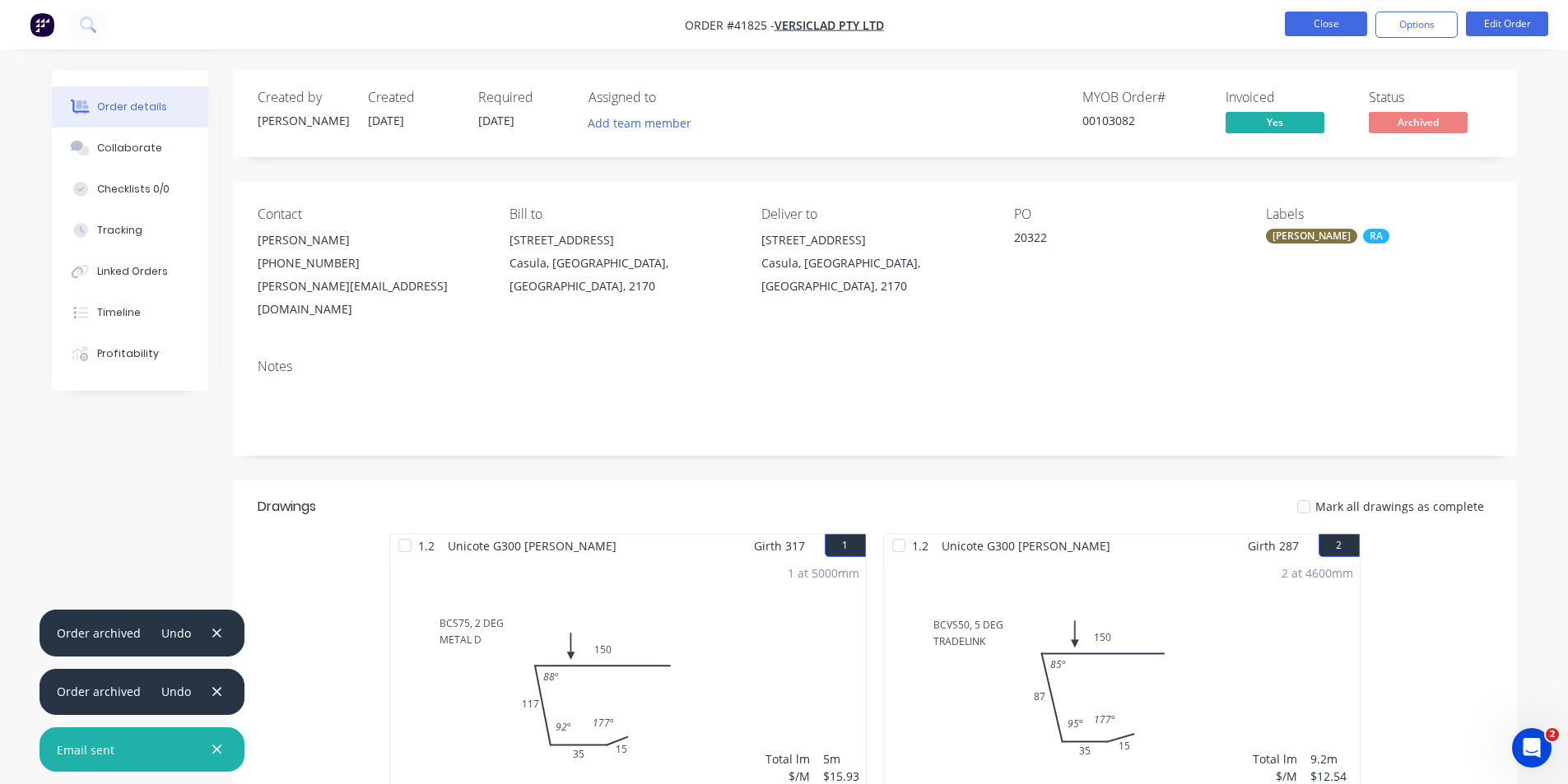
click at [1329, 20] on button "Close" at bounding box center [1325, 24] width 82 height 25
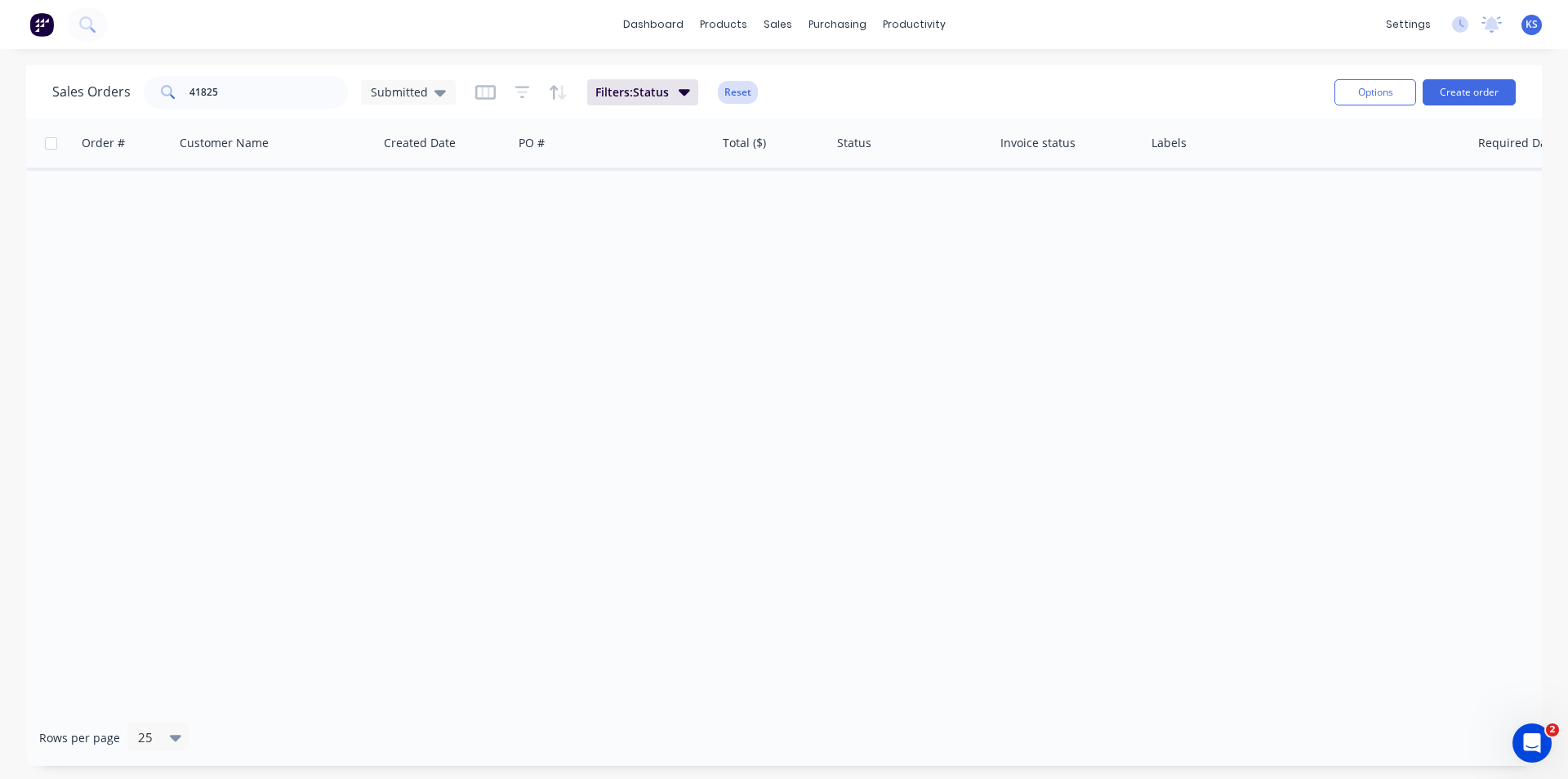
click at [735, 92] on button "Reset" at bounding box center [738, 92] width 40 height 23
drag, startPoint x: 274, startPoint y: 87, endPoint x: 186, endPoint y: 91, distance: 88.1
click at [186, 91] on div "41825" at bounding box center [245, 92] width 204 height 33
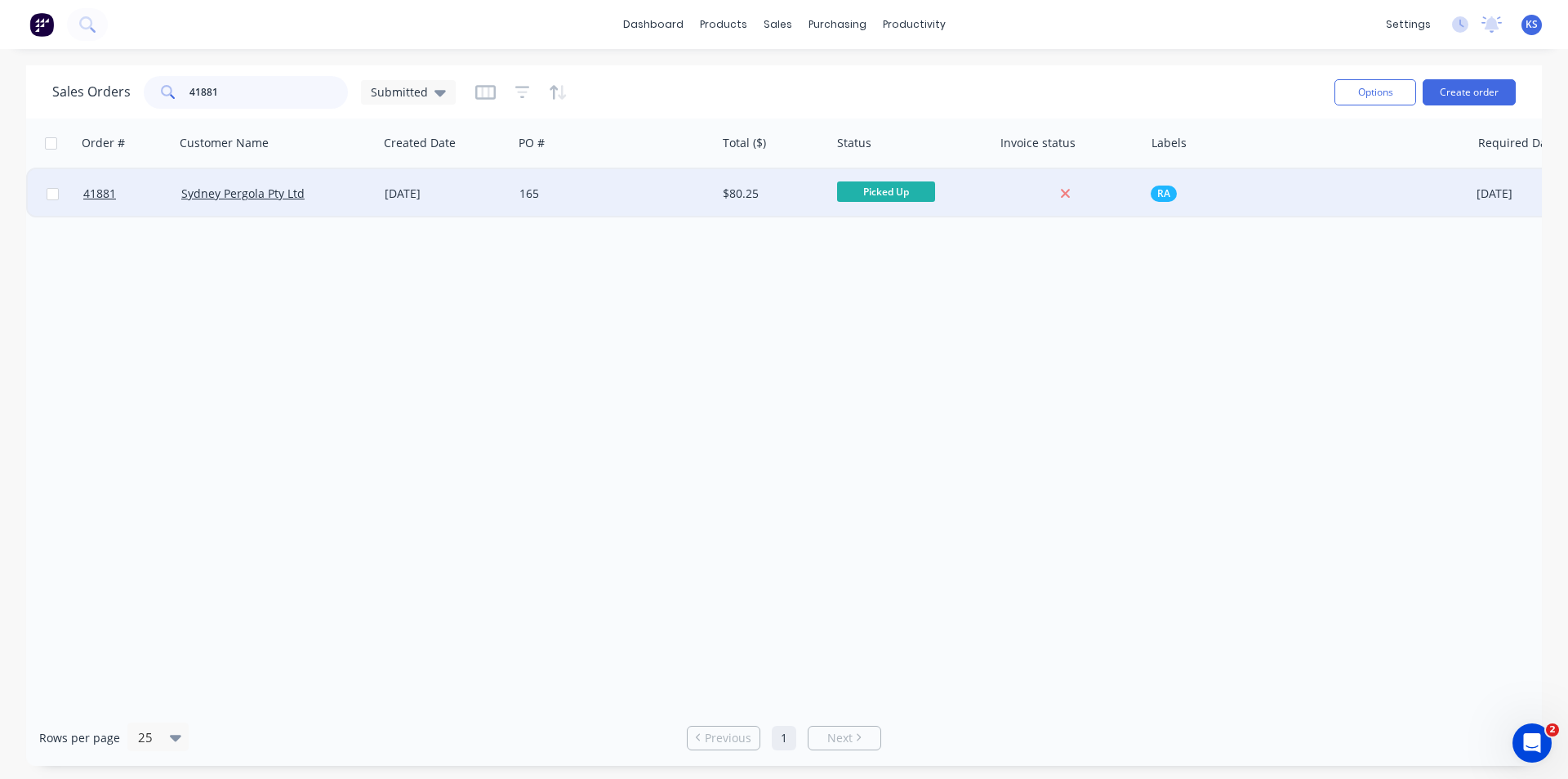
type input "41881"
click at [533, 197] on div "165" at bounding box center [611, 193] width 181 height 16
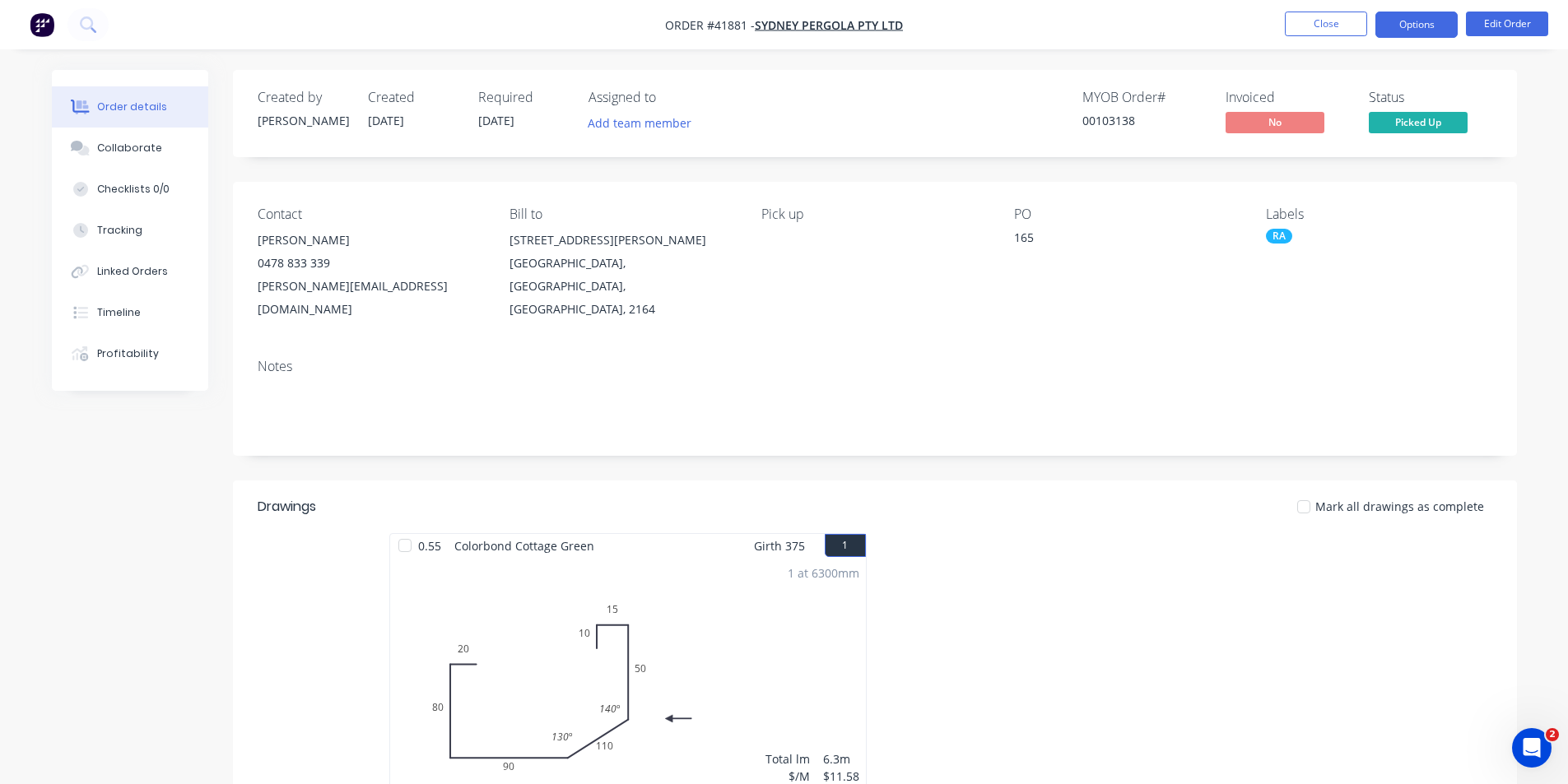
click at [1417, 17] on button "Options" at bounding box center [1416, 25] width 82 height 26
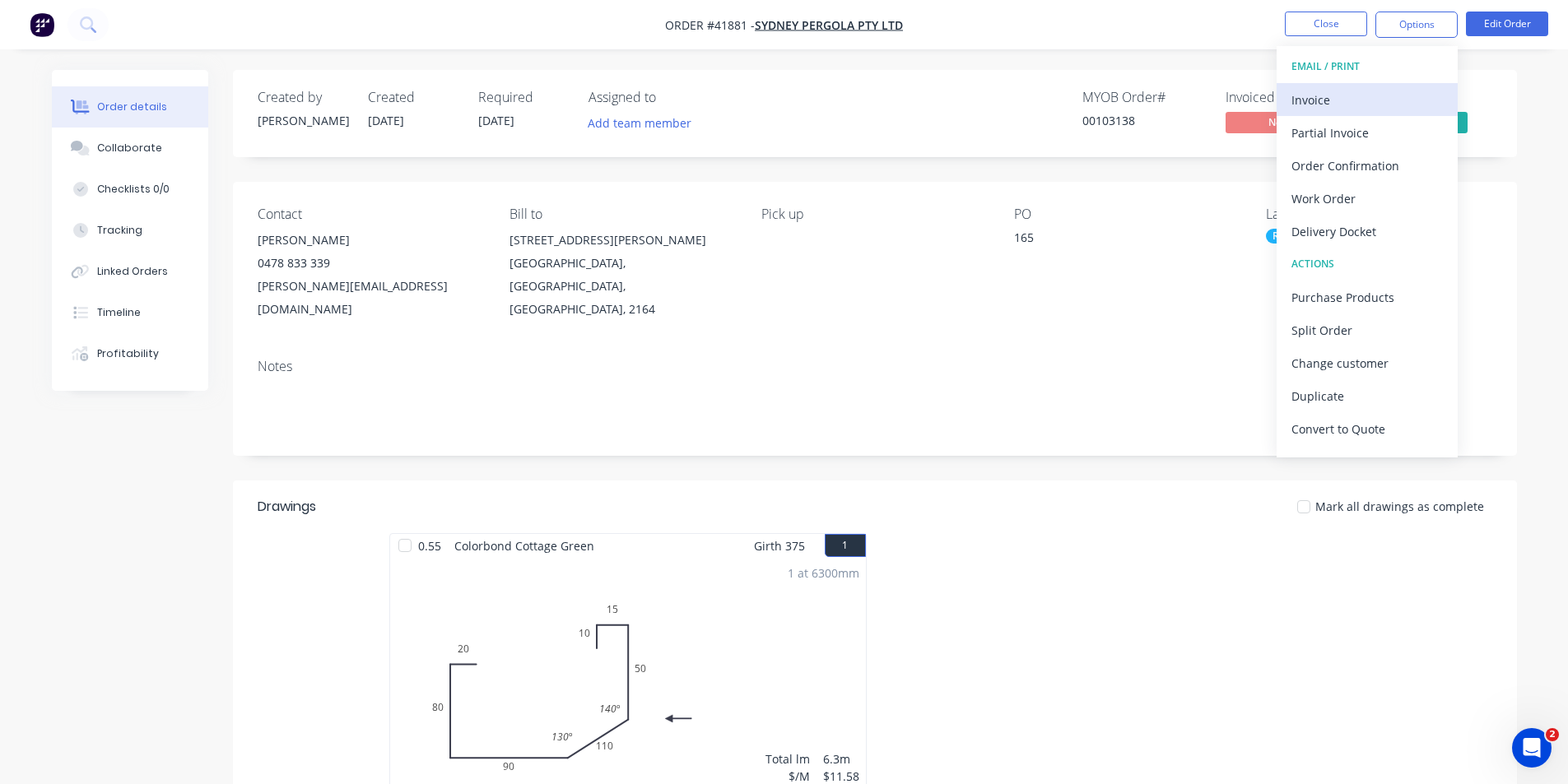
click at [1362, 95] on div "Invoice" at bounding box center [1367, 100] width 151 height 24
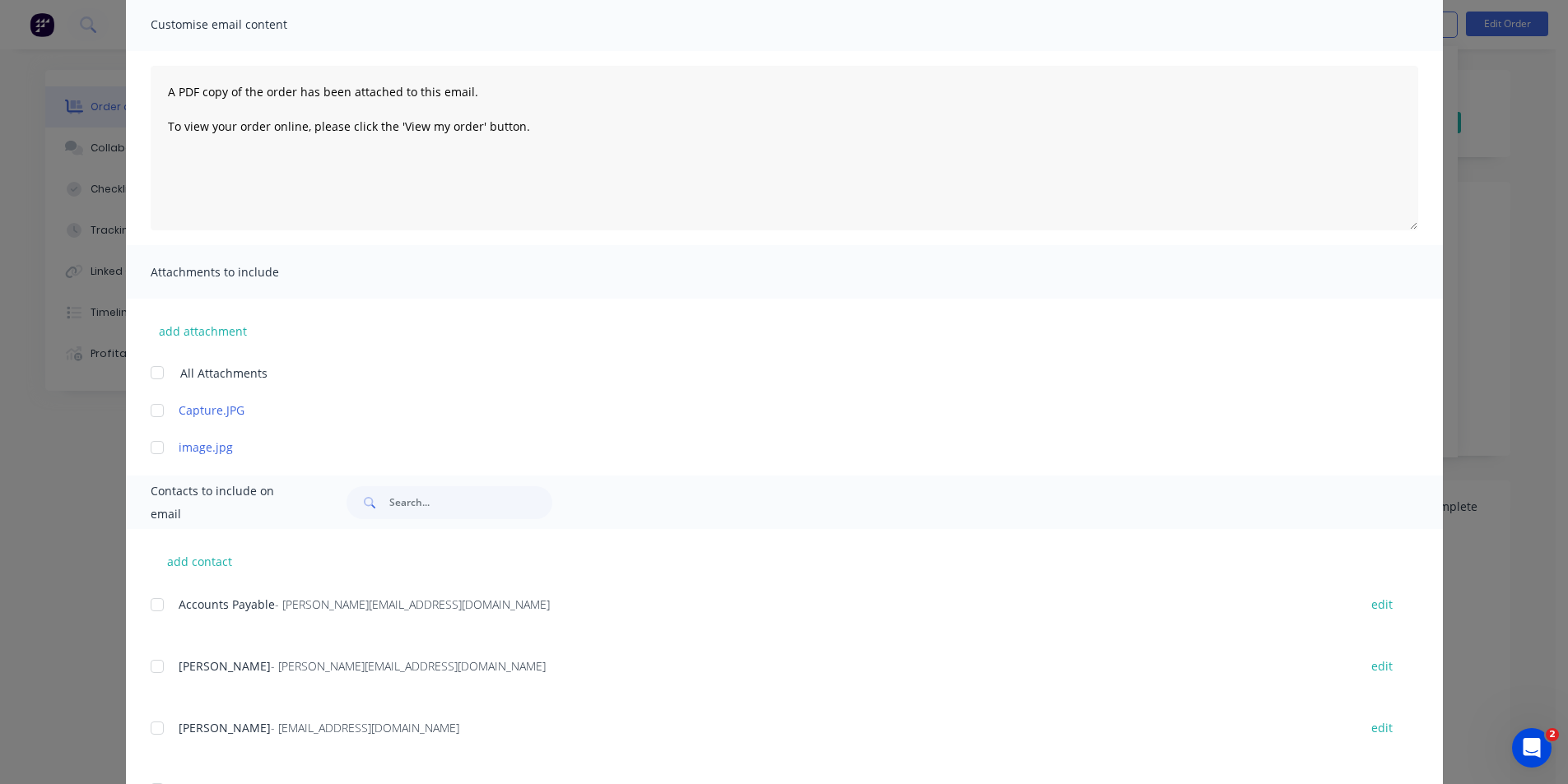
scroll to position [200, 0]
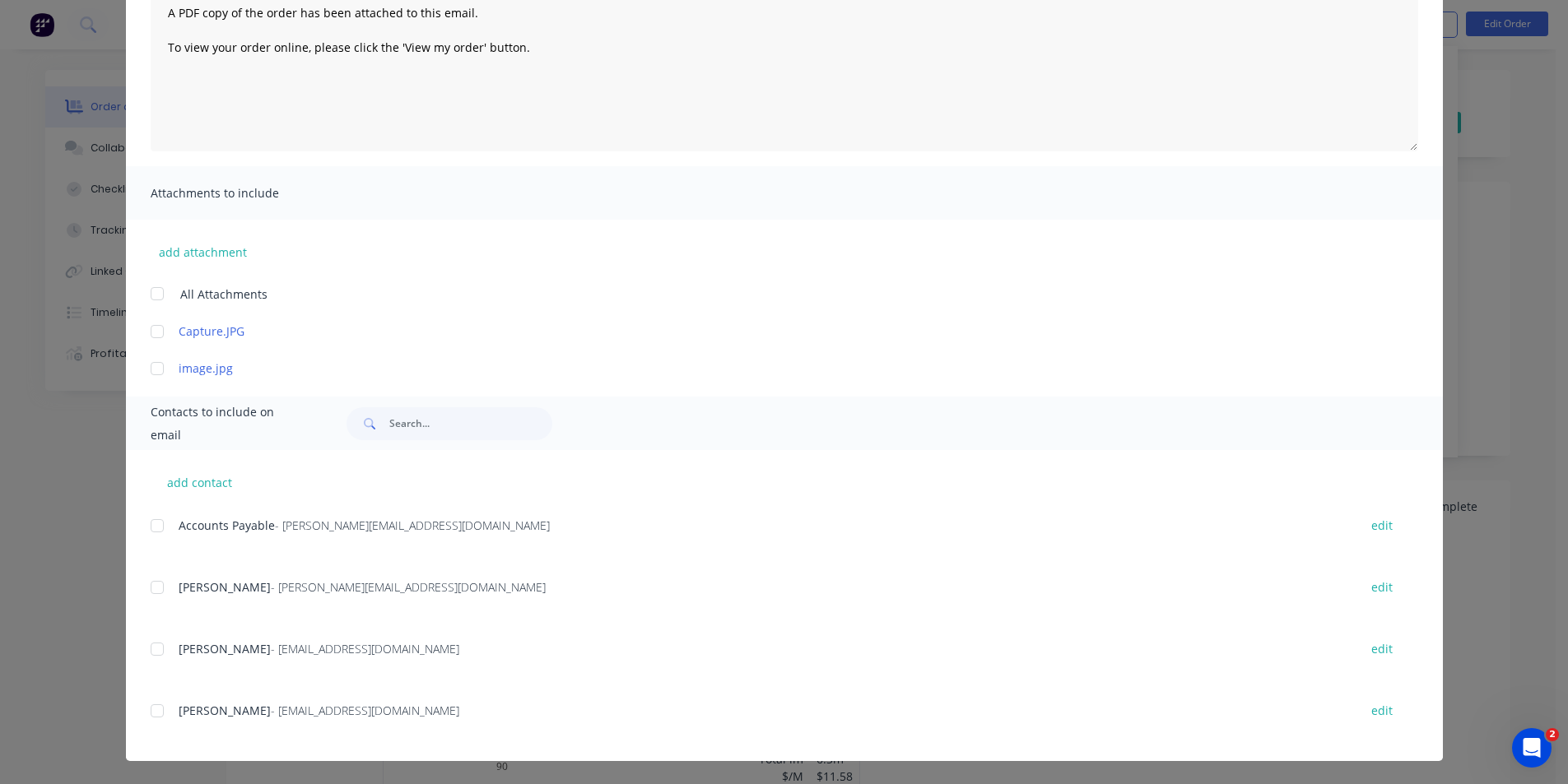
click at [146, 524] on div at bounding box center [157, 525] width 33 height 33
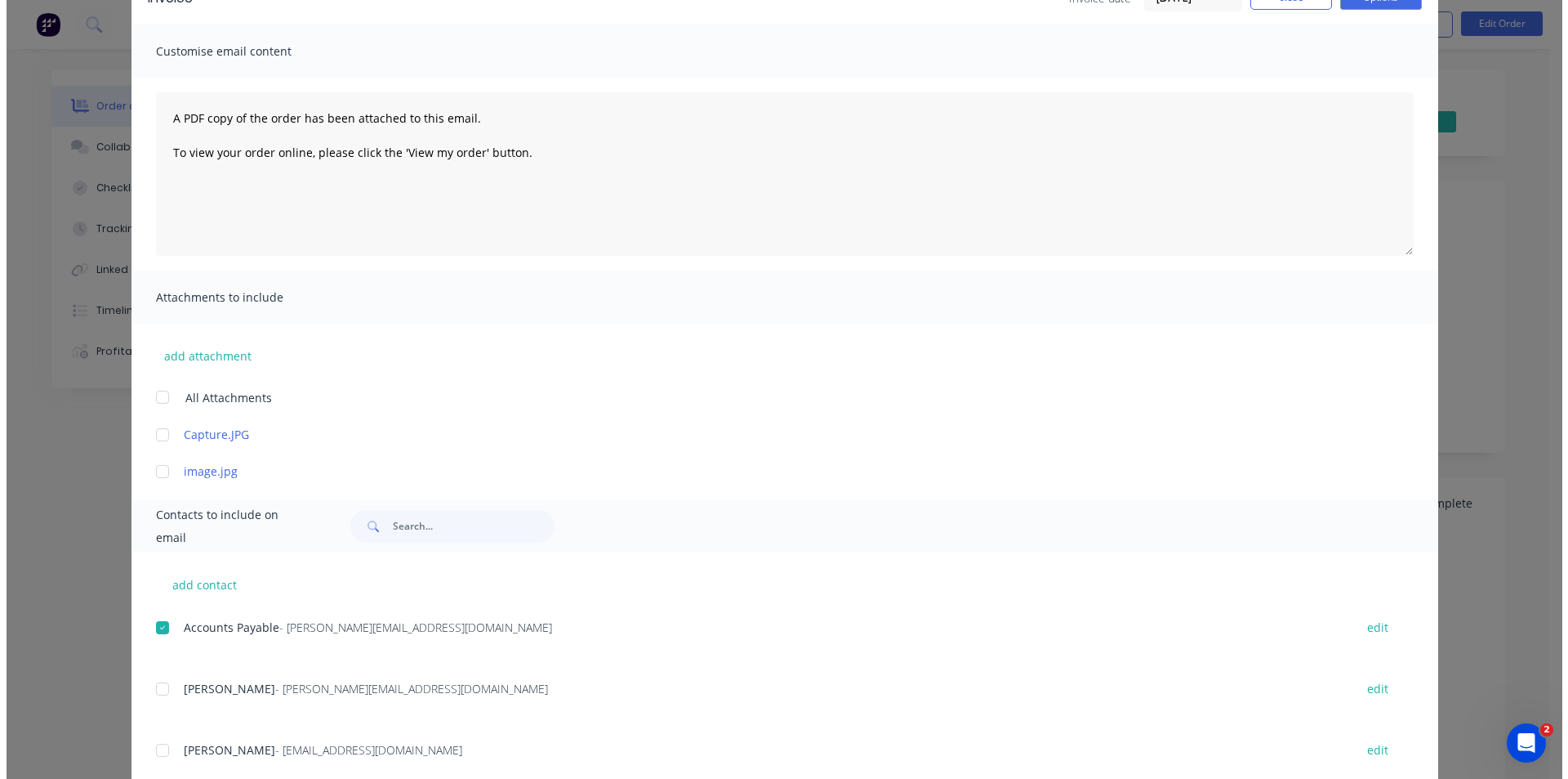
scroll to position [0, 0]
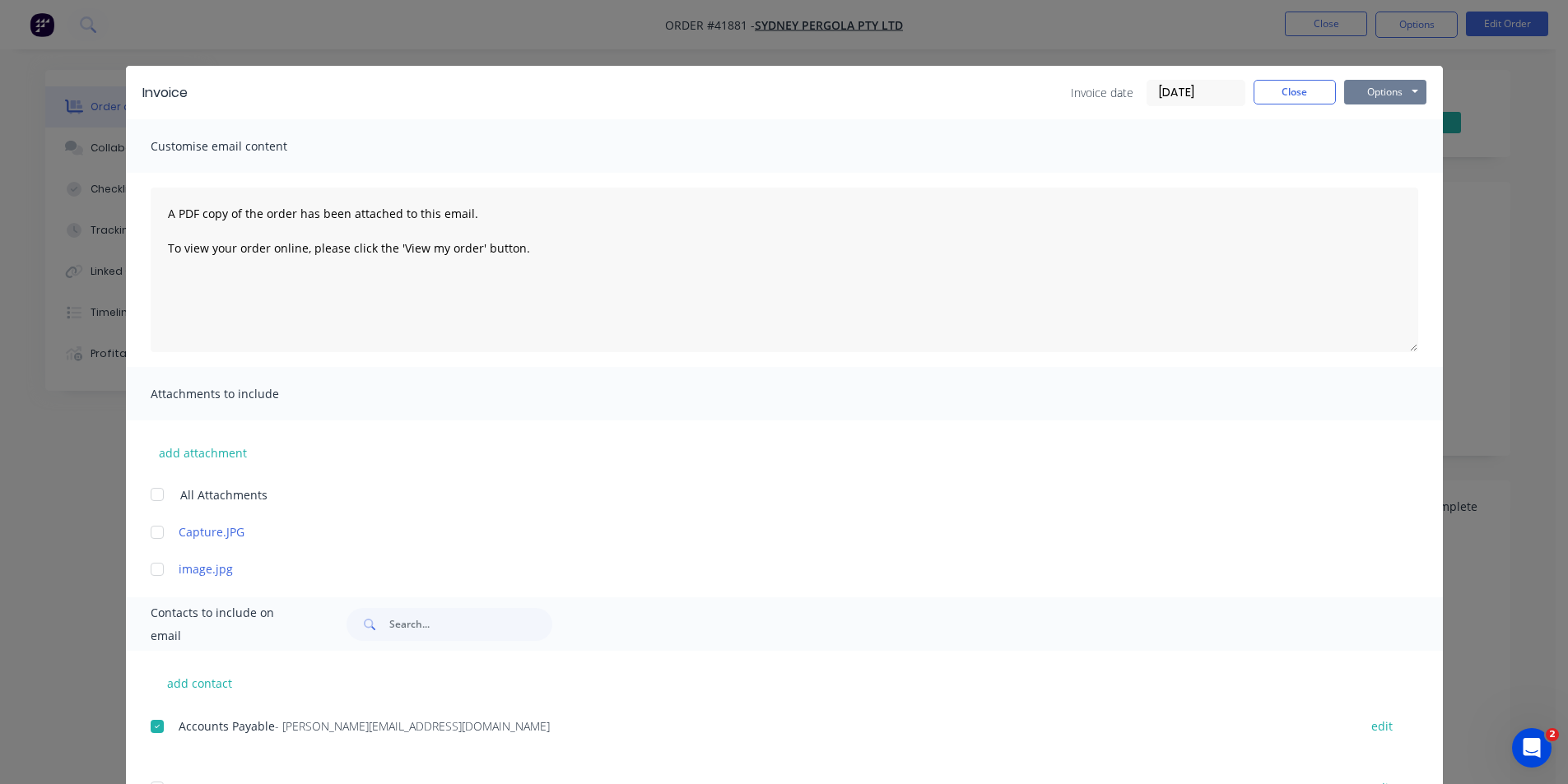
click at [1354, 90] on button "Options" at bounding box center [1384, 91] width 82 height 25
click at [1386, 179] on button "Email" at bounding box center [1396, 176] width 105 height 27
click at [1274, 92] on button "Close" at bounding box center [1294, 91] width 82 height 25
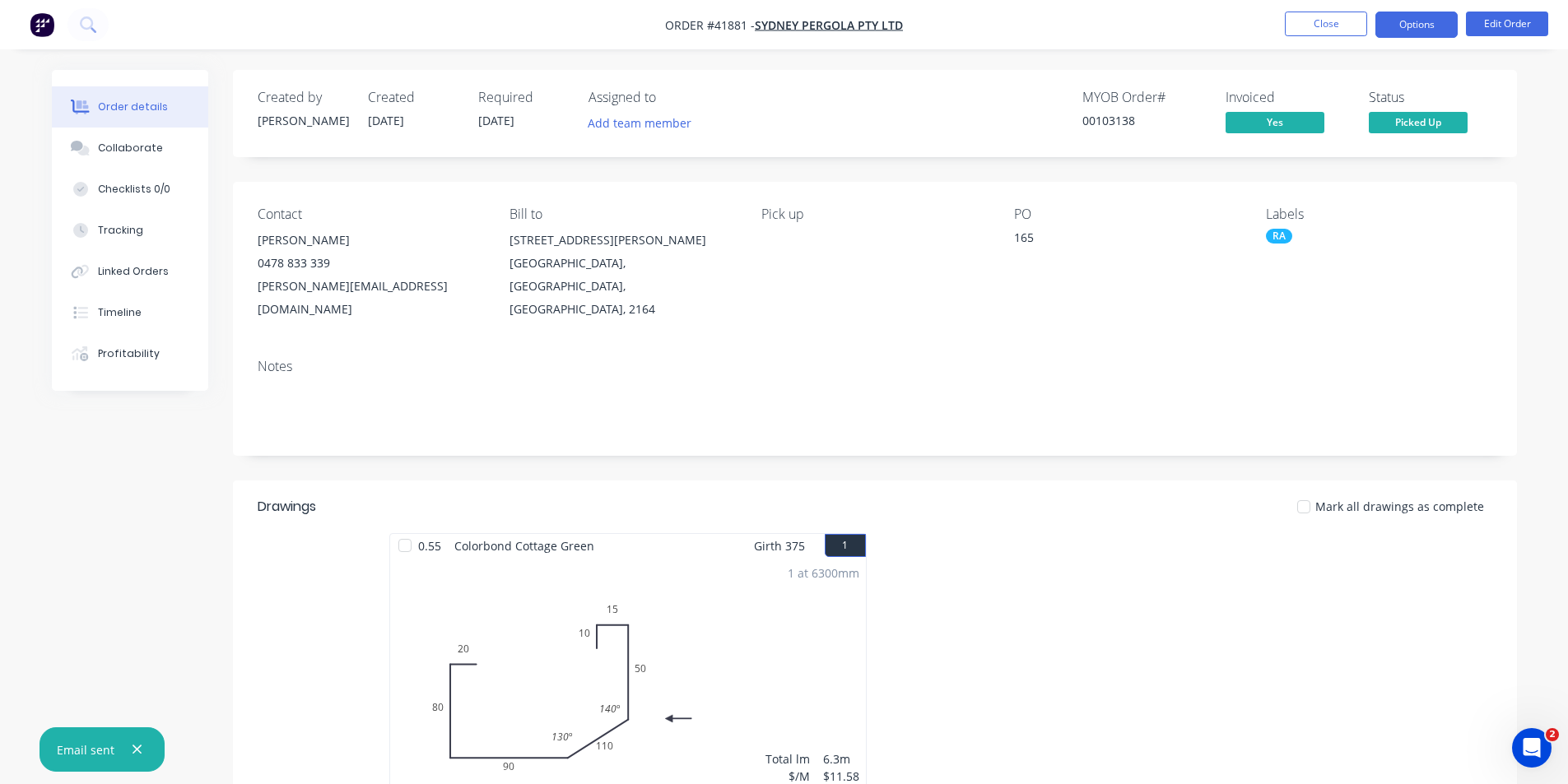
click at [1404, 26] on button "Options" at bounding box center [1416, 25] width 82 height 26
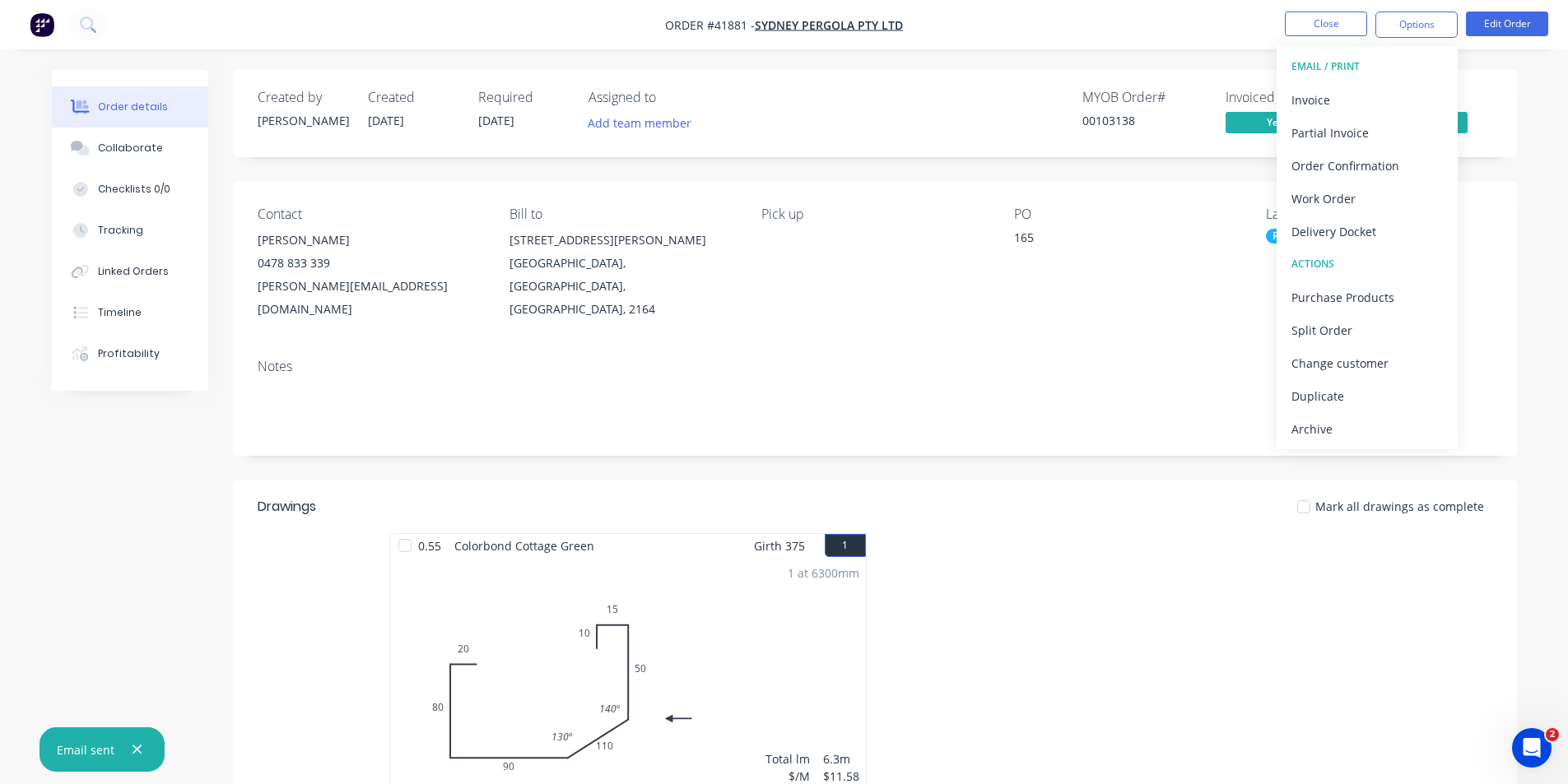
click at [1356, 433] on div "Archive" at bounding box center [1367, 429] width 151 height 24
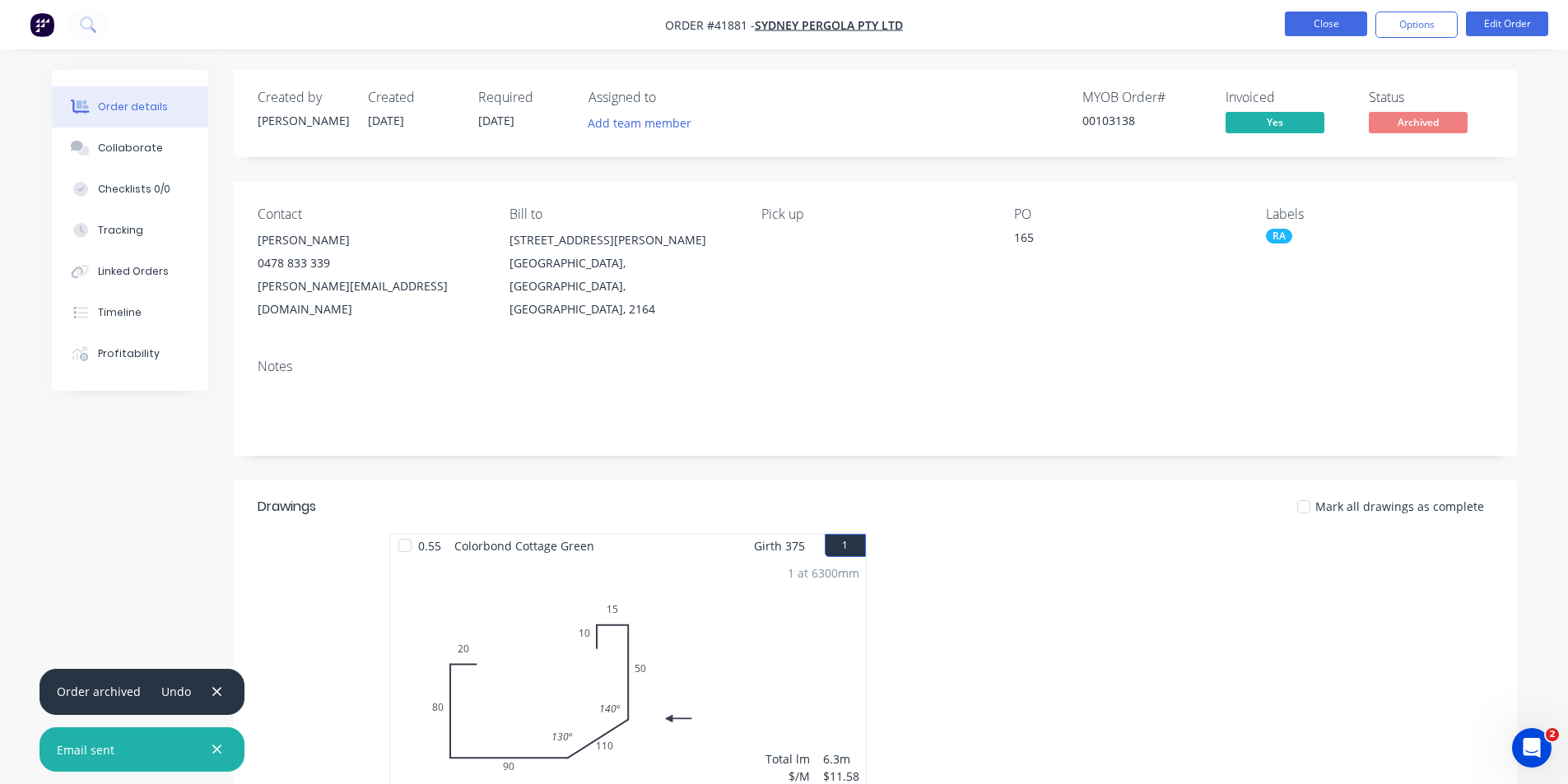
click at [1332, 21] on button "Close" at bounding box center [1325, 24] width 82 height 25
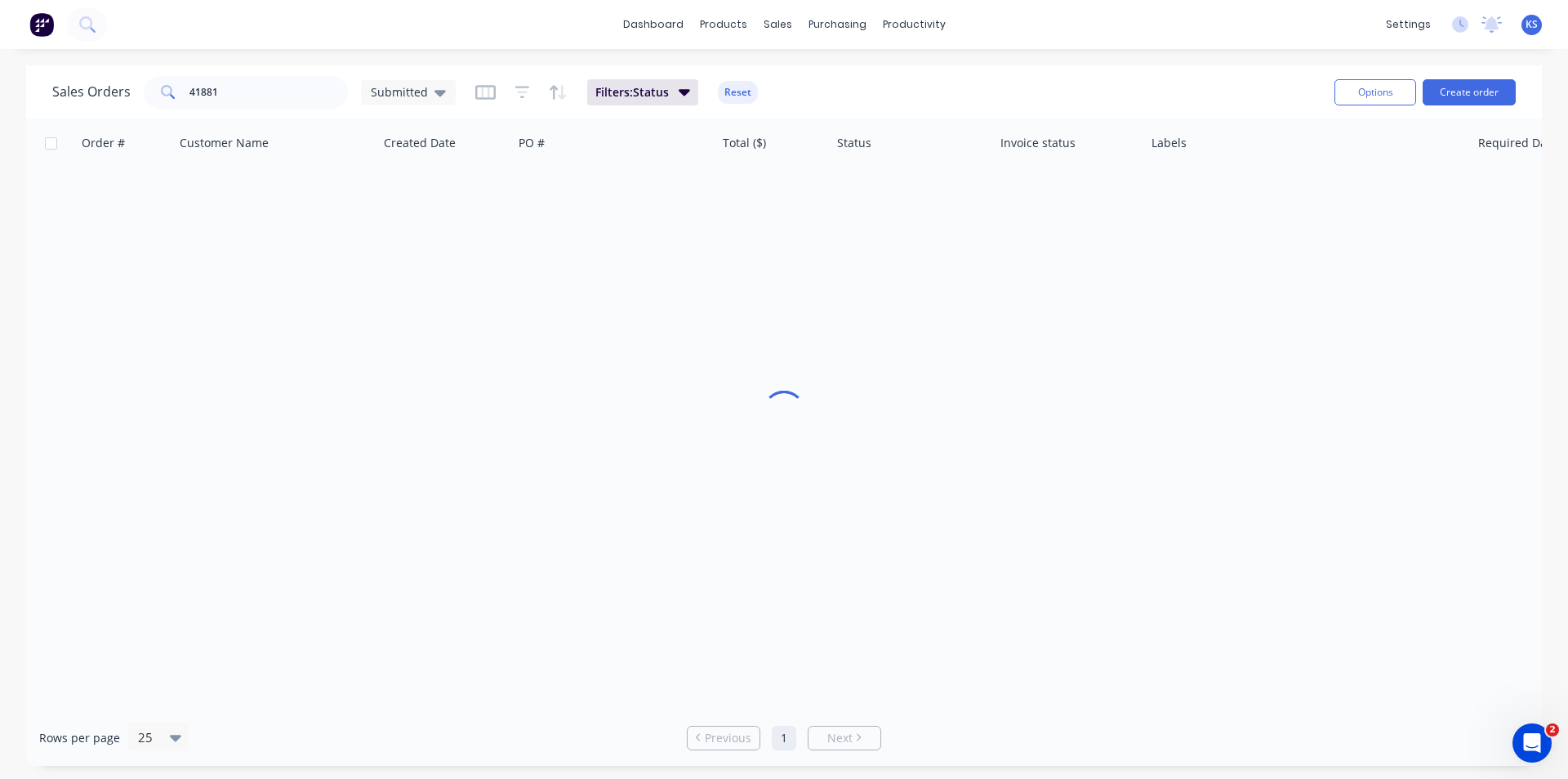
click at [916, 79] on div "Sales Orders 41881 Submitted Filters: Status Reset" at bounding box center [686, 92] width 1269 height 40
click at [743, 91] on button "Reset" at bounding box center [738, 92] width 40 height 23
drag, startPoint x: 302, startPoint y: 104, endPoint x: 100, endPoint y: 108, distance: 202.0
click at [157, 97] on div "41881" at bounding box center [245, 92] width 204 height 33
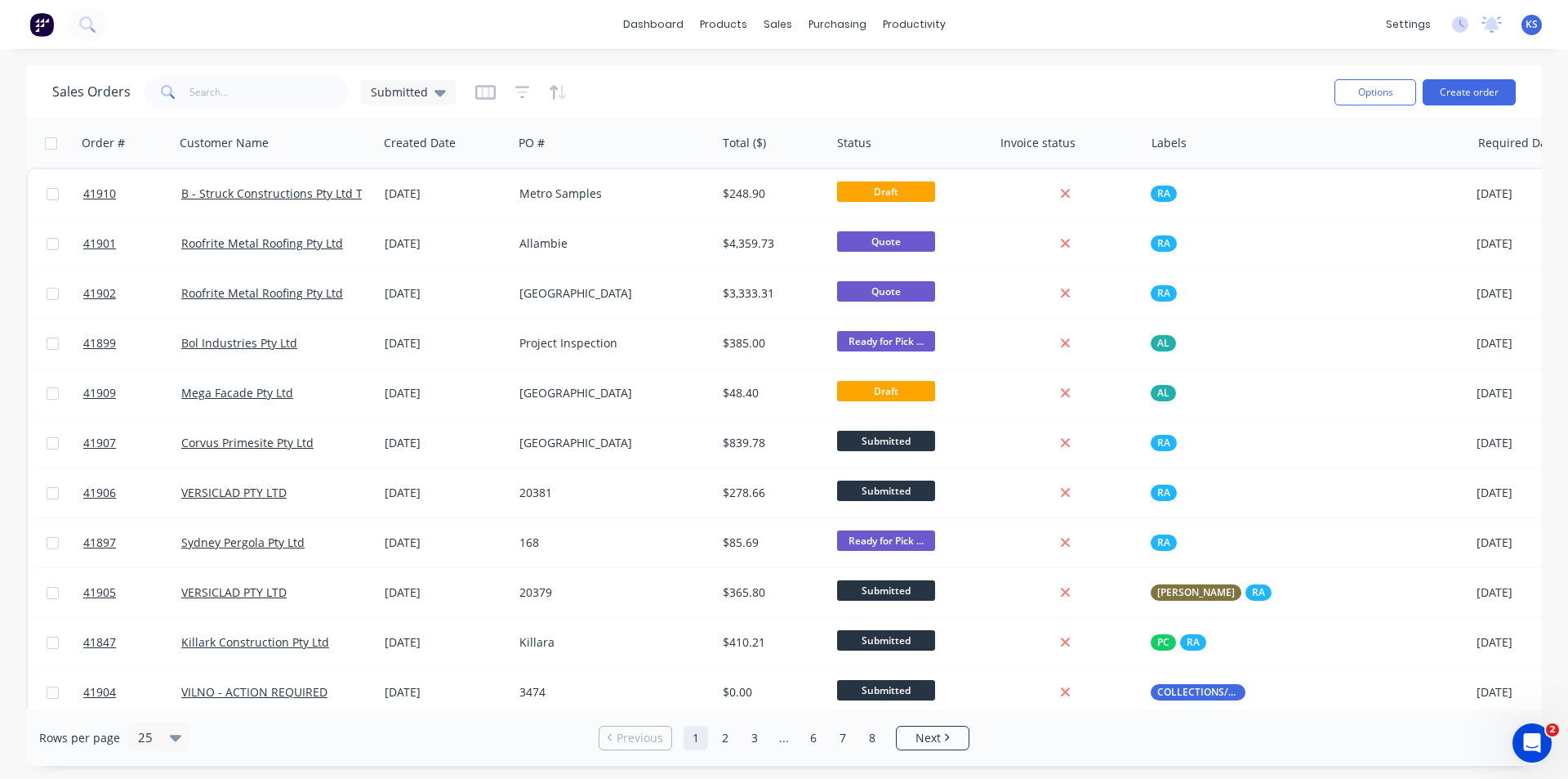
click at [868, 106] on div "Sales Orders Submitted" at bounding box center [686, 92] width 1269 height 40
click at [918, 71] on div "Purchase Orders" at bounding box center [889, 79] width 87 height 15
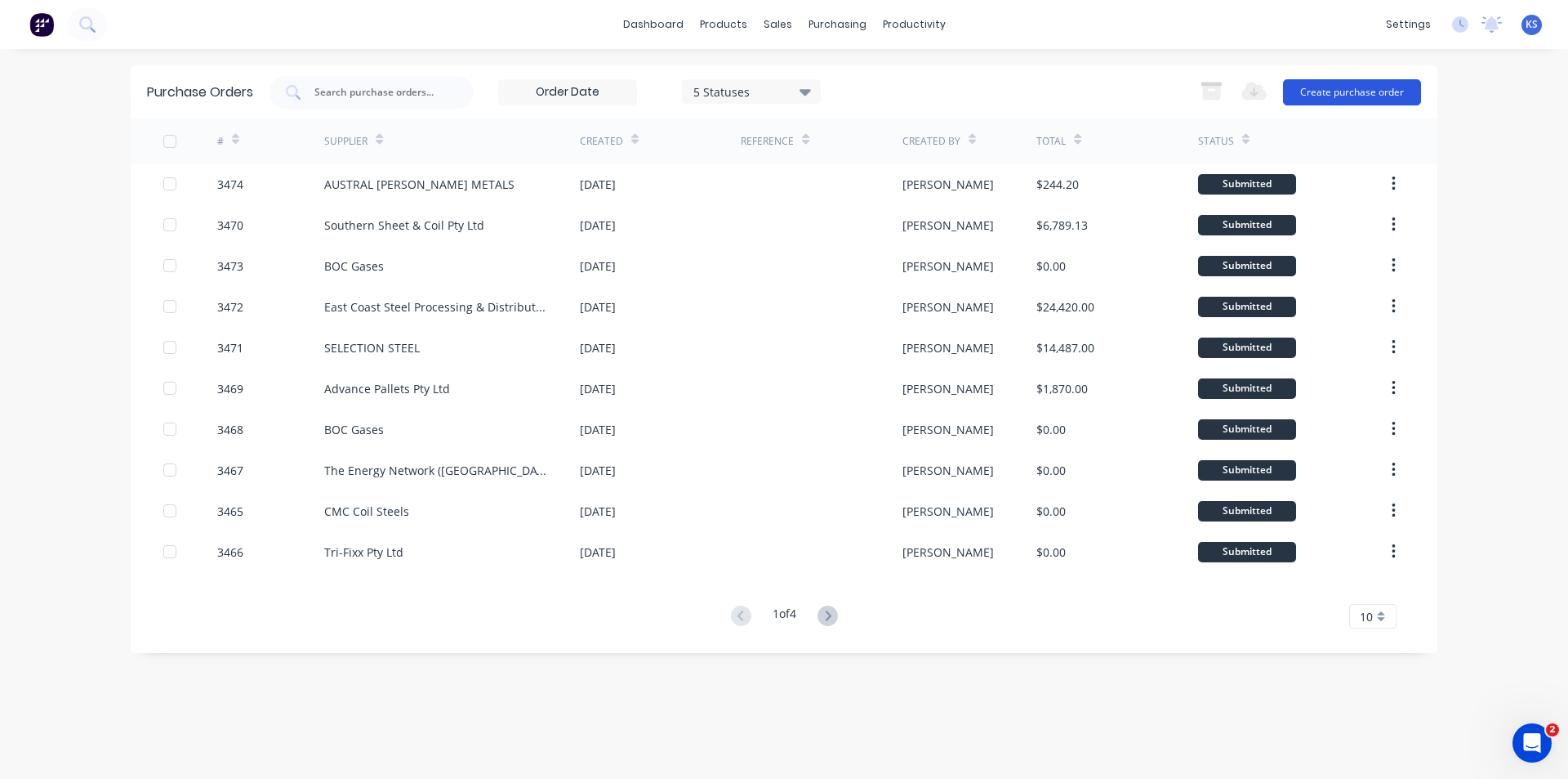
click at [1357, 92] on button "Create purchase order" at bounding box center [1352, 92] width 138 height 26
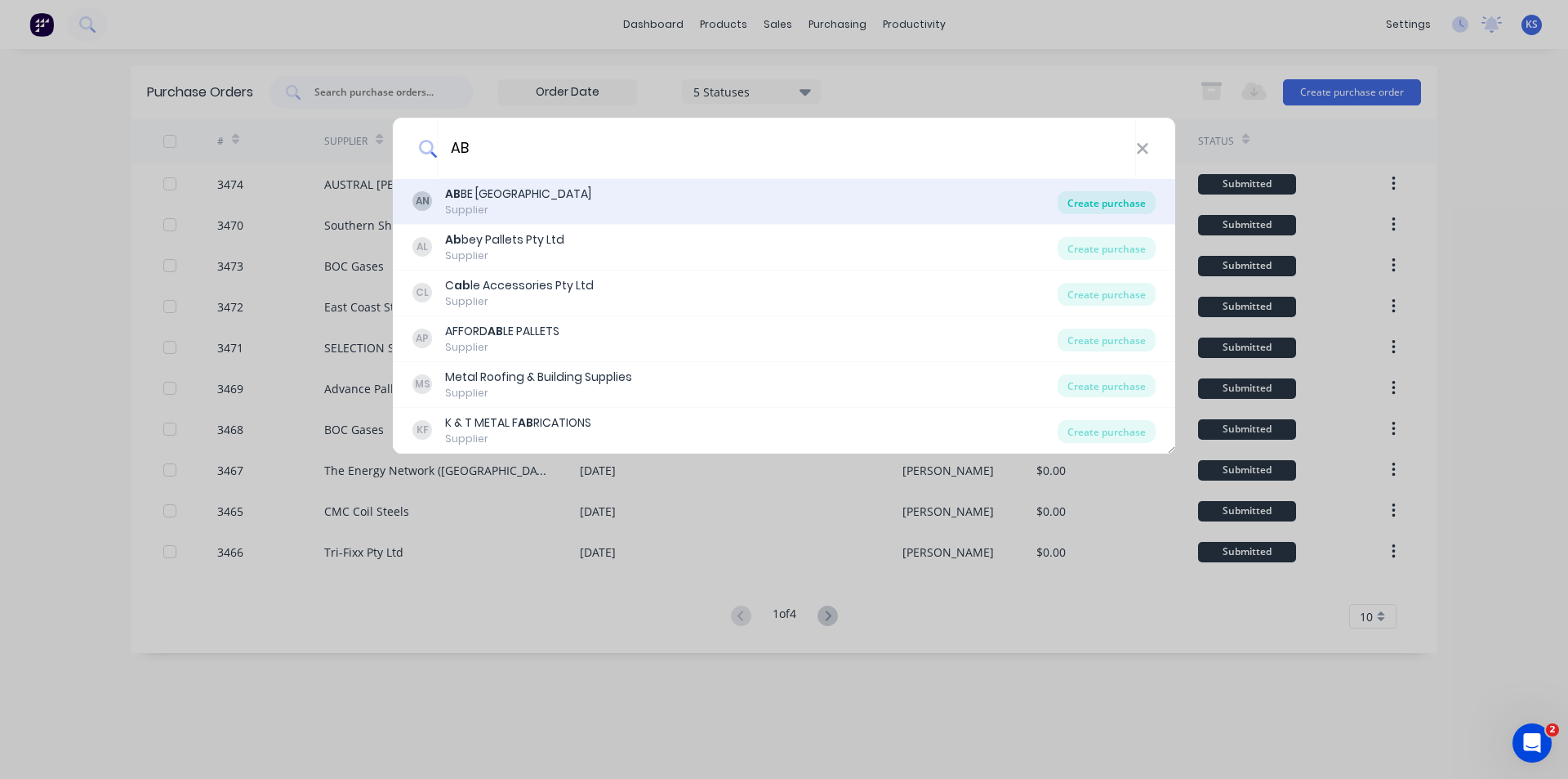
type input "AB"
click at [1113, 203] on div "Create purchase" at bounding box center [1106, 203] width 98 height 23
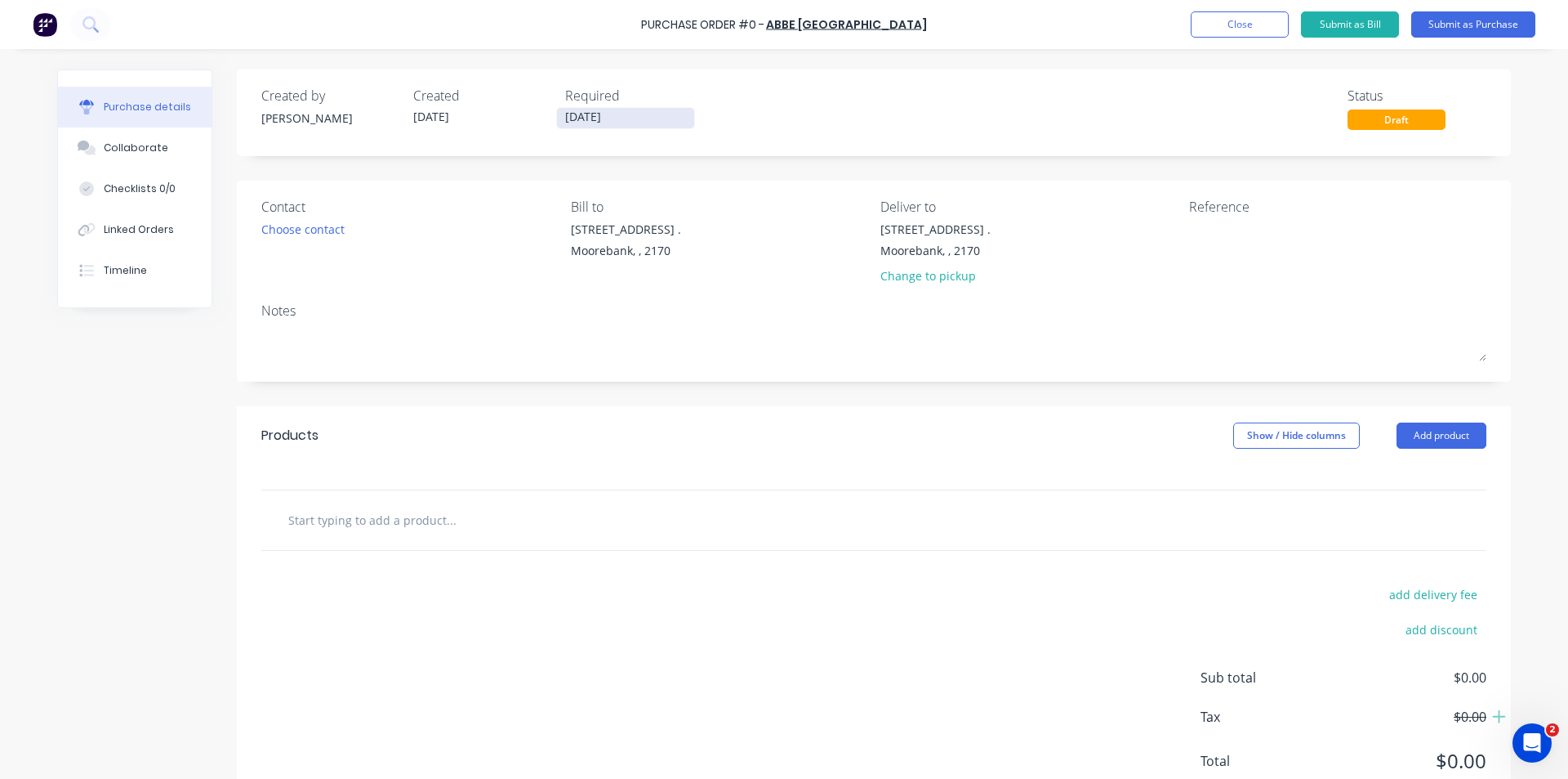
click at [575, 119] on input "[DATE]" at bounding box center [625, 118] width 137 height 20
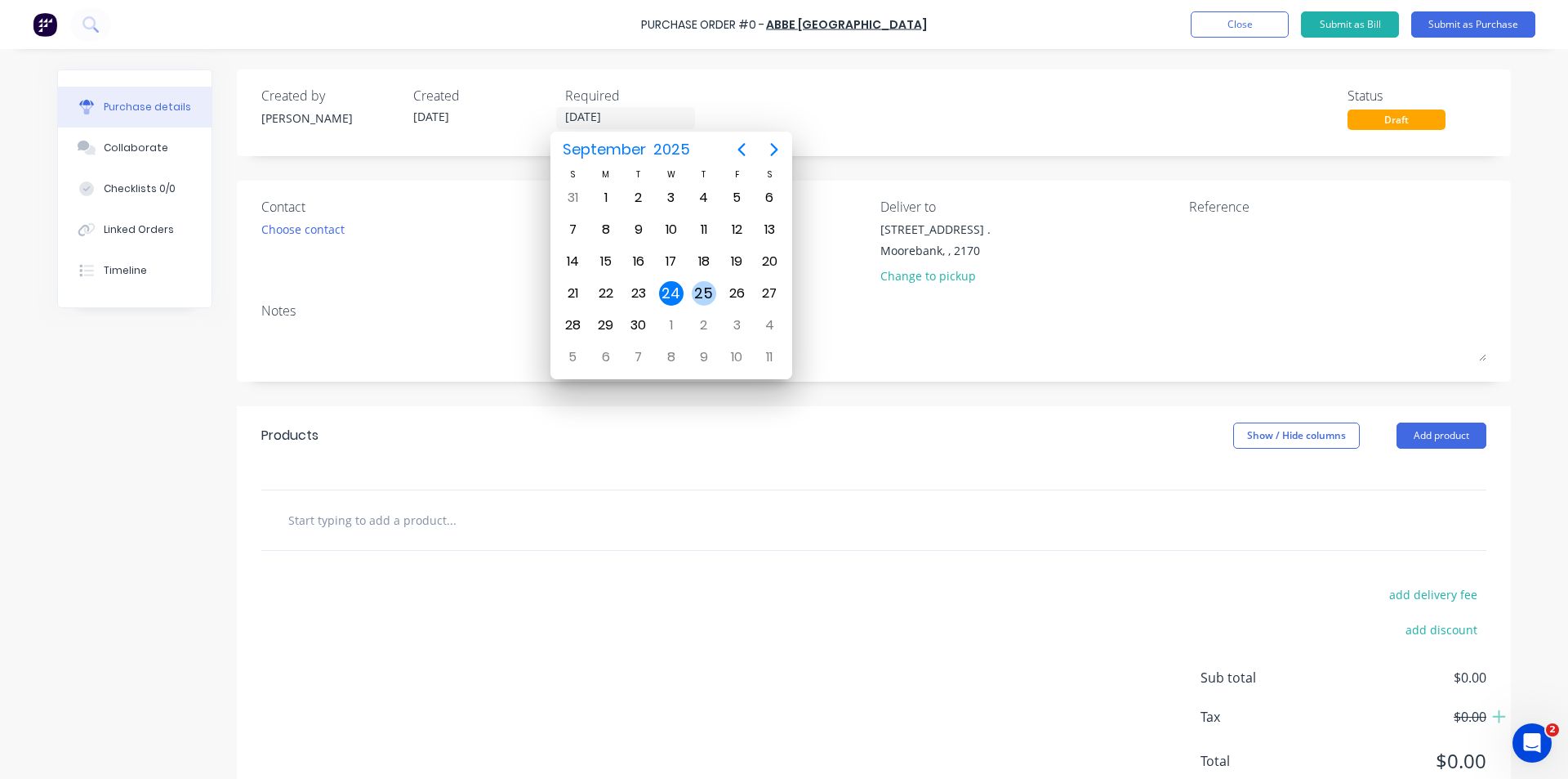
click at [700, 296] on div "25" at bounding box center [704, 293] width 24 height 24
type input "25/09/25"
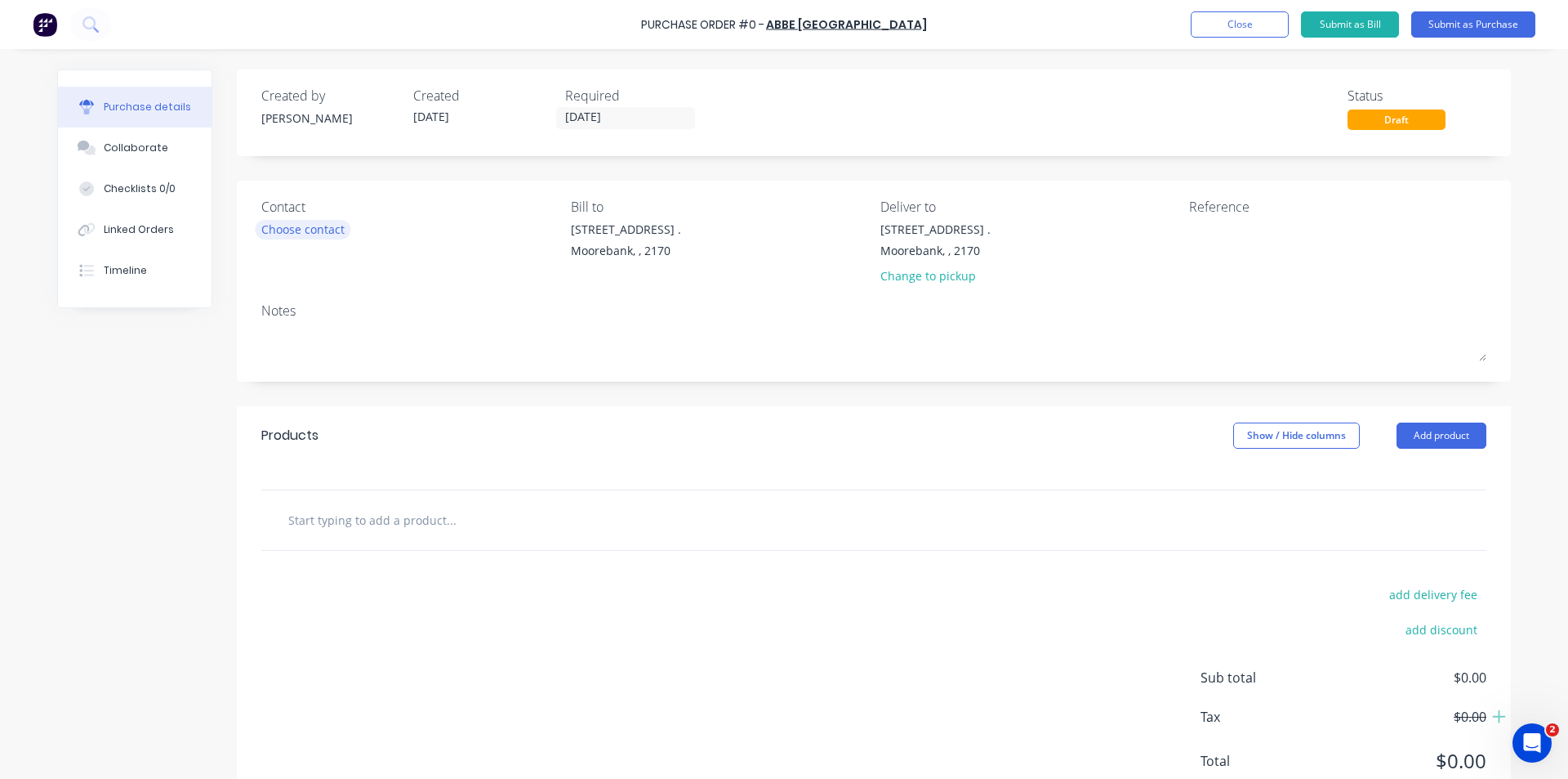
click at [270, 229] on div "Choose contact" at bounding box center [302, 229] width 83 height 17
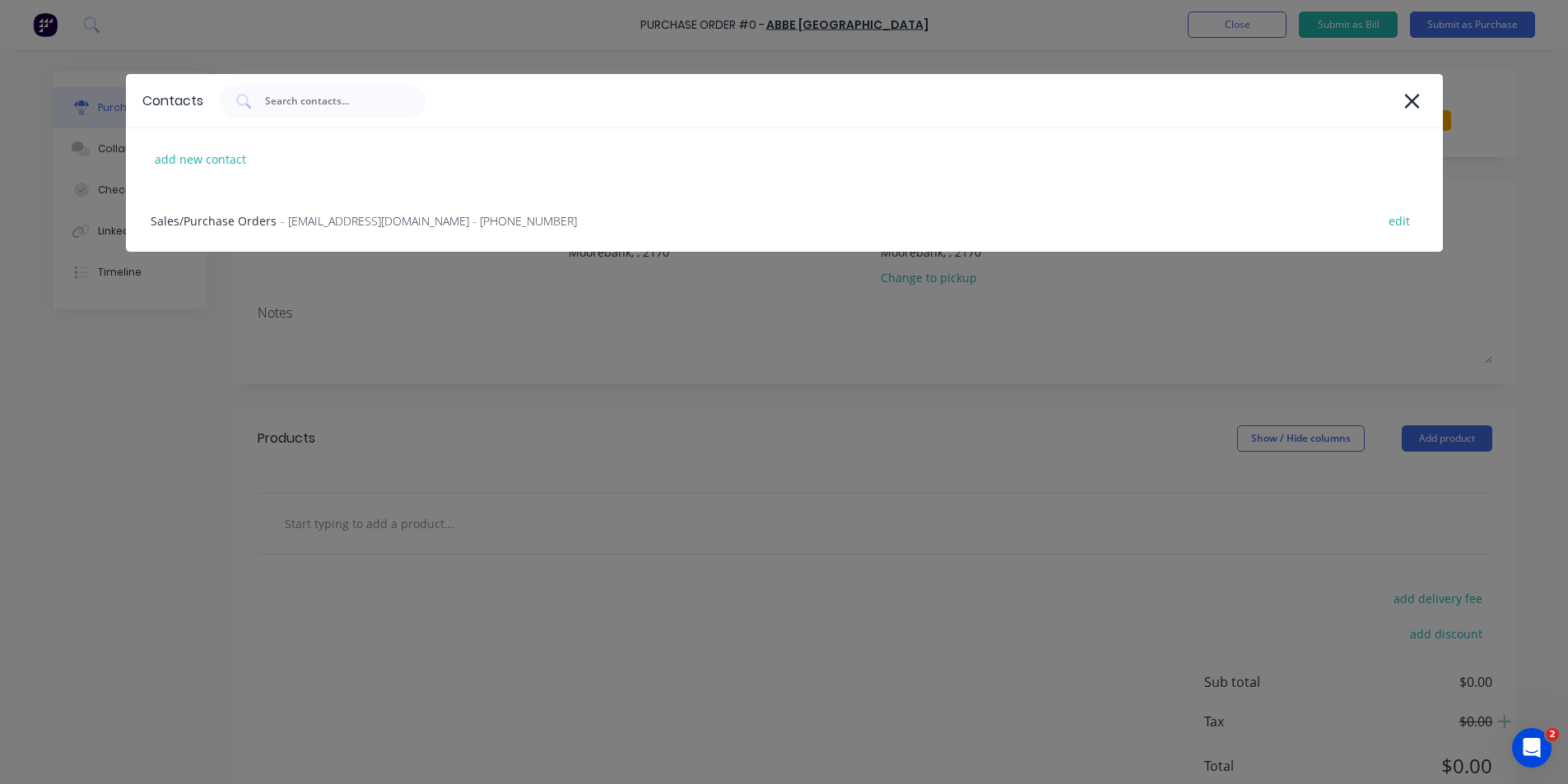
click at [272, 231] on div "Sales/Purchase Orders - orders.nsw@abbe.com.au - (02) 9757 7500 edit" at bounding box center [784, 221] width 1317 height 62
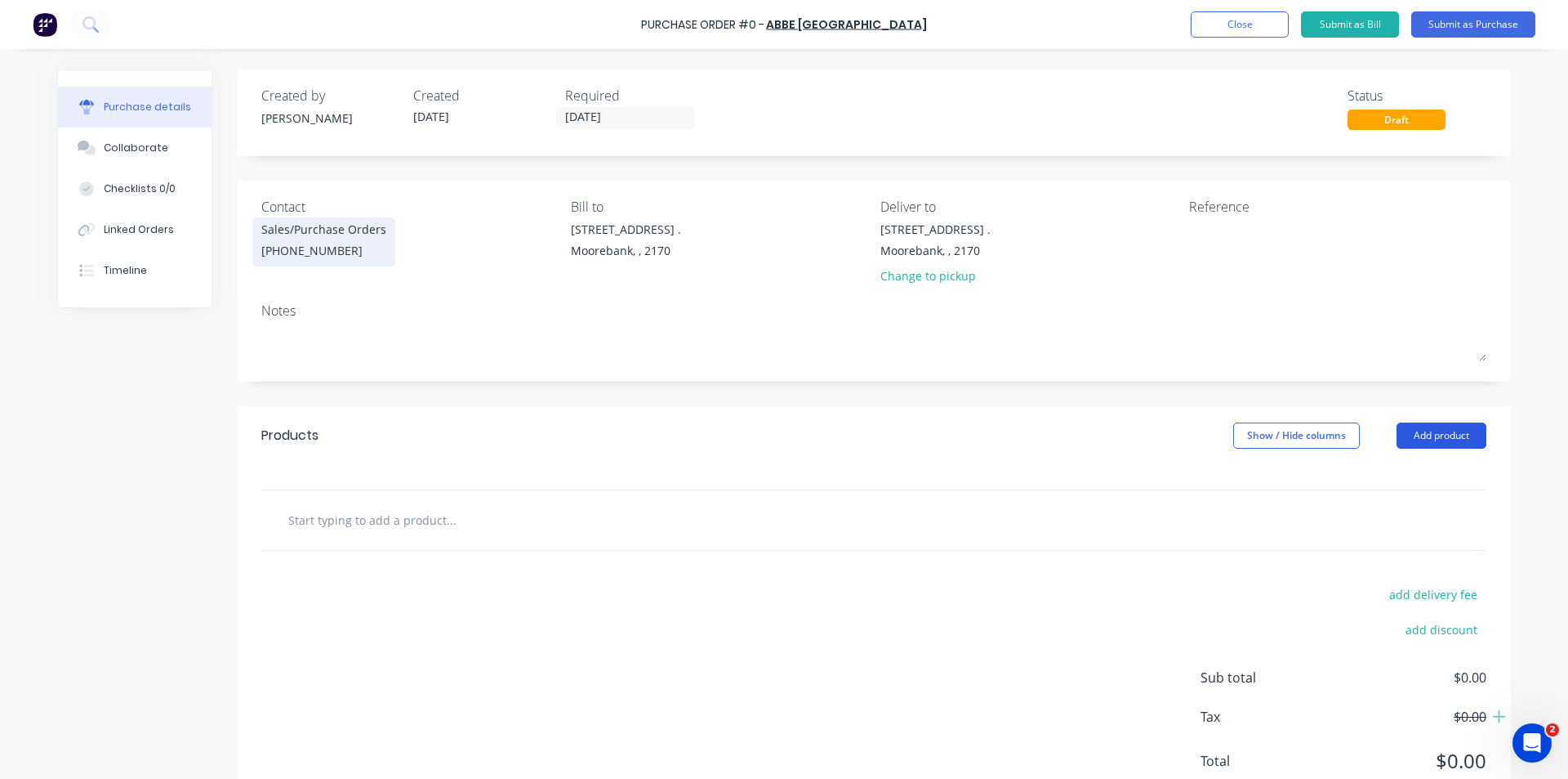
click at [1444, 444] on button "Add product" at bounding box center [1441, 435] width 90 height 26
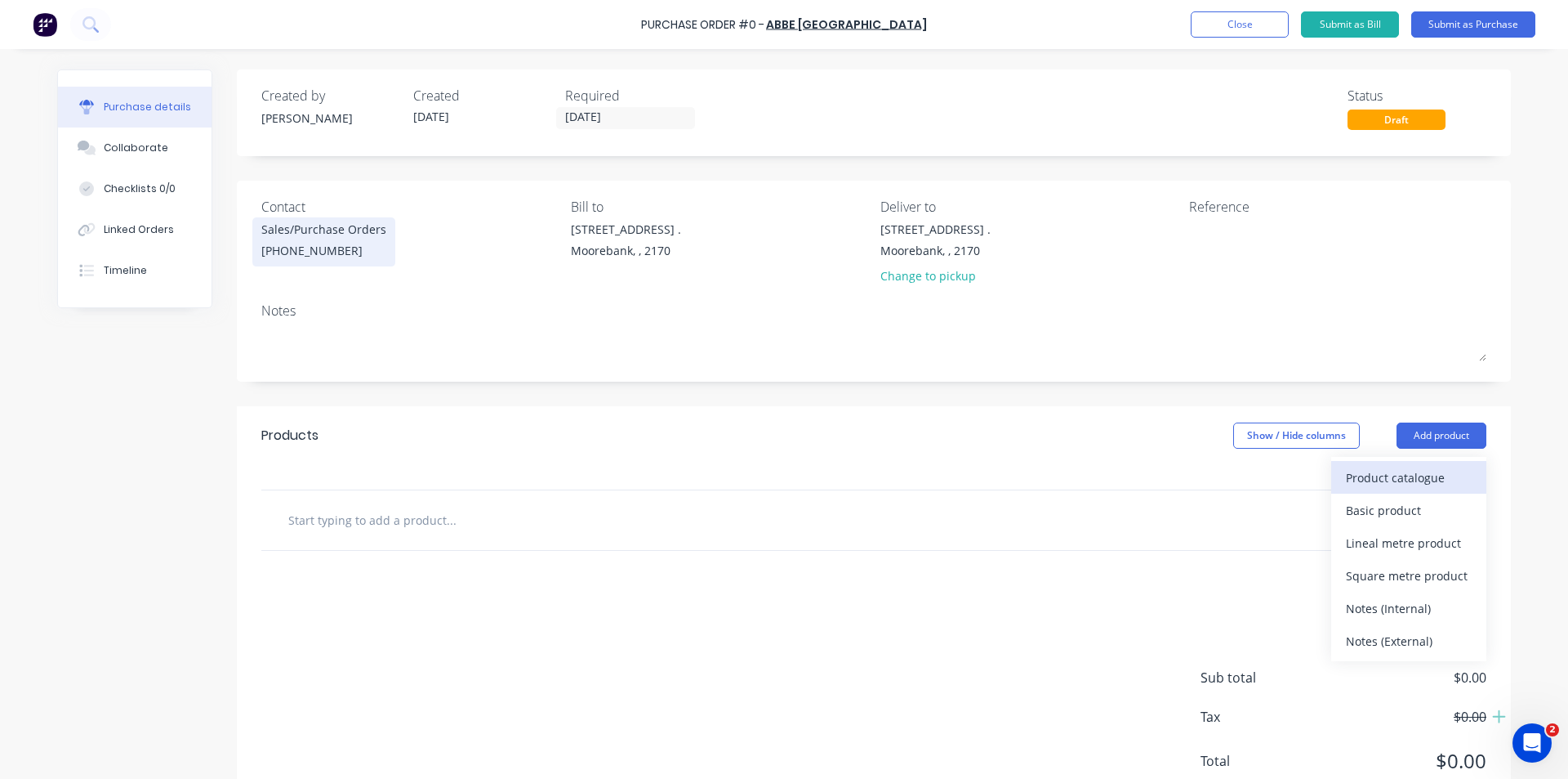
click at [1418, 476] on div "Product catalogue" at bounding box center [1409, 477] width 126 height 24
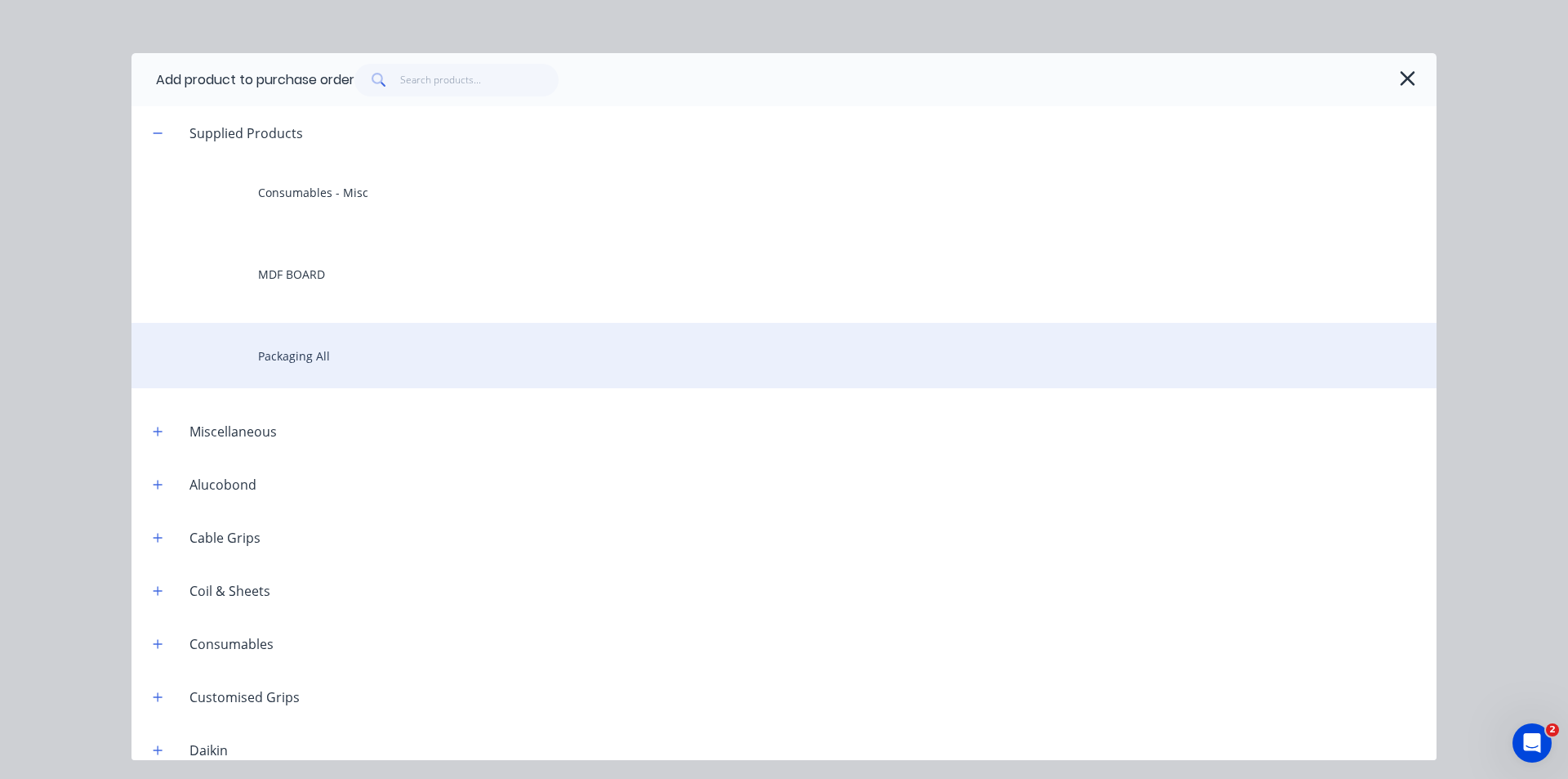
click at [397, 372] on div "Packaging All" at bounding box center [784, 355] width 1305 height 66
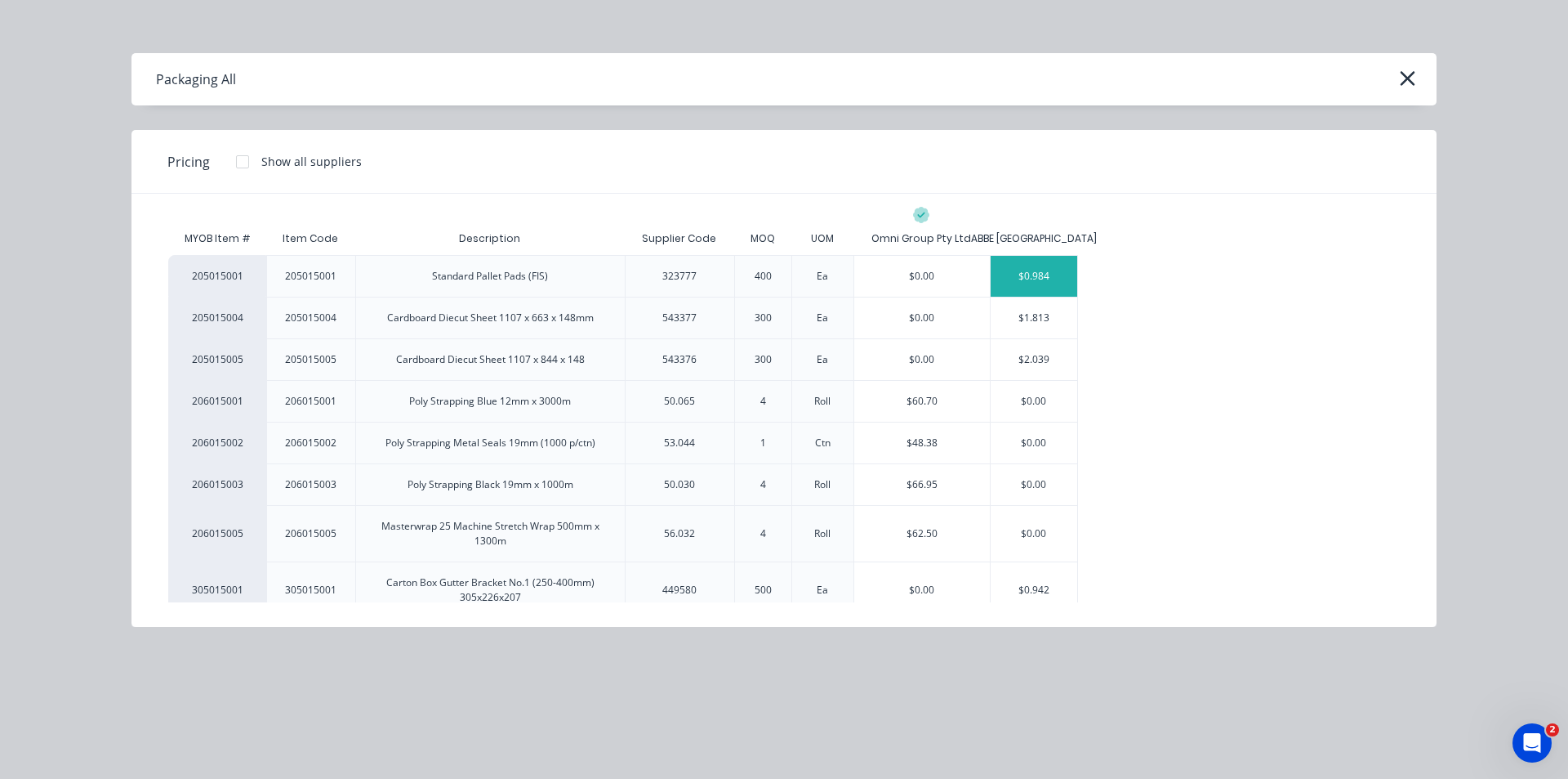
click at [1004, 275] on div "$0.984" at bounding box center [1035, 276] width 87 height 41
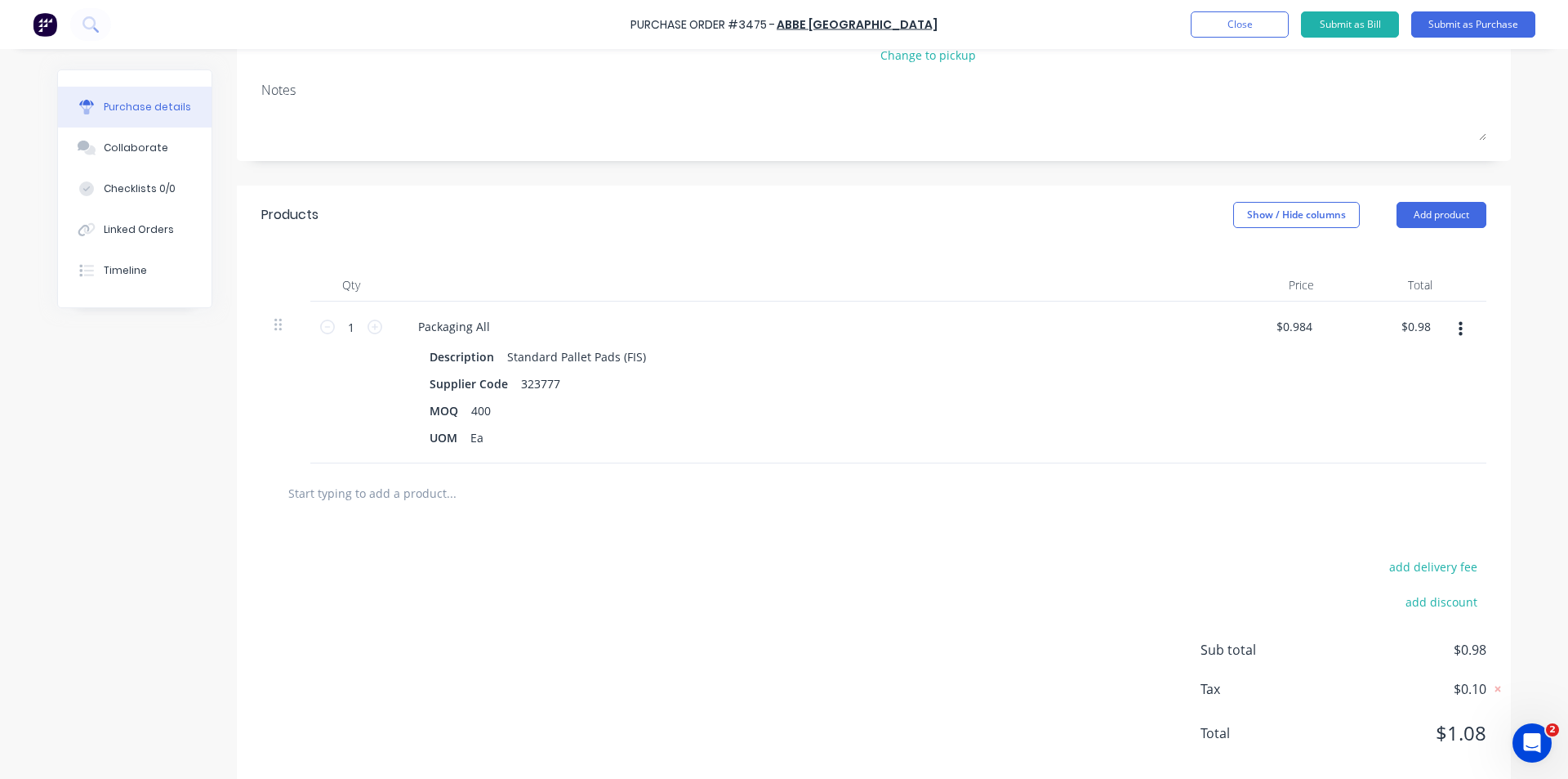
scroll to position [245, 0]
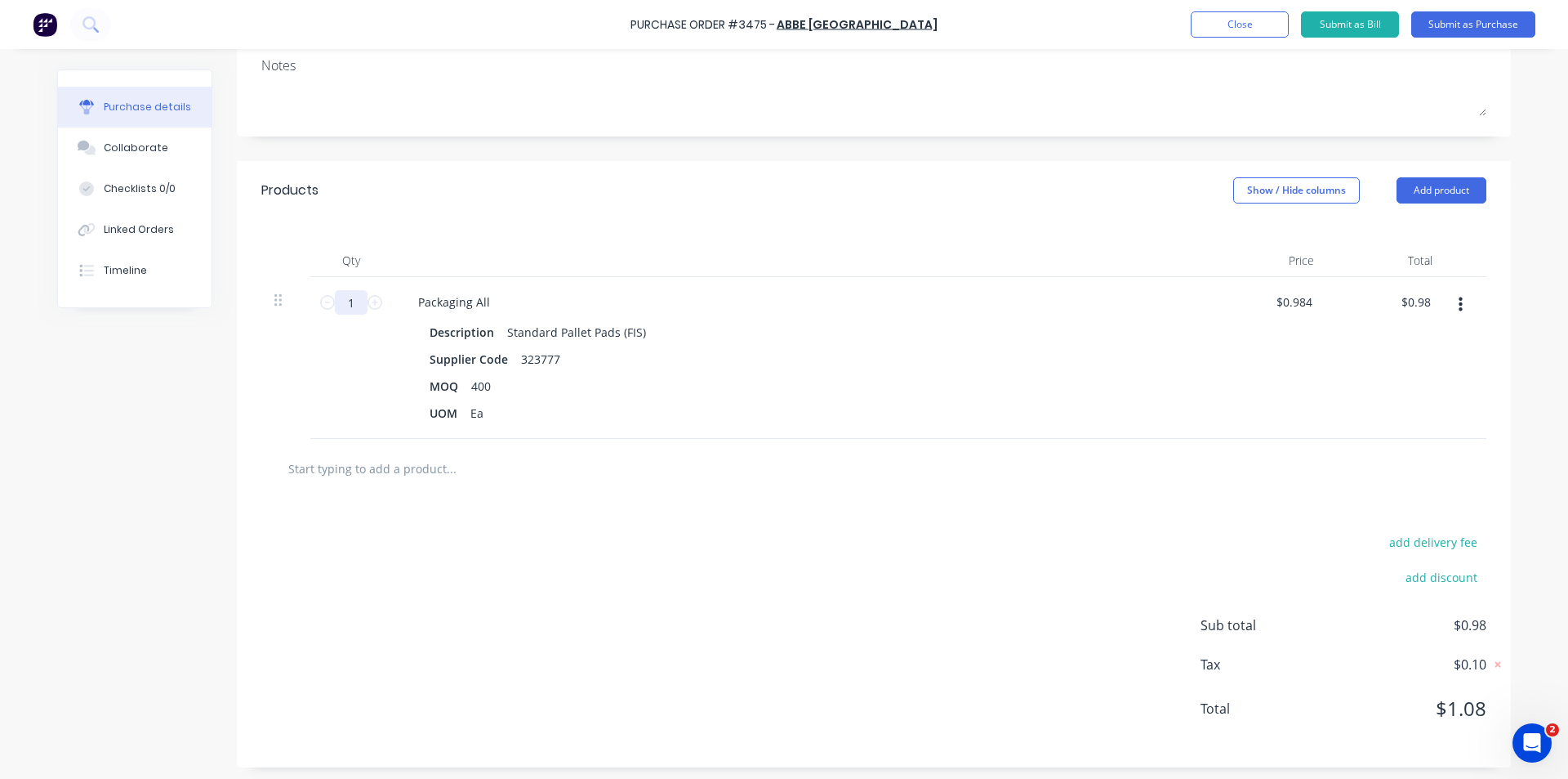
click at [352, 299] on input "1" at bounding box center [351, 302] width 33 height 24
type input "4"
type input "$3.94"
type input "40"
type input "$39.36"
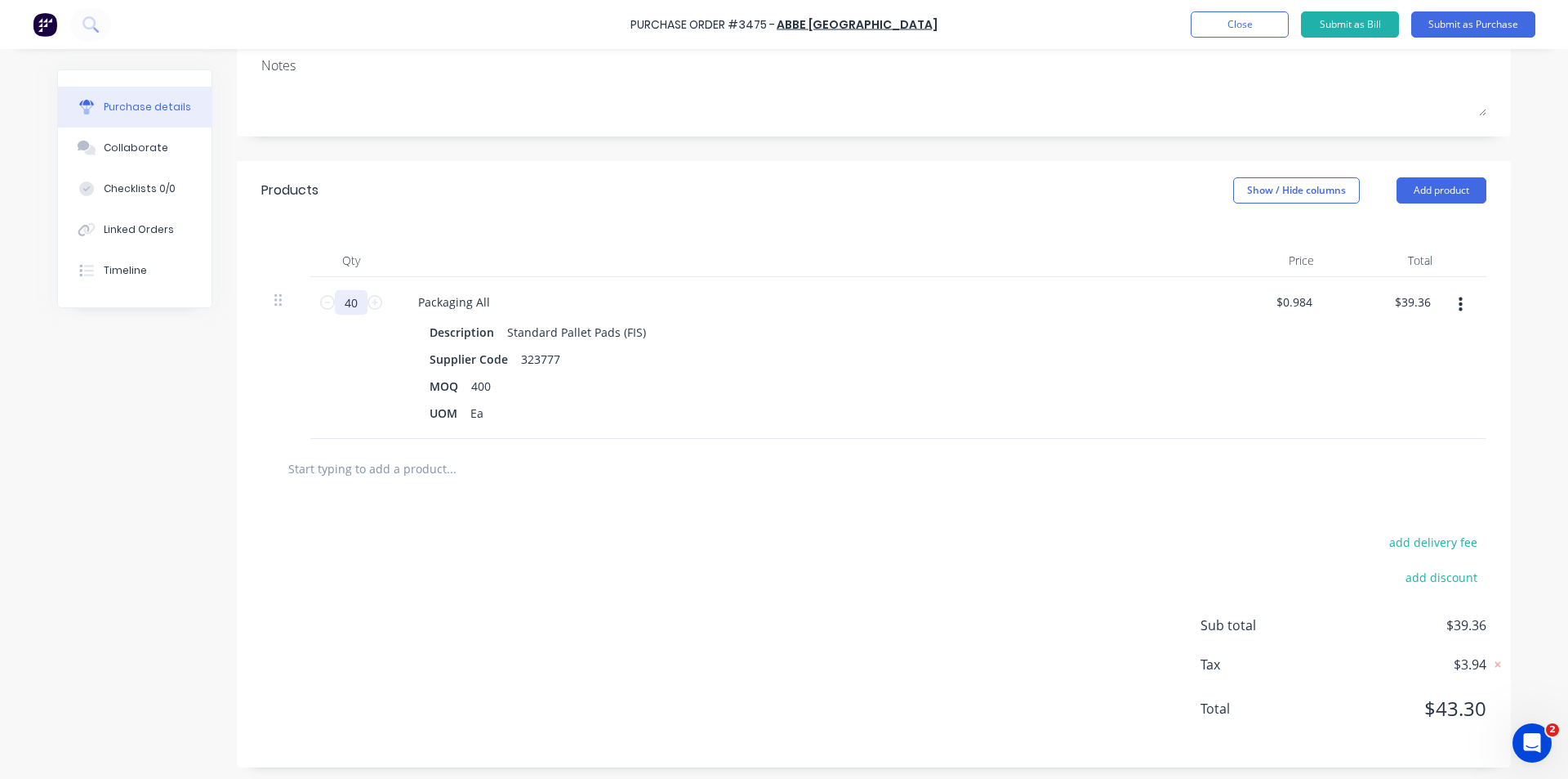
type input "400"
type input "$393.60"
type input "400"
click at [720, 220] on div "Qty Price Total 400 400 Packaging All Description Standard Pallet Pads (FIS) Su…" at bounding box center [873, 329] width 1274 height 219
click at [612, 467] on div at bounding box center [520, 468] width 490 height 33
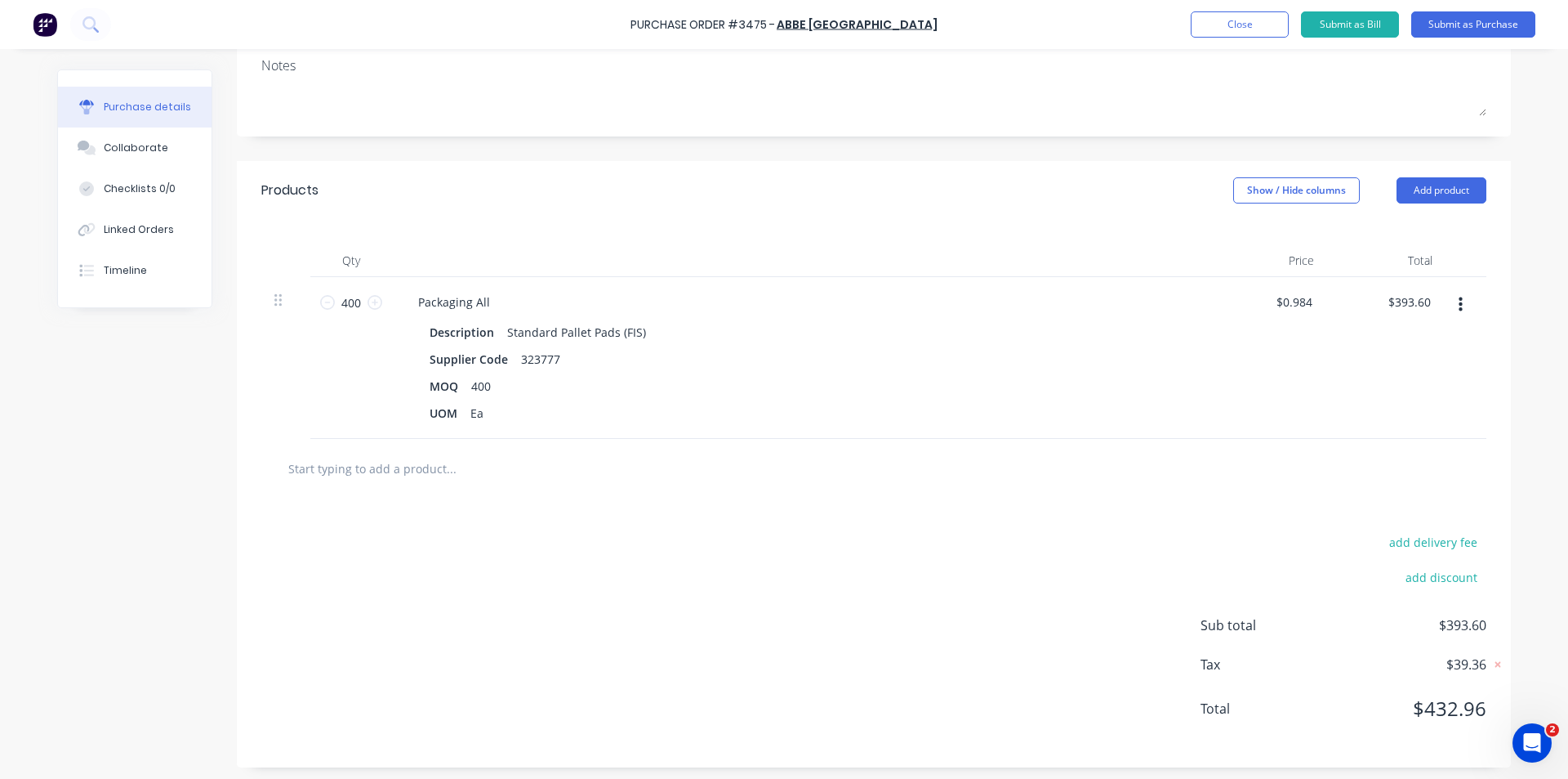
click at [838, 511] on div "add delivery fee add discount Sub total $393.60 Tax $39.36 Total $432.96" at bounding box center [873, 633] width 1274 height 269
click at [627, 488] on div at bounding box center [873, 468] width 1225 height 60
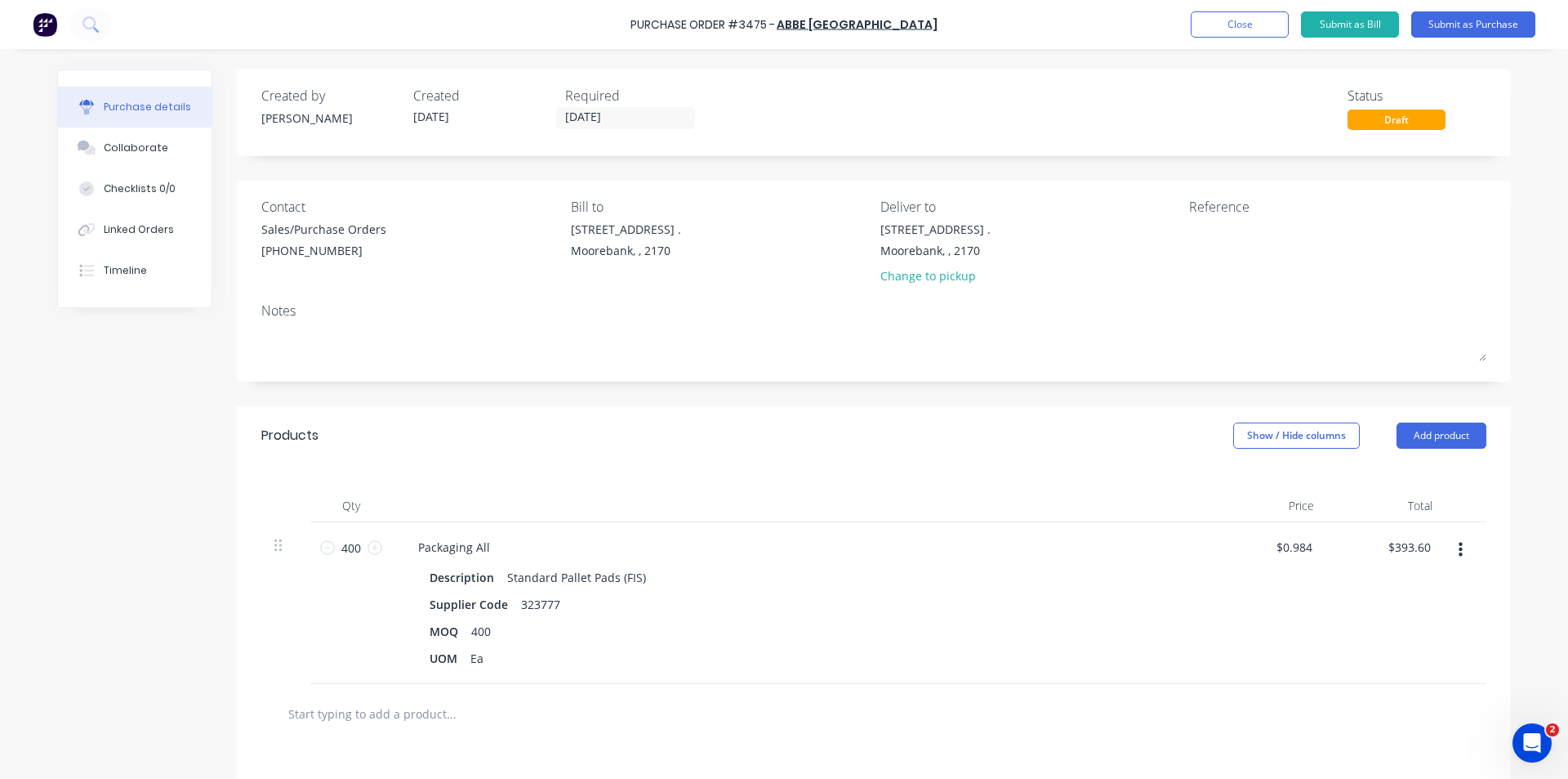
click at [854, 445] on div "Products Show / Hide columns Add product" at bounding box center [873, 435] width 1274 height 59
click at [1454, 23] on button "Submit as Purchase" at bounding box center [1473, 24] width 124 height 26
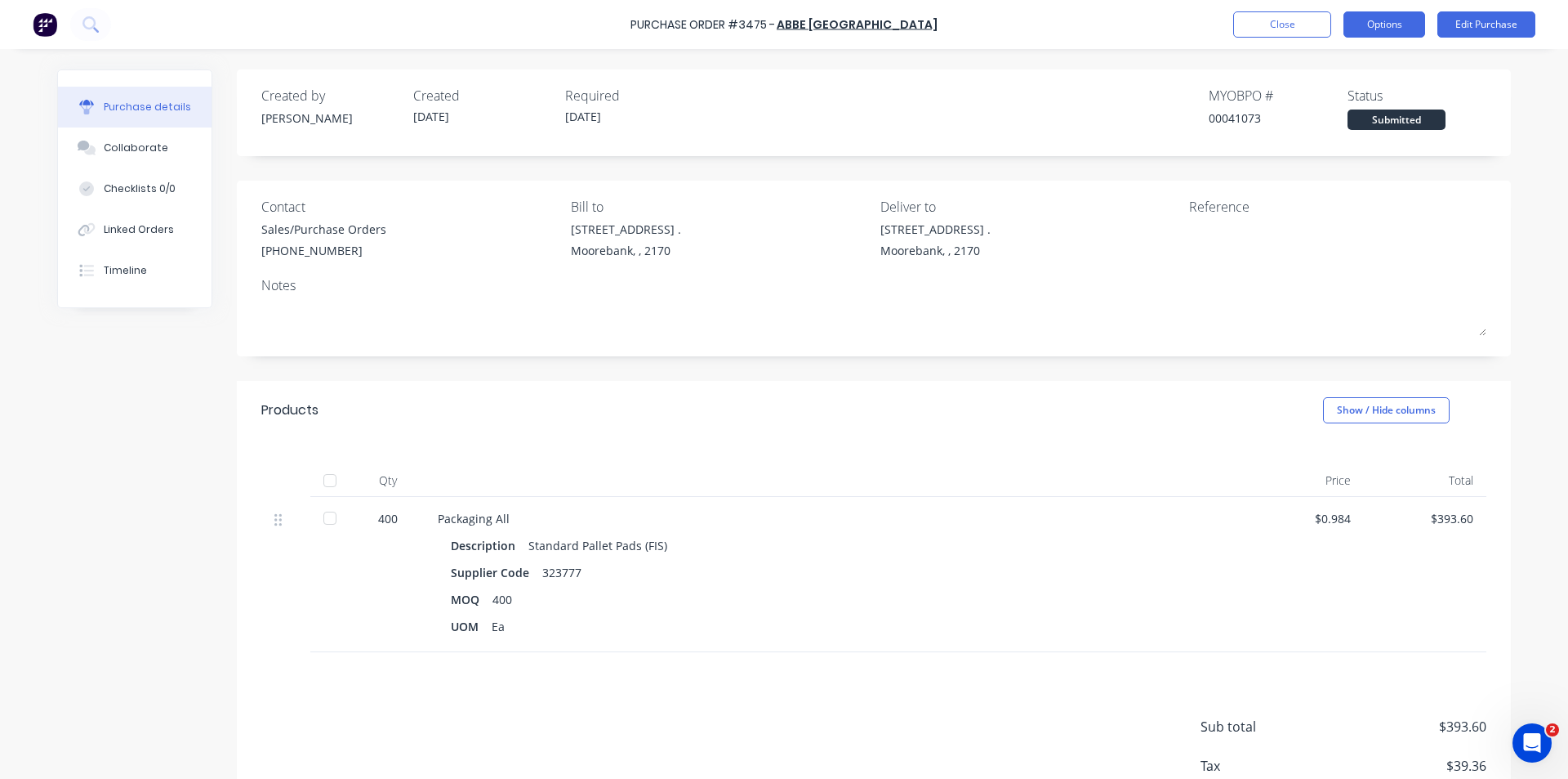
click at [1382, 28] on button "Options" at bounding box center [1384, 24] width 81 height 26
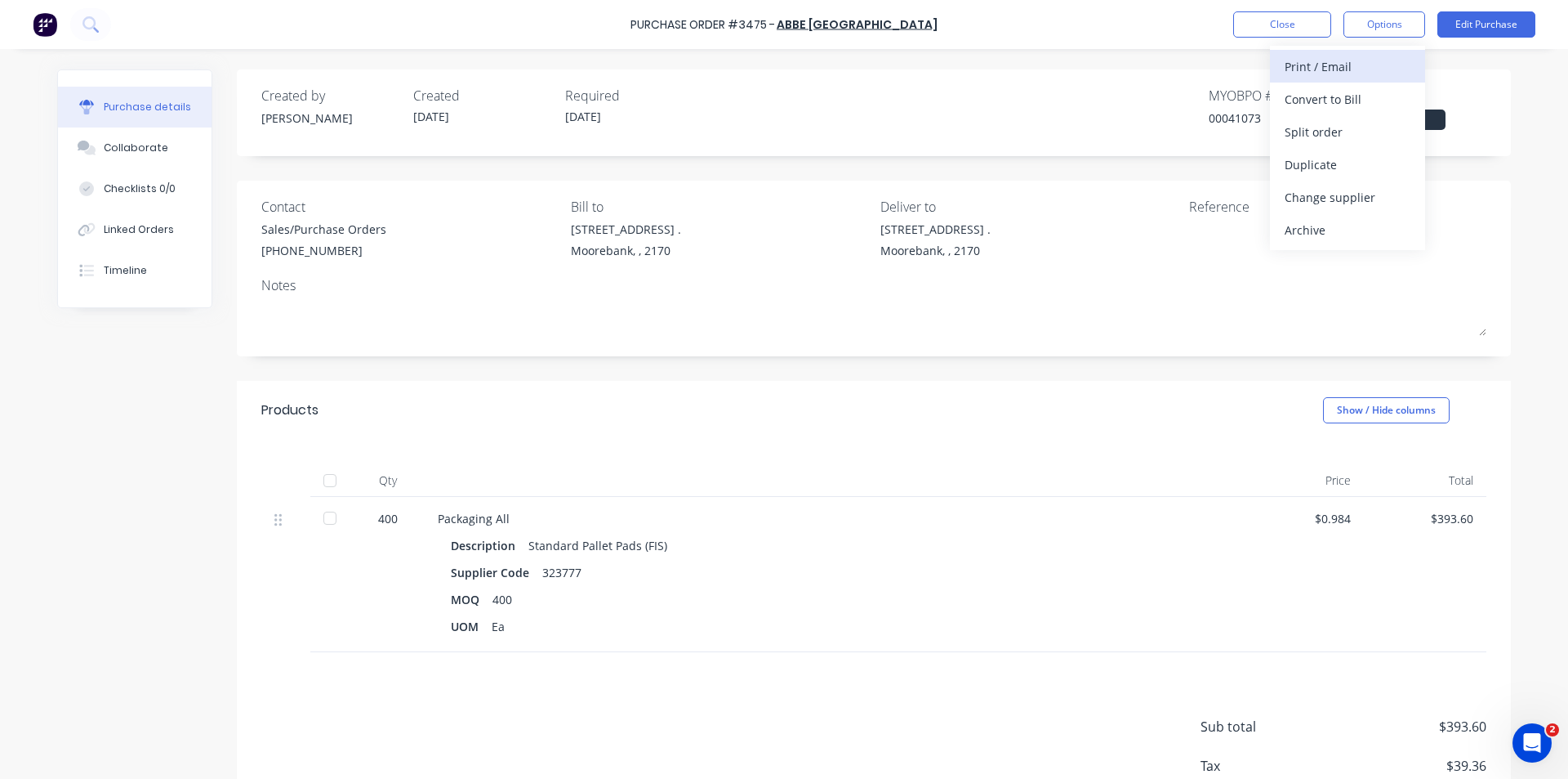
click at [1356, 70] on div "Print / Email" at bounding box center [1348, 66] width 126 height 24
click at [1356, 126] on div "Without pricing" at bounding box center [1348, 132] width 126 height 24
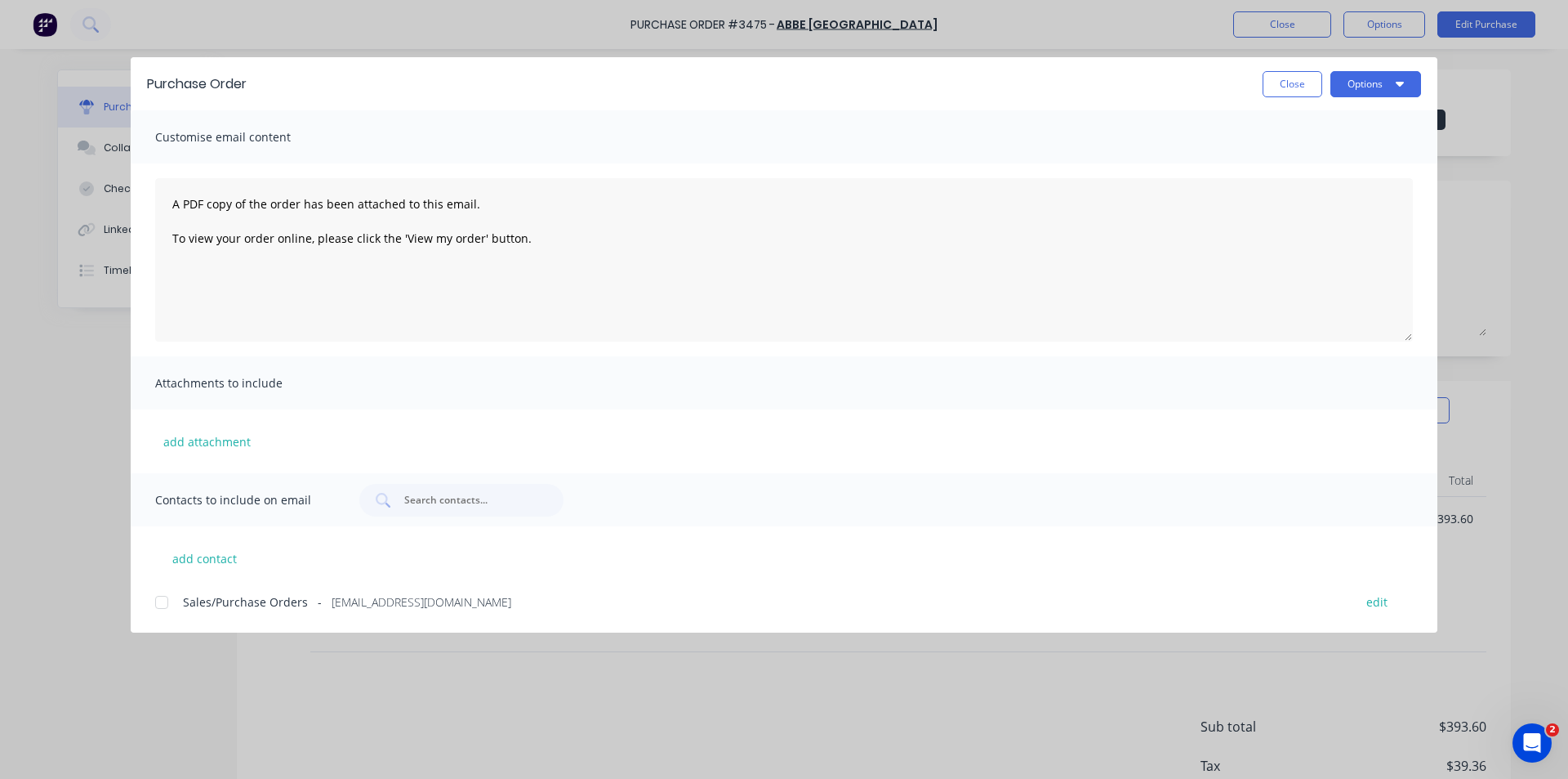
click at [165, 599] on div at bounding box center [161, 602] width 33 height 33
click at [1334, 88] on button "Options" at bounding box center [1376, 84] width 91 height 26
click at [1324, 194] on div "Email" at bounding box center [1344, 191] width 126 height 24
click at [1284, 85] on button "Close" at bounding box center [1292, 84] width 60 height 26
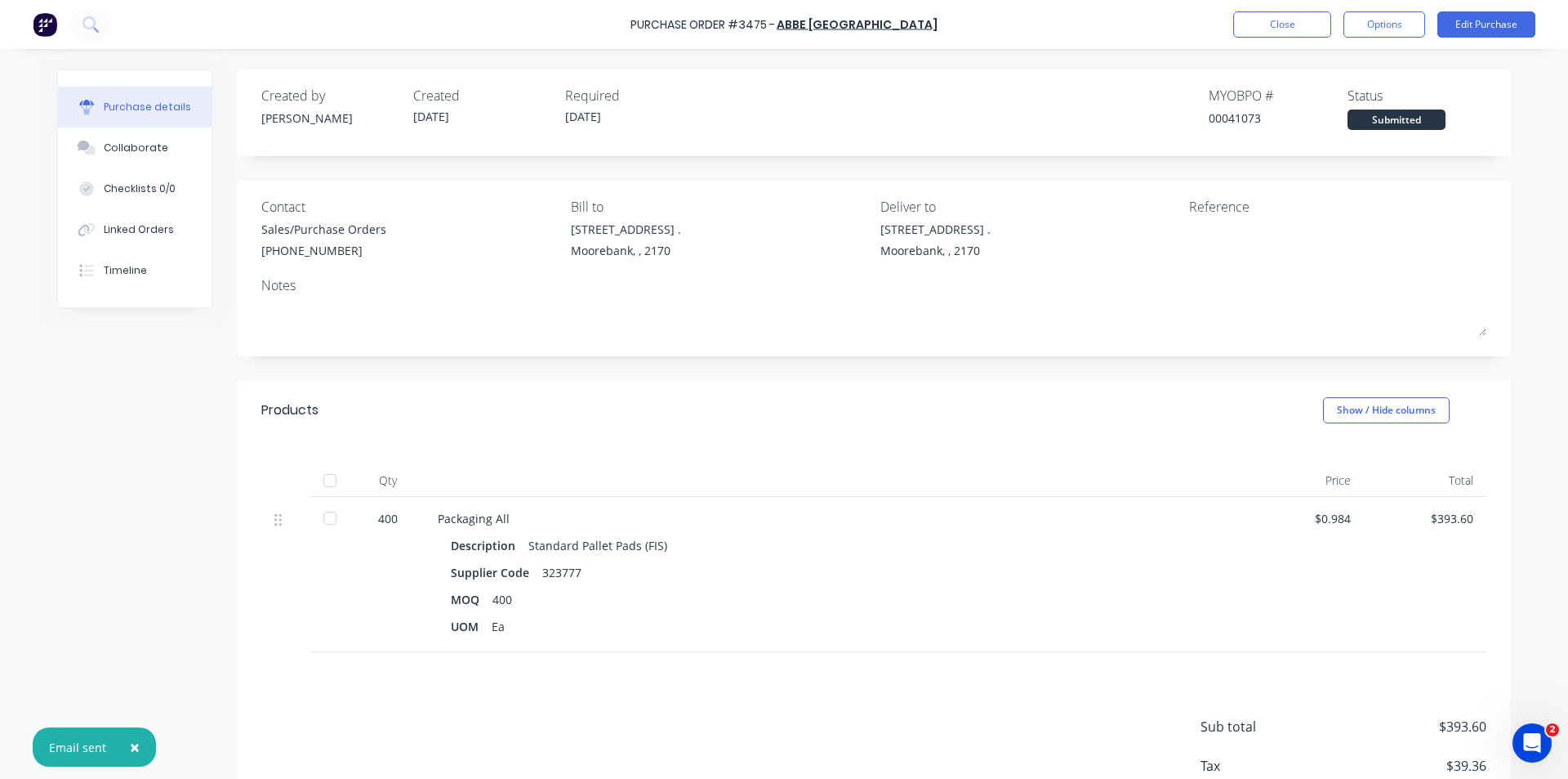
click at [1114, 65] on div "Purchase details Collaborate Checklists 0/0 Linked Orders Timeline Created by K…" at bounding box center [784, 365] width 1487 height 697
click at [1278, 25] on button "Close" at bounding box center [1282, 24] width 98 height 26
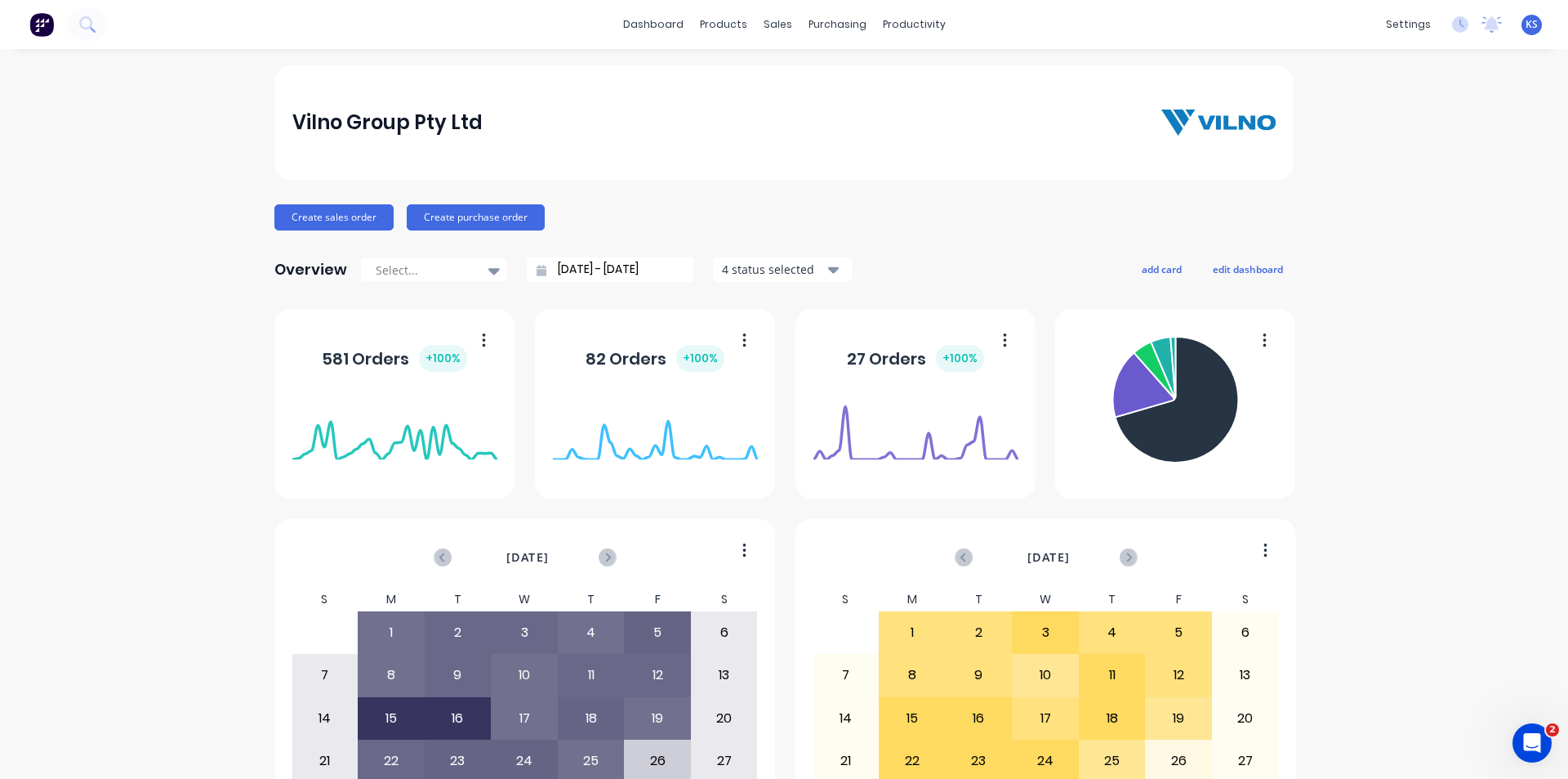
click at [1455, 303] on div "Vilno Group Pty Ltd Create sales order Create purchase order Overview Select...…" at bounding box center [784, 492] width 1568 height 853
click at [118, 142] on div "Vilno Group Pty Ltd Create sales order Create purchase order Overview Select...…" at bounding box center [784, 492] width 1568 height 853
click at [865, 104] on div "Vilno Group Pty Ltd" at bounding box center [784, 123] width 1020 height 114
click at [211, 97] on div "Vilno Group Pty Ltd Create sales order Create purchase order Overview Select...…" at bounding box center [784, 492] width 1568 height 853
click at [817, 134] on div "Vilno Group Pty Ltd" at bounding box center [784, 122] width 984 height 33
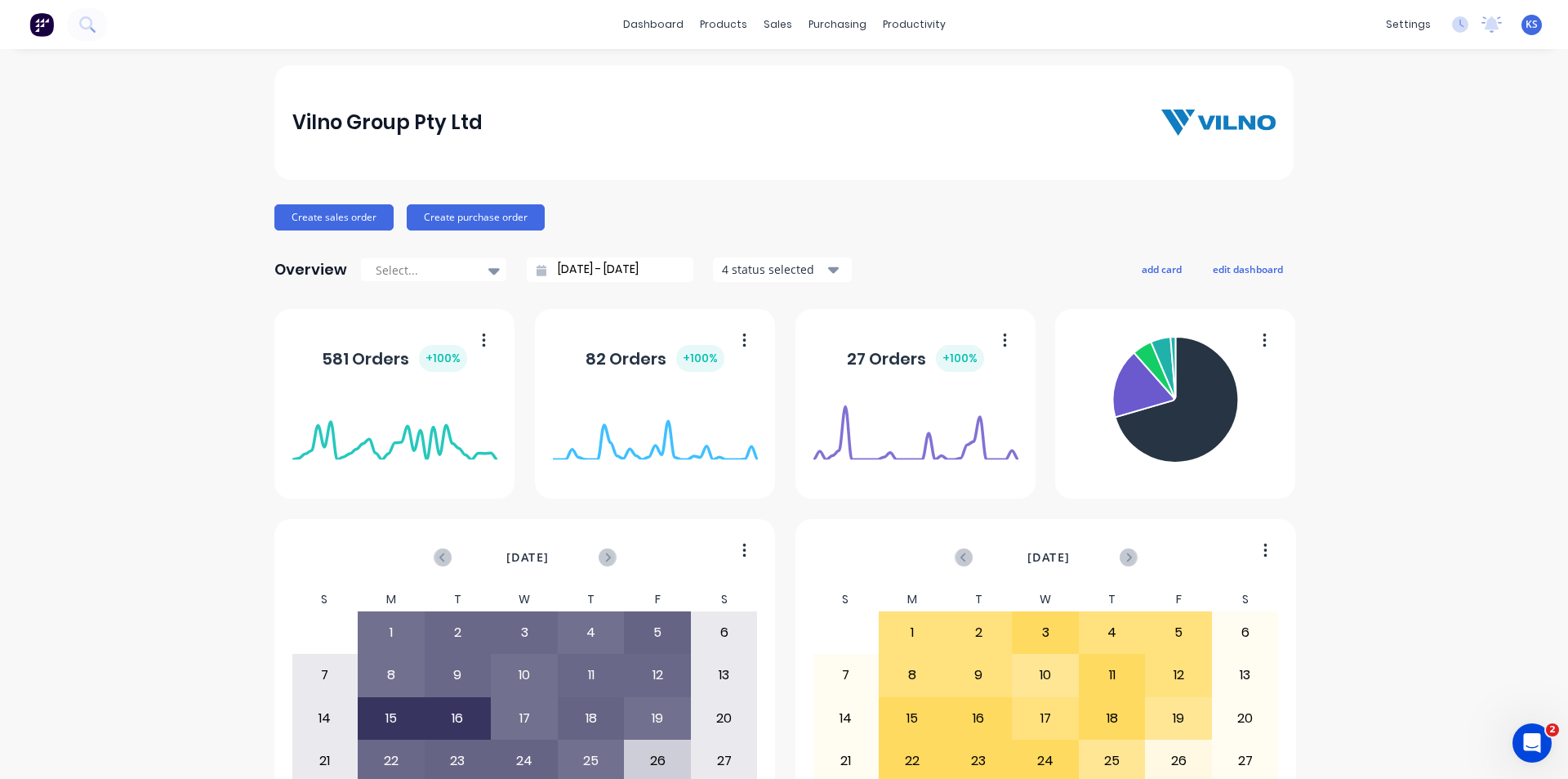
click at [817, 134] on div "Vilno Group Pty Ltd" at bounding box center [784, 122] width 984 height 33
click at [750, 104] on div "Vilno Group Pty Ltd" at bounding box center [784, 123] width 1020 height 114
click at [119, 234] on div "Vilno Group Pty Ltd Create sales order Create purchase order Overview Select...…" at bounding box center [784, 492] width 1568 height 853
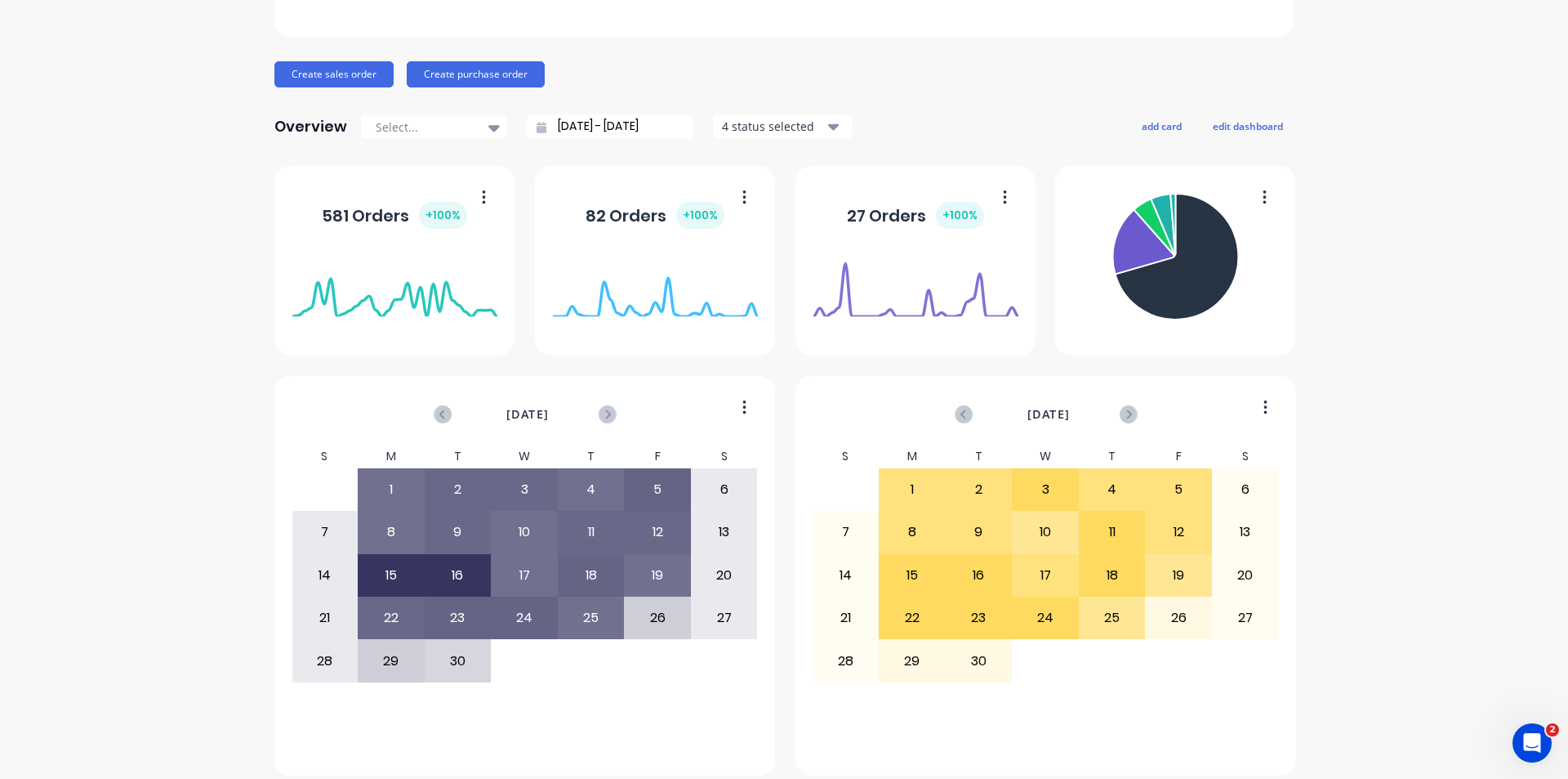
scroll to position [156, 0]
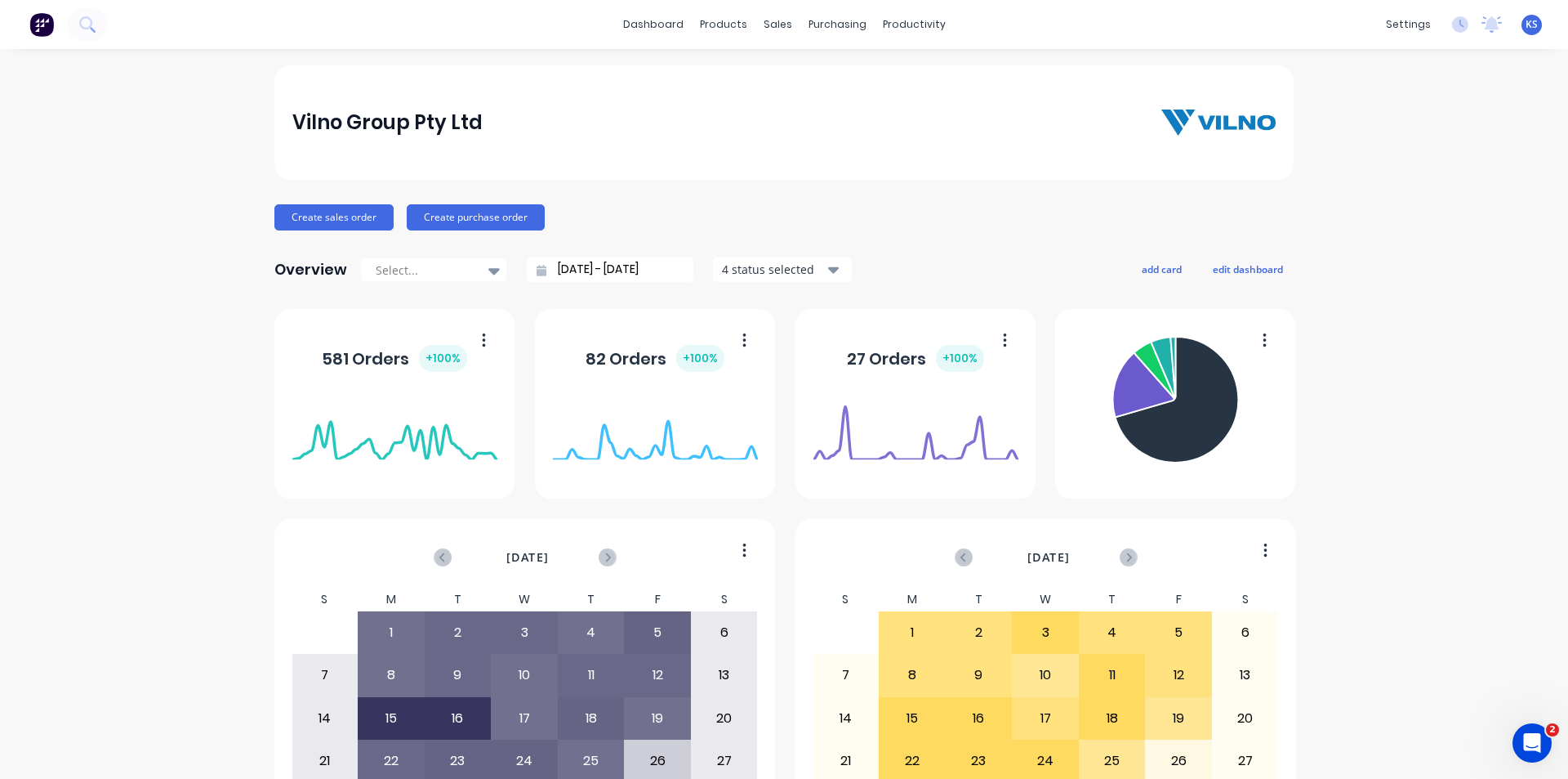
scroll to position [156, 0]
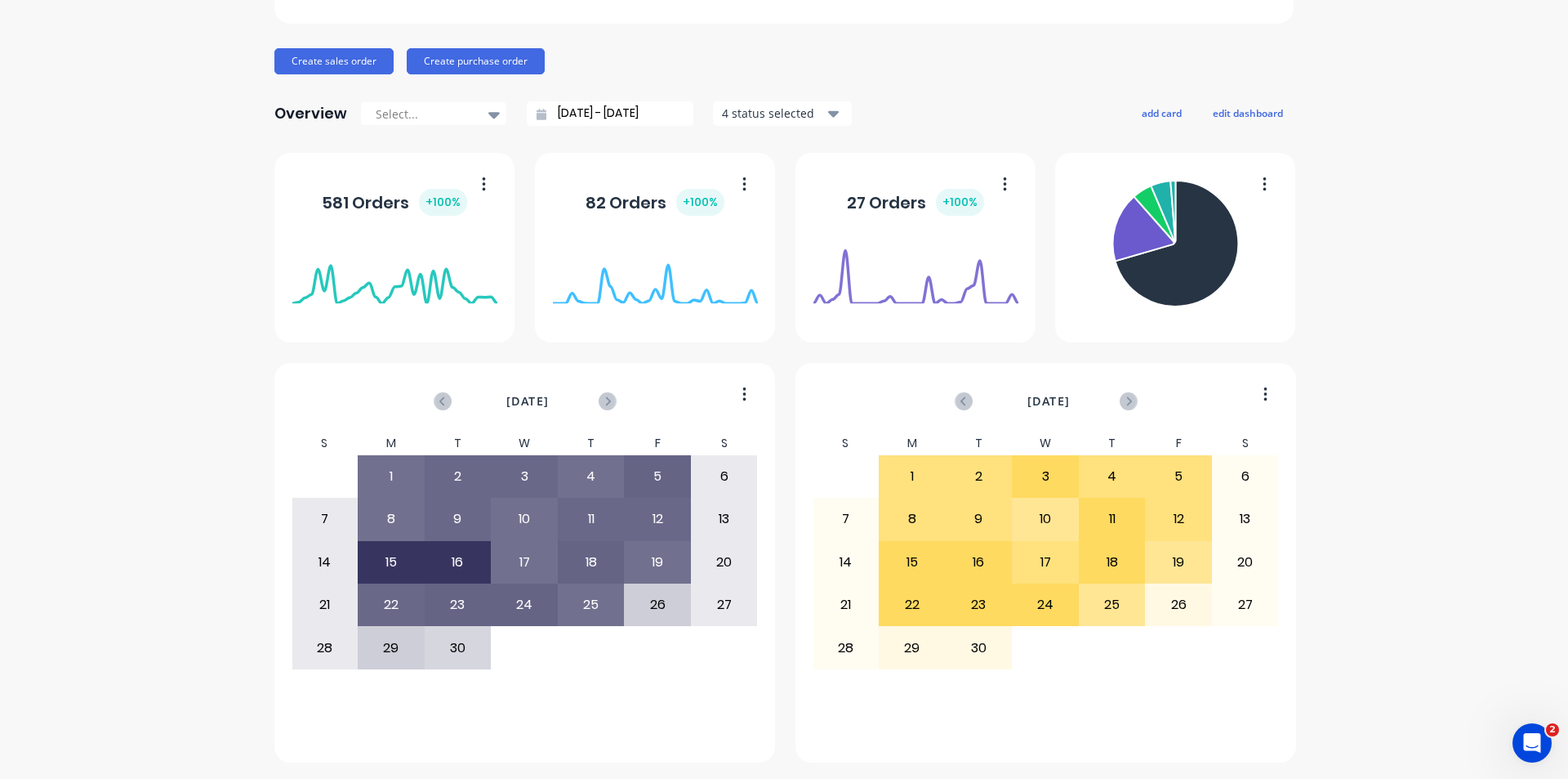
click at [958, 58] on div "Create sales order Create purchase order" at bounding box center [784, 61] width 1020 height 26
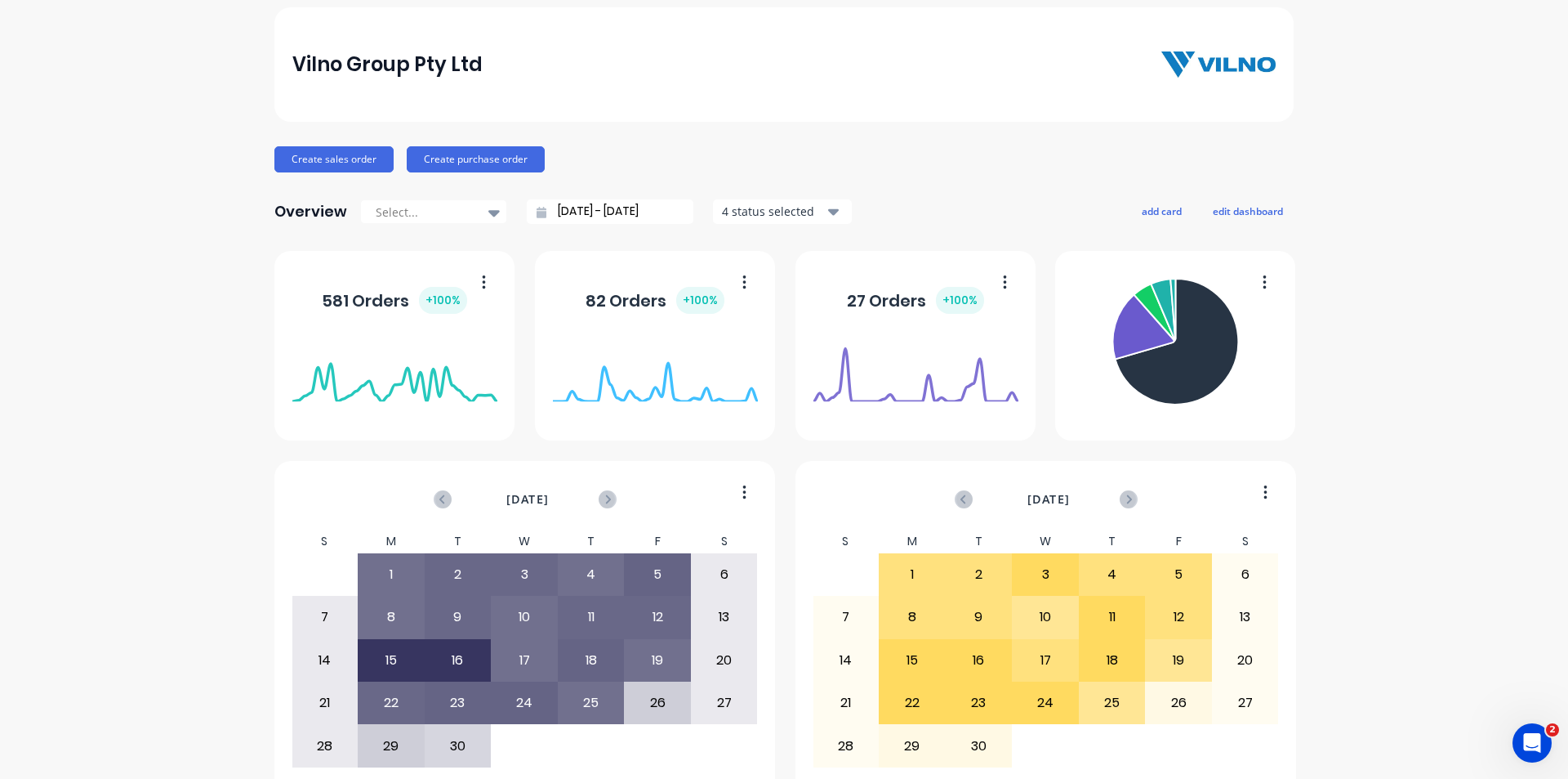
scroll to position [0, 0]
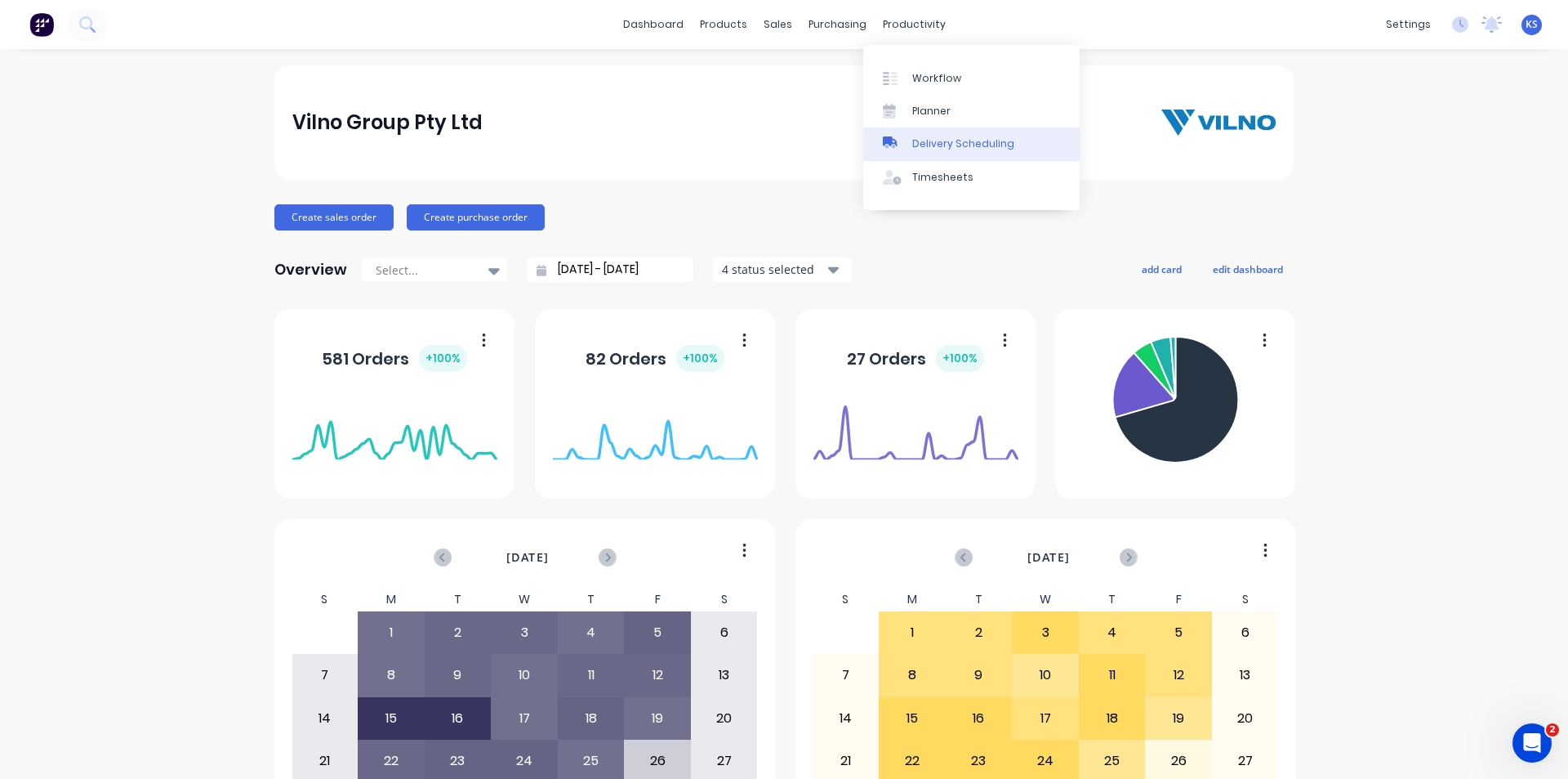
click at [981, 145] on div "Delivery Scheduling" at bounding box center [963, 144] width 102 height 15
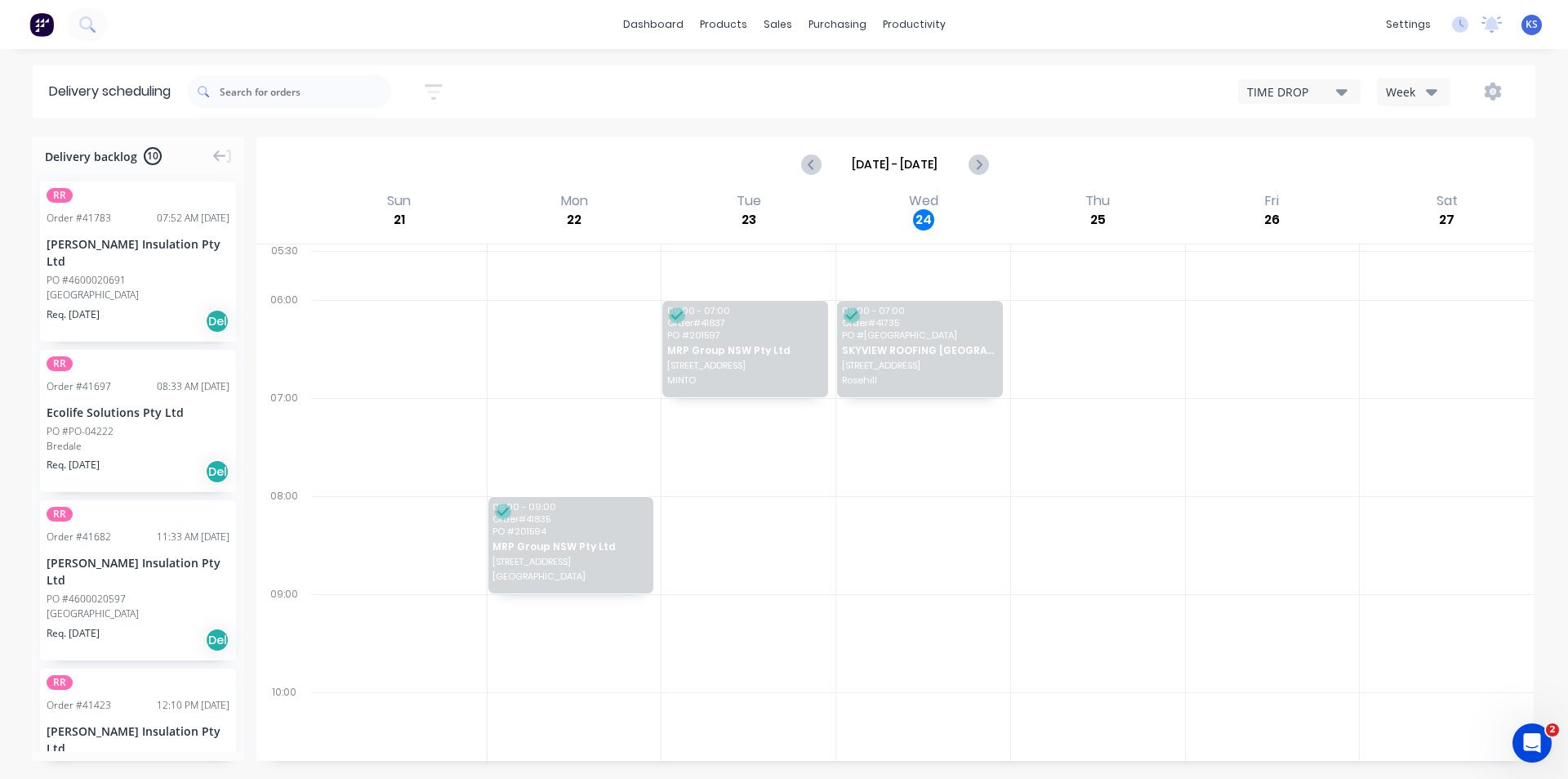
click at [637, 76] on div "Sort by Most recent Created date Required date Order number Customer name Most …" at bounding box center [862, 92] width 1349 height 45
click at [844, 75] on div "Sales Orders" at bounding box center [838, 79] width 67 height 15
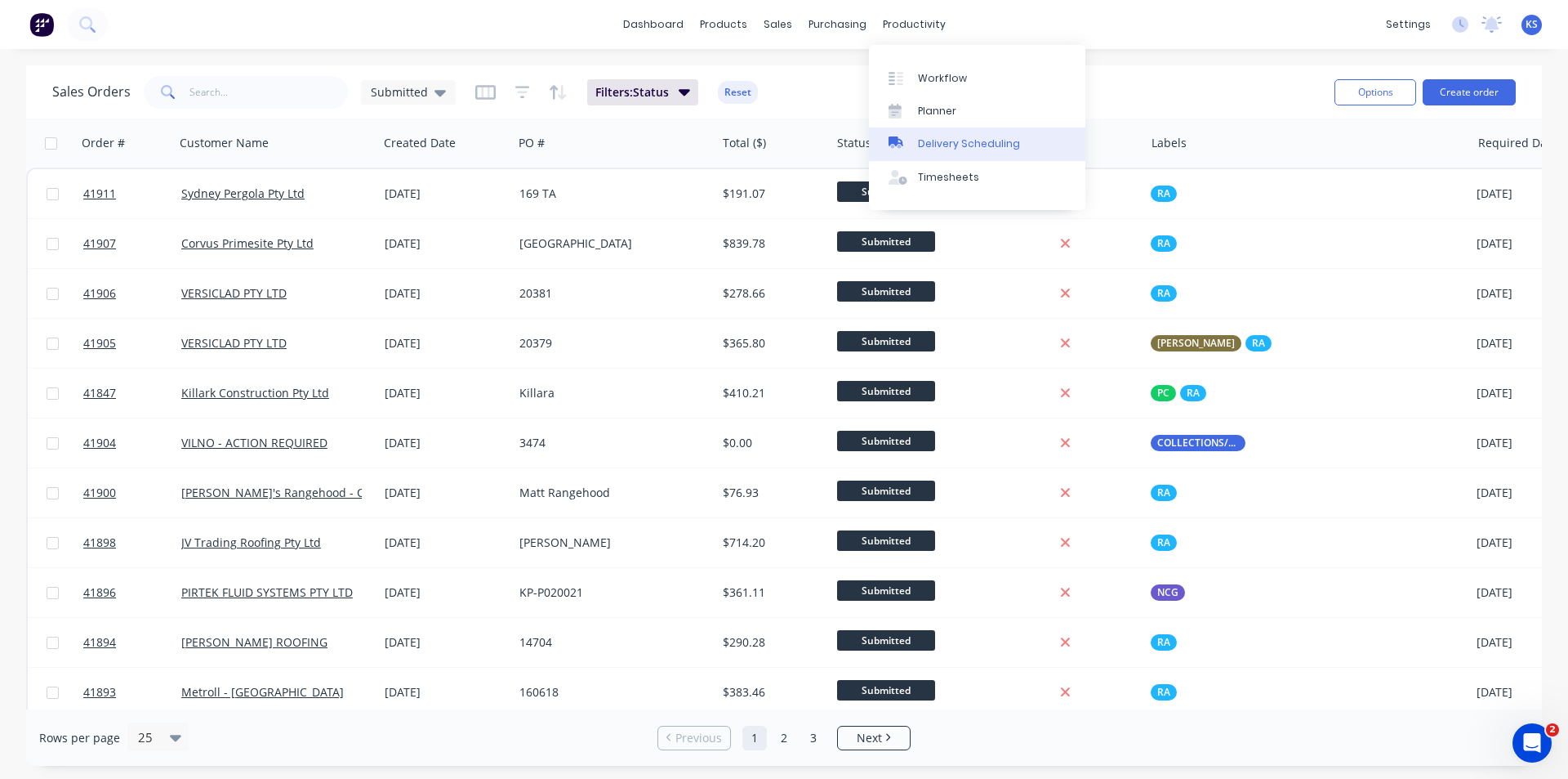
click at [968, 145] on div "Delivery Scheduling" at bounding box center [969, 144] width 102 height 15
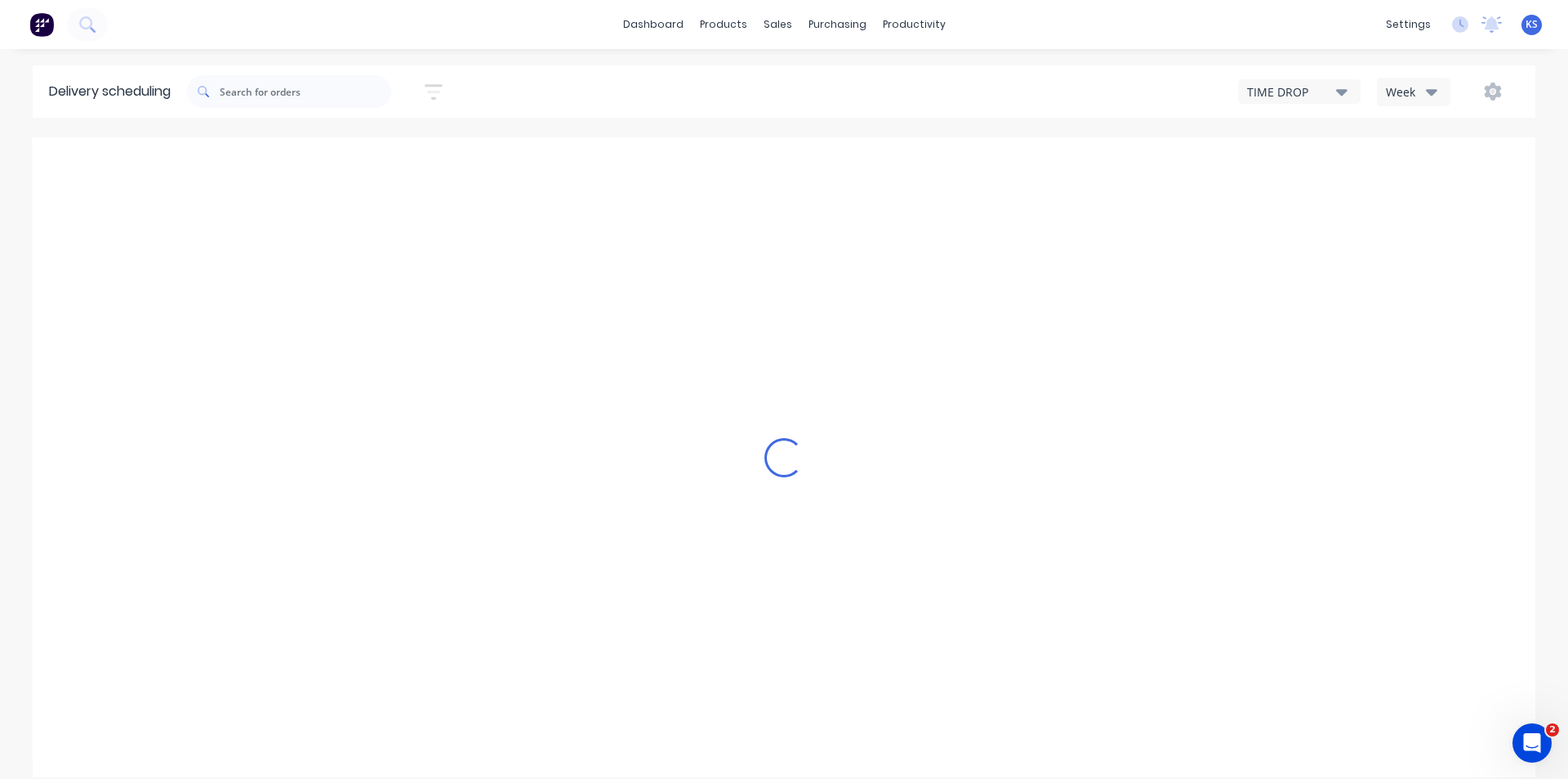
click at [1398, 98] on div "Week" at bounding box center [1409, 92] width 47 height 17
click at [1424, 170] on div "Vehicle" at bounding box center [1459, 167] width 162 height 33
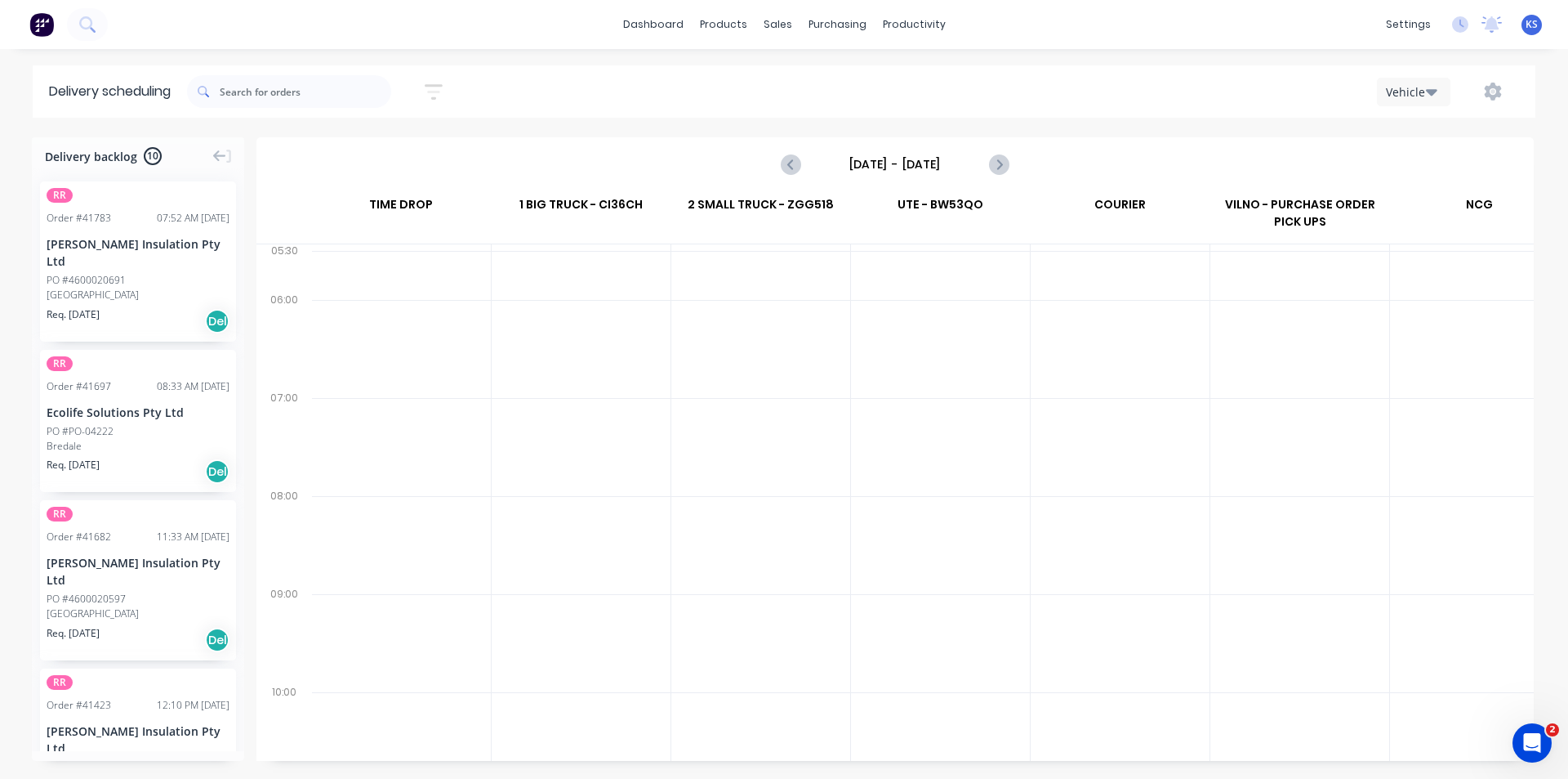
click at [698, 87] on div "Sort by Most recent Created date Required date Order number Customer name Most …" at bounding box center [862, 92] width 1349 height 45
click at [941, 166] on input "Sunday - 21/09/25" at bounding box center [895, 164] width 162 height 24
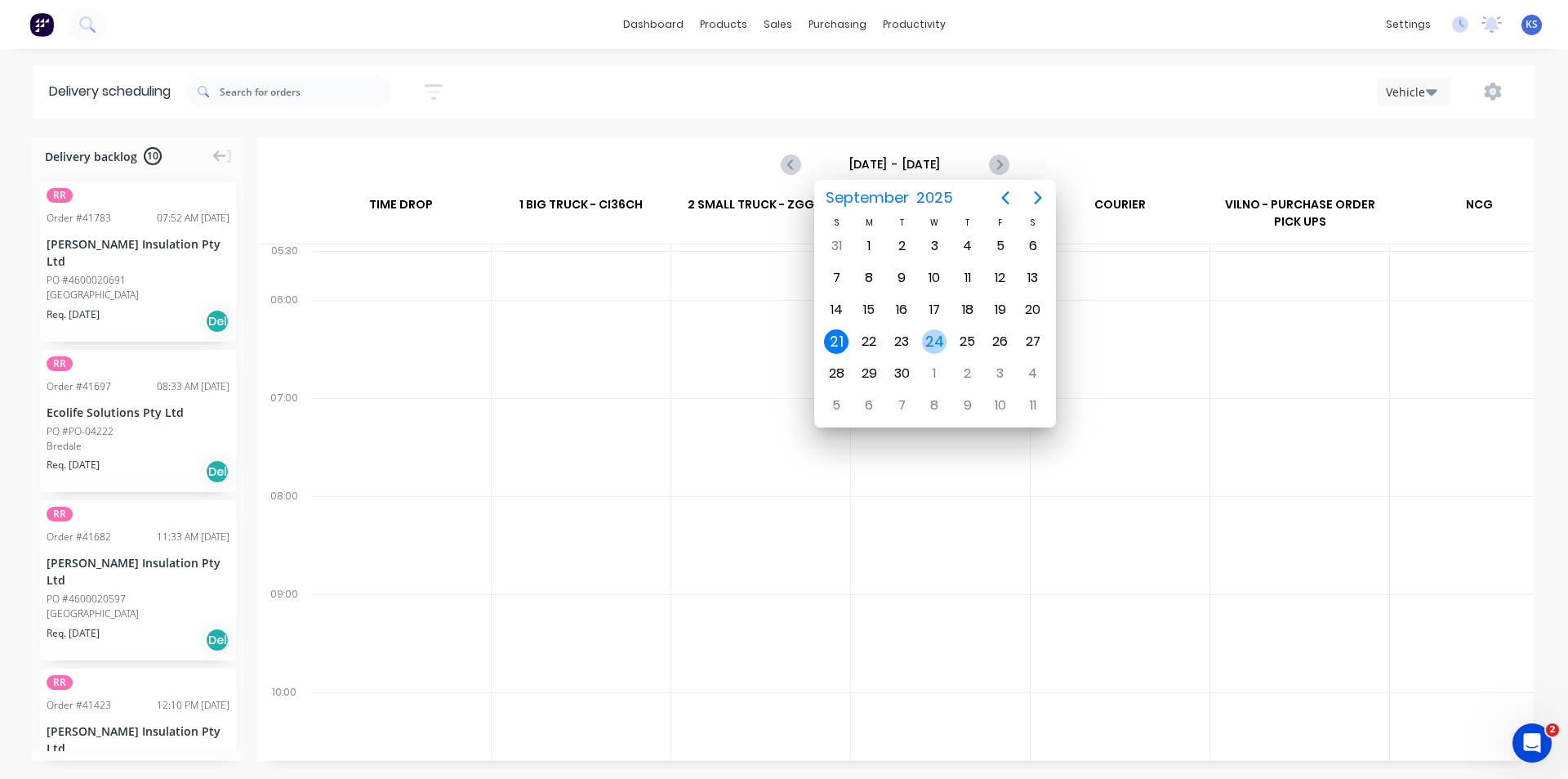
click at [930, 346] on div "24" at bounding box center [934, 341] width 24 height 24
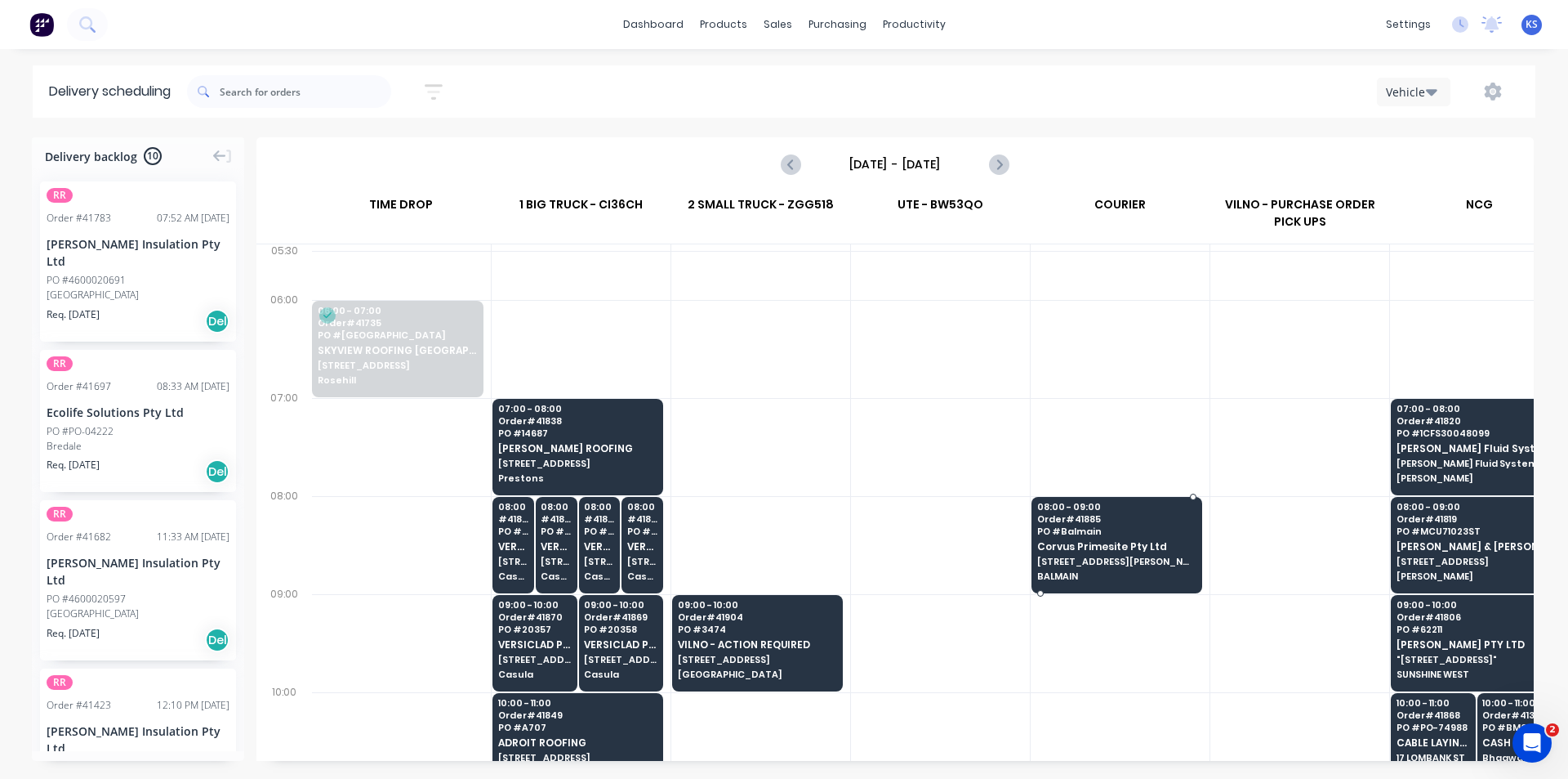
click at [1074, 529] on span "PO # Balmain" at bounding box center [1116, 531] width 159 height 10
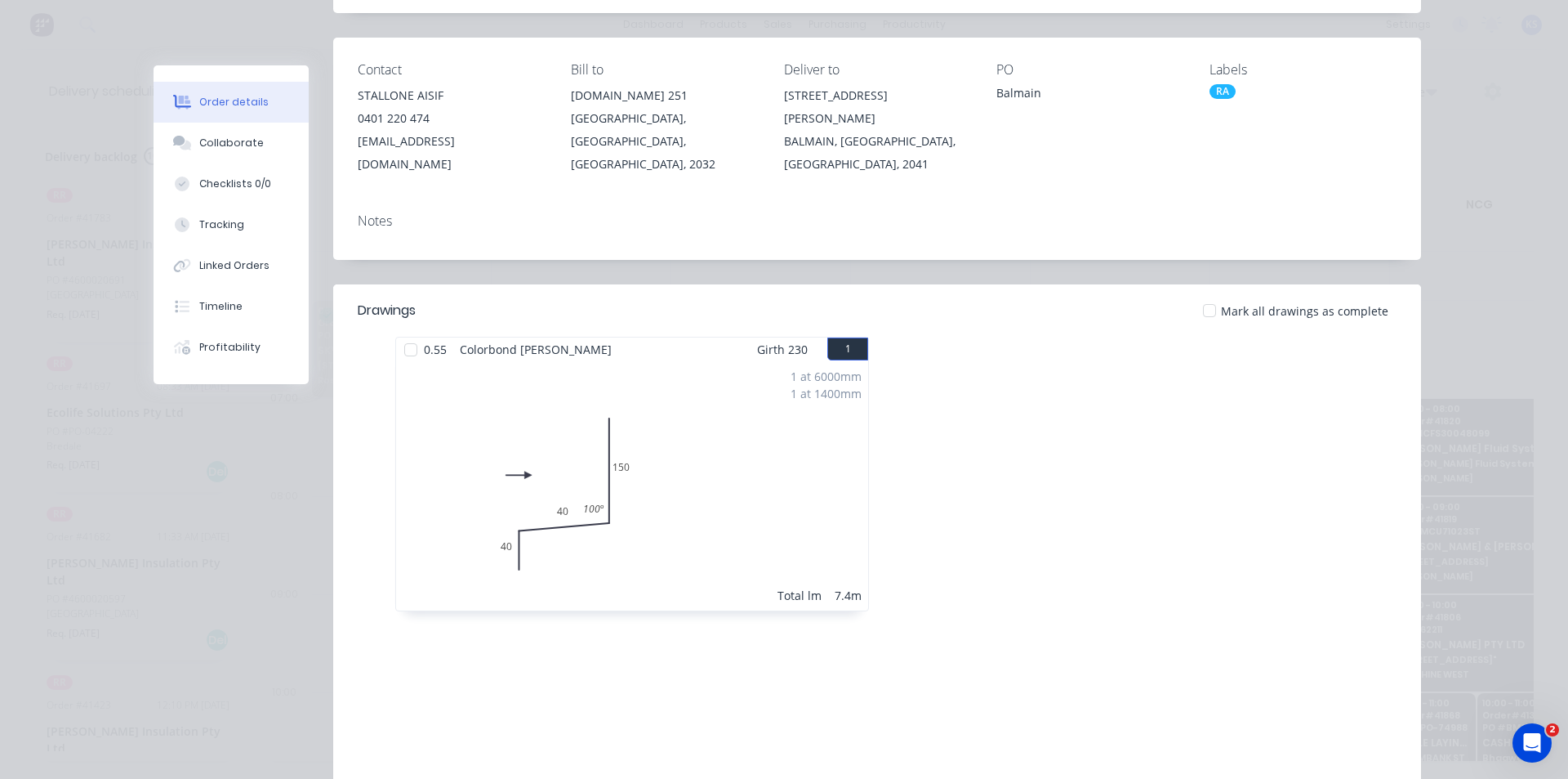
scroll to position [0, 0]
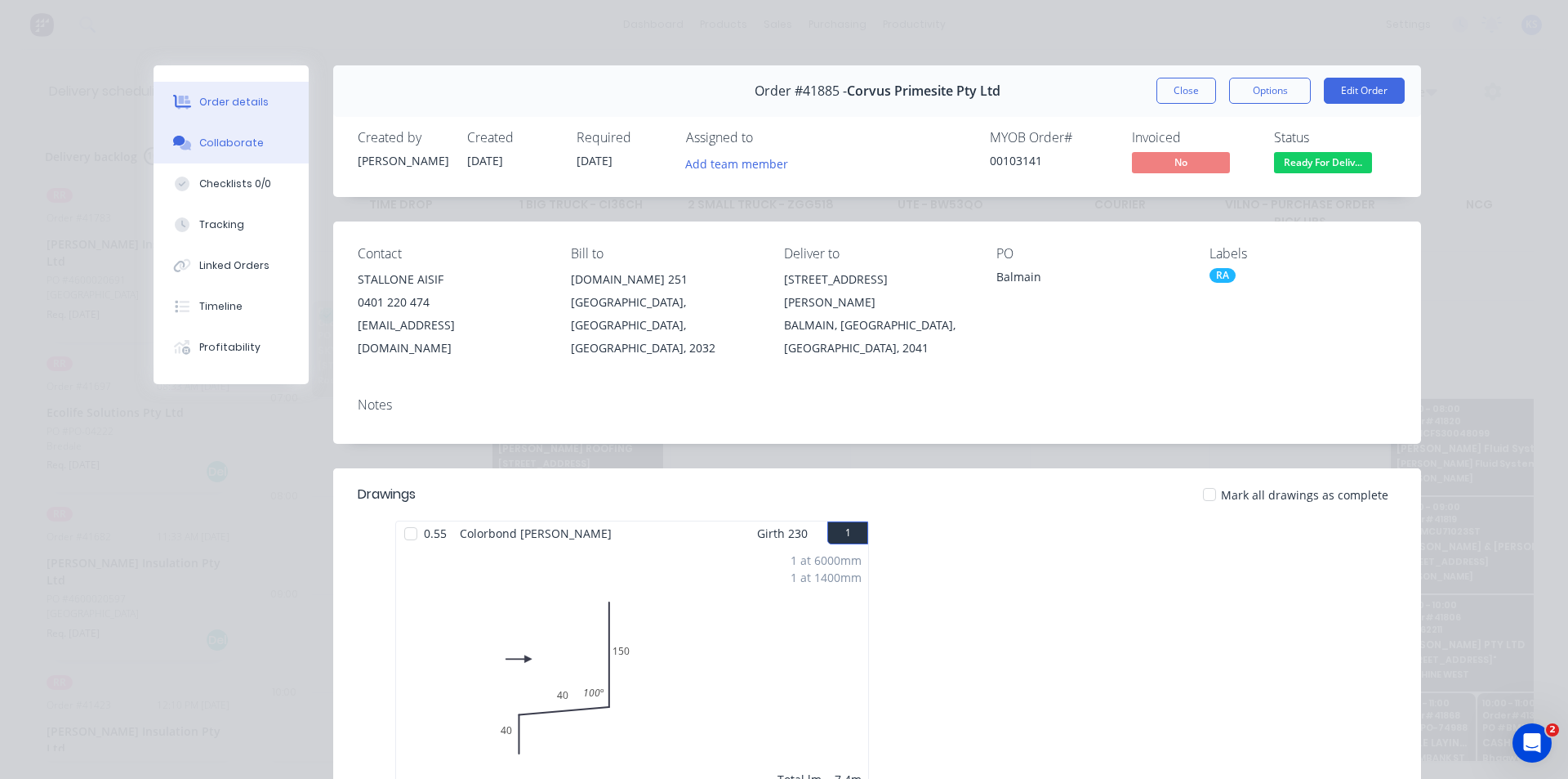
click at [199, 138] on div "Collaborate" at bounding box center [231, 143] width 65 height 15
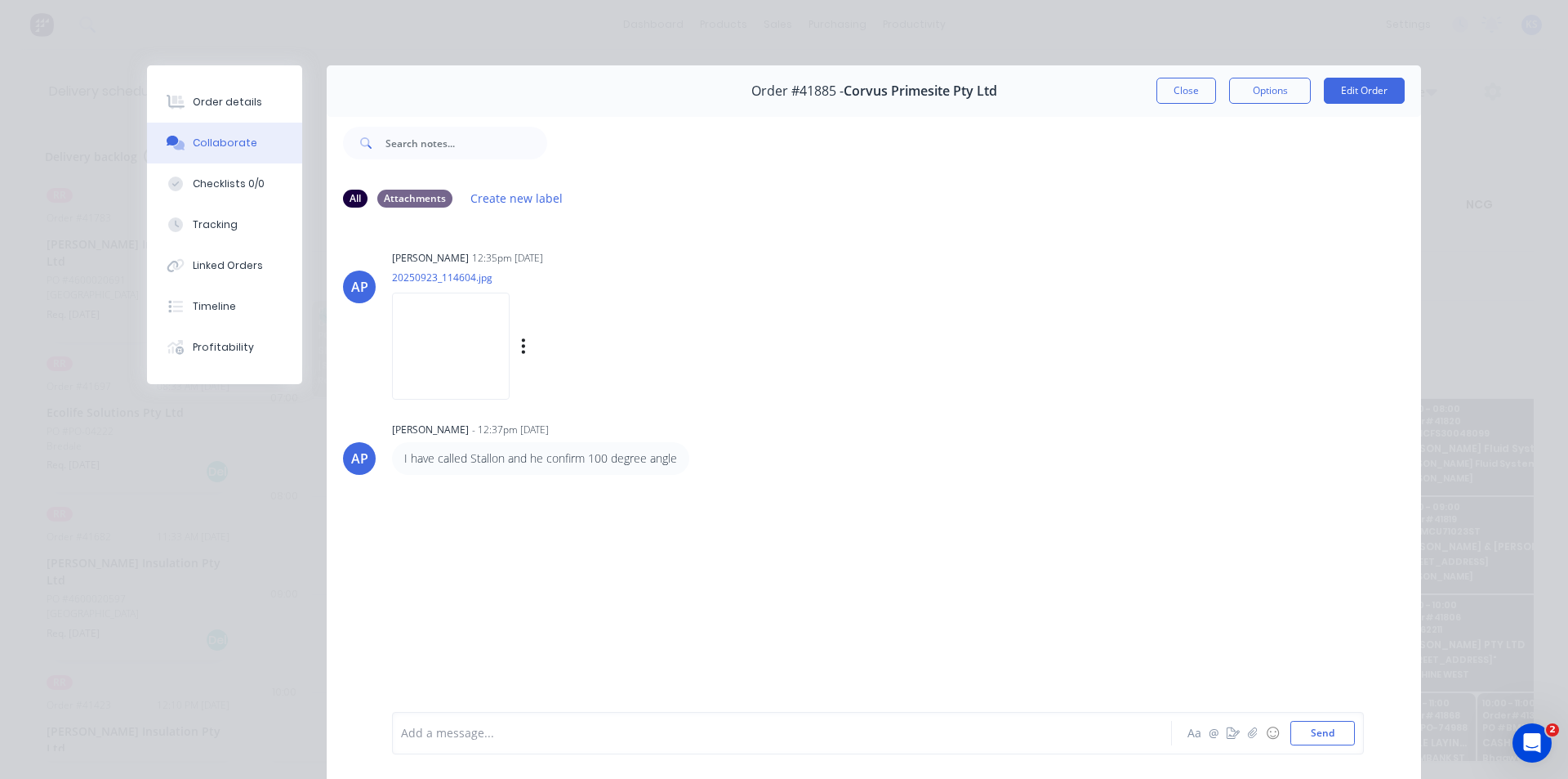
click at [433, 339] on img at bounding box center [451, 345] width 118 height 107
click at [1177, 91] on button "Close" at bounding box center [1186, 90] width 60 height 26
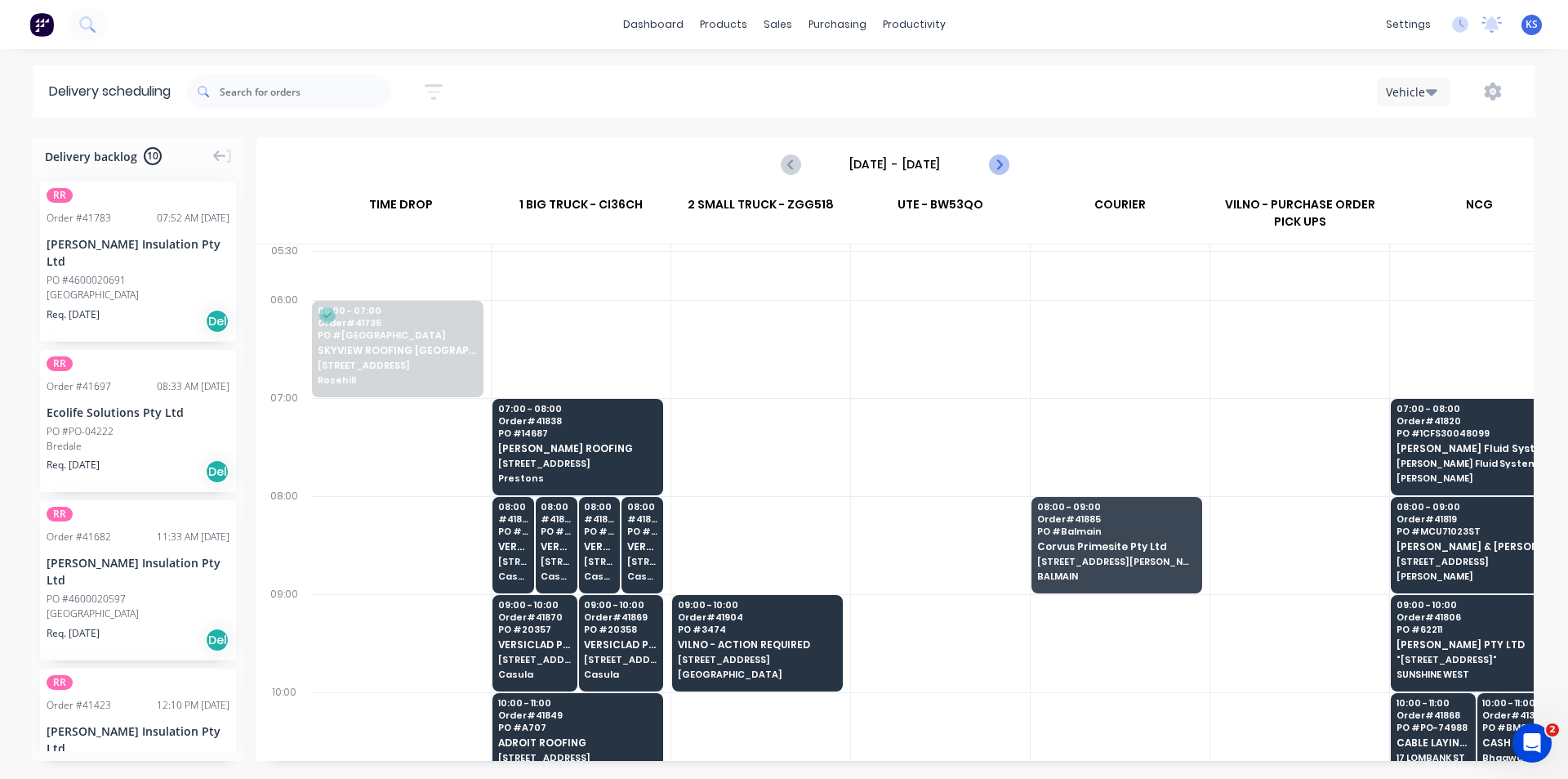
click at [1008, 164] on icon "Next page" at bounding box center [998, 164] width 19 height 19
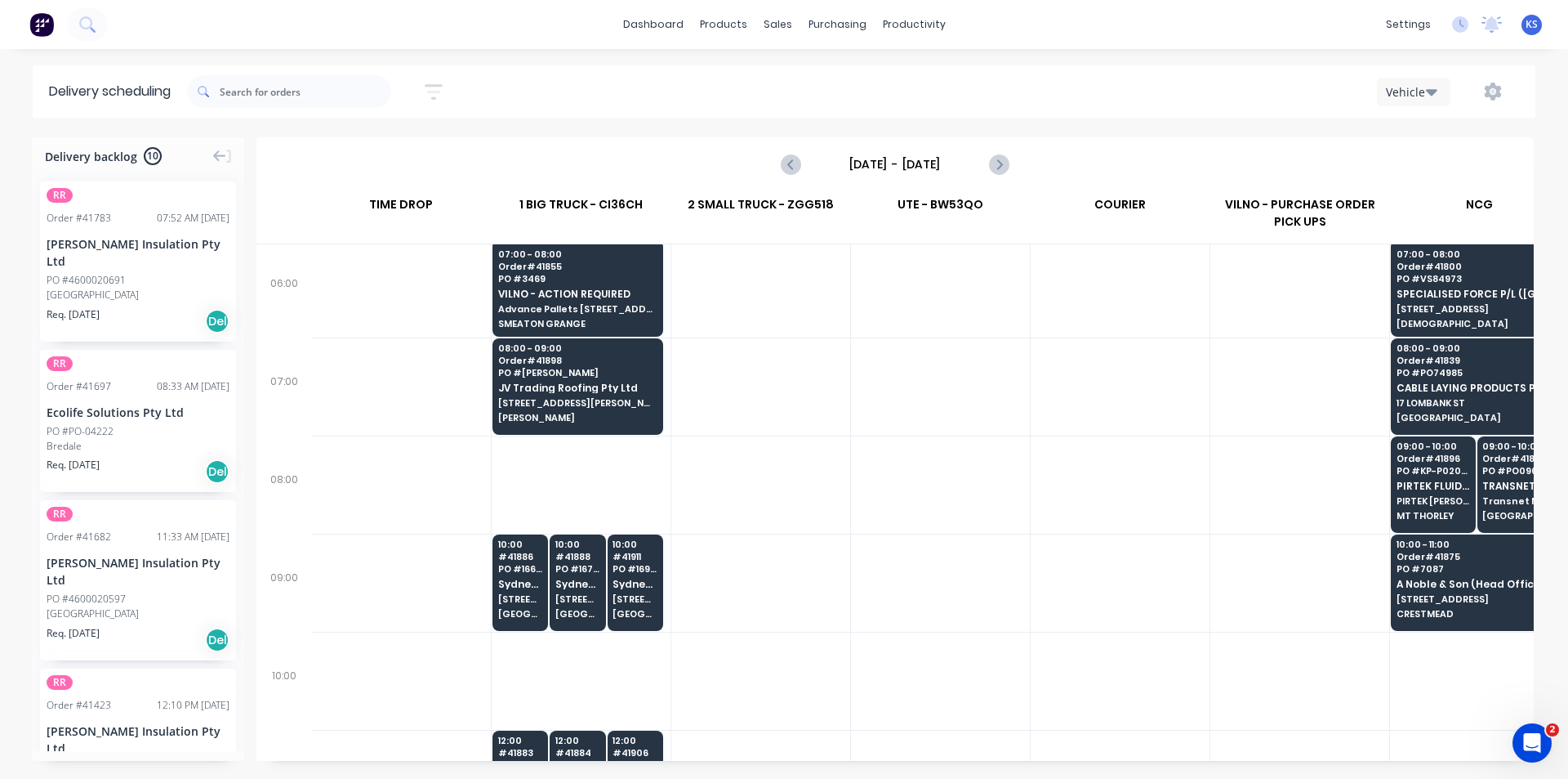
scroll to position [0, 1]
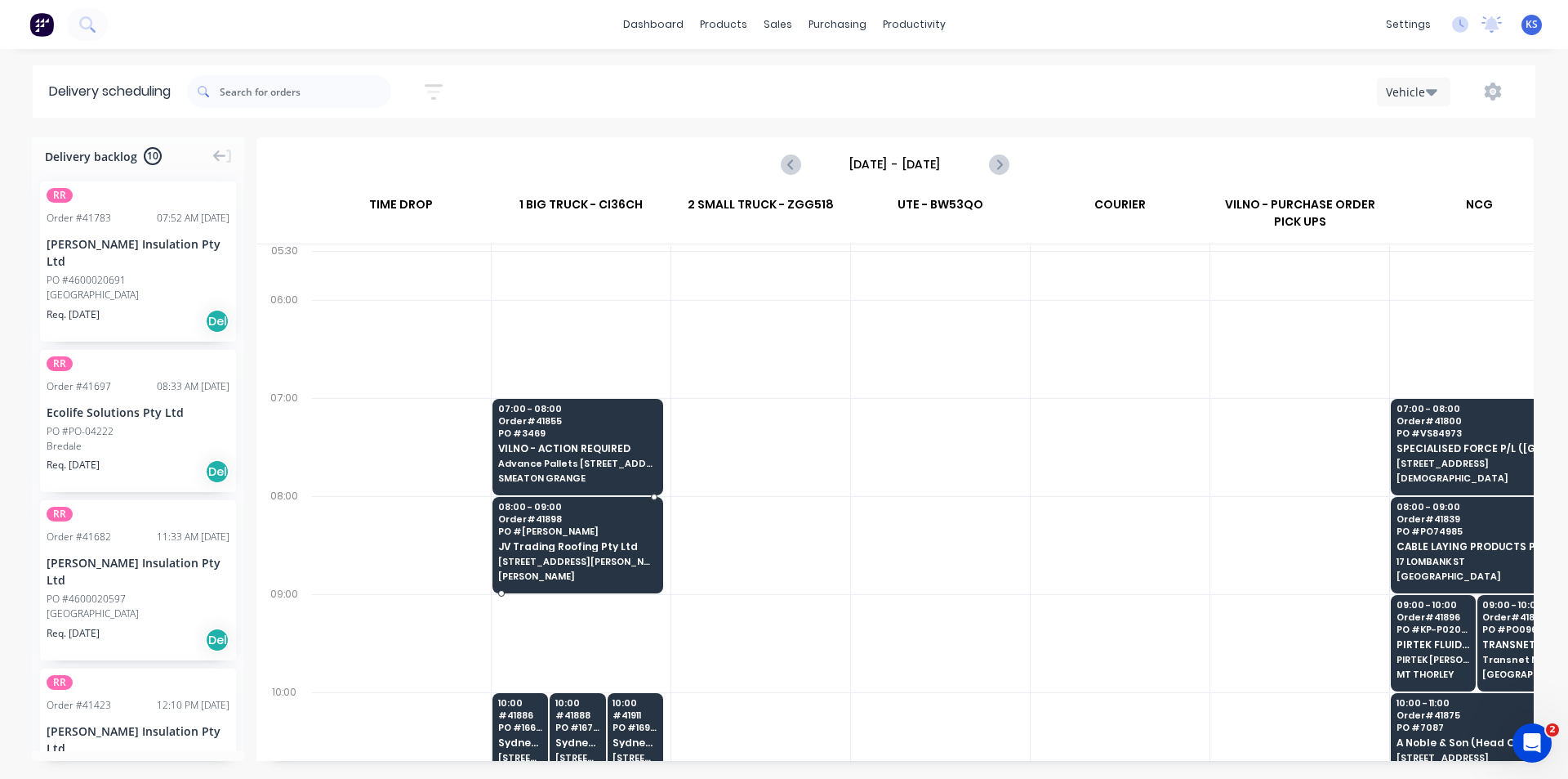
click at [567, 550] on span "JV Trading Roofing Pty Ltd" at bounding box center [577, 546] width 159 height 11
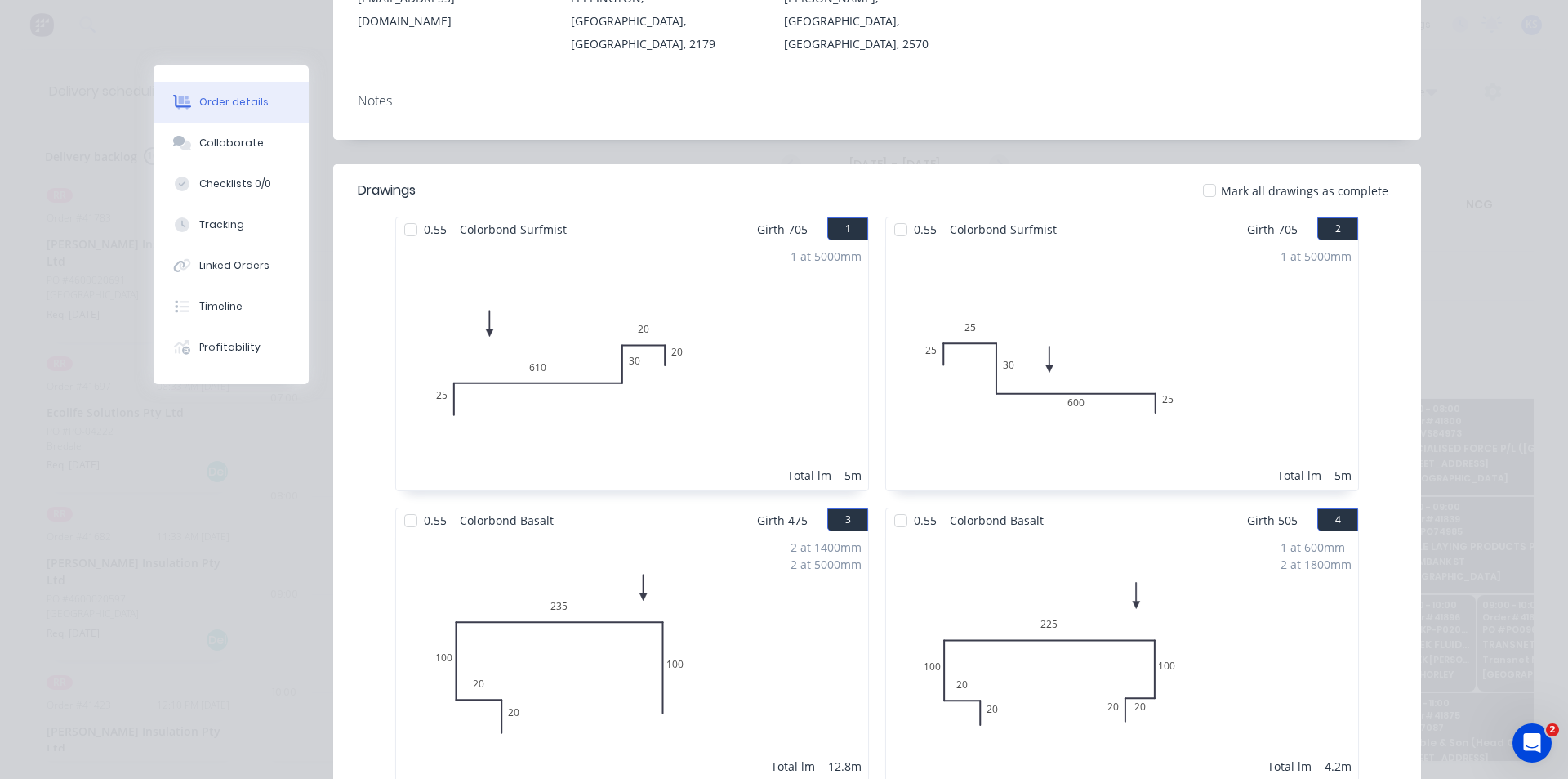
scroll to position [0, 0]
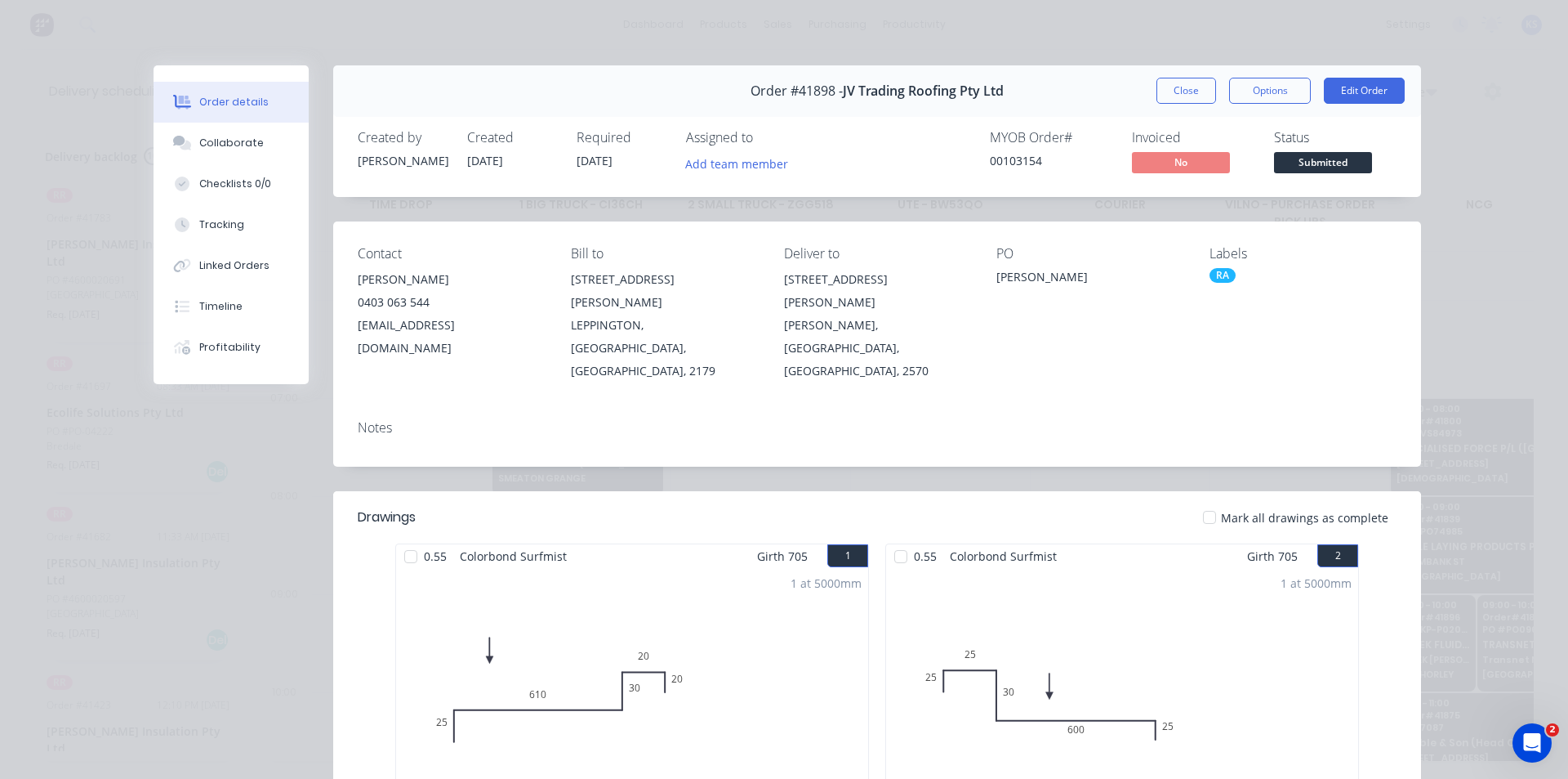
click at [1198, 97] on button "Close" at bounding box center [1186, 90] width 60 height 26
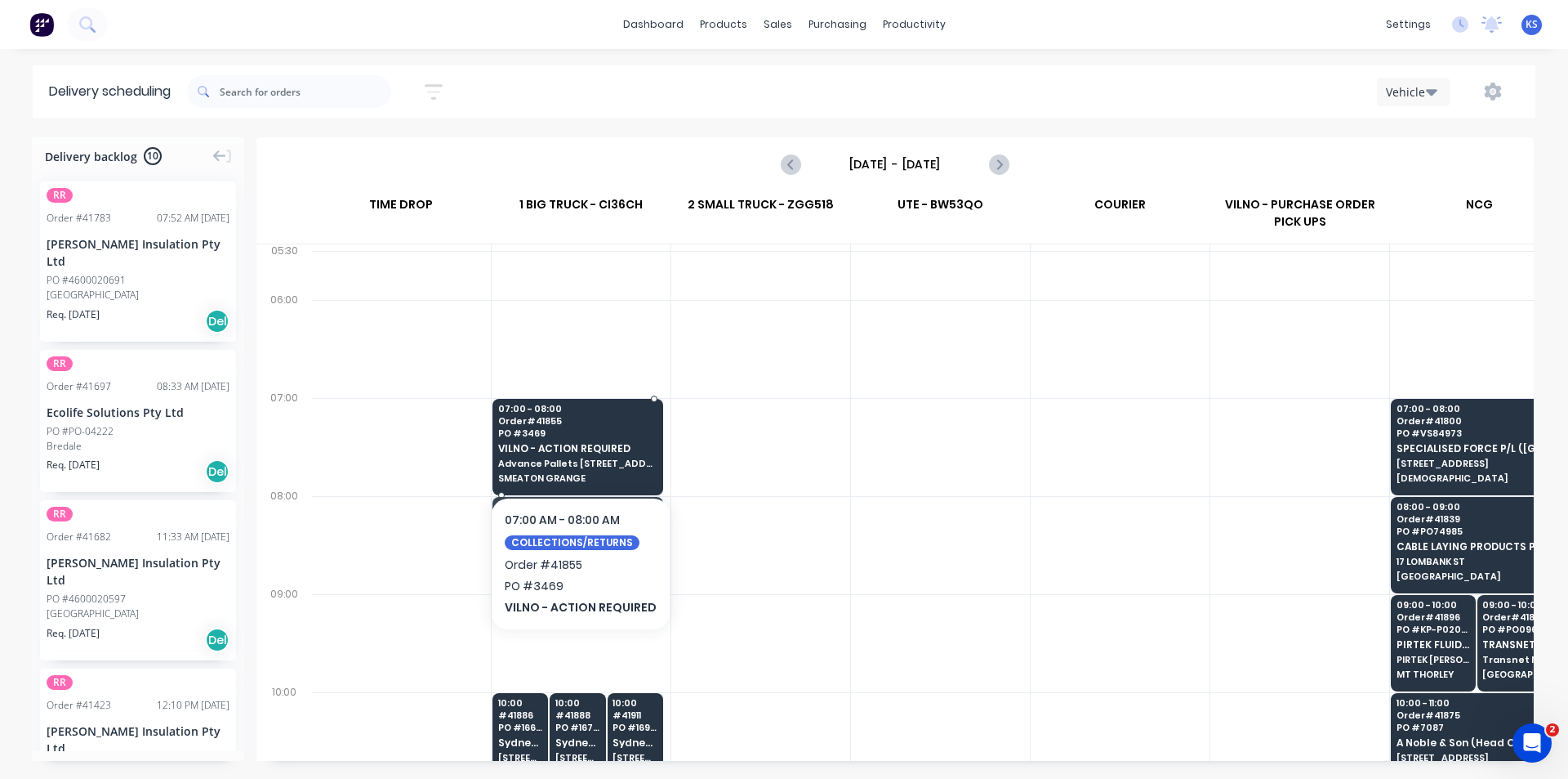
click at [579, 461] on span "Advance Pallets 164 Hartley Road" at bounding box center [577, 464] width 159 height 10
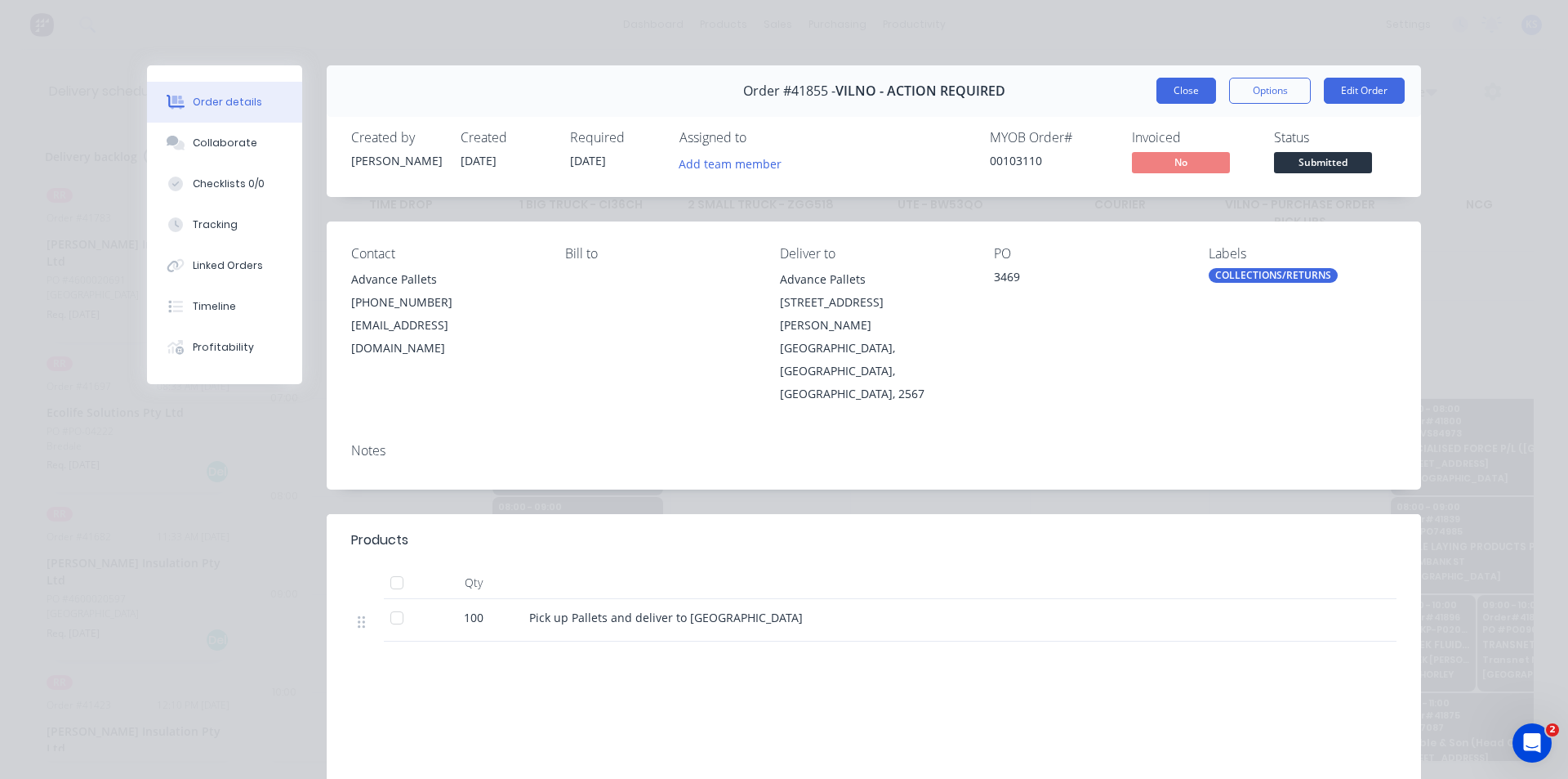
click at [1171, 87] on button "Close" at bounding box center [1186, 90] width 60 height 26
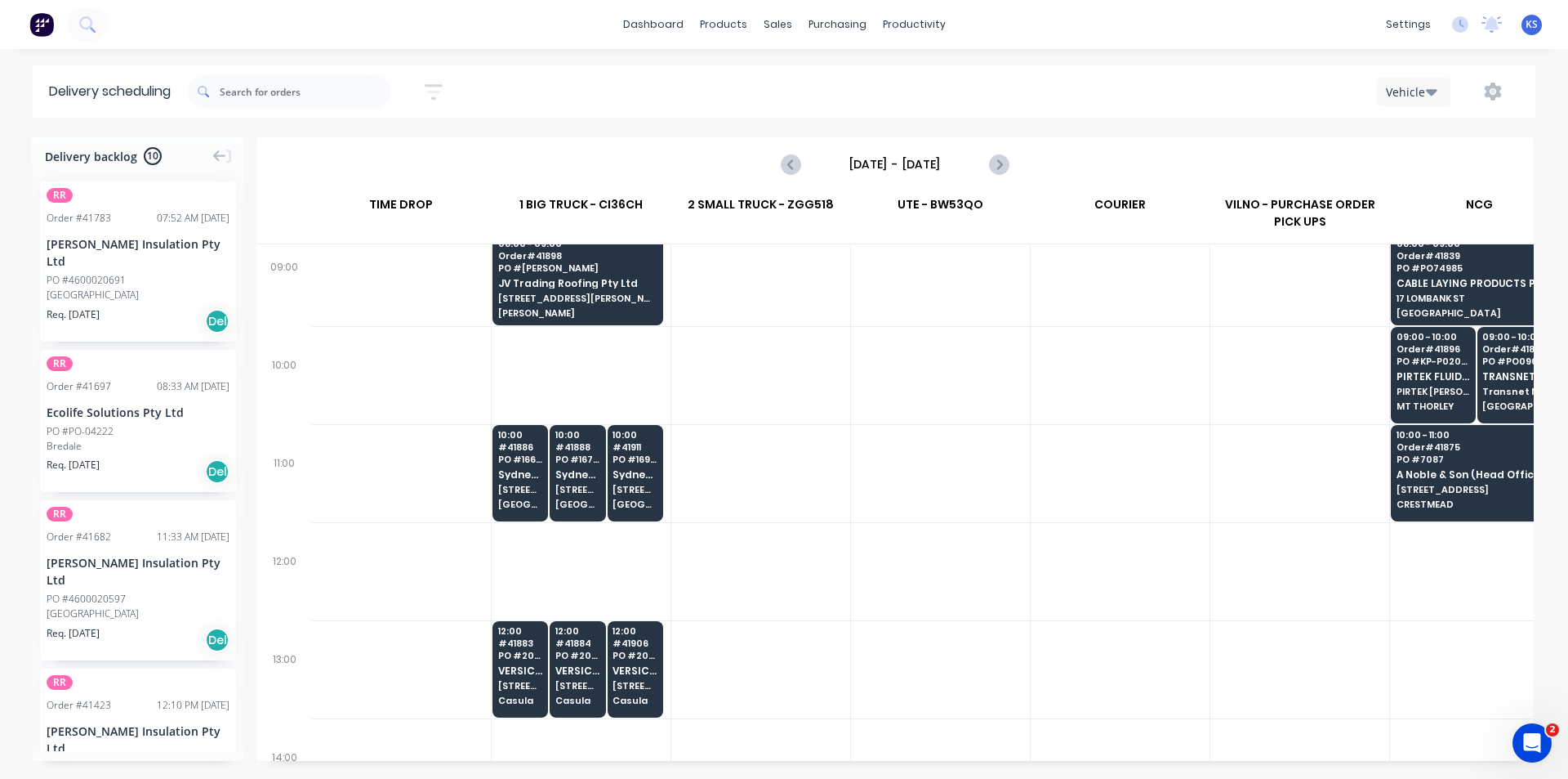
scroll to position [327, 1]
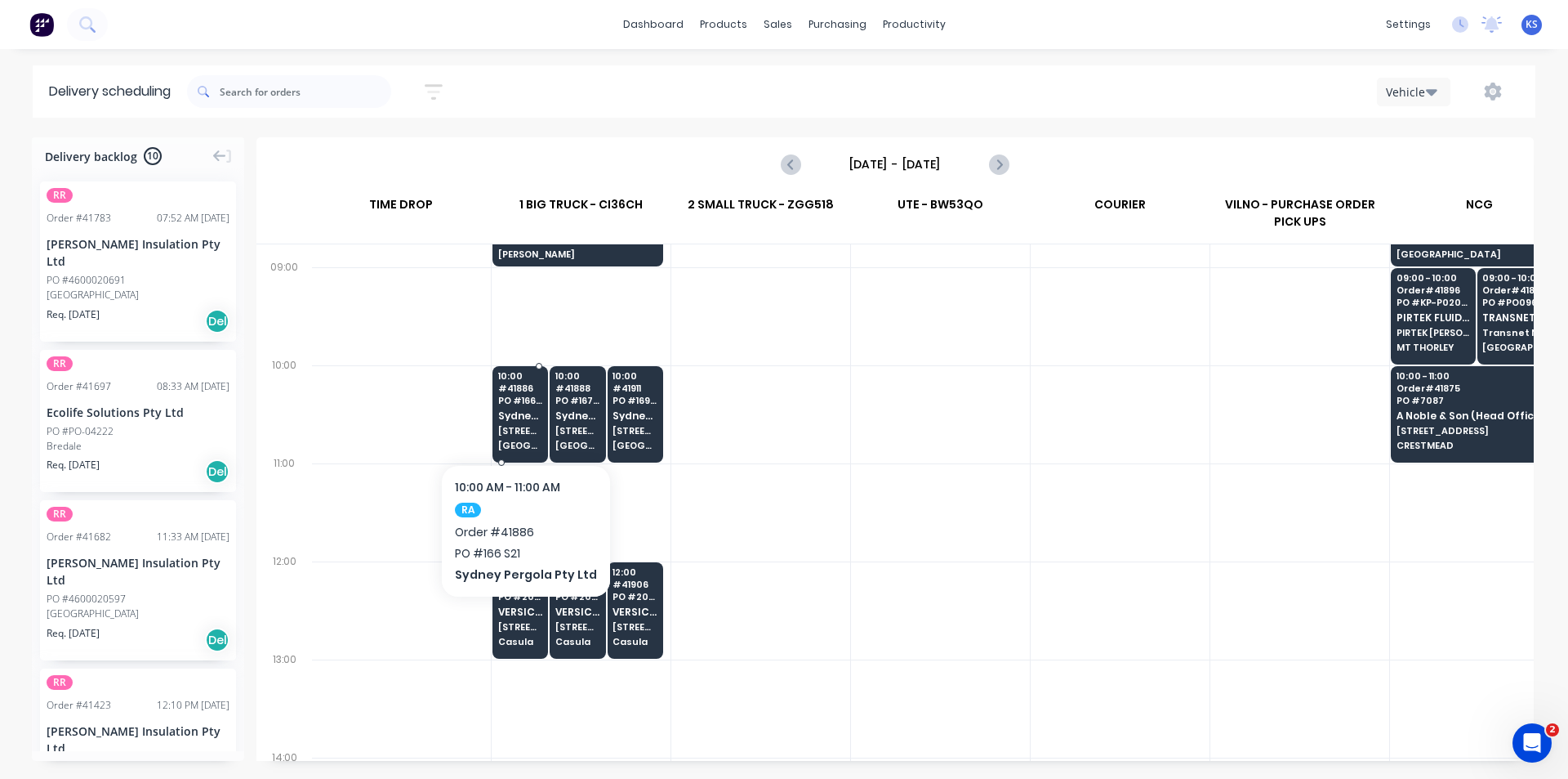
click at [529, 407] on div "10:00 # 41886 PO # 166 S21 Sydney Pergola Pty Ltd 5/132-136 Newton rd WETHERILL…" at bounding box center [520, 412] width 54 height 92
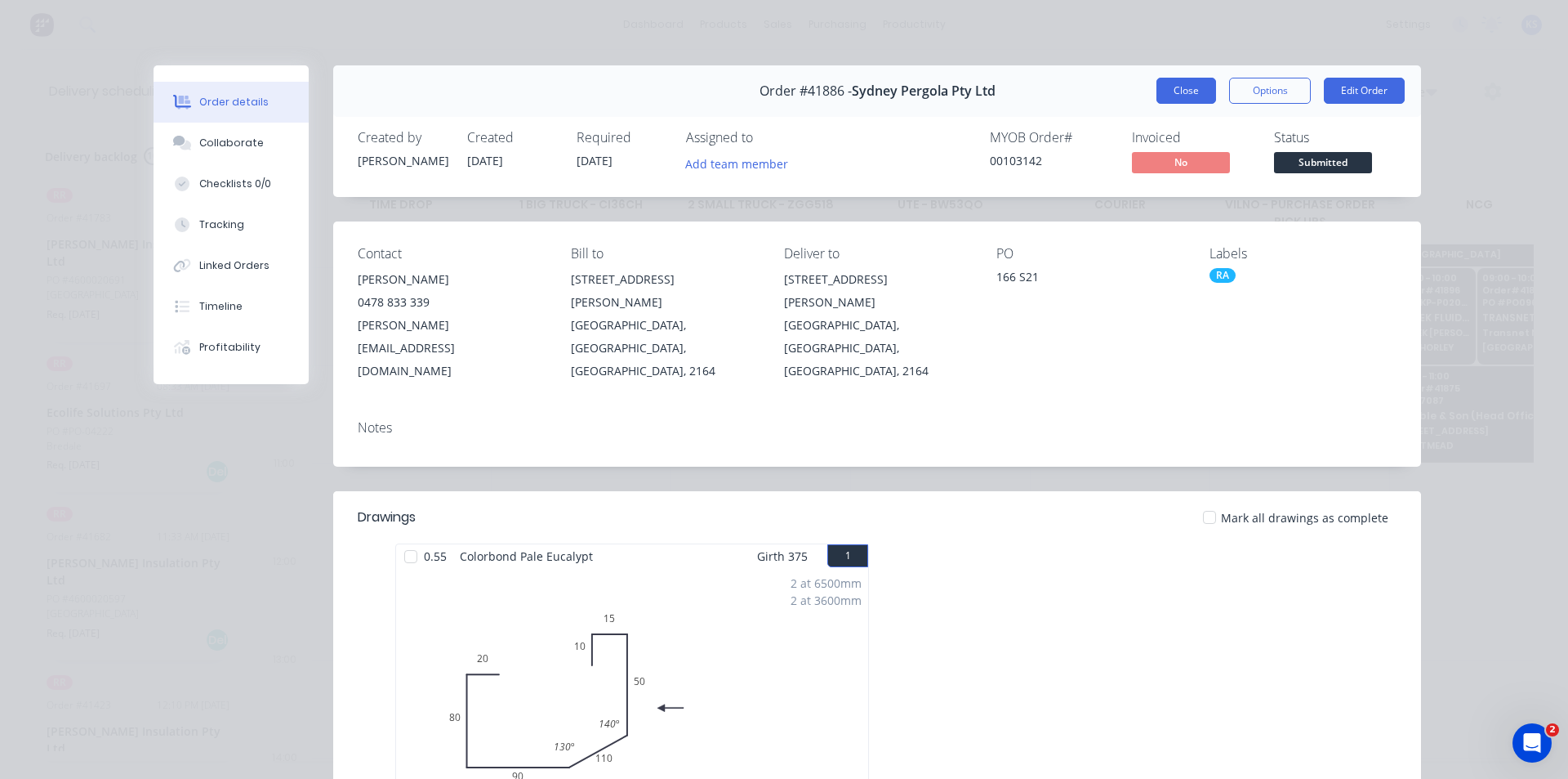
click at [1172, 77] on button "Close" at bounding box center [1186, 90] width 60 height 26
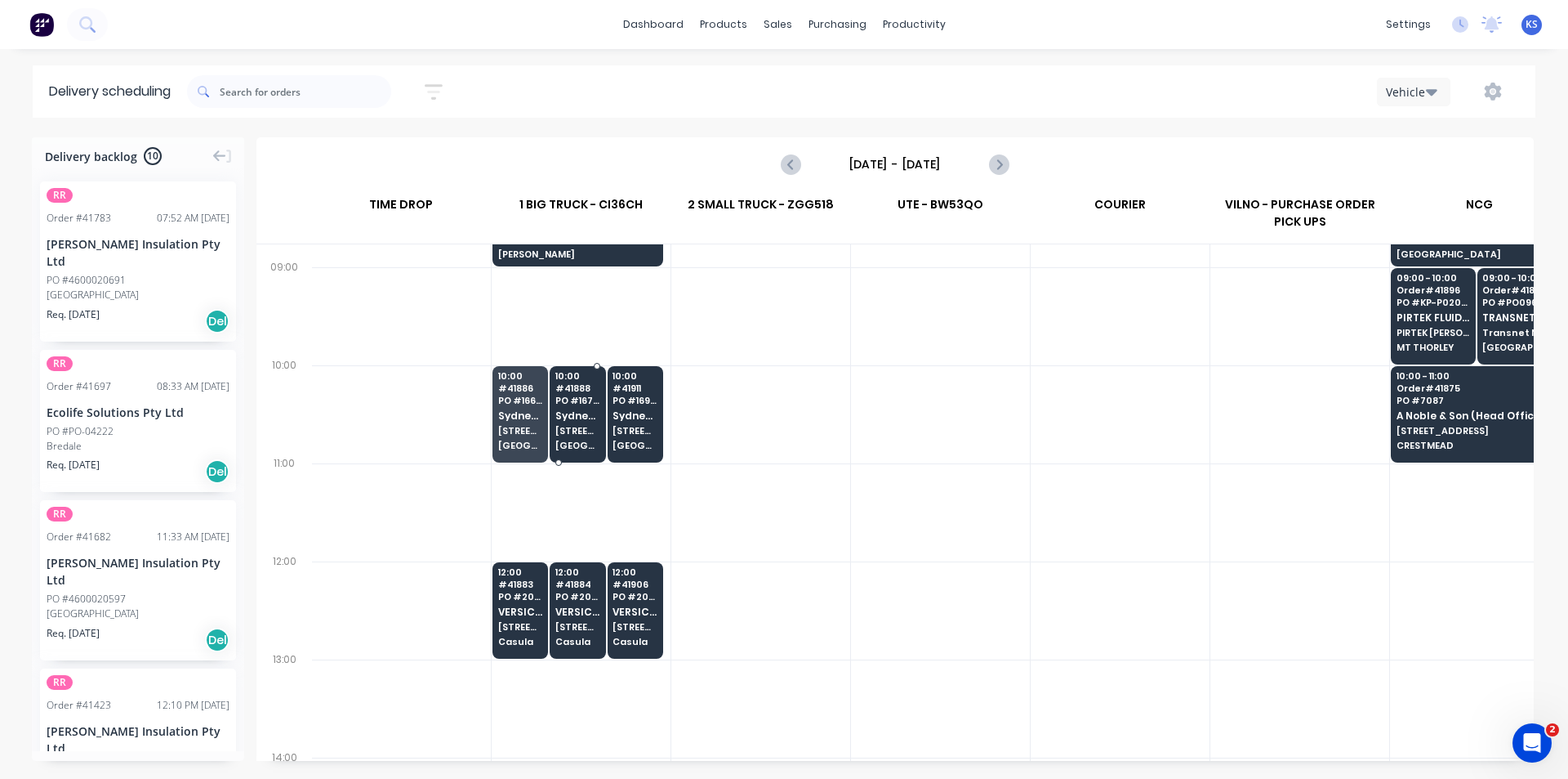
click at [569, 397] on span "PO # 167 T47" at bounding box center [577, 401] width 45 height 10
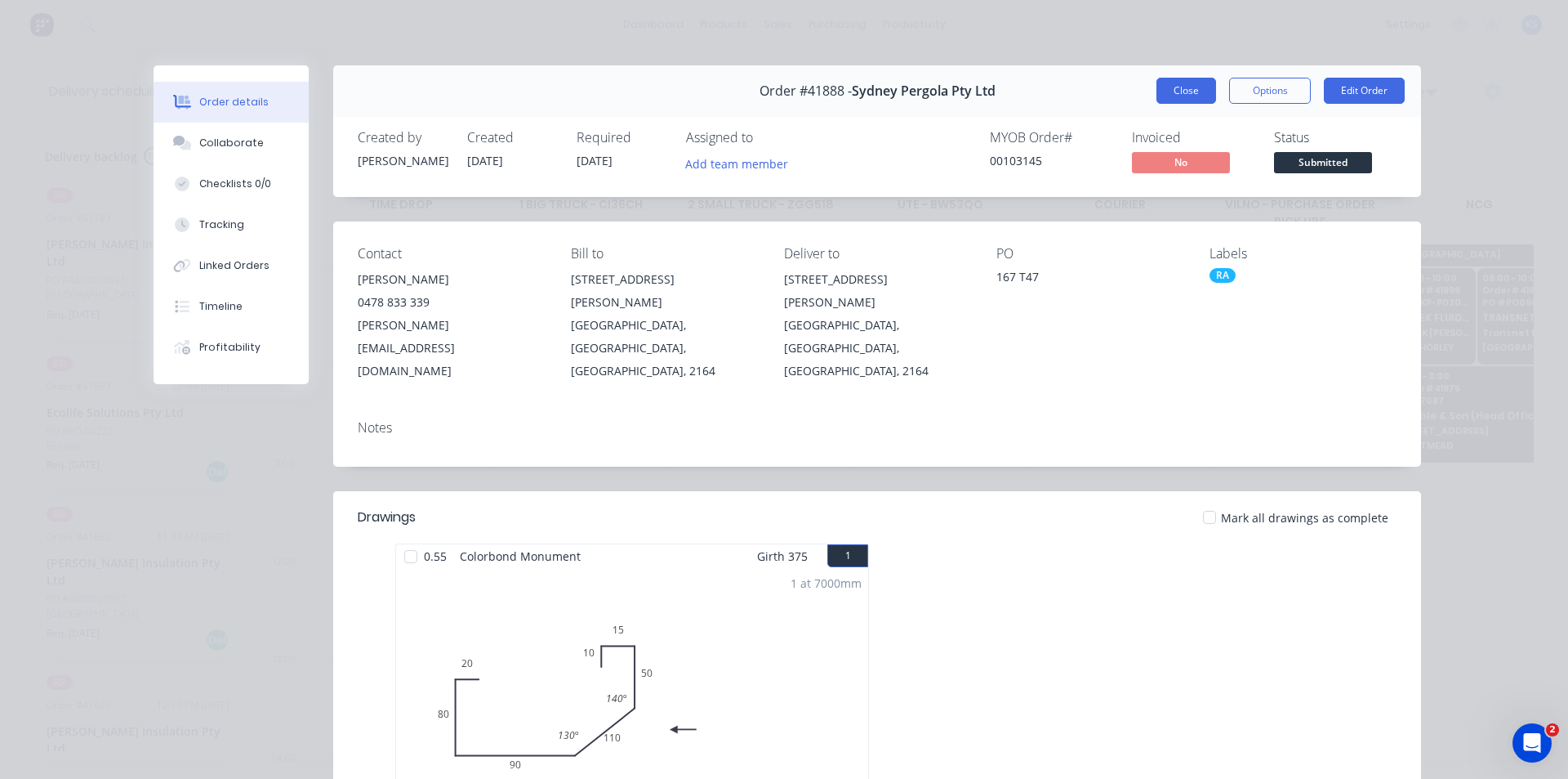
click at [1168, 93] on button "Close" at bounding box center [1186, 90] width 60 height 26
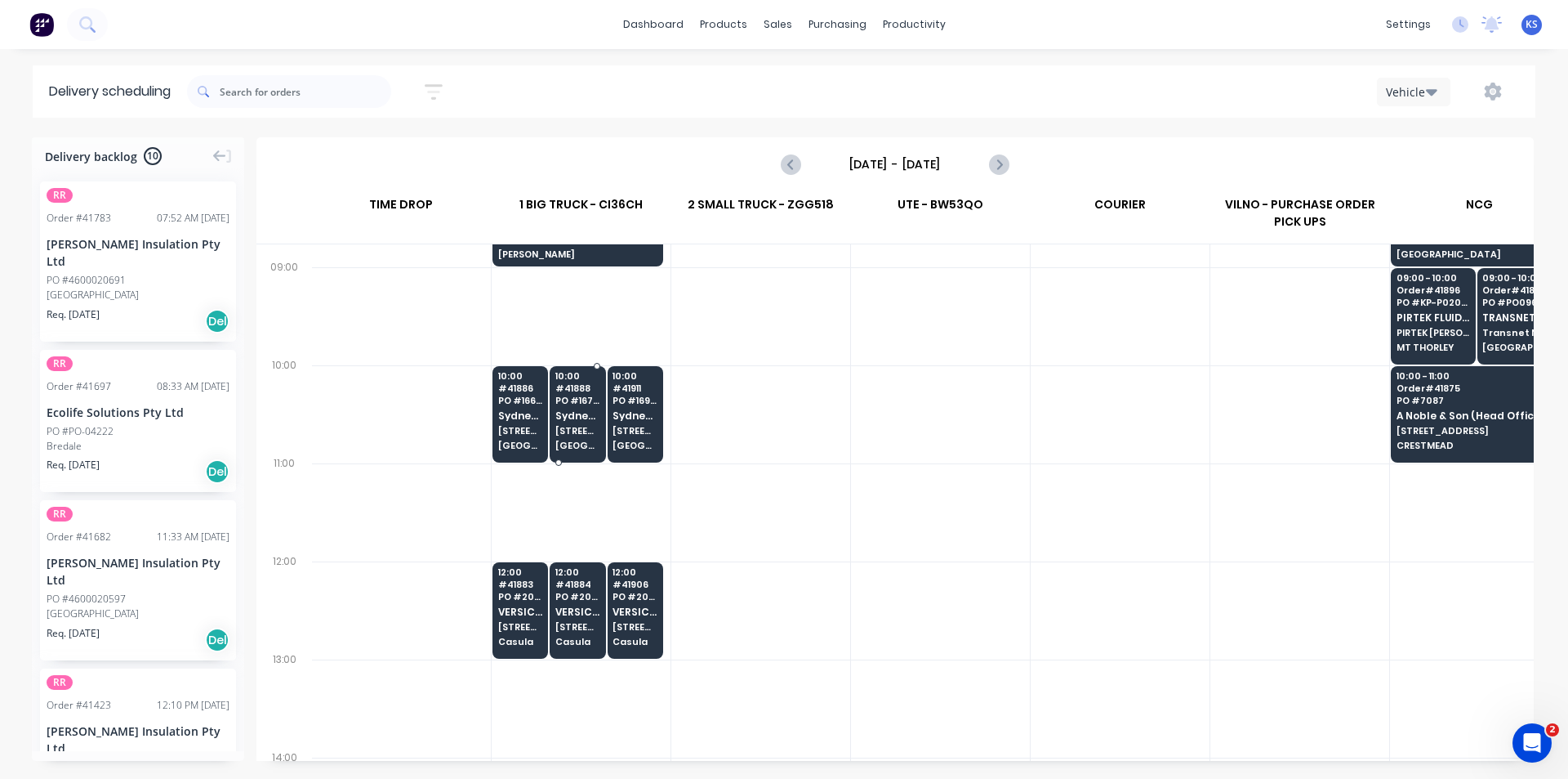
click at [569, 402] on span "PO # 167 T47" at bounding box center [577, 401] width 45 height 10
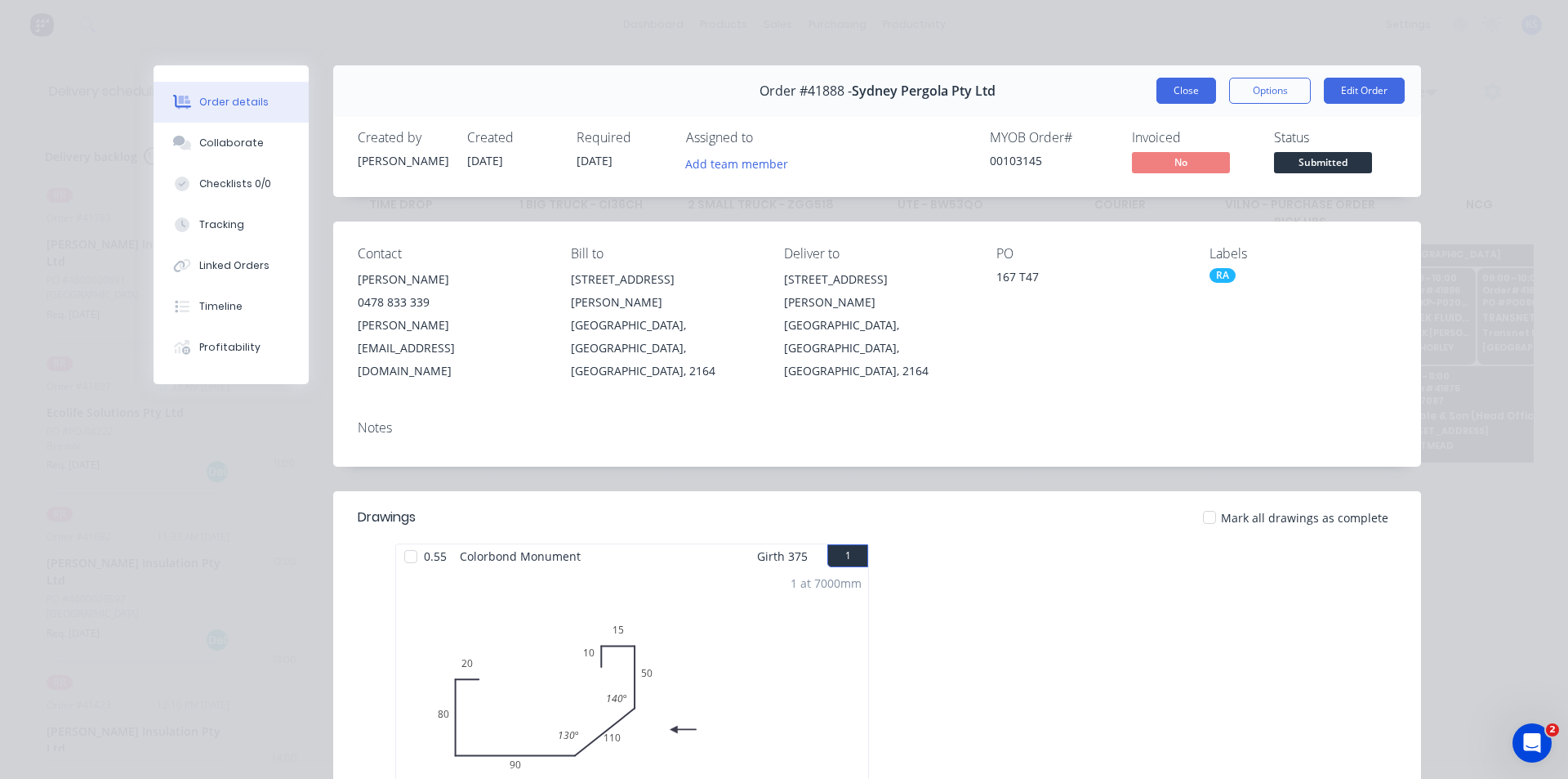
click at [1180, 97] on button "Close" at bounding box center [1186, 90] width 60 height 26
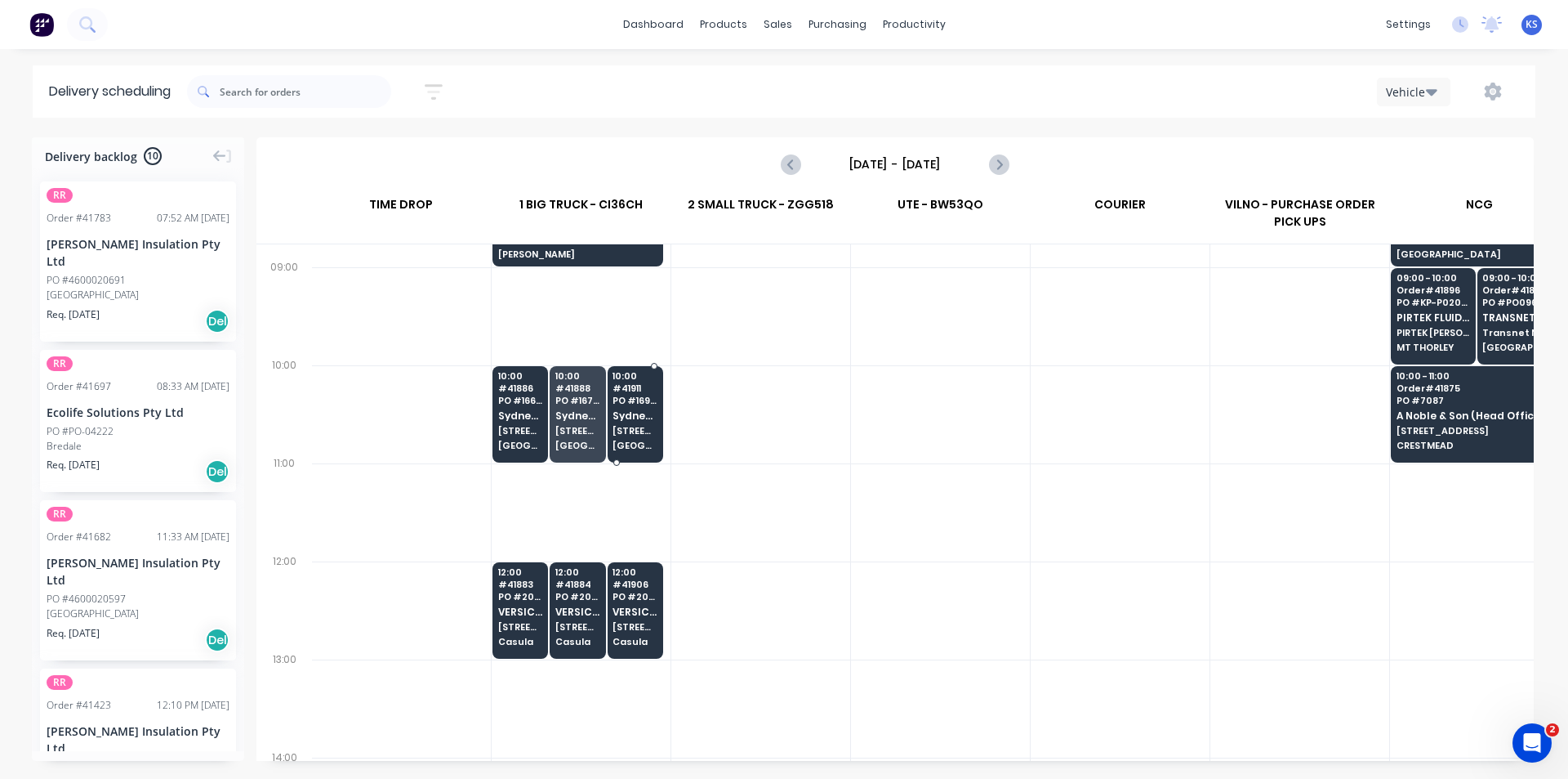
click at [636, 421] on div "10:00 # 41911 PO # 169 TA Sydney Pergola Pty Ltd 5/132-136 Newton rd WETHERILL …" at bounding box center [636, 412] width 54 height 92
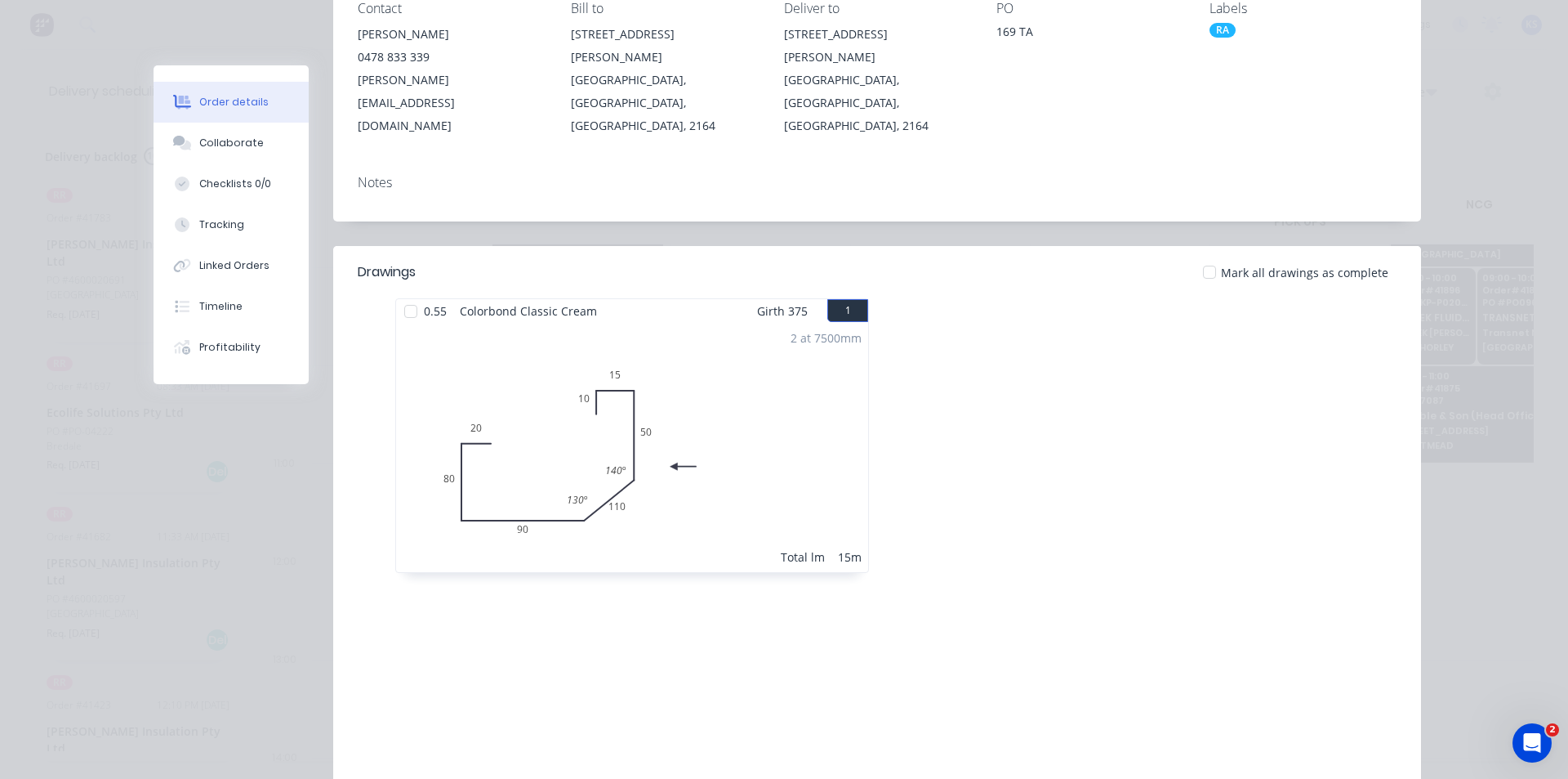
scroll to position [0, 0]
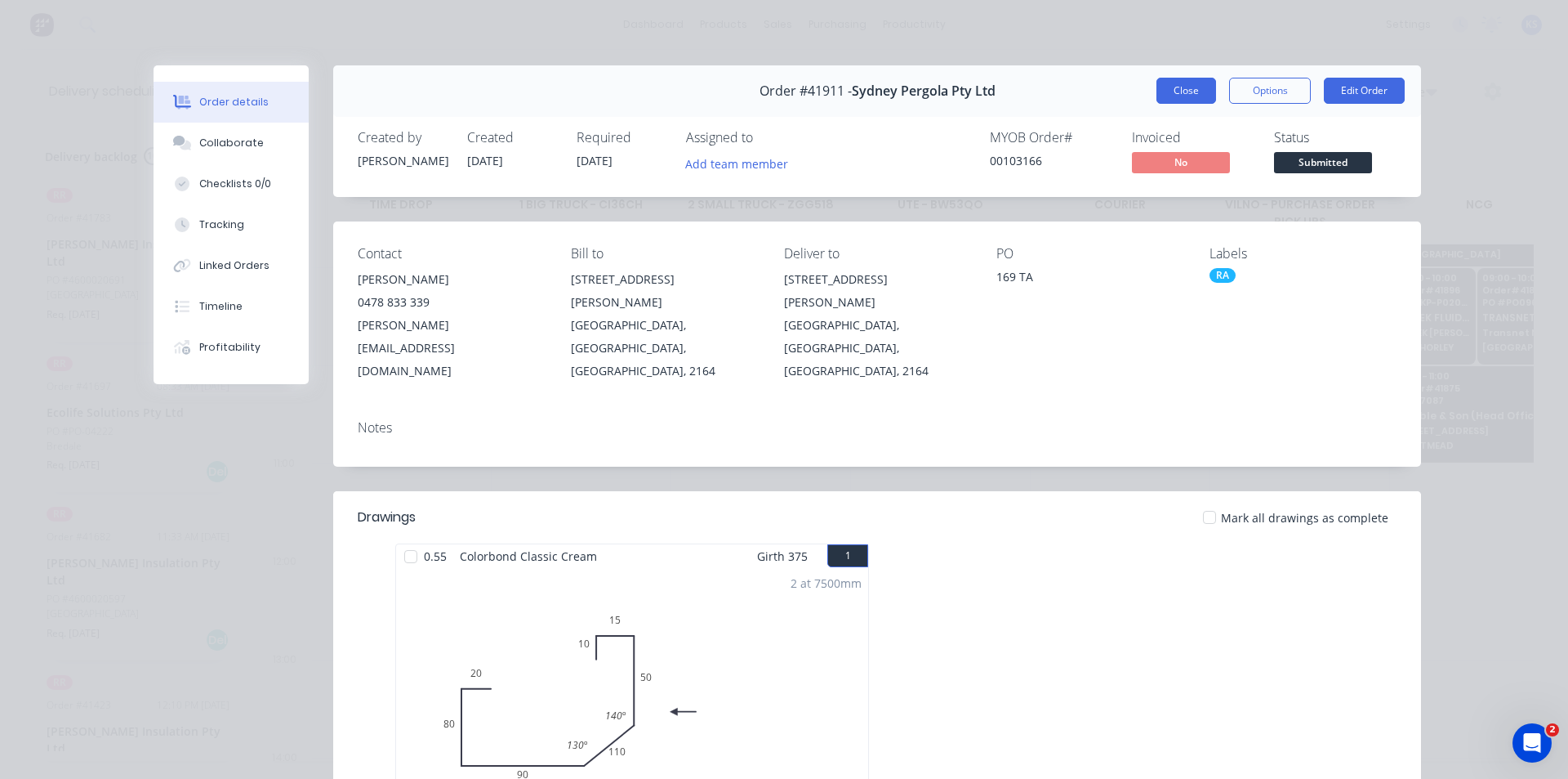
click at [1168, 98] on button "Close" at bounding box center [1186, 90] width 60 height 26
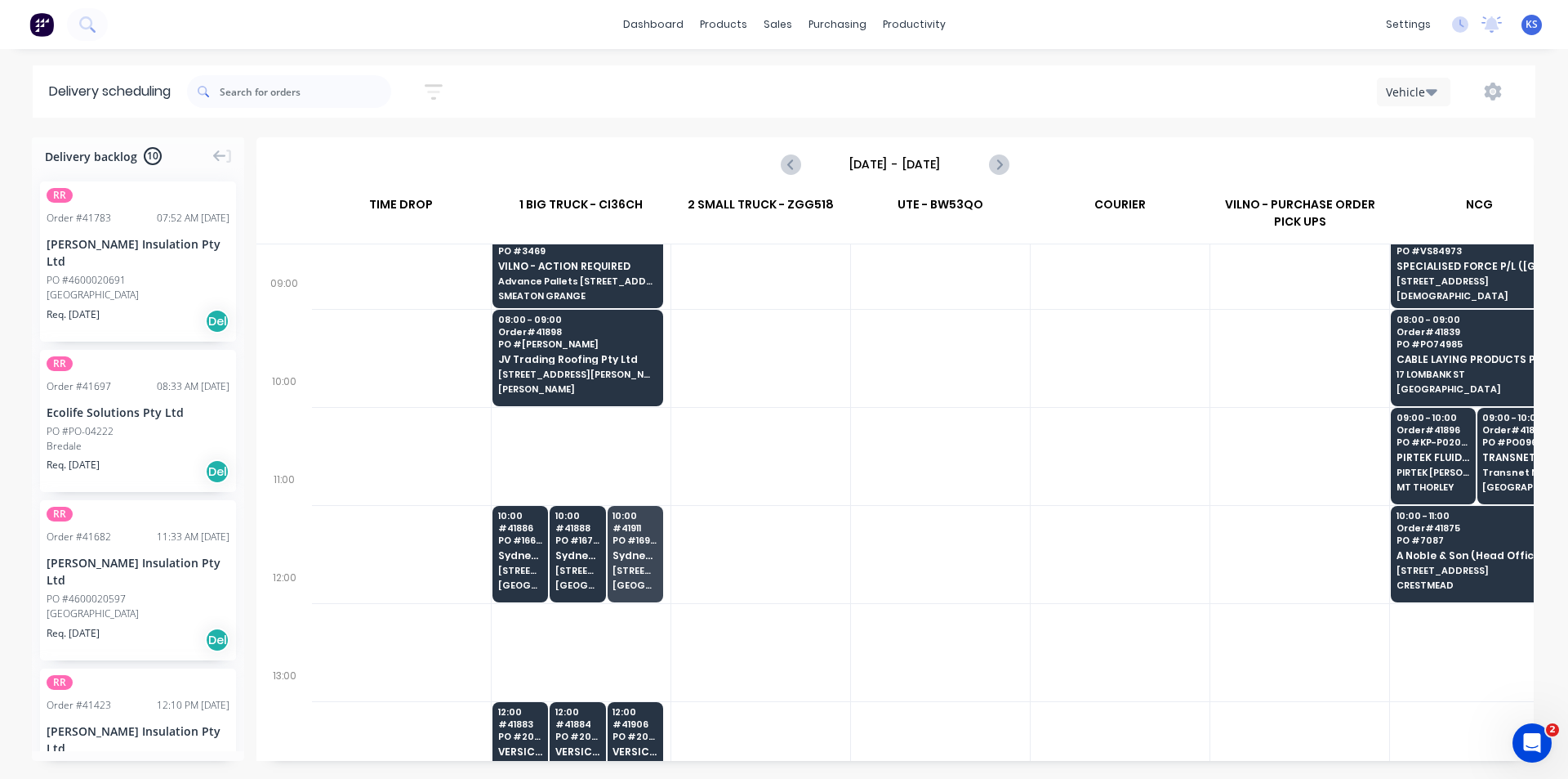
scroll to position [0, 1]
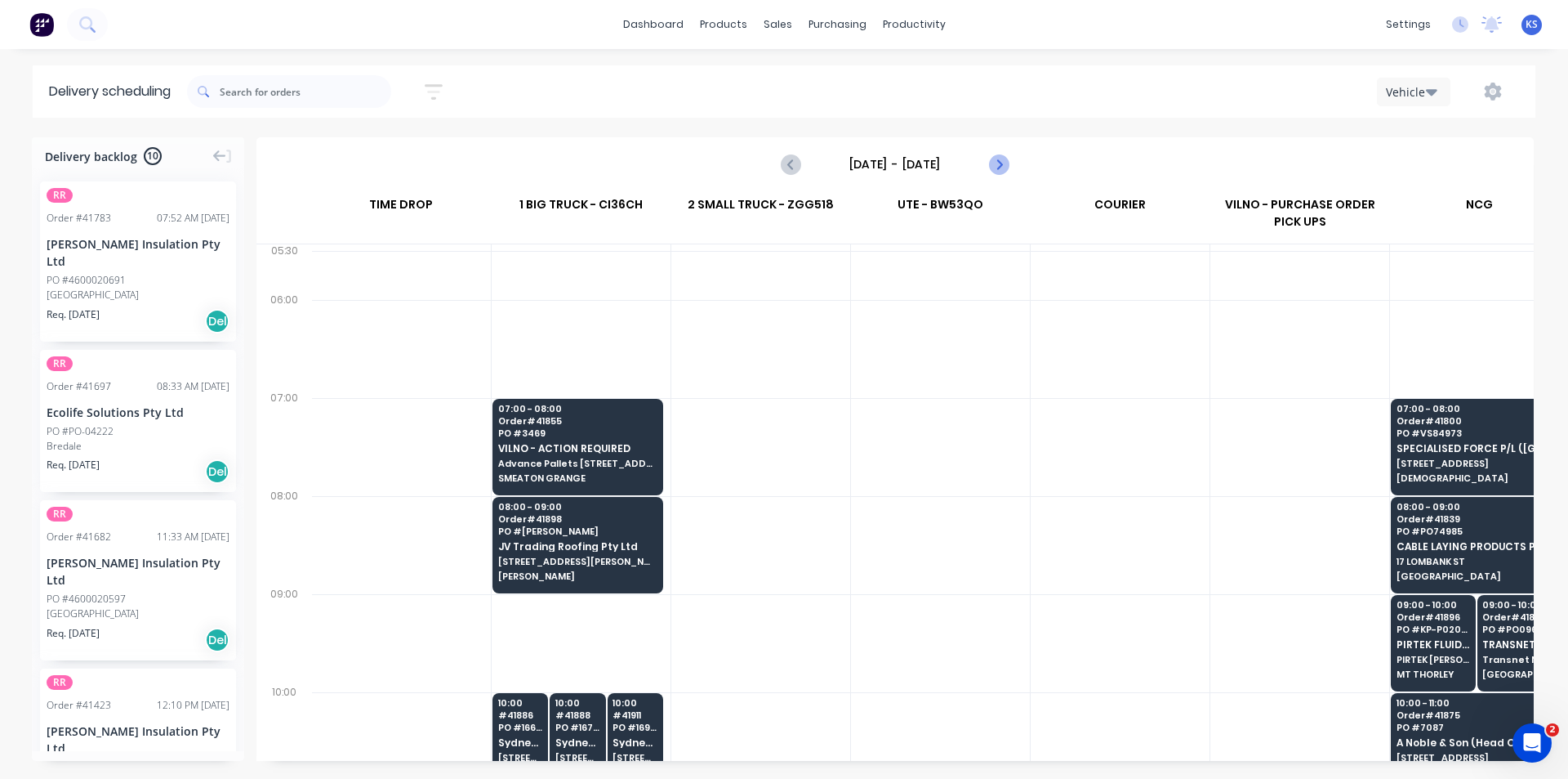
click at [995, 161] on icon "Next page" at bounding box center [998, 164] width 19 height 19
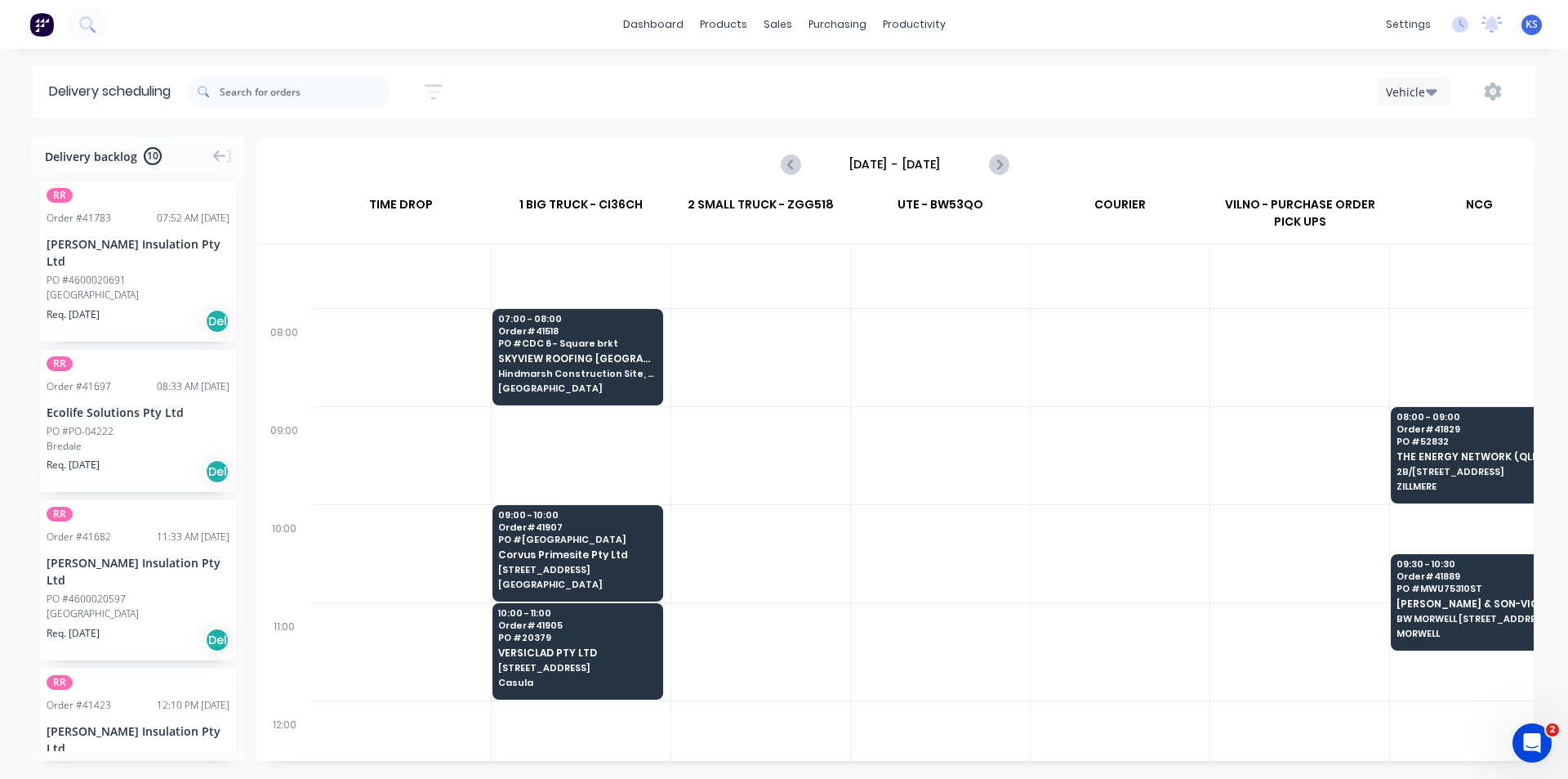
scroll to position [82, 1]
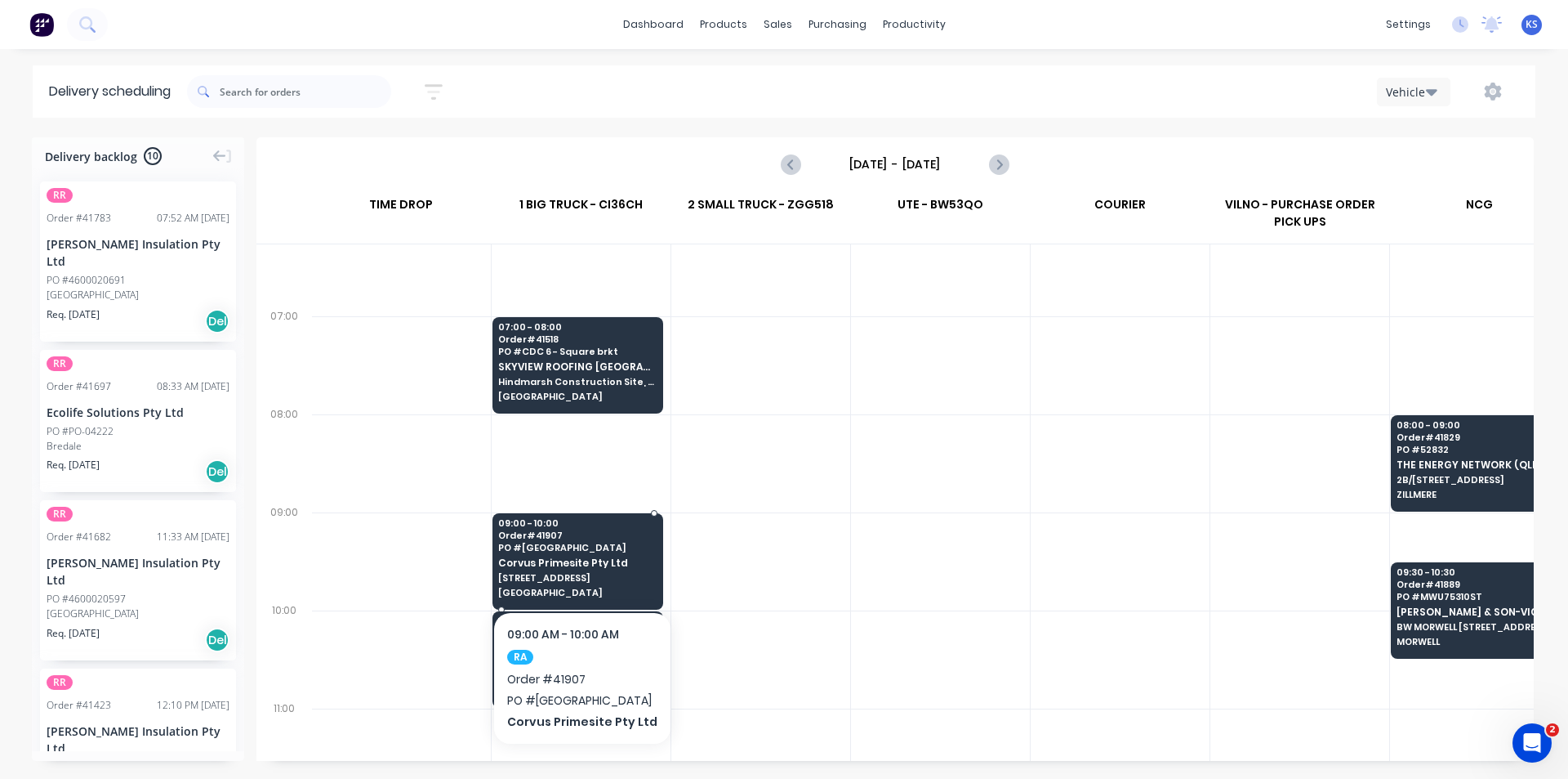
click at [559, 550] on span "PO # Little Bay" at bounding box center [577, 548] width 159 height 10
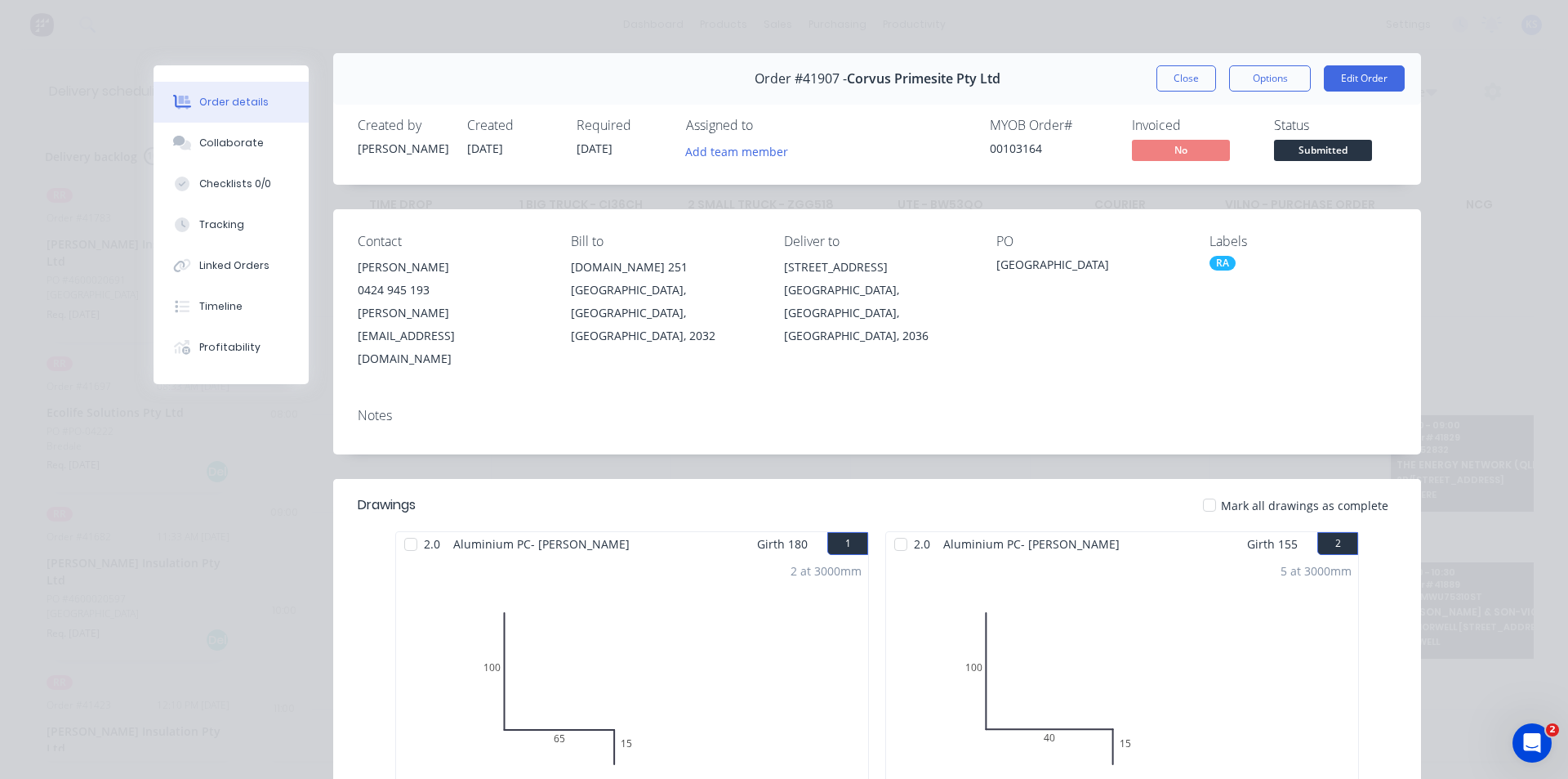
scroll to position [0, 0]
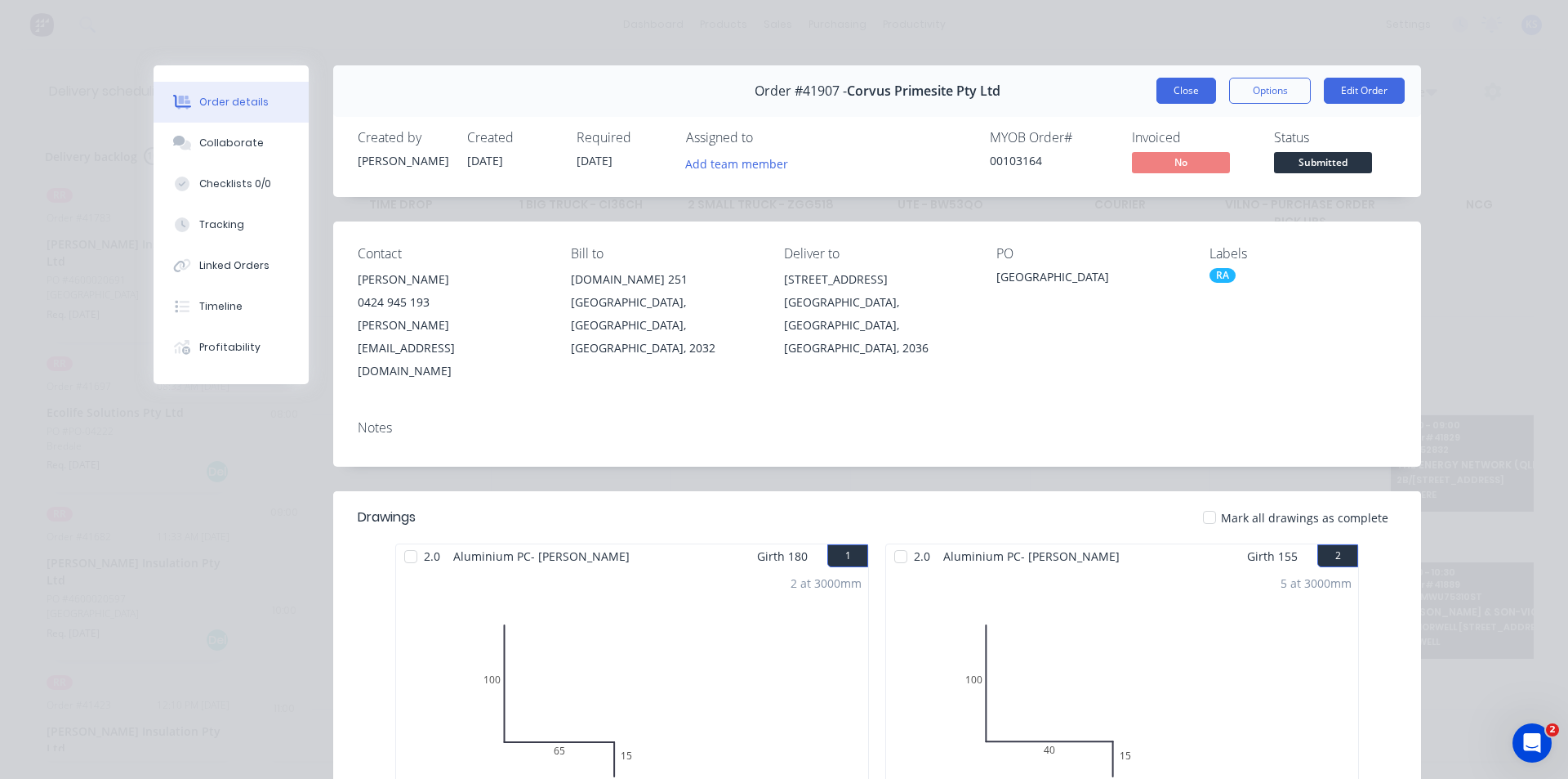
click at [1156, 95] on button "Close" at bounding box center [1186, 90] width 60 height 26
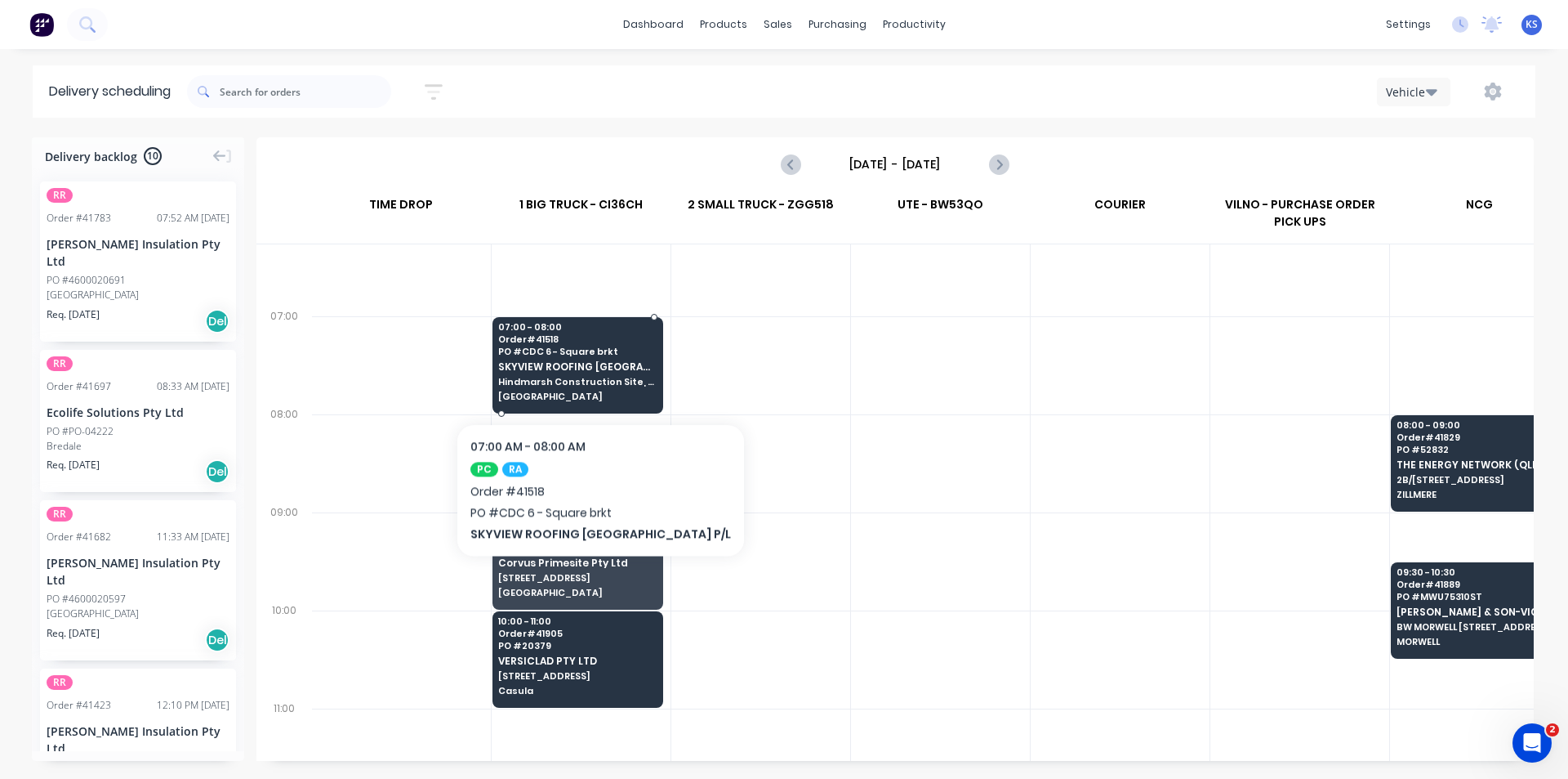
click at [564, 372] on div "07:00 - 08:00 Order # 41518 PO # CDC 6 - Square brkt SKYVIEW ROOFING AUSTRALIA …" at bounding box center [577, 362] width 169 height 92
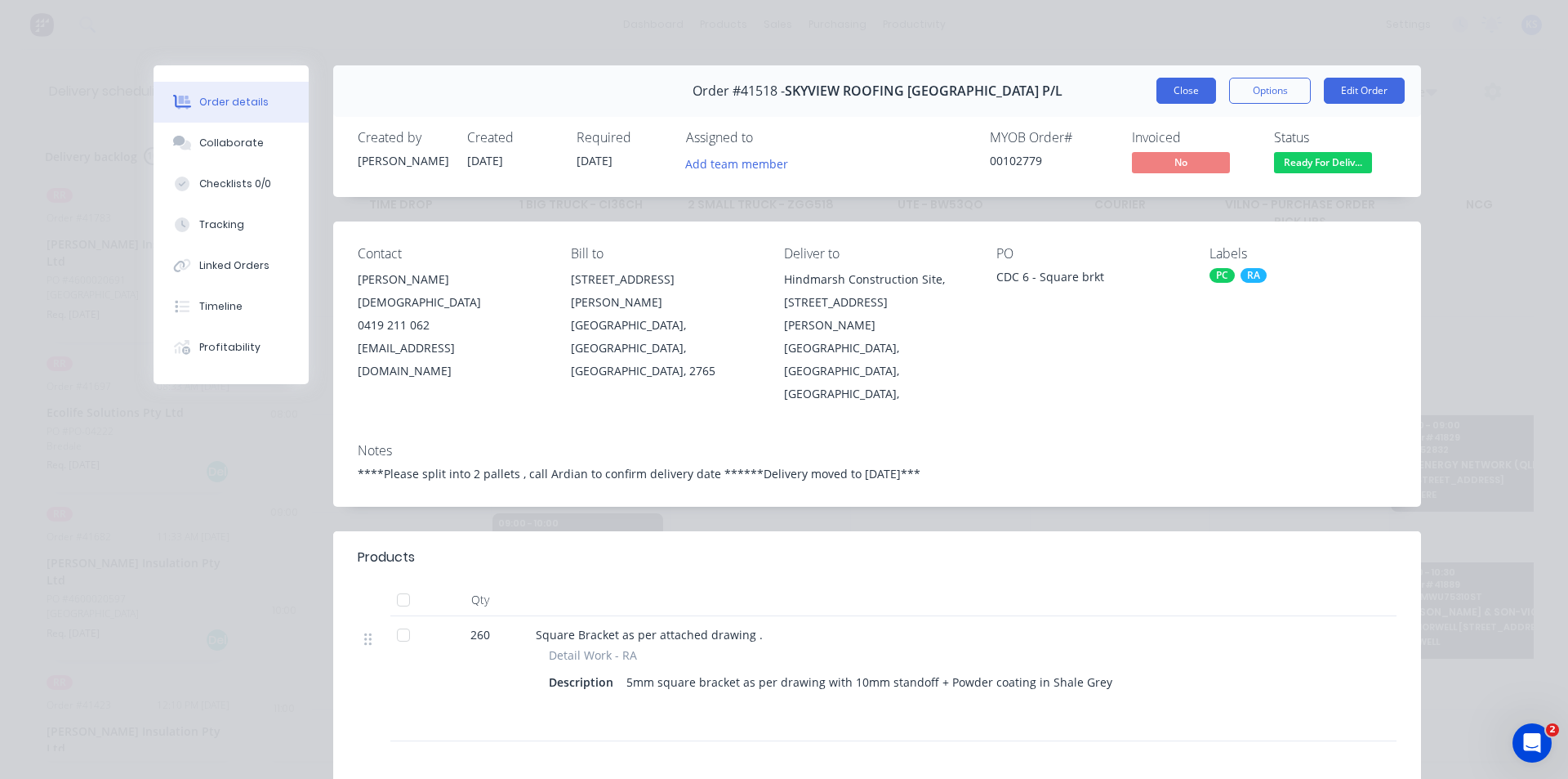
click at [1178, 88] on button "Close" at bounding box center [1186, 90] width 60 height 26
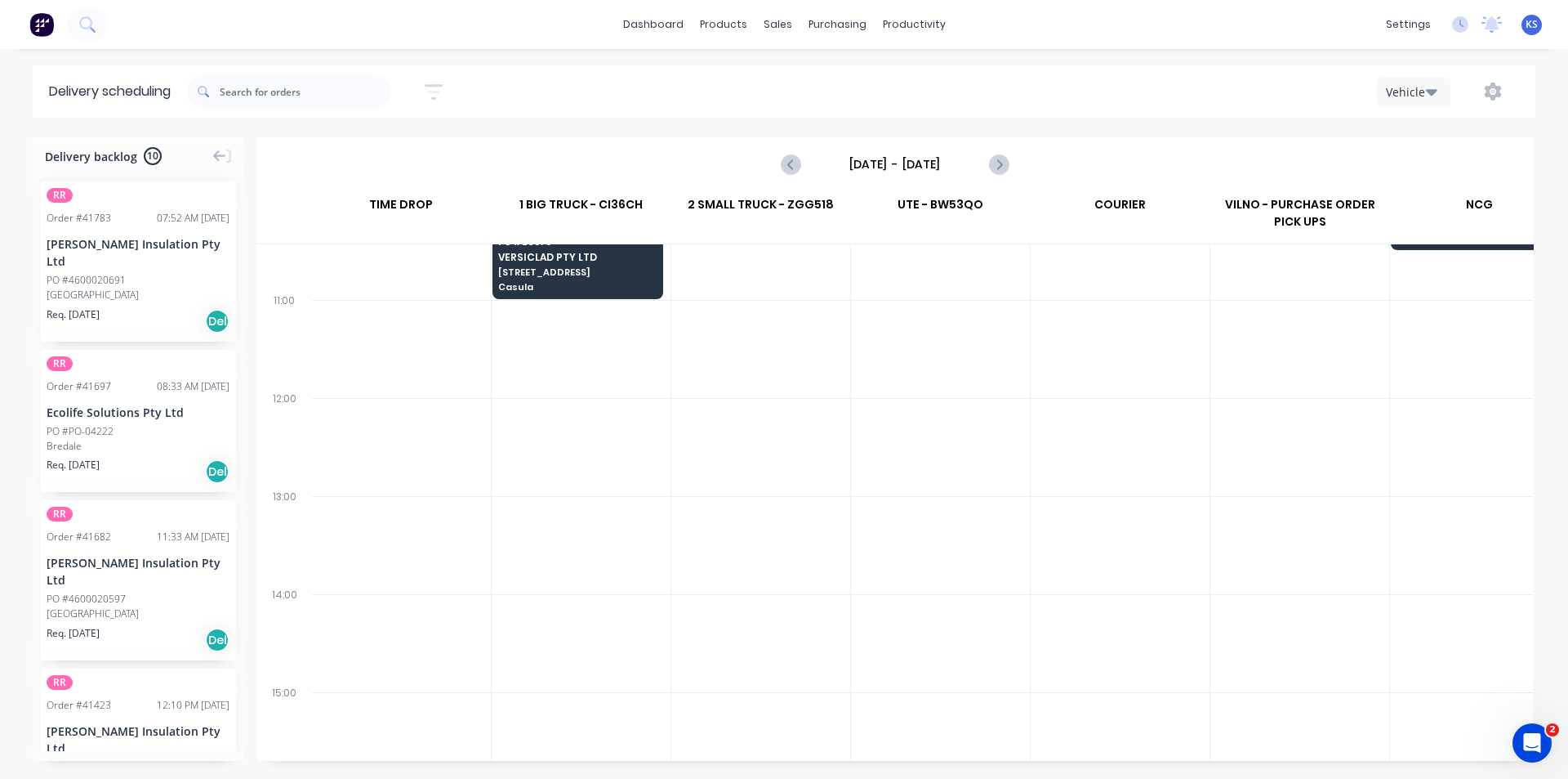
scroll to position [0, 1]
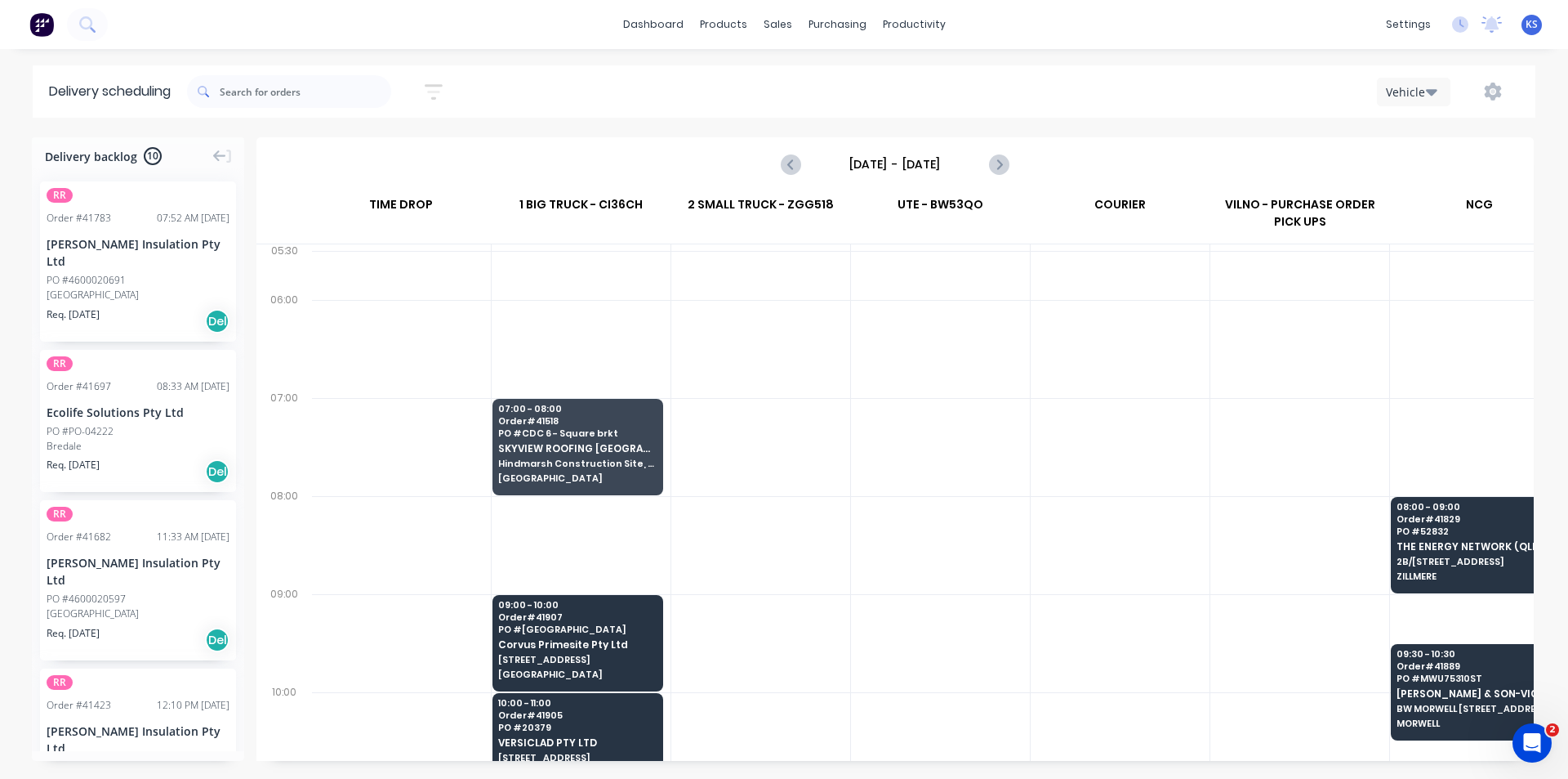
click at [919, 164] on input "Friday - 26/09/25" at bounding box center [895, 164] width 162 height 24
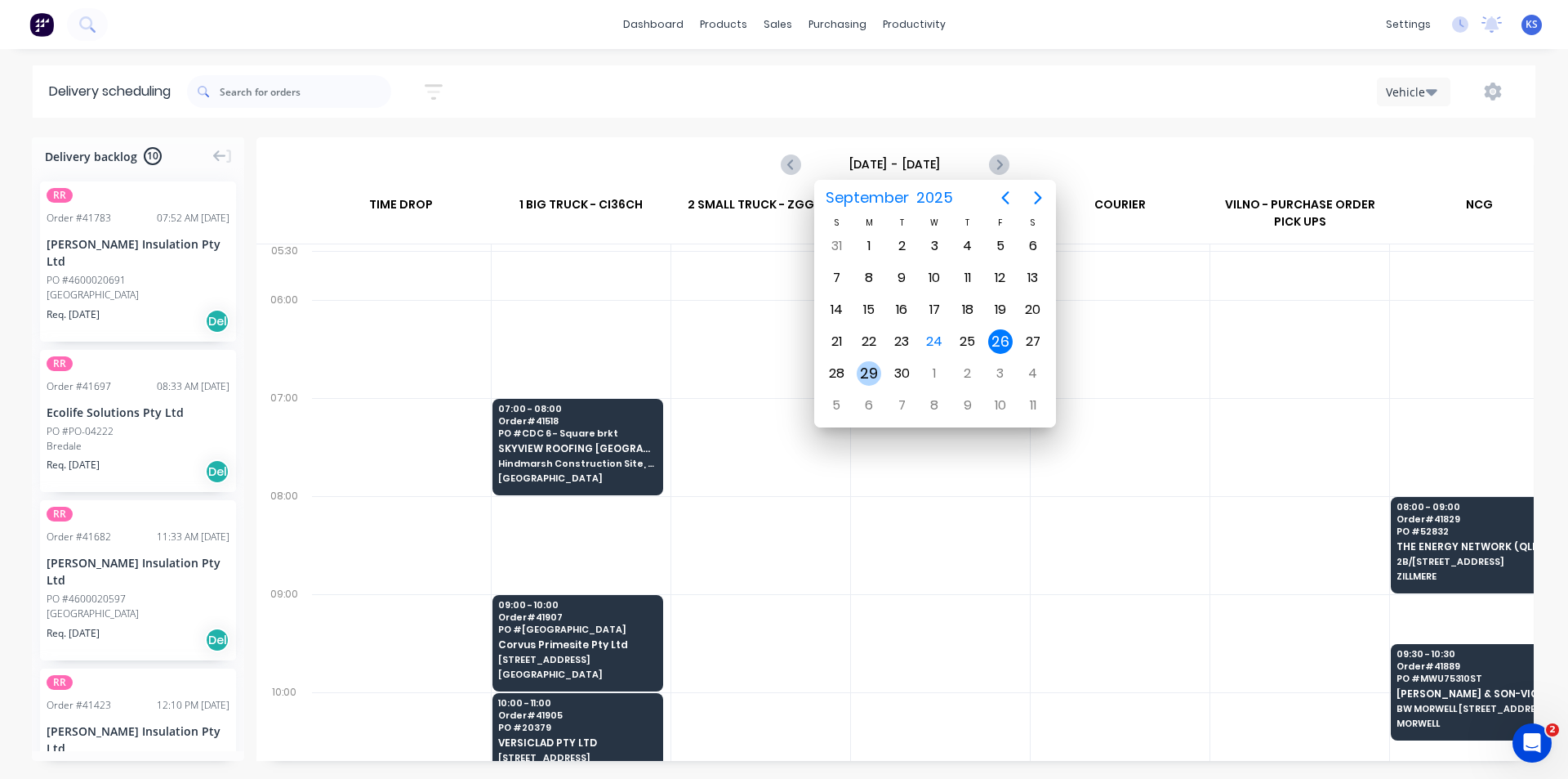
click at [864, 369] on div "29" at bounding box center [868, 373] width 24 height 24
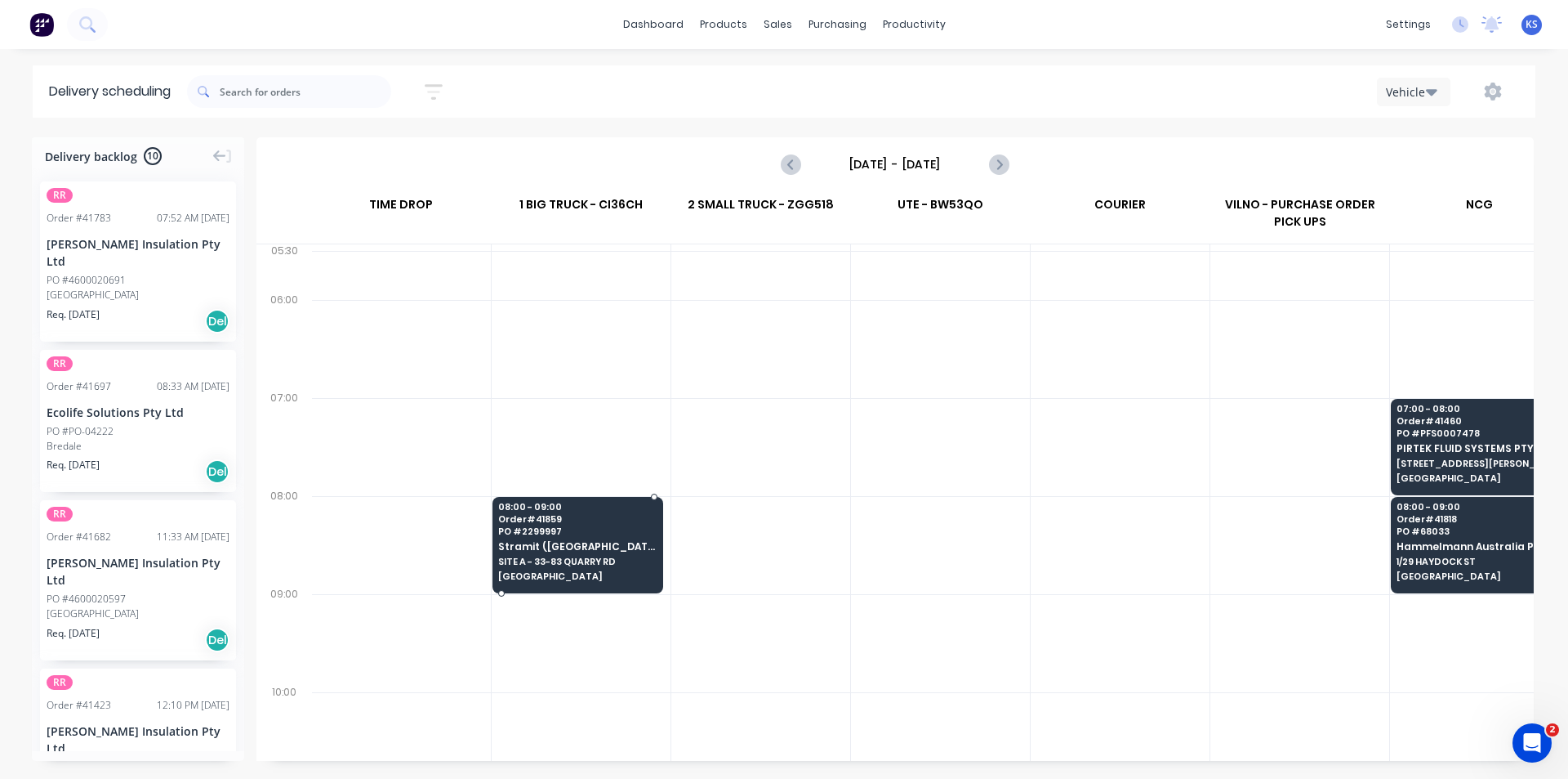
click at [566, 536] on div "08:00 - 09:00 Order # 41859 PO # 2299997 Stramit (NSW) SITE A - 33-83 QUARRY RD…" at bounding box center [577, 542] width 169 height 92
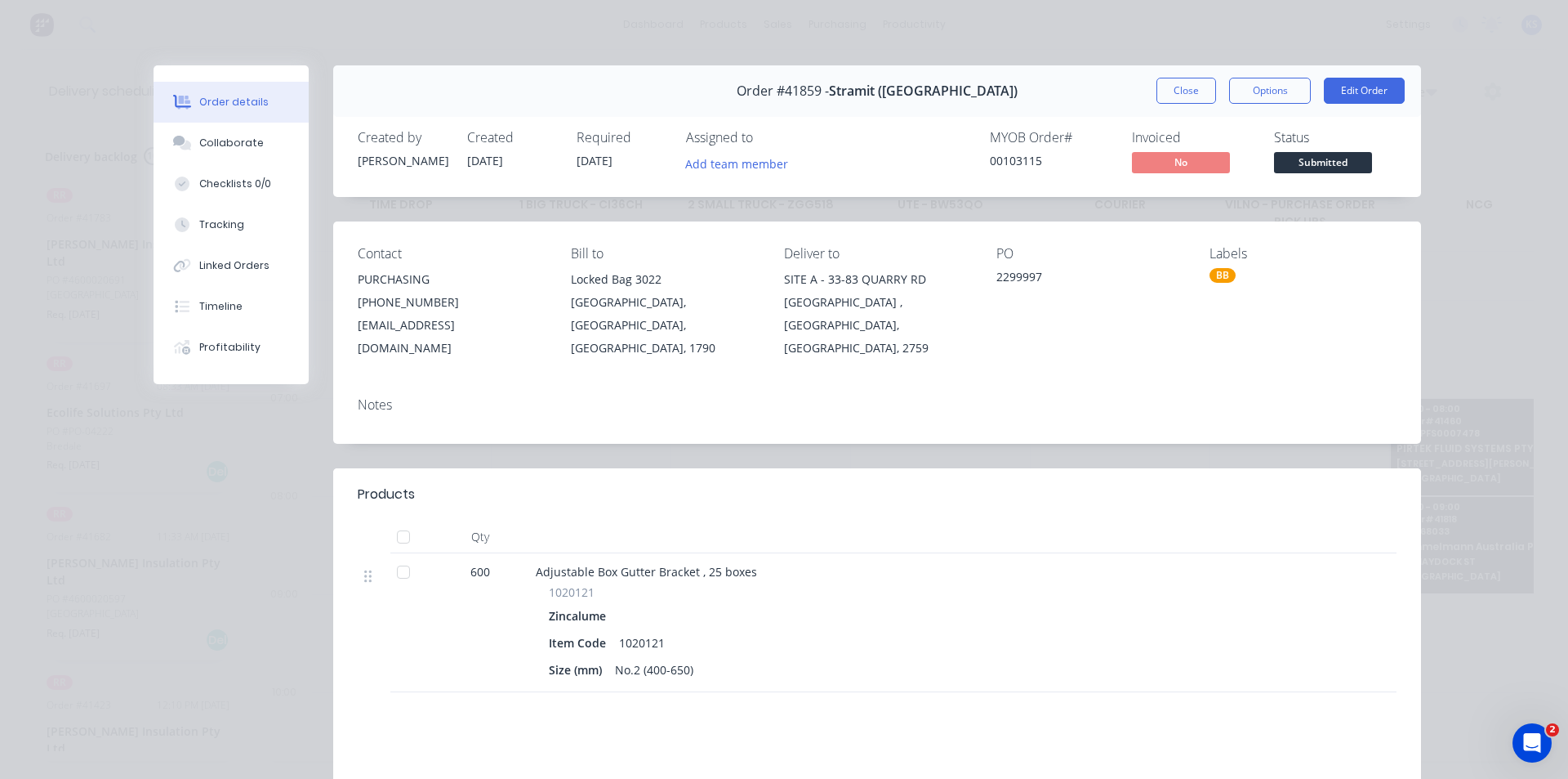
drag, startPoint x: 1150, startPoint y: 92, endPoint x: 1180, endPoint y: 85, distance: 30.8
click at [1156, 87] on button "Close" at bounding box center [1186, 90] width 60 height 26
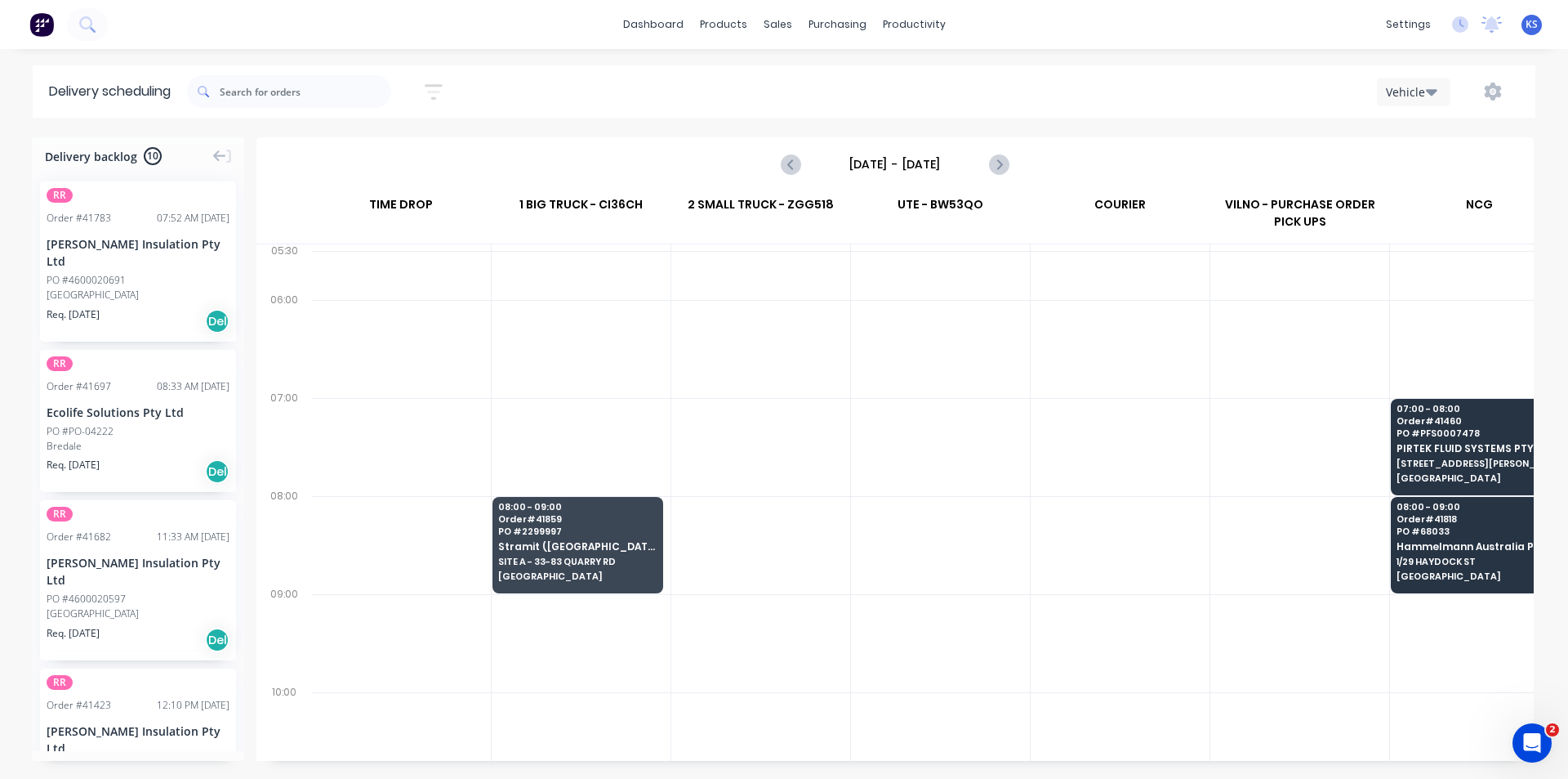
click at [1180, 85] on div "Vehicle" at bounding box center [1183, 91] width 674 height 29
click at [1009, 160] on button "Next page" at bounding box center [998, 164] width 33 height 33
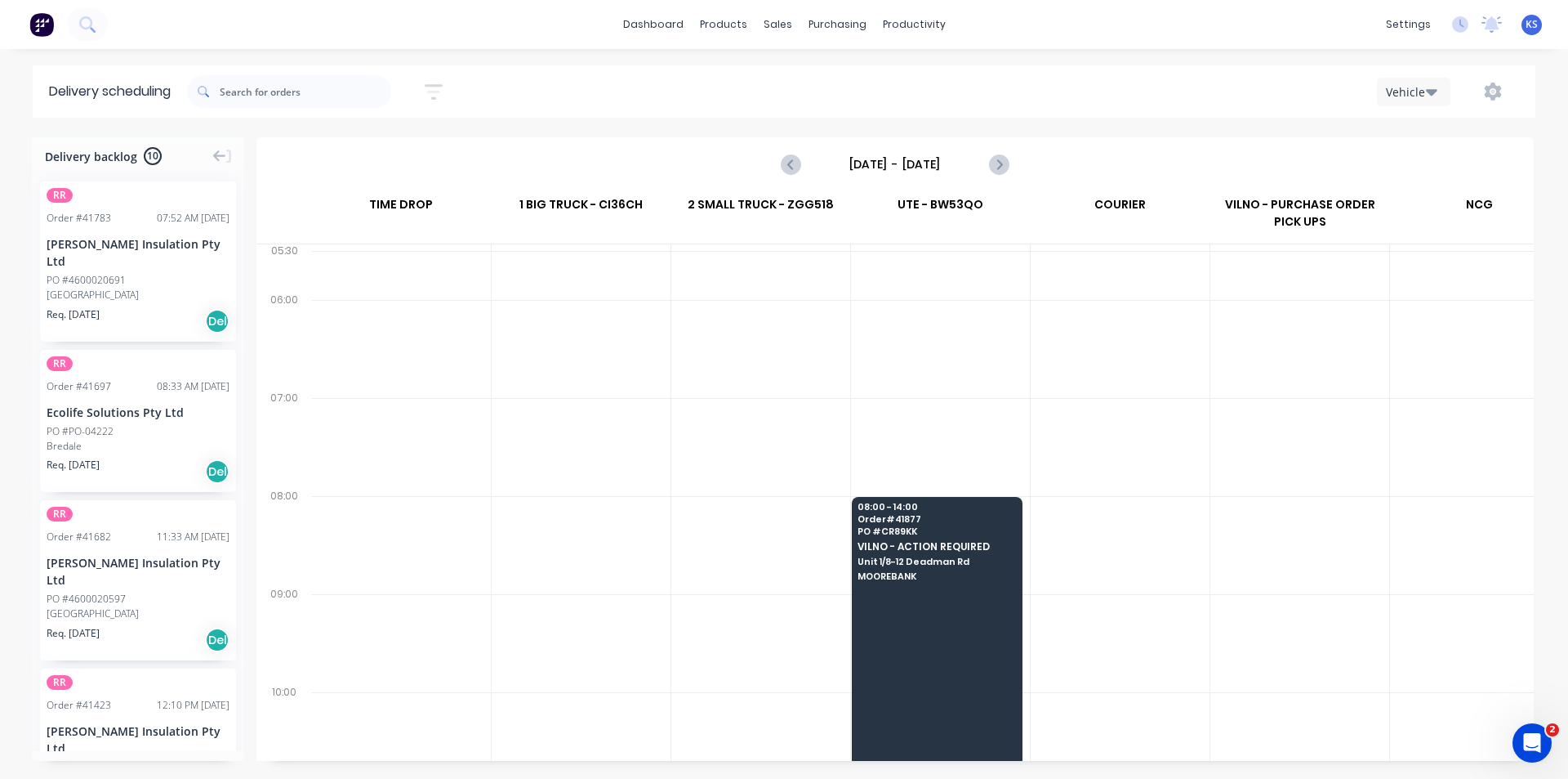
click at [1104, 137] on div "Tuesday - 30/09/25" at bounding box center [894, 164] width 1277 height 54
click at [790, 164] on icon "Previous page" at bounding box center [791, 165] width 8 height 13
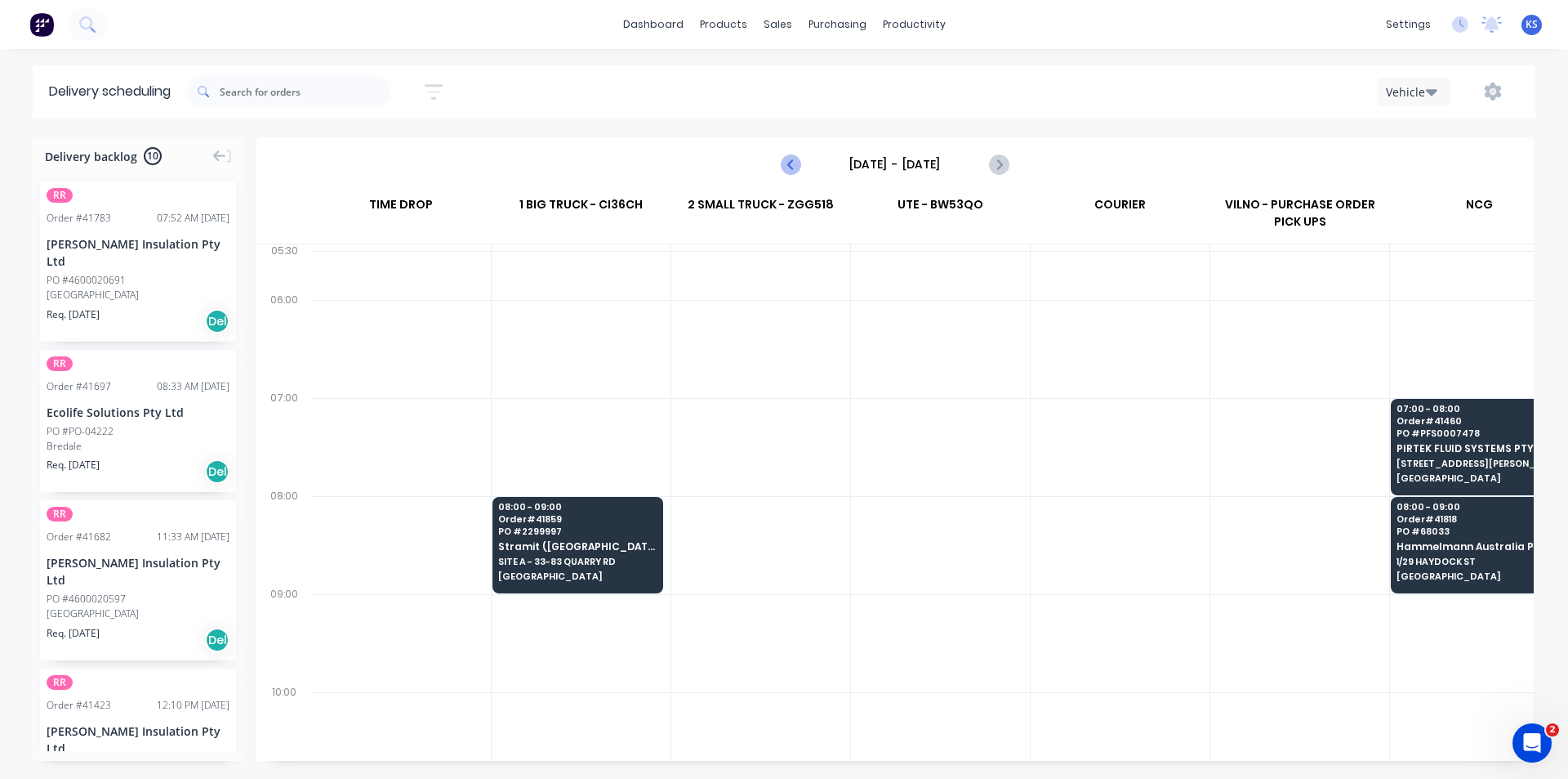
click at [790, 162] on icon "Previous page" at bounding box center [791, 165] width 8 height 13
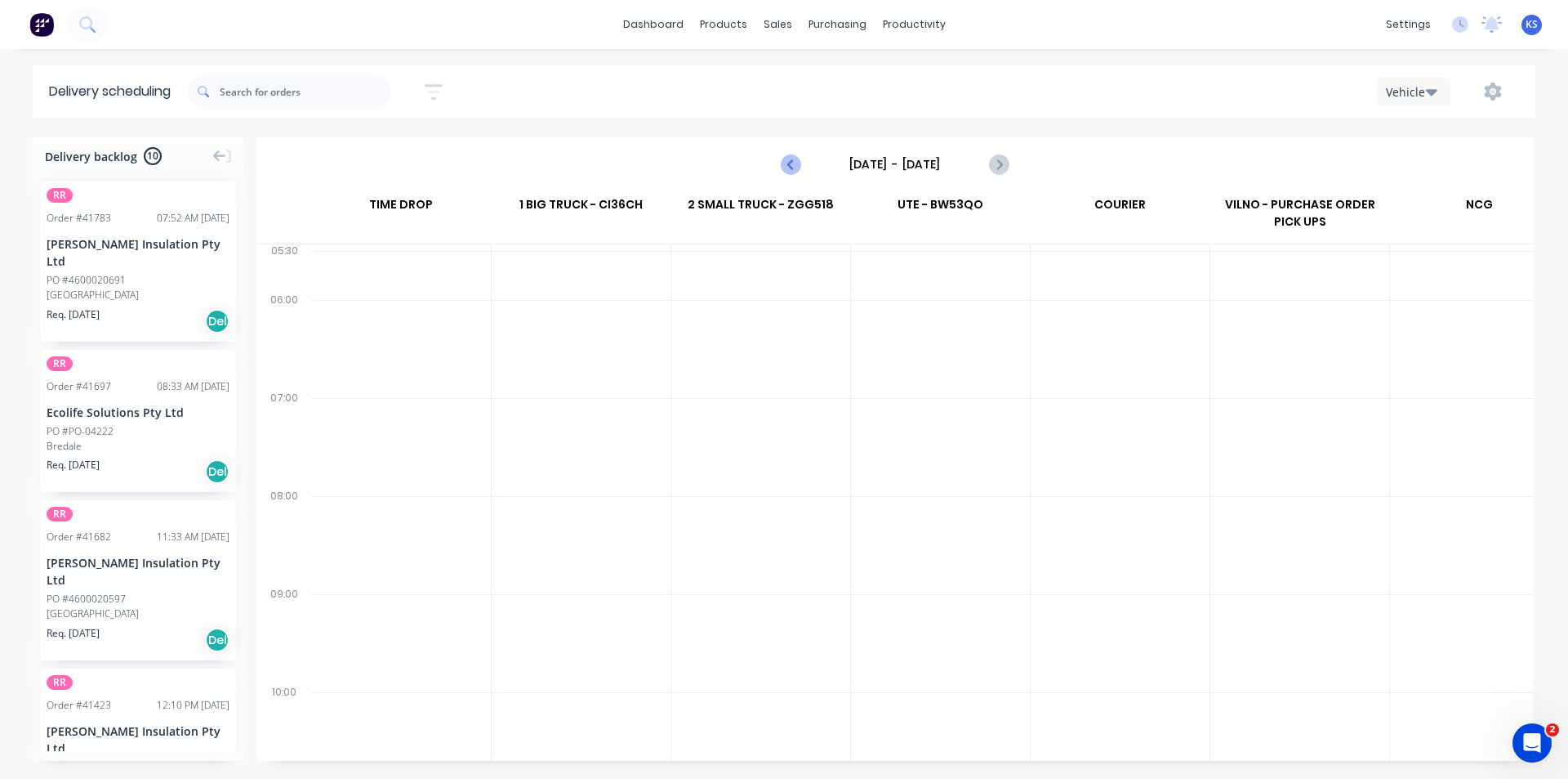
click at [790, 162] on icon "Previous page" at bounding box center [791, 165] width 8 height 13
type input "Friday - 26/09/25"
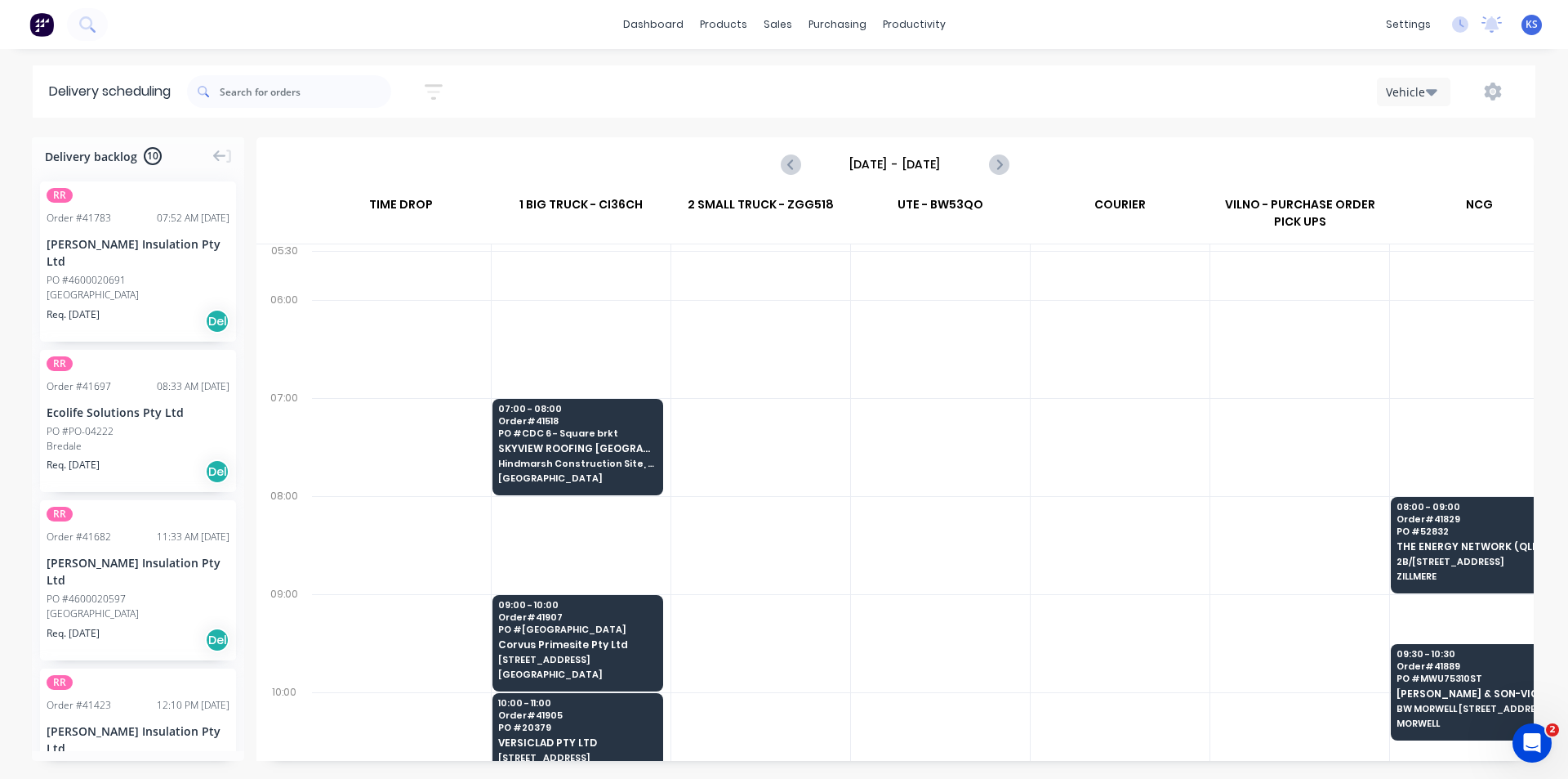
click at [814, 87] on div "Sort by Most recent Created date Required date Order number Customer name Most …" at bounding box center [862, 92] width 1349 height 45
click at [795, 72] on div at bounding box center [787, 79] width 24 height 15
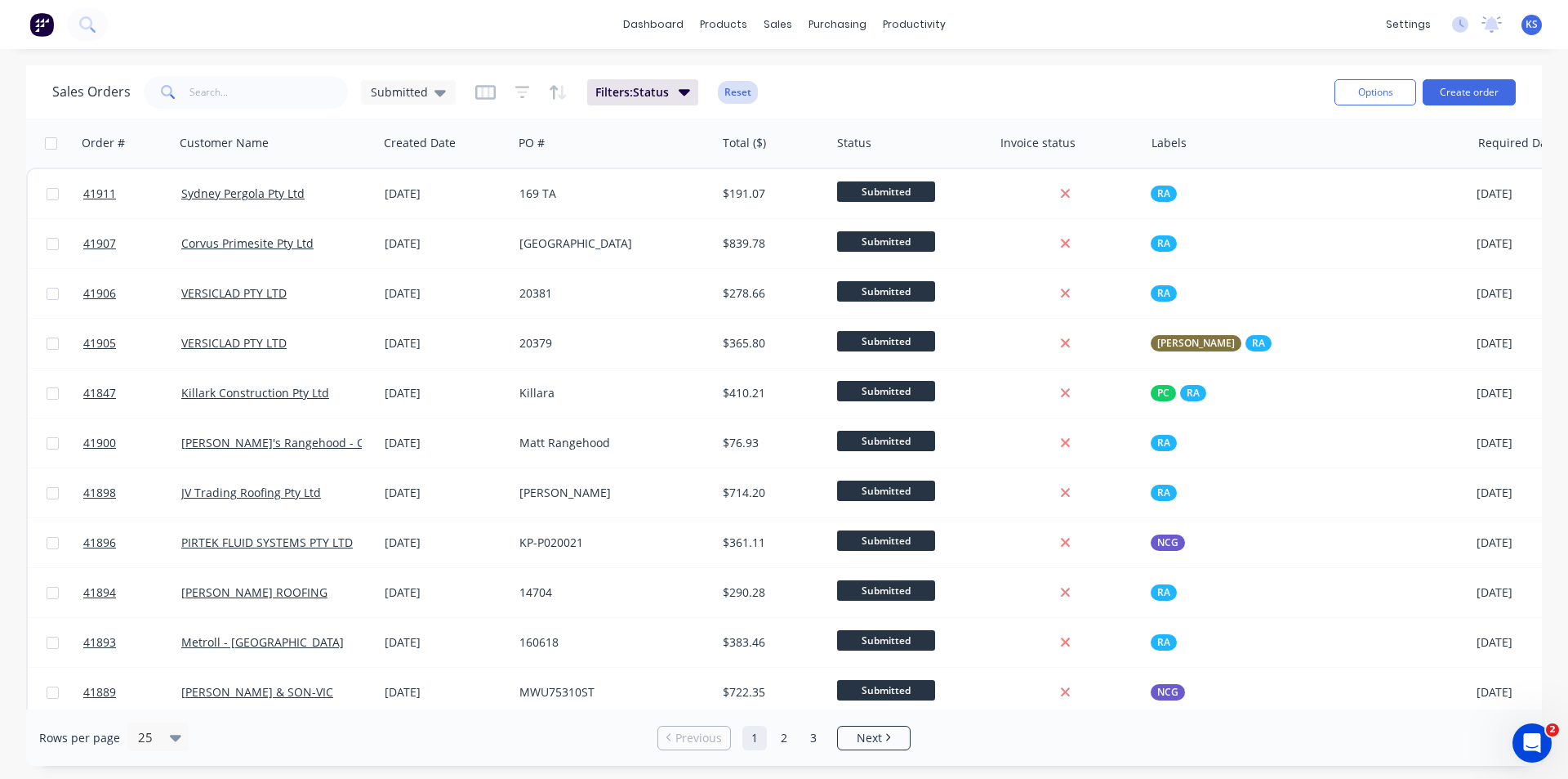
click at [729, 93] on button "Reset" at bounding box center [738, 92] width 40 height 23
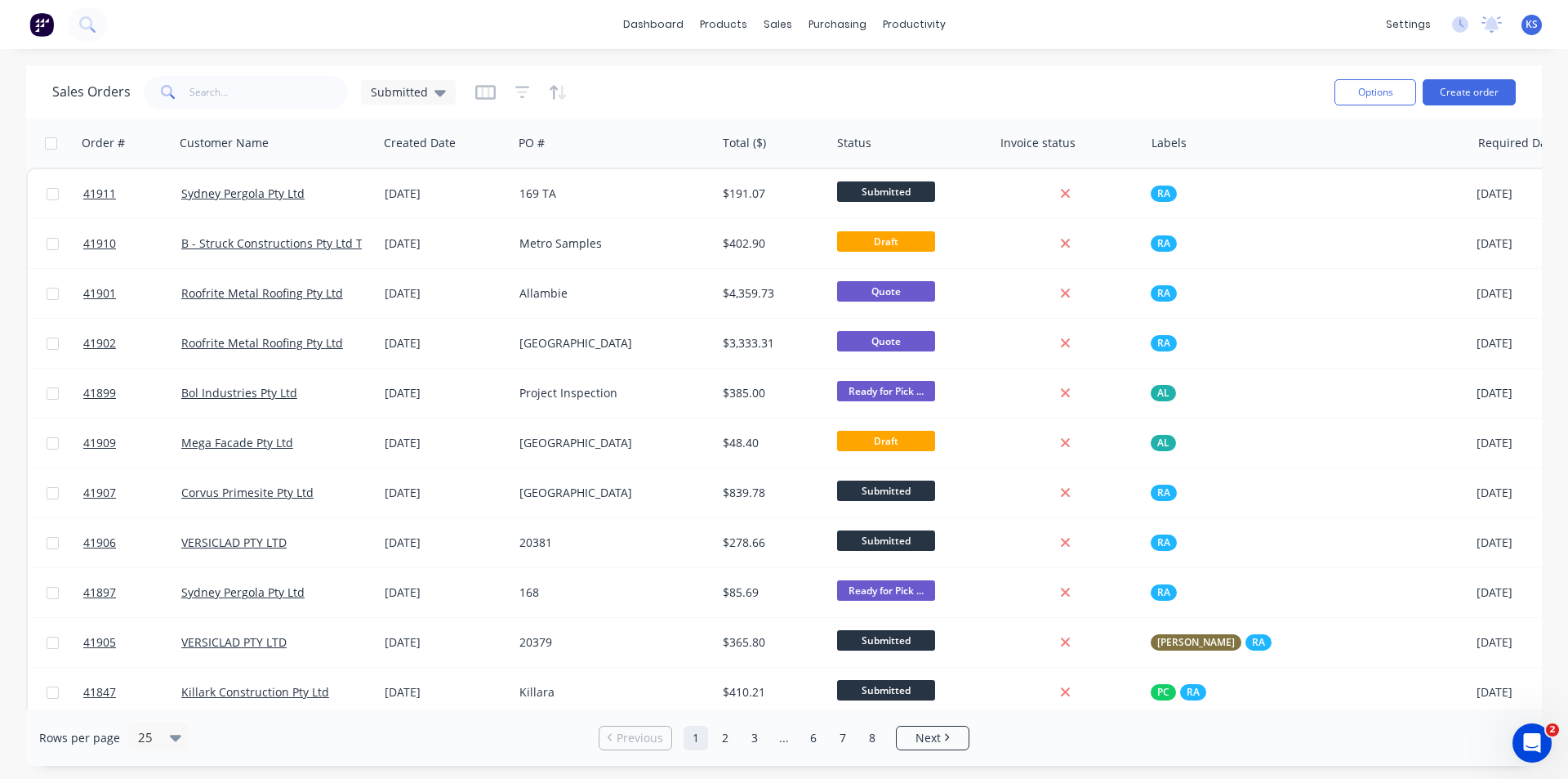
click at [853, 78] on div "Sales Orders Submitted" at bounding box center [686, 92] width 1269 height 40
click at [683, 93] on div "Sales Orders Submitted" at bounding box center [686, 92] width 1269 height 40
click at [907, 80] on div "Sales Orders Submitted" at bounding box center [686, 92] width 1269 height 40
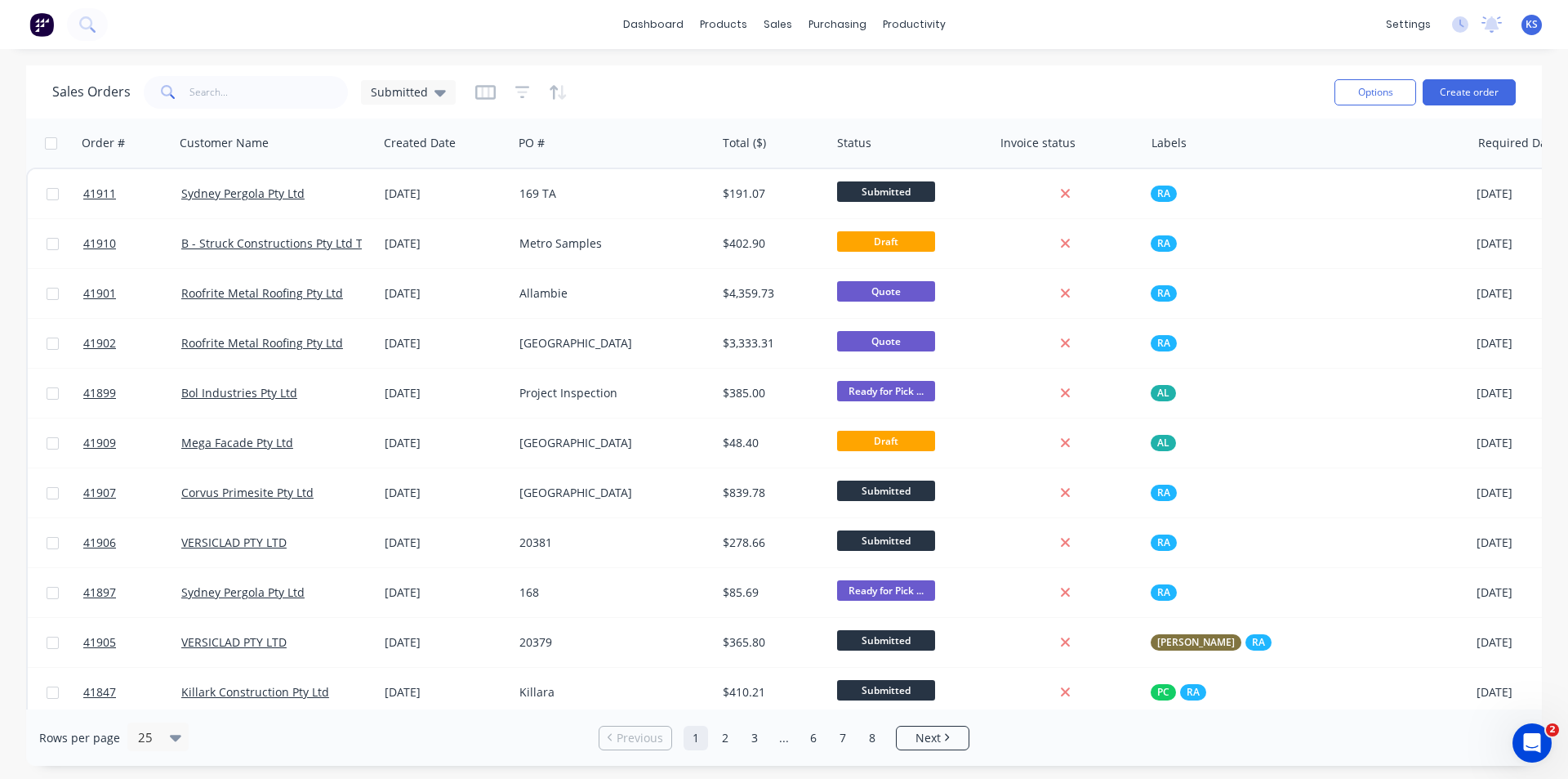
click at [965, 82] on div "Sales Orders Submitted" at bounding box center [686, 92] width 1269 height 40
click at [829, 112] on div "Customers" at bounding box center [834, 112] width 59 height 15
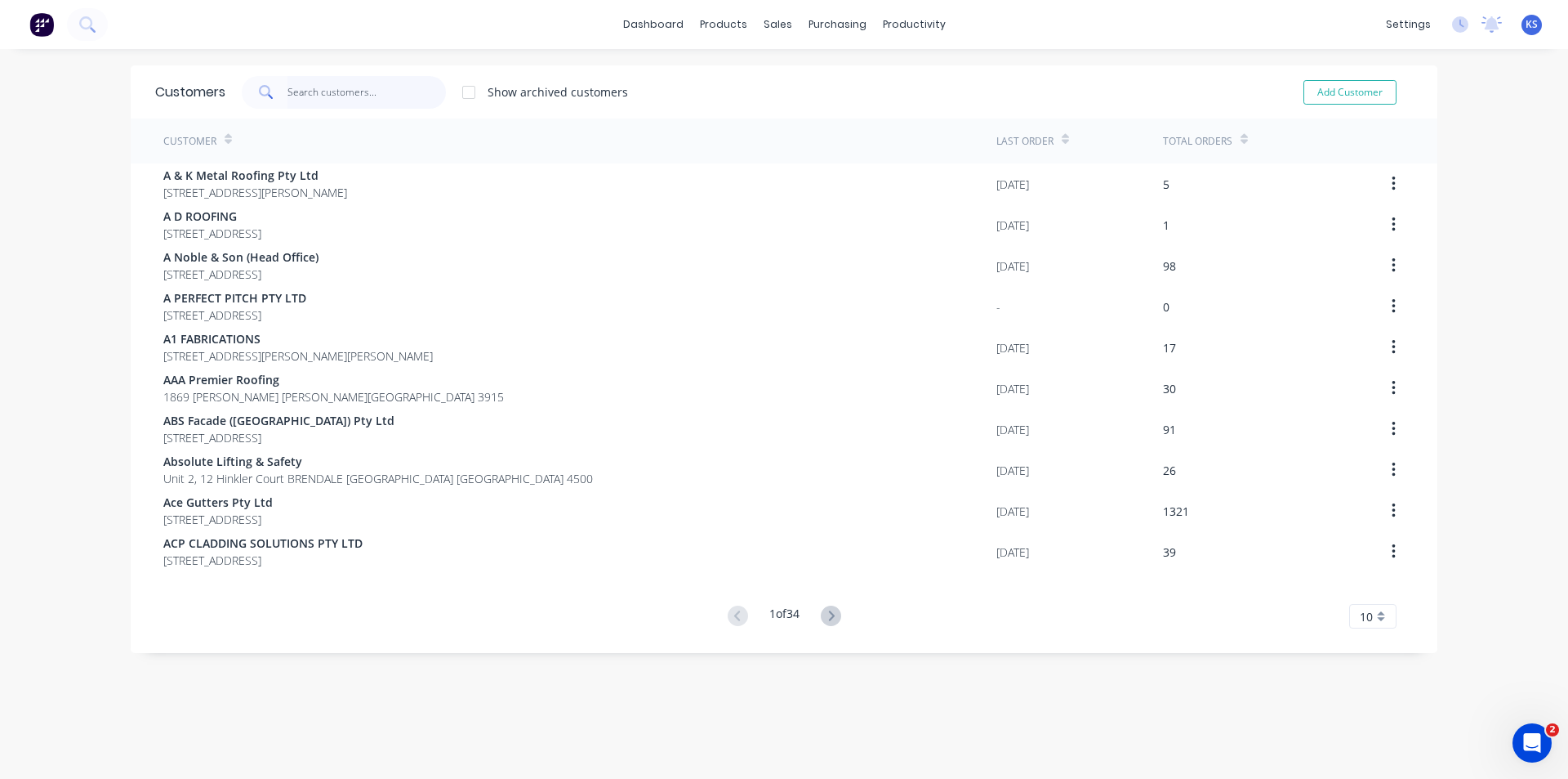
click at [320, 92] on input "text" at bounding box center [367, 92] width 160 height 33
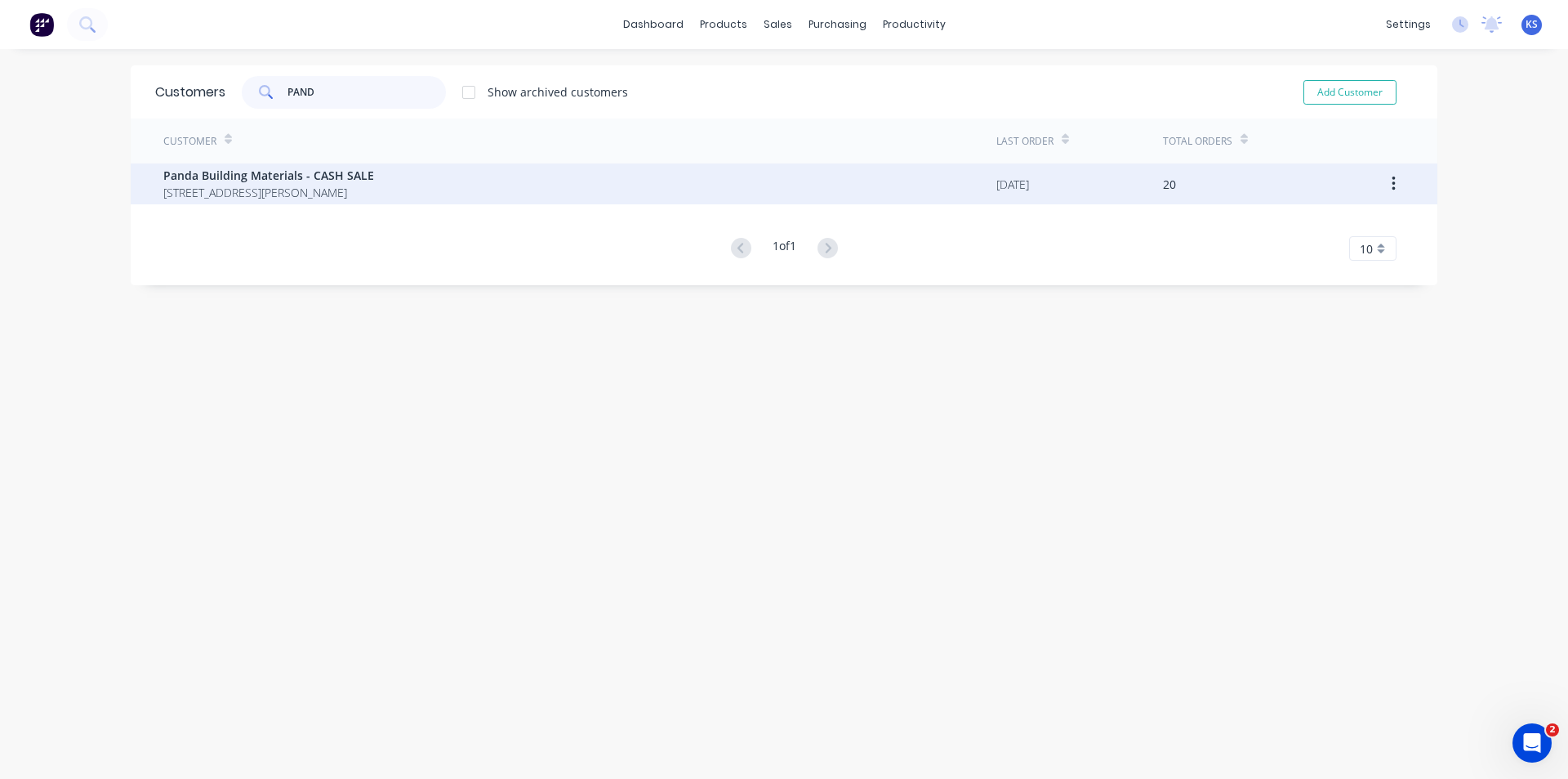
type input "PAND"
click at [270, 174] on span "Panda Building Materials - CASH SALE" at bounding box center [269, 175] width 211 height 17
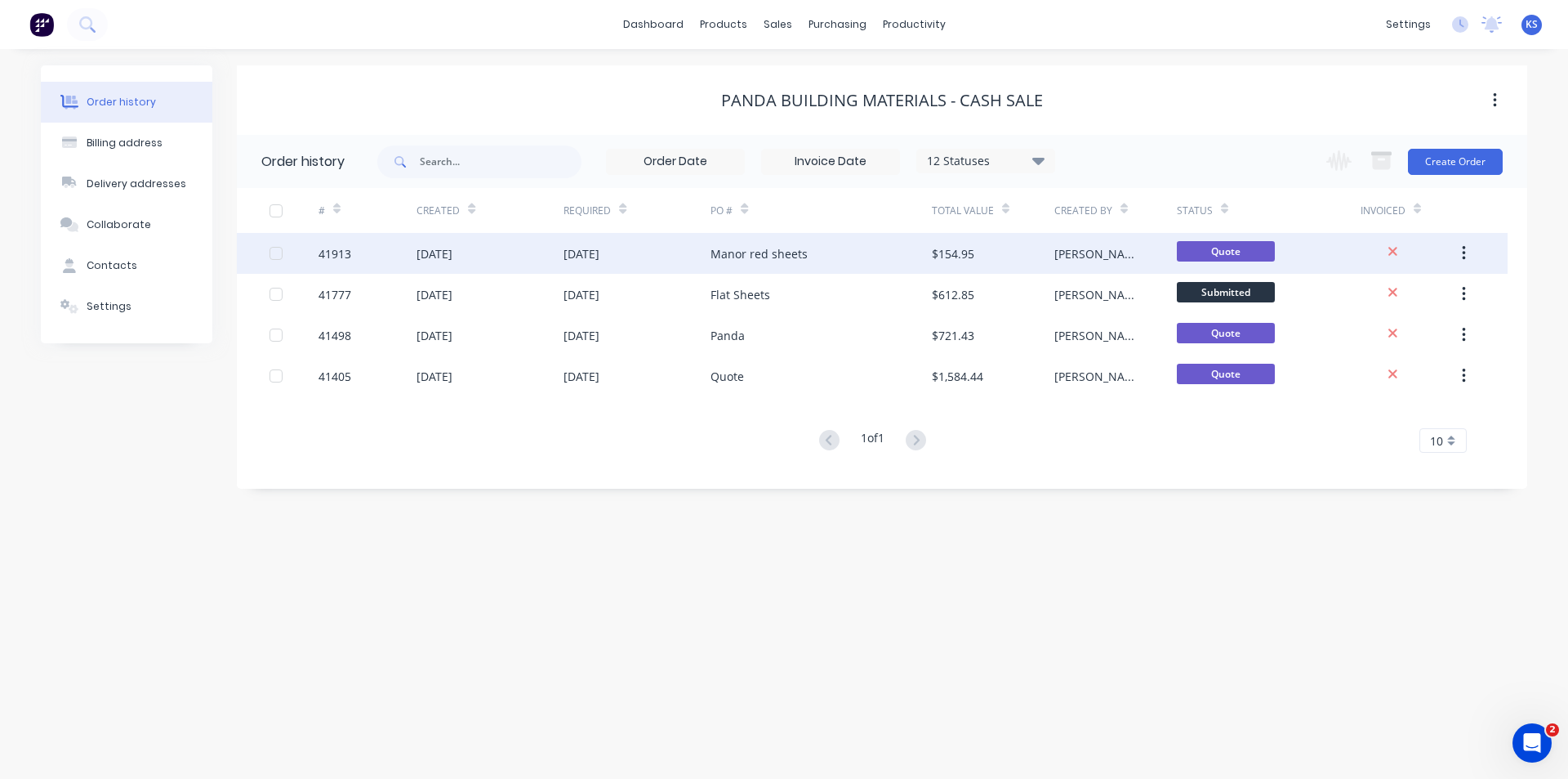
click at [669, 259] on div "[DATE]" at bounding box center [637, 253] width 147 height 41
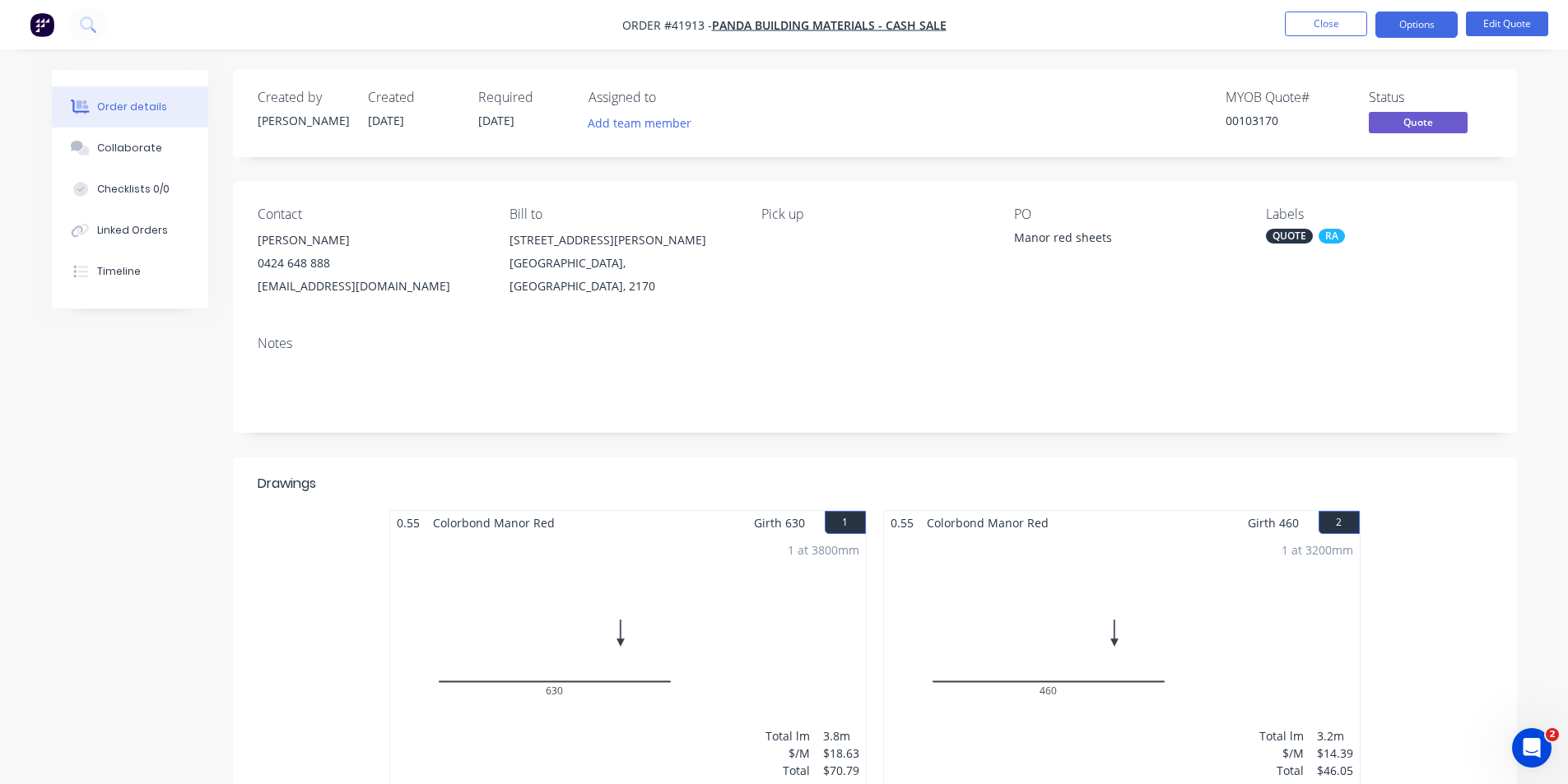
click at [146, 426] on div "Created by Angela Created 24/09/25 Required 24/09/25 Assigned to Add team membe…" at bounding box center [784, 729] width 1465 height 1319
click at [1291, 236] on div "QUOTE" at bounding box center [1289, 236] width 47 height 15
click at [1299, 374] on div at bounding box center [1295, 379] width 33 height 33
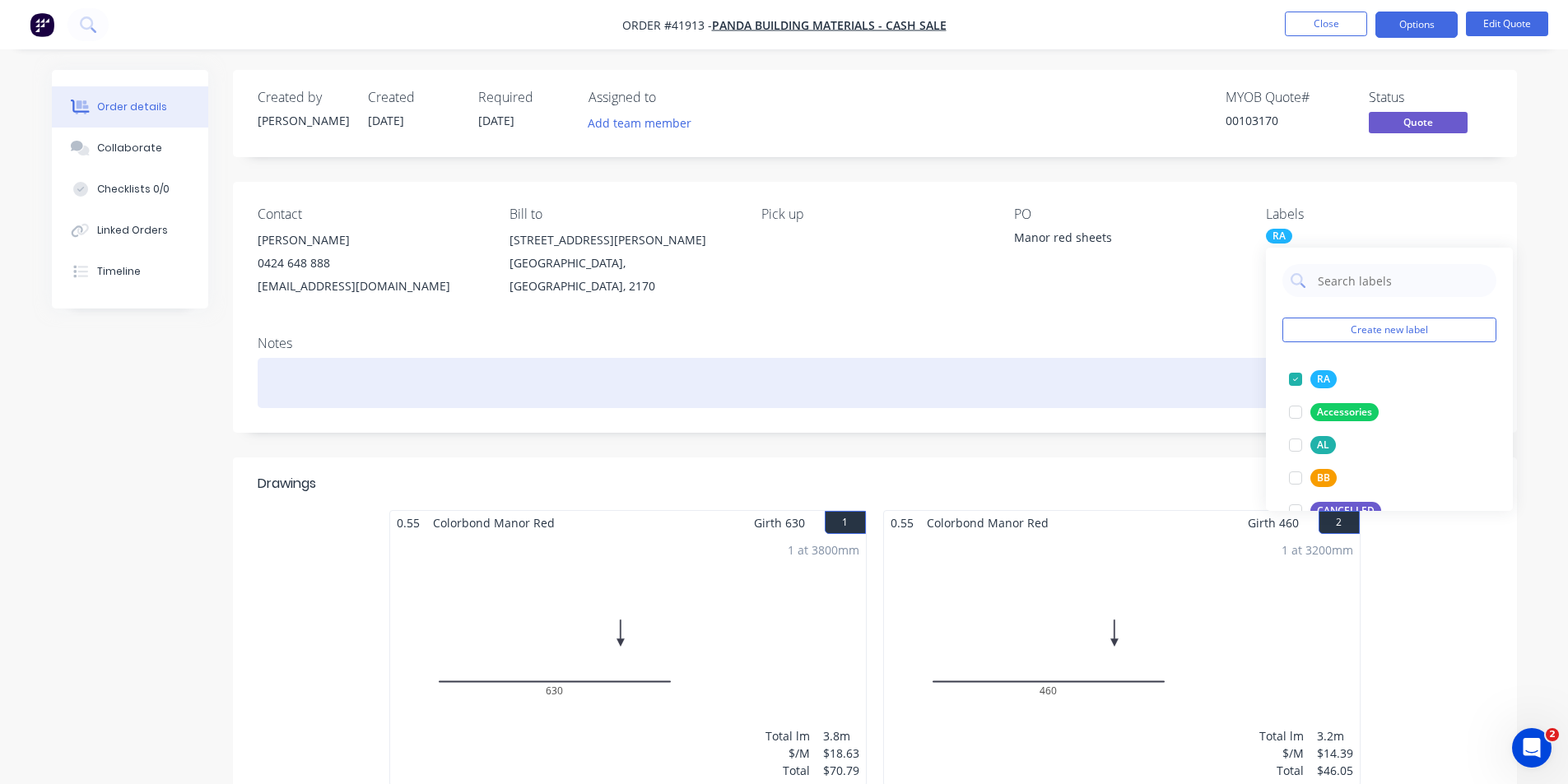
click at [996, 375] on div at bounding box center [874, 382] width 1235 height 50
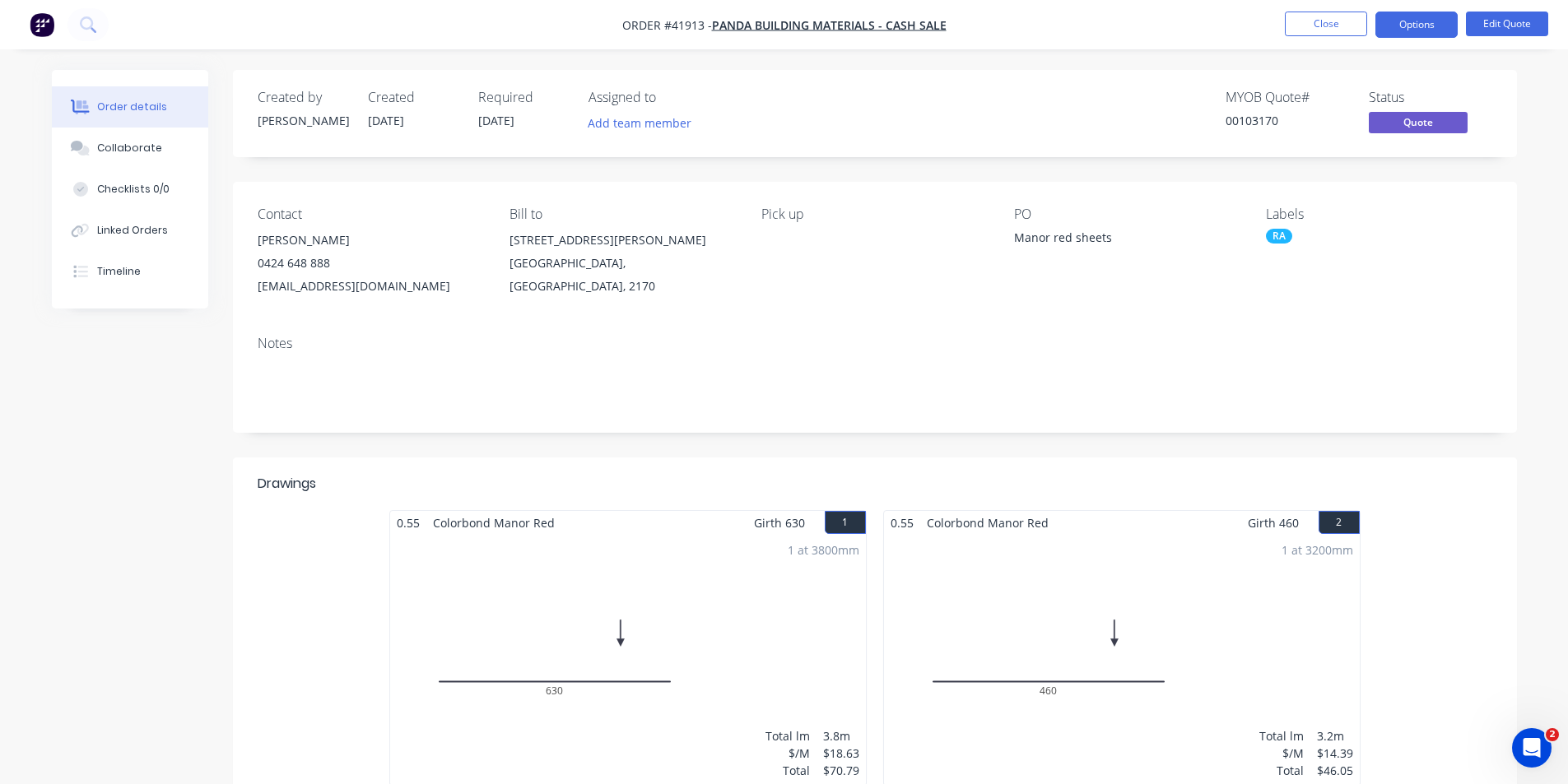
click at [1439, 501] on header "Drawings" at bounding box center [874, 484] width 1284 height 52
click at [1398, 22] on button "Options" at bounding box center [1416, 25] width 82 height 26
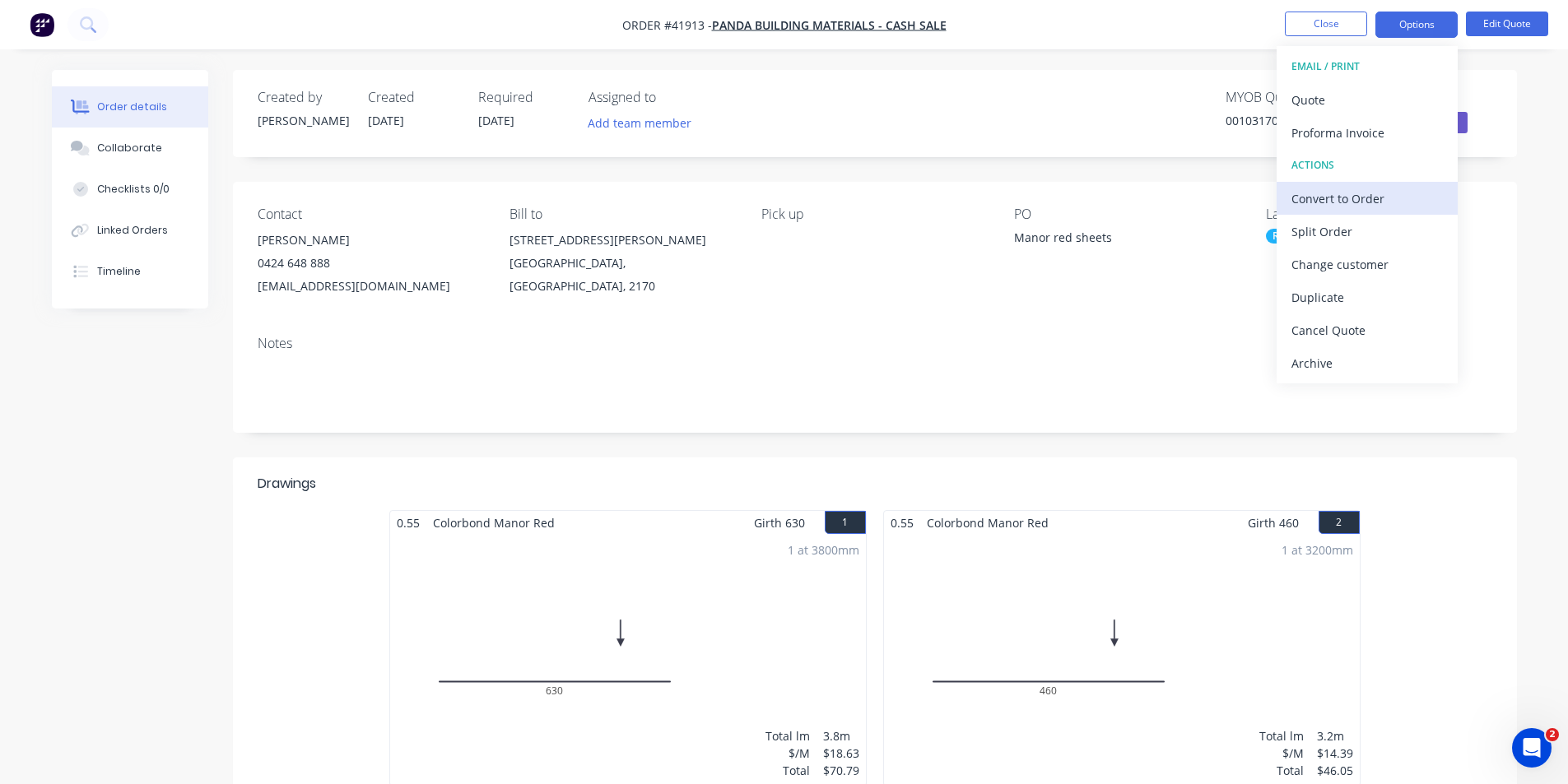
click at [1380, 199] on div "Convert to Order" at bounding box center [1367, 199] width 151 height 24
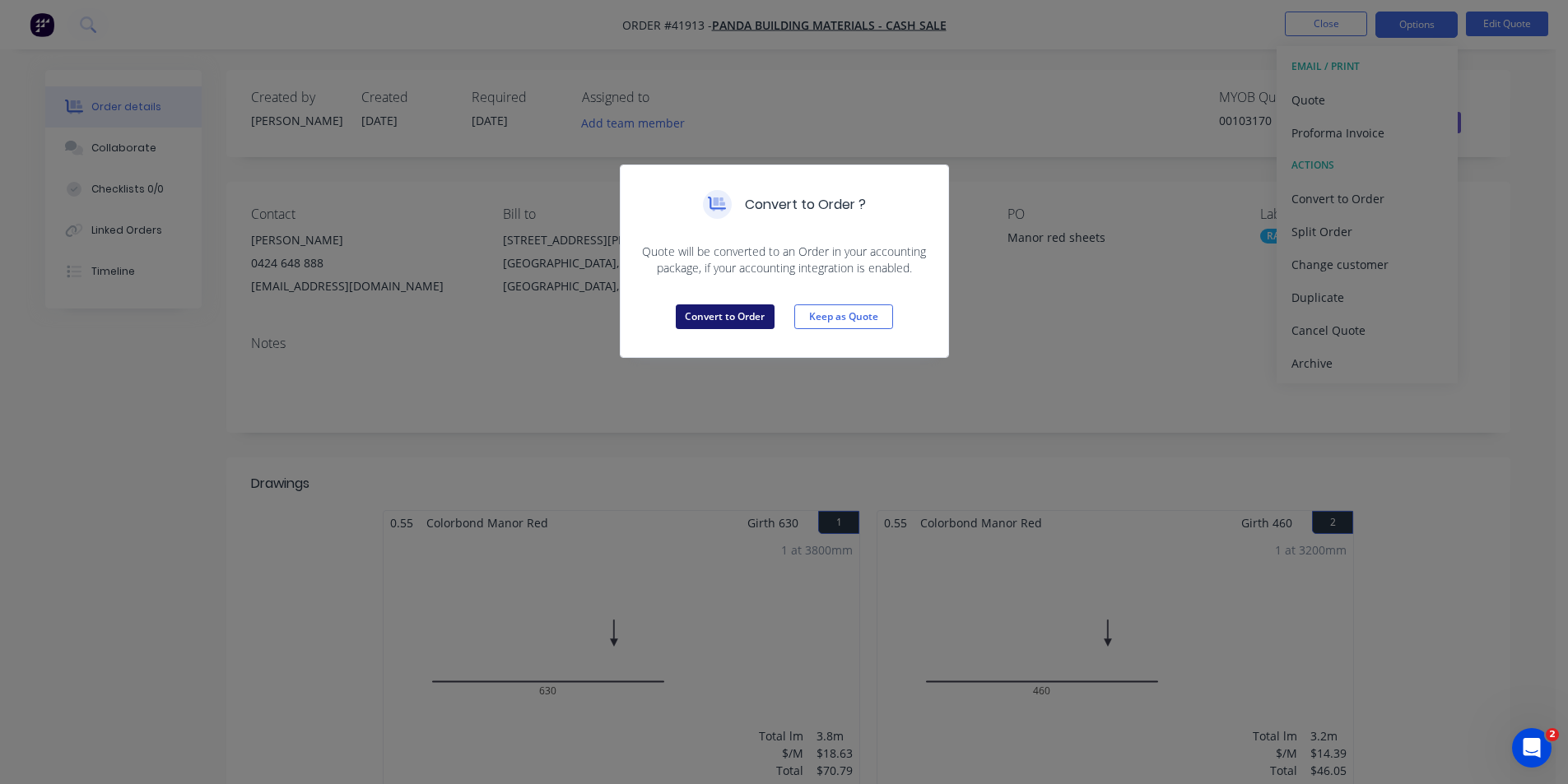
click at [701, 319] on button "Convert to Order" at bounding box center [724, 316] width 99 height 25
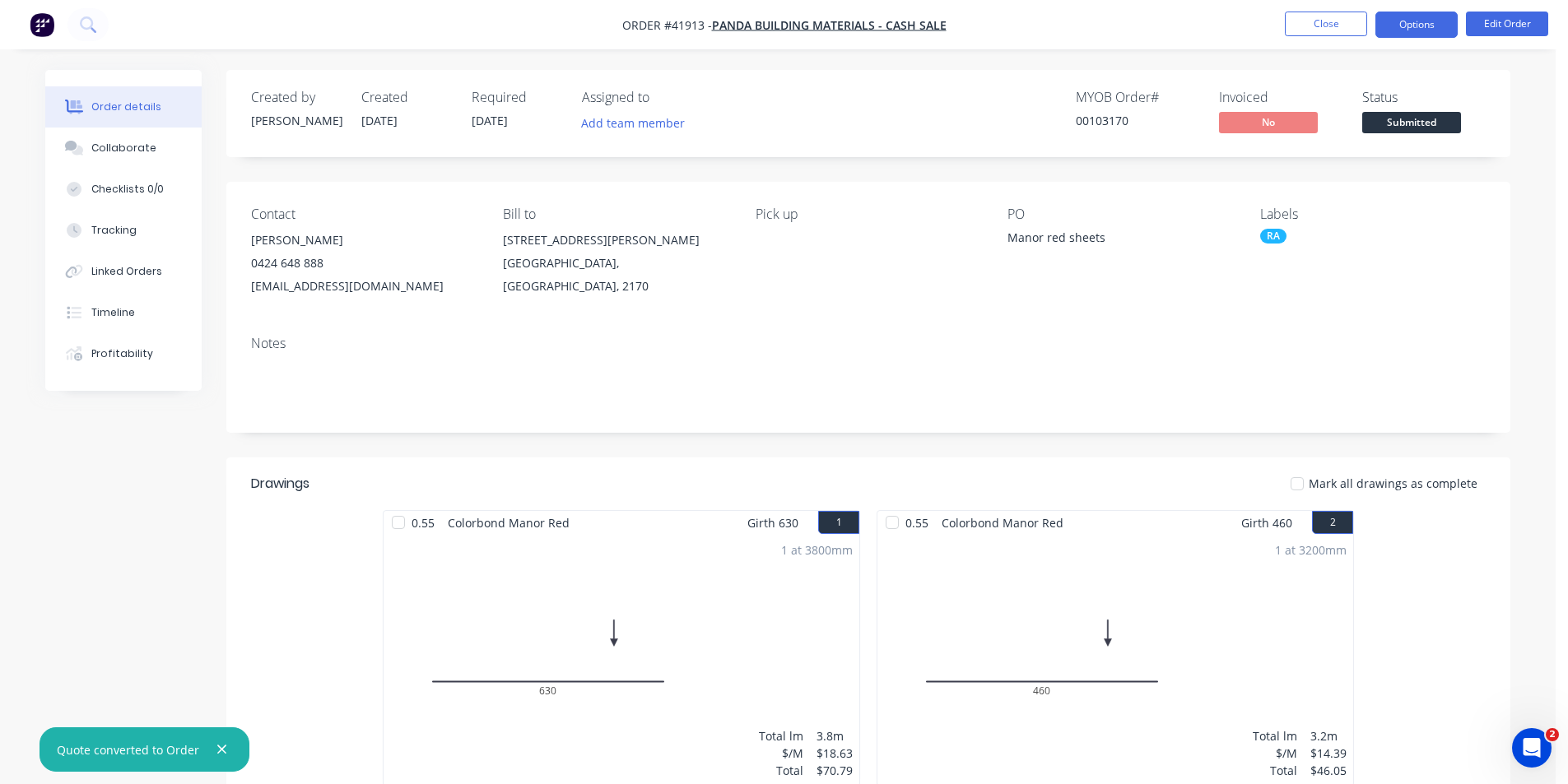
click at [1431, 20] on button "Options" at bounding box center [1416, 25] width 82 height 26
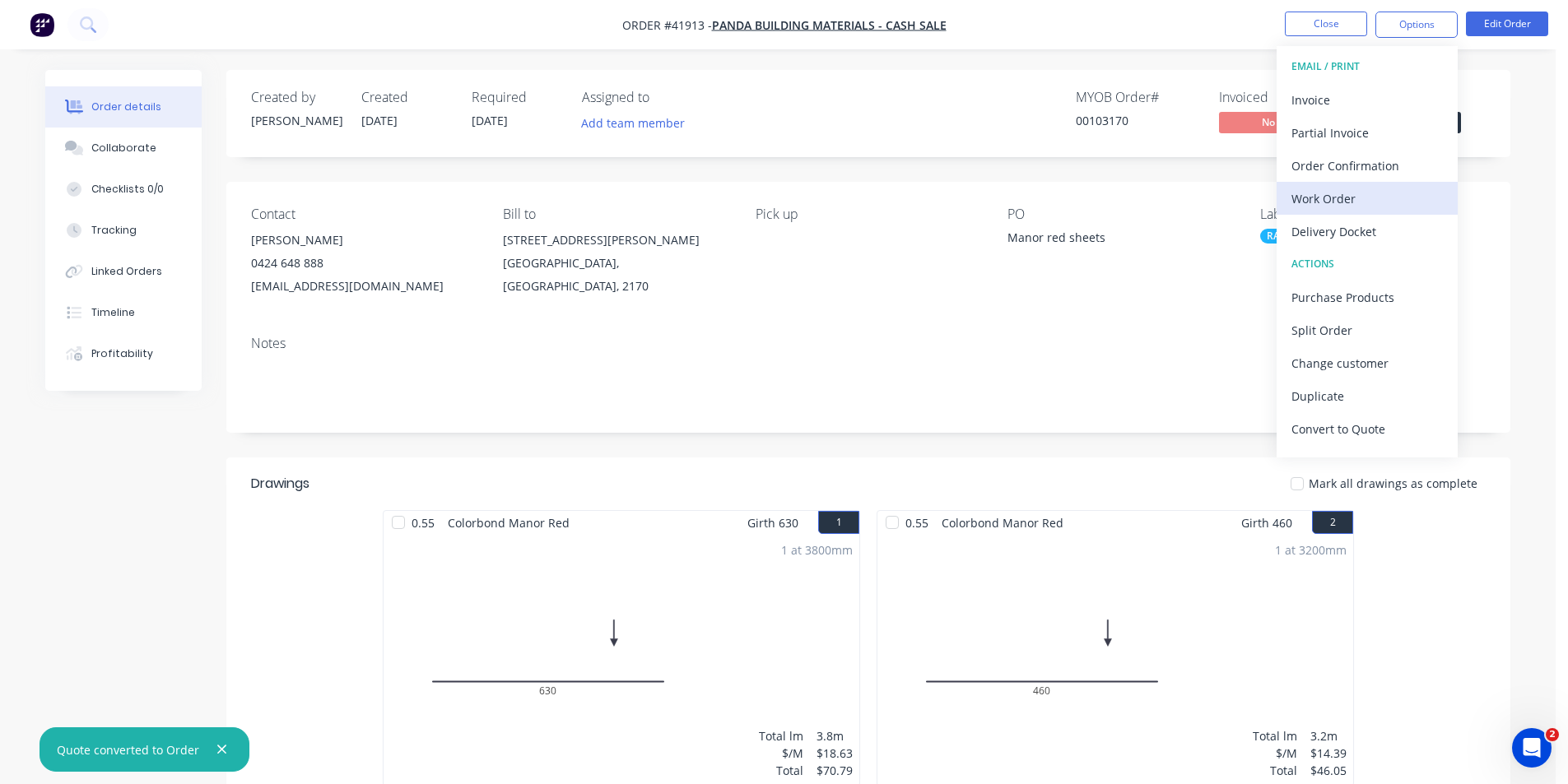
click at [1340, 201] on div "Work Order" at bounding box center [1367, 199] width 151 height 24
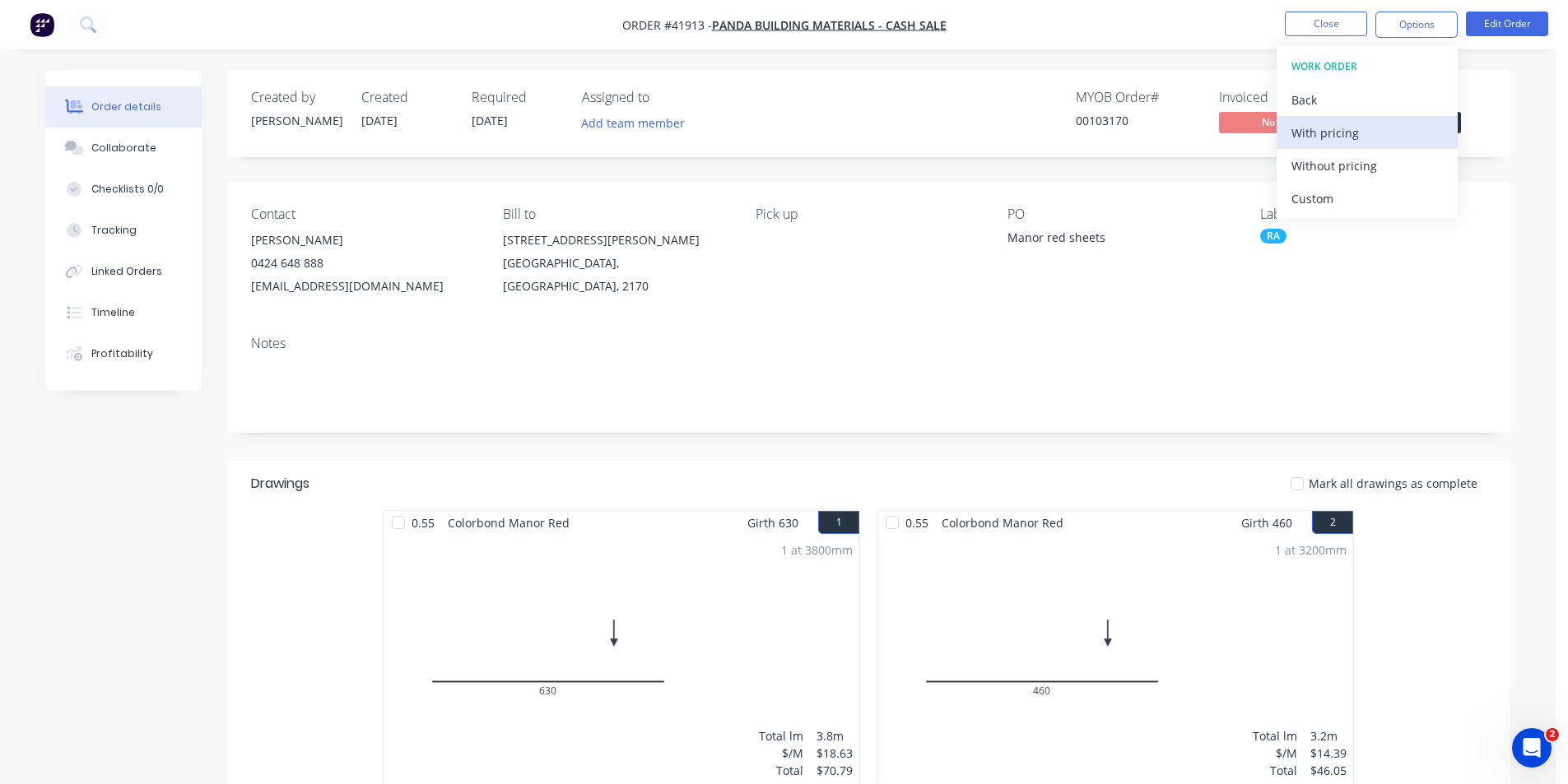
click at [1350, 132] on div "With pricing" at bounding box center [1367, 133] width 151 height 24
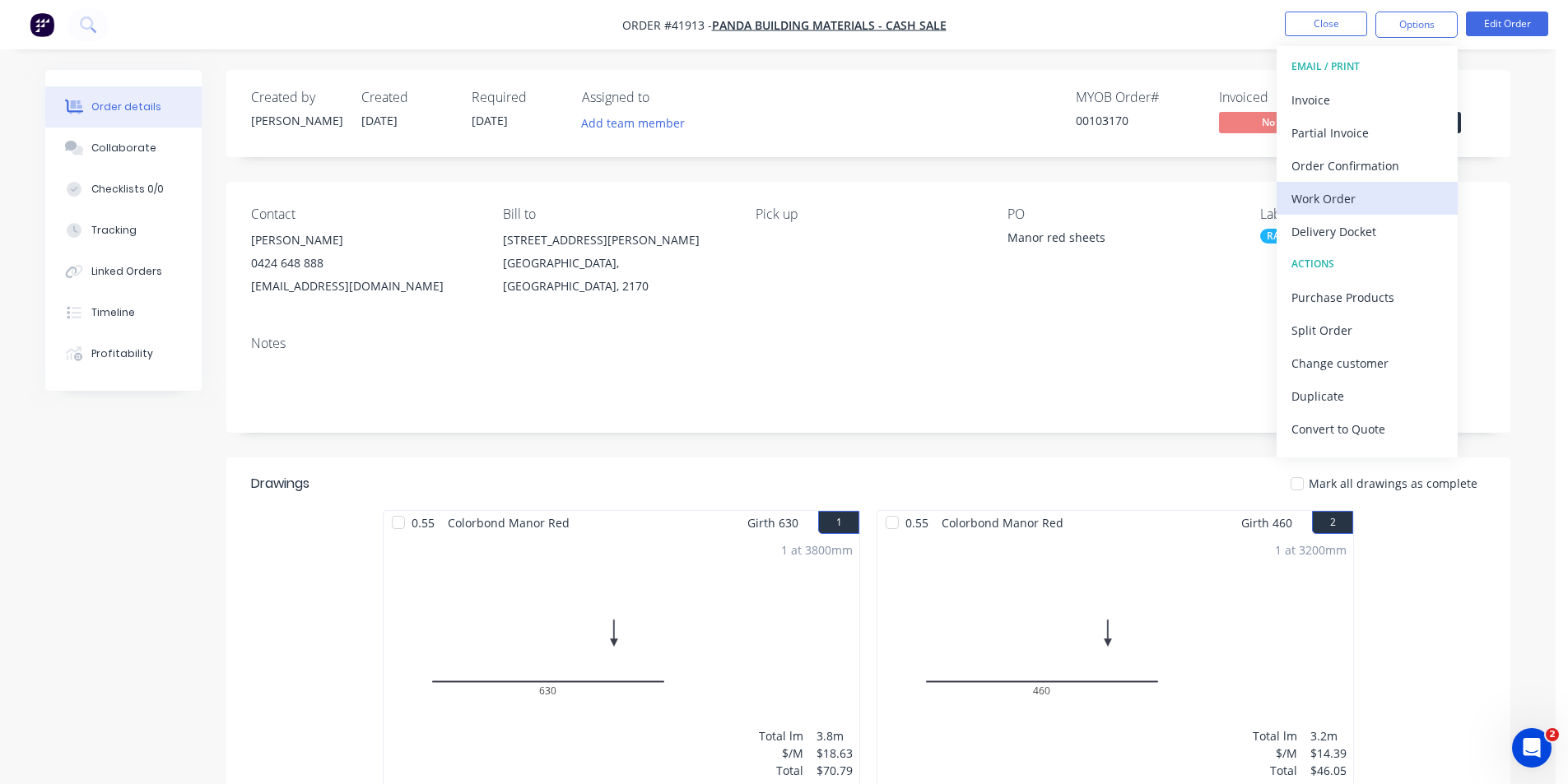
click at [1352, 194] on div "Work Order" at bounding box center [1367, 199] width 151 height 24
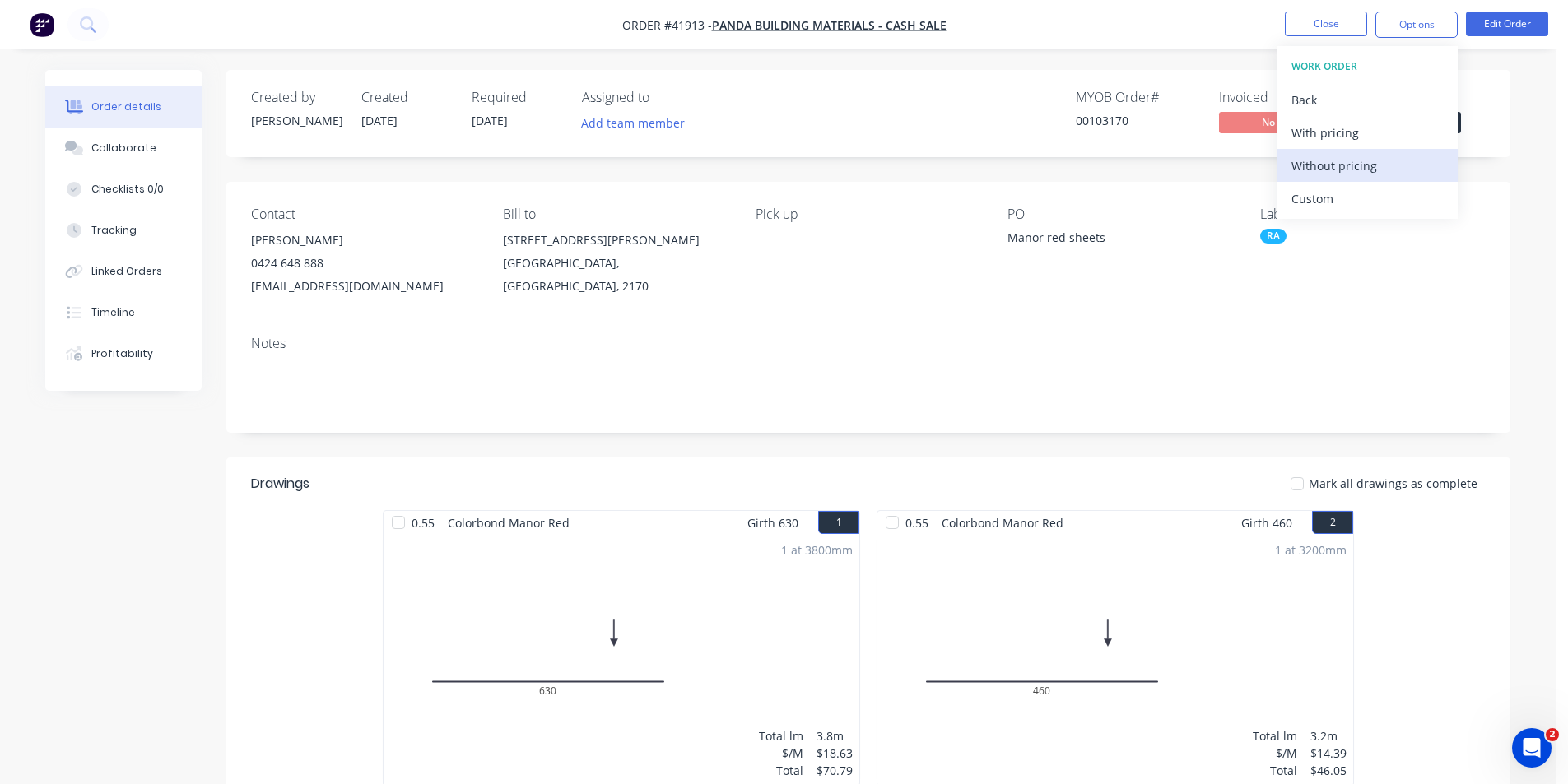
click at [1357, 173] on div "Without pricing" at bounding box center [1367, 166] width 151 height 24
click at [1137, 175] on div "Created by Angela Created 24/09/25 Required 24/09/25 Assigned to Add team membe…" at bounding box center [867, 717] width 1284 height 1294
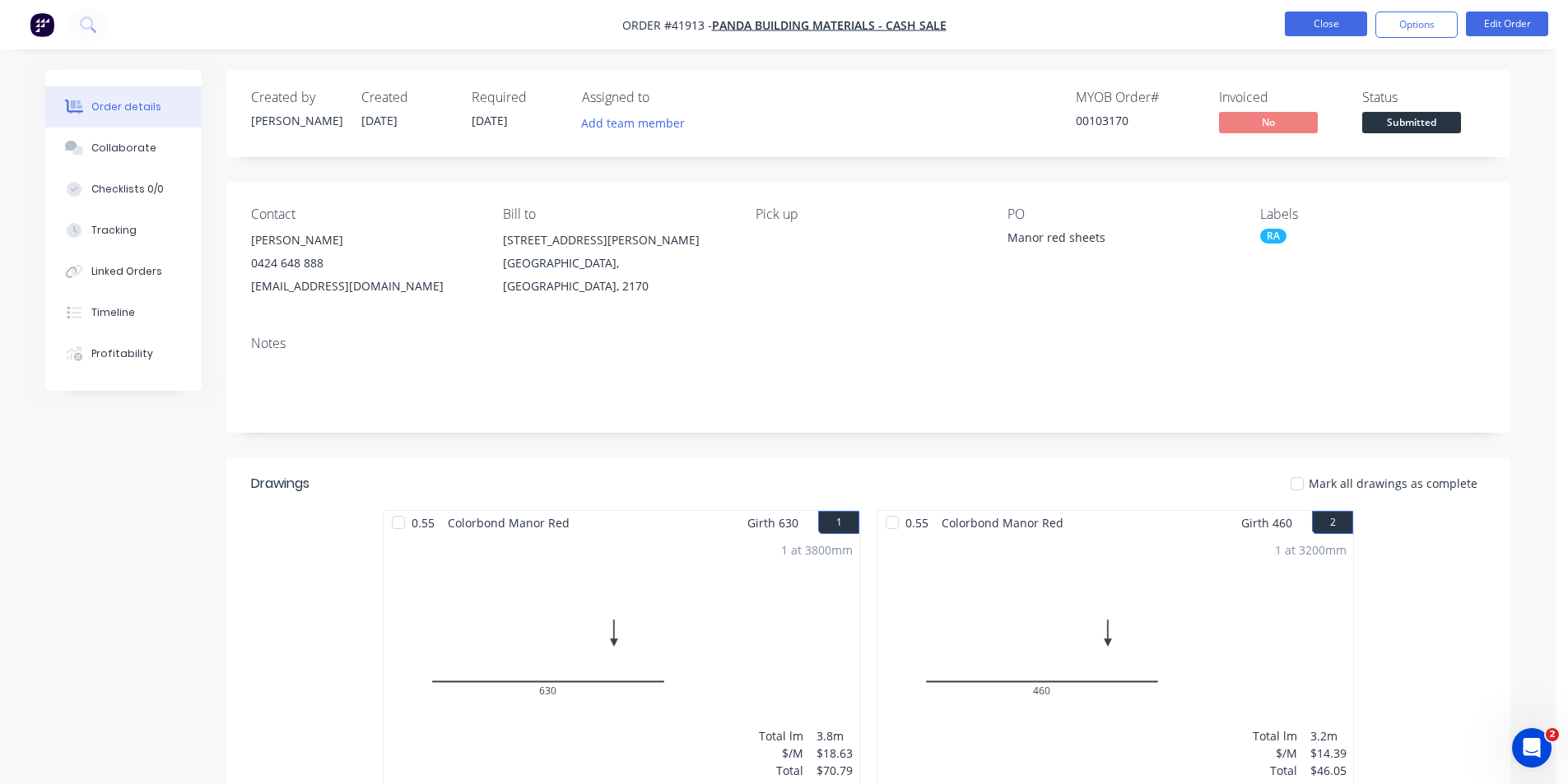
click at [1358, 19] on button "Close" at bounding box center [1325, 24] width 82 height 25
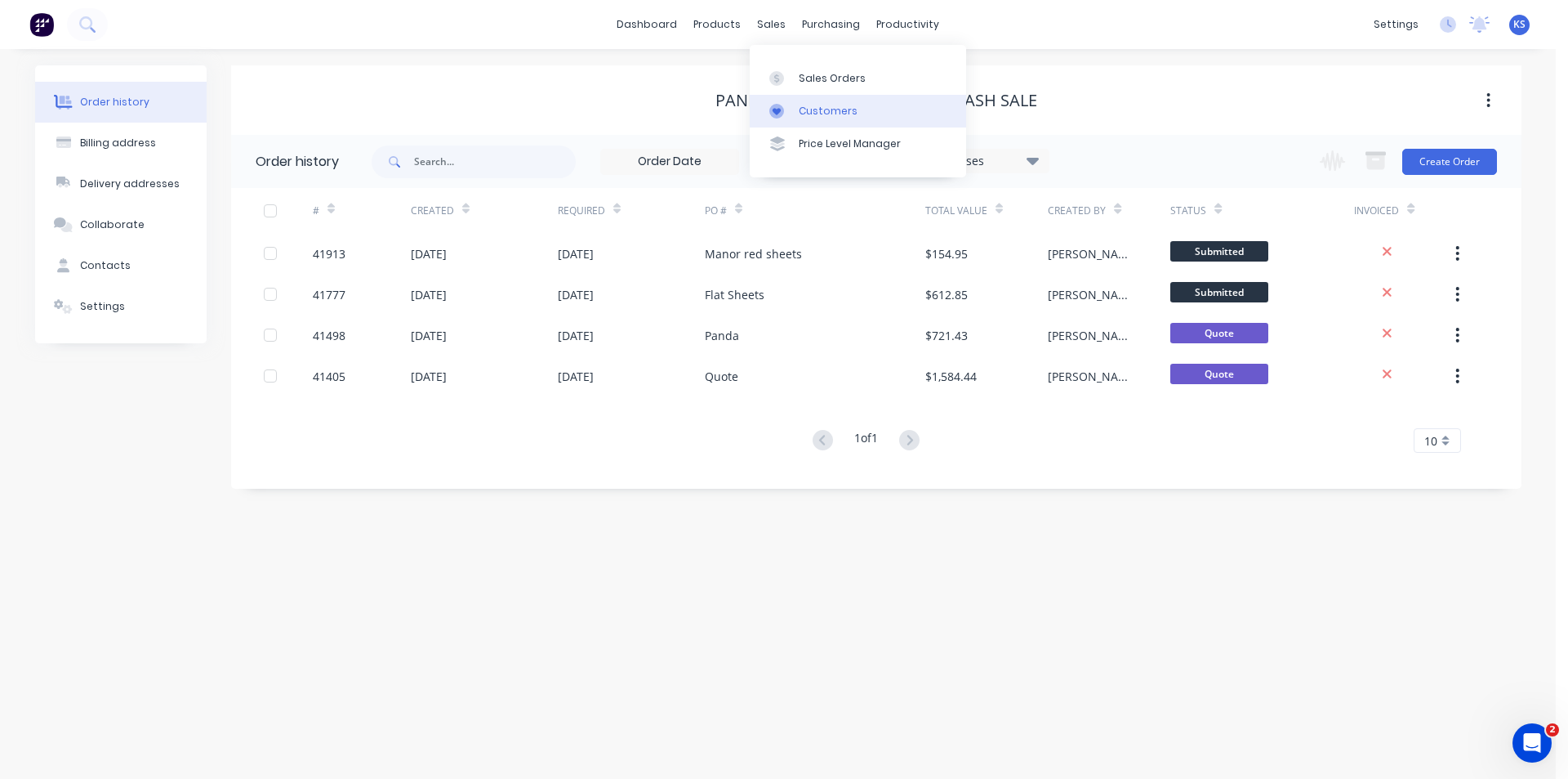
click at [812, 118] on div "Customers" at bounding box center [828, 112] width 59 height 15
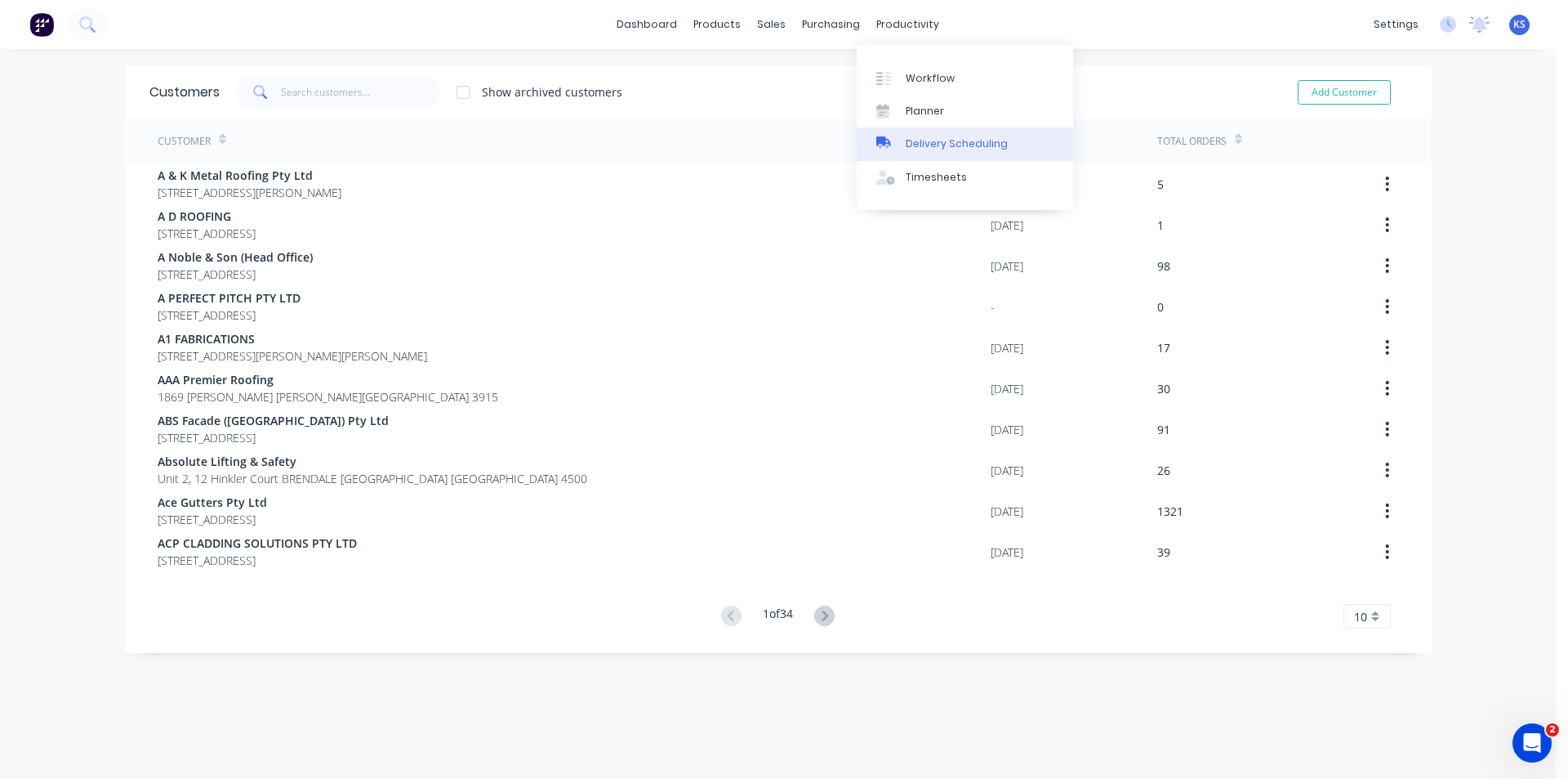
click at [968, 129] on link "Delivery Scheduling" at bounding box center [965, 144] width 217 height 33
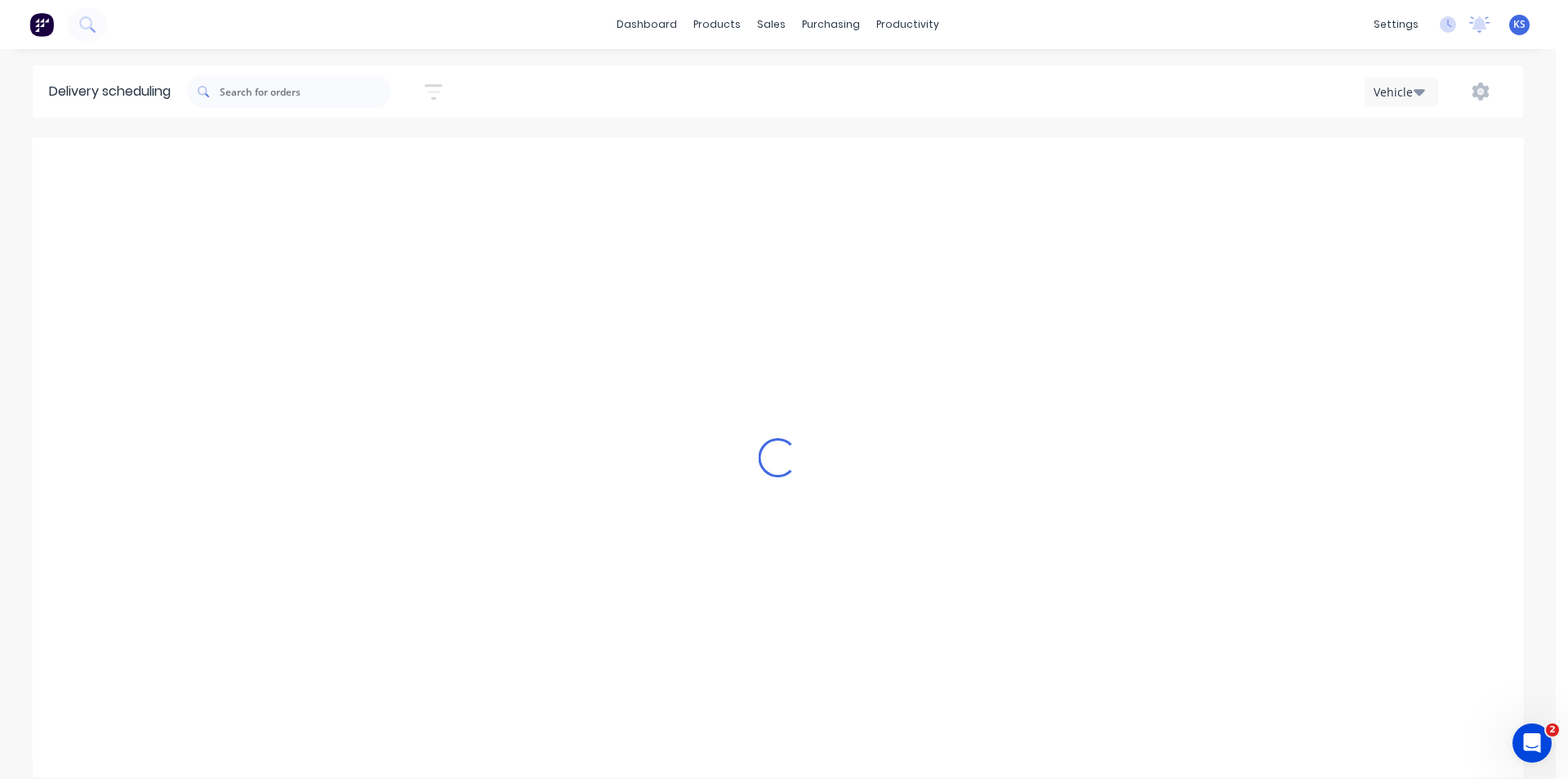
scroll to position [0, 1]
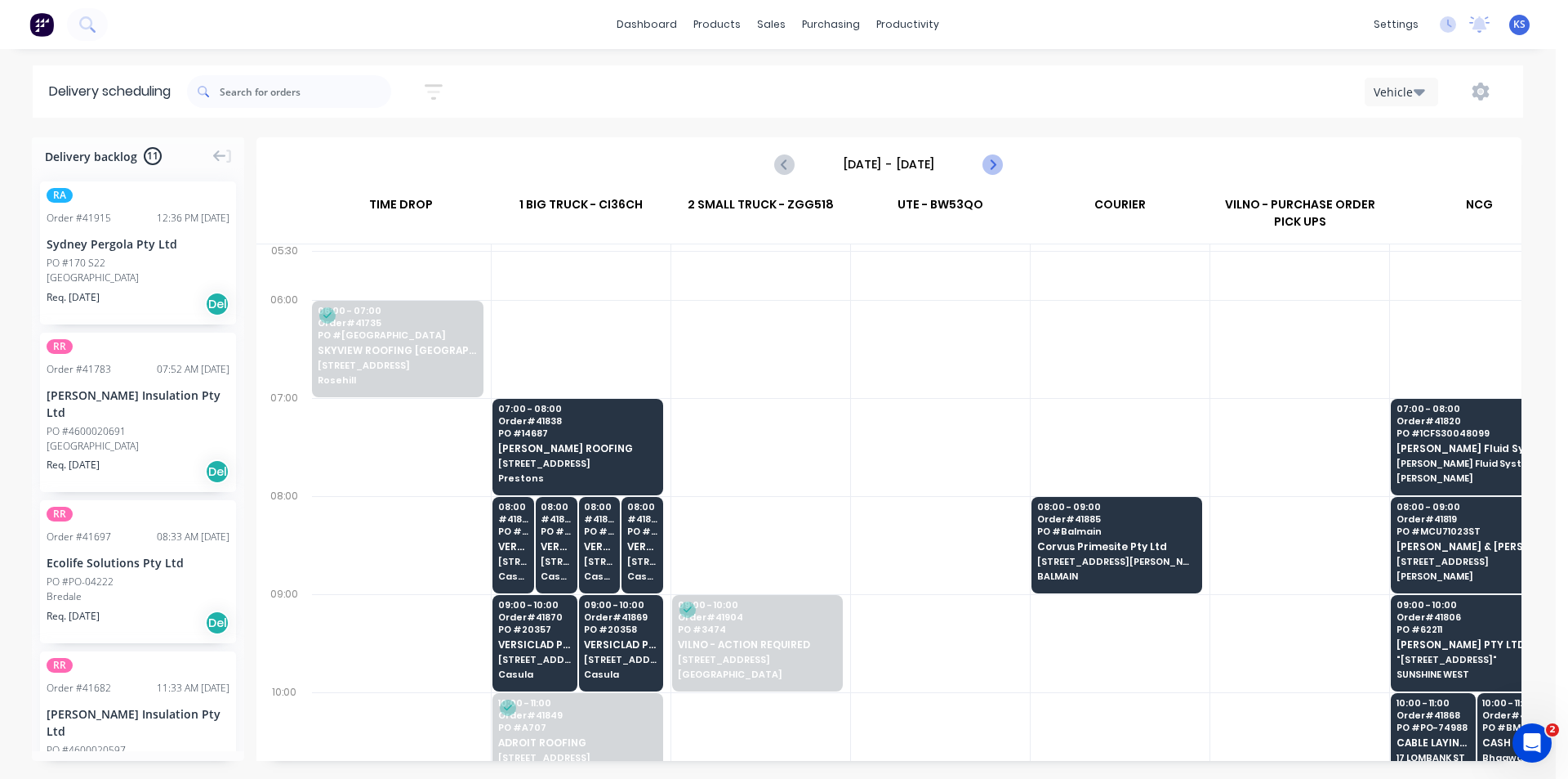
click at [989, 159] on icon "Next page" at bounding box center [992, 164] width 19 height 19
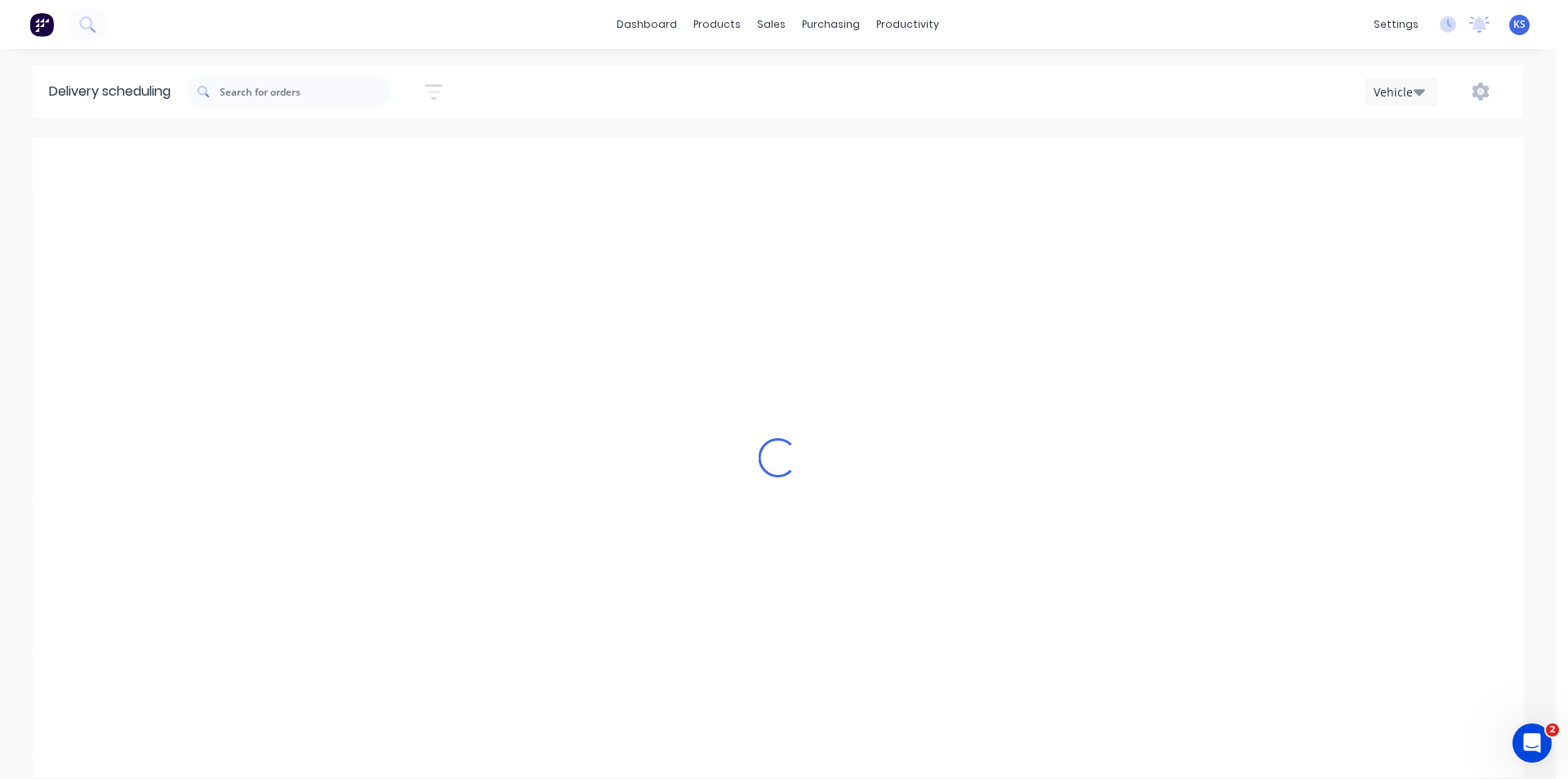
type input "[DATE] - [DATE]"
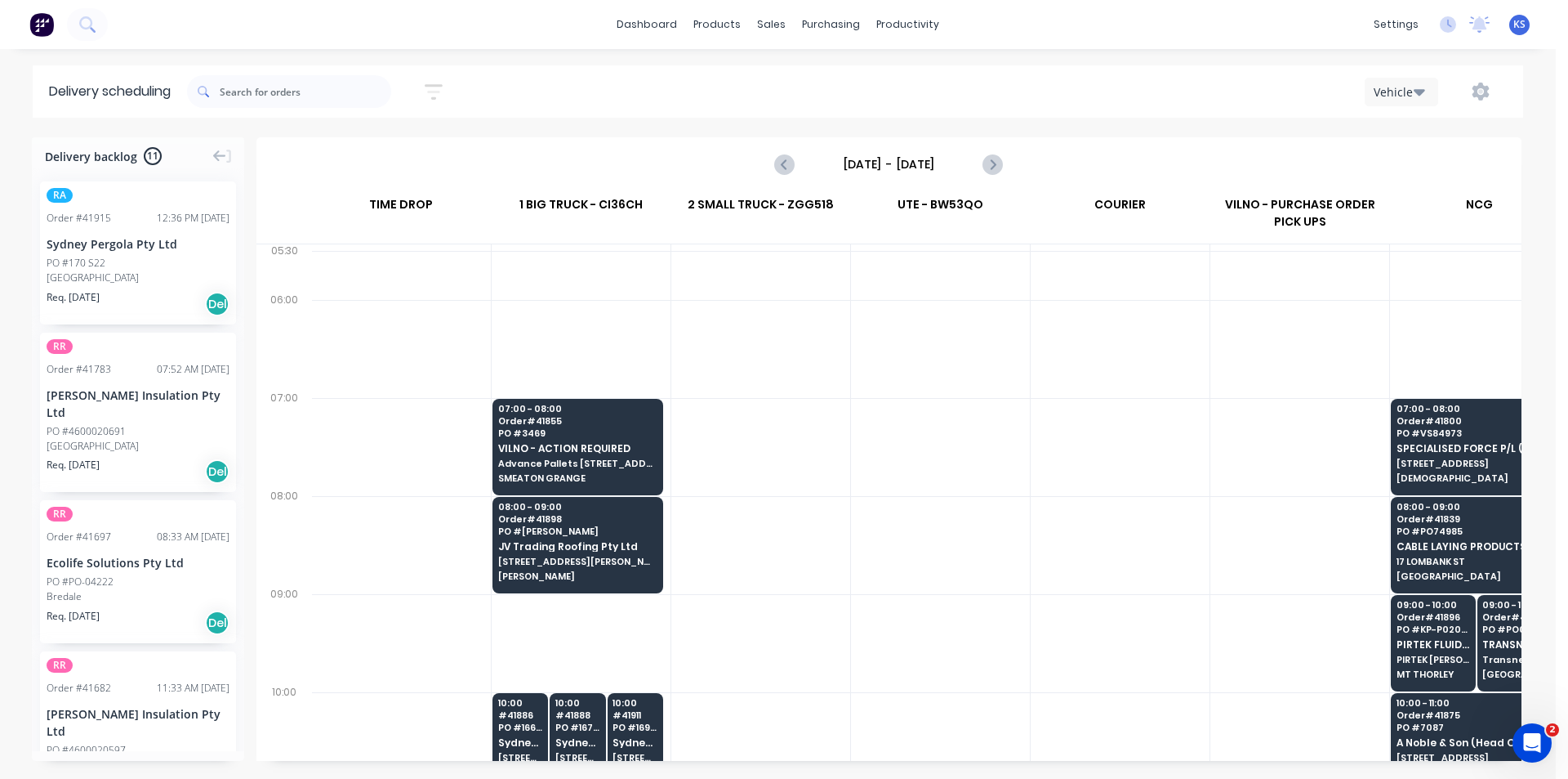
scroll to position [164, 1]
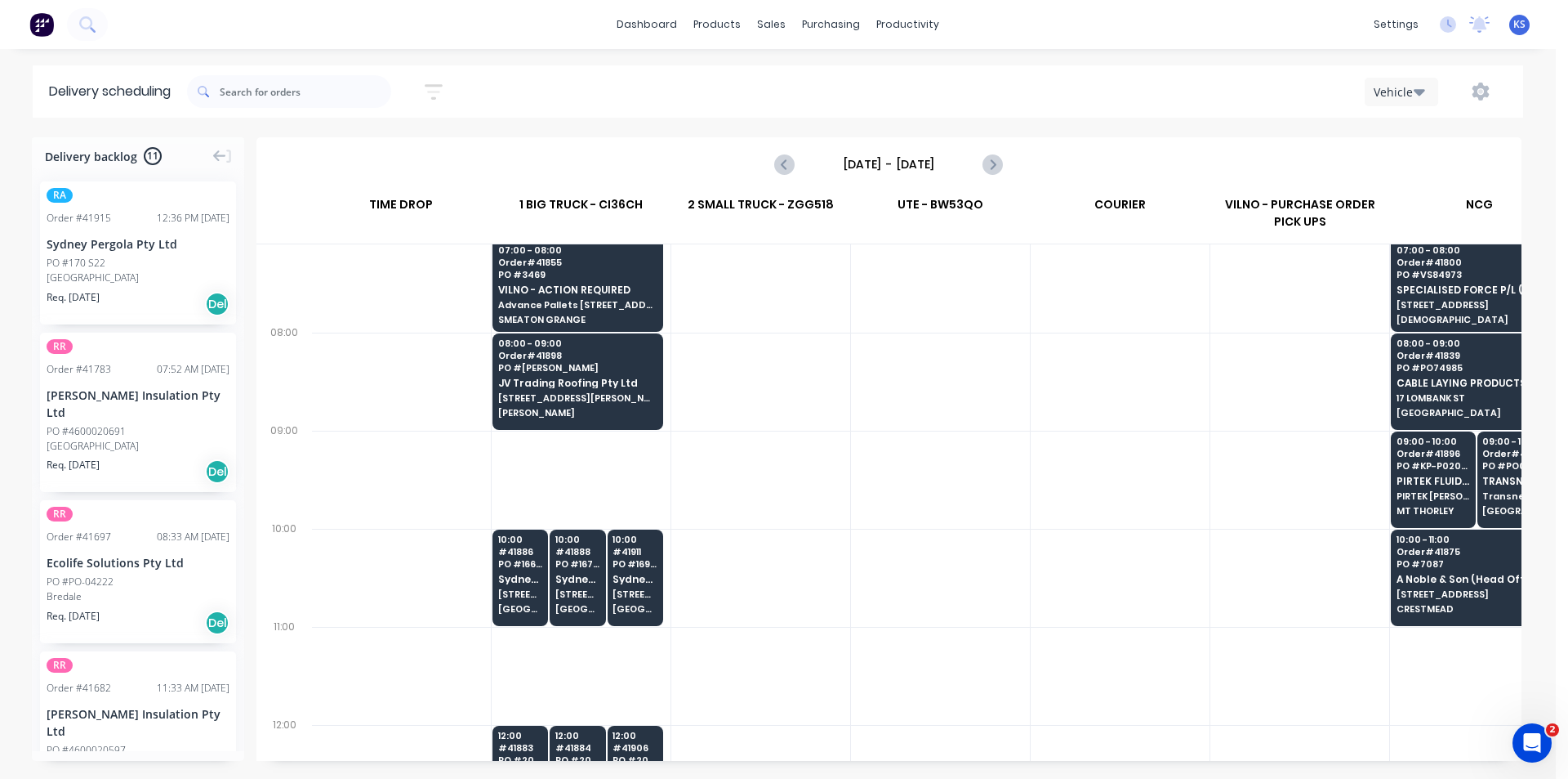
click at [618, 104] on div "Sort by Most recent Created date Required date Order number Customer name Most …" at bounding box center [855, 92] width 1336 height 45
click at [757, 105] on div "Sort by Most recent Created date Required date Order number Customer name Most …" at bounding box center [855, 92] width 1336 height 45
click at [703, 74] on div "Sort by Most recent Created date Required date Order number Customer name Most …" at bounding box center [855, 92] width 1336 height 45
click at [650, 104] on div "Sort by Most recent Created date Required date Order number Customer name Most …" at bounding box center [855, 92] width 1336 height 45
click at [709, 111] on div "Sort by Most recent Created date Required date Order number Customer name Most …" at bounding box center [855, 92] width 1336 height 45
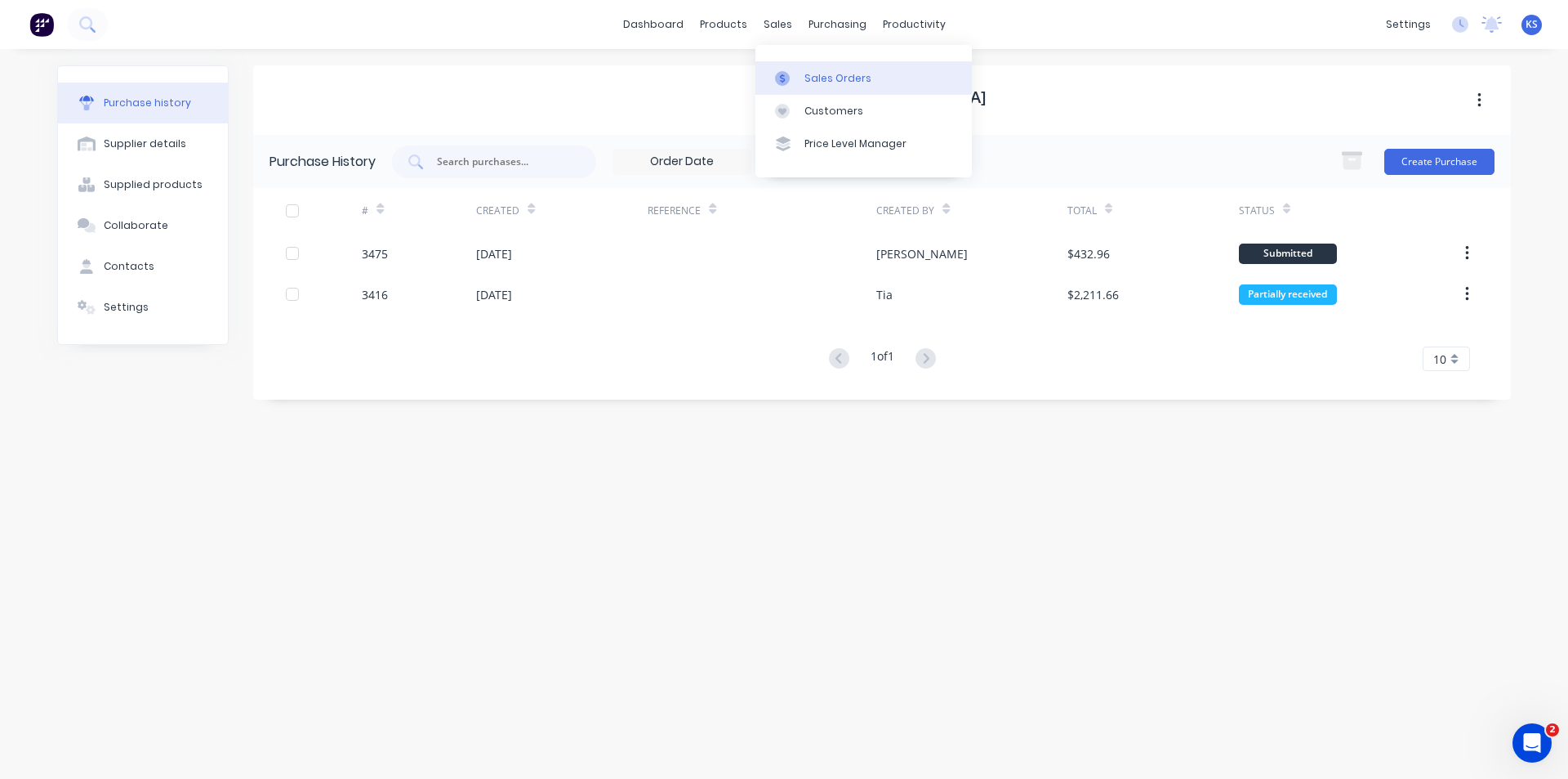
click at [844, 83] on div "Sales Orders" at bounding box center [838, 79] width 67 height 15
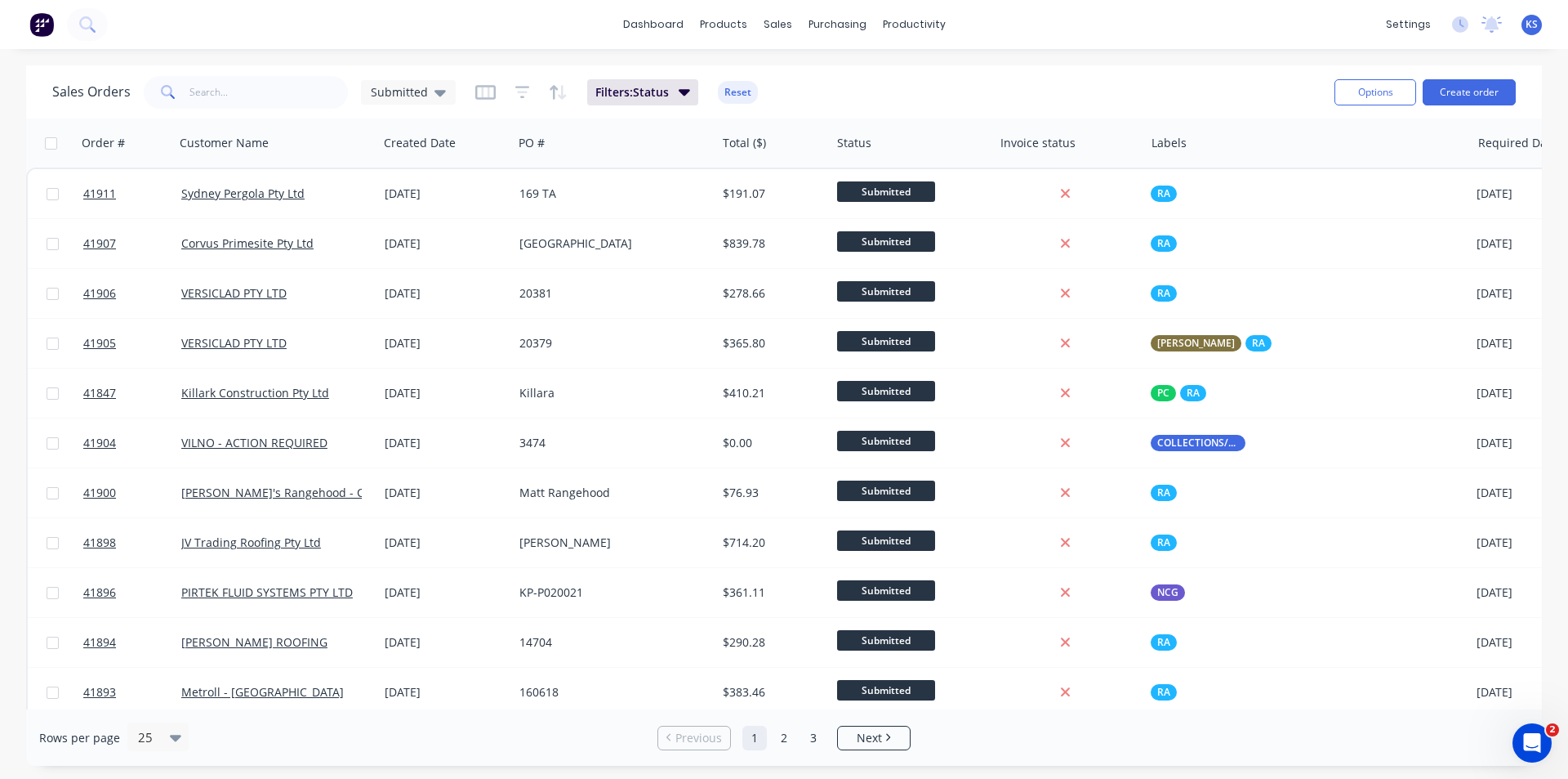
click at [721, 101] on button "Reset" at bounding box center [738, 92] width 40 height 23
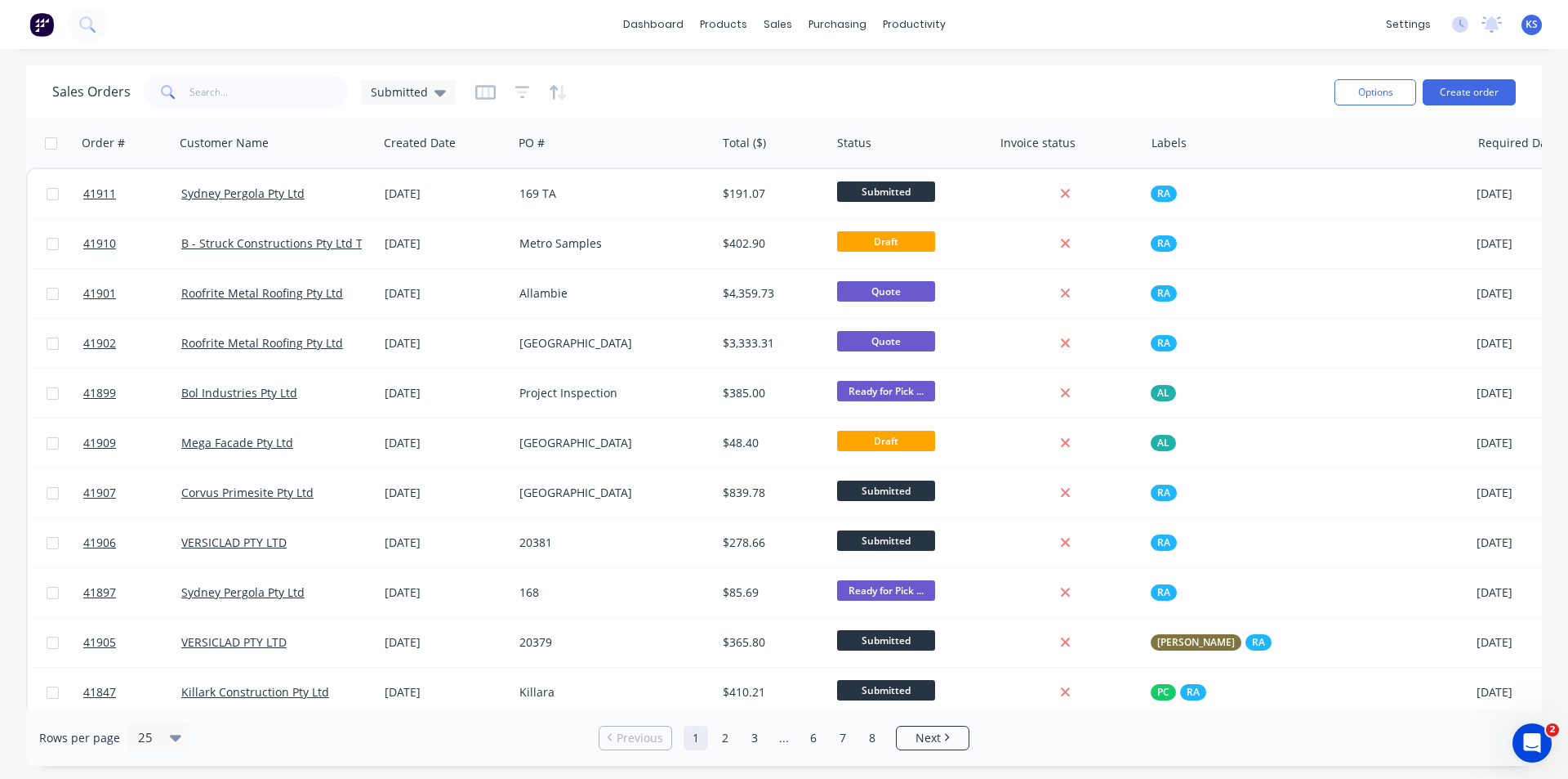
click at [779, 89] on div "Sales Orders Submitted" at bounding box center [686, 92] width 1269 height 40
drag, startPoint x: 444, startPoint y: 94, endPoint x: 440, endPoint y: 104, distance: 10.8
click at [443, 94] on div "Submitted" at bounding box center [408, 92] width 95 height 24
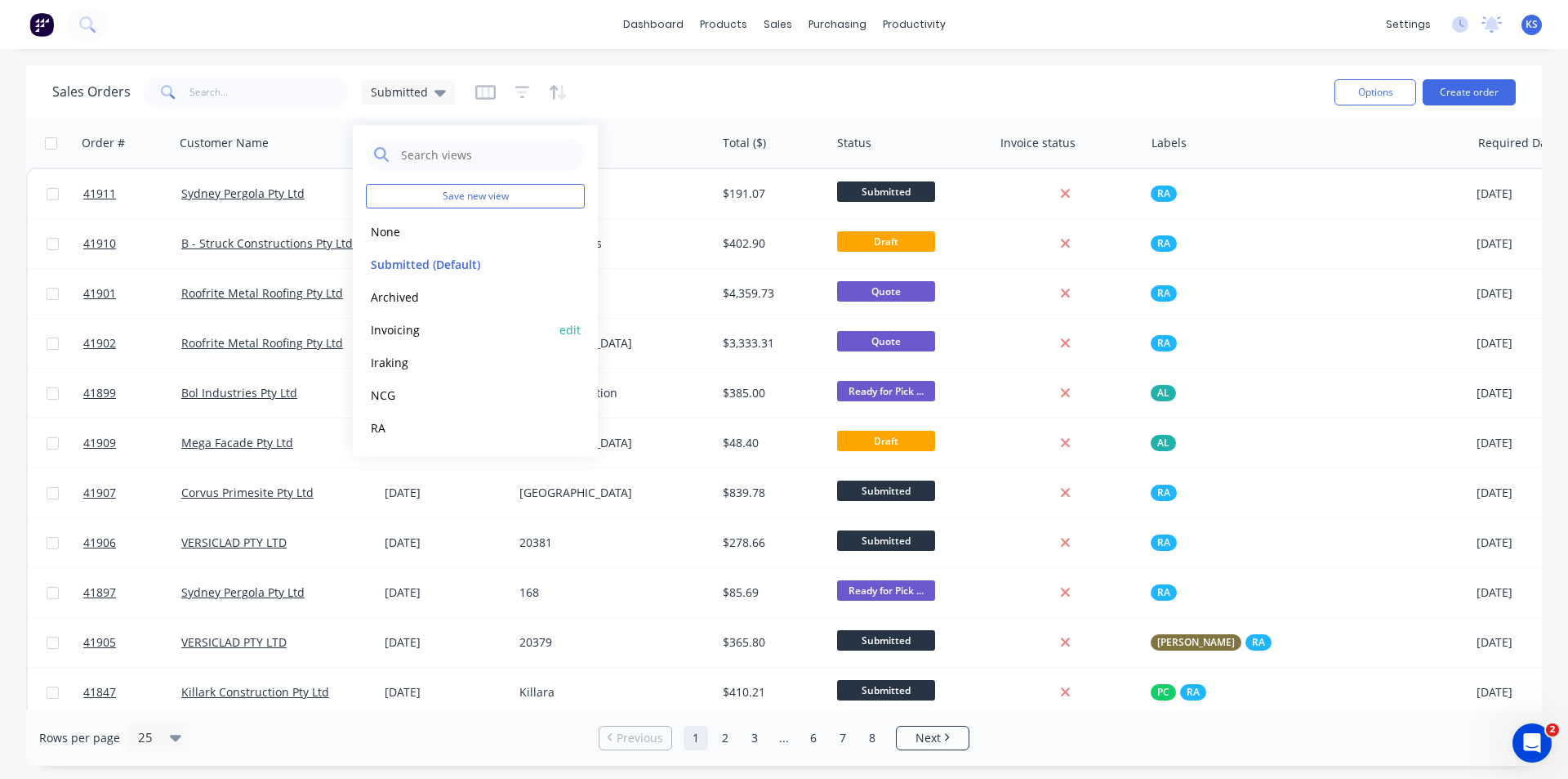
click at [431, 327] on button "Invoicing" at bounding box center [459, 329] width 186 height 18
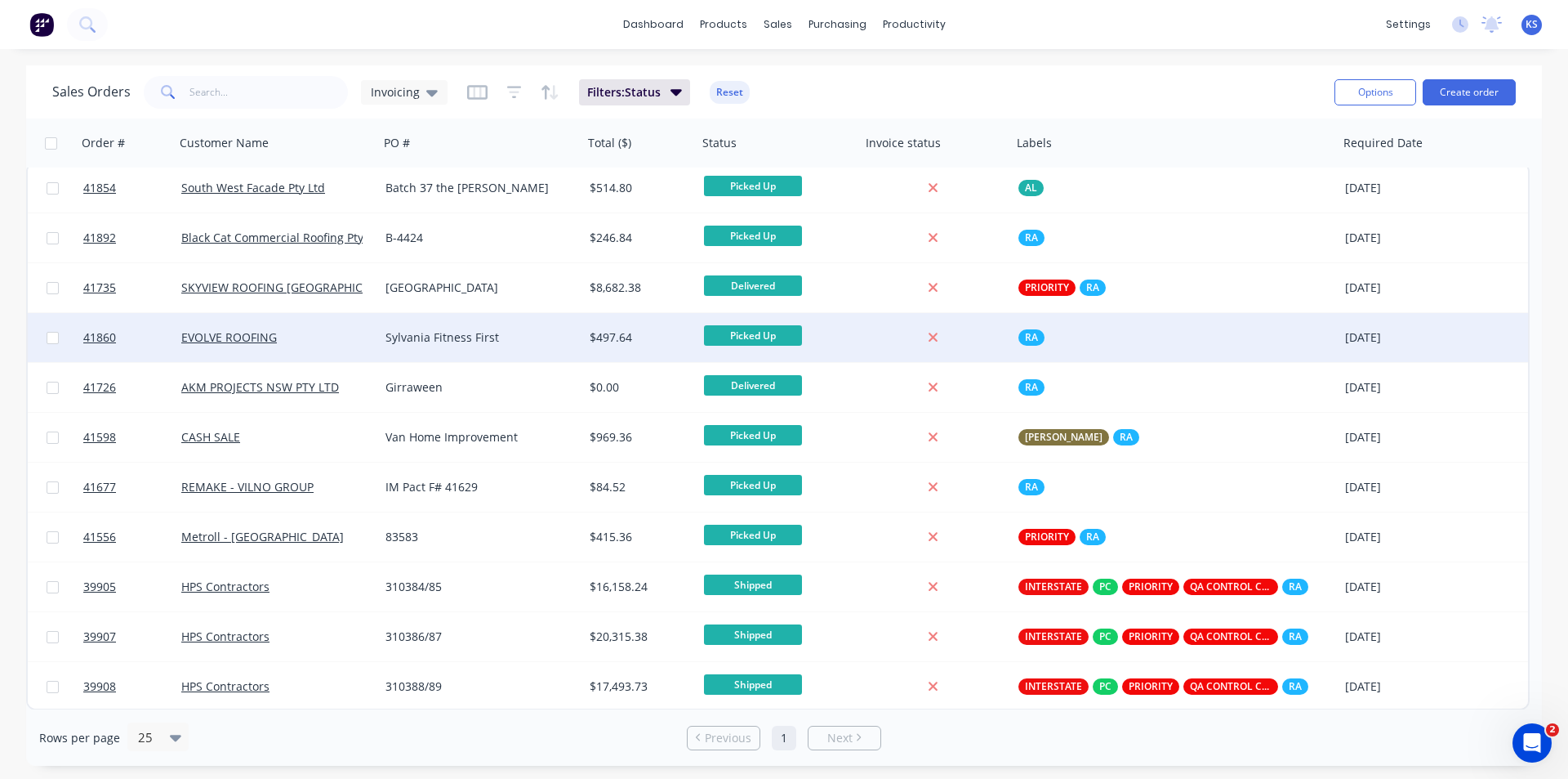
scroll to position [7, 0]
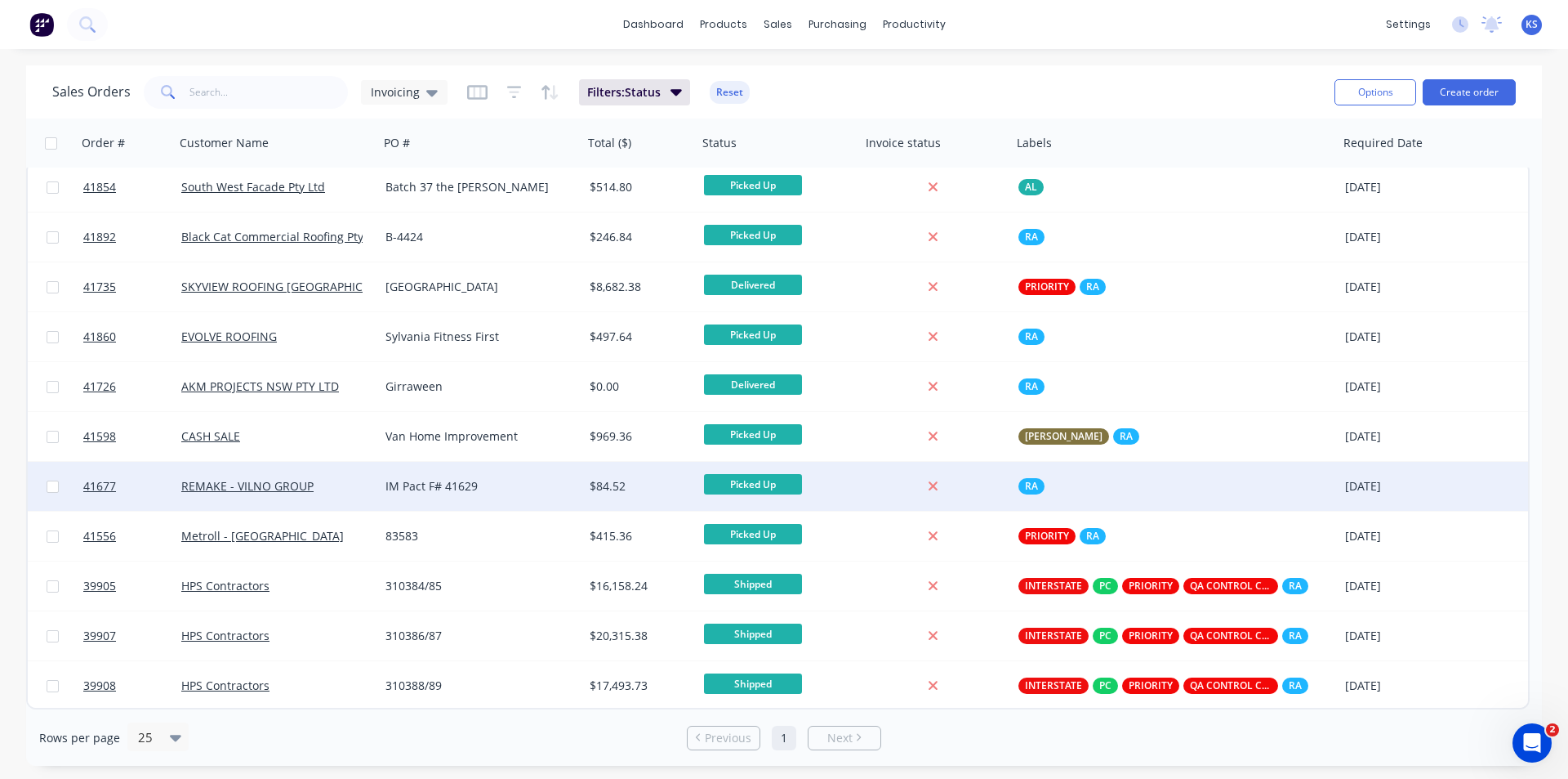
click at [504, 485] on div "IM Pact F# 41629" at bounding box center [476, 486] width 181 height 16
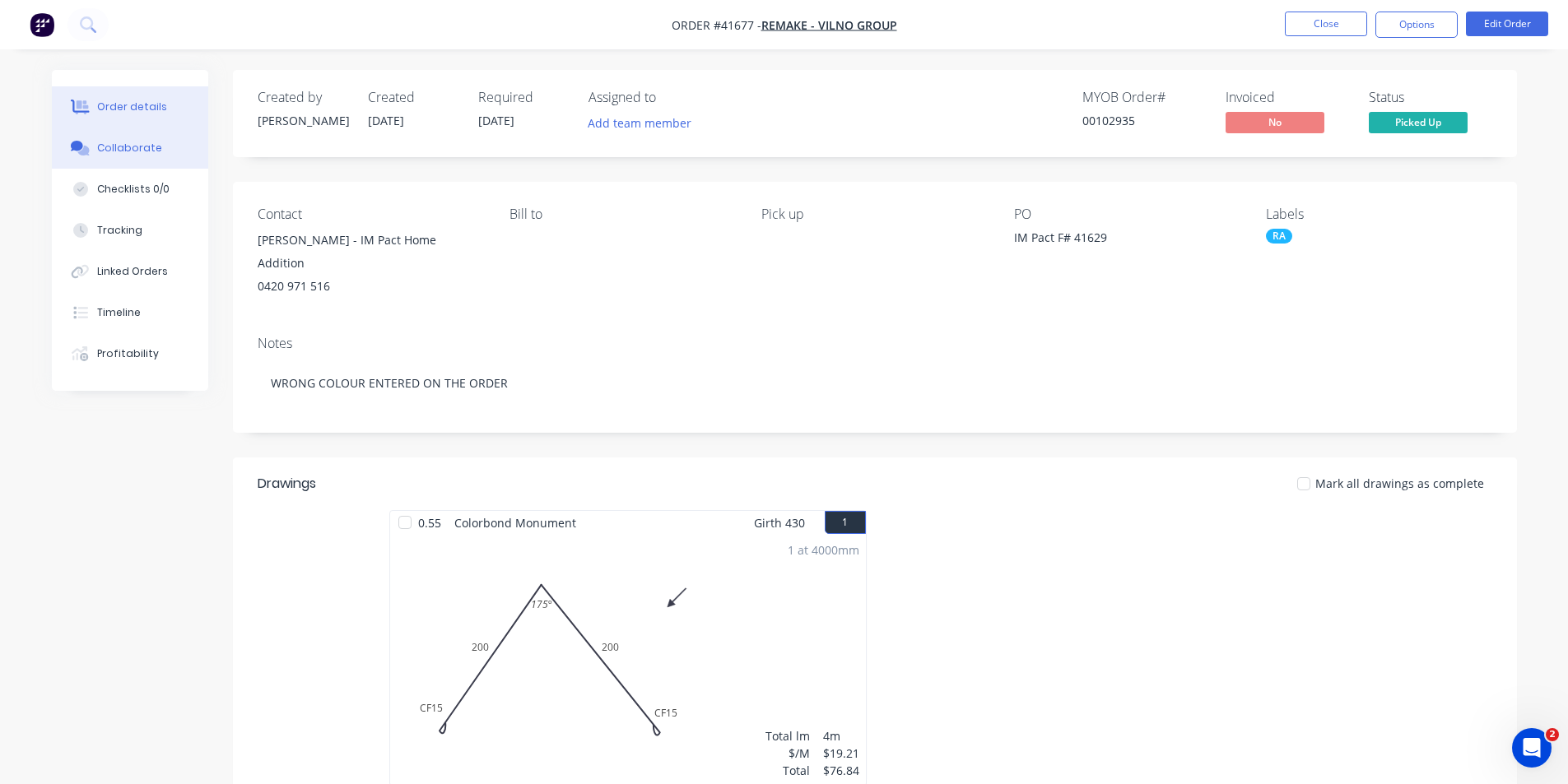
click at [135, 159] on button "Collaborate" at bounding box center [129, 148] width 157 height 41
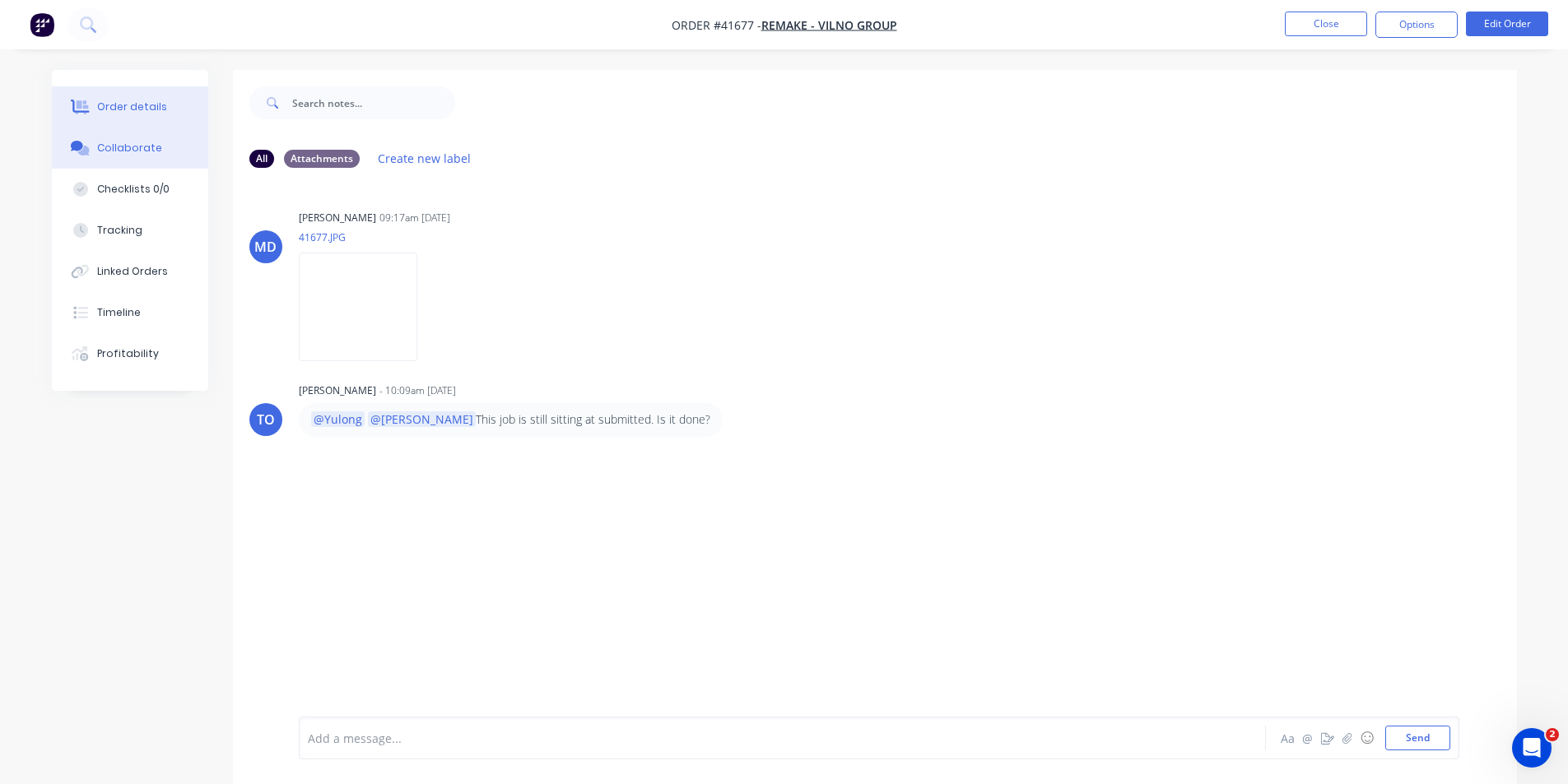
click at [193, 114] on button "Order details" at bounding box center [129, 107] width 157 height 41
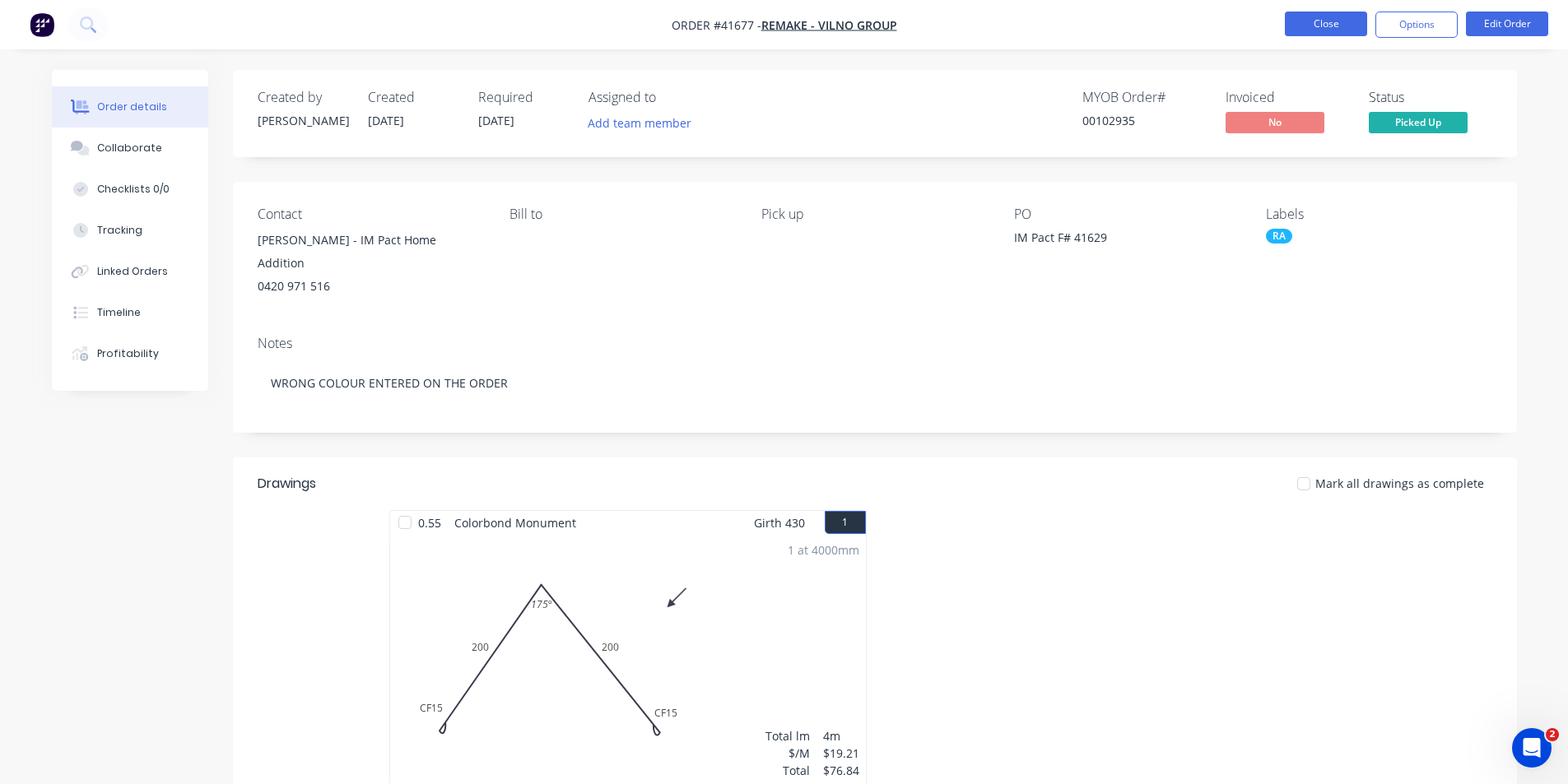
click at [1317, 15] on button "Close" at bounding box center [1325, 24] width 82 height 25
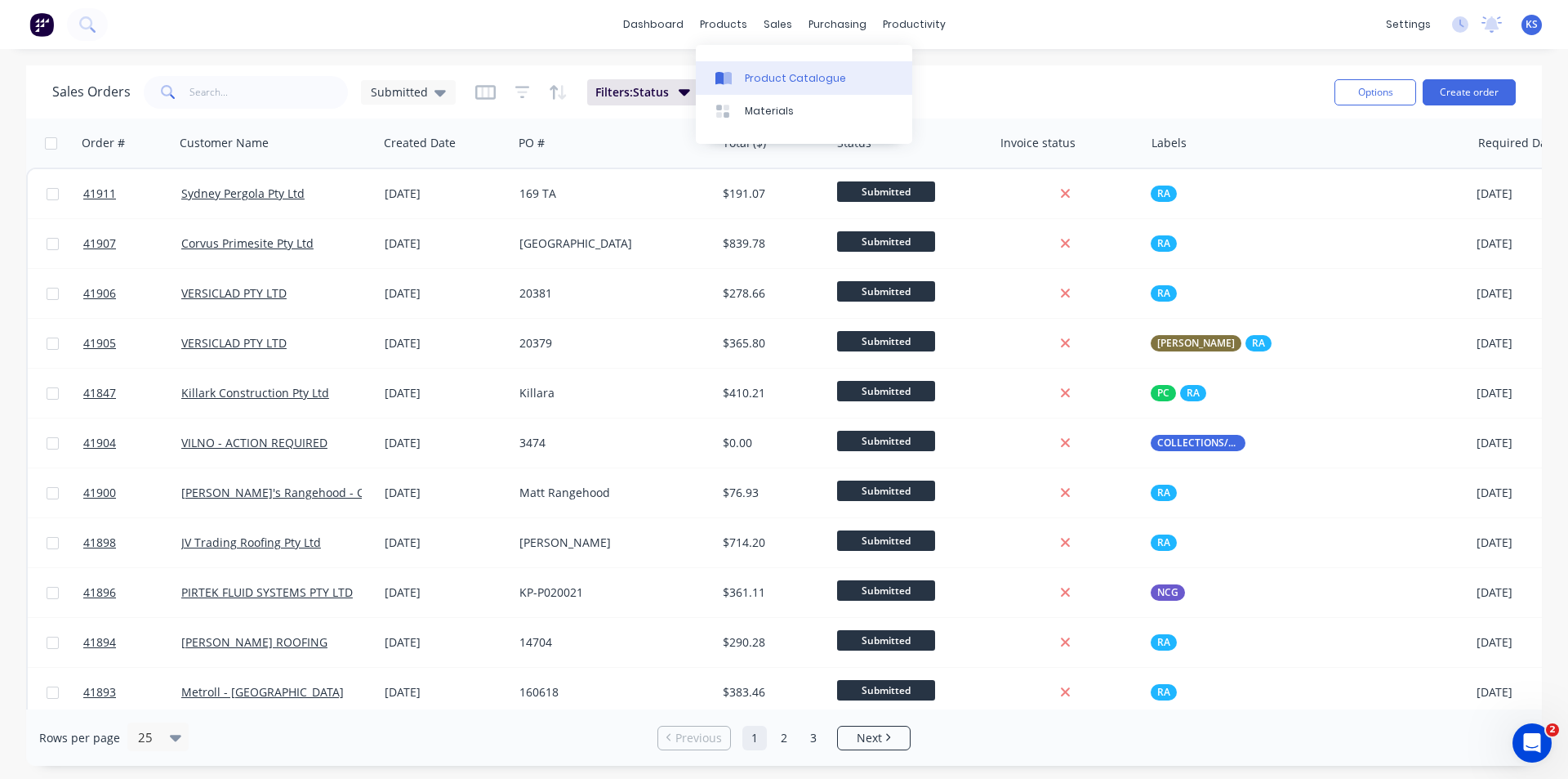
click at [737, 93] on link "Product Catalogue" at bounding box center [805, 77] width 217 height 33
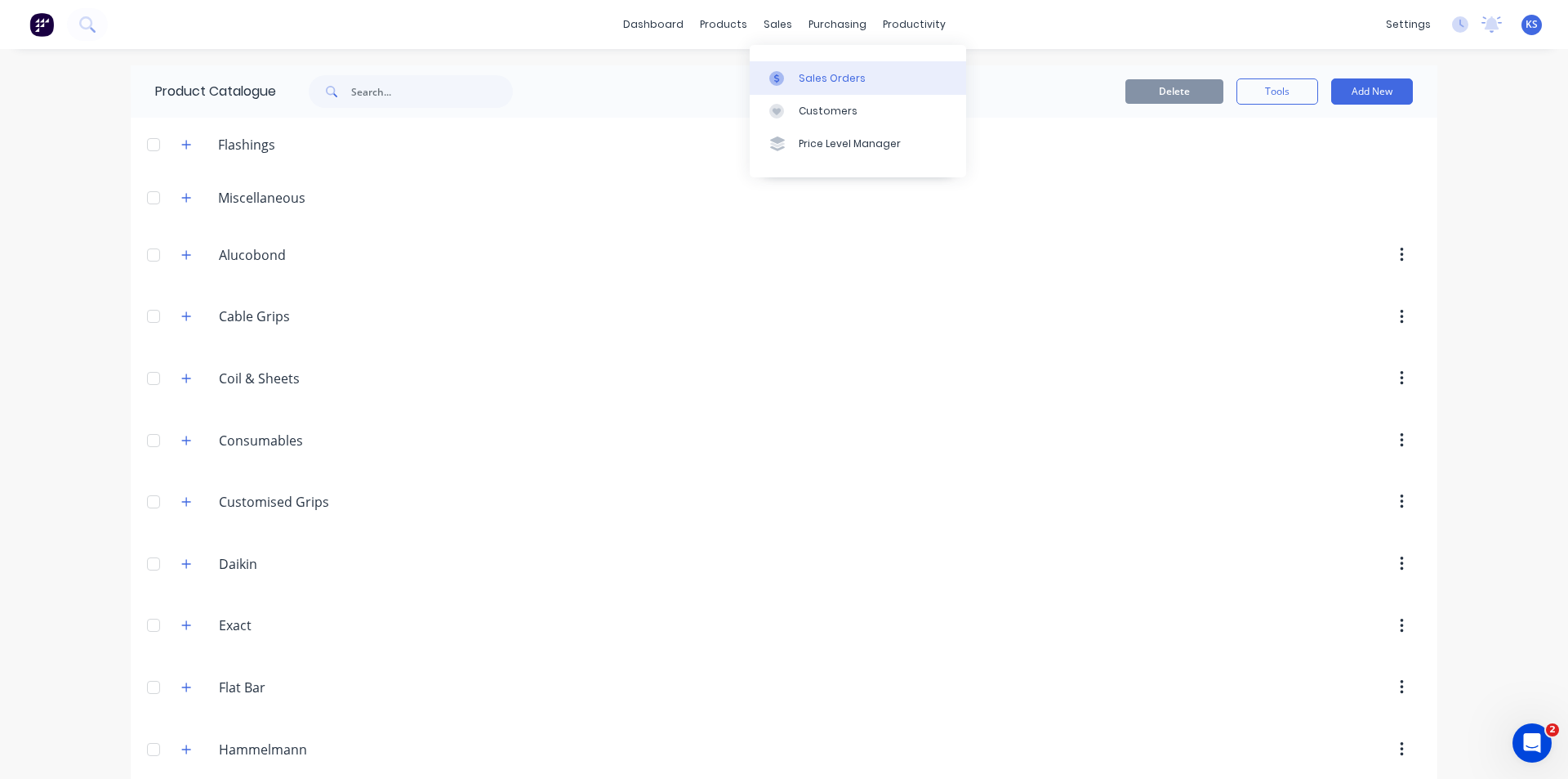
click at [824, 74] on div "Sales Orders" at bounding box center [832, 79] width 67 height 15
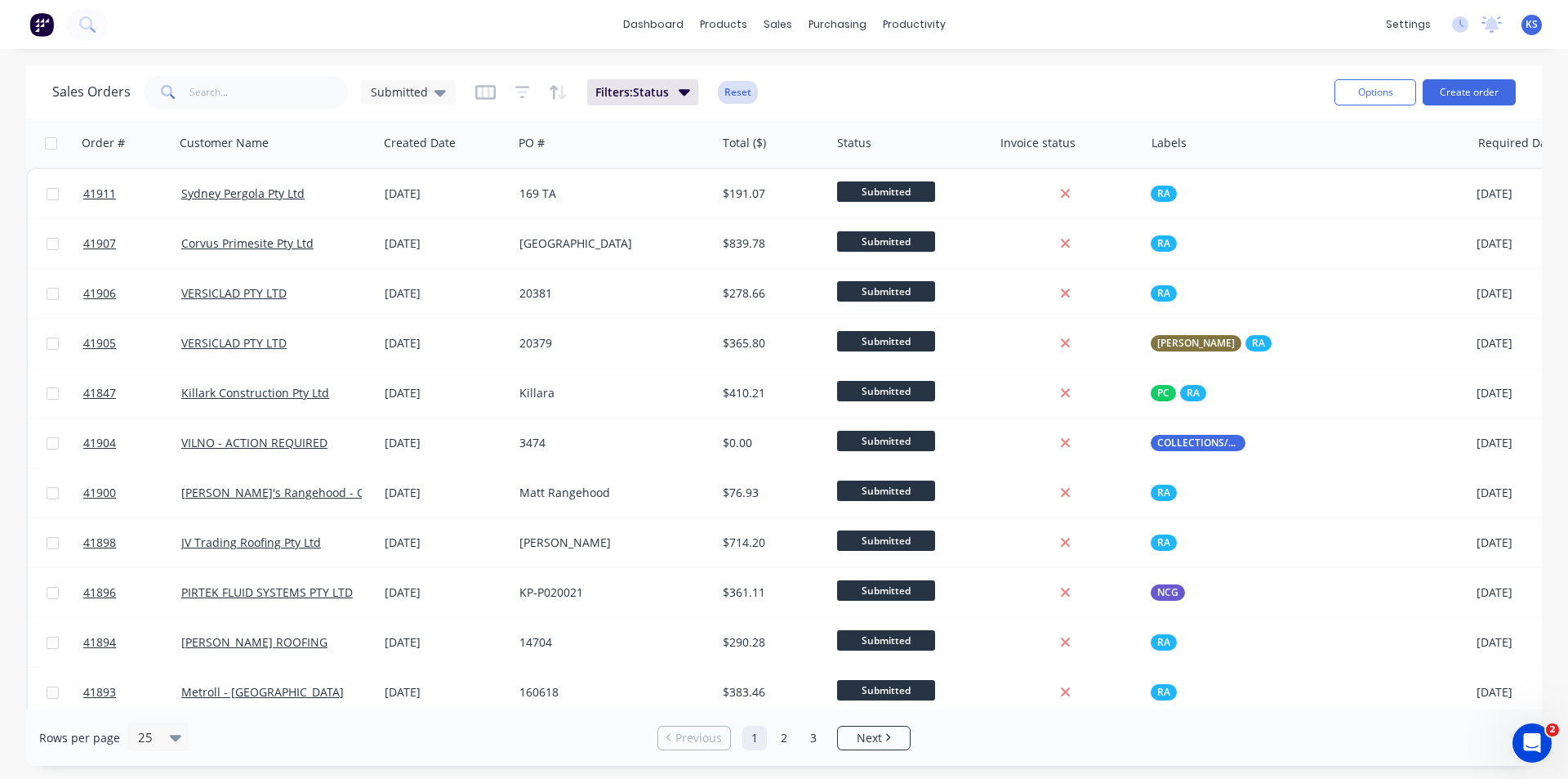
click at [741, 82] on button "Reset" at bounding box center [738, 92] width 40 height 23
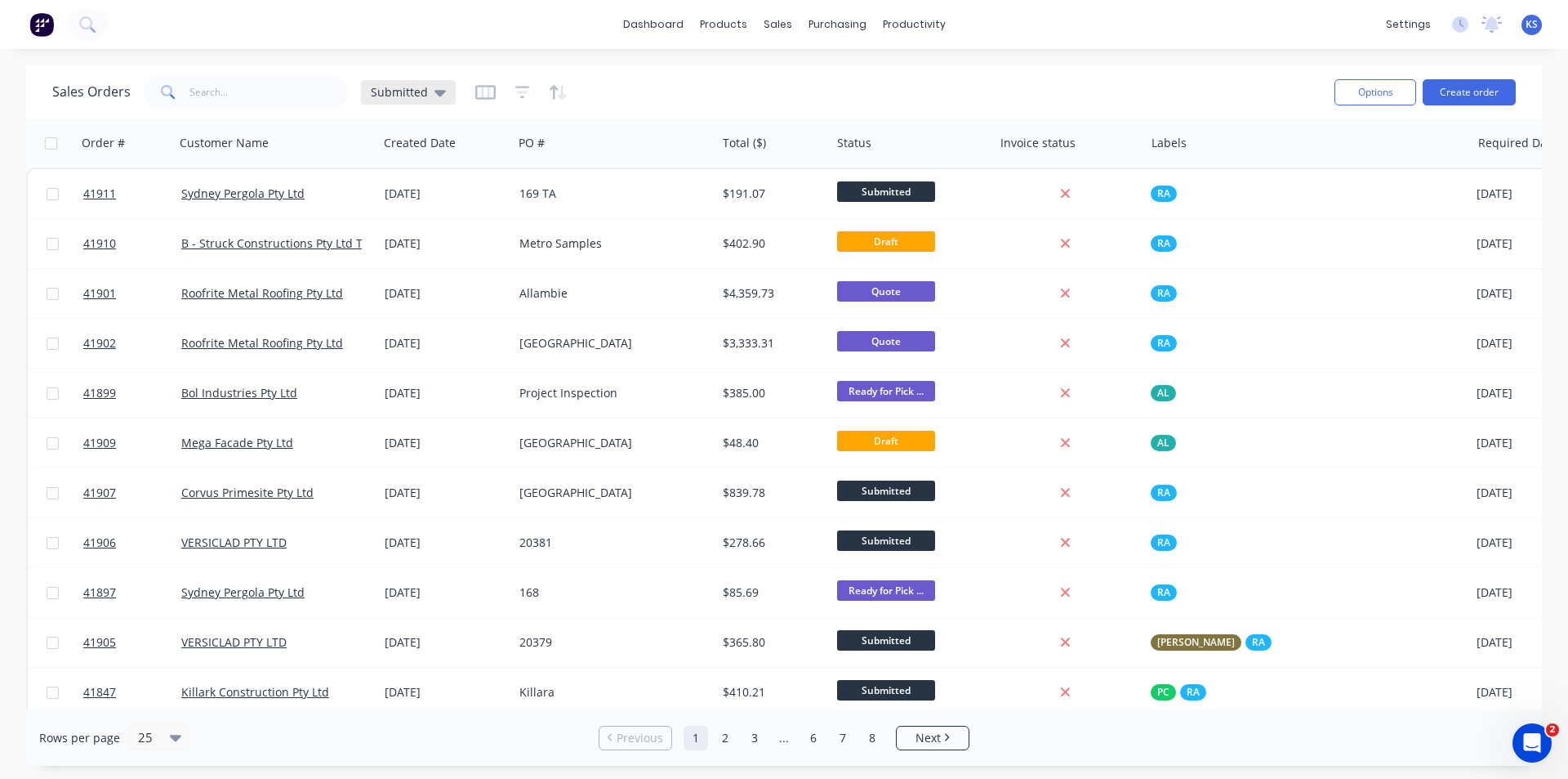
click at [421, 94] on span "Submitted" at bounding box center [400, 92] width 57 height 17
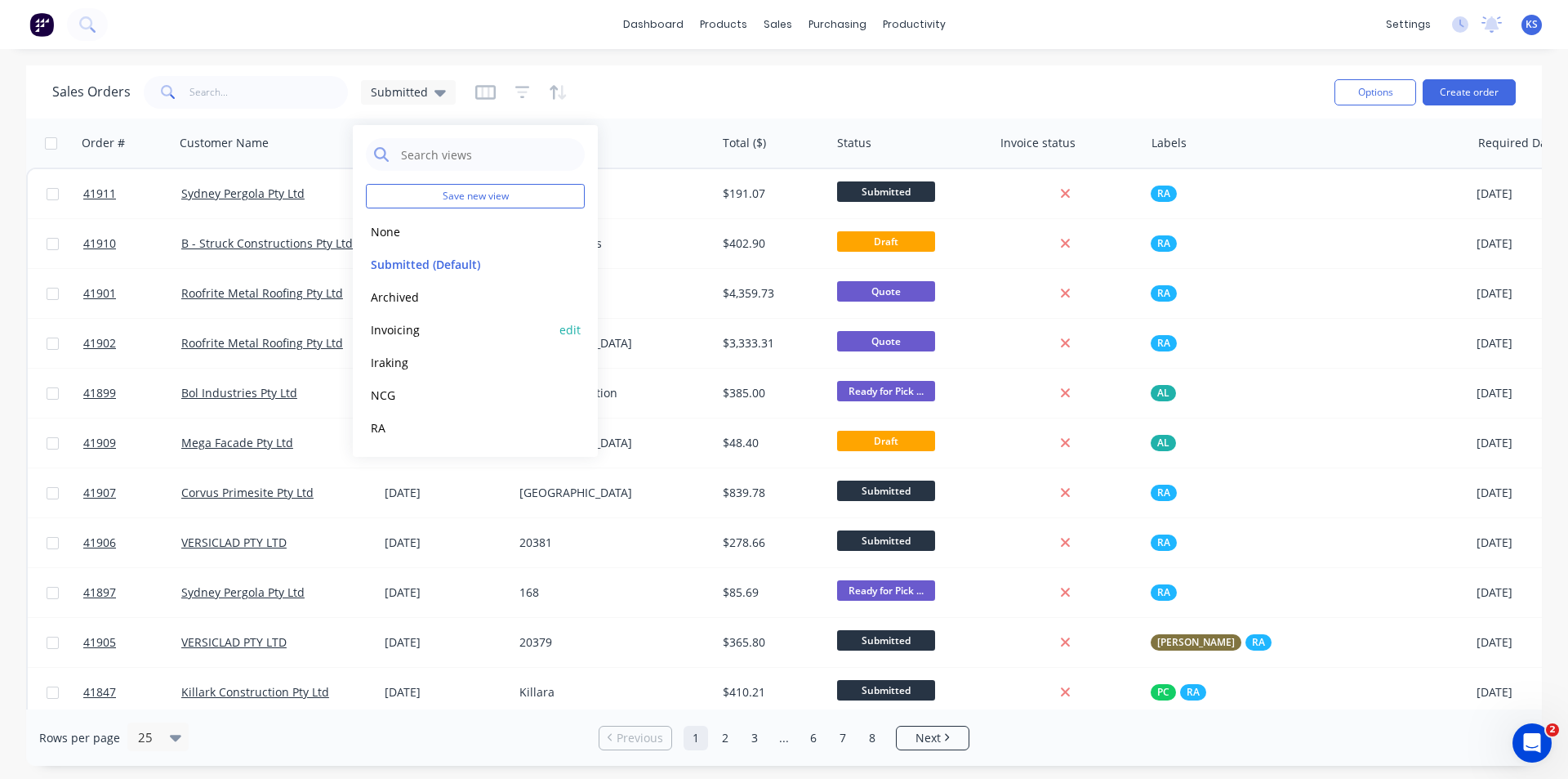
click at [431, 329] on button "Invoicing" at bounding box center [459, 329] width 186 height 18
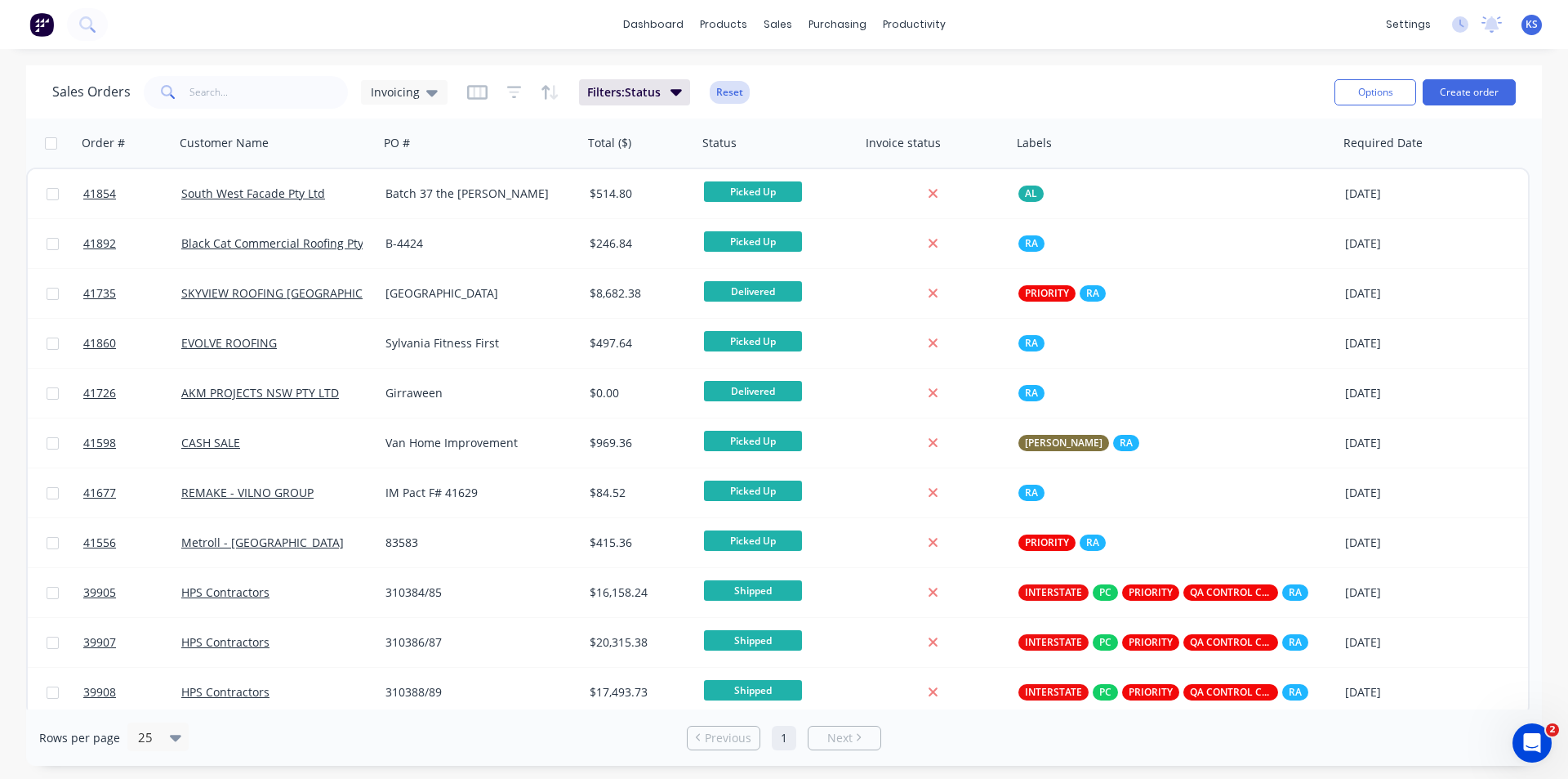
click at [730, 85] on button "Reset" at bounding box center [730, 92] width 40 height 23
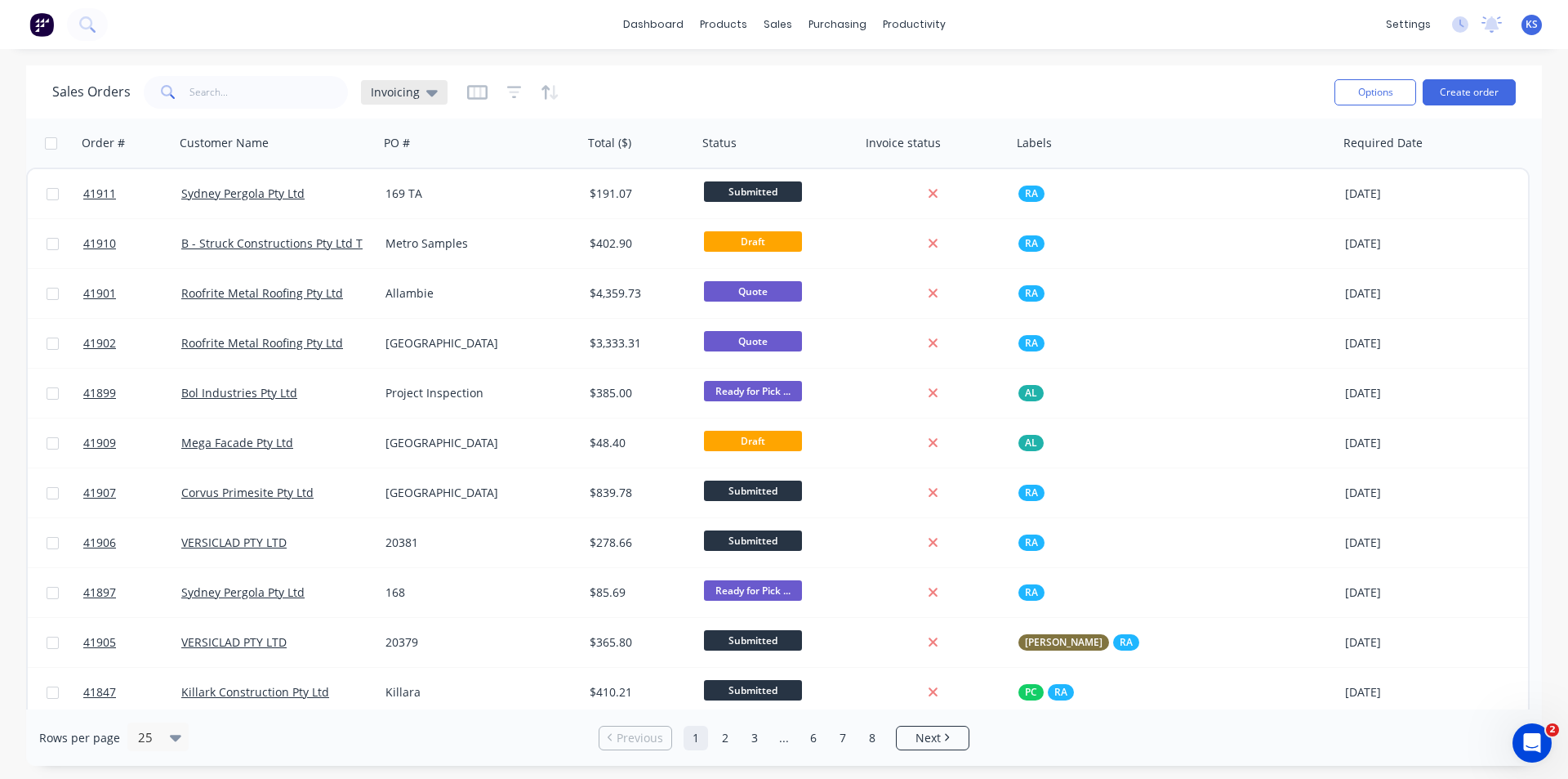
click at [375, 101] on div "Invoicing" at bounding box center [404, 92] width 87 height 24
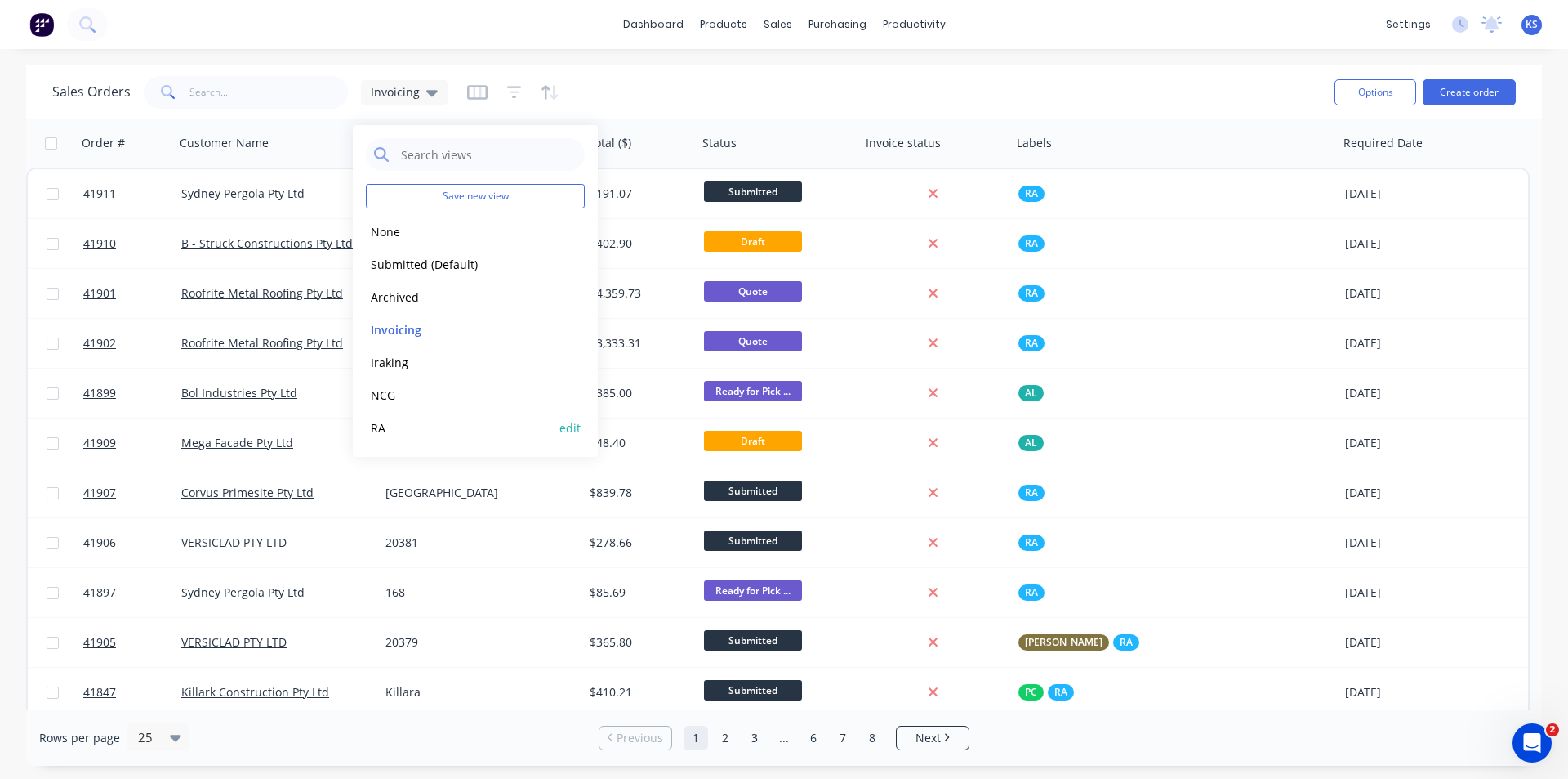
click at [411, 434] on button "RA" at bounding box center [459, 428] width 186 height 18
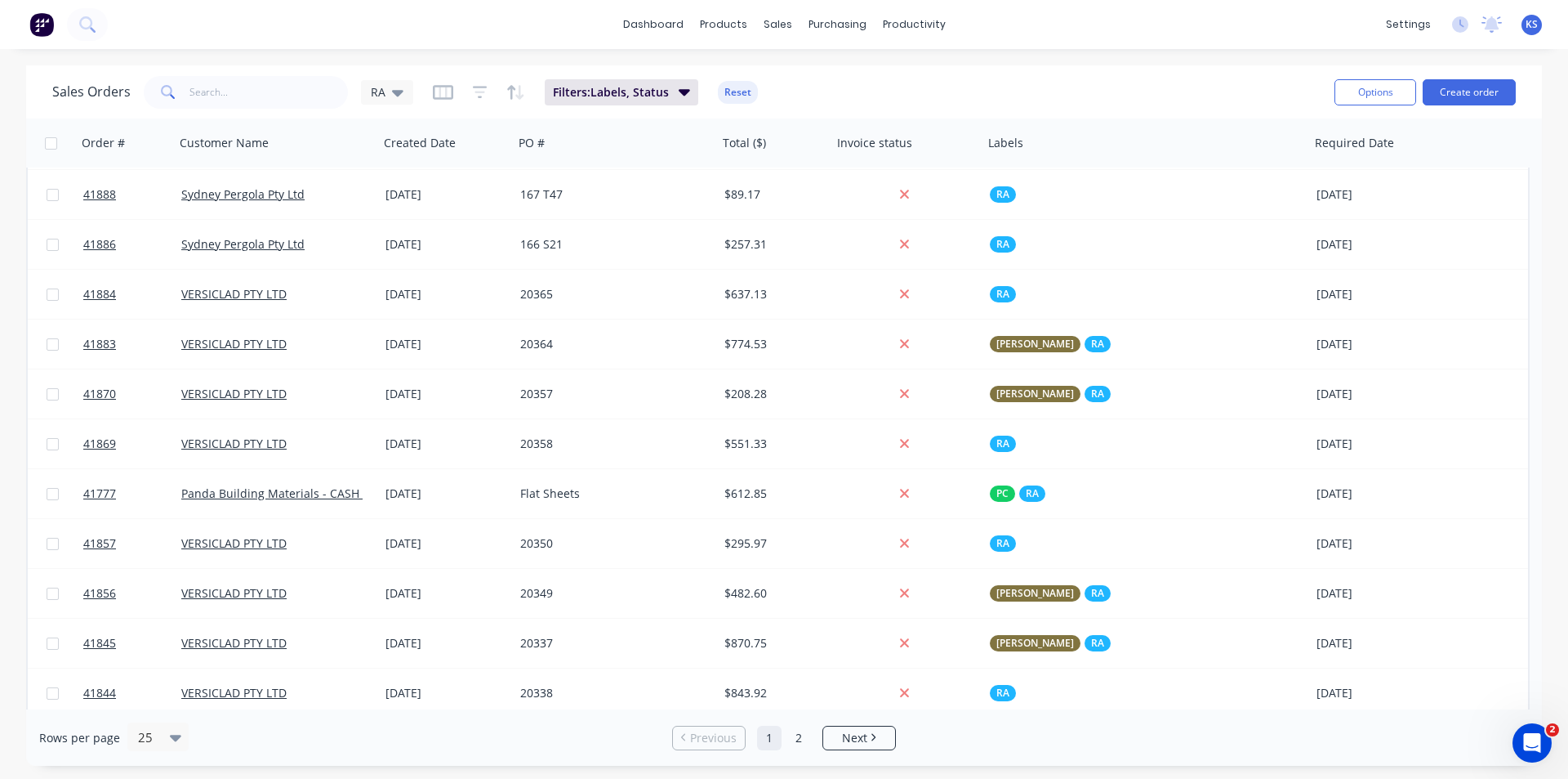
scroll to position [704, 0]
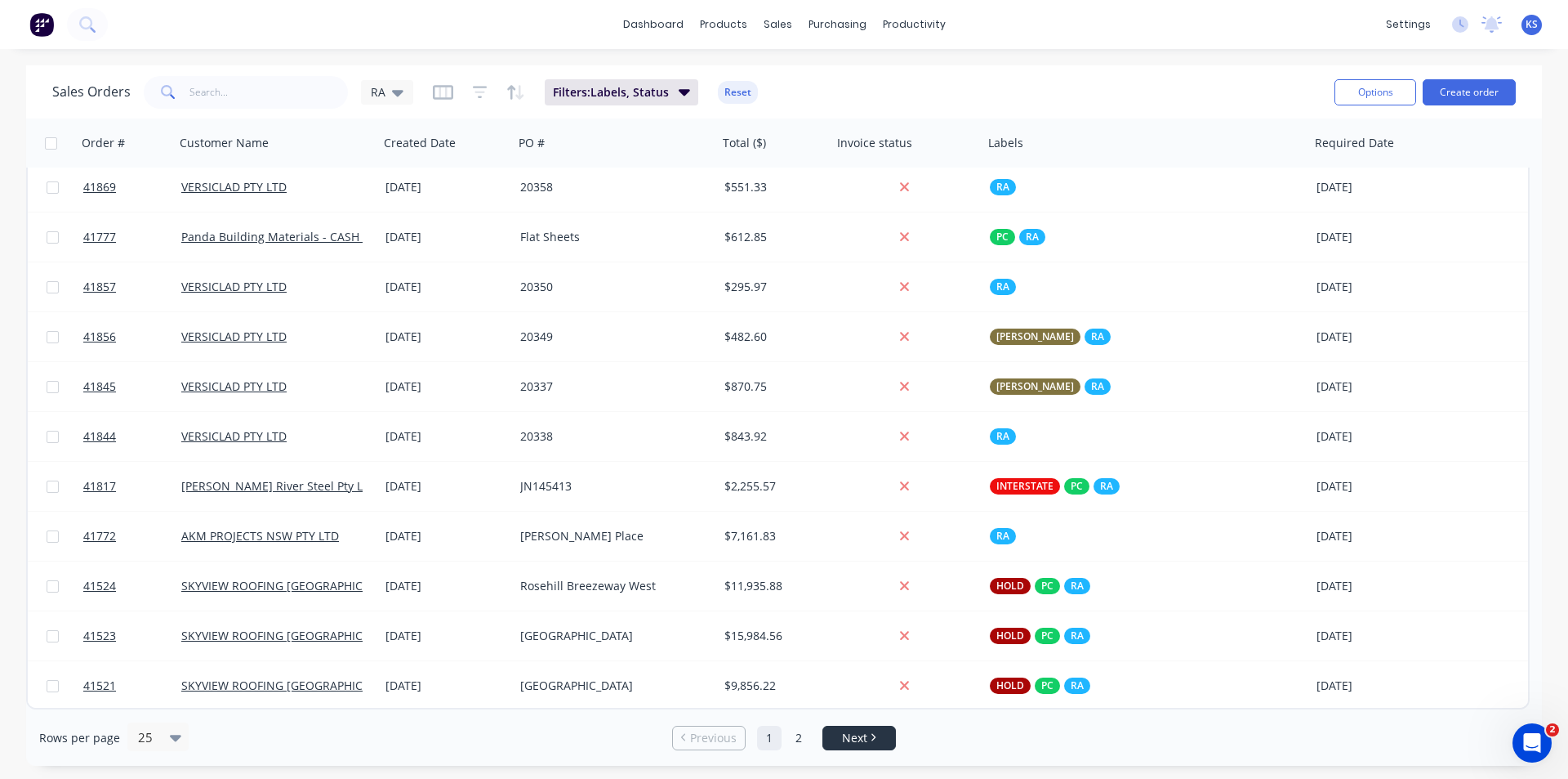
click at [835, 737] on link "Next" at bounding box center [859, 737] width 72 height 16
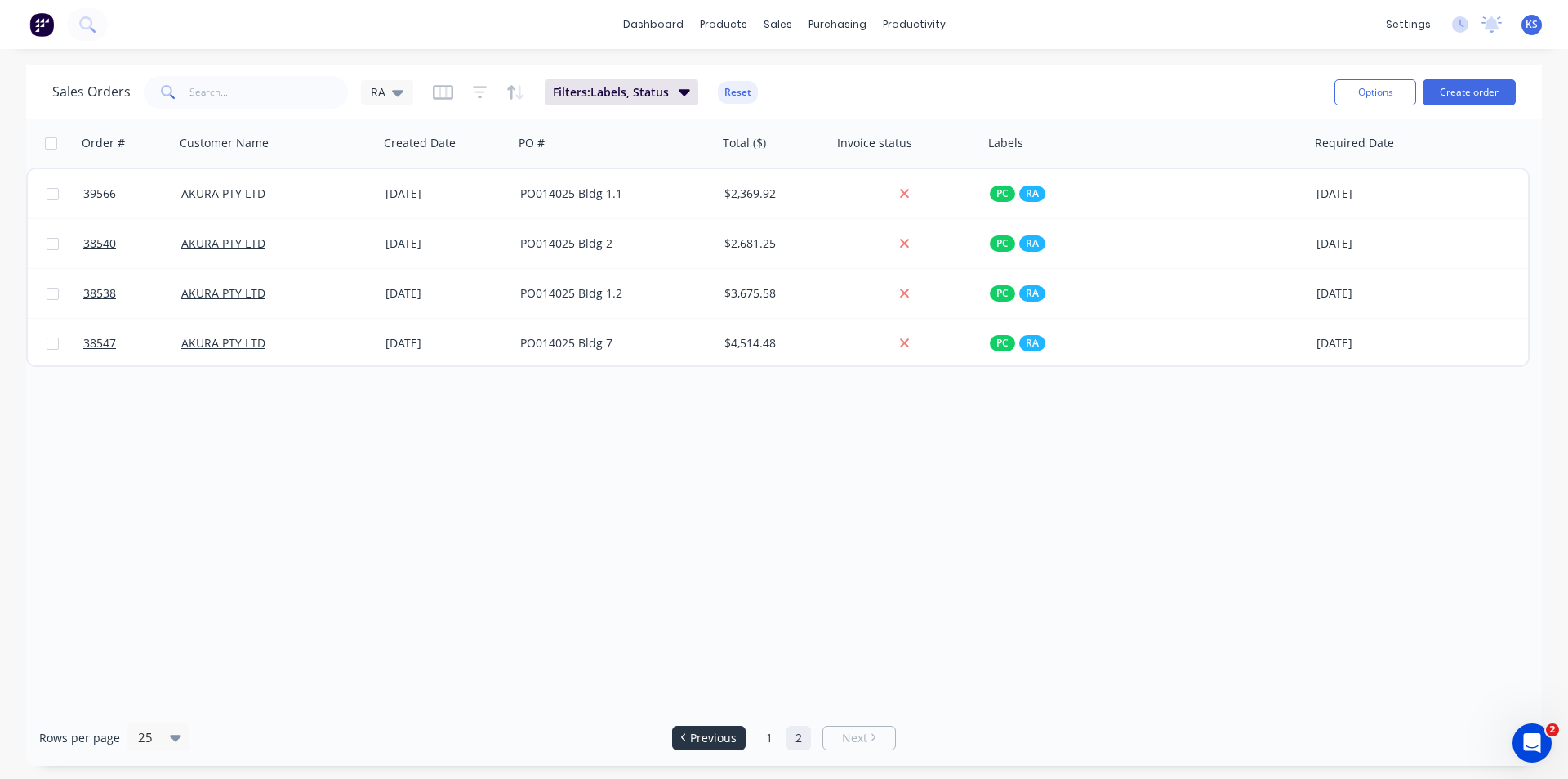
click at [698, 746] on li "Previous" at bounding box center [709, 738] width 74 height 24
click at [719, 735] on span "Previous" at bounding box center [713, 737] width 46 height 16
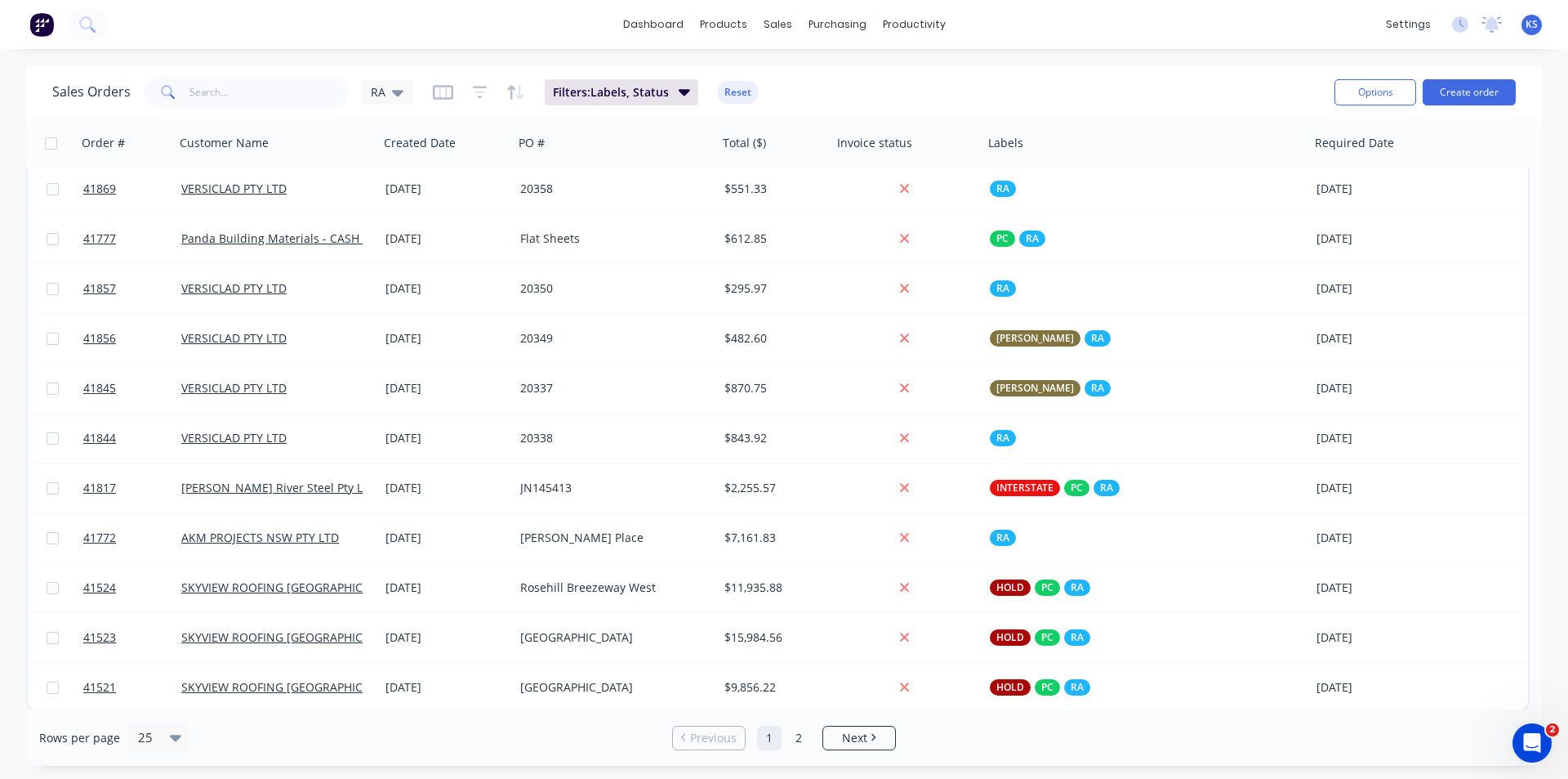
scroll to position [704, 0]
click at [721, 92] on button "Reset" at bounding box center [738, 92] width 40 height 23
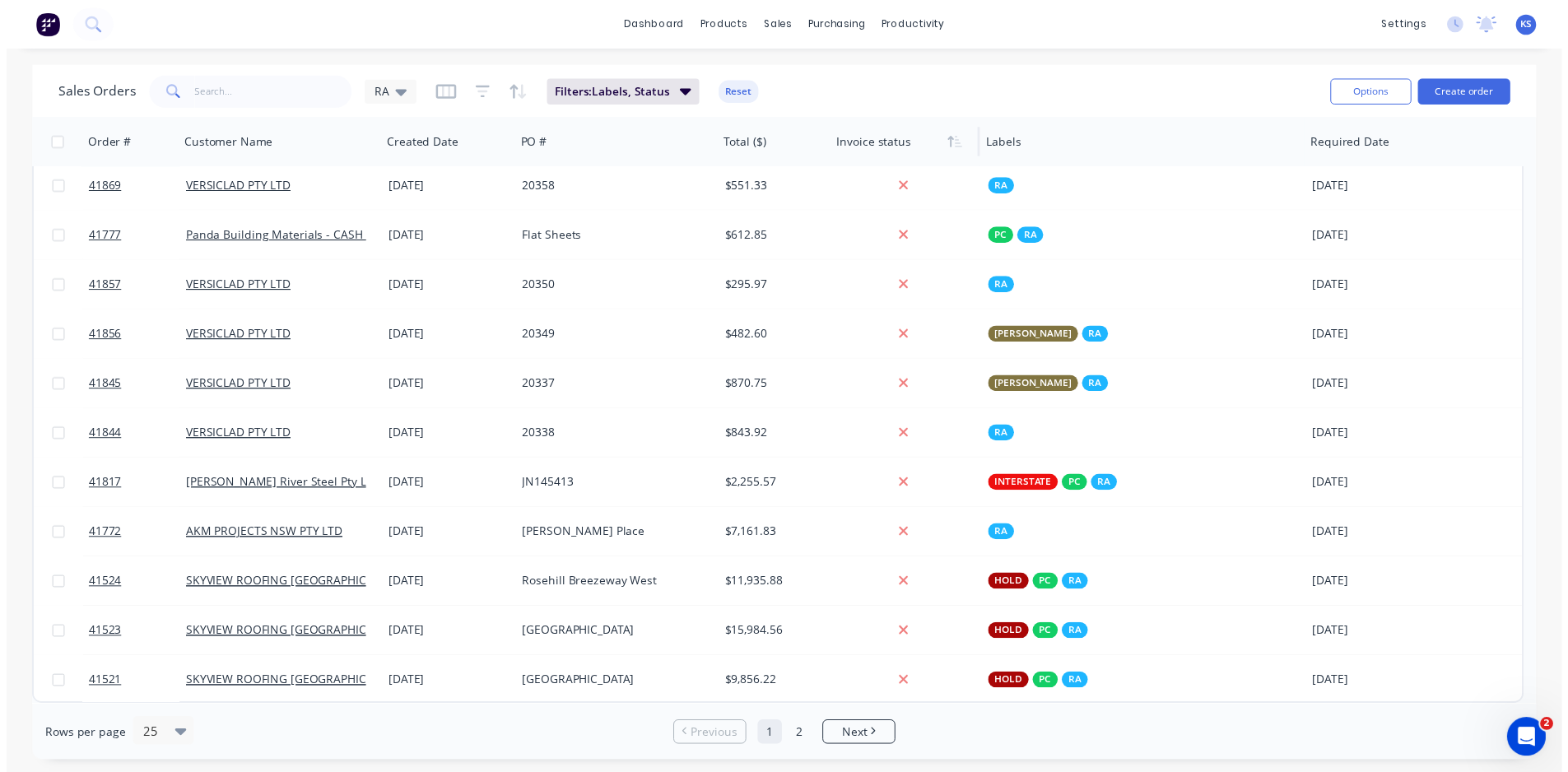
scroll to position [0, 0]
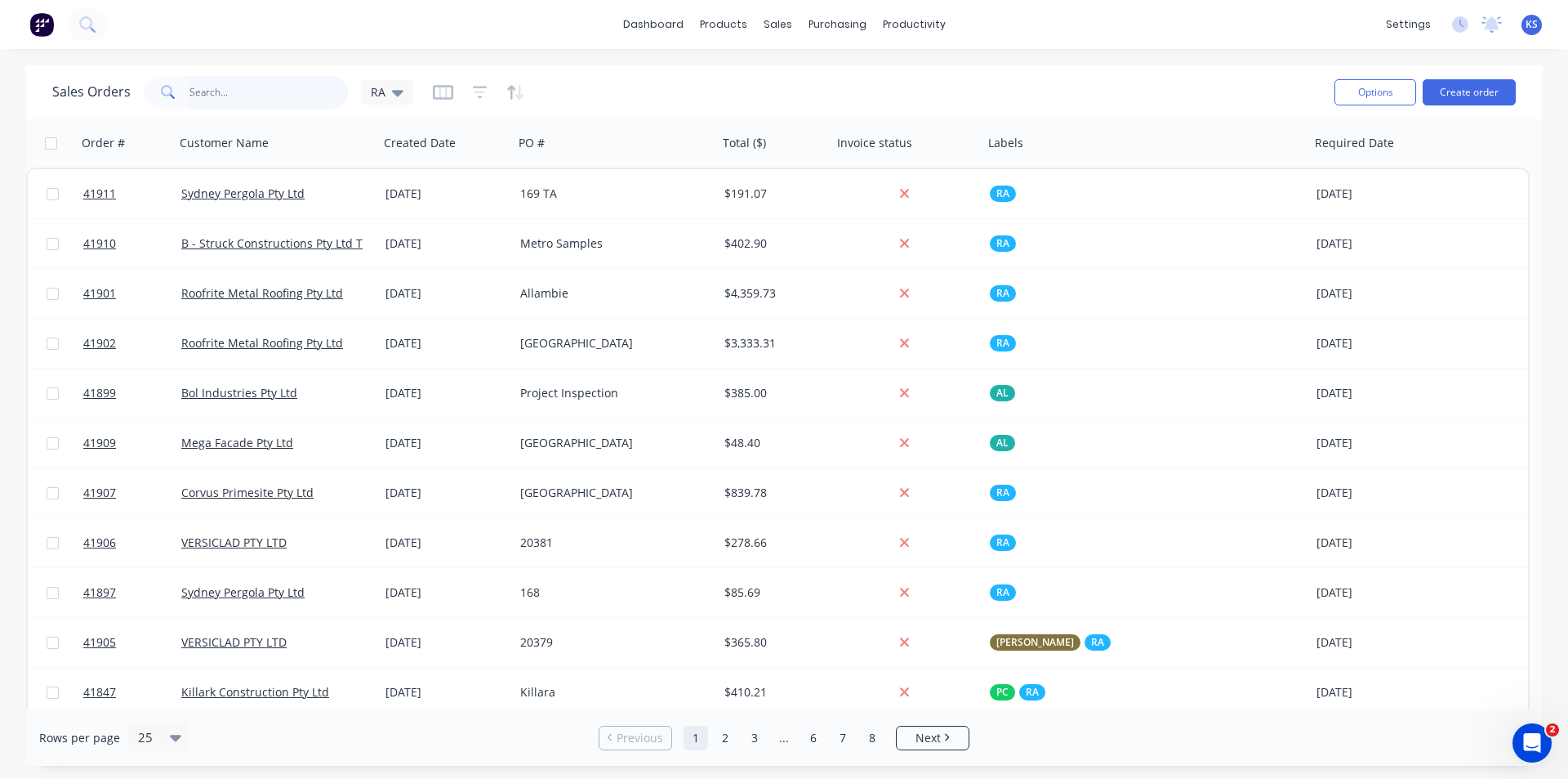
click at [242, 93] on input "text" at bounding box center [270, 92] width 160 height 33
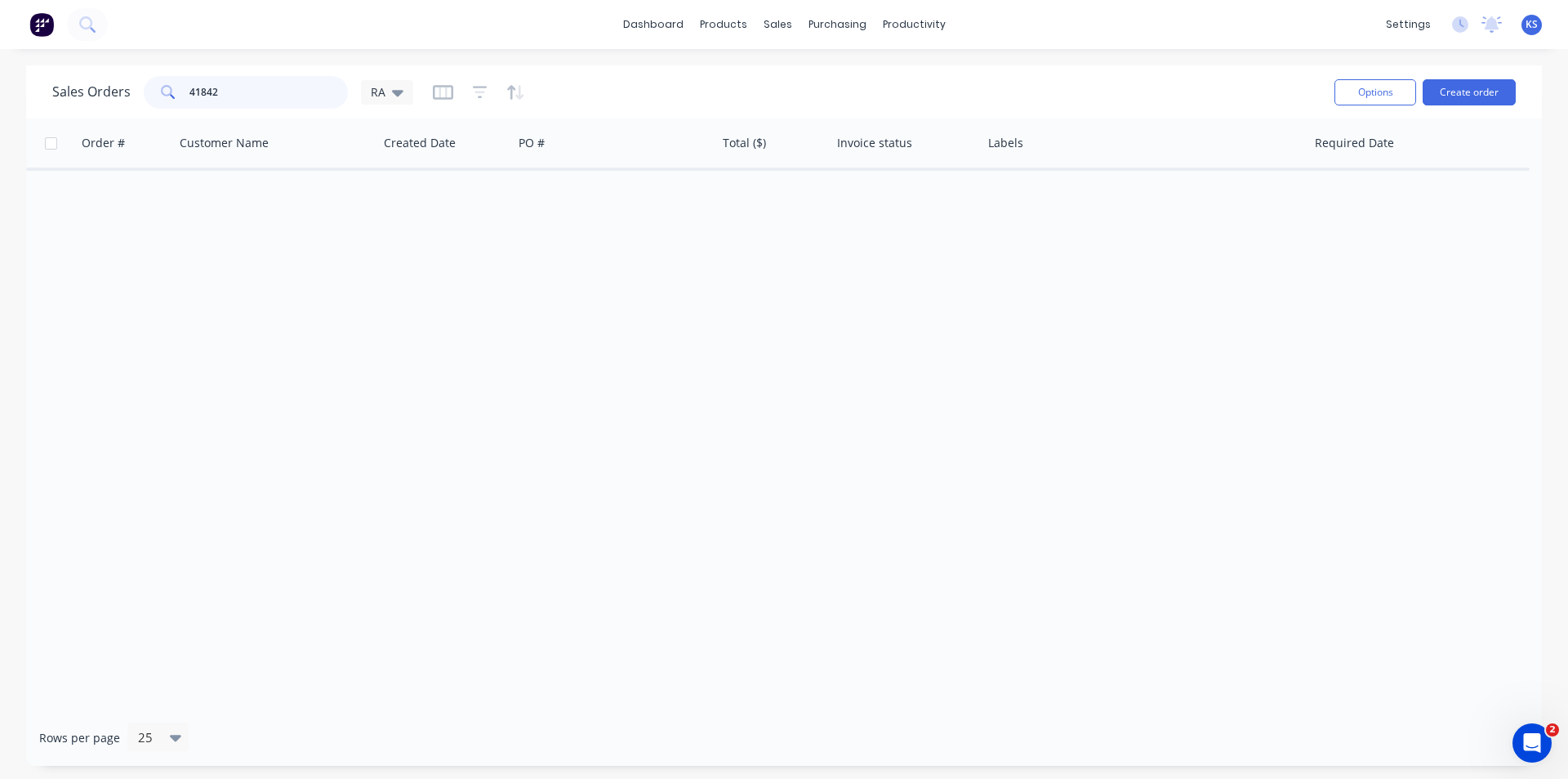
drag, startPoint x: 216, startPoint y: 92, endPoint x: 50, endPoint y: 78, distance: 166.6
click at [55, 78] on div "Sales Orders 41842 RA" at bounding box center [233, 92] width 361 height 33
drag, startPoint x: 223, startPoint y: 82, endPoint x: 0, endPoint y: 68, distance: 223.4
click at [0, 68] on div "Sales Orders 41815 RA Options Create order Order # Customer Name Created Date P…" at bounding box center [784, 415] width 1568 height 700
type input "41879"
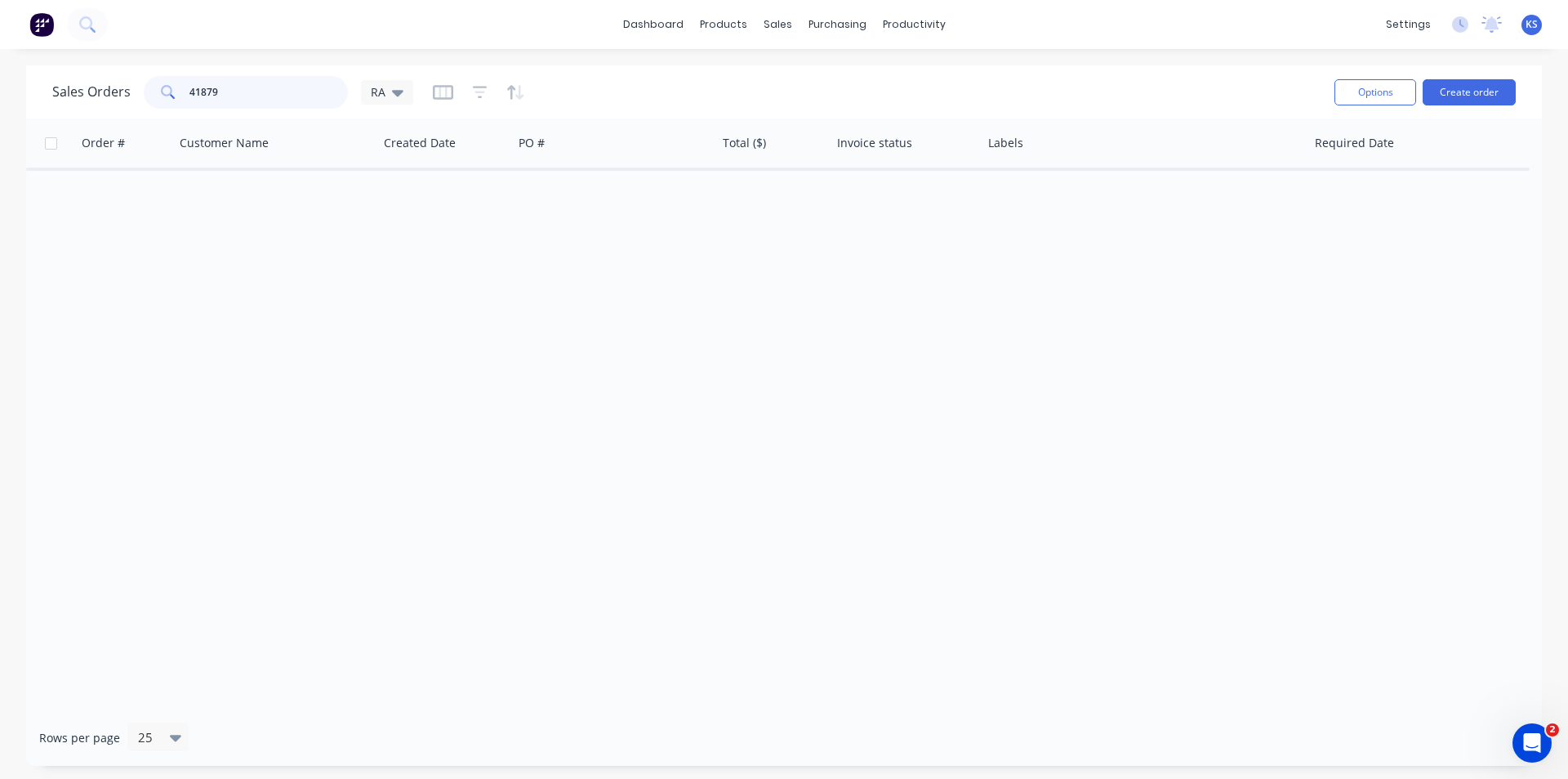
drag, startPoint x: 241, startPoint y: 92, endPoint x: 0, endPoint y: 97, distance: 241.1
click at [0, 97] on div "Sales Orders 41879 RA Options Create order Order # Customer Name Created Date P…" at bounding box center [784, 415] width 1568 height 700
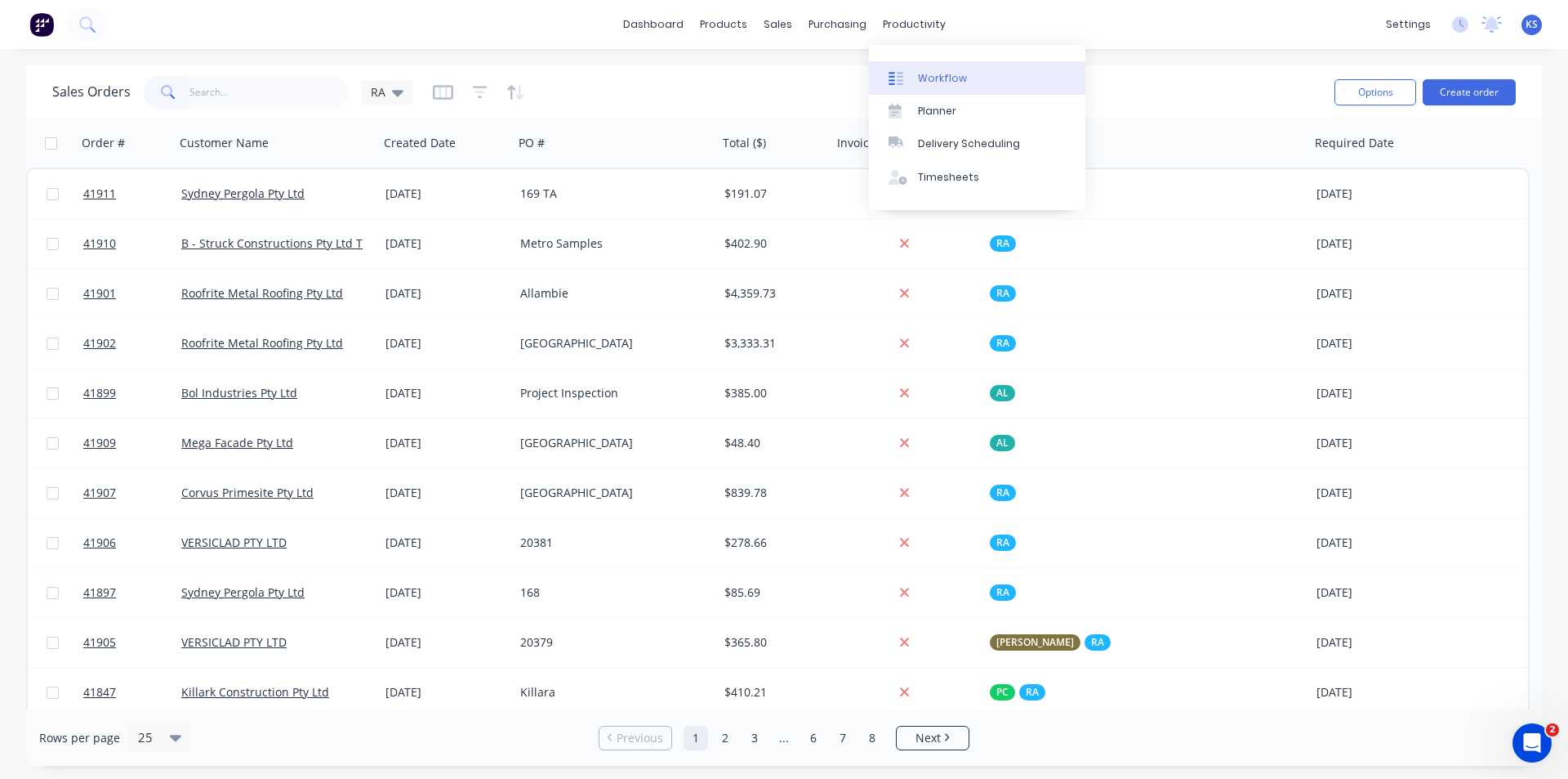
click at [984, 79] on link "Workflow" at bounding box center [978, 77] width 217 height 33
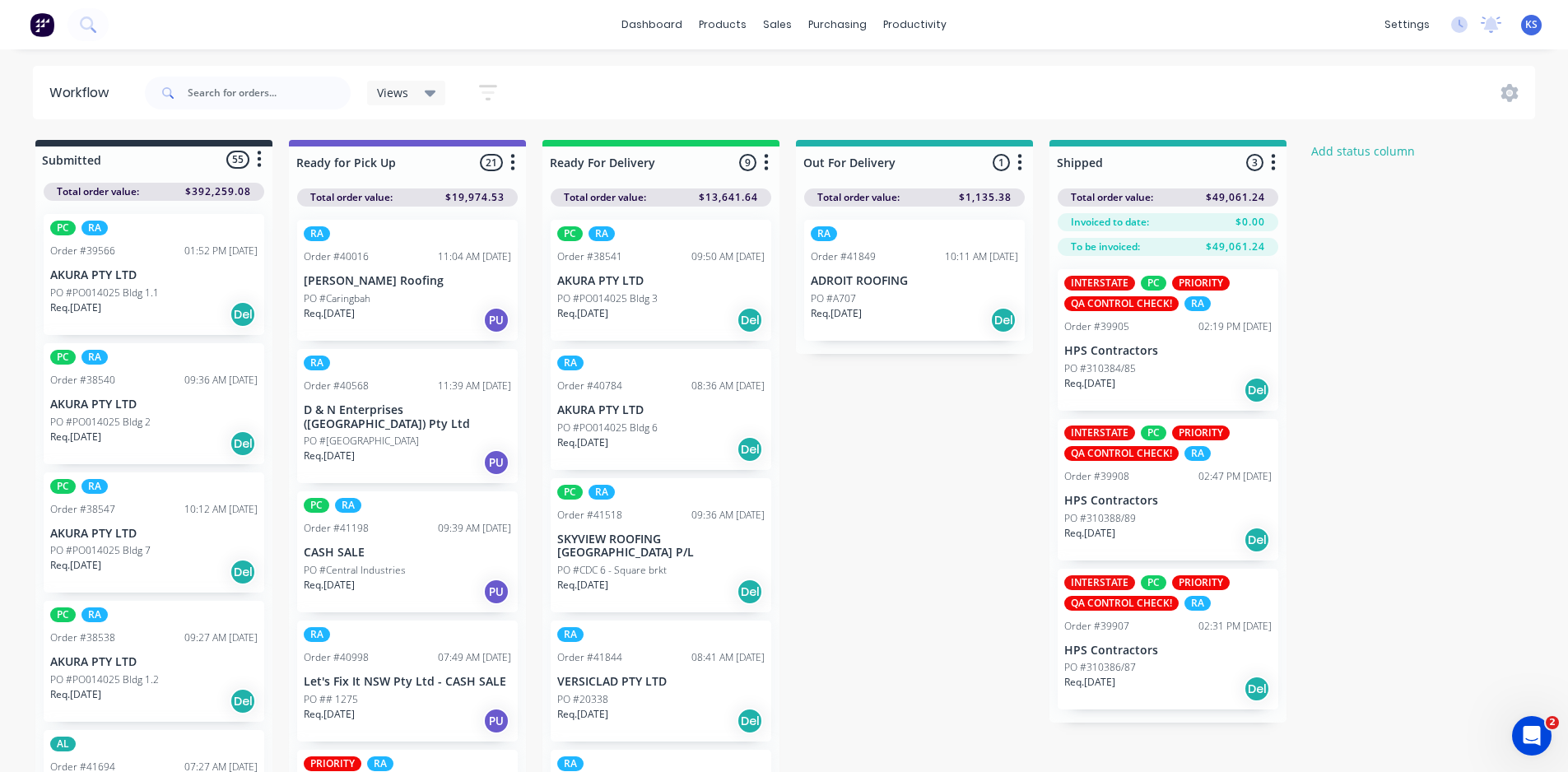
click at [775, 92] on div "Views Save new view None (Default) edit AL edit ALL edit BB & TH edit NCG edit …" at bounding box center [838, 93] width 1394 height 49
click at [786, 93] on div "Views Save new view None (Default) edit AL edit ALL edit BB & TH edit NCG edit …" at bounding box center [838, 93] width 1394 height 49
click at [1072, 86] on div "Views Save new view None (Default) edit AL edit ALL edit BB & TH edit NCG edit …" at bounding box center [838, 93] width 1394 height 49
click at [883, 70] on link "Purchase Orders" at bounding box center [906, 78] width 218 height 33
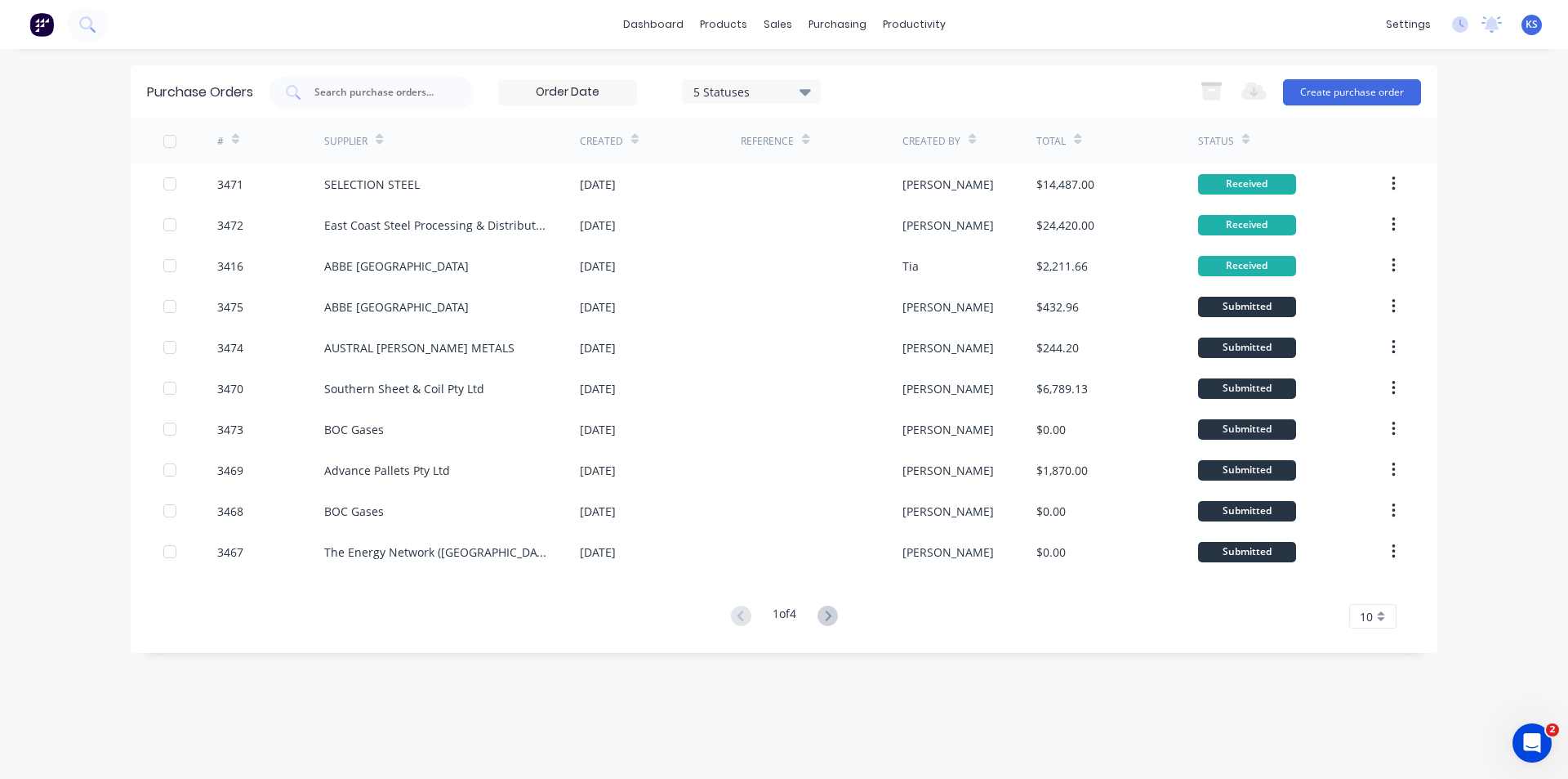
click at [1034, 87] on div "5 Statuses 5 Statuses Export to Excel (XLSX) Create purchase order" at bounding box center [845, 92] width 1151 height 33
click at [1324, 95] on button "Create purchase order" at bounding box center [1352, 92] width 138 height 26
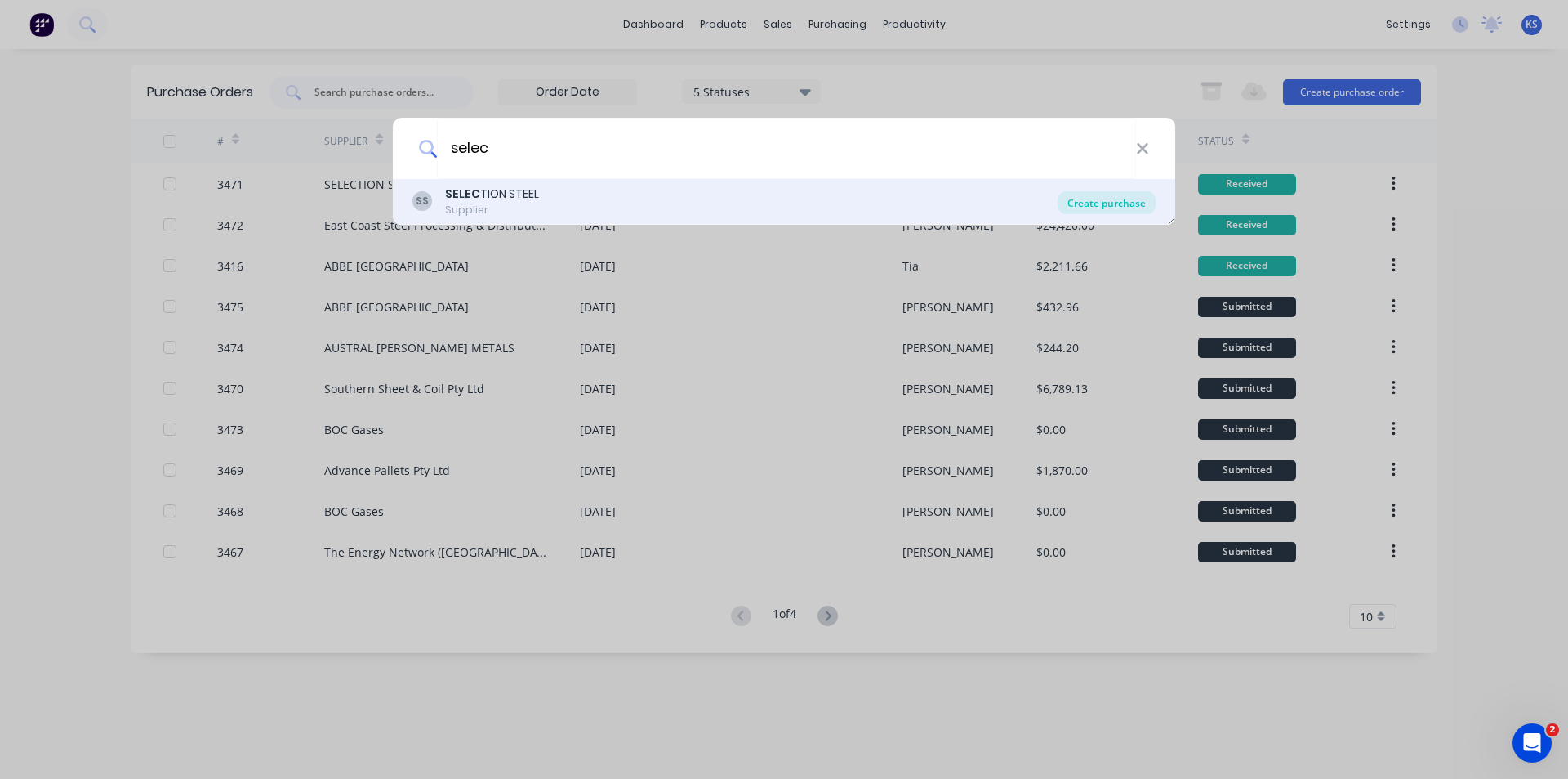
type input "selec"
click at [1129, 203] on div "Create purchase" at bounding box center [1106, 203] width 98 height 23
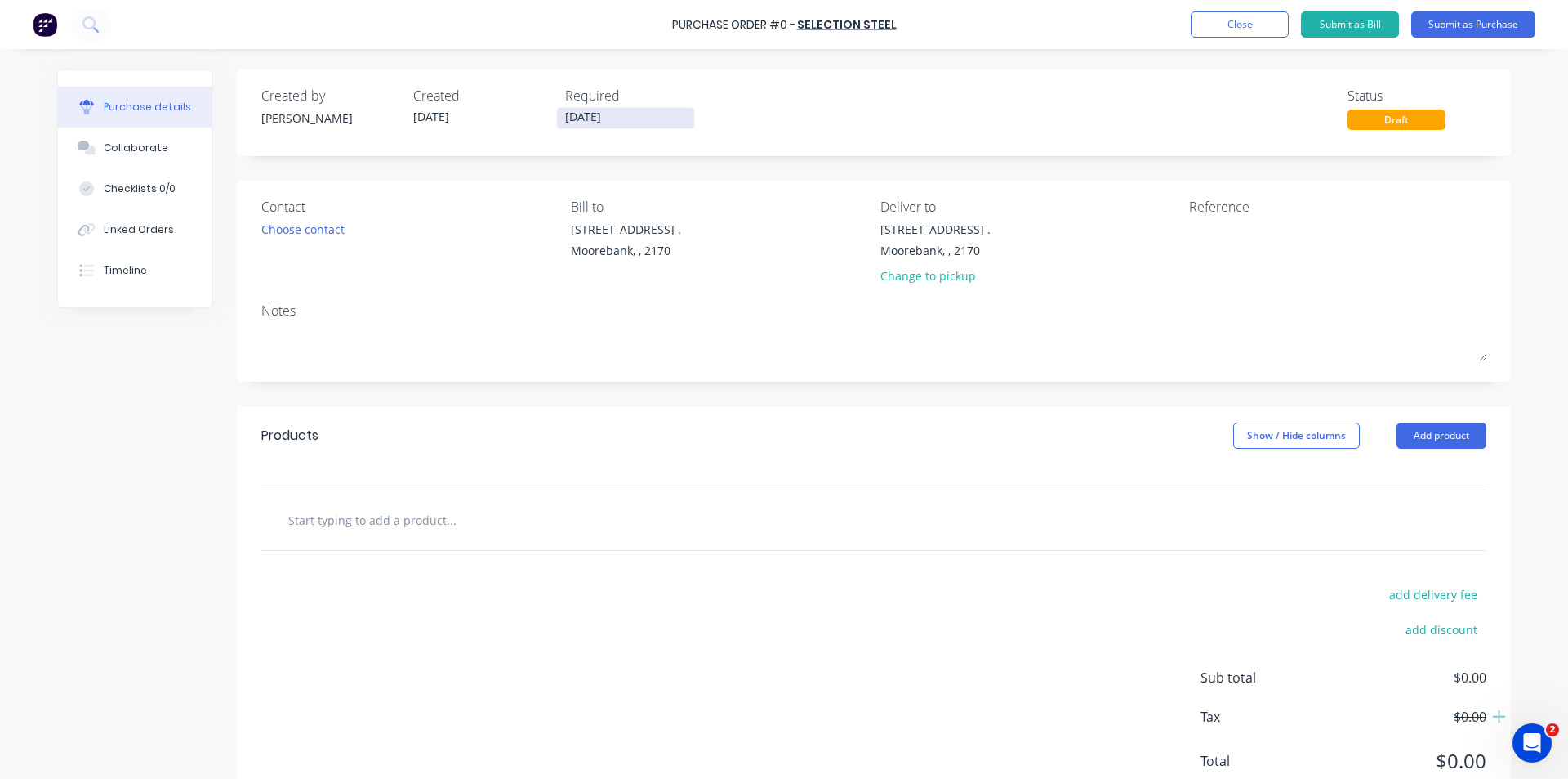
click at [593, 117] on input "[DATE]" at bounding box center [625, 118] width 137 height 20
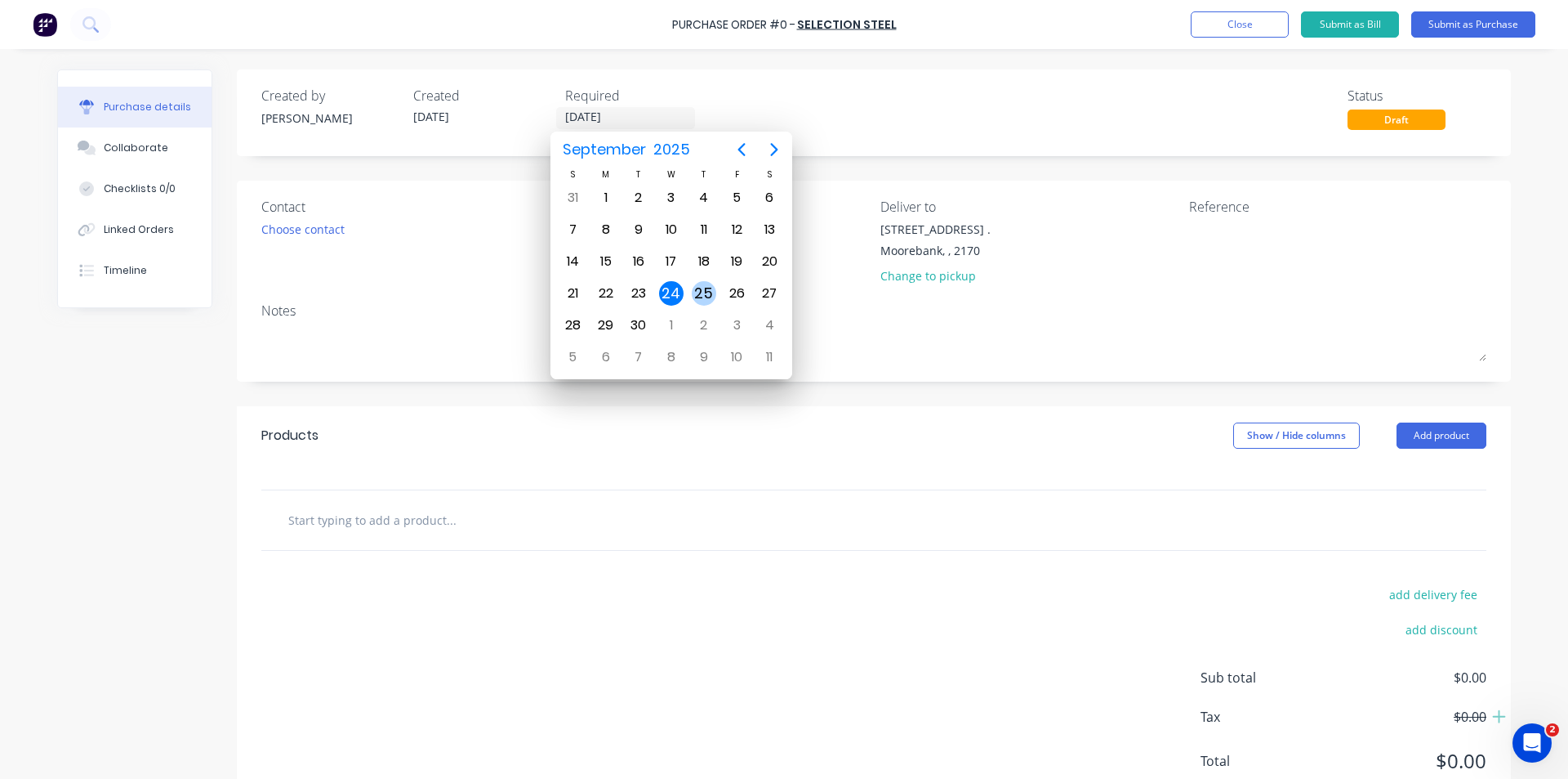
drag, startPoint x: 701, startPoint y: 293, endPoint x: 594, endPoint y: 274, distance: 108.7
click at [701, 292] on div "25" at bounding box center [704, 293] width 24 height 24
type input "[DATE]"
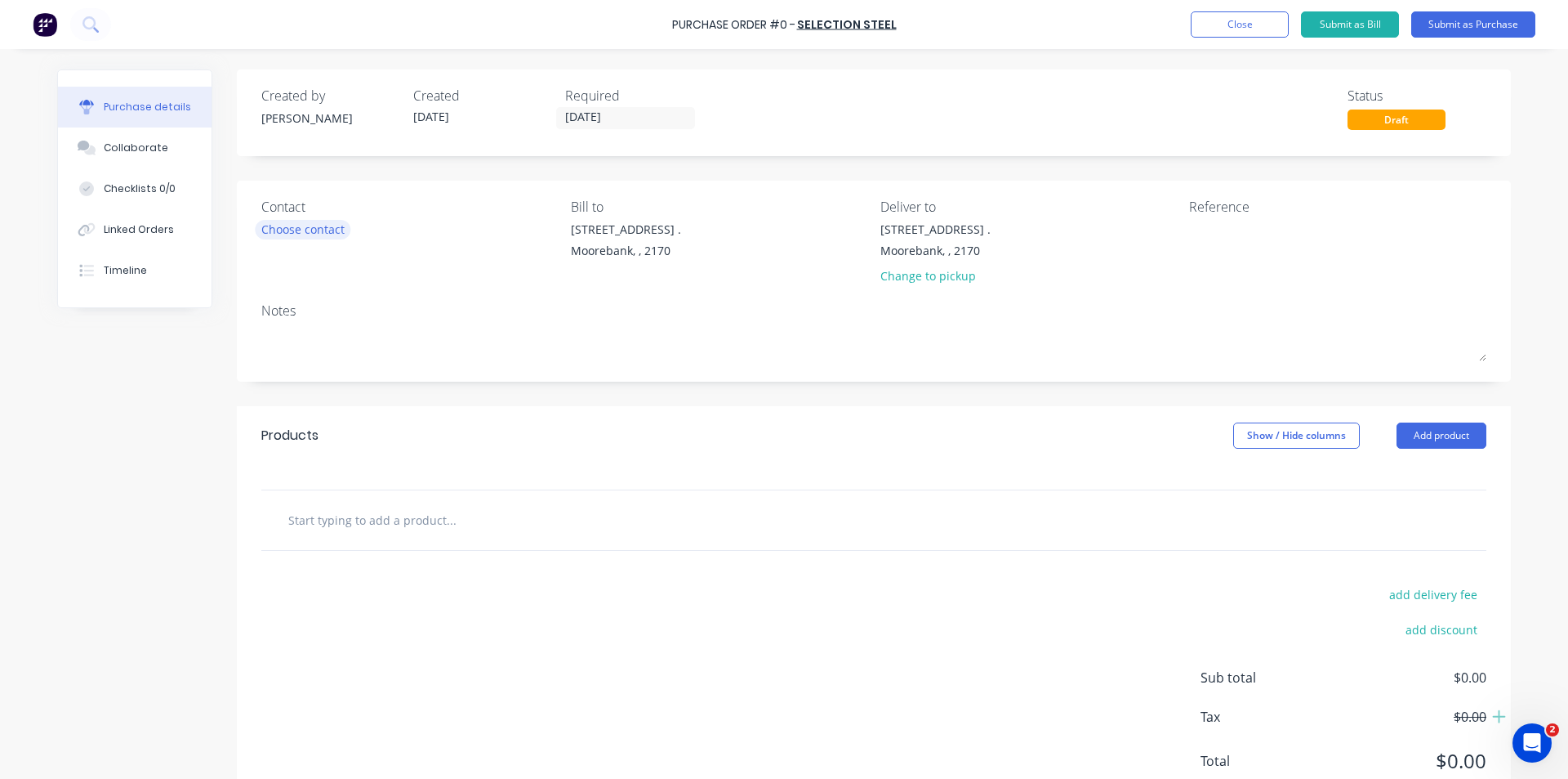
click at [295, 226] on div "Choose contact" at bounding box center [302, 229] width 83 height 17
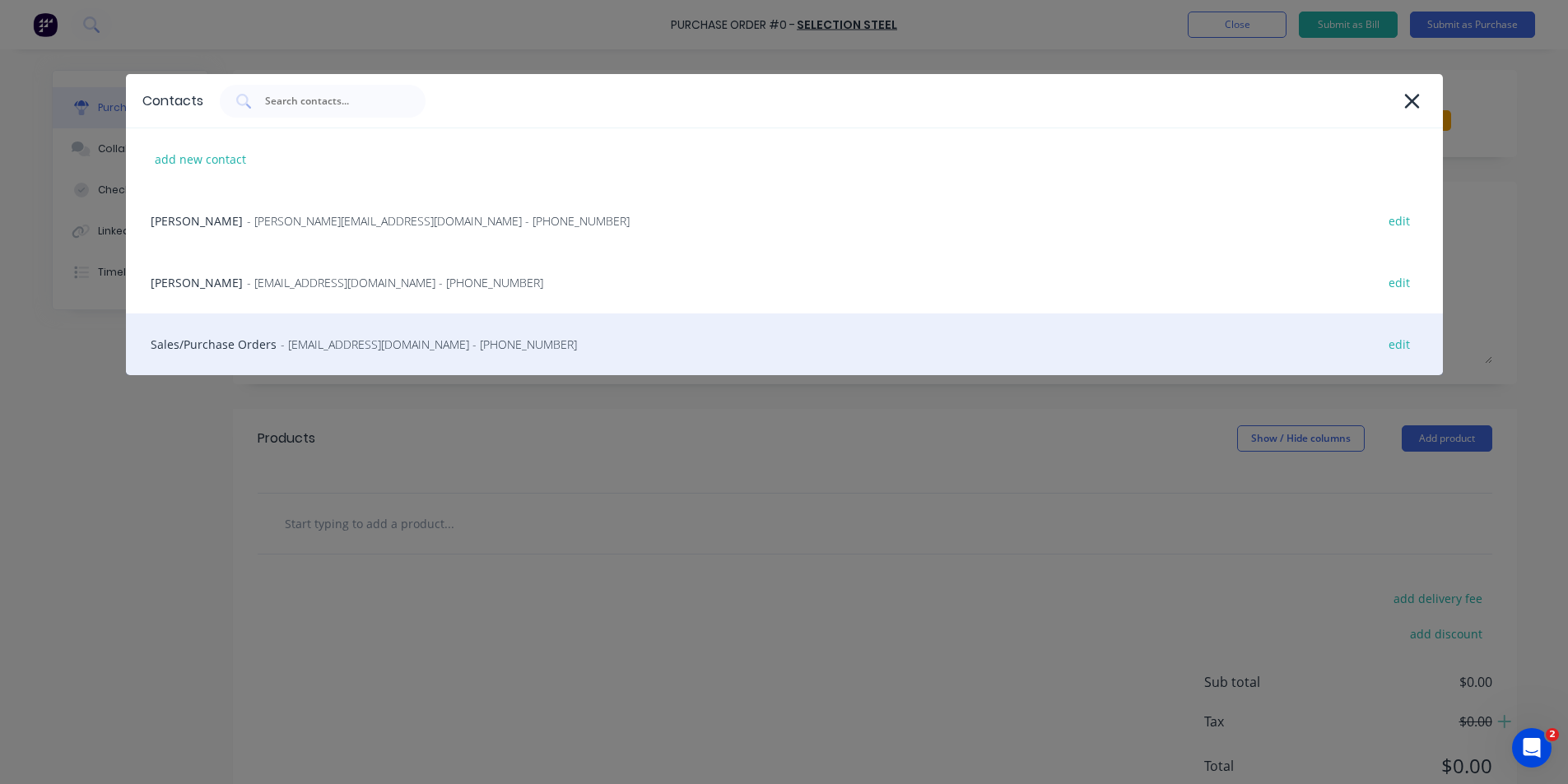
click at [333, 328] on div "Sales/Purchase Orders - [EMAIL_ADDRESS][DOMAIN_NAME] - [PHONE_NUMBER] edit" at bounding box center [784, 344] width 1317 height 62
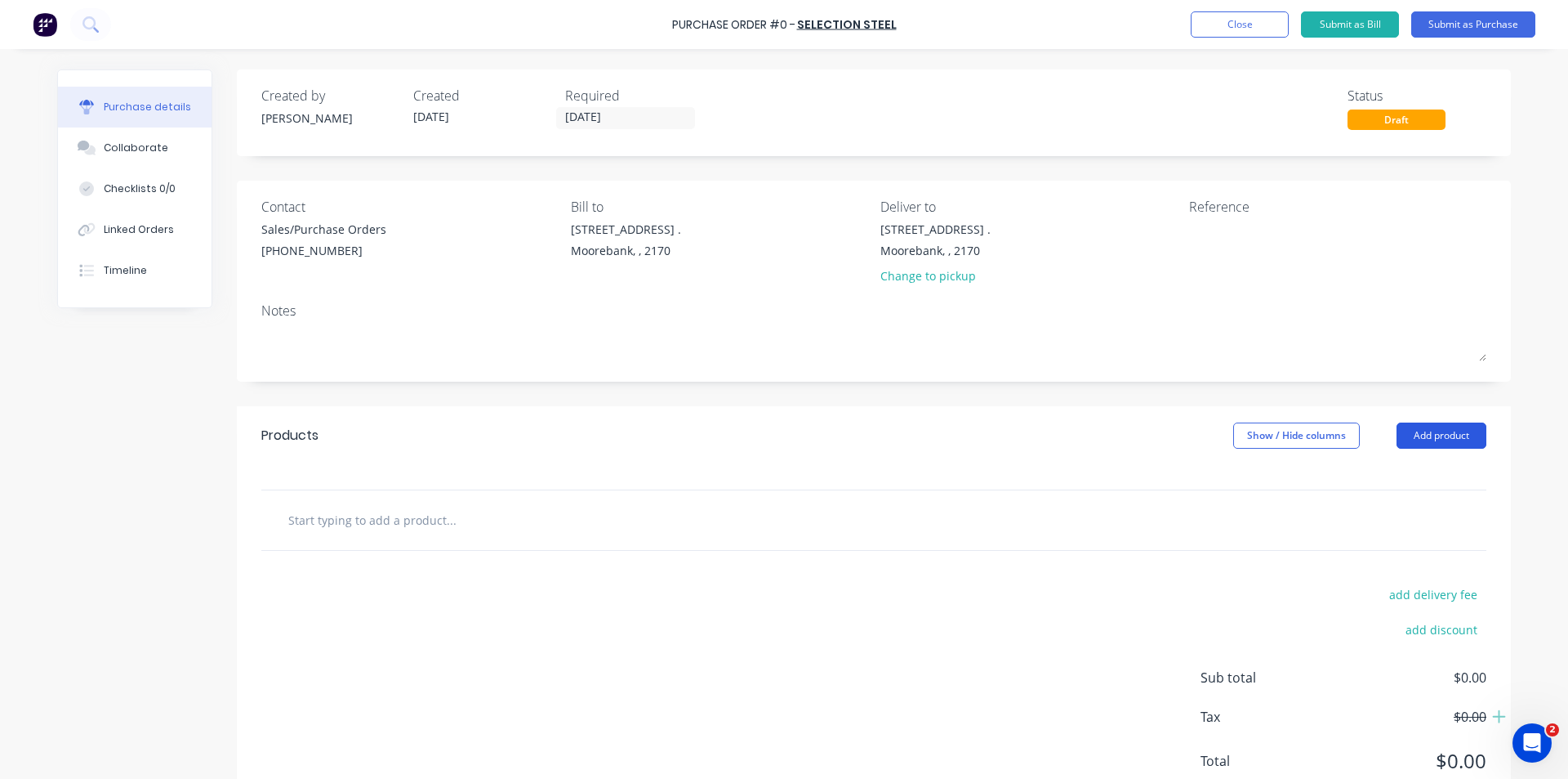
click at [1455, 433] on button "Add product" at bounding box center [1441, 435] width 90 height 26
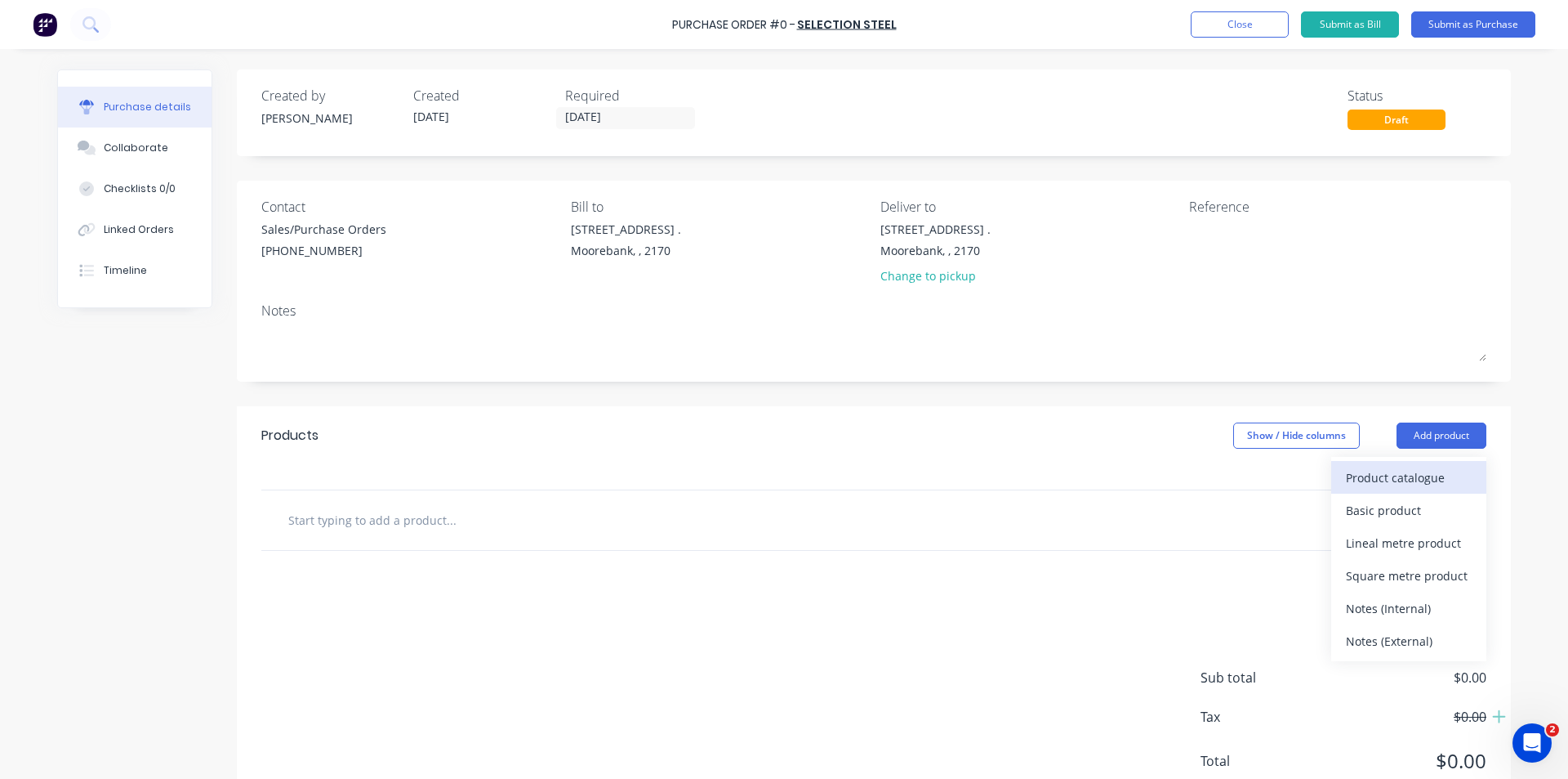
click at [1429, 473] on div "Product catalogue" at bounding box center [1409, 477] width 126 height 24
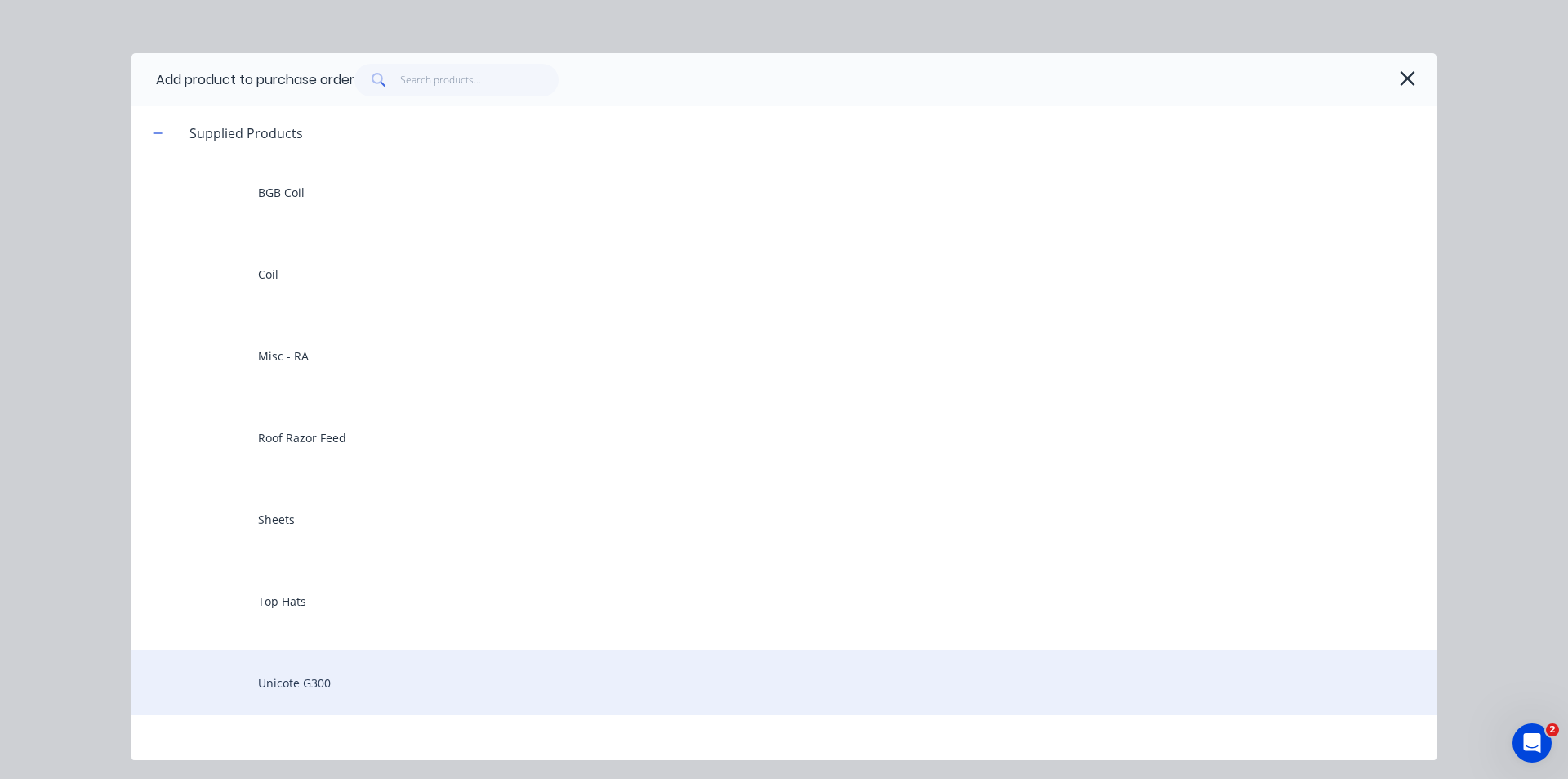
click at [407, 685] on div "Unicote G300" at bounding box center [784, 682] width 1305 height 66
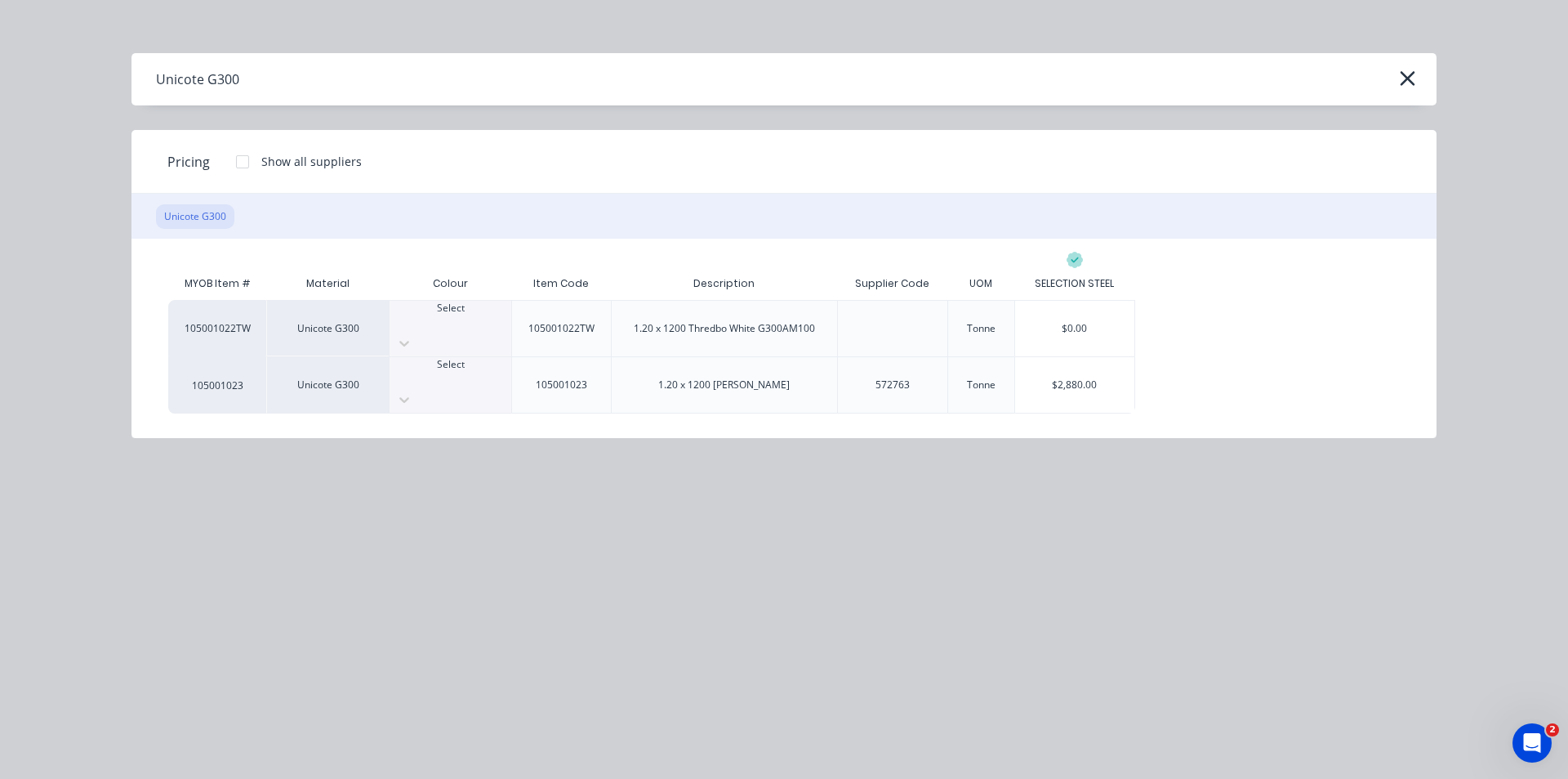
click at [434, 371] on div at bounding box center [450, 379] width 122 height 15
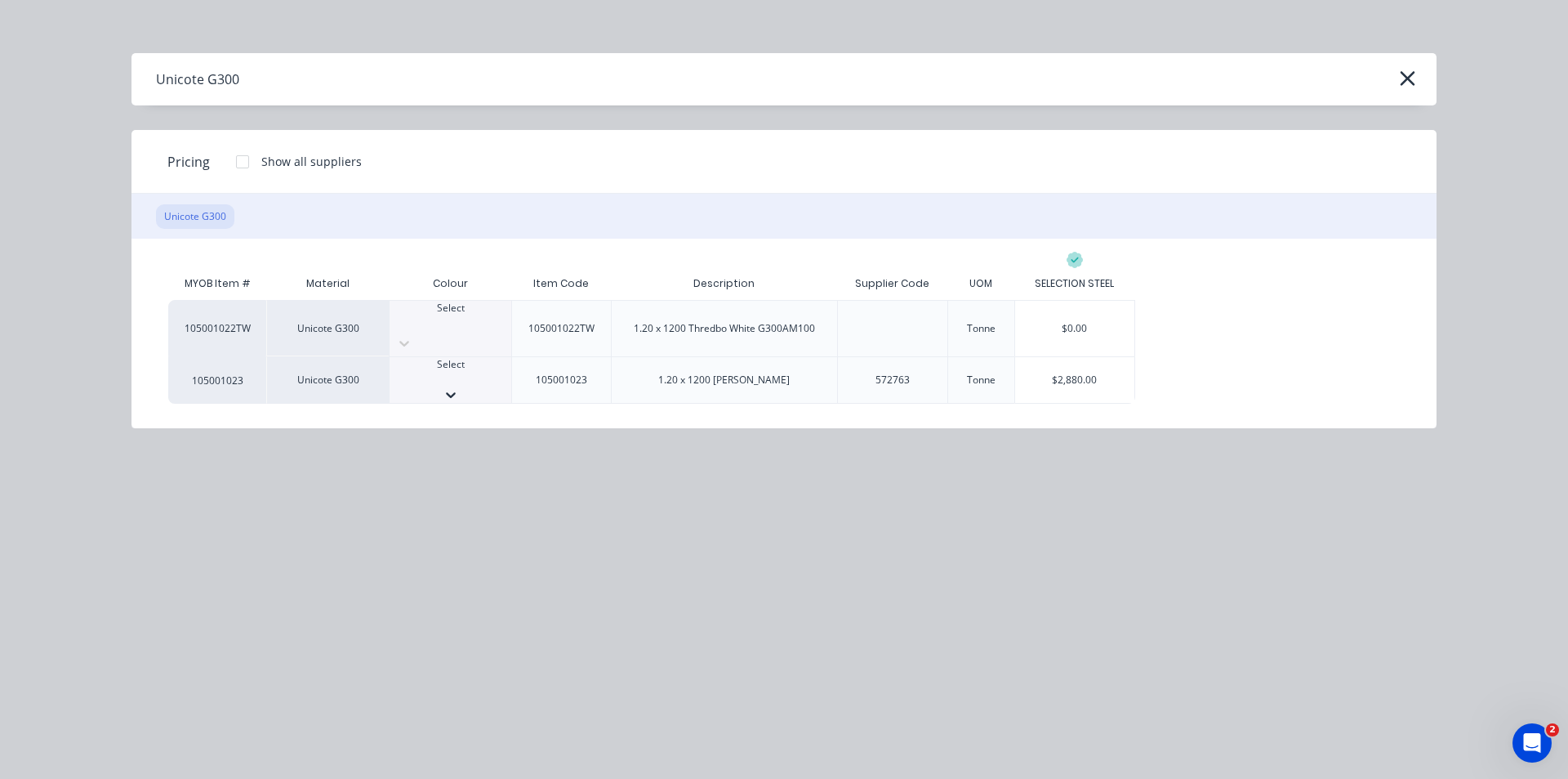
click at [438, 766] on div "[PERSON_NAME]" at bounding box center [784, 787] width 1568 height 17
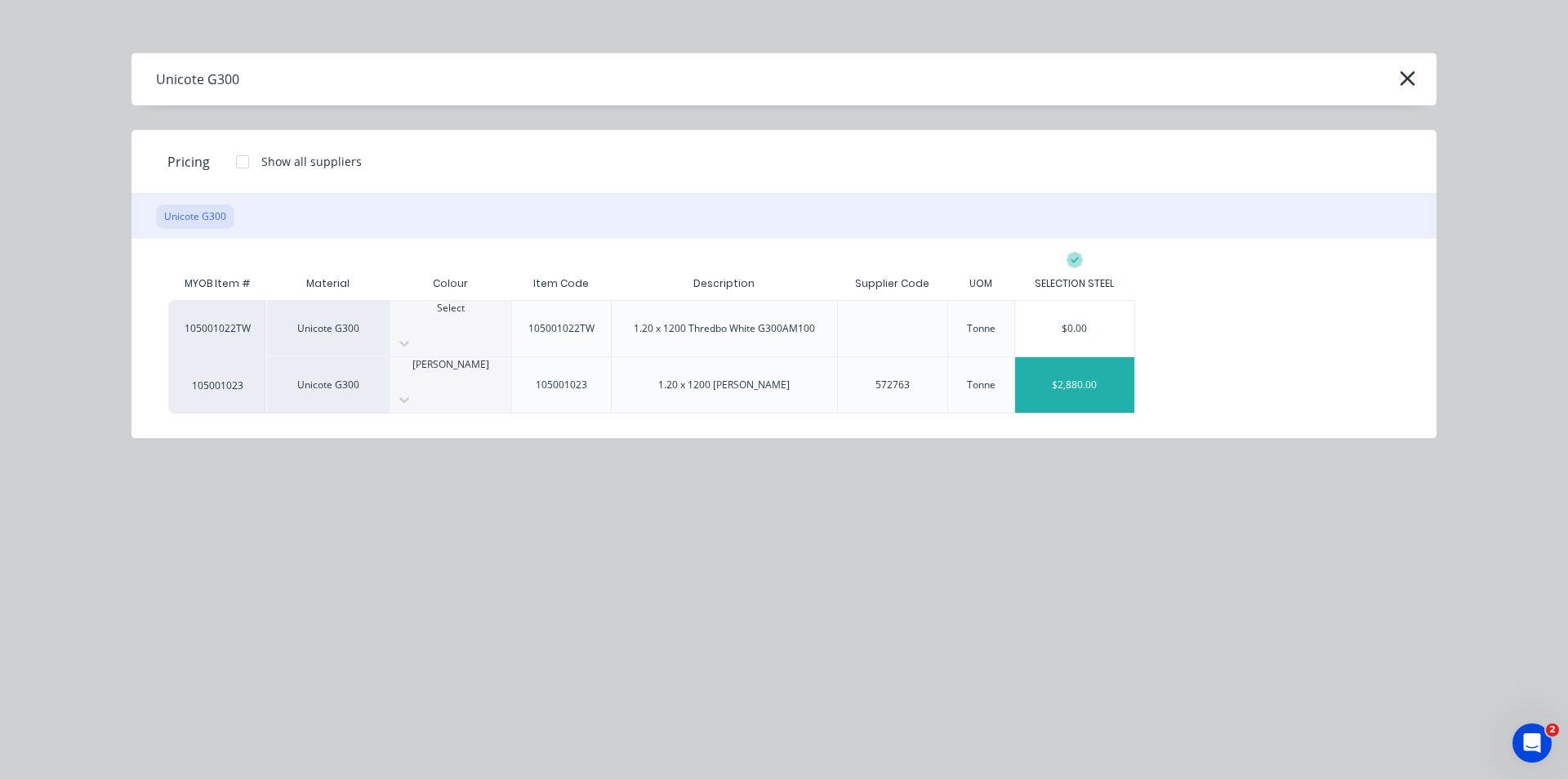
click at [1079, 370] on div "$2,880.00" at bounding box center [1075, 385] width 119 height 55
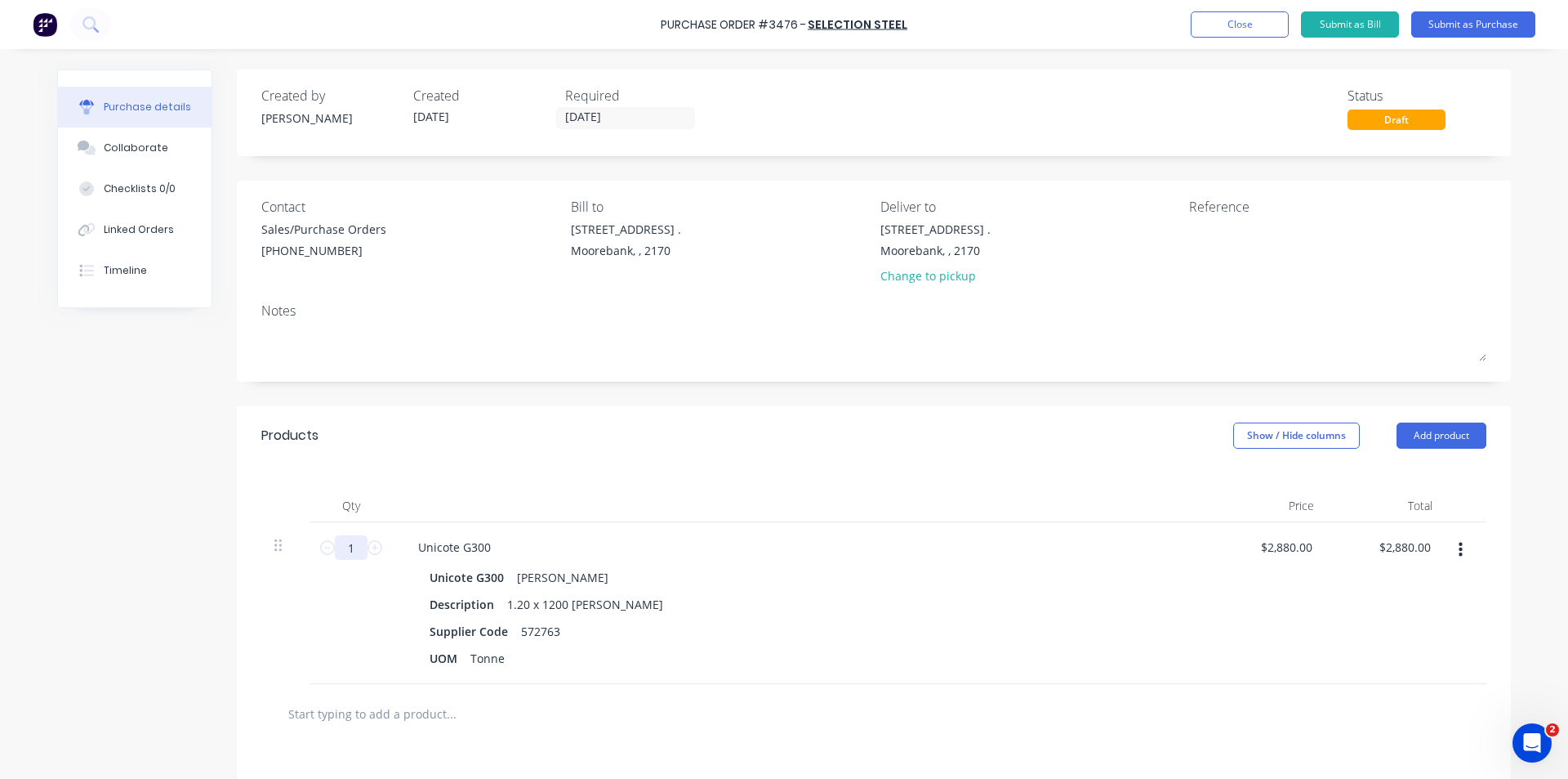
click at [349, 548] on input "1" at bounding box center [351, 547] width 33 height 24
type input "2"
type input "$5,760.00"
type input "2"
click at [487, 548] on div "Unicote G300" at bounding box center [454, 547] width 99 height 24
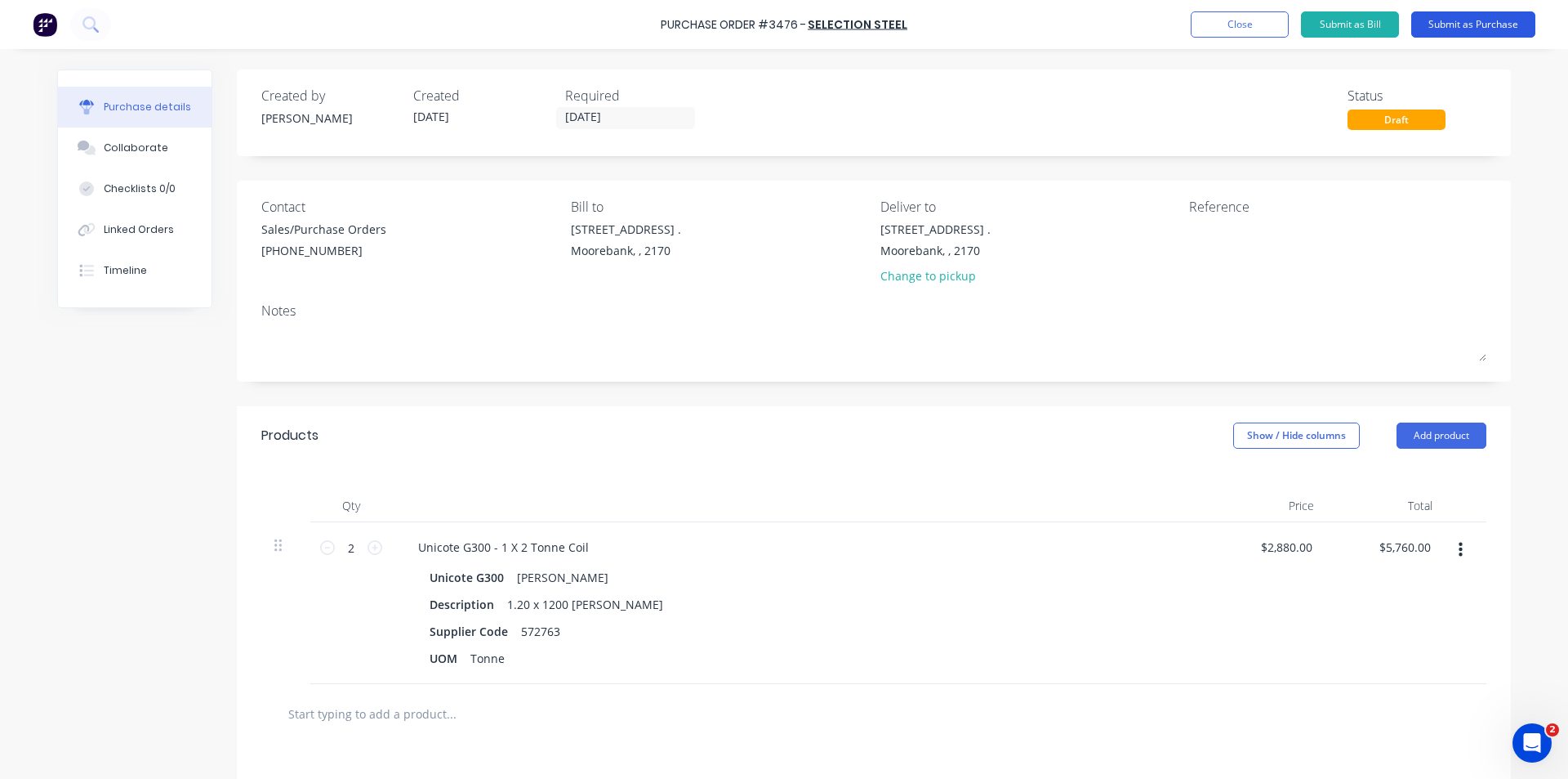
click at [1445, 20] on button "Submit as Purchase" at bounding box center [1473, 24] width 124 height 26
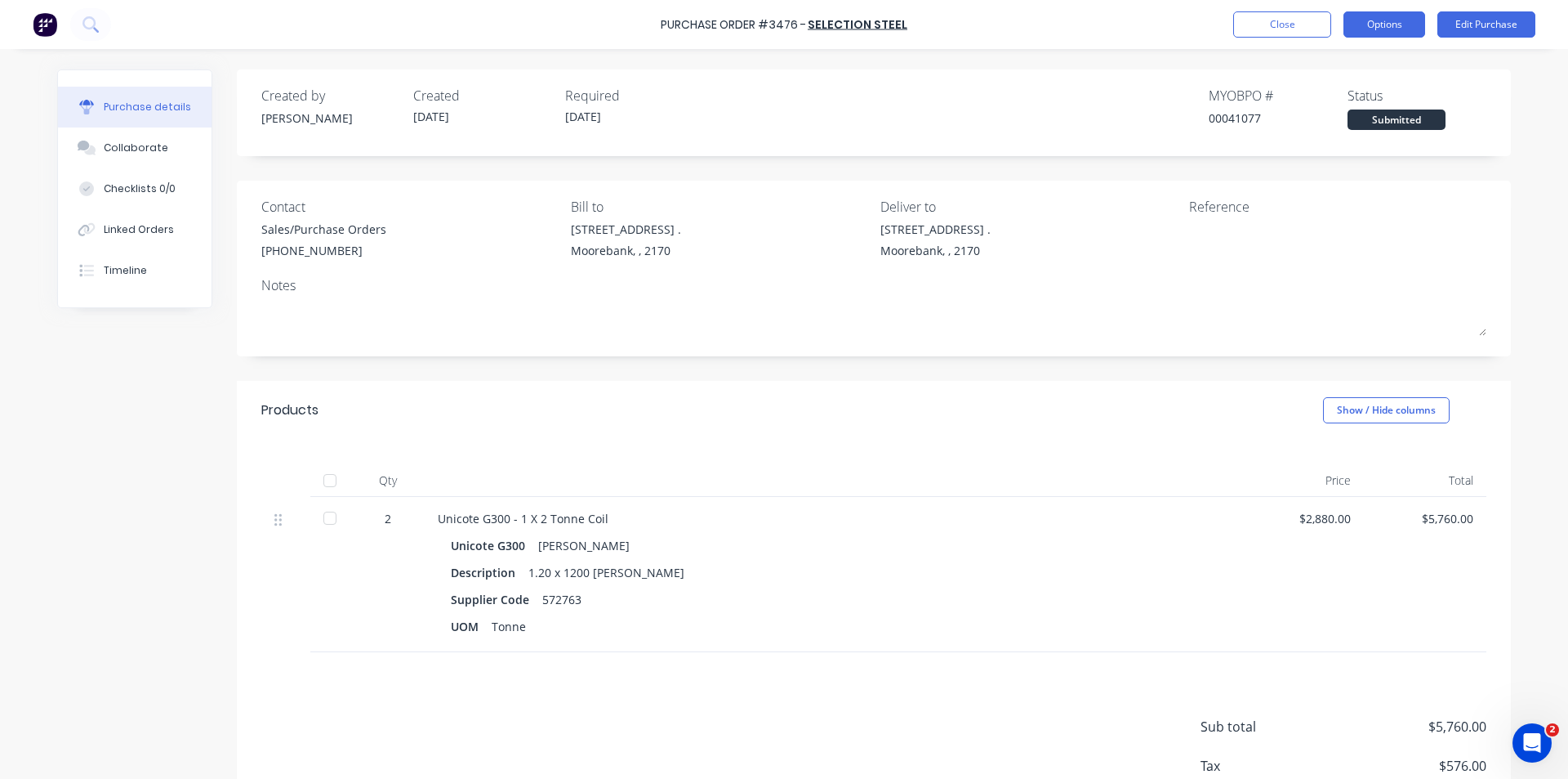
click at [1378, 15] on button "Options" at bounding box center [1384, 24] width 81 height 26
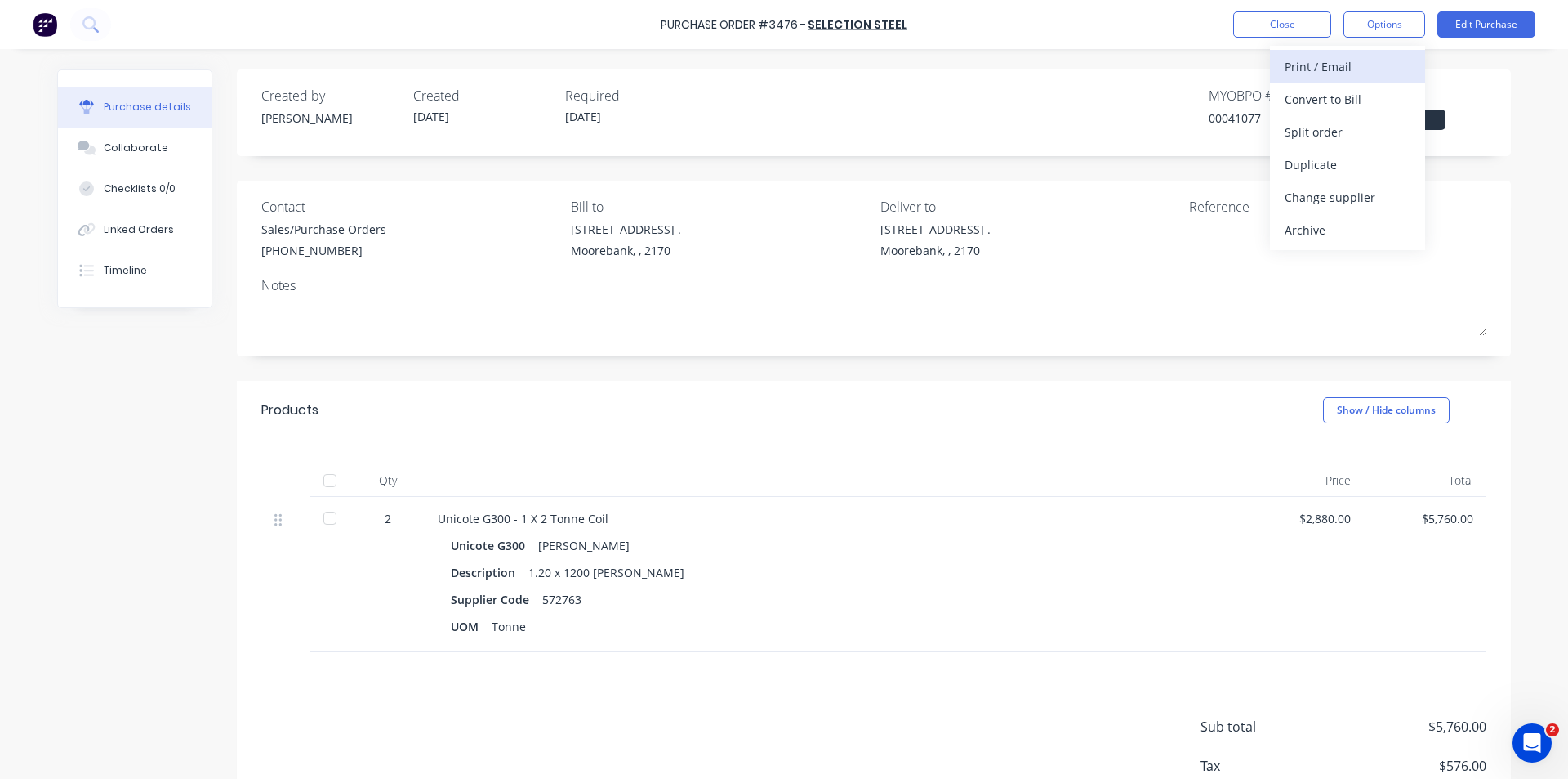
click at [1366, 73] on div "Print / Email" at bounding box center [1348, 66] width 126 height 24
click at [1356, 136] on div "Without pricing" at bounding box center [1348, 132] width 126 height 24
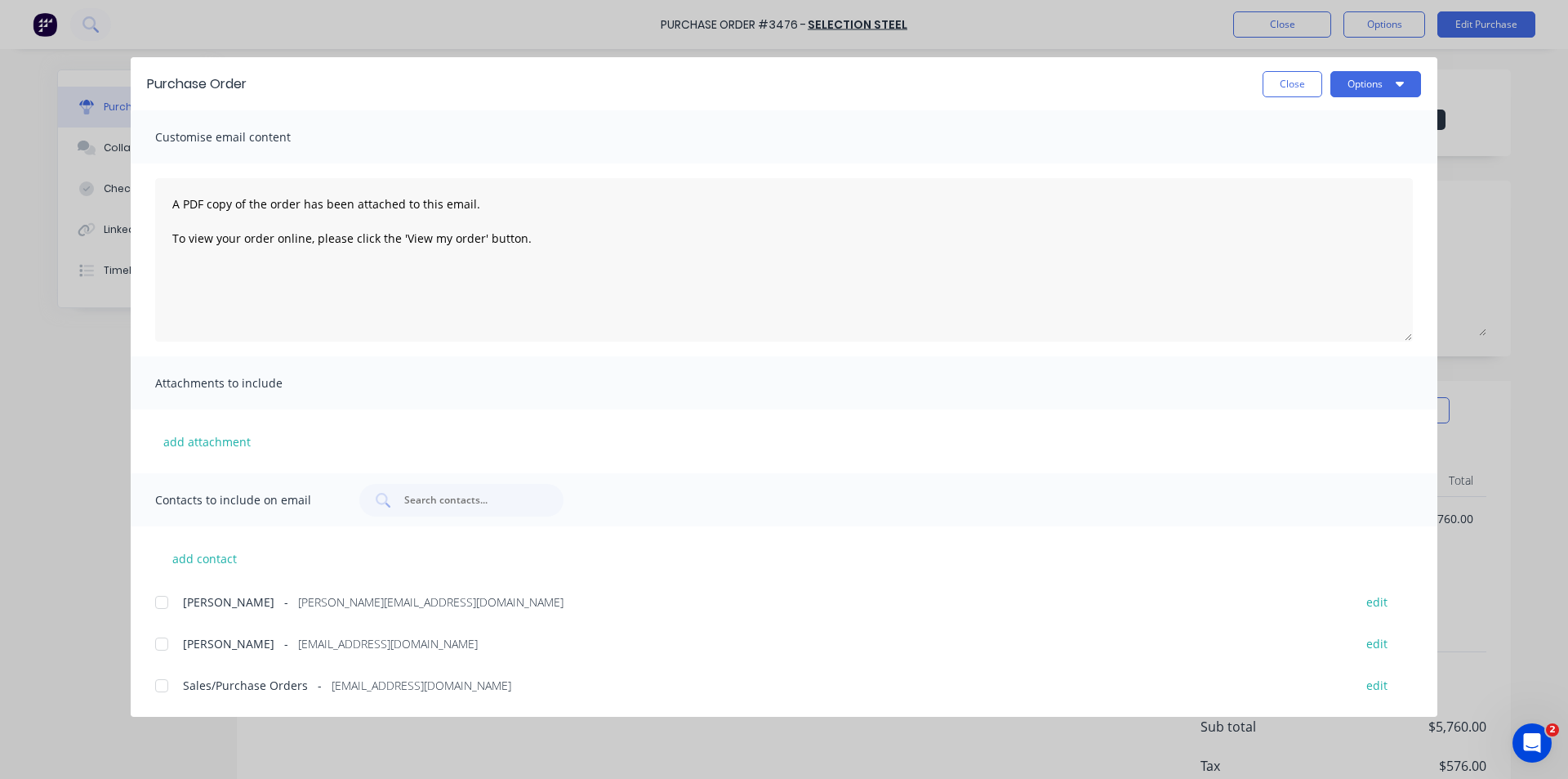
click at [165, 678] on div at bounding box center [161, 685] width 33 height 33
click at [1356, 80] on button "Options" at bounding box center [1376, 84] width 91 height 26
click at [1329, 198] on div "Email" at bounding box center [1344, 191] width 126 height 24
click at [1277, 92] on button "Close" at bounding box center [1292, 84] width 60 height 26
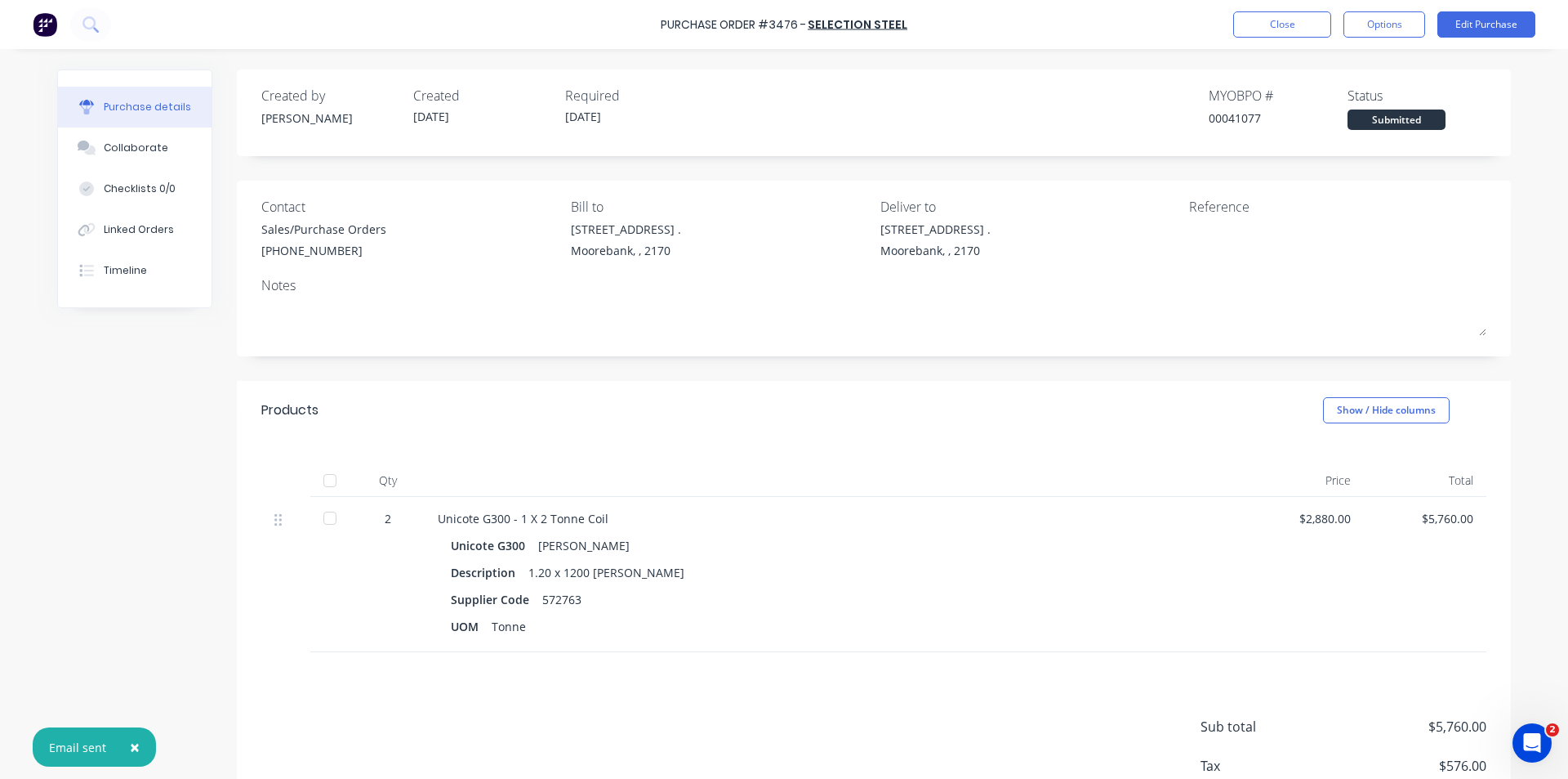
click at [1171, 27] on div "Purchase Order #3476 - SELECTION STEEL Close Options Edit Purchase" at bounding box center [784, 24] width 1568 height 49
click at [1264, 24] on button "Close" at bounding box center [1282, 24] width 98 height 26
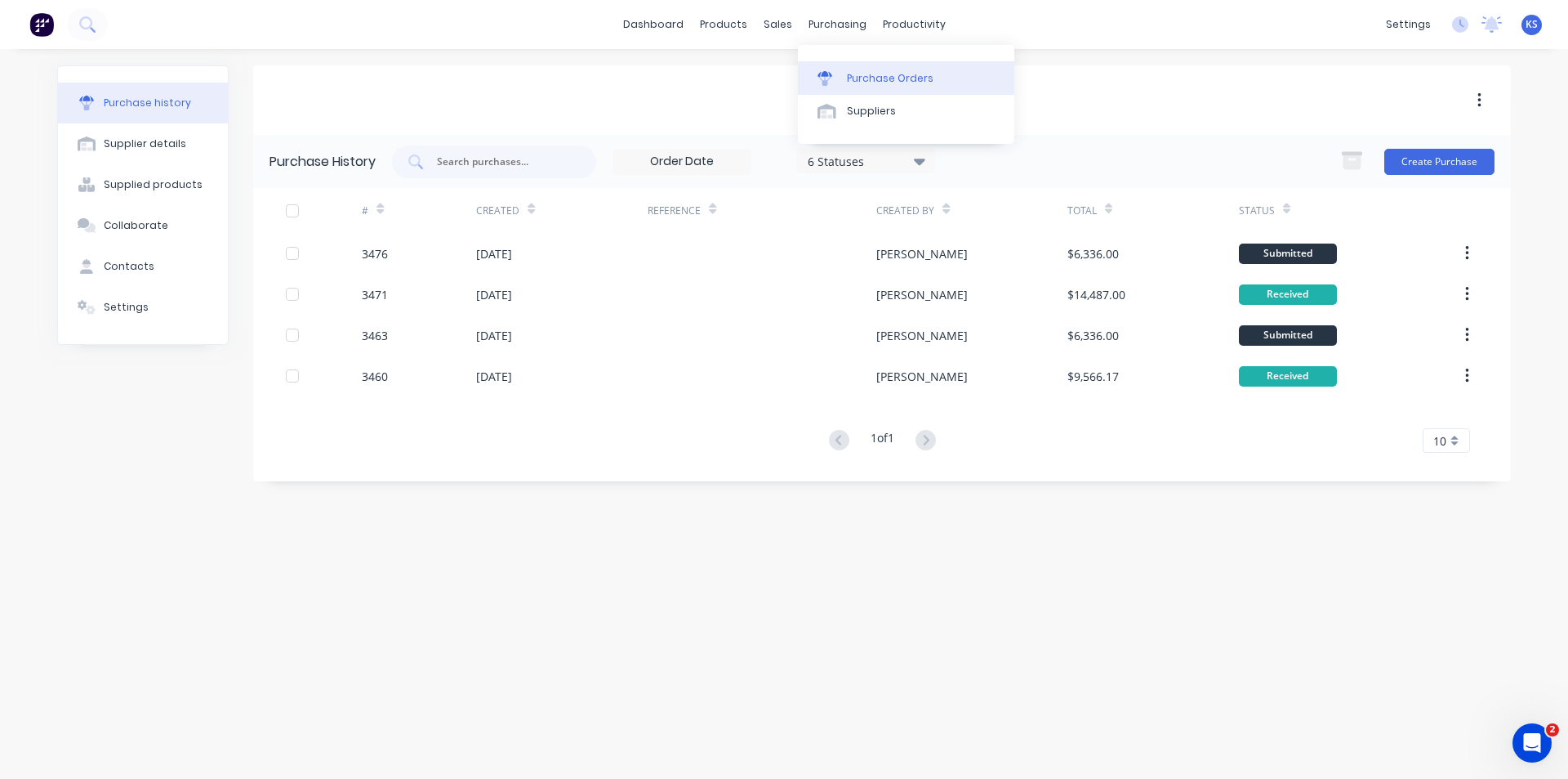
click at [874, 76] on div "Purchase Orders" at bounding box center [889, 79] width 87 height 15
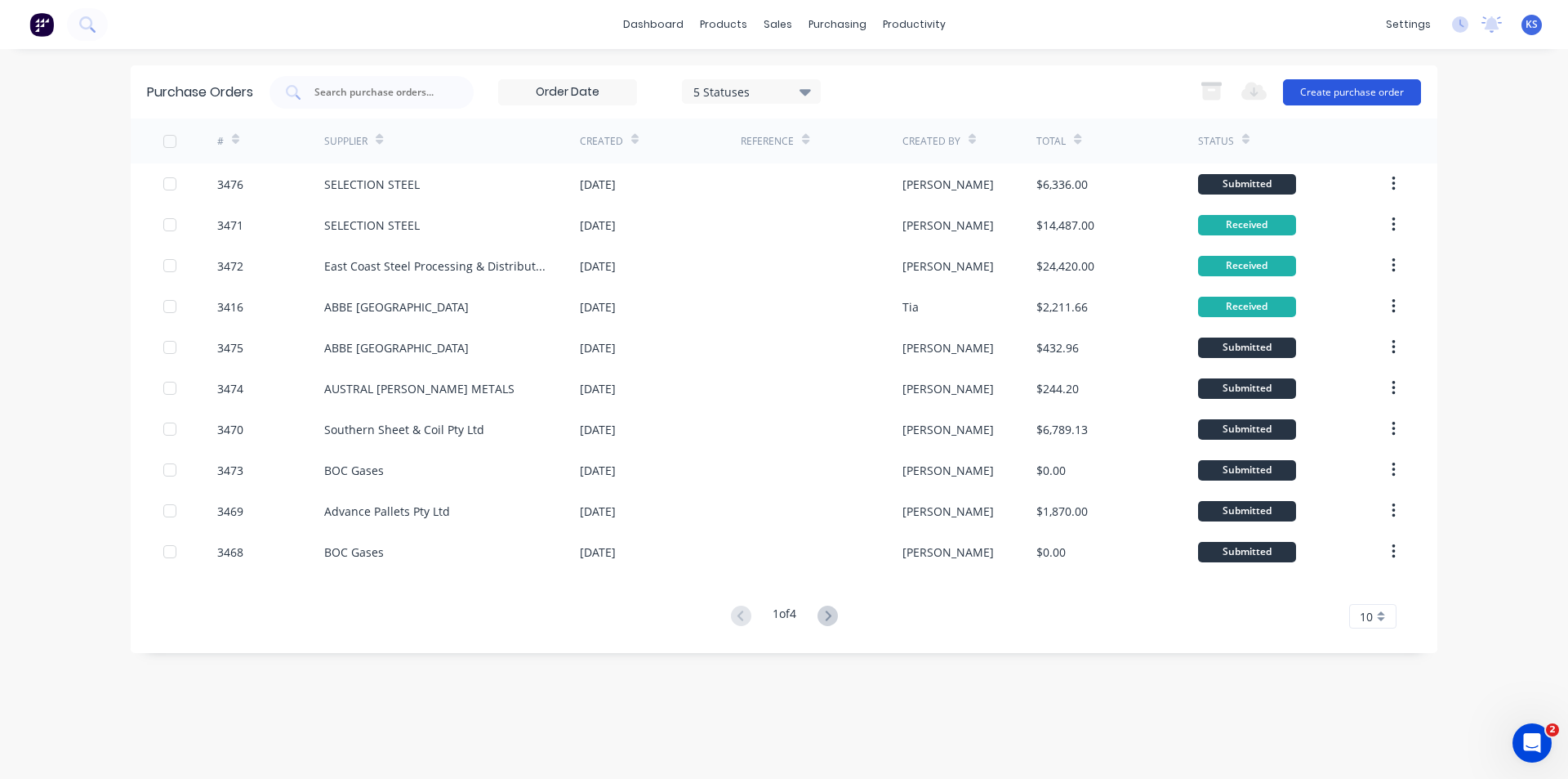
click at [1344, 91] on button "Create purchase order" at bounding box center [1352, 92] width 138 height 26
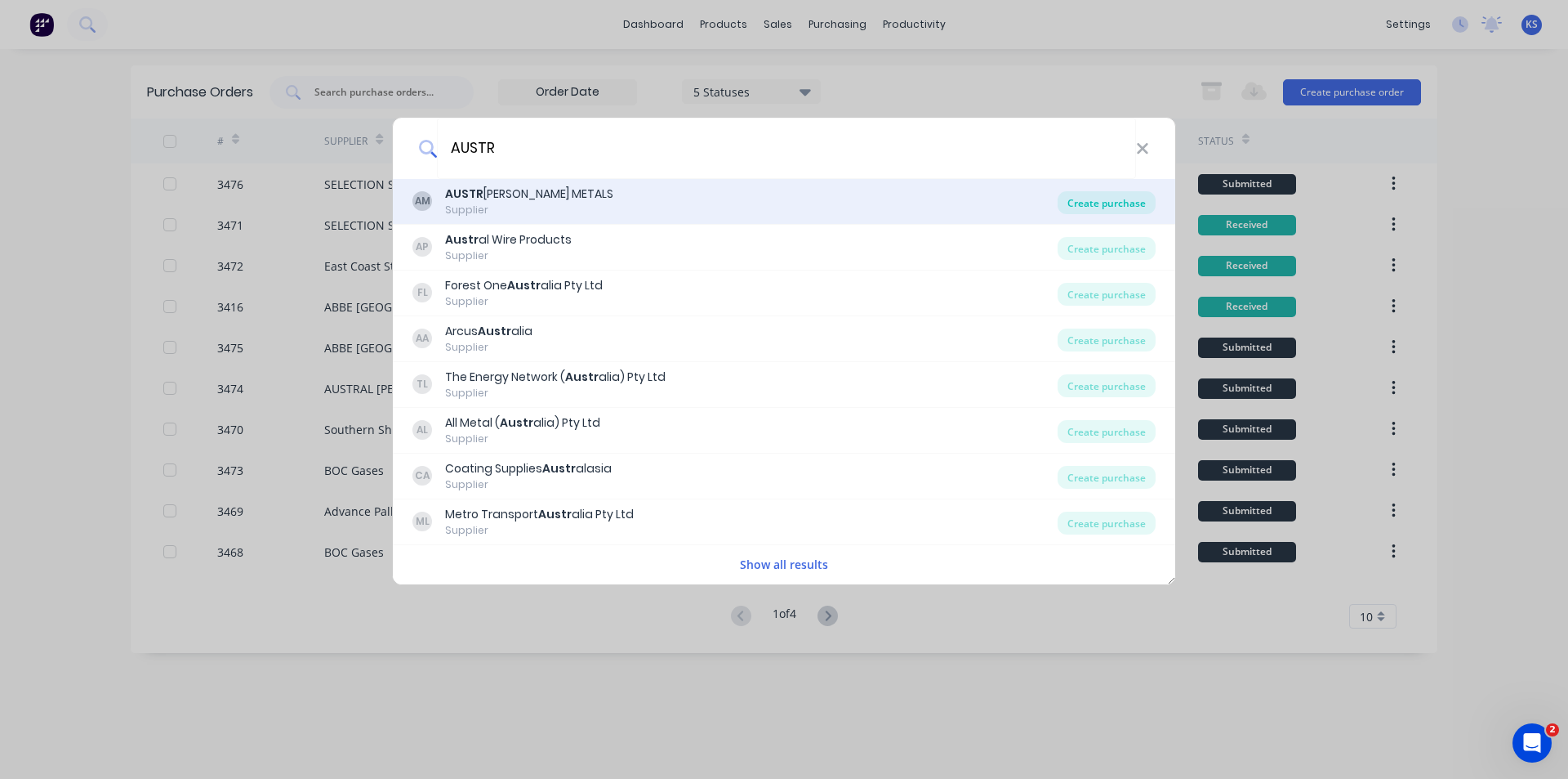
type input "AUSTR"
click at [1131, 204] on div "Create purchase" at bounding box center [1106, 203] width 98 height 23
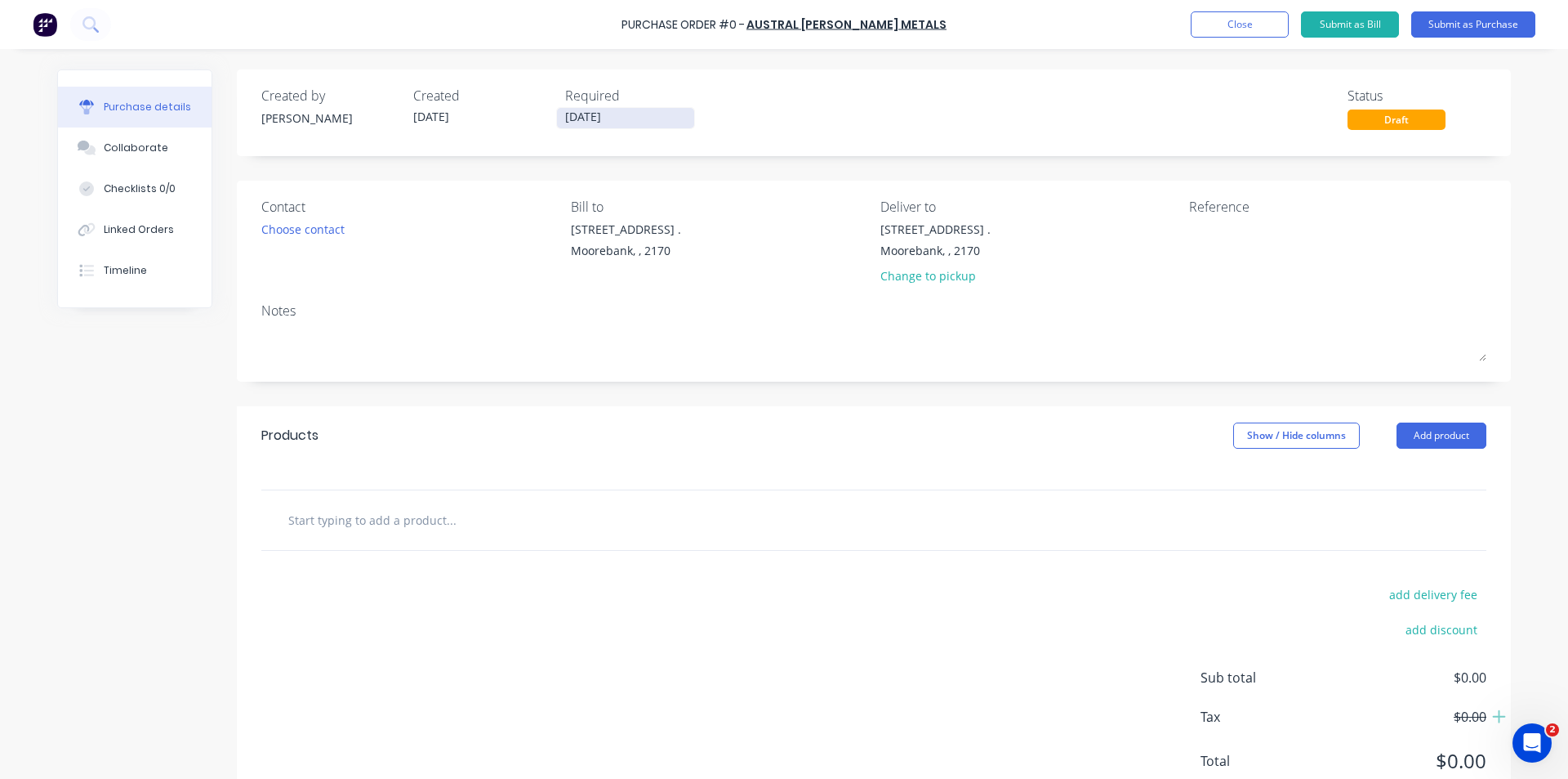
click at [585, 116] on input "[DATE]" at bounding box center [625, 118] width 137 height 20
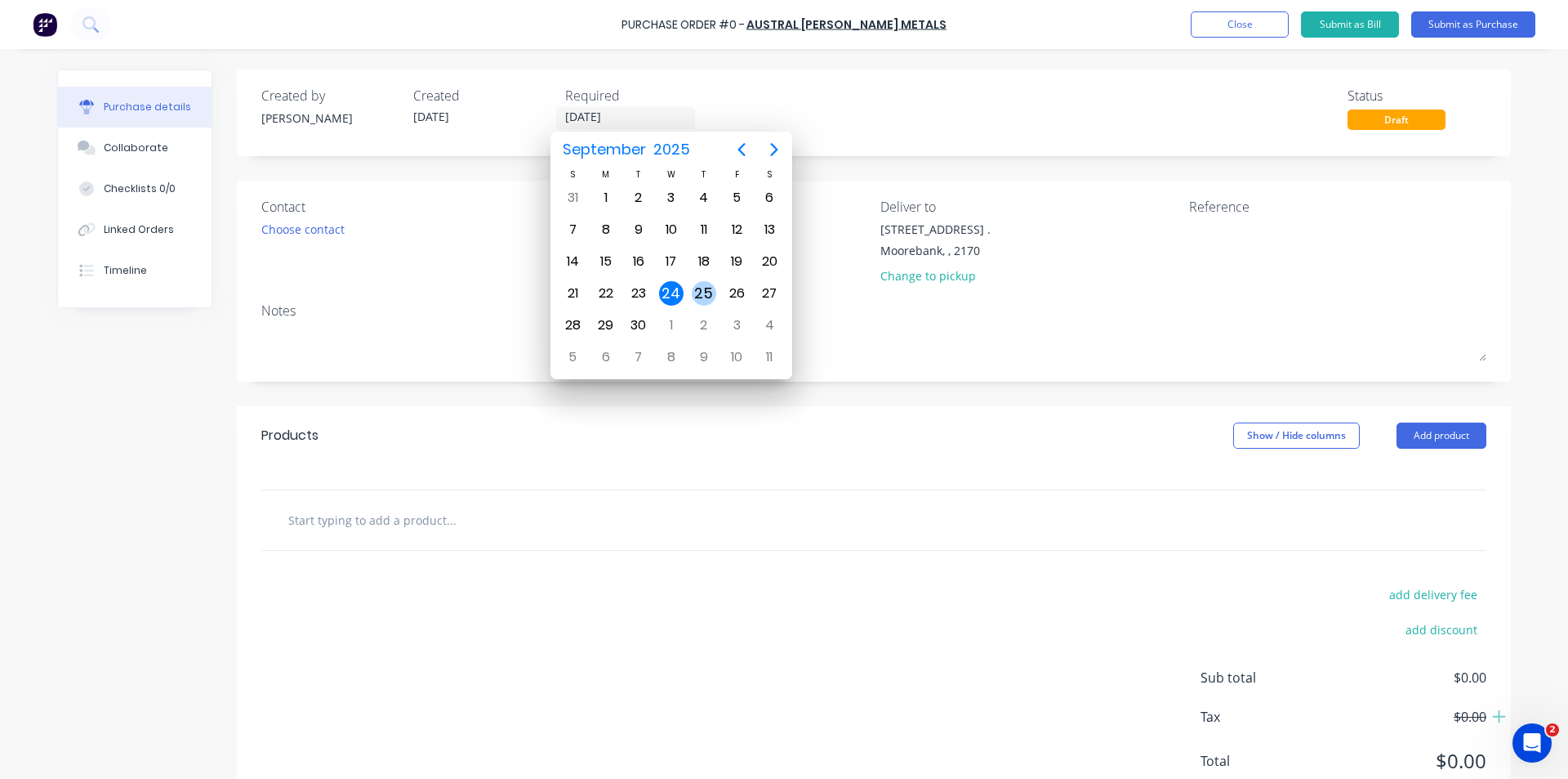
click at [709, 295] on div "25" at bounding box center [704, 293] width 24 height 24
type input "[DATE]"
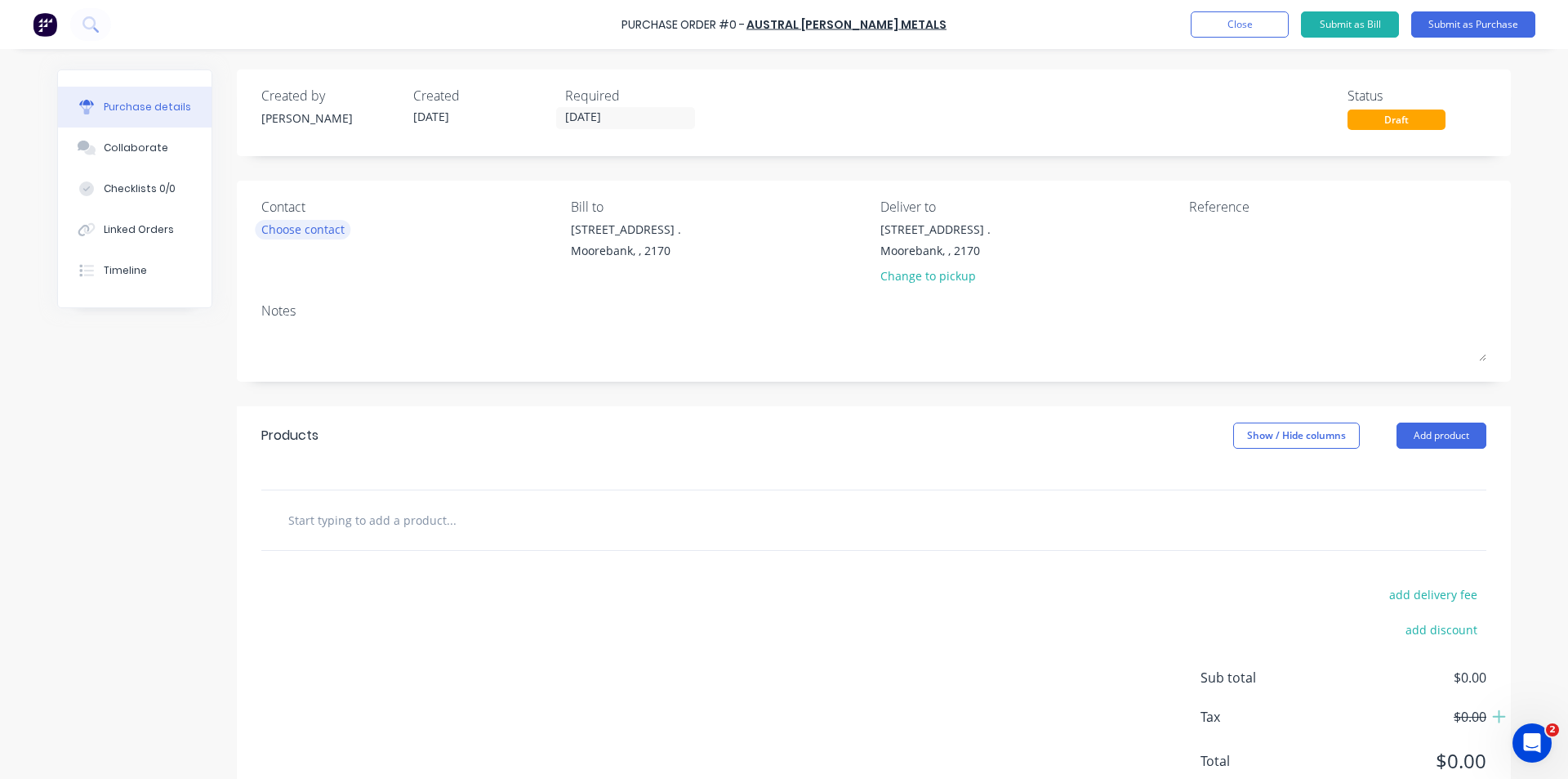
click at [264, 223] on div "Choose contact" at bounding box center [302, 229] width 83 height 17
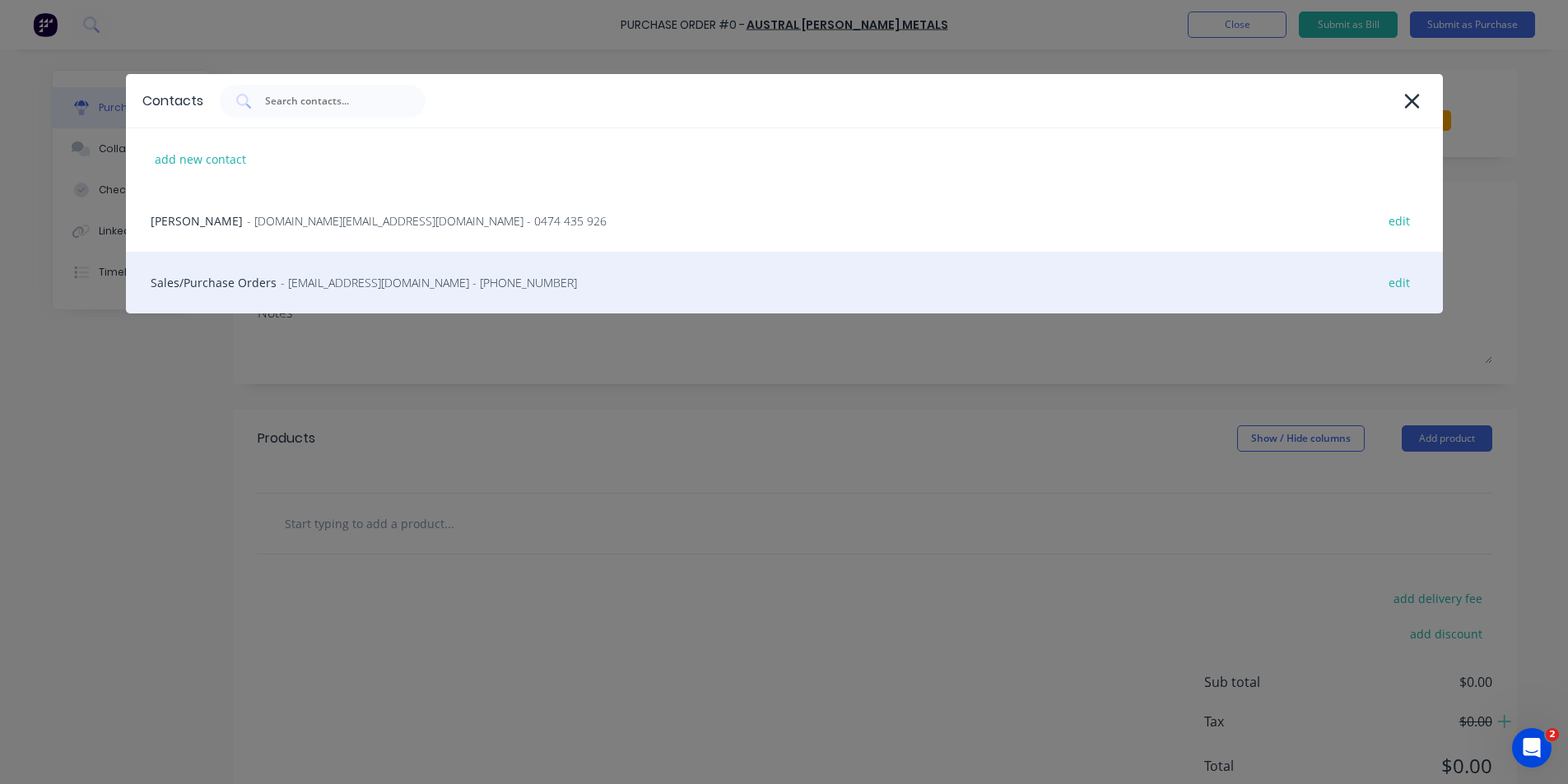
click at [293, 287] on span "- [EMAIL_ADDRESS][DOMAIN_NAME] - [PHONE_NUMBER]" at bounding box center [429, 282] width 296 height 17
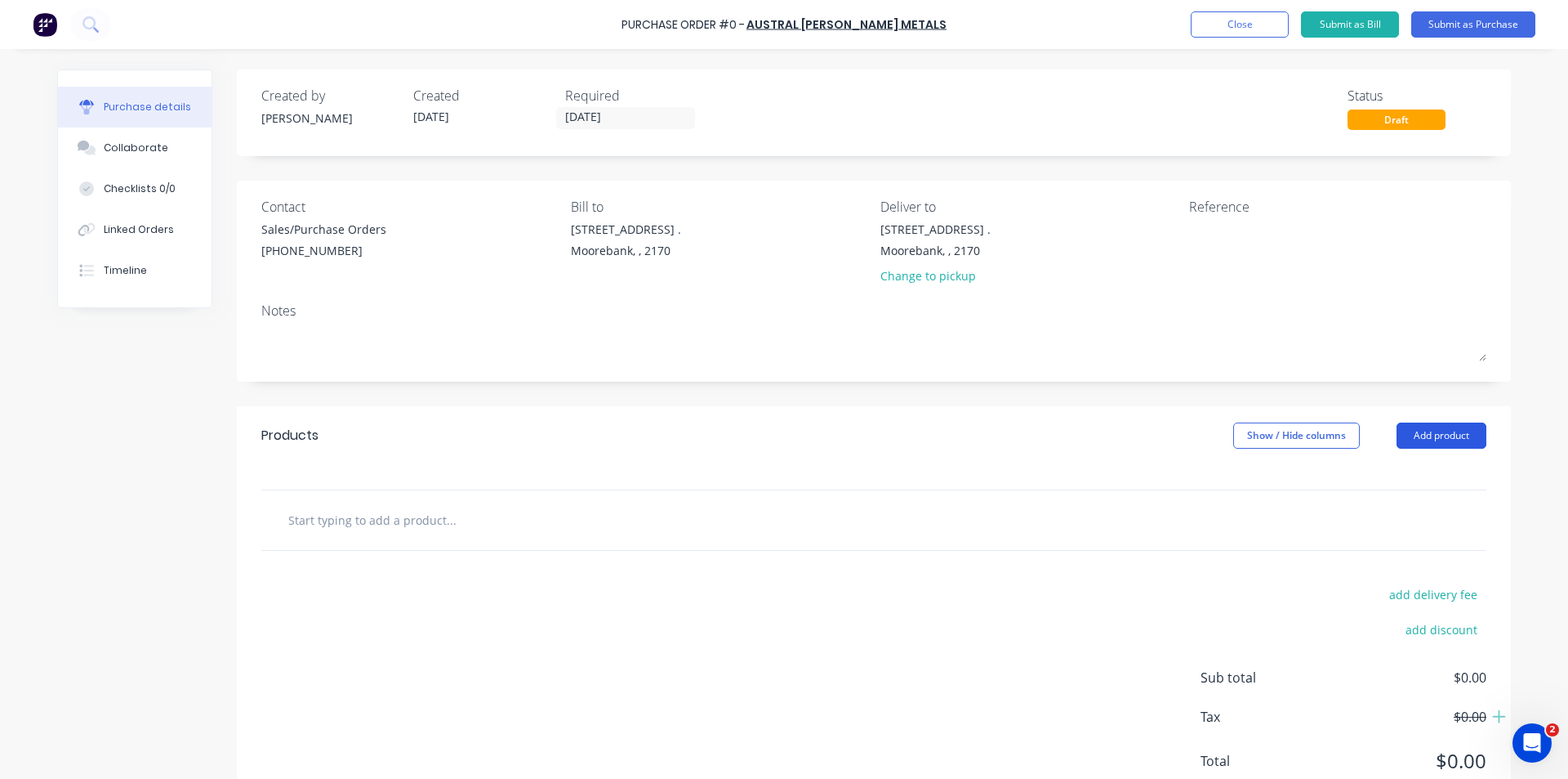
click at [1447, 439] on button "Add product" at bounding box center [1441, 435] width 90 height 26
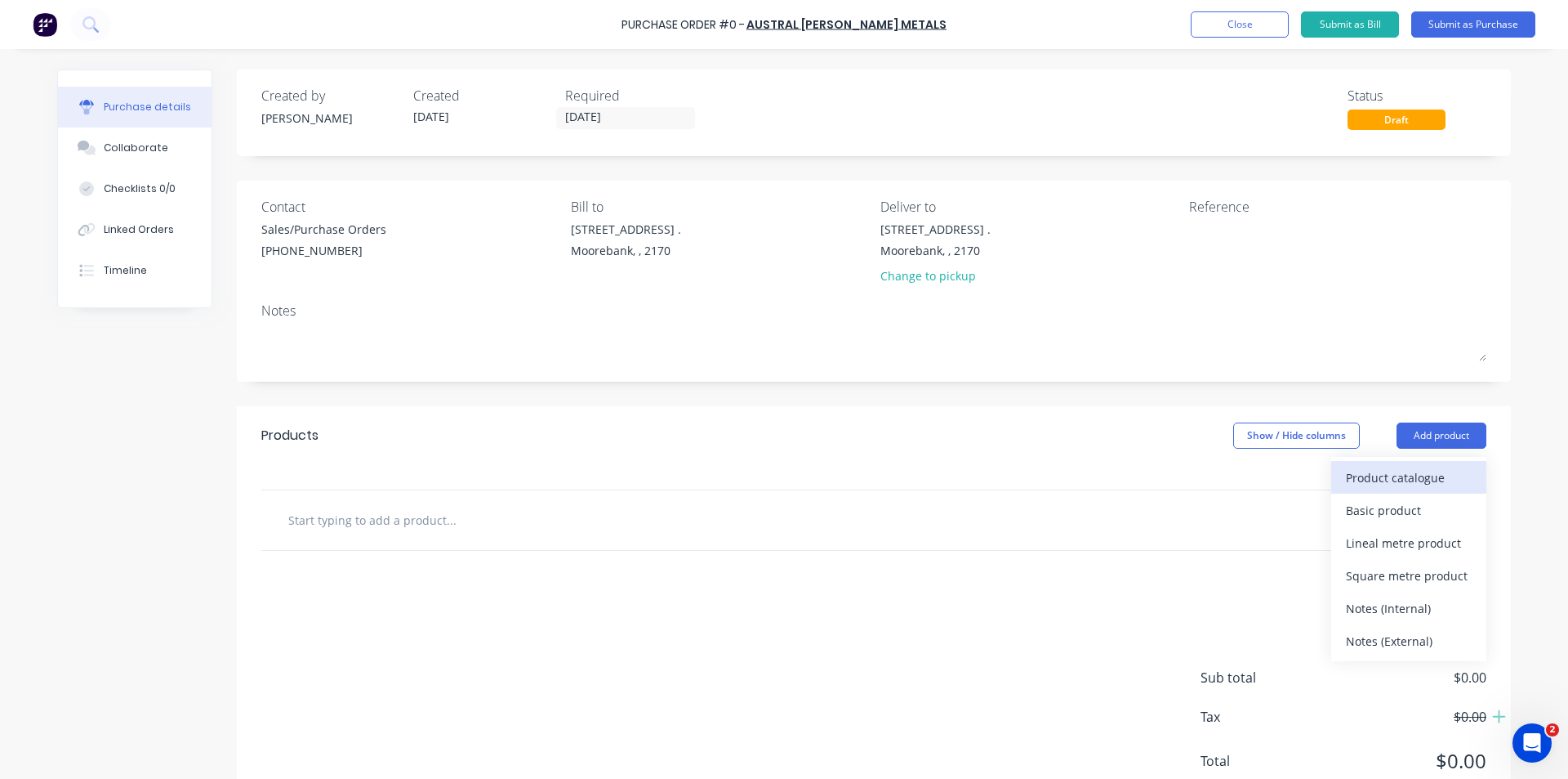
click at [1434, 469] on div "Product catalogue" at bounding box center [1409, 477] width 126 height 24
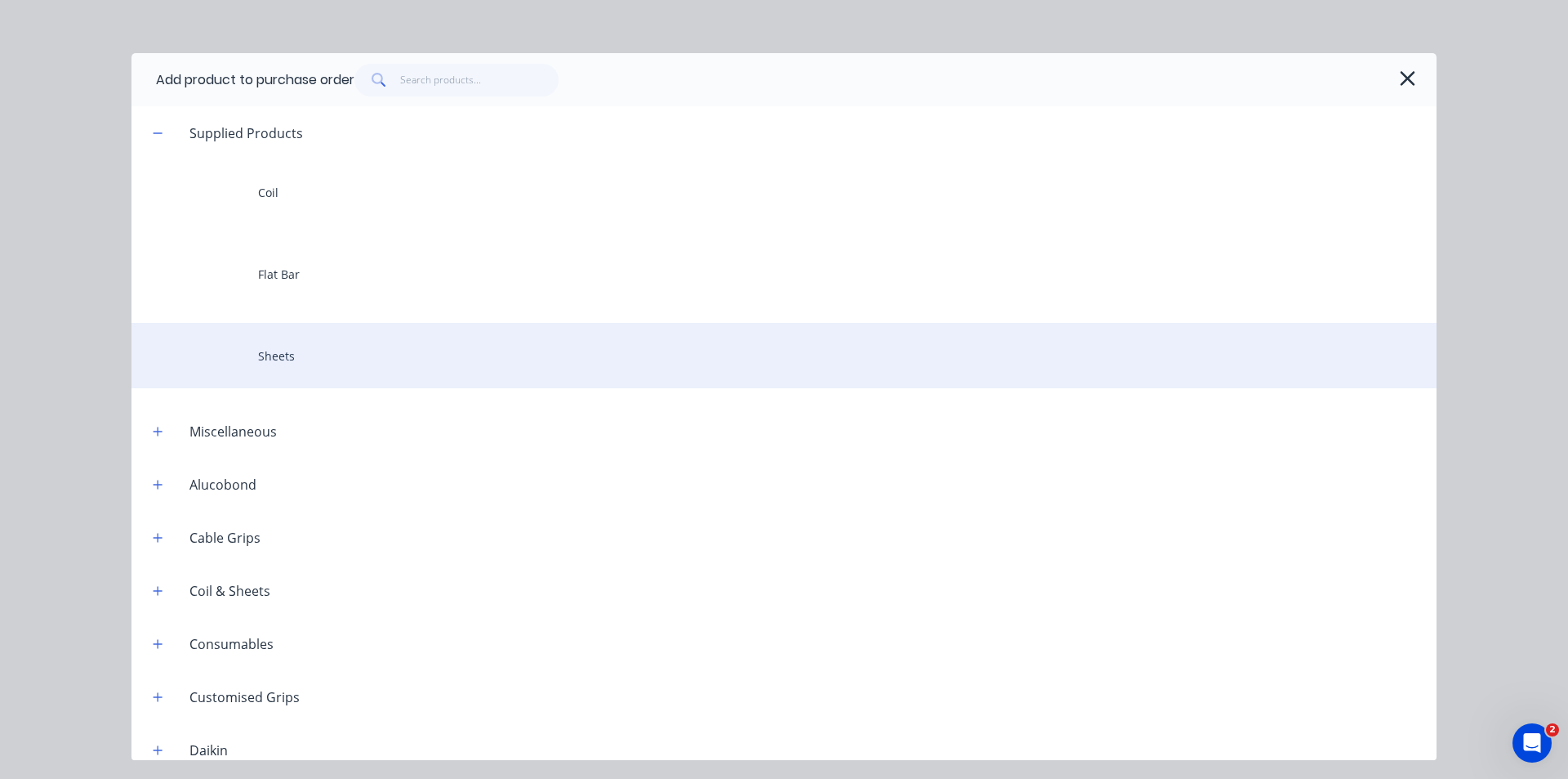
click at [330, 343] on div "Sheets" at bounding box center [784, 355] width 1305 height 66
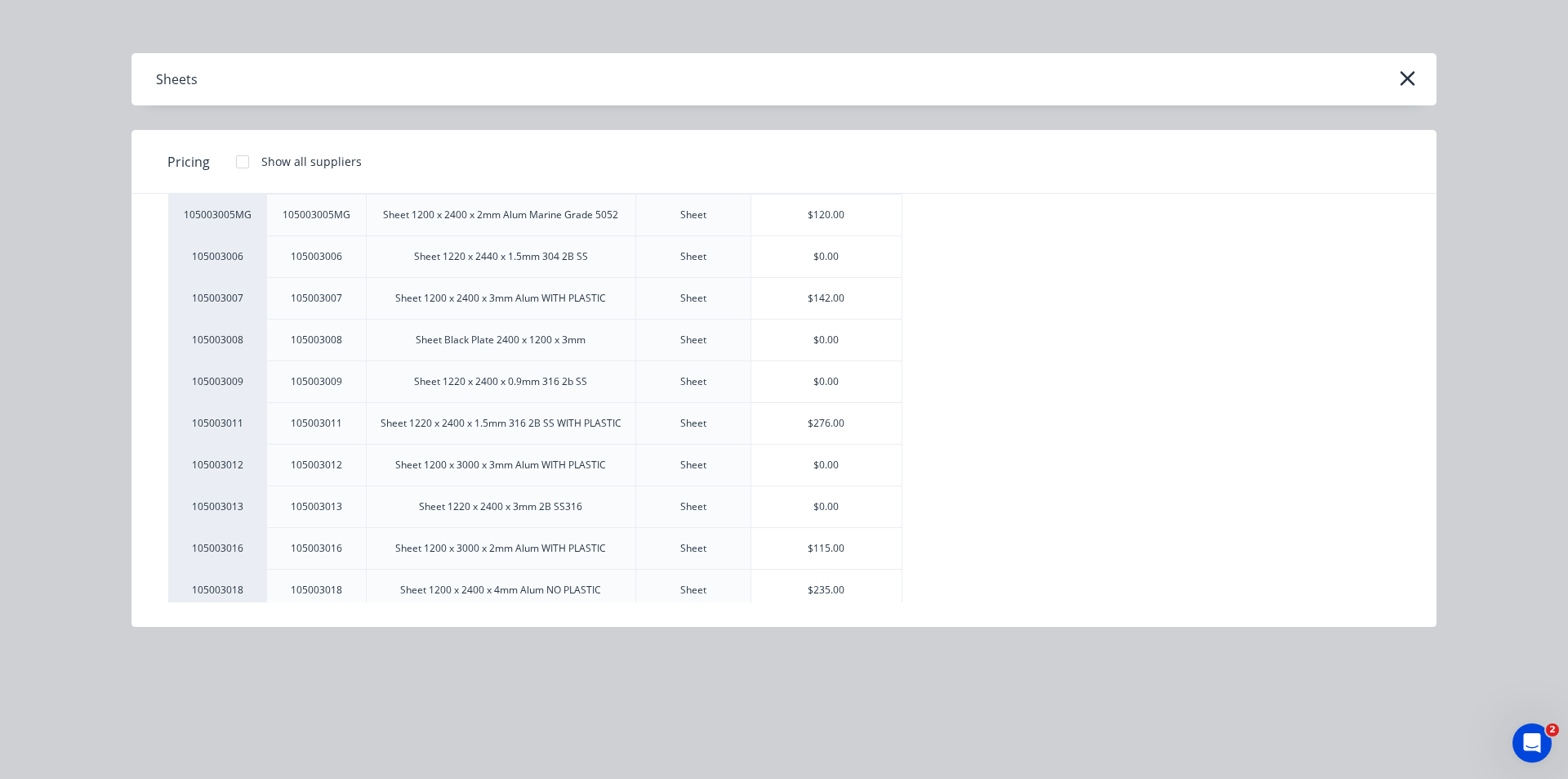
scroll to position [327, 0]
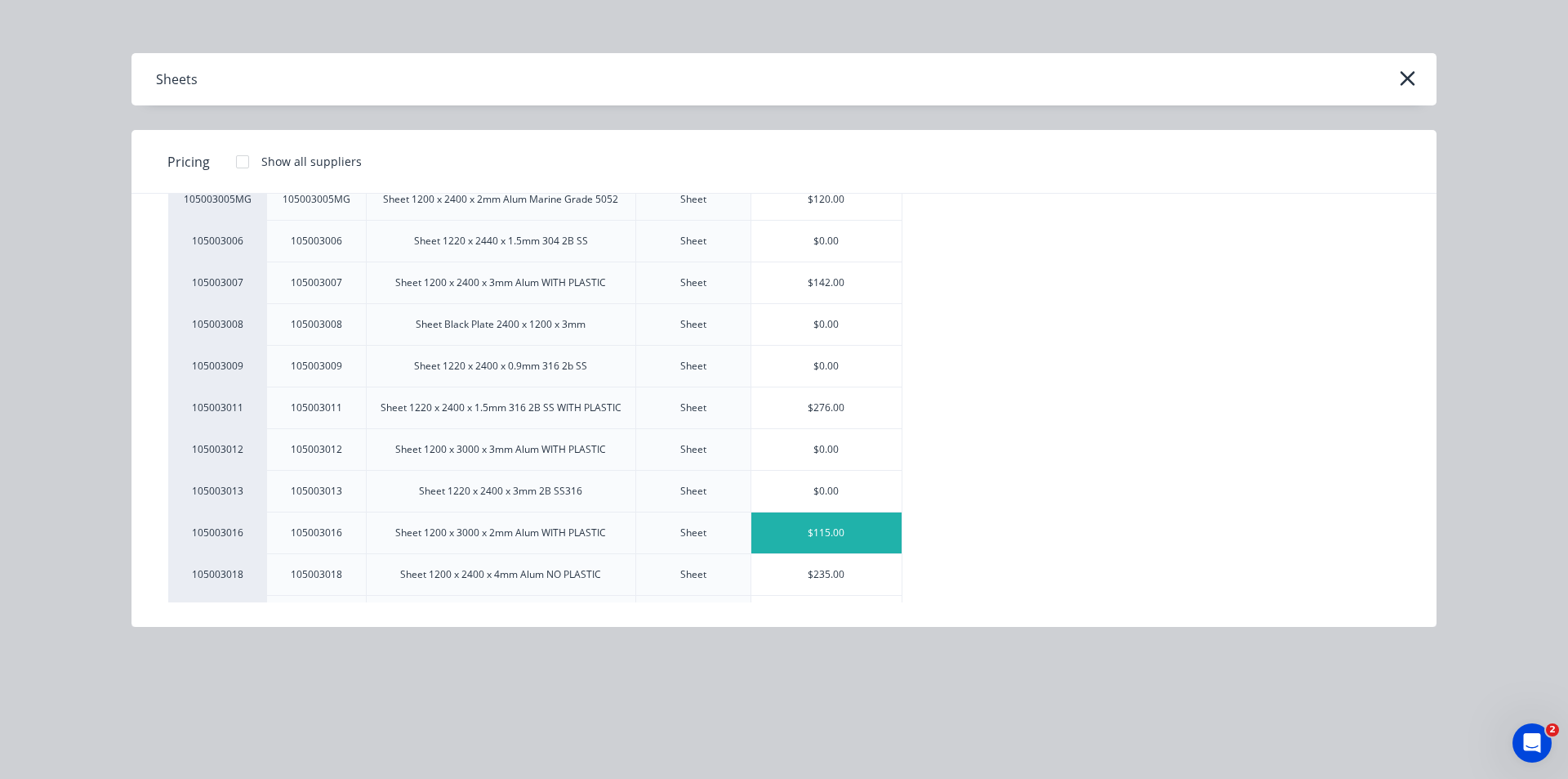
click at [843, 533] on div "$115.00" at bounding box center [827, 533] width 151 height 41
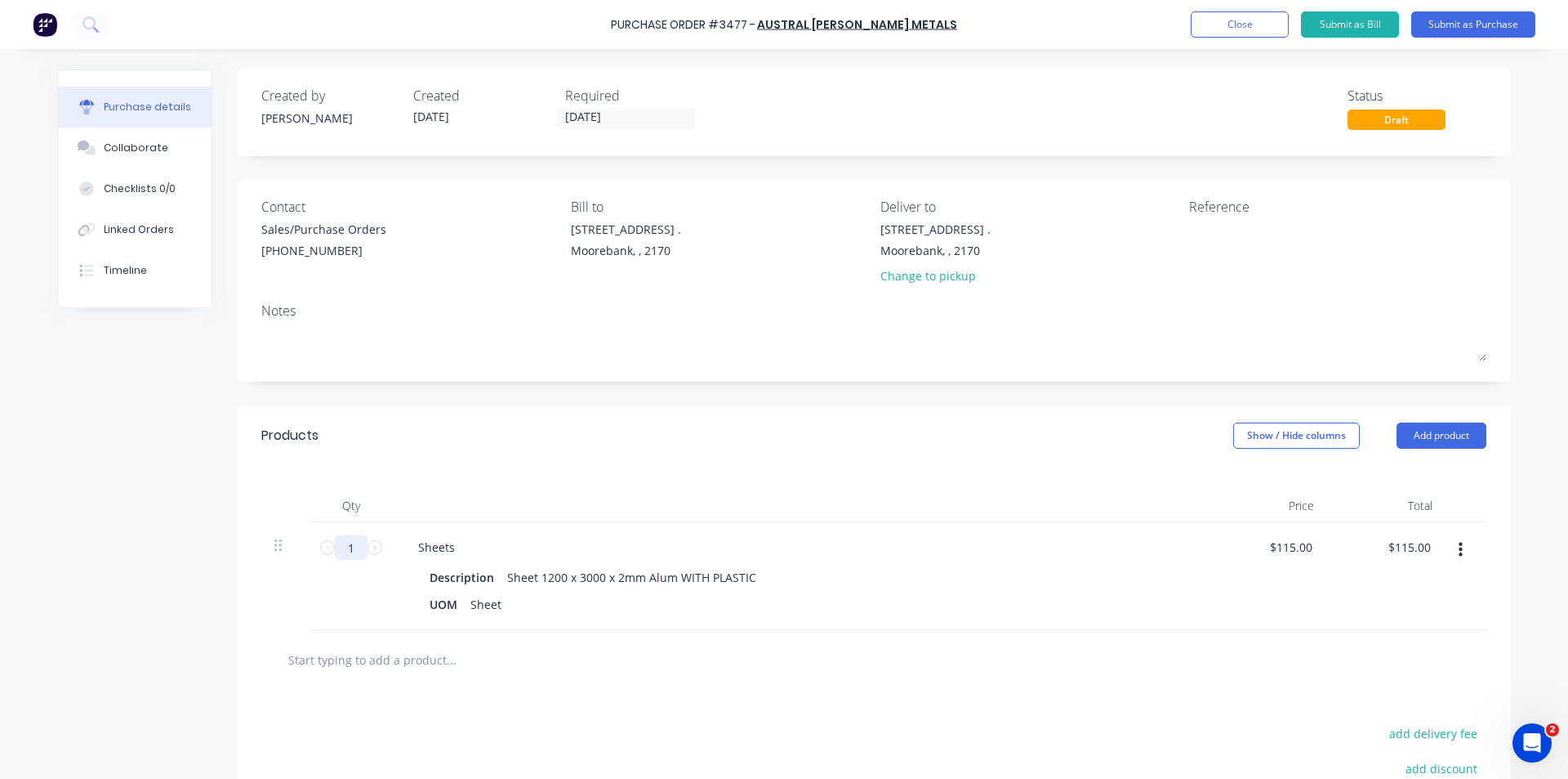
click at [355, 544] on input "1" at bounding box center [351, 547] width 33 height 24
type input "2"
type input "$230.00"
type input "2"
click at [744, 452] on div "Products Show / Hide columns Add product" at bounding box center [873, 435] width 1274 height 59
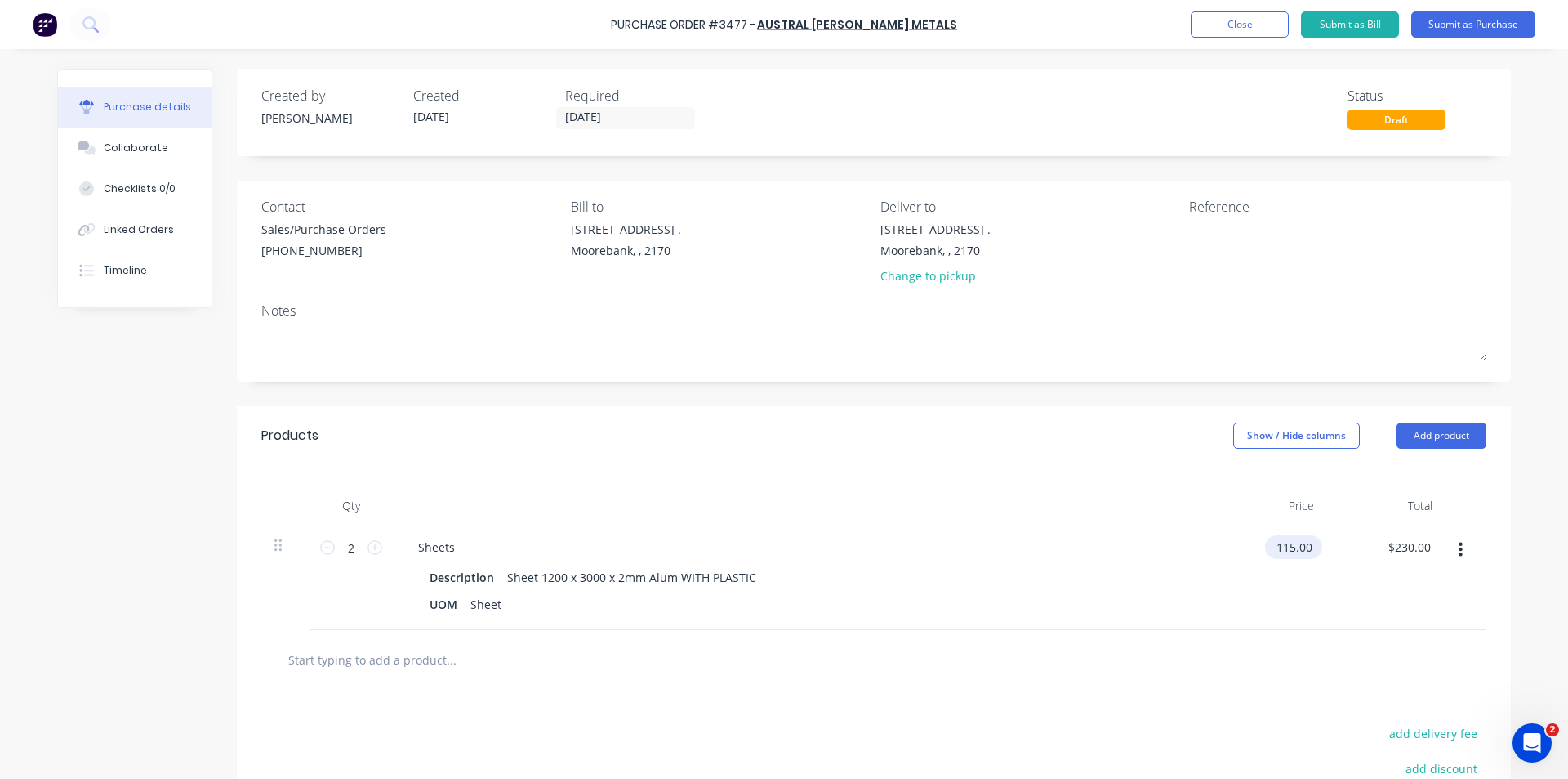
click at [1299, 550] on input "115.00" at bounding box center [1290, 547] width 50 height 24
click at [1299, 550] on input "115.00" at bounding box center [1293, 547] width 45 height 24
type input "$0.00"
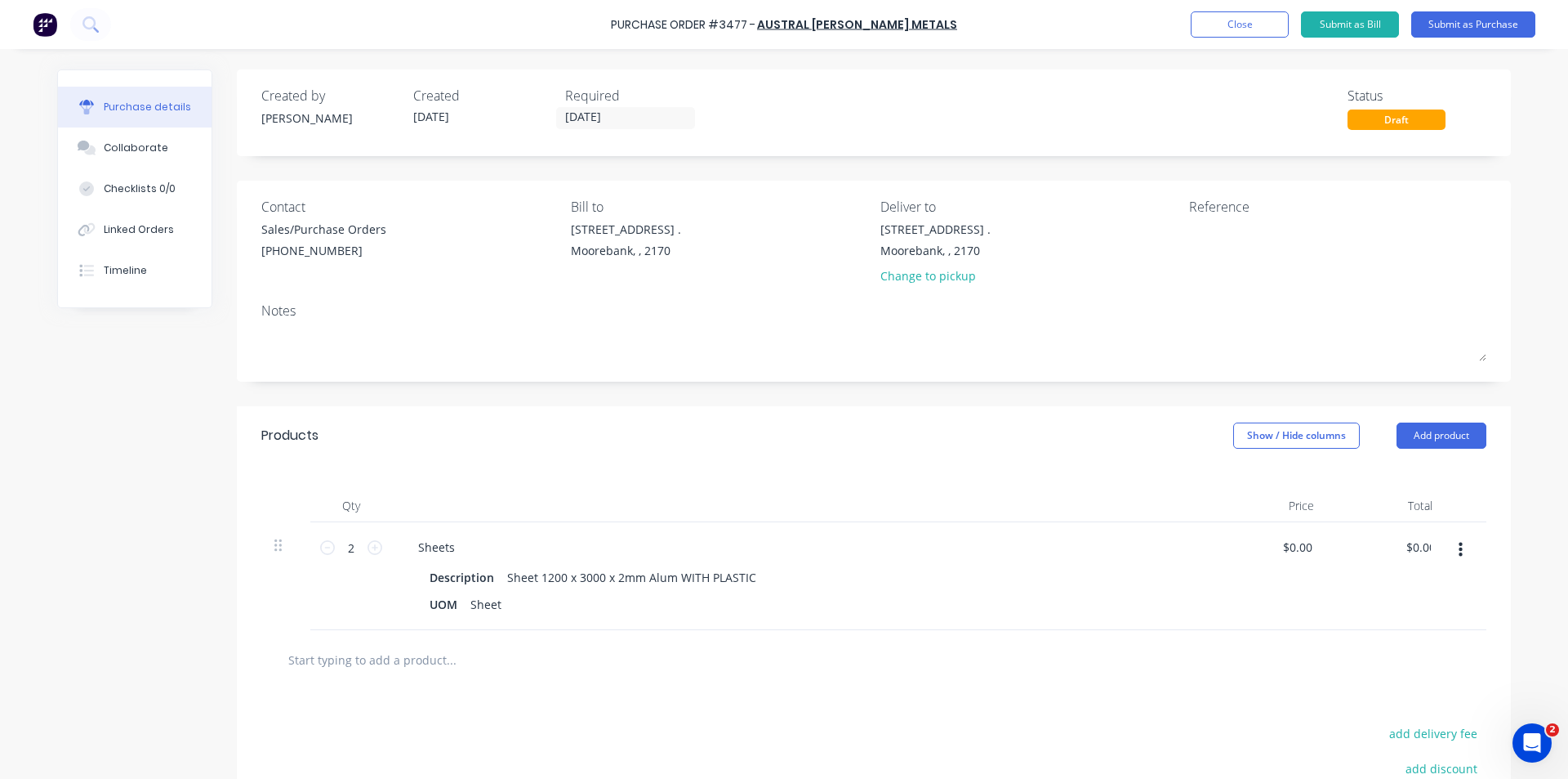
click at [973, 493] on div at bounding box center [800, 506] width 817 height 33
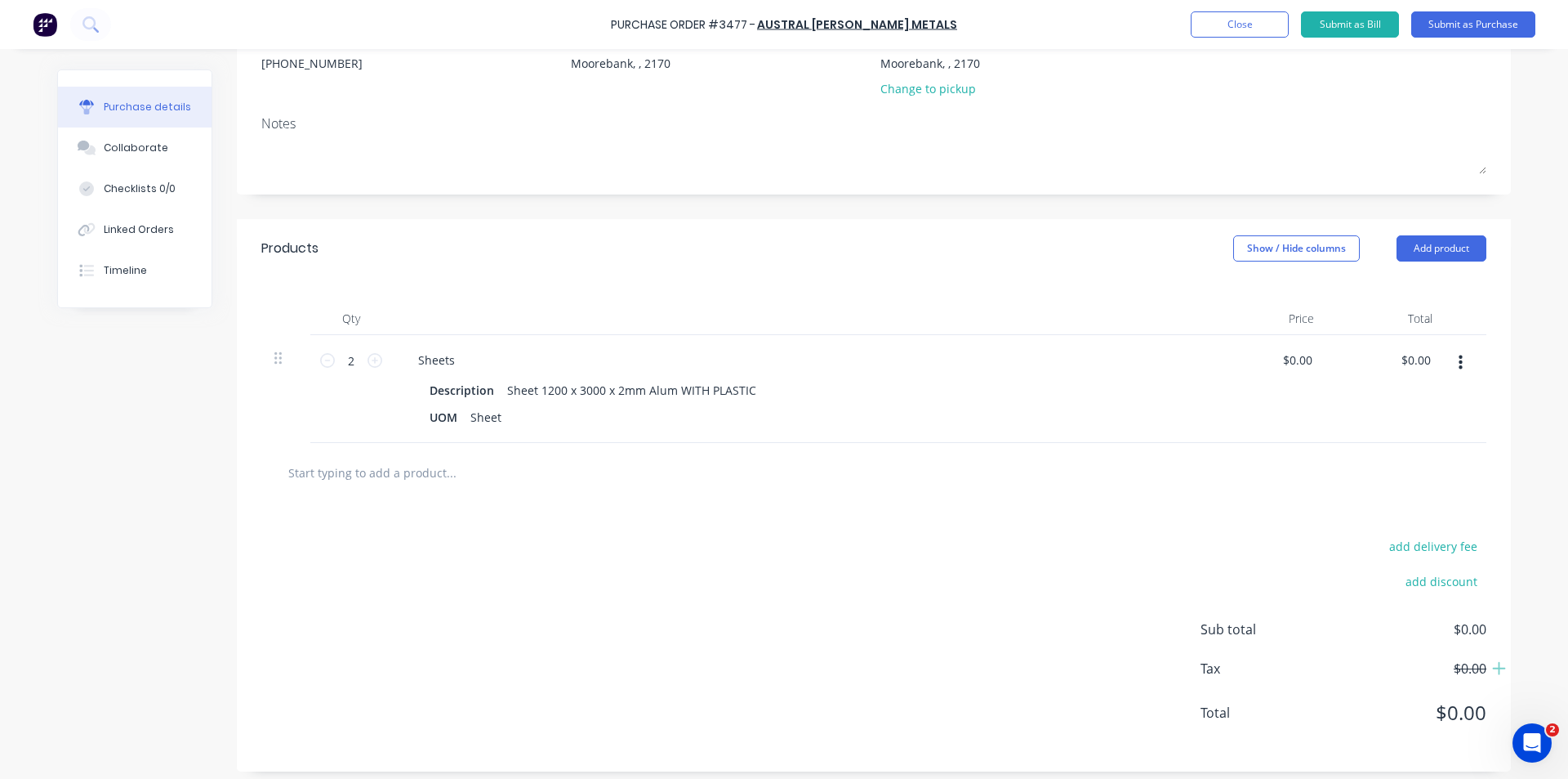
scroll to position [196, 0]
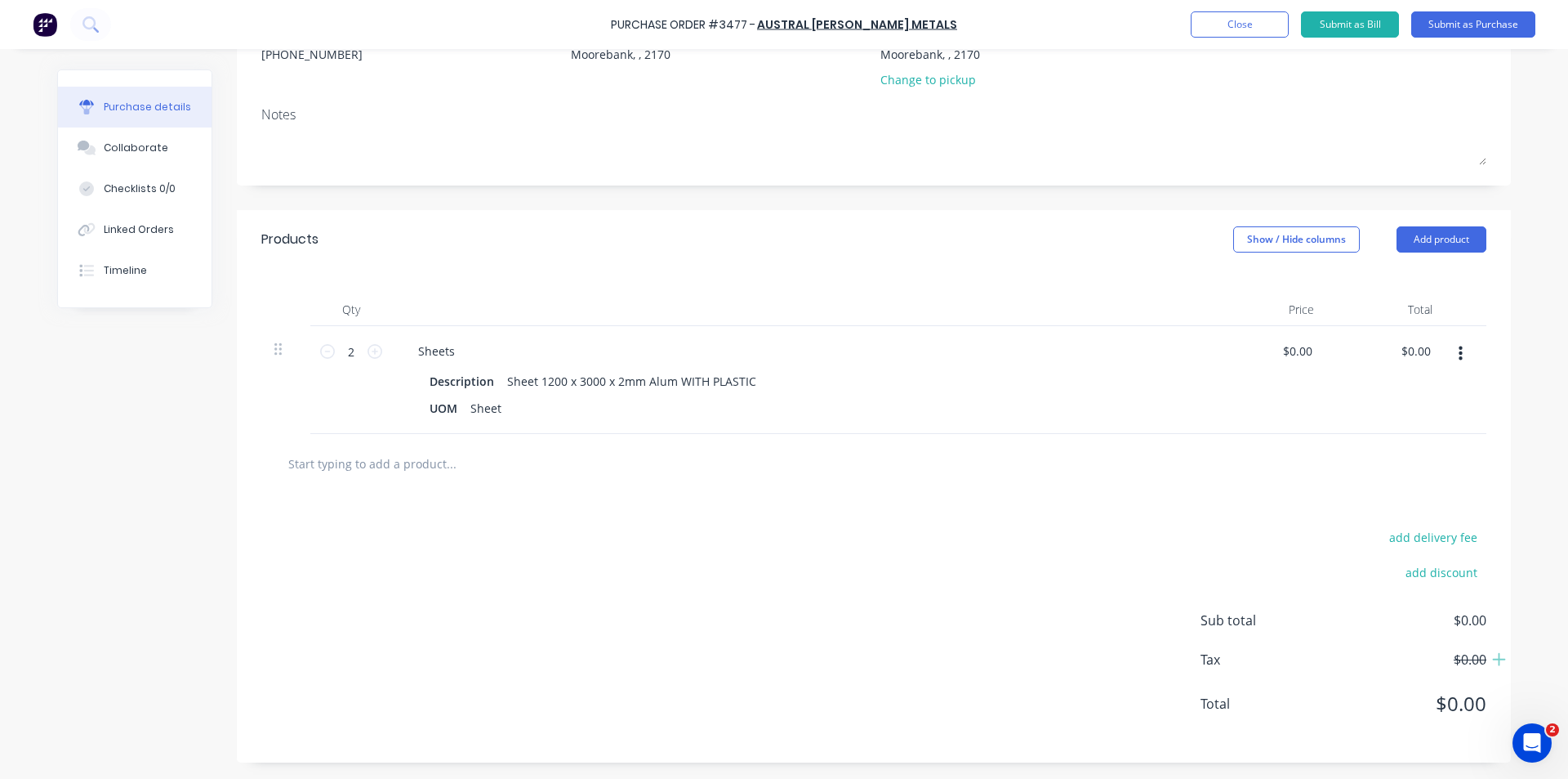
click at [827, 615] on div "add delivery fee add discount Sub total $0.00 Tax $0.00 Total $0.00" at bounding box center [873, 628] width 1274 height 269
click at [1452, 26] on button "Submit as Purchase" at bounding box center [1473, 24] width 124 height 26
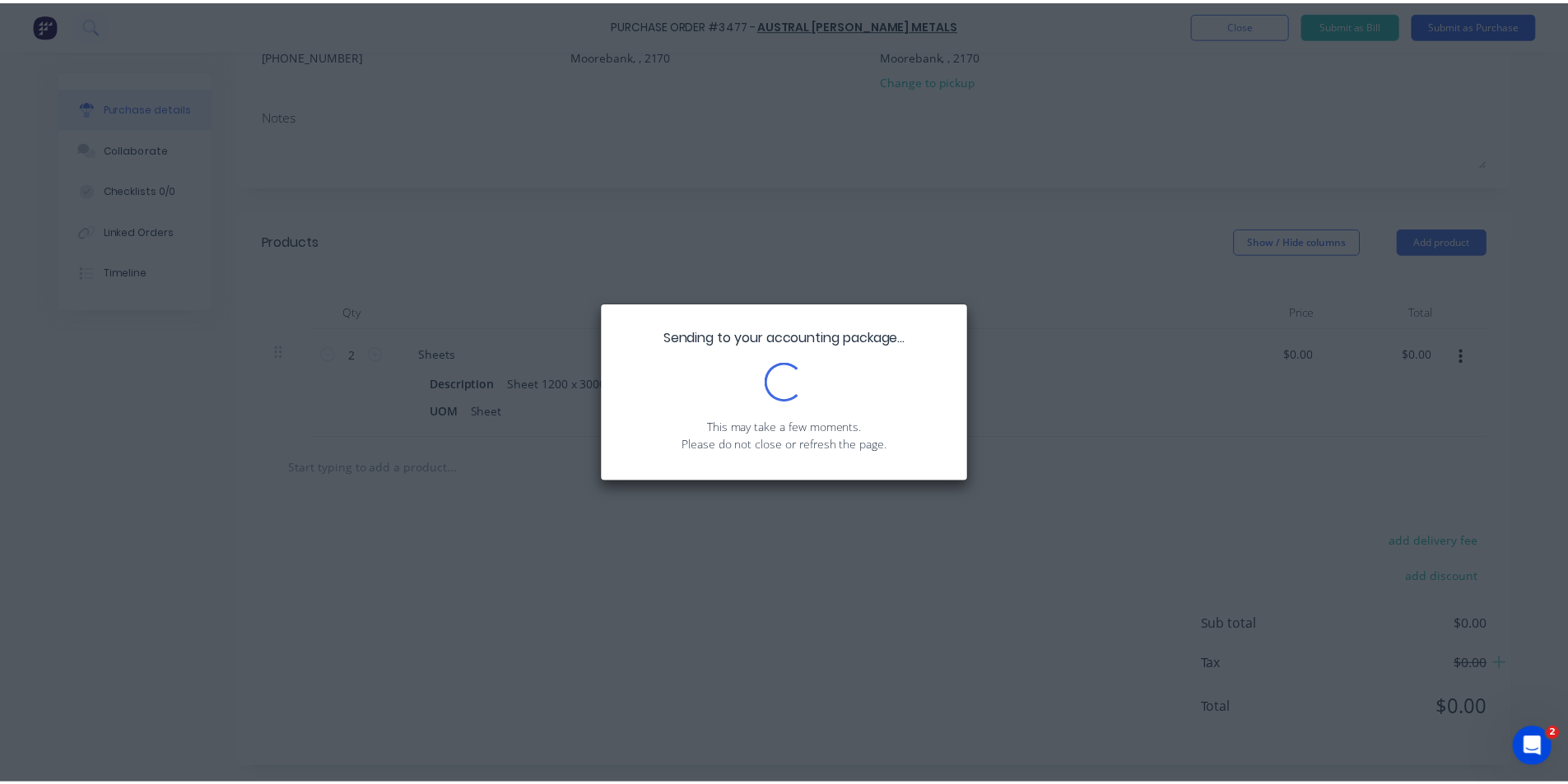
scroll to position [0, 0]
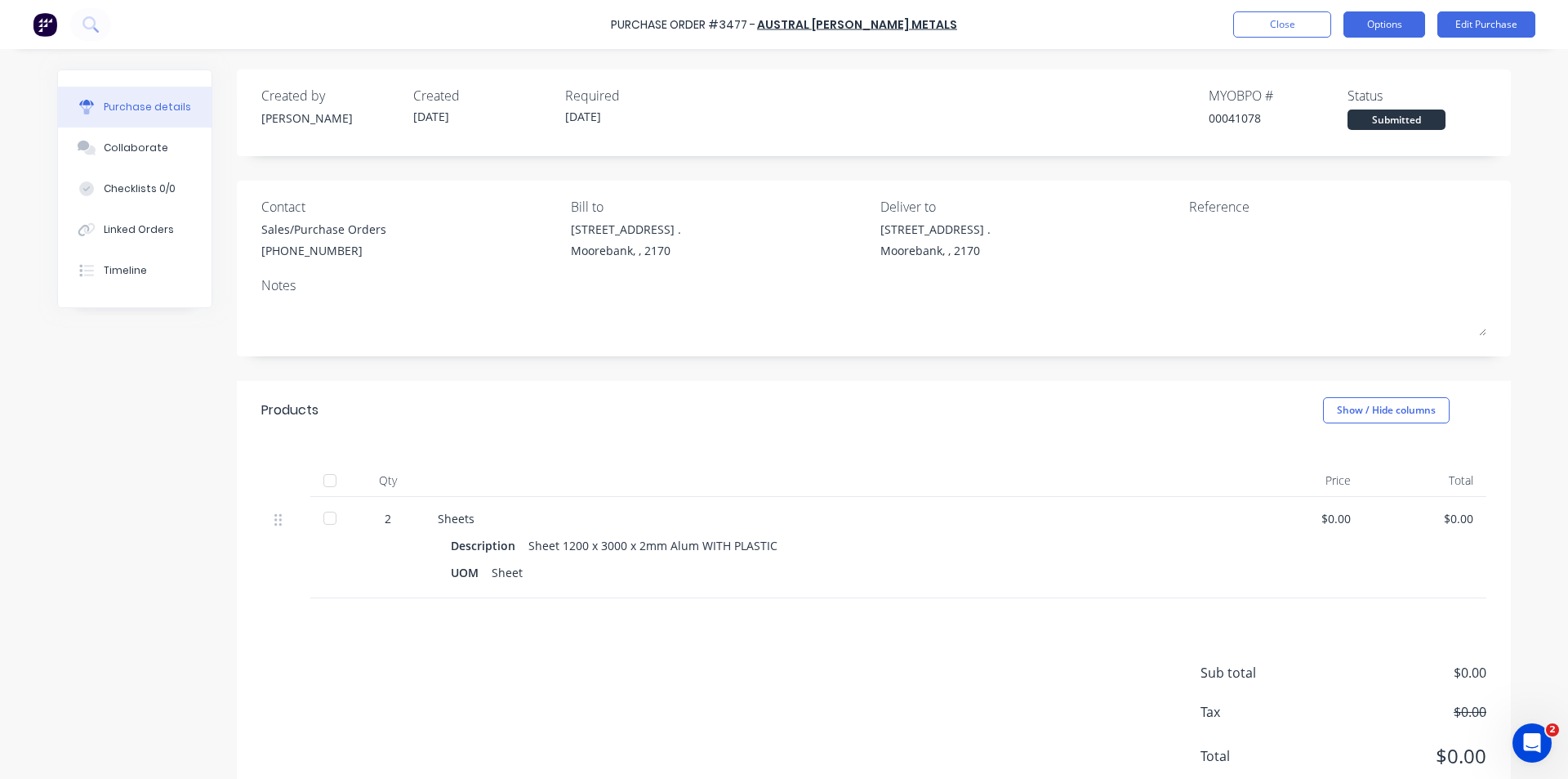
click at [1386, 30] on button "Options" at bounding box center [1384, 24] width 81 height 26
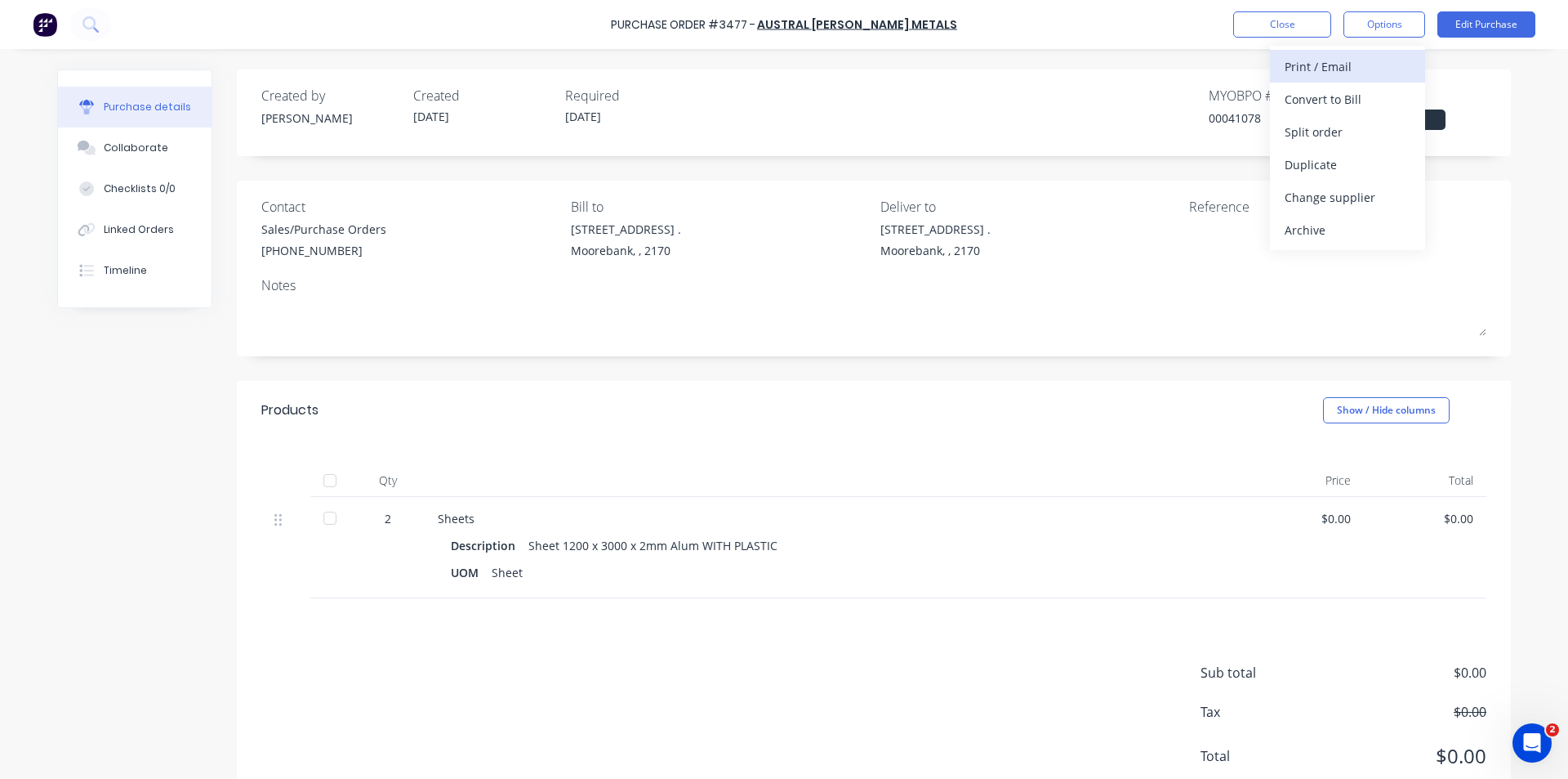
click at [1356, 72] on div "Print / Email" at bounding box center [1348, 66] width 126 height 24
click at [1345, 142] on div "Without pricing" at bounding box center [1348, 132] width 126 height 24
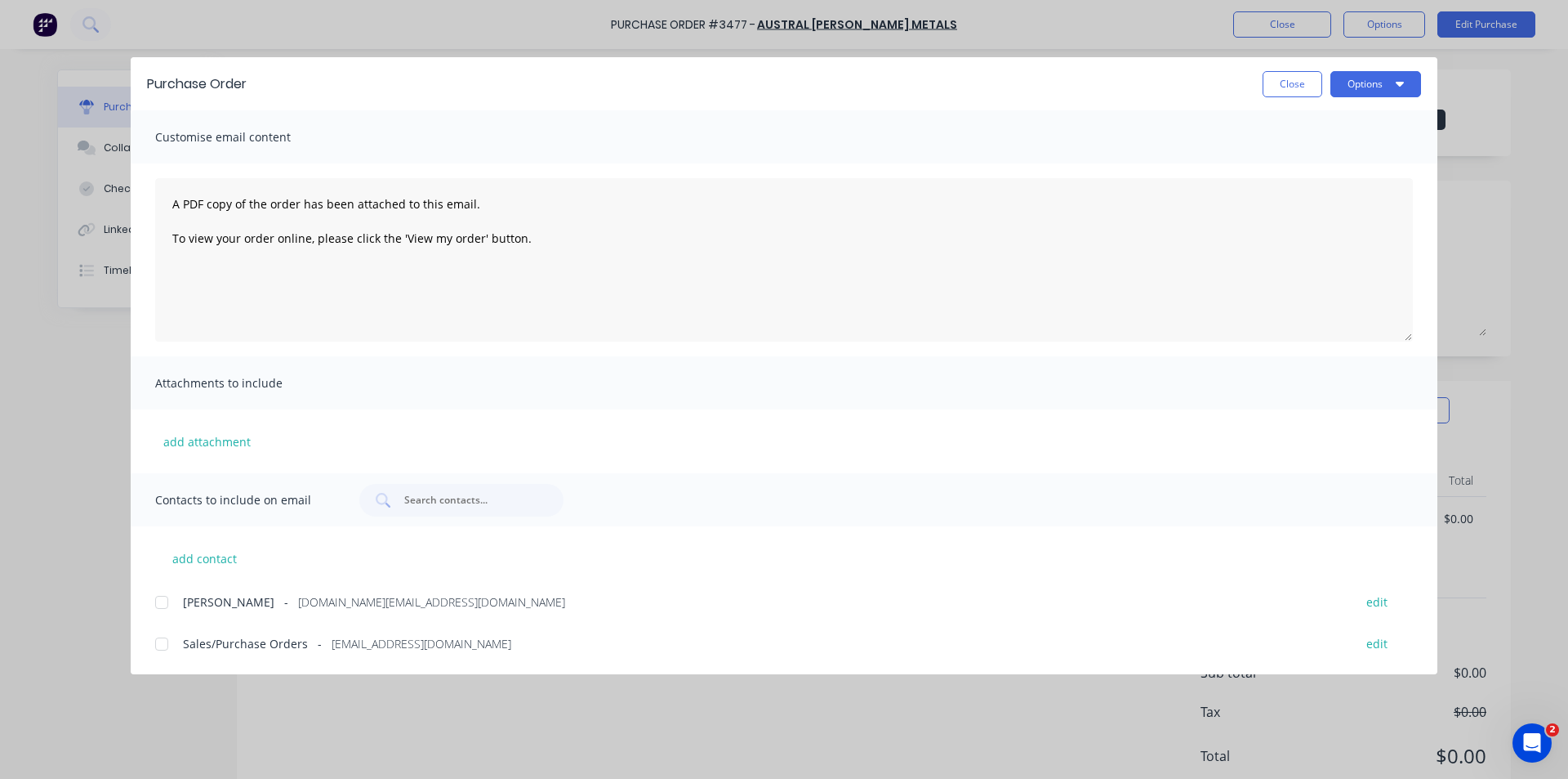
click at [160, 643] on div at bounding box center [161, 644] width 33 height 33
click at [1372, 84] on button "Options" at bounding box center [1376, 84] width 91 height 26
click at [1340, 199] on div "Email" at bounding box center [1344, 191] width 126 height 24
click at [1272, 78] on button "Close" at bounding box center [1292, 84] width 60 height 26
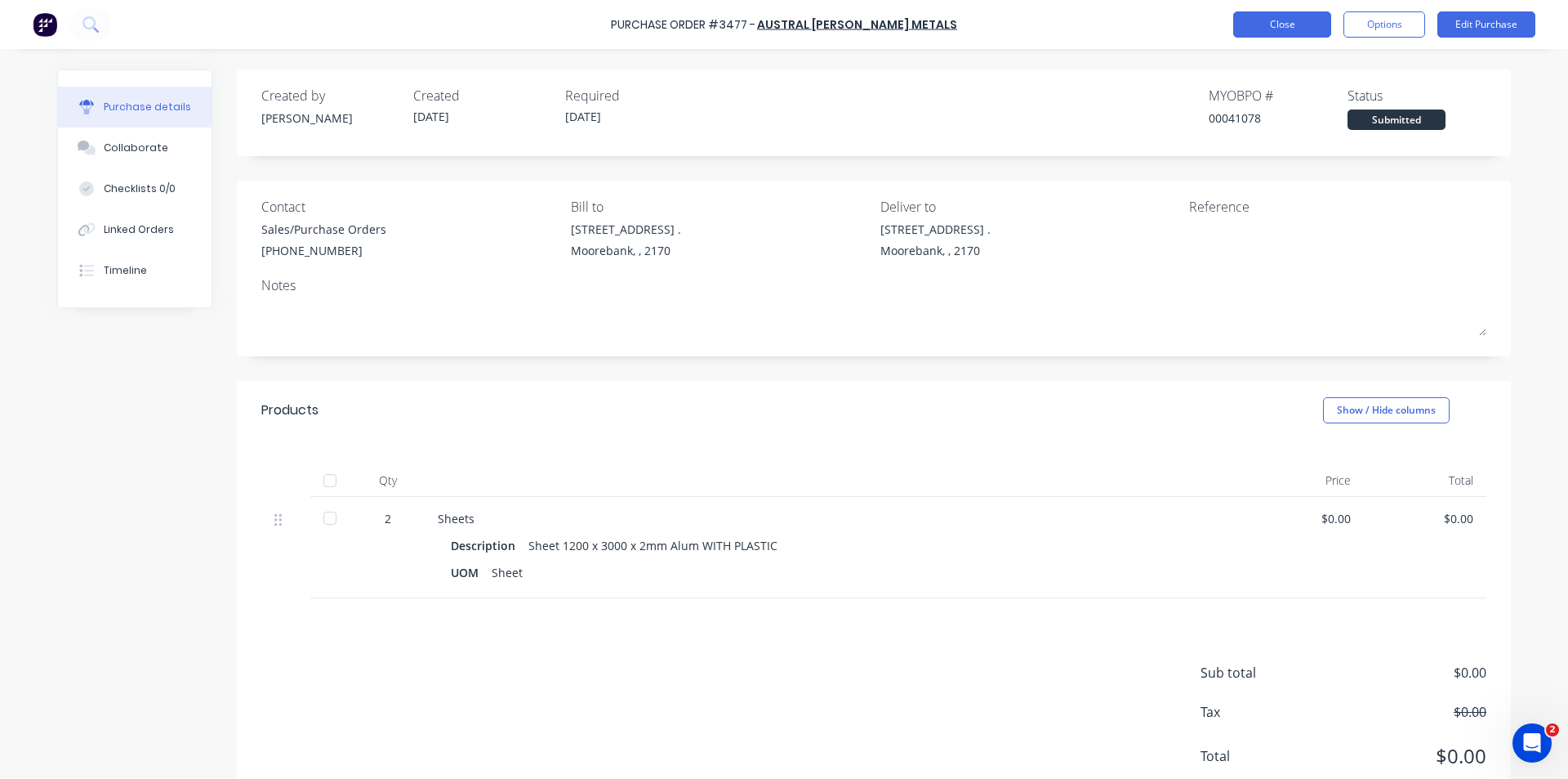
click at [1294, 18] on button "Close" at bounding box center [1282, 24] width 98 height 26
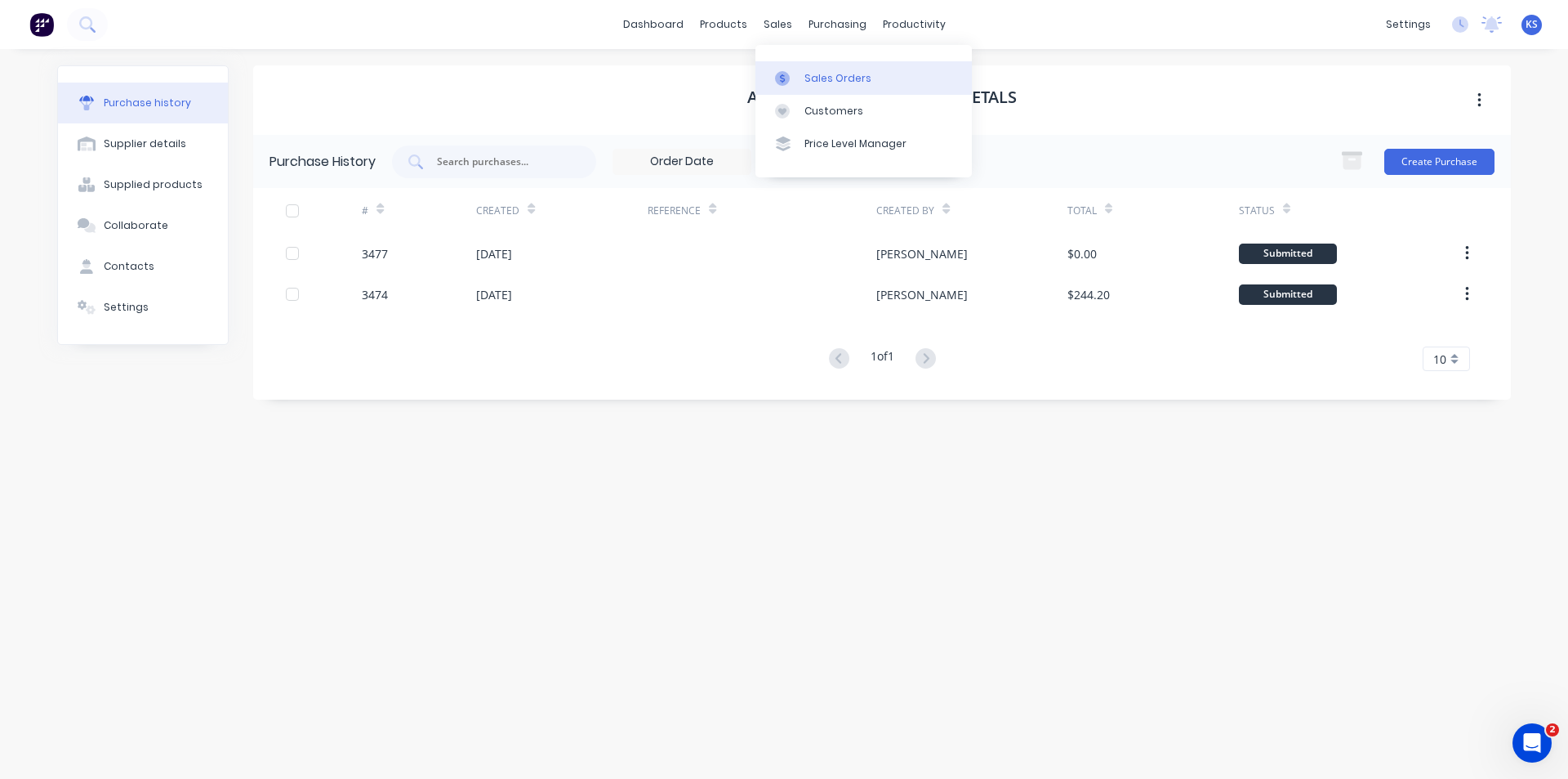
click at [802, 73] on link "Sales Orders" at bounding box center [864, 77] width 217 height 33
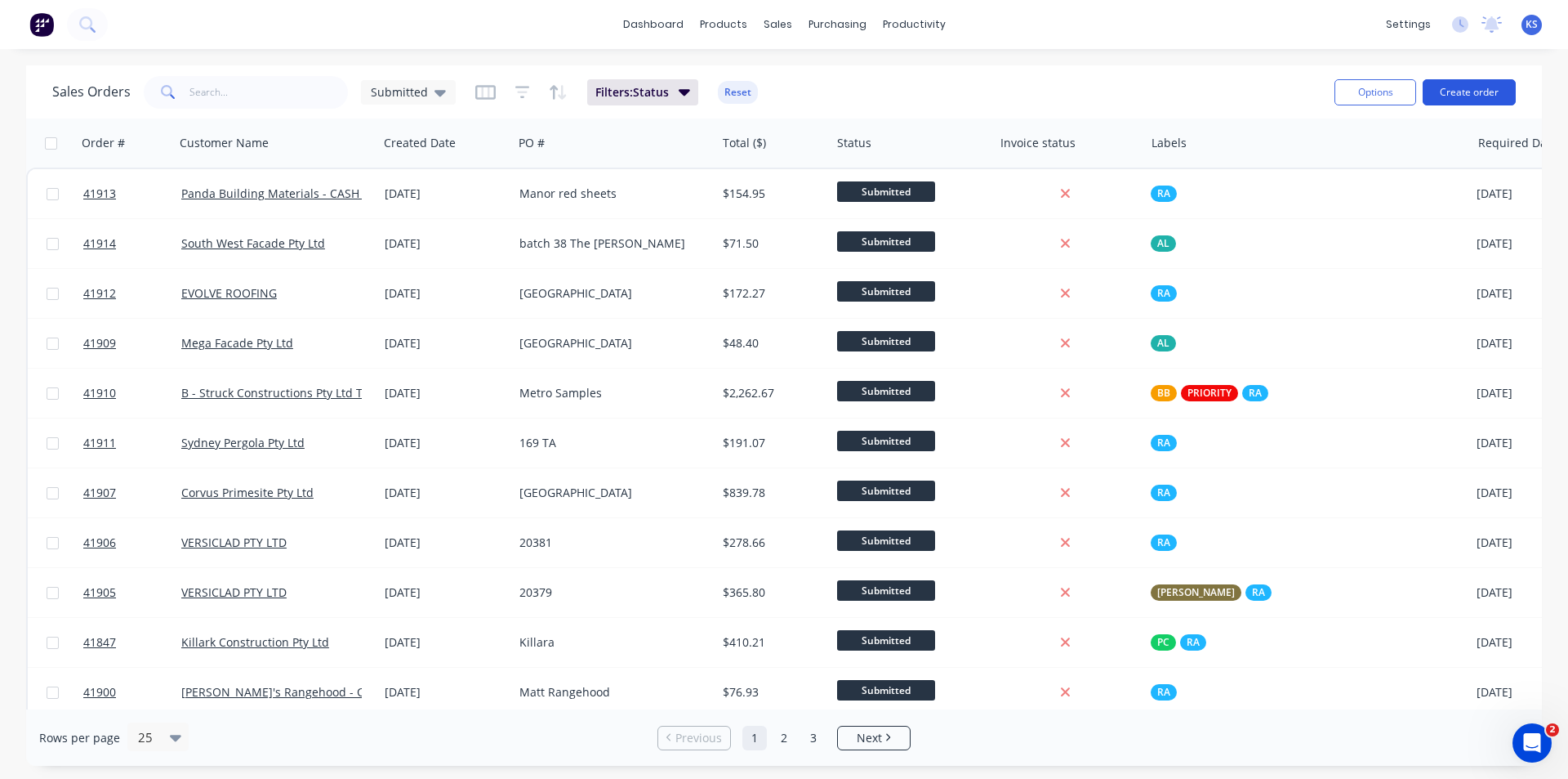
click at [1460, 91] on button "Create order" at bounding box center [1469, 92] width 93 height 26
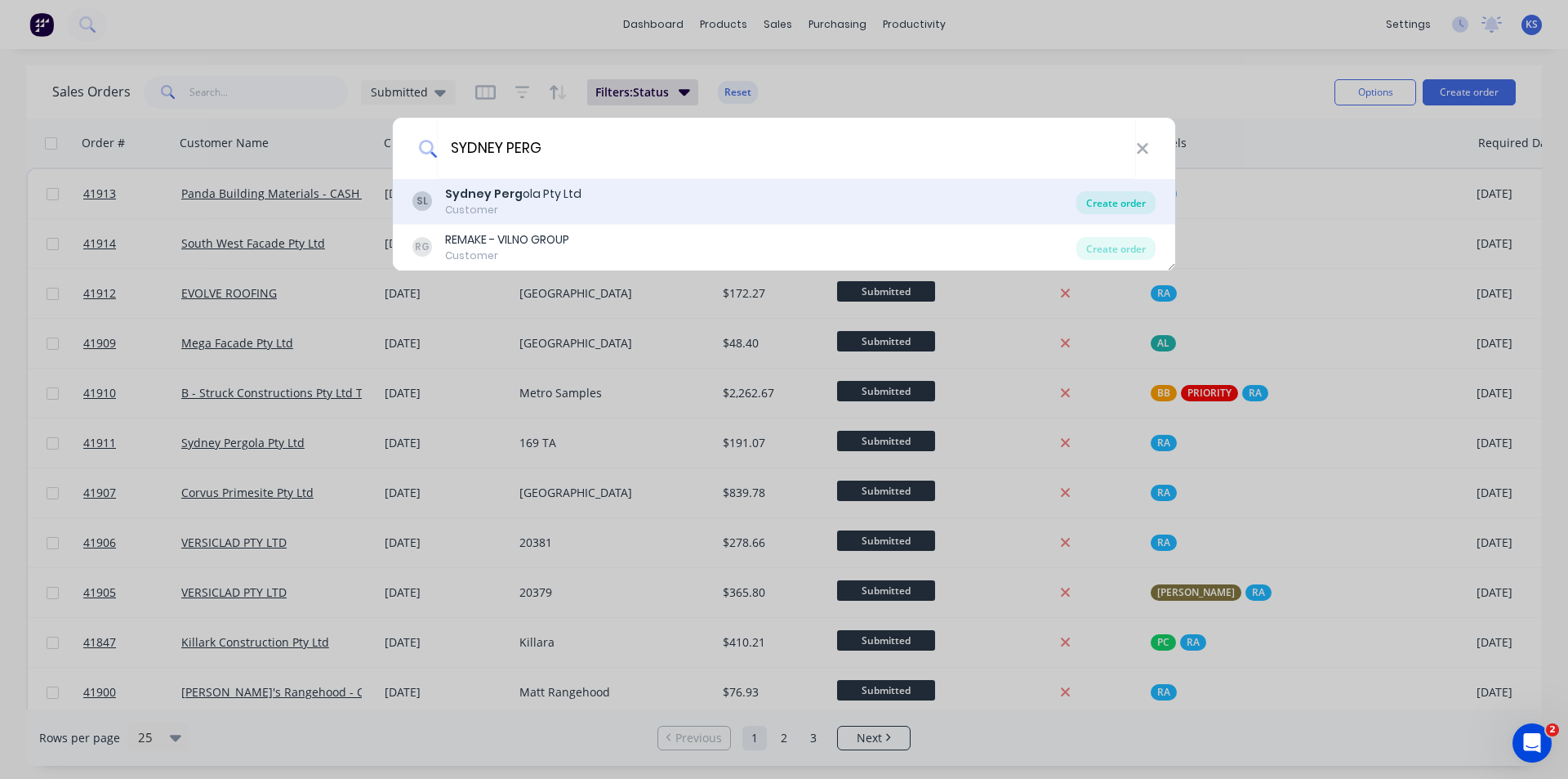
type input "SYDNEY PERG"
click at [1114, 199] on div "Create order" at bounding box center [1116, 203] width 79 height 23
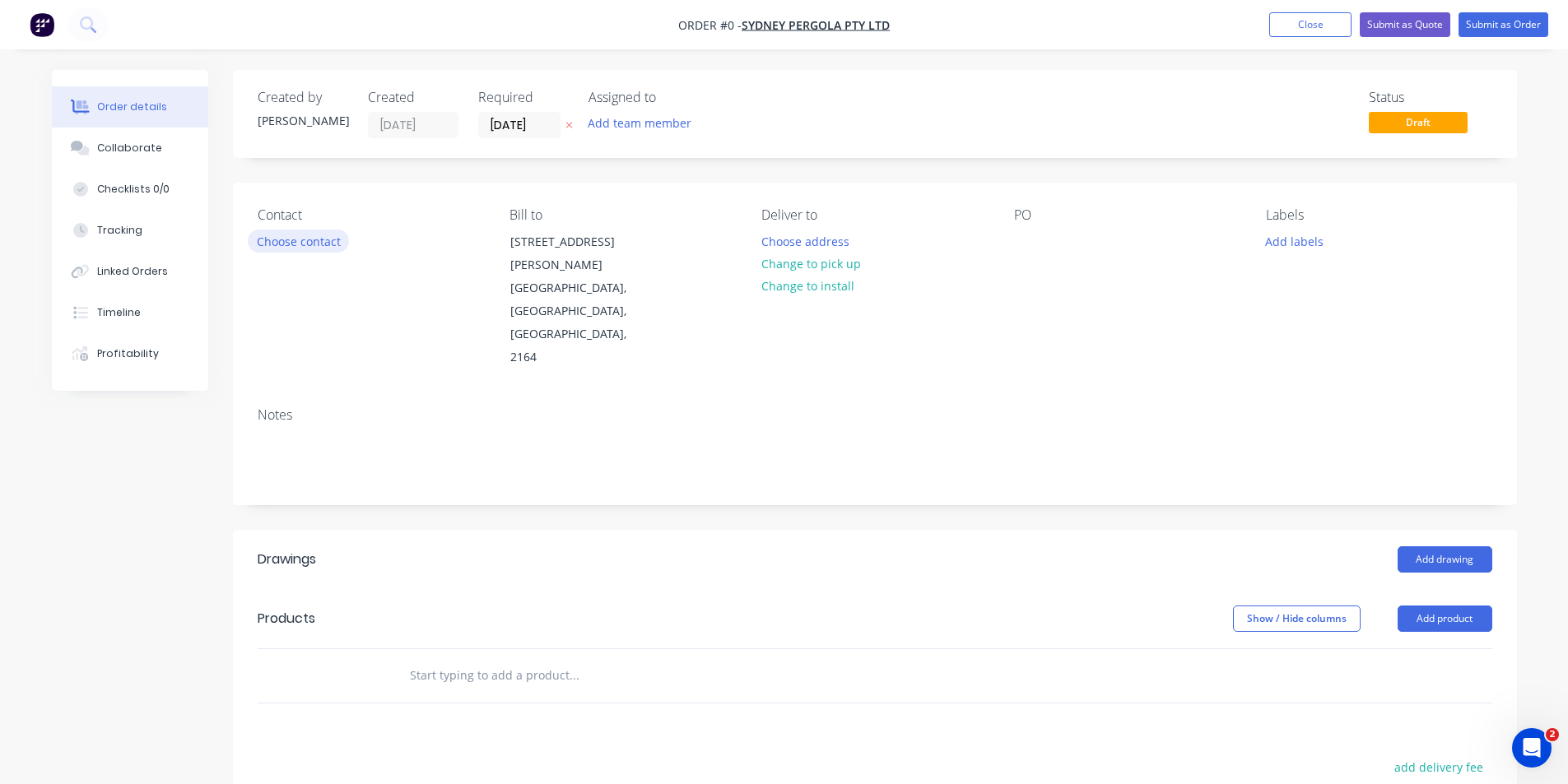
click at [287, 238] on button "Choose contact" at bounding box center [299, 240] width 102 height 22
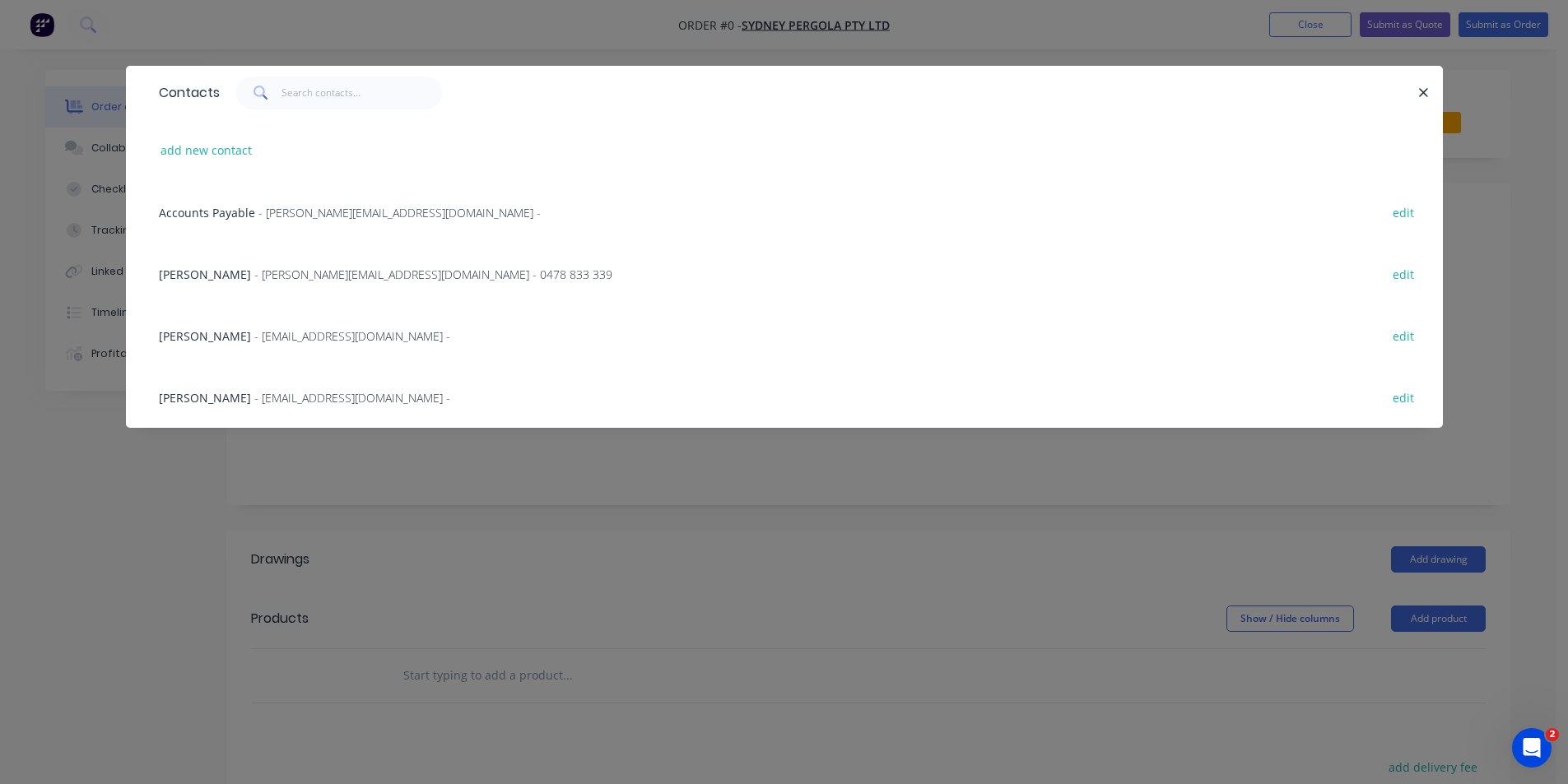
click at [217, 280] on span "[PERSON_NAME]" at bounding box center [205, 274] width 92 height 15
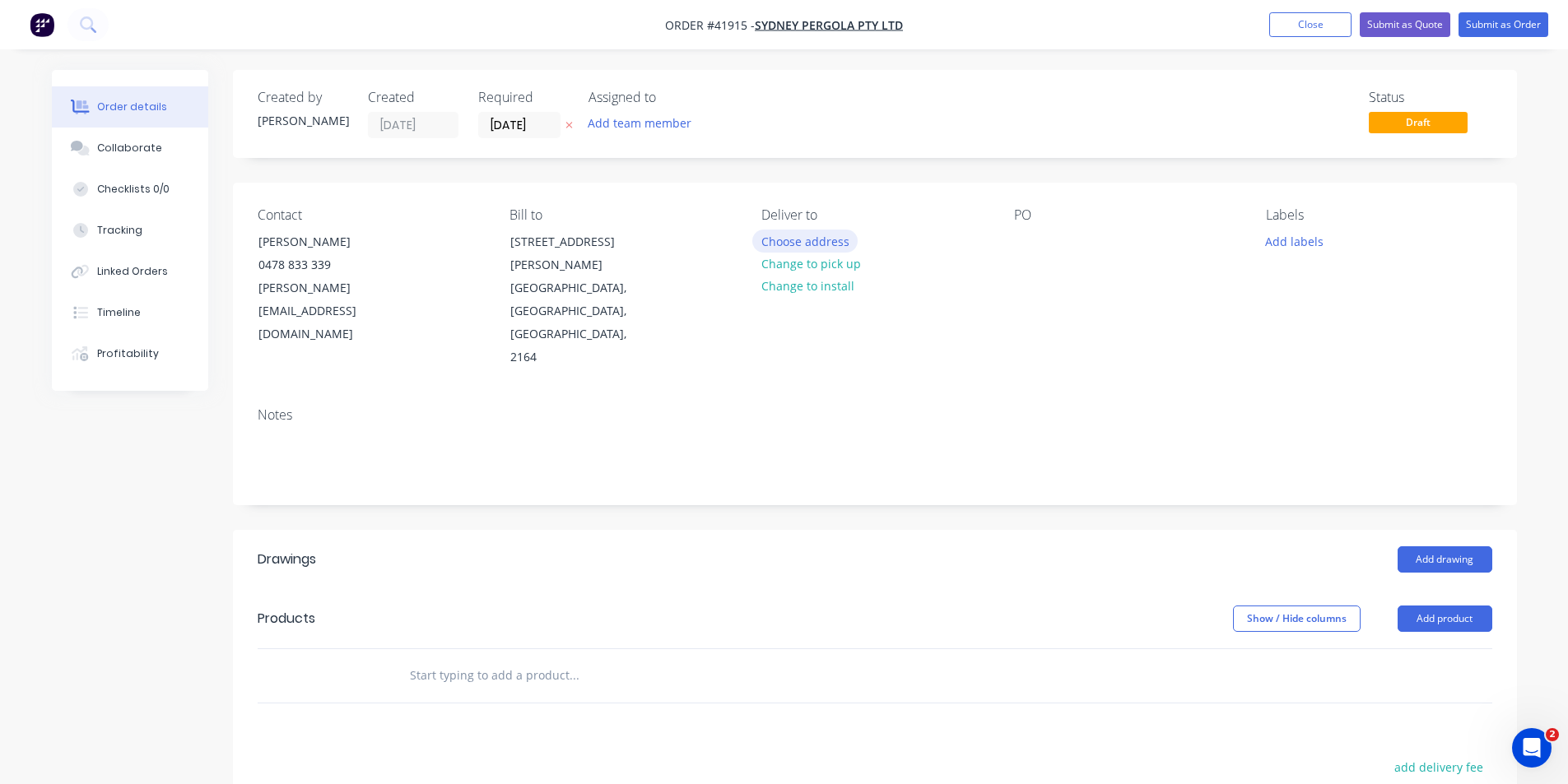
click at [815, 238] on button "Choose address" at bounding box center [805, 240] width 105 height 22
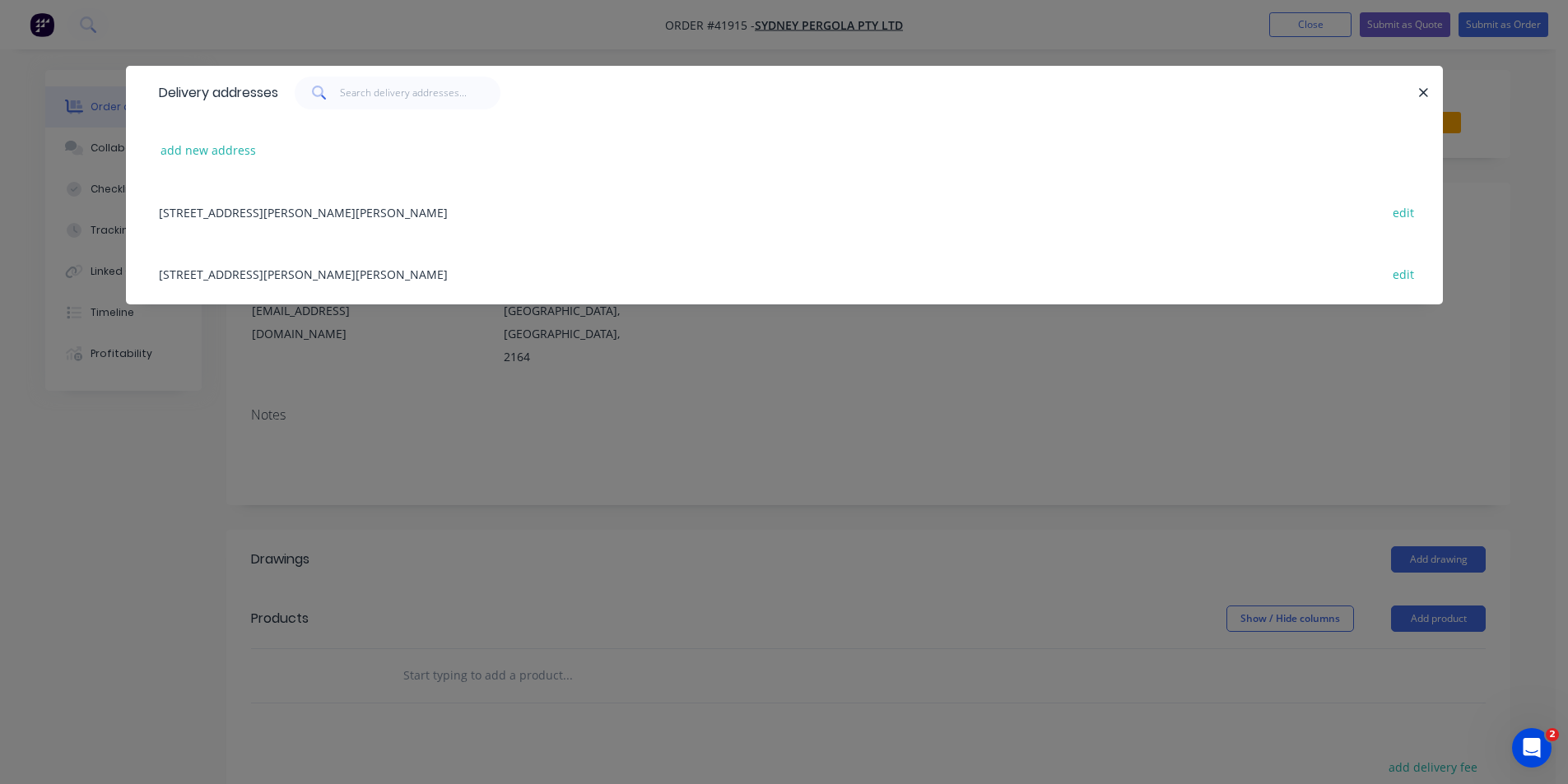
click at [266, 216] on div "[STREET_ADDRESS][PERSON_NAME][PERSON_NAME] edit" at bounding box center [784, 211] width 1268 height 62
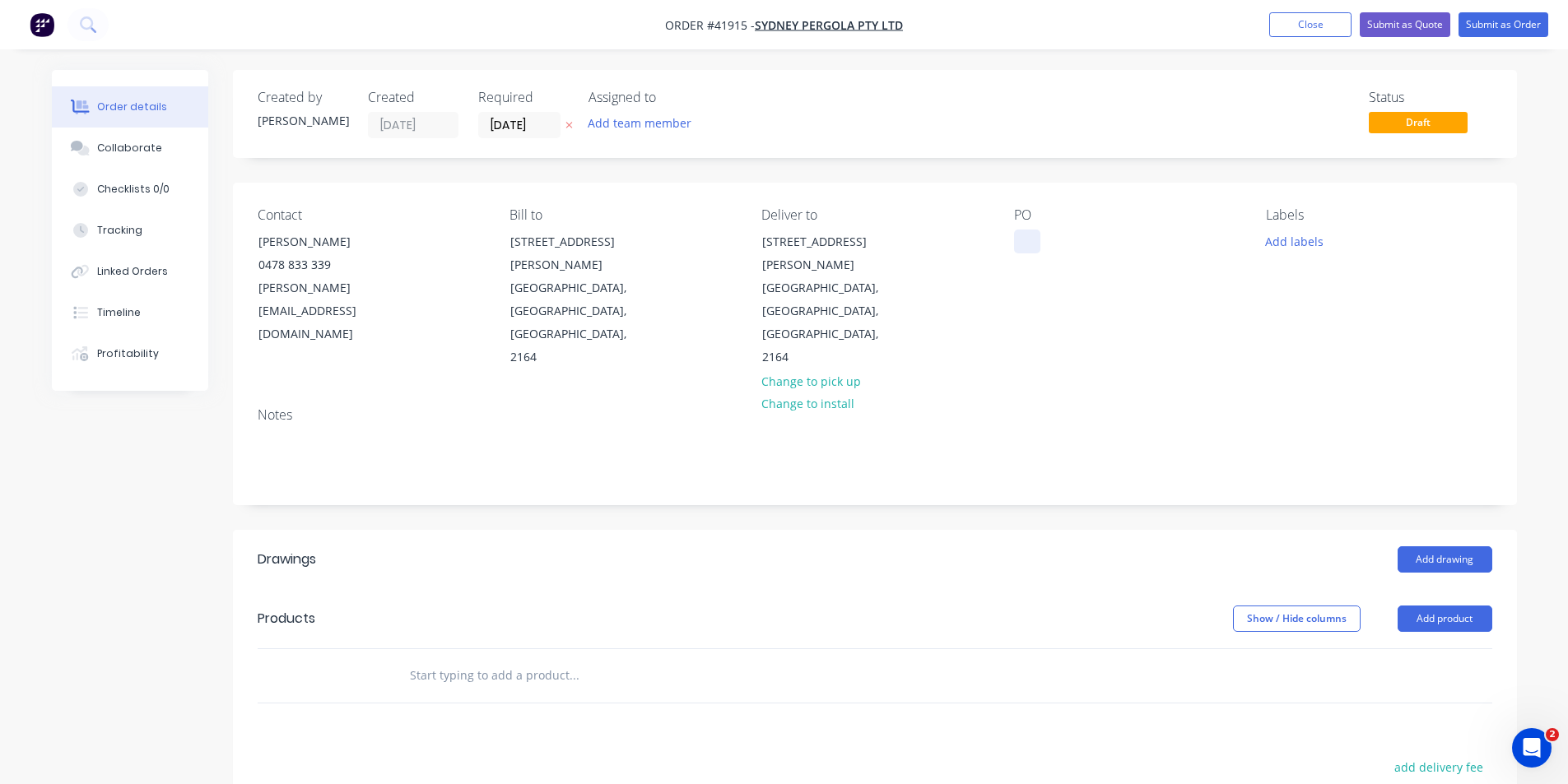
click at [1031, 239] on div at bounding box center [1026, 241] width 26 height 24
paste div
click at [1288, 243] on button "Add labels" at bounding box center [1294, 240] width 75 height 22
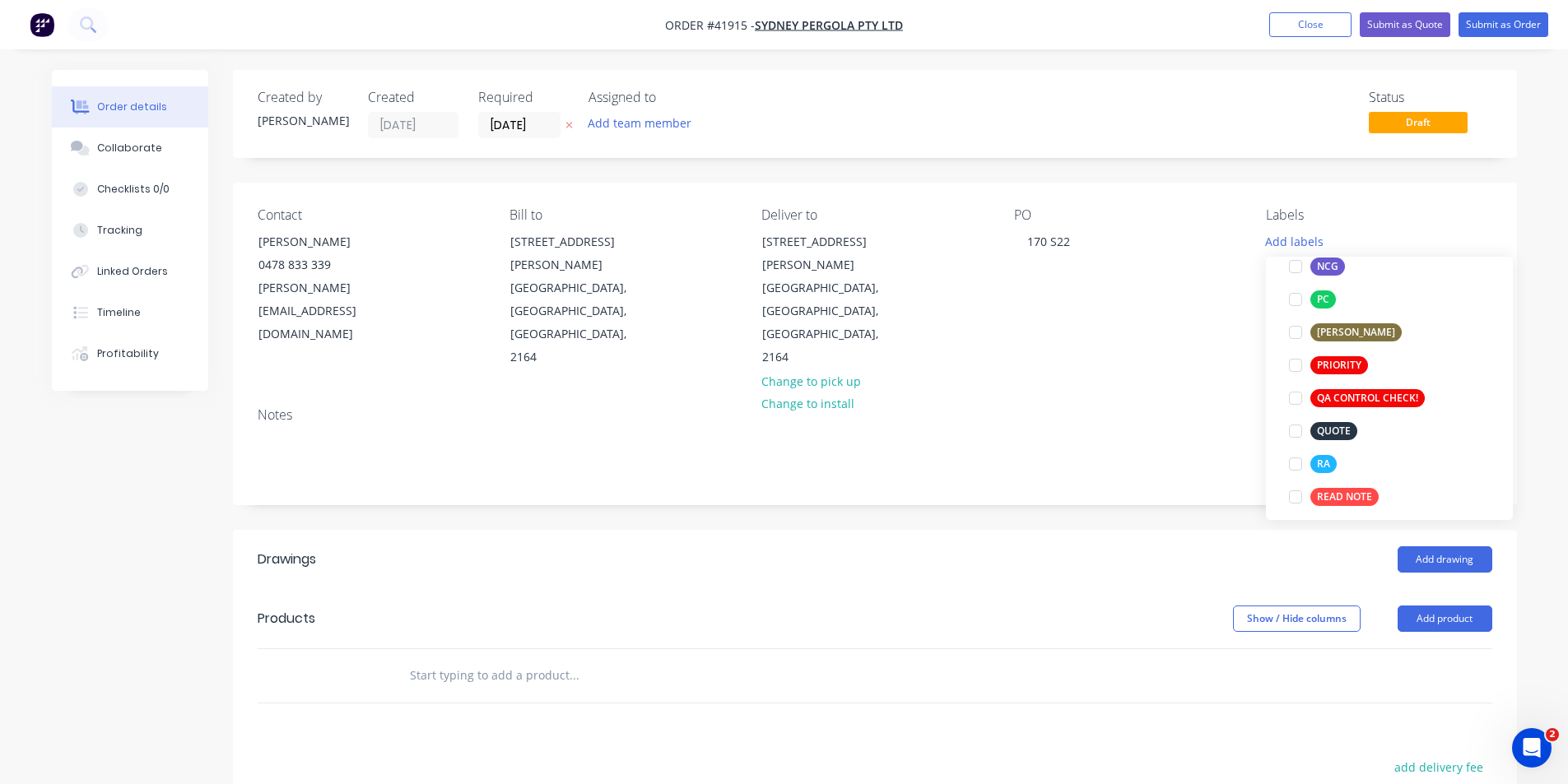
scroll to position [411, 0]
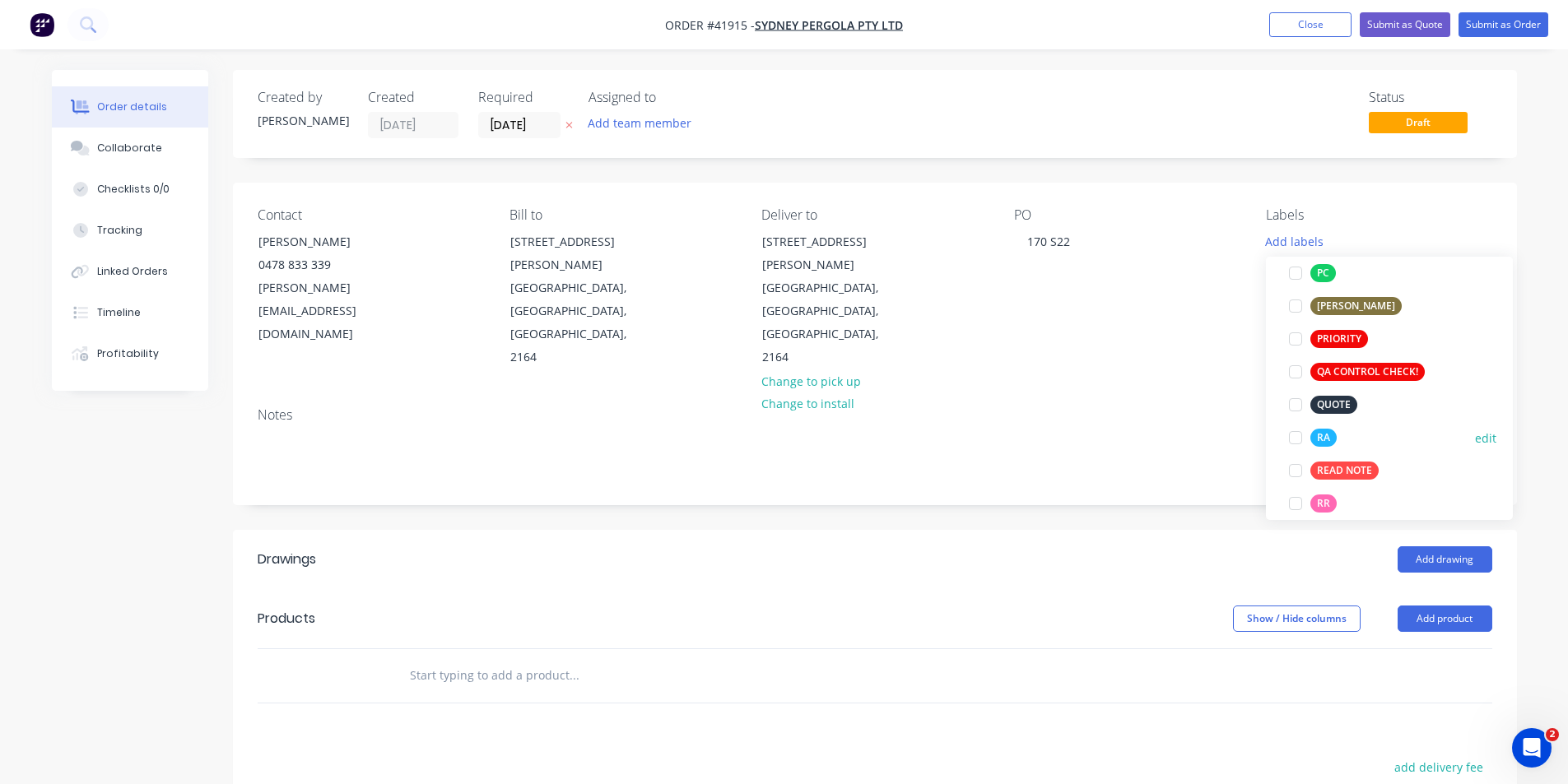
click at [1297, 437] on div at bounding box center [1295, 437] width 33 height 33
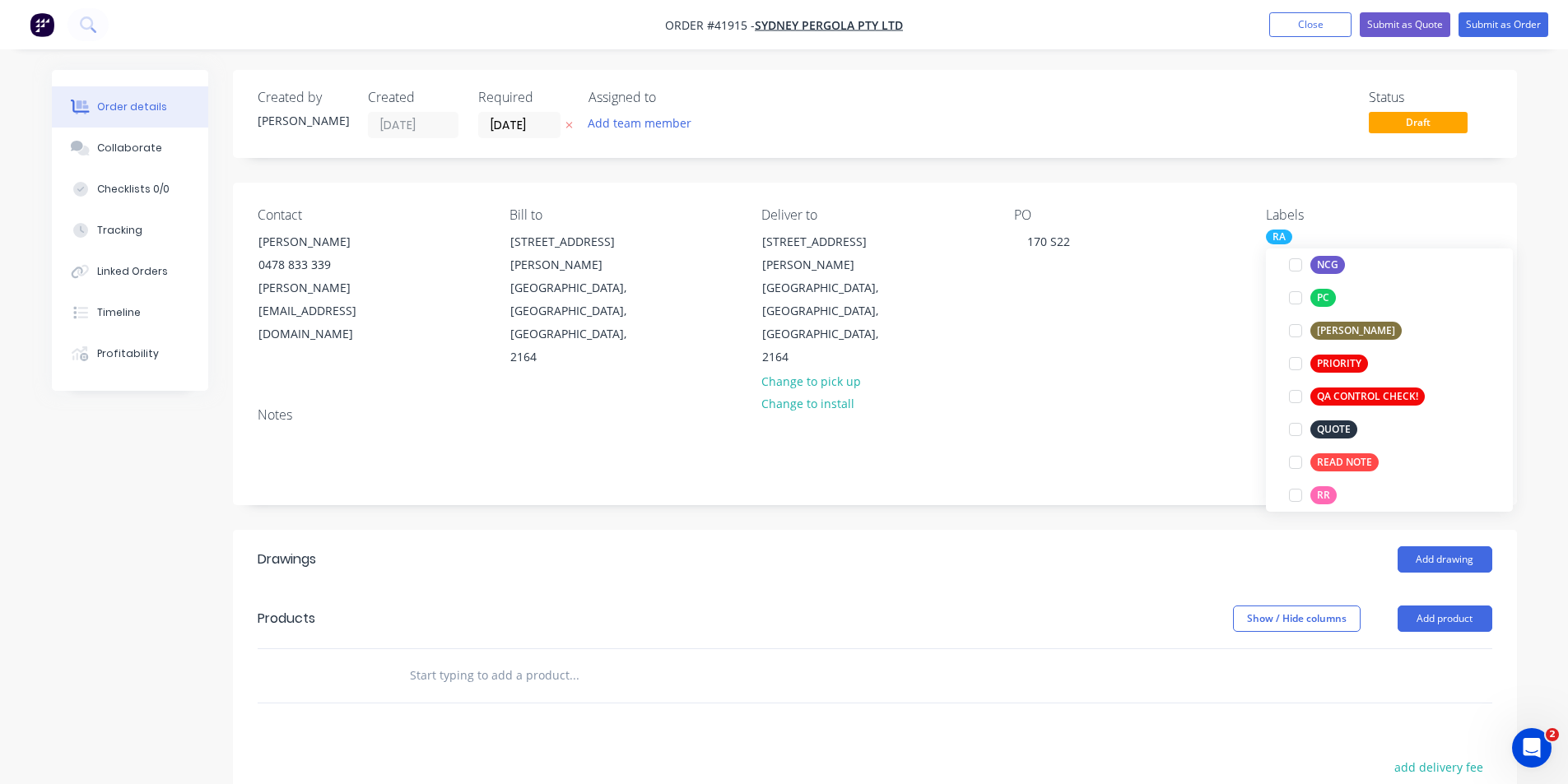
scroll to position [0, 0]
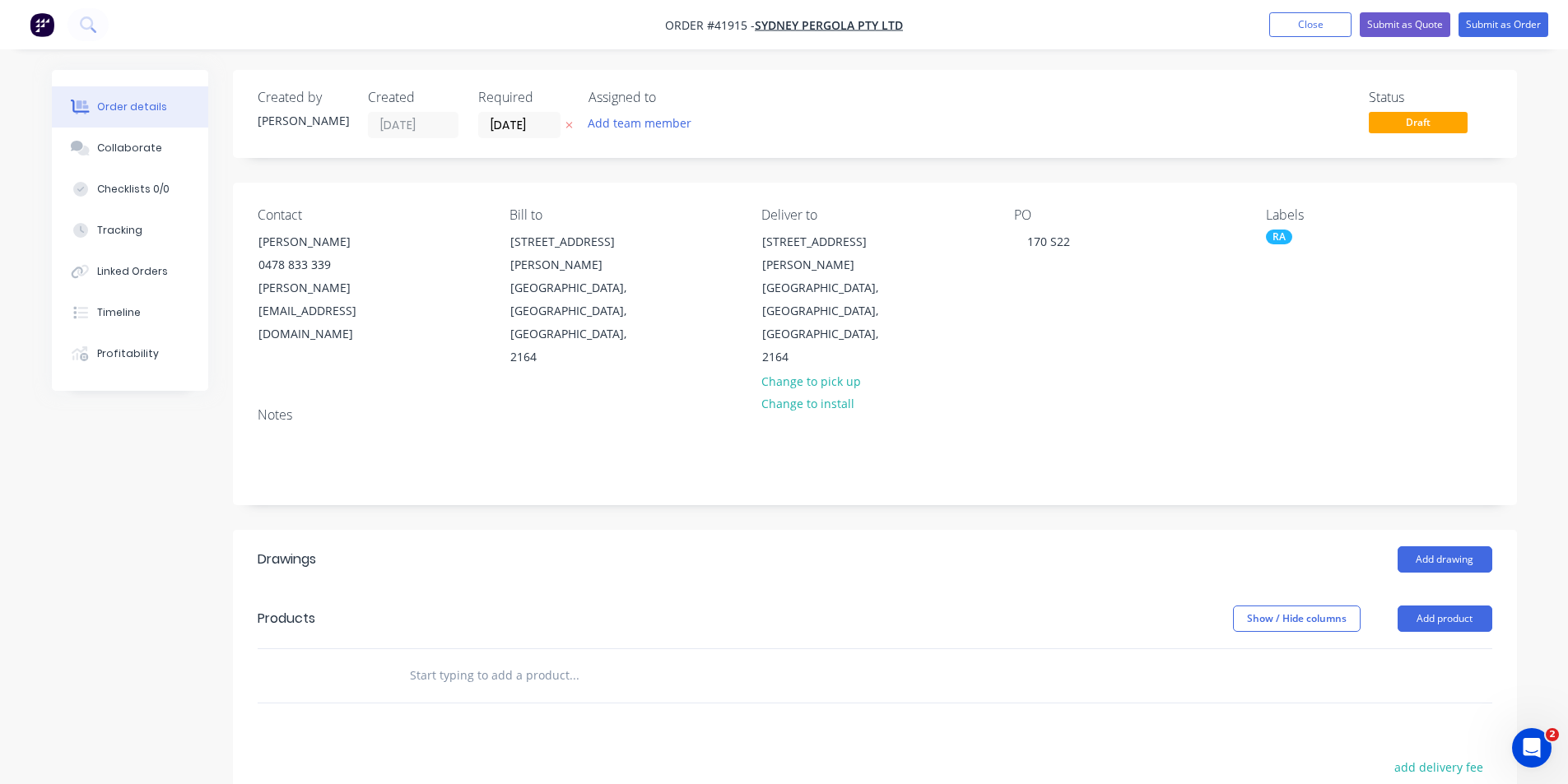
drag, startPoint x: 1130, startPoint y: 519, endPoint x: 1205, endPoint y: 344, distance: 190.4
click at [1128, 546] on div "Add drawing" at bounding box center [1005, 559] width 972 height 26
click at [1440, 546] on button "Add drawing" at bounding box center [1444, 559] width 95 height 26
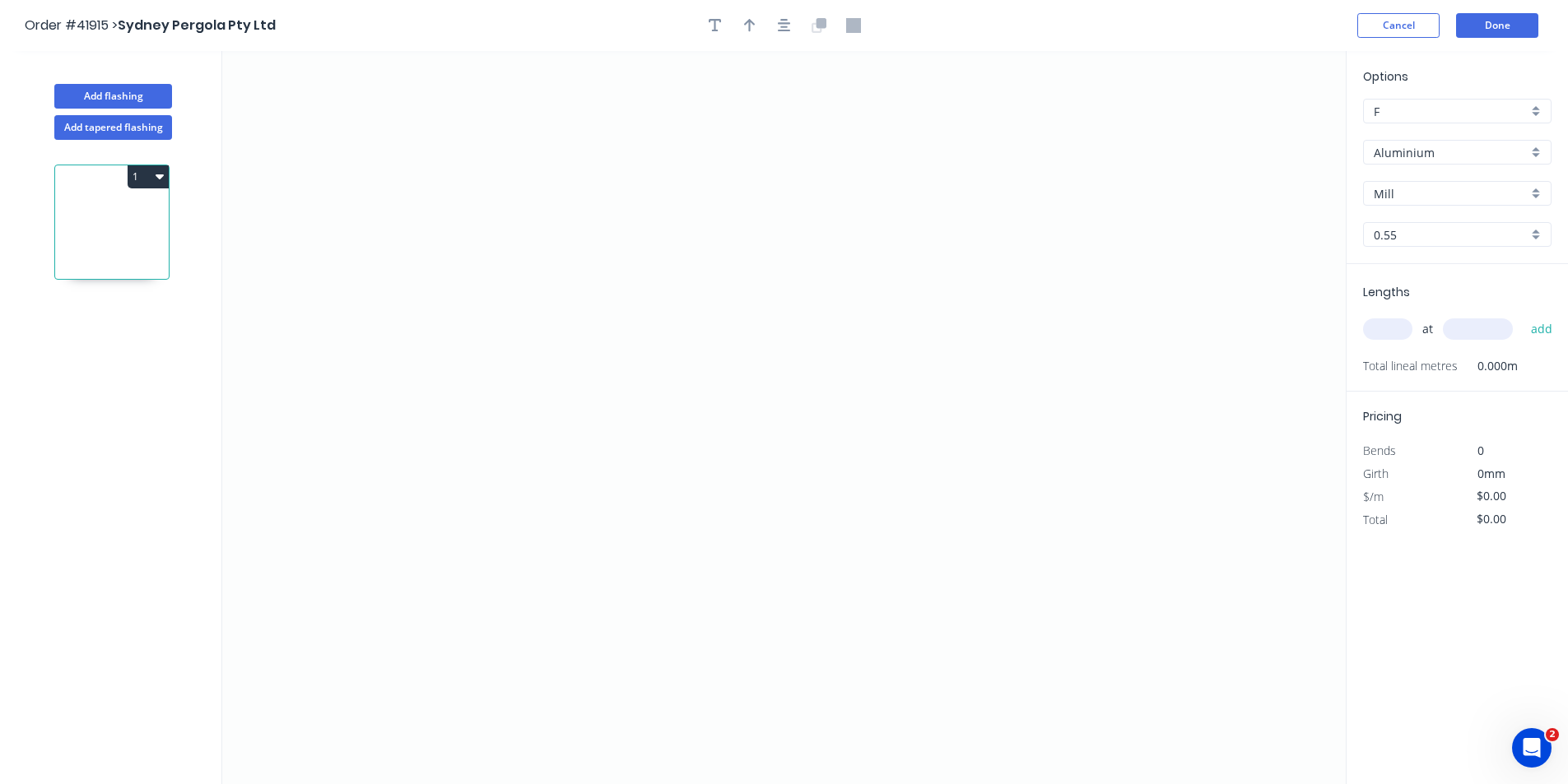
click at [1422, 146] on input "Aluminium" at bounding box center [1450, 152] width 154 height 17
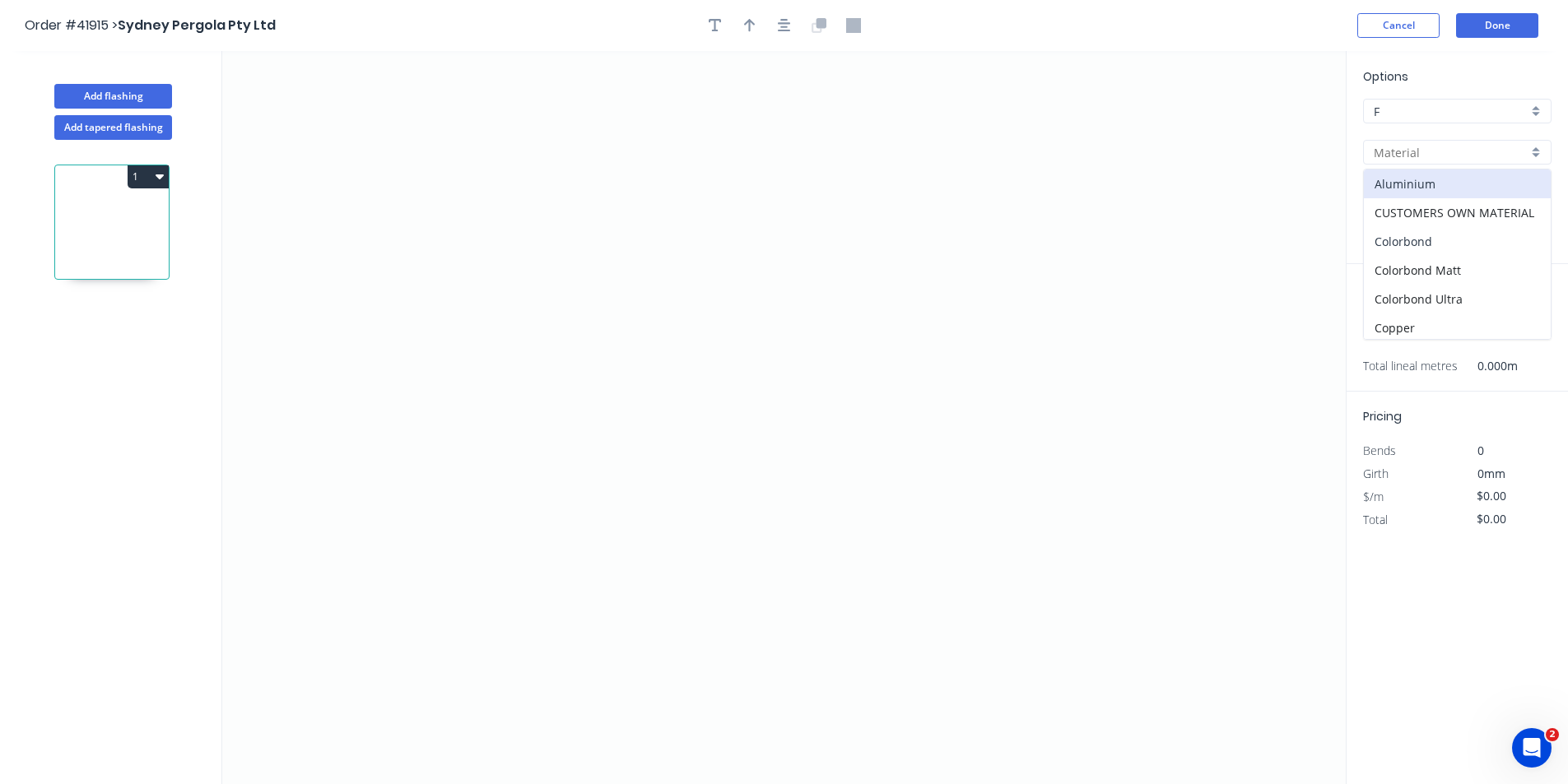
click at [1432, 249] on div "Colorbond" at bounding box center [1456, 241] width 187 height 29
type input "Colorbond"
type input "Basalt"
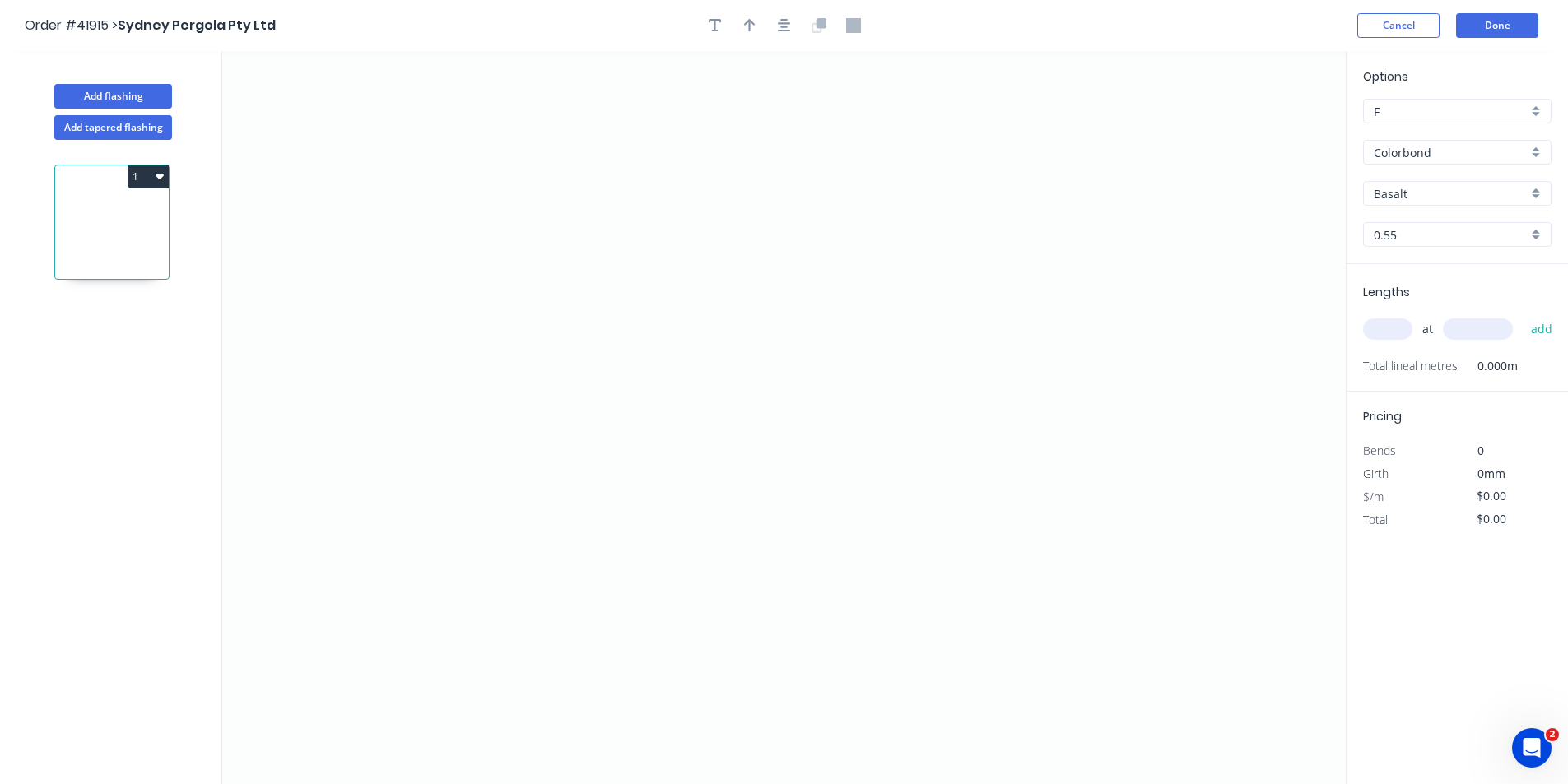
click at [1433, 197] on input "Basalt" at bounding box center [1450, 194] width 154 height 17
click at [1459, 239] on div "Monument" at bounding box center [1456, 241] width 187 height 29
type input "Monument"
click at [1392, 333] on input "text" at bounding box center [1387, 328] width 49 height 21
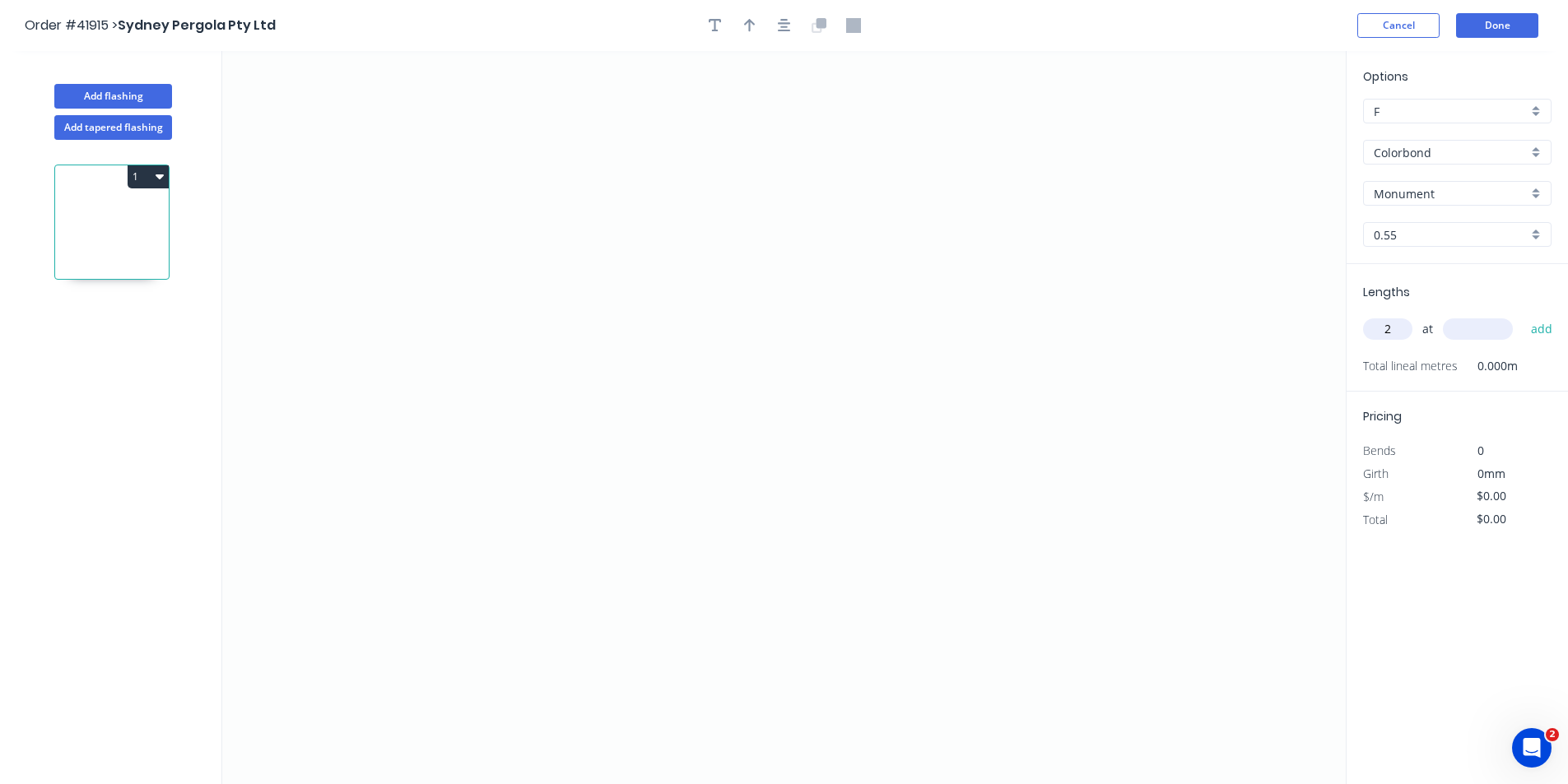
type input "2"
type input "4700"
click at [1522, 315] on button "add" at bounding box center [1542, 328] width 39 height 28
type input "2"
type input "5400"
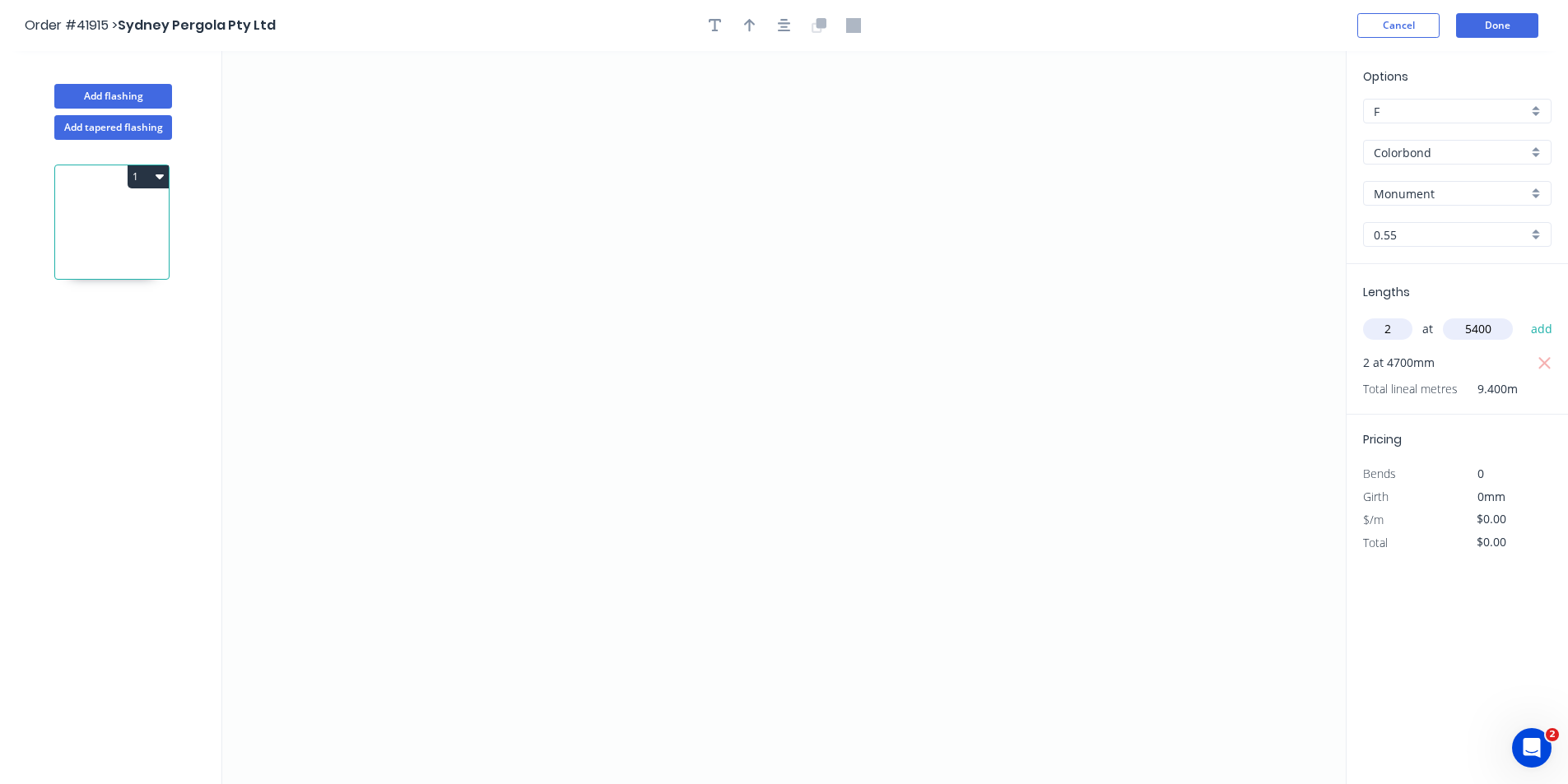
click at [1522, 315] on button "add" at bounding box center [1542, 328] width 39 height 28
click at [604, 434] on icon "0" at bounding box center [784, 417] width 1123 height 732
click at [531, 436] on icon "0" at bounding box center [784, 417] width 1123 height 732
click at [532, 633] on icon "0 ?" at bounding box center [784, 417] width 1123 height 732
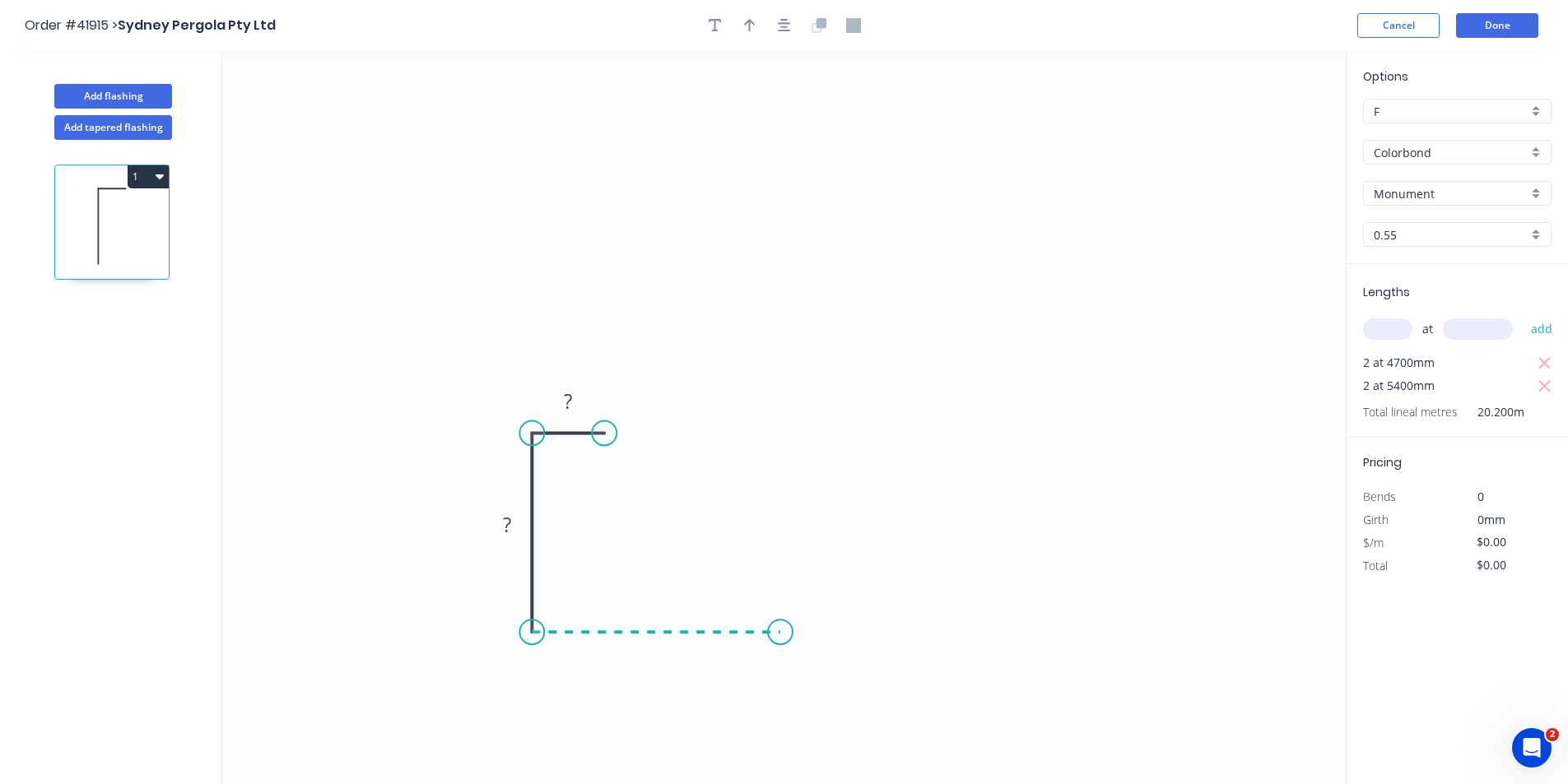
click at [780, 620] on icon "0 ? ?" at bounding box center [784, 417] width 1123 height 732
click at [961, 374] on icon at bounding box center [871, 503] width 181 height 259
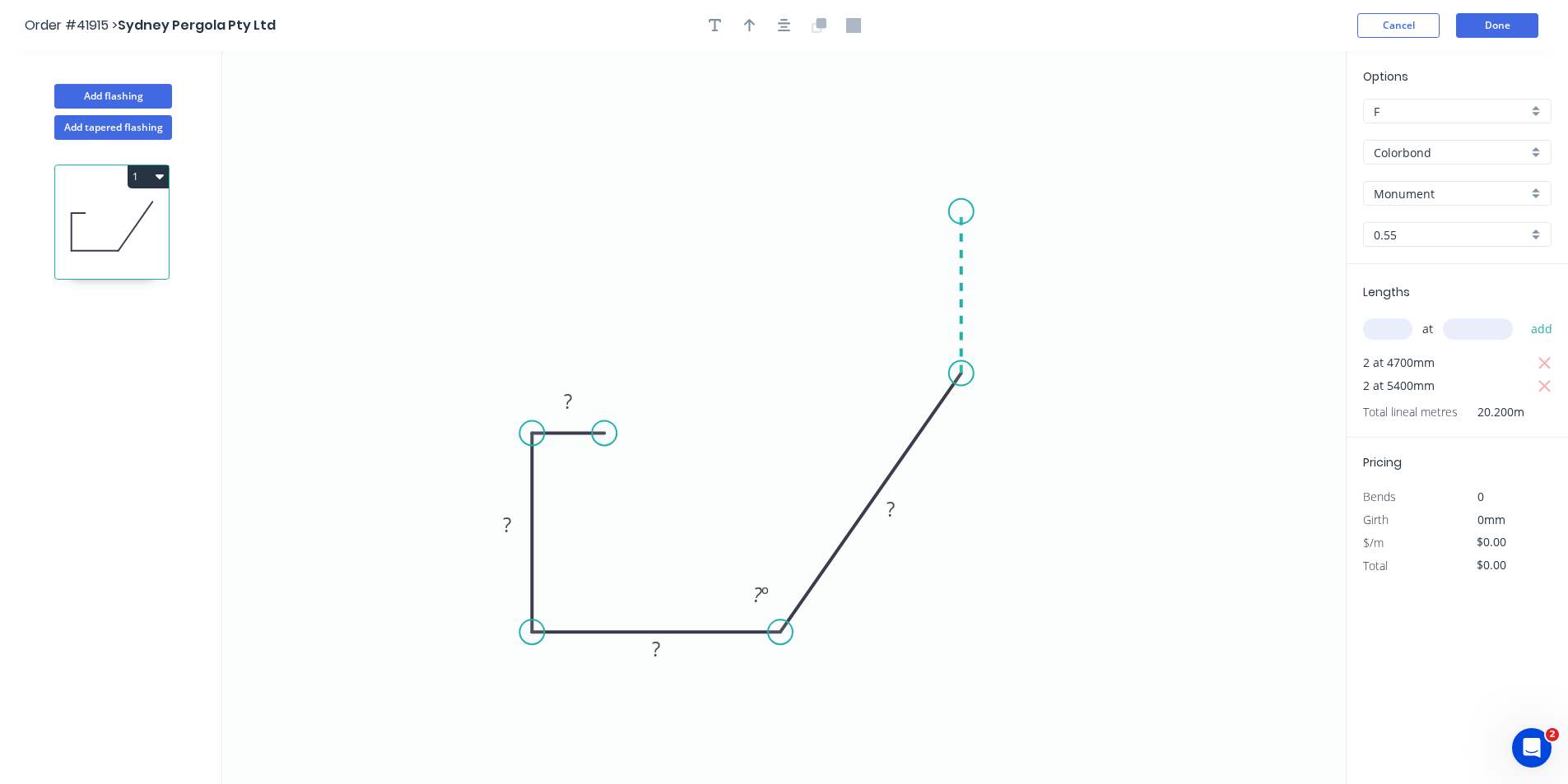
click at [958, 211] on icon "0 ? ? ? ? ? º" at bounding box center [784, 417] width 1123 height 732
click at [889, 211] on icon at bounding box center [925, 211] width 72 height 0
click at [889, 260] on icon "0 ? ? ? ? ? ? ? º ? º" at bounding box center [784, 417] width 1123 height 732
click at [889, 260] on circle at bounding box center [889, 260] width 25 height 25
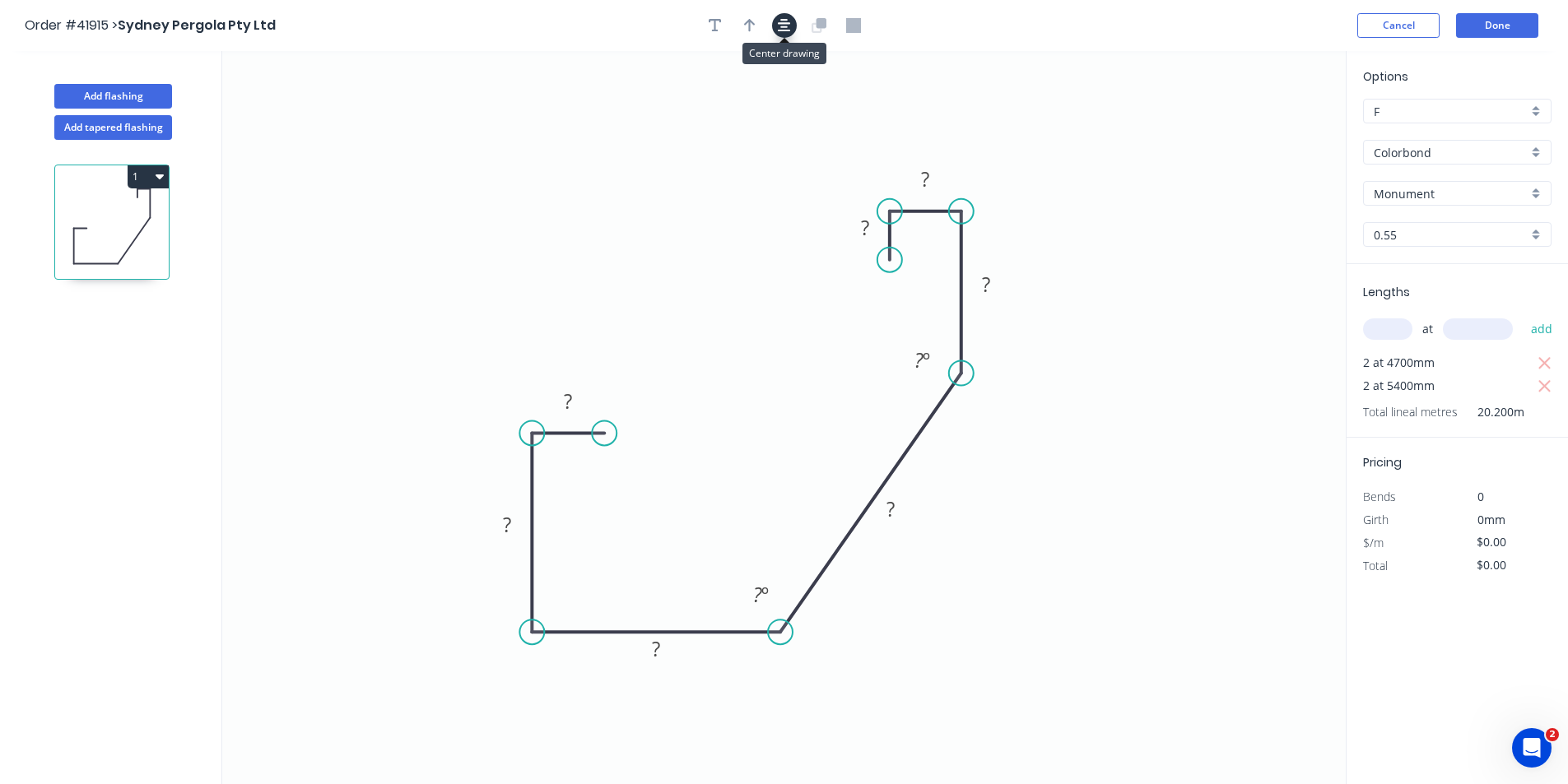
click at [787, 28] on icon "button" at bounding box center [784, 25] width 14 height 14
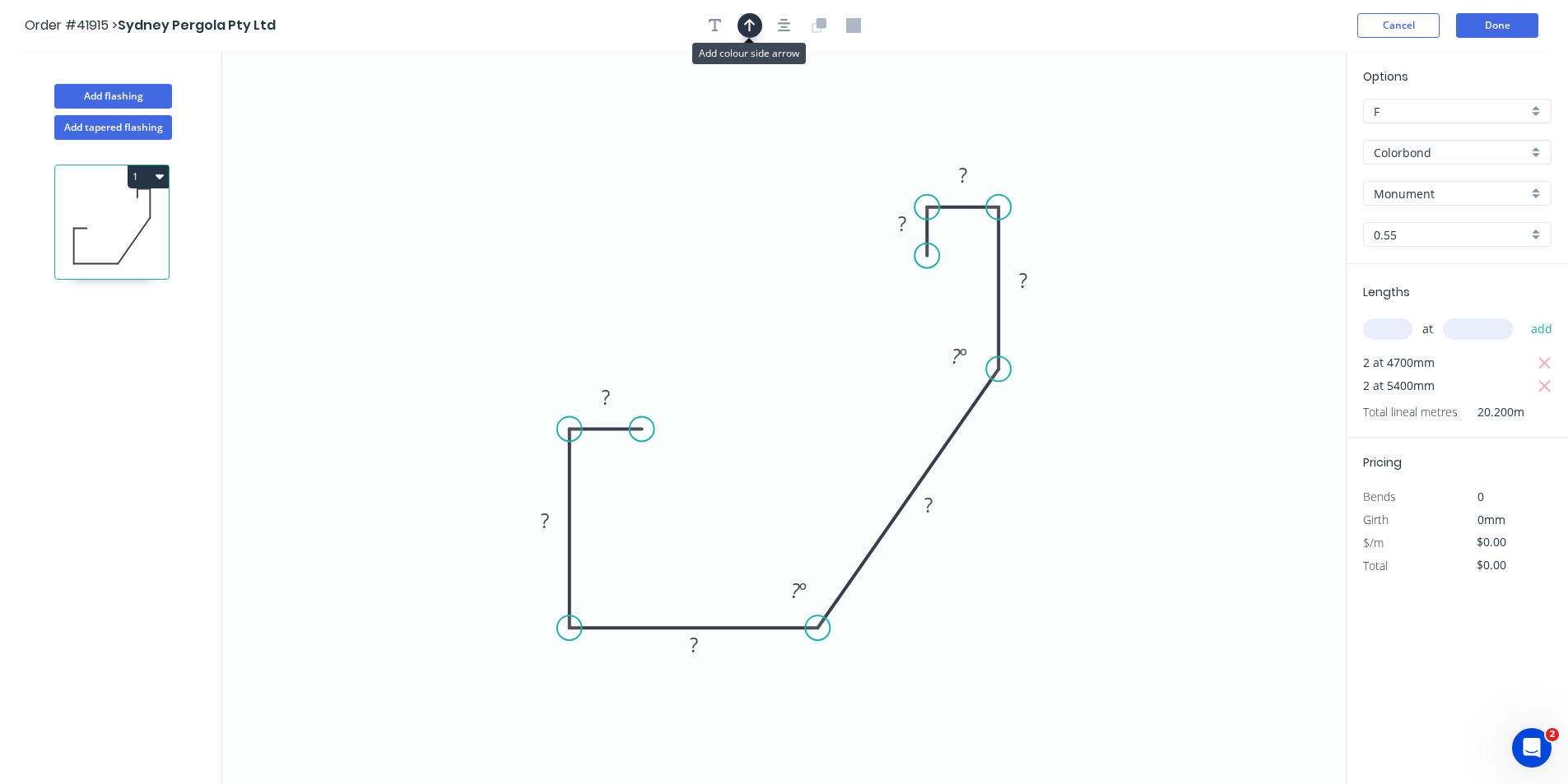
click at [744, 24] on icon "button" at bounding box center [750, 25] width 12 height 15
drag, startPoint x: 1264, startPoint y: 128, endPoint x: 1098, endPoint y: 496, distance: 403.7
click at [1131, 470] on icon at bounding box center [1138, 444] width 15 height 52
click at [1098, 496] on icon at bounding box center [1098, 476] width 15 height 52
click at [1098, 496] on icon at bounding box center [1111, 482] width 47 height 47
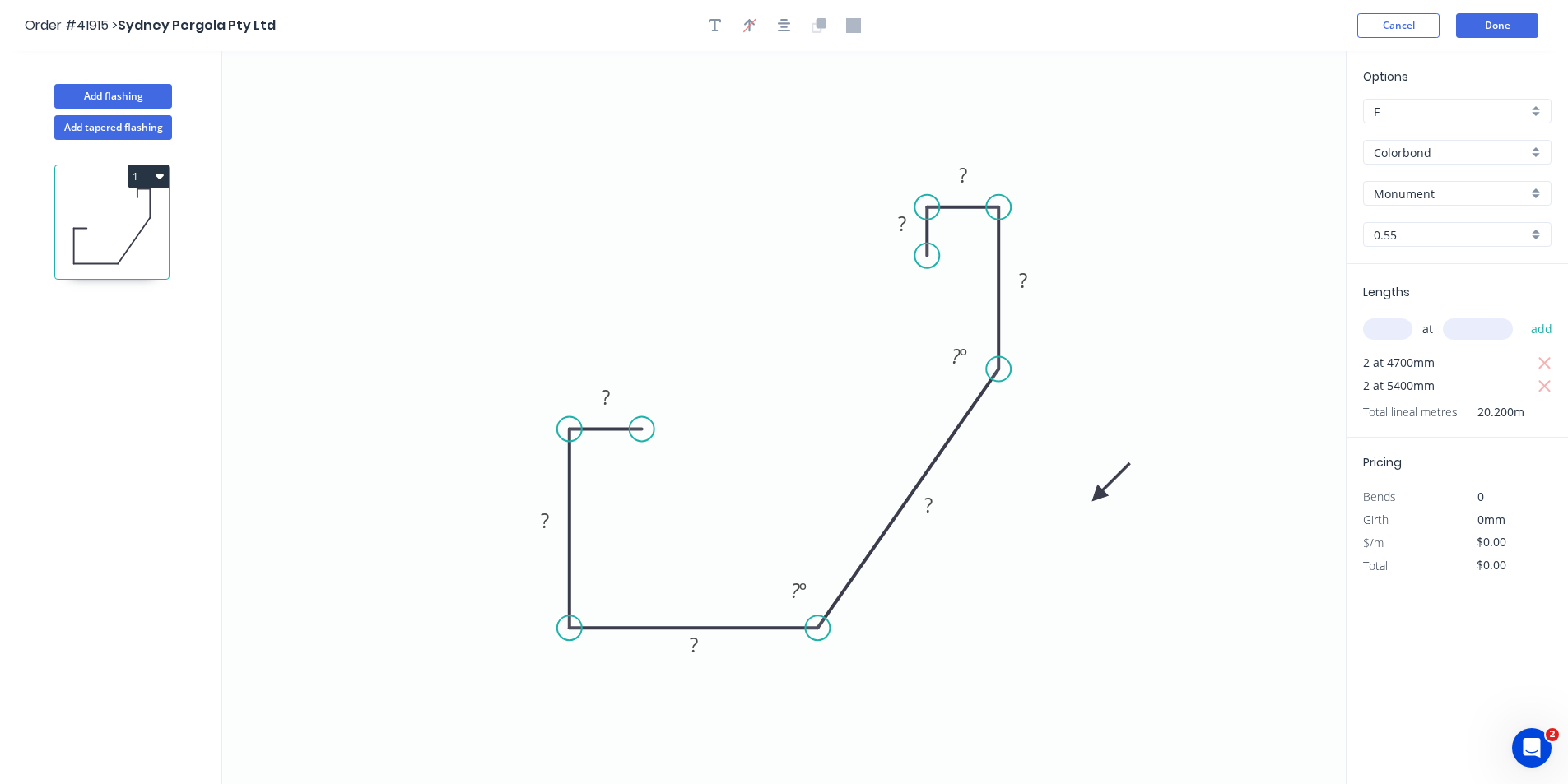
click at [1098, 496] on icon at bounding box center [1111, 482] width 47 height 47
click at [614, 401] on rect at bounding box center [605, 397] width 33 height 23
type input "$11.58"
type input "$233.92"
click at [1482, 25] on button "Done" at bounding box center [1496, 25] width 82 height 25
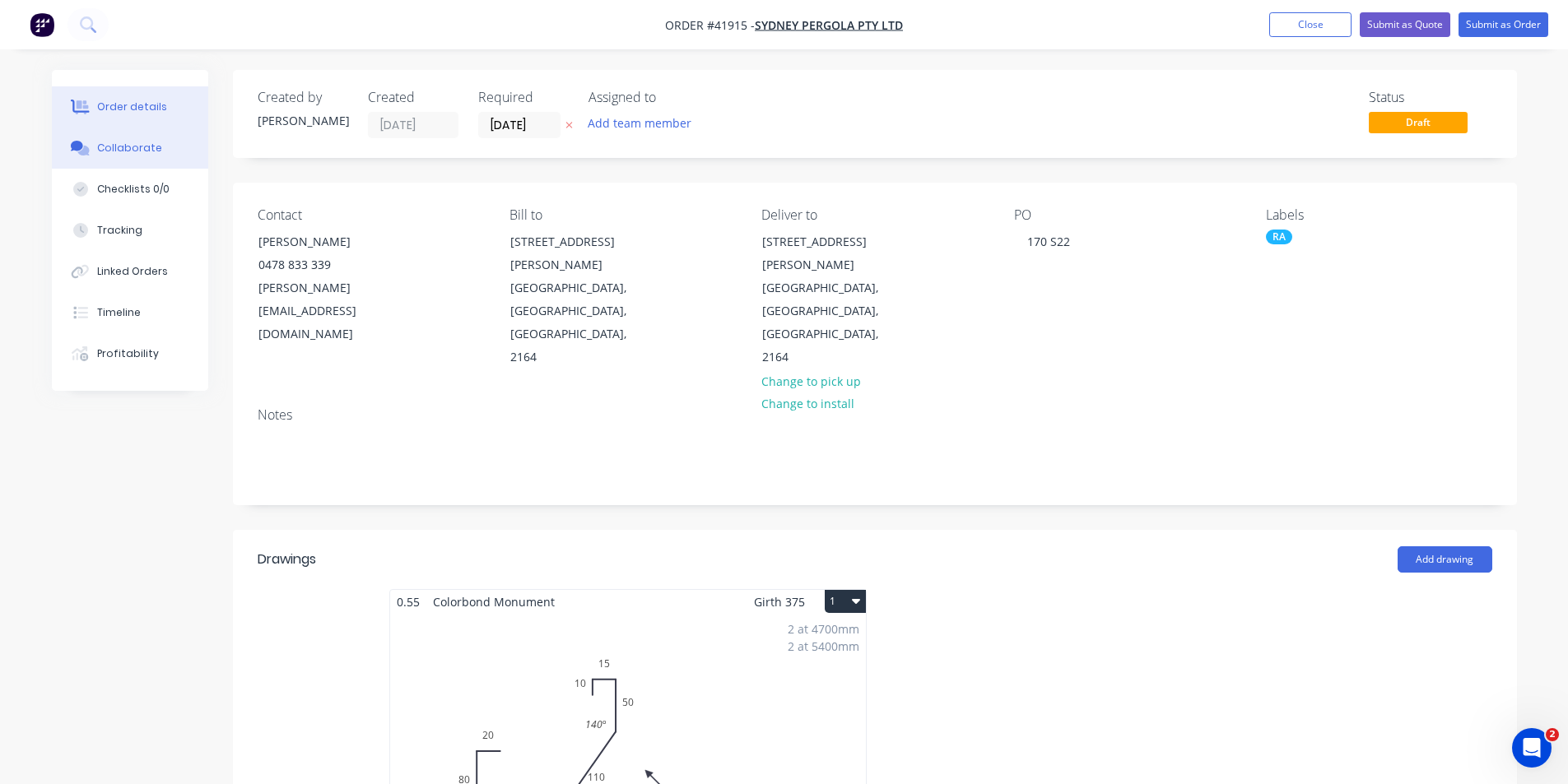
click at [154, 152] on div "Collaborate" at bounding box center [129, 148] width 65 height 15
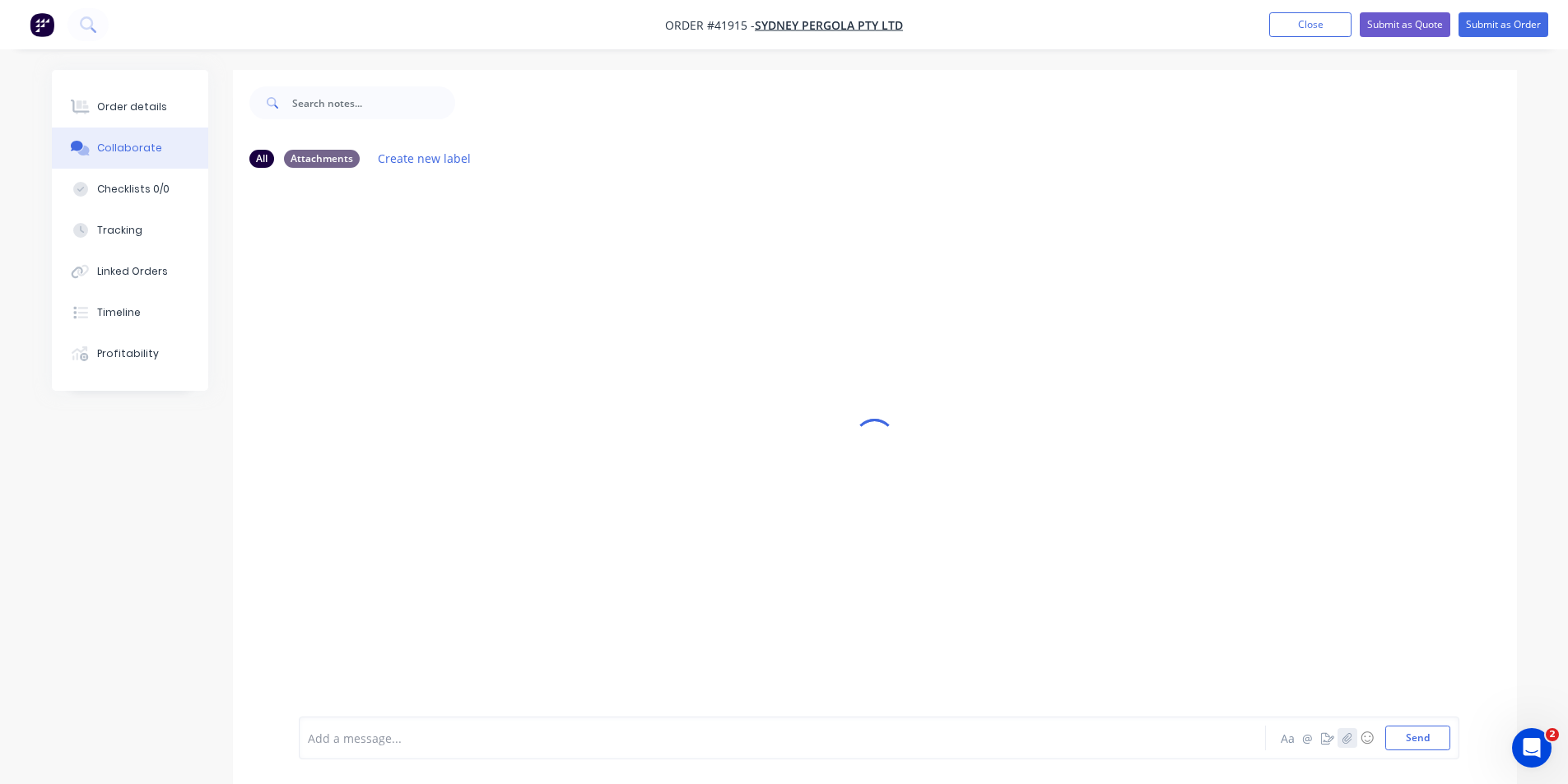
click at [1351, 742] on icon "button" at bounding box center [1346, 738] width 10 height 12
click at [1417, 742] on button "Send" at bounding box center [1417, 737] width 65 height 25
drag, startPoint x: 131, startPoint y: 106, endPoint x: 289, endPoint y: 69, distance: 162.3
click at [131, 106] on div "Order details" at bounding box center [132, 107] width 70 height 15
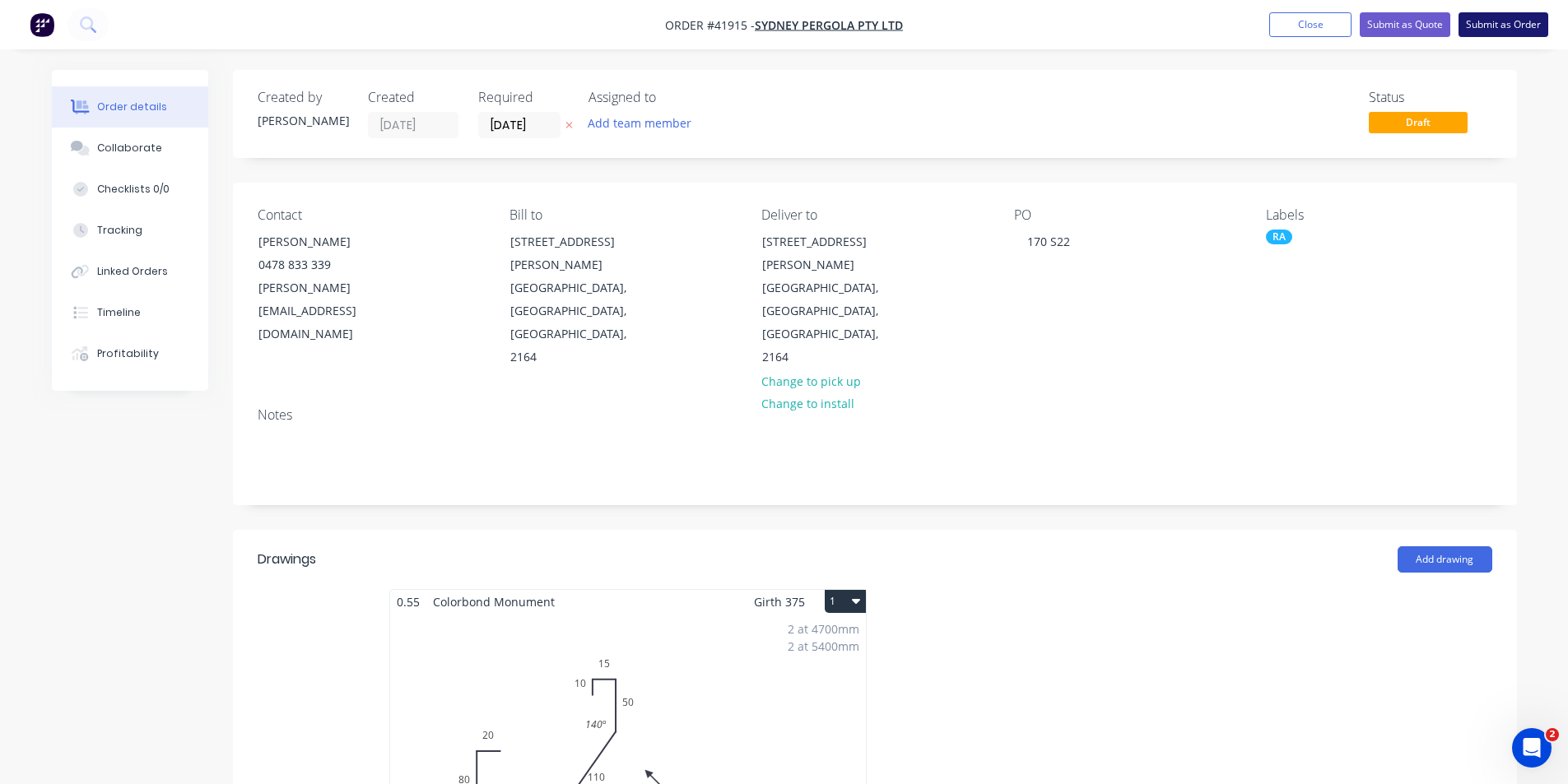
click at [1511, 30] on button "Submit as Order" at bounding box center [1503, 25] width 90 height 25
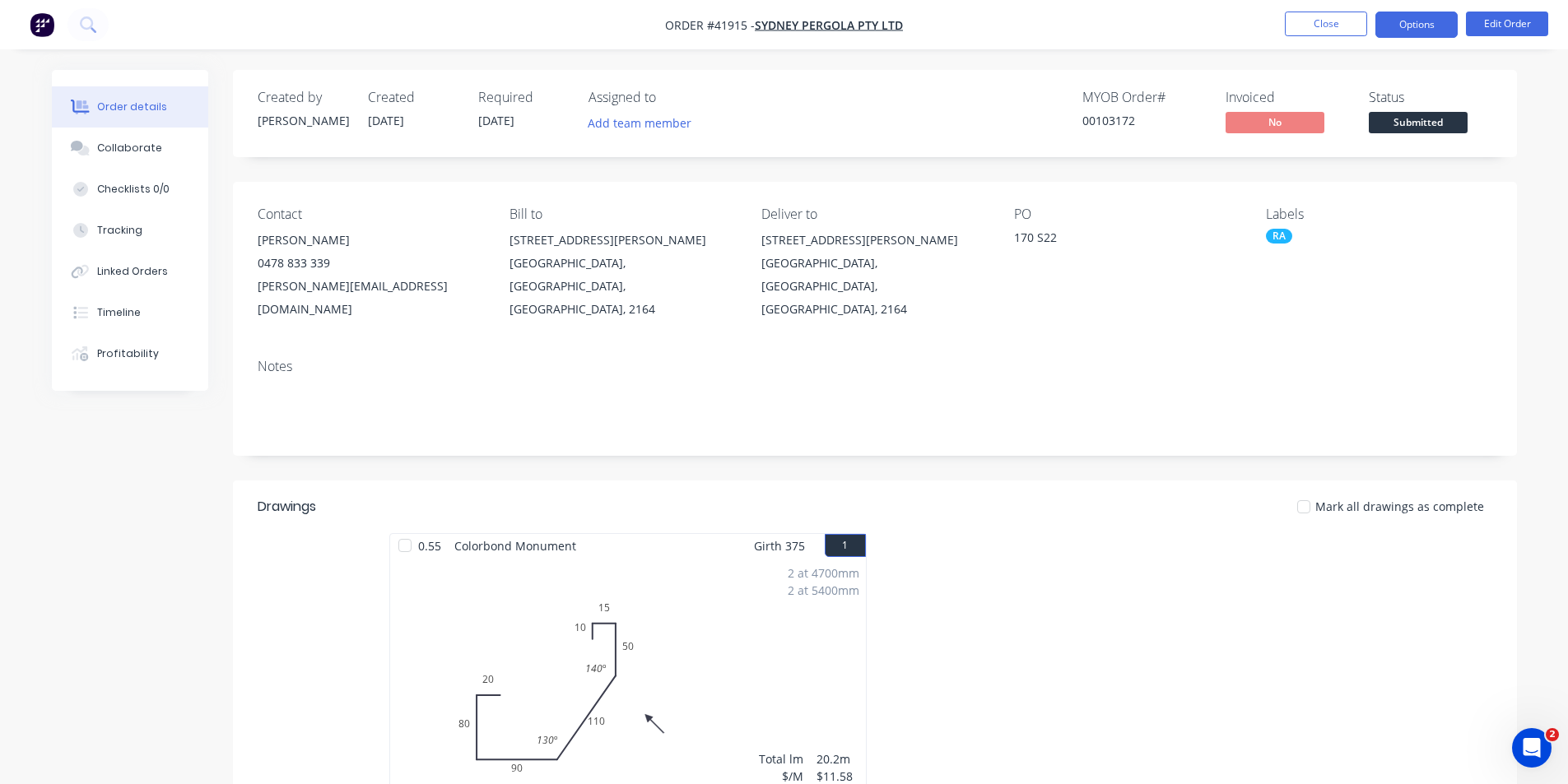
click at [1411, 25] on button "Options" at bounding box center [1416, 25] width 82 height 26
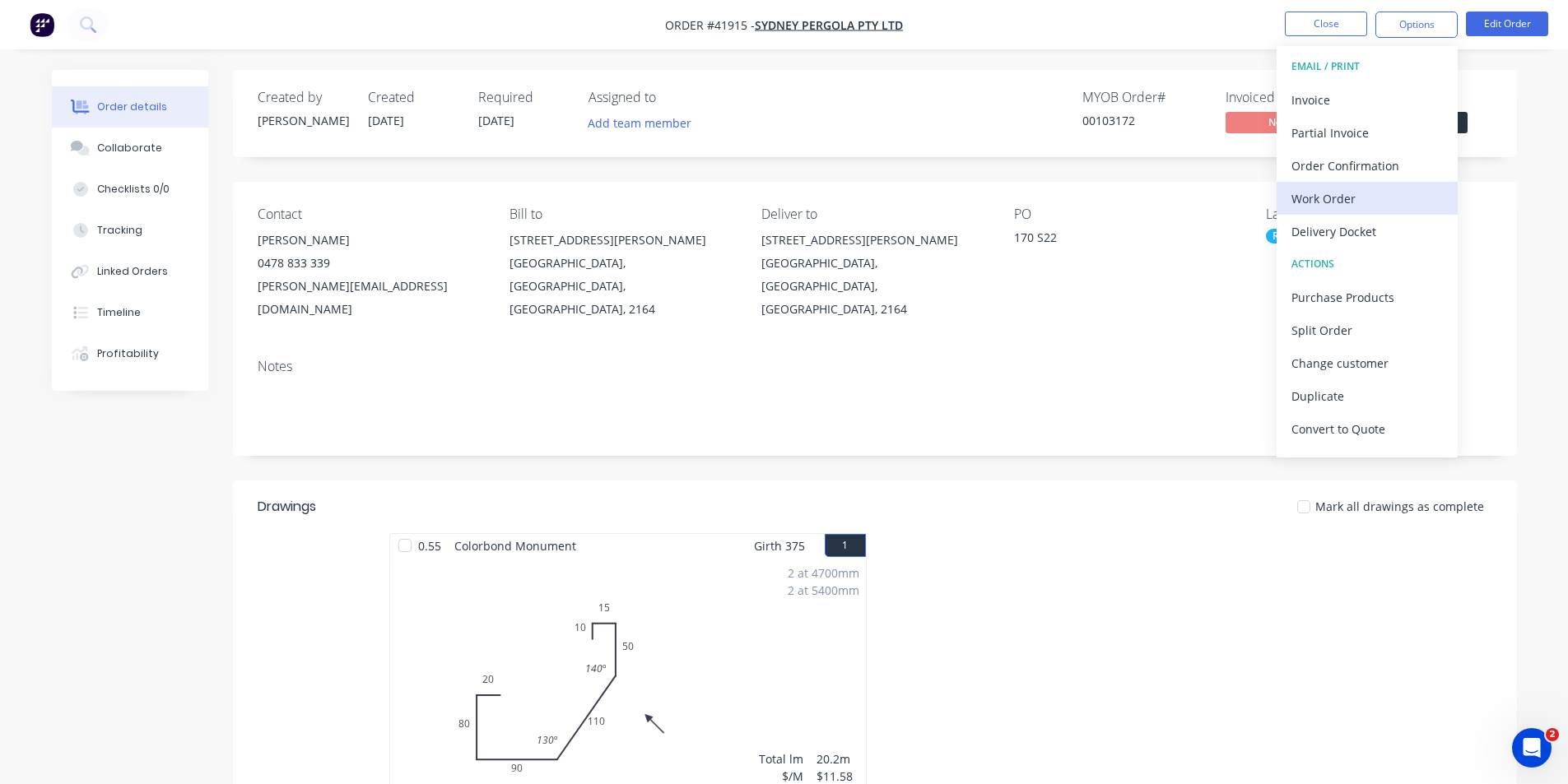
click at [1358, 197] on div "Work Order" at bounding box center [1367, 199] width 151 height 24
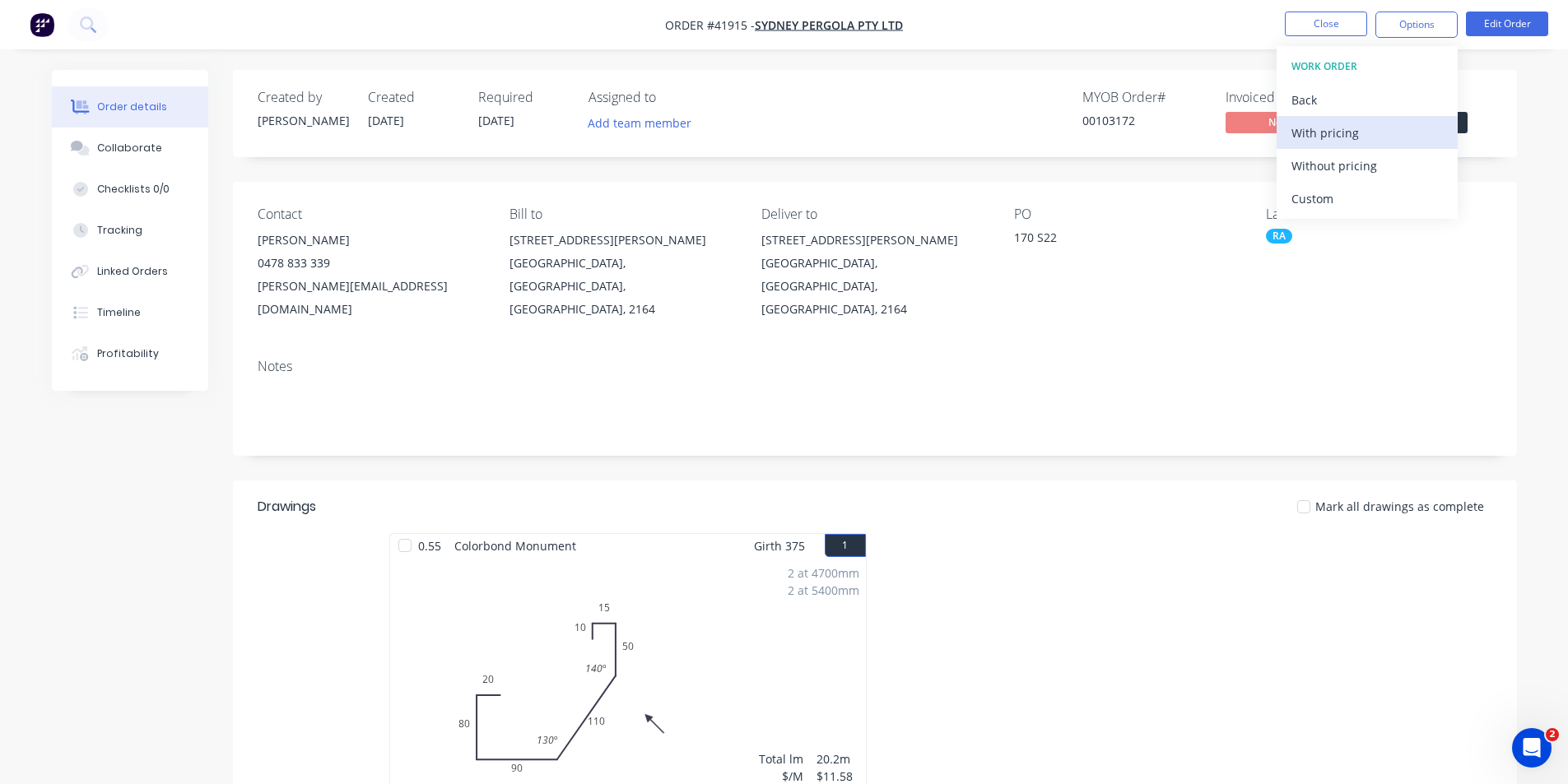
click at [1354, 136] on div "With pricing" at bounding box center [1367, 133] width 151 height 24
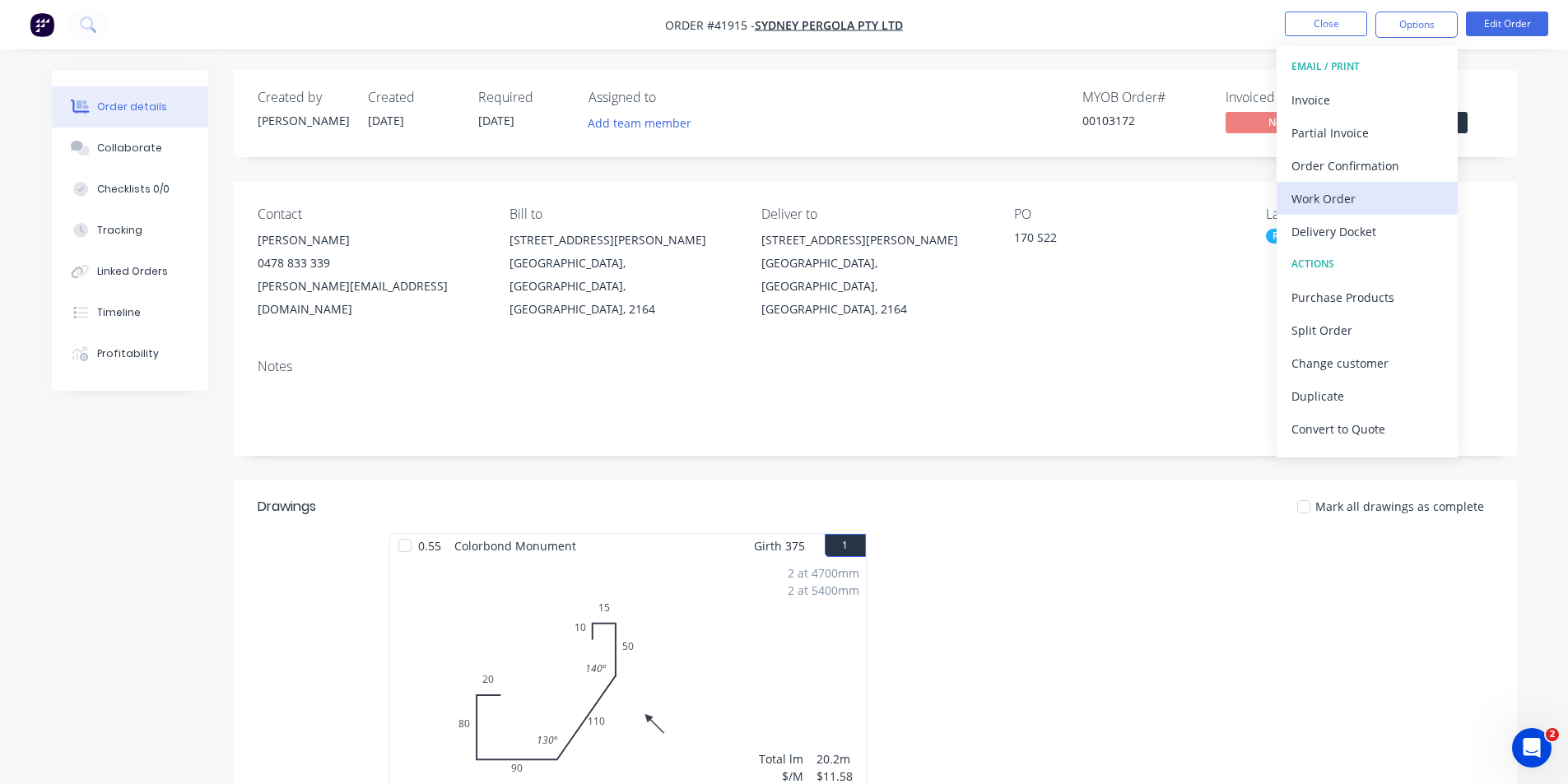
click at [1336, 195] on div "Work Order" at bounding box center [1367, 199] width 151 height 24
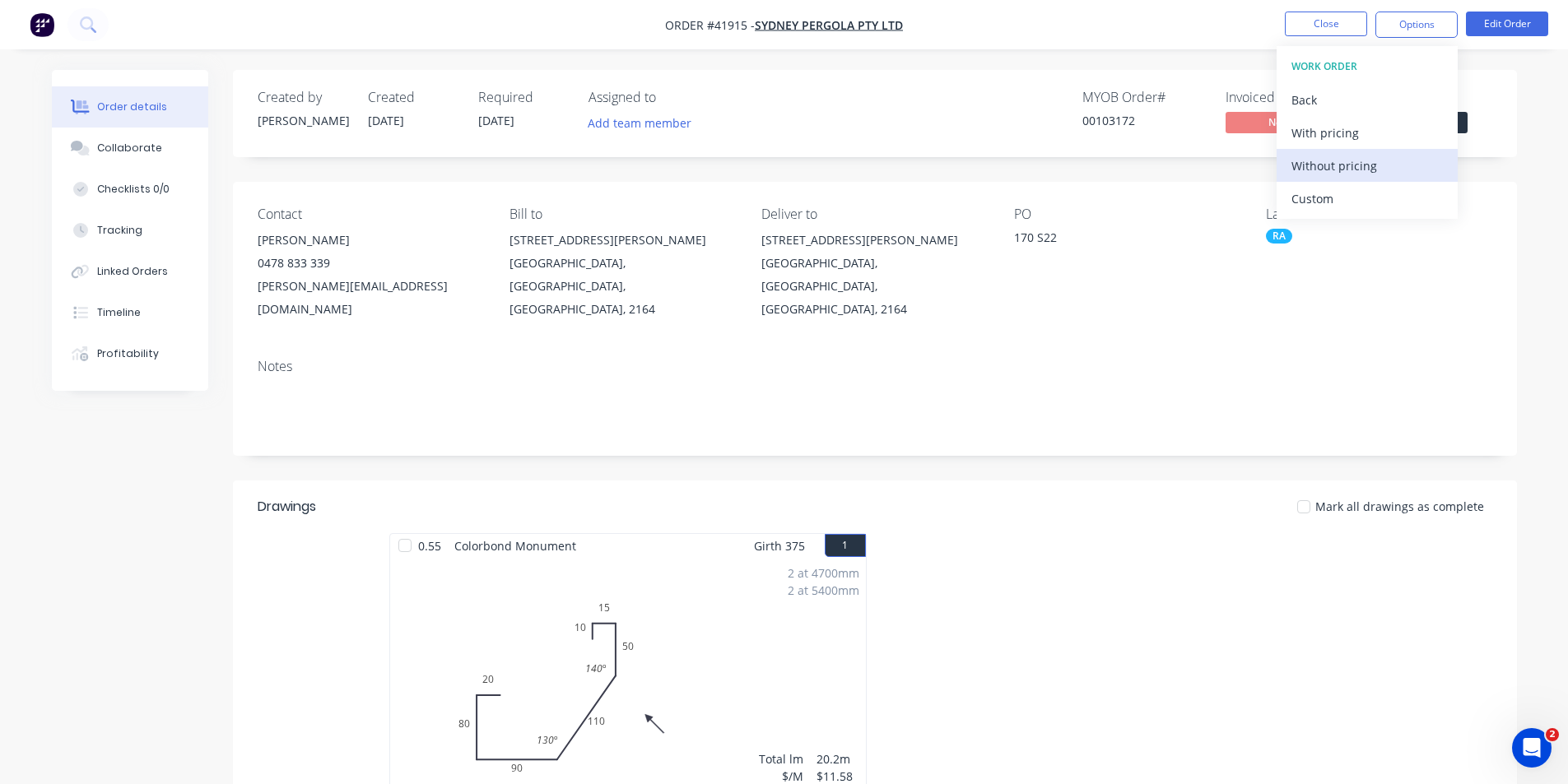
click at [1336, 176] on div "Without pricing" at bounding box center [1367, 166] width 151 height 24
click at [1329, 161] on div "Order Confirmation" at bounding box center [1367, 166] width 151 height 24
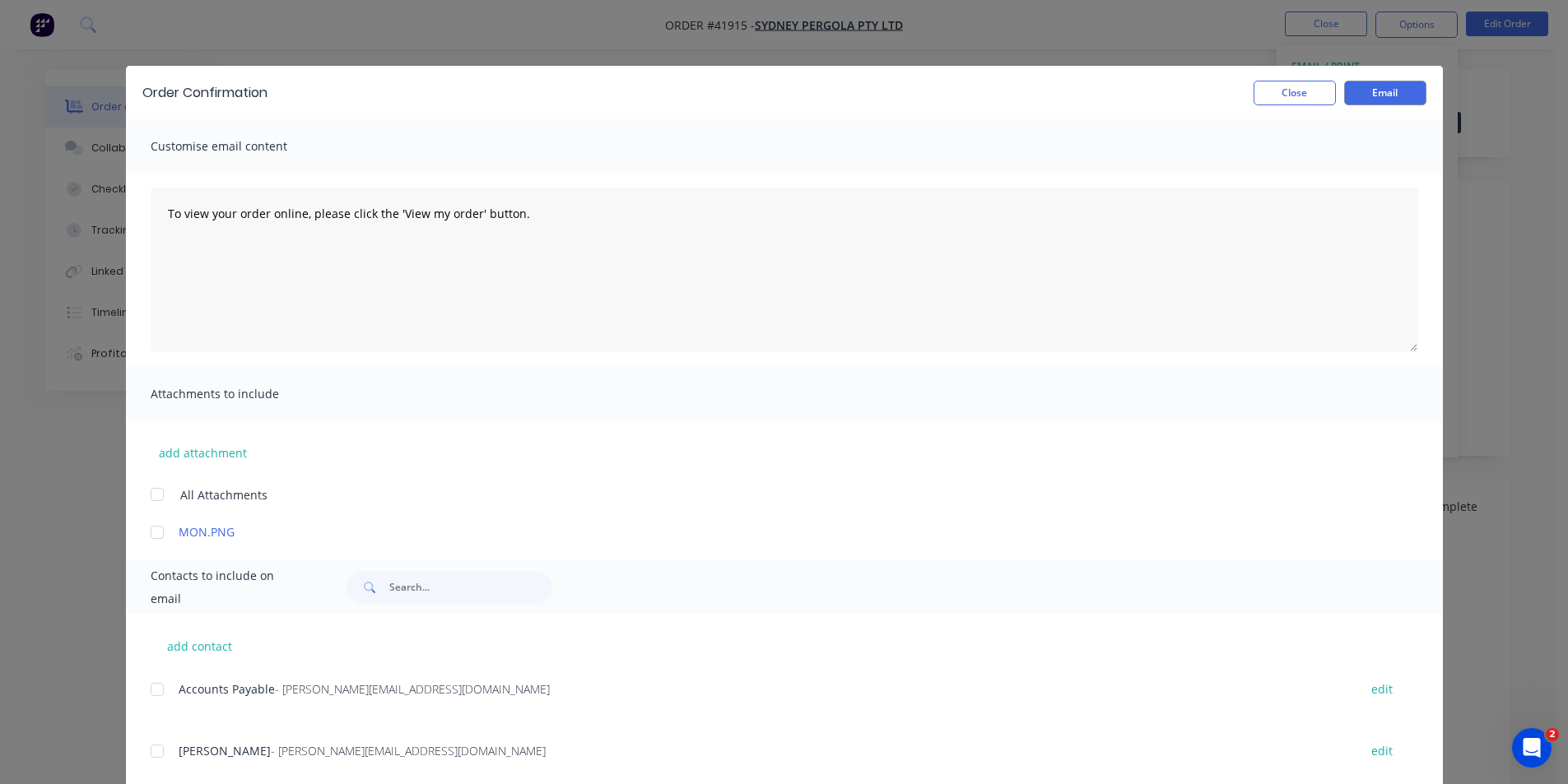
click at [147, 749] on div at bounding box center [157, 750] width 33 height 33
click at [1372, 96] on button "Email" at bounding box center [1384, 92] width 82 height 25
click at [1291, 97] on button "Close" at bounding box center [1294, 92] width 82 height 25
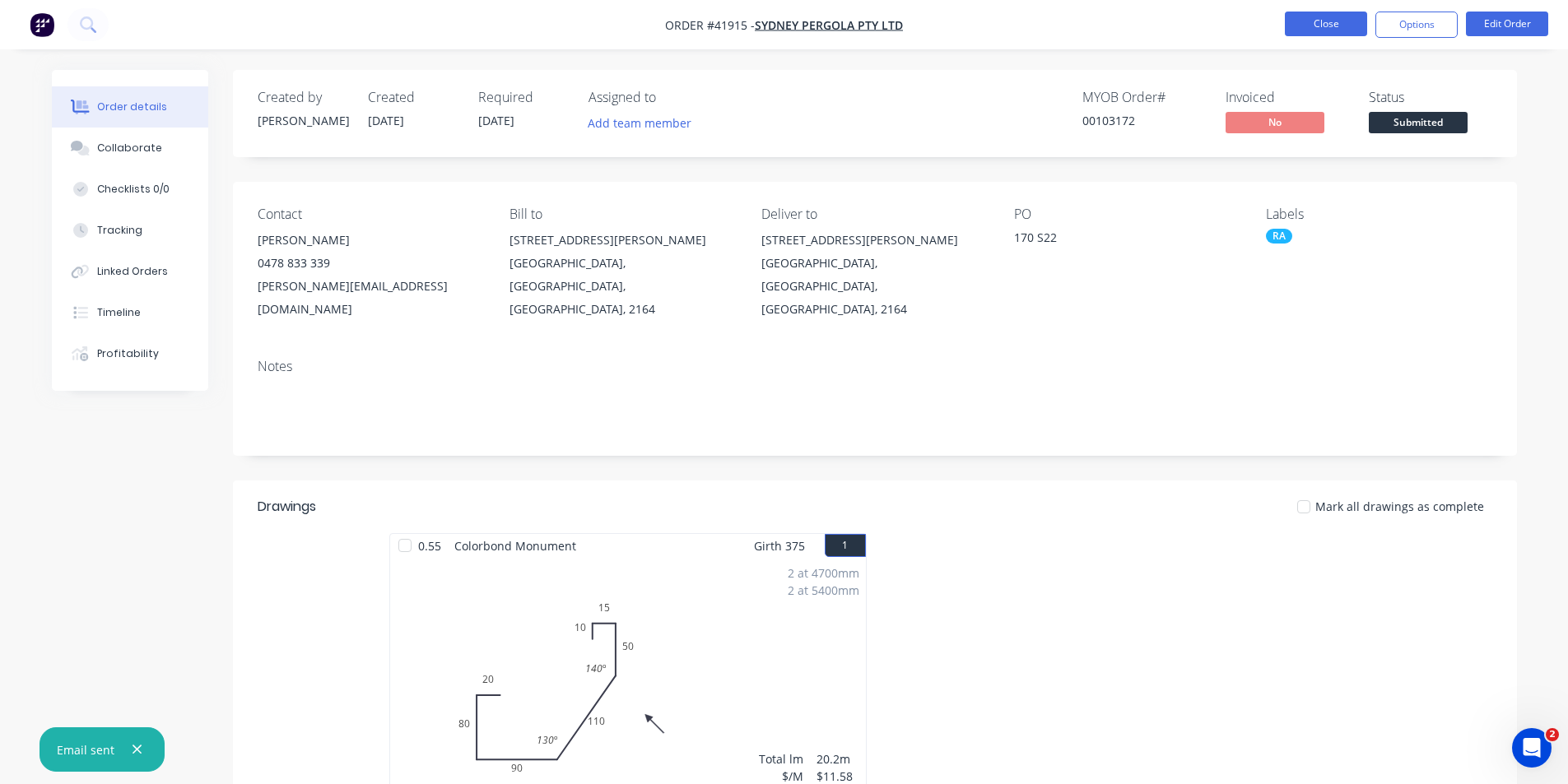
click at [1311, 24] on button "Close" at bounding box center [1325, 24] width 82 height 25
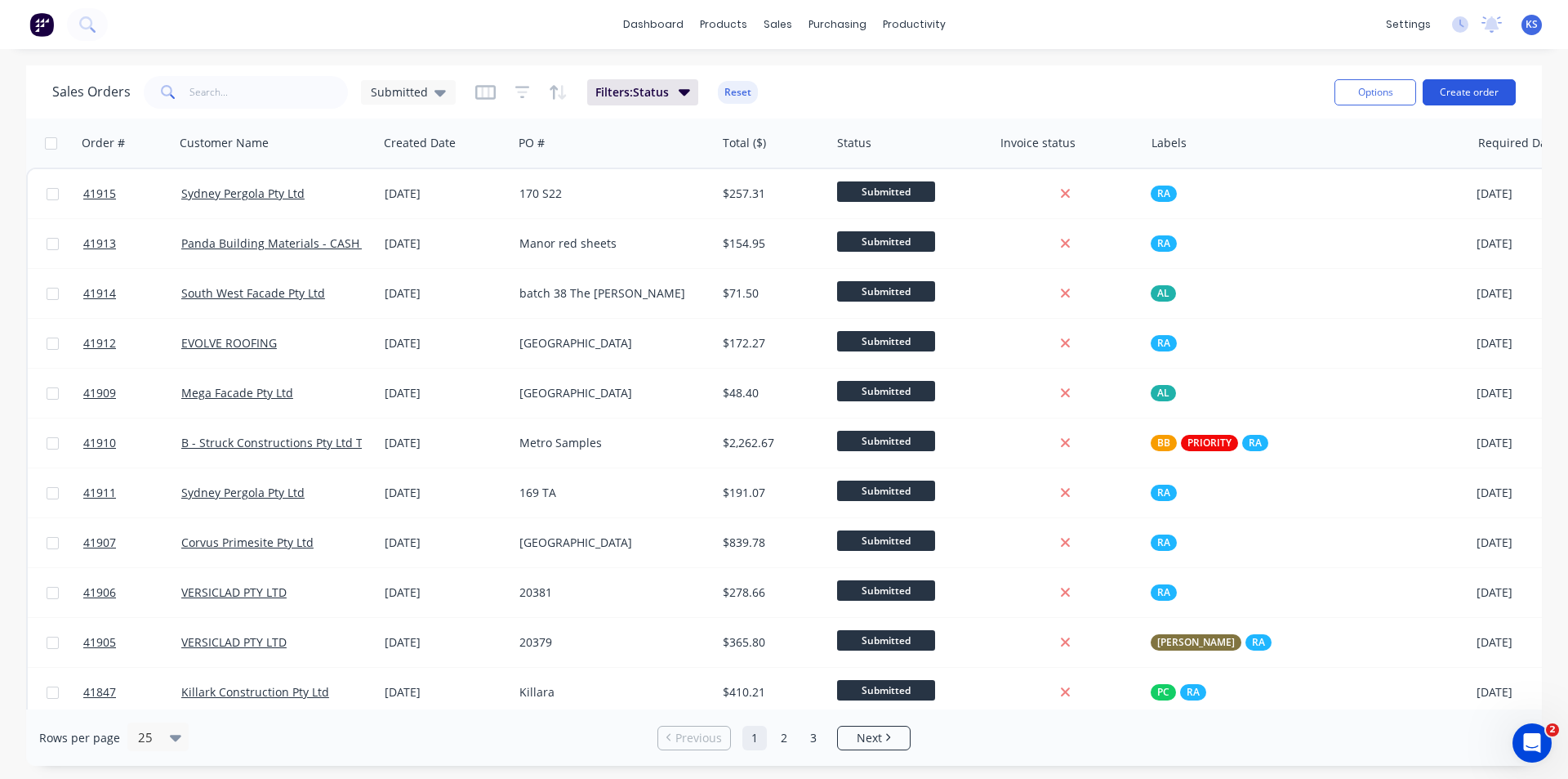
click at [1457, 89] on button "Create order" at bounding box center [1469, 92] width 93 height 26
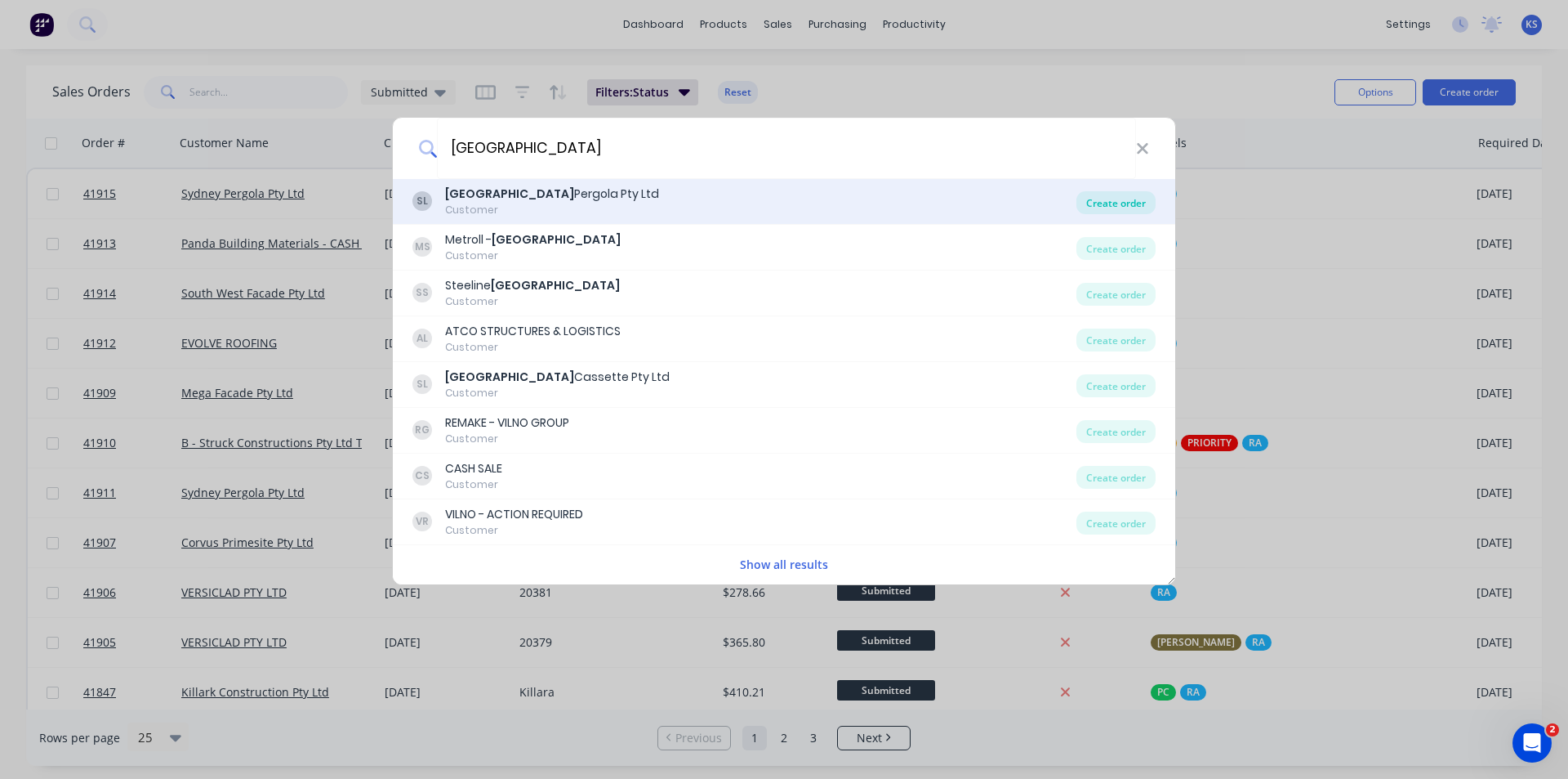
type input "SYDNEY"
click at [1096, 197] on div "Create order" at bounding box center [1116, 203] width 79 height 23
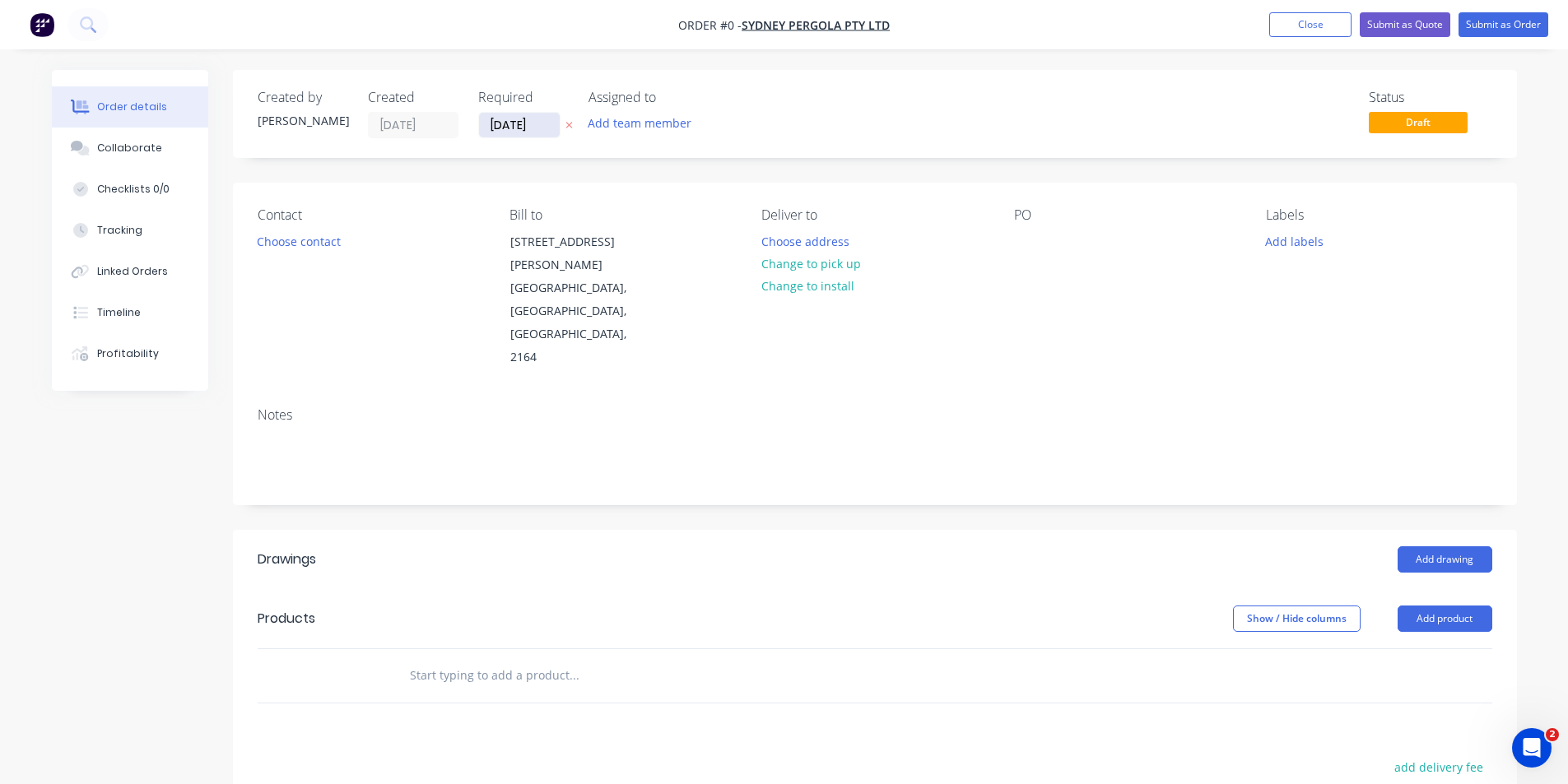
click at [528, 127] on input "[DATE]" at bounding box center [519, 124] width 80 height 25
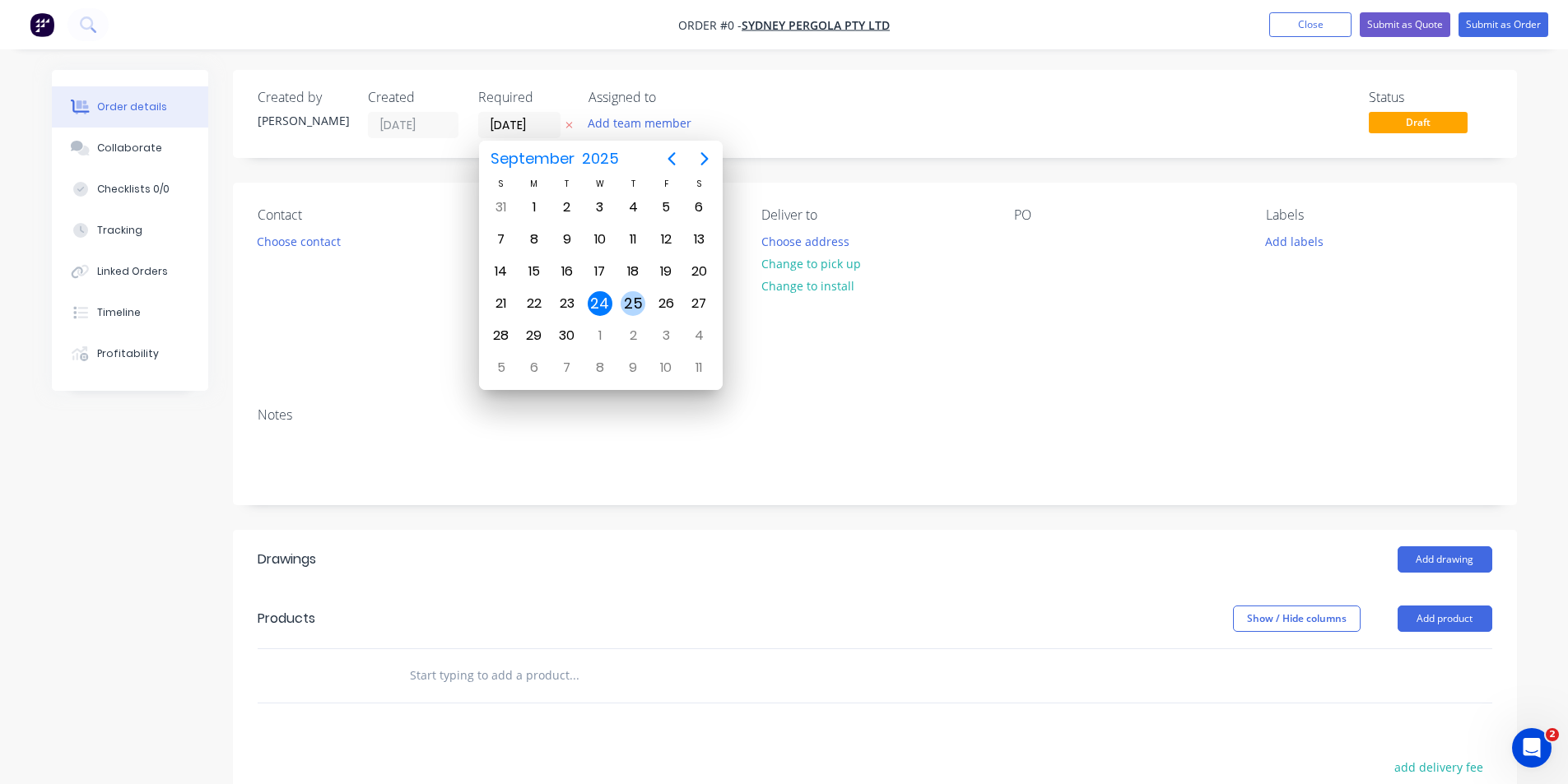
click at [631, 308] on div "25" at bounding box center [632, 303] width 25 height 25
type input "[DATE]"
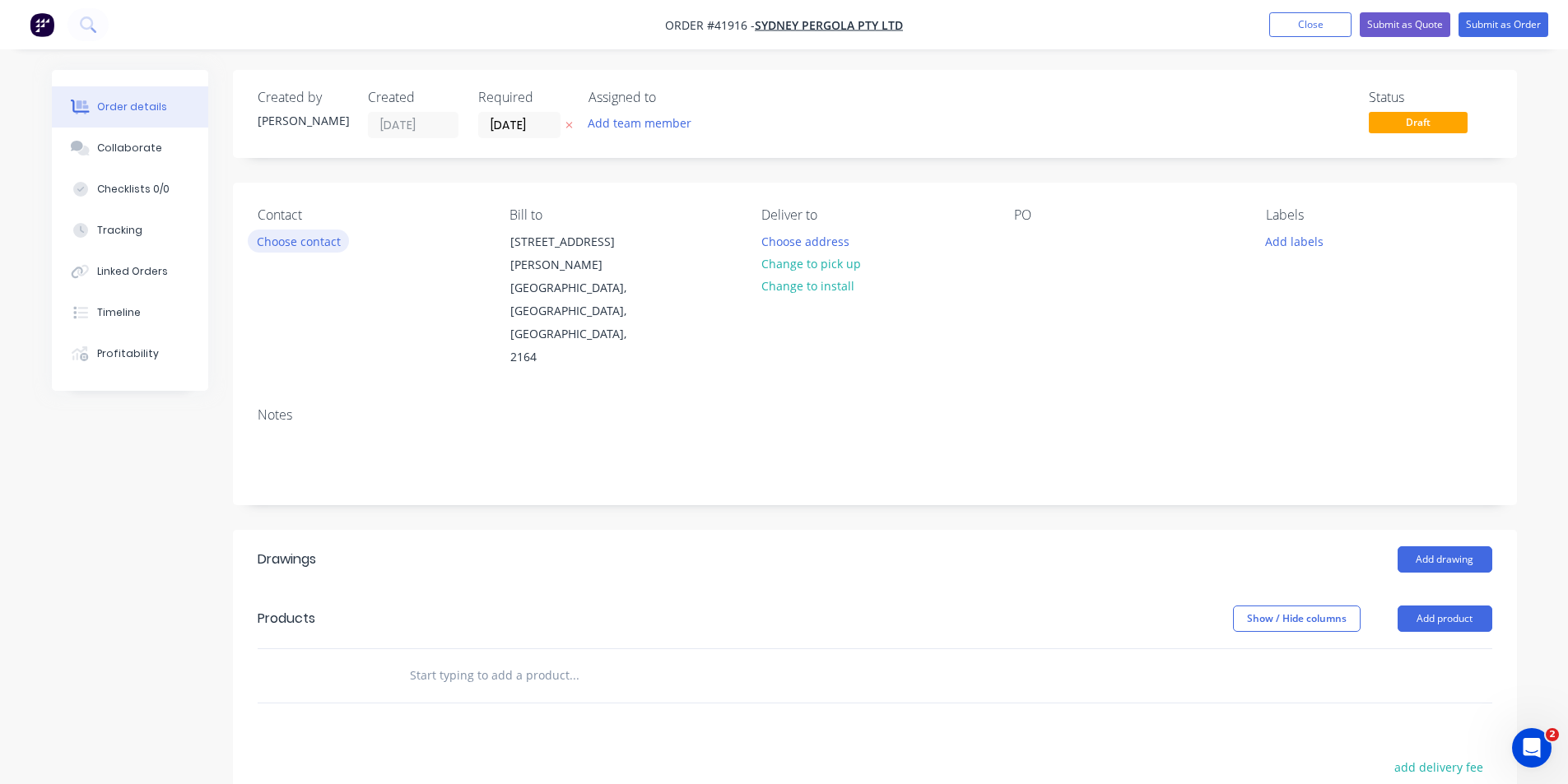
click at [305, 234] on button "Choose contact" at bounding box center [299, 240] width 102 height 22
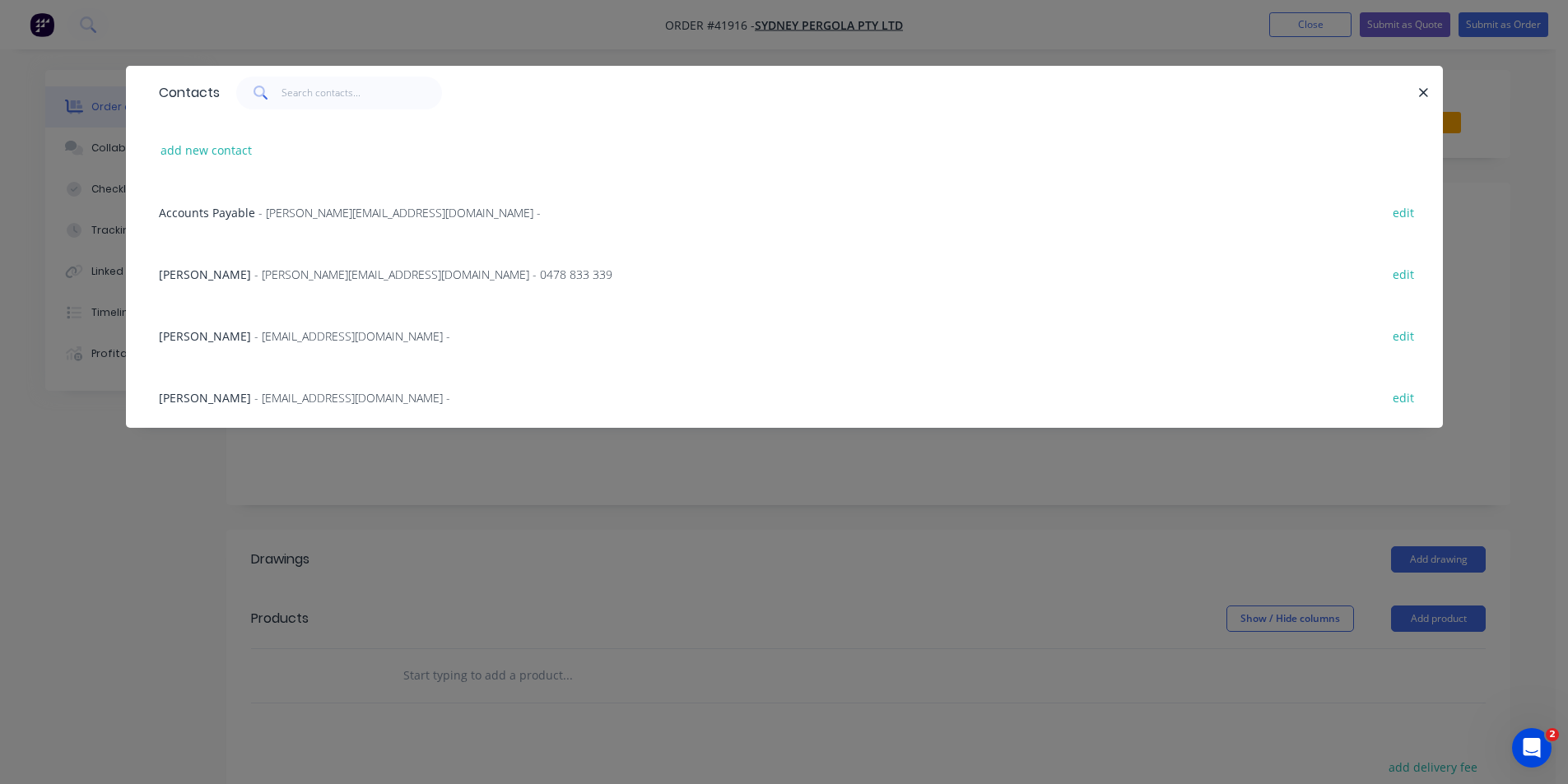
click at [255, 273] on span "- allan@sydneypergolaservices.com.au - 0478 833 339" at bounding box center [433, 274] width 358 height 15
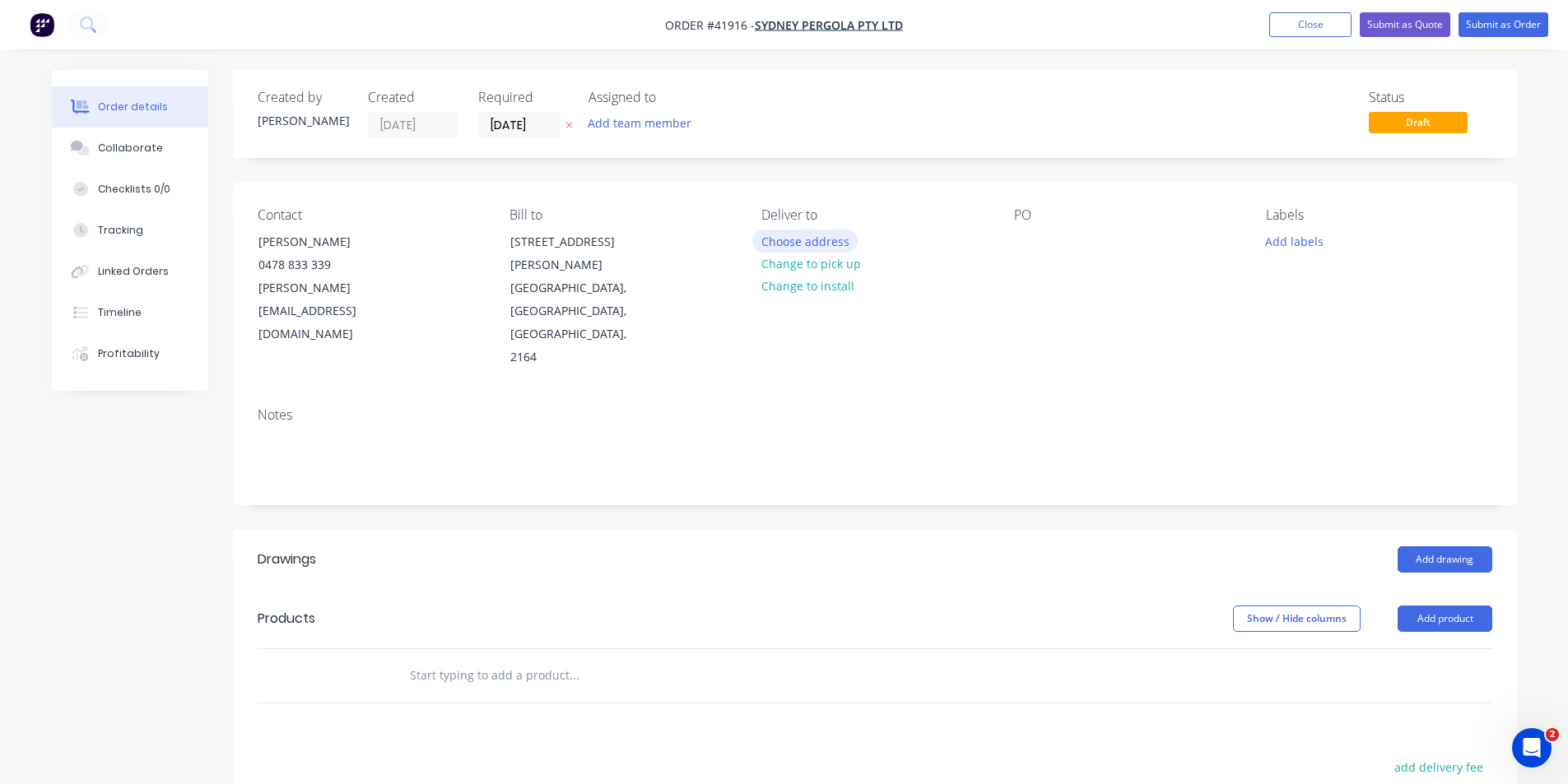
click at [782, 247] on button "Choose address" at bounding box center [805, 240] width 105 height 22
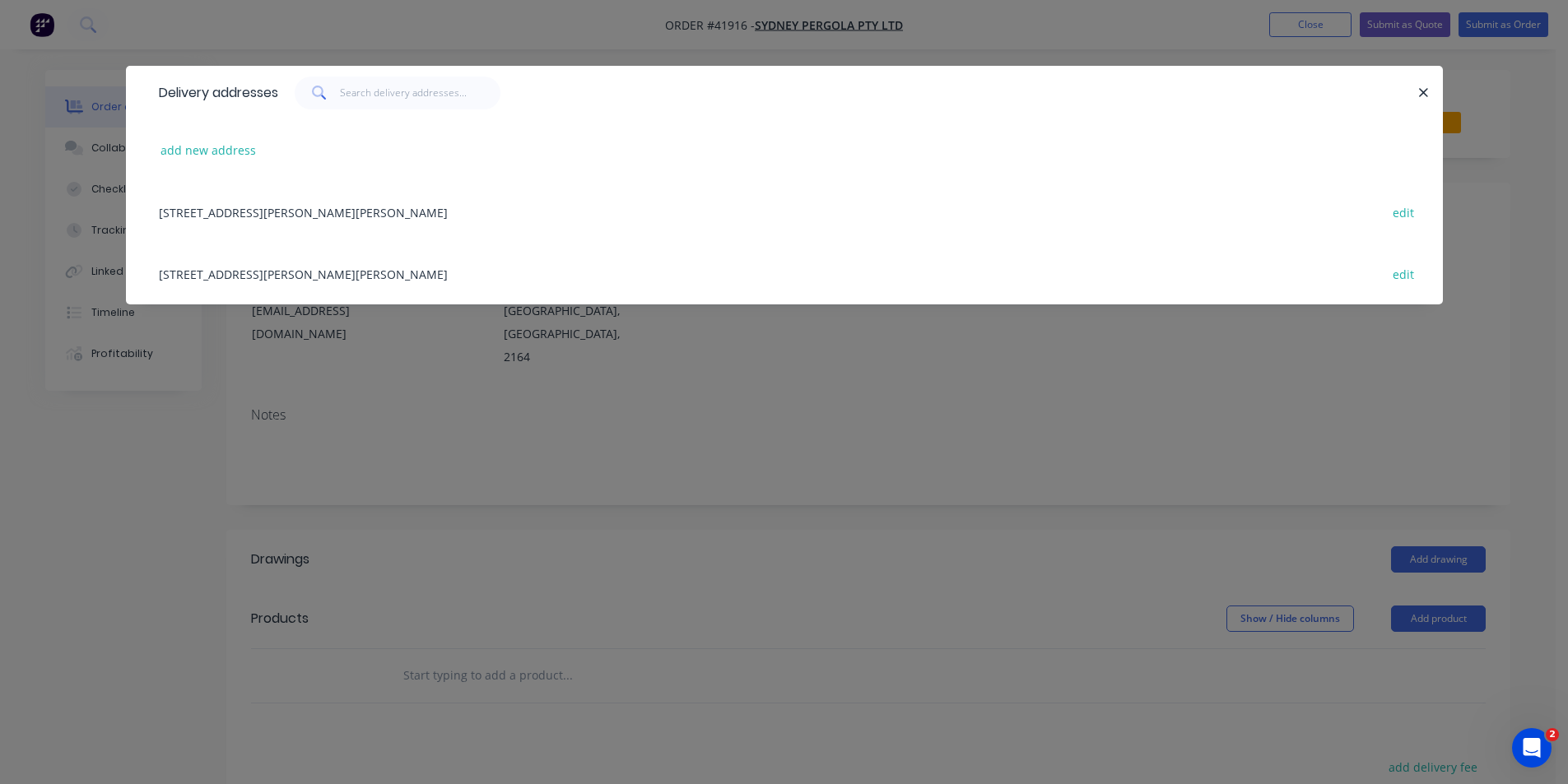
click at [378, 212] on div "5/132-136 Newton rd, WETHERILL PARK, New South Wales, Australia, 2164 edit" at bounding box center [784, 211] width 1268 height 62
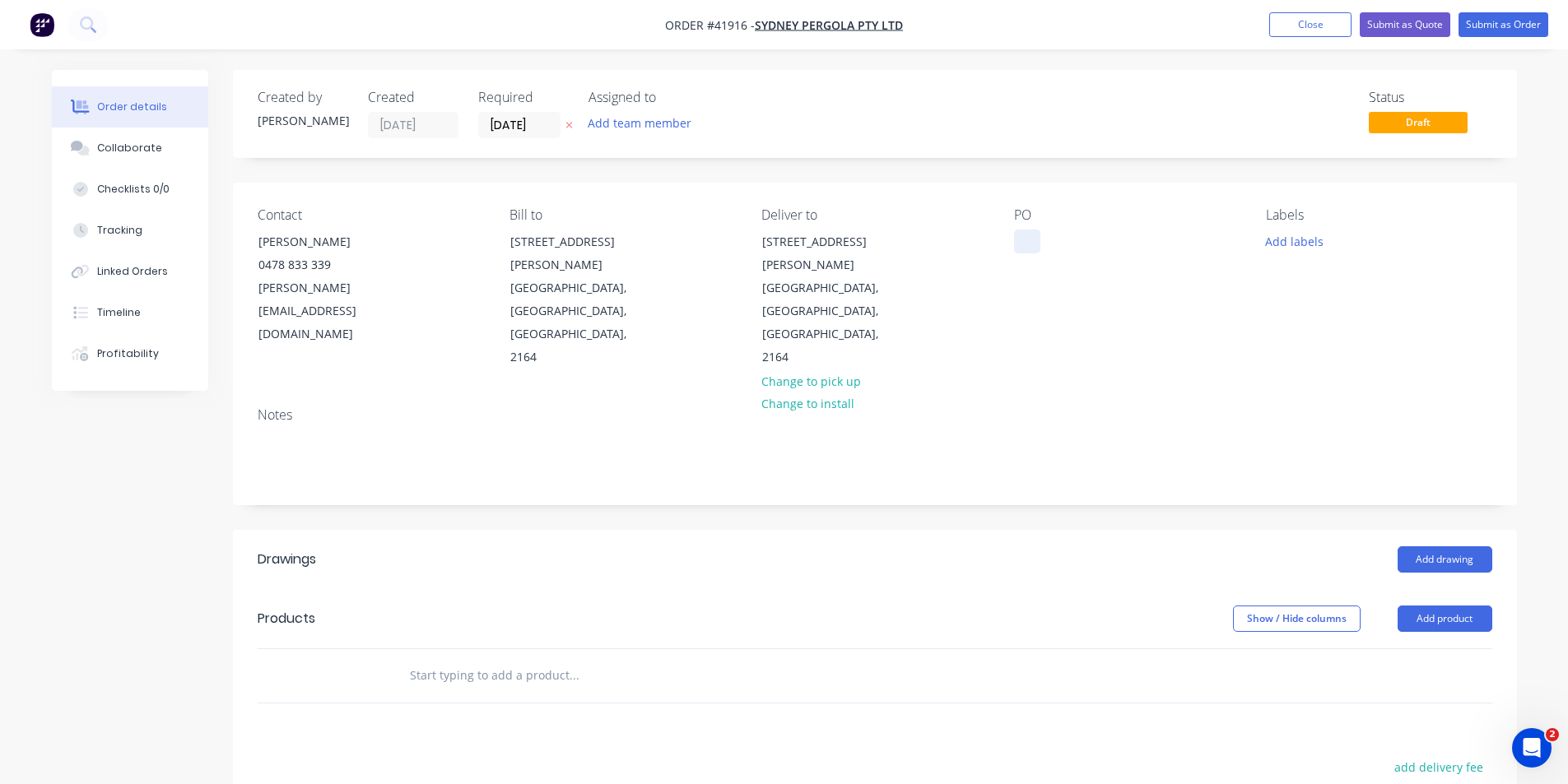
click at [1026, 242] on div at bounding box center [1026, 241] width 26 height 24
paste div
click at [1287, 236] on button "Add labels" at bounding box center [1294, 240] width 75 height 22
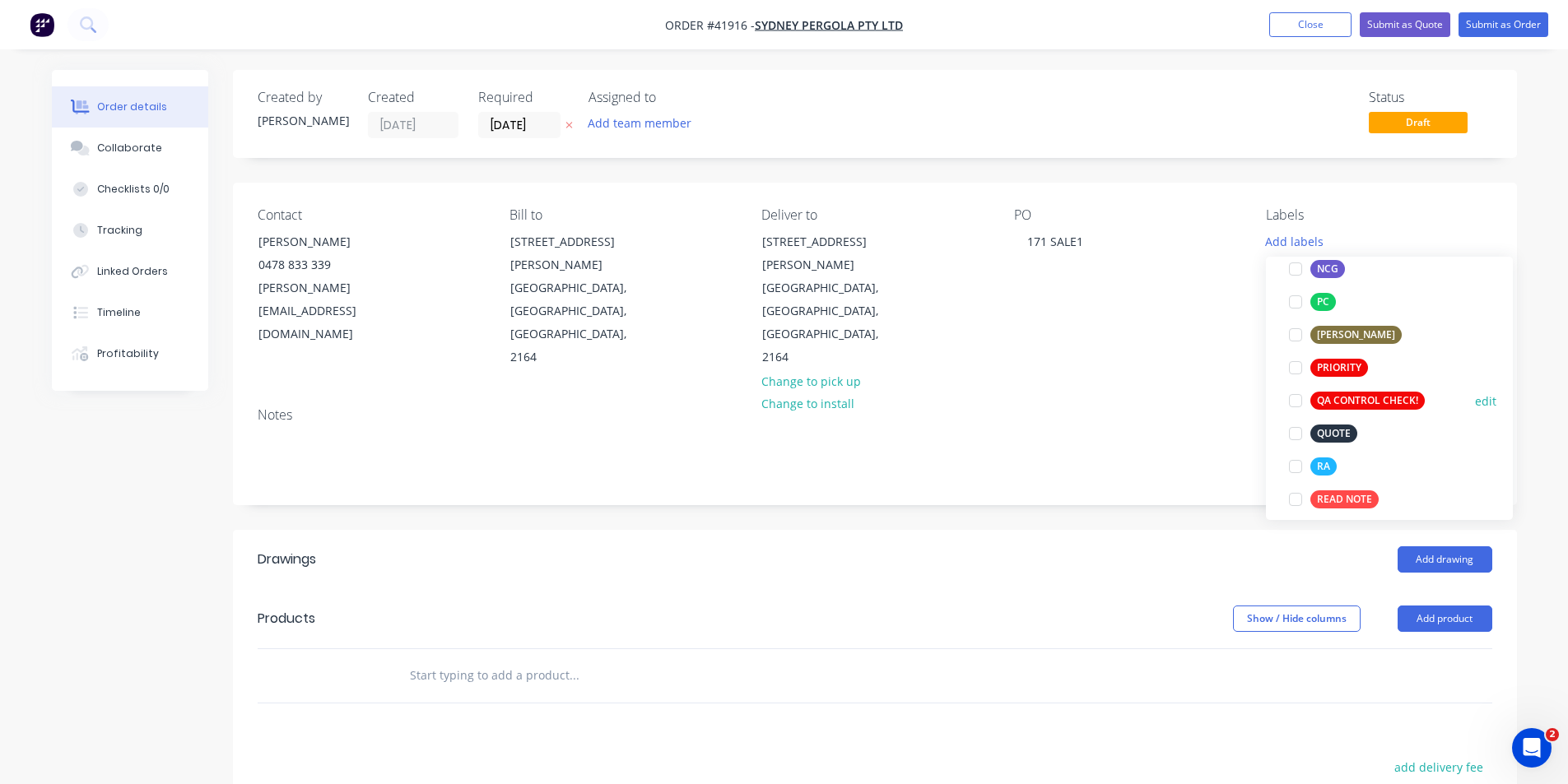
scroll to position [411, 0]
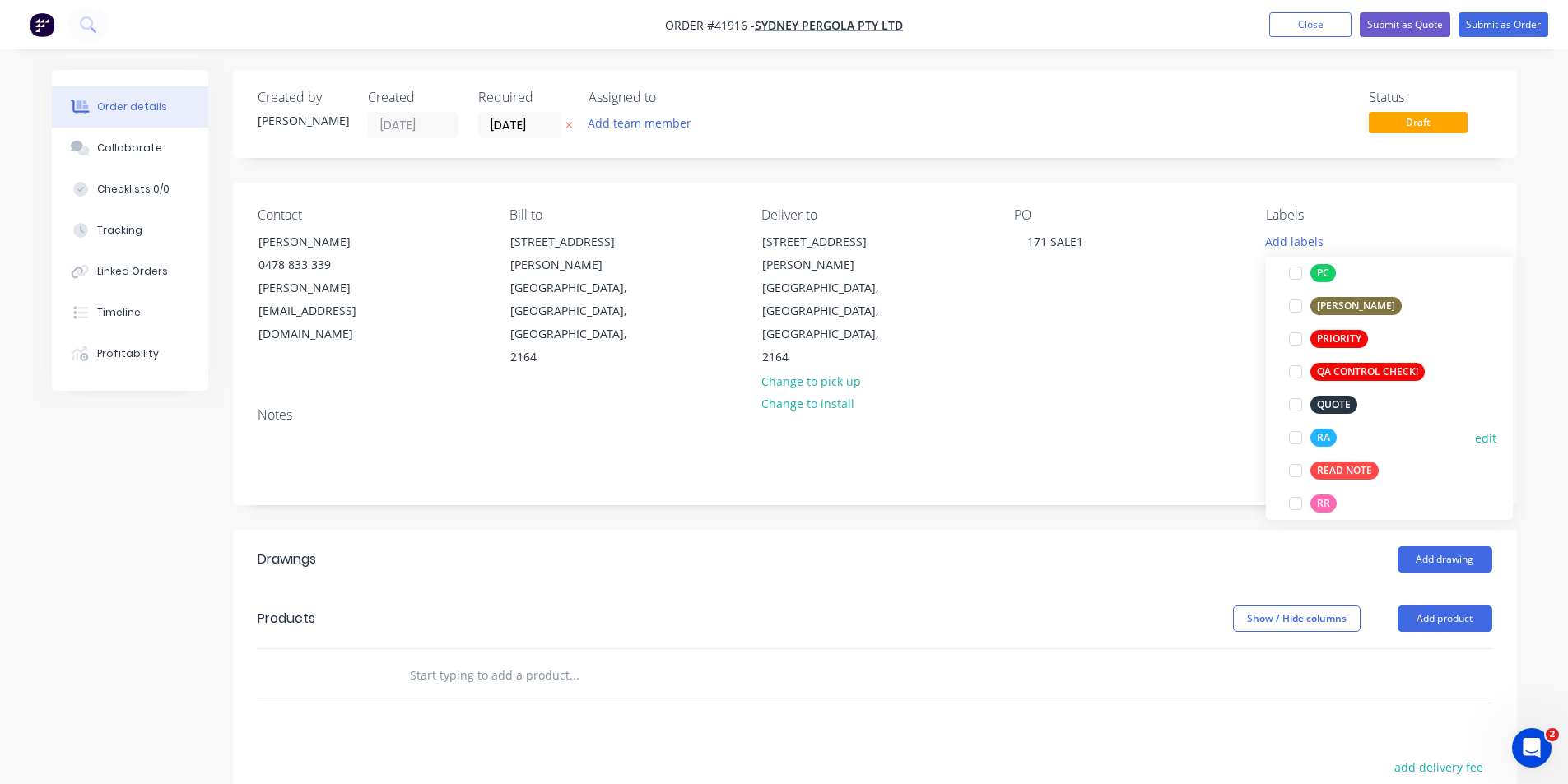
click at [1297, 439] on div at bounding box center [1295, 437] width 33 height 33
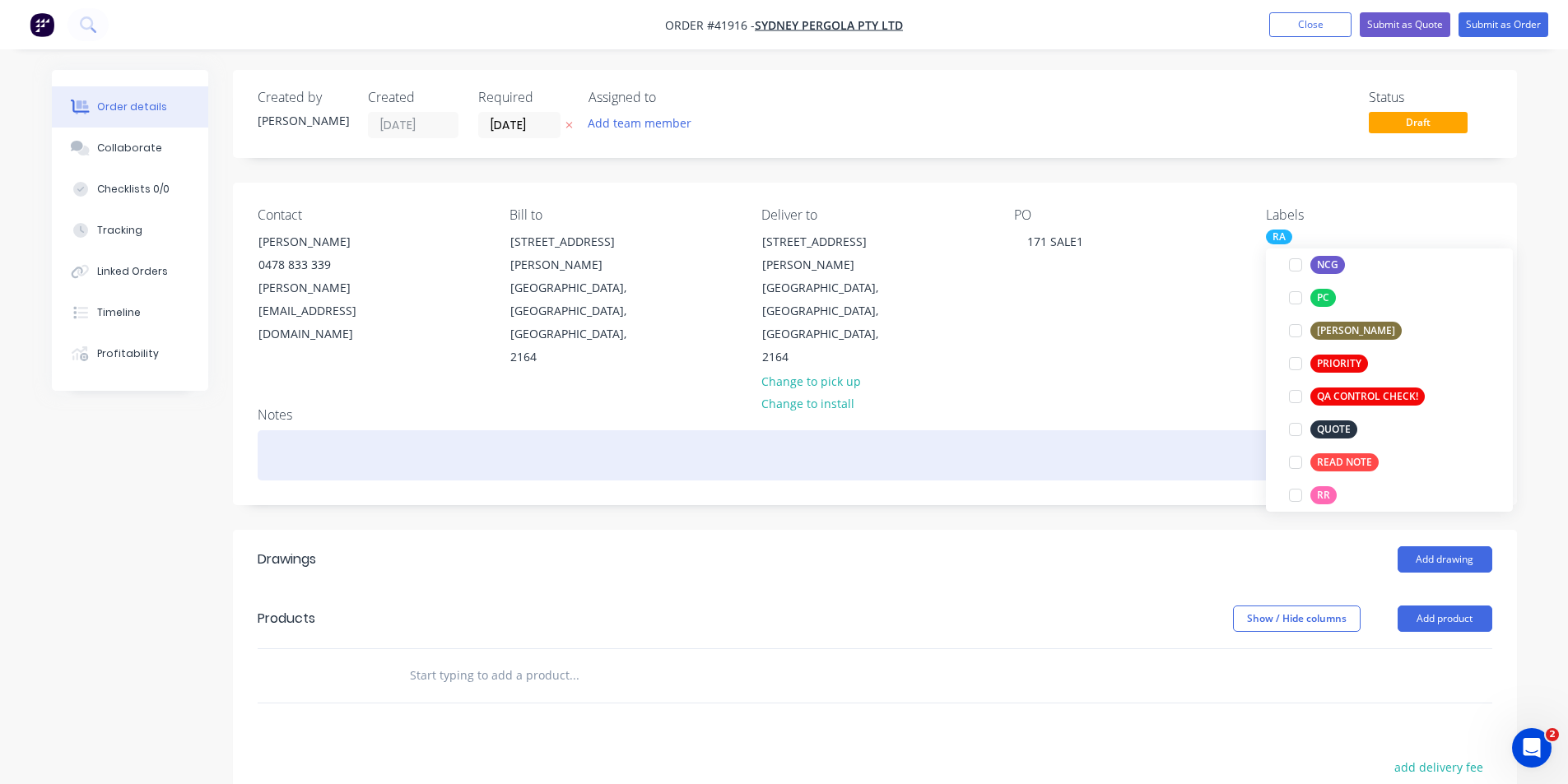
scroll to position [0, 0]
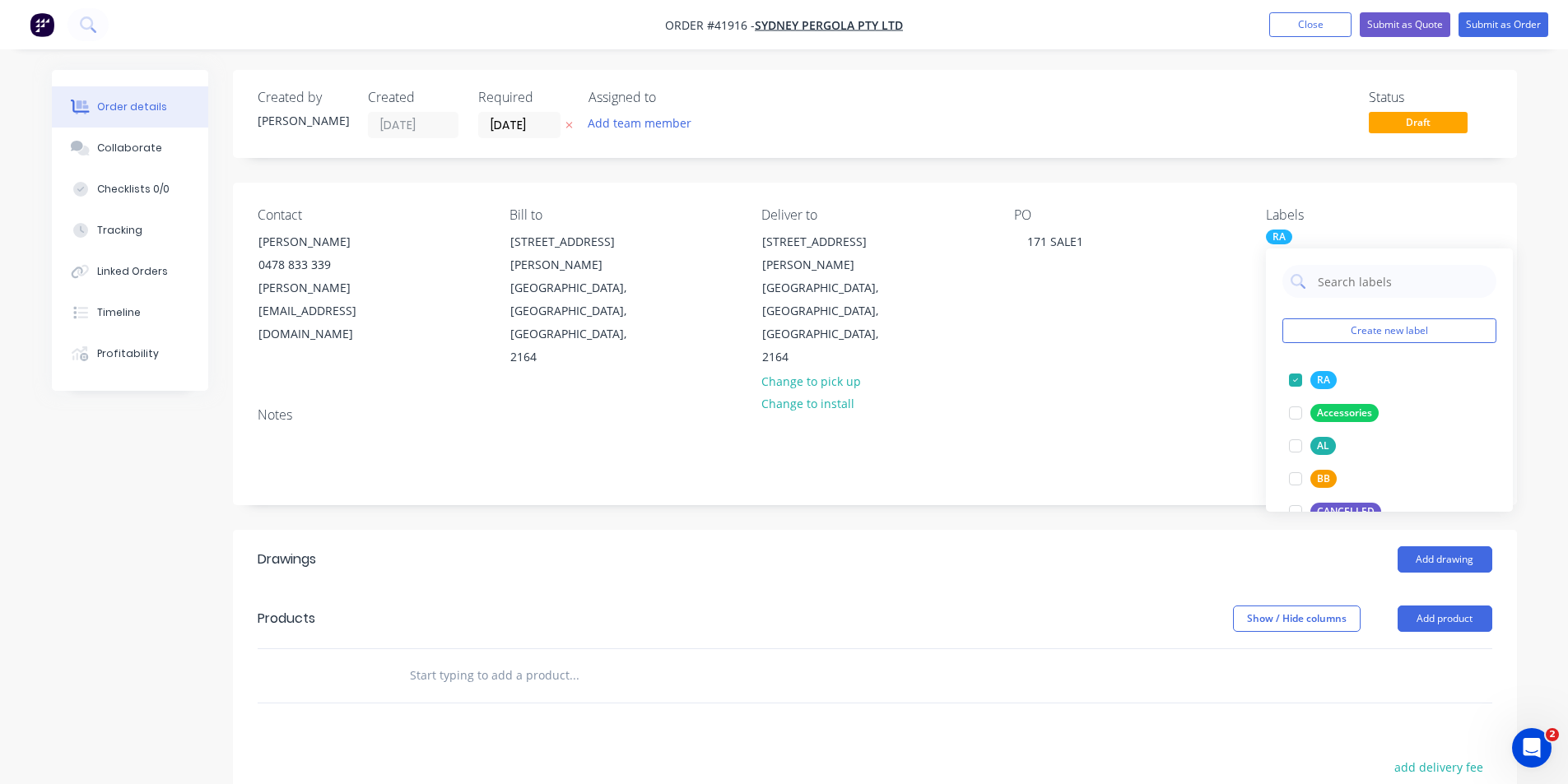
click at [982, 534] on header "Drawings Add drawing" at bounding box center [874, 559] width 1284 height 59
click at [1441, 546] on button "Add drawing" at bounding box center [1444, 559] width 95 height 26
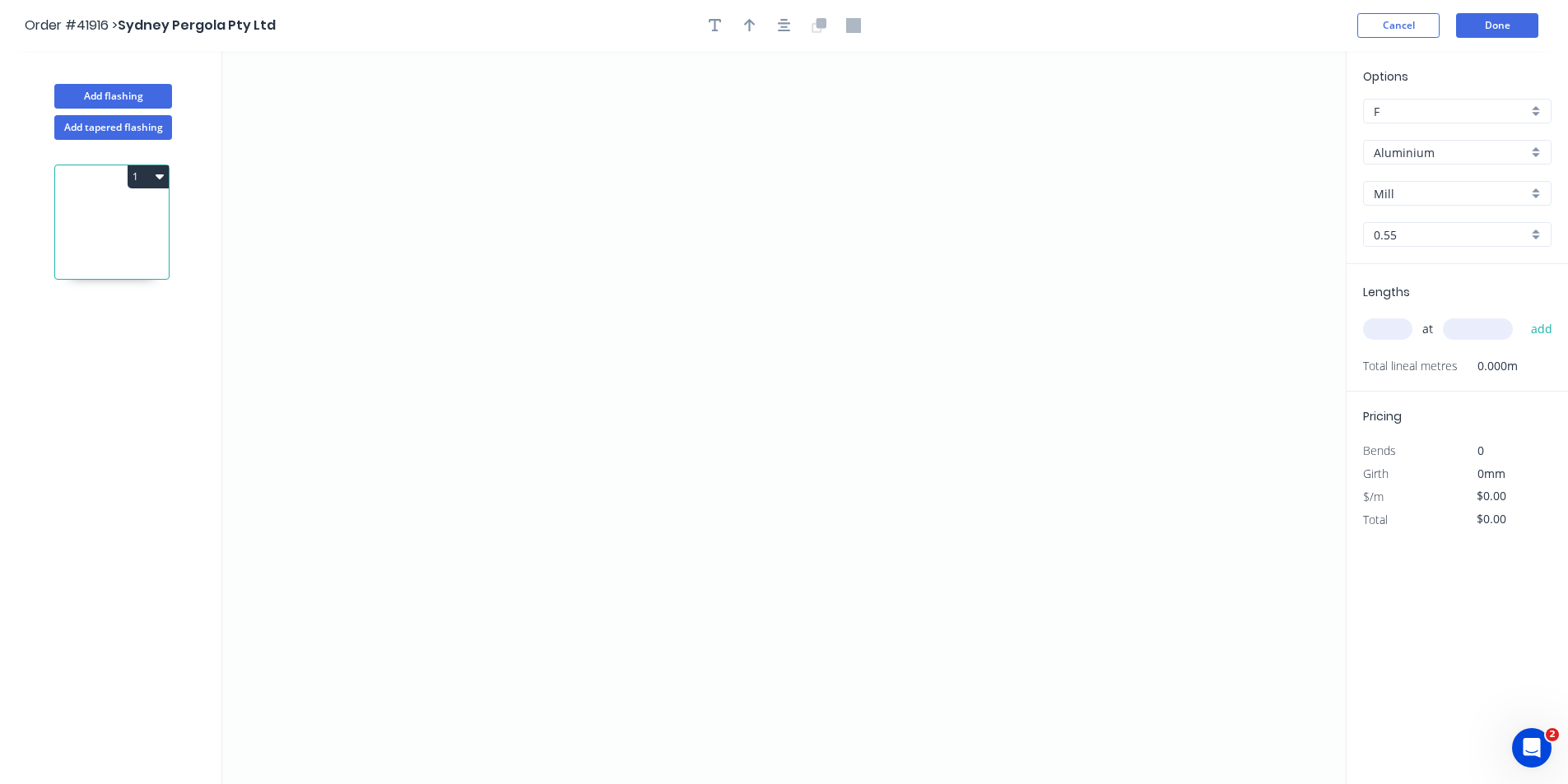
click at [1433, 155] on input "Aluminium" at bounding box center [1450, 152] width 154 height 17
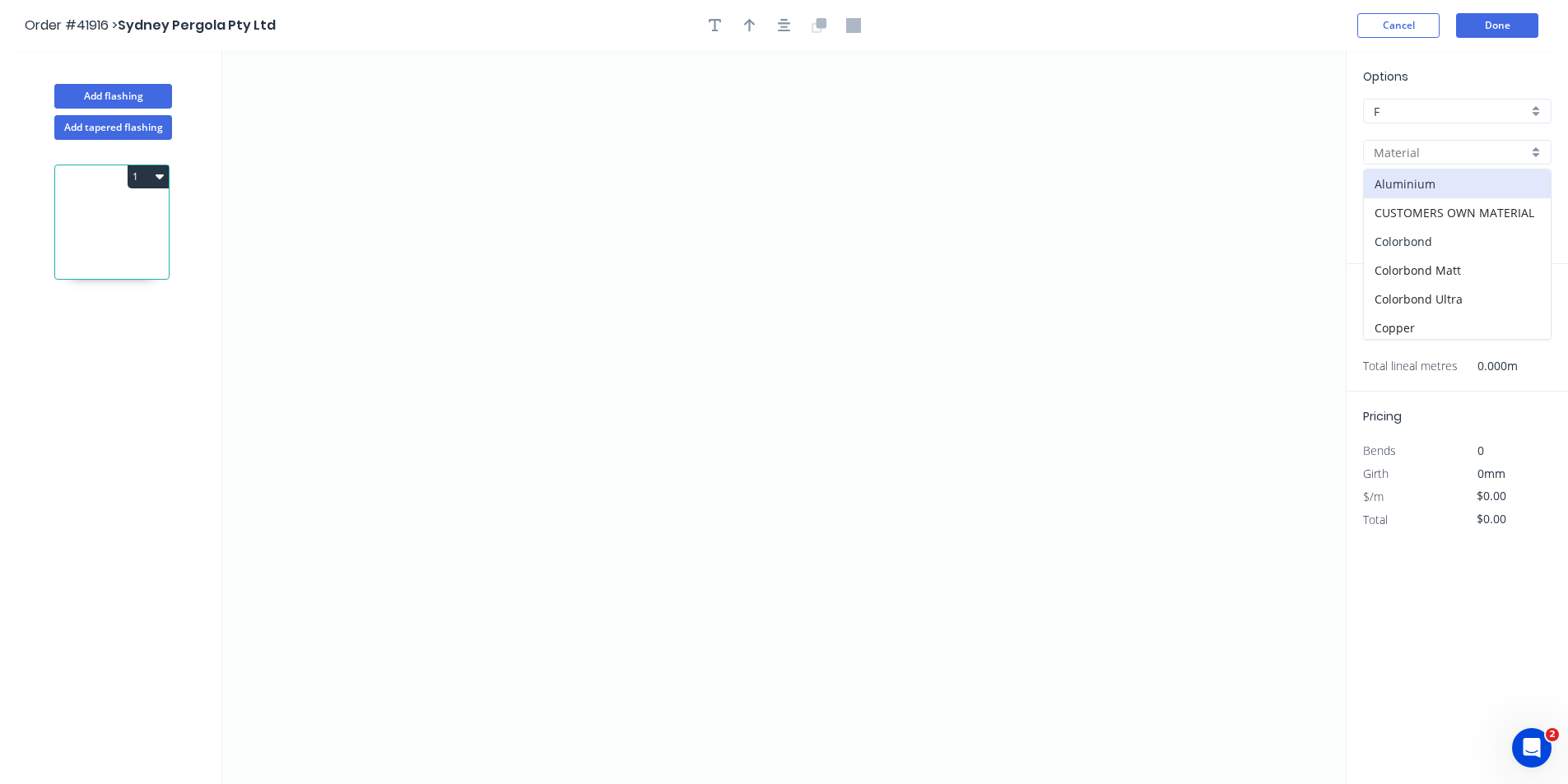
click at [1420, 249] on div "Colorbond" at bounding box center [1456, 241] width 187 height 29
type input "Colorbond"
type input "Basalt"
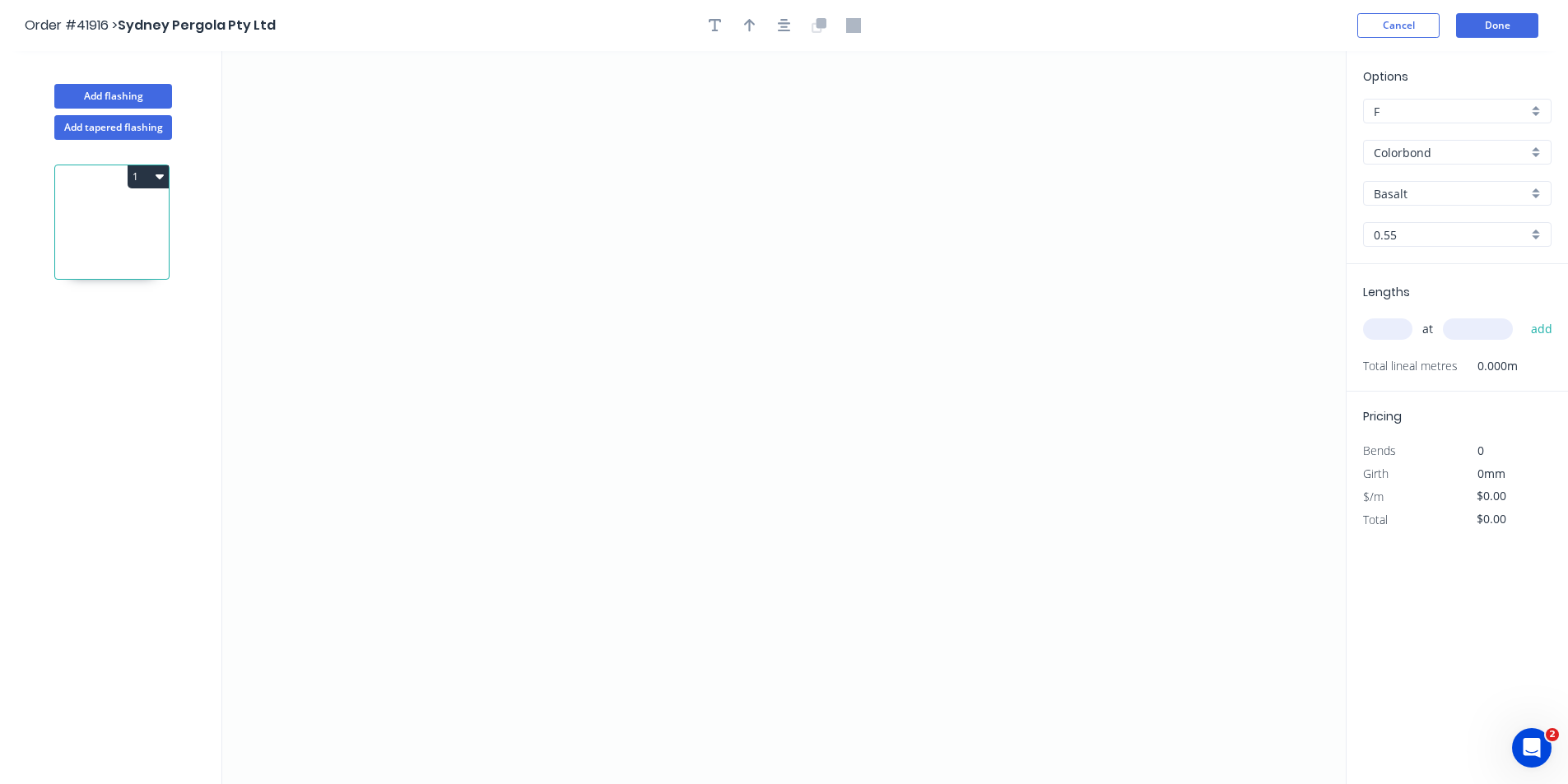
click at [1425, 196] on input "Basalt" at bounding box center [1450, 194] width 154 height 17
click at [1431, 326] on div "Surfmist" at bounding box center [1456, 332] width 187 height 29
type input "Surfmist"
click at [1371, 327] on input "text" at bounding box center [1387, 328] width 49 height 21
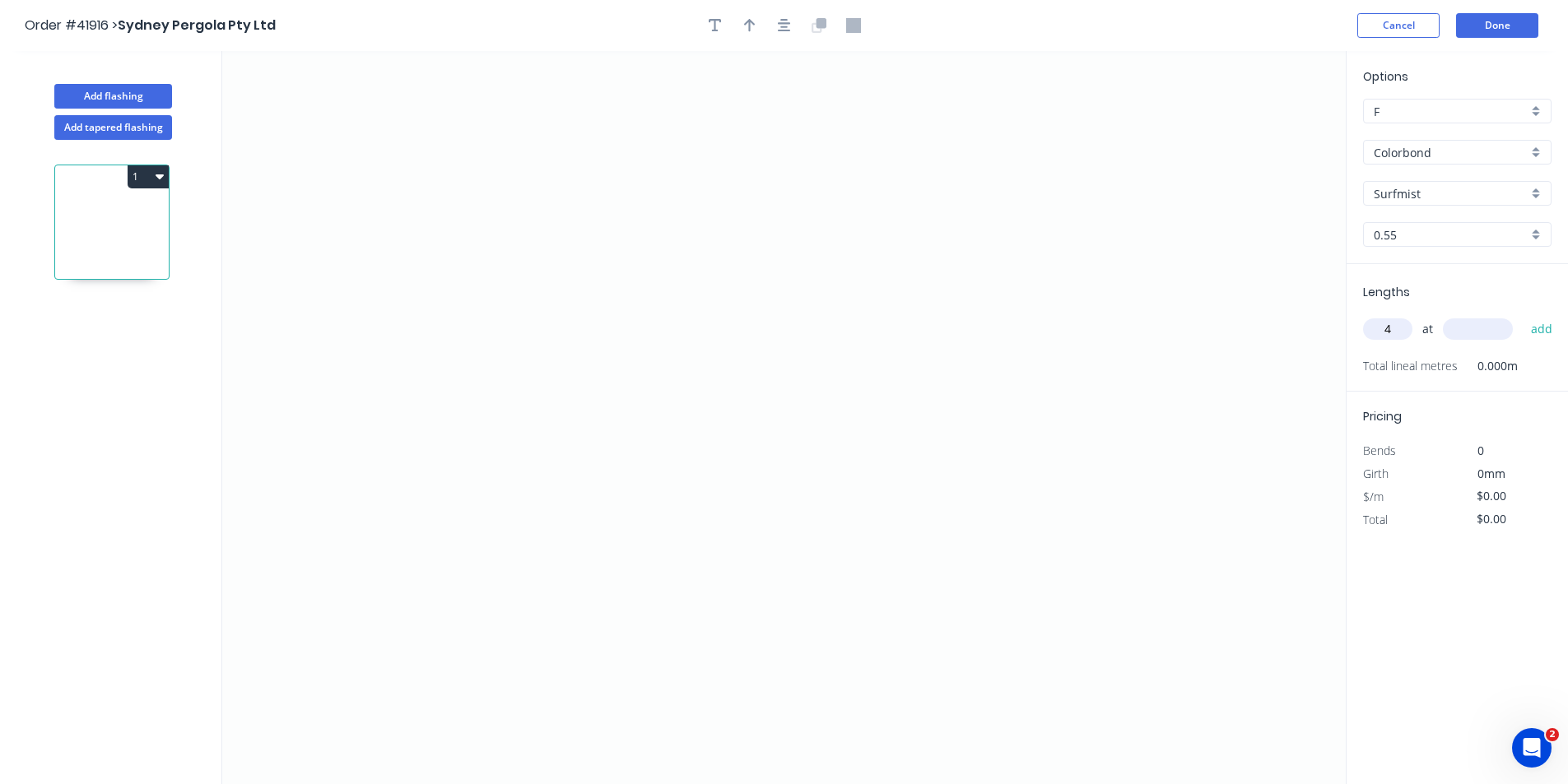
type input "4"
type input "4000"
click at [1522, 315] on button "add" at bounding box center [1542, 328] width 39 height 28
click at [547, 346] on icon "0" at bounding box center [784, 417] width 1123 height 732
click at [484, 346] on icon "0" at bounding box center [784, 417] width 1123 height 732
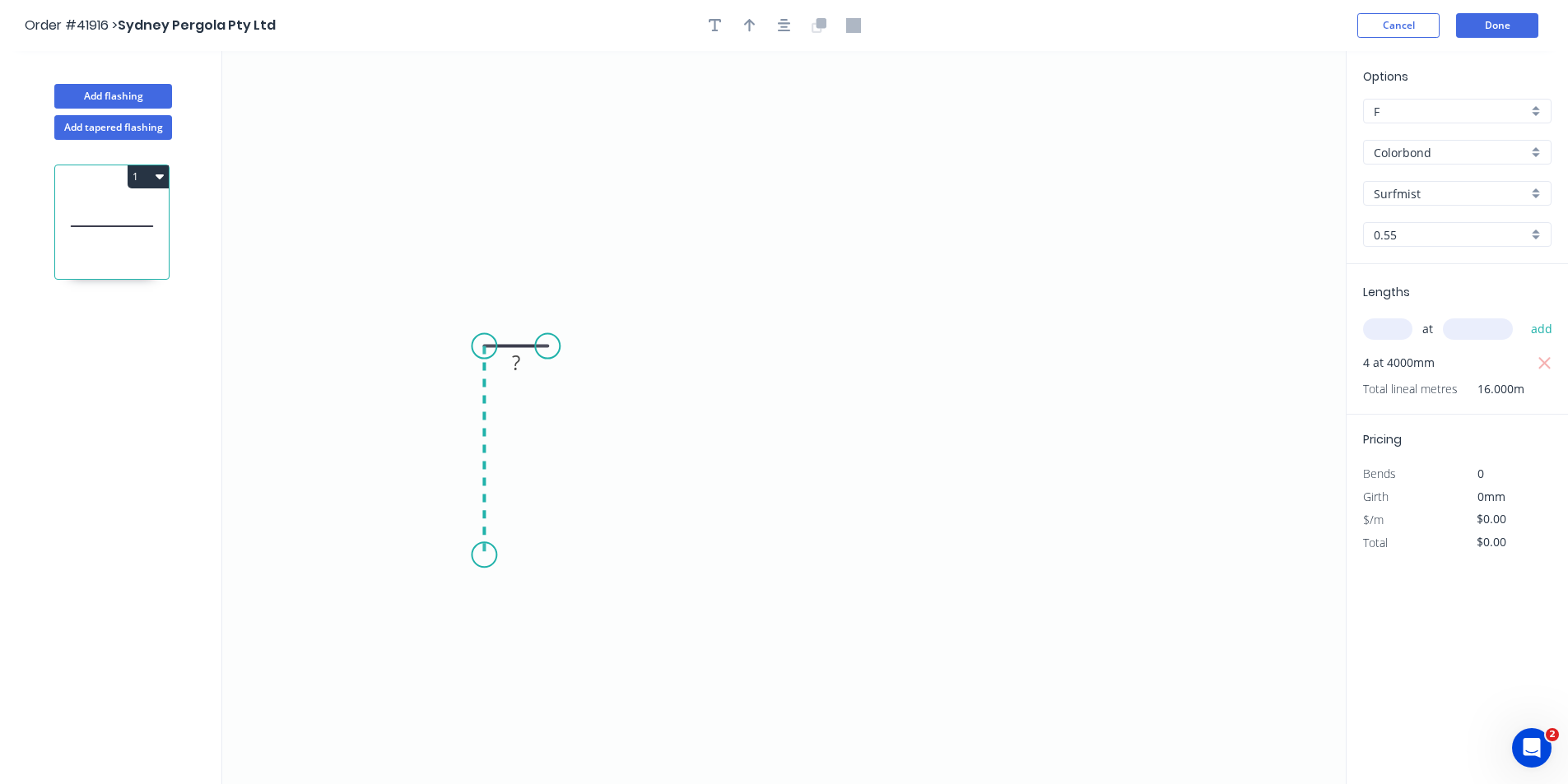
click at [479, 555] on icon "0 ?" at bounding box center [784, 417] width 1123 height 732
click at [711, 557] on icon "0 ? ?" at bounding box center [784, 417] width 1123 height 732
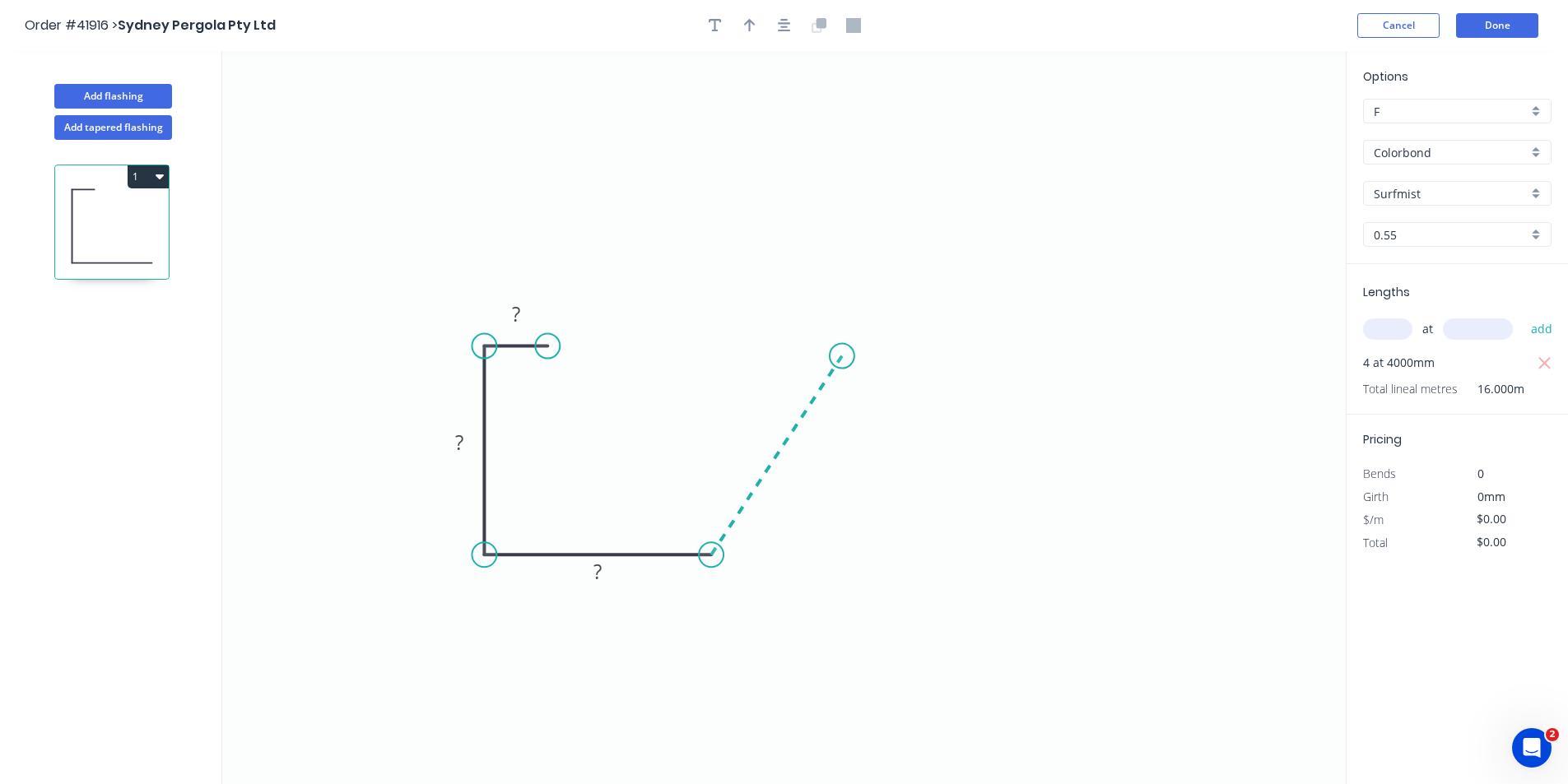
click at [842, 356] on icon at bounding box center [776, 455] width 131 height 199
click at [849, 200] on icon "0 ? ? ? ? ? º" at bounding box center [784, 417] width 1123 height 732
click at [792, 195] on icon "0 ? ? ? ? ? ? º ? º" at bounding box center [784, 417] width 1123 height 732
click at [793, 238] on icon "0 ? ? ? ? ? ? ? º ? º" at bounding box center [784, 417] width 1123 height 732
click at [793, 238] on circle at bounding box center [791, 237] width 25 height 25
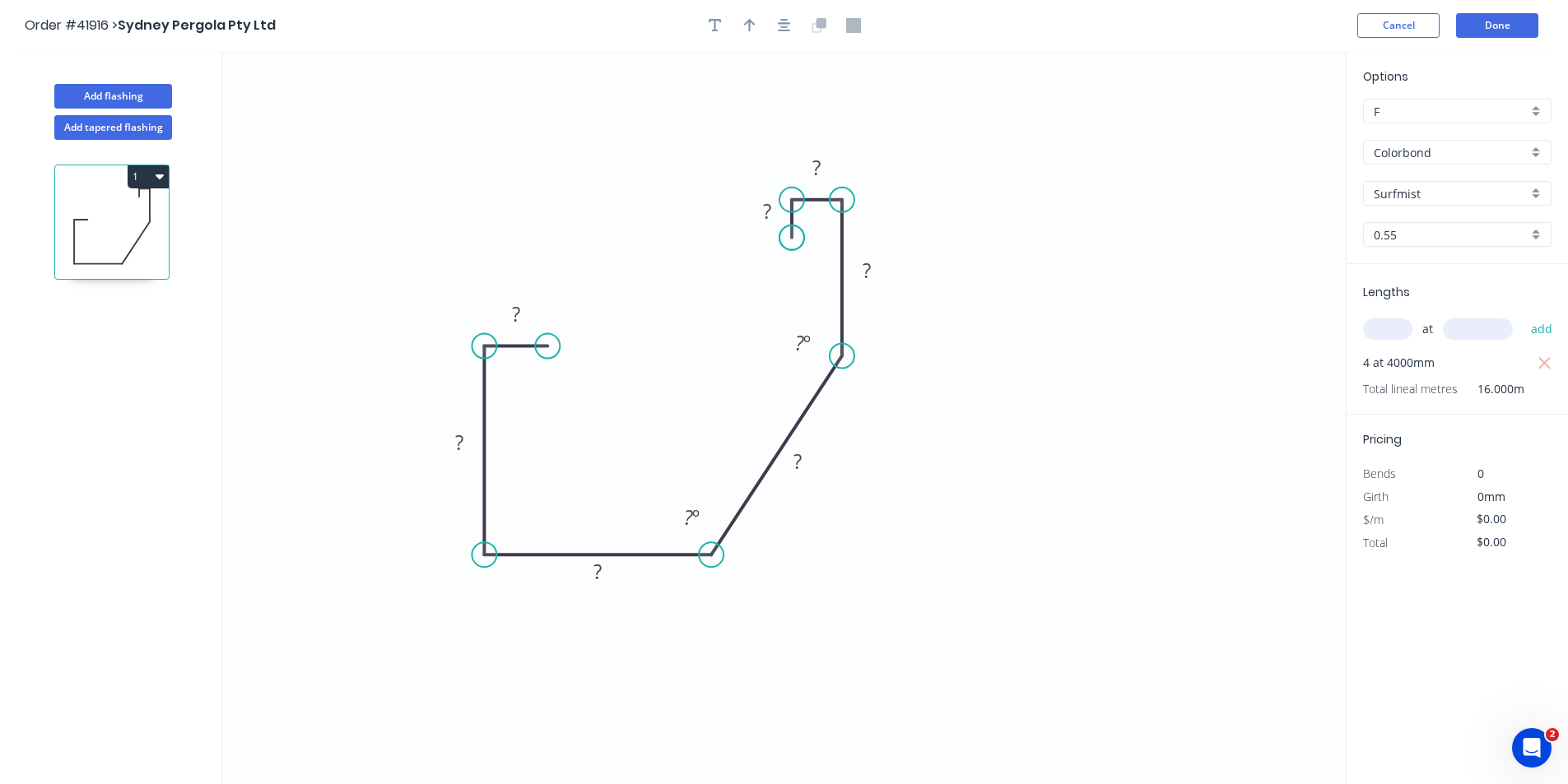
click at [793, 238] on circle at bounding box center [791, 237] width 25 height 25
click at [781, 19] on icon "button" at bounding box center [784, 25] width 14 height 14
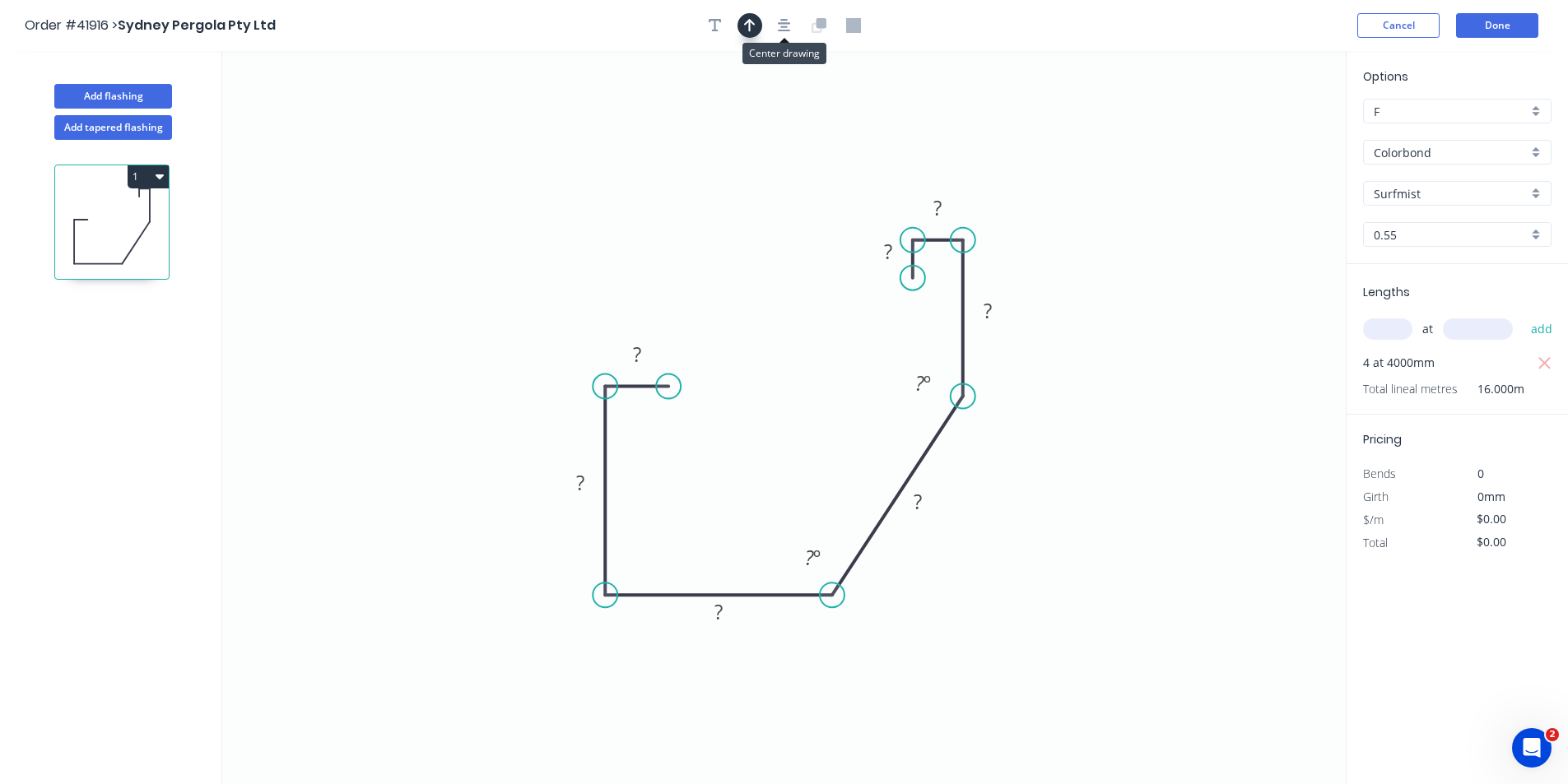
click at [742, 25] on button "button" at bounding box center [749, 25] width 25 height 25
drag, startPoint x: 1263, startPoint y: 131, endPoint x: 1047, endPoint y: 524, distance: 448.4
click at [1143, 505] on icon at bounding box center [1151, 479] width 15 height 52
click at [1047, 524] on icon at bounding box center [1048, 505] width 15 height 52
click at [1047, 524] on icon at bounding box center [1060, 511] width 47 height 47
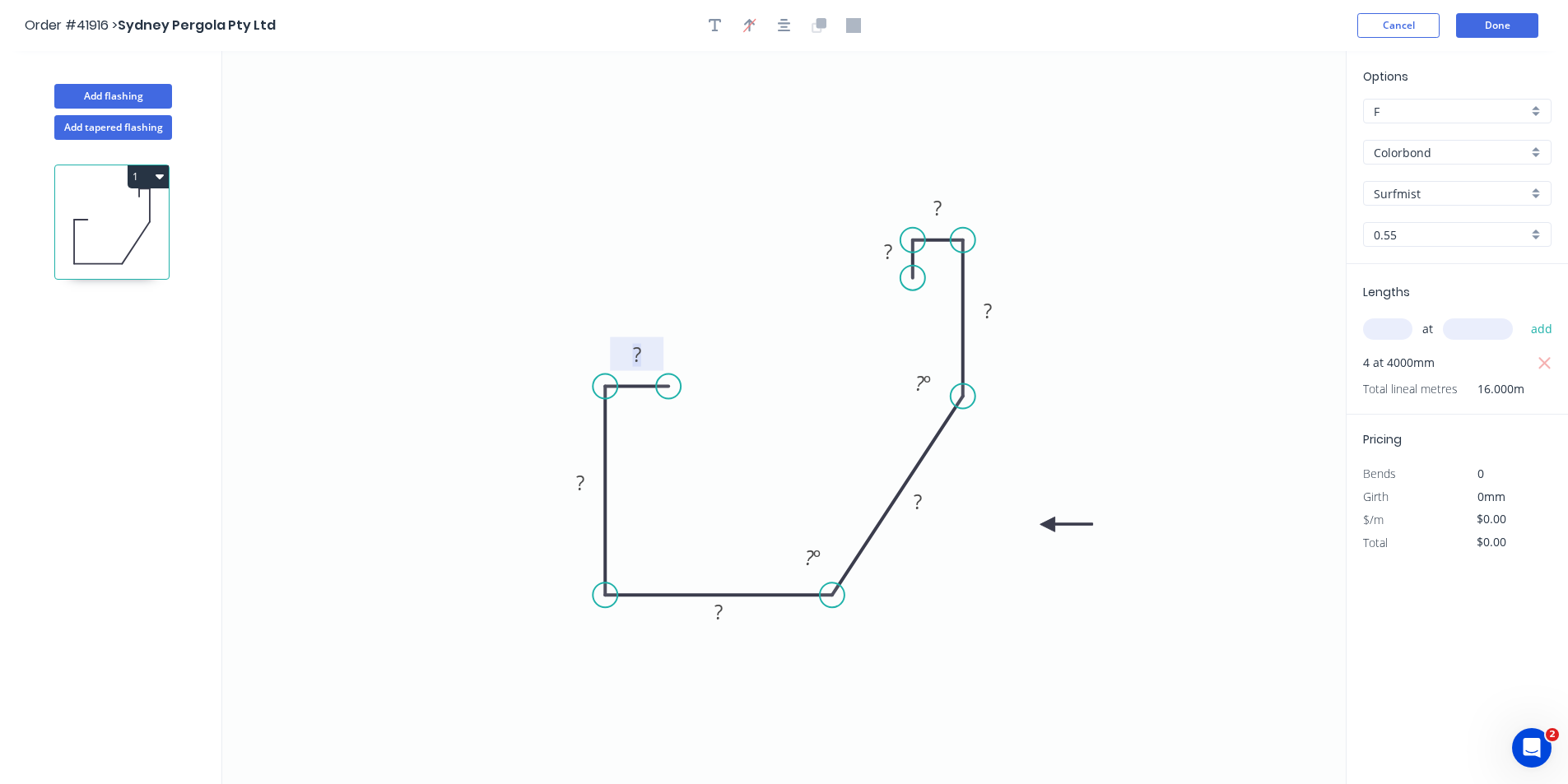
click at [644, 359] on rect at bounding box center [636, 355] width 33 height 23
type input "$11.58"
type input "$185.28"
click at [1481, 25] on button "Done" at bounding box center [1496, 25] width 82 height 25
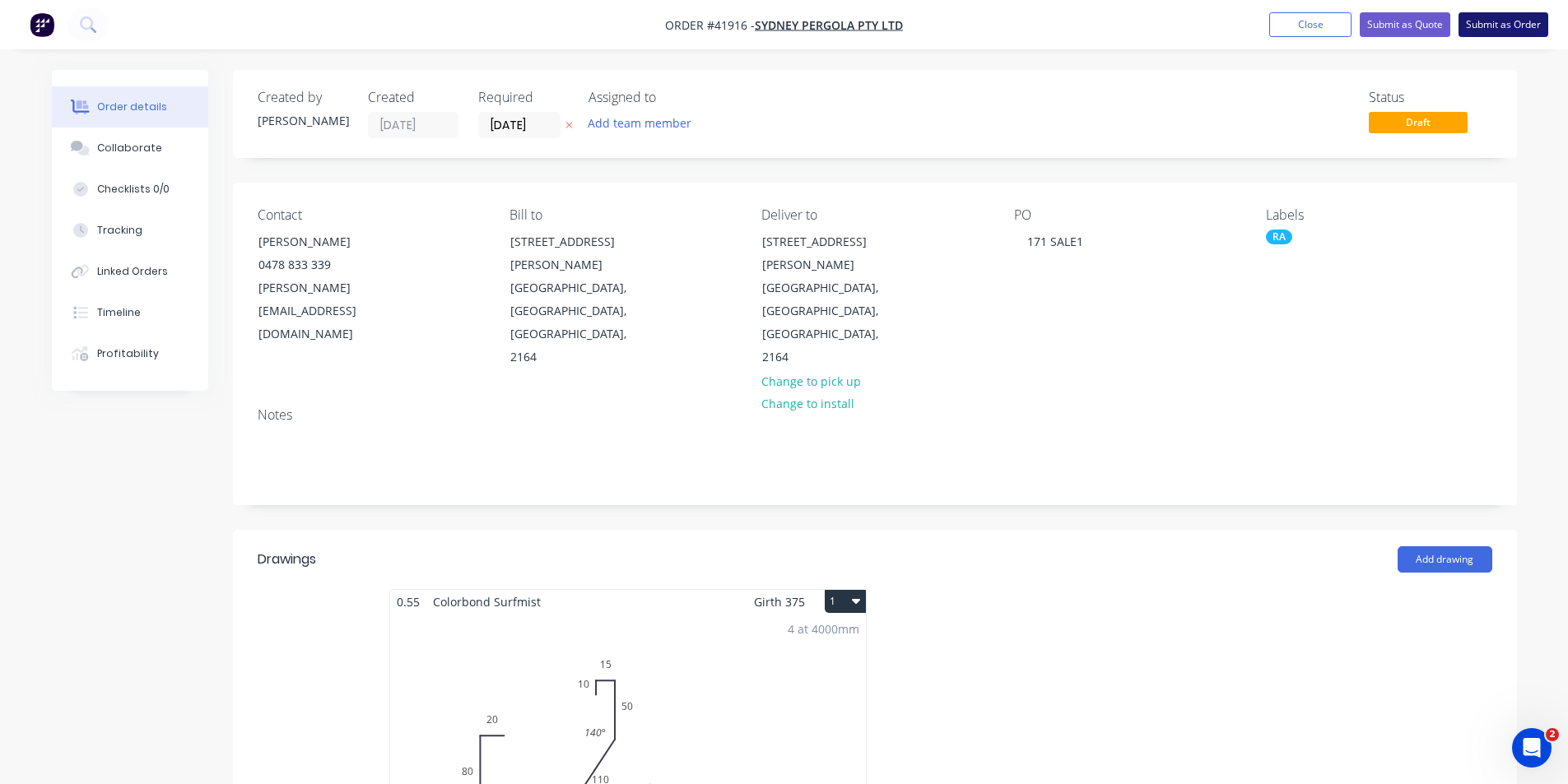
click at [1477, 25] on button "Submit as Order" at bounding box center [1503, 25] width 90 height 25
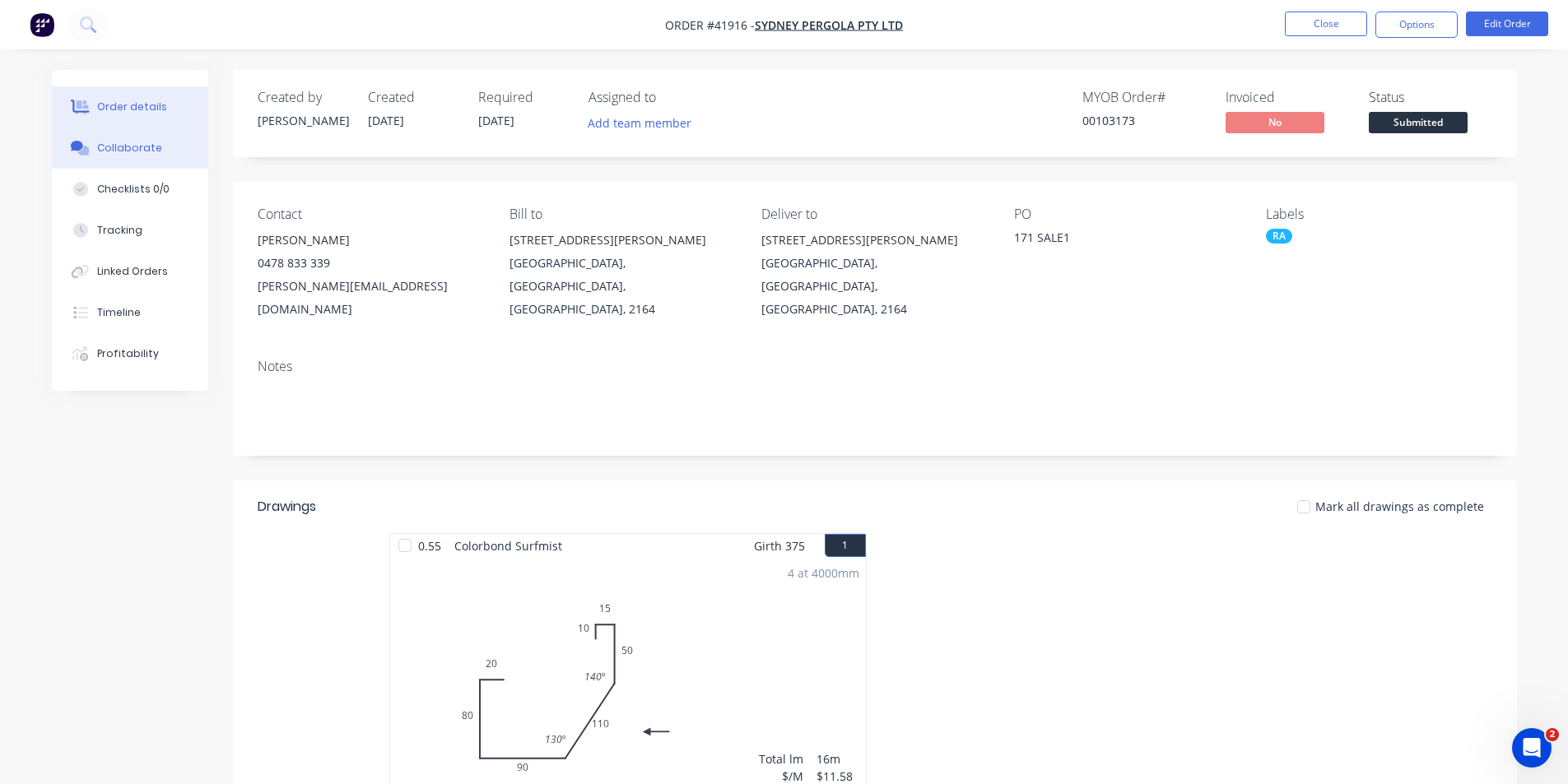
click at [124, 155] on div "Collaborate" at bounding box center [129, 148] width 65 height 15
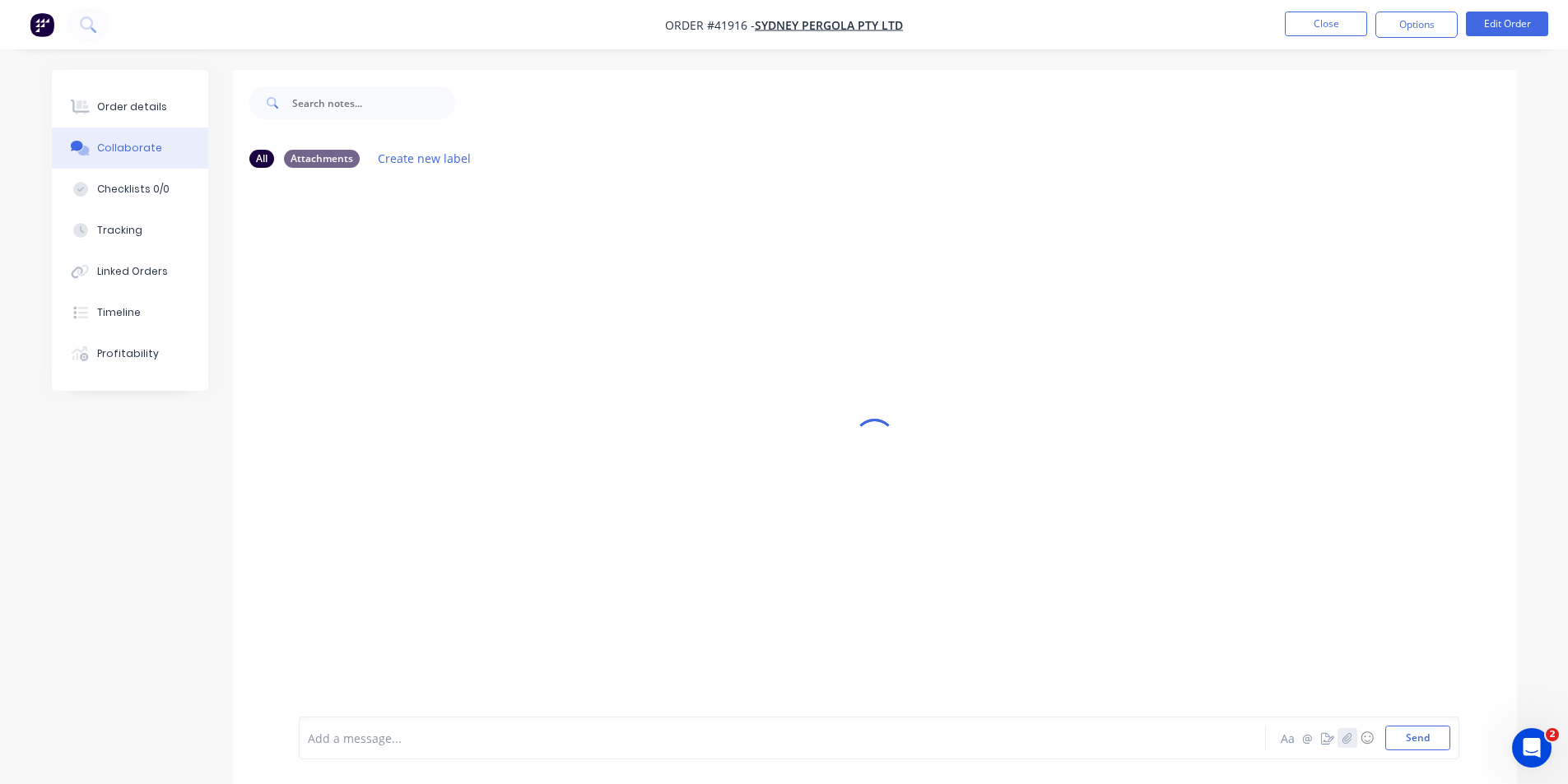
click at [1353, 737] on button "button" at bounding box center [1346, 737] width 19 height 19
click at [1406, 747] on button "Send" at bounding box center [1417, 737] width 65 height 25
click at [75, 108] on icon at bounding box center [80, 107] width 19 height 15
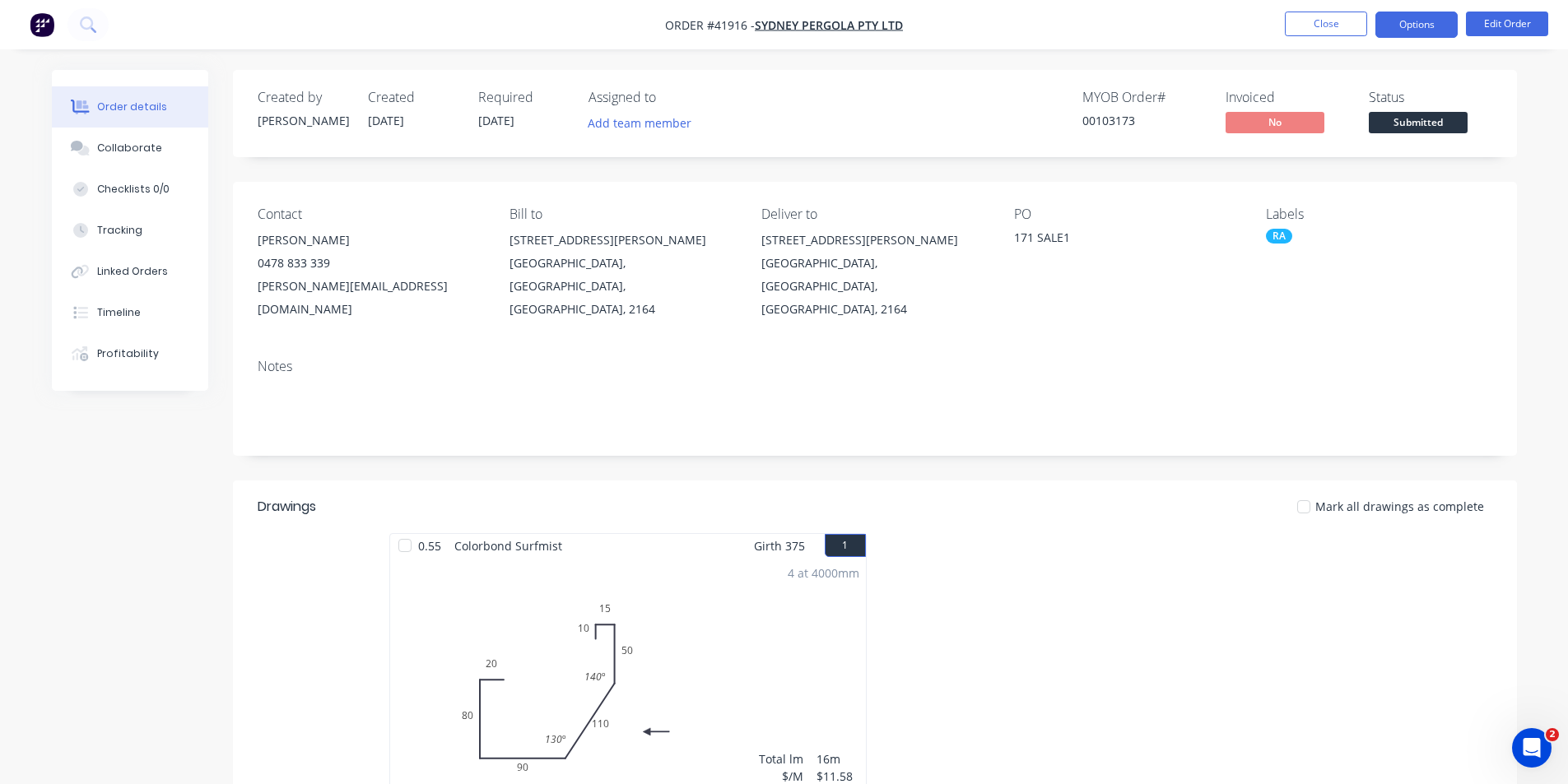
click at [1405, 21] on button "Options" at bounding box center [1416, 25] width 82 height 26
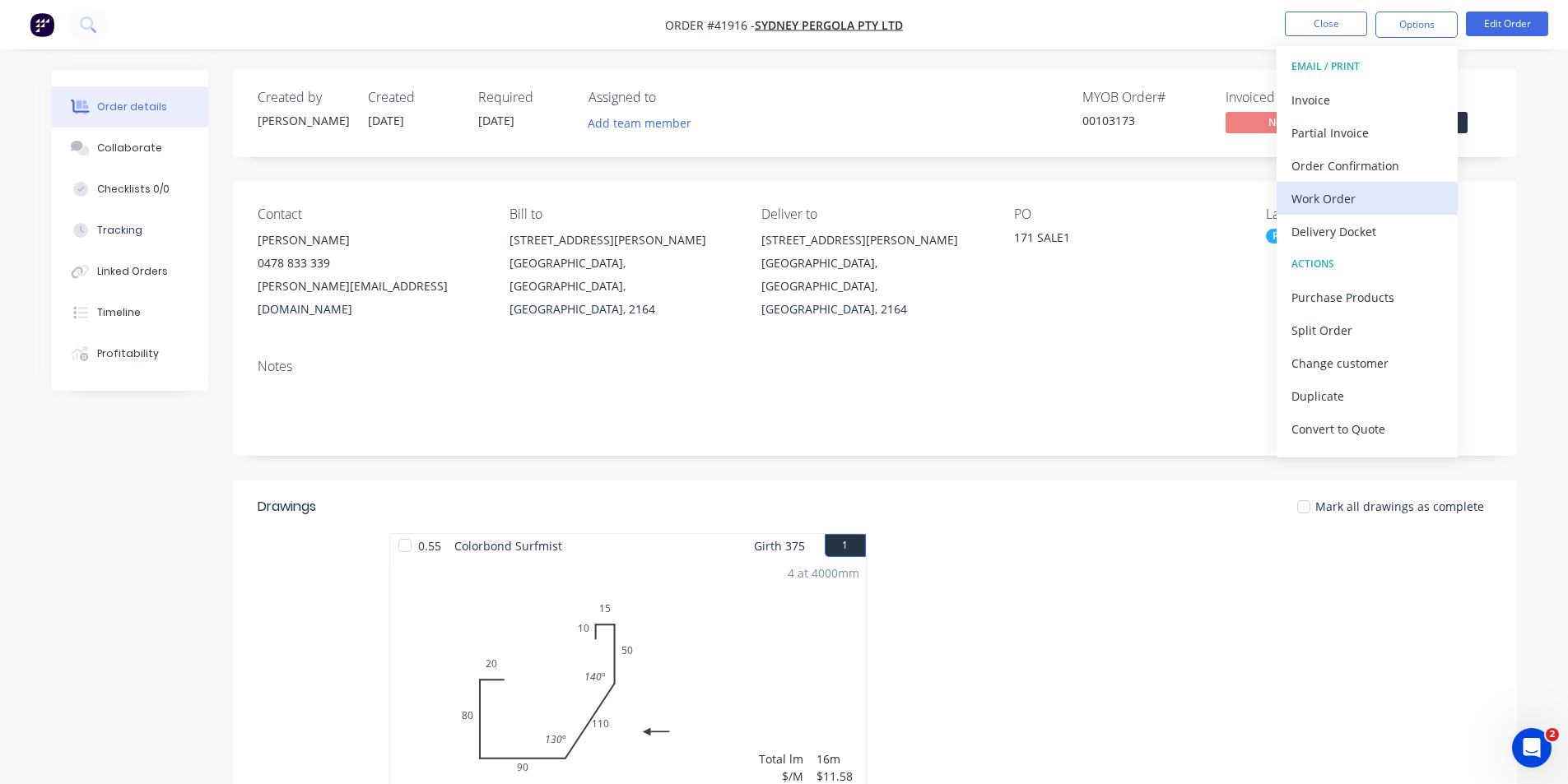
click at [1364, 205] on div "Work Order" at bounding box center [1367, 199] width 151 height 24
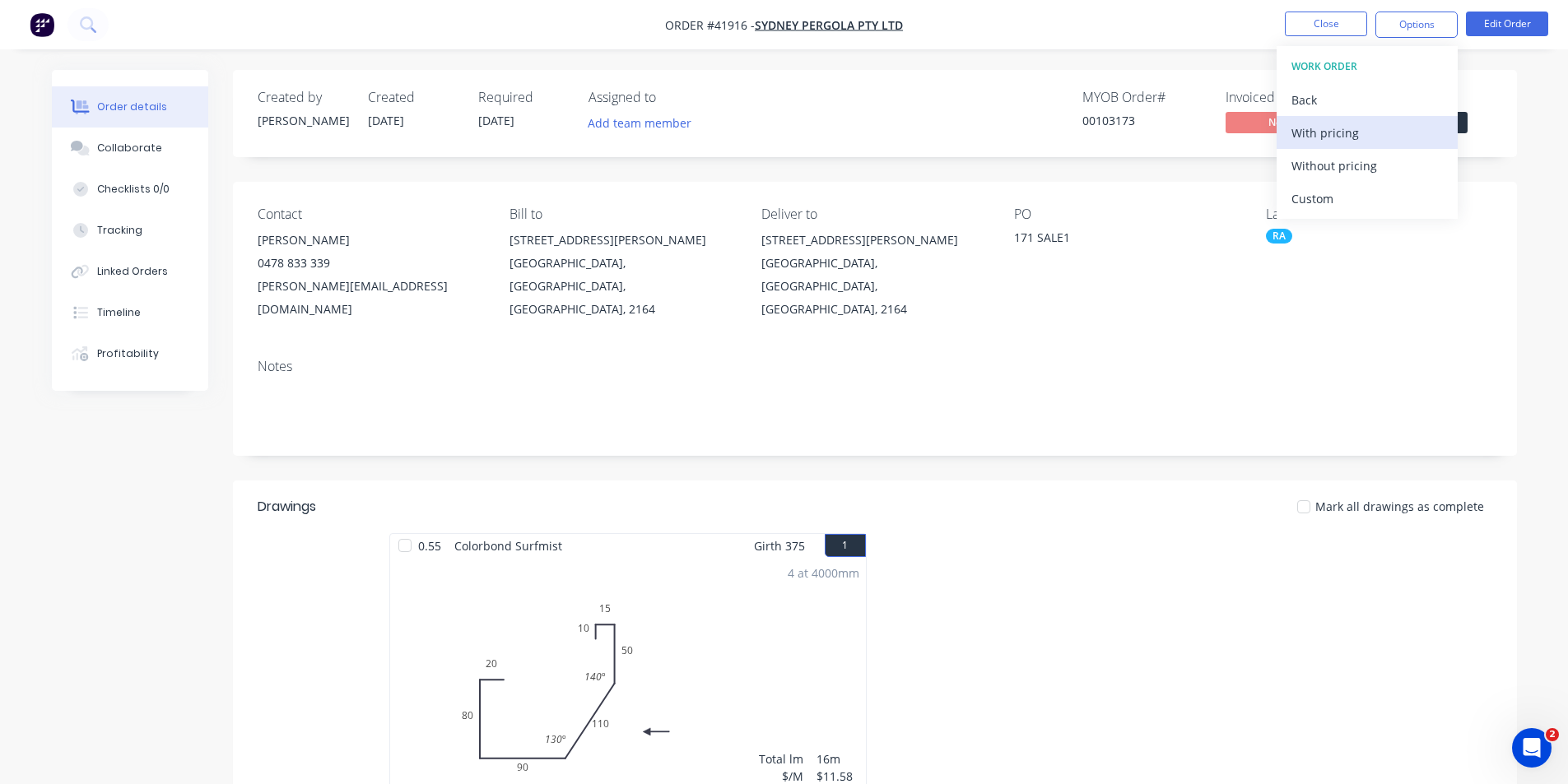
drag, startPoint x: 1364, startPoint y: 205, endPoint x: 1359, endPoint y: 133, distance: 72.2
click at [1359, 133] on div "With pricing" at bounding box center [1367, 133] width 151 height 24
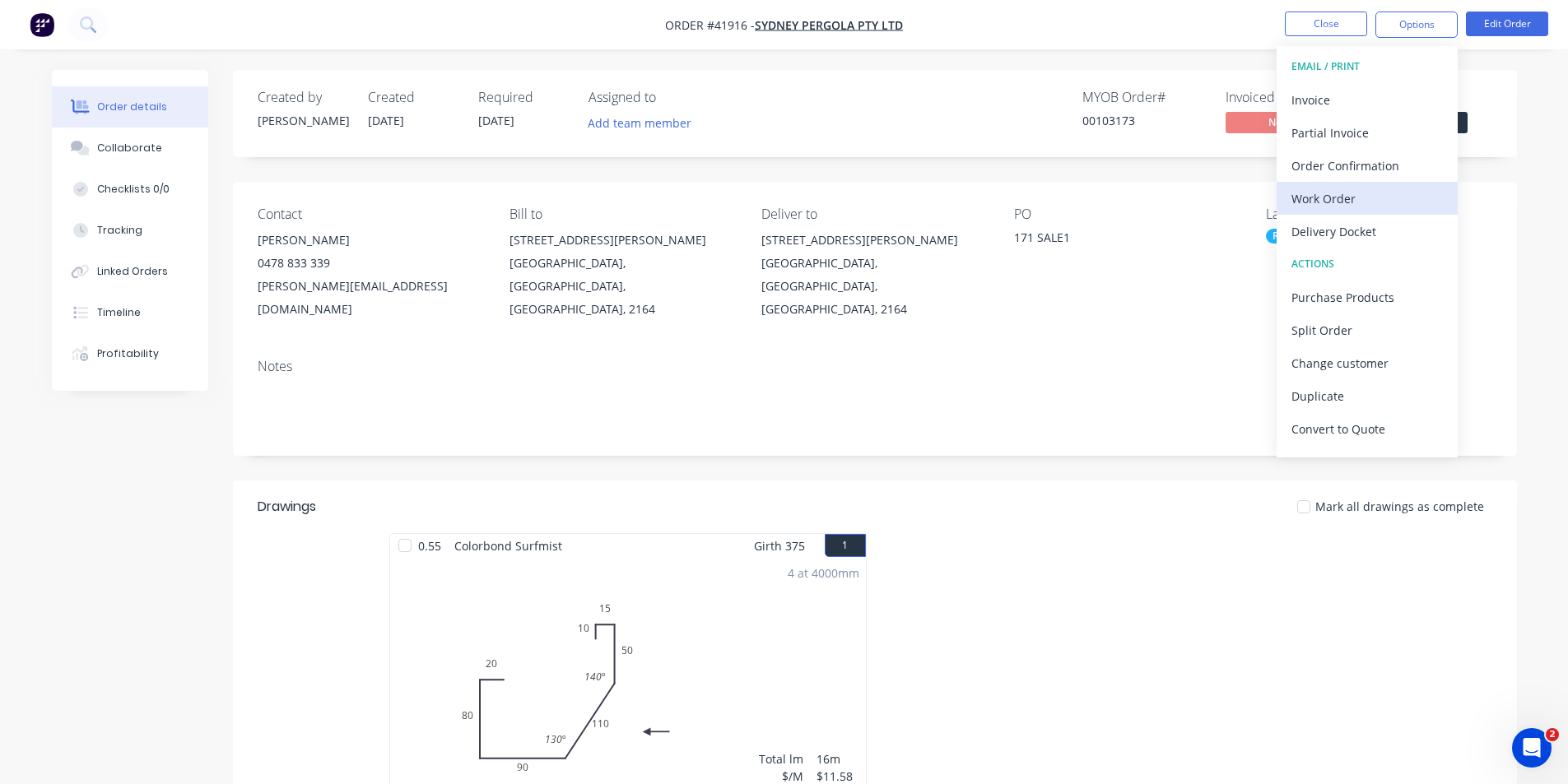
click at [1320, 194] on div "Work Order" at bounding box center [1367, 199] width 151 height 24
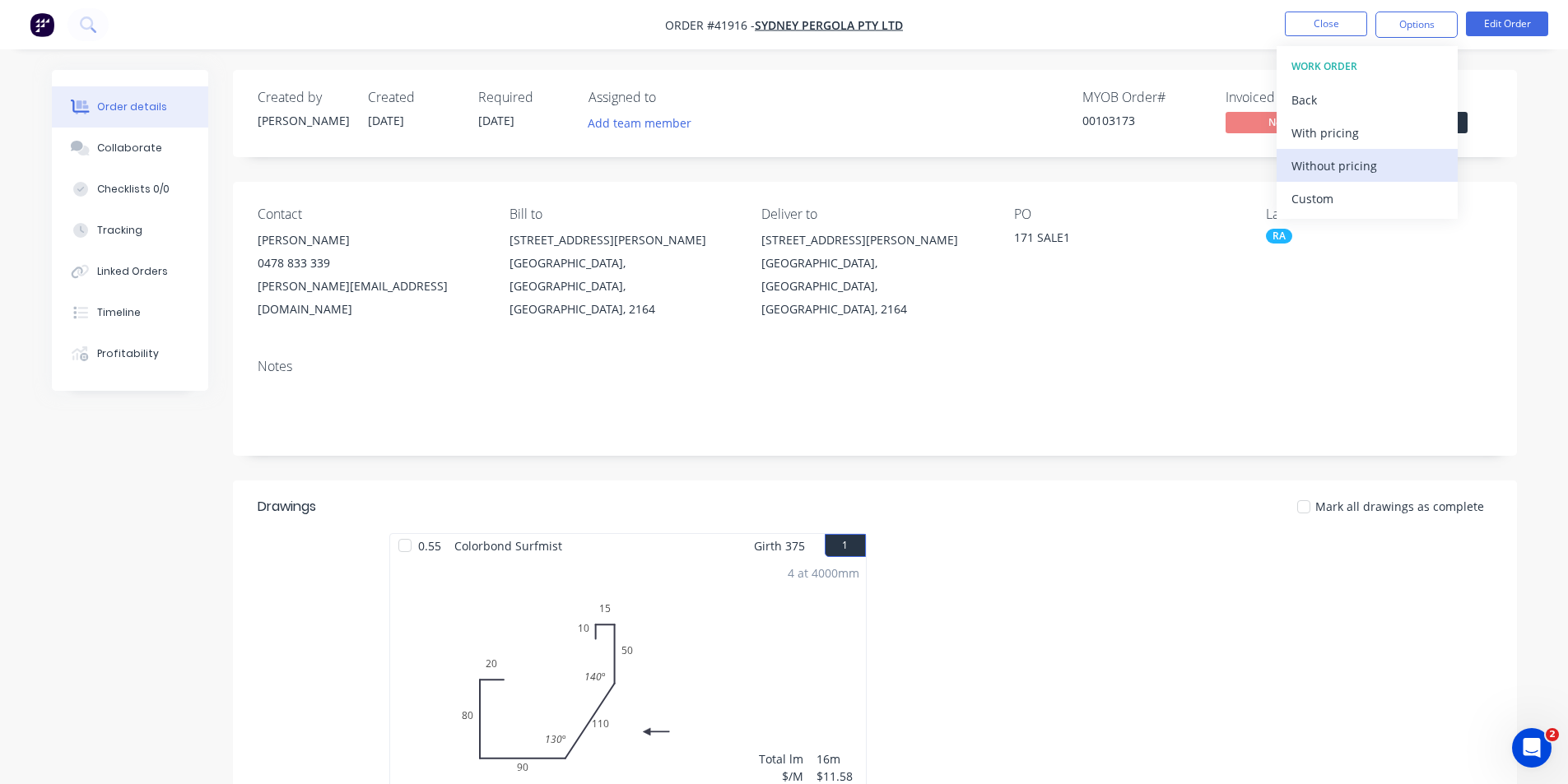
drag, startPoint x: 1320, startPoint y: 194, endPoint x: 1329, endPoint y: 169, distance: 26.6
click at [1329, 169] on div "Without pricing" at bounding box center [1367, 166] width 151 height 24
click at [1328, 160] on div "Order Confirmation" at bounding box center [1367, 166] width 151 height 24
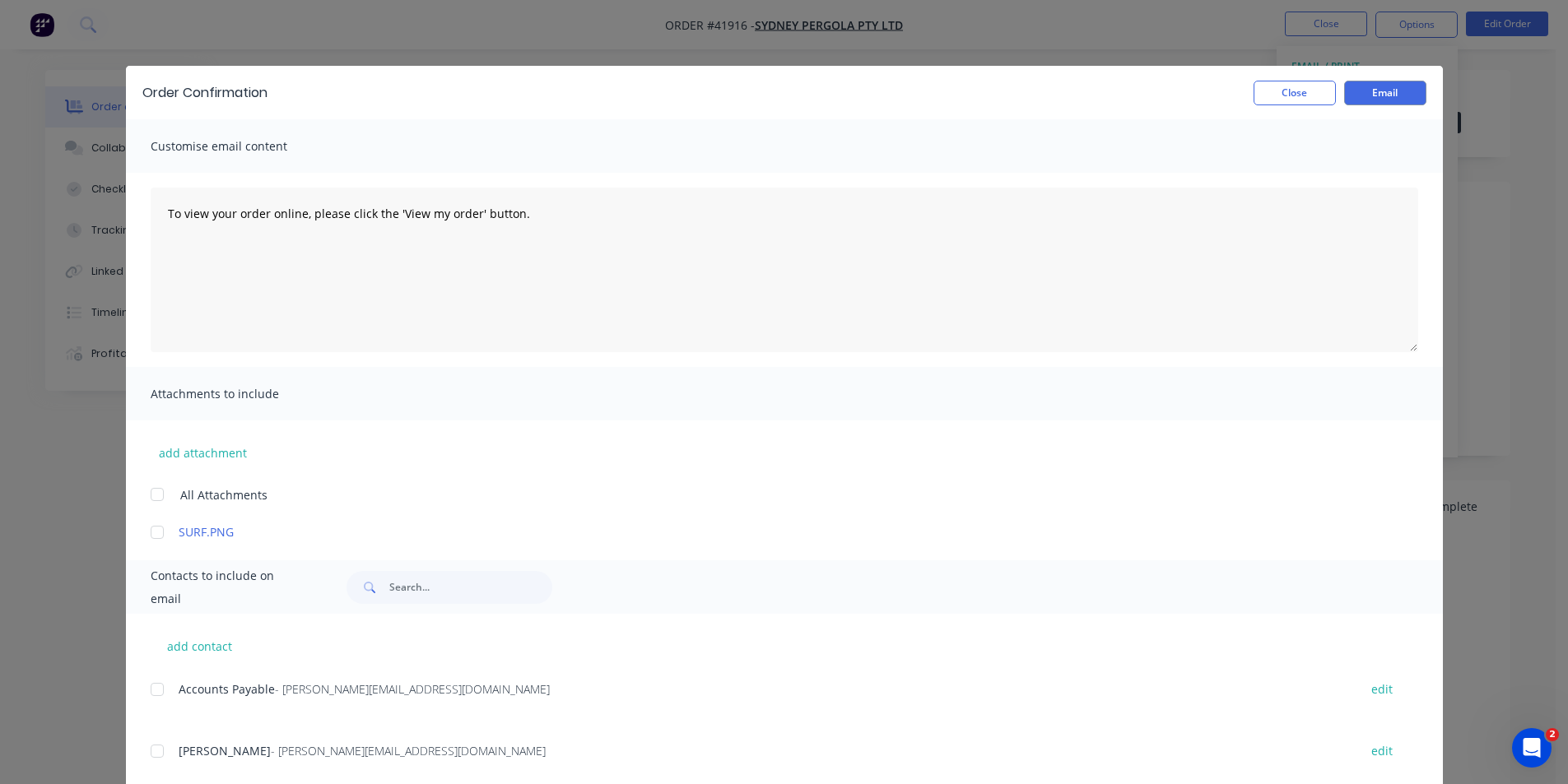
drag, startPoint x: 150, startPoint y: 748, endPoint x: 161, endPoint y: 739, distance: 14.2
click at [151, 748] on div at bounding box center [157, 750] width 33 height 33
click at [1391, 94] on button "Email" at bounding box center [1384, 92] width 82 height 25
click at [1279, 91] on button "Close" at bounding box center [1294, 92] width 82 height 25
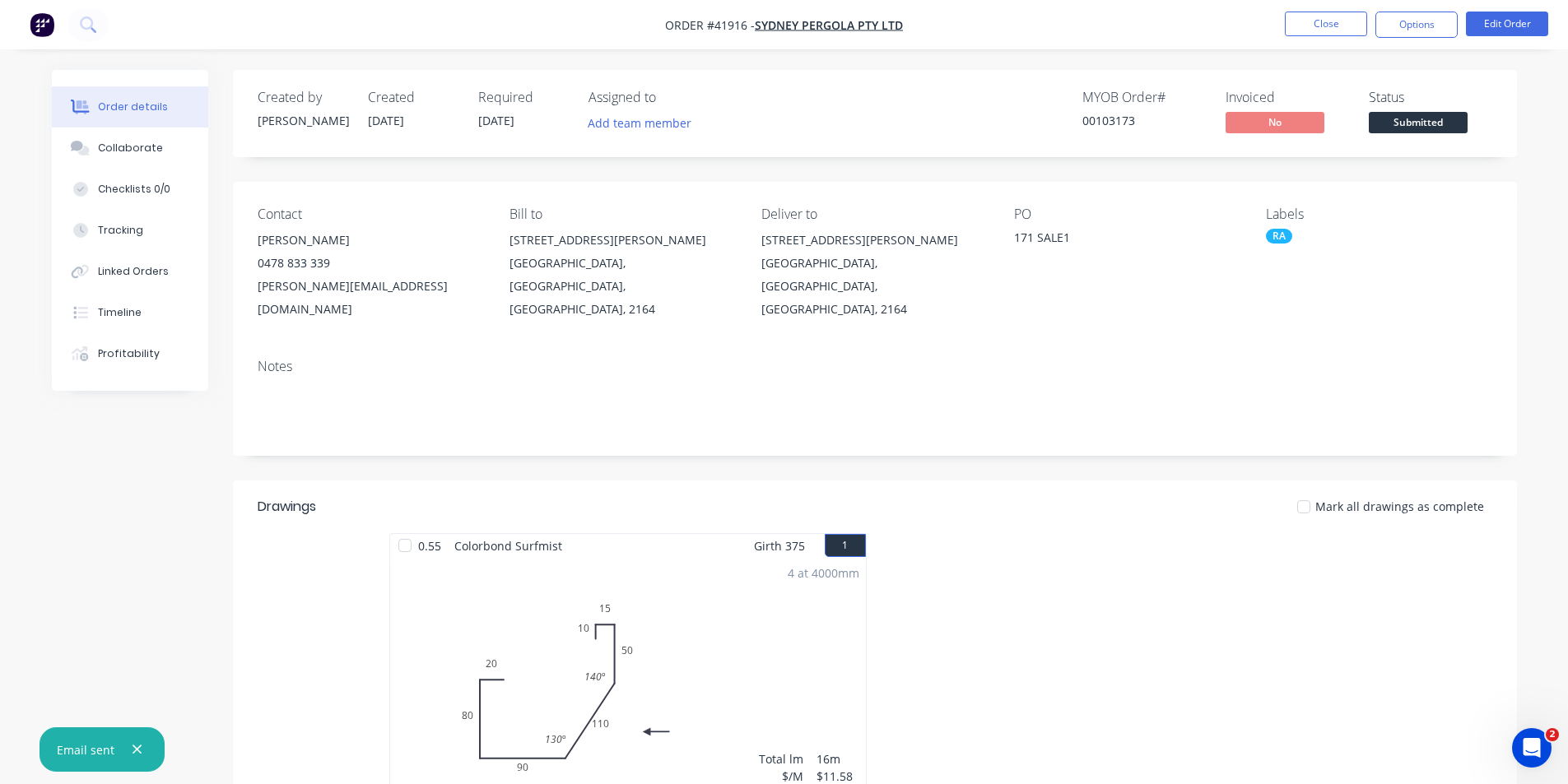
click at [1188, 36] on nav "Order #41916 - Sydney Pergola Pty Ltd Close Options Edit Order" at bounding box center [784, 25] width 1568 height 49
click at [1304, 30] on button "Close" at bounding box center [1325, 24] width 82 height 25
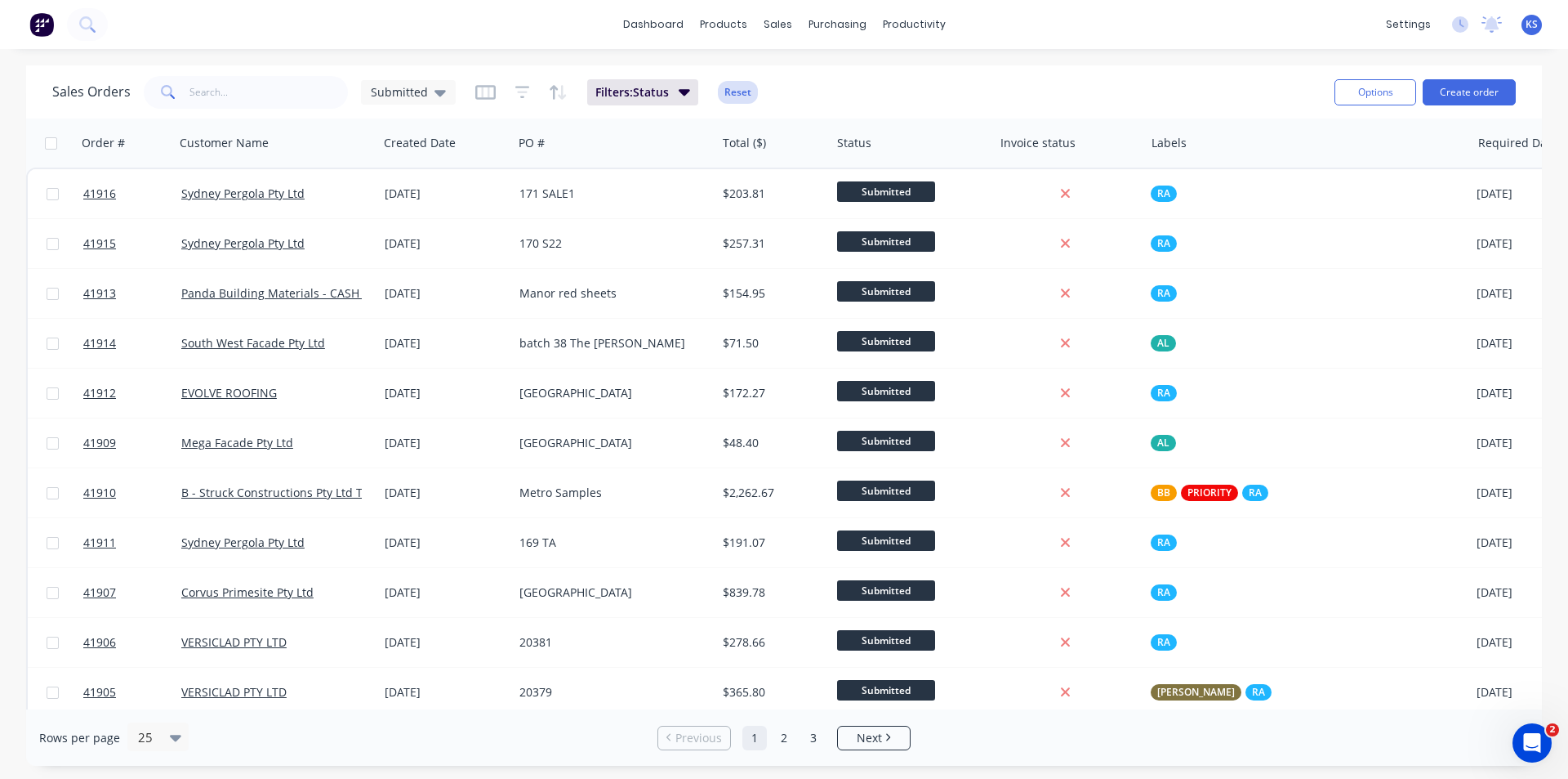
click at [742, 87] on button "Reset" at bounding box center [738, 92] width 40 height 23
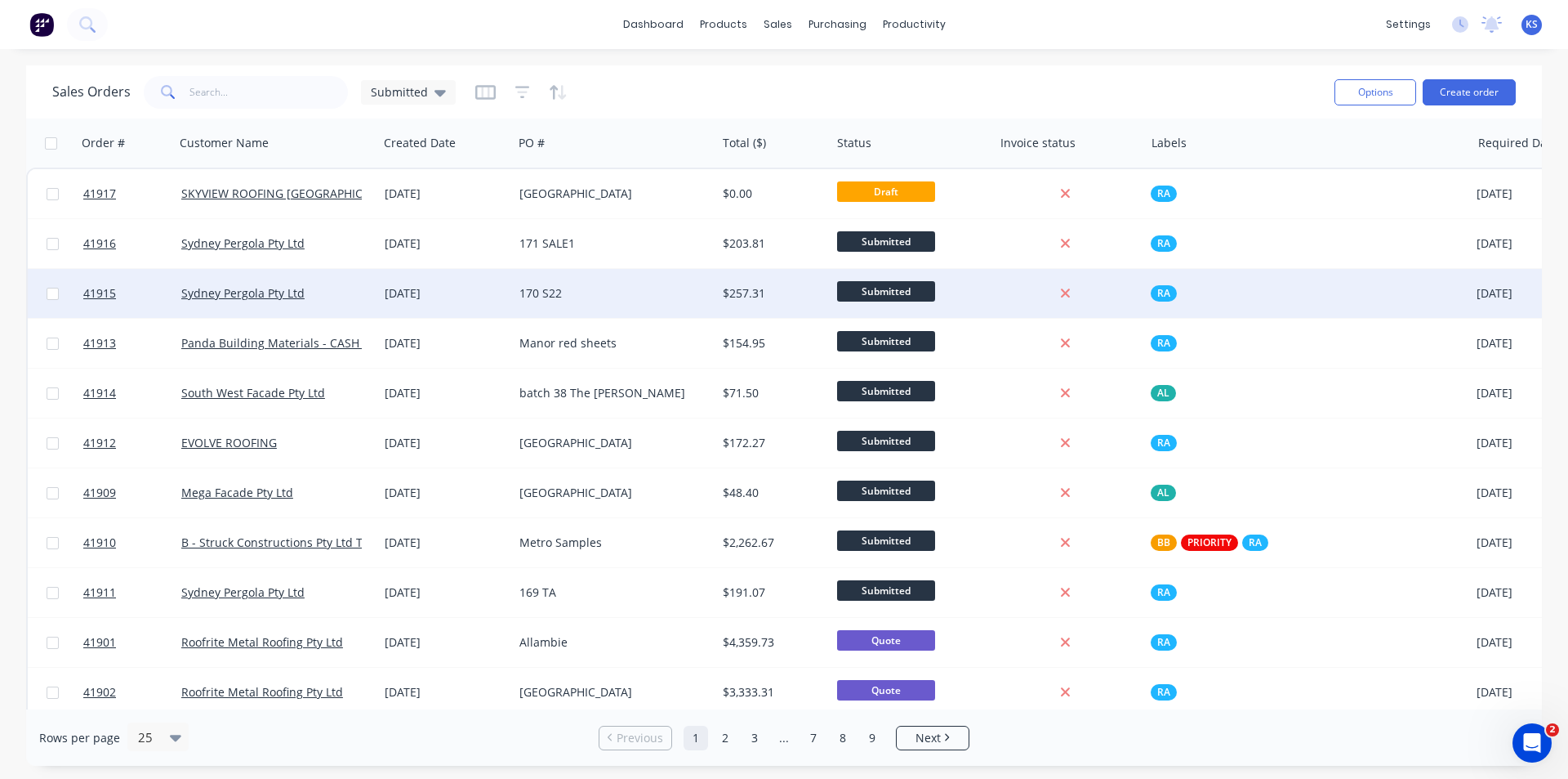
click at [631, 296] on div "170 S22" at bounding box center [611, 292] width 181 height 16
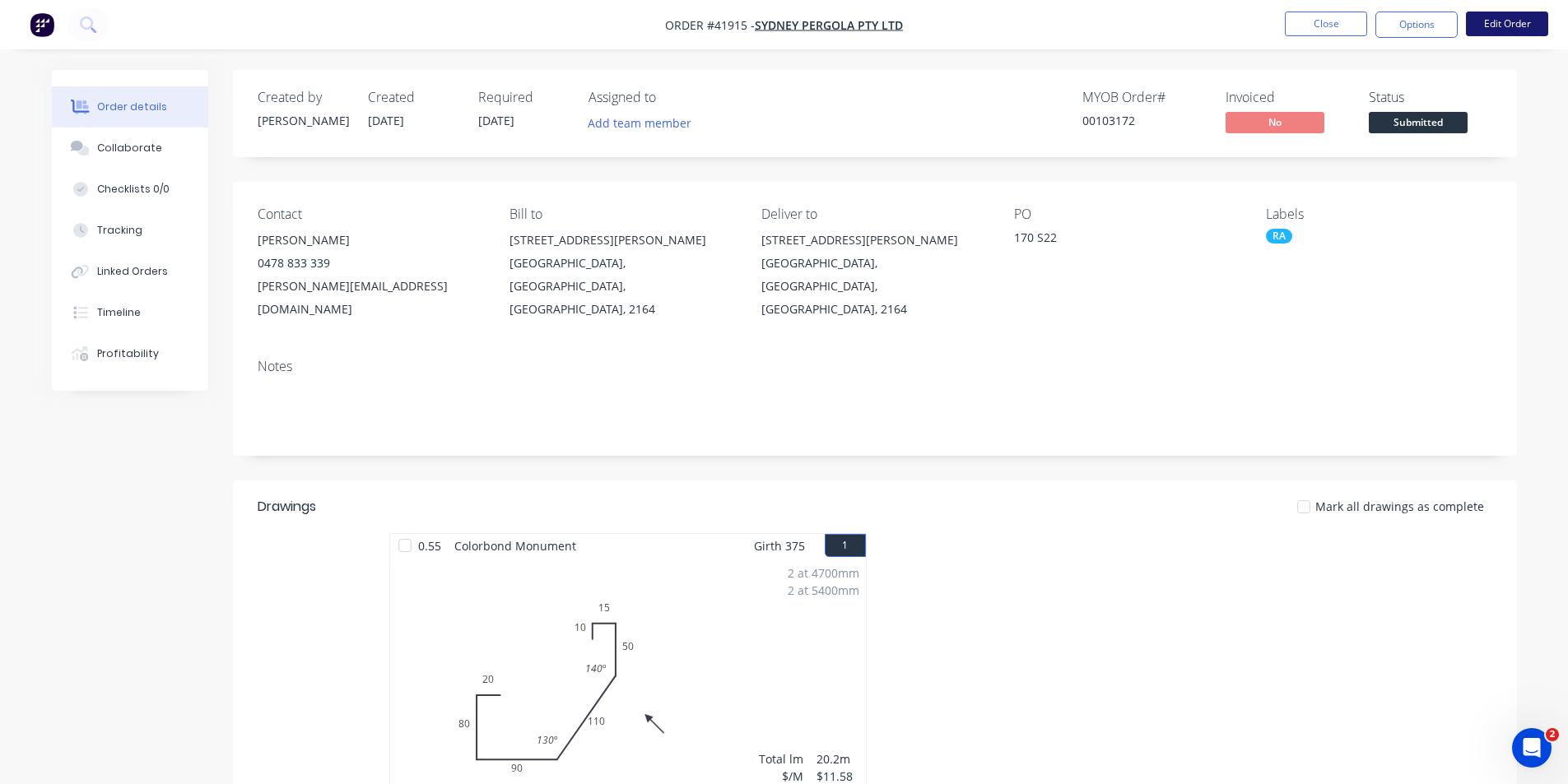
click at [1508, 30] on button "Edit Order" at bounding box center [1506, 24] width 82 height 25
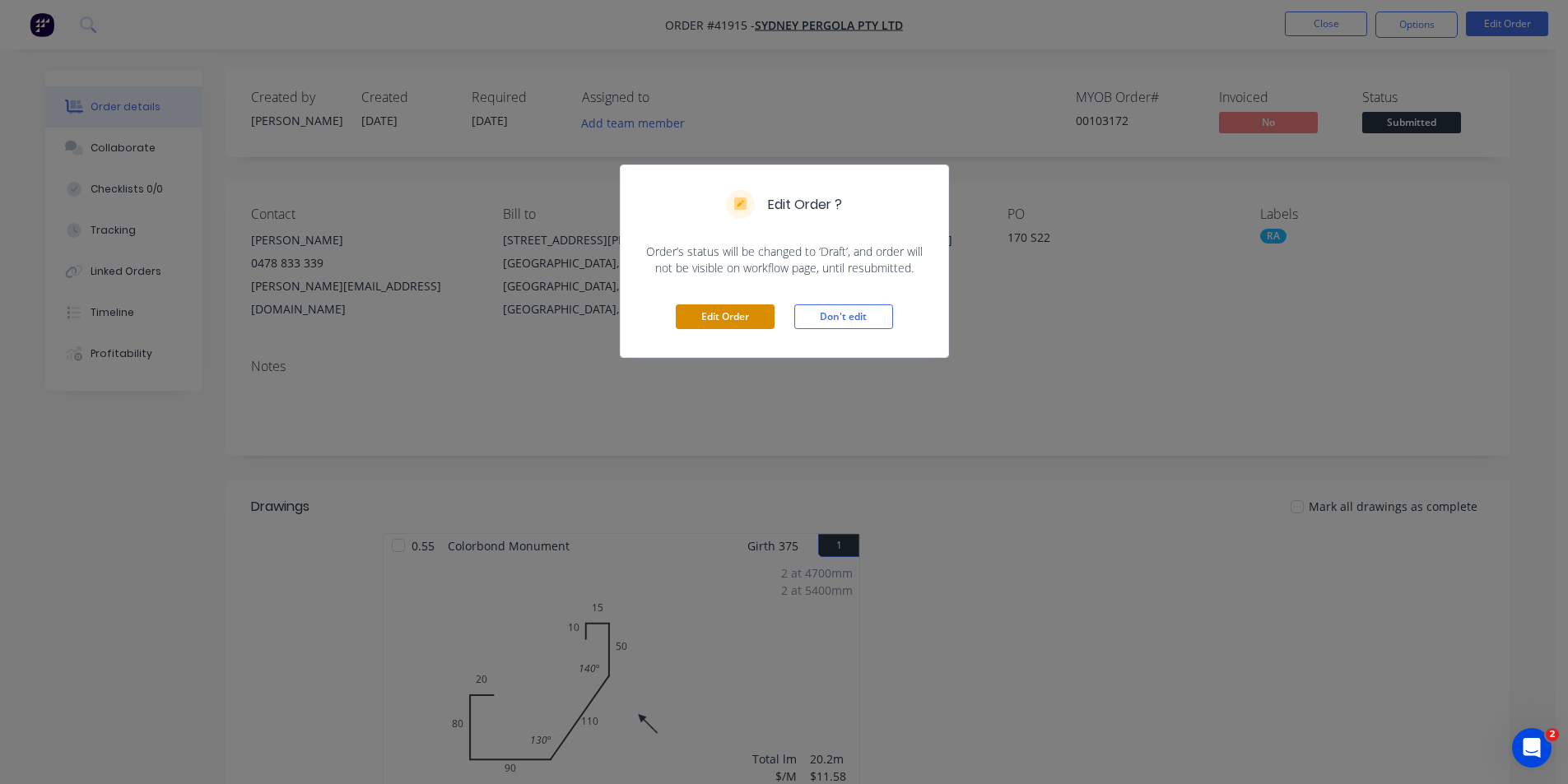
click at [726, 314] on button "Edit Order" at bounding box center [724, 316] width 99 height 25
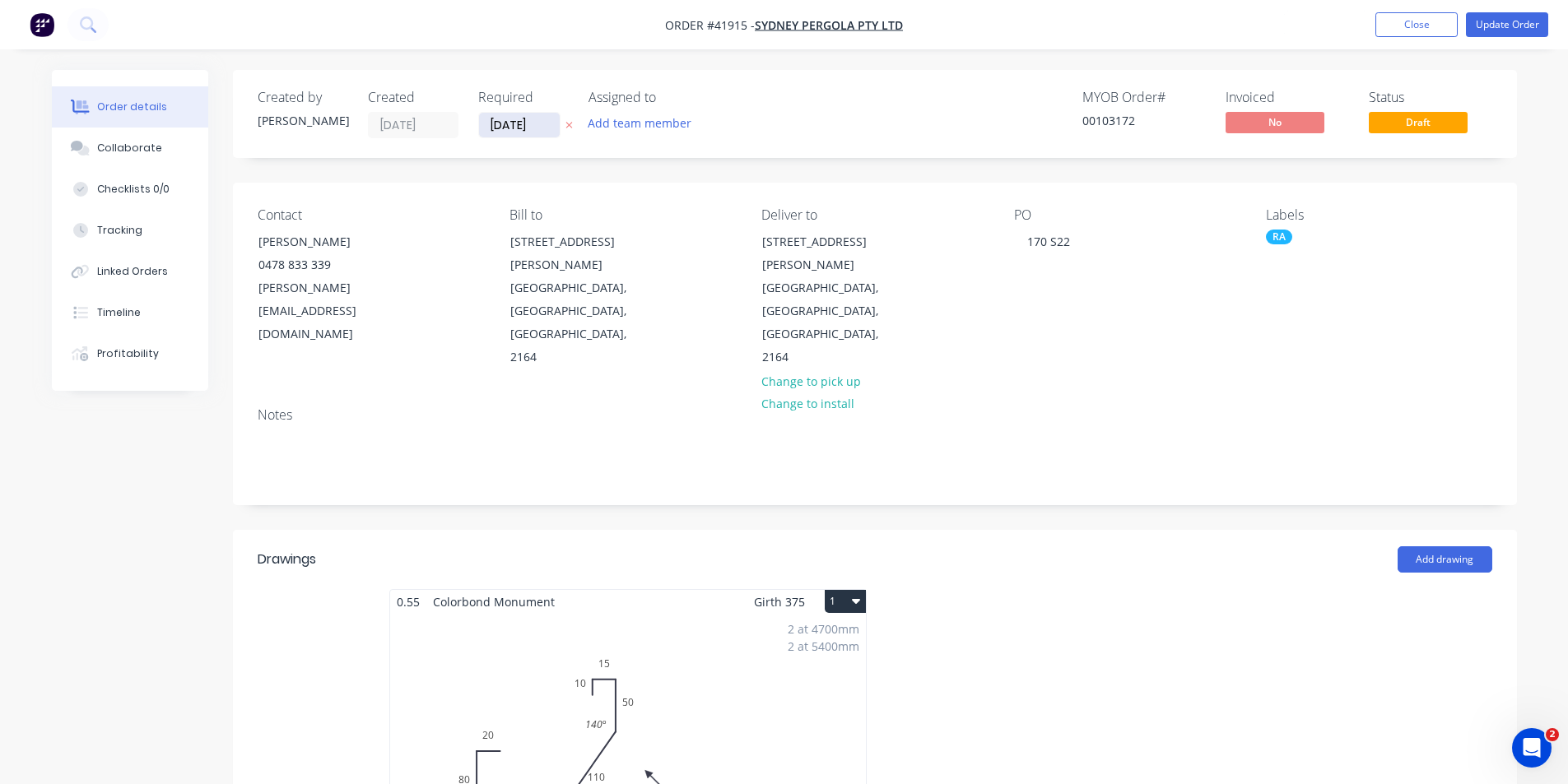
click at [524, 115] on input "[DATE]" at bounding box center [519, 124] width 80 height 25
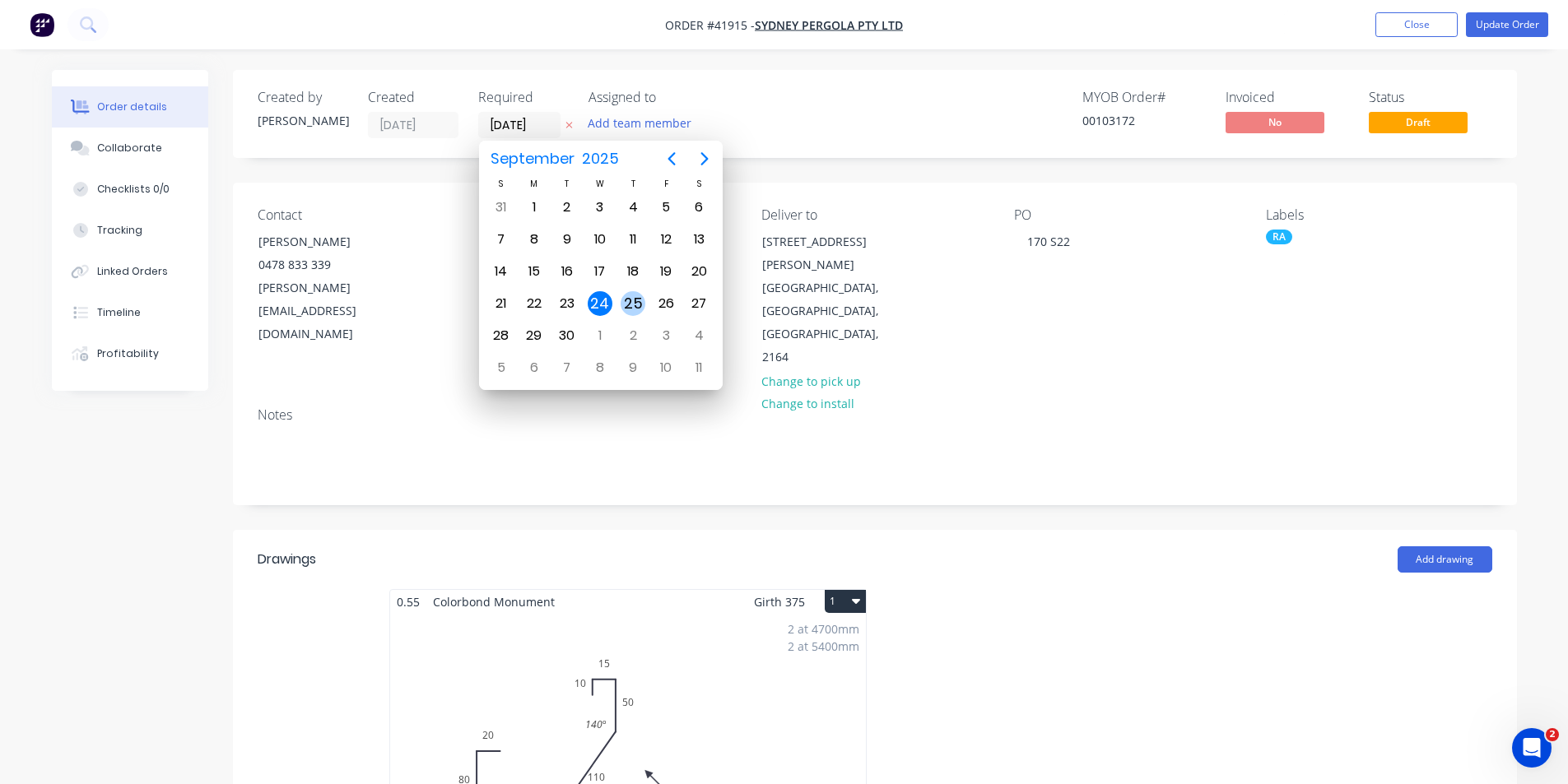
click at [627, 306] on div "25" at bounding box center [632, 303] width 25 height 25
type input "25/09/25"
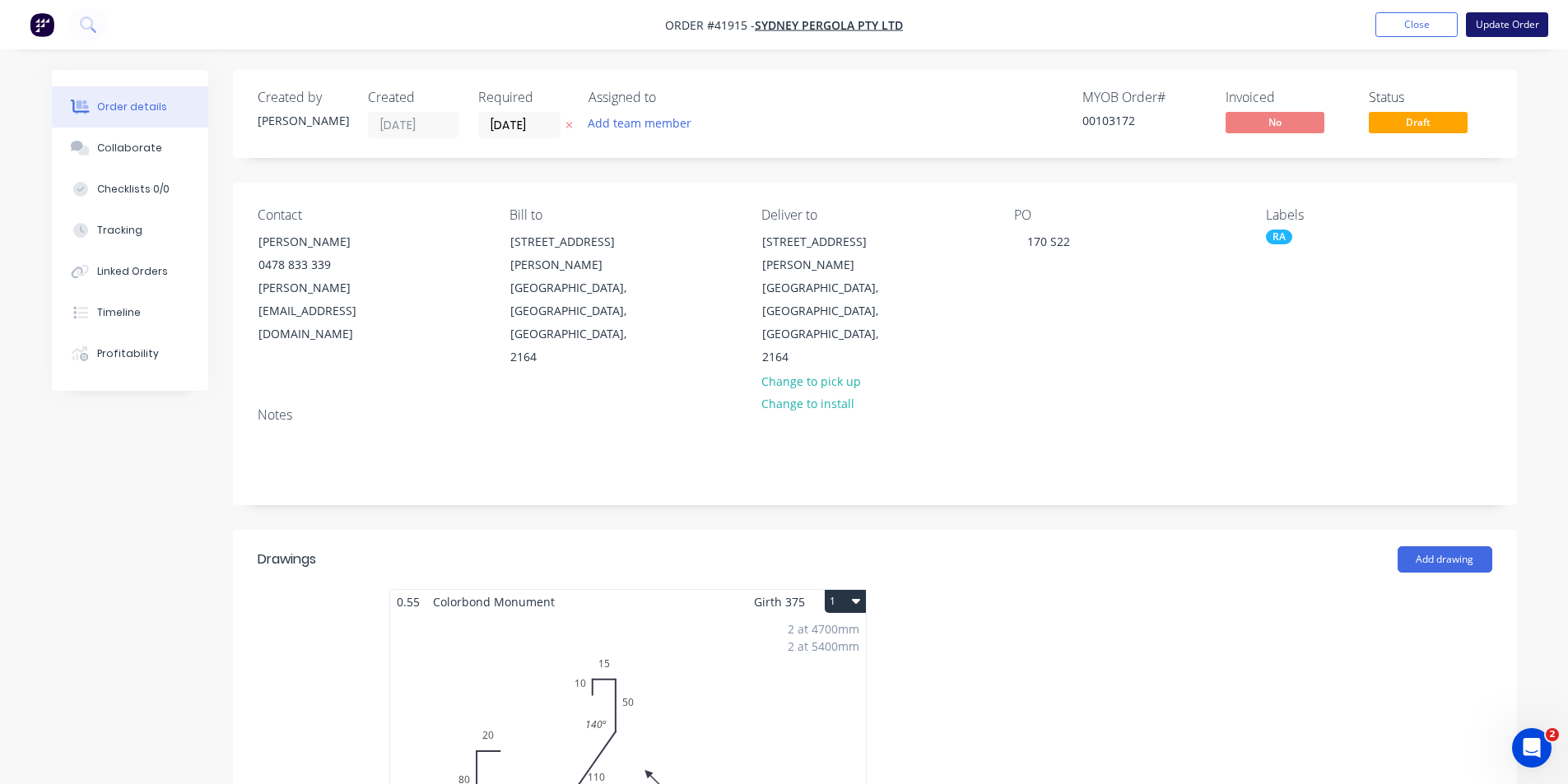
click at [1492, 26] on button "Update Order" at bounding box center [1506, 25] width 82 height 25
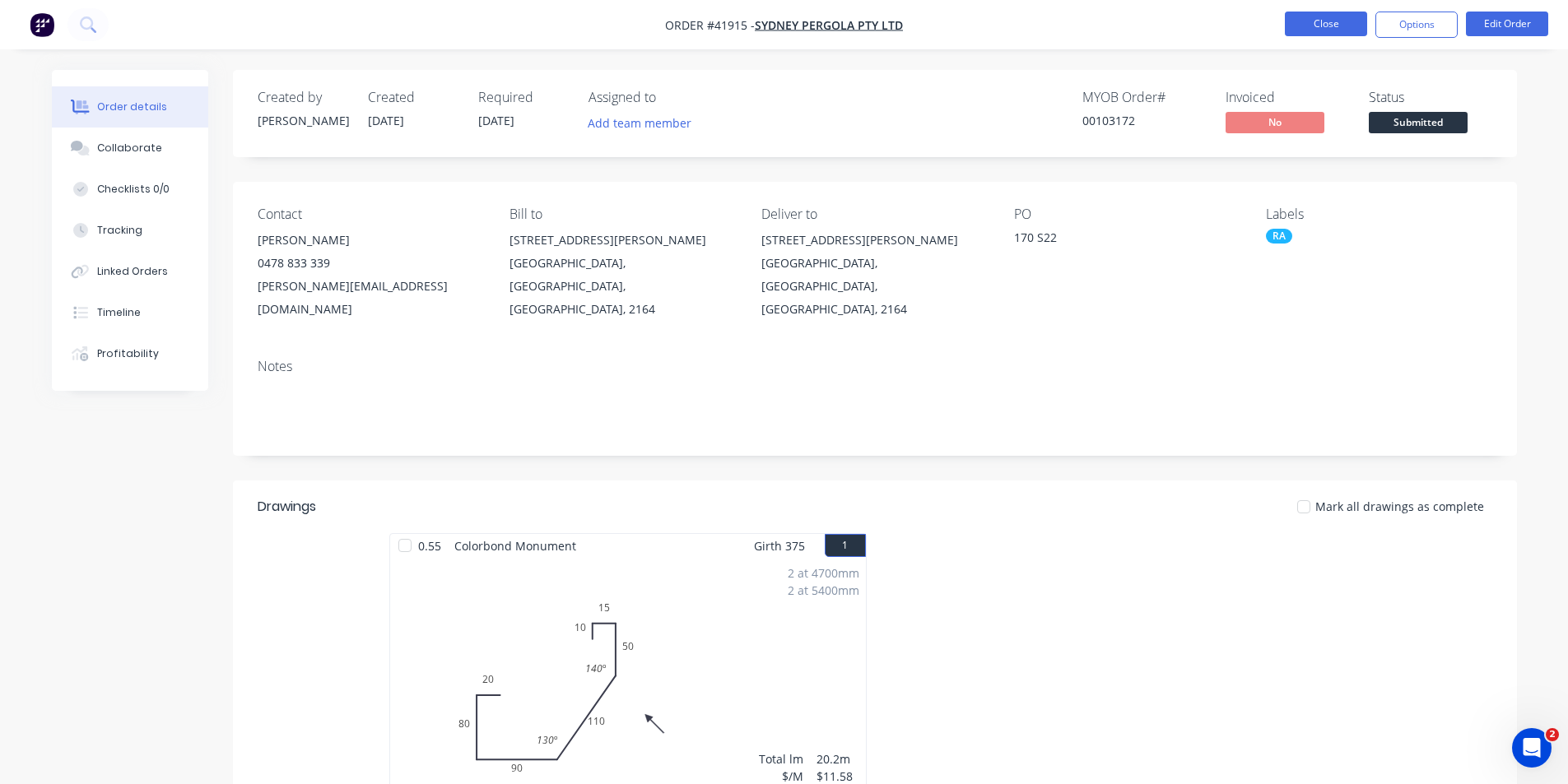
click at [1322, 23] on button "Close" at bounding box center [1325, 24] width 82 height 25
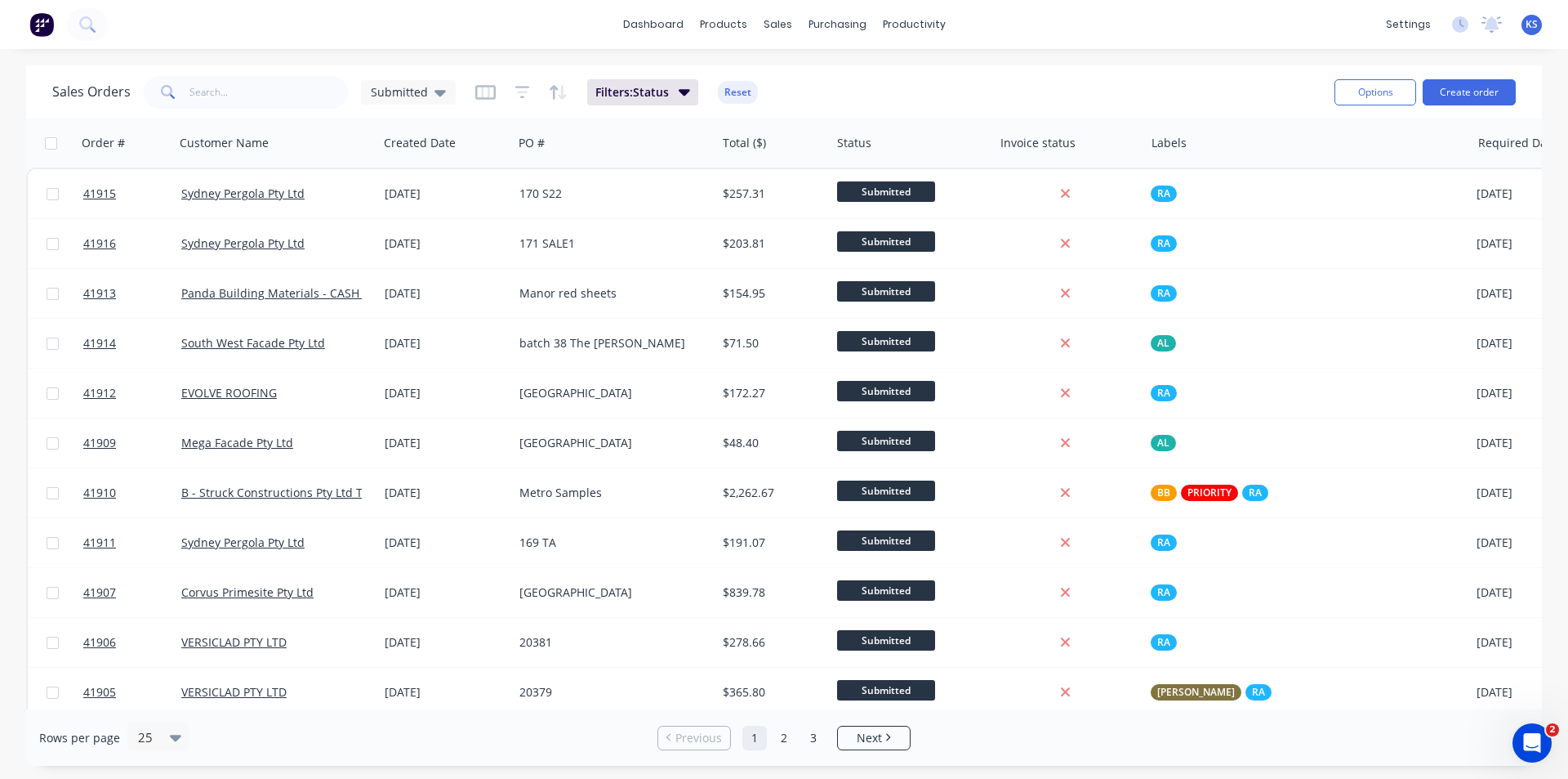
drag, startPoint x: 727, startPoint y: 93, endPoint x: 735, endPoint y: 45, distance: 48.7
click at [727, 93] on button "Reset" at bounding box center [738, 92] width 40 height 23
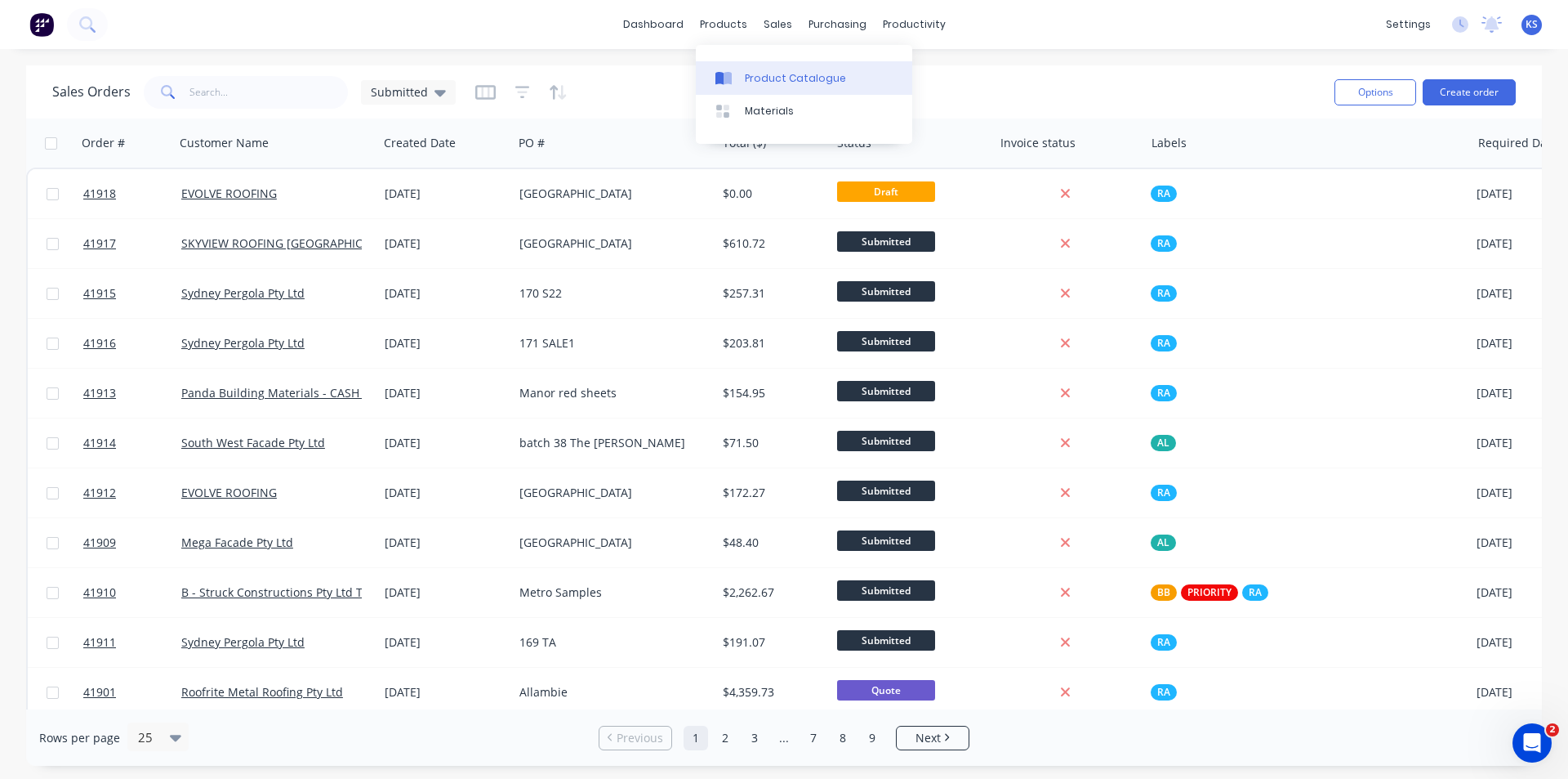
click at [787, 84] on div "Product Catalogue" at bounding box center [795, 79] width 102 height 15
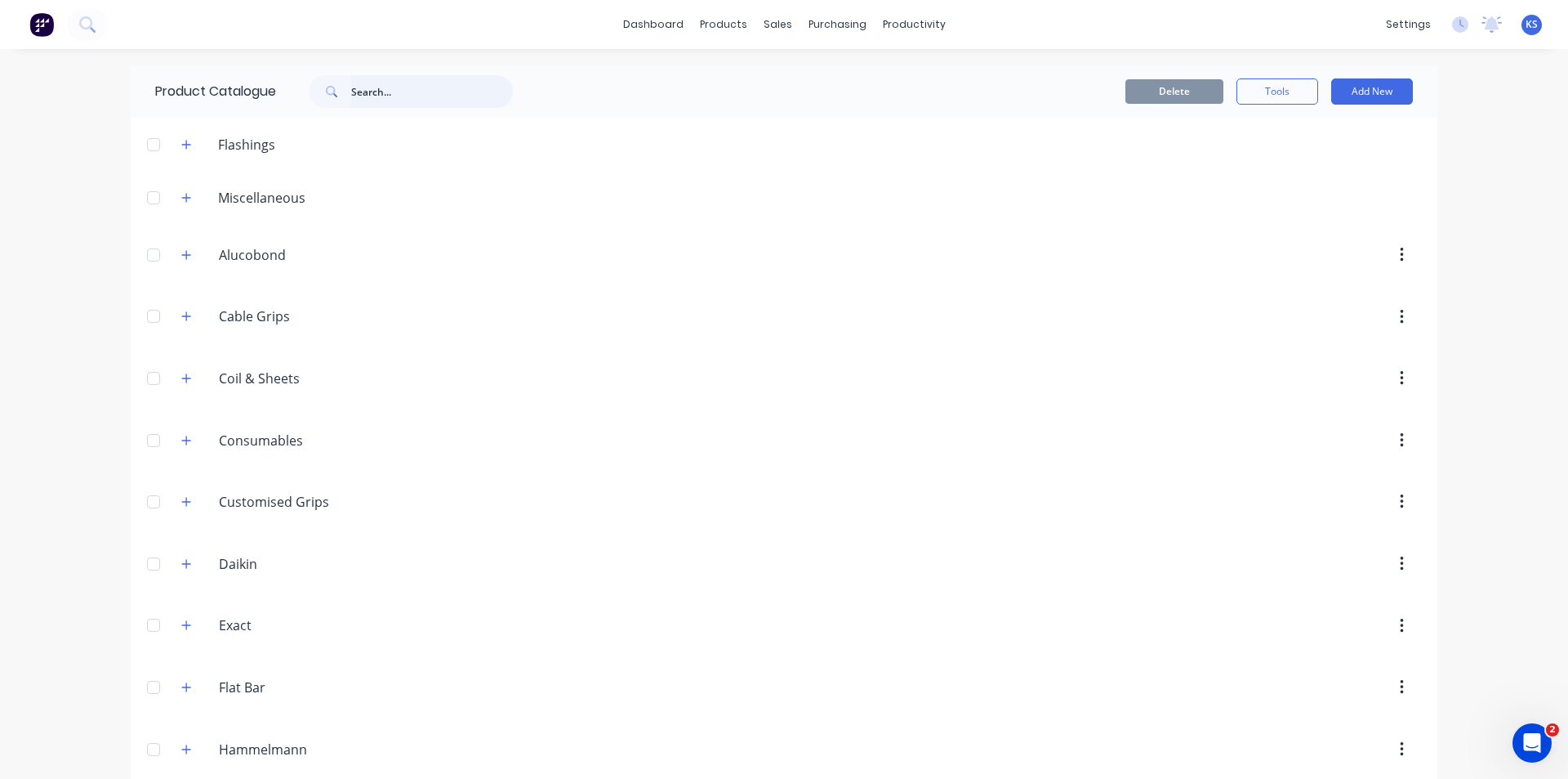
click at [399, 91] on input "text" at bounding box center [432, 91] width 162 height 33
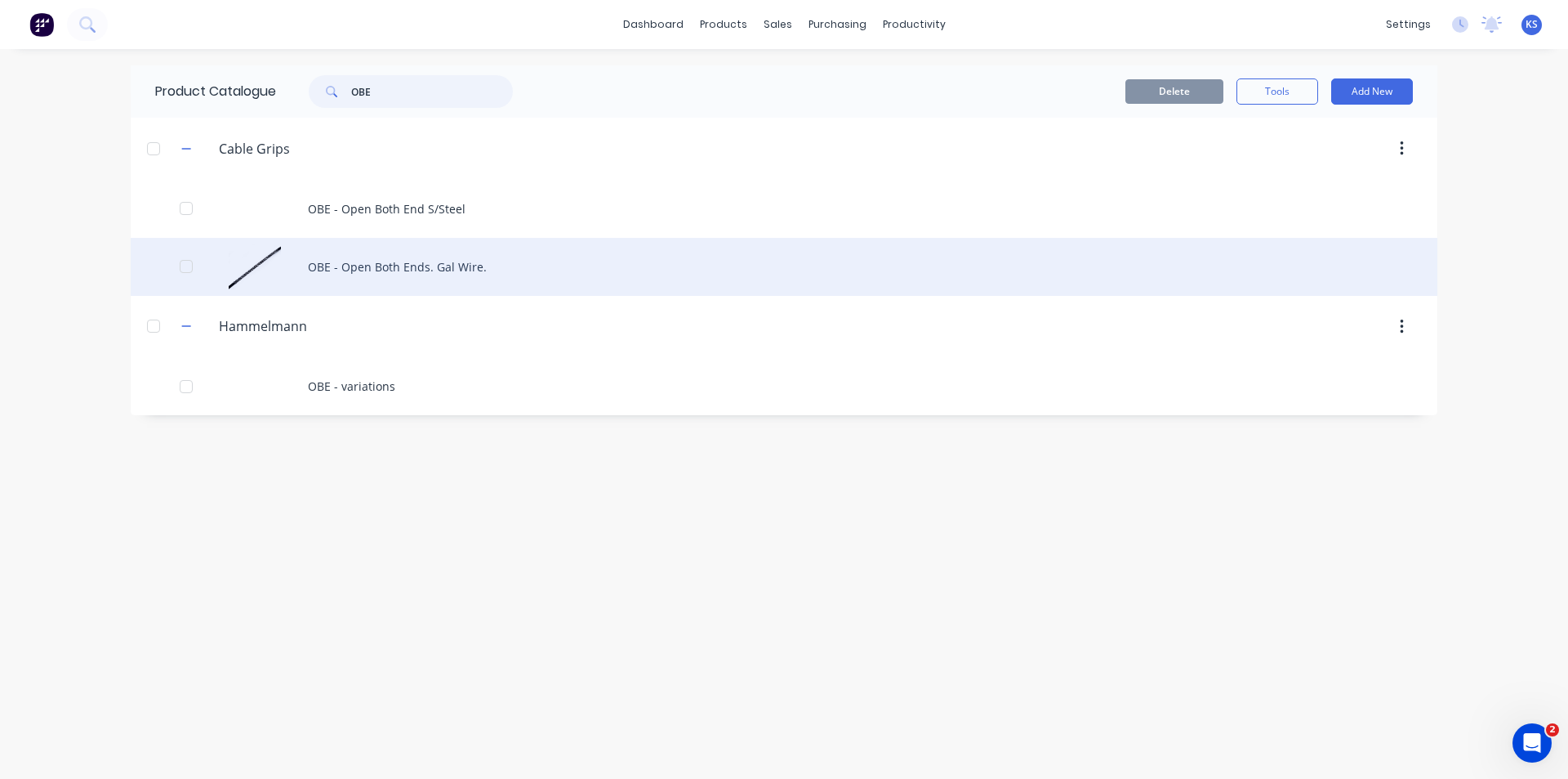
type input "OBE"
click at [439, 276] on div "OBE - Open Both Ends. Gal Wire." at bounding box center [784, 266] width 1307 height 58
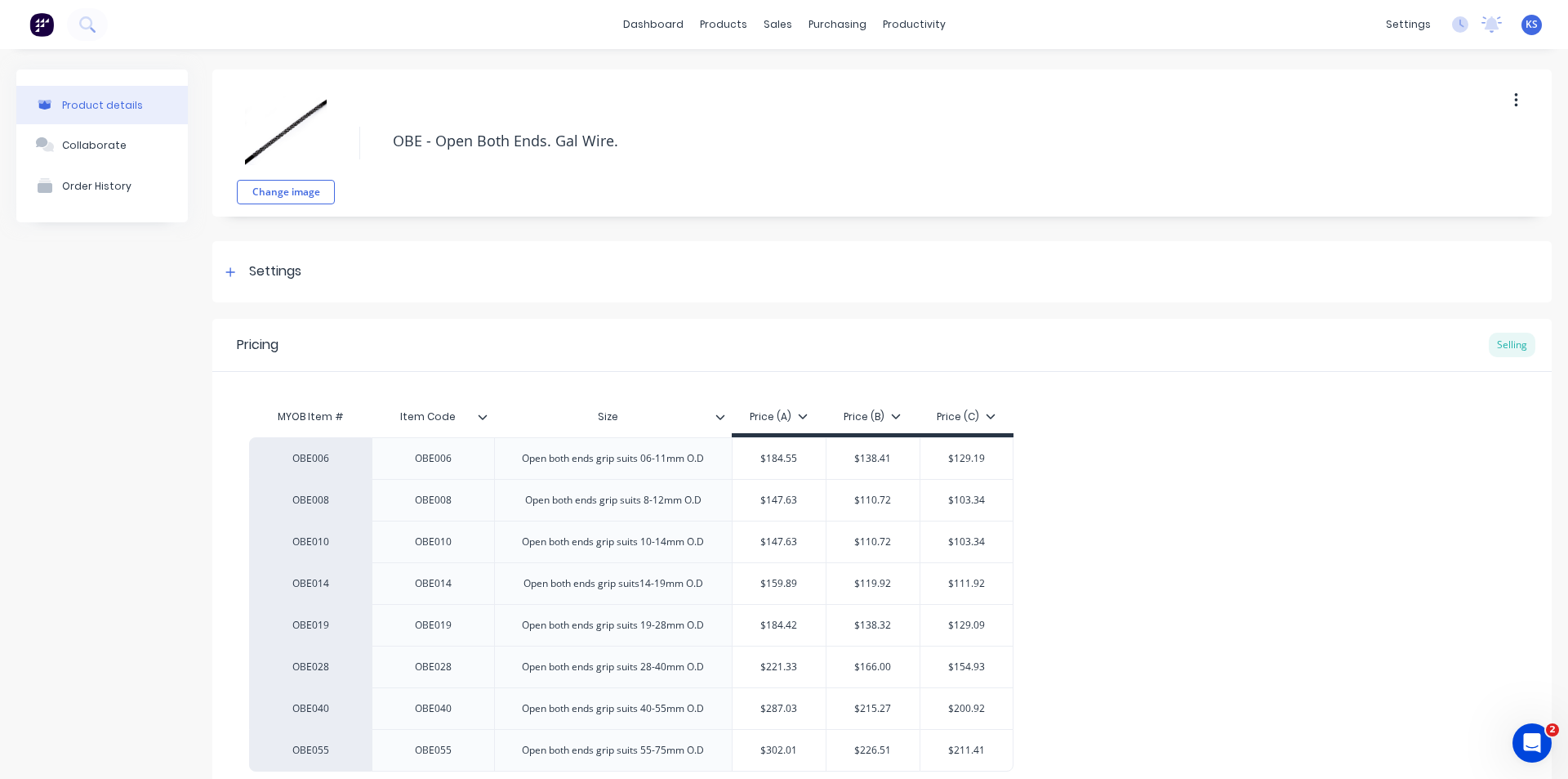
type textarea "x"
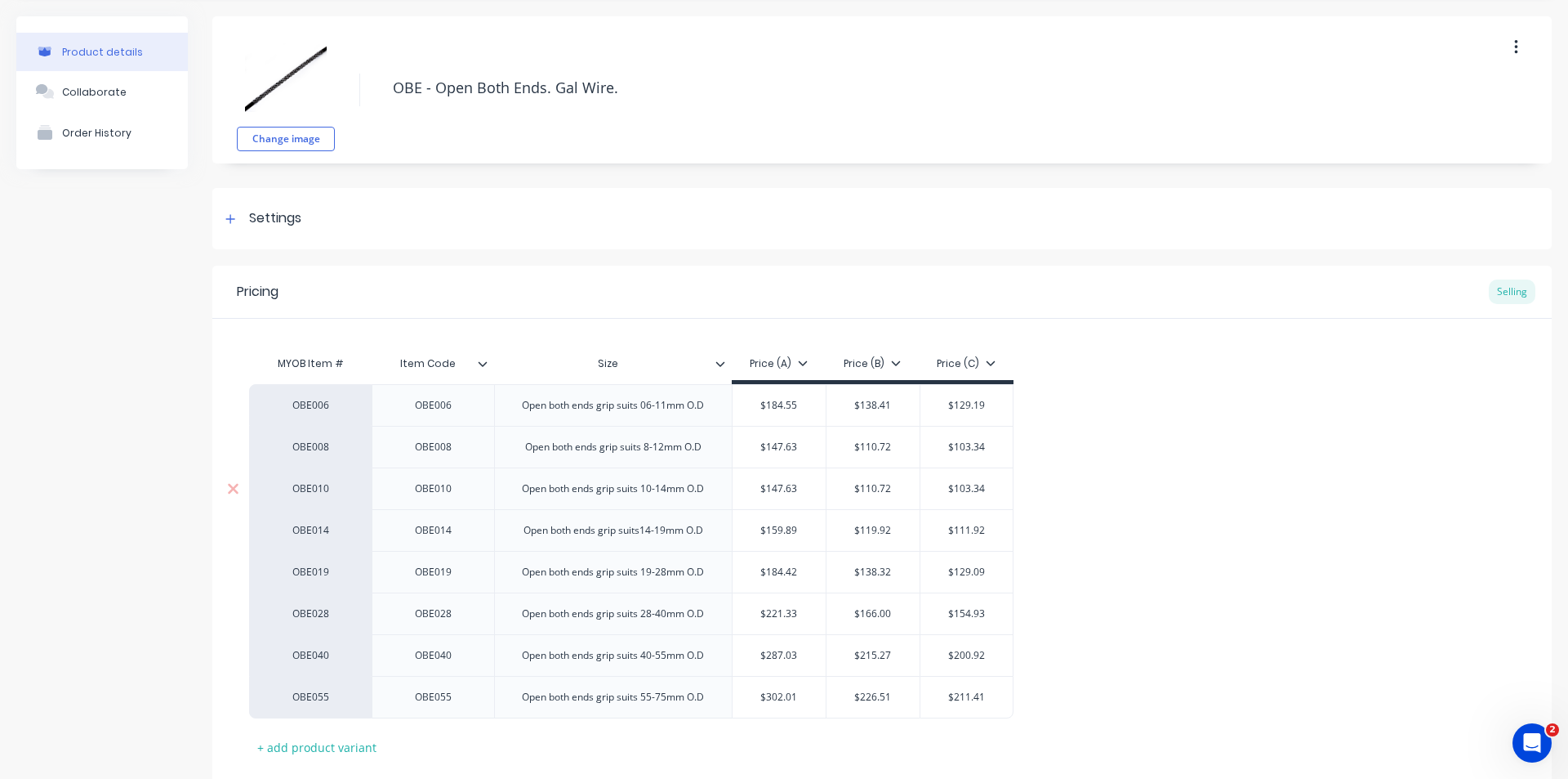
scroll to position [82, 0]
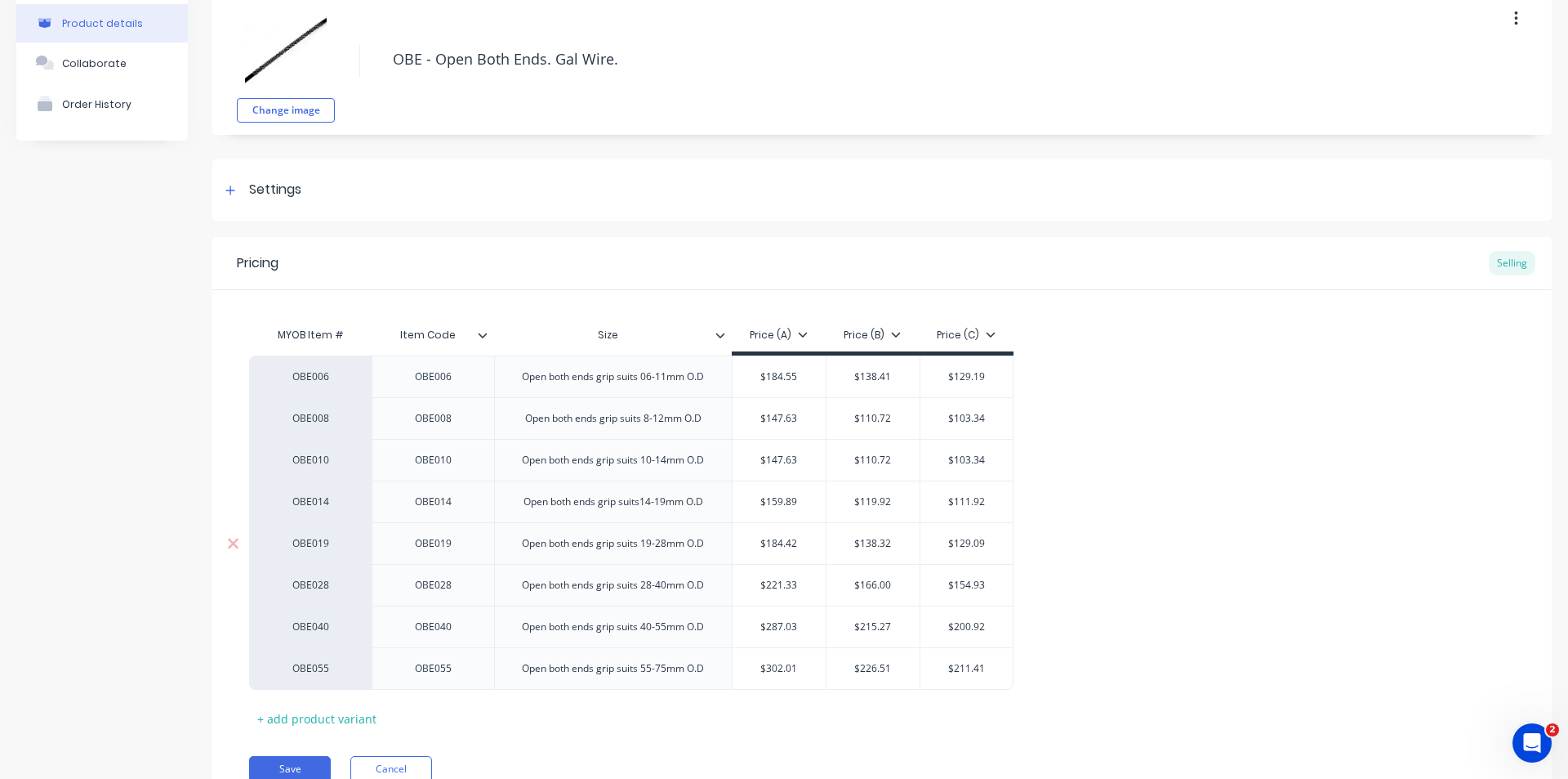
click at [900, 551] on div "$138.32" at bounding box center [873, 543] width 93 height 41
type input "$138.32"
click at [894, 544] on input "$138.32" at bounding box center [873, 544] width 93 height 15
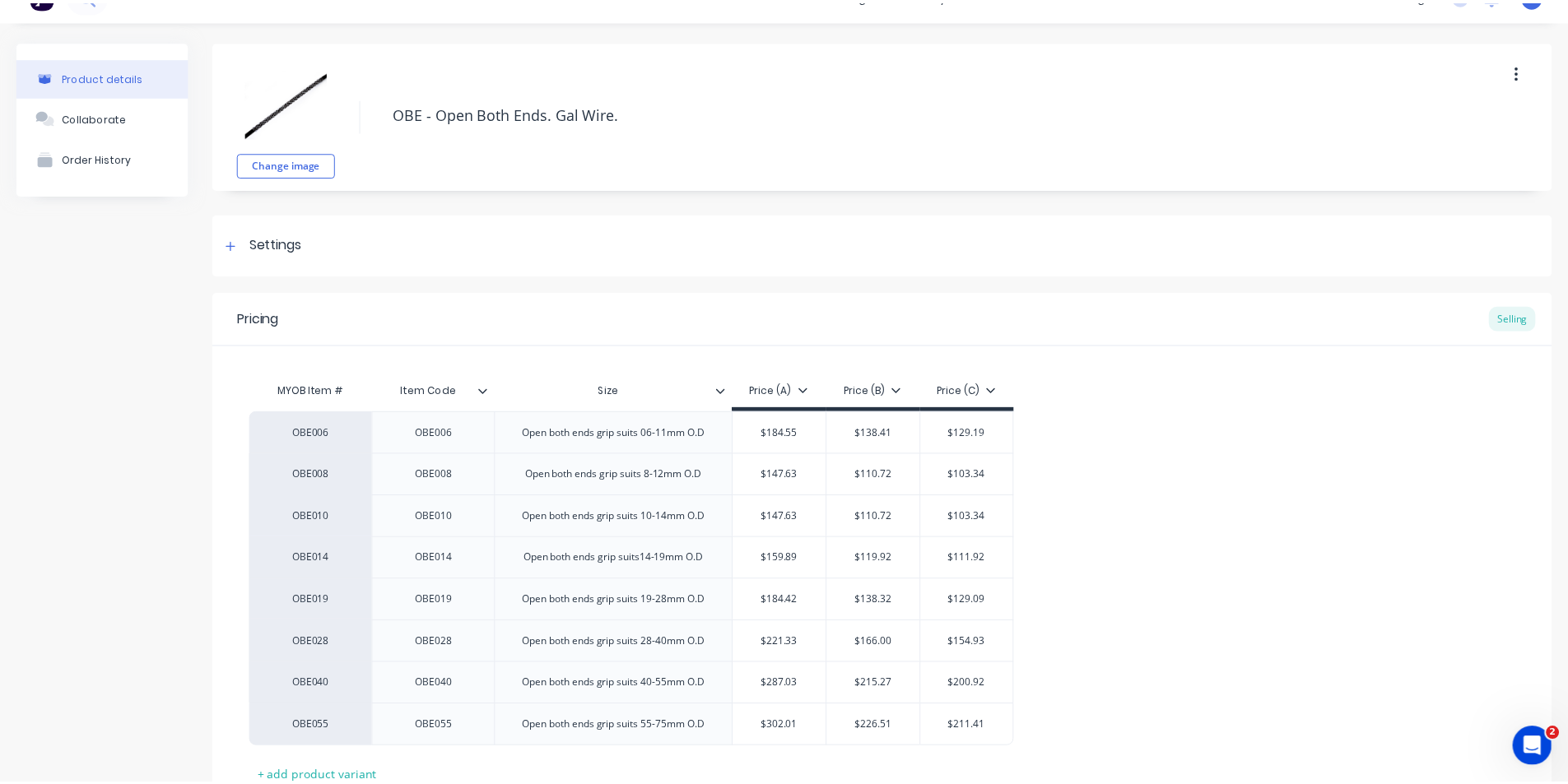
scroll to position [0, 0]
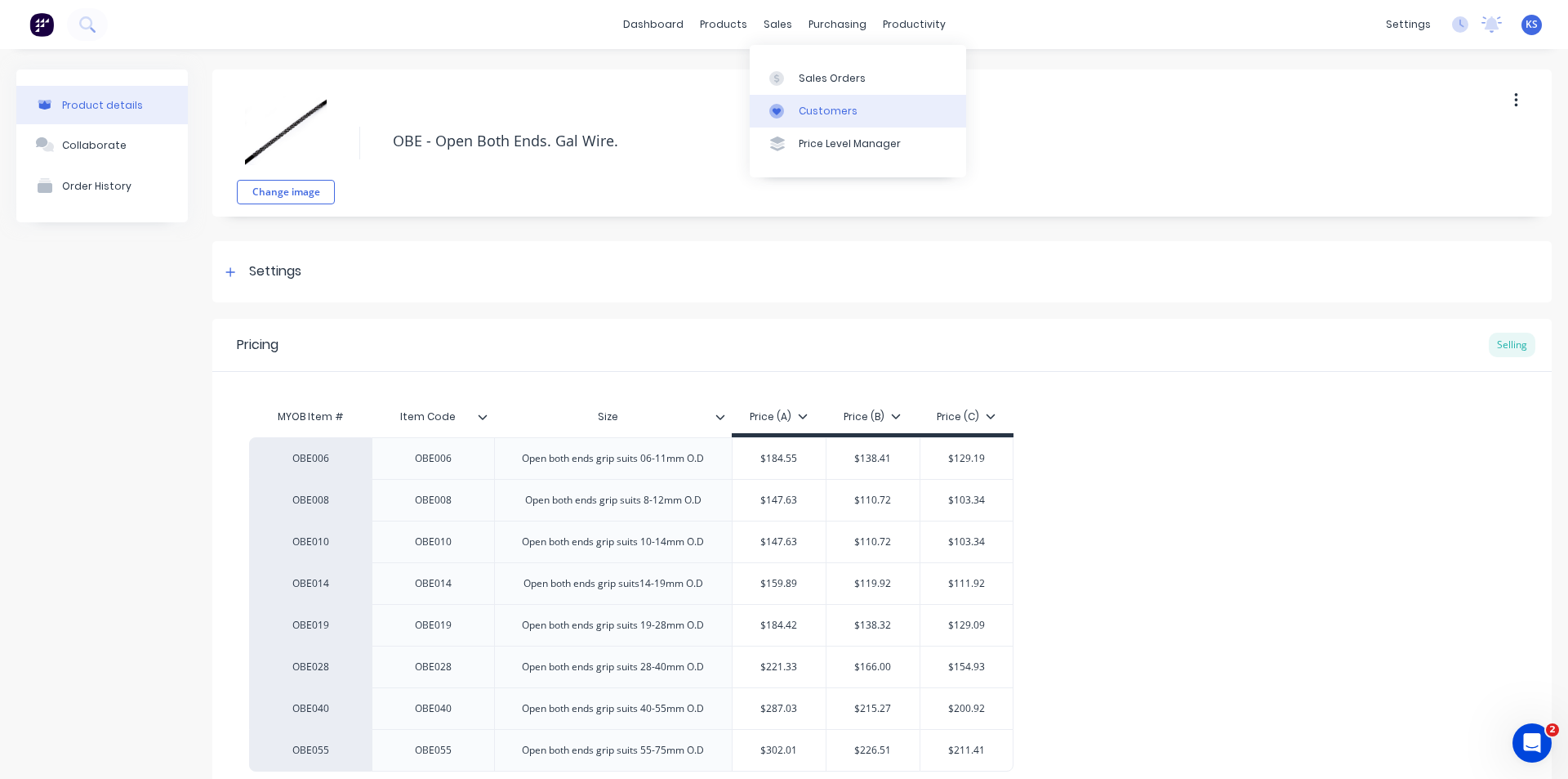
click at [830, 123] on link "Customers" at bounding box center [858, 111] width 217 height 33
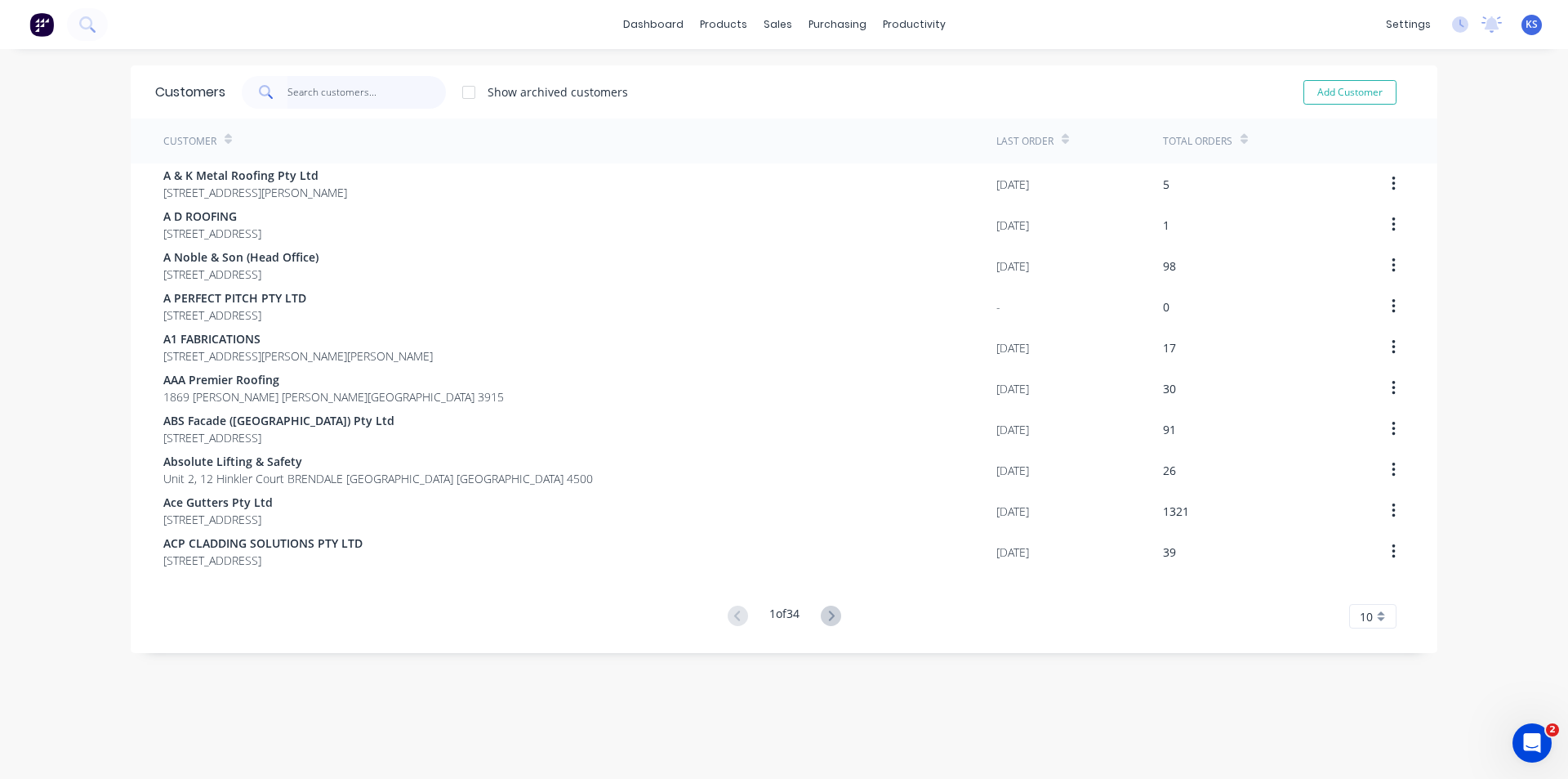
click at [355, 84] on input "text" at bounding box center [367, 92] width 160 height 33
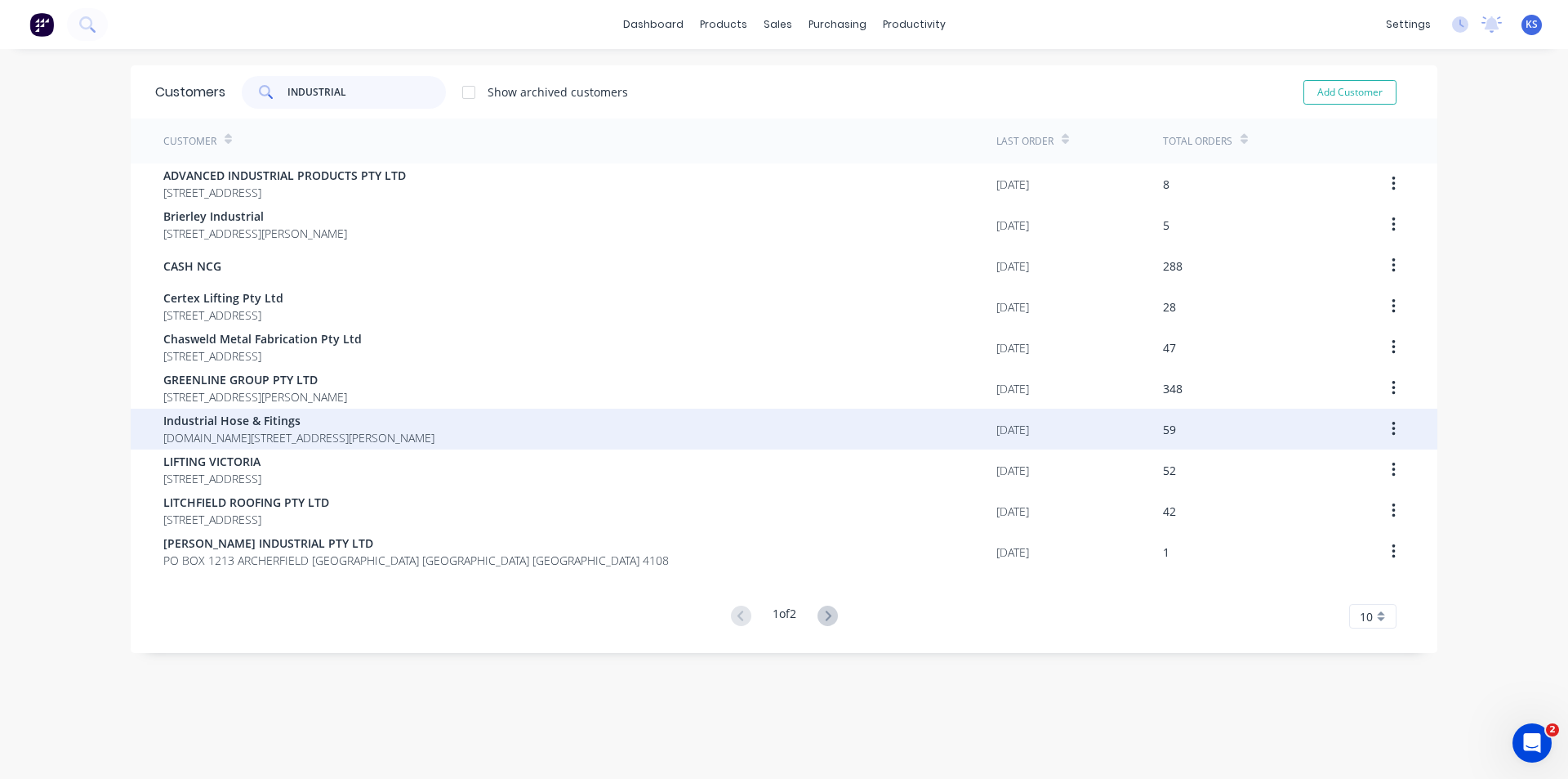
type input "INDUSTRIAL"
click at [253, 424] on span "Industrial Hose & Fitings" at bounding box center [299, 420] width 271 height 17
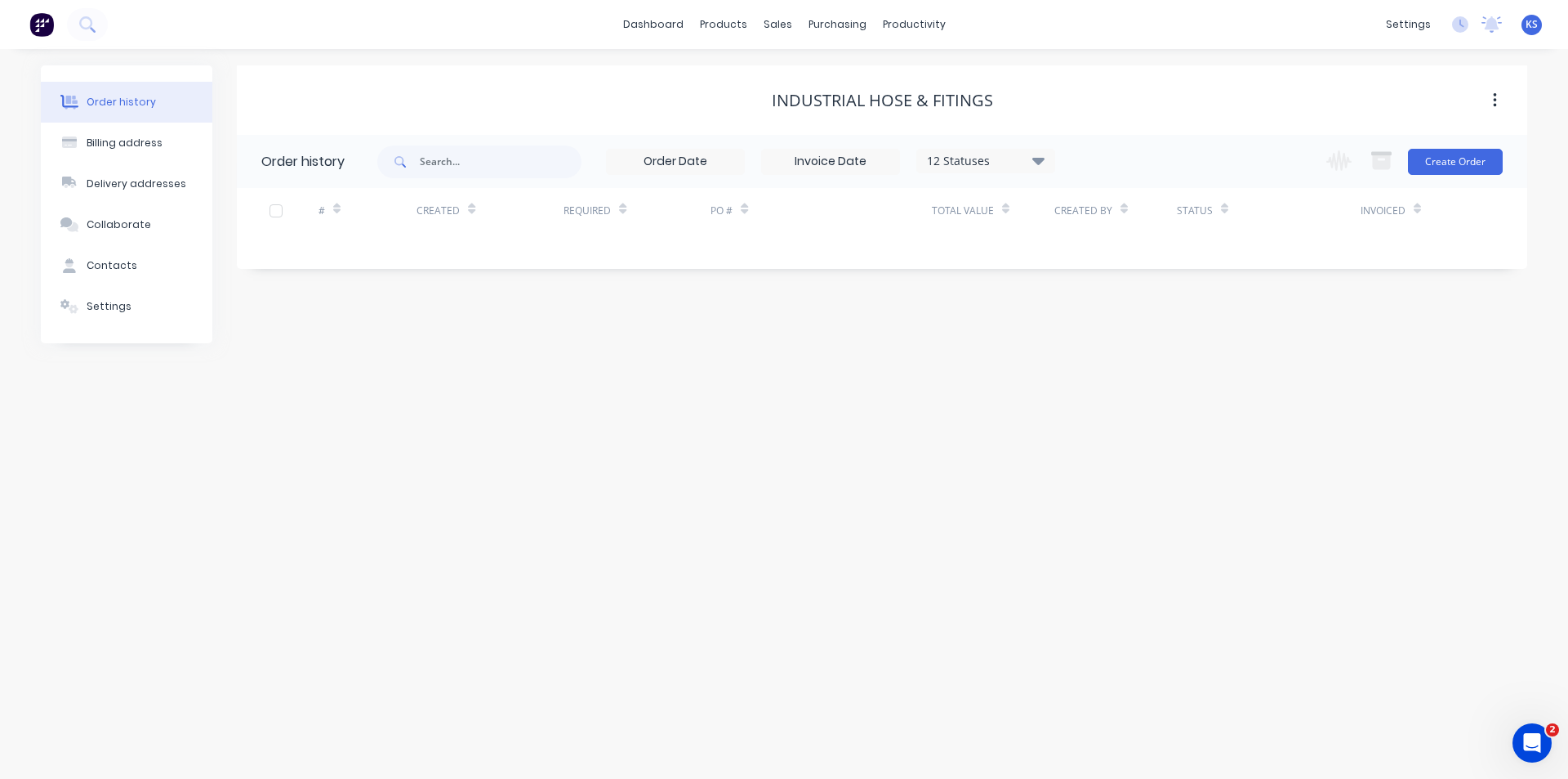
click at [1018, 152] on div "12 Statuses" at bounding box center [985, 161] width 137 height 18
click at [1120, 349] on label at bounding box center [1120, 349] width 0 height 0
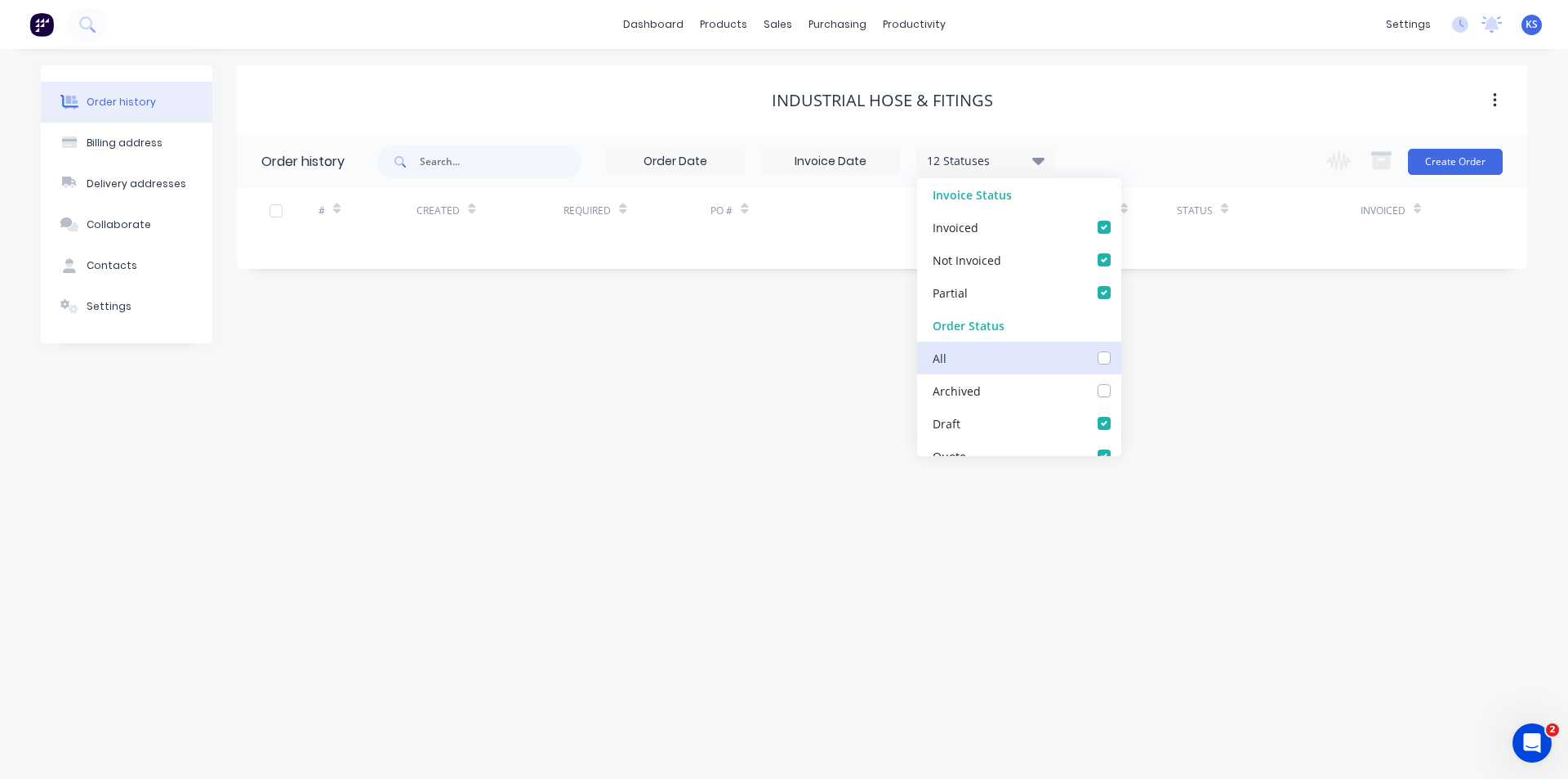
click at [1120, 356] on input "checkbox" at bounding box center [1127, 356] width 13 height 15
checkbox input "true"
click at [1172, 61] on div "Order history Billing address Delivery addresses Collaborate Contacts Settings …" at bounding box center [784, 413] width 1568 height 729
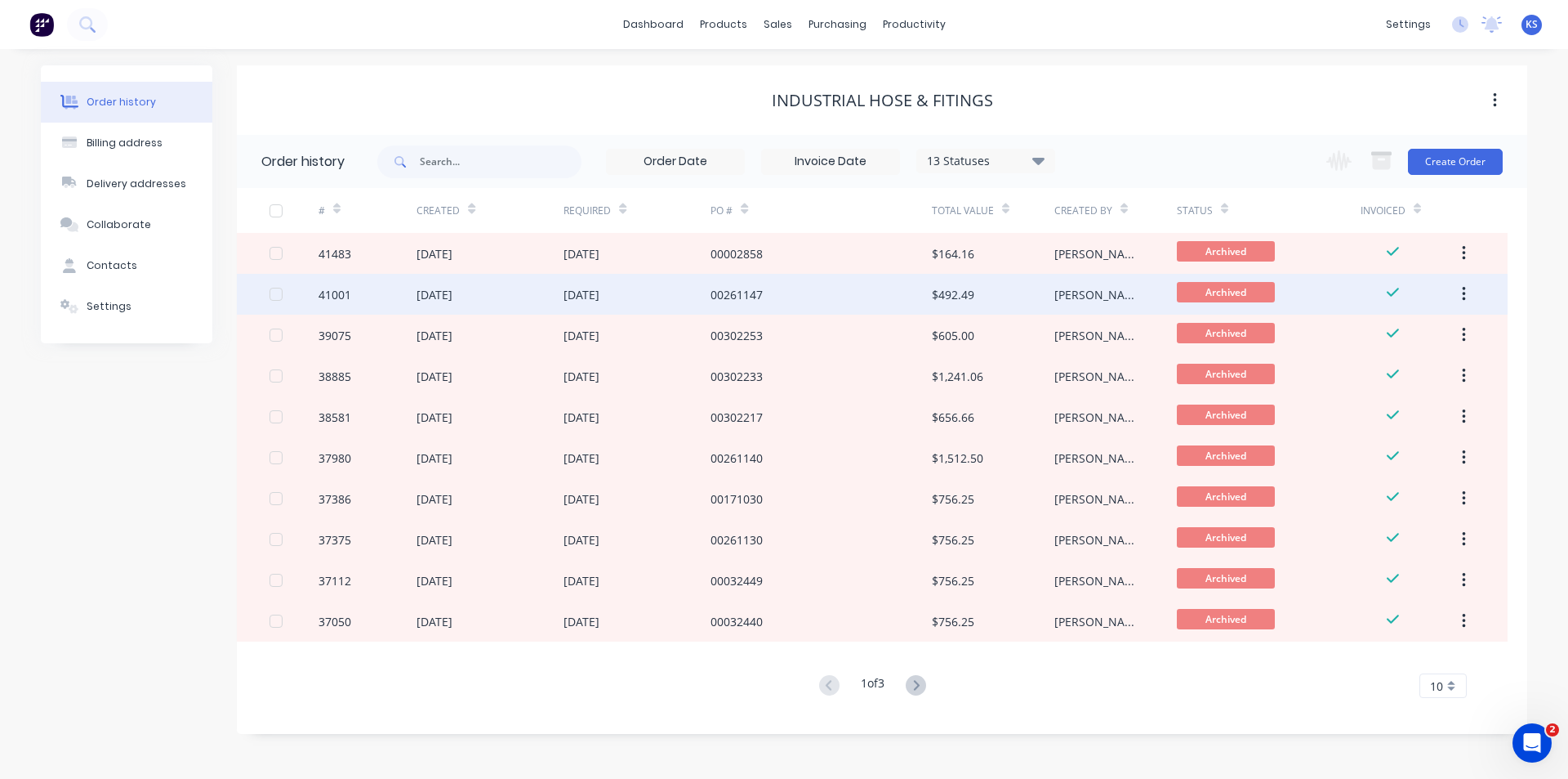
click at [735, 298] on div "00261147" at bounding box center [737, 294] width 52 height 17
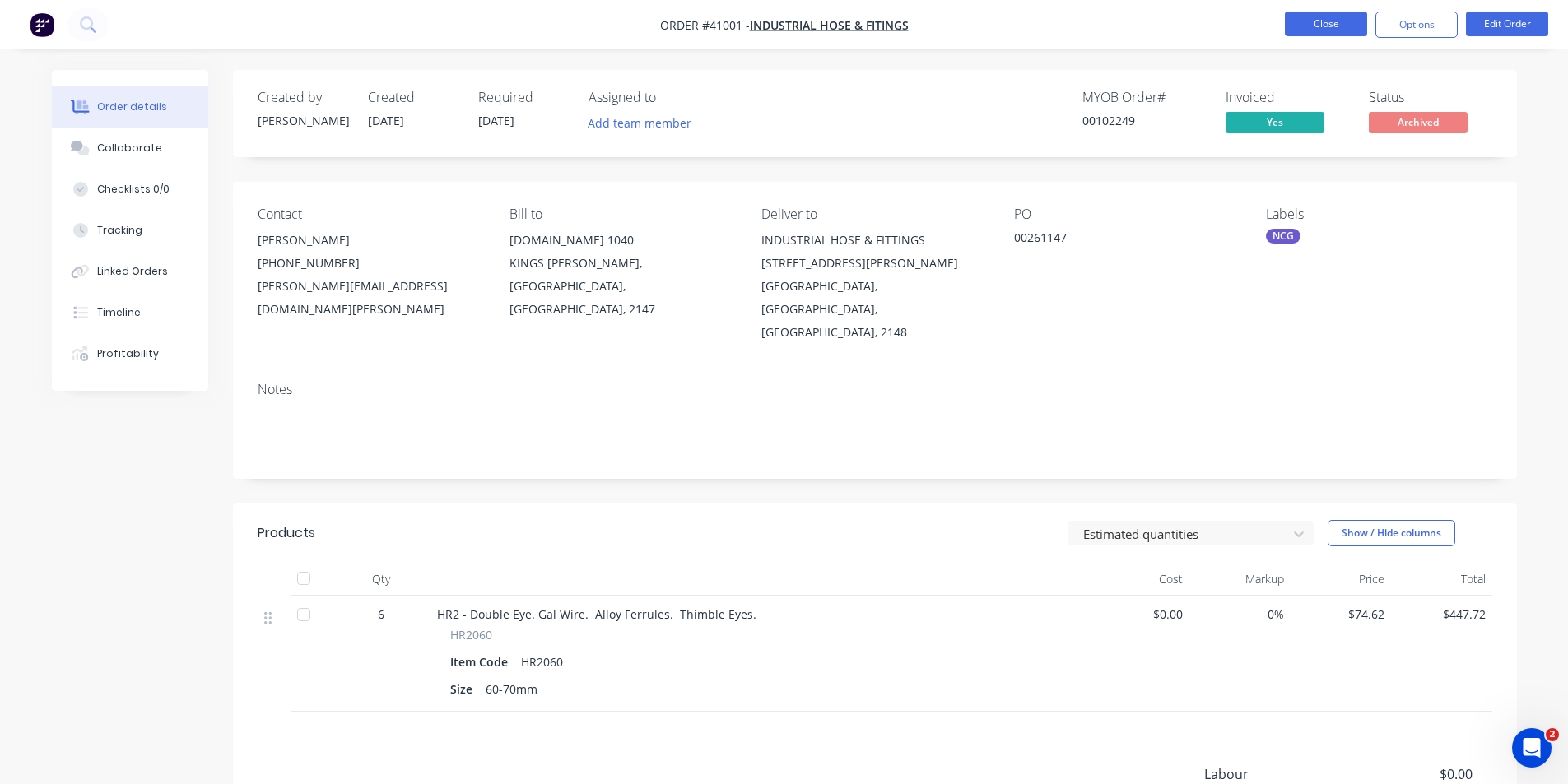
click at [1315, 19] on button "Close" at bounding box center [1325, 24] width 82 height 25
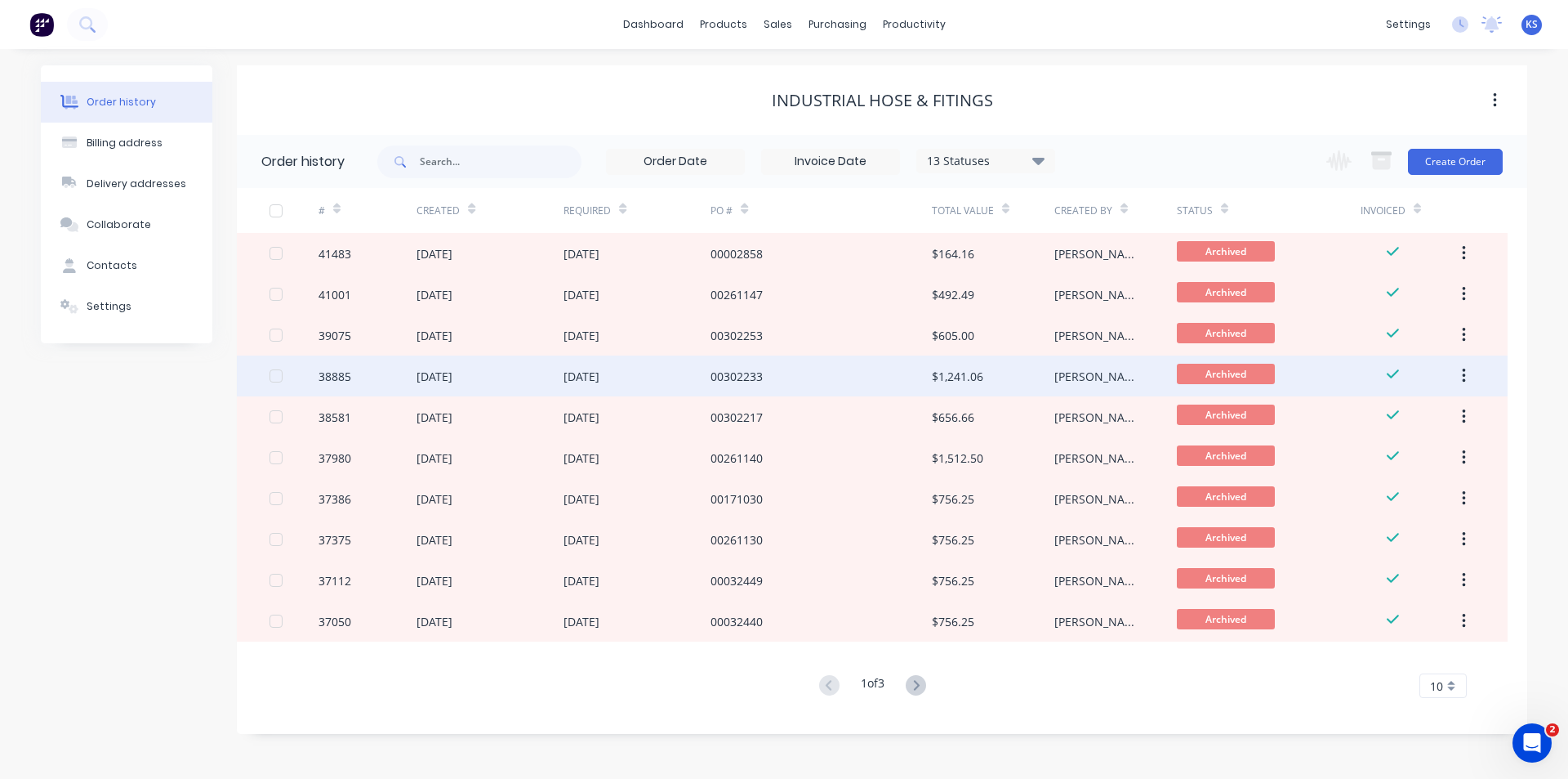
click at [698, 392] on div "[DATE]" at bounding box center [637, 376] width 147 height 41
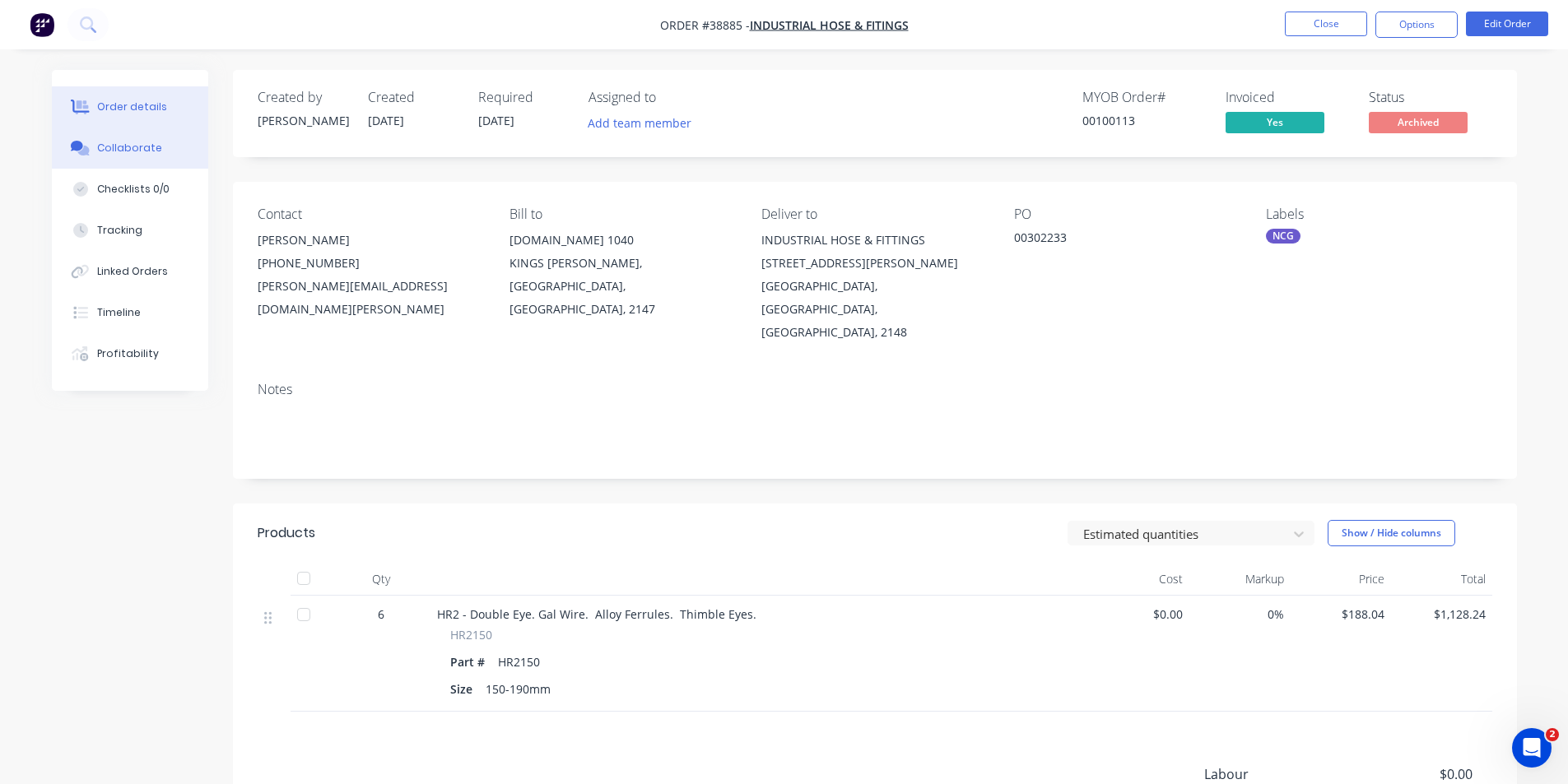
click at [146, 143] on div "Collaborate" at bounding box center [129, 148] width 65 height 15
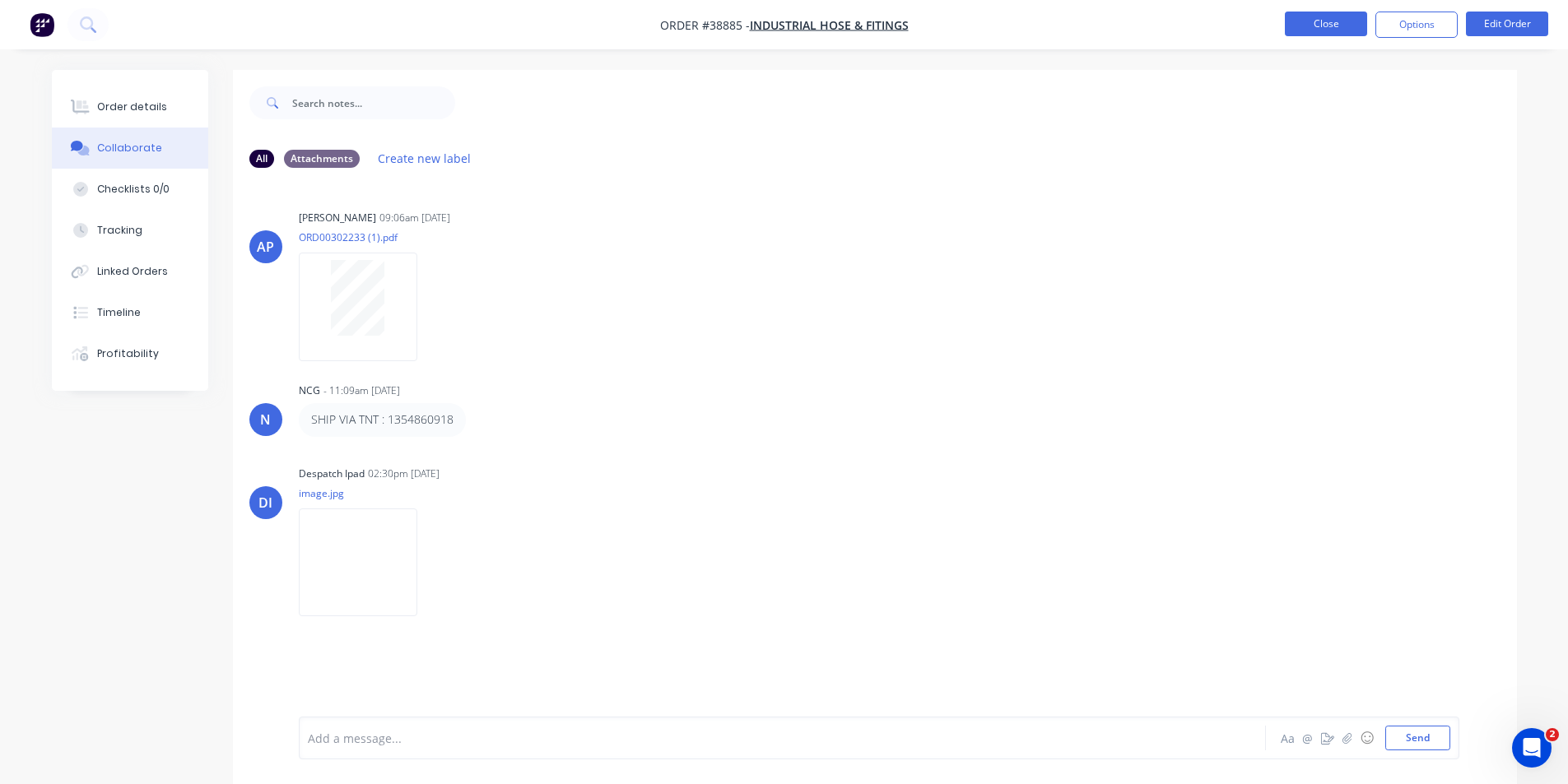
click at [1318, 14] on button "Close" at bounding box center [1325, 24] width 82 height 25
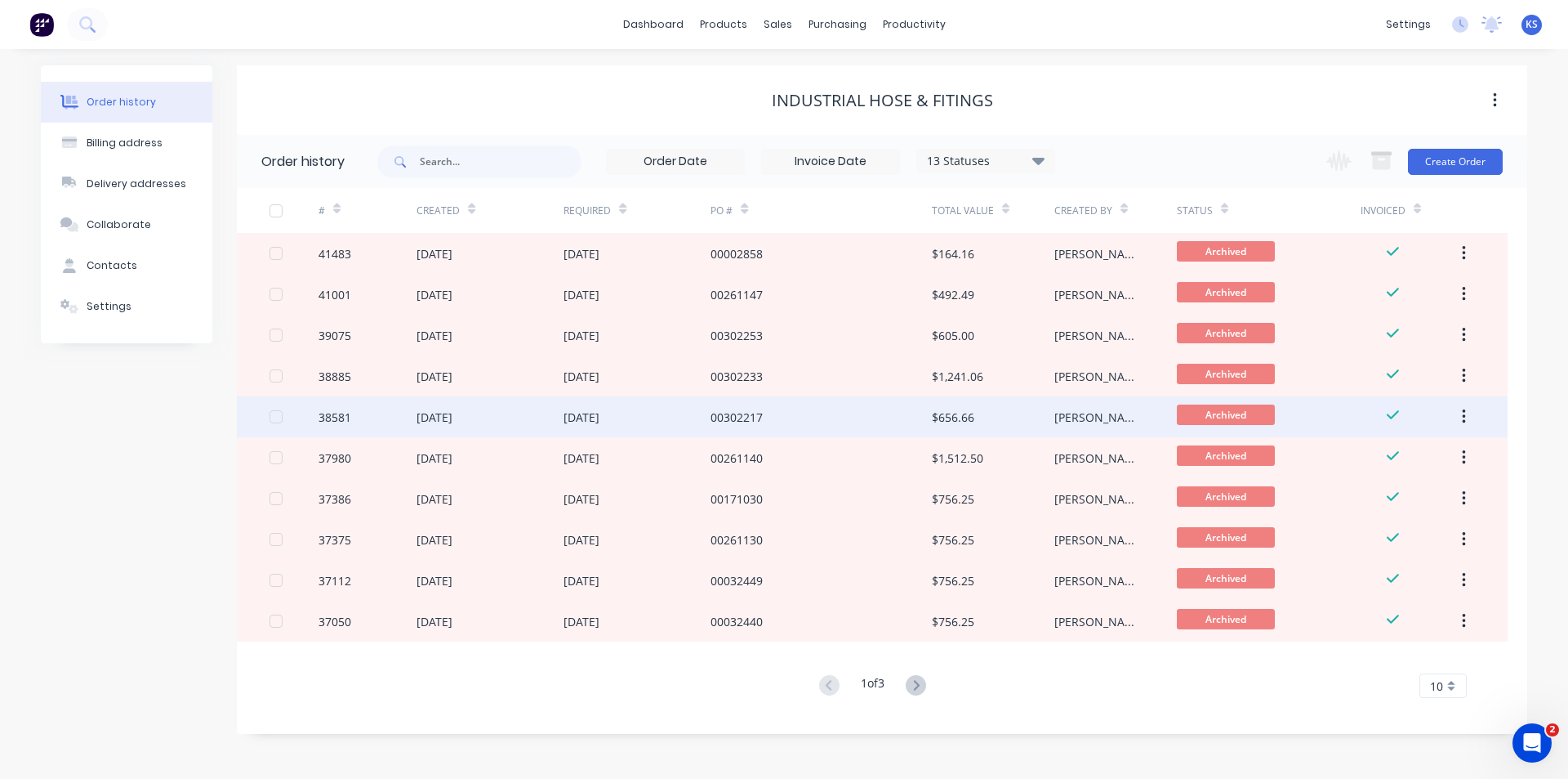
click at [673, 424] on div "[DATE]" at bounding box center [637, 417] width 147 height 41
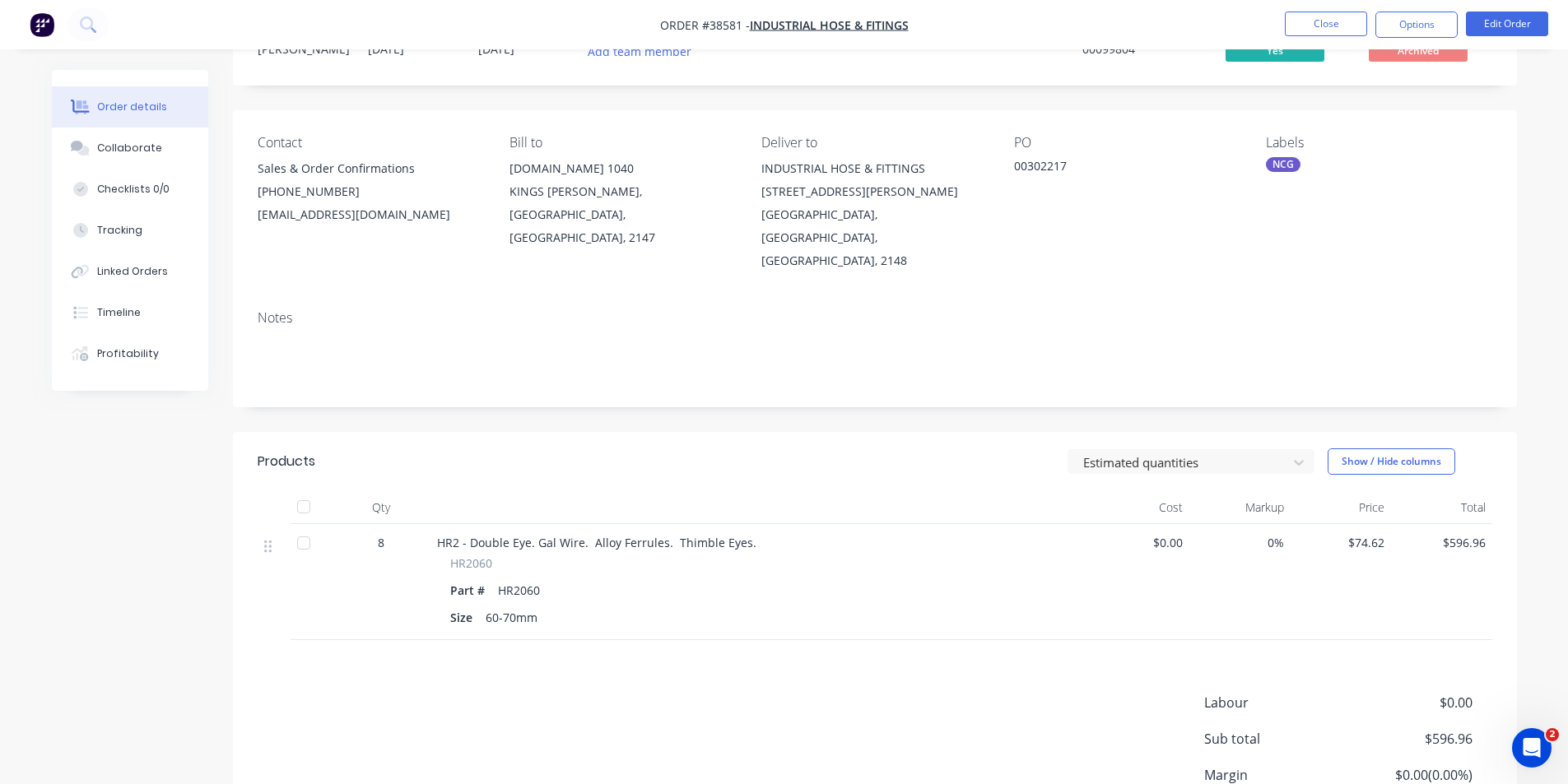
scroll to position [165, 0]
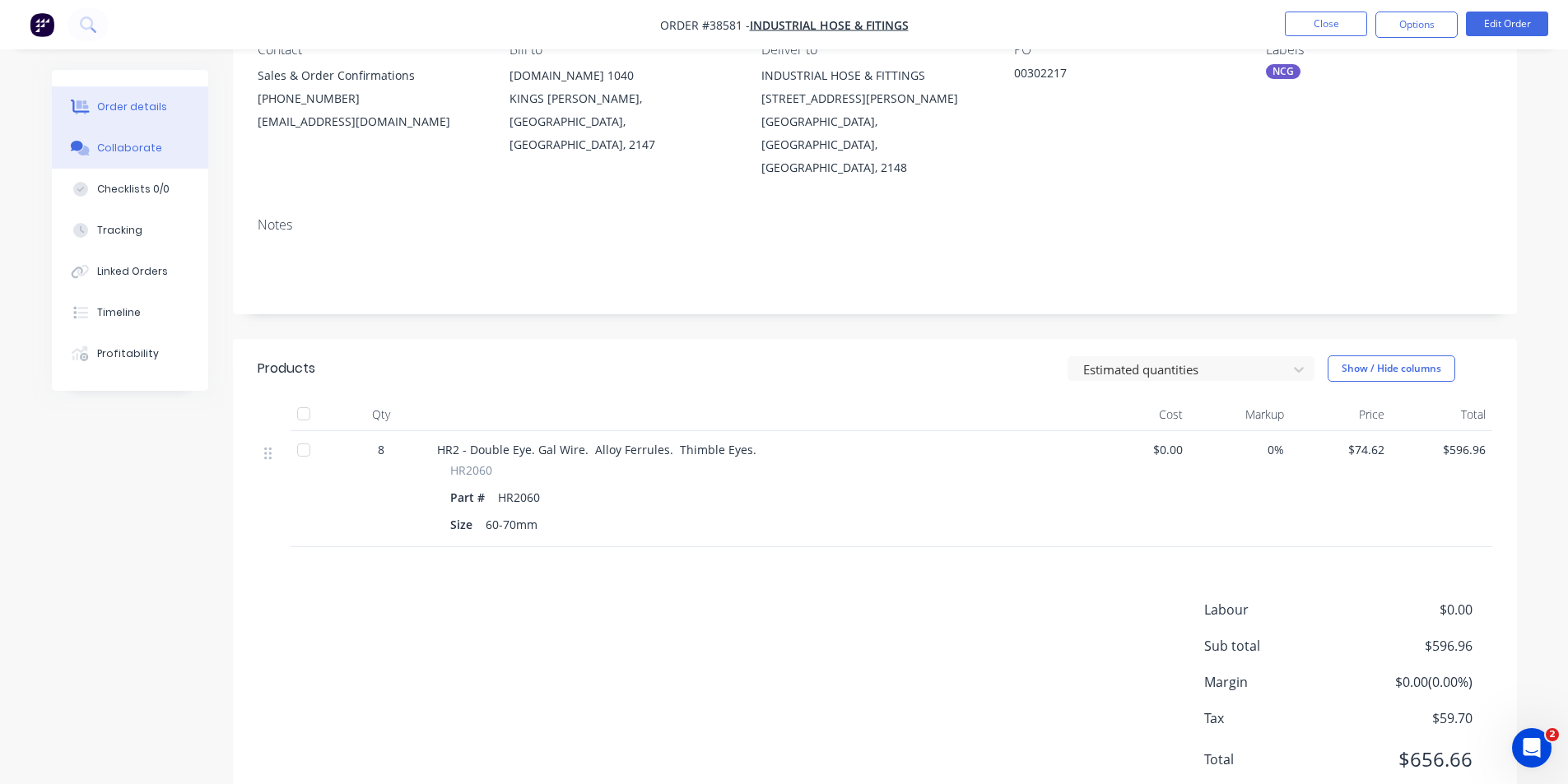
click at [123, 164] on button "Collaborate" at bounding box center [129, 148] width 157 height 41
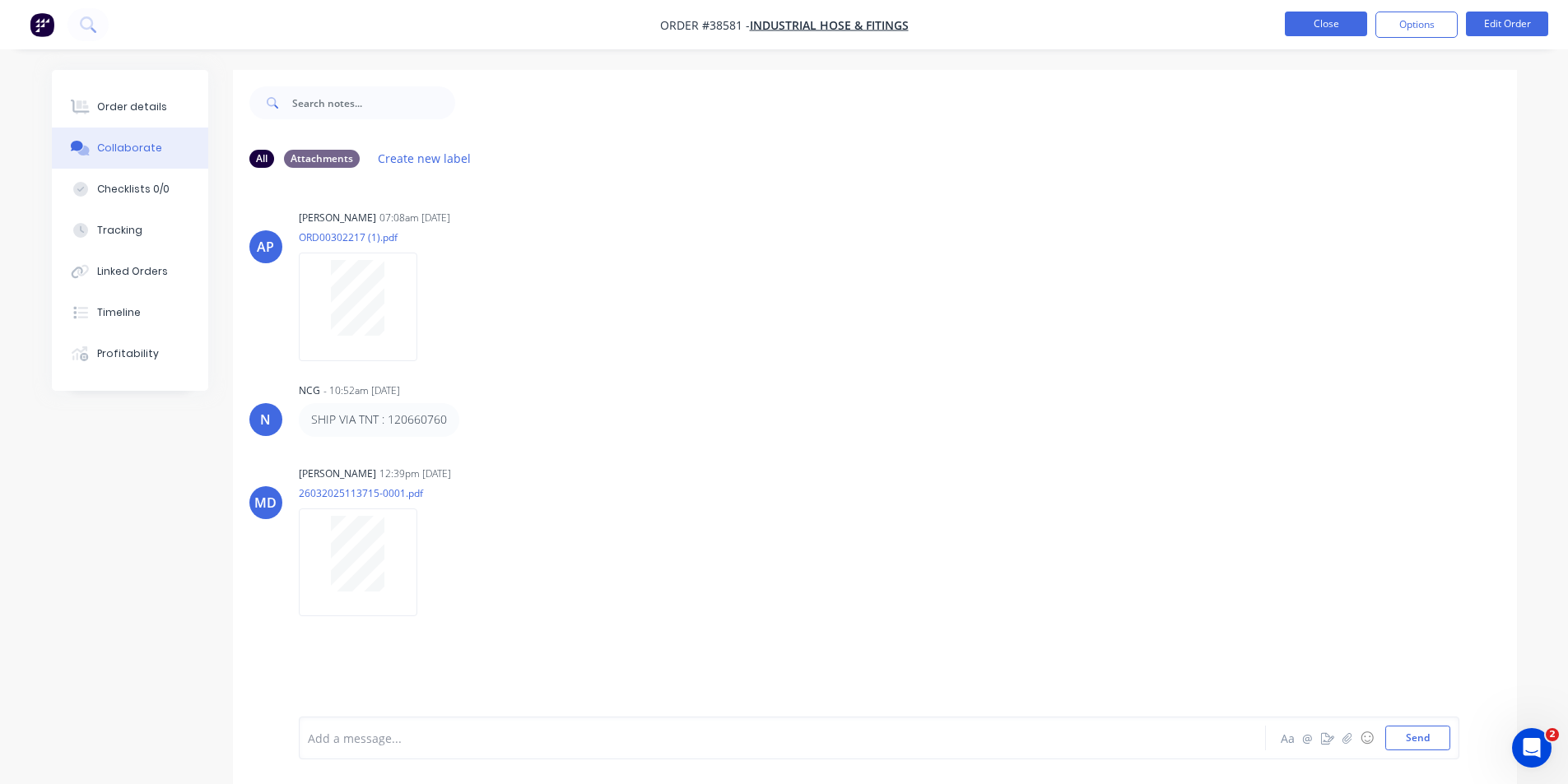
click at [1296, 24] on button "Close" at bounding box center [1325, 24] width 82 height 25
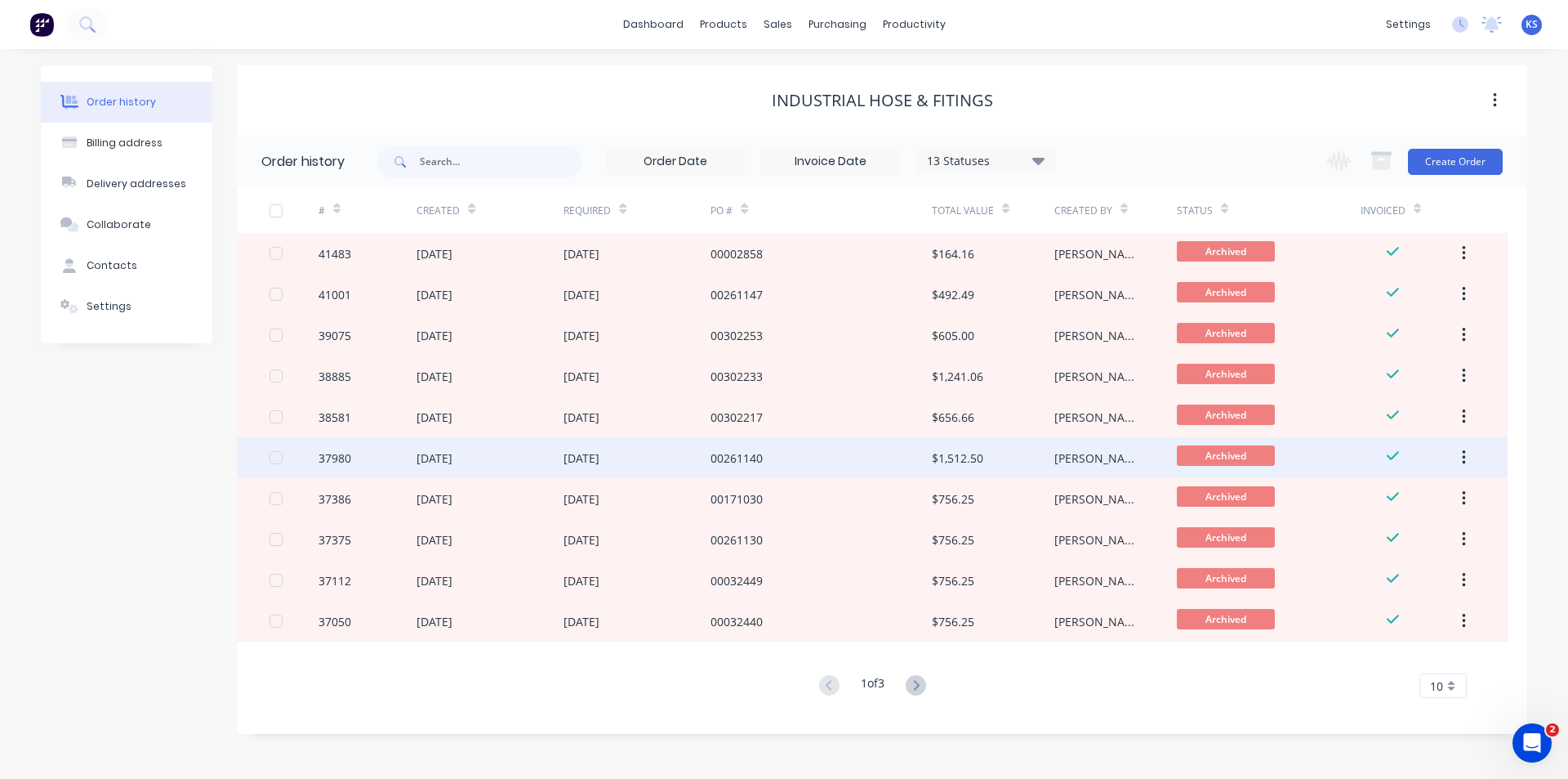
click at [734, 467] on div "00261140" at bounding box center [821, 457] width 221 height 41
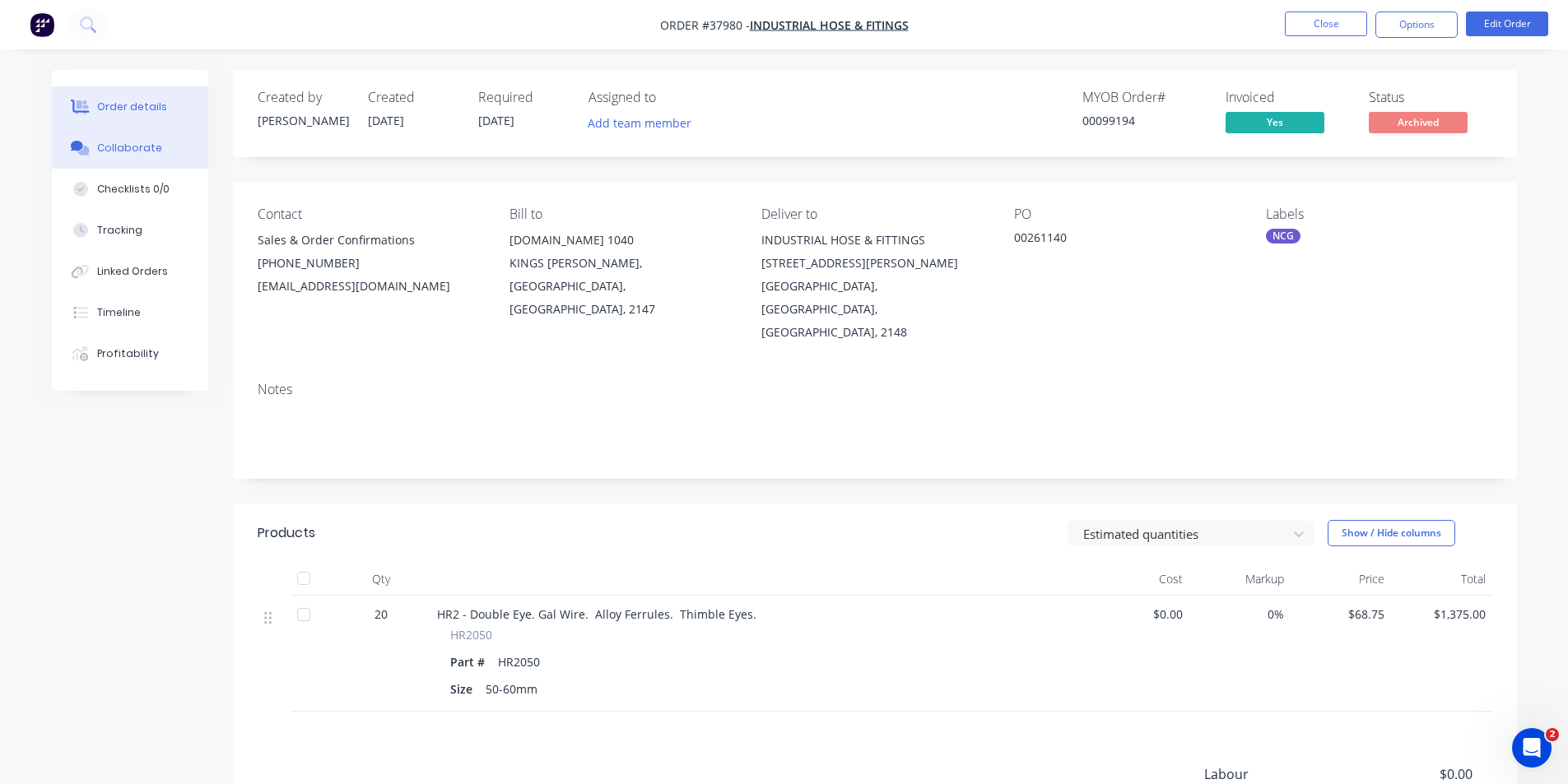
click at [76, 139] on button "Collaborate" at bounding box center [129, 148] width 157 height 41
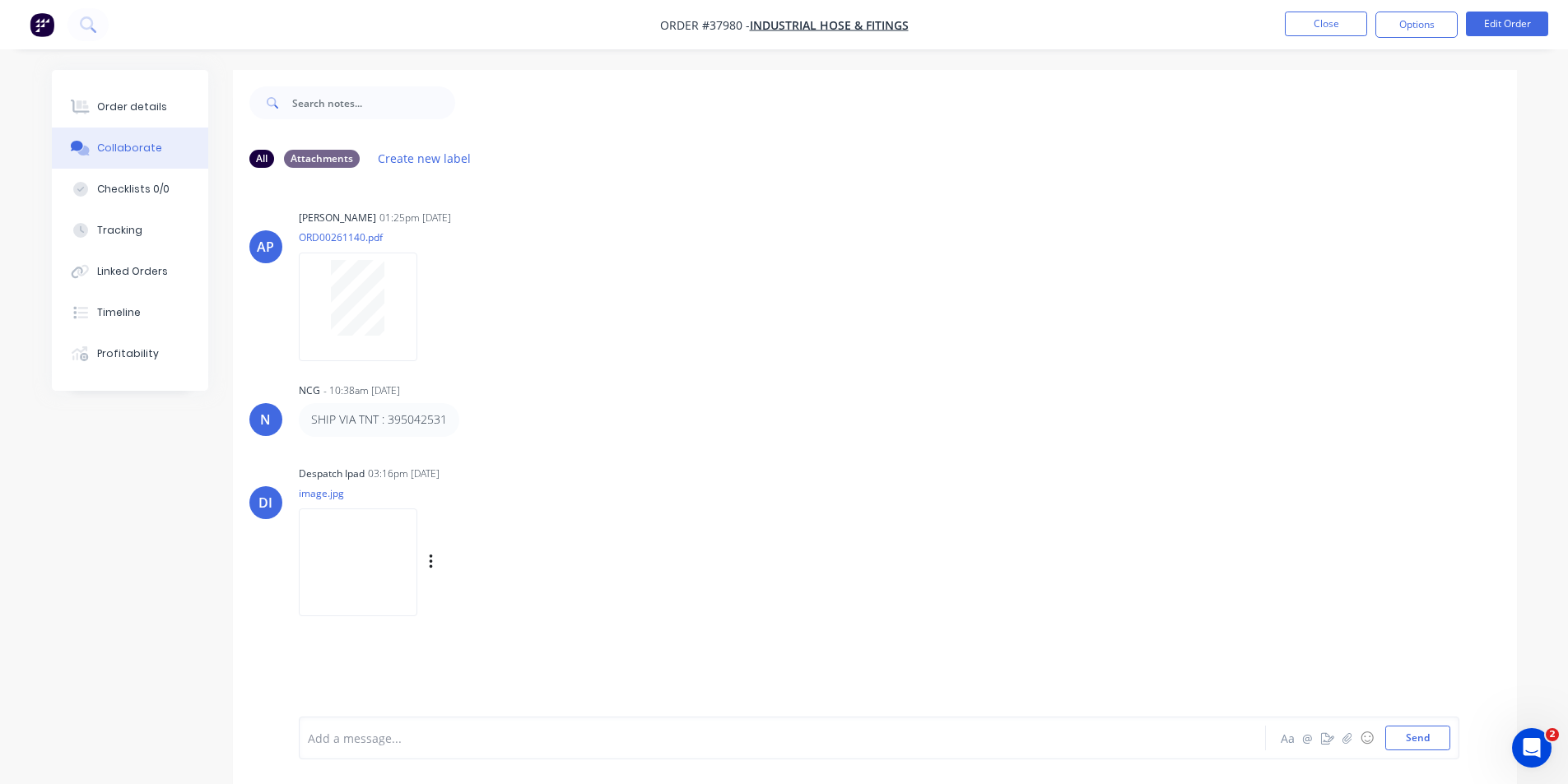
click at [350, 551] on img at bounding box center [358, 562] width 118 height 107
click at [1356, 24] on button "Close" at bounding box center [1325, 24] width 82 height 25
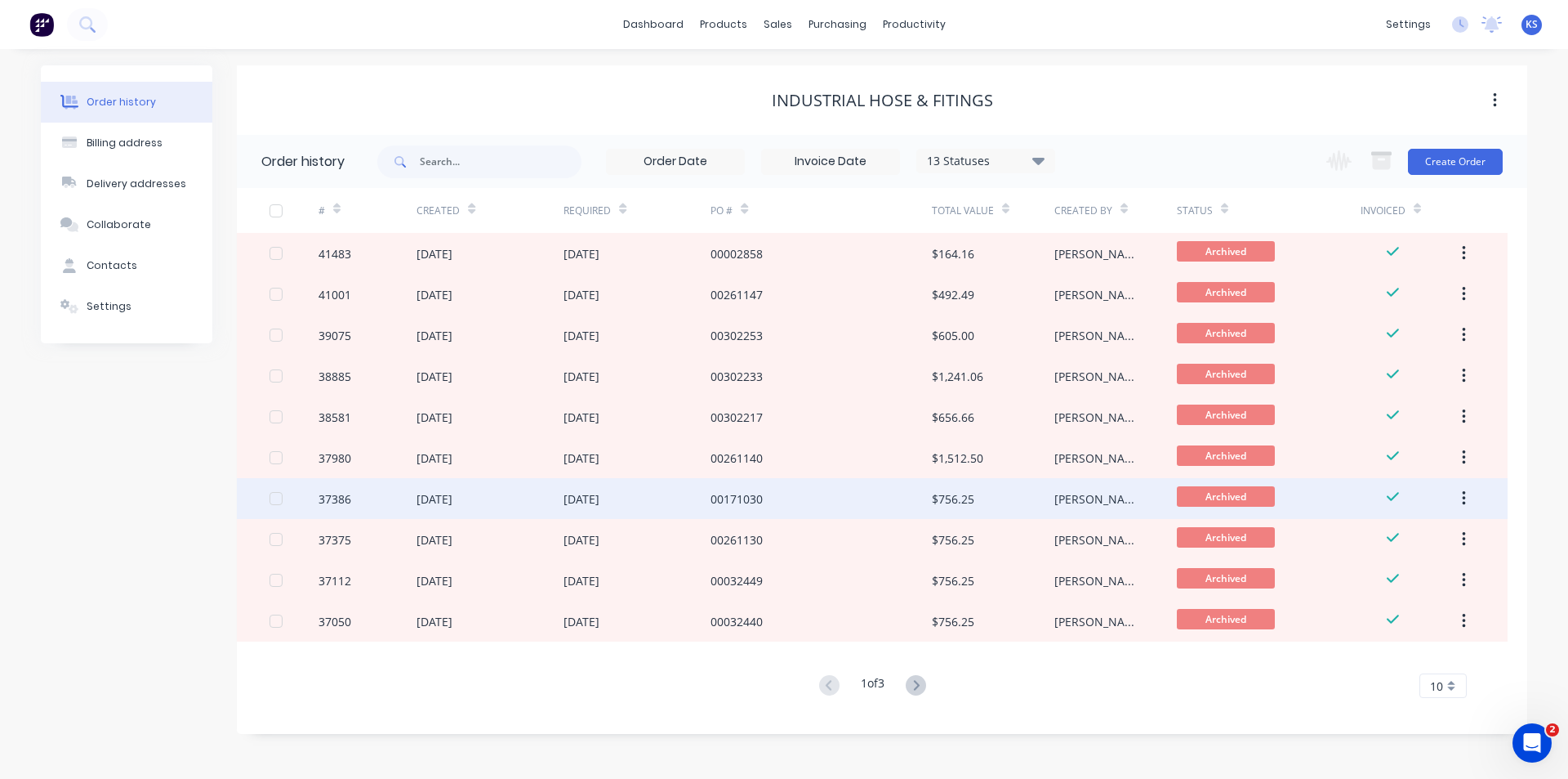
click at [774, 507] on div "00171030" at bounding box center [821, 498] width 221 height 41
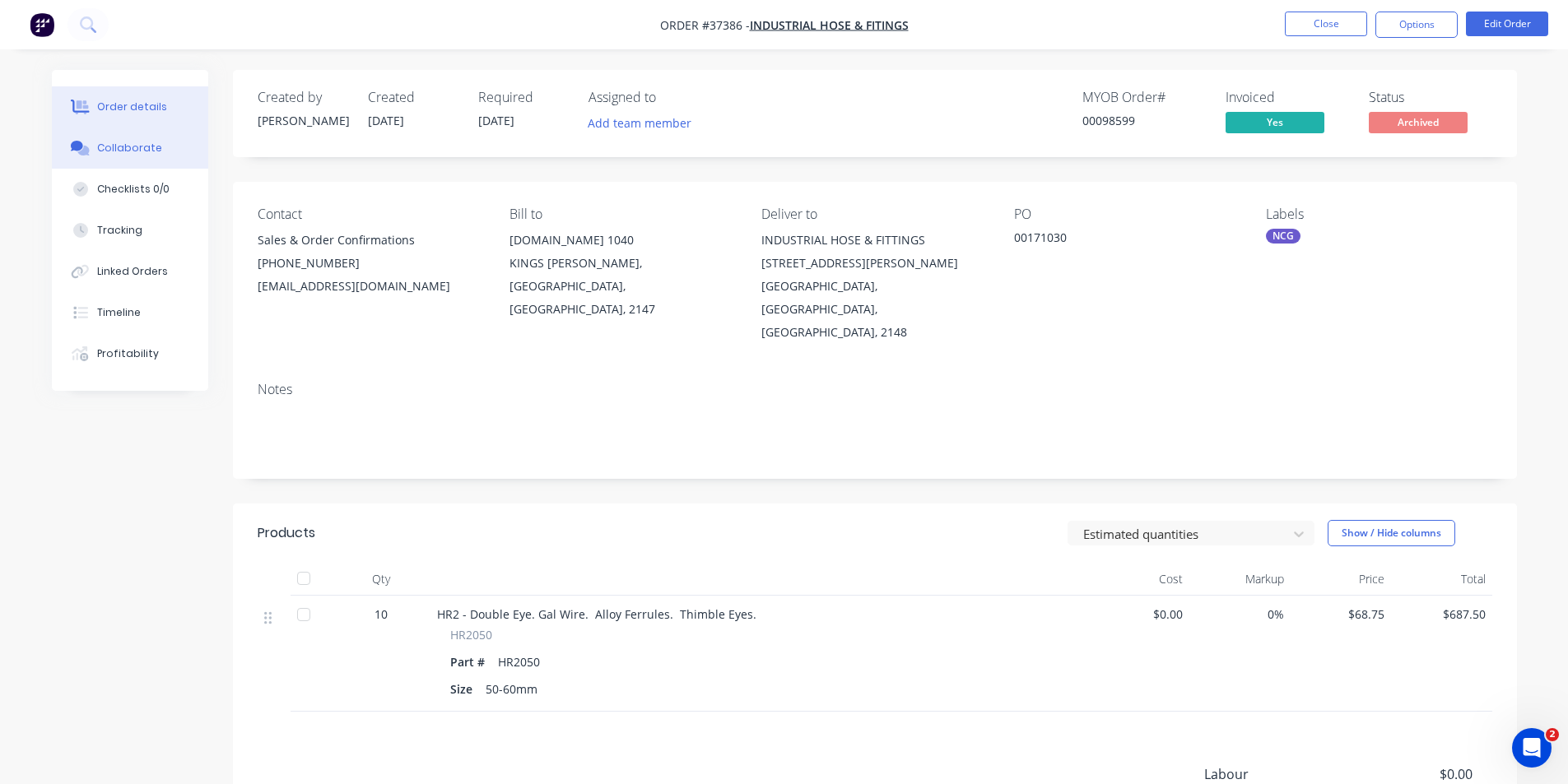
click at [149, 159] on button "Collaborate" at bounding box center [129, 148] width 157 height 41
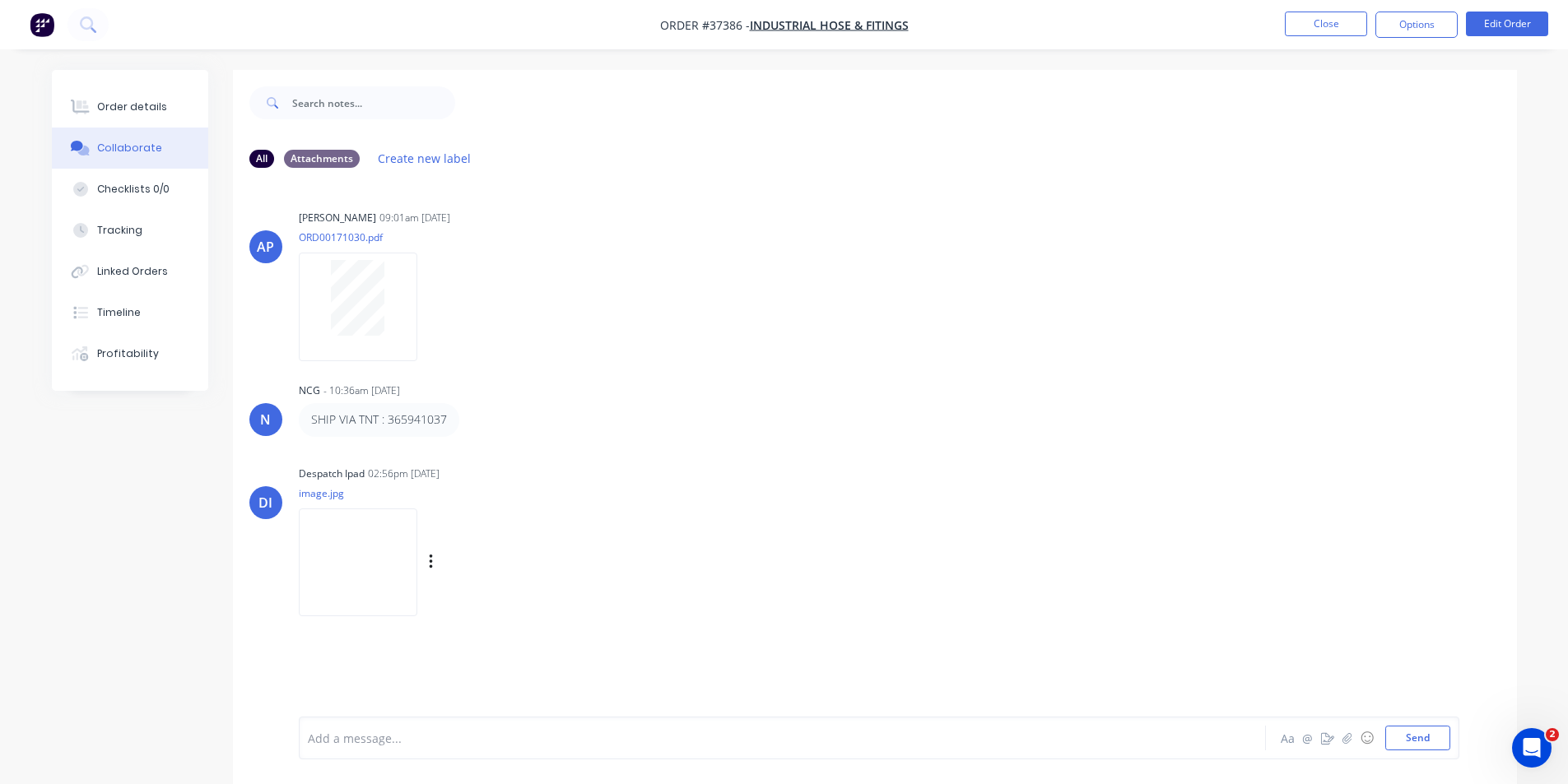
click at [696, 474] on div "Despatch Ipad 02:56pm 20/01/25" at bounding box center [556, 474] width 514 height 15
click at [143, 103] on div "Order details" at bounding box center [132, 107] width 70 height 15
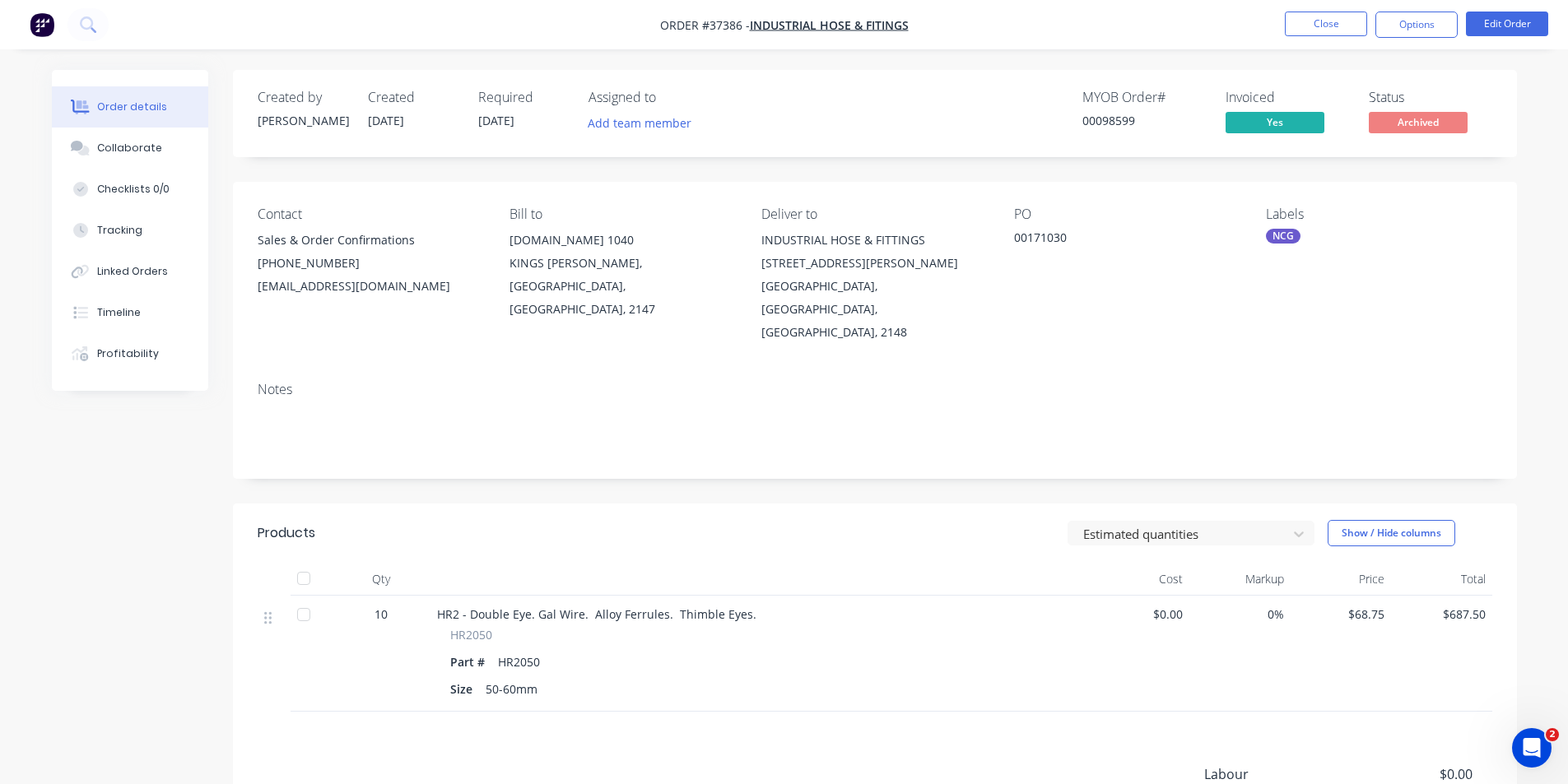
click at [1211, 36] on nav "Order #37386 - Industrial Hose & Fitings Close Options Edit Order" at bounding box center [784, 25] width 1568 height 49
click at [1310, 14] on button "Close" at bounding box center [1325, 24] width 82 height 25
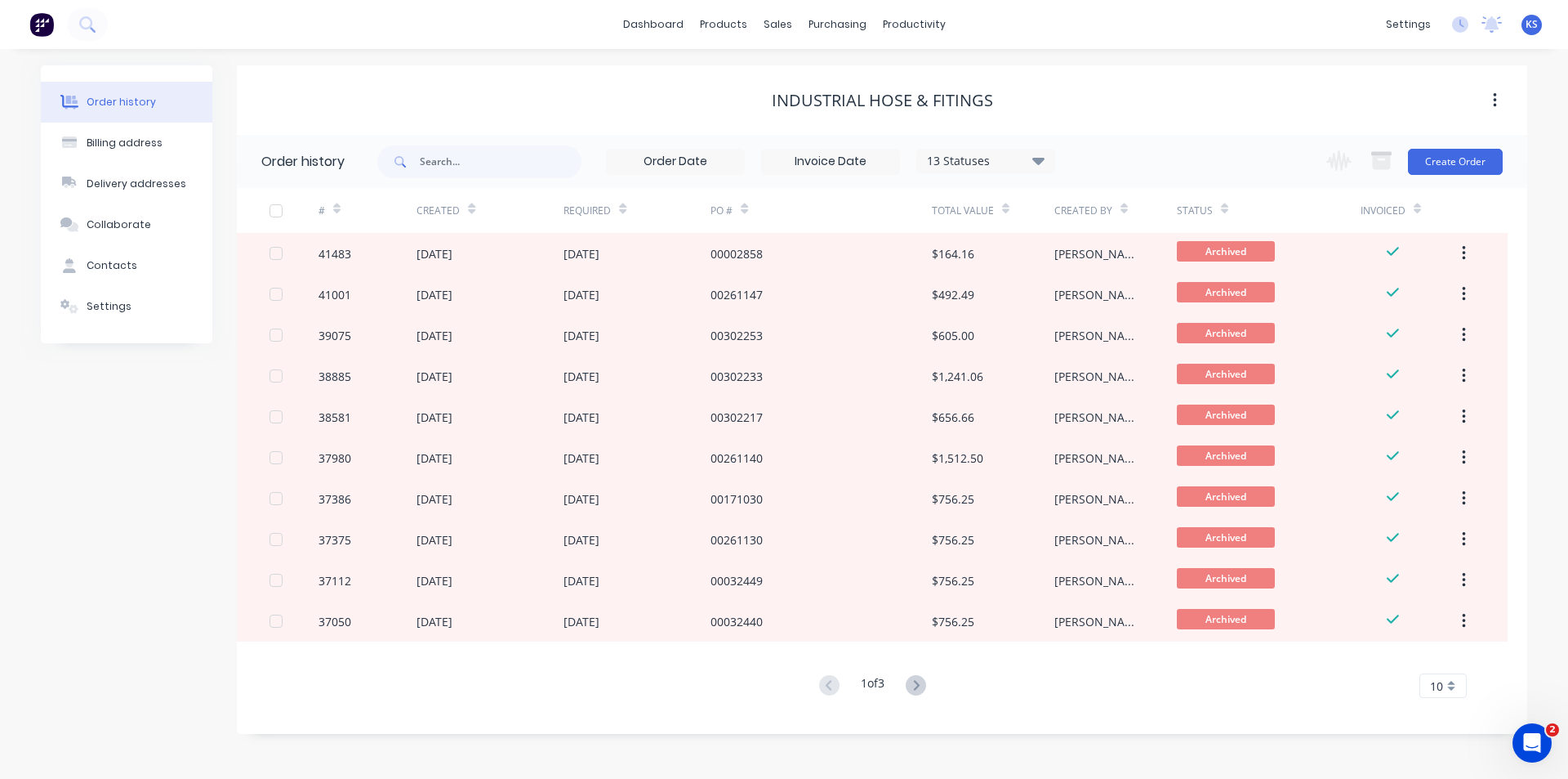
click at [1113, 82] on div "Industrial Hose & Fitings" at bounding box center [882, 100] width 1291 height 70
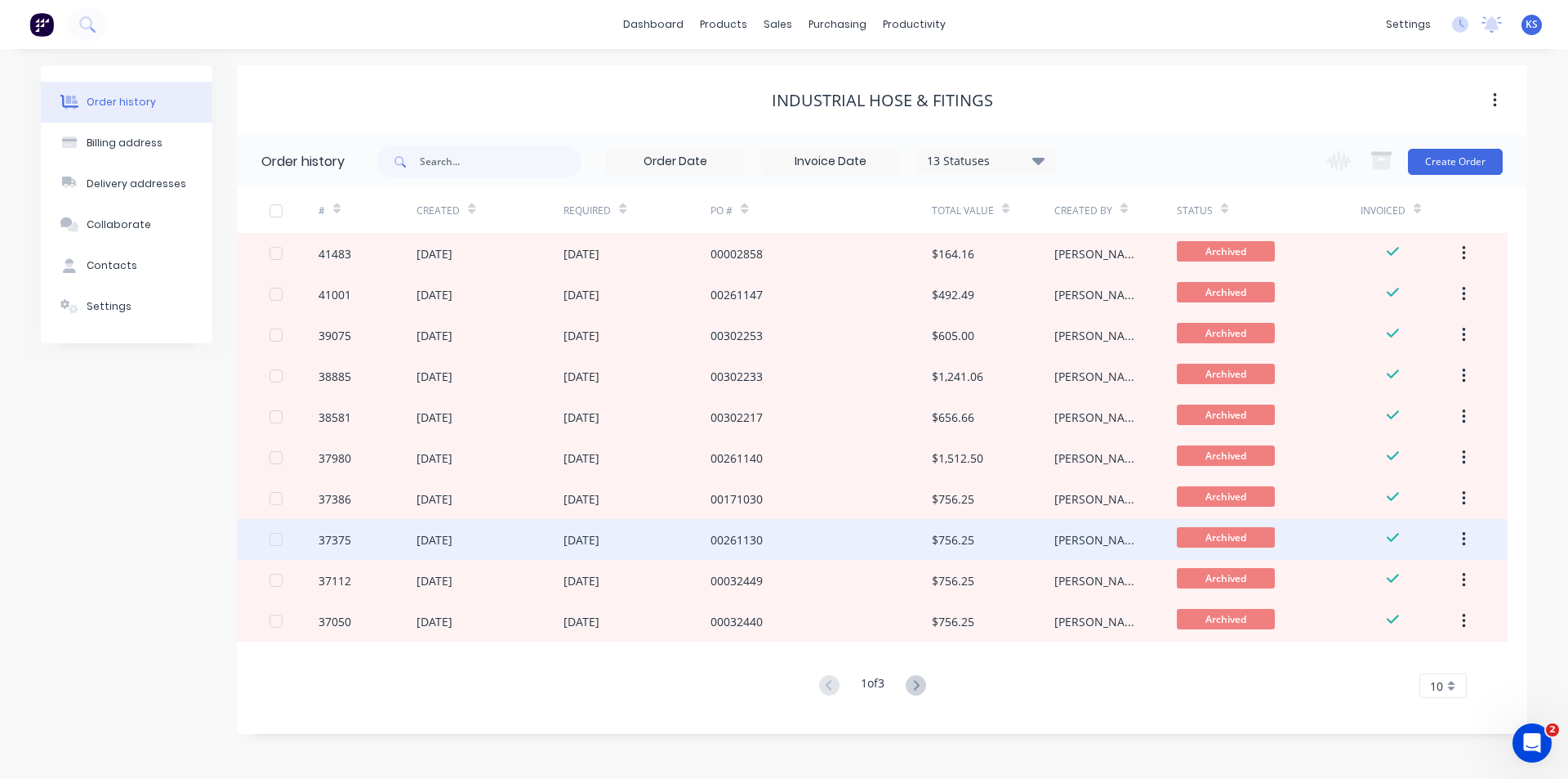
click at [738, 536] on div "00261130" at bounding box center [737, 540] width 52 height 17
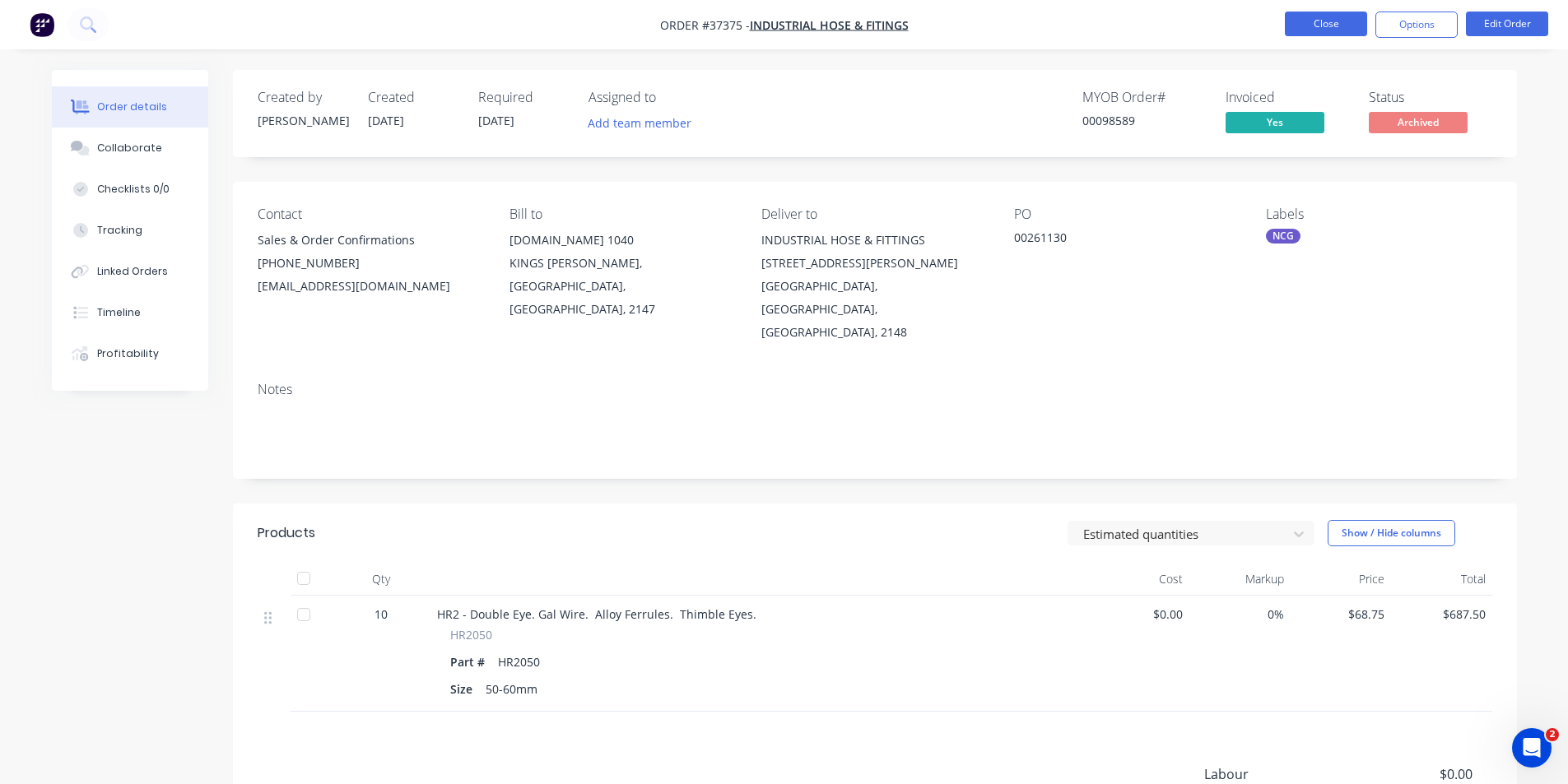
click at [1310, 22] on button "Close" at bounding box center [1325, 24] width 82 height 25
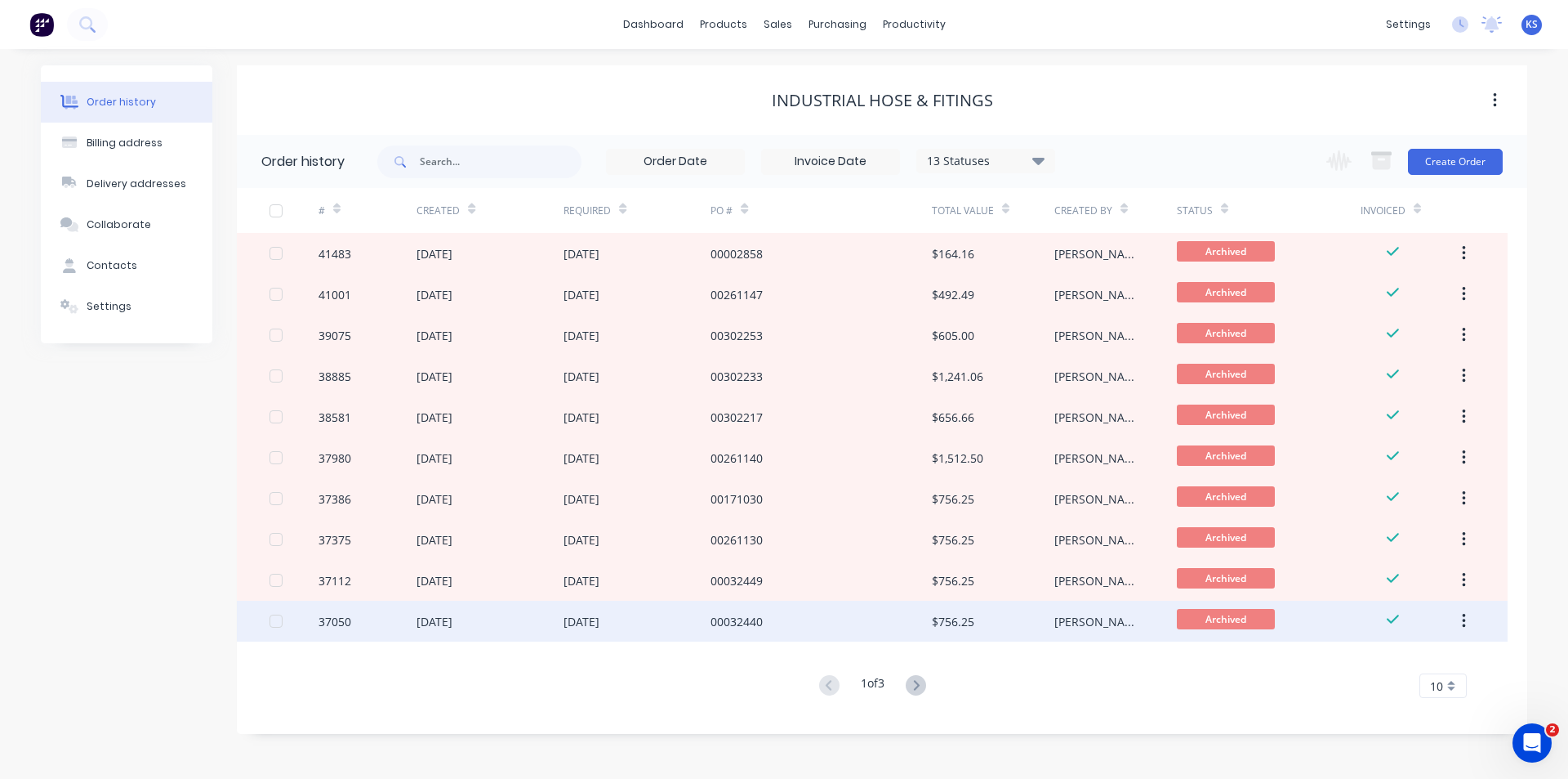
click at [736, 618] on div "00032440" at bounding box center [737, 621] width 52 height 17
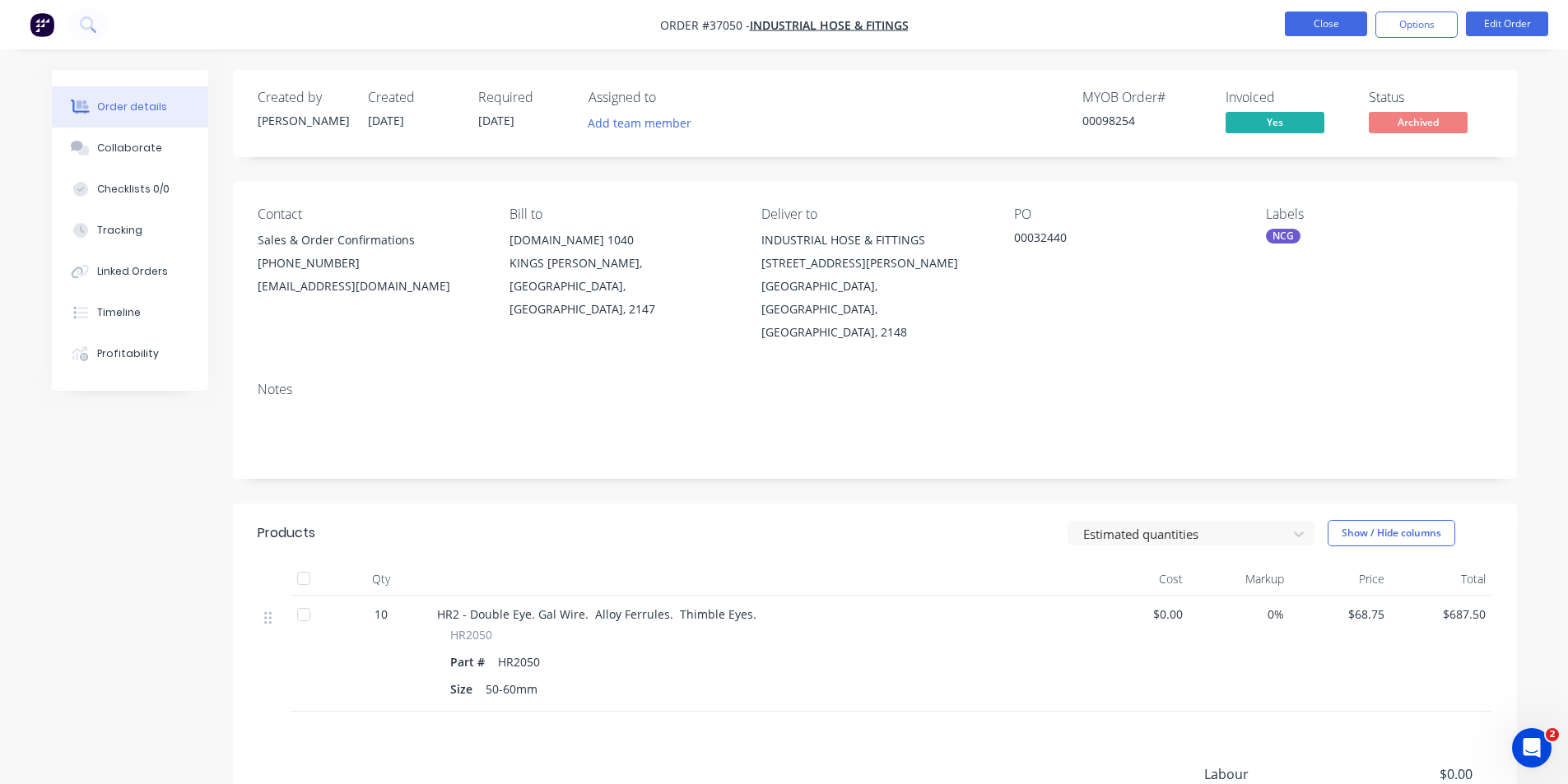
click at [1320, 27] on button "Close" at bounding box center [1325, 24] width 82 height 25
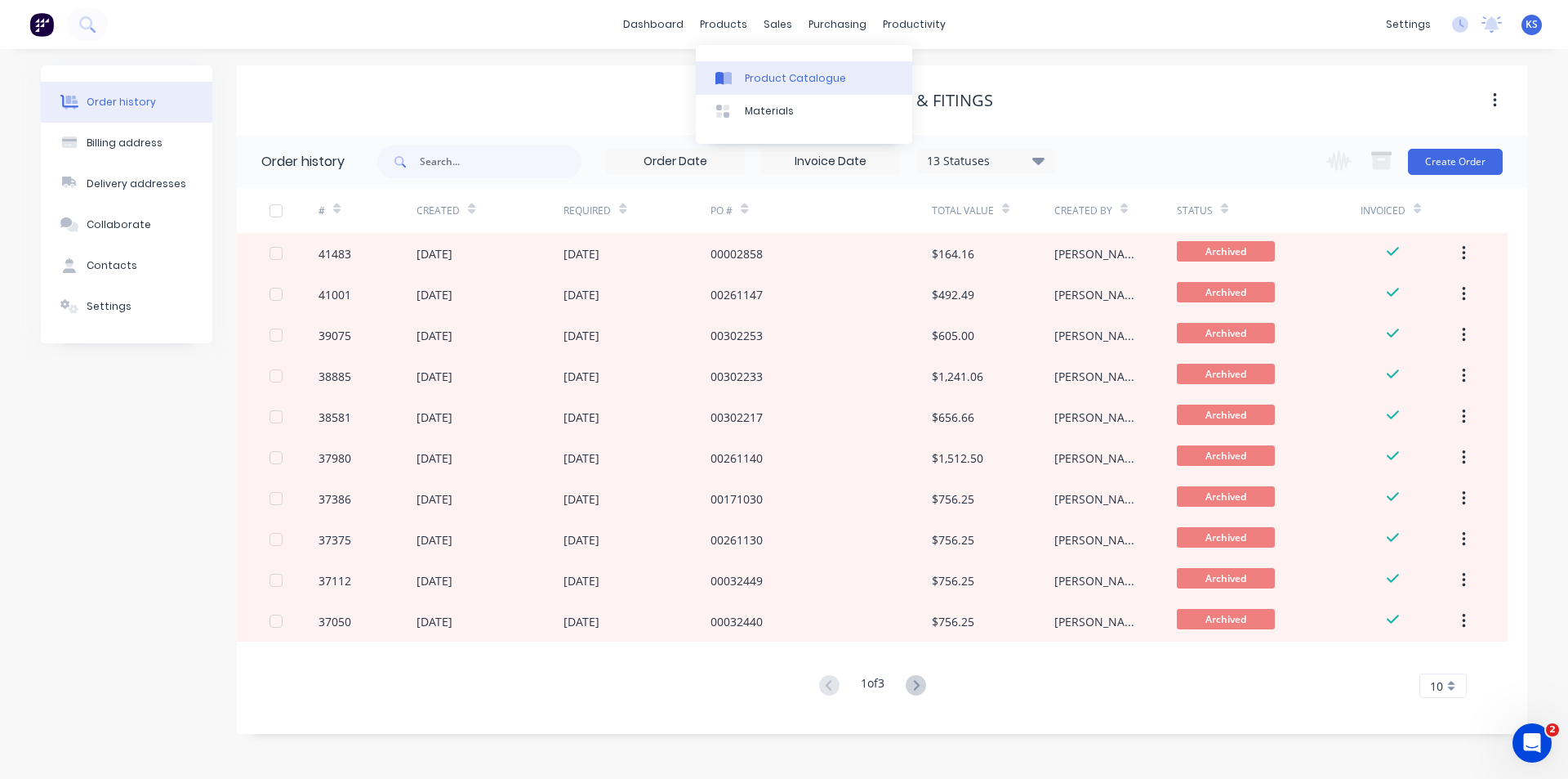
click at [775, 80] on div "Product Catalogue" at bounding box center [795, 79] width 102 height 15
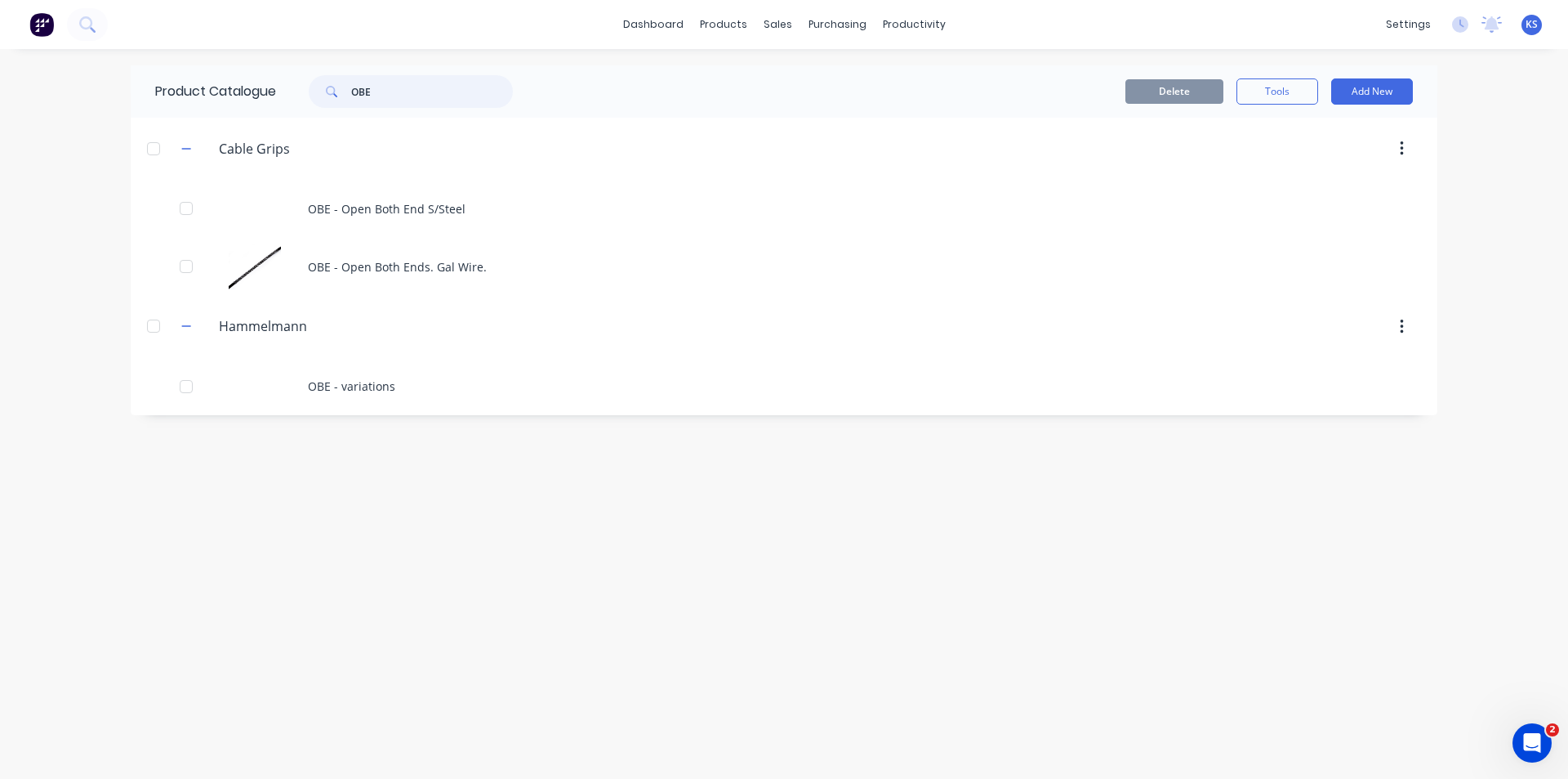
drag, startPoint x: 404, startPoint y: 81, endPoint x: 223, endPoint y: 85, distance: 181.0
click at [223, 85] on div "Product Catalogue OBE" at bounding box center [343, 92] width 423 height 52
type input "HRD"
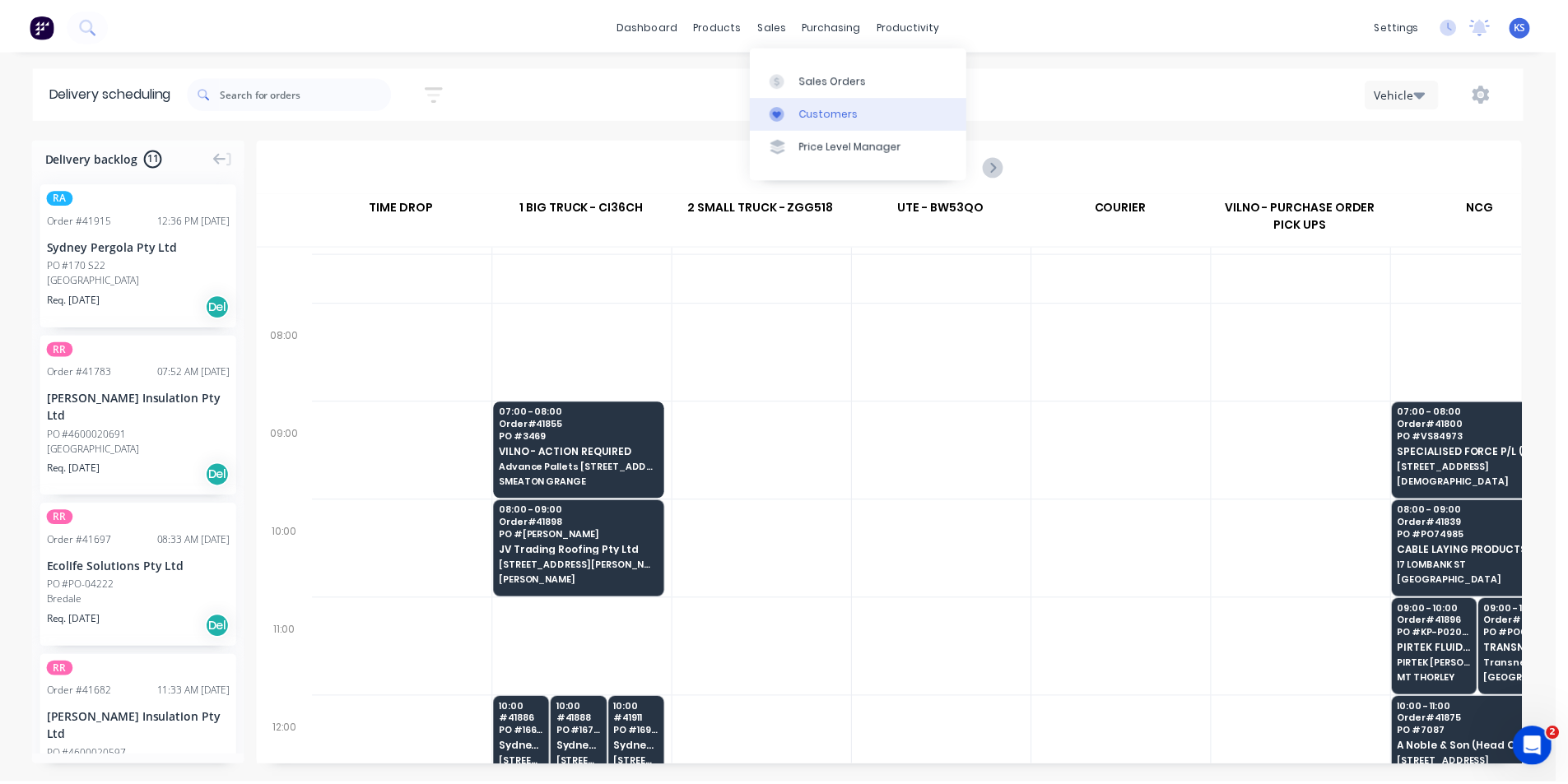
scroll to position [165, 1]
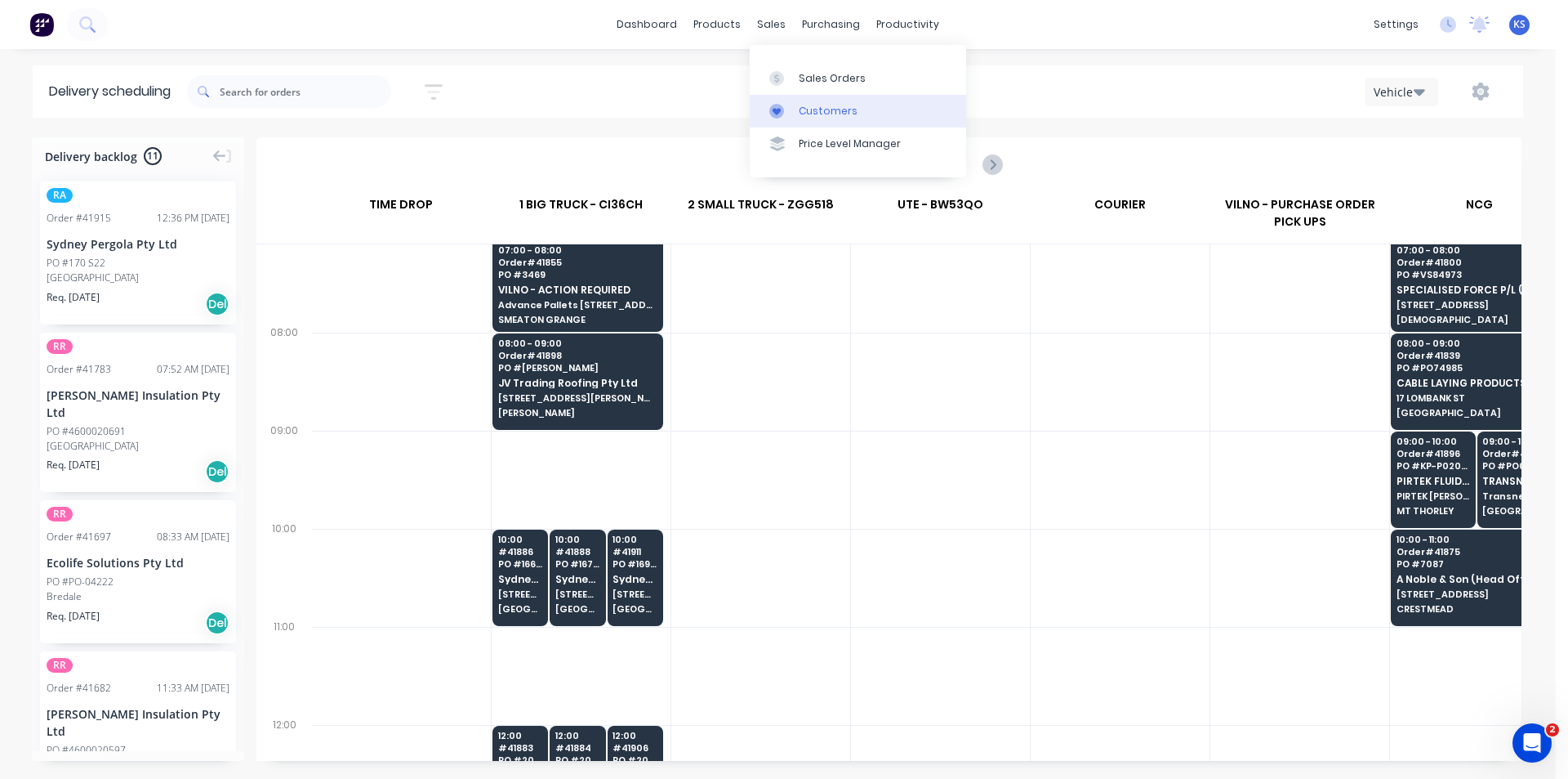
click at [828, 103] on link "Customers" at bounding box center [858, 111] width 217 height 33
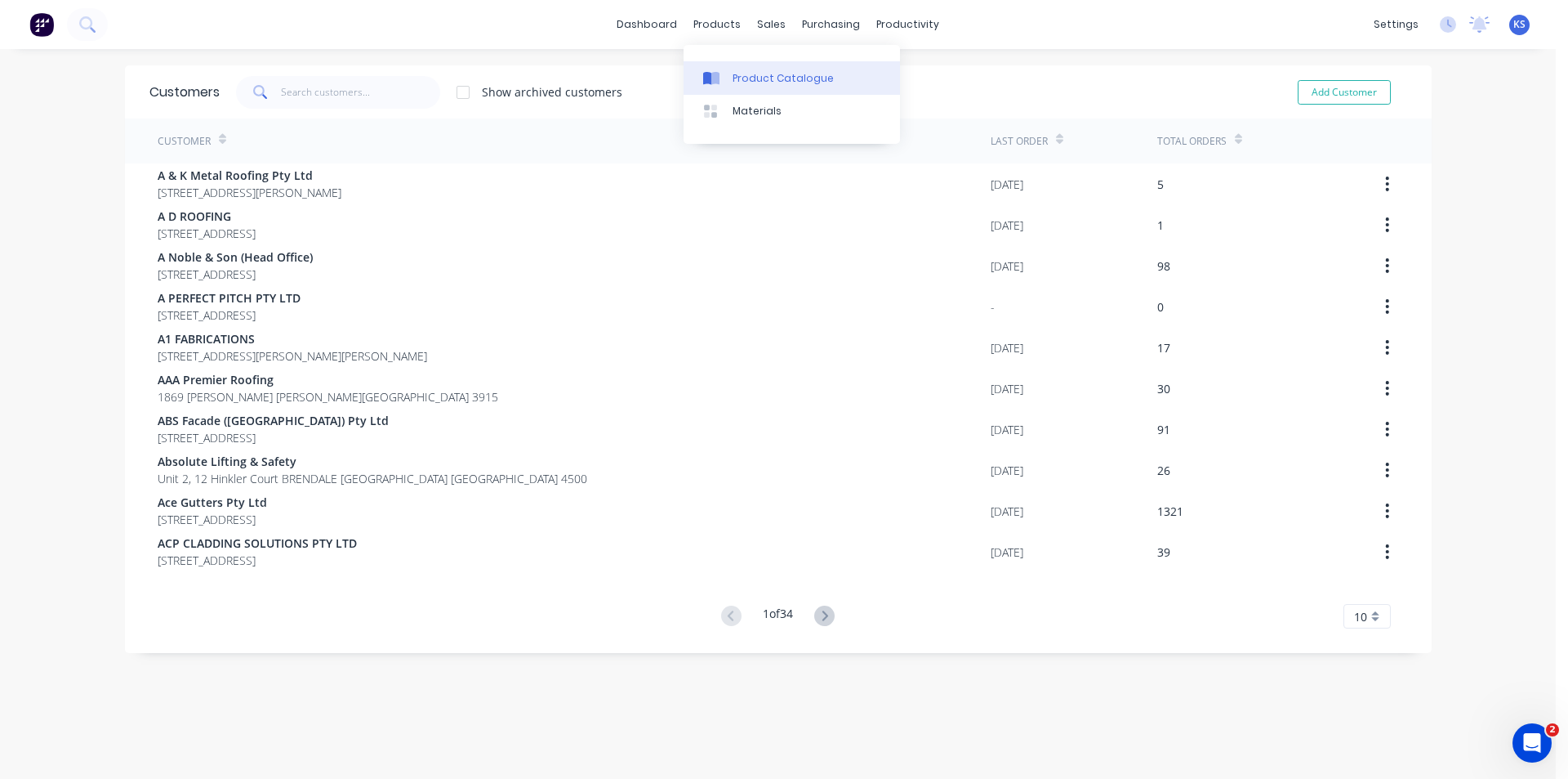
click at [757, 82] on div "Product Catalogue" at bounding box center [783, 79] width 102 height 15
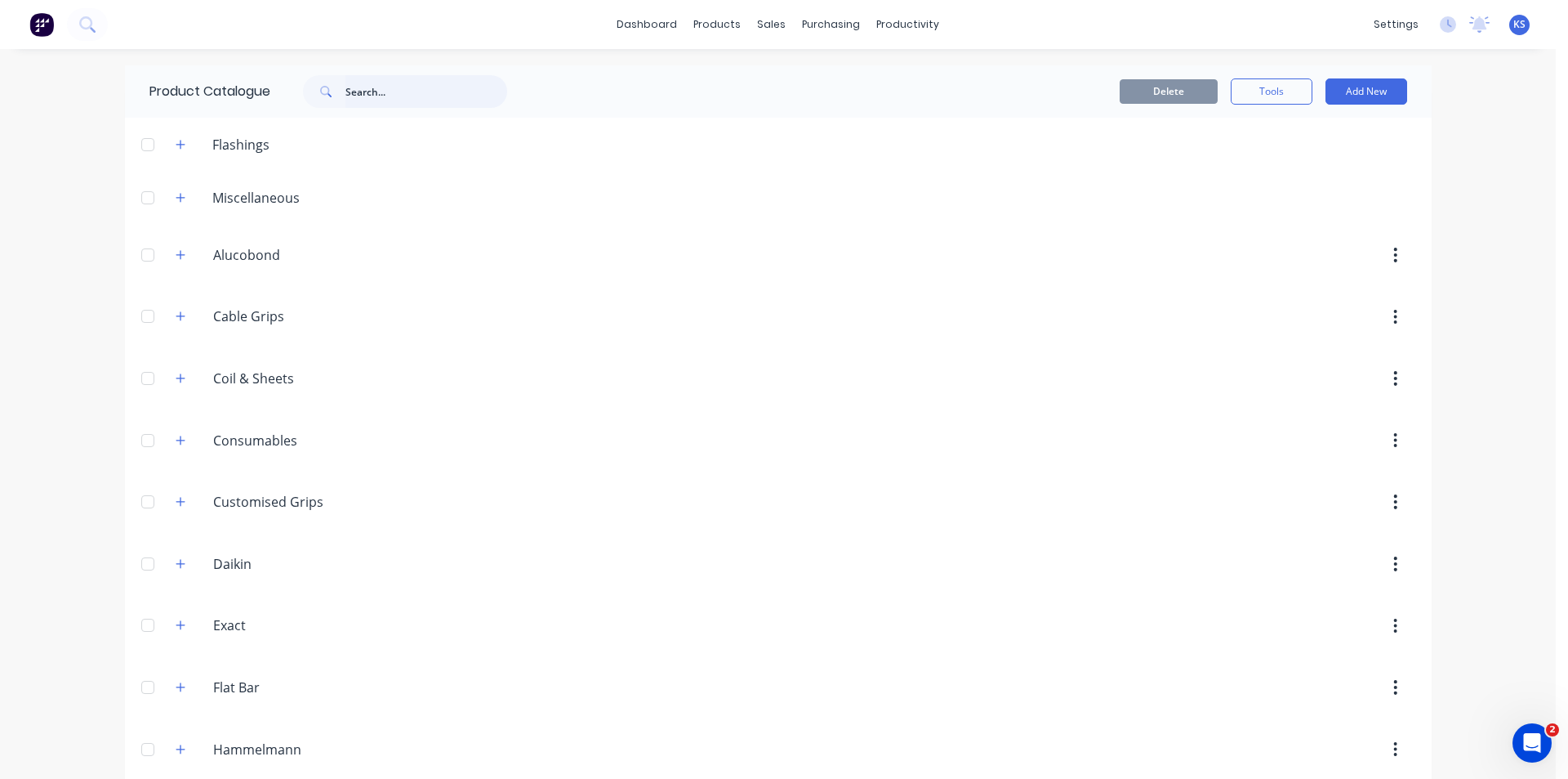
click at [375, 97] on input "text" at bounding box center [426, 91] width 162 height 33
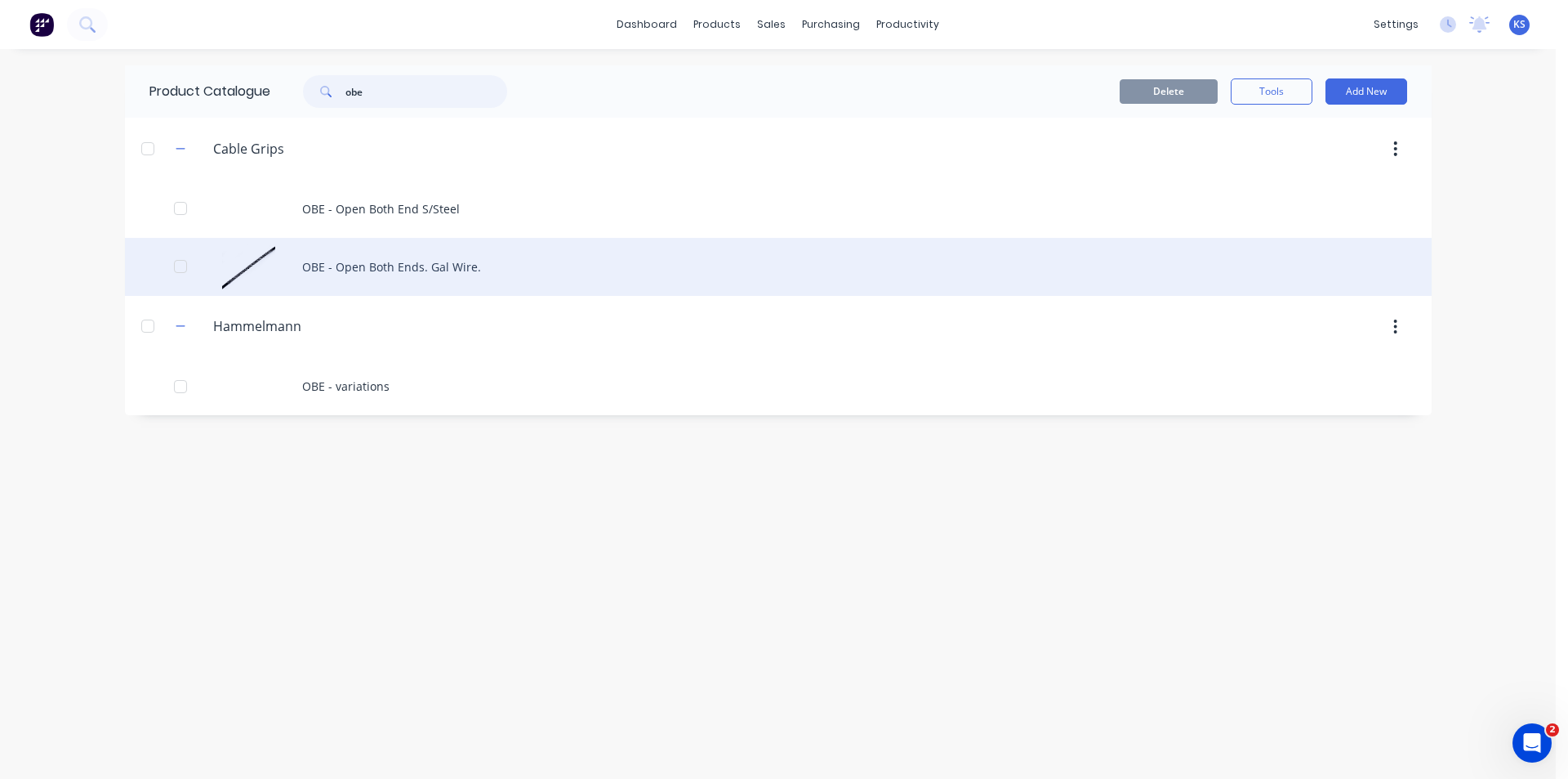
type input "obe"
click at [404, 273] on div "OBE - Open Both Ends. Gal Wire." at bounding box center [779, 266] width 1307 height 58
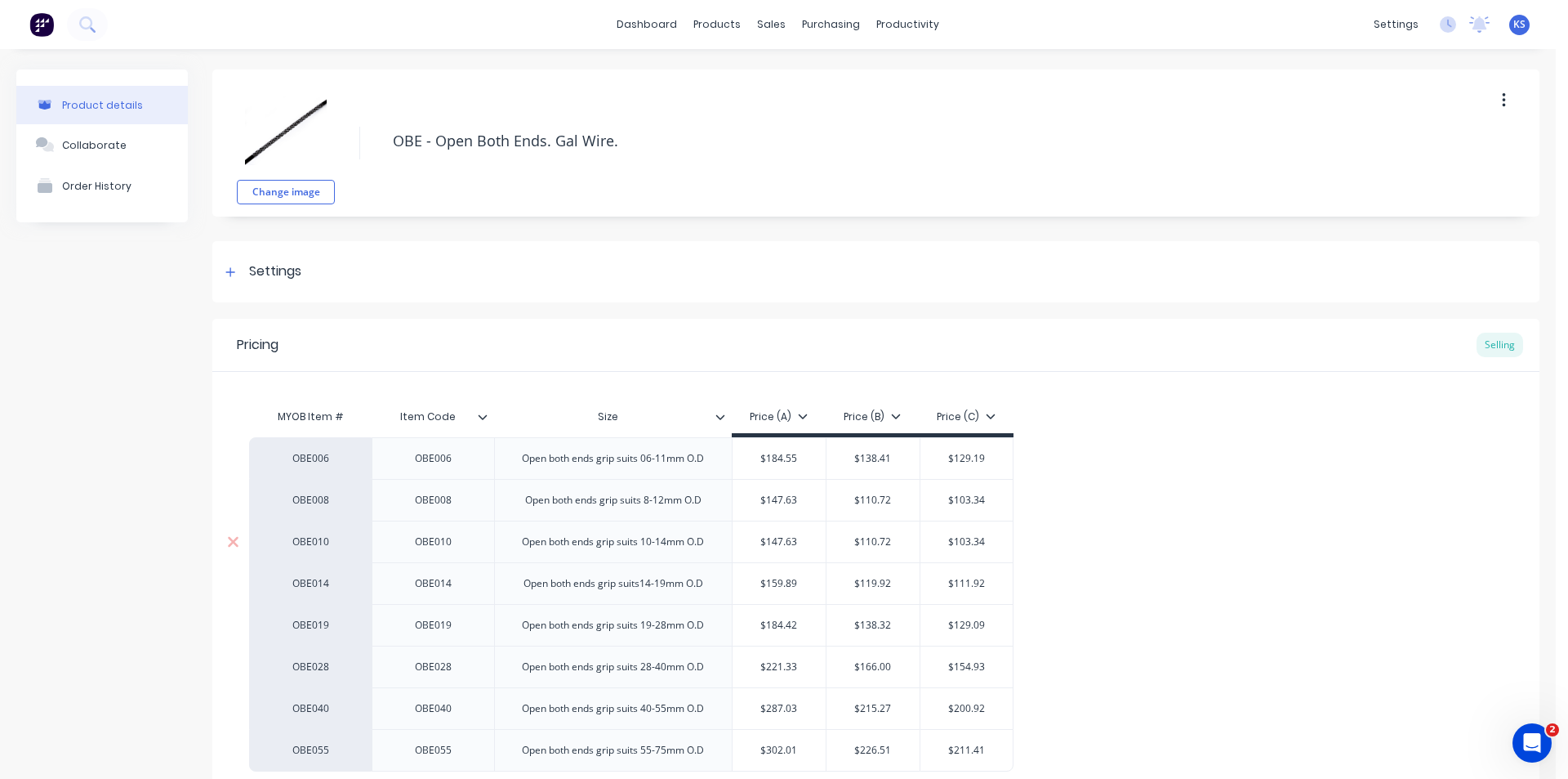
type textarea "x"
click at [811, 107] on div "Customers" at bounding box center [821, 112] width 59 height 15
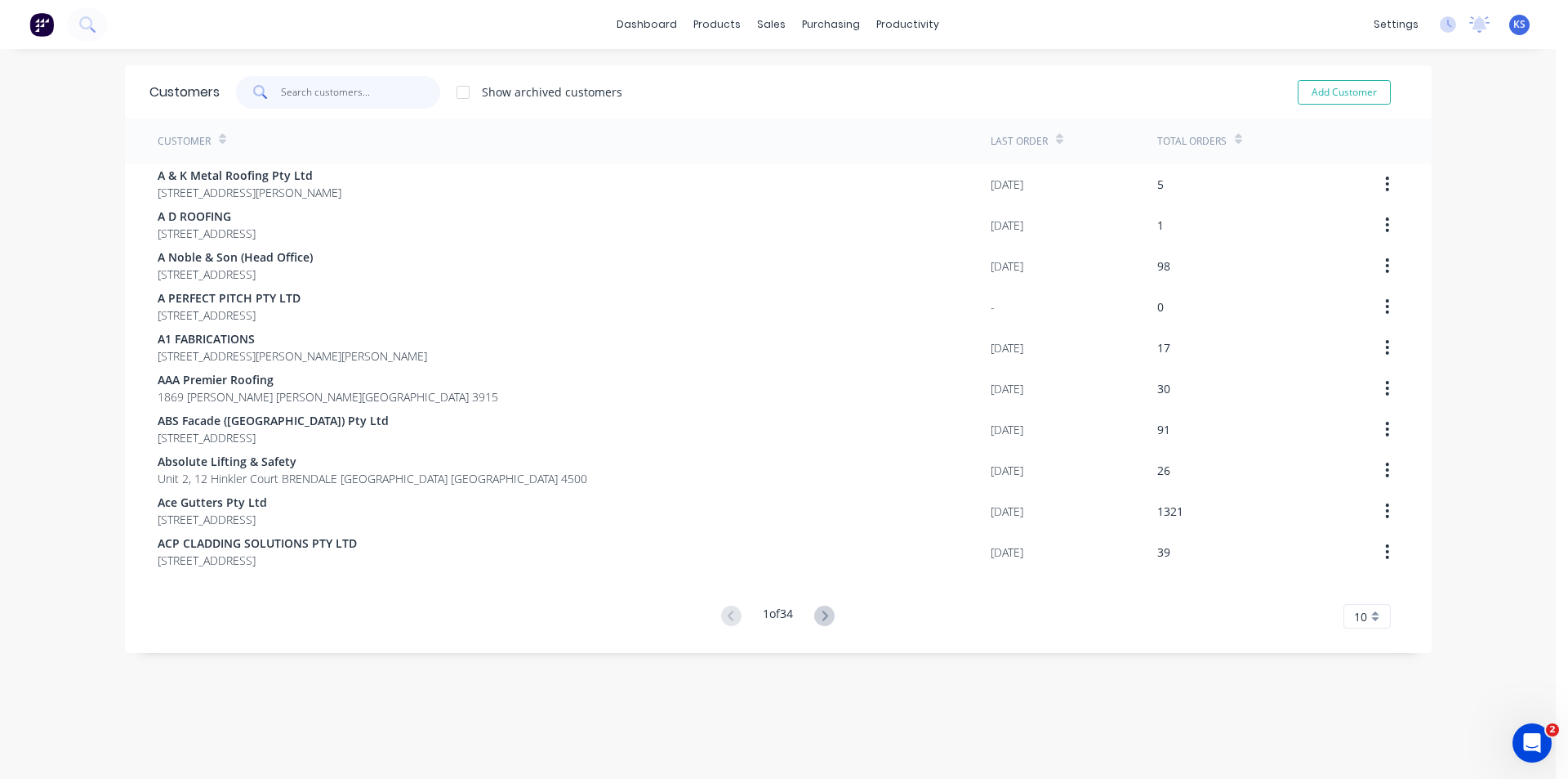
click at [354, 86] on input "text" at bounding box center [361, 92] width 160 height 33
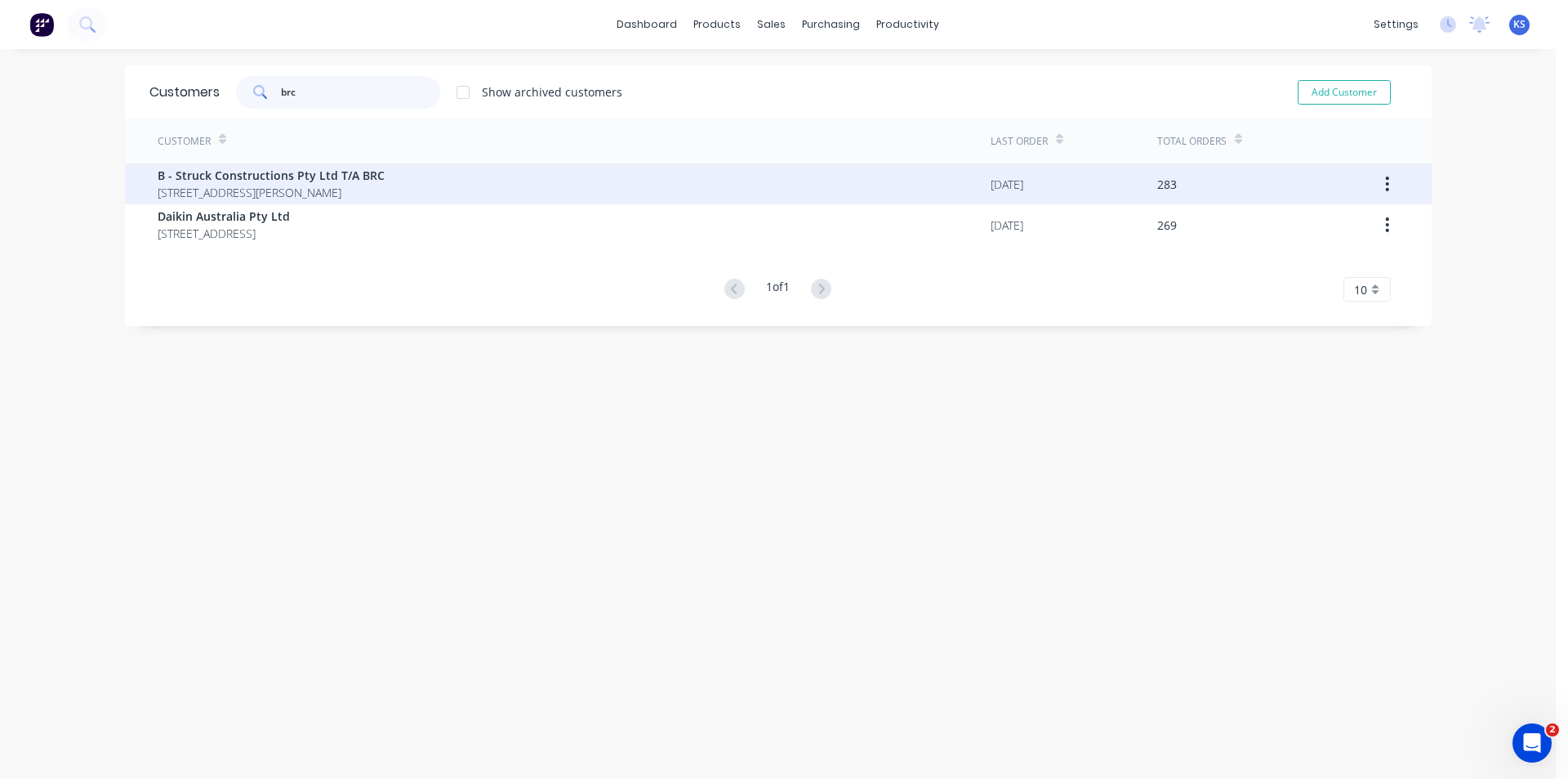
type input "brc"
click at [255, 182] on span "B - Struck Constructions Pty Ltd T/A BRC" at bounding box center [271, 175] width 227 height 17
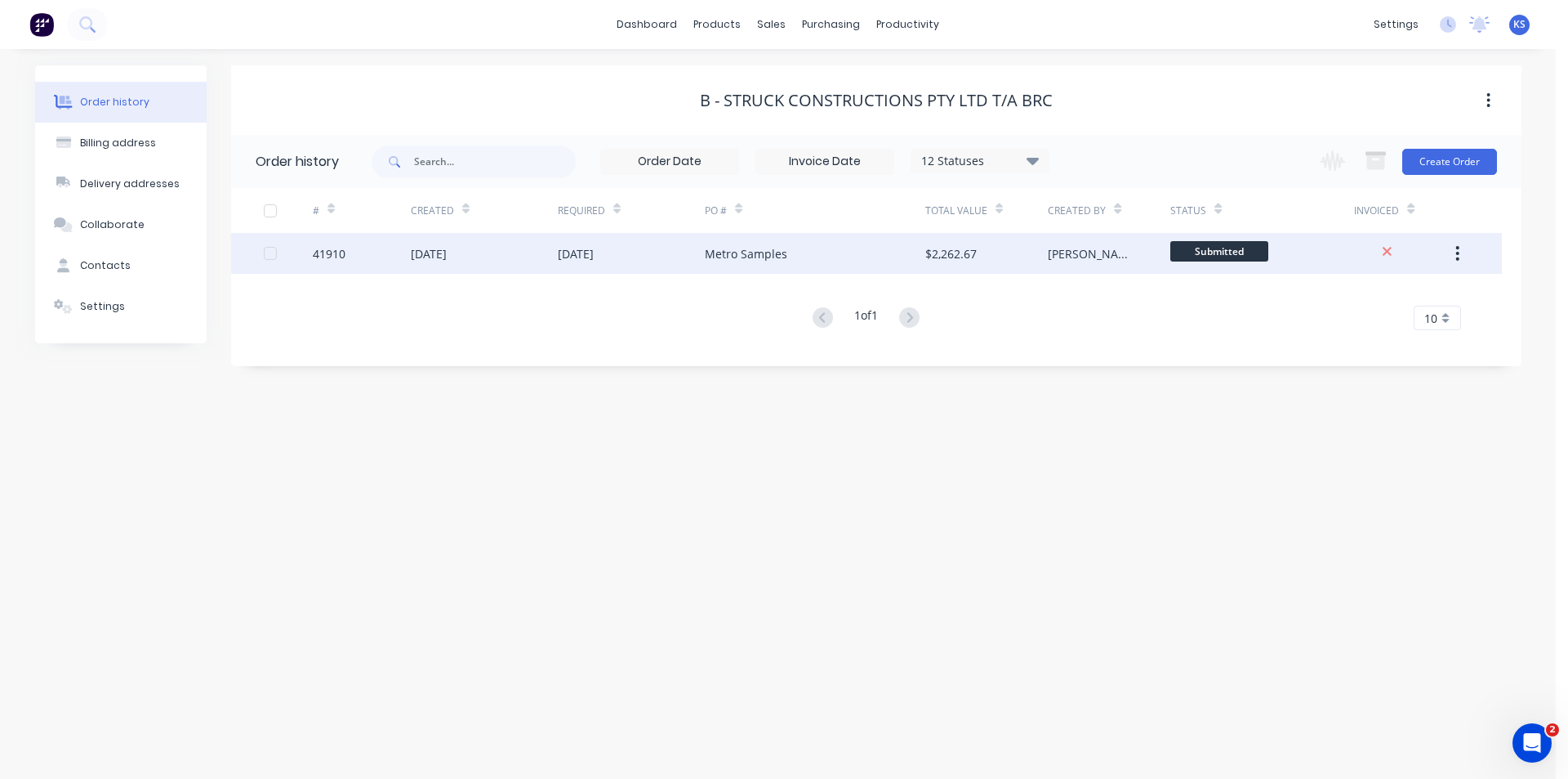
click at [589, 245] on div "30 Sep 2025" at bounding box center [575, 254] width 36 height 17
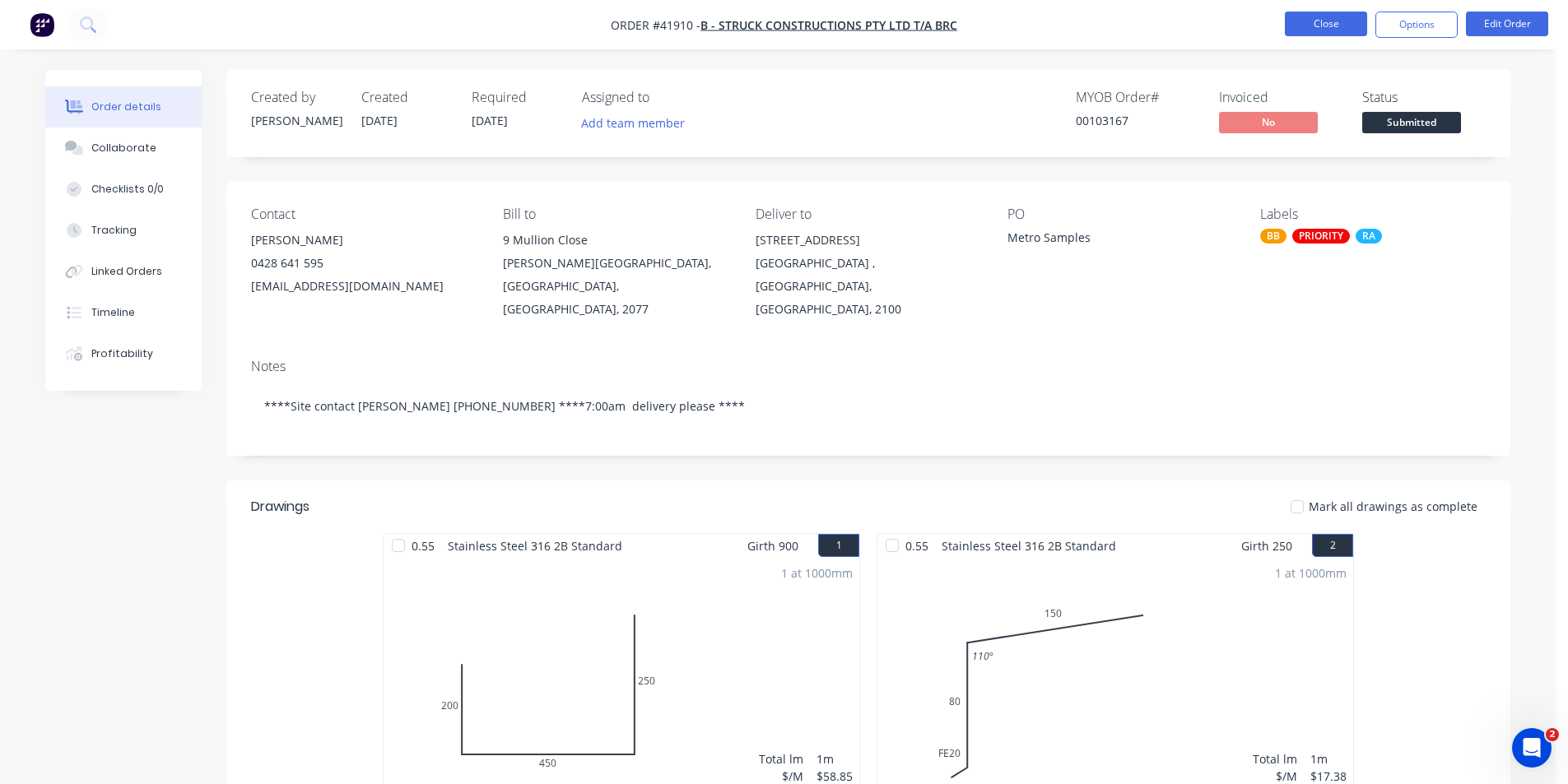
click at [1316, 25] on button "Close" at bounding box center [1325, 24] width 82 height 25
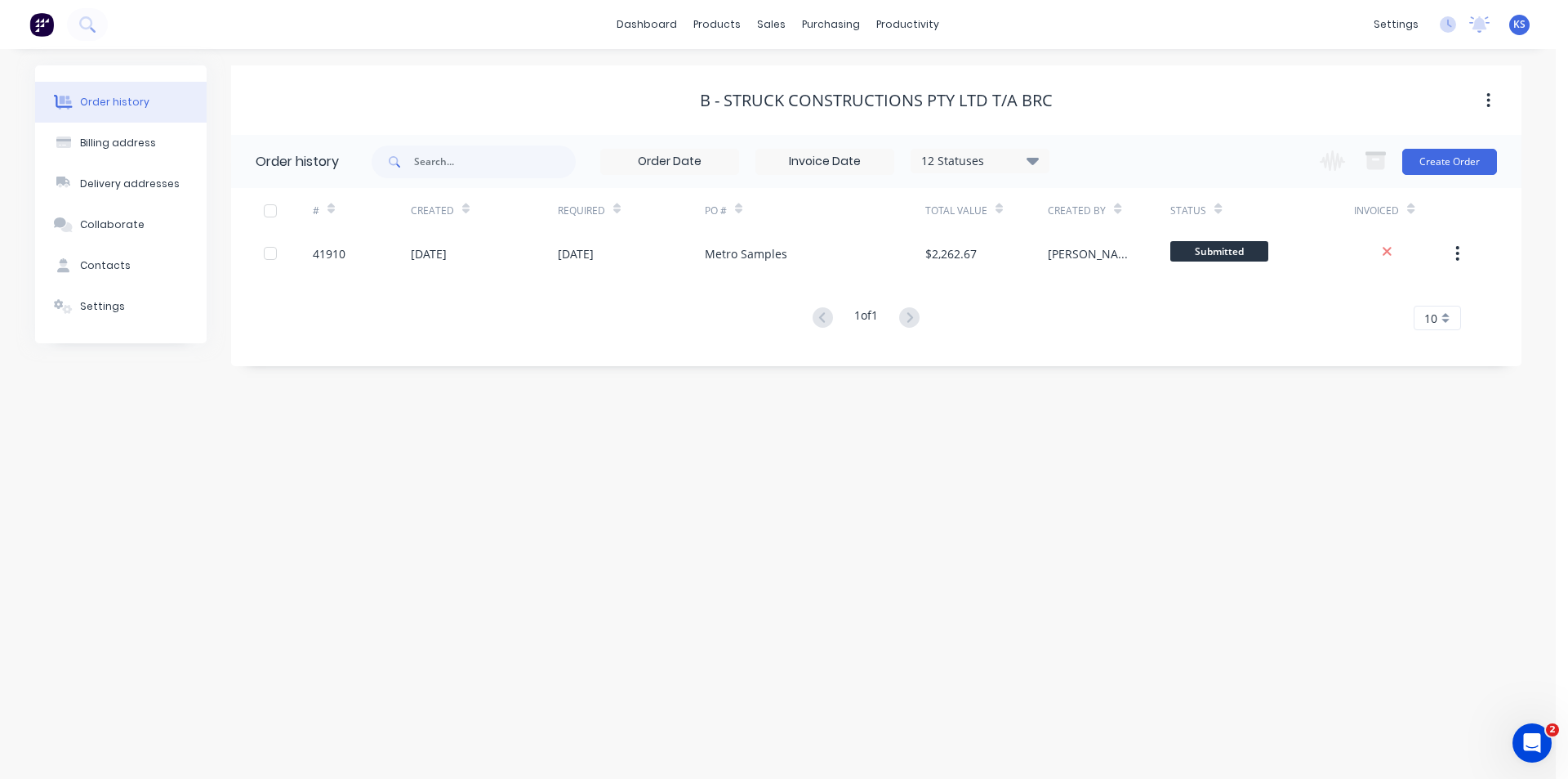
click at [1038, 162] on icon at bounding box center [1032, 160] width 13 height 19
click at [1114, 349] on label at bounding box center [1114, 349] width 0 height 0
click at [1114, 359] on input "checkbox" at bounding box center [1121, 356] width 13 height 15
checkbox input "true"
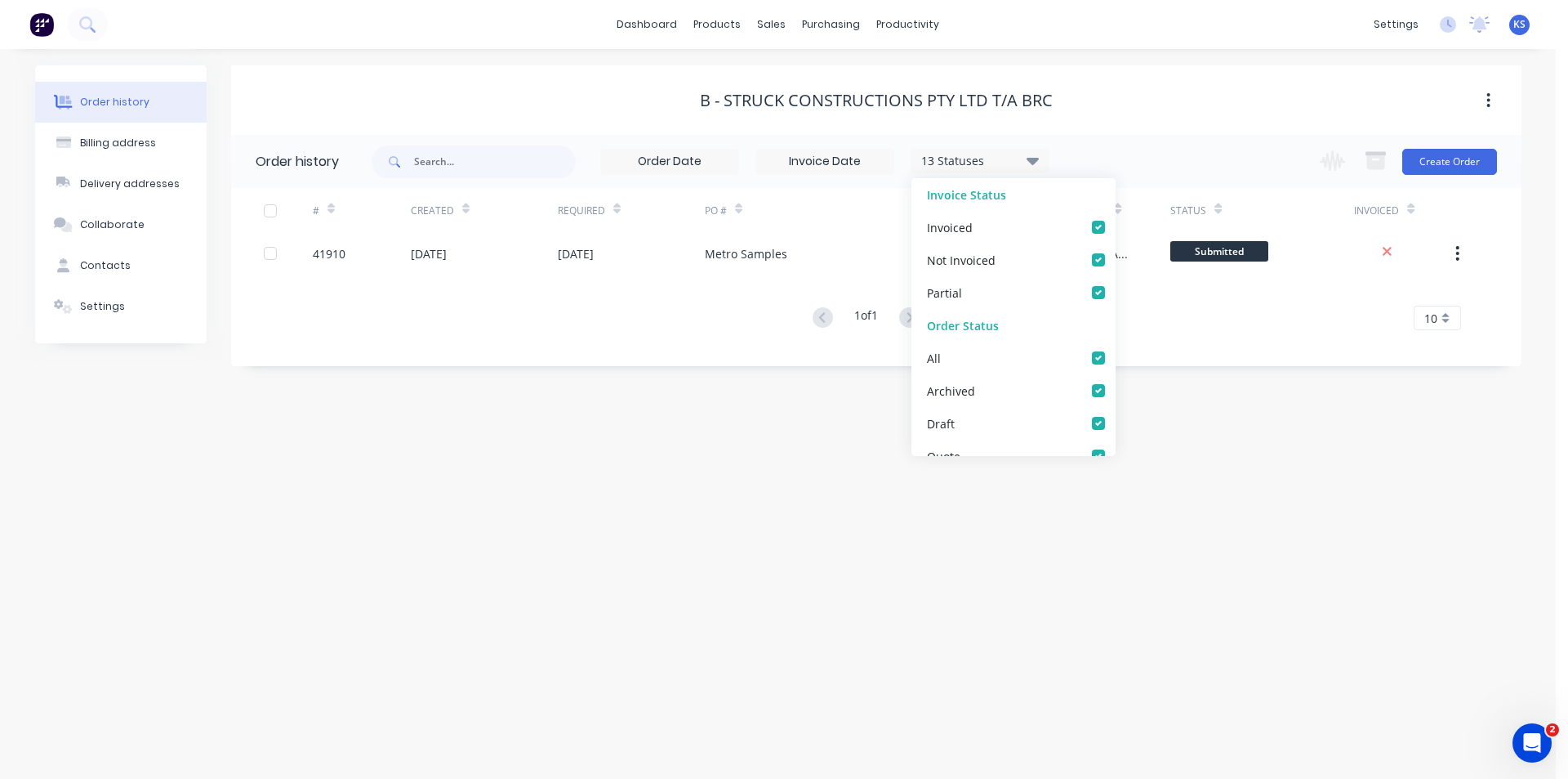
click at [1171, 89] on div "B - Struck Constructions Pty Ltd T/A BRC" at bounding box center [876, 100] width 1291 height 29
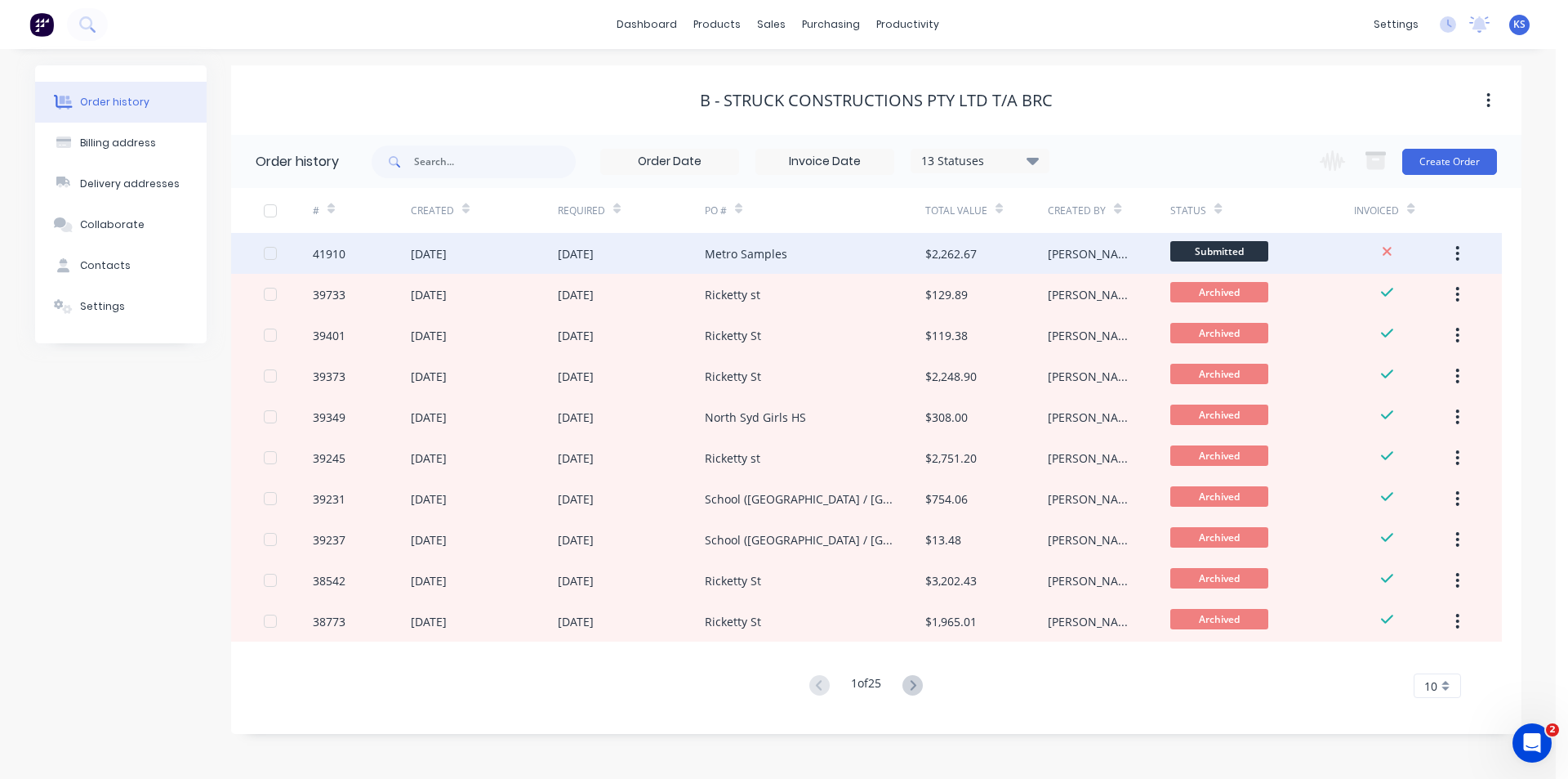
click at [511, 254] on div "24 Sep 2025" at bounding box center [484, 253] width 147 height 41
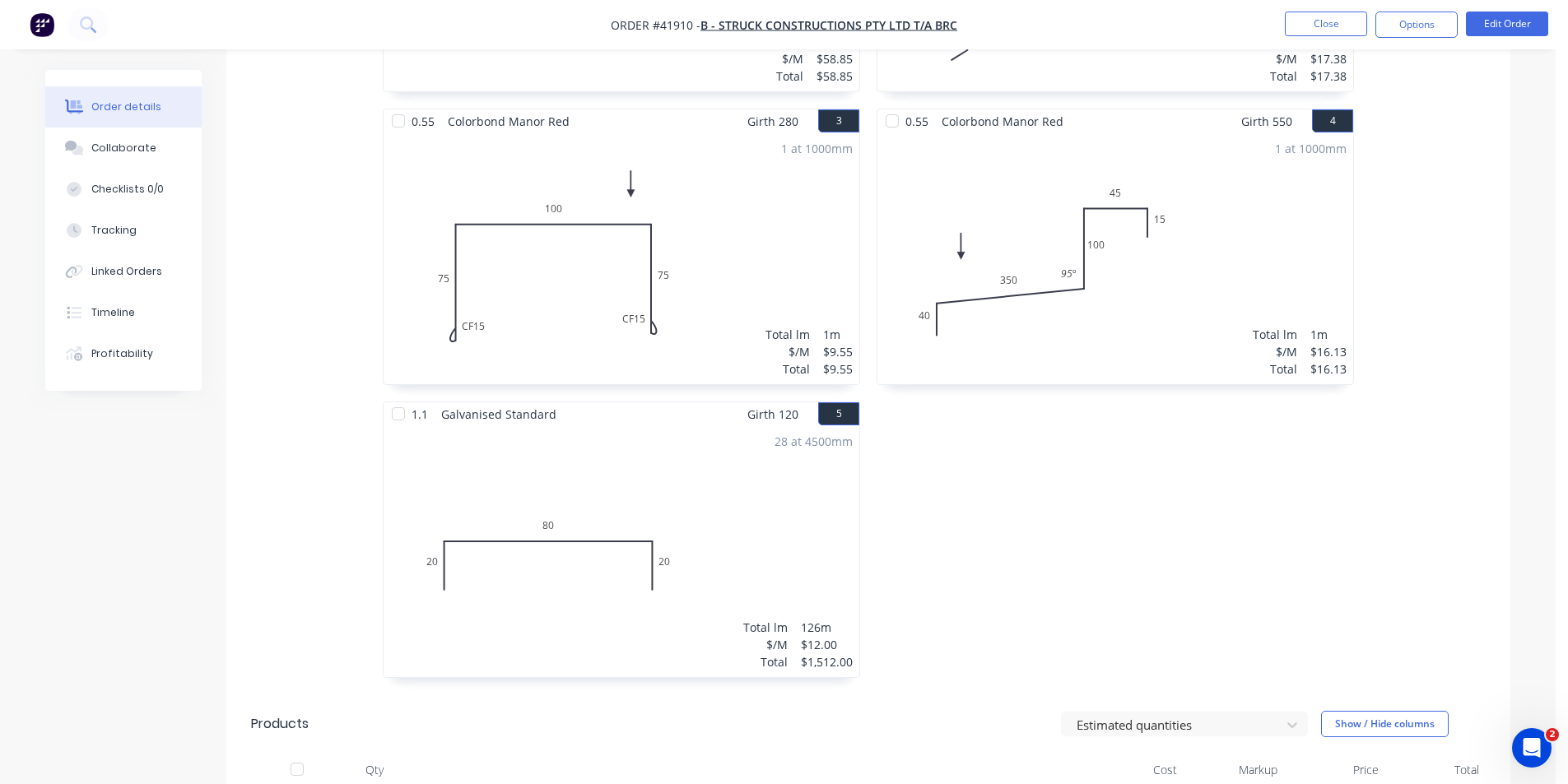
scroll to position [483, 0]
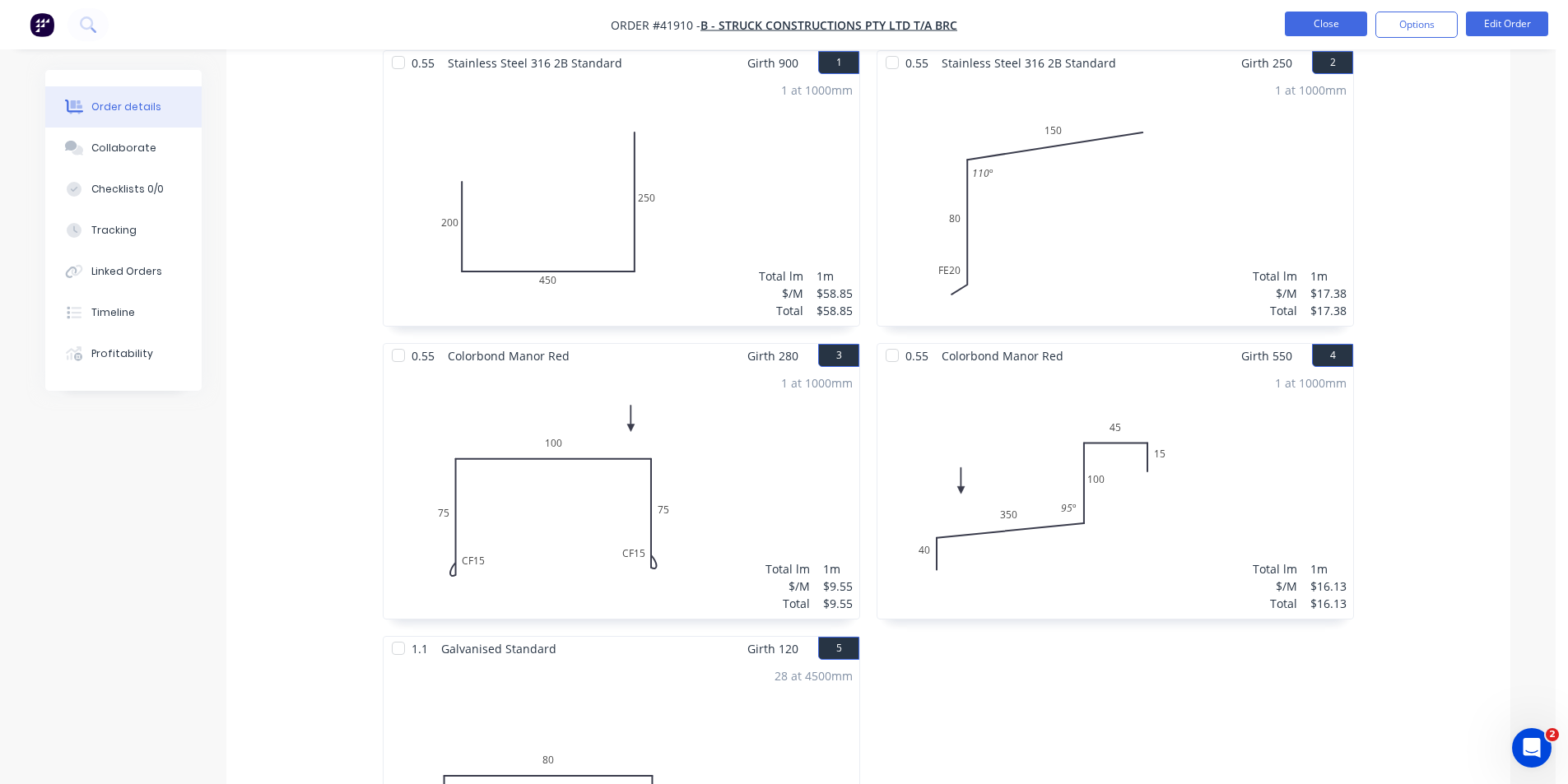
click at [1298, 25] on button "Close" at bounding box center [1325, 24] width 82 height 25
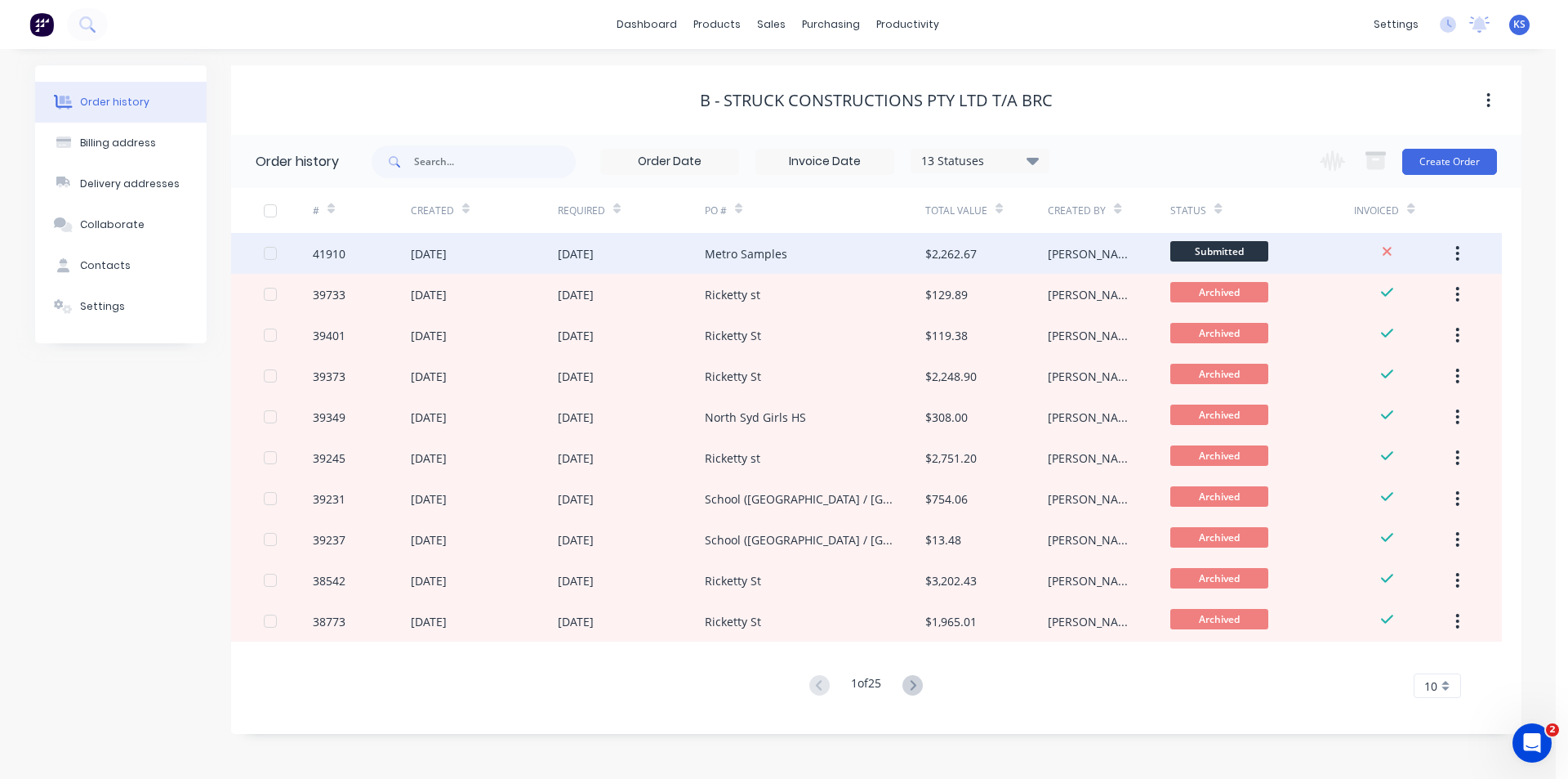
click at [646, 264] on div "30 Sep 2025" at bounding box center [631, 253] width 147 height 41
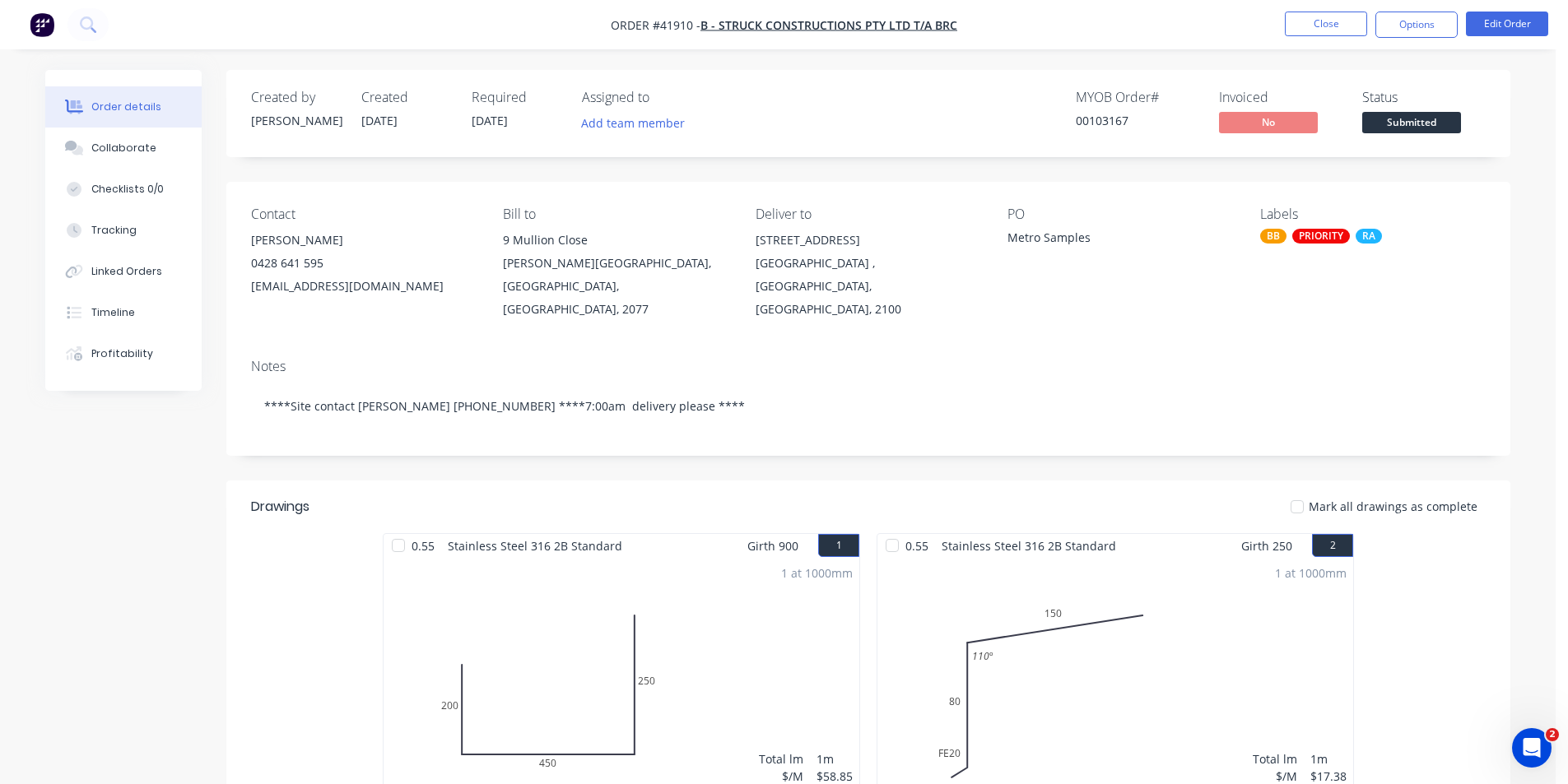
click at [1296, 23] on button "Close" at bounding box center [1325, 24] width 82 height 25
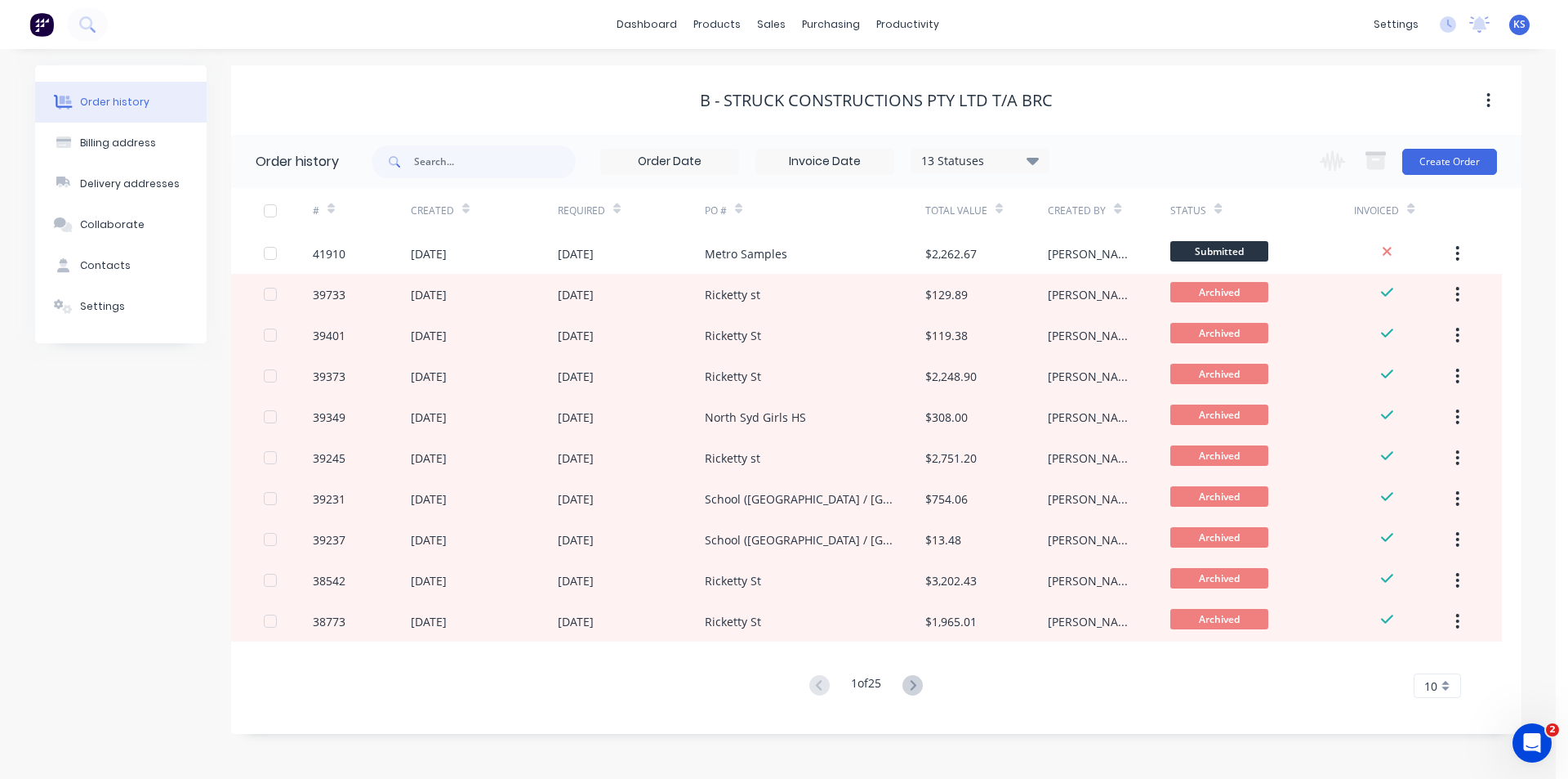
click at [1195, 92] on div "B - Struck Constructions Pty Ltd T/A BRC" at bounding box center [876, 100] width 1291 height 19
drag, startPoint x: 532, startPoint y: 71, endPoint x: 753, endPoint y: 2, distance: 231.5
click at [532, 72] on div "B - Struck Constructions Pty Ltd T/A BRC" at bounding box center [876, 100] width 1291 height 70
click at [827, 79] on div "Sales Orders" at bounding box center [832, 79] width 67 height 15
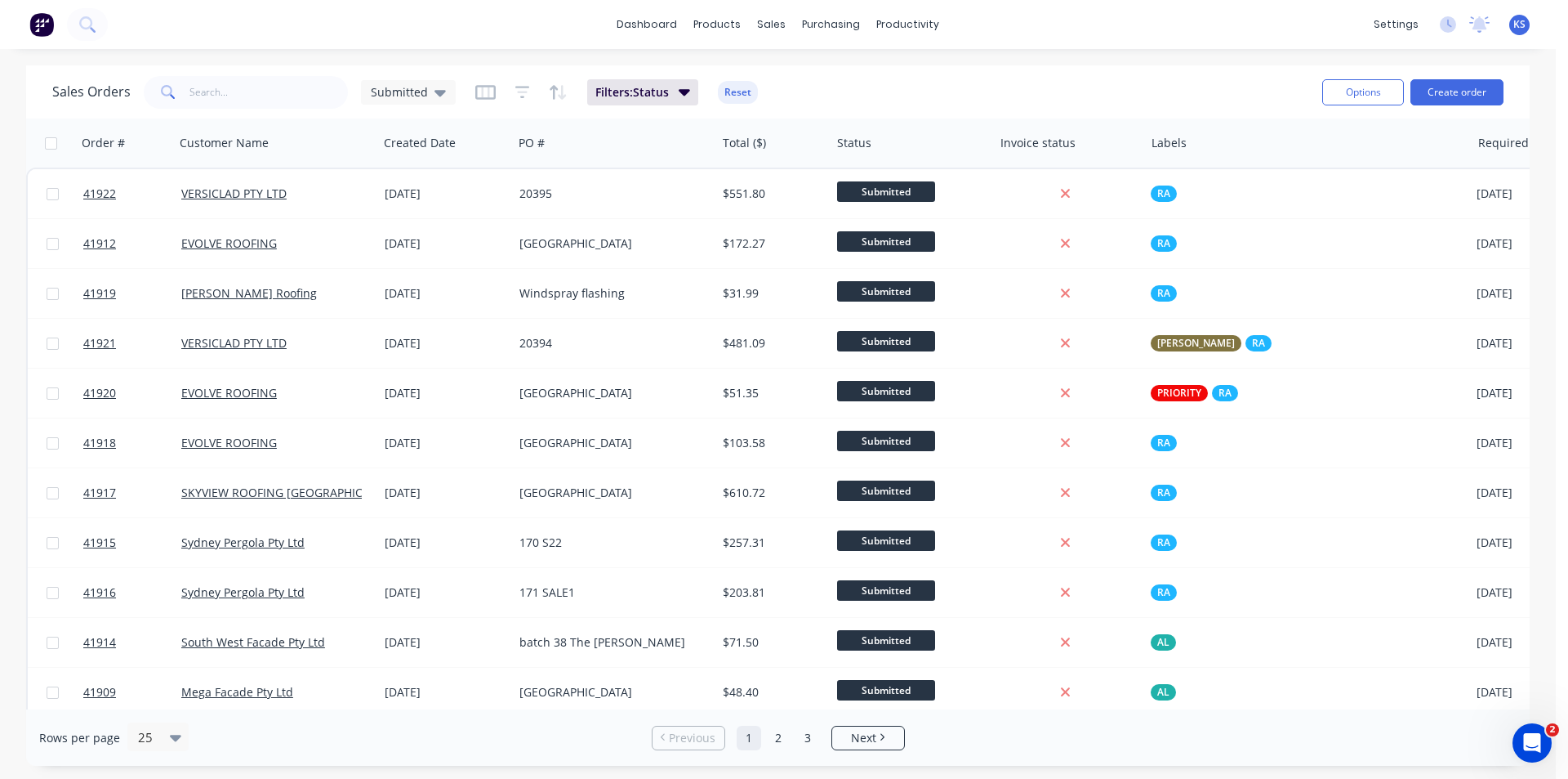
click at [965, 94] on div "Sales Orders Submitted Filters: Status Reset" at bounding box center [680, 92] width 1257 height 40
click at [741, 87] on button "Reset" at bounding box center [738, 92] width 40 height 23
click at [662, 87] on div "Sales Orders Submitted" at bounding box center [680, 92] width 1257 height 40
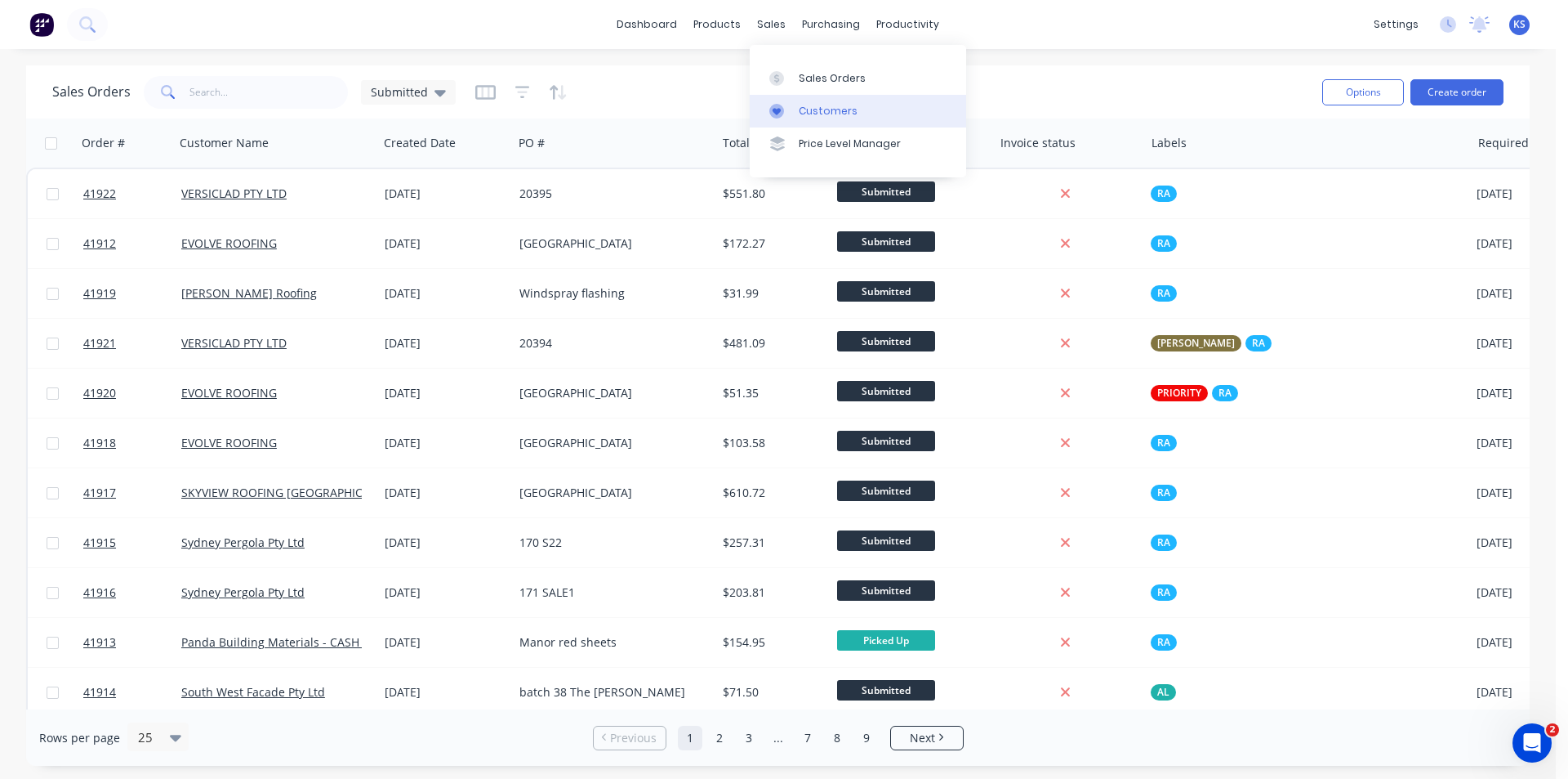
click at [819, 108] on div "Customers" at bounding box center [828, 112] width 59 height 15
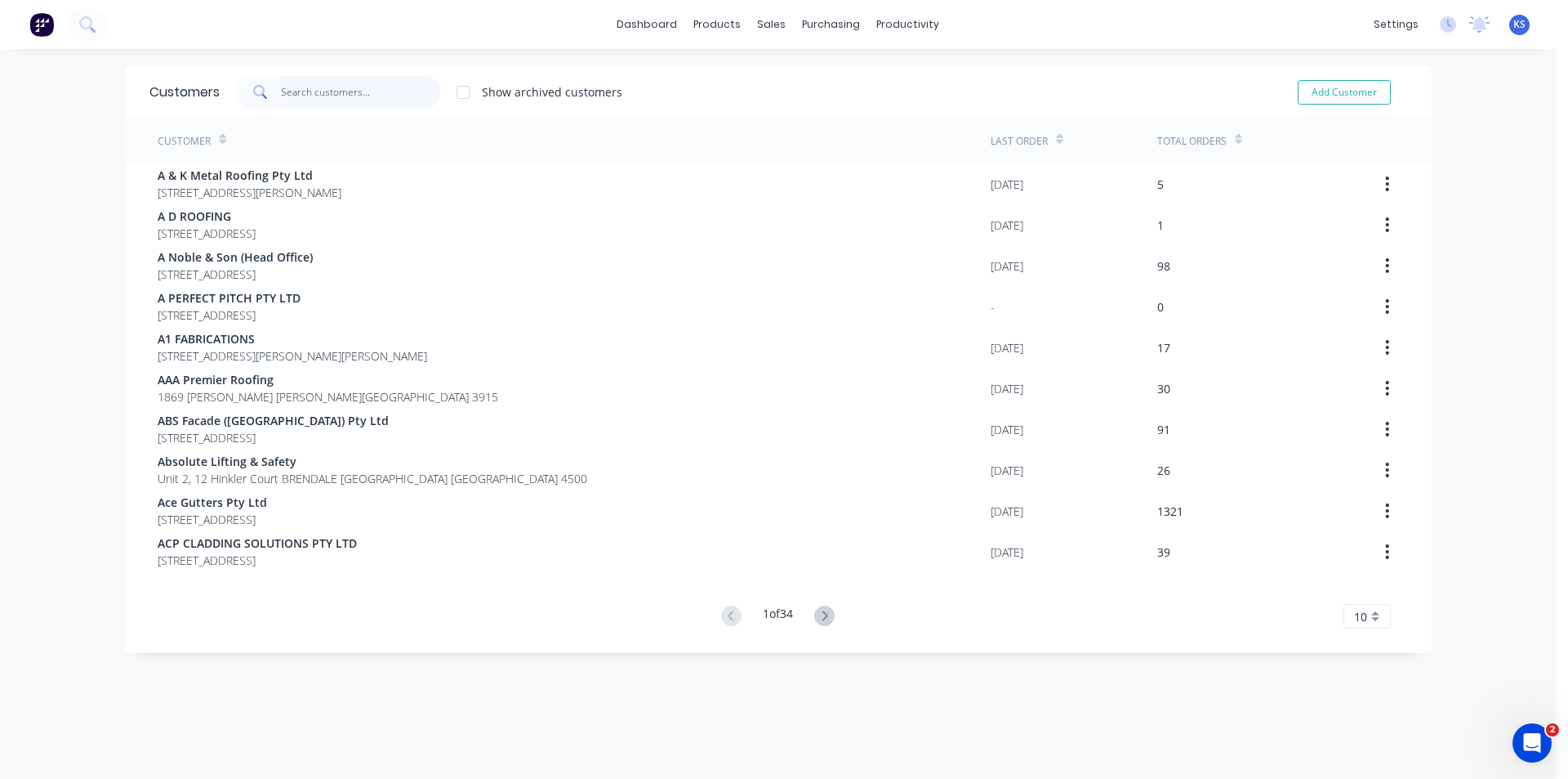
click at [281, 90] on input "text" at bounding box center [361, 92] width 160 height 33
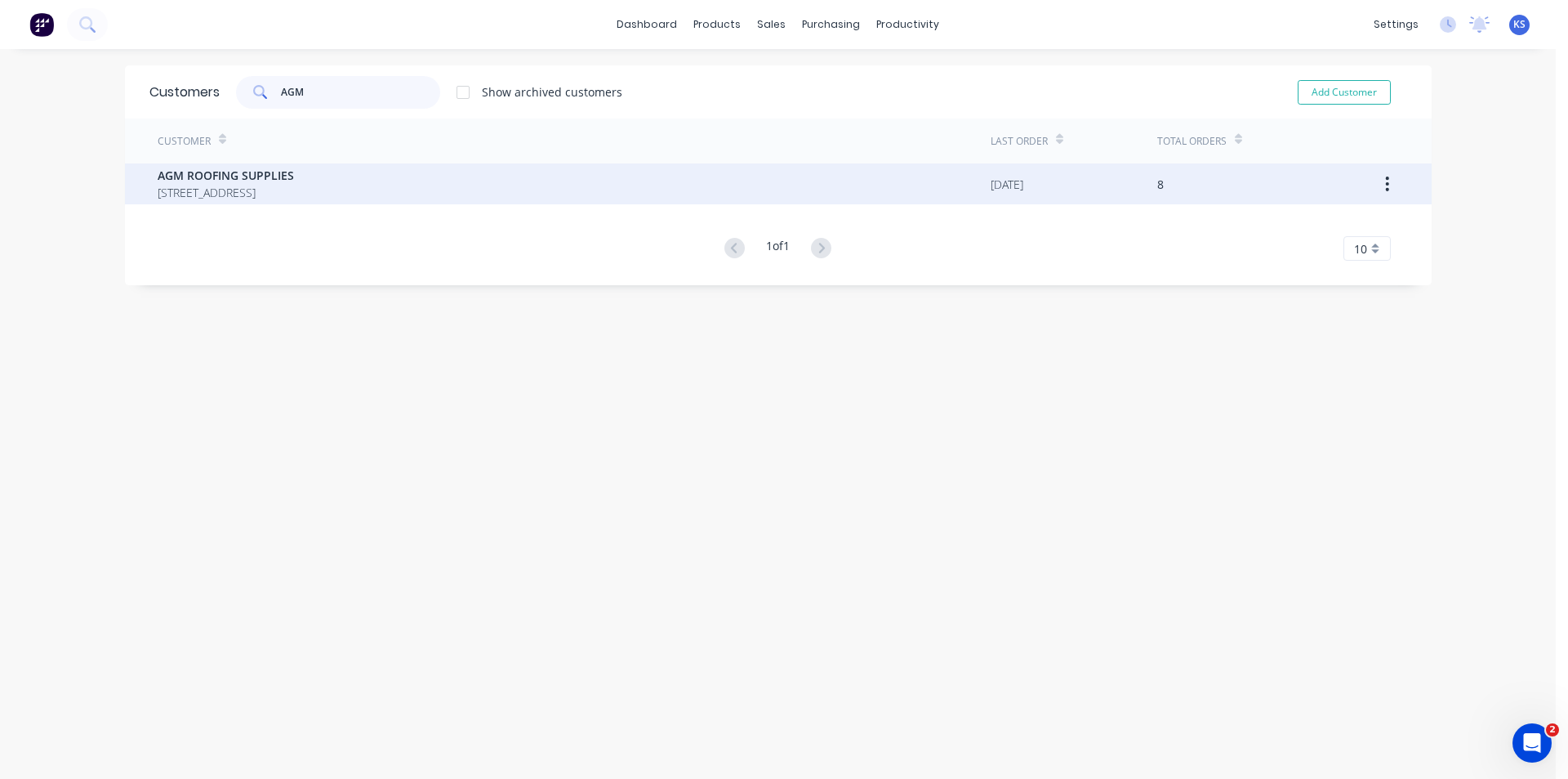
type input "AGM"
click at [211, 177] on span "AGM ROOFING SUPPLIES" at bounding box center [226, 175] width 136 height 17
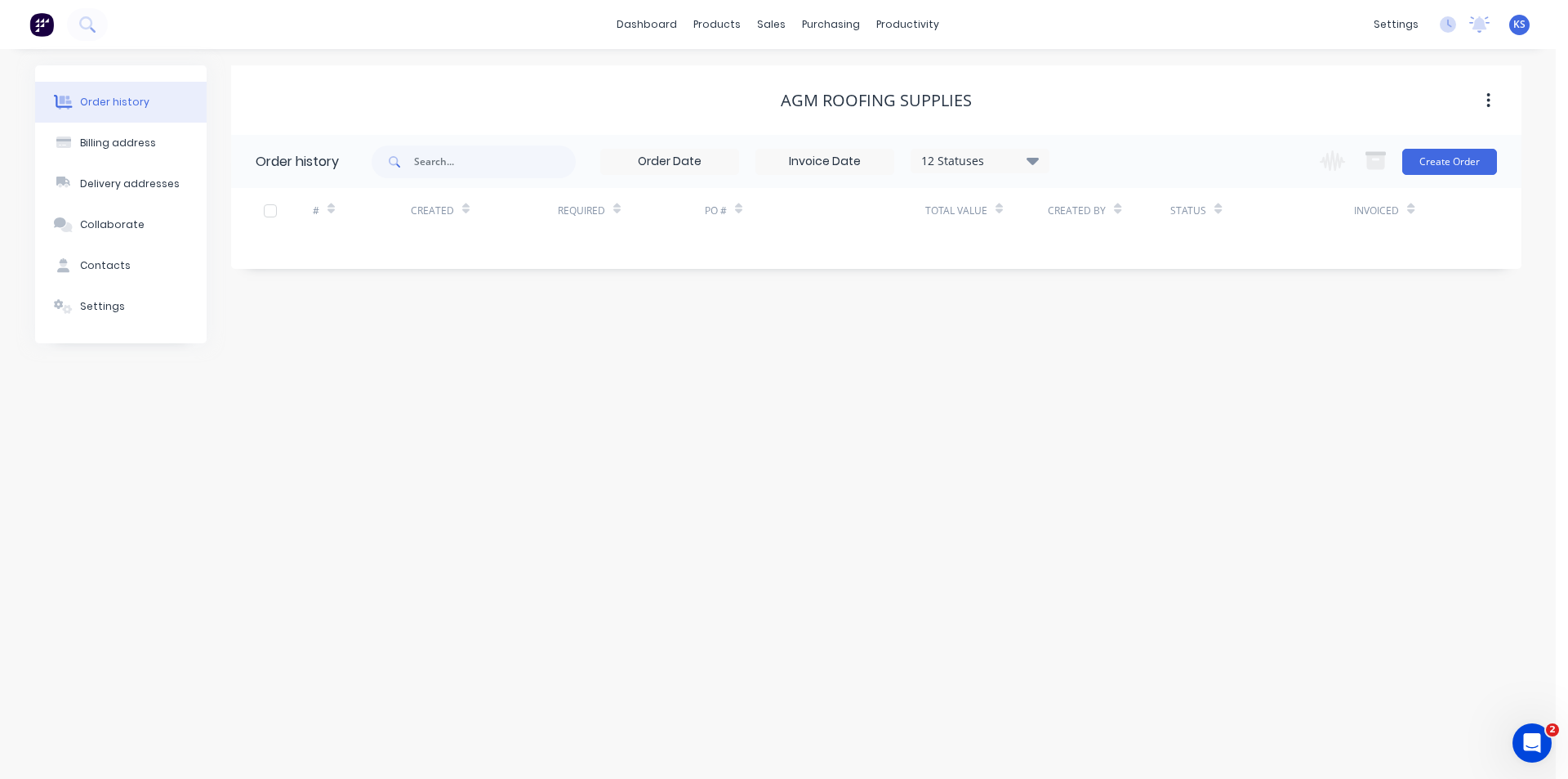
click at [1032, 161] on icon at bounding box center [1031, 161] width 13 height 8
drag, startPoint x: 1084, startPoint y: 352, endPoint x: 1093, endPoint y: 218, distance: 134.3
click at [1114, 349] on label at bounding box center [1114, 349] width 0 height 0
click at [1114, 353] on input "checkbox" at bounding box center [1121, 356] width 13 height 15
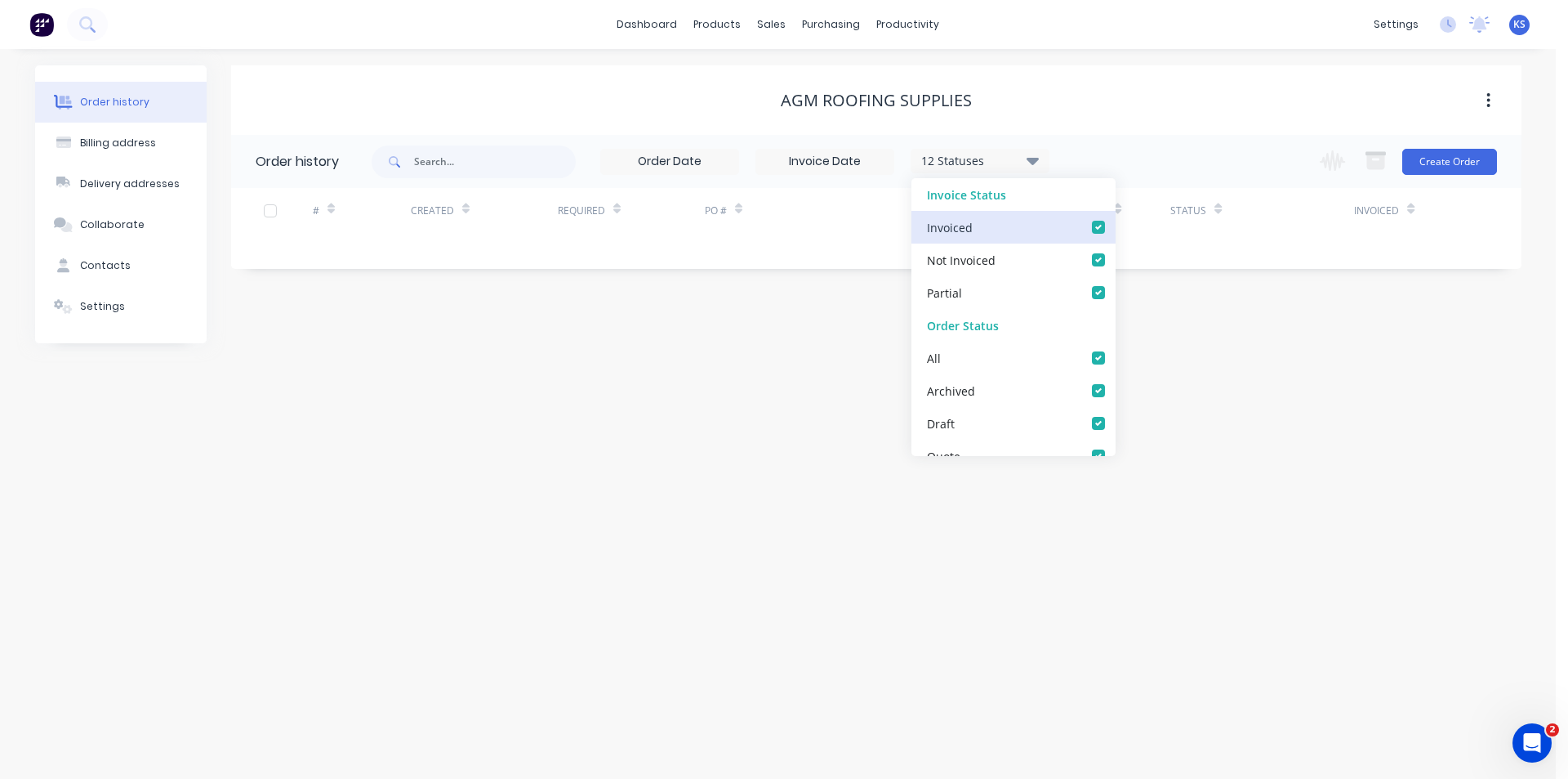
checkbox input "true"
click at [1096, 123] on div "AGM ROOFING SUPPLIES" at bounding box center [876, 100] width 1291 height 70
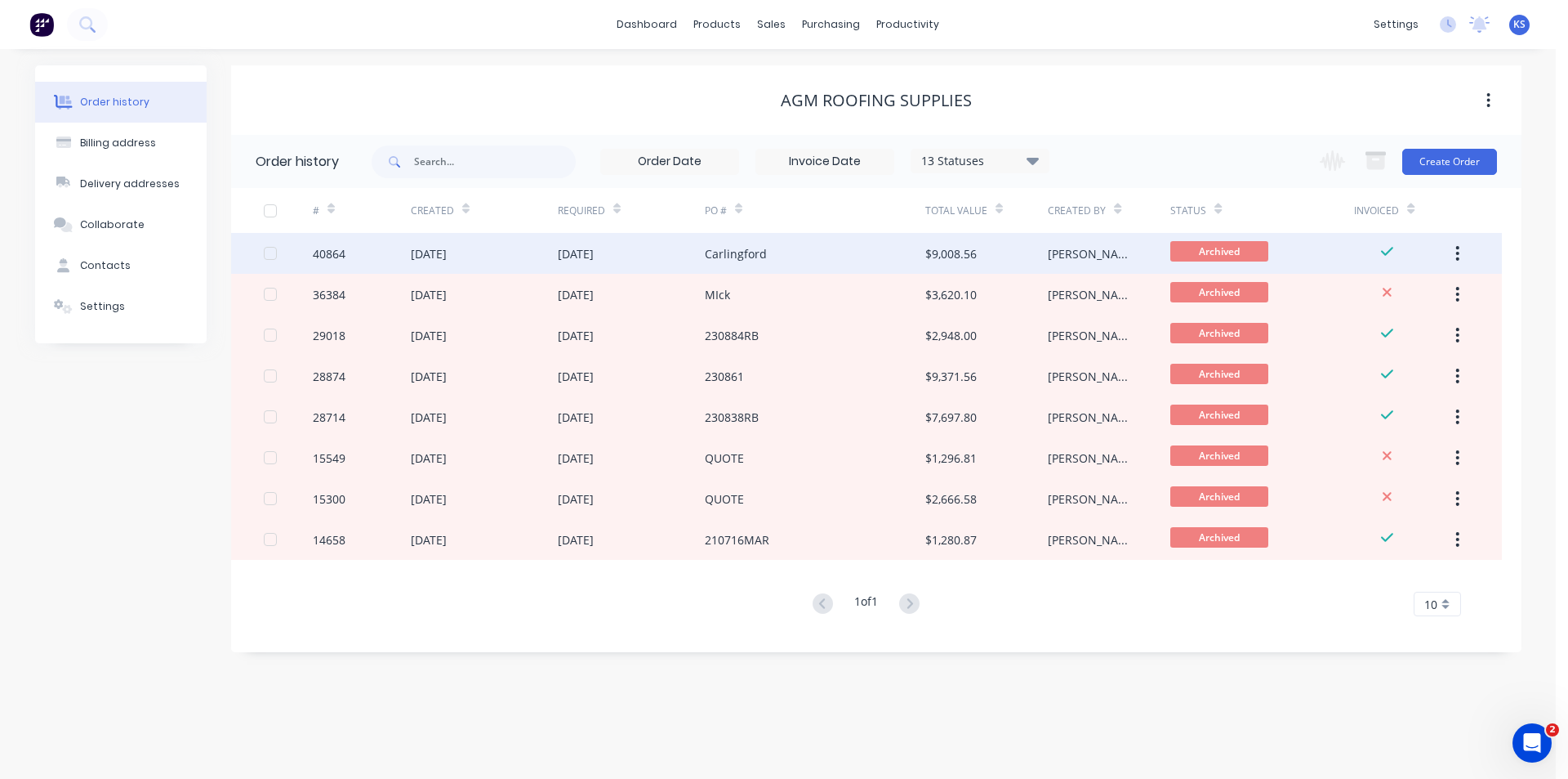
click at [718, 250] on div "Carlingford" at bounding box center [736, 254] width 62 height 17
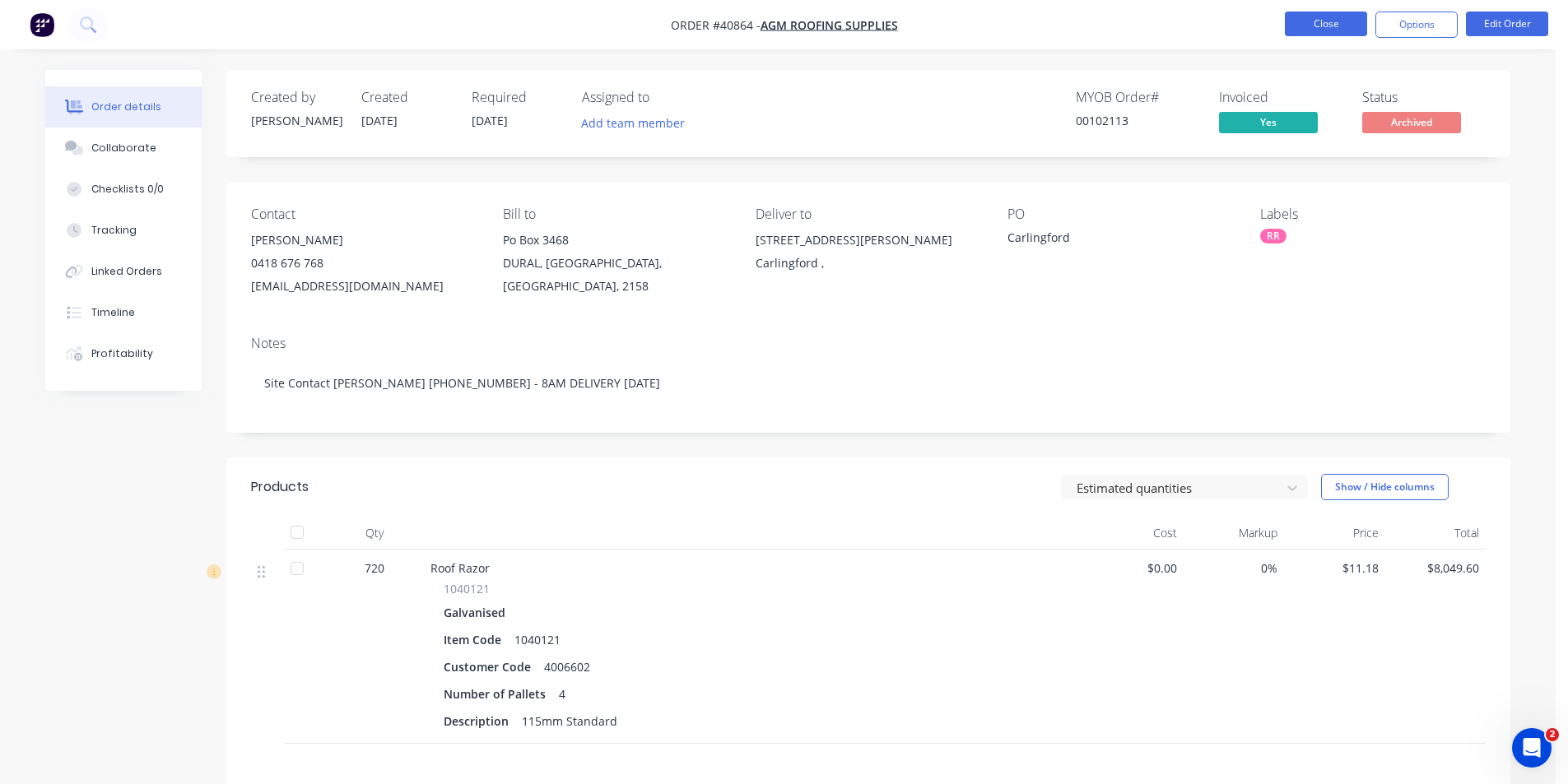
click at [1329, 24] on button "Close" at bounding box center [1325, 24] width 82 height 25
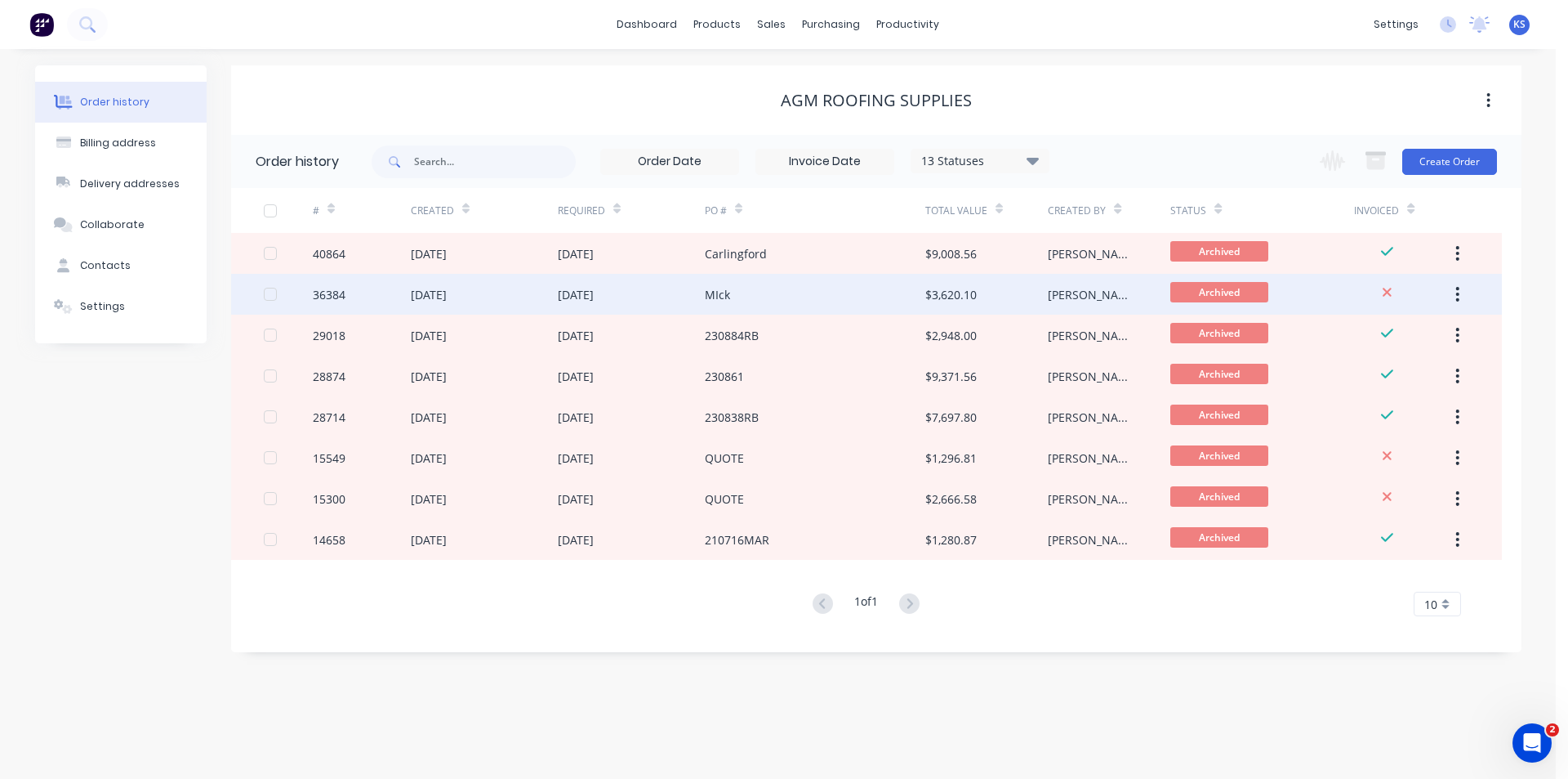
click at [758, 294] on div "MIck" at bounding box center [815, 294] width 221 height 41
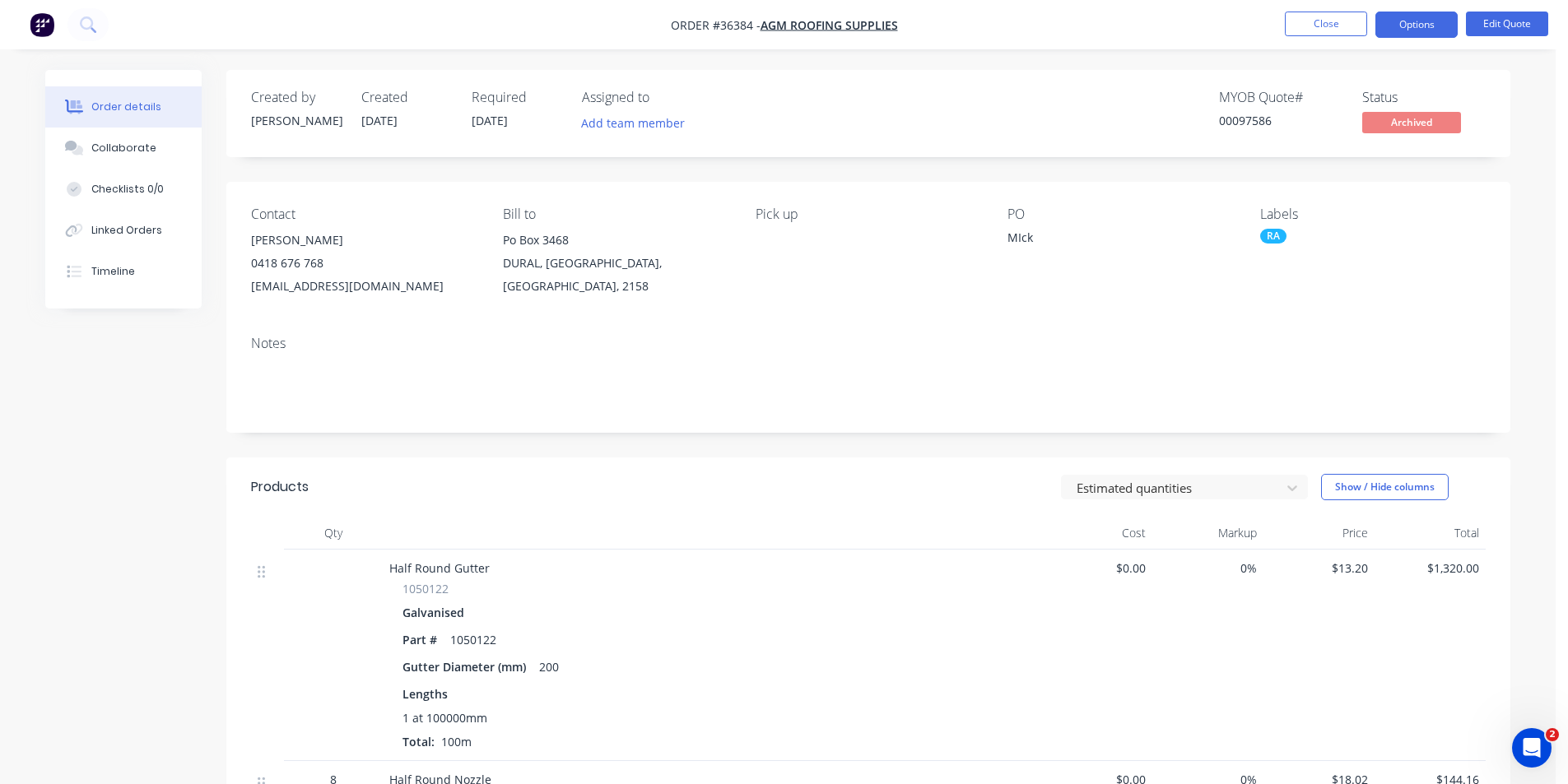
click at [1159, 55] on div "Order details Collaborate Checklists 0/0 Linked Orders Timeline Order details C…" at bounding box center [778, 750] width 1555 height 1500
click at [1296, 24] on button "Close" at bounding box center [1325, 24] width 82 height 25
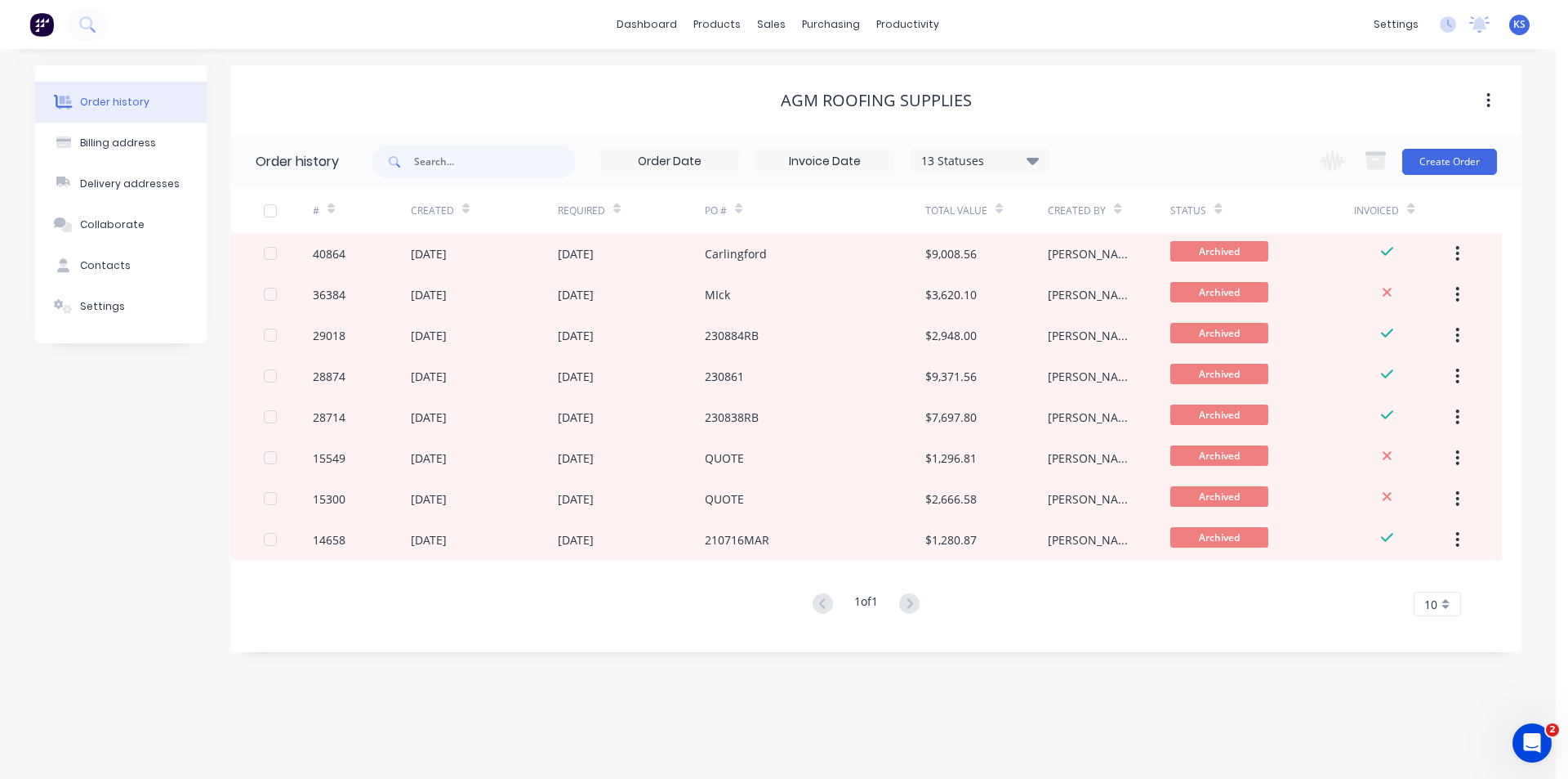
click at [1099, 83] on div "AGM ROOFING SUPPLIES" at bounding box center [876, 100] width 1291 height 70
click at [530, 87] on div "AGM ROOFING SUPPLIES" at bounding box center [876, 100] width 1291 height 29
click at [526, 108] on div "AGM ROOFING SUPPLIES" at bounding box center [876, 100] width 1291 height 19
click at [816, 78] on div "Sales Orders" at bounding box center [832, 79] width 67 height 15
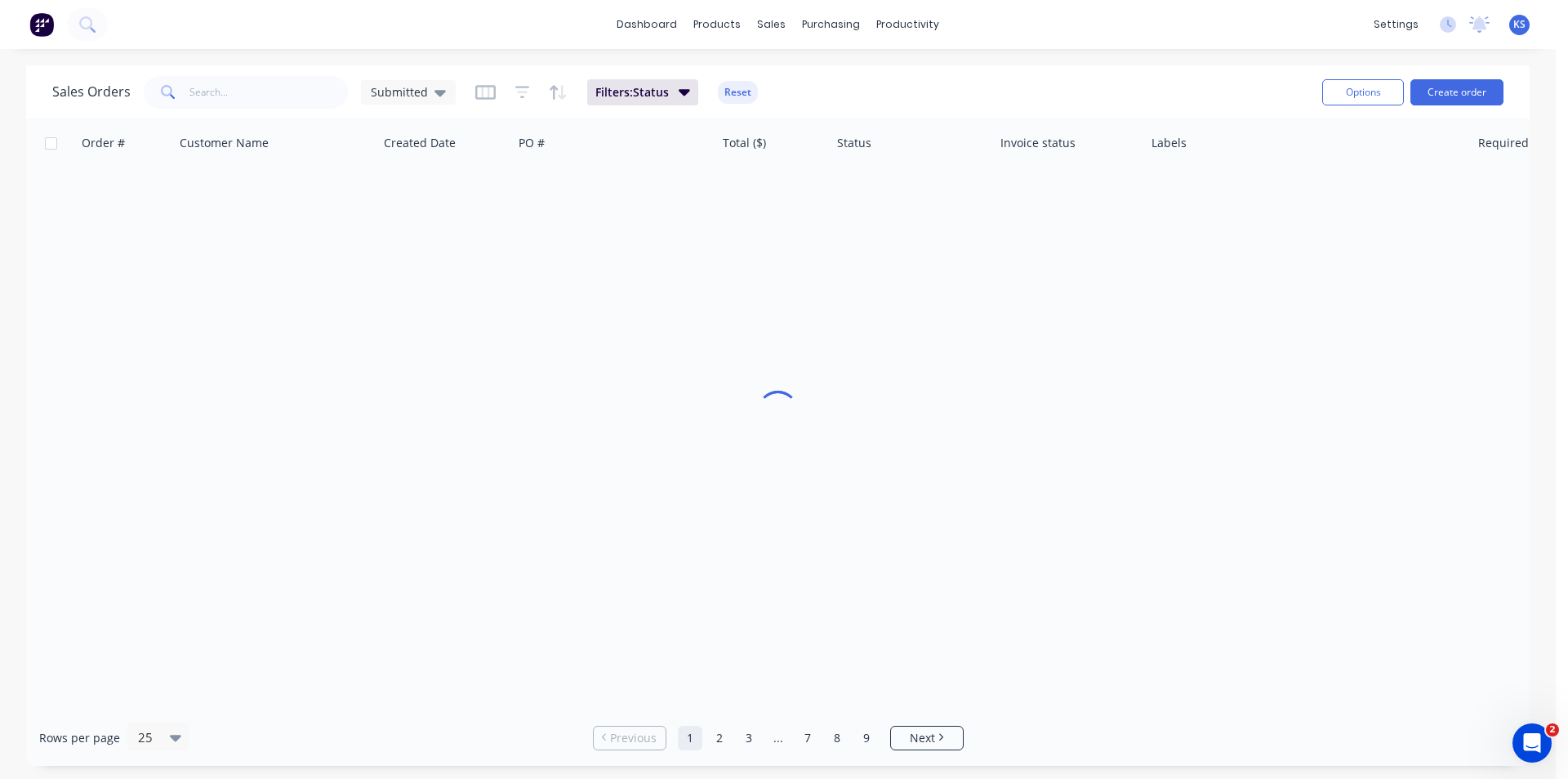
click at [1073, 78] on div "Sales Orders Submitted Filters: Status Reset" at bounding box center [680, 92] width 1257 height 40
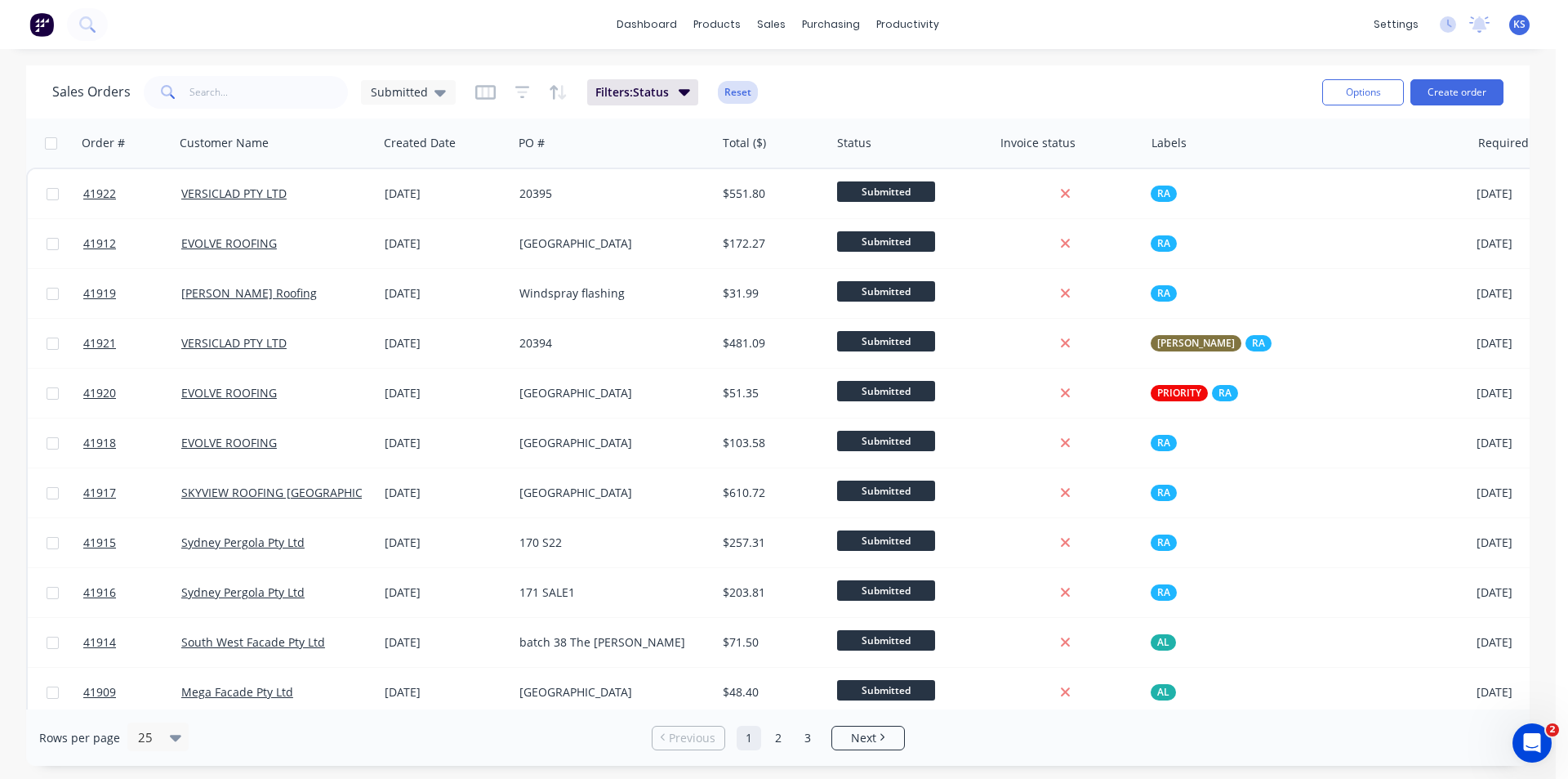
click at [740, 93] on button "Reset" at bounding box center [738, 92] width 40 height 23
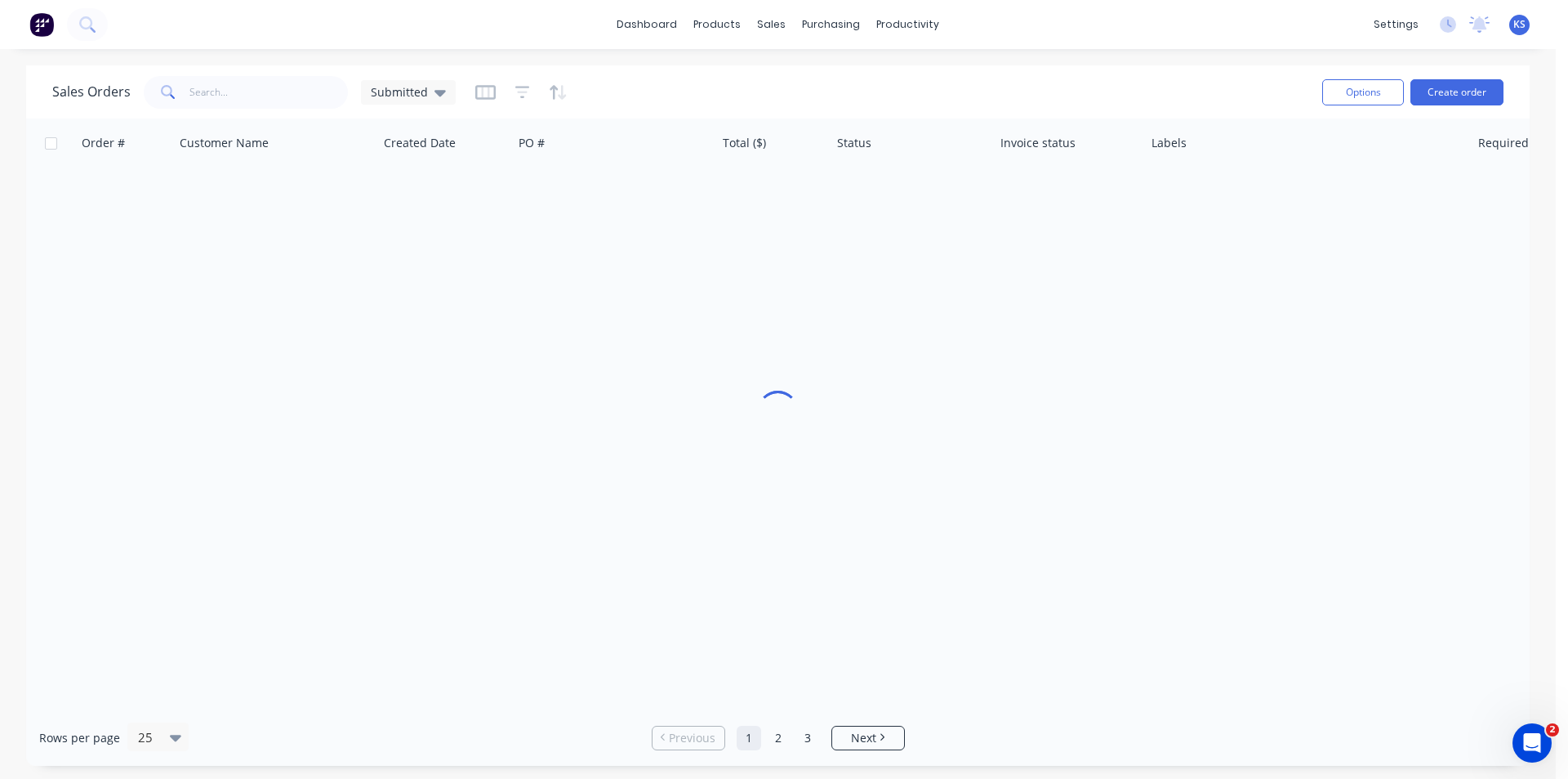
click at [931, 89] on div "Sales Orders Submitted" at bounding box center [680, 92] width 1257 height 40
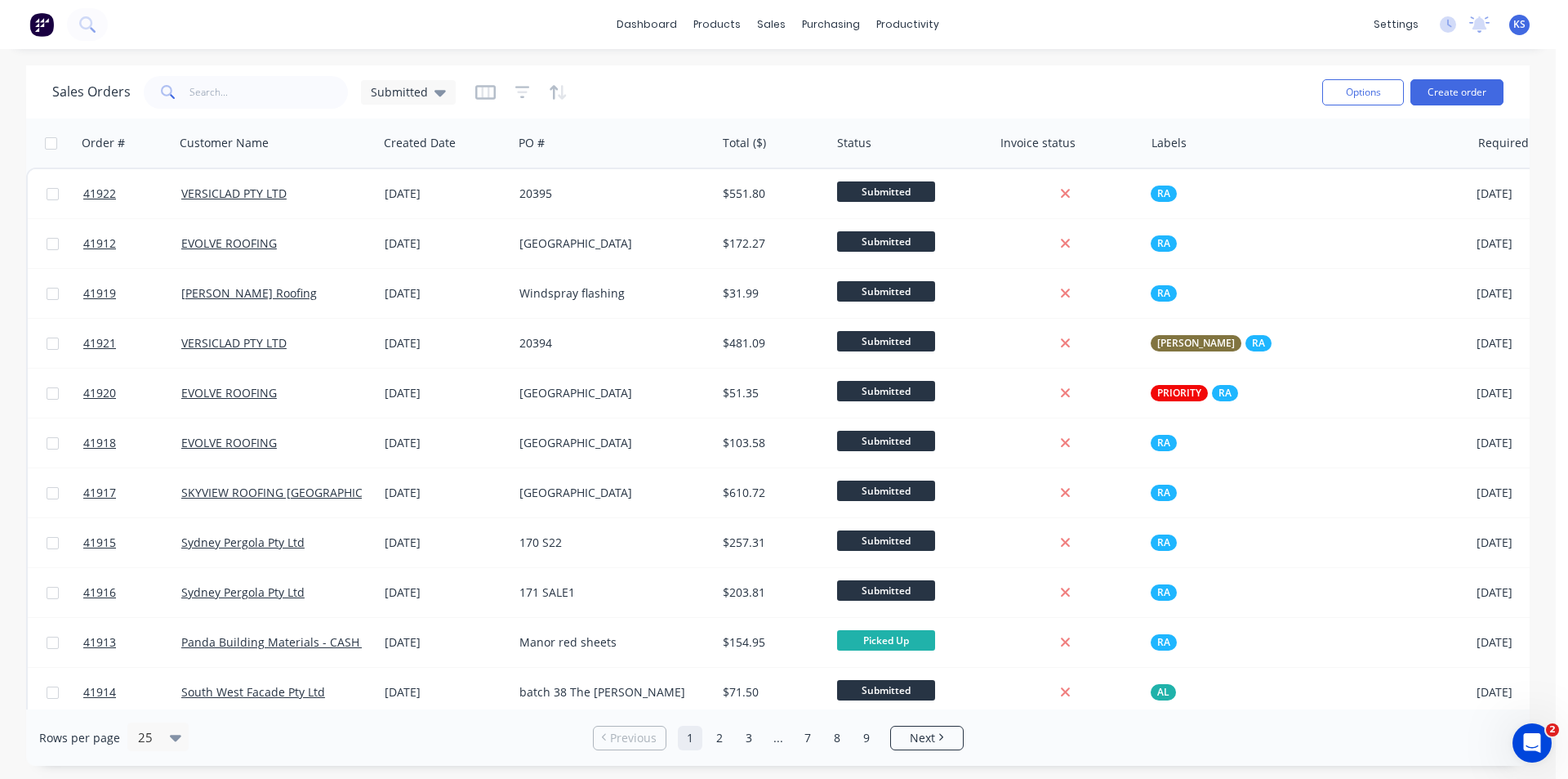
click at [821, 98] on div "Sales Orders Submitted" at bounding box center [680, 92] width 1257 height 40
click at [821, 97] on div "Sales Orders Submitted" at bounding box center [680, 92] width 1257 height 40
click at [818, 97] on div "Sales Orders Submitted" at bounding box center [680, 92] width 1257 height 40
click at [760, 81] on div "Sales Orders Submitted" at bounding box center [680, 92] width 1257 height 40
click at [939, 84] on link "Purchase Orders" at bounding box center [899, 77] width 217 height 33
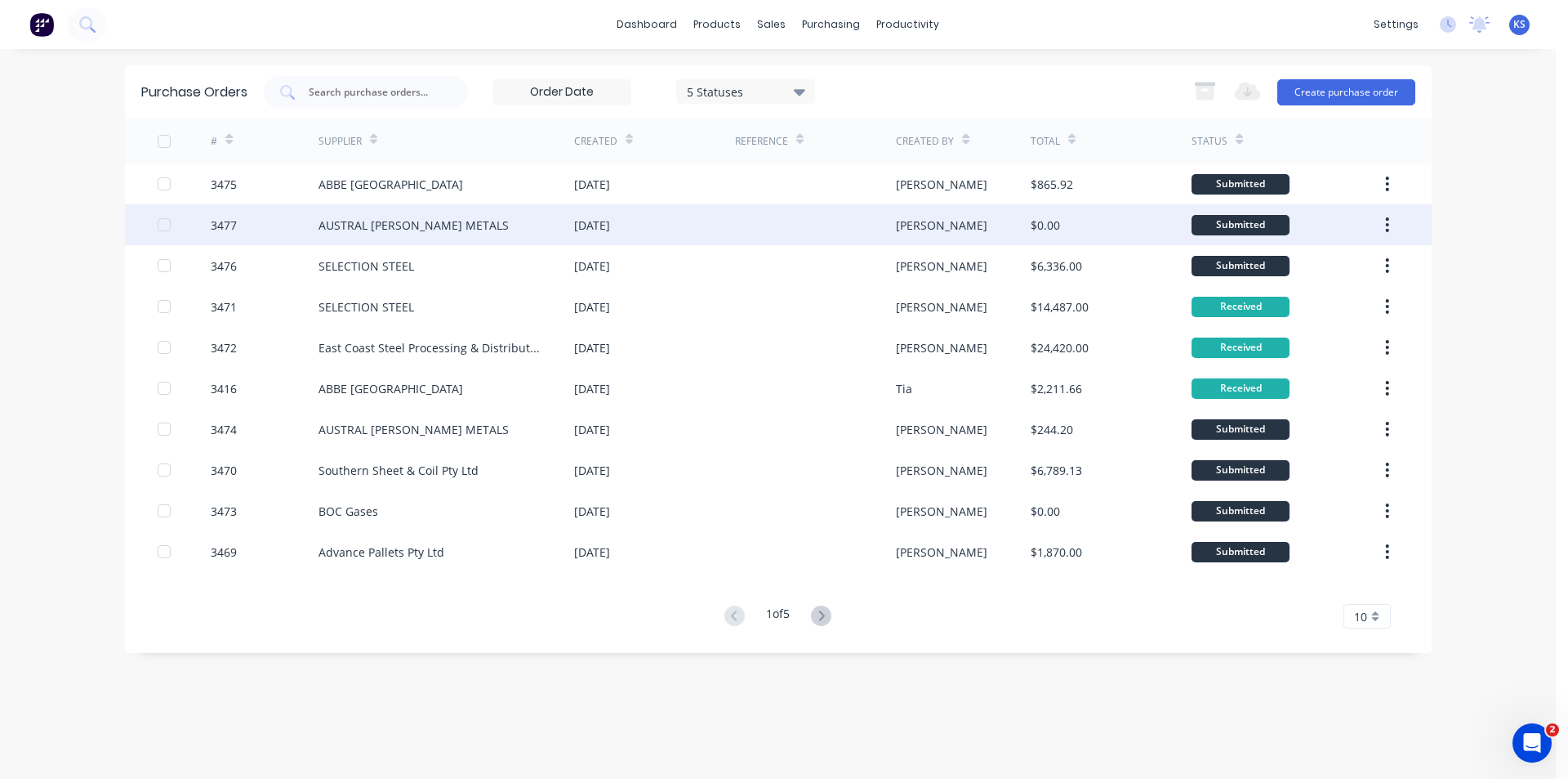
click at [408, 225] on div "AUSTRAL WRIGHT METALS" at bounding box center [413, 225] width 191 height 17
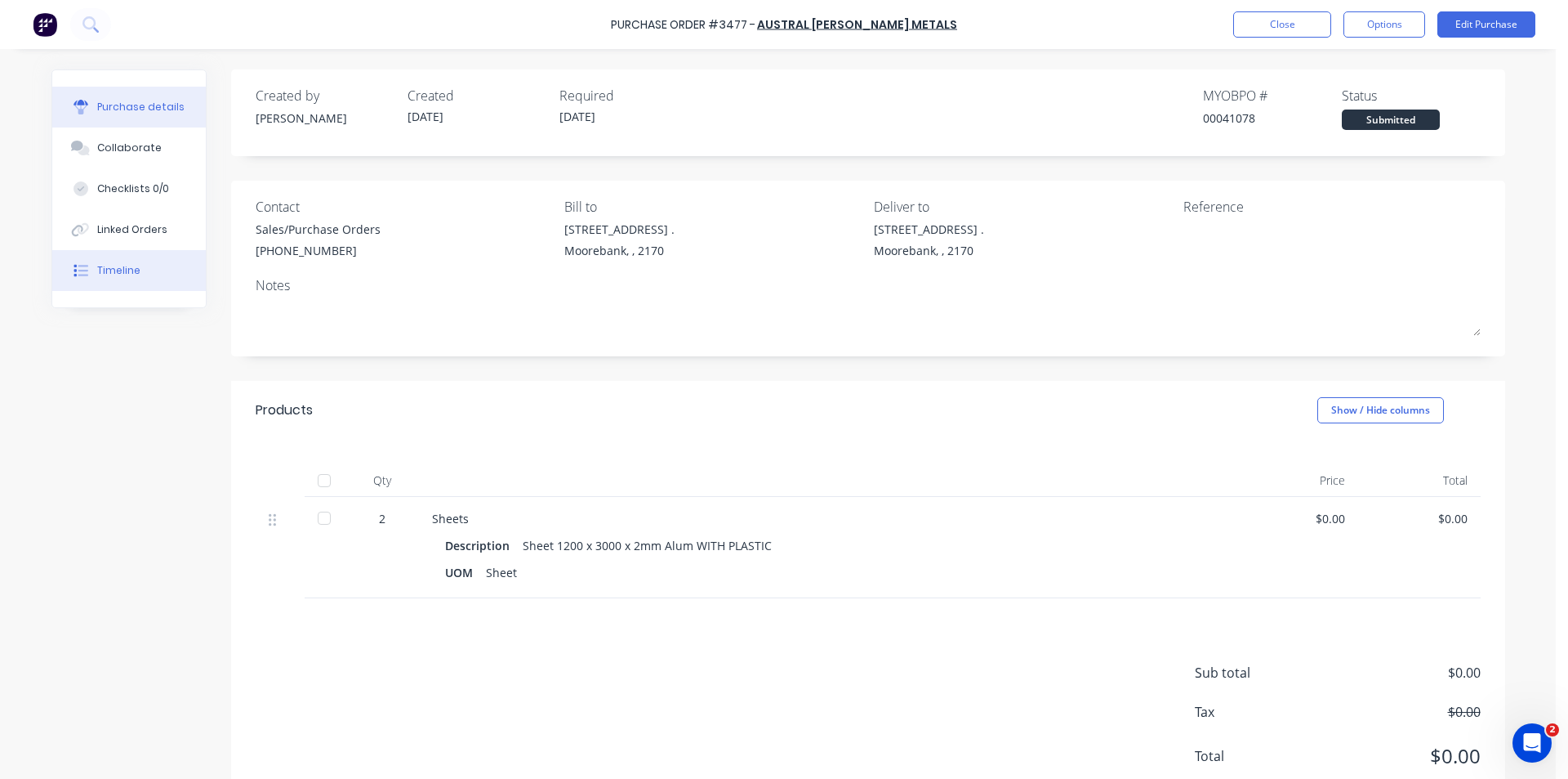
click at [132, 271] on div "Timeline" at bounding box center [119, 271] width 44 height 15
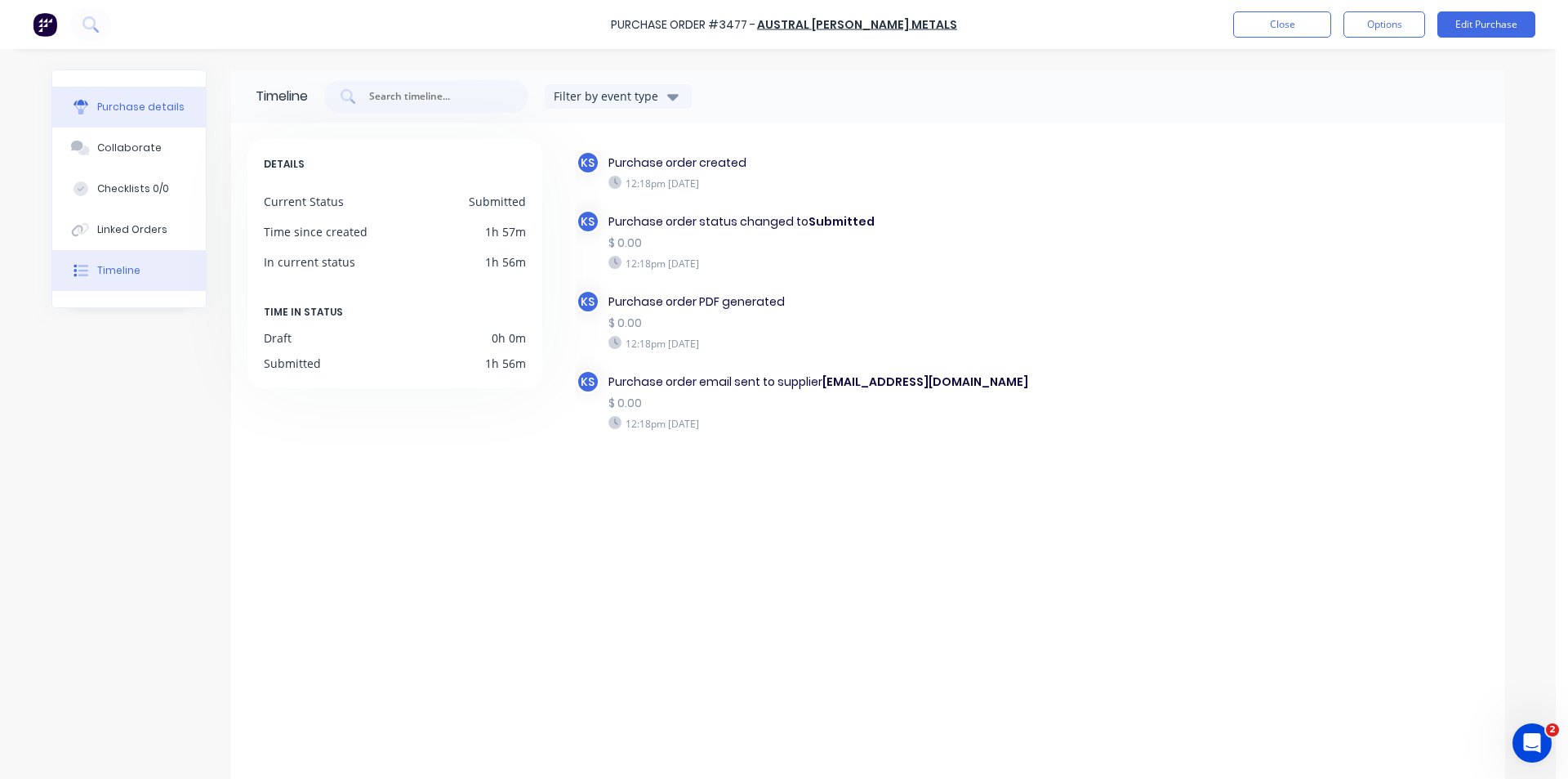
click at [138, 97] on button "Purchase details" at bounding box center [128, 107] width 154 height 41
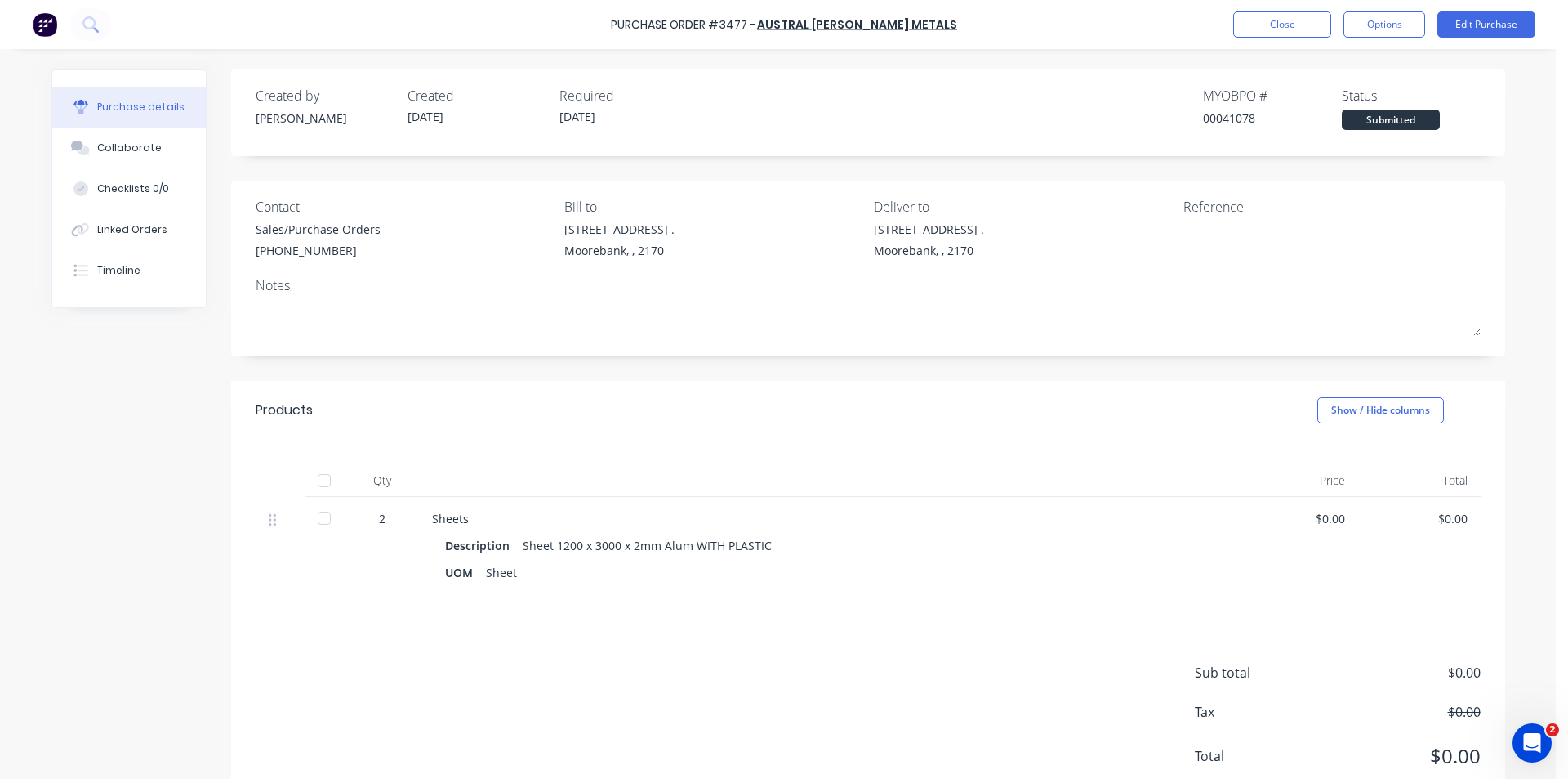
click at [1083, 33] on div "Purchase Order #3477 - AUSTRAL WRIGHT METALS Close Options Edit Purchase" at bounding box center [784, 24] width 1568 height 49
click at [1272, 27] on button "Close" at bounding box center [1282, 24] width 98 height 26
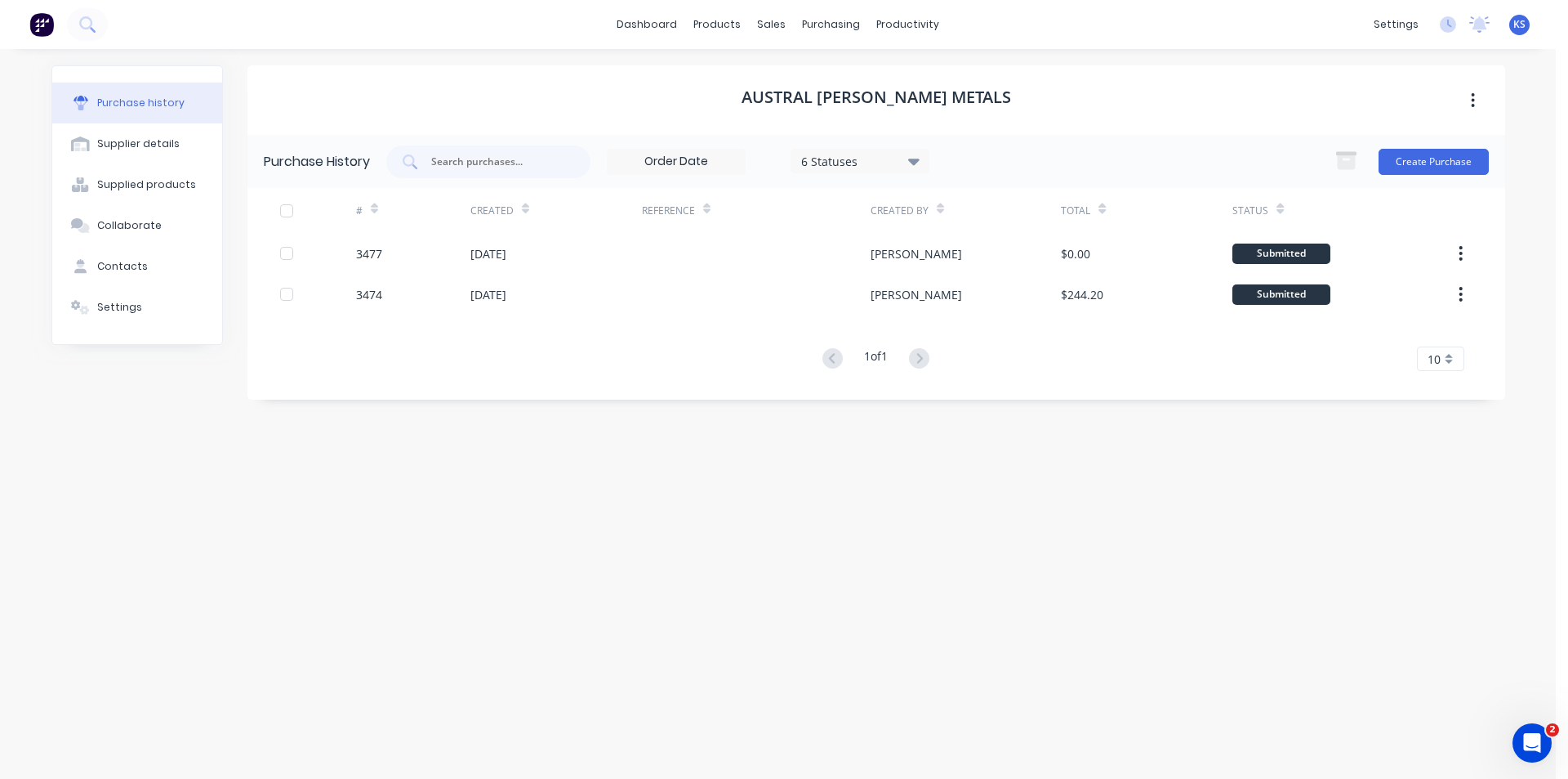
click at [1038, 96] on div "AUSTRAL WRIGHT METALS" at bounding box center [877, 100] width 1258 height 70
drag, startPoint x: 711, startPoint y: 517, endPoint x: 747, endPoint y: 450, distance: 76.1
click at [711, 517] on div "AUSTRAL WRIGHT METALS Purchase History 6 Statuses 6 Statuses Create Purchase # …" at bounding box center [877, 406] width 1258 height 681
click at [809, 76] on div "Sales Orders" at bounding box center [832, 79] width 67 height 15
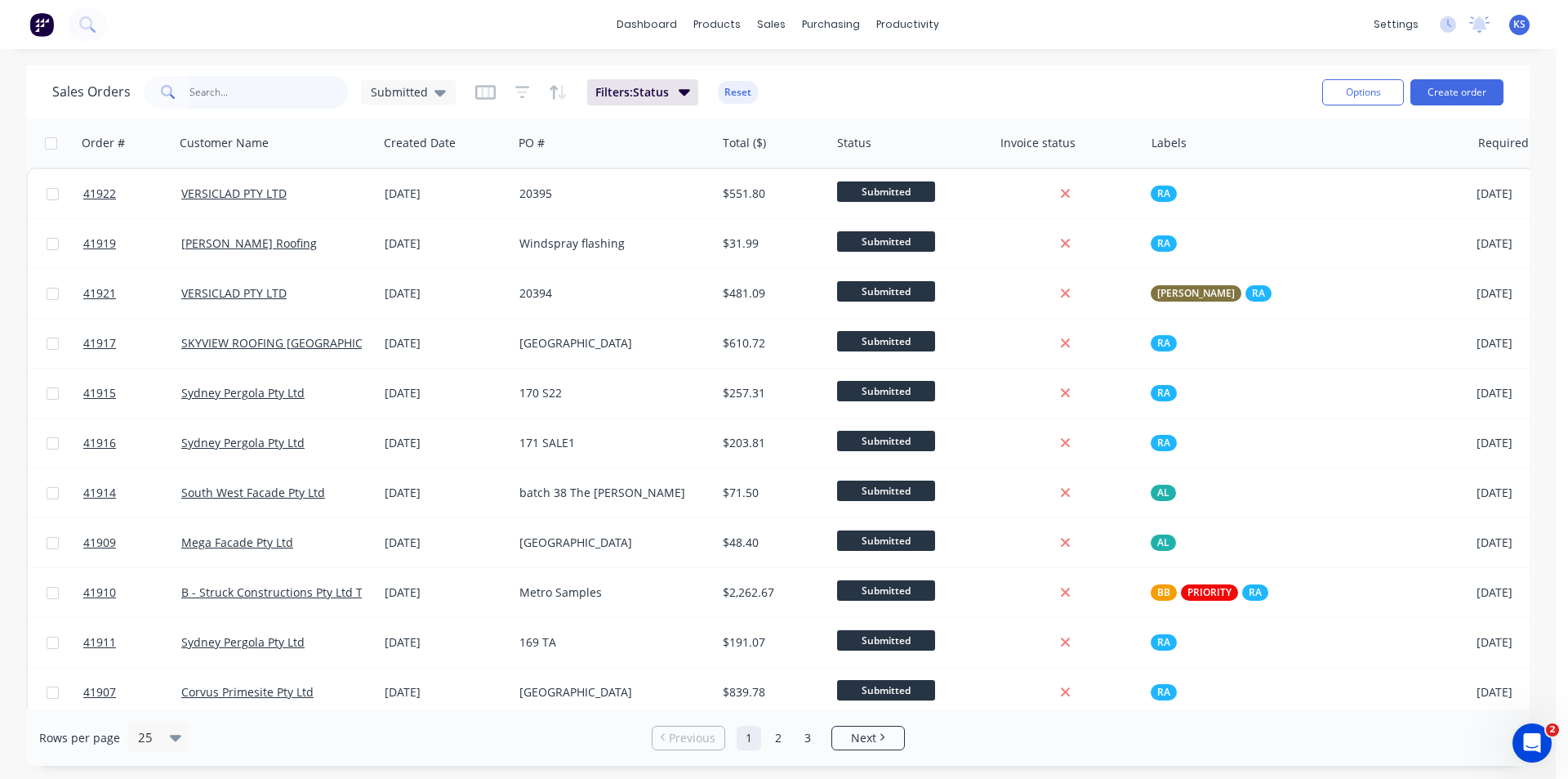
click at [259, 82] on input "text" at bounding box center [270, 92] width 160 height 33
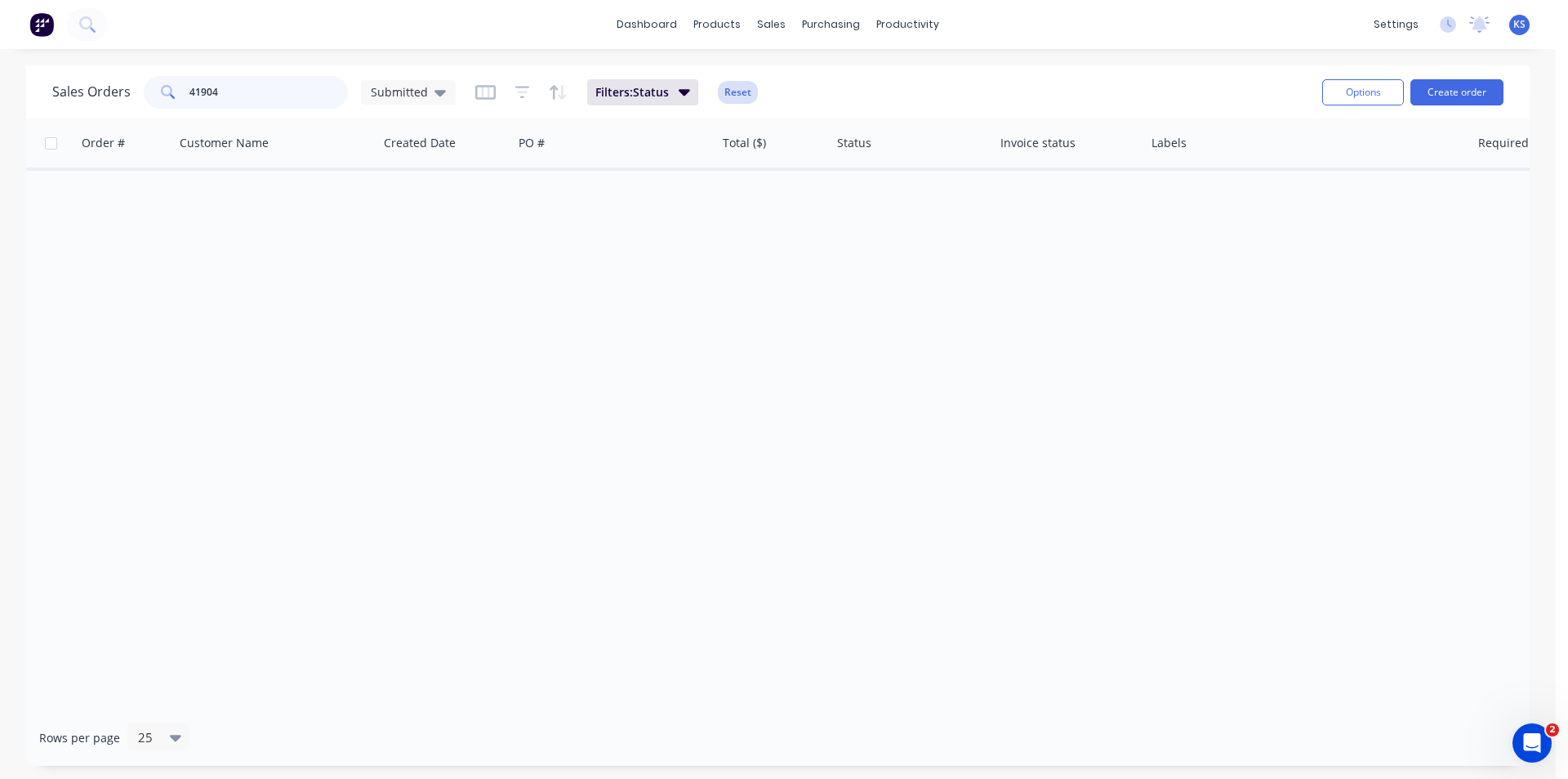
type input "41904"
click at [731, 87] on button "Reset" at bounding box center [738, 92] width 40 height 23
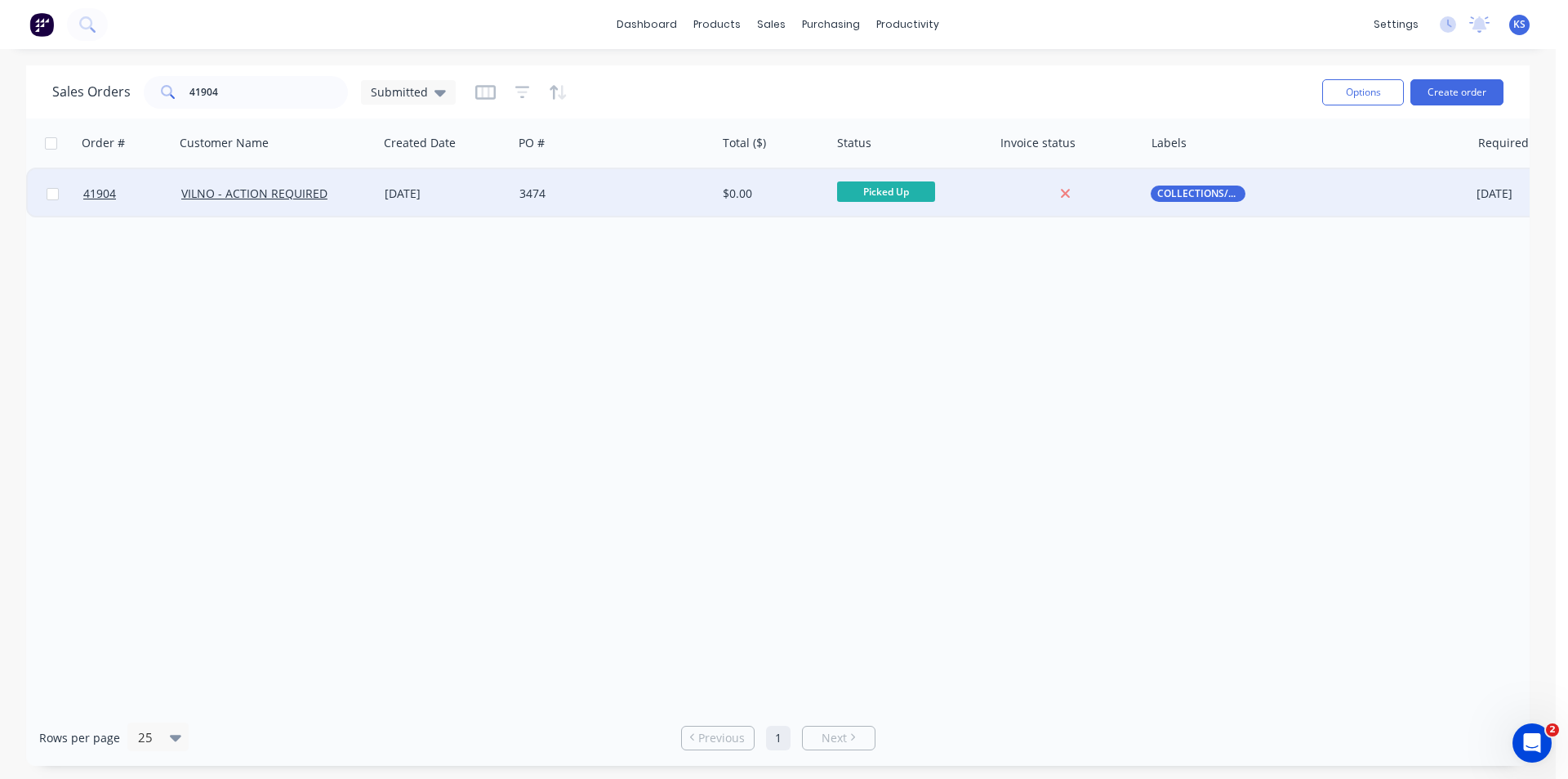
click at [639, 195] on div "3474" at bounding box center [611, 193] width 181 height 16
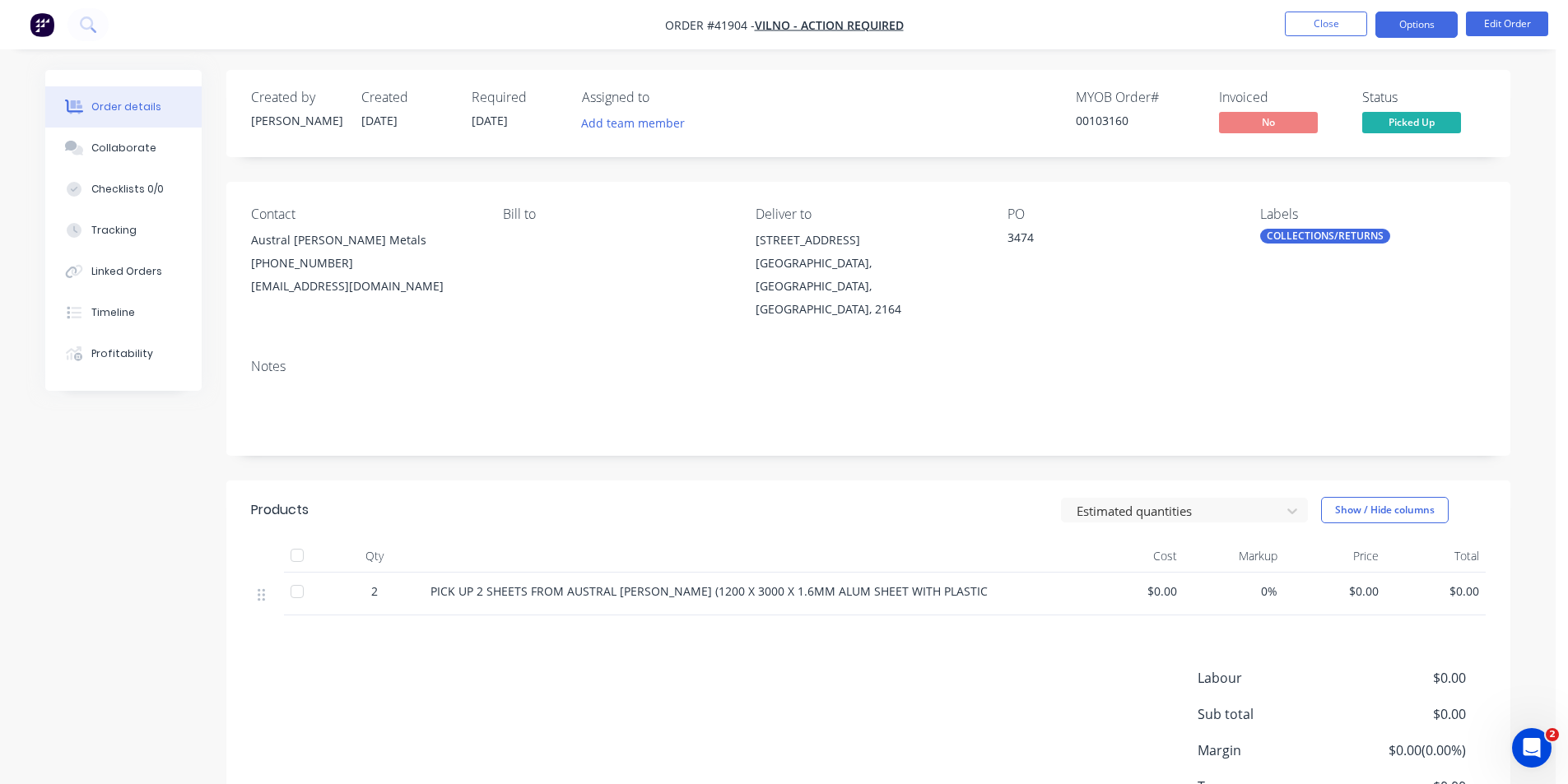
click at [1398, 25] on button "Options" at bounding box center [1416, 25] width 82 height 26
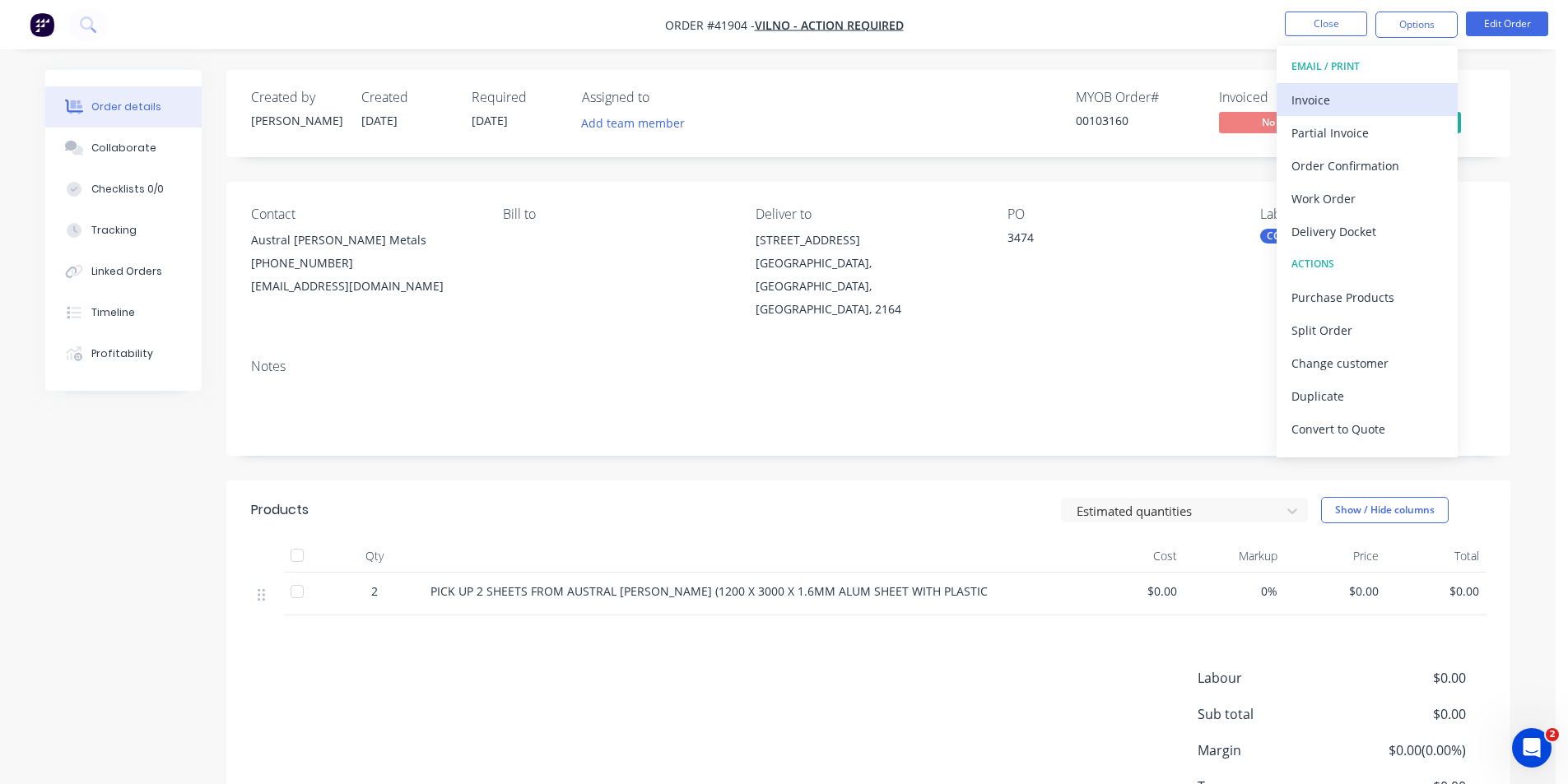
click at [1370, 96] on div "Invoice" at bounding box center [1367, 100] width 151 height 24
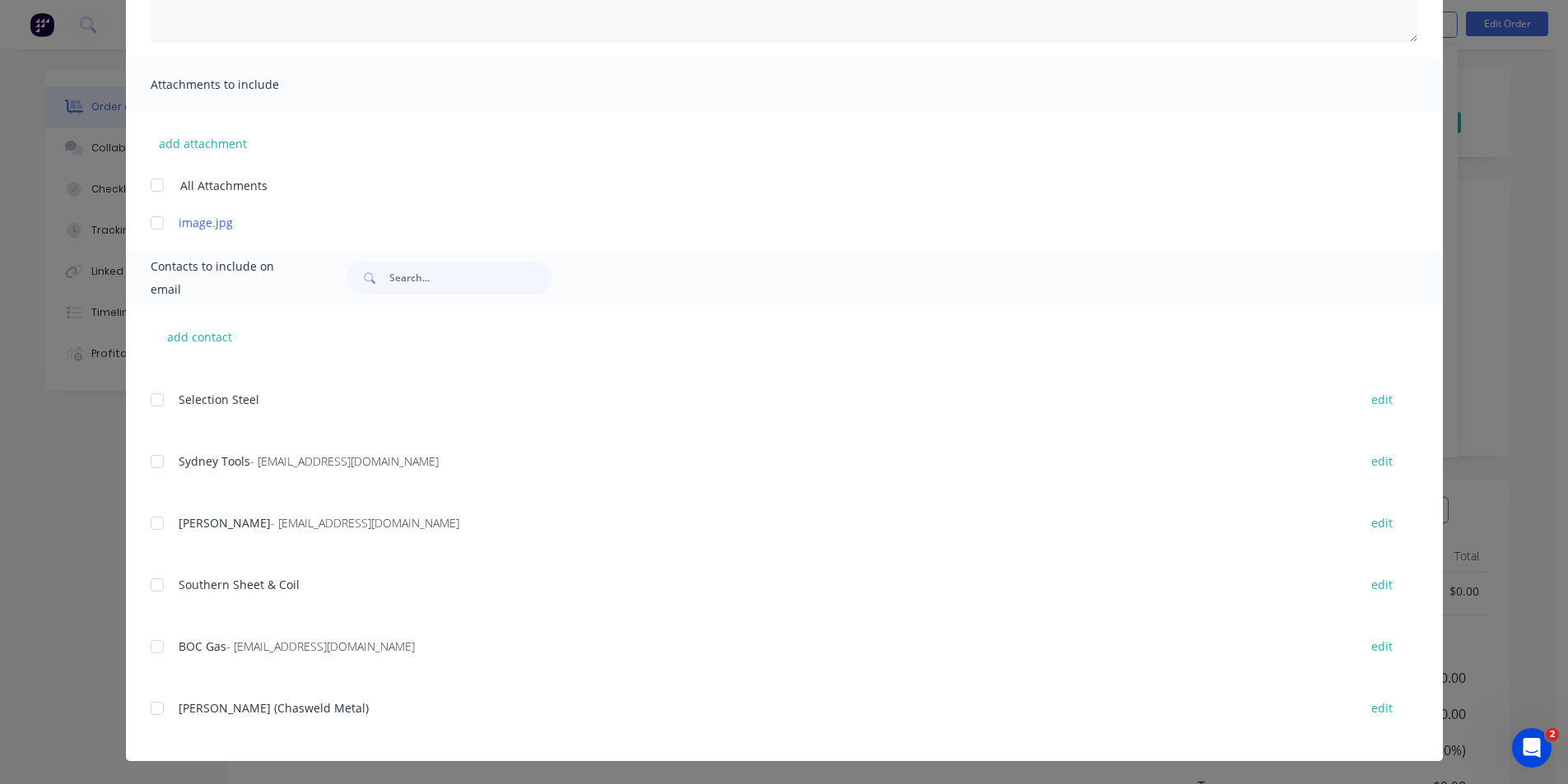
scroll to position [329, 0]
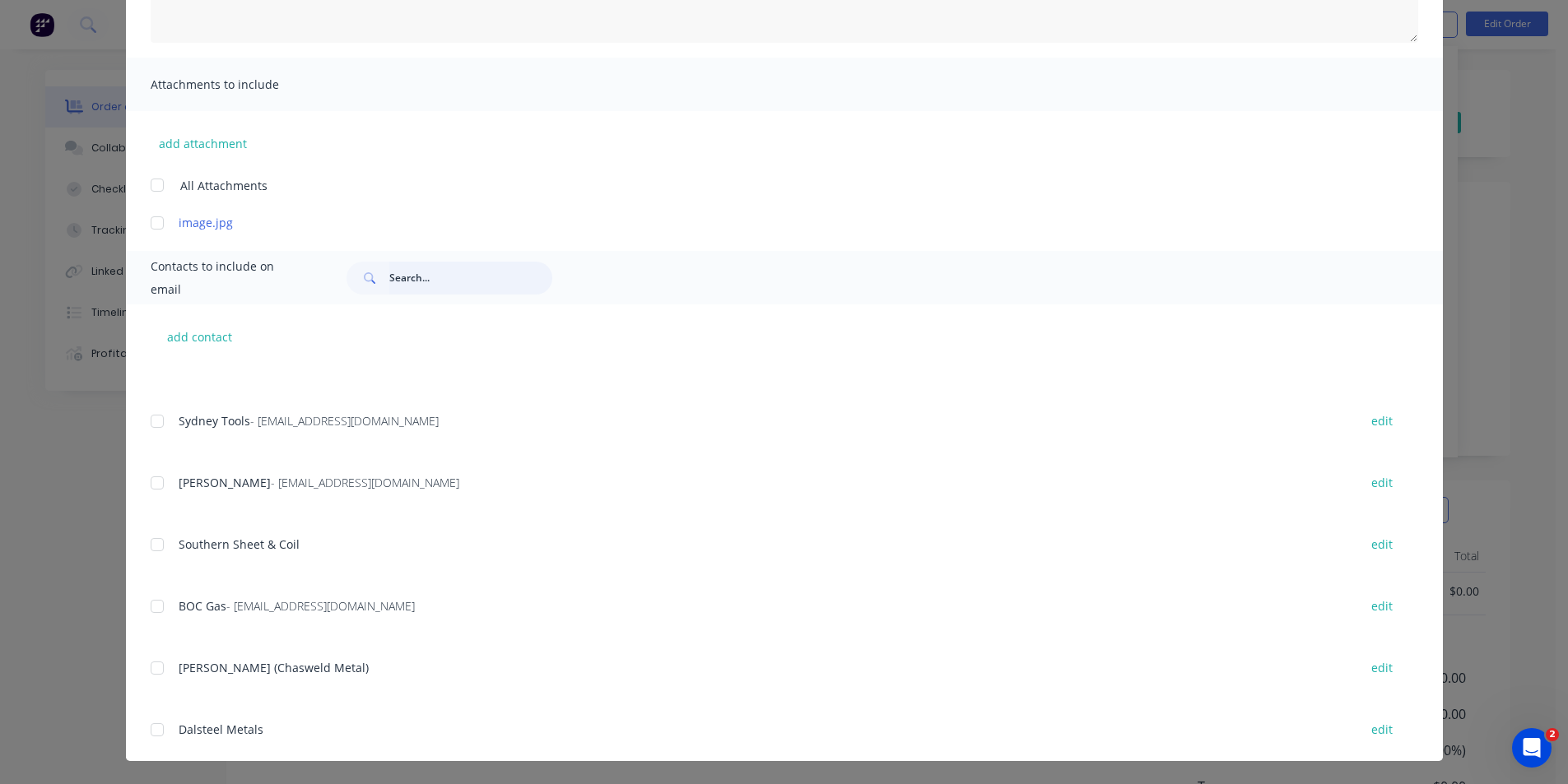
click at [423, 286] on input "text" at bounding box center [470, 277] width 163 height 33
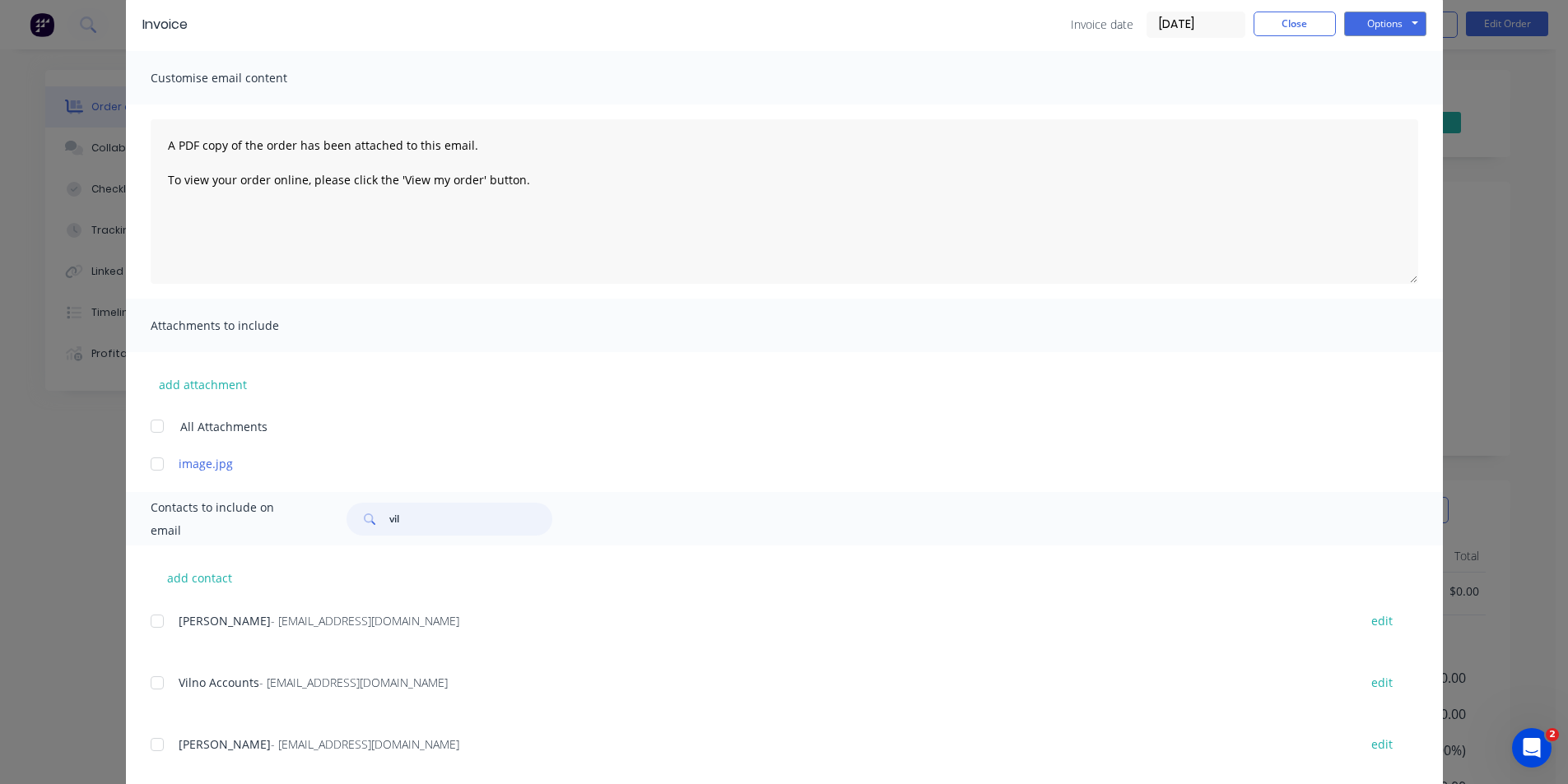
scroll to position [102, 0]
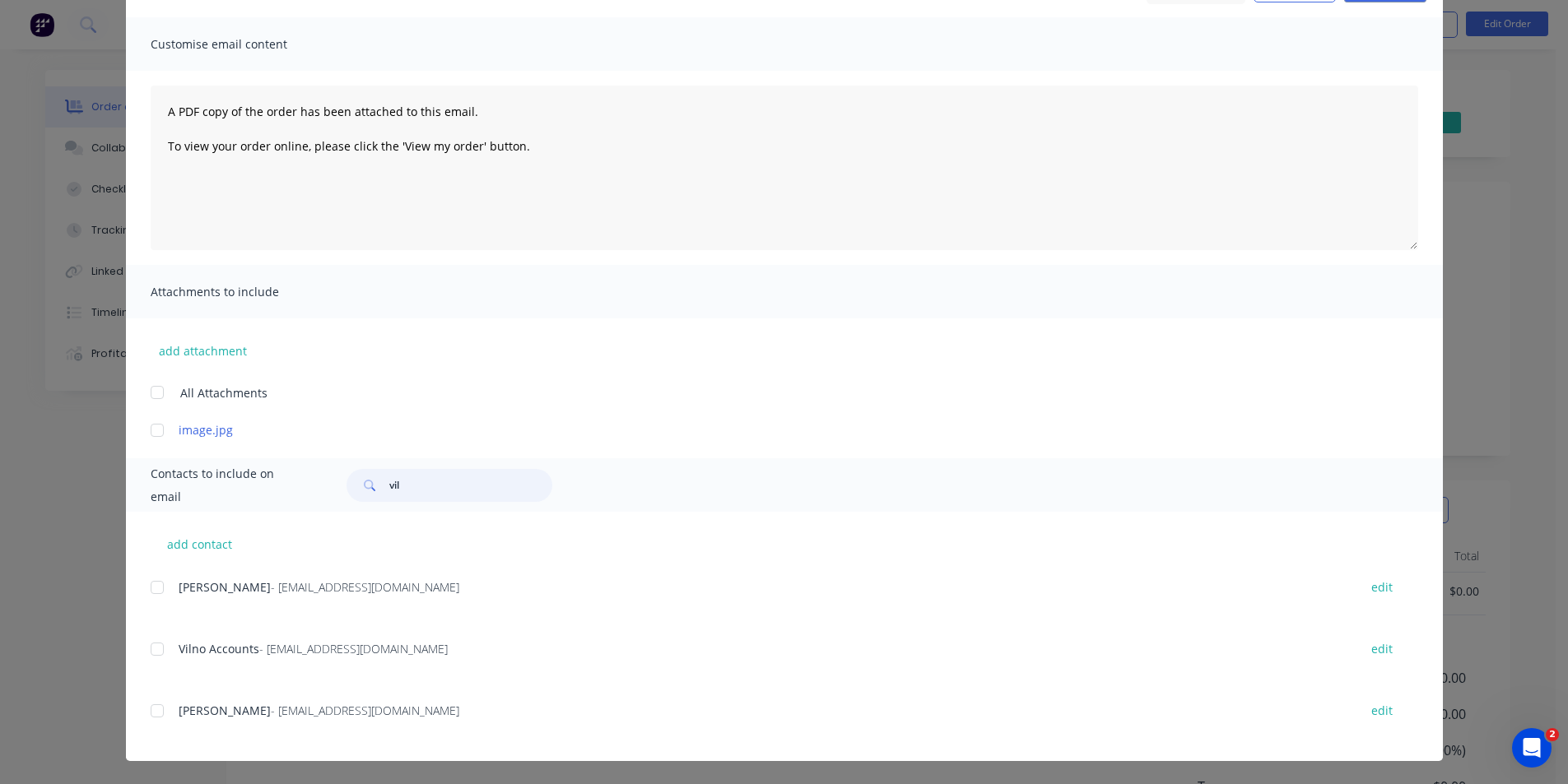
click at [145, 652] on div at bounding box center [157, 649] width 33 height 33
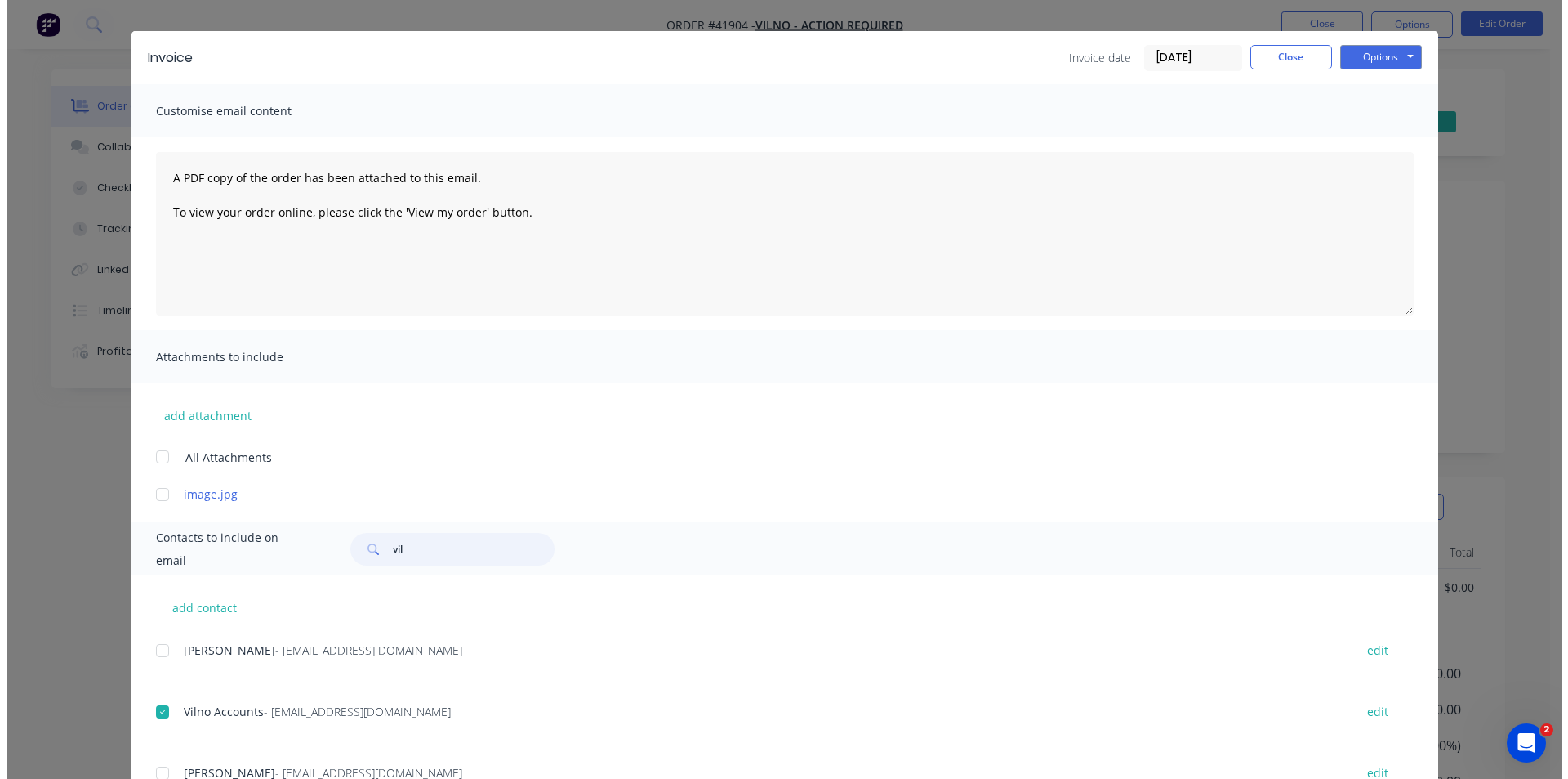
scroll to position [0, 0]
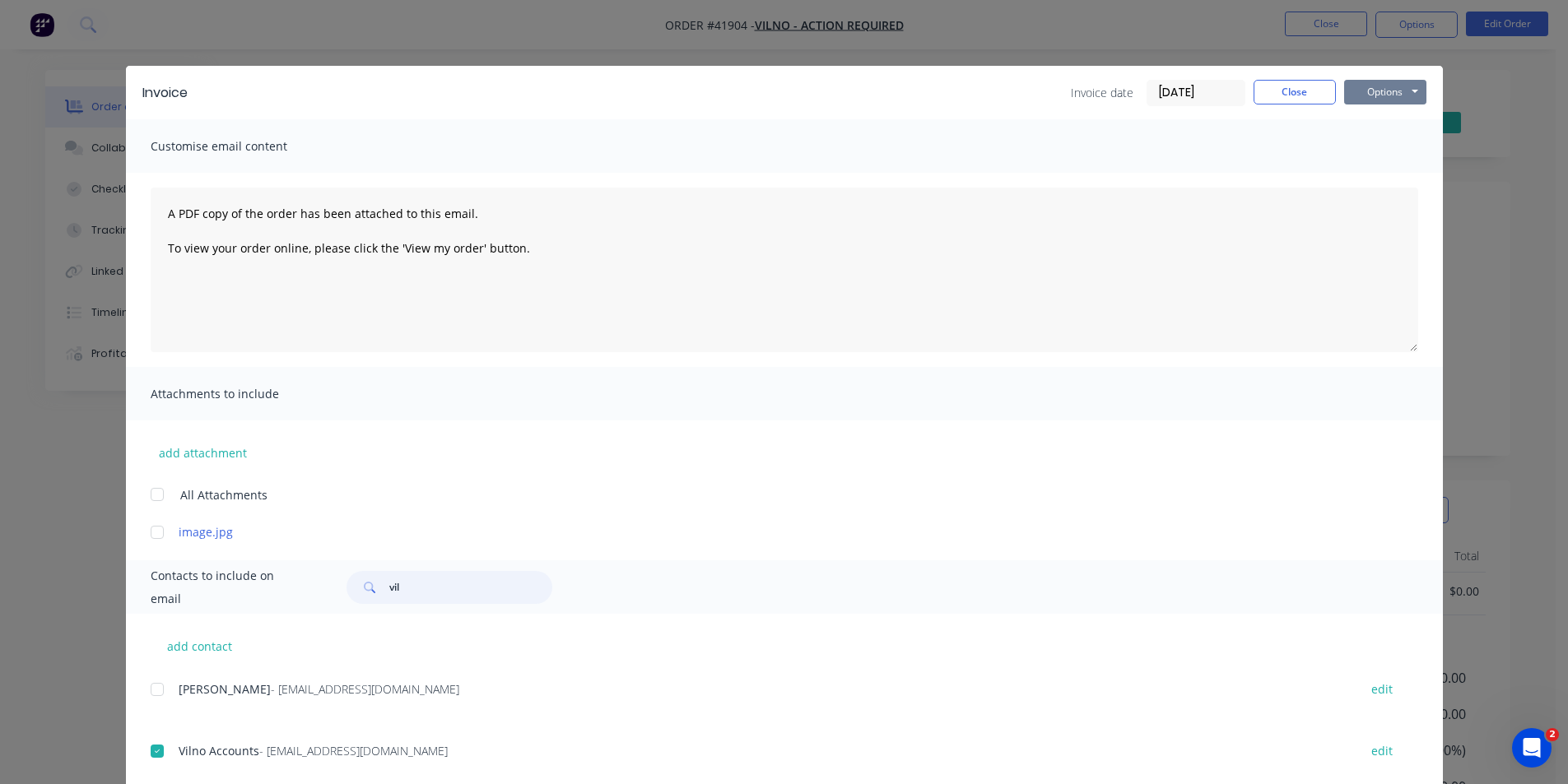
type input "vil"
click at [1374, 93] on button "Options" at bounding box center [1384, 91] width 82 height 25
click at [1373, 172] on button "Email" at bounding box center [1396, 176] width 105 height 27
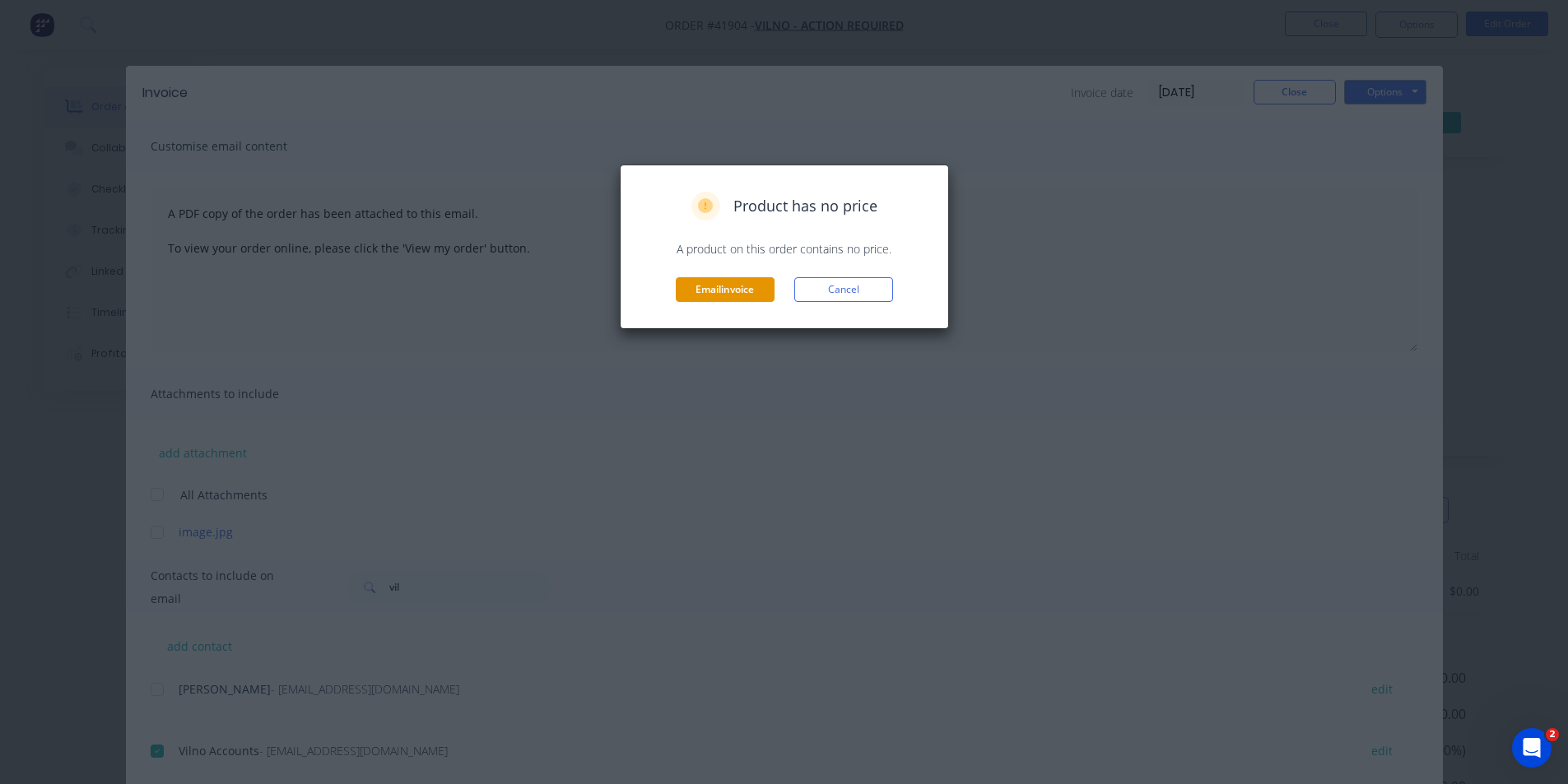
click at [715, 290] on button "Email invoice" at bounding box center [724, 289] width 99 height 25
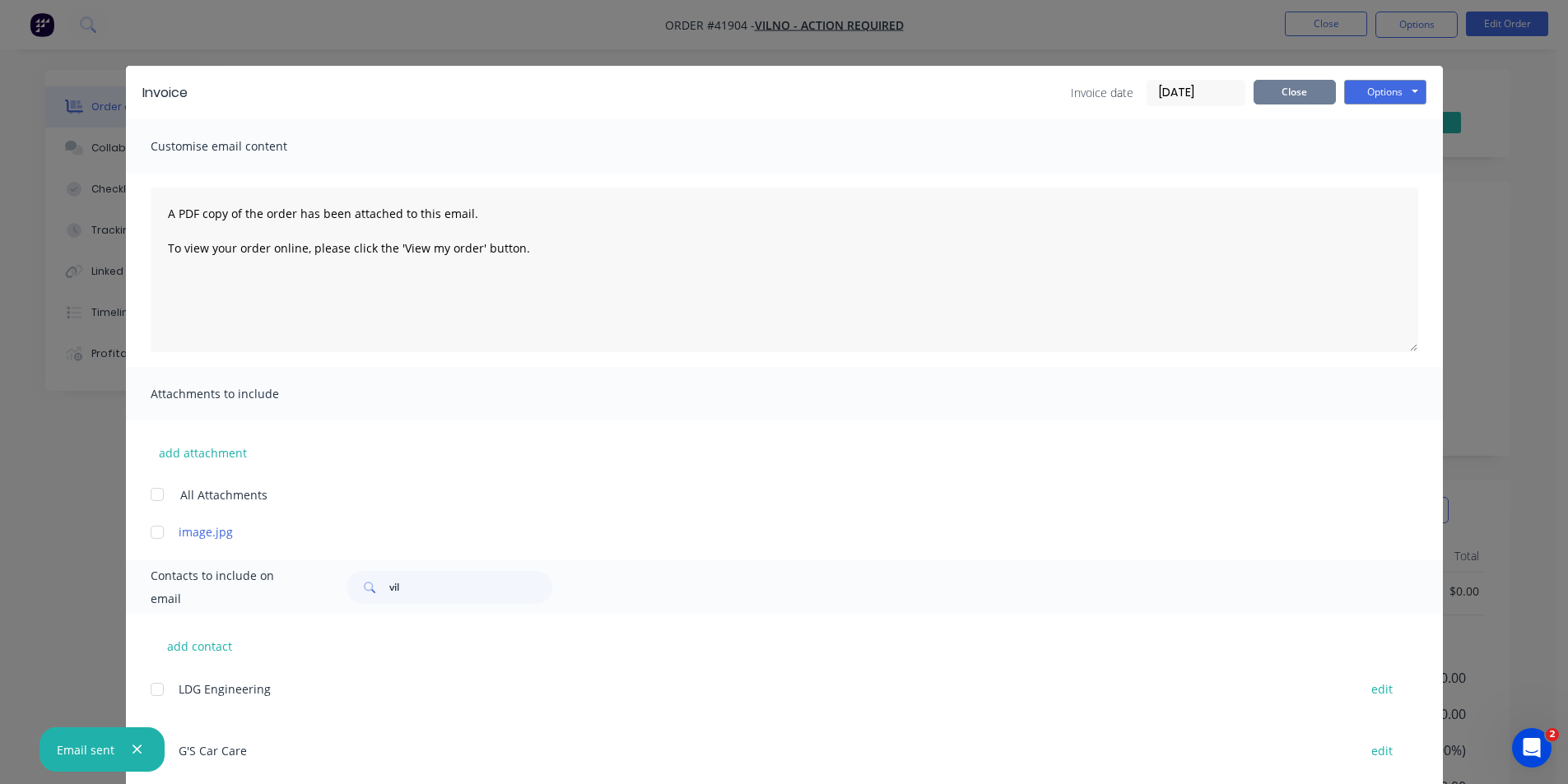
click at [1272, 99] on button "Close" at bounding box center [1294, 91] width 82 height 25
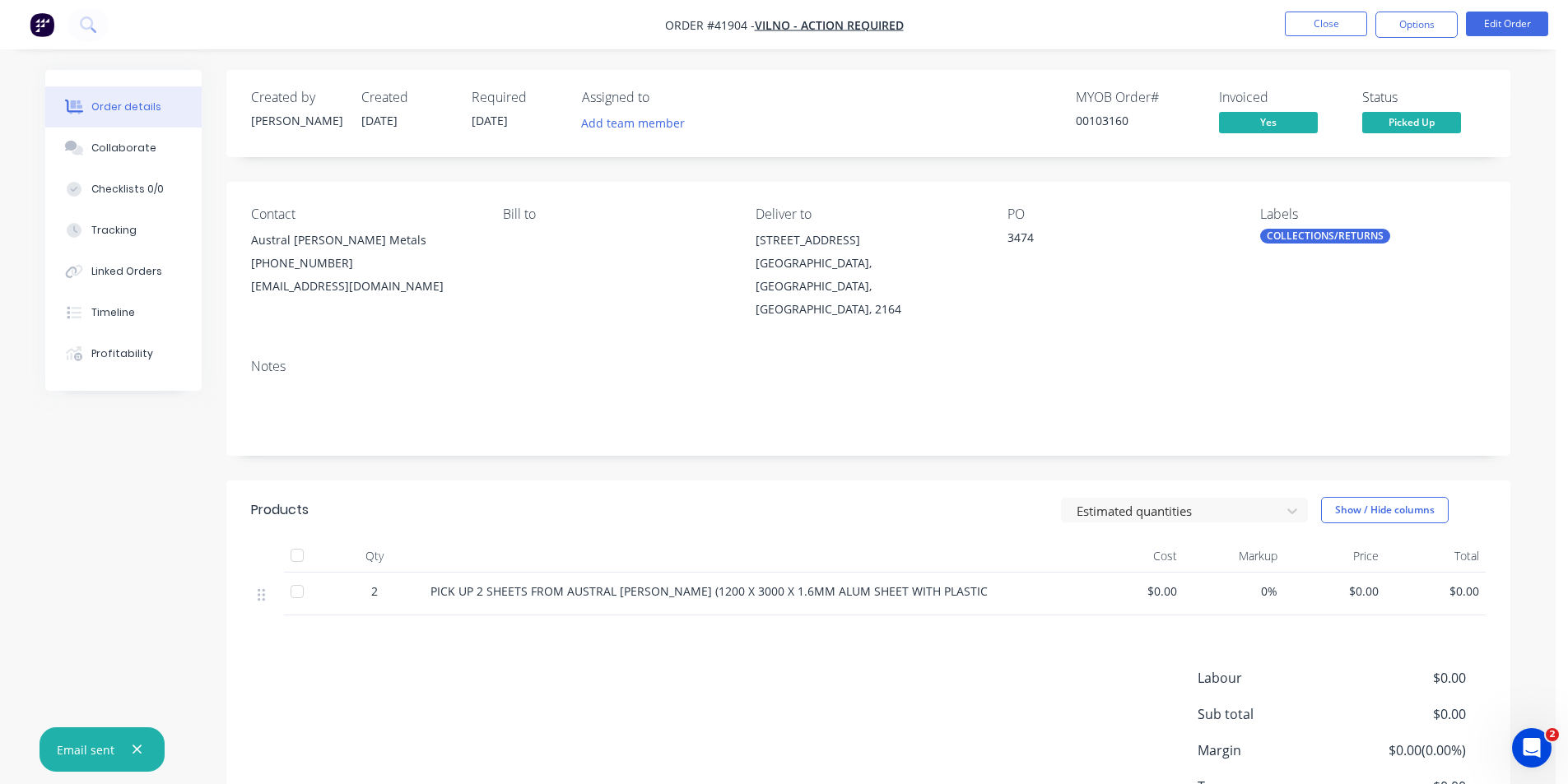
click at [1243, 31] on nav "Order #41904 - VILNO - ACTION REQUIRED Close Options Edit Order" at bounding box center [784, 25] width 1568 height 49
click at [1313, 22] on button "Close" at bounding box center [1325, 24] width 82 height 25
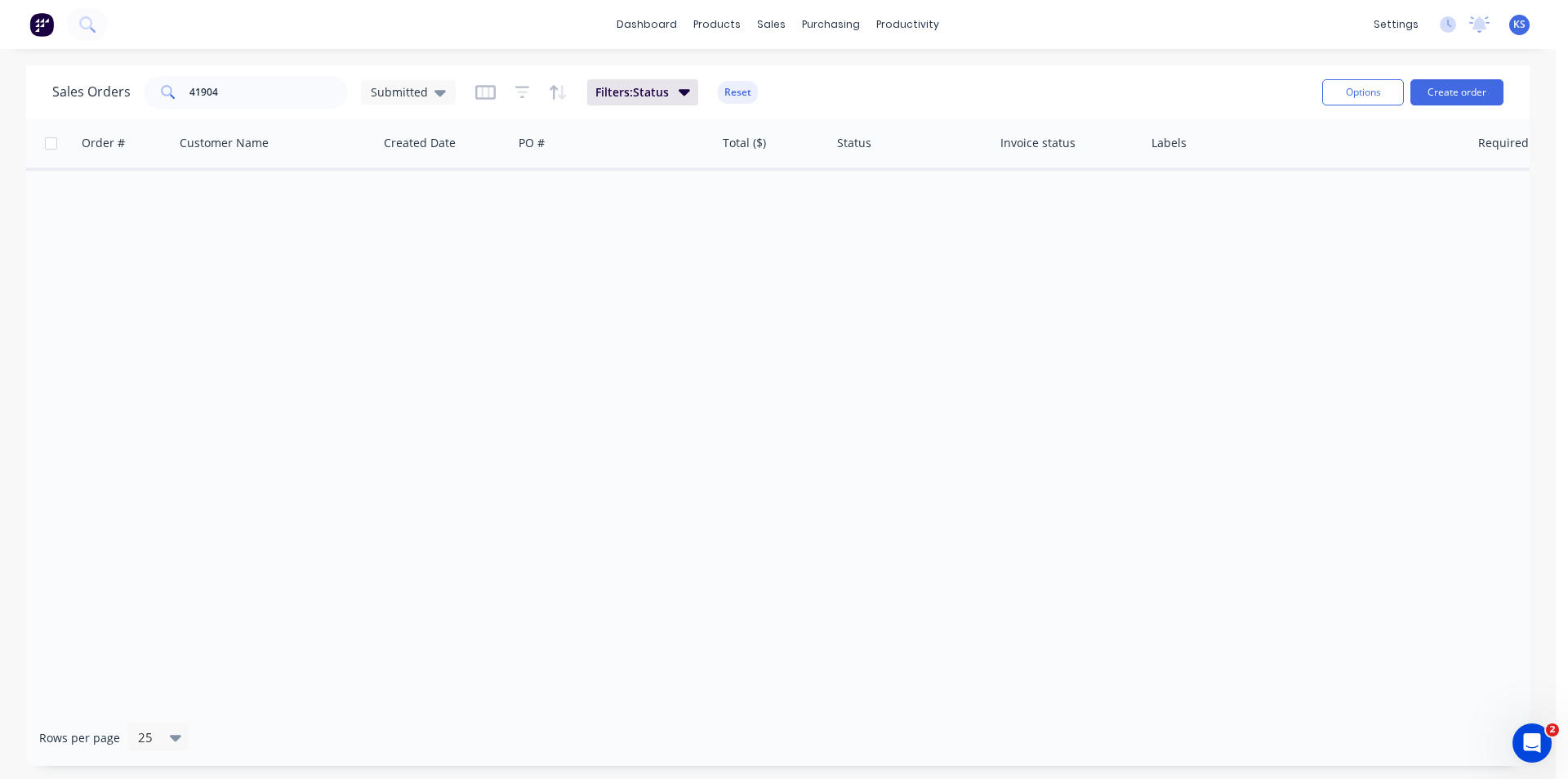
click at [1015, 25] on div "dashboard products sales purchasing productivity dashboard products Product Cat…" at bounding box center [778, 24] width 1556 height 49
click at [739, 92] on button "Reset" at bounding box center [738, 92] width 40 height 23
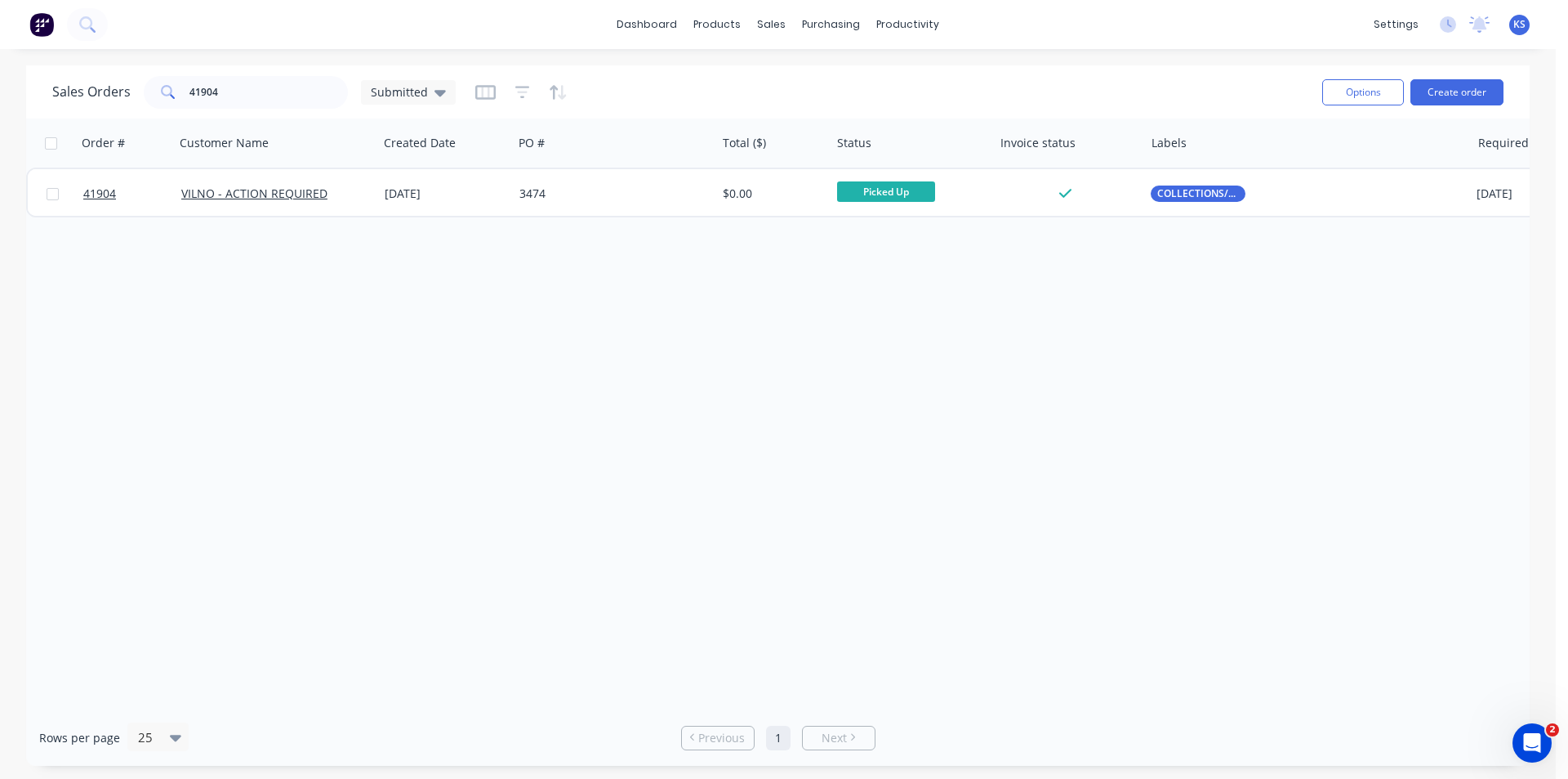
click at [892, 86] on div "Sales Orders 41904 Submitted" at bounding box center [680, 92] width 1257 height 40
click at [789, 97] on div "Sales Orders 41904 Submitted" at bounding box center [680, 92] width 1257 height 40
click at [1113, 87] on div "Sales Orders 41904 Submitted" at bounding box center [680, 92] width 1257 height 40
click at [590, 279] on div "Order # Customer Name Created Date PO # Total ($) Status Invoice status Labels …" at bounding box center [778, 413] width 1503 height 591
click at [429, 257] on div "Order # Customer Name Created Date PO # Total ($) Status Invoice status Labels …" at bounding box center [778, 413] width 1503 height 591
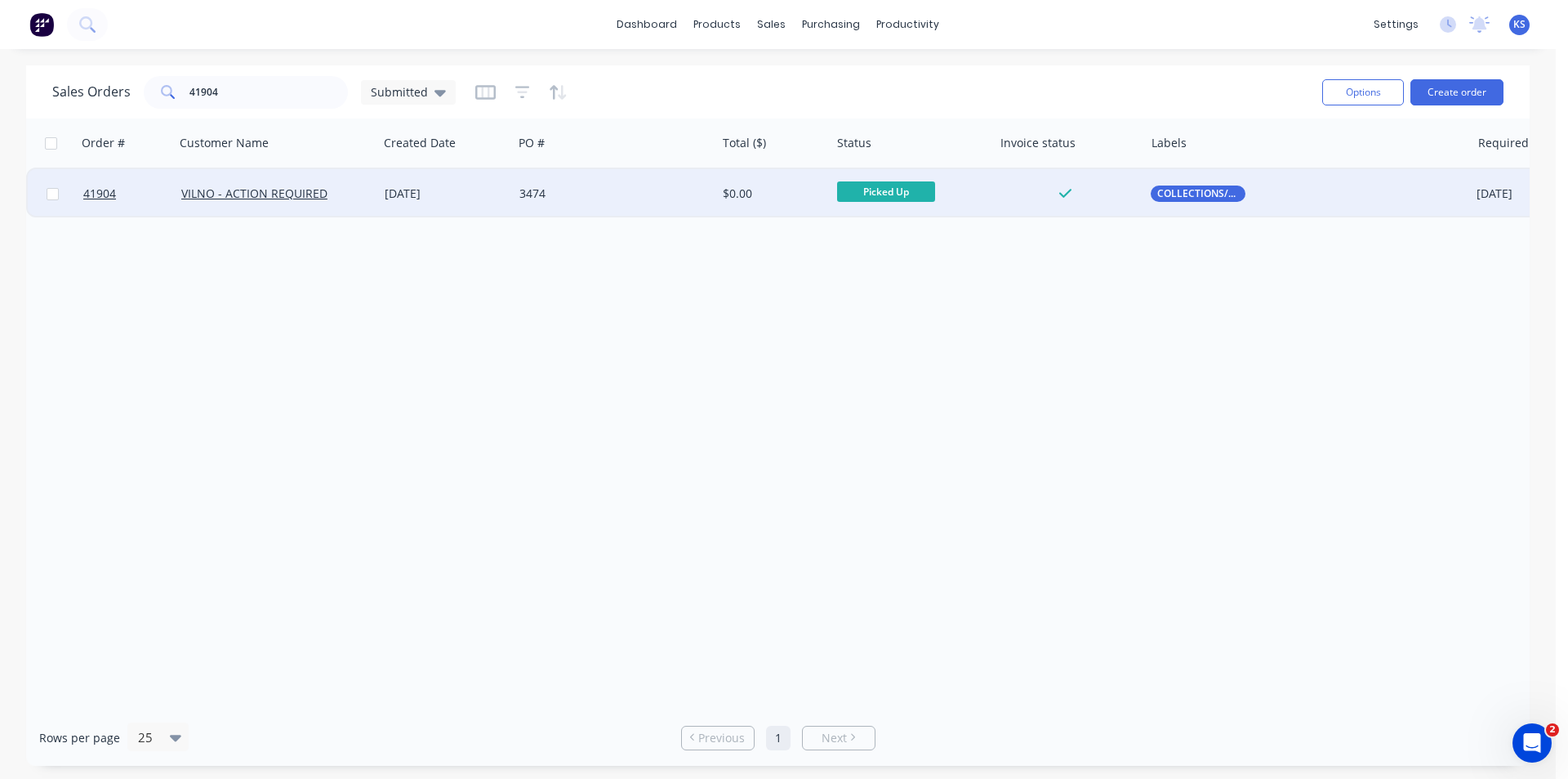
click at [596, 200] on div "3474" at bounding box center [611, 193] width 181 height 16
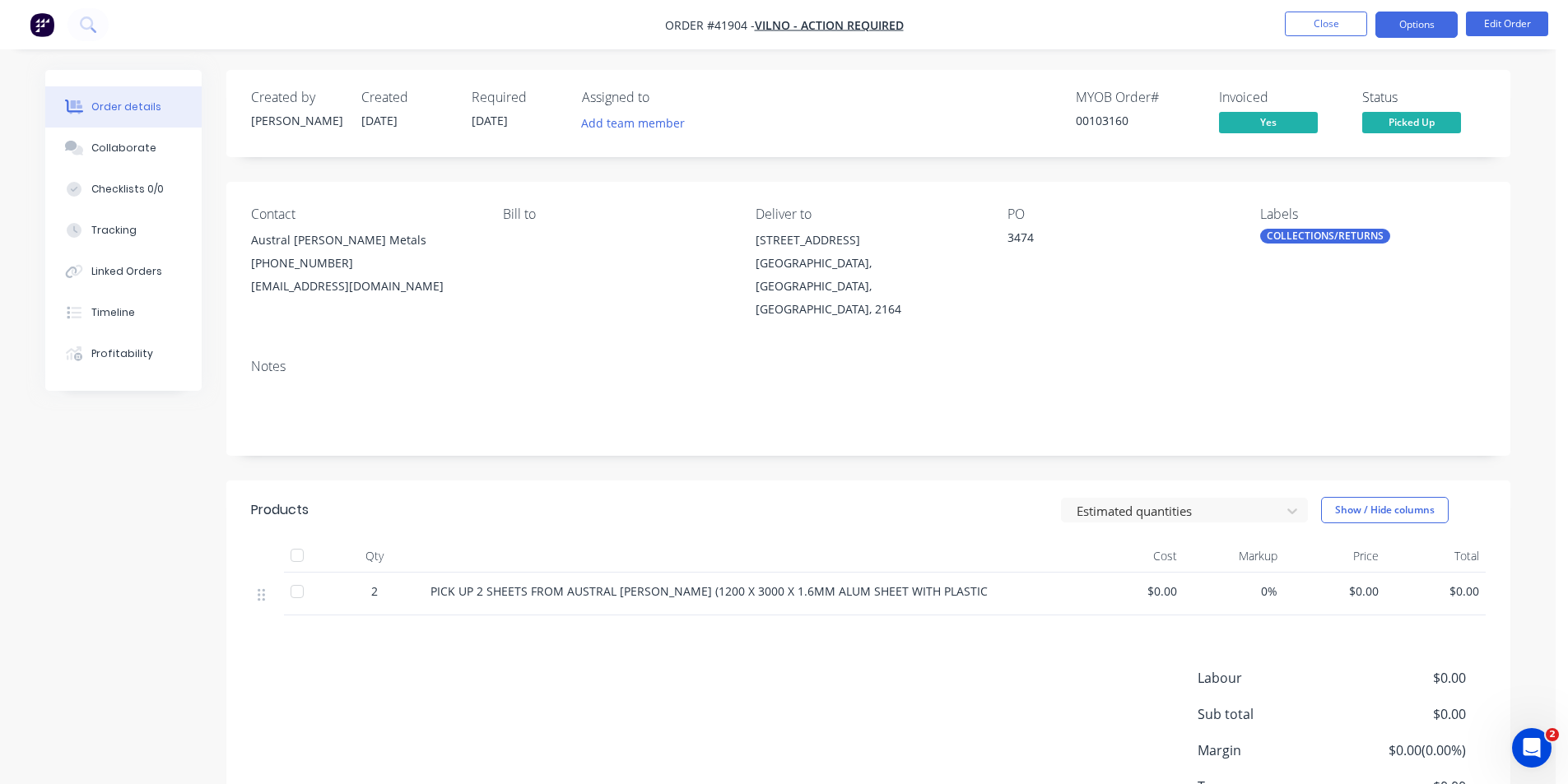
click at [1422, 31] on button "Options" at bounding box center [1416, 25] width 82 height 26
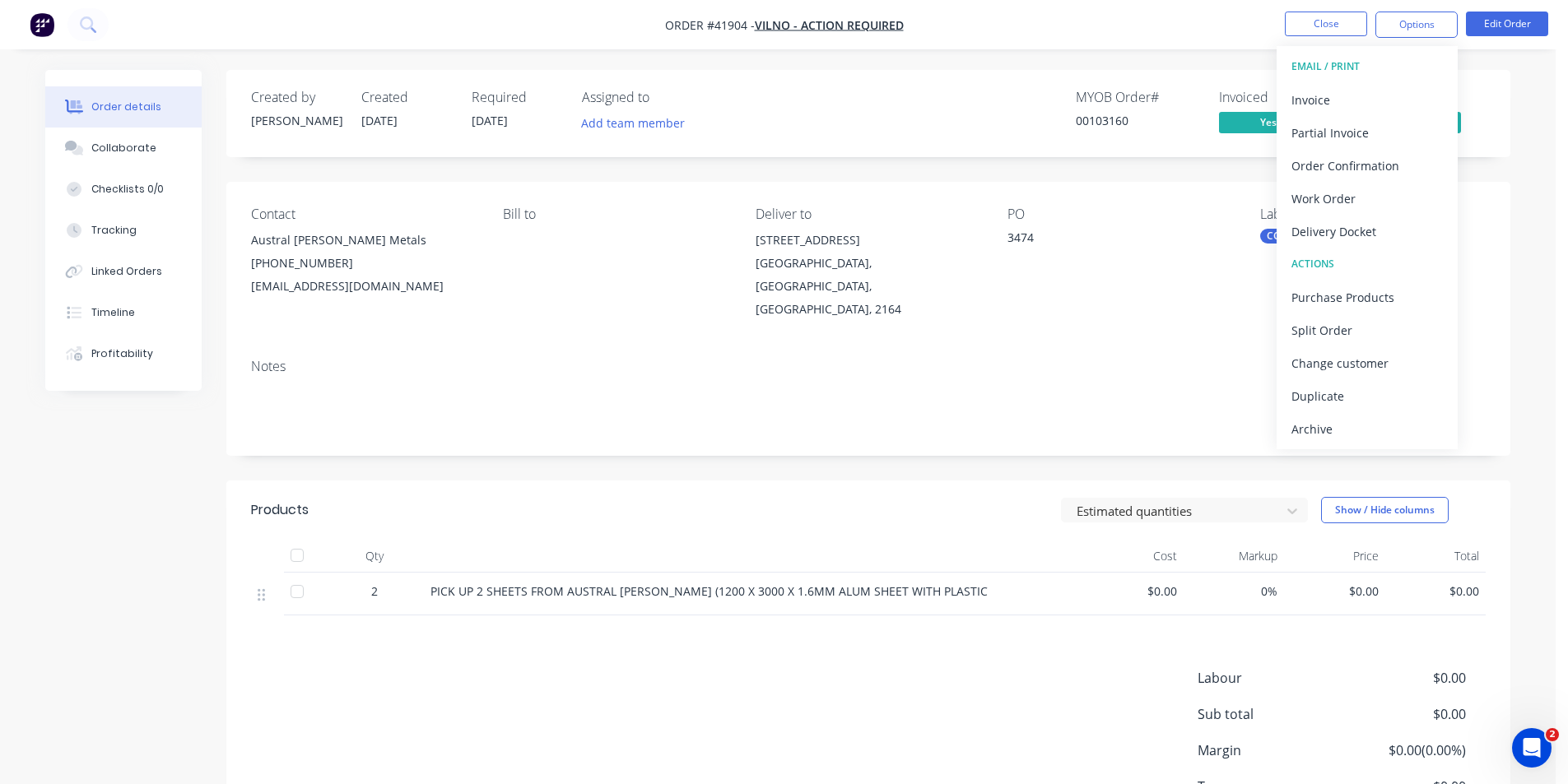
click at [1361, 425] on div "Archive" at bounding box center [1367, 429] width 151 height 24
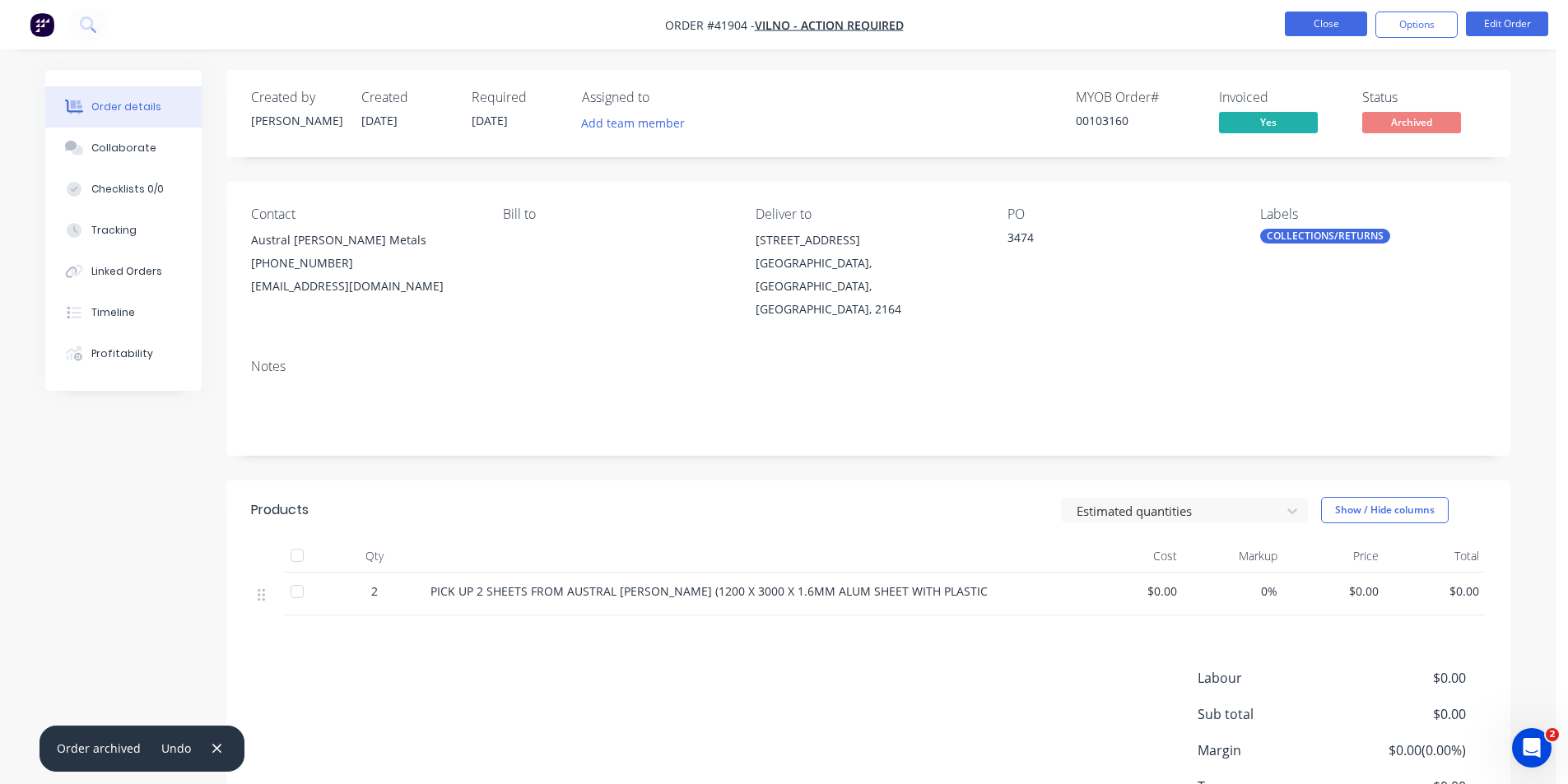
click at [1319, 28] on button "Close" at bounding box center [1325, 24] width 82 height 25
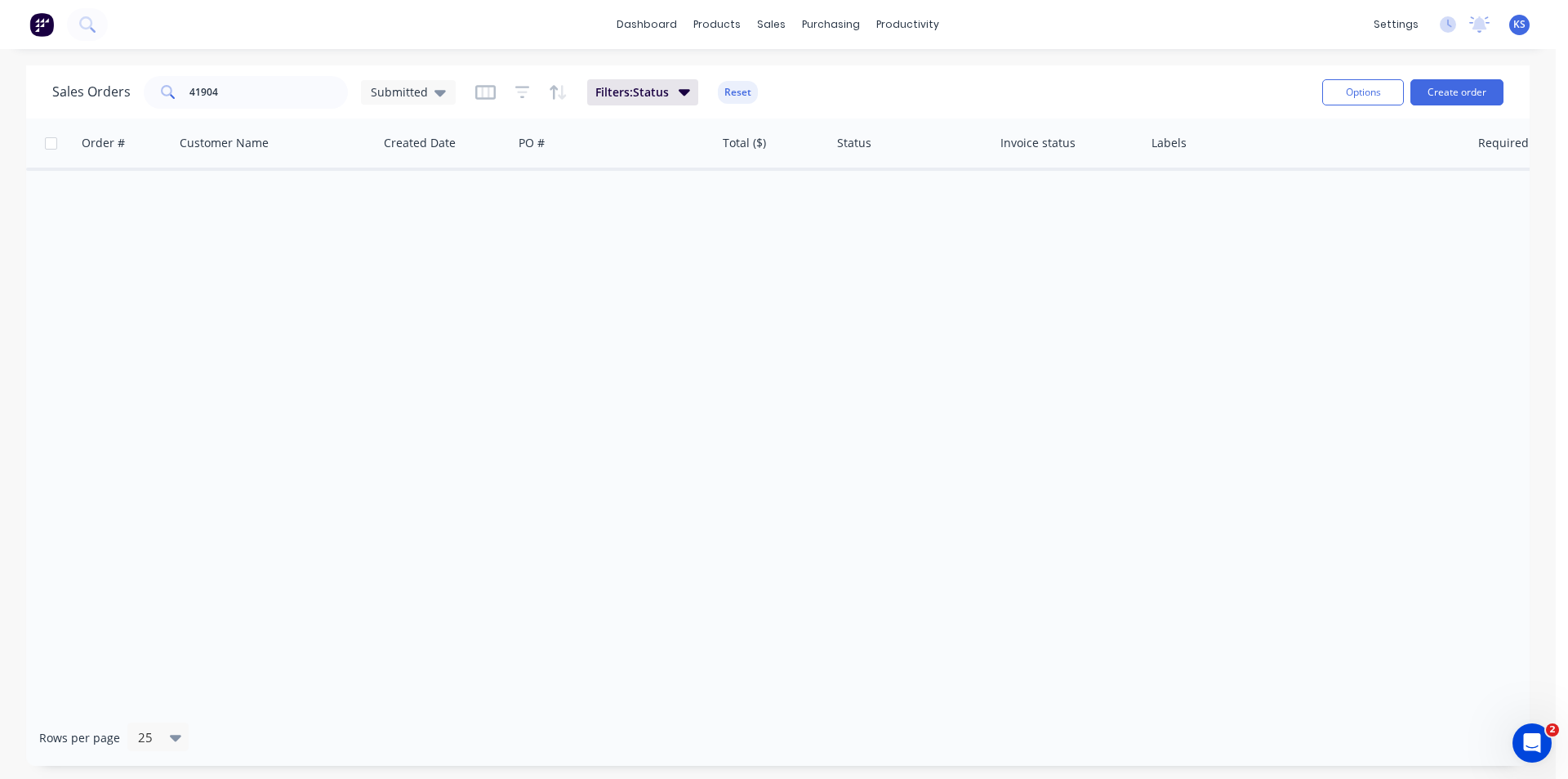
click at [727, 97] on button "Reset" at bounding box center [738, 92] width 40 height 23
drag, startPoint x: 156, startPoint y: 88, endPoint x: -92, endPoint y: 65, distance: 249.1
click at [0, 65] on html "dashboard products sales purchasing productivity dashboard products Product Cat…" at bounding box center [784, 389] width 1568 height 779
click at [1043, 78] on div "Sales Orders Submitted" at bounding box center [680, 92] width 1257 height 40
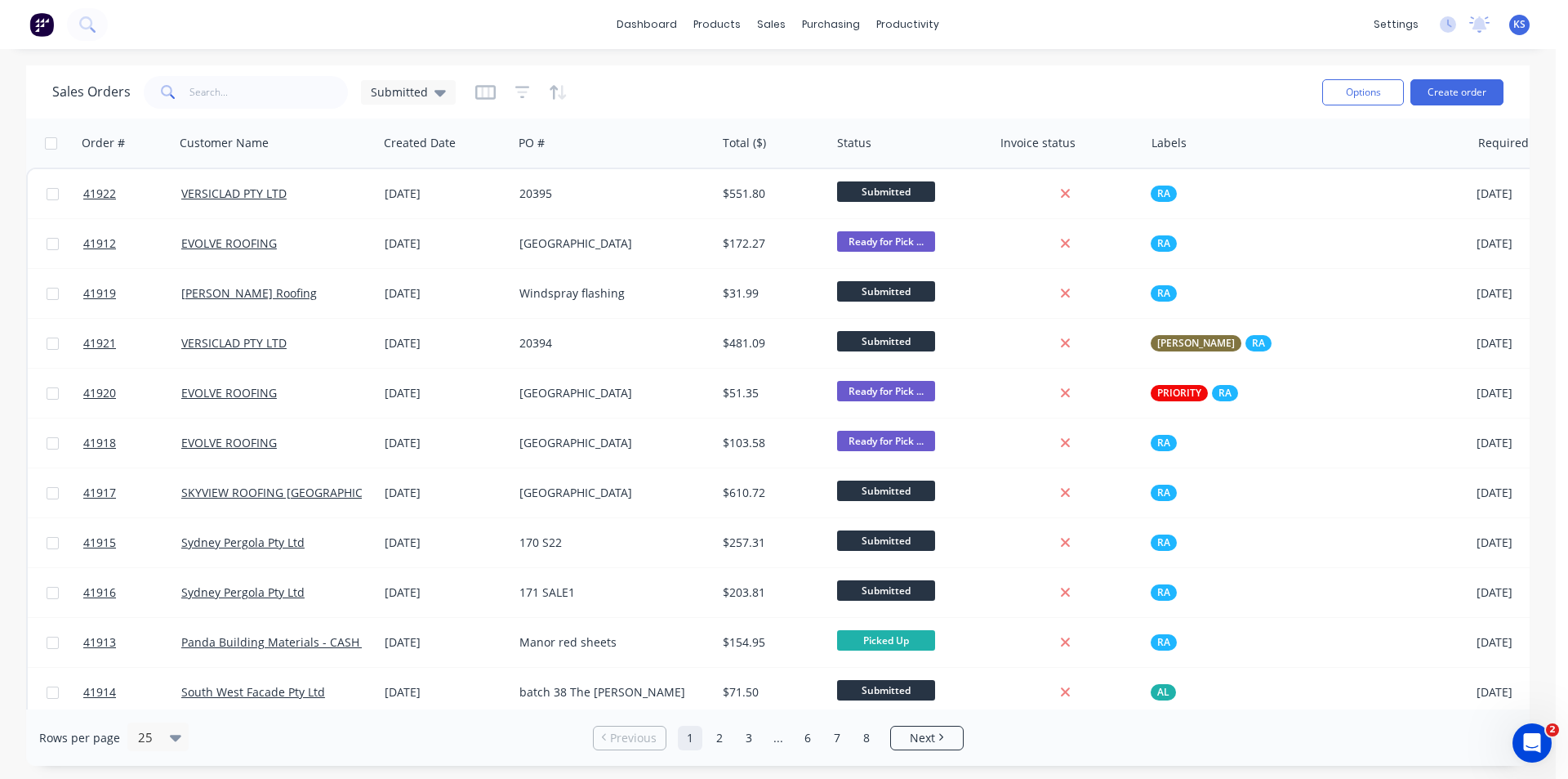
click at [1250, 3] on div "dashboard products sales purchasing productivity dashboard products Product Cat…" at bounding box center [778, 24] width 1556 height 49
click at [1142, 25] on div "dashboard products sales purchasing productivity dashboard products Product Cat…" at bounding box center [778, 24] width 1556 height 49
click at [878, 104] on div "Sales Orders Submitted" at bounding box center [680, 92] width 1257 height 40
click at [909, 82] on div "Sales Orders Submitted" at bounding box center [680, 92] width 1257 height 40
click at [707, 100] on div "Sales Orders Submitted" at bounding box center [680, 92] width 1257 height 40
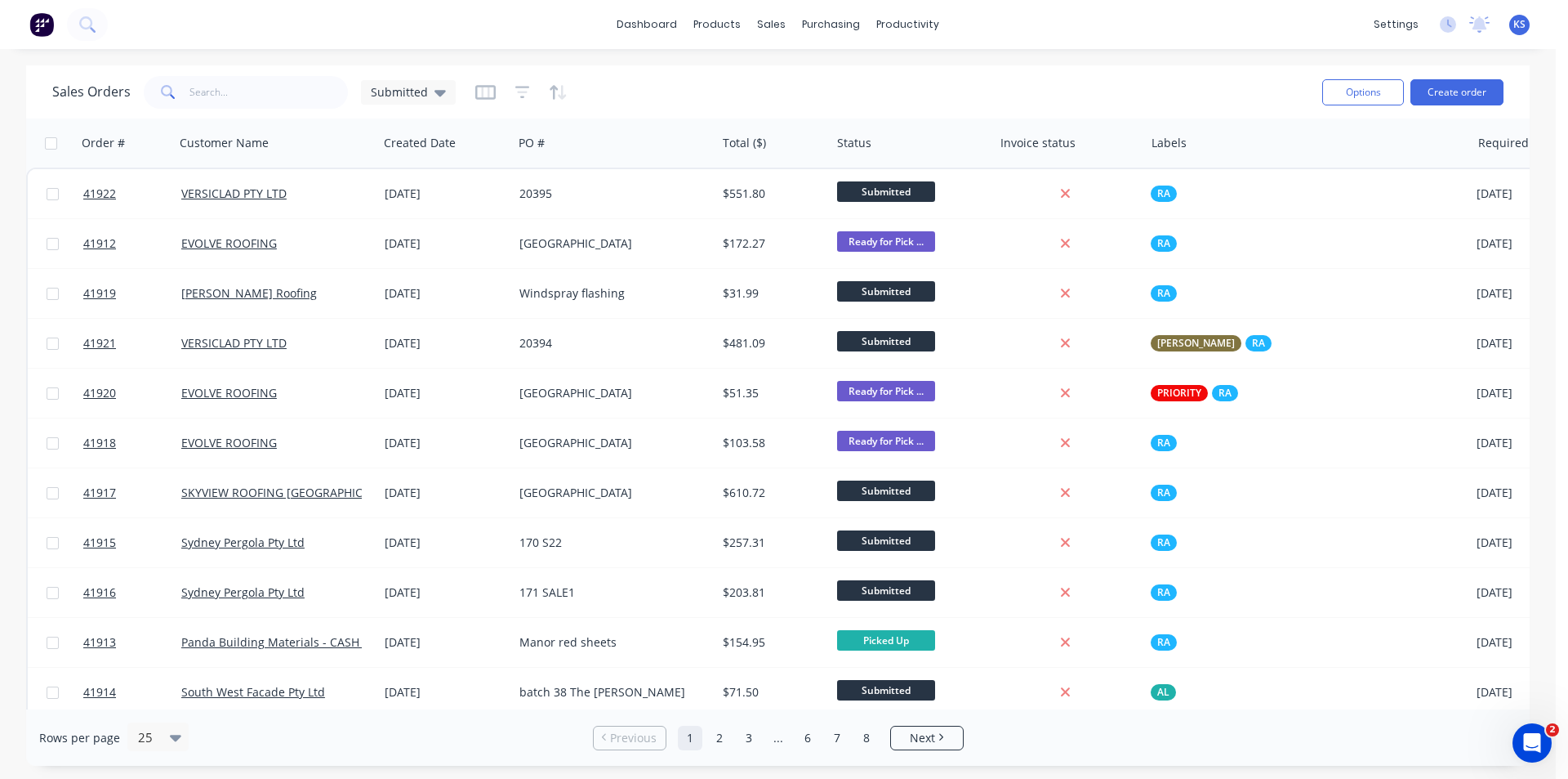
click at [478, 5] on div "dashboard products sales purchasing productivity dashboard products Product Cat…" at bounding box center [778, 24] width 1556 height 49
click at [962, 48] on div "dashboard products sales purchasing productivity dashboard products Product Cat…" at bounding box center [778, 24] width 1556 height 49
click at [925, 78] on div "Sales Orders Submitted" at bounding box center [680, 92] width 1257 height 40
click at [781, 85] on div "Sales Orders Submitted" at bounding box center [680, 92] width 1257 height 40
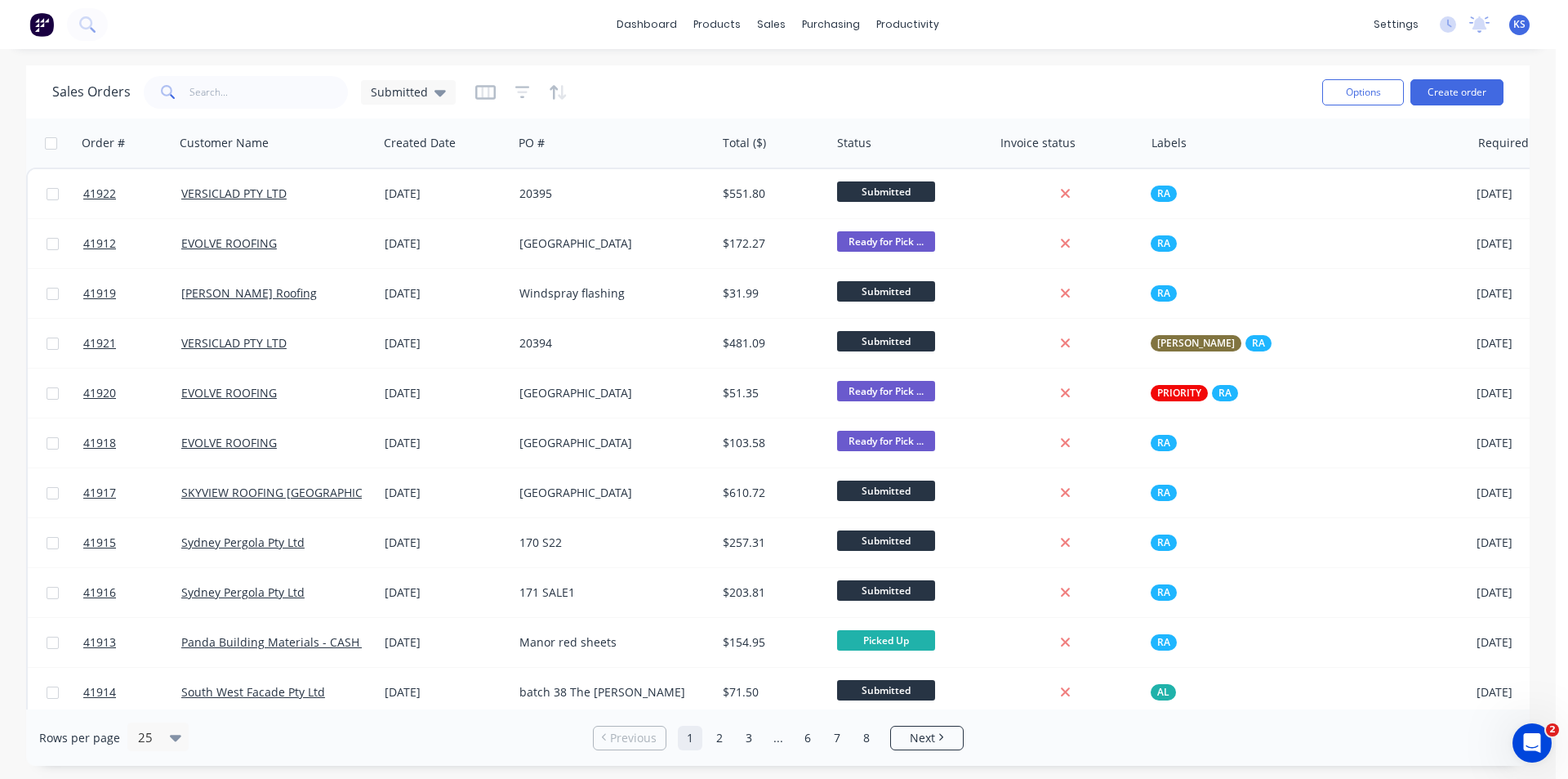
click at [781, 85] on div "Sales Orders Submitted" at bounding box center [680, 92] width 1257 height 40
click at [870, 76] on div "Purchase Orders" at bounding box center [884, 79] width 87 height 15
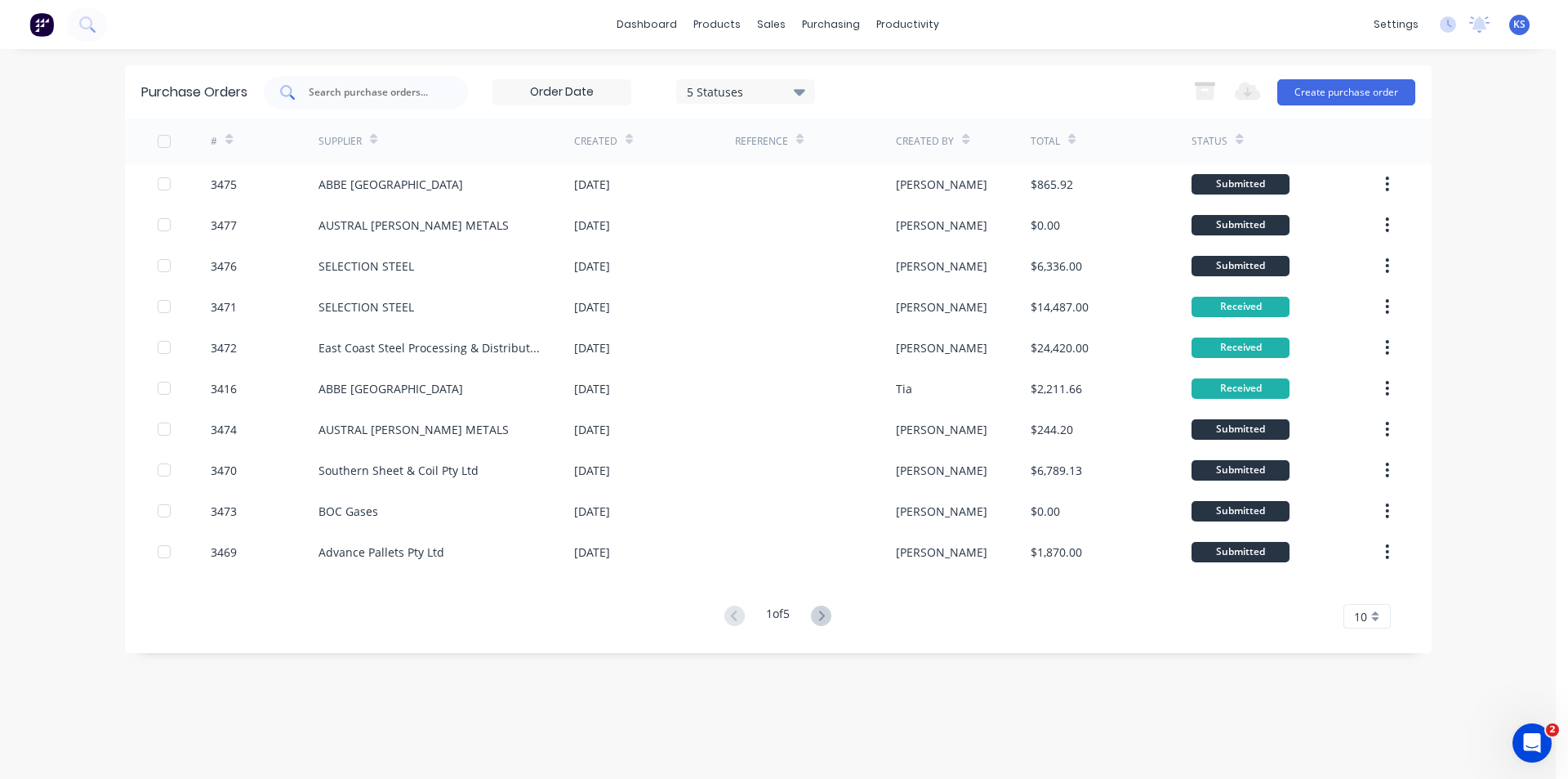
click at [380, 95] on input "text" at bounding box center [375, 92] width 135 height 16
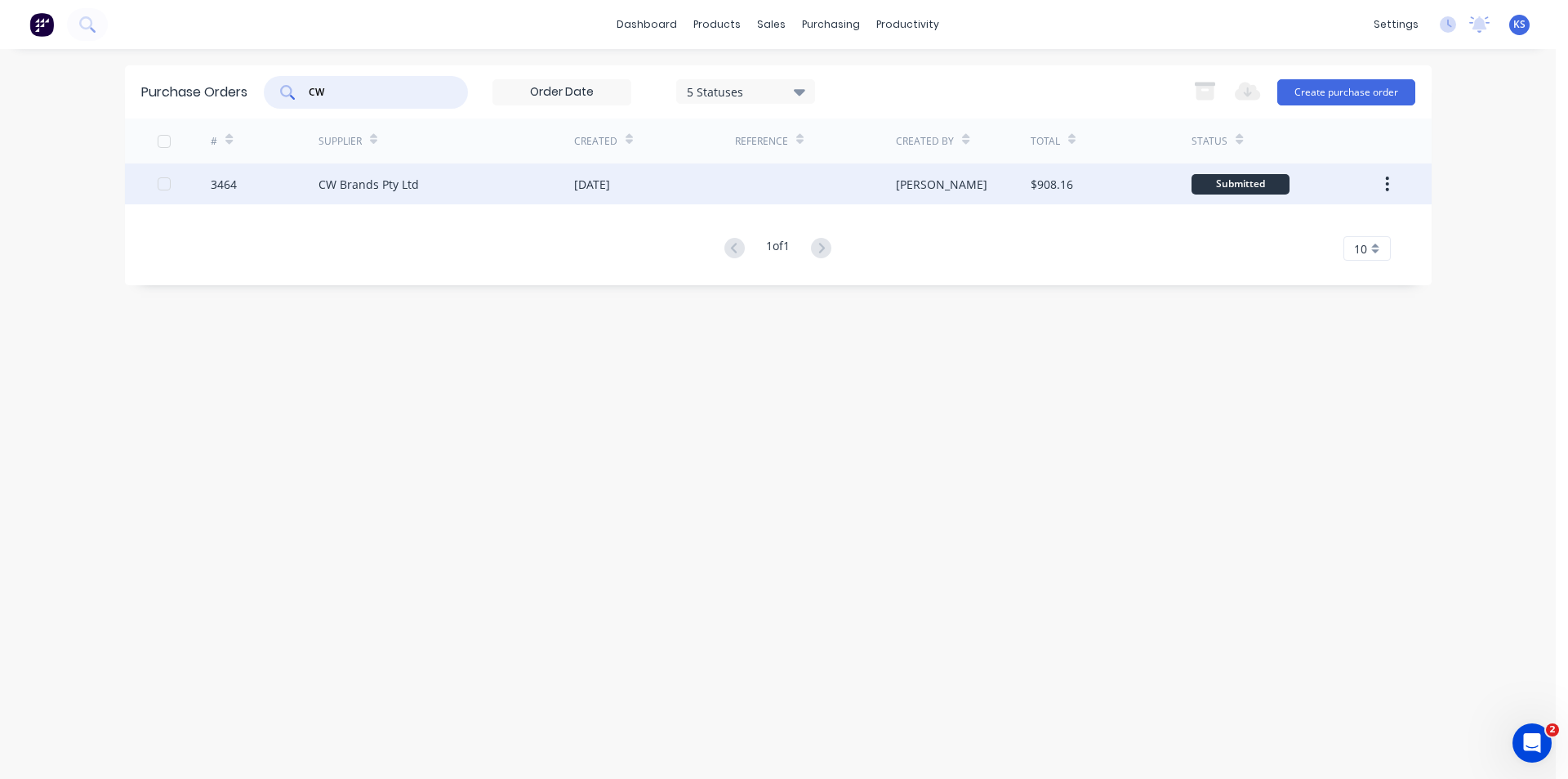
type input "CW"
click at [403, 196] on div "CW Brands Pty Ltd" at bounding box center [446, 184] width 255 height 41
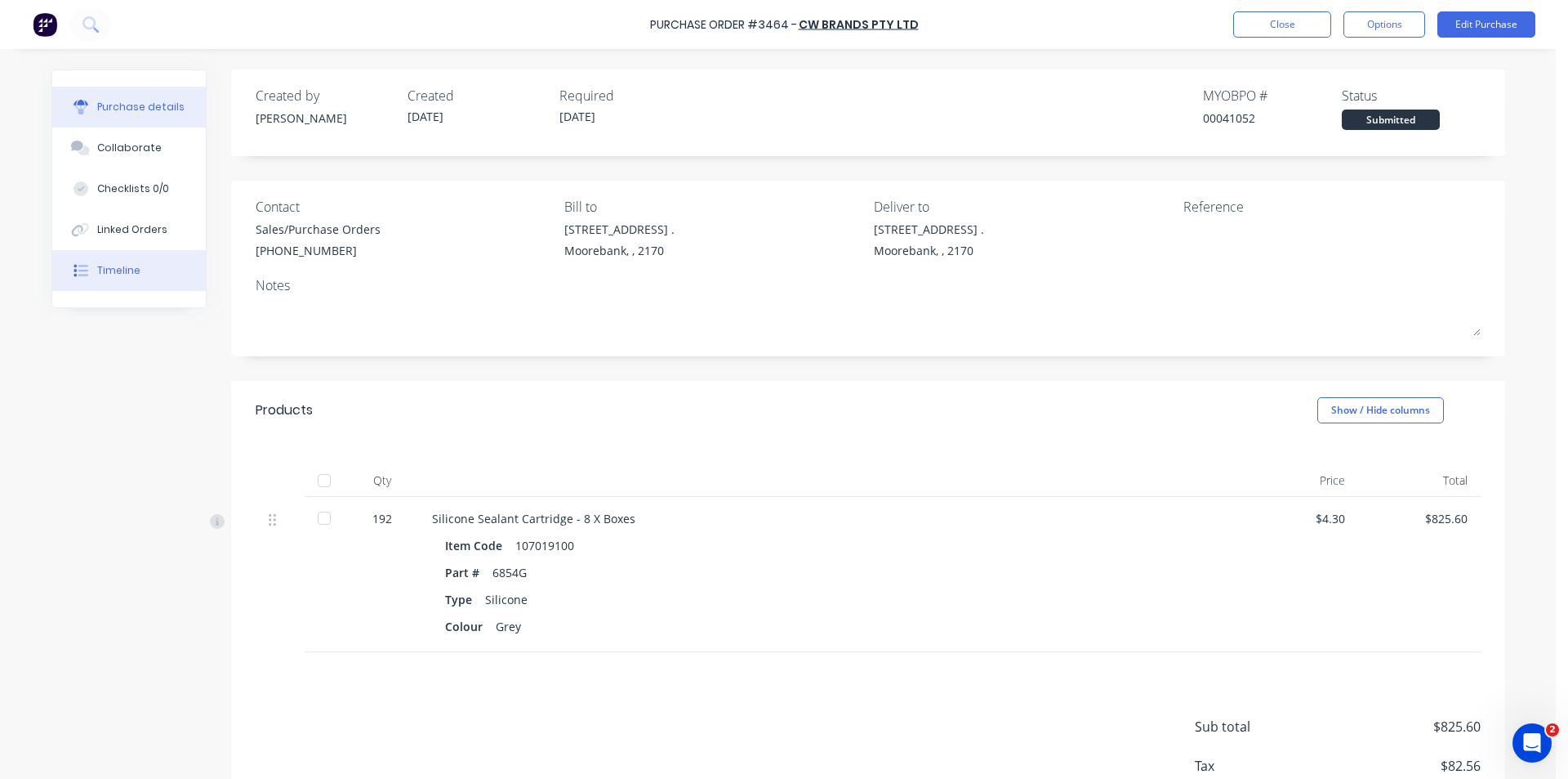
click at [118, 276] on div "Timeline" at bounding box center [119, 271] width 44 height 15
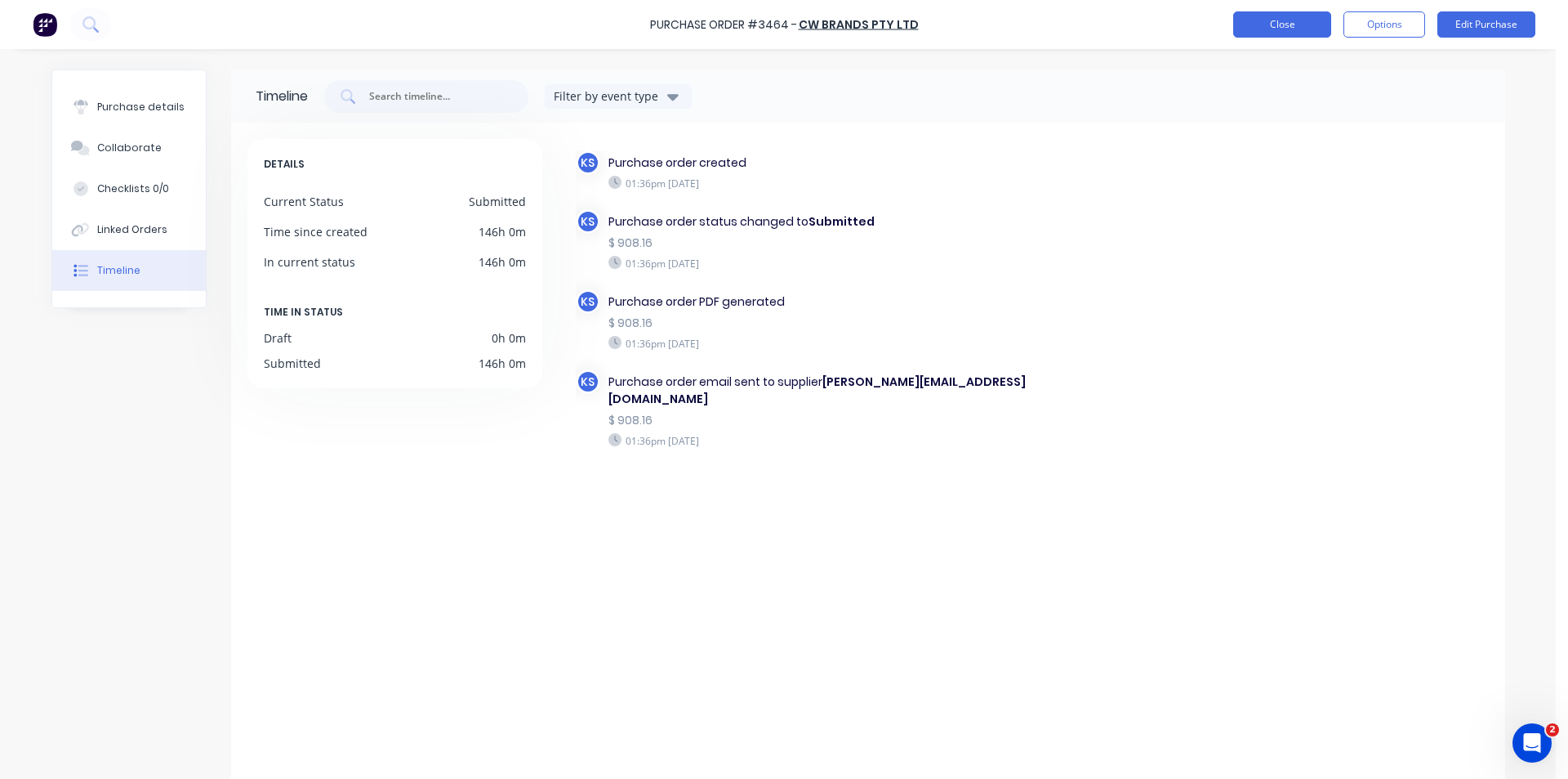
click at [1308, 25] on button "Close" at bounding box center [1282, 24] width 98 height 26
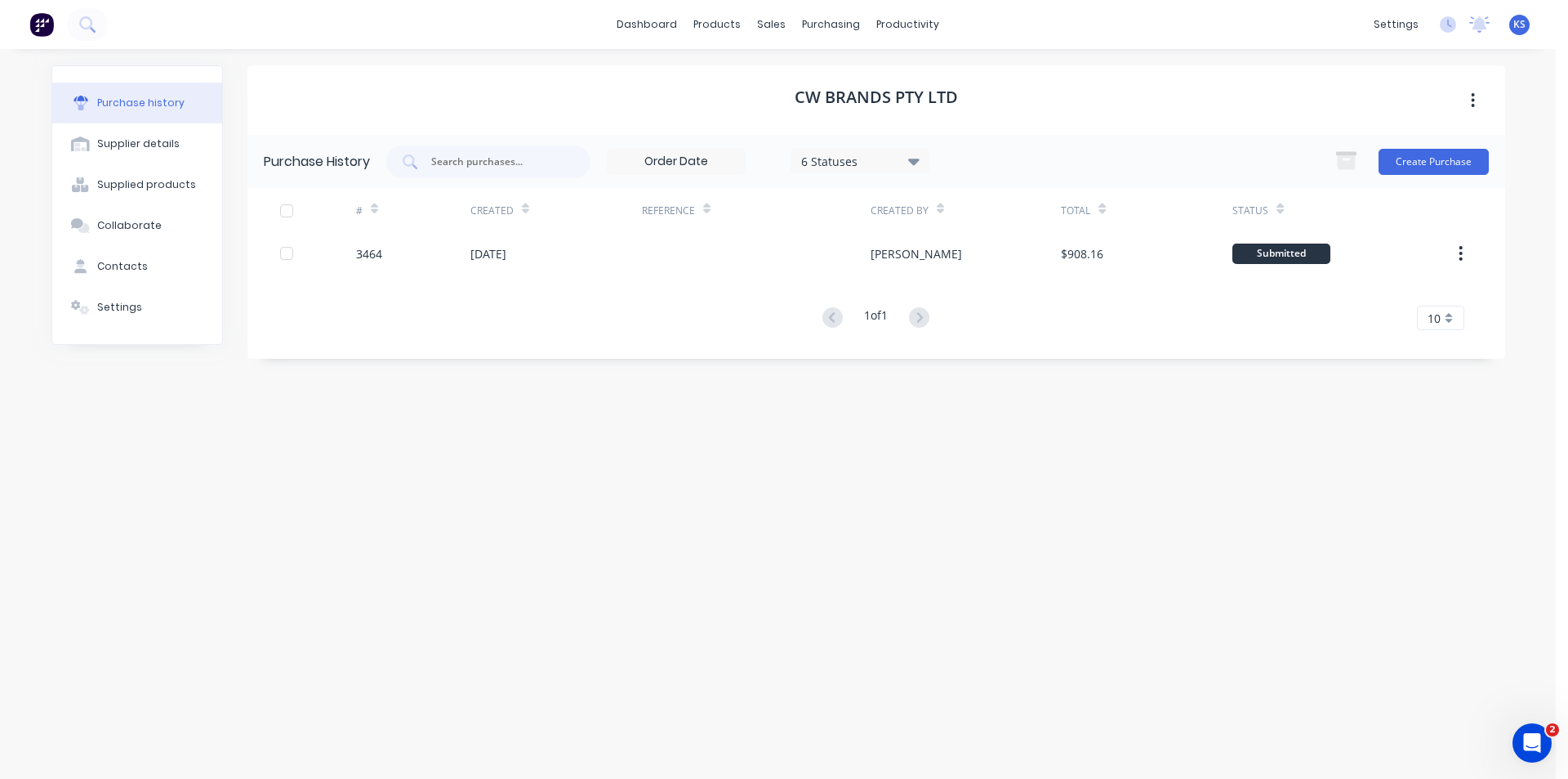
click at [719, 71] on div "CW Brands Pty Ltd" at bounding box center [877, 100] width 1258 height 70
click at [836, 70] on link "Sales Orders" at bounding box center [858, 77] width 217 height 33
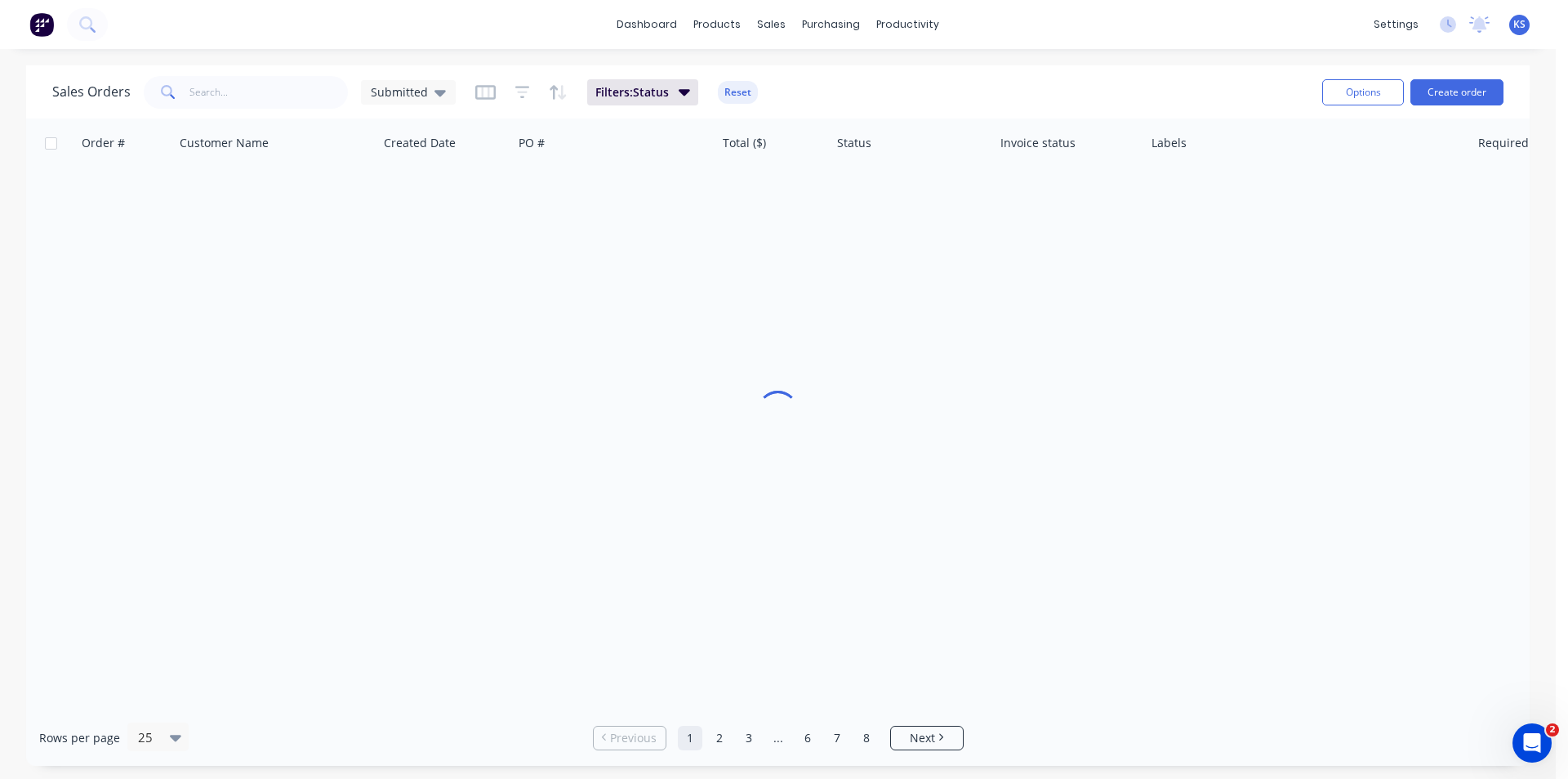
click at [586, 15] on div "dashboard products sales purchasing productivity dashboard products Product Cat…" at bounding box center [778, 24] width 1556 height 49
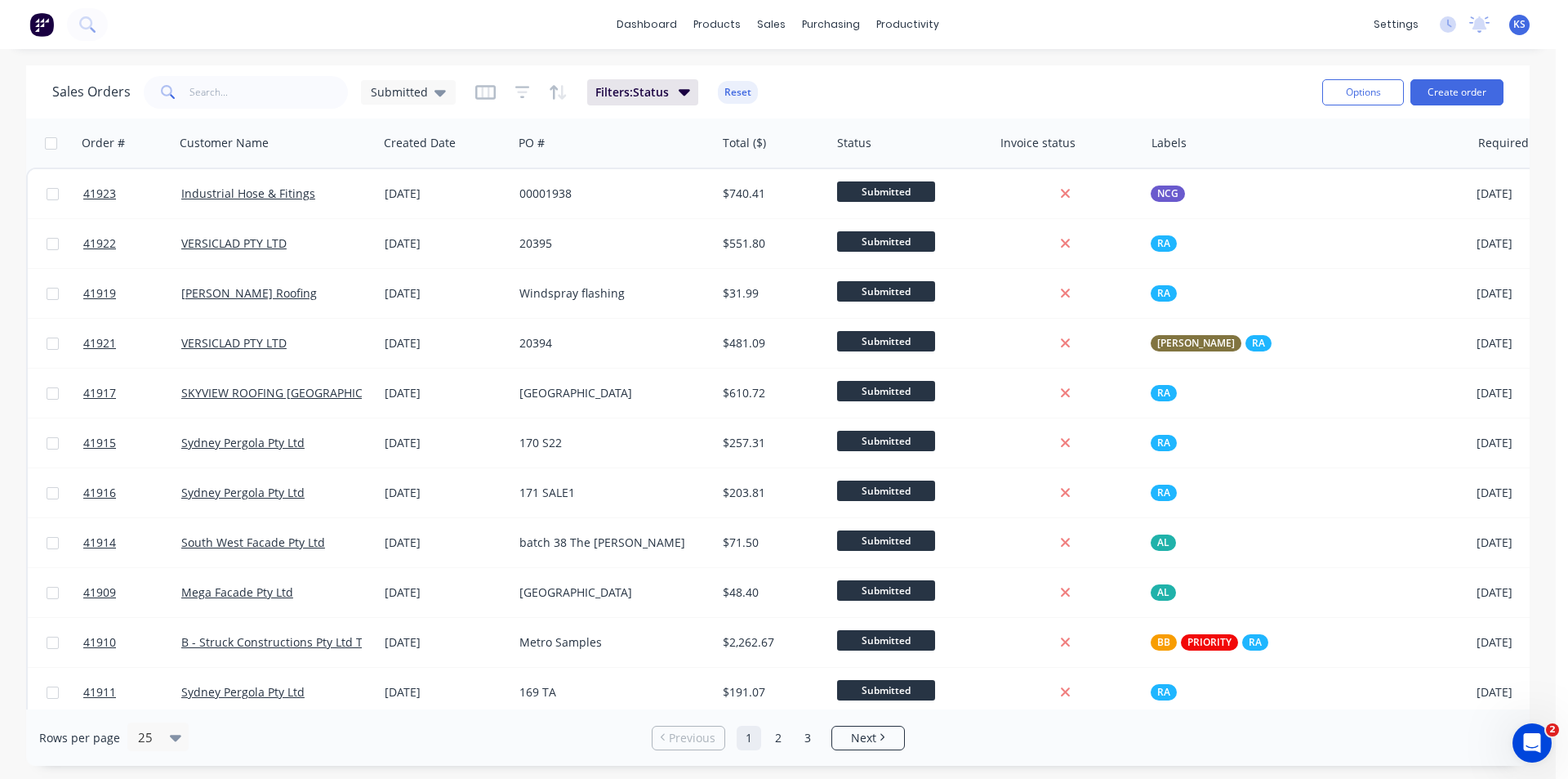
click at [515, 24] on div "dashboard products sales purchasing productivity dashboard products Product Cat…" at bounding box center [778, 24] width 1556 height 49
click at [952, 93] on div "Sales Orders Submitted Filters: Status Reset" at bounding box center [680, 92] width 1257 height 40
click at [916, 92] on div "Sales Orders Submitted Filters: Status Reset" at bounding box center [680, 92] width 1257 height 40
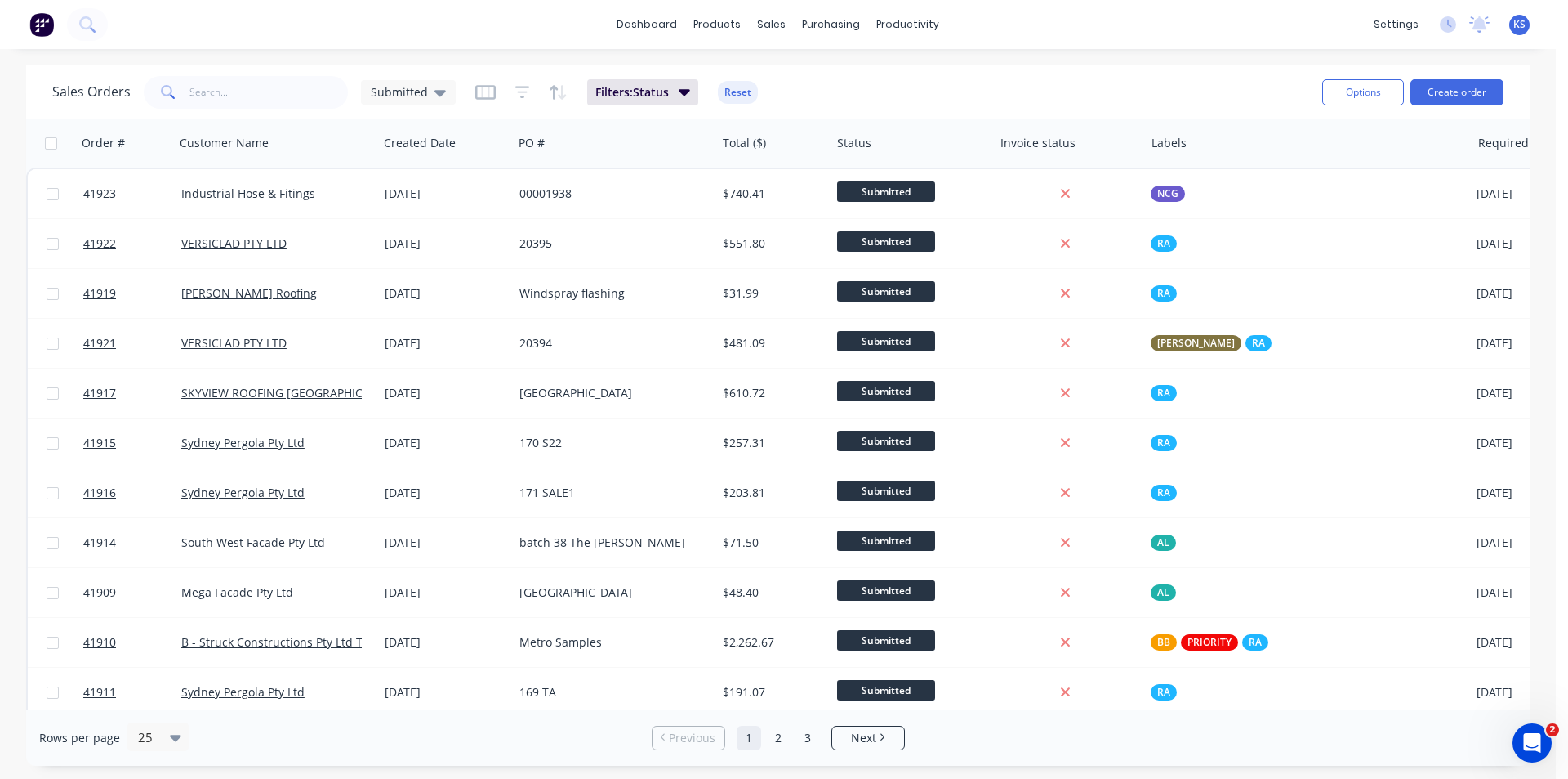
click at [884, 94] on div "Sales Orders Submitted Filters: Status Reset" at bounding box center [680, 92] width 1257 height 40
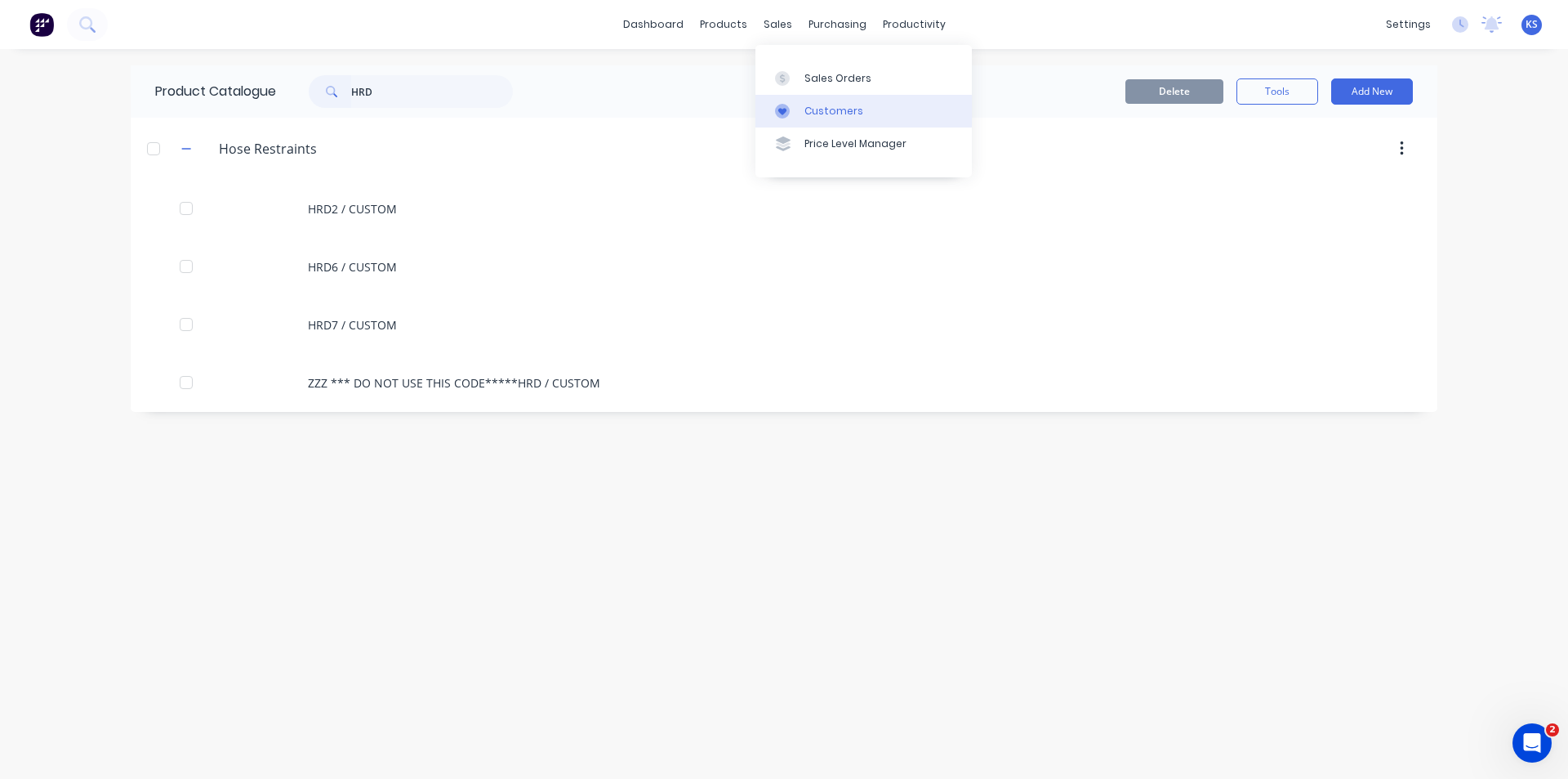
click at [835, 108] on div "Customers" at bounding box center [834, 112] width 59 height 15
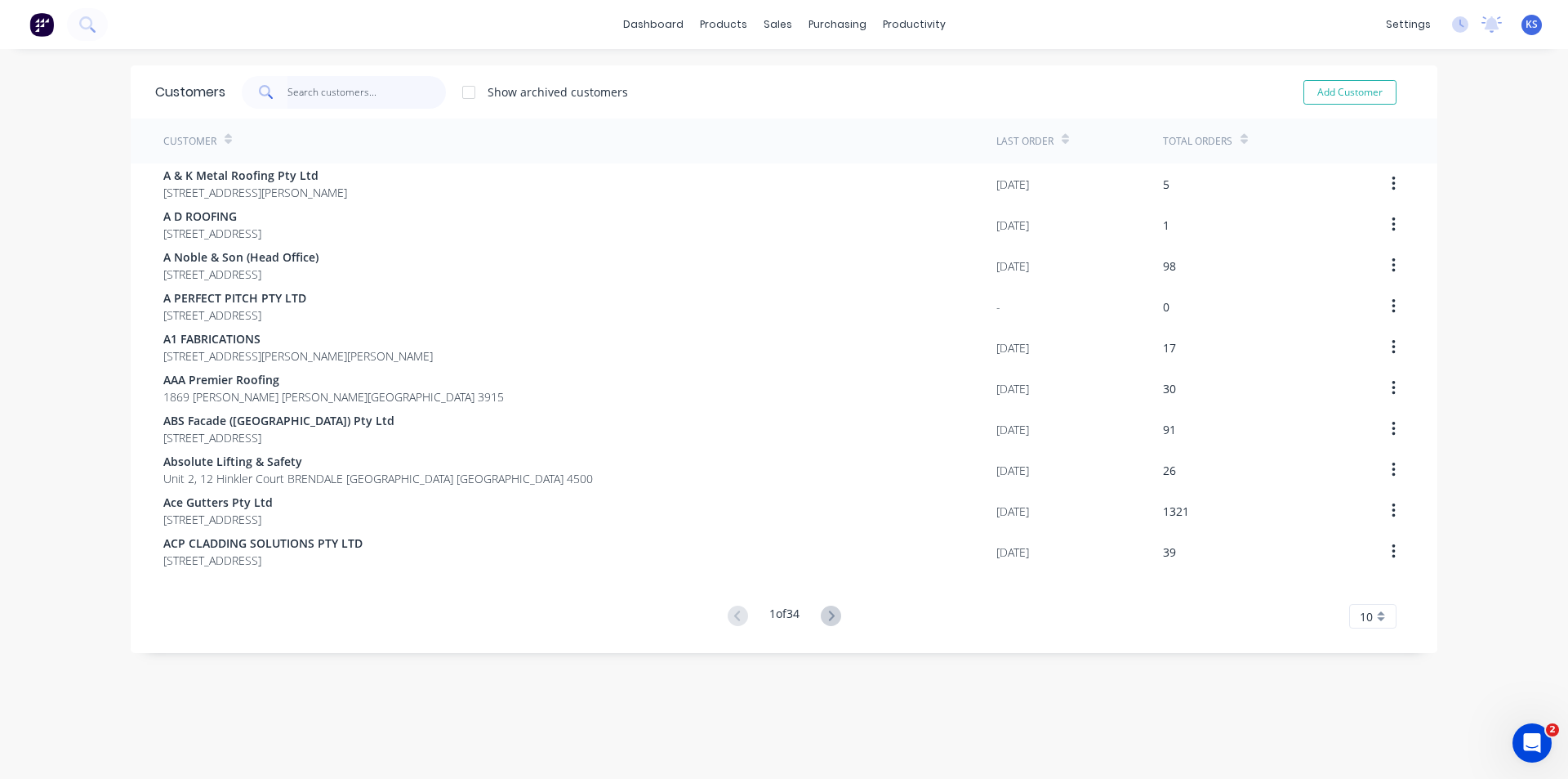
click at [401, 91] on input "text" at bounding box center [367, 92] width 160 height 33
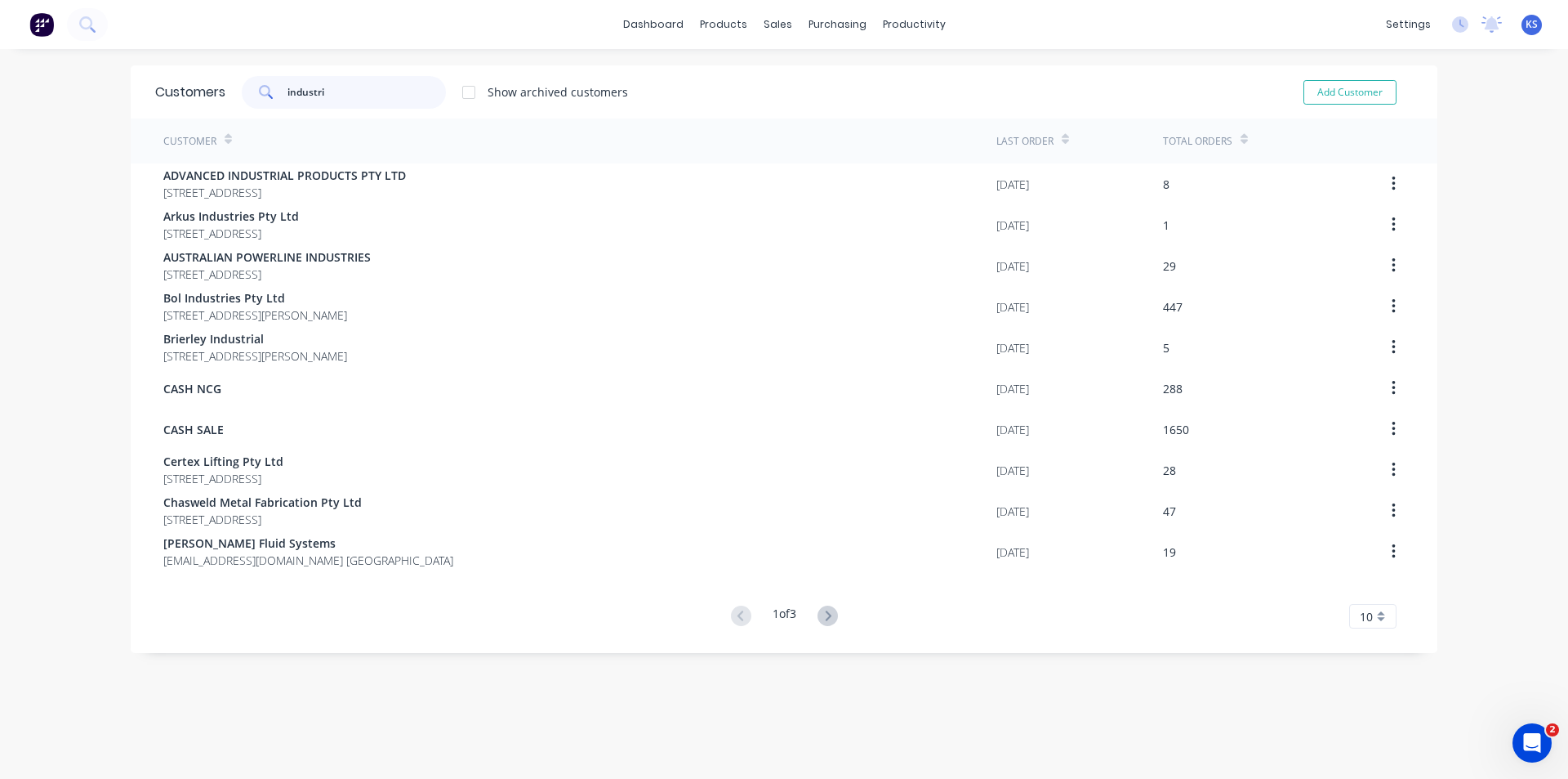
click at [339, 92] on input "industri" at bounding box center [367, 92] width 160 height 33
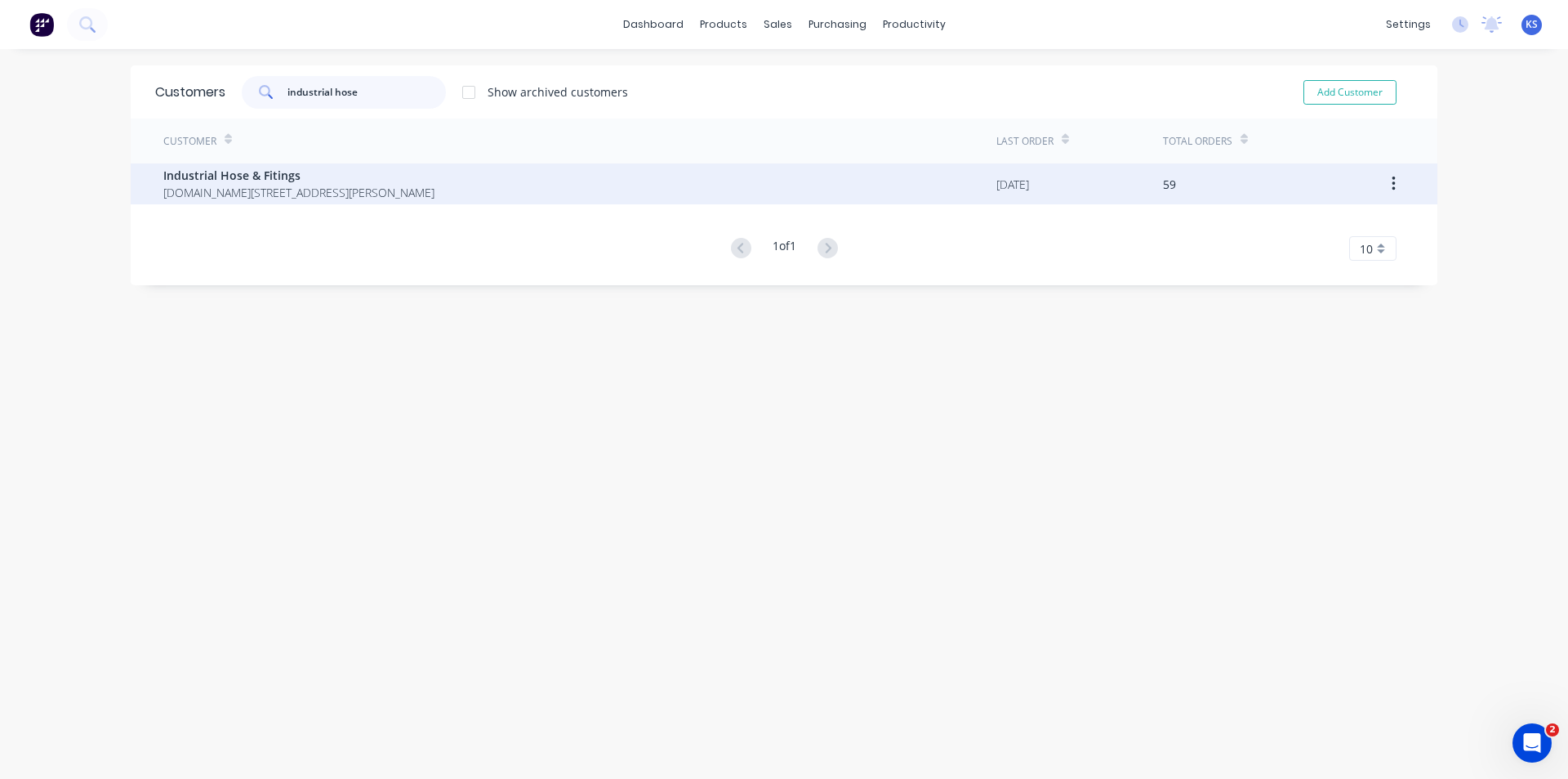
type input "industrial hose"
click at [298, 176] on span "Industrial Hose & Fitings" at bounding box center [299, 175] width 271 height 17
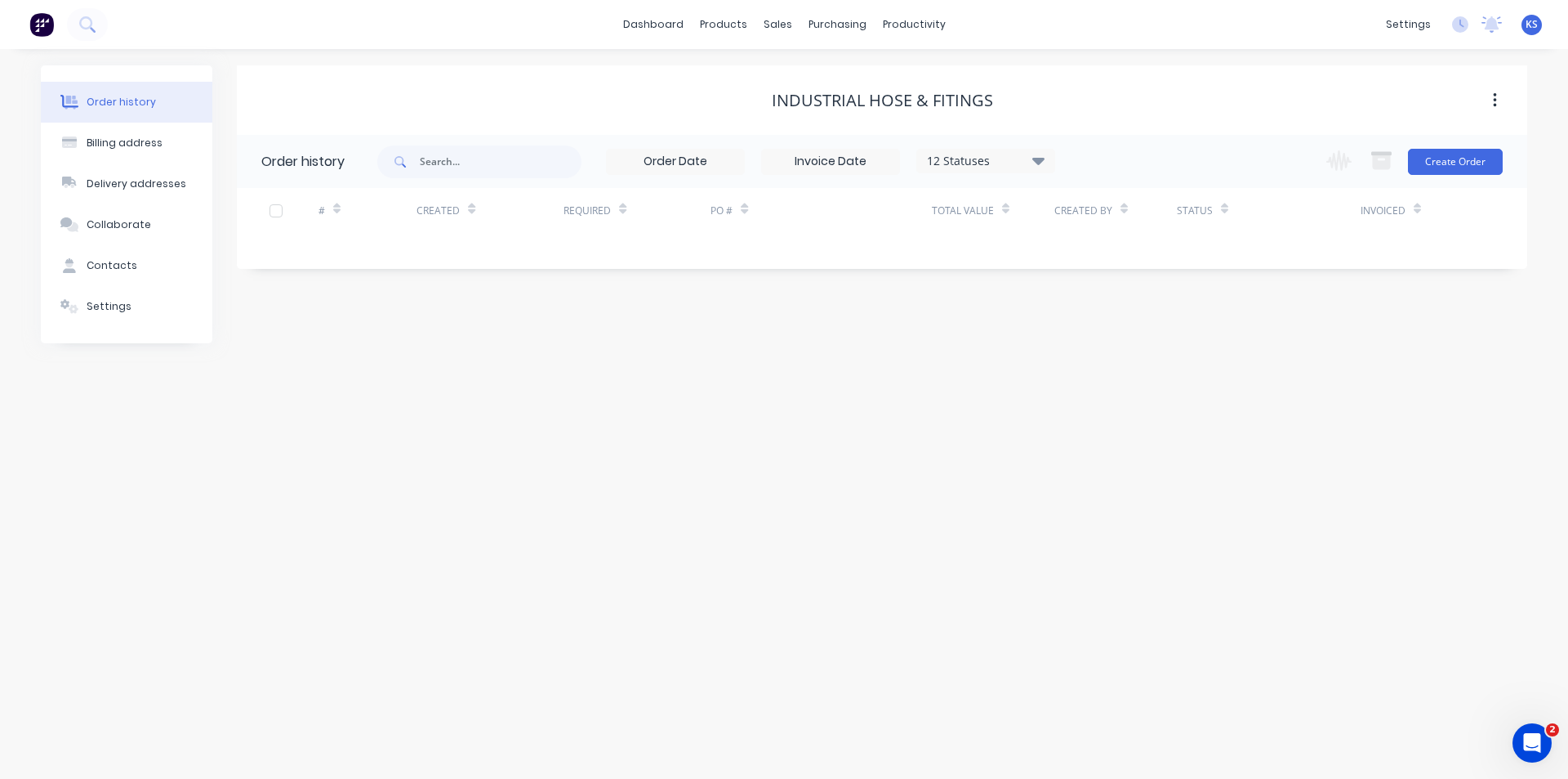
click at [705, 103] on div "Industrial Hose & Fitings" at bounding box center [882, 100] width 1291 height 19
click at [1050, 165] on div "12 Statuses" at bounding box center [985, 161] width 137 height 18
click at [1120, 349] on label at bounding box center [1120, 349] width 0 height 0
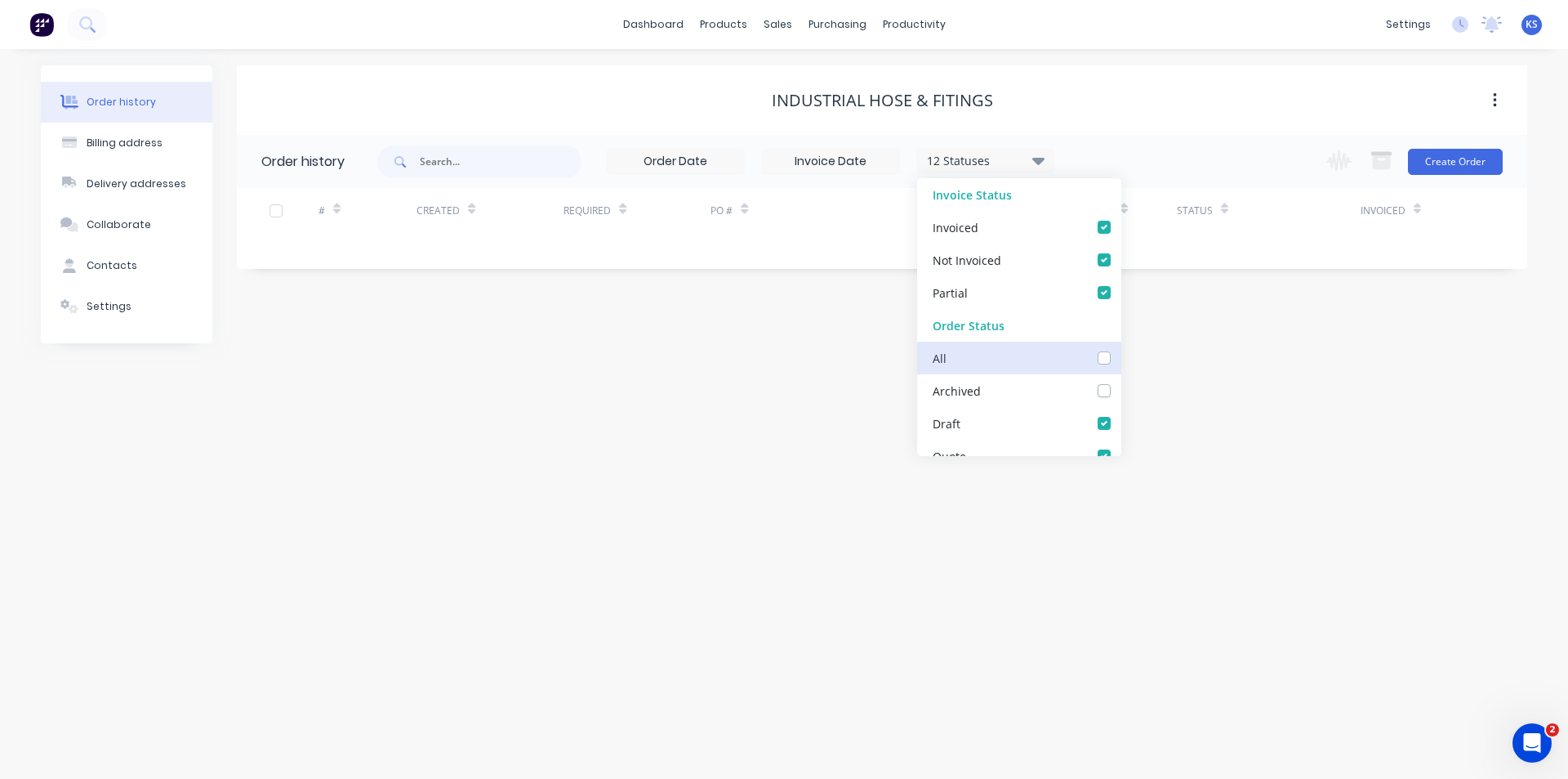
click at [1120, 355] on input "checkbox" at bounding box center [1127, 356] width 13 height 15
checkbox input "true"
click at [1153, 117] on div "Industrial Hose & Fitings" at bounding box center [882, 100] width 1291 height 70
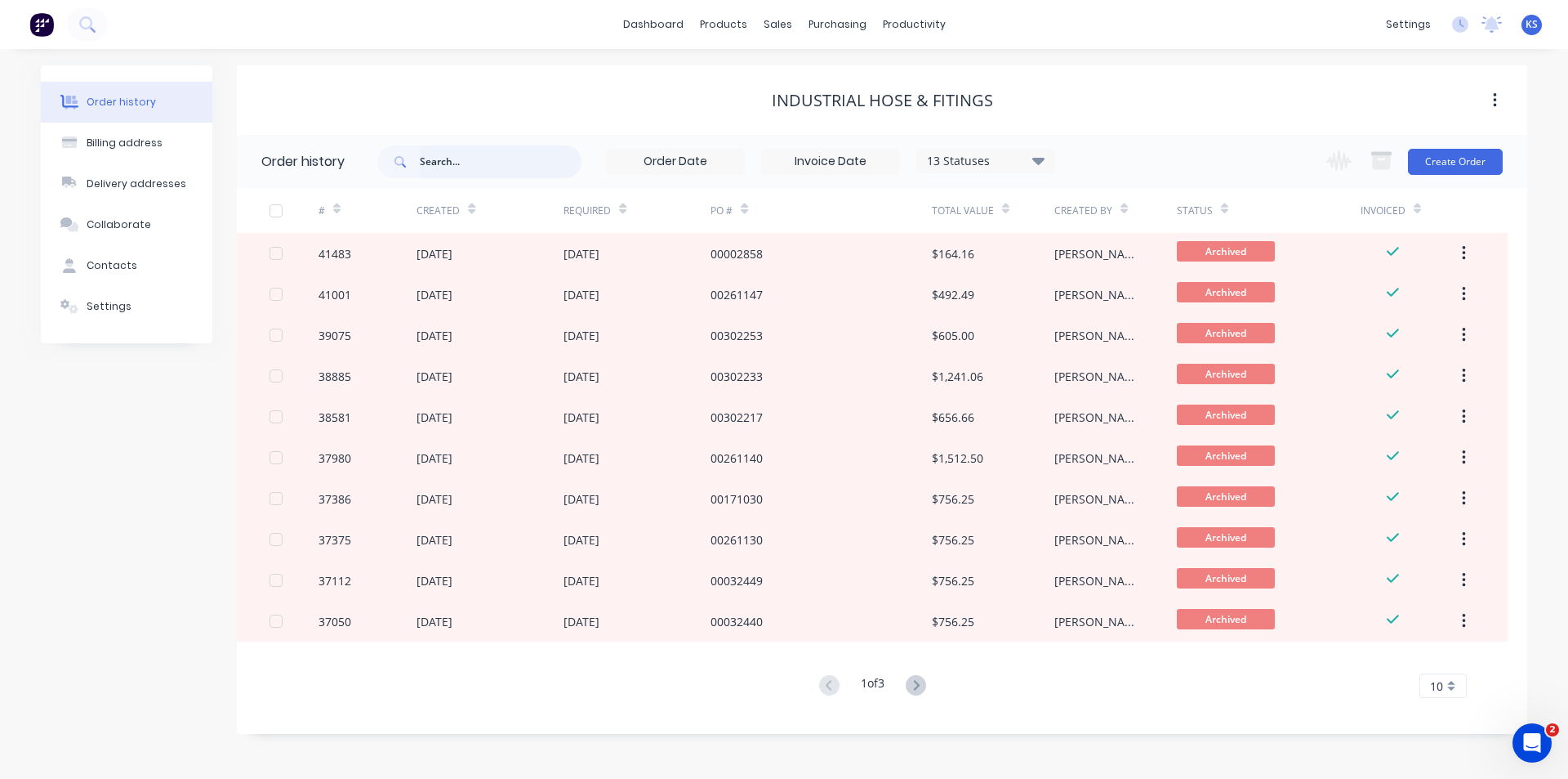
click at [480, 163] on input "text" at bounding box center [501, 161] width 162 height 33
type input "97086"
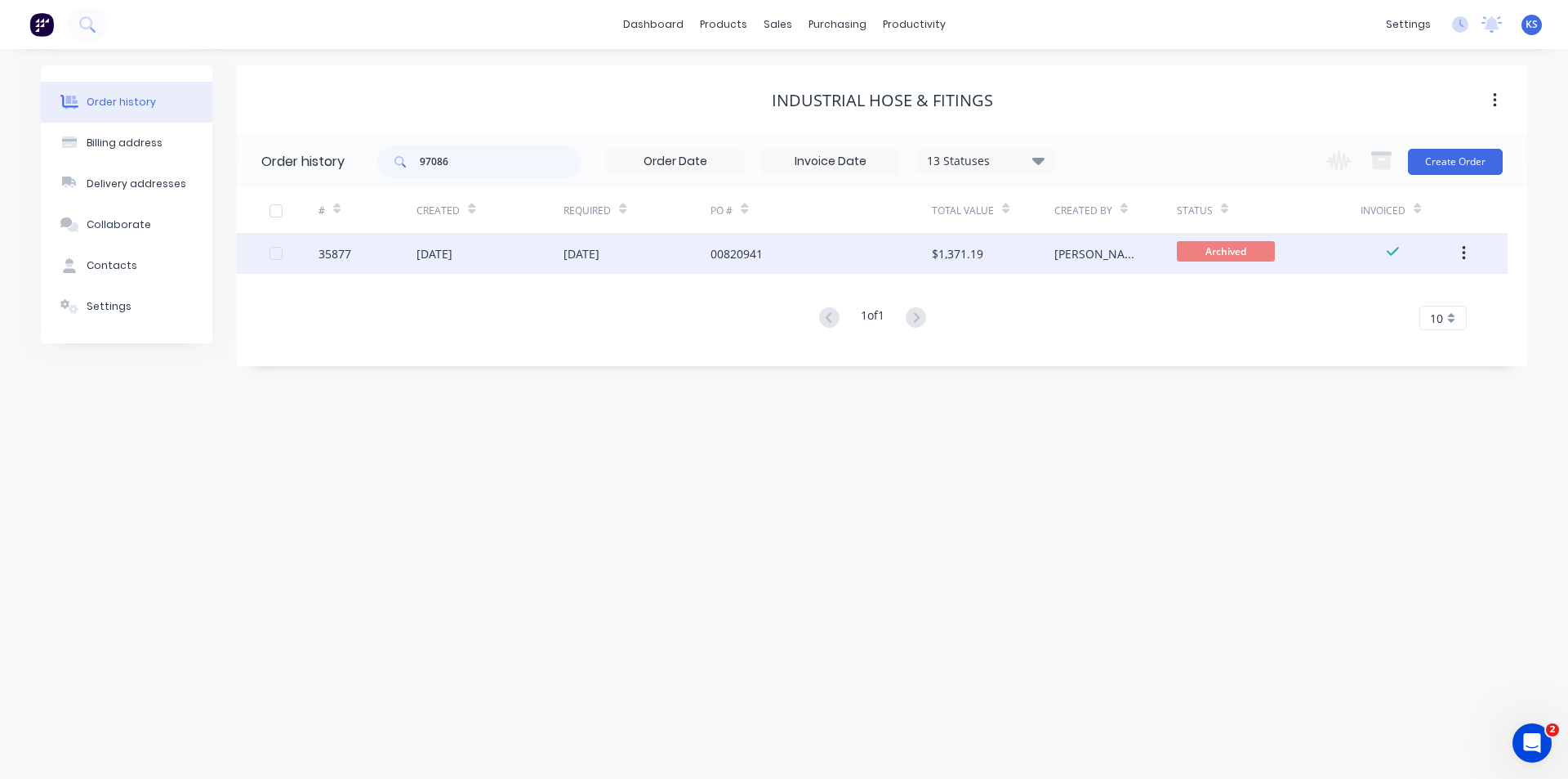
click at [646, 252] on div "[DATE]" at bounding box center [637, 253] width 147 height 41
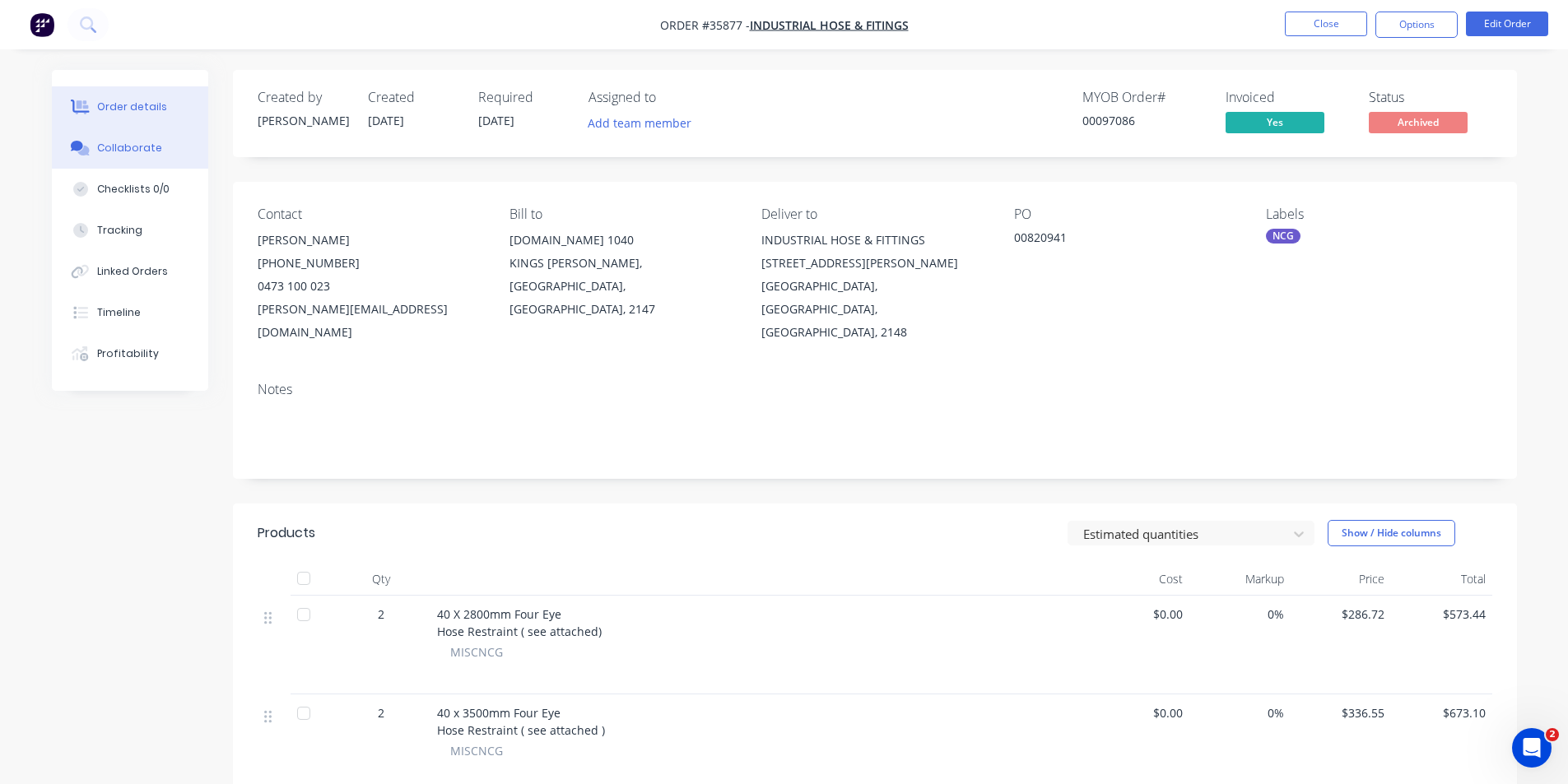
click at [129, 140] on button "Collaborate" at bounding box center [129, 148] width 157 height 41
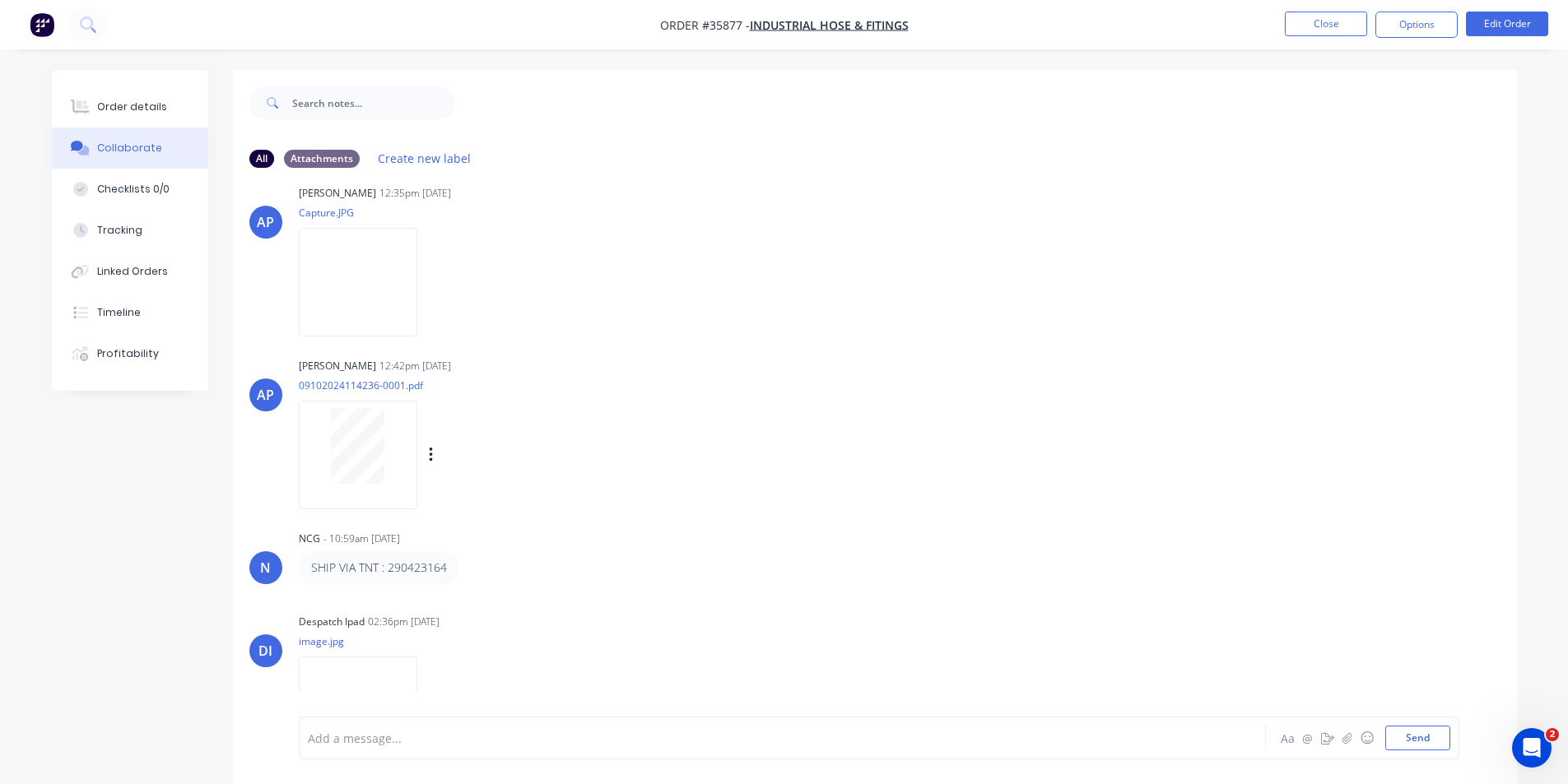
scroll to position [170, 0]
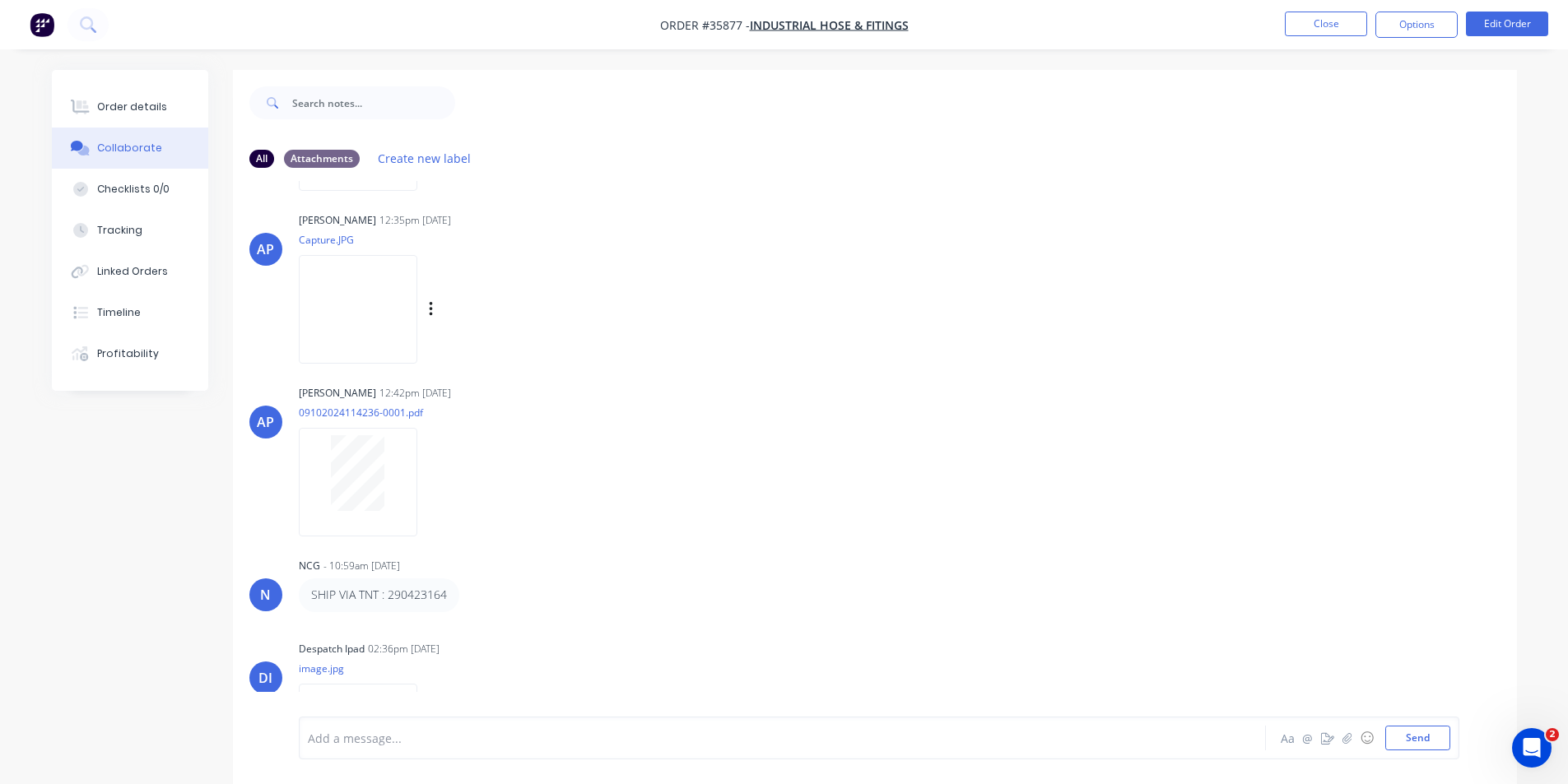
click at [347, 316] on img at bounding box center [358, 308] width 118 height 107
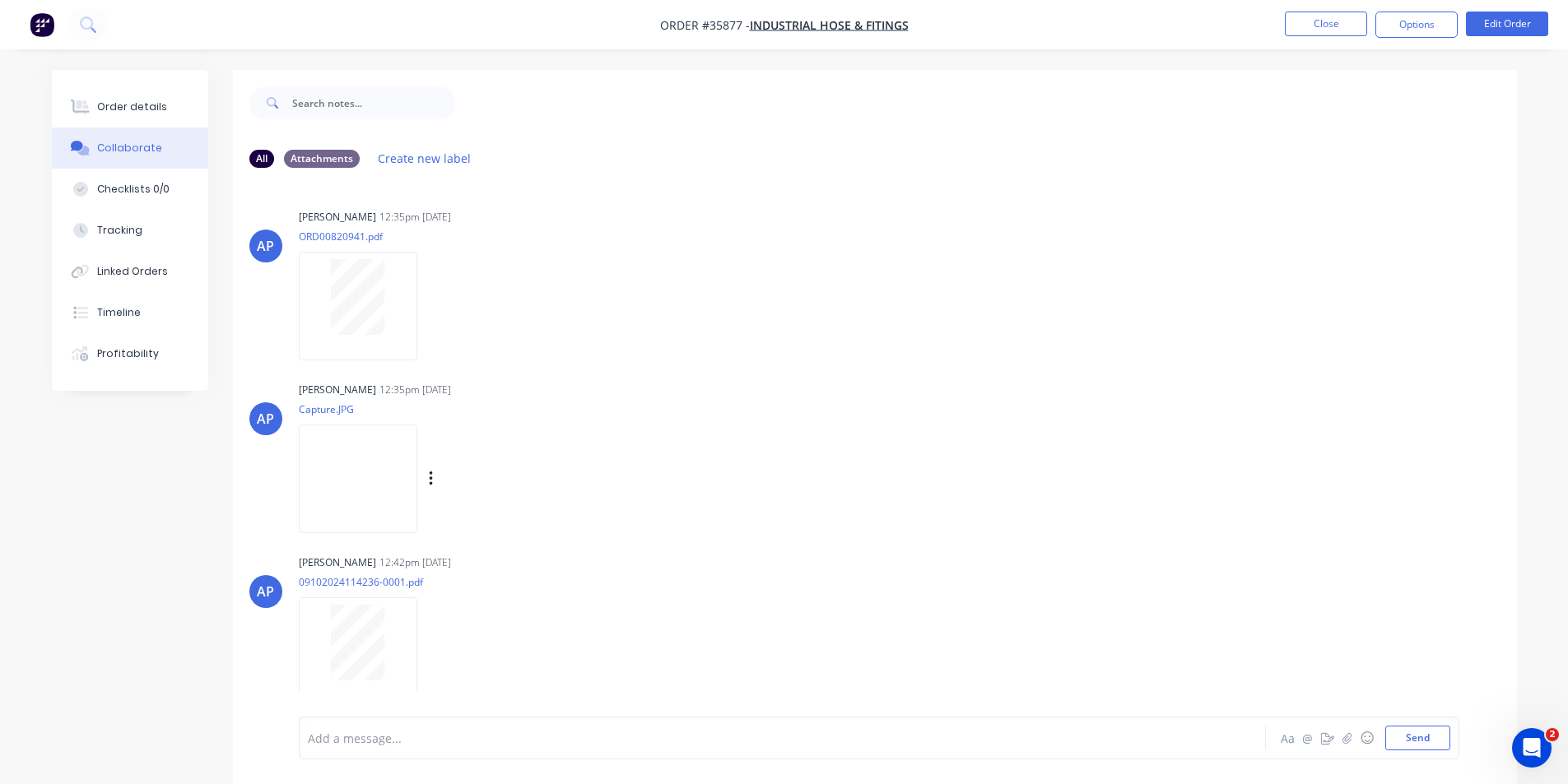
scroll to position [0, 0]
click at [149, 107] on div "Order details" at bounding box center [132, 107] width 70 height 15
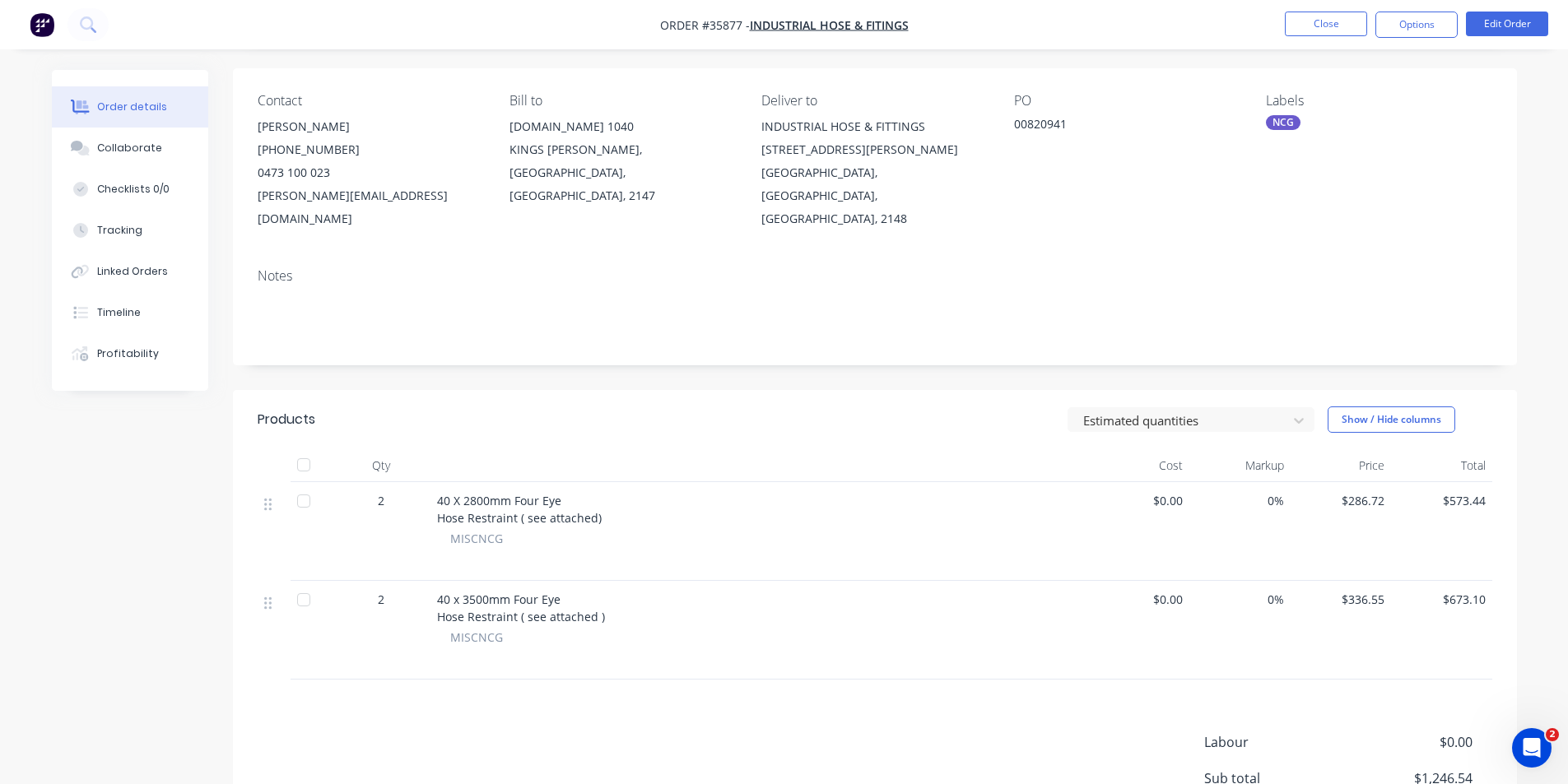
scroll to position [279, 0]
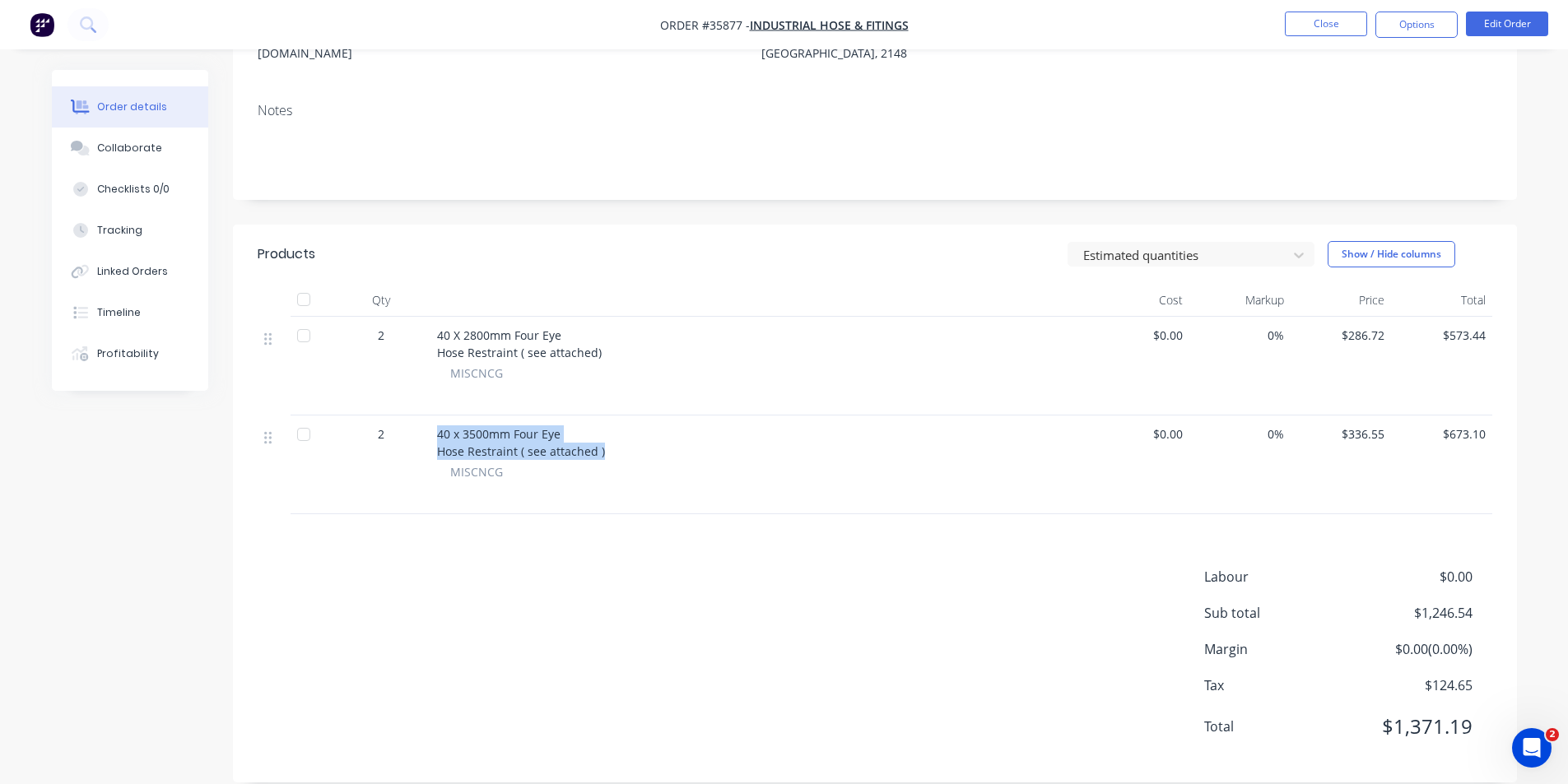
drag, startPoint x: 612, startPoint y: 428, endPoint x: 413, endPoint y: 407, distance: 200.1
click at [413, 415] on div "2 40 x 3500mm Four Eye Hose Restraint ( see attached ) MISCNCG $0.00 0% $336.55…" at bounding box center [874, 464] width 1235 height 99
copy div "40 x 3500mm Four Eye Hose Restraint ( see attached )"
click at [1330, 23] on button "Close" at bounding box center [1325, 24] width 82 height 25
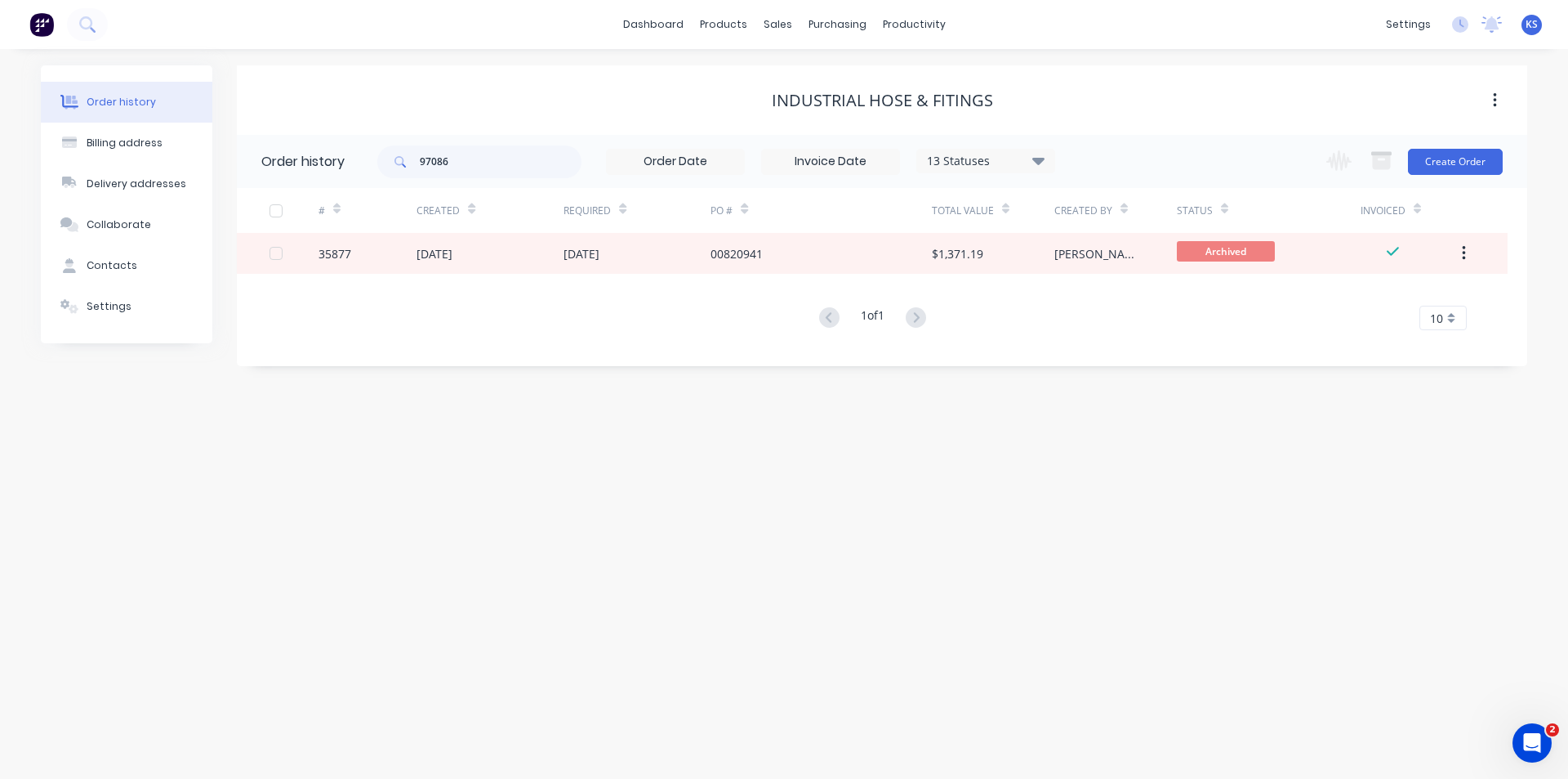
click at [1072, 69] on div "Industrial Hose & Fitings" at bounding box center [882, 100] width 1291 height 70
click at [688, 92] on div "Industrial Hose & Fitings" at bounding box center [882, 100] width 1291 height 19
drag, startPoint x: 485, startPoint y: 160, endPoint x: 265, endPoint y: 141, distance: 220.8
click at [266, 141] on header "Order history 97086 13 Statuses Invoice Status Invoiced Not Invoiced Partial Or…" at bounding box center [882, 161] width 1291 height 53
click at [1456, 153] on button "Create Order" at bounding box center [1455, 161] width 95 height 26
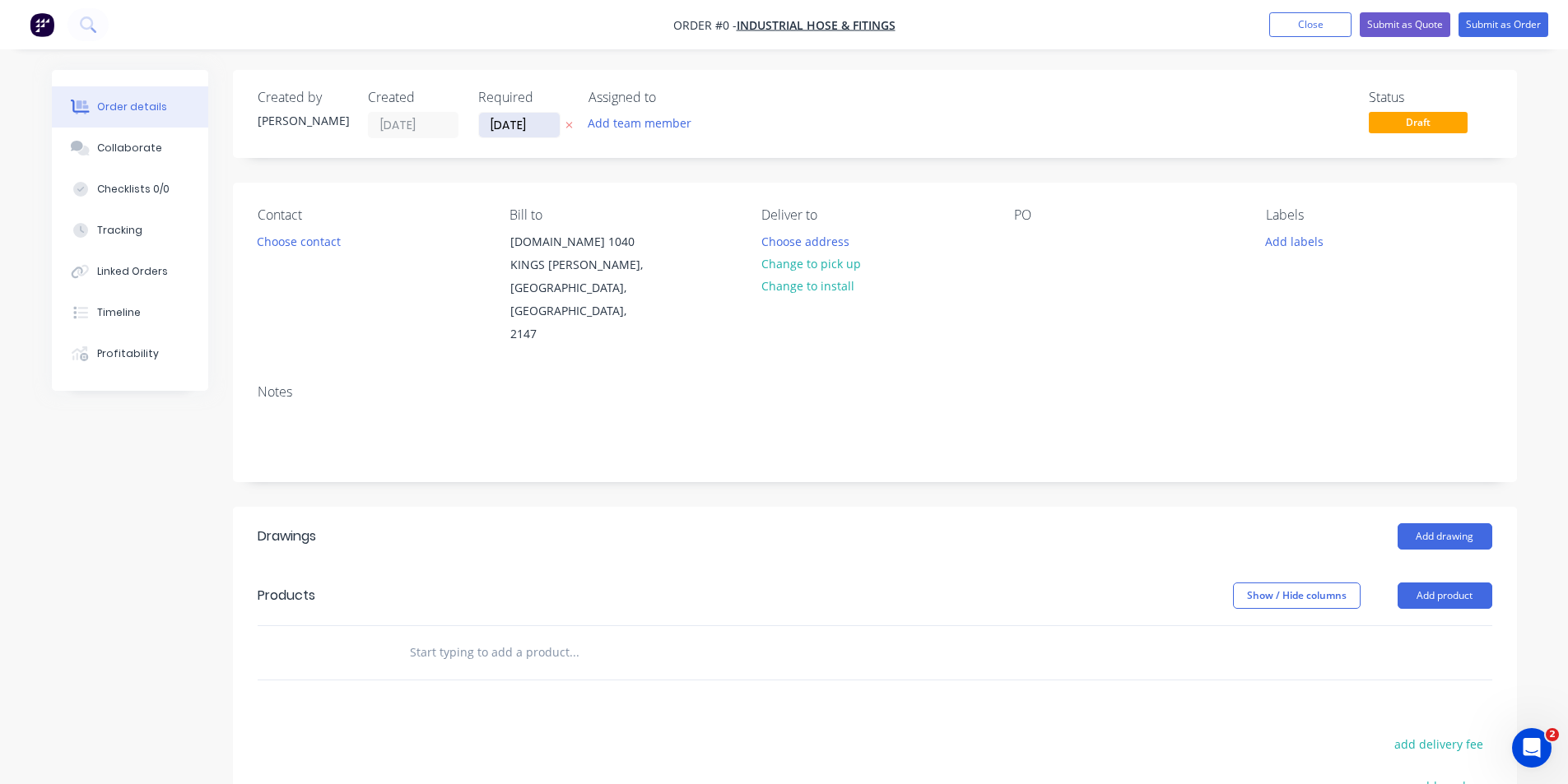
click at [503, 125] on input "[DATE]" at bounding box center [519, 124] width 80 height 25
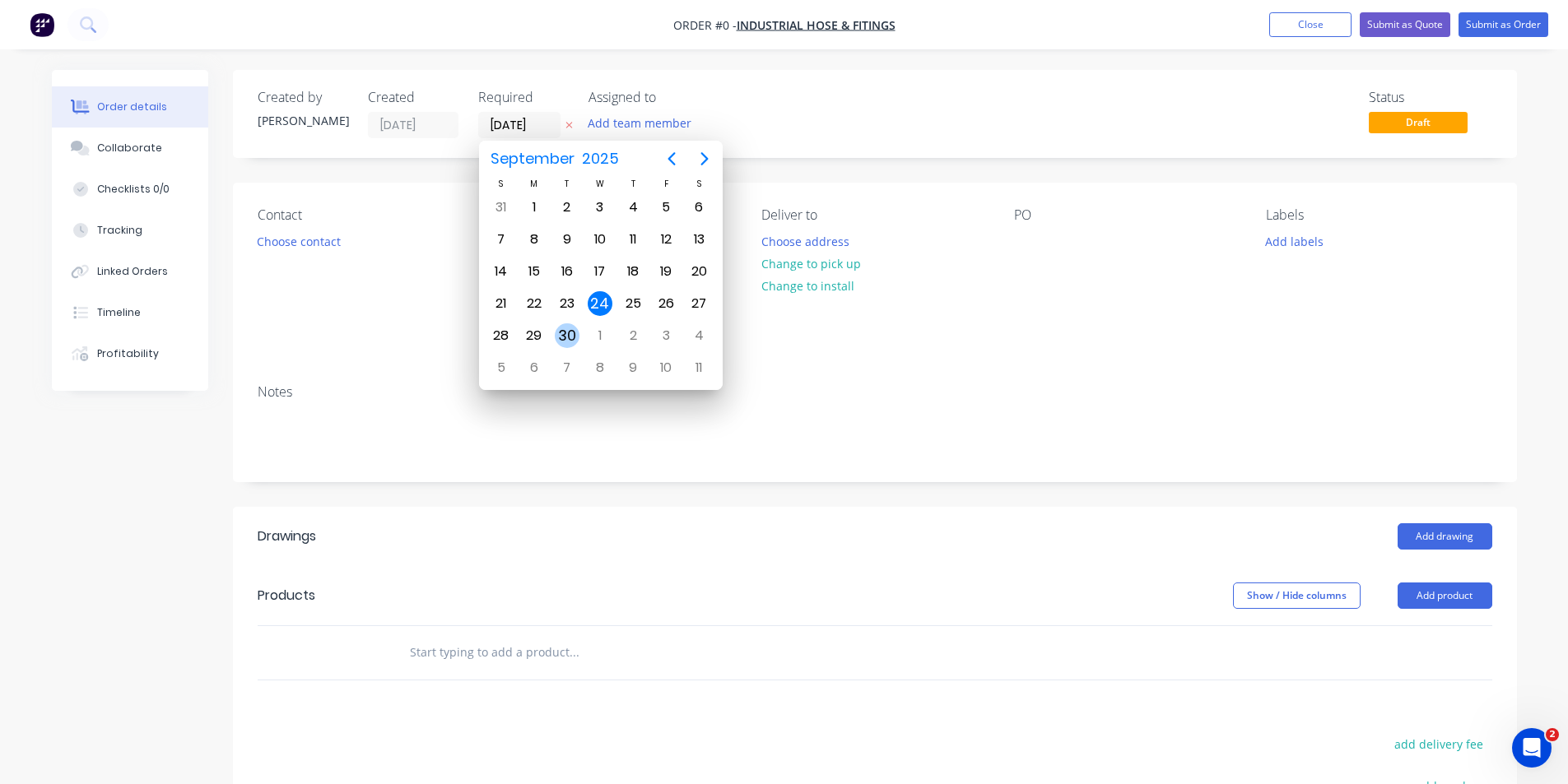
click at [570, 336] on div "30" at bounding box center [566, 335] width 25 height 25
type input "[DATE]"
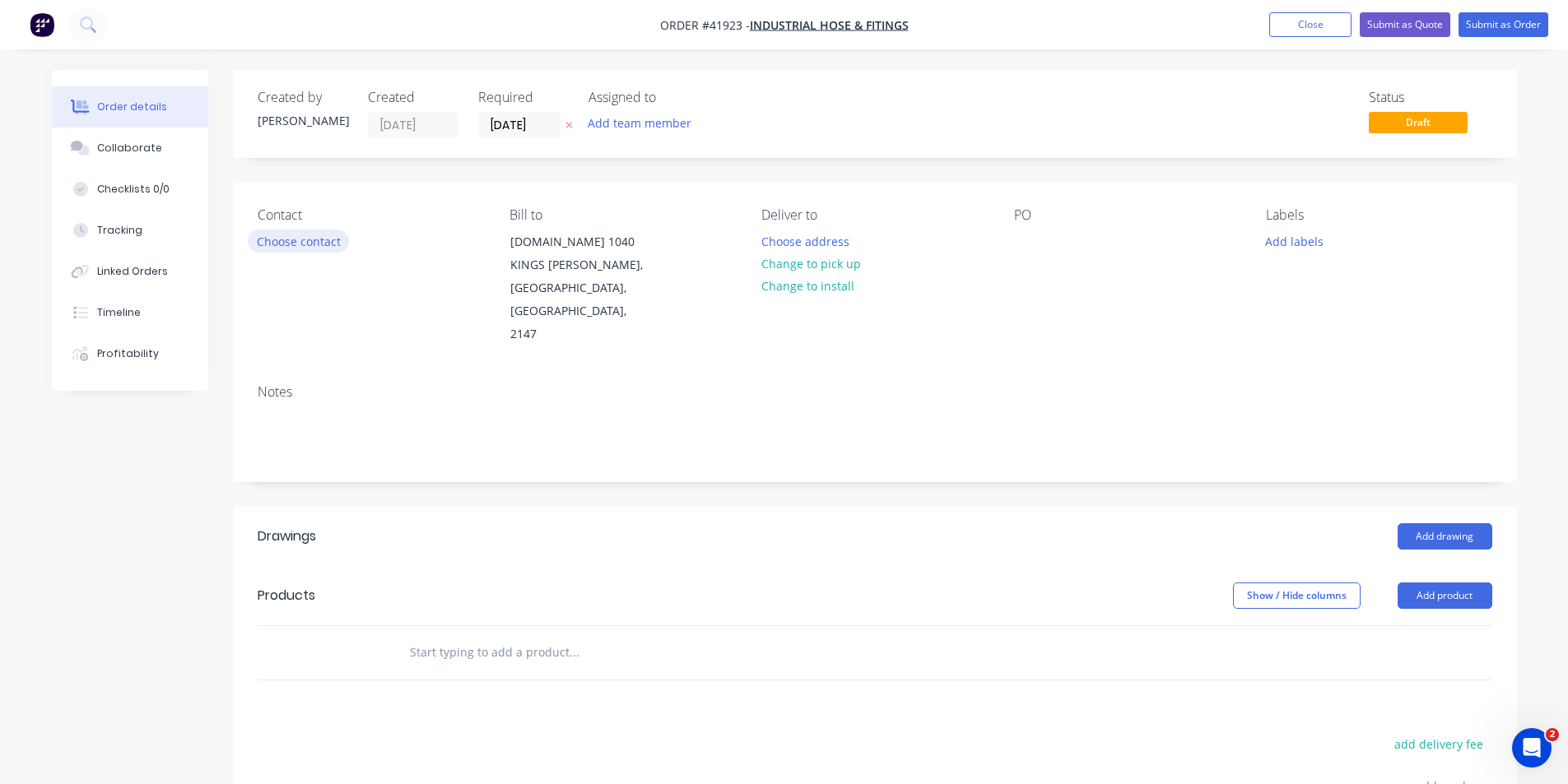
click at [268, 238] on button "Choose contact" at bounding box center [299, 240] width 102 height 22
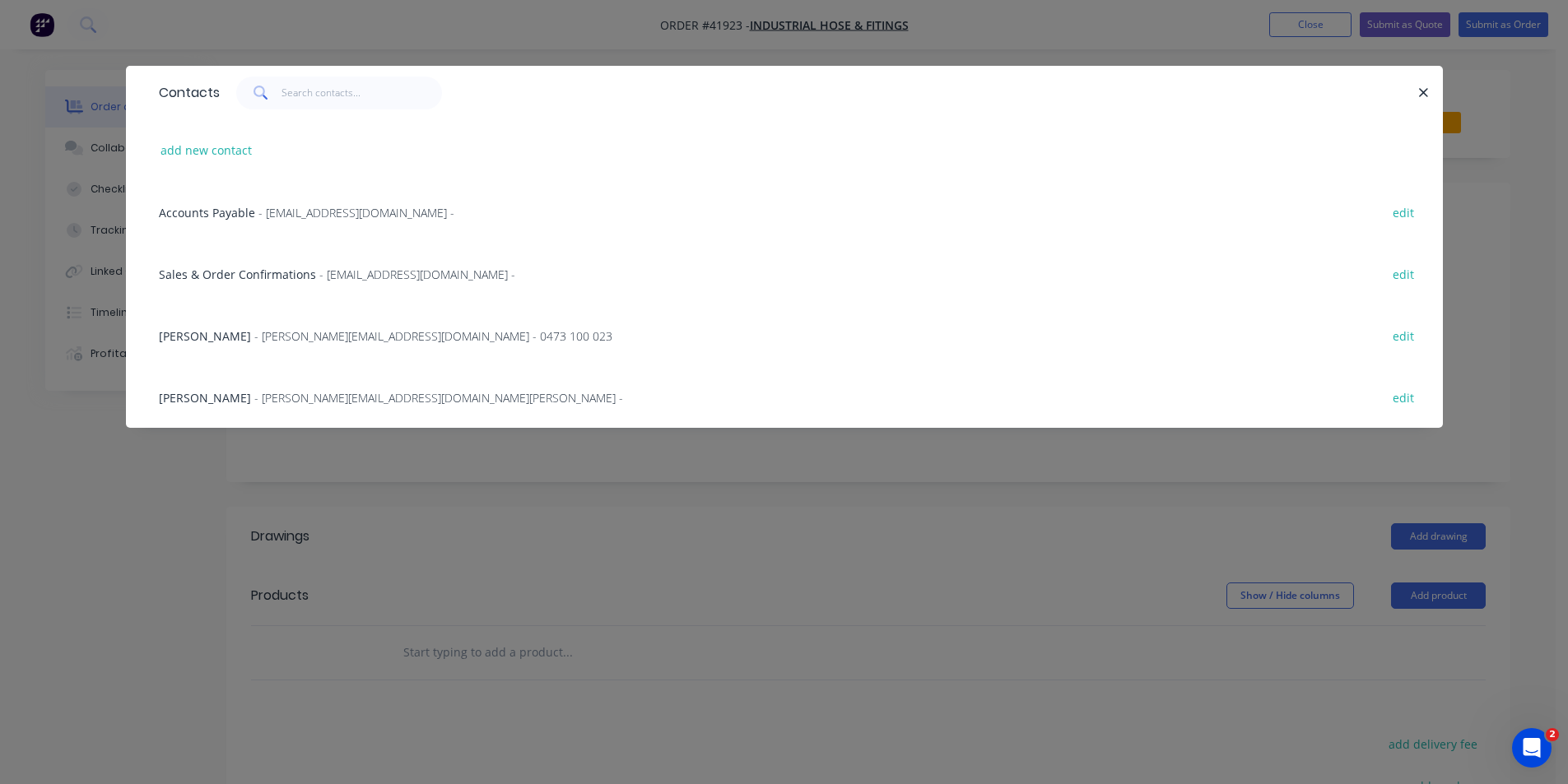
click at [242, 272] on span "Sales & Order Confirmations" at bounding box center [238, 274] width 157 height 15
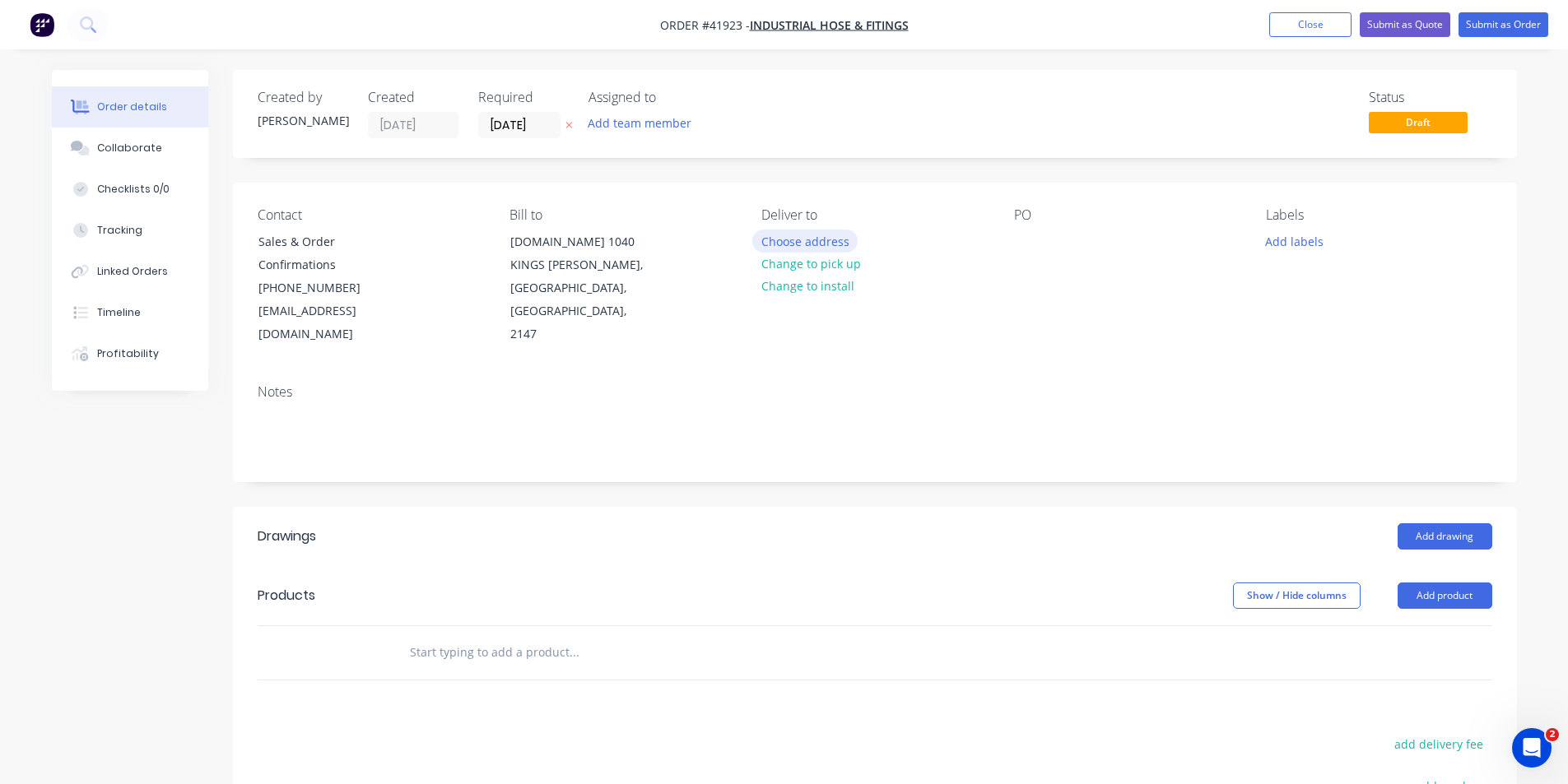
click at [790, 245] on button "Choose address" at bounding box center [805, 240] width 105 height 22
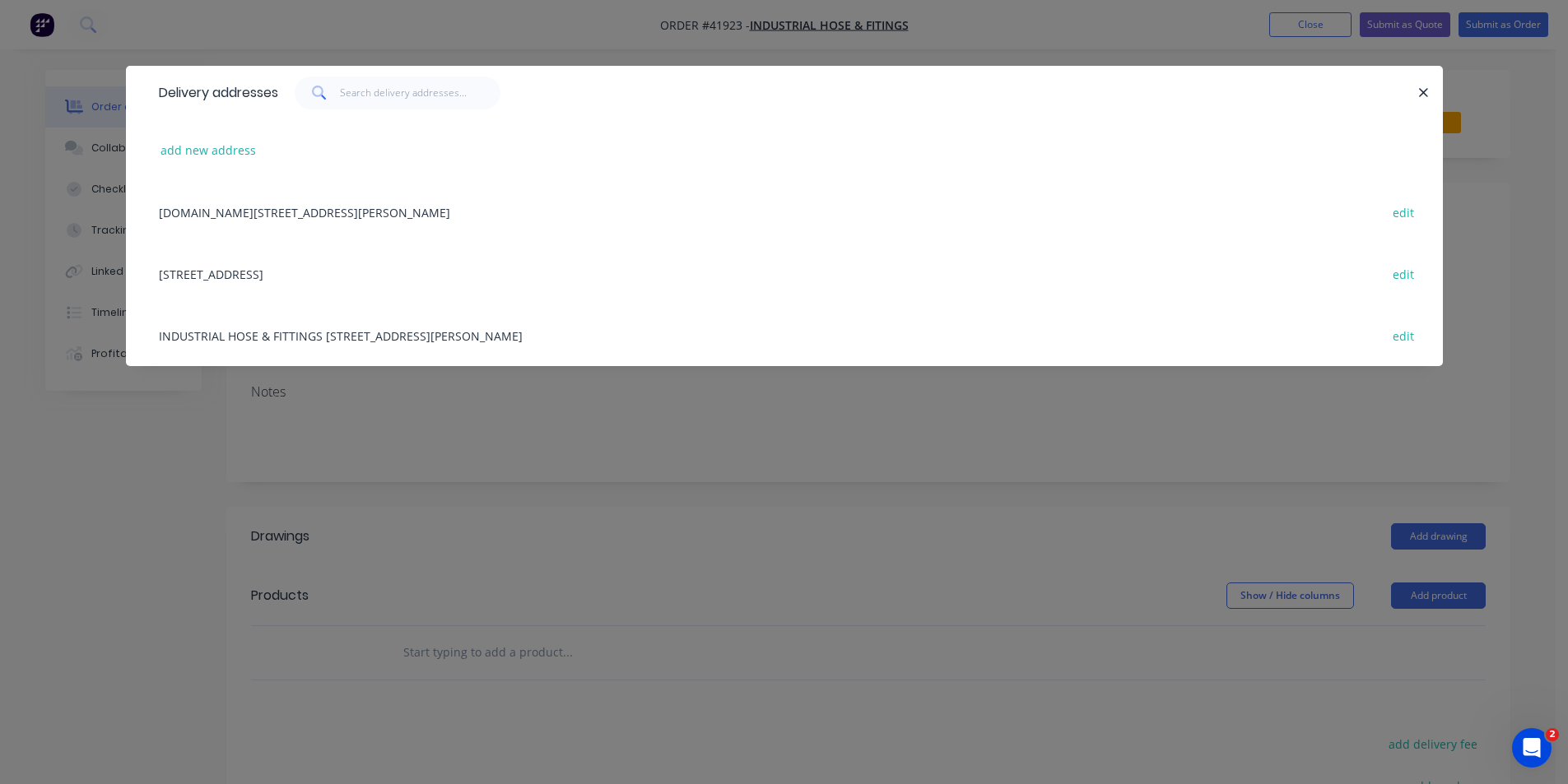
click at [306, 344] on div "INDUSTRIAL HOSE & FITTINGS [STREET_ADDRESS][PERSON_NAME] edit" at bounding box center [784, 335] width 1268 height 62
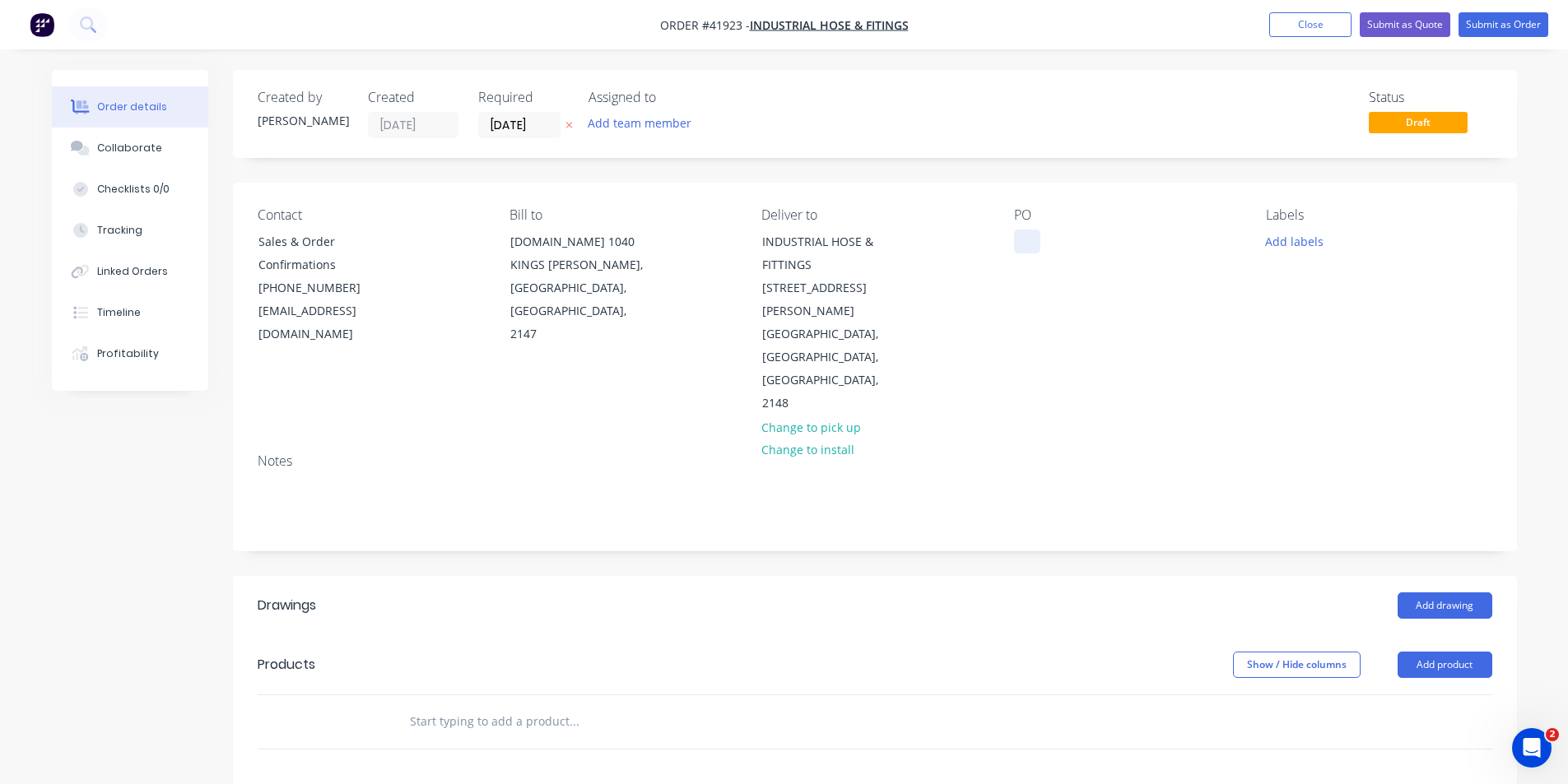
click at [1032, 243] on div at bounding box center [1026, 241] width 26 height 24
click at [1288, 244] on button "Add labels" at bounding box center [1294, 240] width 75 height 22
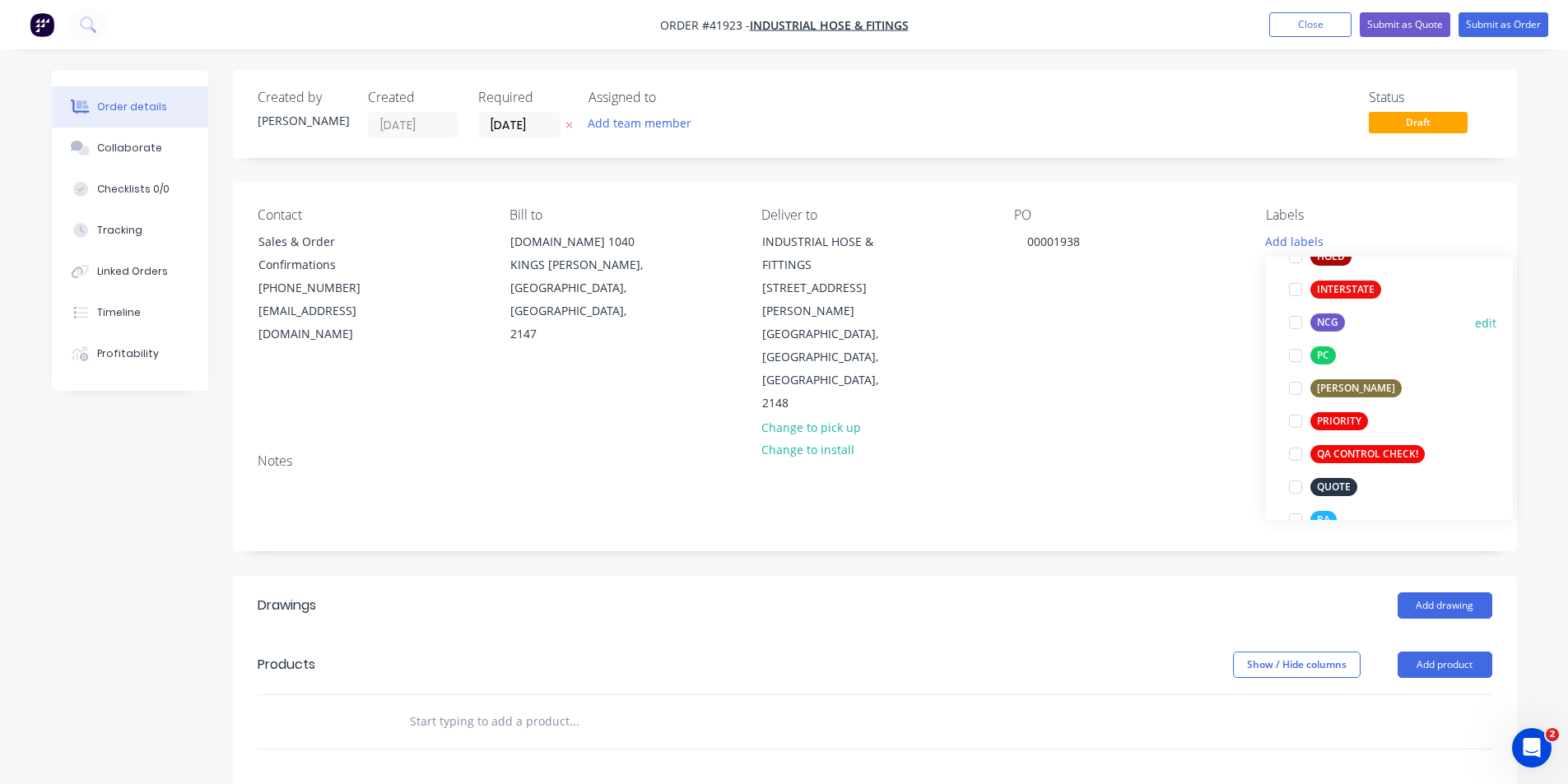
click at [1299, 320] on div at bounding box center [1295, 322] width 33 height 33
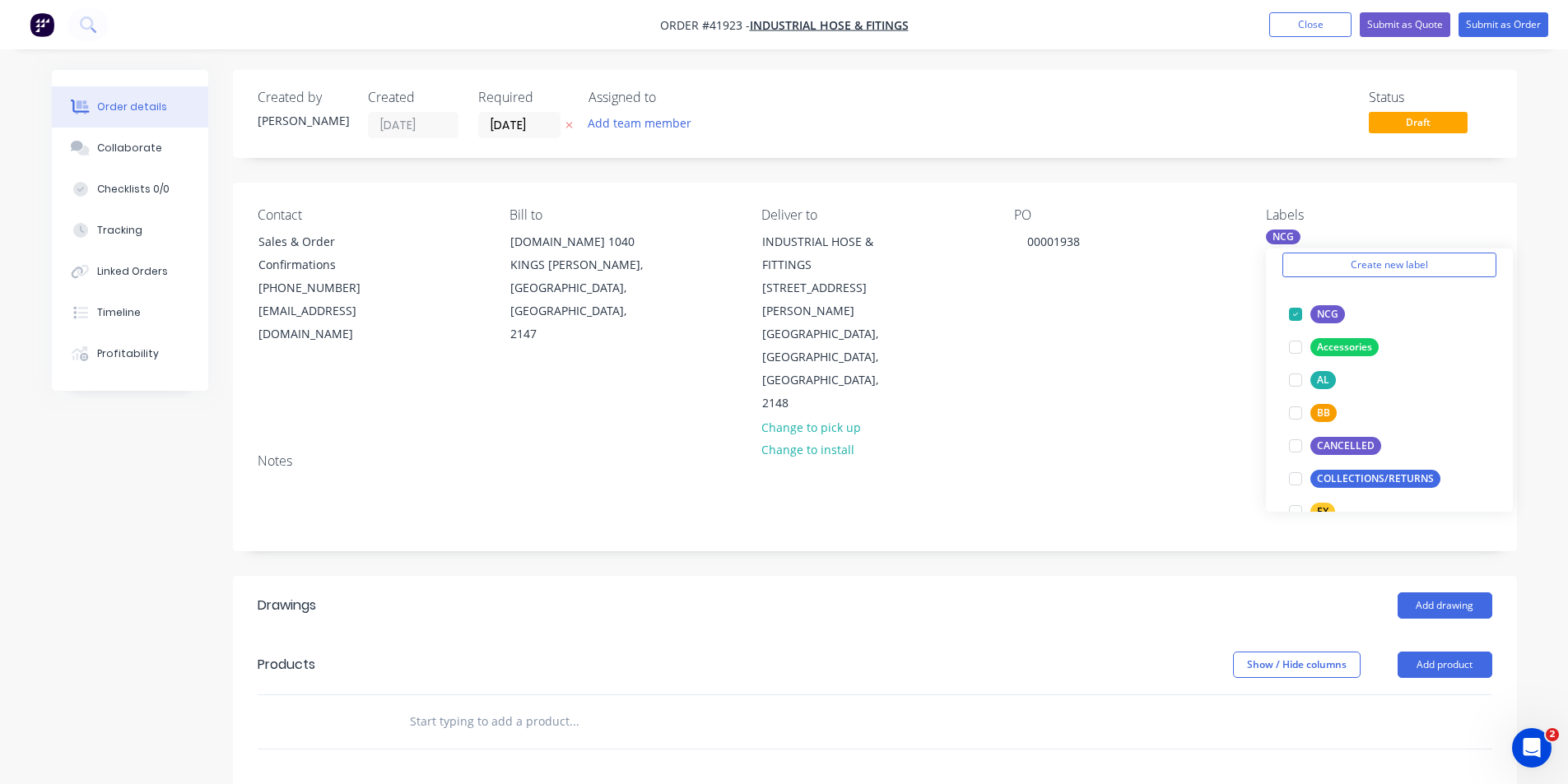
click at [1144, 475] on div "Notes" at bounding box center [874, 495] width 1284 height 110
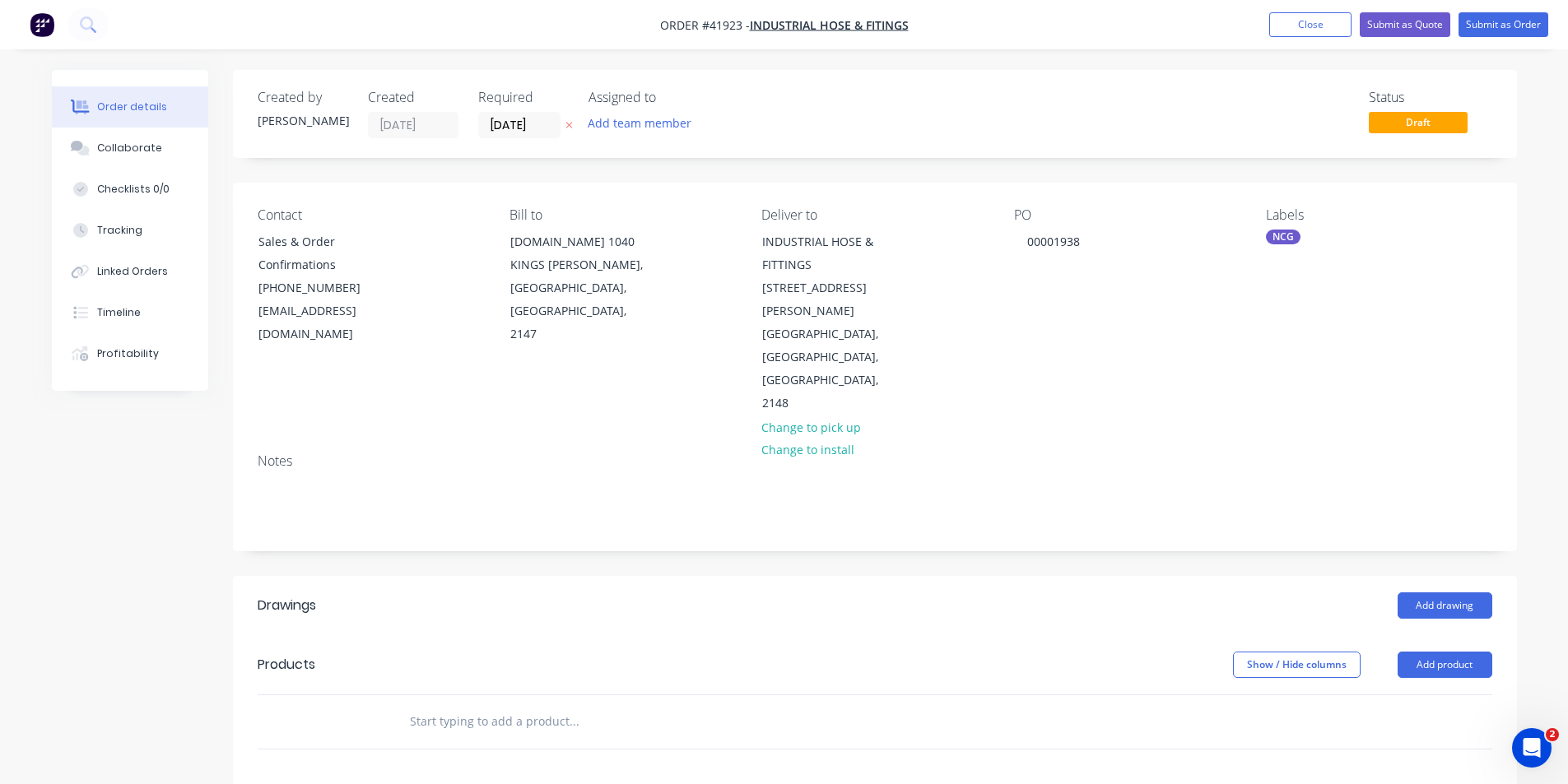
click at [1433, 651] on button "Add product" at bounding box center [1444, 664] width 95 height 26
click at [1439, 694] on div "Product catalogue" at bounding box center [1414, 706] width 127 height 24
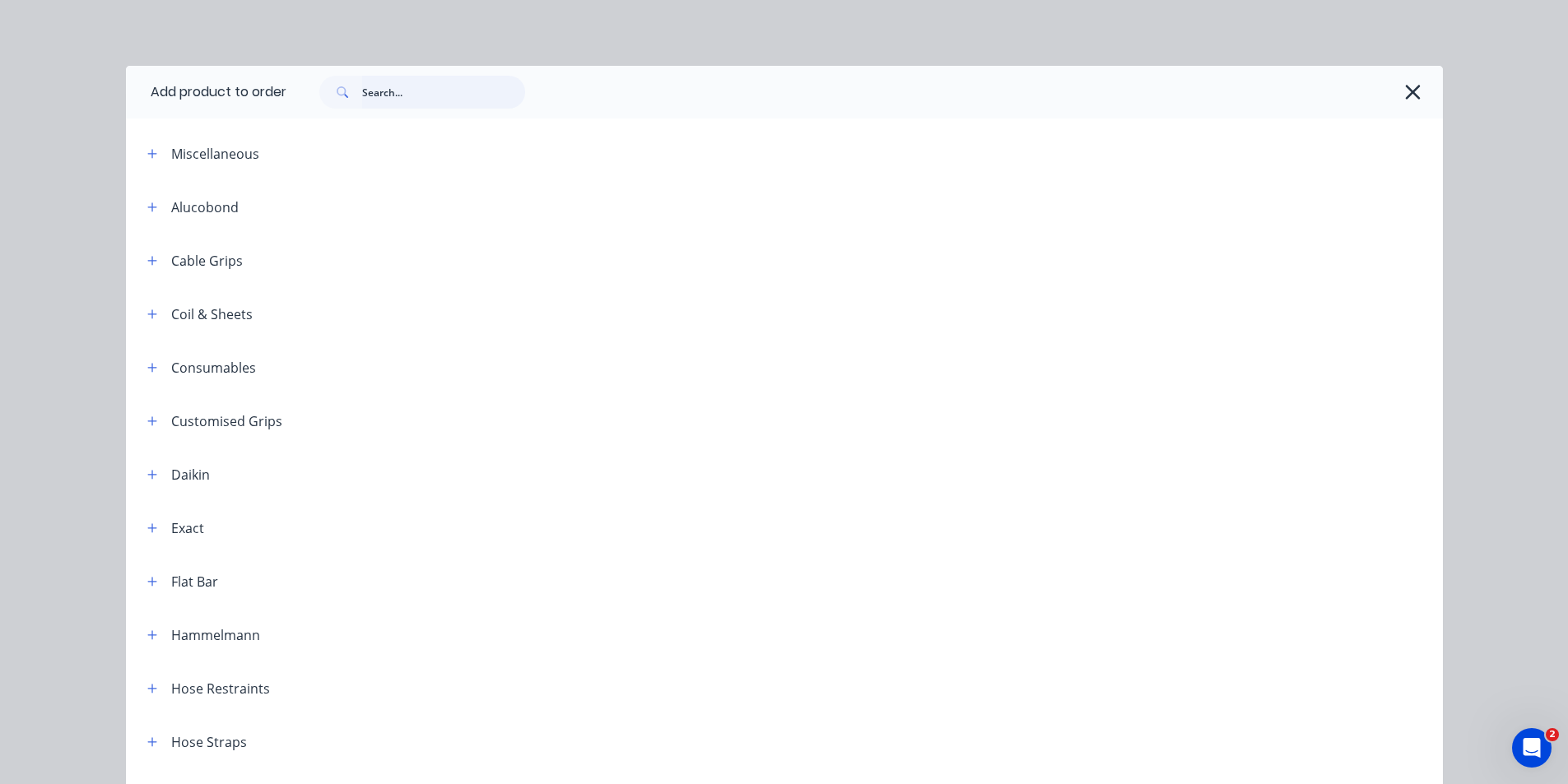
click at [437, 95] on input "text" at bounding box center [443, 91] width 163 height 33
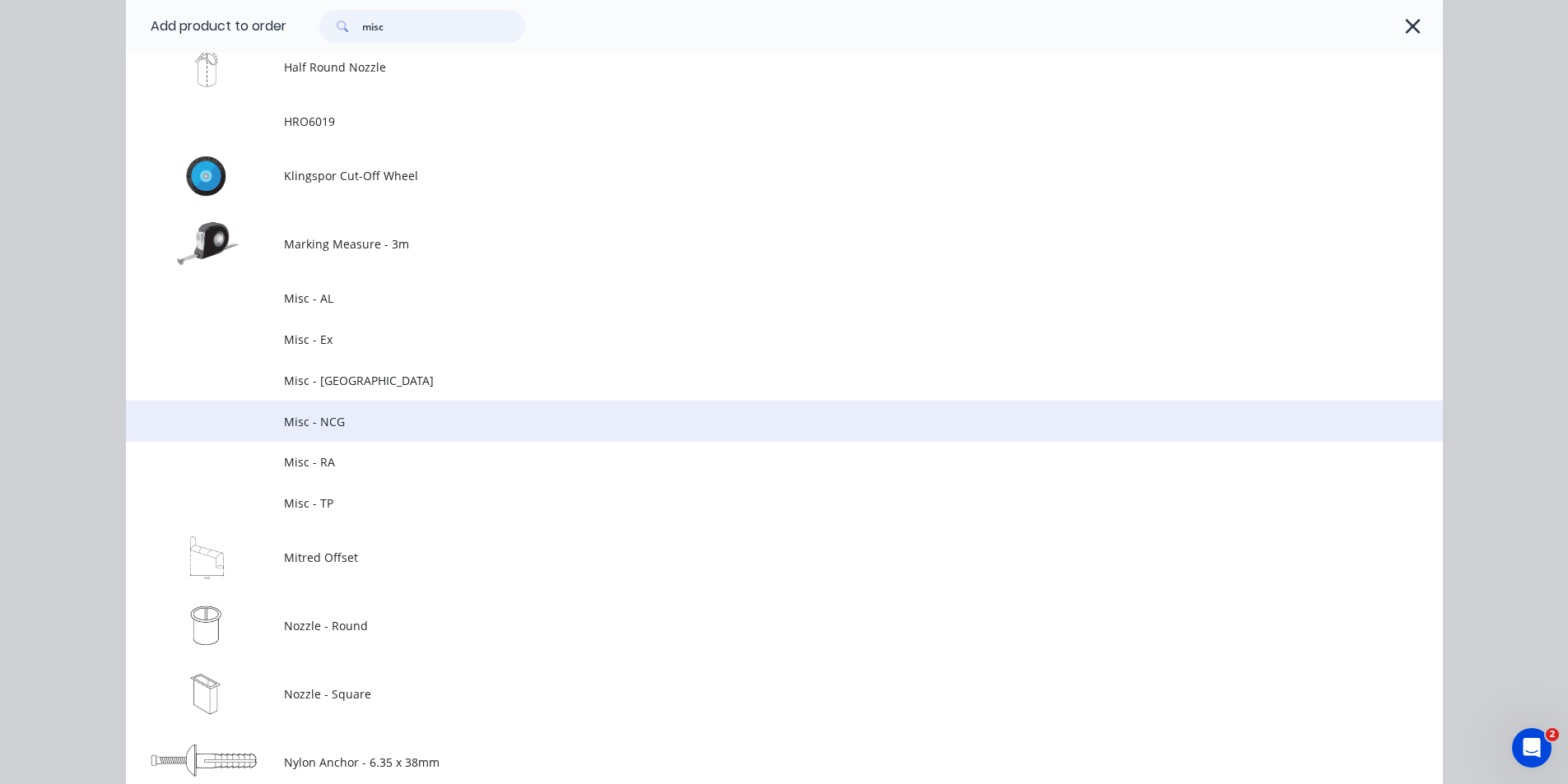
scroll to position [1892, 0]
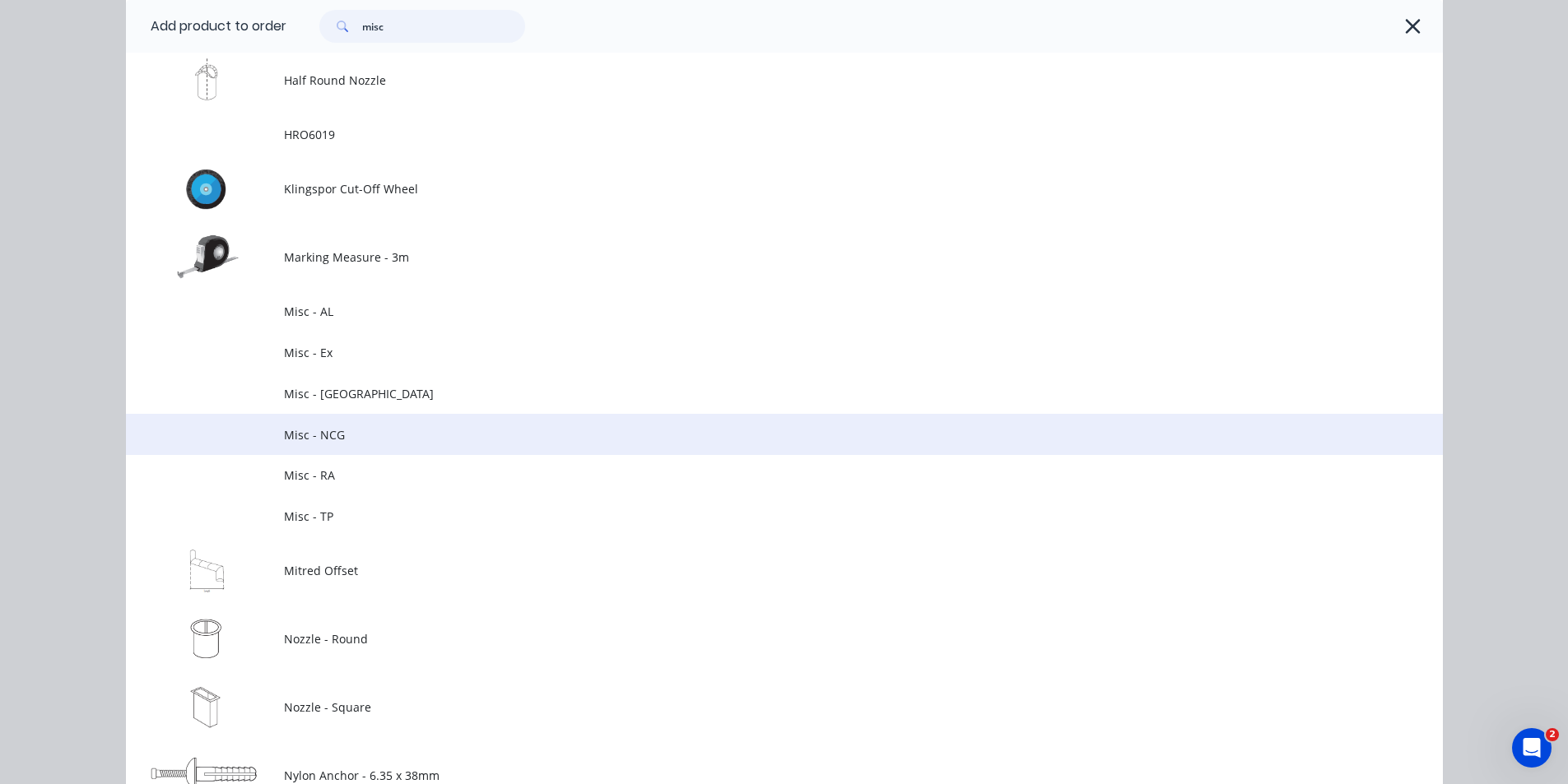
type input "misc"
click at [345, 441] on span "Misc - NCG" at bounding box center [747, 435] width 927 height 17
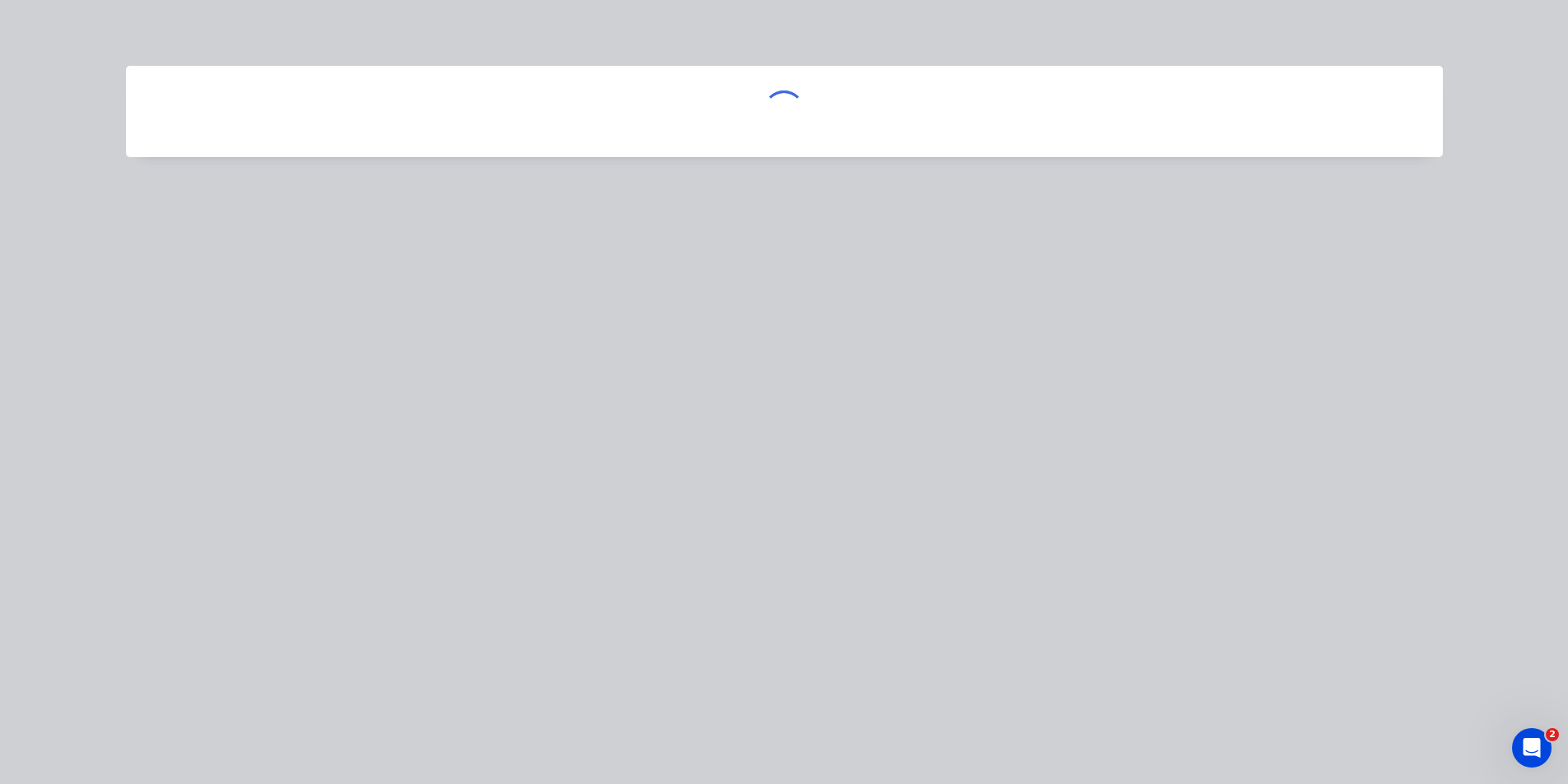
scroll to position [0, 0]
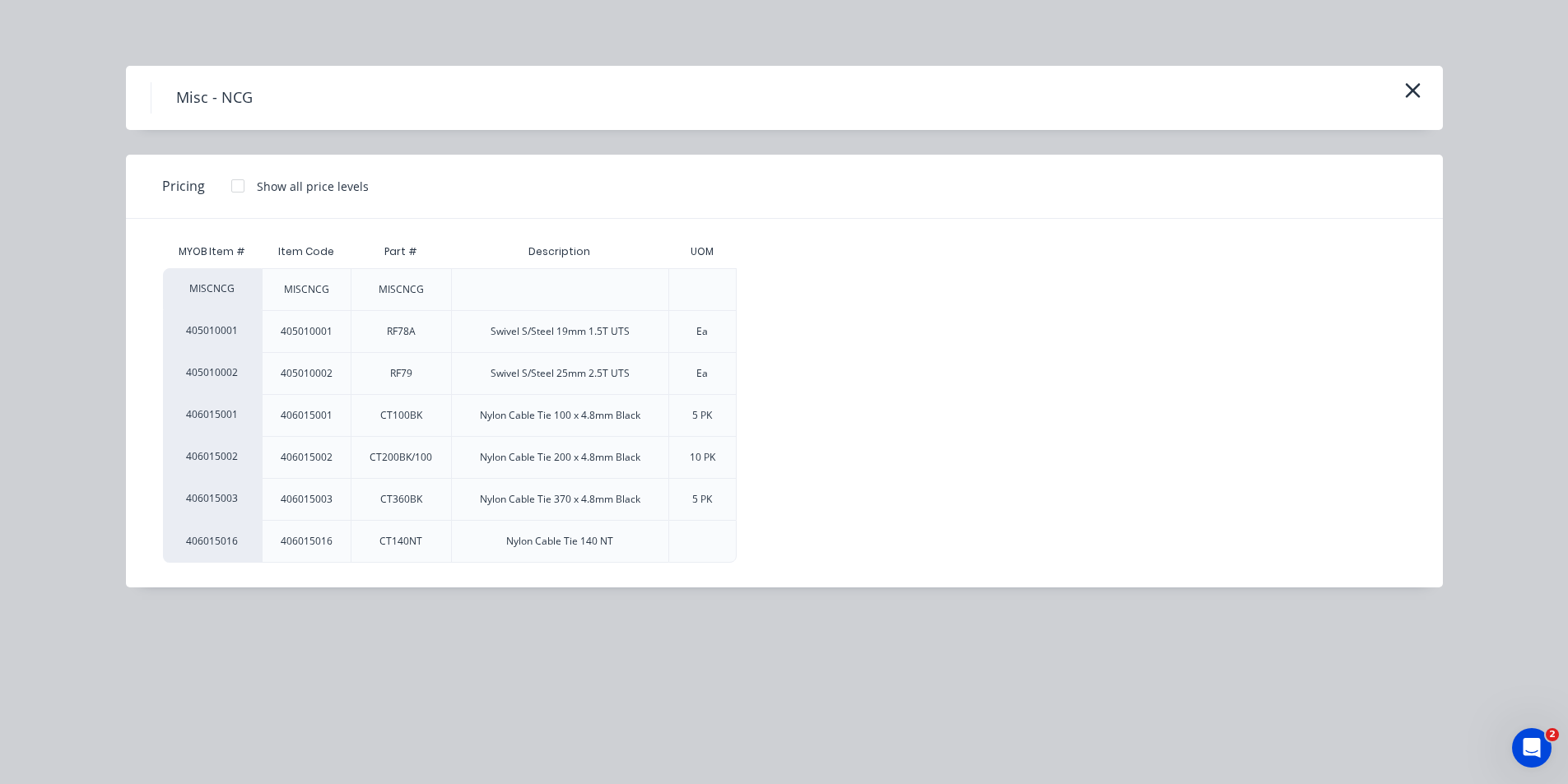
click at [234, 184] on div at bounding box center [238, 185] width 33 height 33
click at [793, 287] on div "$0.00" at bounding box center [781, 289] width 88 height 41
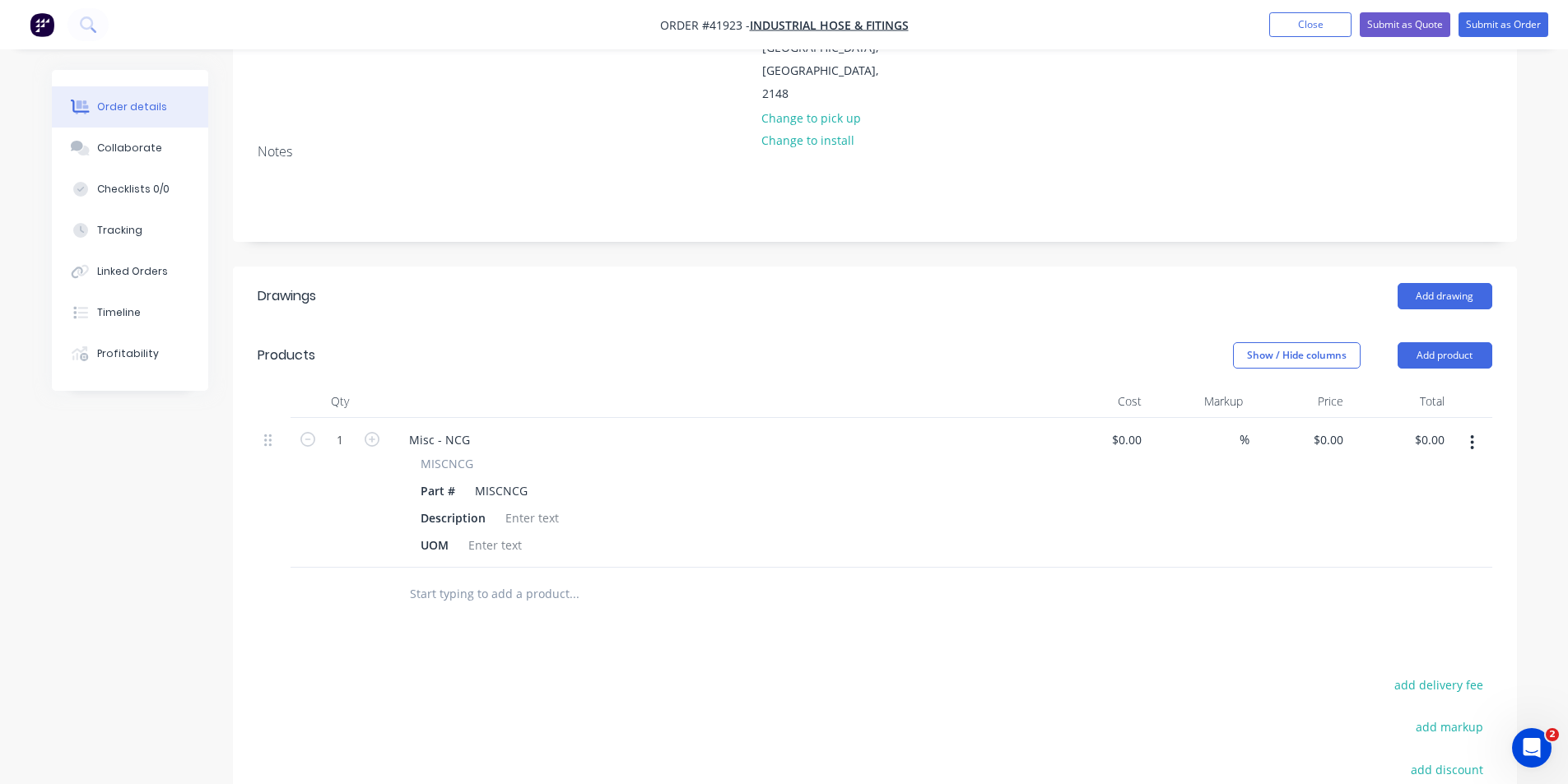
scroll to position [329, 0]
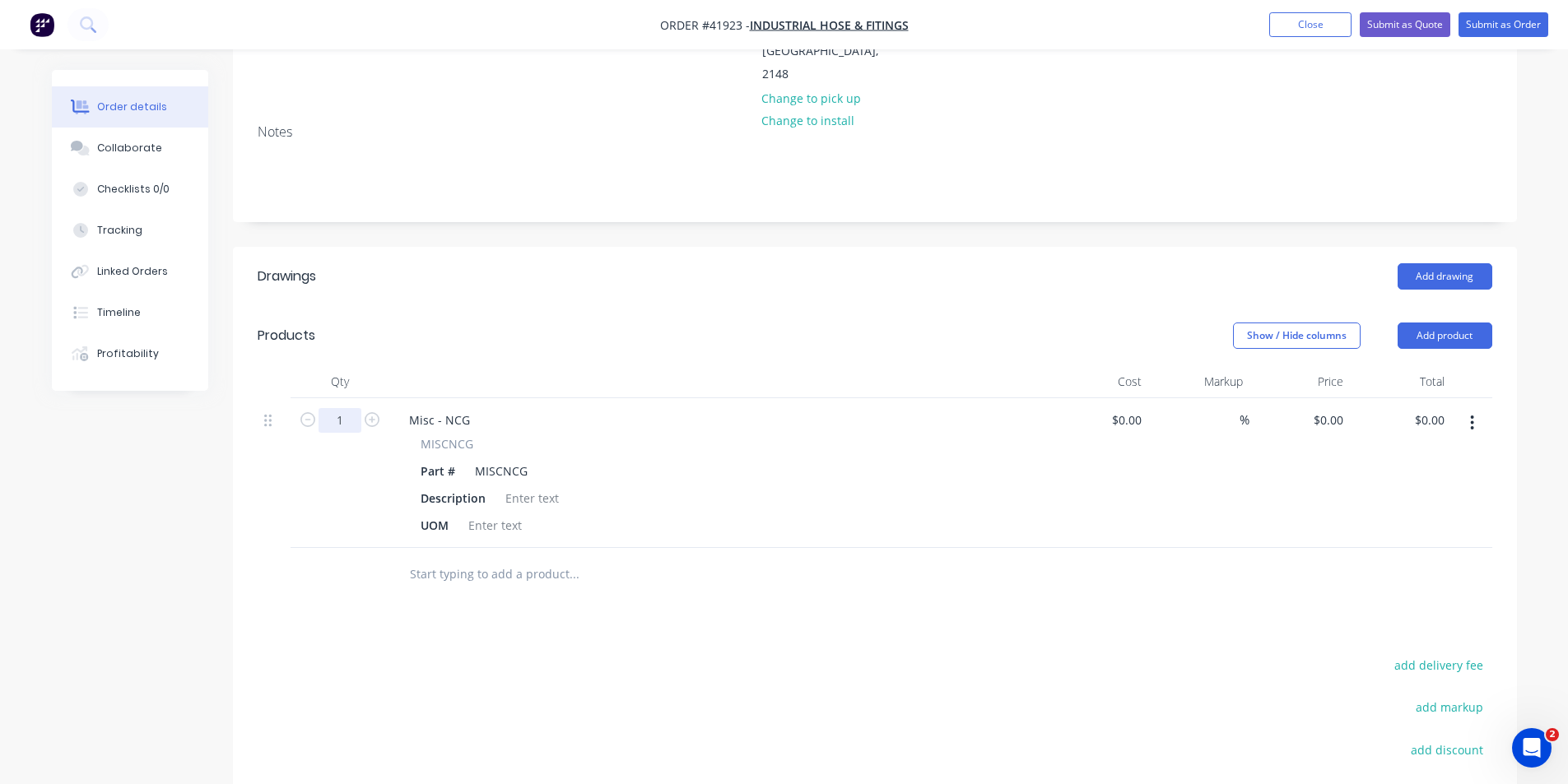
click at [349, 408] on input "1" at bounding box center [339, 419] width 43 height 25
type input "2"
click at [448, 408] on div "Misc - NCG" at bounding box center [439, 419] width 87 height 24
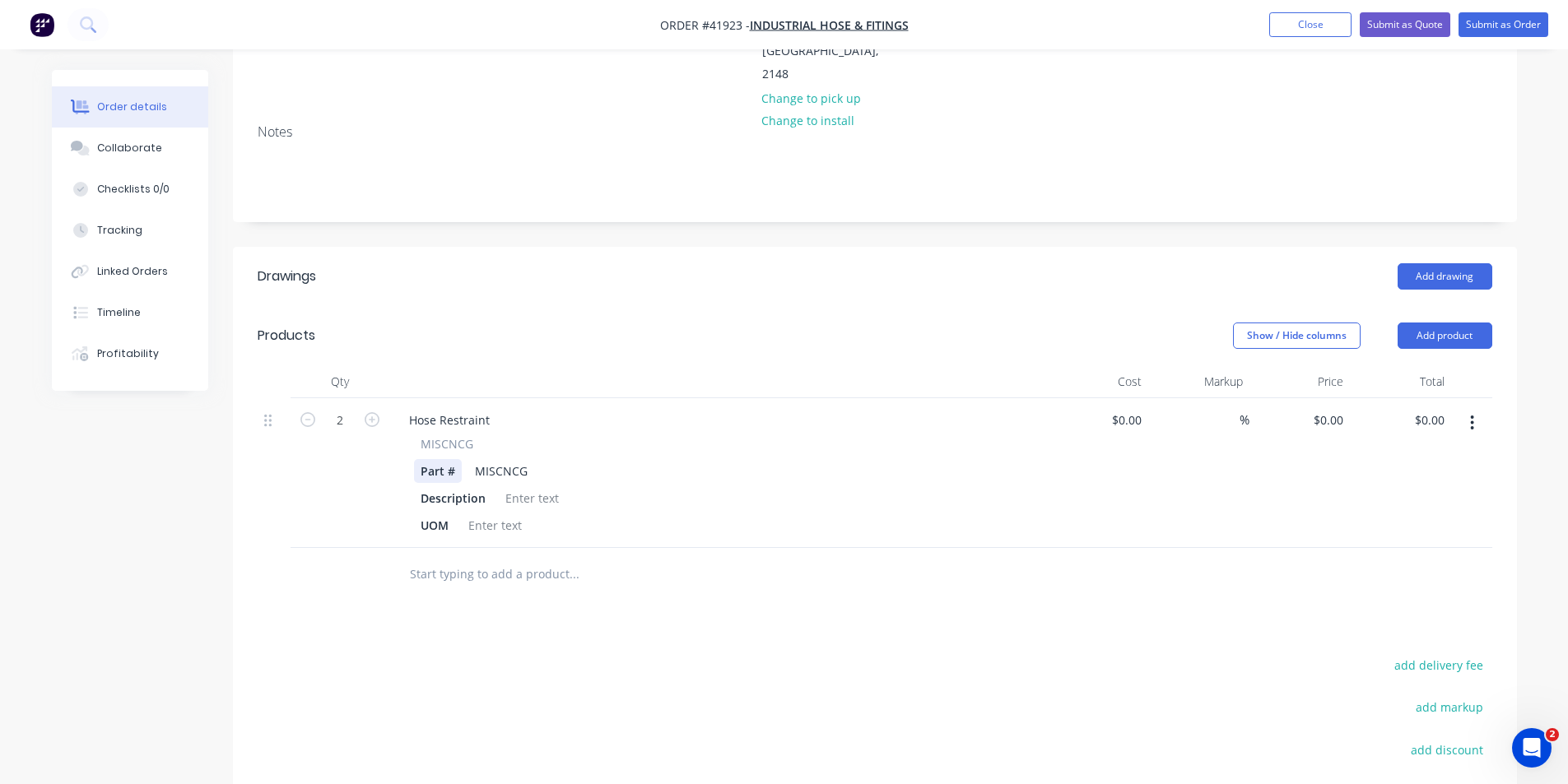
click at [448, 459] on div "Part #" at bounding box center [437, 471] width 47 height 24
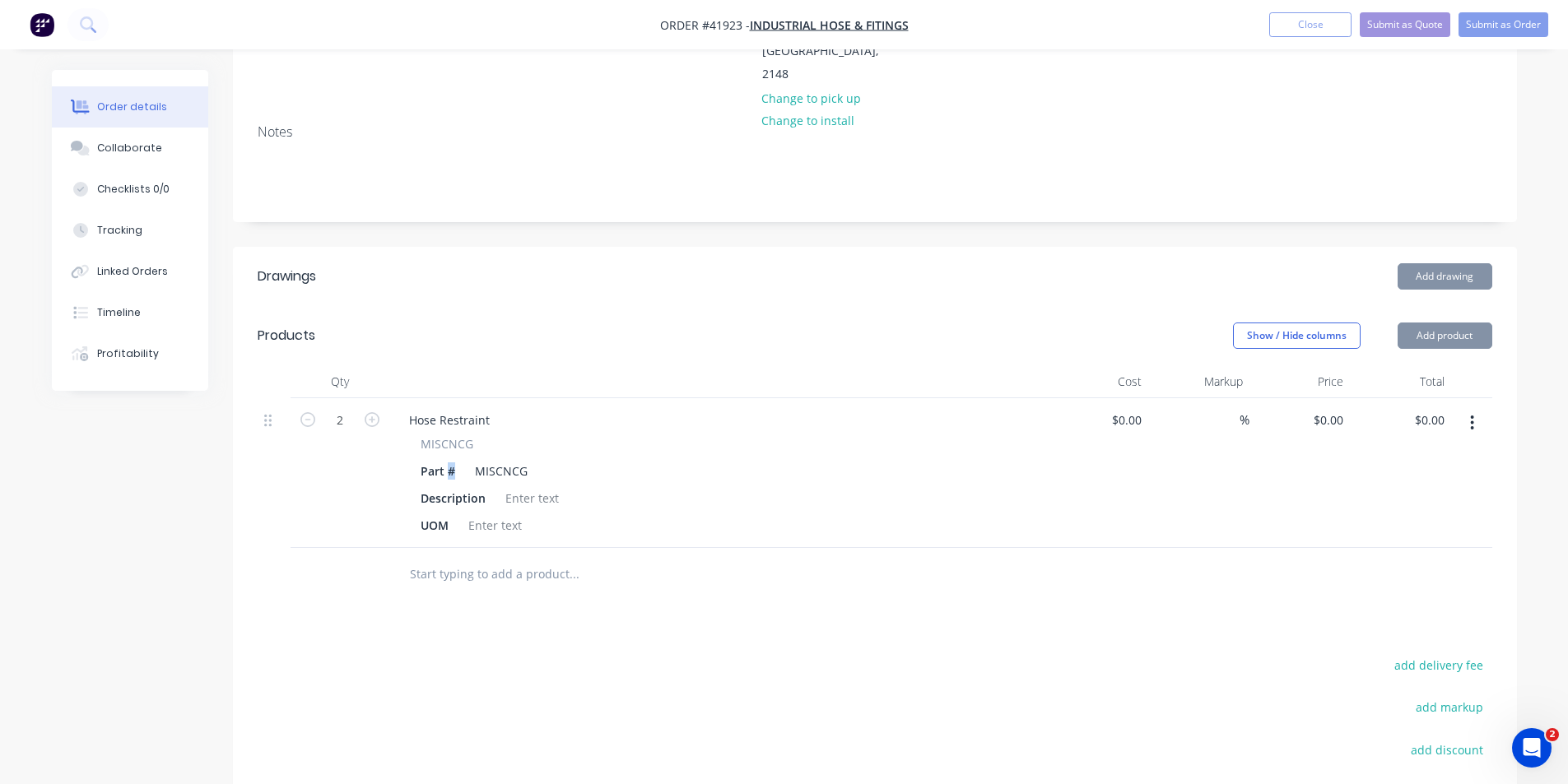
click at [448, 459] on div "Part #" at bounding box center [437, 471] width 47 height 24
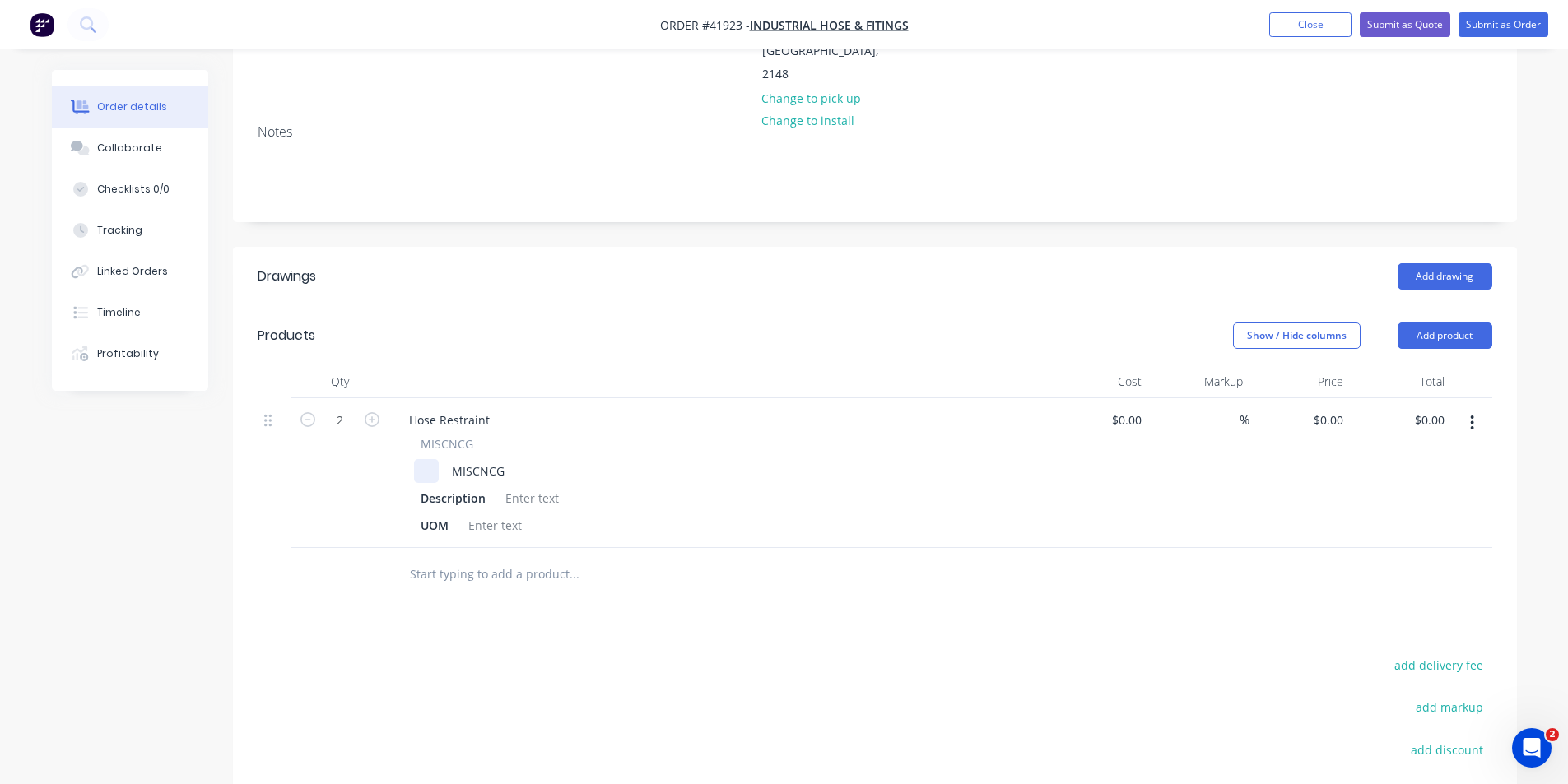
click at [426, 459] on div at bounding box center [426, 471] width 25 height 24
click at [504, 459] on div "MISCNCG" at bounding box center [498, 471] width 66 height 24
paste div
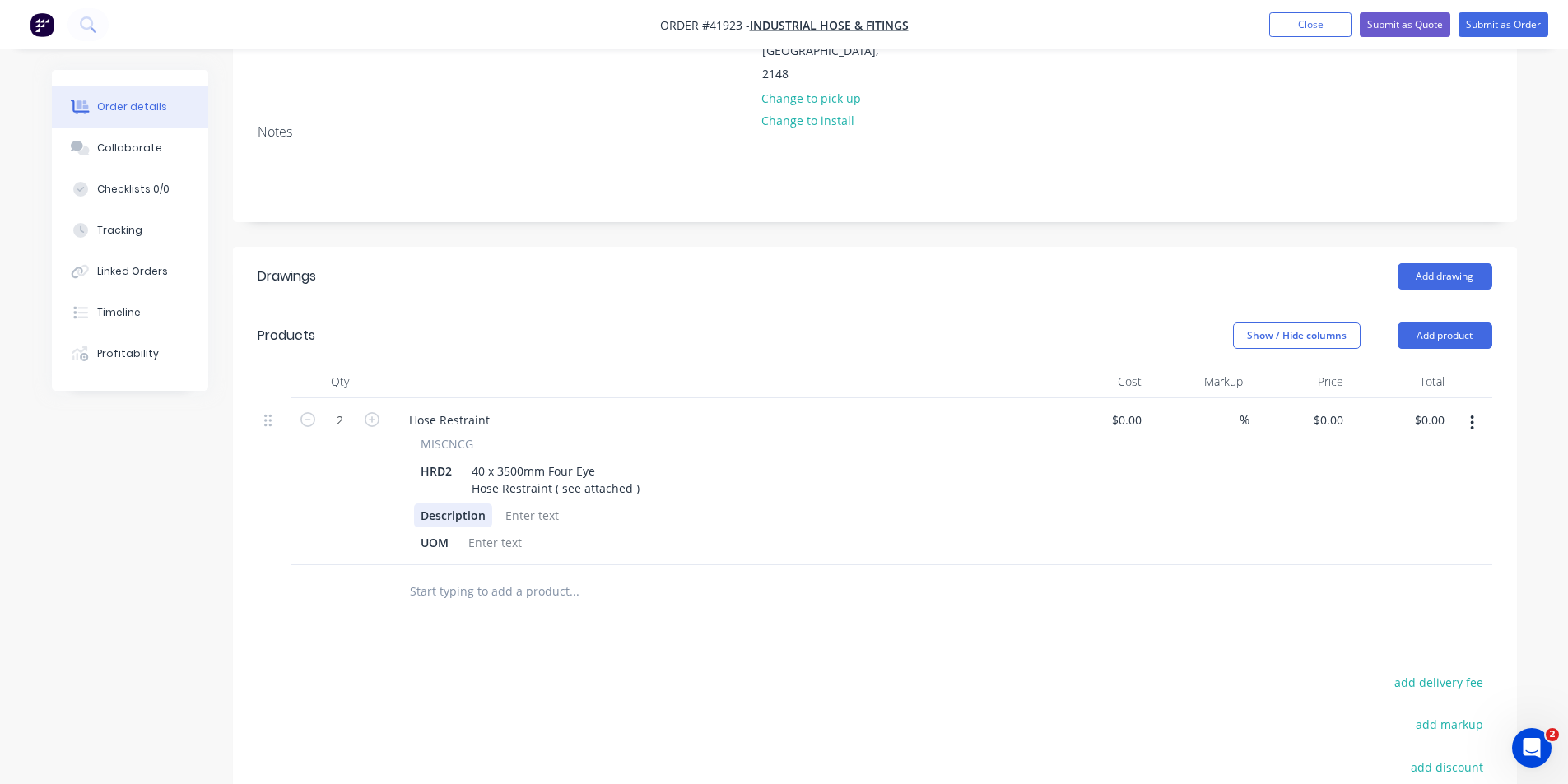
click at [465, 503] on div "Description" at bounding box center [453, 515] width 78 height 24
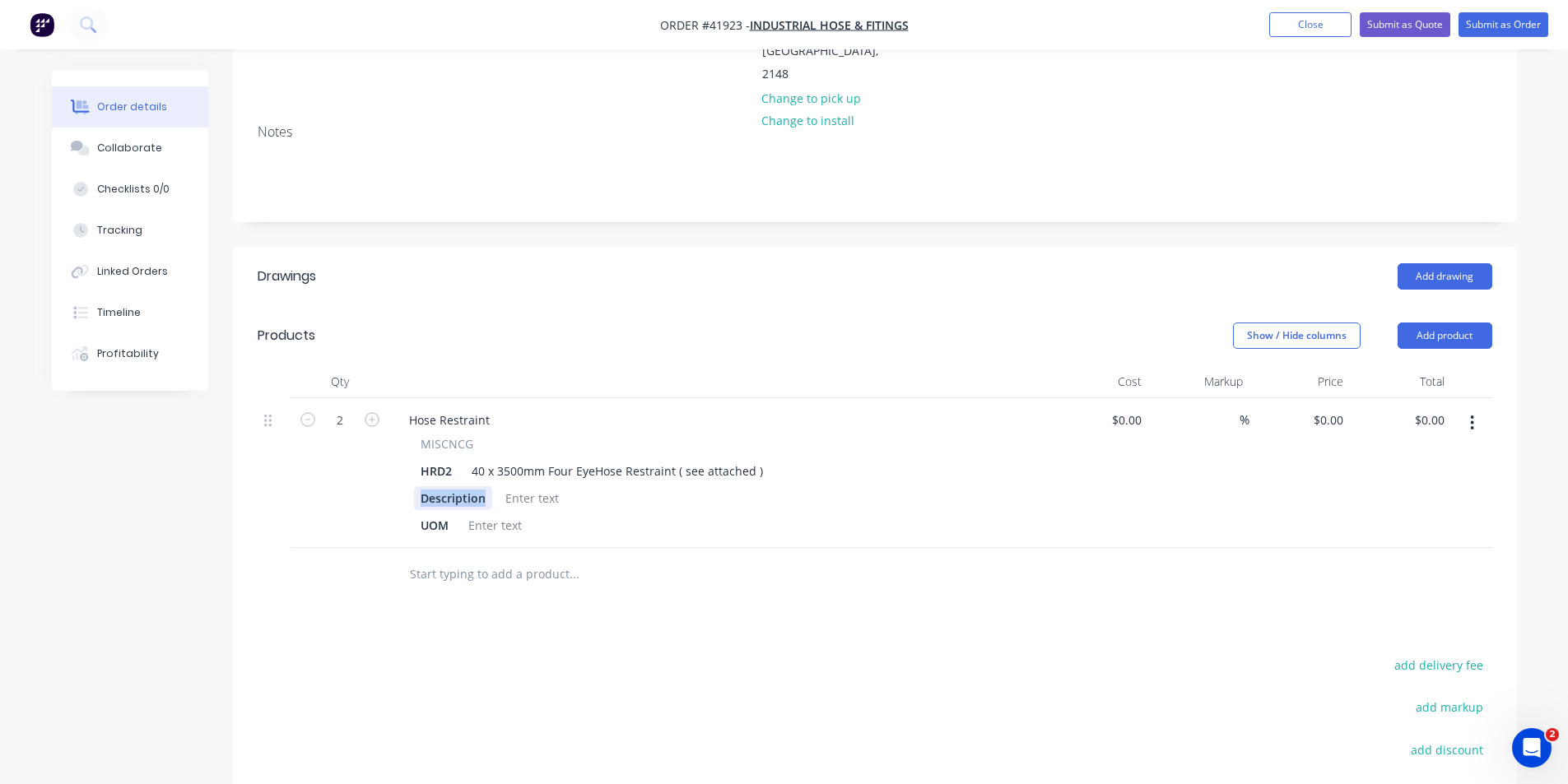
click at [465, 486] on div "Description" at bounding box center [453, 498] width 78 height 24
click at [432, 513] on div "UOM" at bounding box center [434, 525] width 41 height 24
click at [476, 486] on div at bounding box center [478, 498] width 67 height 24
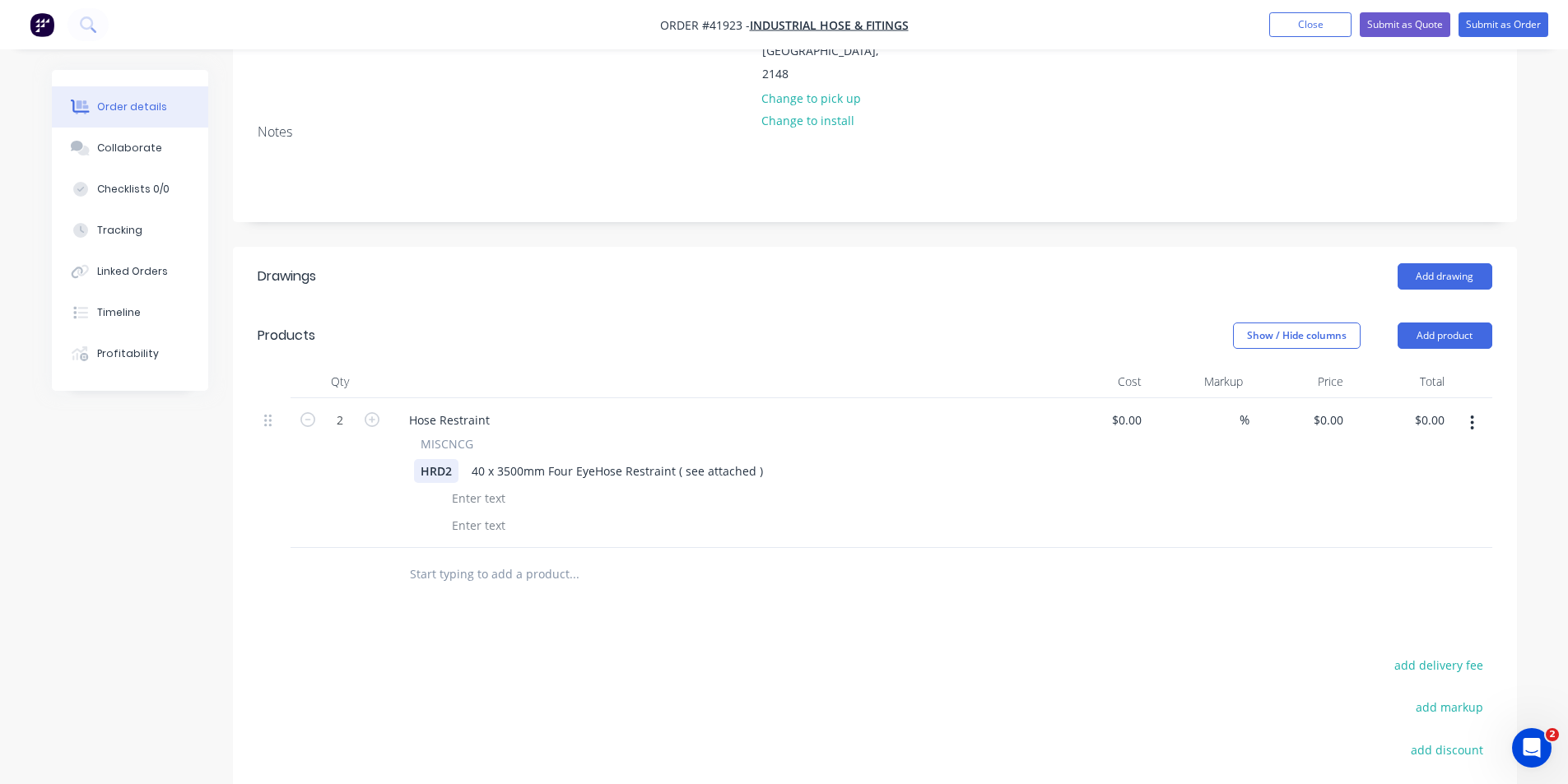
click at [452, 459] on div "HRD2" at bounding box center [436, 471] width 45 height 24
click at [459, 486] on div at bounding box center [478, 498] width 67 height 24
click at [430, 486] on div at bounding box center [426, 498] width 25 height 24
click at [1333, 408] on input "0" at bounding box center [1330, 419] width 38 height 24
click at [1334, 408] on input "0" at bounding box center [1330, 419] width 38 height 24
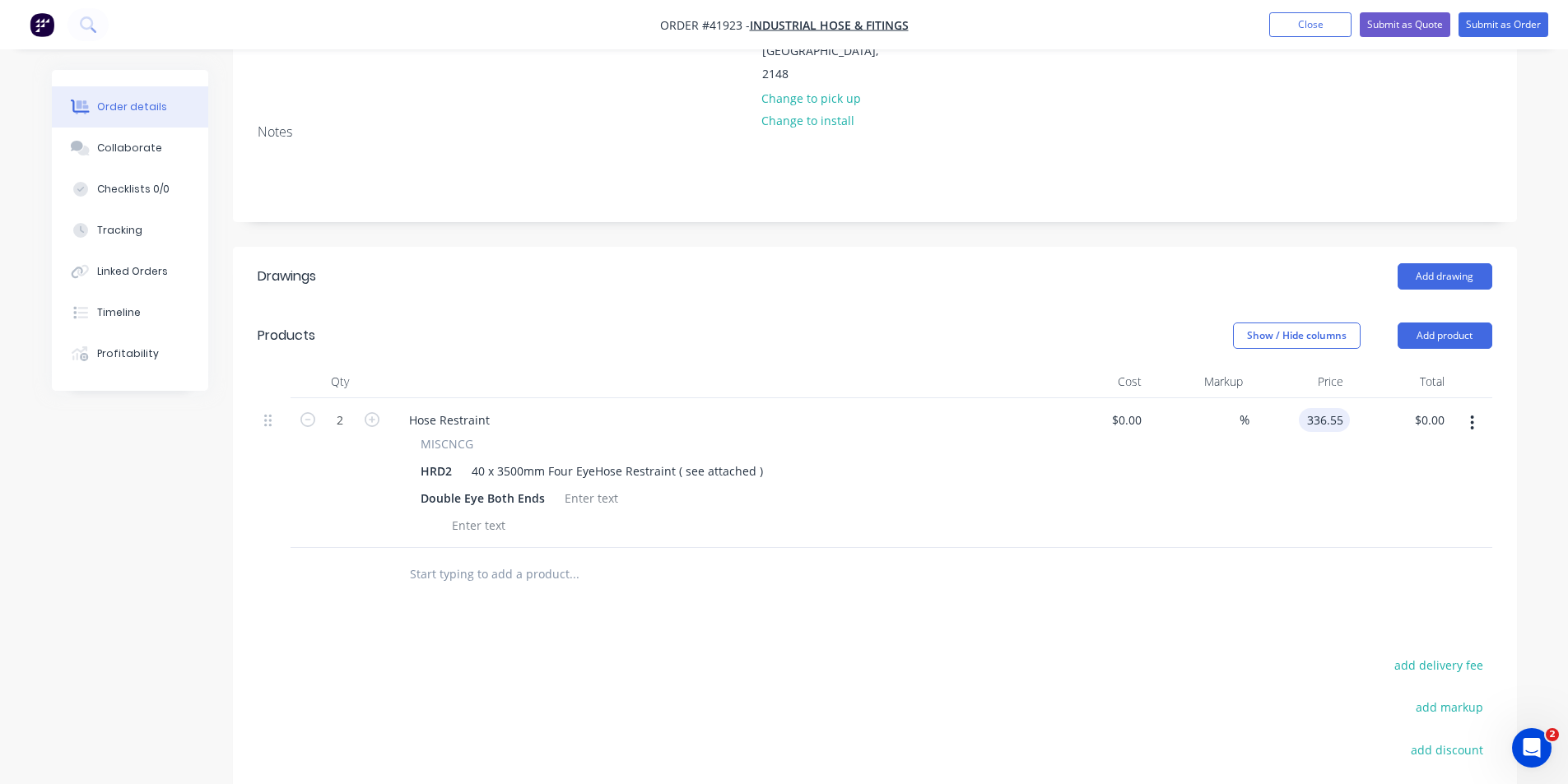
type input "$336.55"
type input "$673.10"
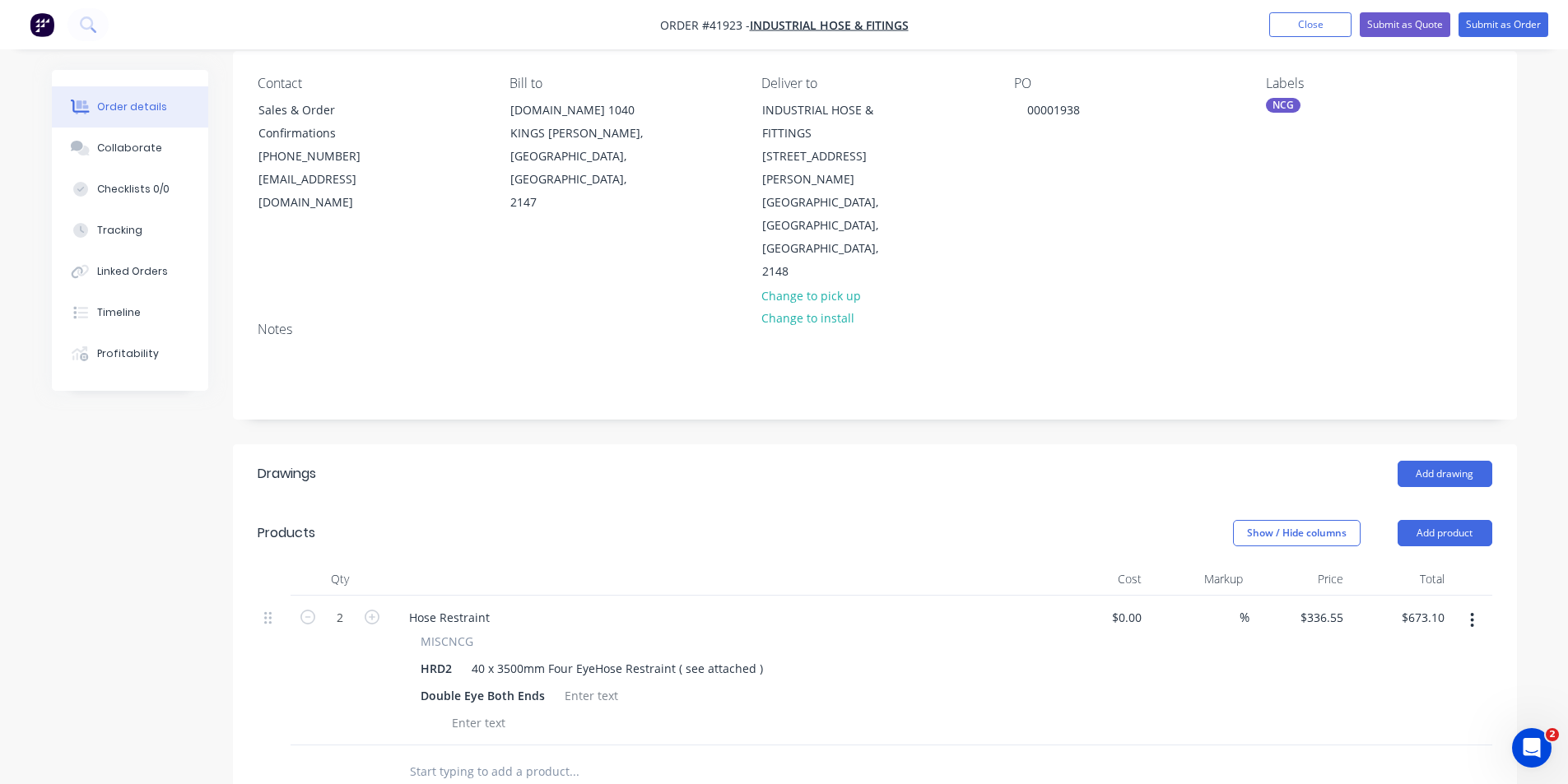
scroll to position [0, 0]
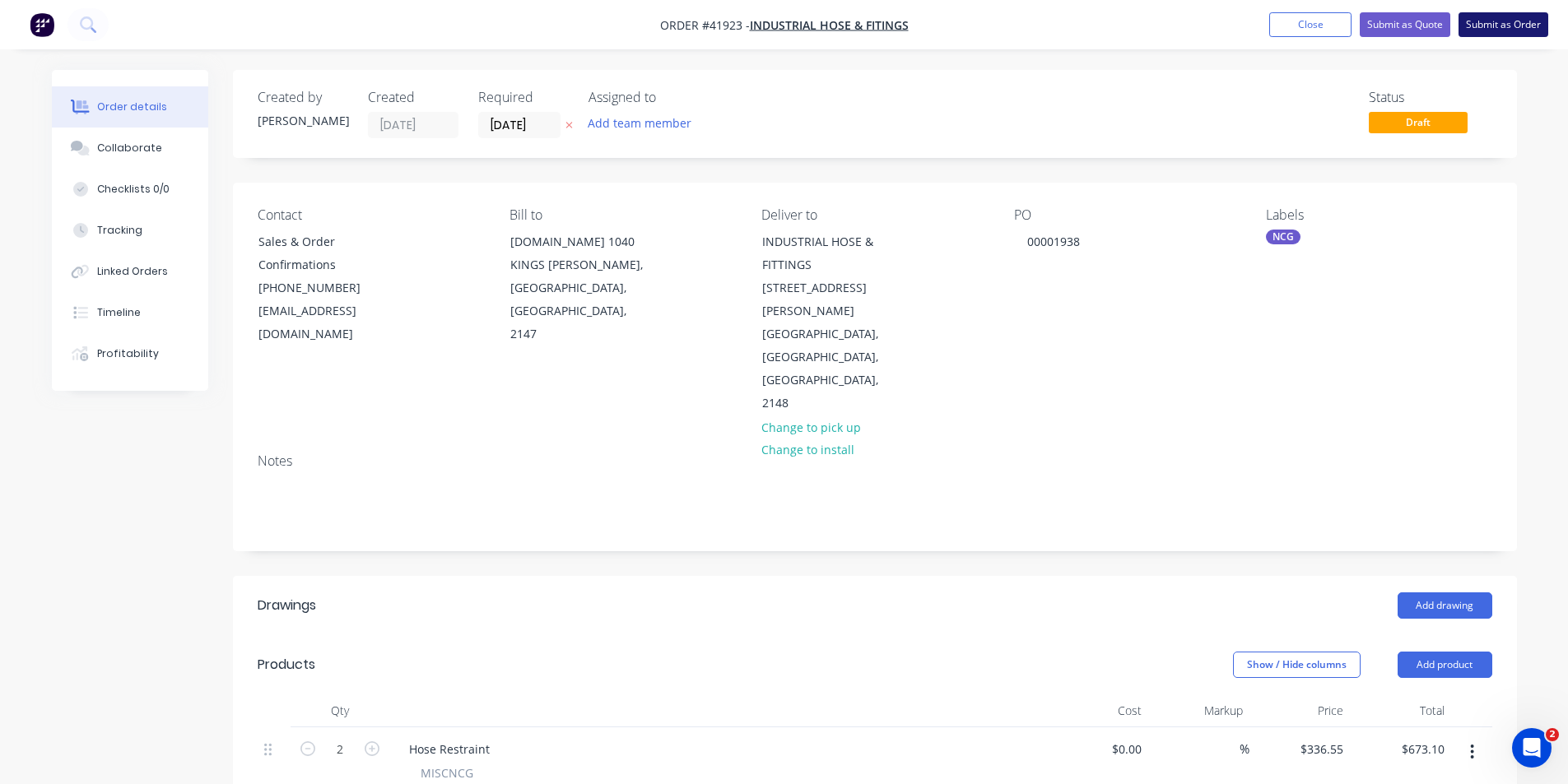
click at [1474, 30] on button "Submit as Order" at bounding box center [1503, 25] width 90 height 25
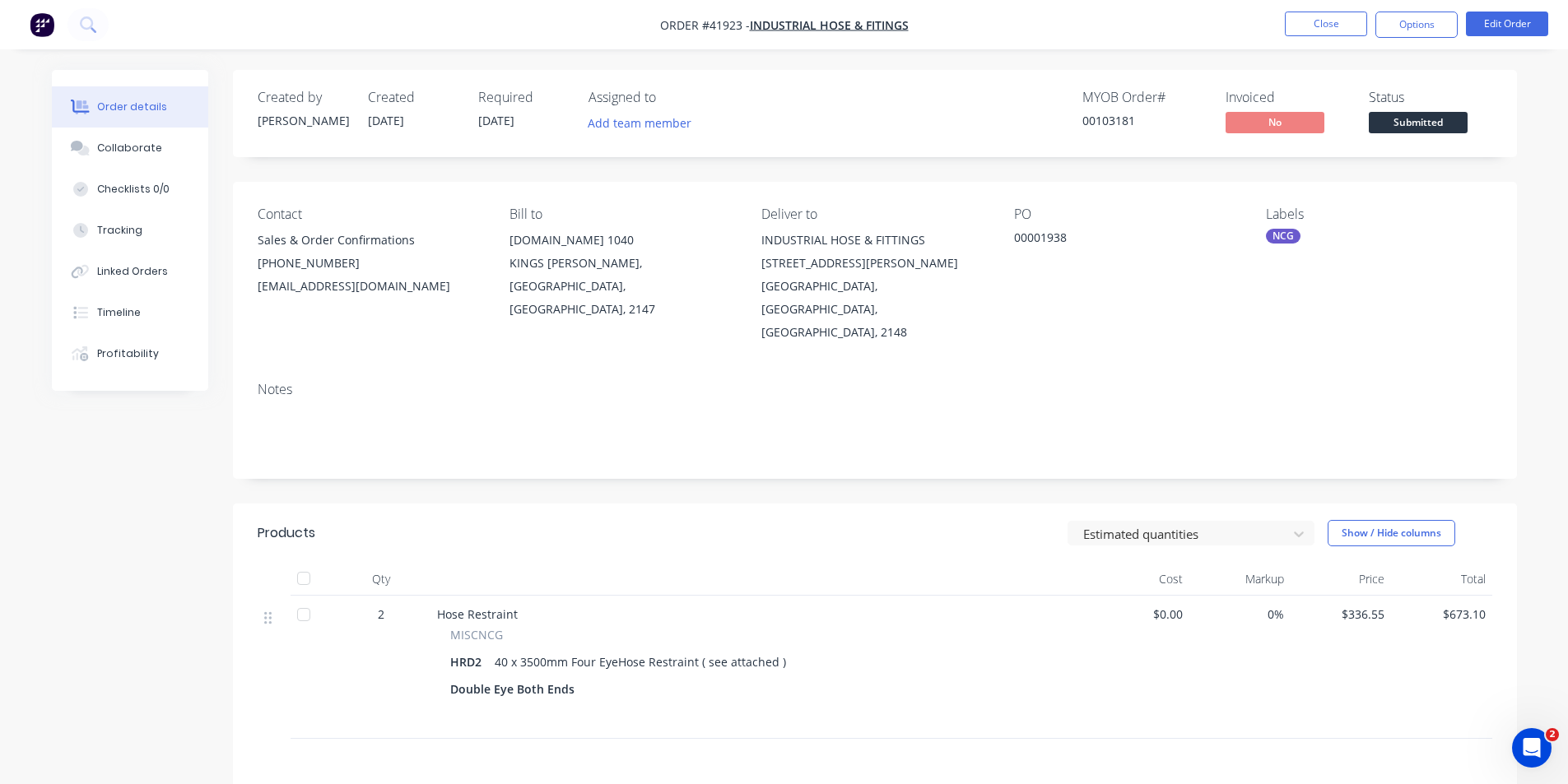
drag, startPoint x: 96, startPoint y: 157, endPoint x: 212, endPoint y: 138, distance: 117.5
click at [96, 157] on button "Collaborate" at bounding box center [129, 148] width 157 height 41
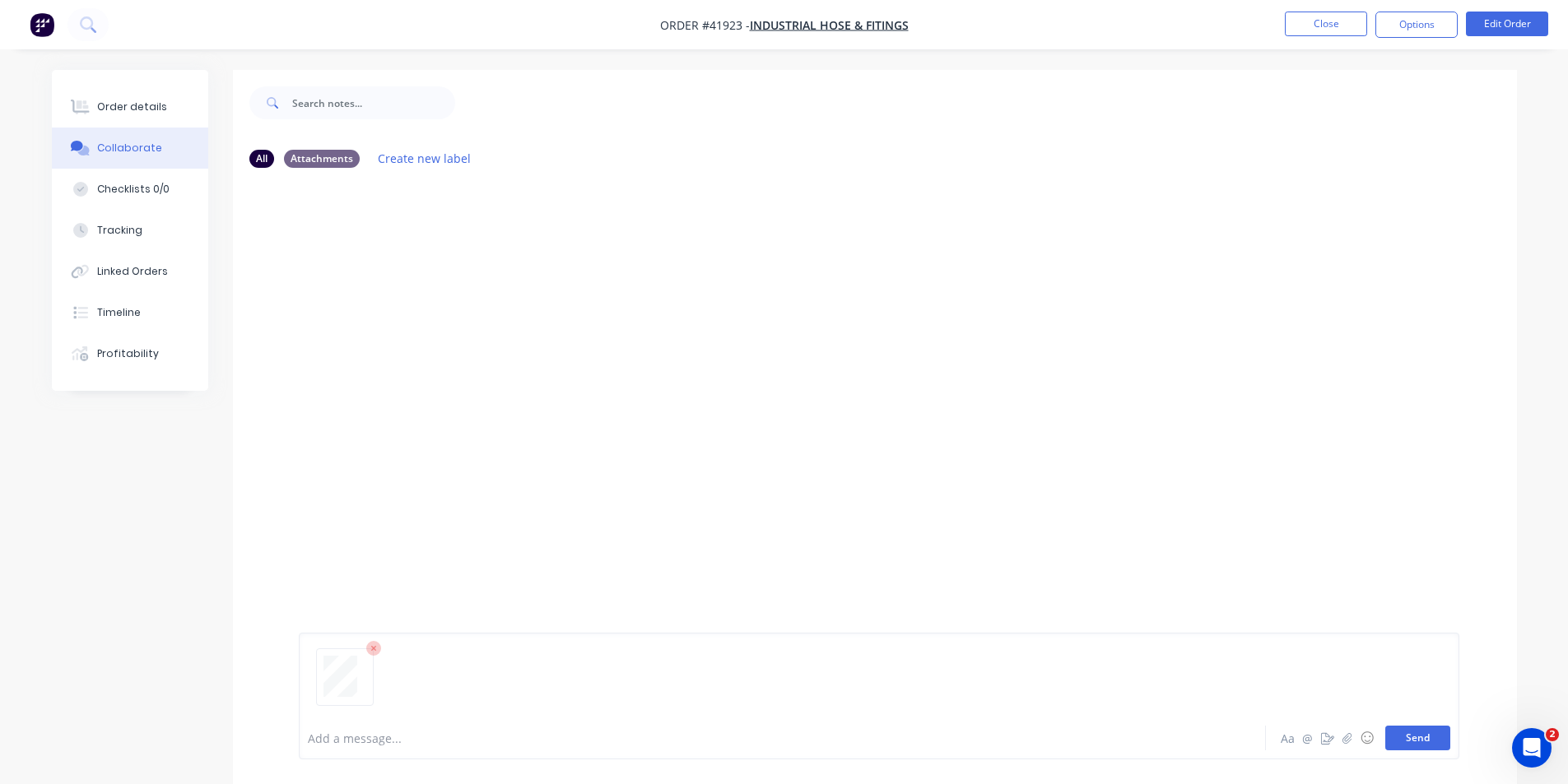
click at [1404, 731] on button "Send" at bounding box center [1417, 737] width 65 height 25
click at [1345, 737] on icon "button" at bounding box center [1346, 738] width 10 height 12
drag, startPoint x: 1406, startPoint y: 737, endPoint x: 1395, endPoint y: 731, distance: 12.5
click at [1405, 737] on button "Send" at bounding box center [1417, 737] width 65 height 25
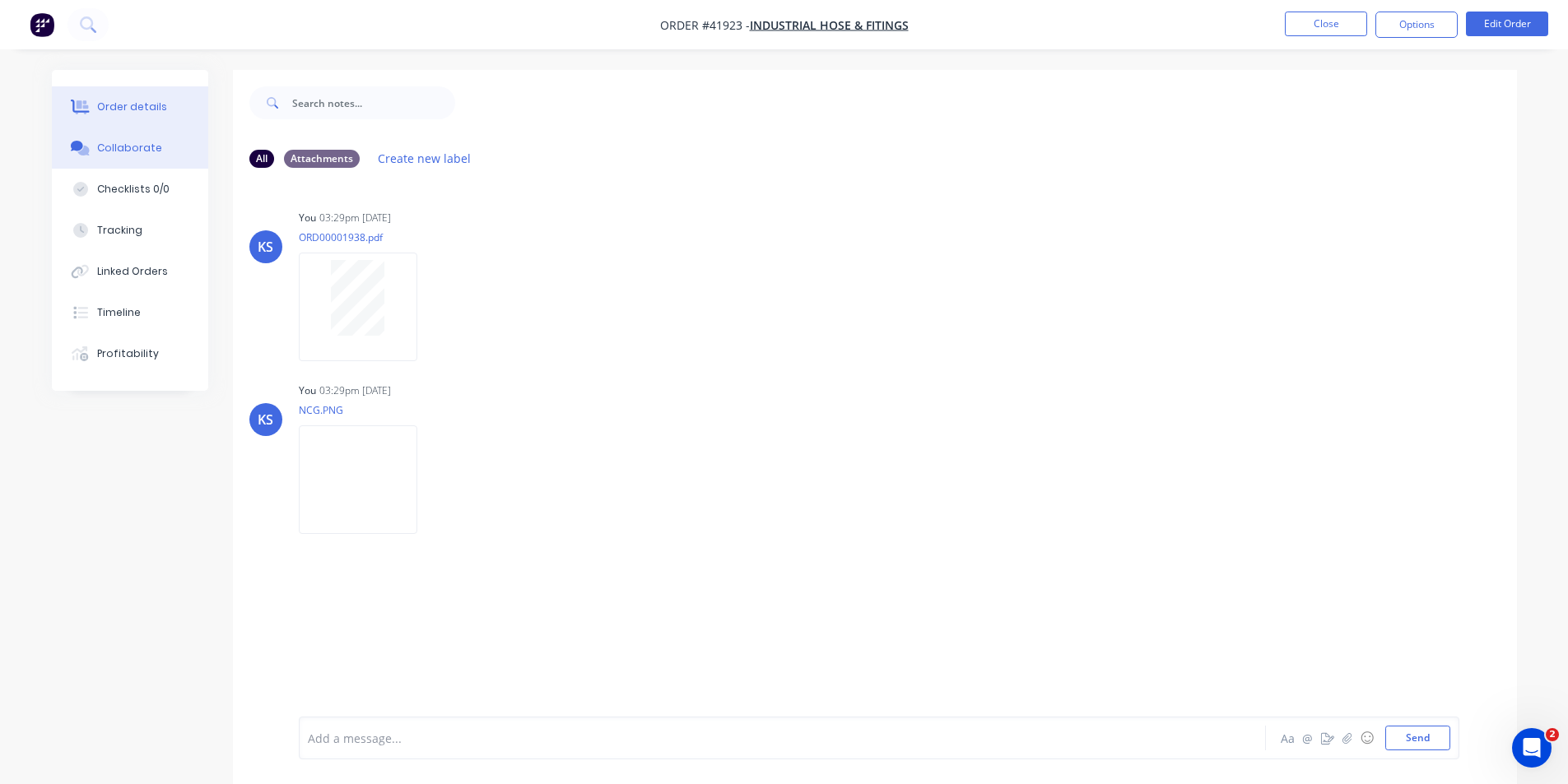
click at [129, 105] on div "Order details" at bounding box center [132, 107] width 70 height 15
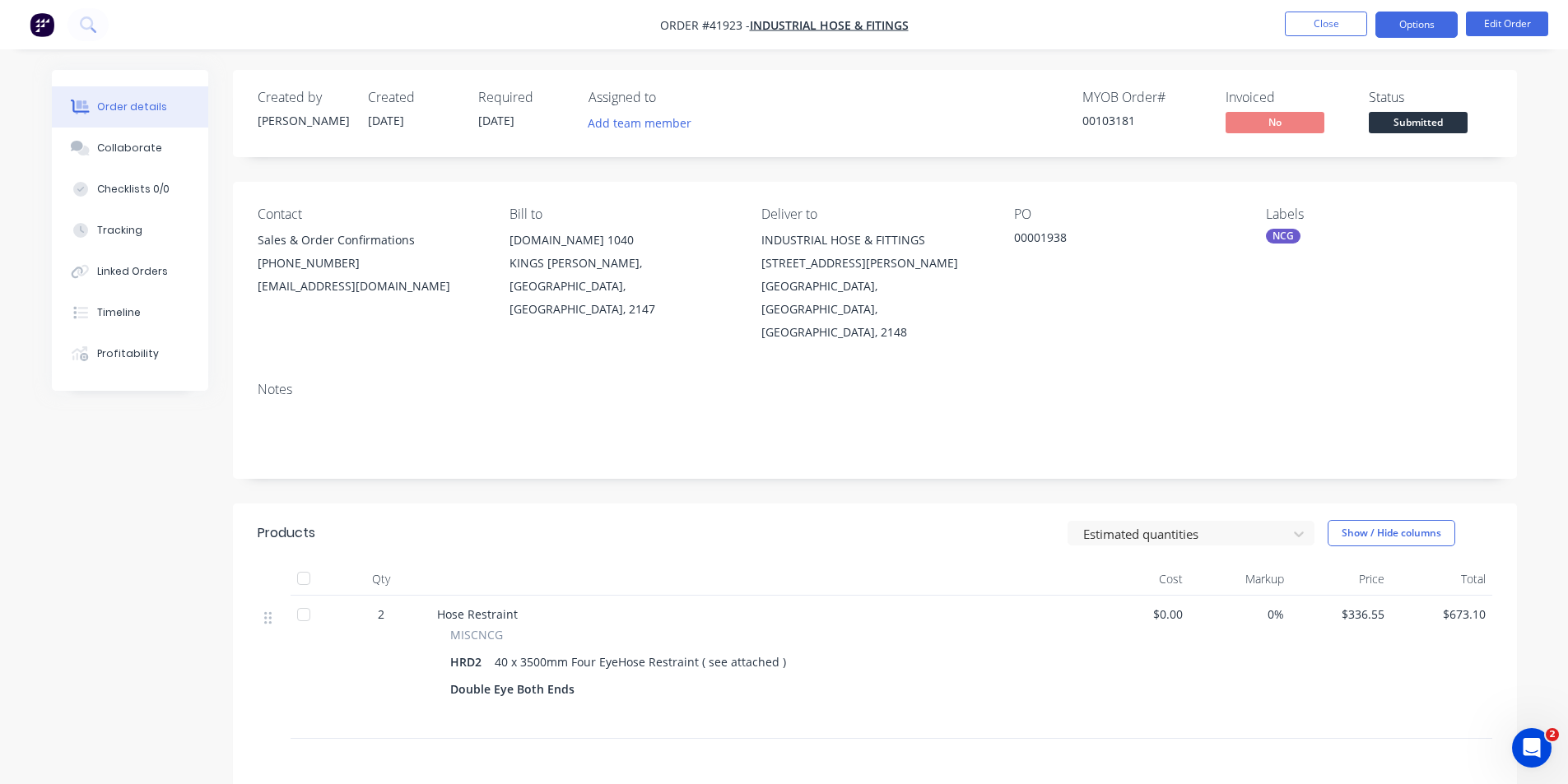
click at [1428, 21] on button "Options" at bounding box center [1416, 25] width 82 height 26
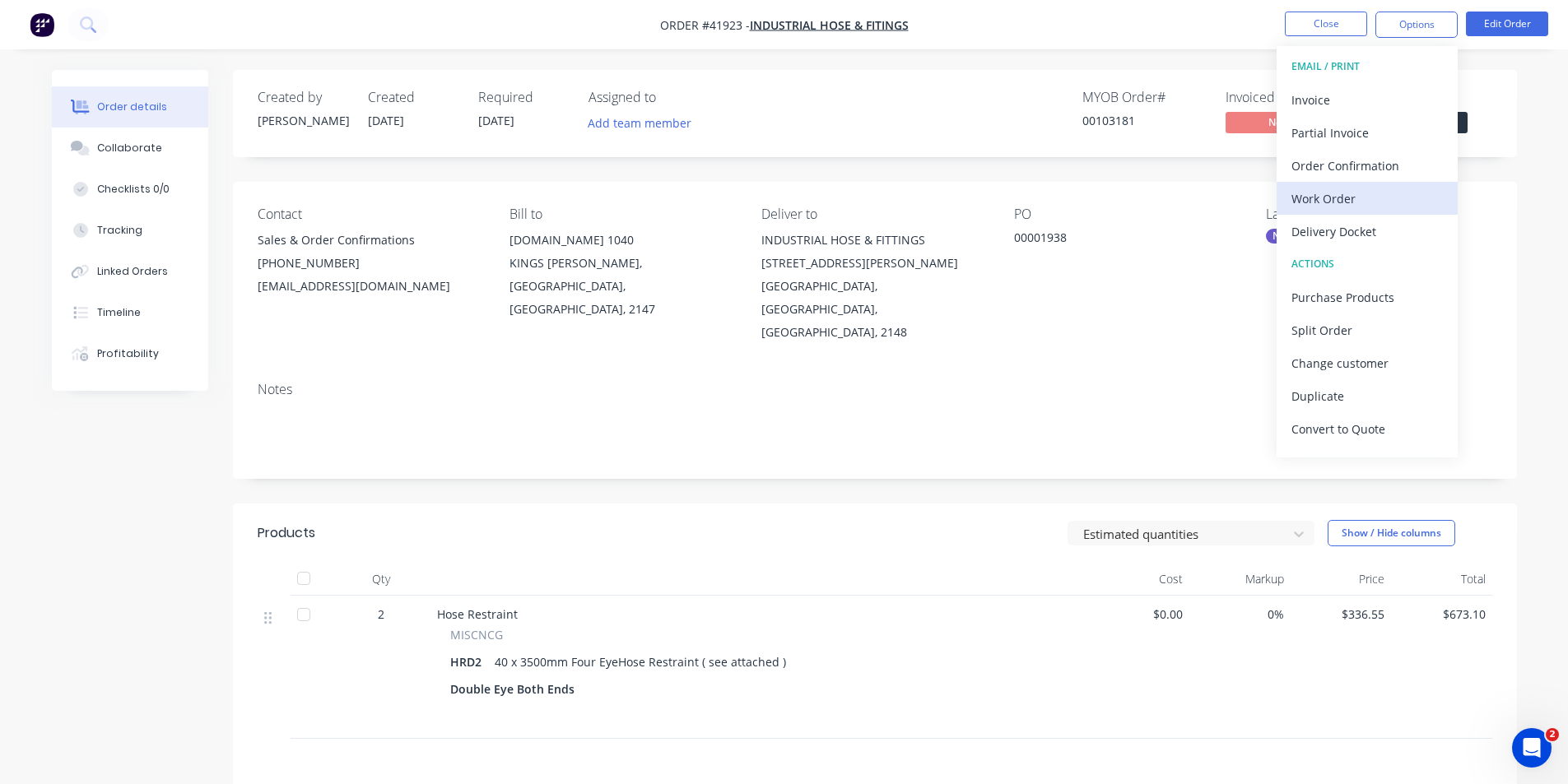
click at [1381, 195] on div "Work Order" at bounding box center [1367, 199] width 151 height 24
click at [1376, 134] on div "With pricing" at bounding box center [1367, 133] width 151 height 24
click at [1352, 197] on div "Work Order" at bounding box center [1367, 199] width 151 height 24
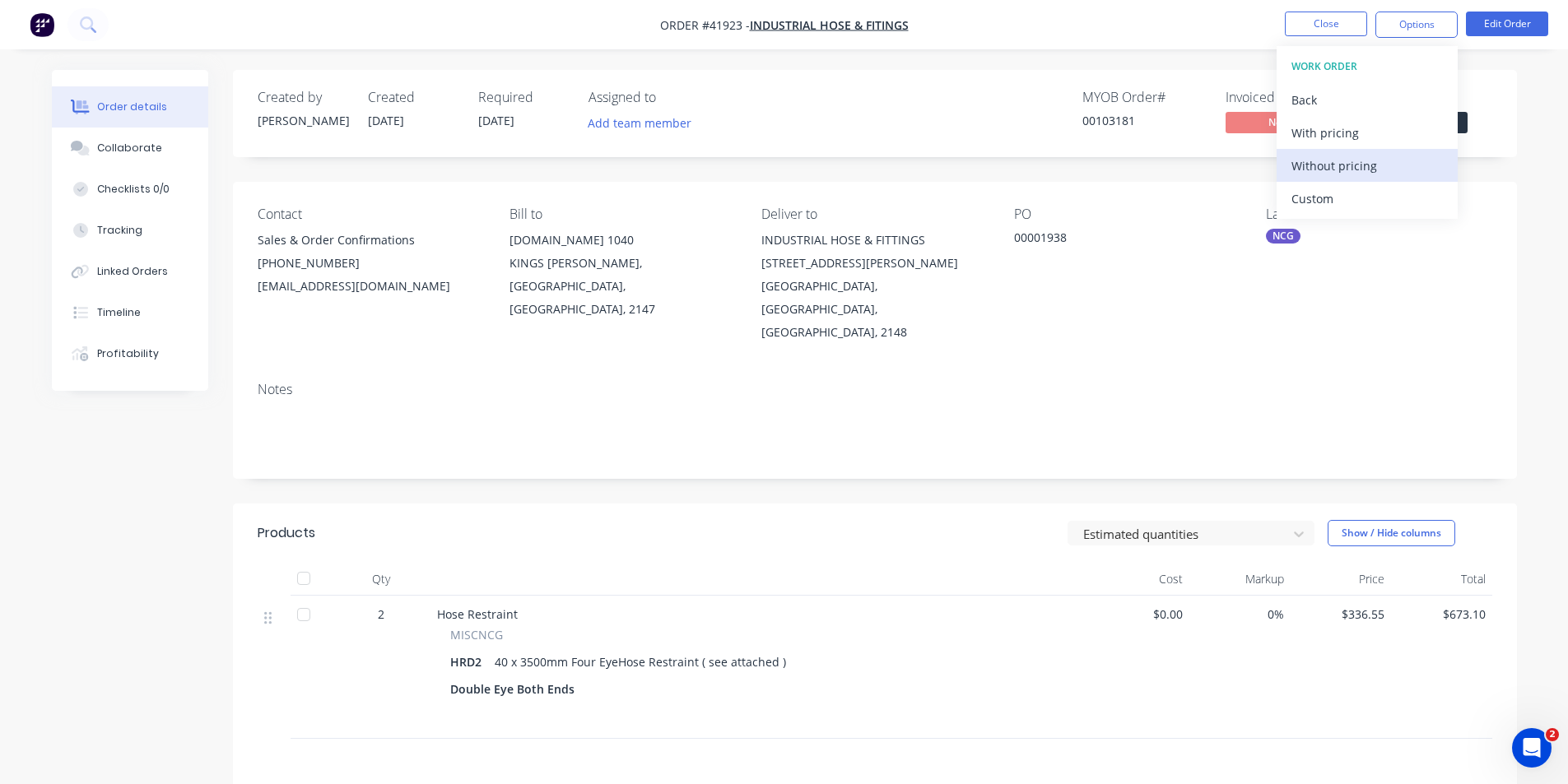
click at [1351, 166] on div "Without pricing" at bounding box center [1367, 166] width 151 height 24
click at [862, 562] on div at bounding box center [760, 578] width 658 height 33
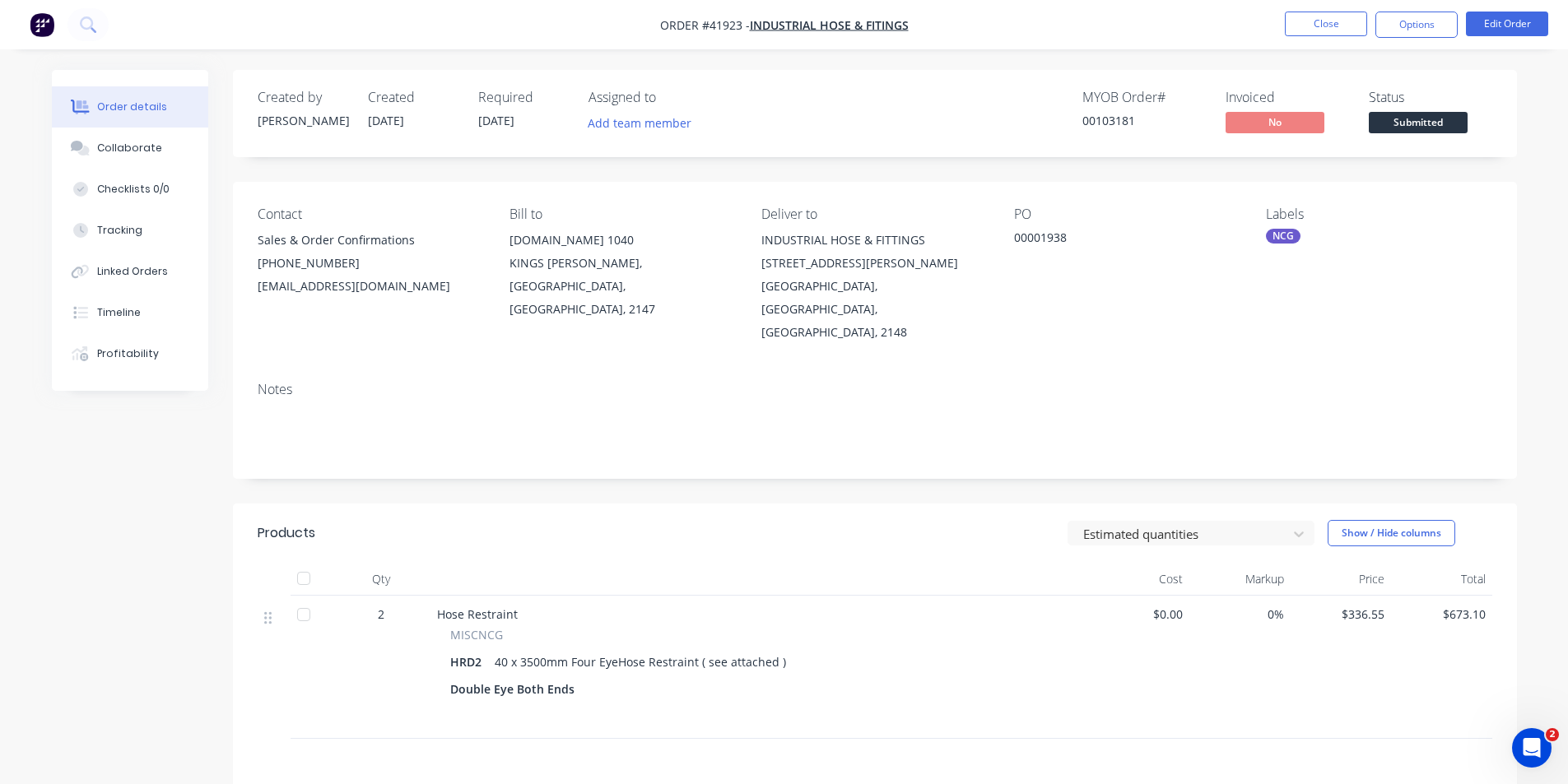
click at [865, 562] on div at bounding box center [760, 578] width 658 height 33
drag, startPoint x: 1035, startPoint y: 128, endPoint x: 1011, endPoint y: 123, distance: 24.5
click at [1035, 128] on div "MYOB Order # 00103181 Invoiced No Status Submitted" at bounding box center [1122, 113] width 739 height 47
click at [160, 158] on button "Collaborate" at bounding box center [129, 148] width 157 height 41
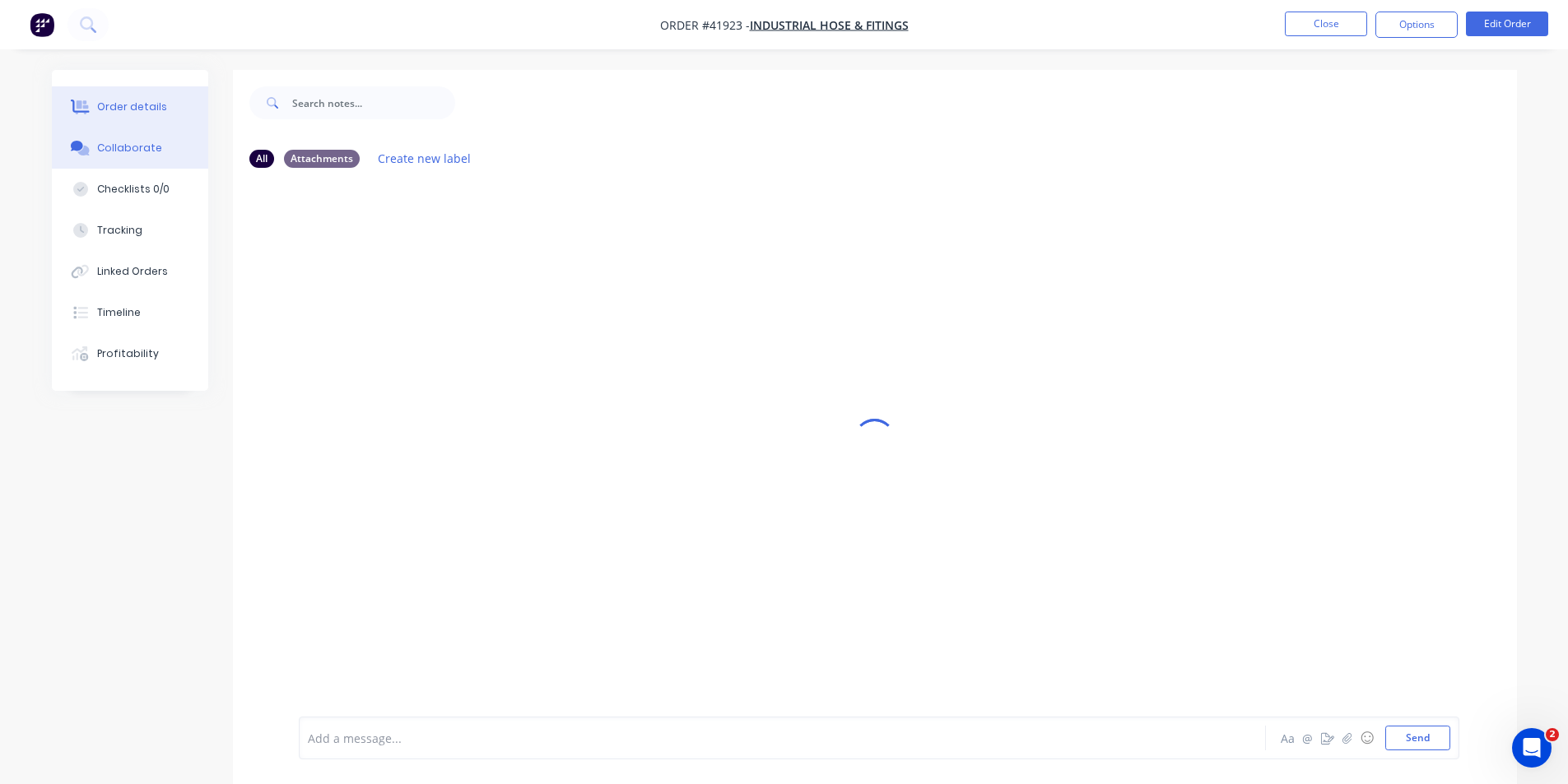
click at [141, 98] on button "Order details" at bounding box center [129, 107] width 157 height 41
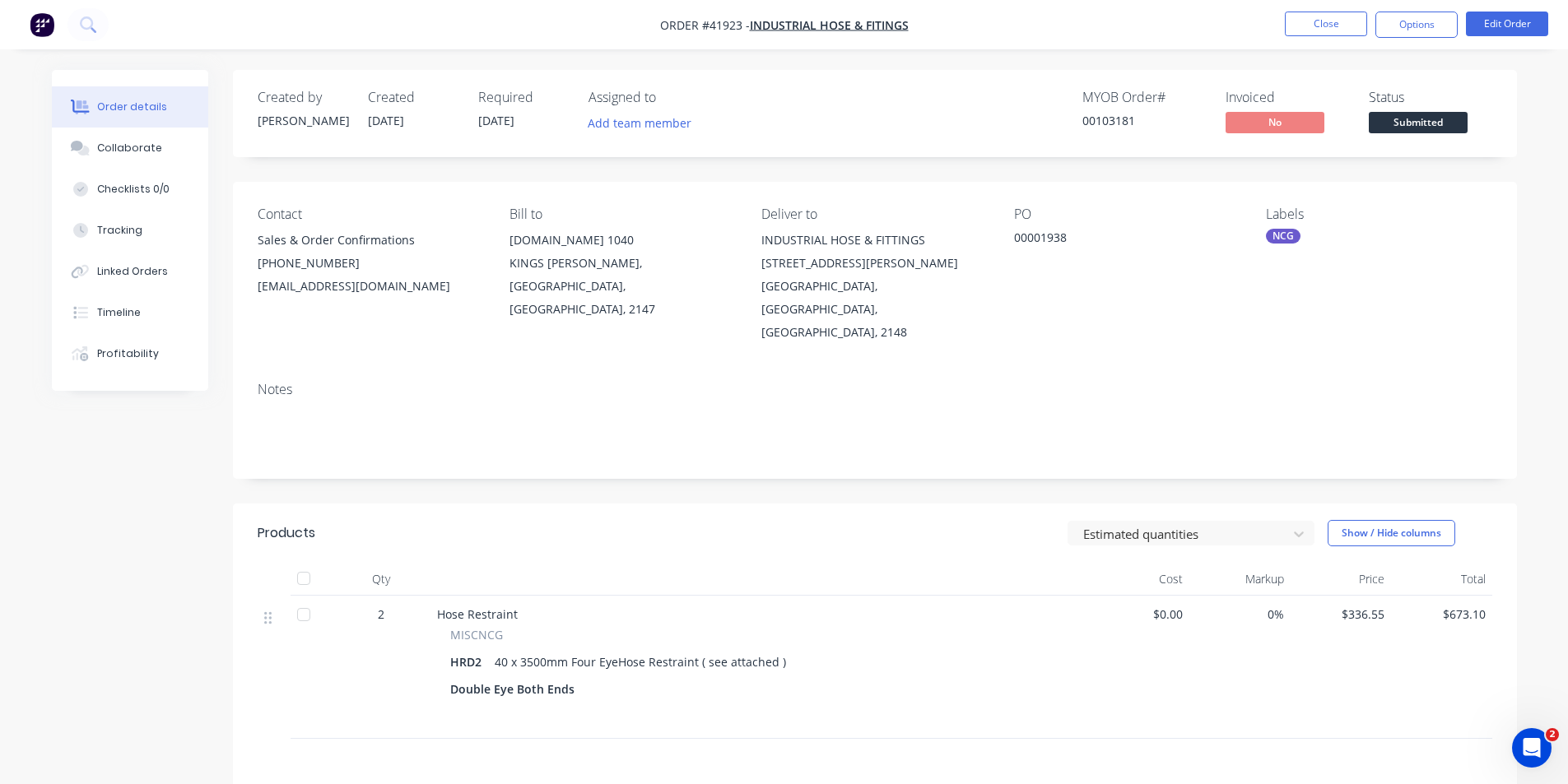
click at [891, 101] on div "MYOB Order # 00103181 Invoiced No Status Submitted" at bounding box center [1122, 113] width 739 height 47
click at [1403, 25] on button "Options" at bounding box center [1416, 25] width 82 height 26
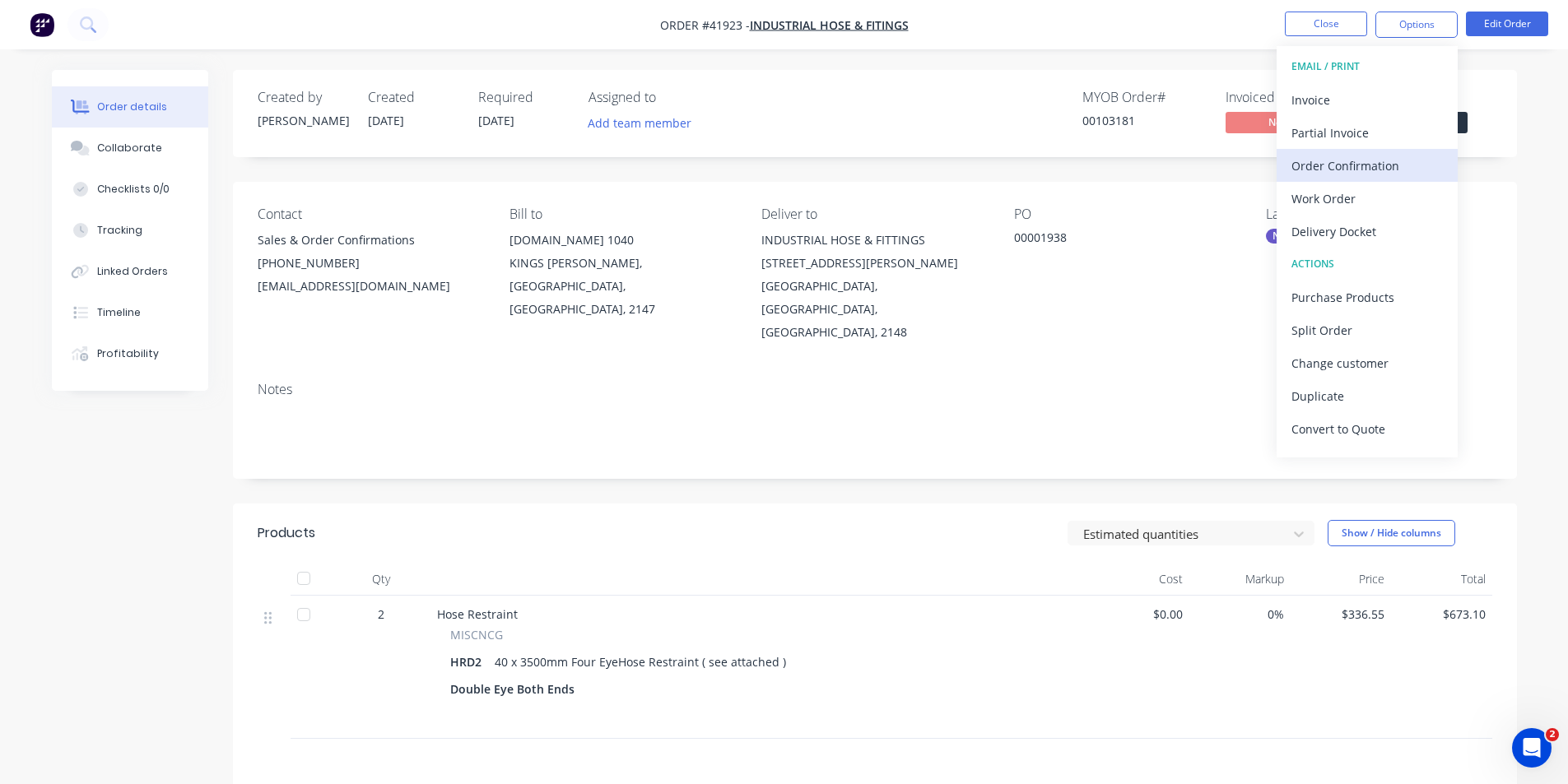
click at [1382, 173] on div "Order Confirmation" at bounding box center [1367, 166] width 151 height 24
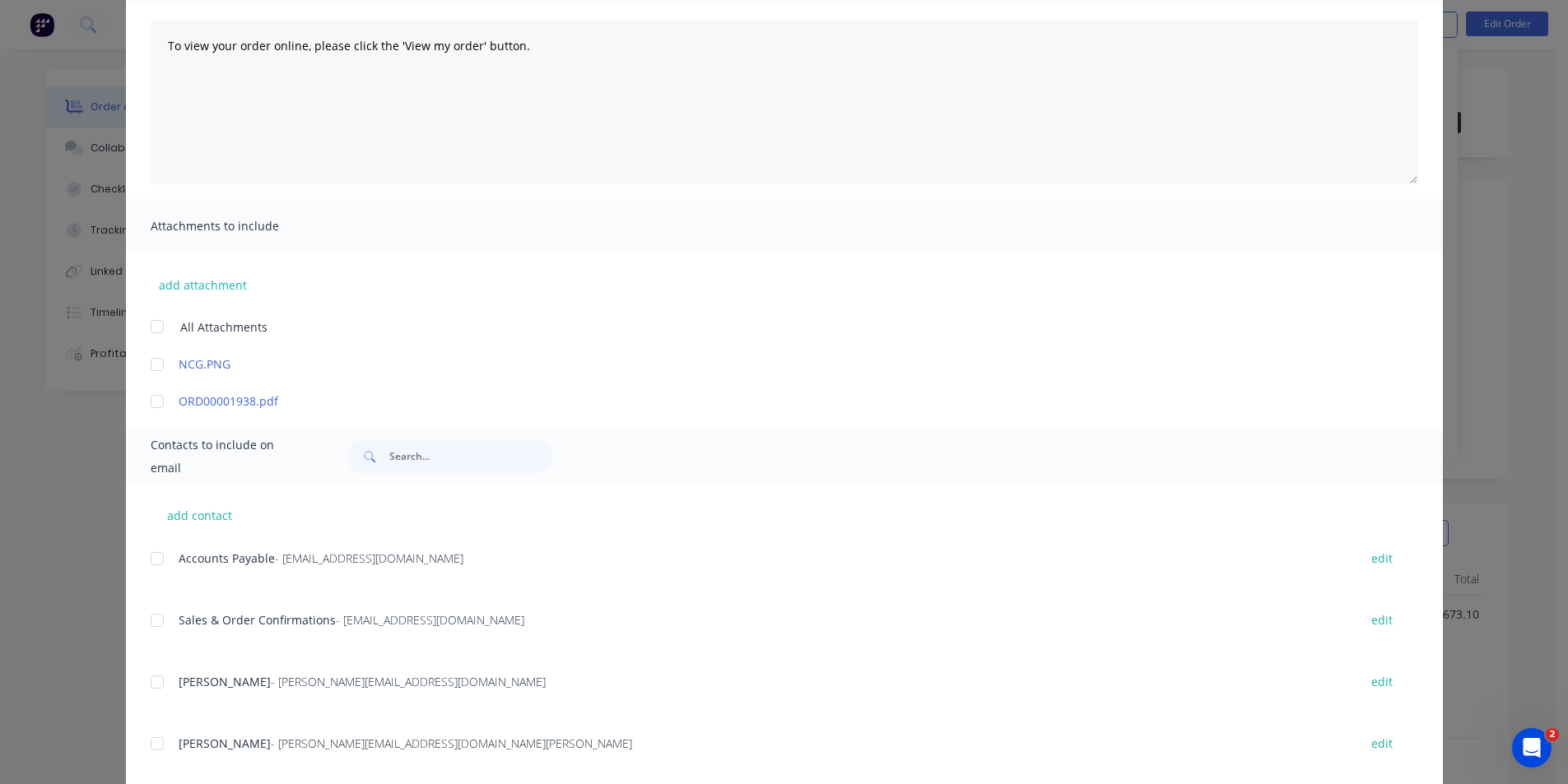
scroll to position [200, 0]
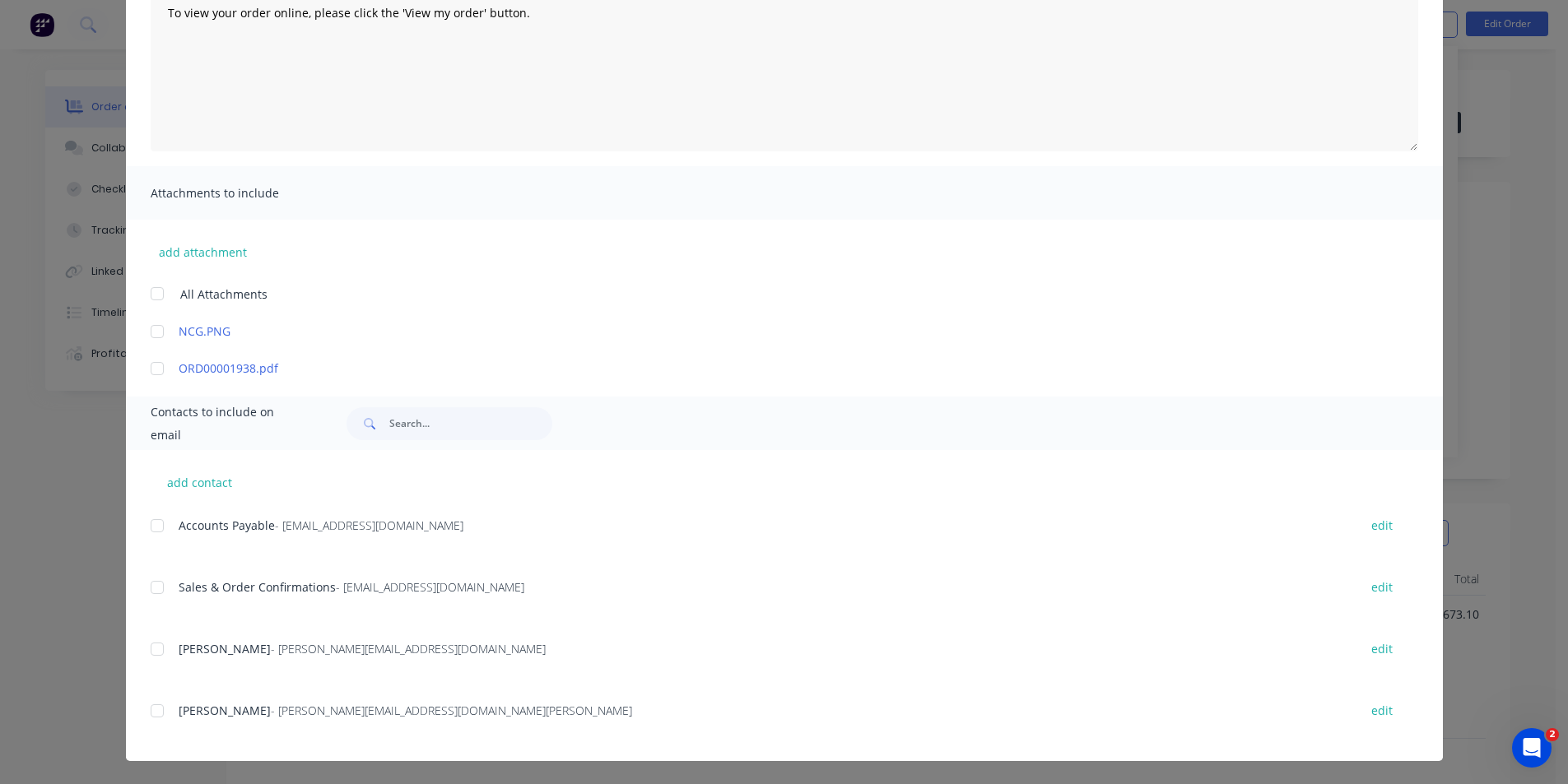
click at [151, 715] on div at bounding box center [157, 710] width 33 height 33
click at [152, 588] on div at bounding box center [157, 587] width 33 height 33
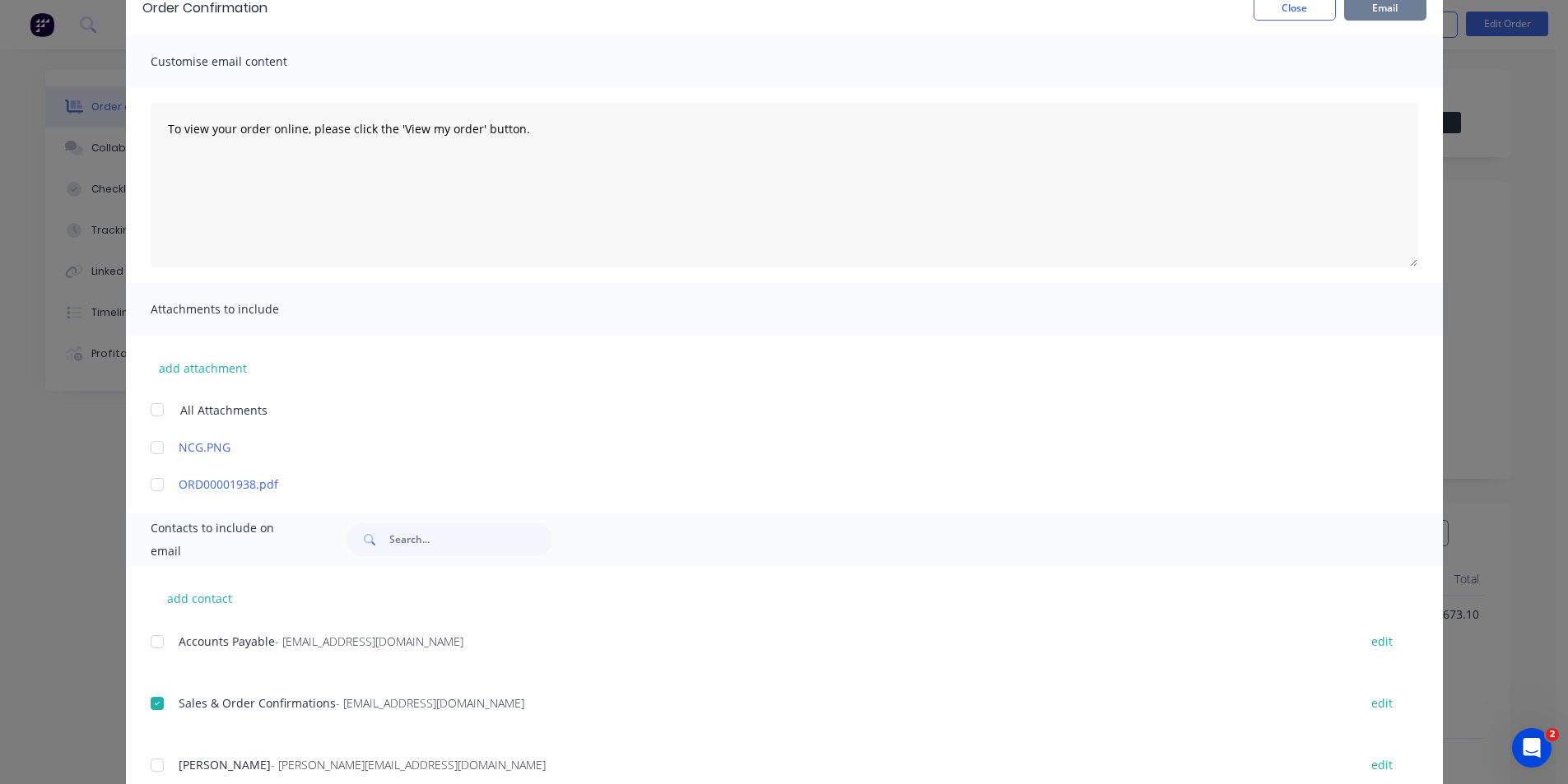
scroll to position [0, 0]
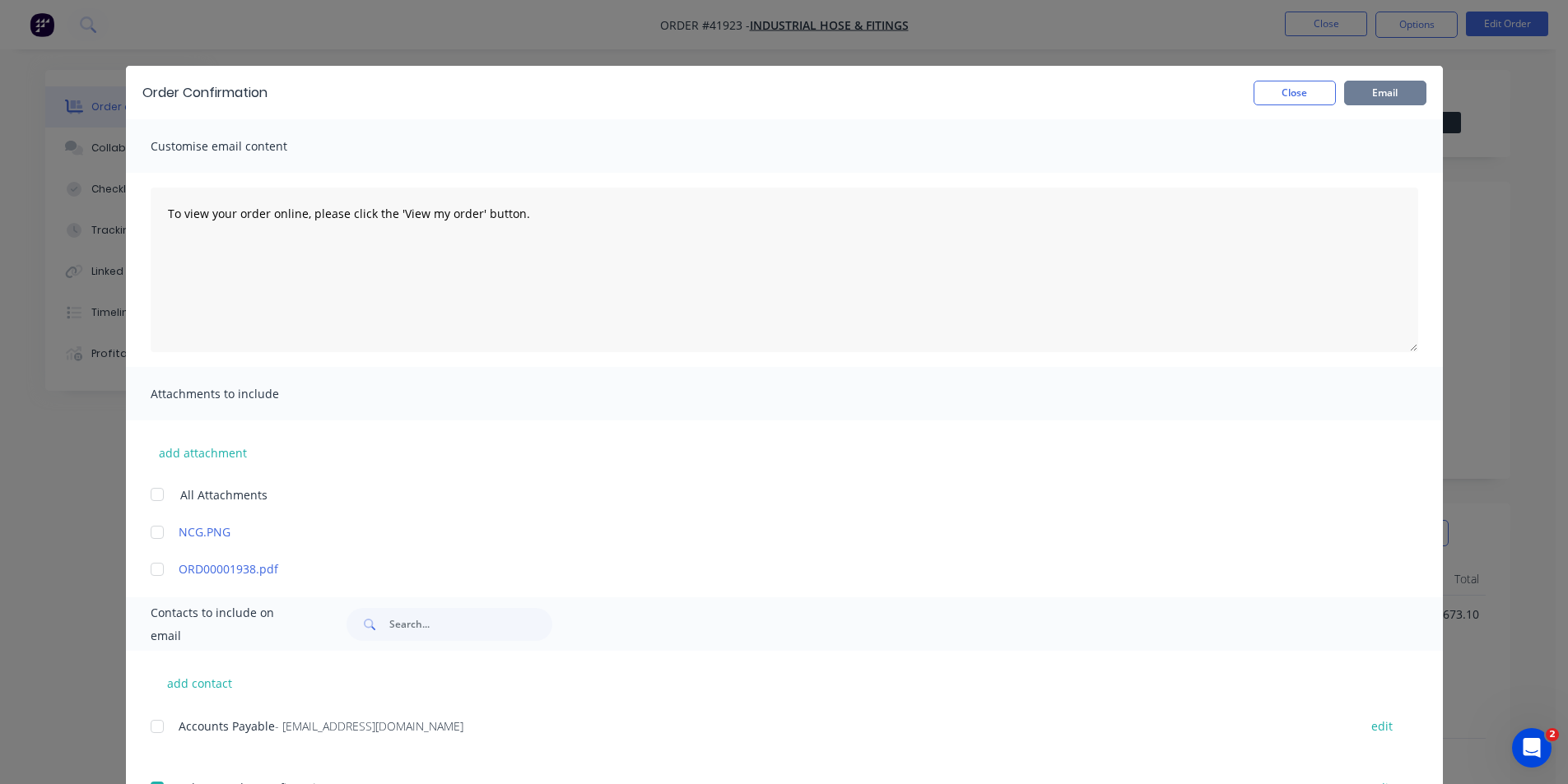
click at [1391, 89] on button "Email" at bounding box center [1384, 92] width 82 height 25
click at [1272, 88] on button "Close" at bounding box center [1294, 92] width 82 height 25
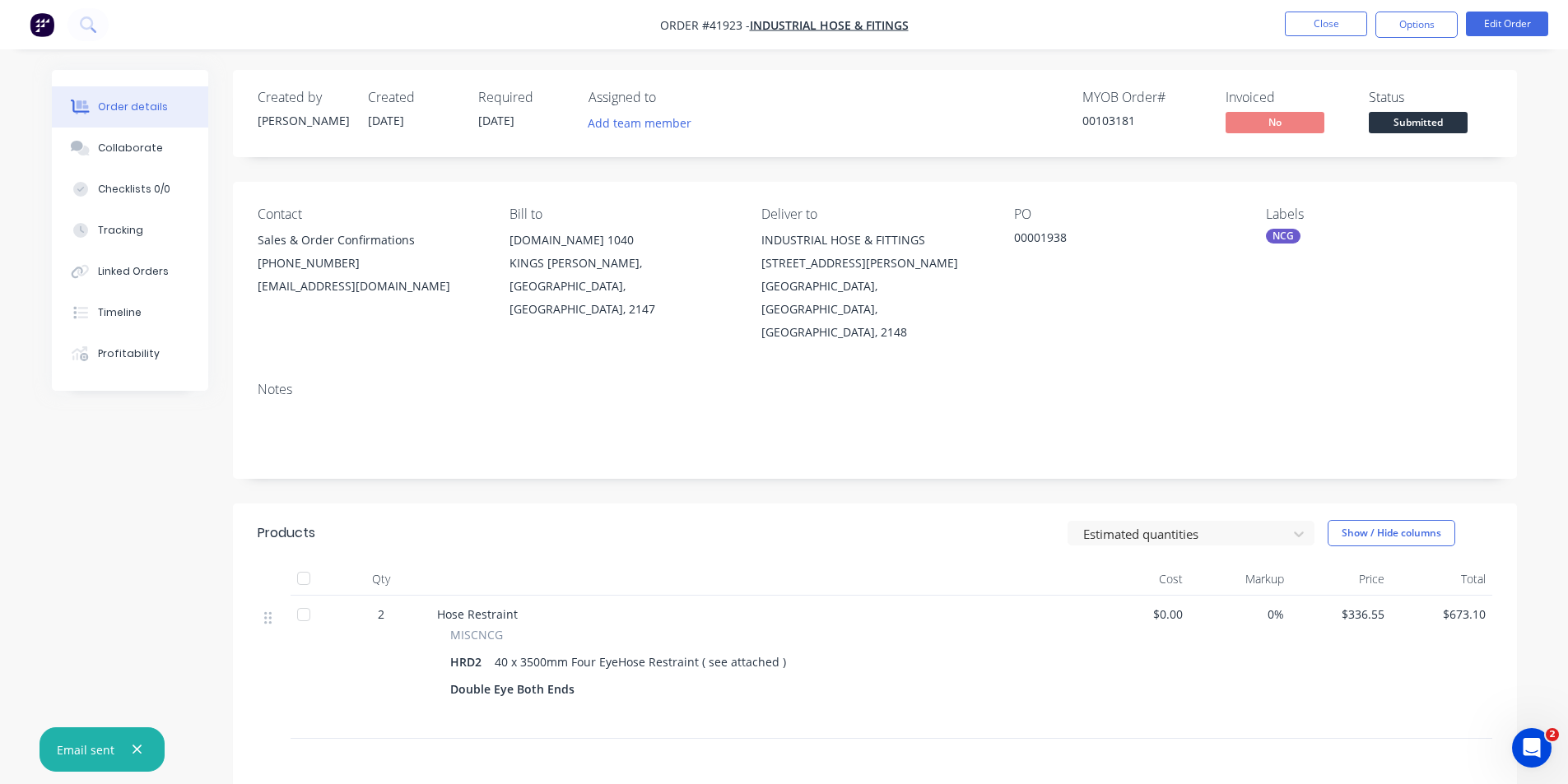
click at [1192, 31] on nav "Order #41923 - Industrial Hose & Fitings Close Options Edit Order" at bounding box center [784, 25] width 1568 height 49
click at [804, 520] on div "Estimated quantities Show / Hide columns" at bounding box center [1005, 533] width 972 height 26
click at [966, 173] on div "Created by [PERSON_NAME] Created [DATE] Required [DATE] Assigned to Add team me…" at bounding box center [874, 539] width 1284 height 937
click at [965, 173] on div "Created by [PERSON_NAME] Created [DATE] Required [DATE] Assigned to Add team me…" at bounding box center [874, 539] width 1284 height 937
click at [984, 41] on nav "Order #41923 - Industrial Hose & Fitings Close Options Edit Order" at bounding box center [784, 25] width 1568 height 49
